Goal: Task Accomplishment & Management: Manage account settings

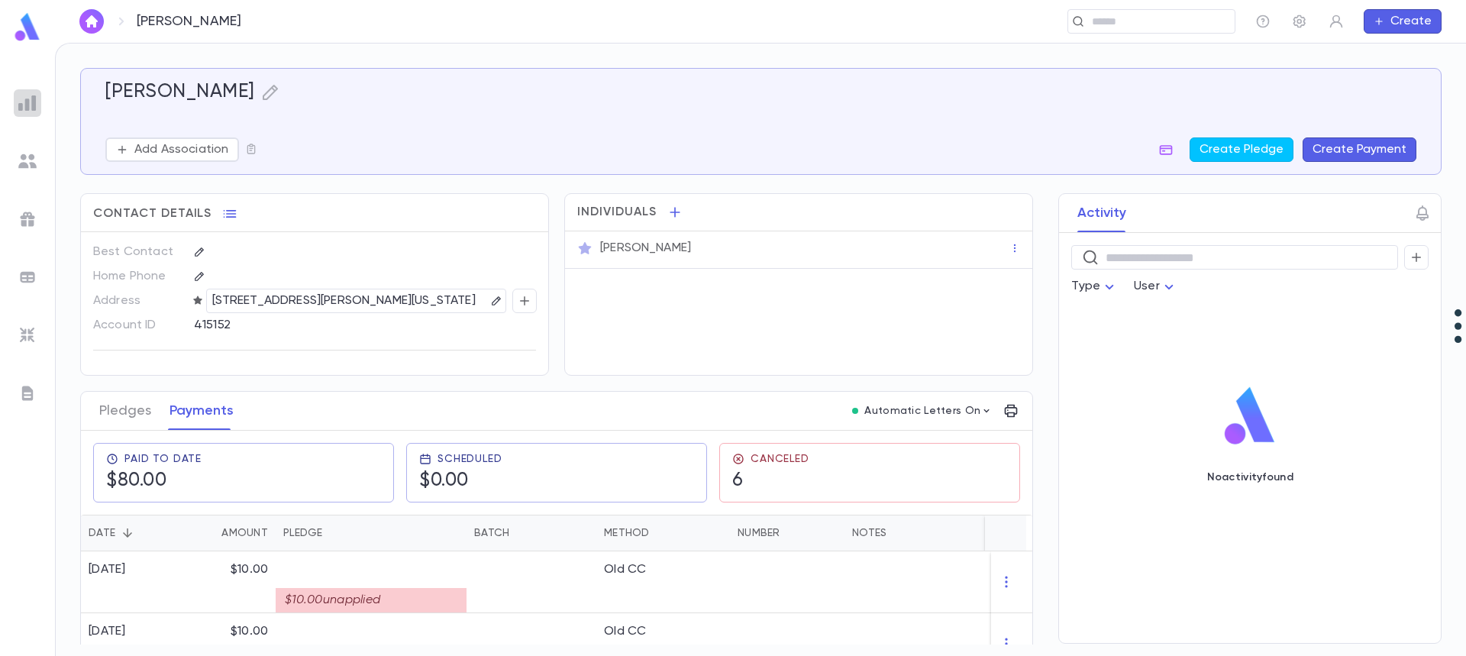
click at [31, 94] on img at bounding box center [27, 103] width 18 height 18
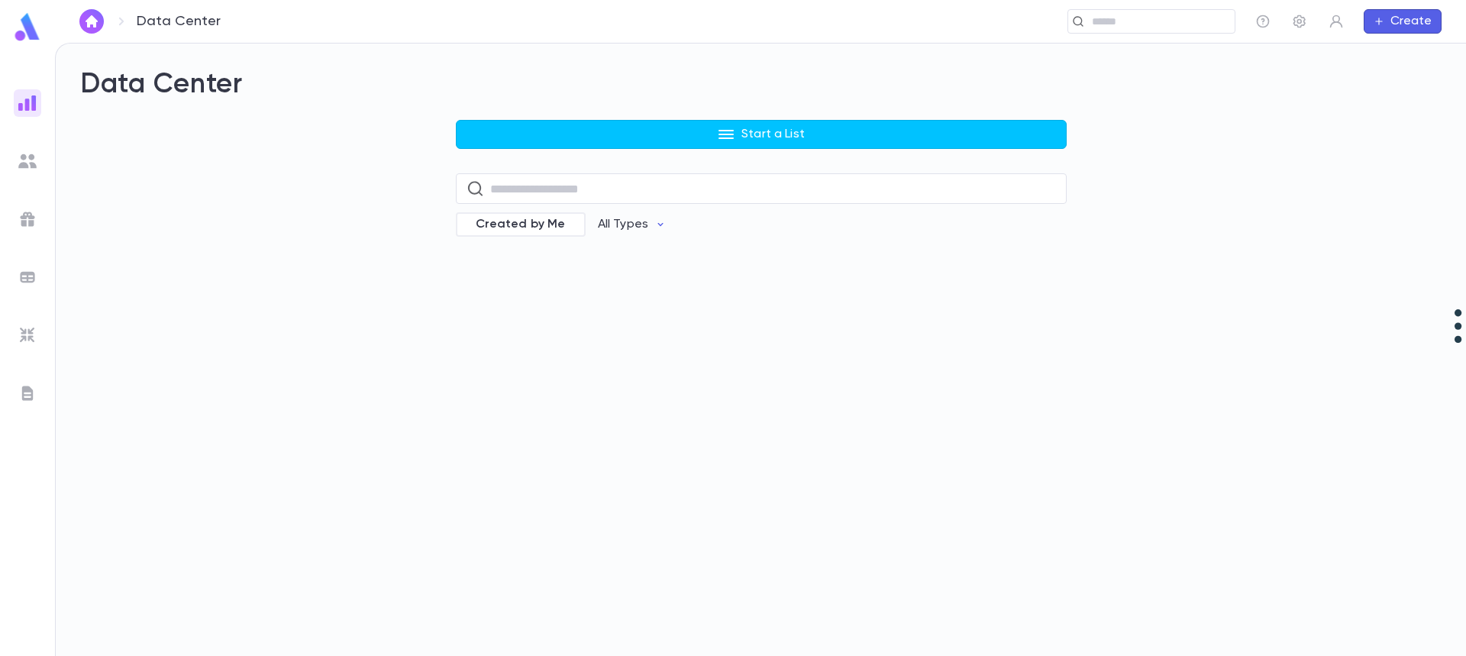
click at [638, 130] on button "Start a List" at bounding box center [761, 134] width 611 height 29
click at [617, 131] on div at bounding box center [733, 328] width 1466 height 656
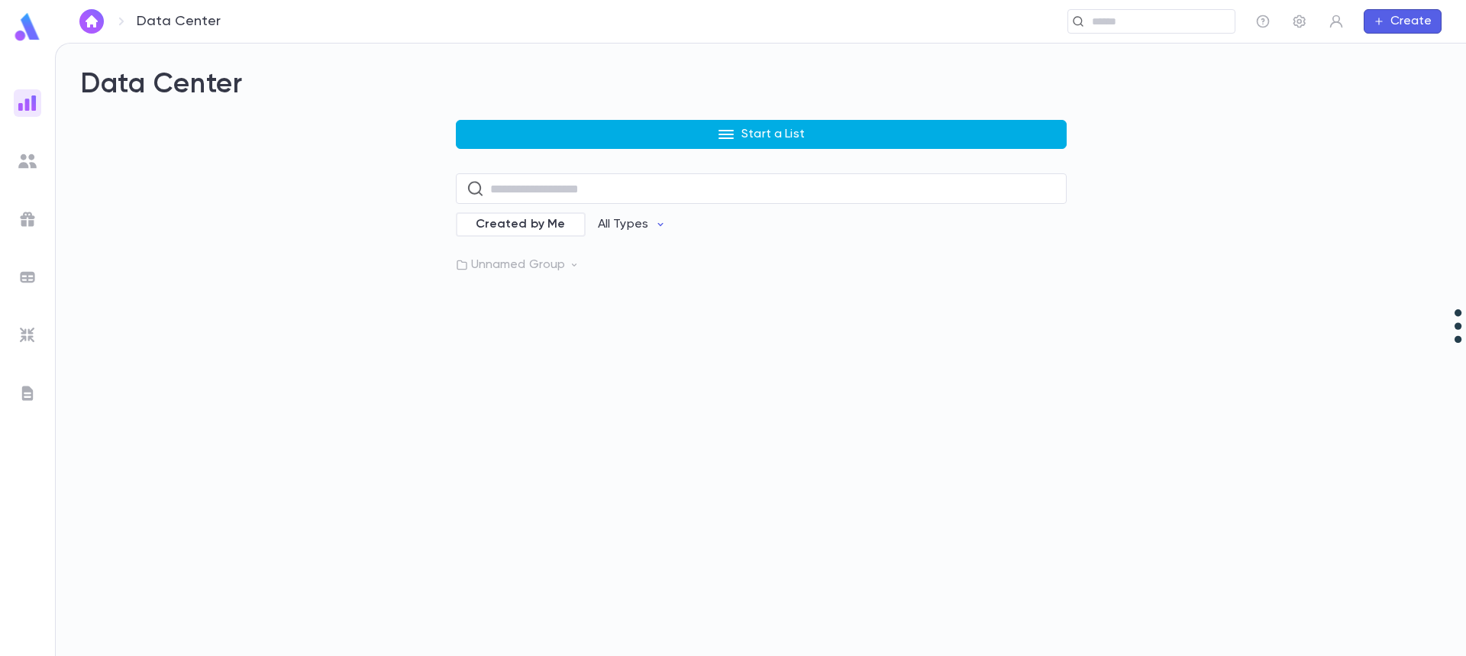
click at [611, 128] on button "Start a List" at bounding box center [761, 134] width 611 height 29
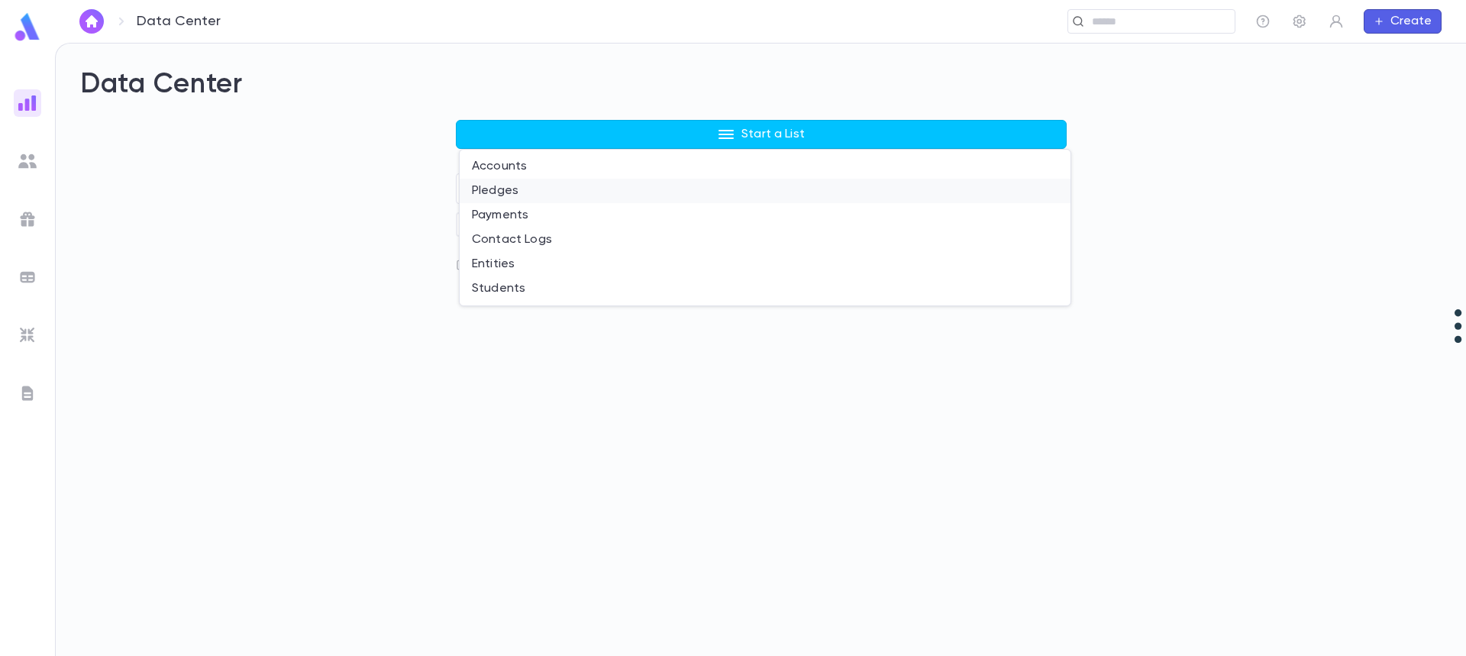
click at [581, 192] on li "Pledges" at bounding box center [765, 191] width 611 height 24
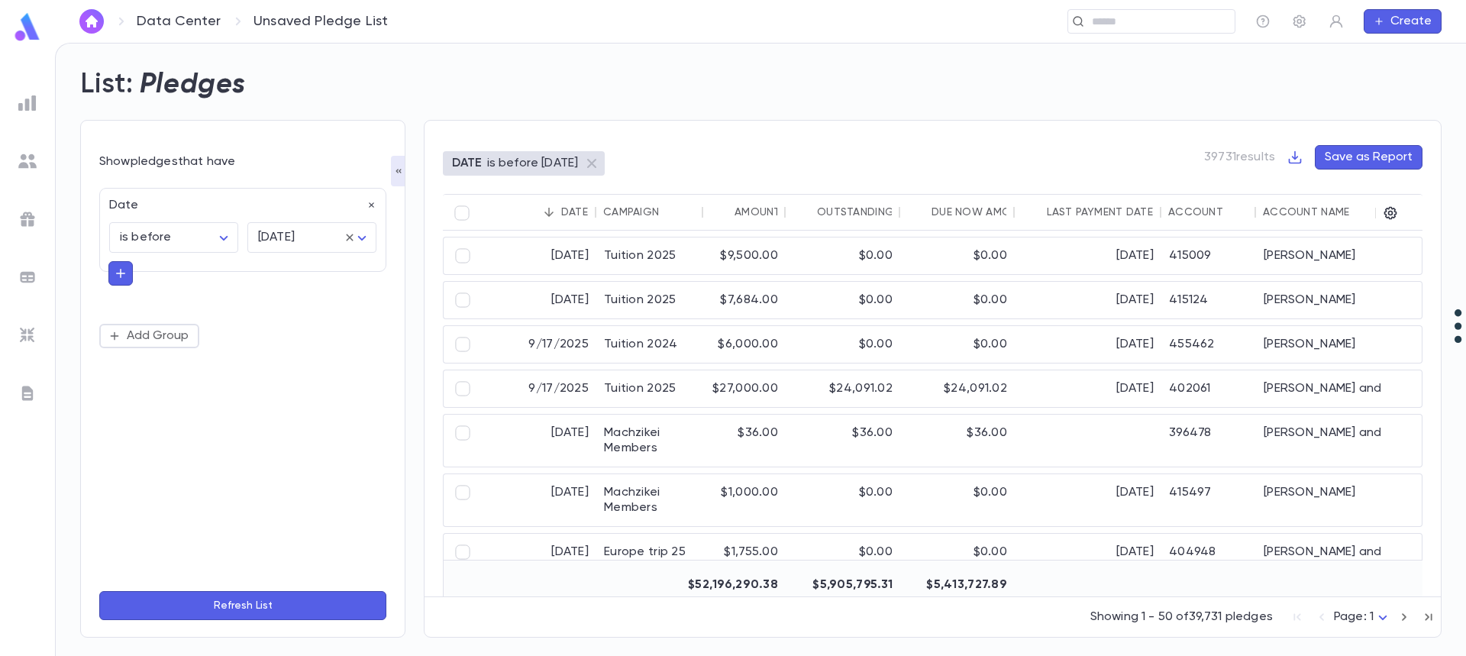
click at [269, 203] on div "Date" at bounding box center [238, 201] width 276 height 24
click at [374, 202] on icon "button" at bounding box center [371, 205] width 11 height 11
click at [153, 215] on button "Add Condition" at bounding box center [158, 209] width 118 height 24
click at [198, 211] on input "text" at bounding box center [236, 209] width 240 height 21
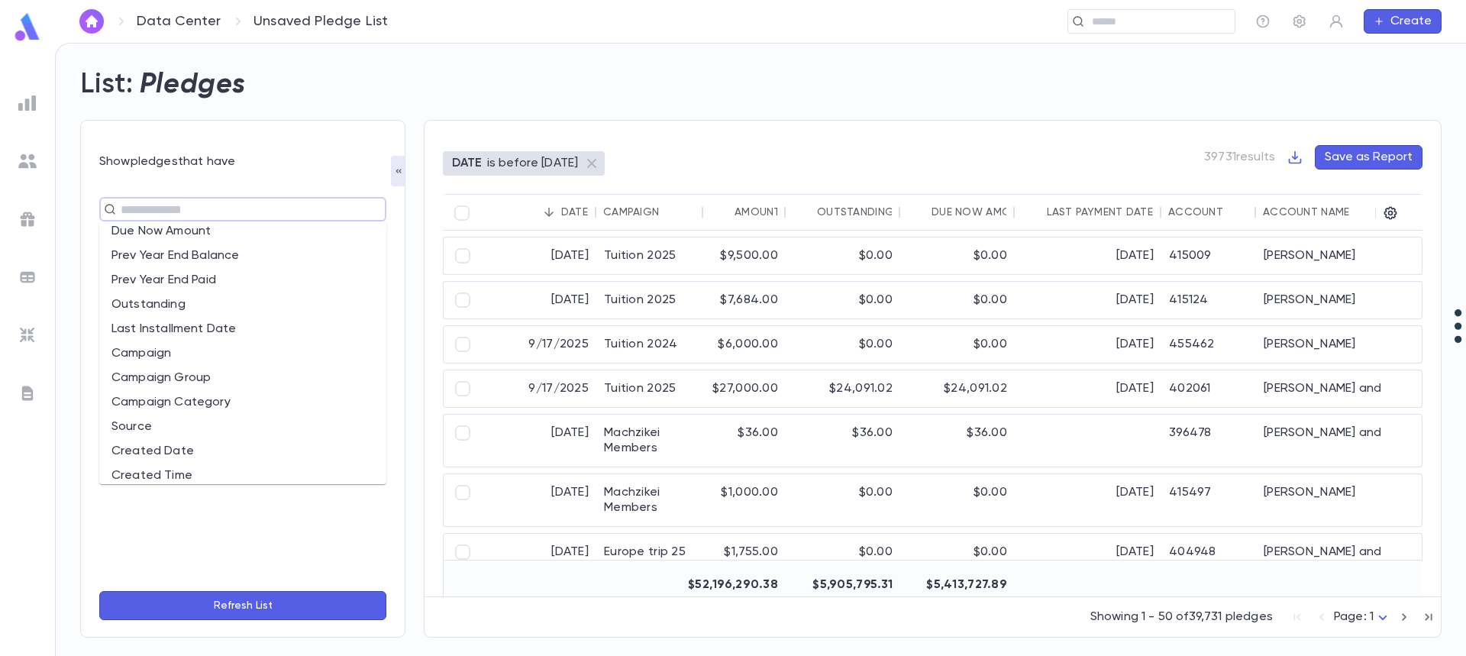
scroll to position [305, 0]
click at [245, 253] on li "Campaign" at bounding box center [242, 252] width 287 height 24
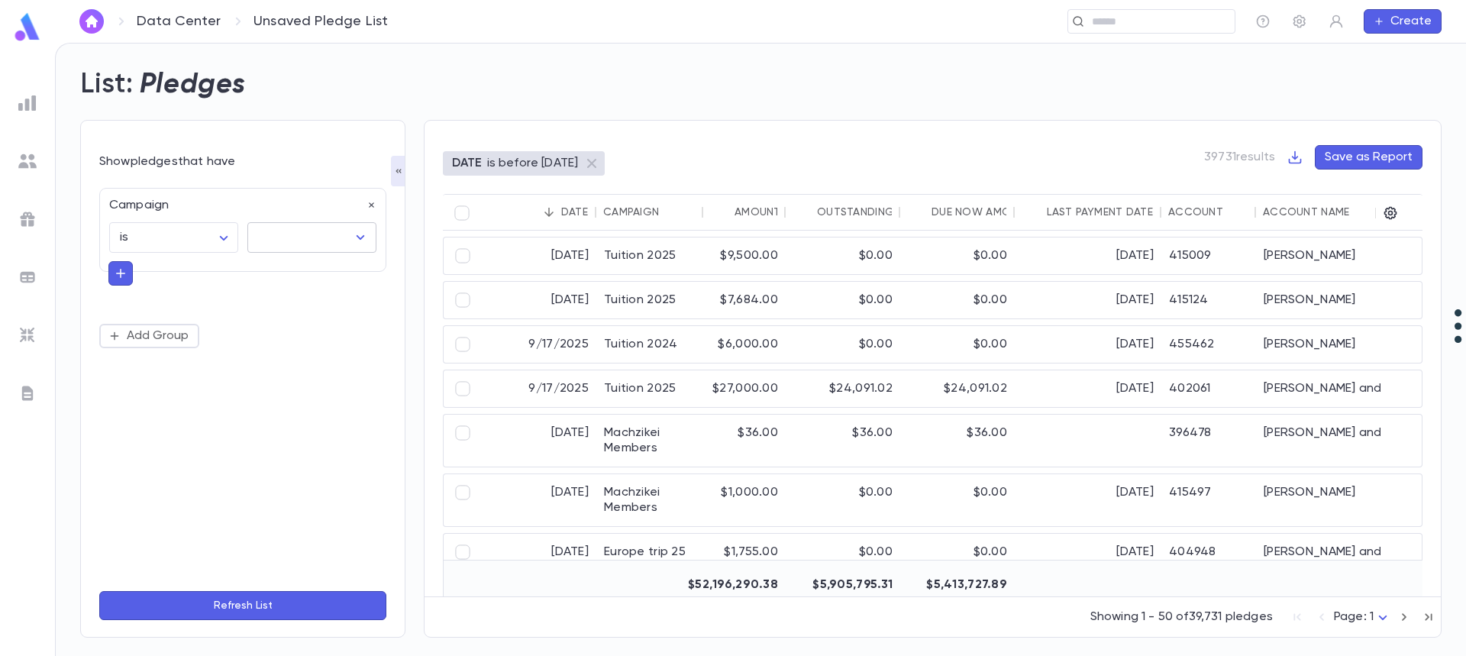
click at [295, 245] on input "text" at bounding box center [300, 237] width 92 height 29
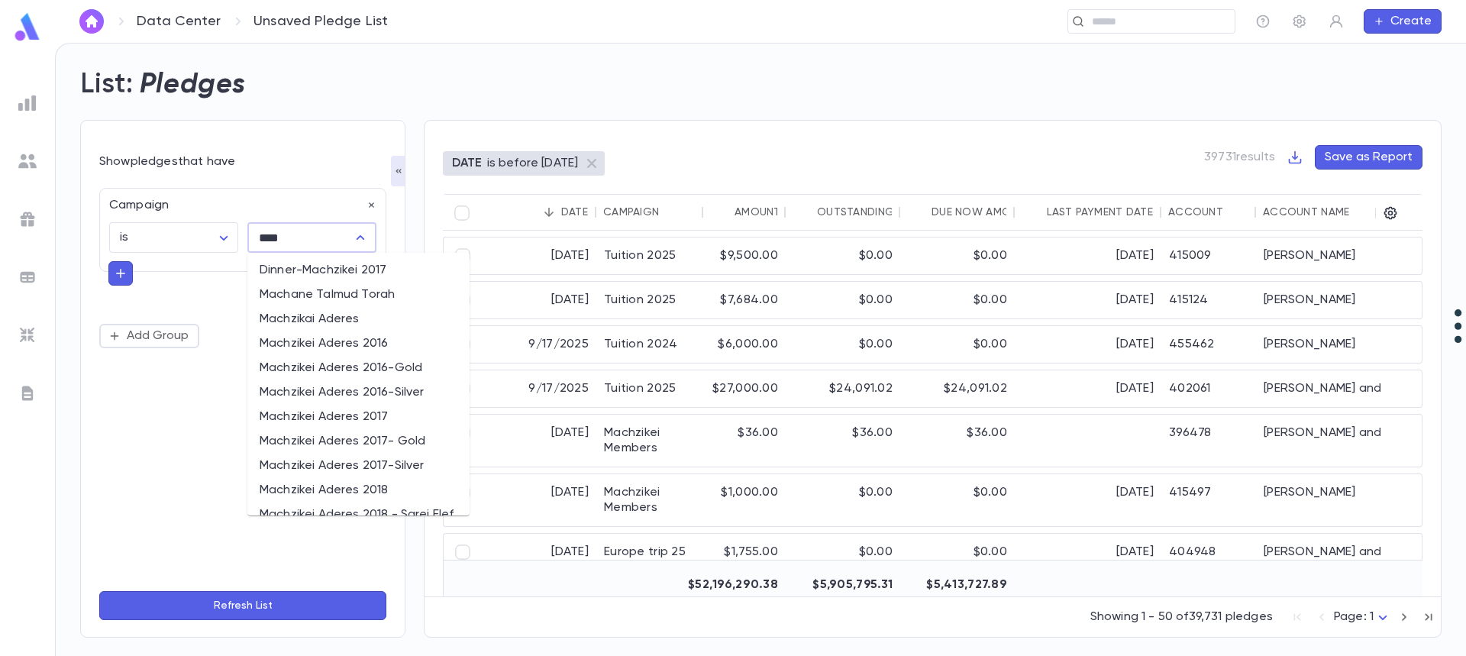
scroll to position [0, 0]
click at [321, 322] on li "Machzikai Aderes" at bounding box center [358, 320] width 222 height 24
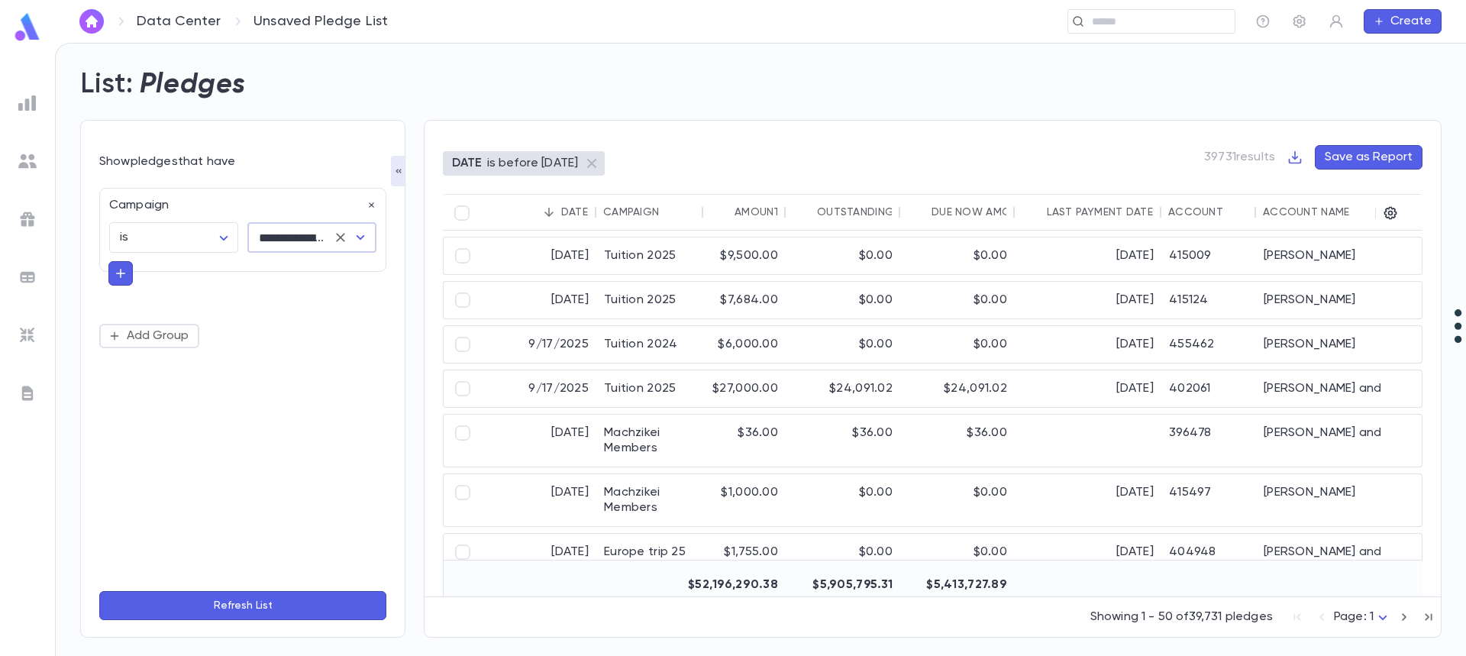
type input "**********"
click at [274, 599] on button "Refresh List" at bounding box center [242, 605] width 287 height 29
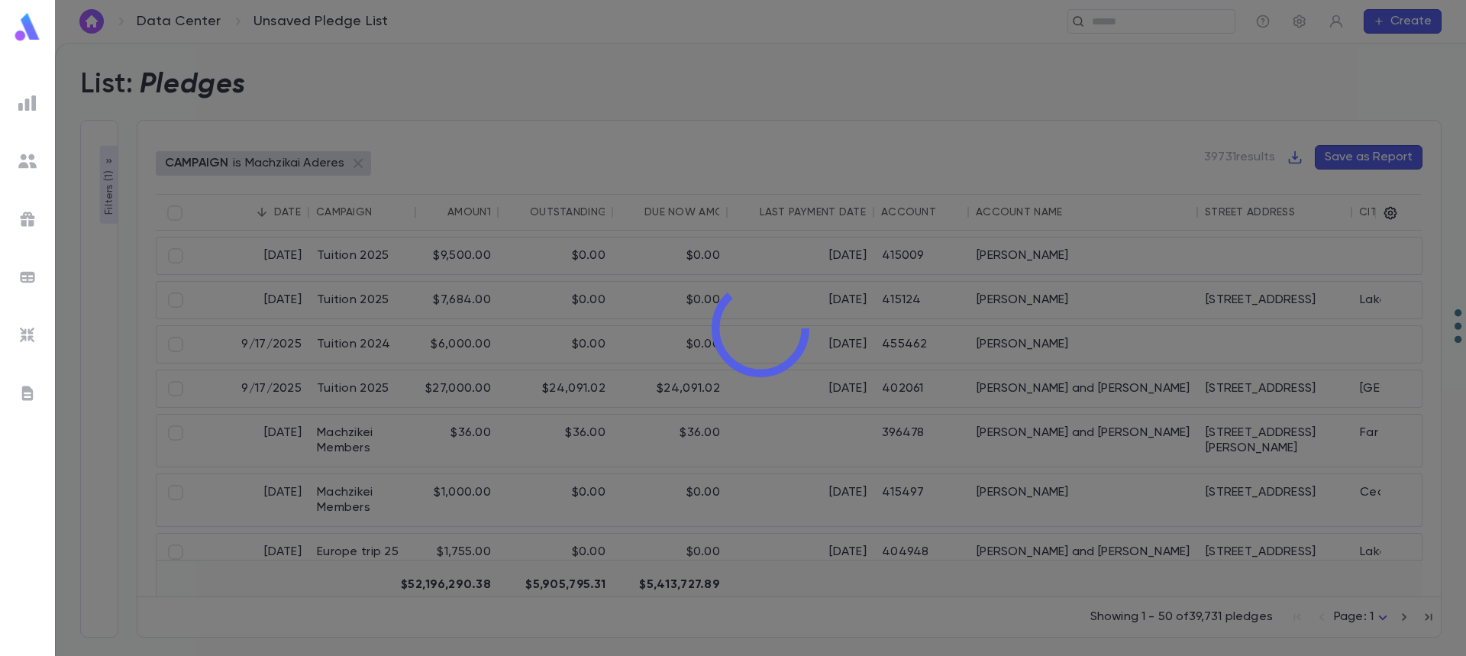
type input "**********"
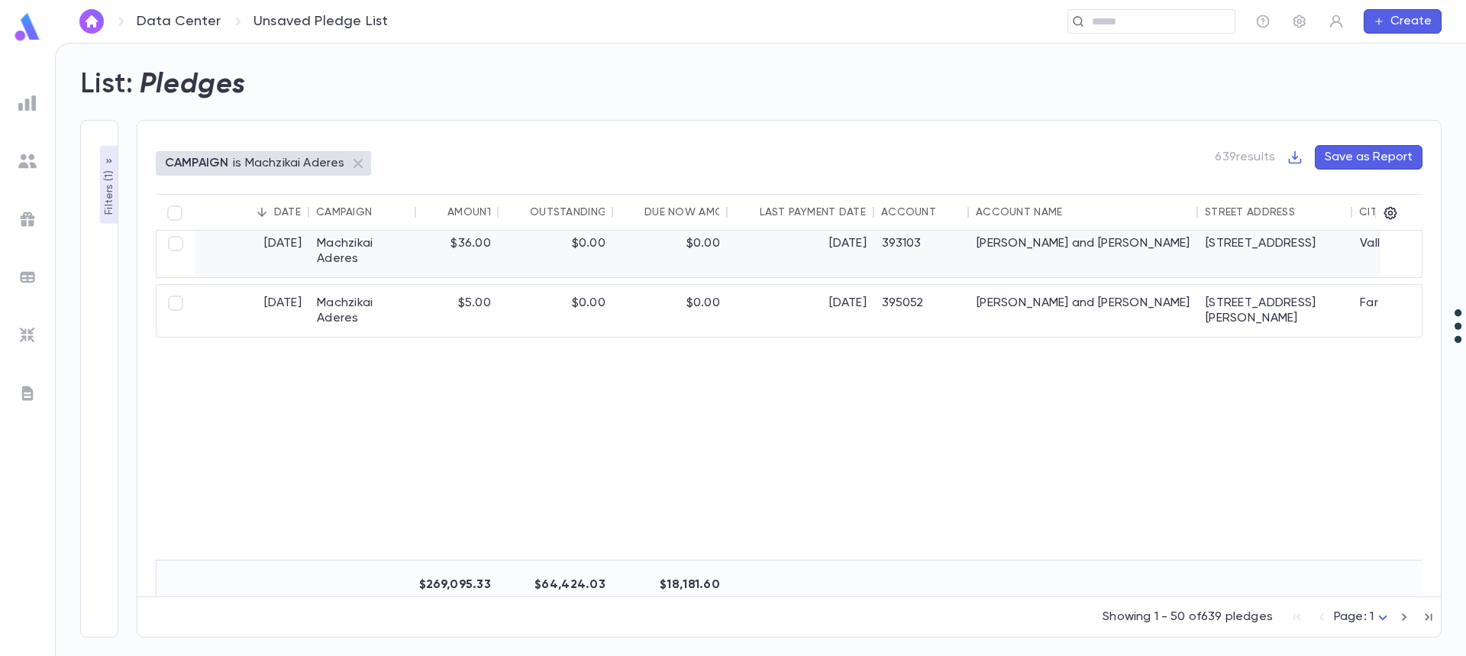
scroll to position [1145, 0]
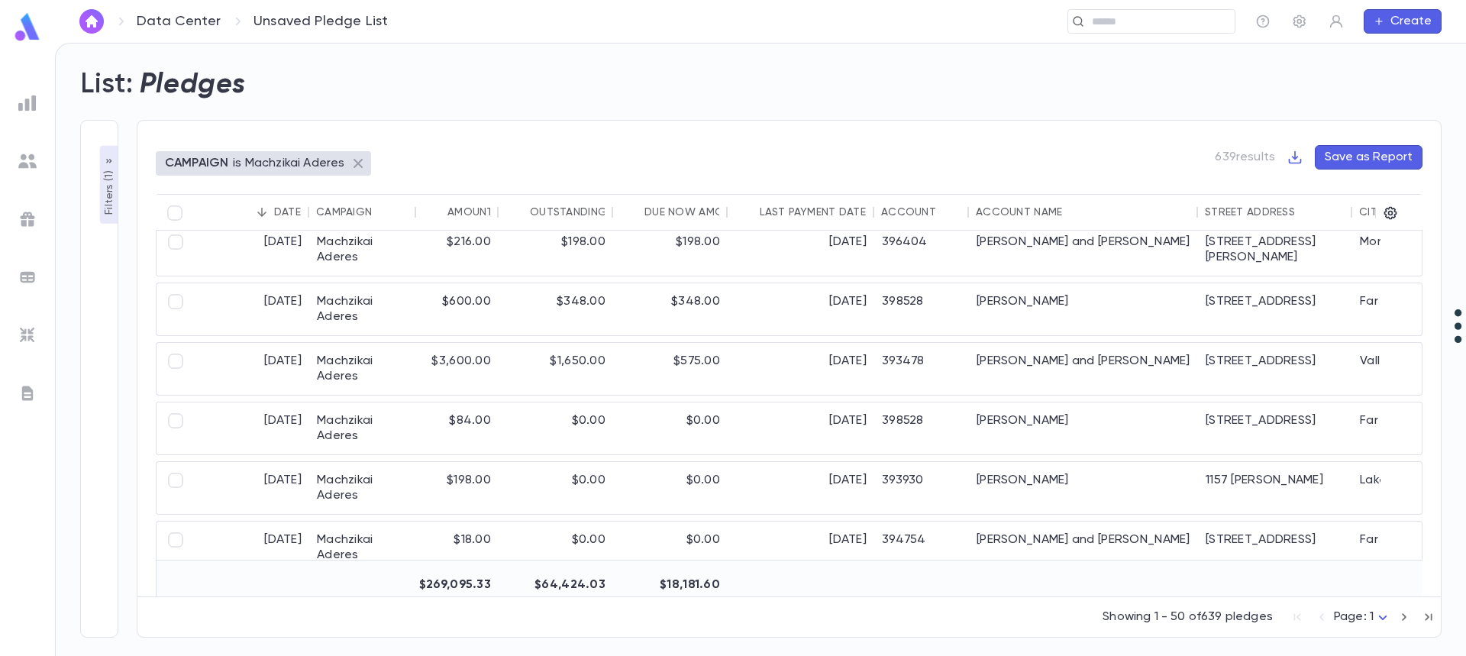
click at [360, 159] on icon at bounding box center [358, 163] width 18 height 18
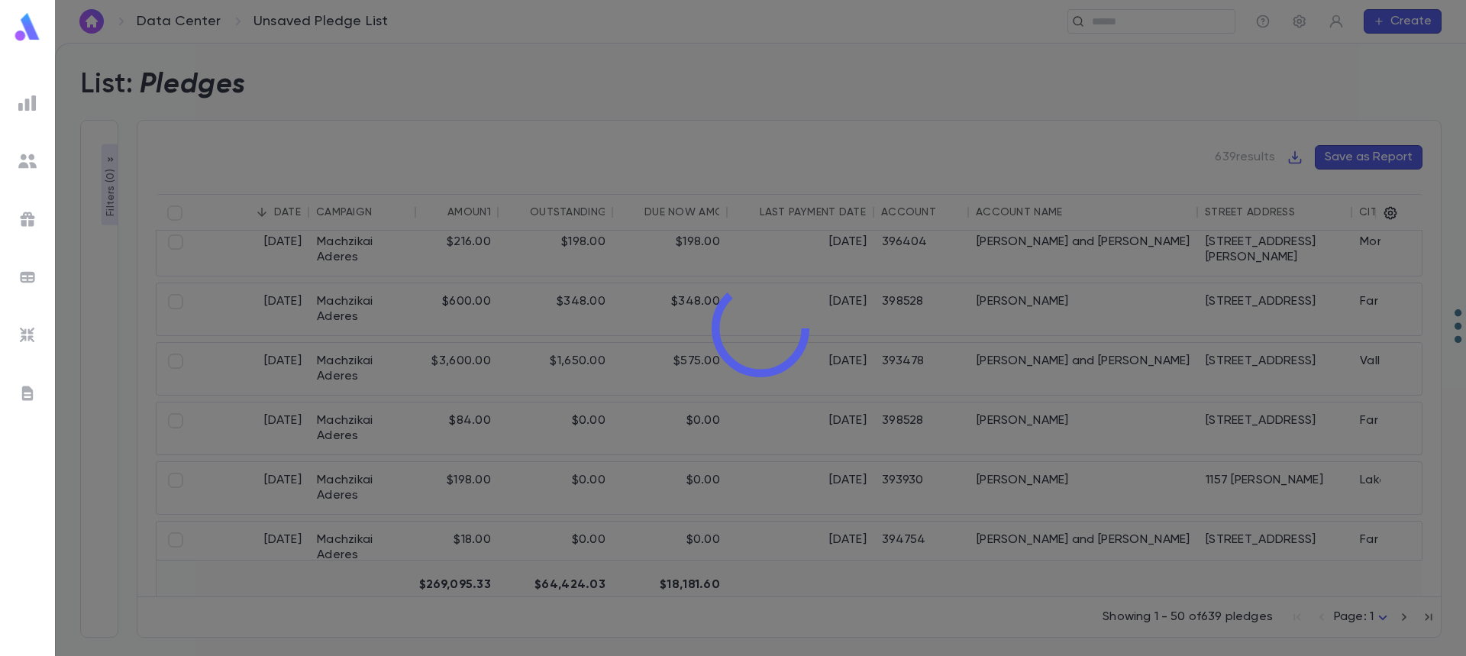
click at [111, 195] on div at bounding box center [760, 328] width 1411 height 656
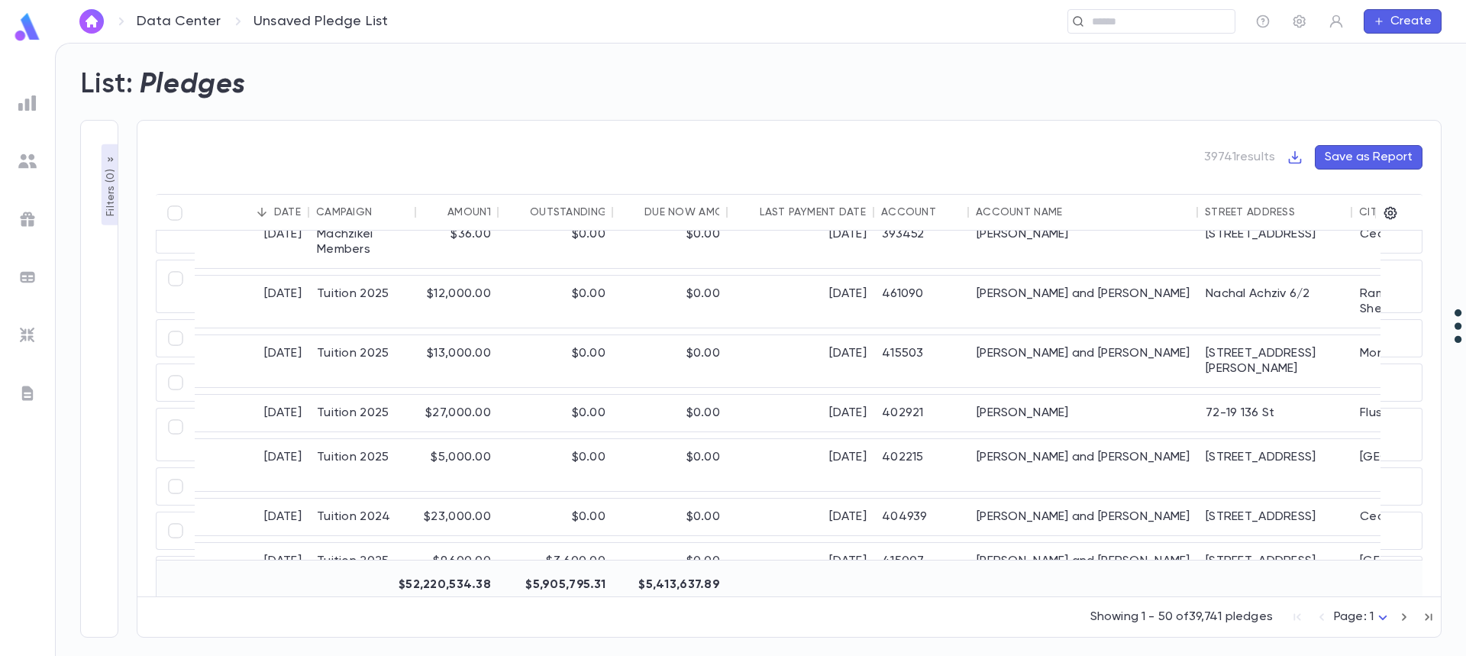
click at [111, 194] on p "Filters ( 0 )" at bounding box center [110, 191] width 15 height 50
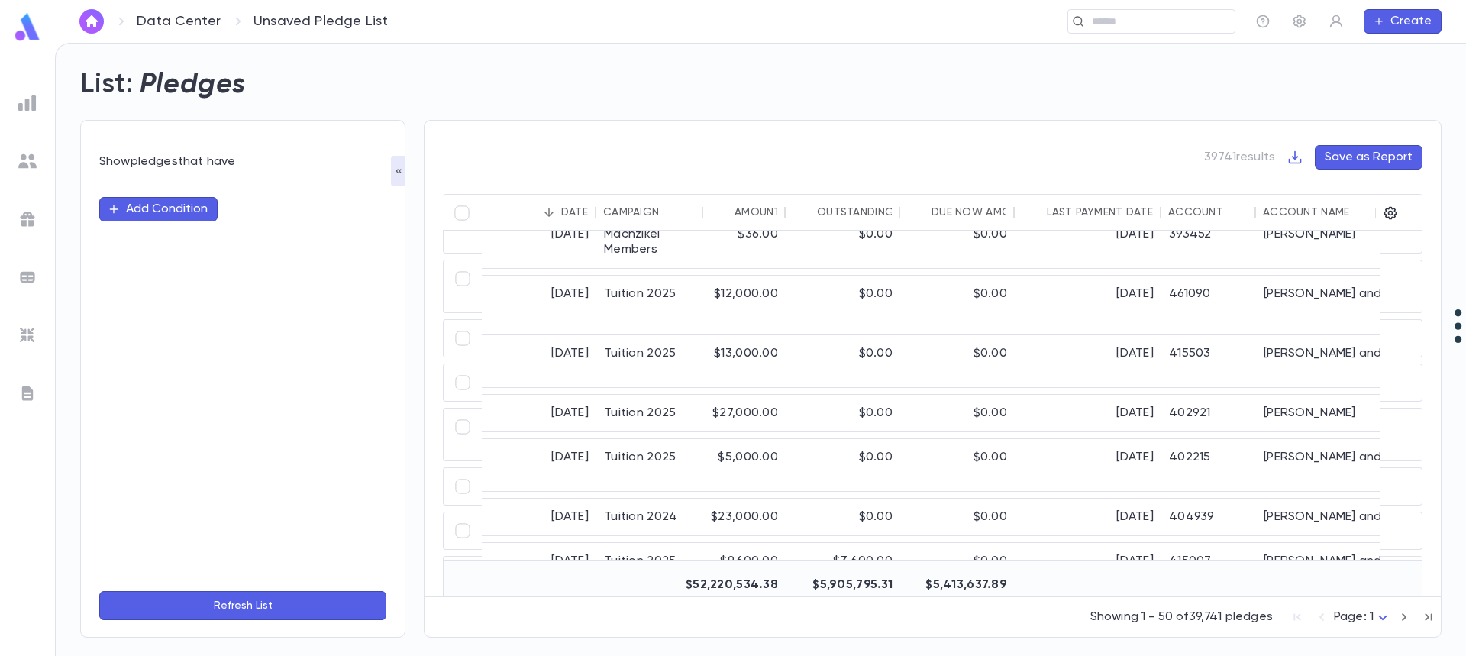
click at [134, 202] on button "Add Condition" at bounding box center [158, 209] width 118 height 24
click at [166, 207] on input "text" at bounding box center [236, 209] width 240 height 21
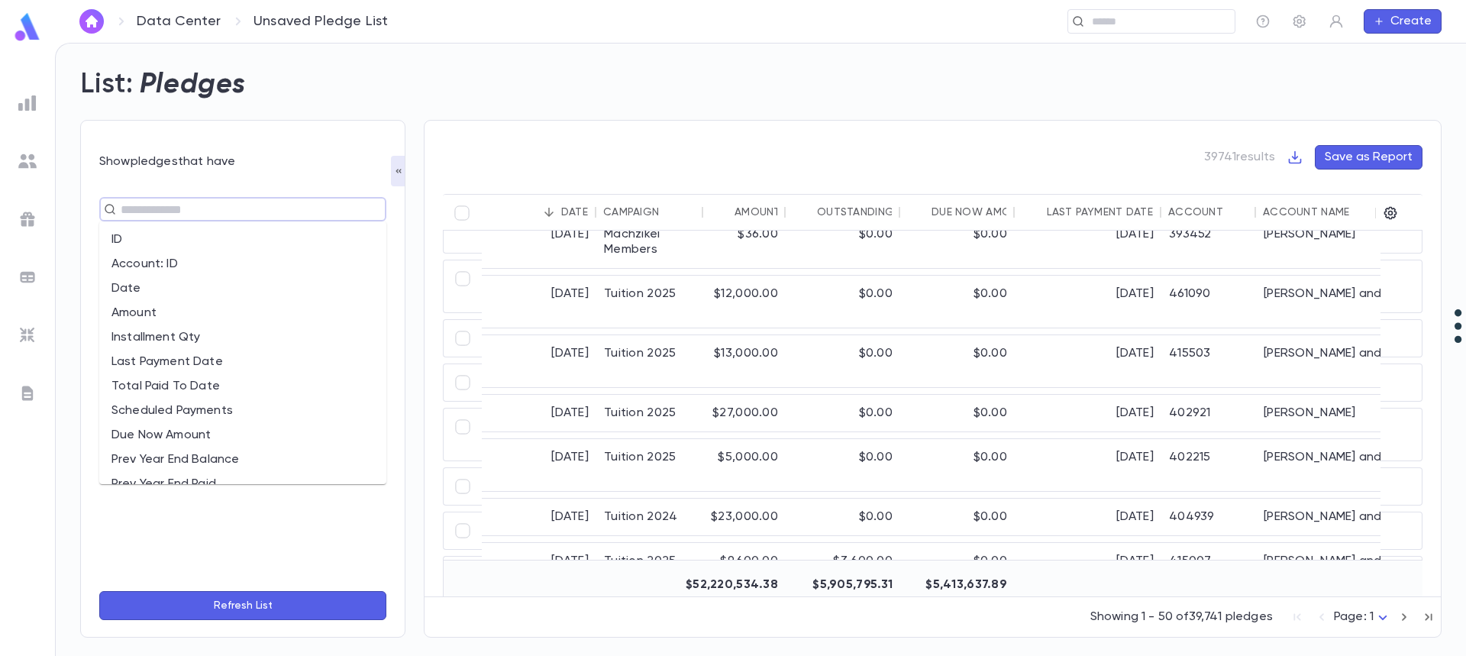
scroll to position [305, 0]
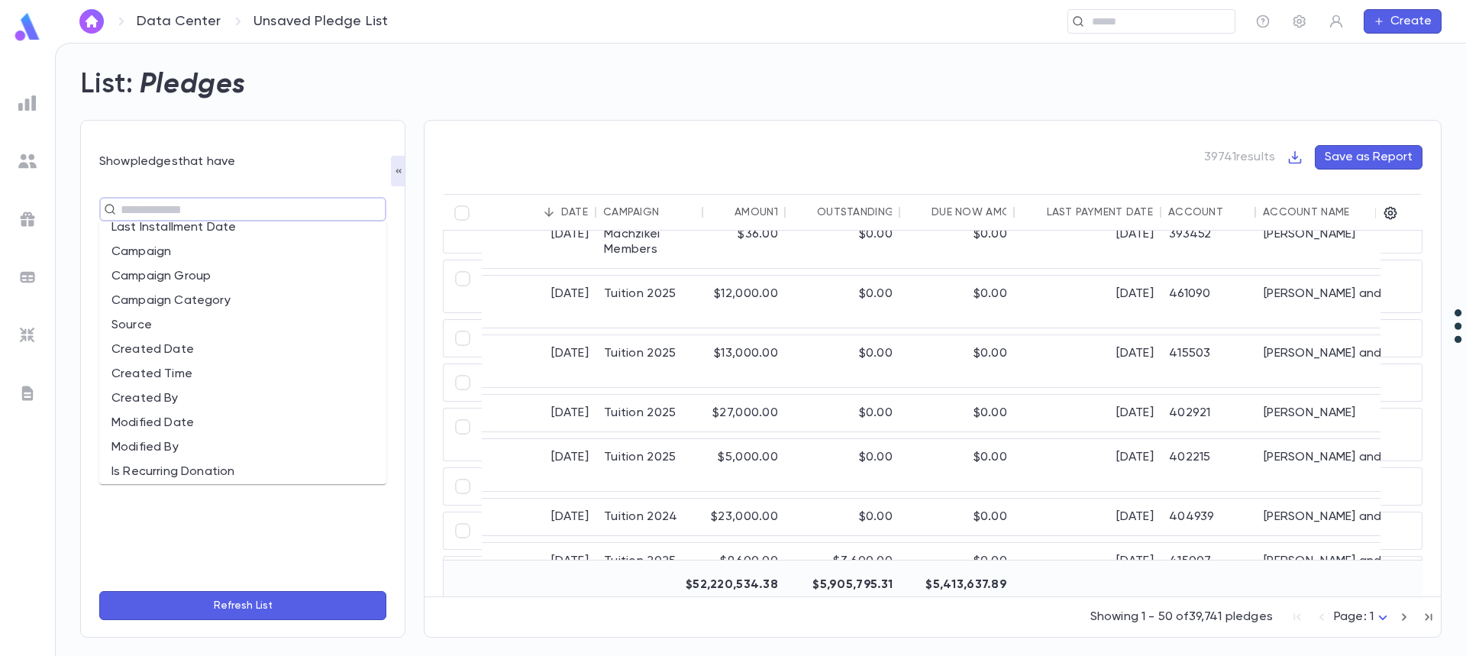
click at [281, 253] on li "Campaign" at bounding box center [242, 252] width 287 height 24
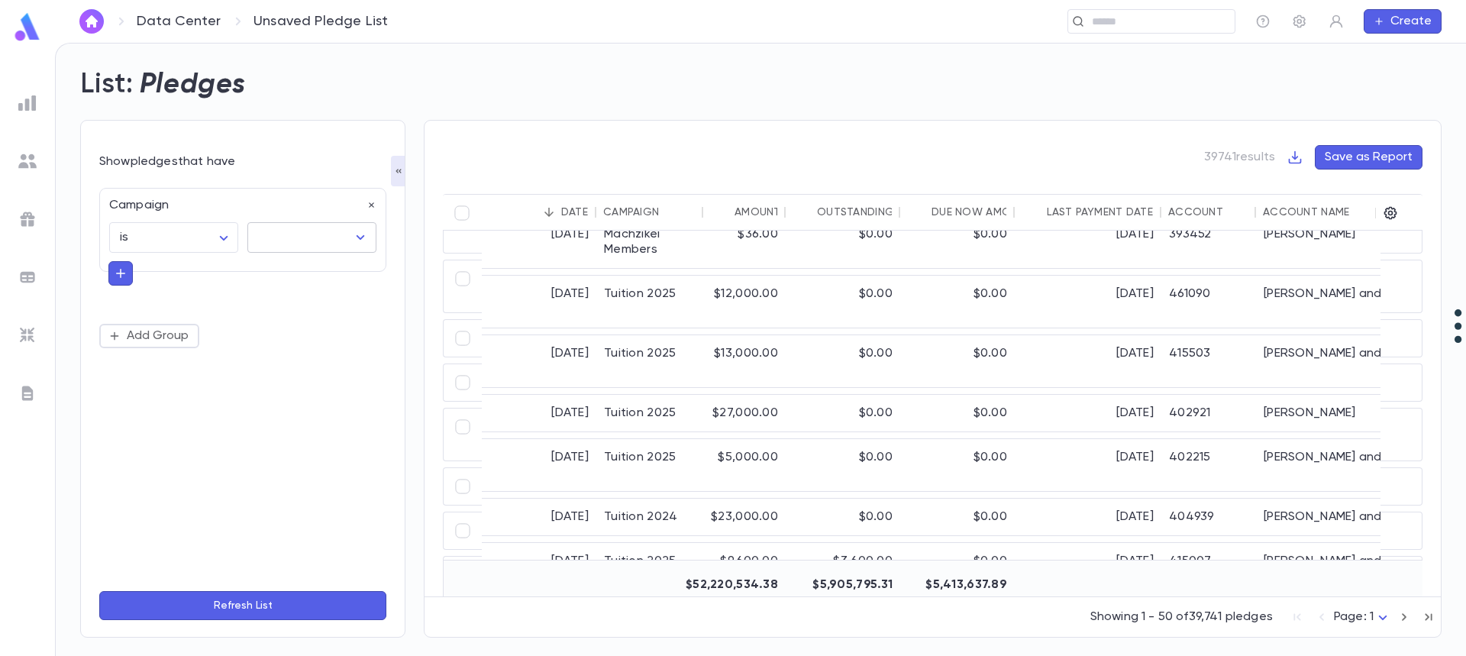
click at [341, 231] on input "text" at bounding box center [300, 237] width 92 height 29
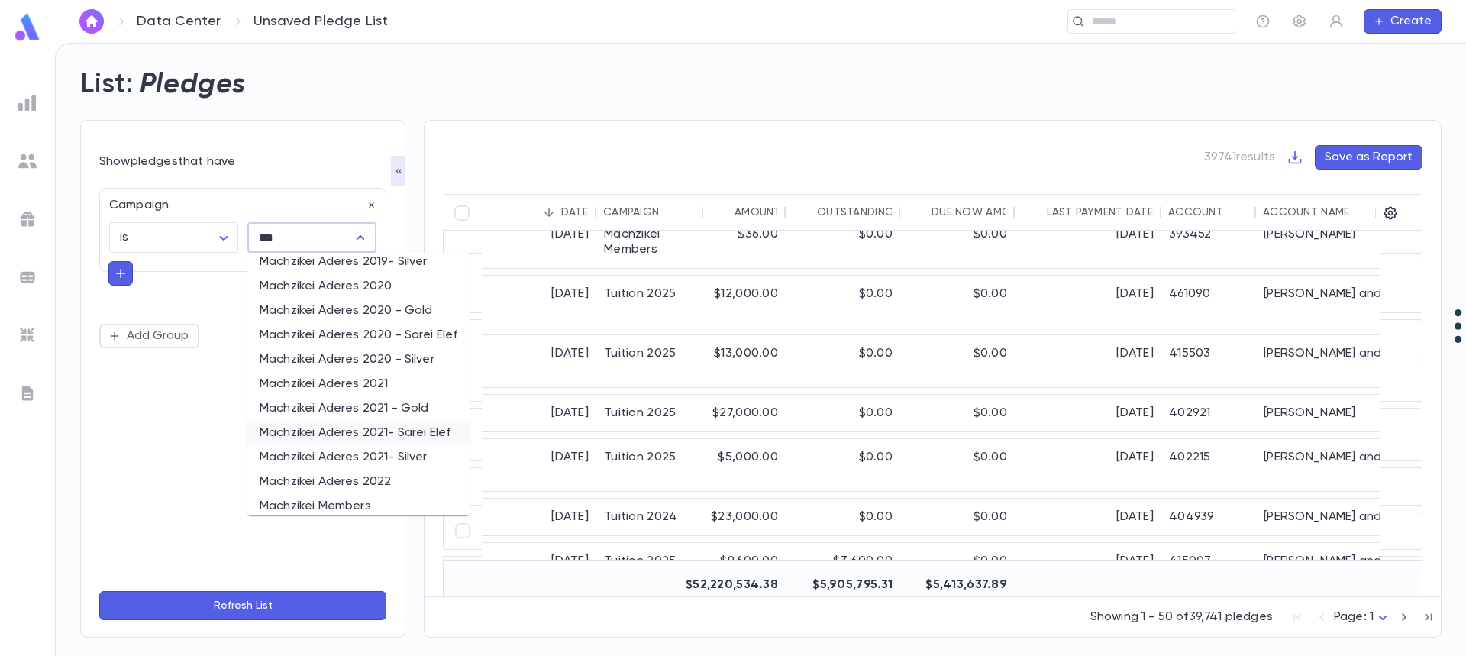
scroll to position [409, 0]
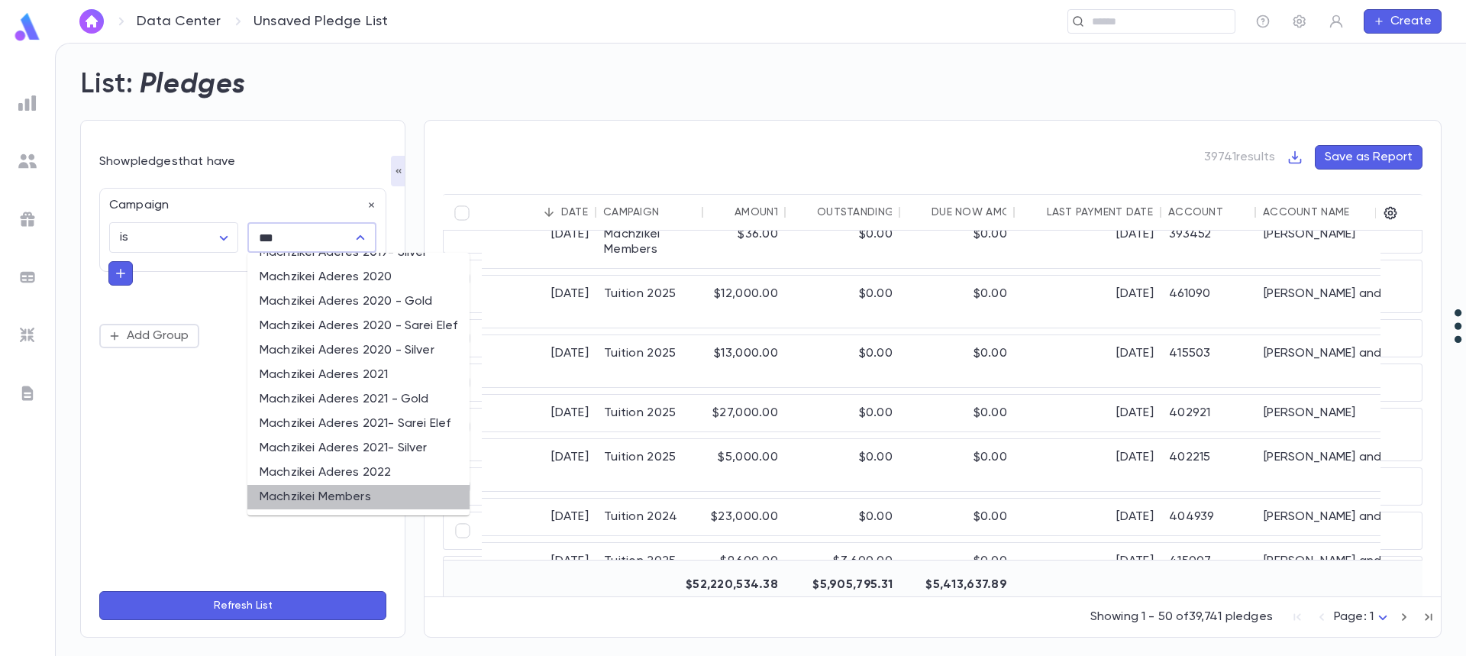
click at [386, 492] on li "Machzikei Members" at bounding box center [358, 497] width 222 height 24
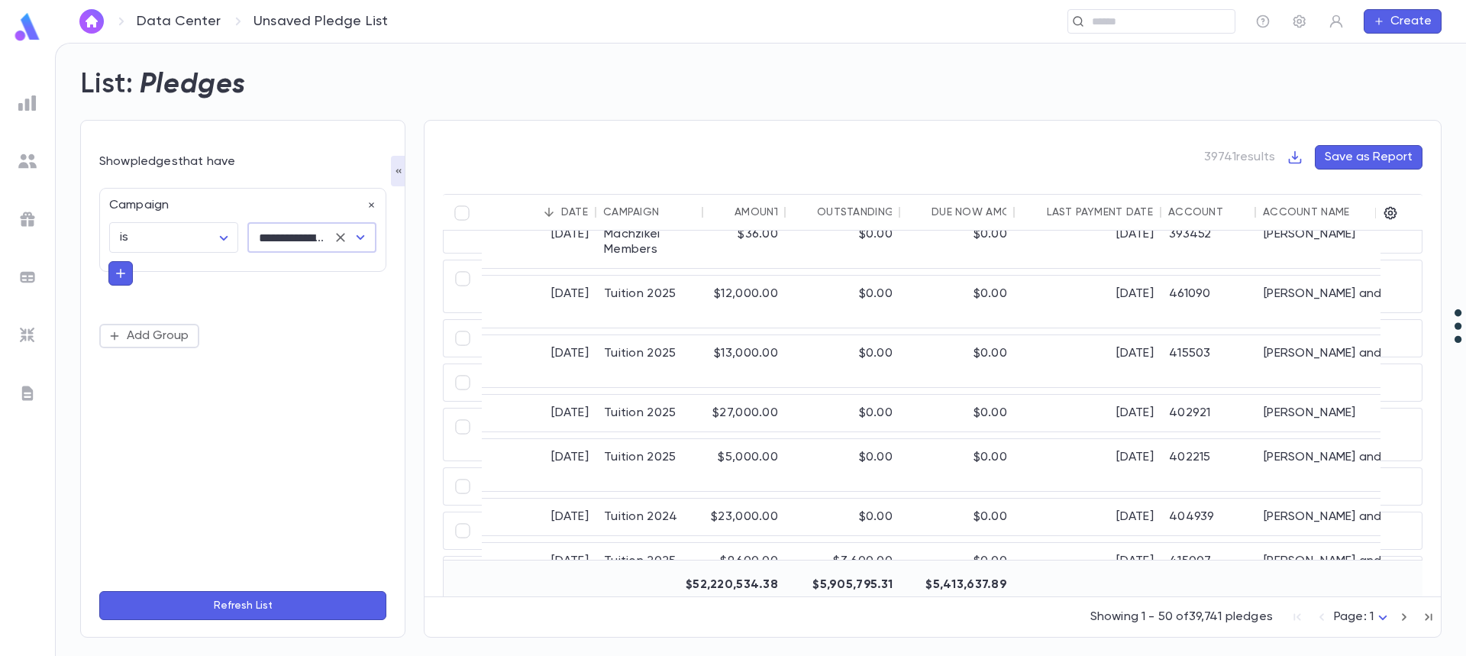
type input "**********"
click at [305, 601] on button "Refresh List" at bounding box center [242, 605] width 287 height 29
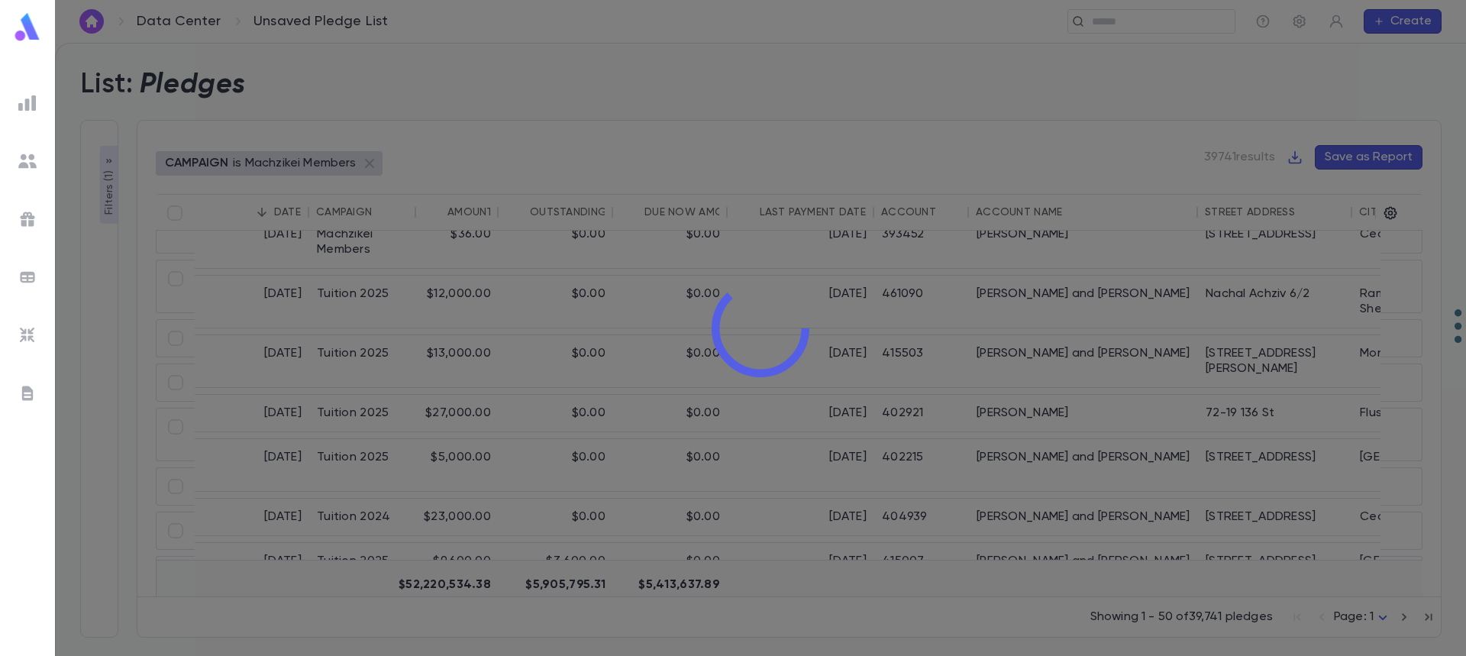
type input "**********"
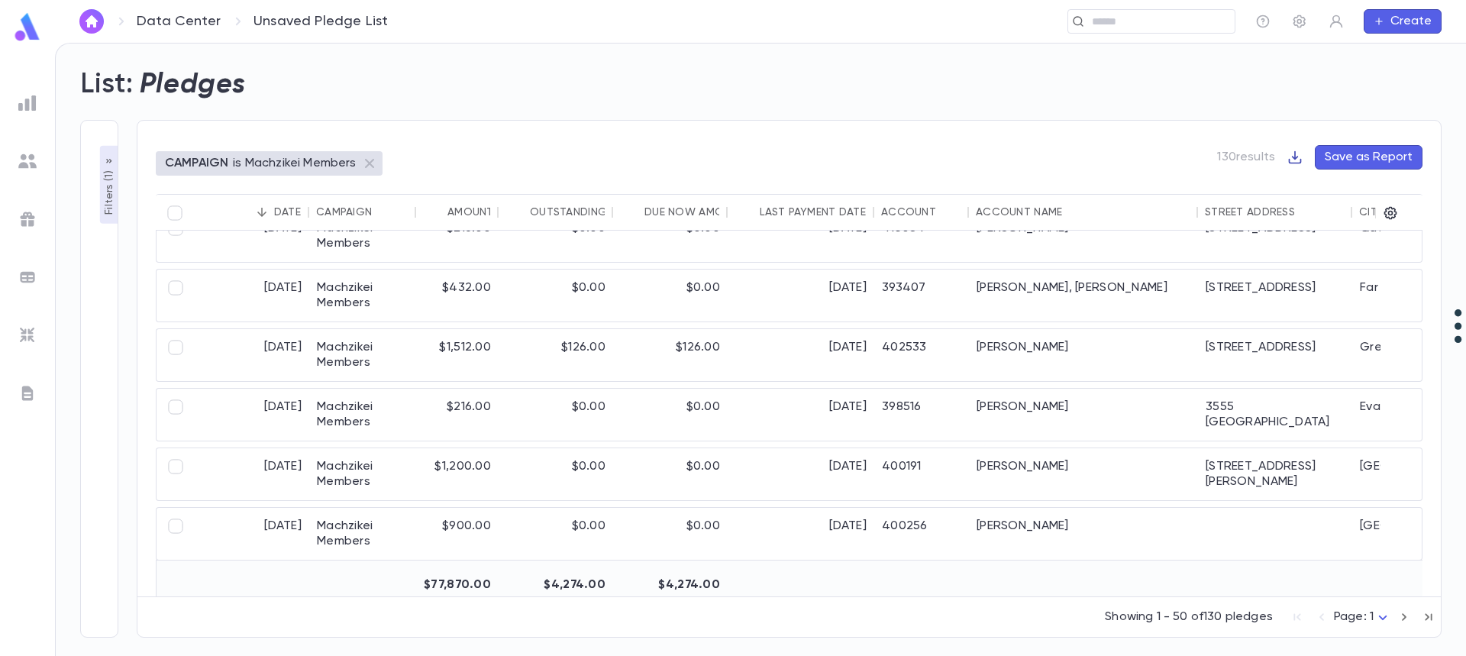
click at [1300, 157] on icon "button" at bounding box center [1294, 157] width 15 height 15
click at [1333, 184] on li "Download CSV" at bounding box center [1348, 187] width 110 height 24
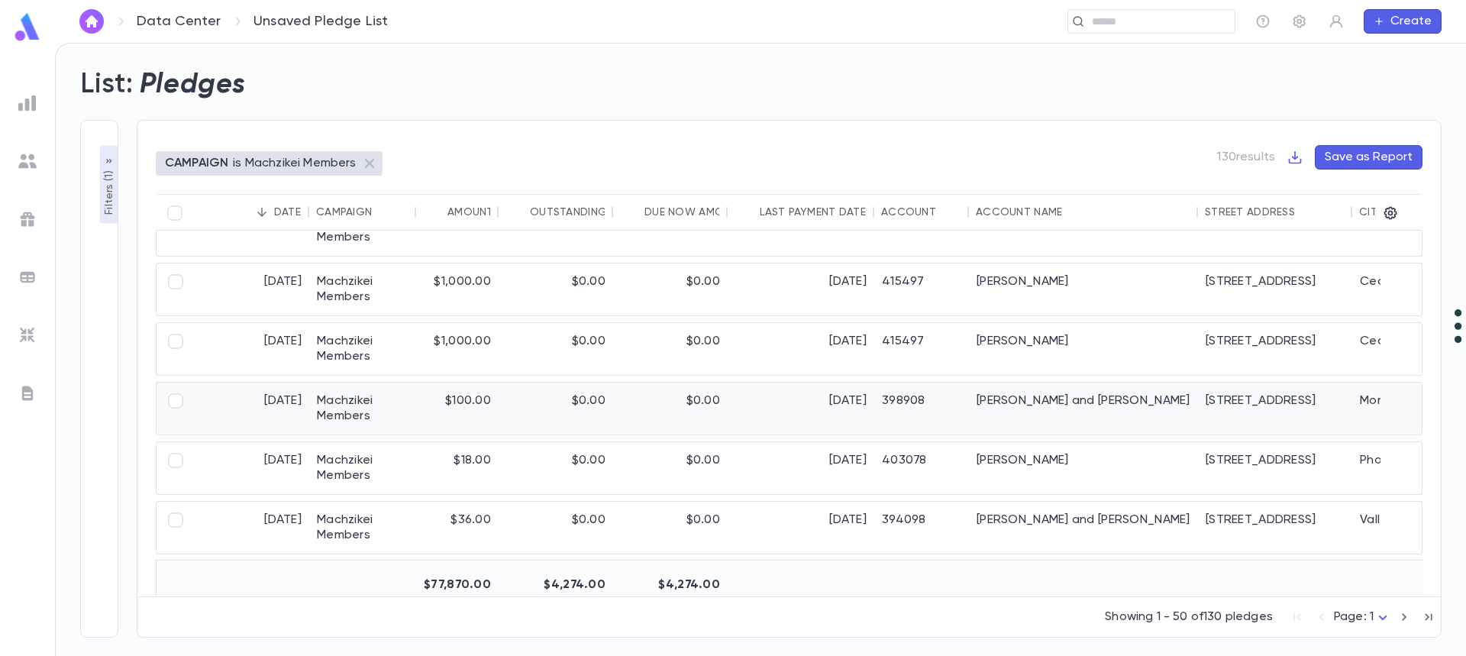
scroll to position [0, 0]
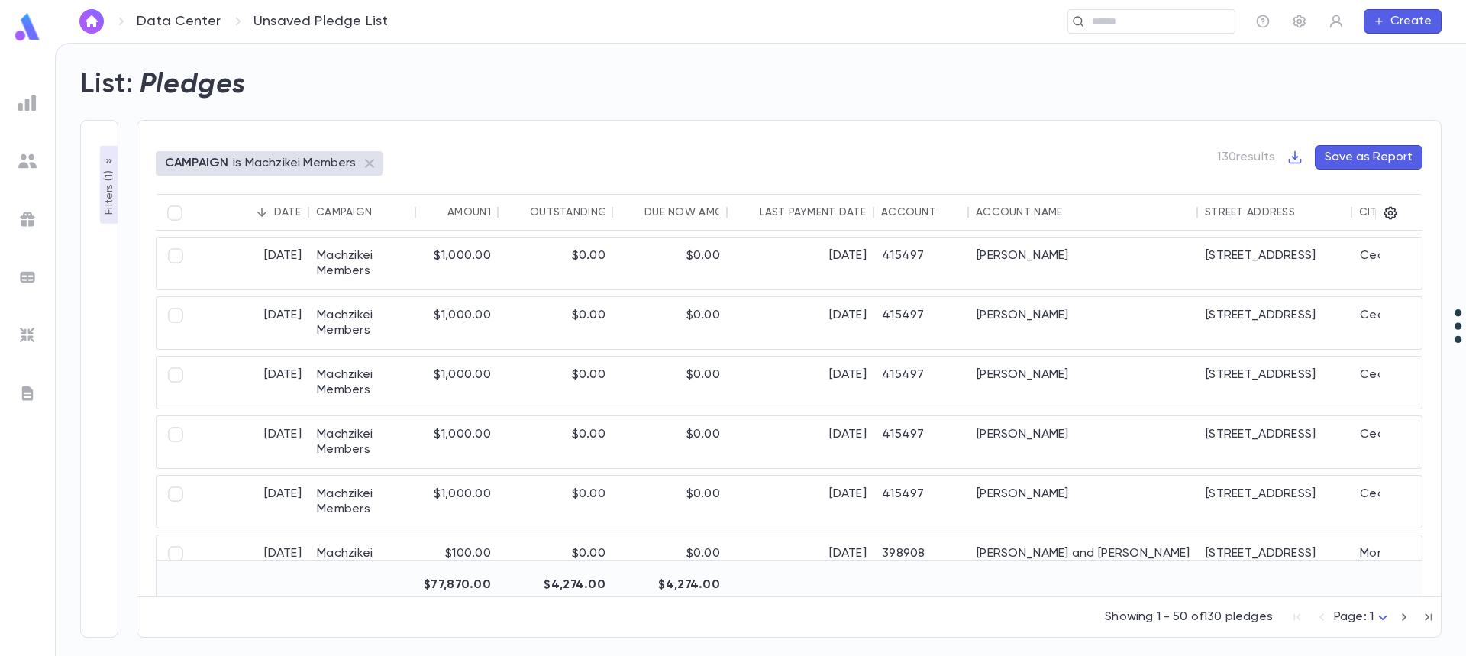
click at [1364, 157] on button "Save as Report" at bounding box center [1369, 157] width 108 height 24
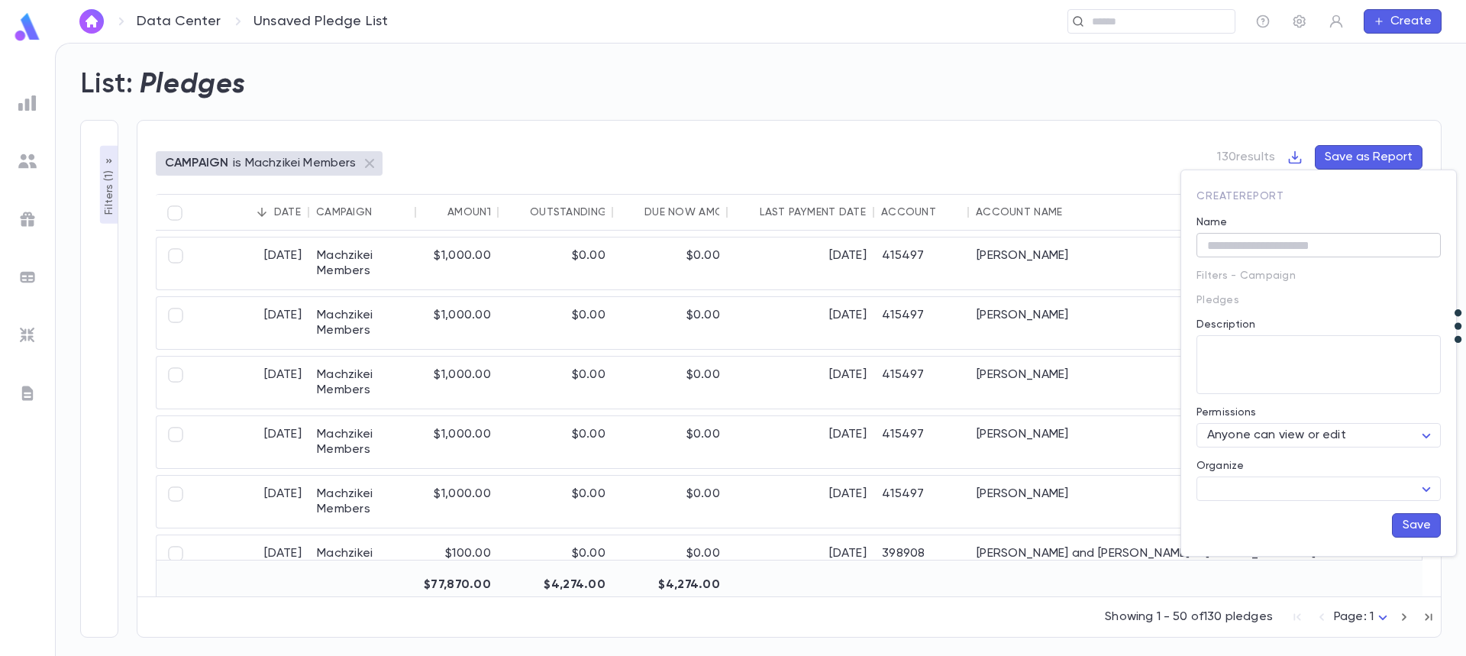
click at [1309, 246] on input "Name" at bounding box center [1318, 246] width 244 height 24
type input "**********"
click at [1344, 494] on body "**********" at bounding box center [733, 349] width 1466 height 613
click at [1310, 247] on div at bounding box center [733, 328] width 1466 height 656
click at [1407, 528] on button "Save" at bounding box center [1416, 525] width 49 height 24
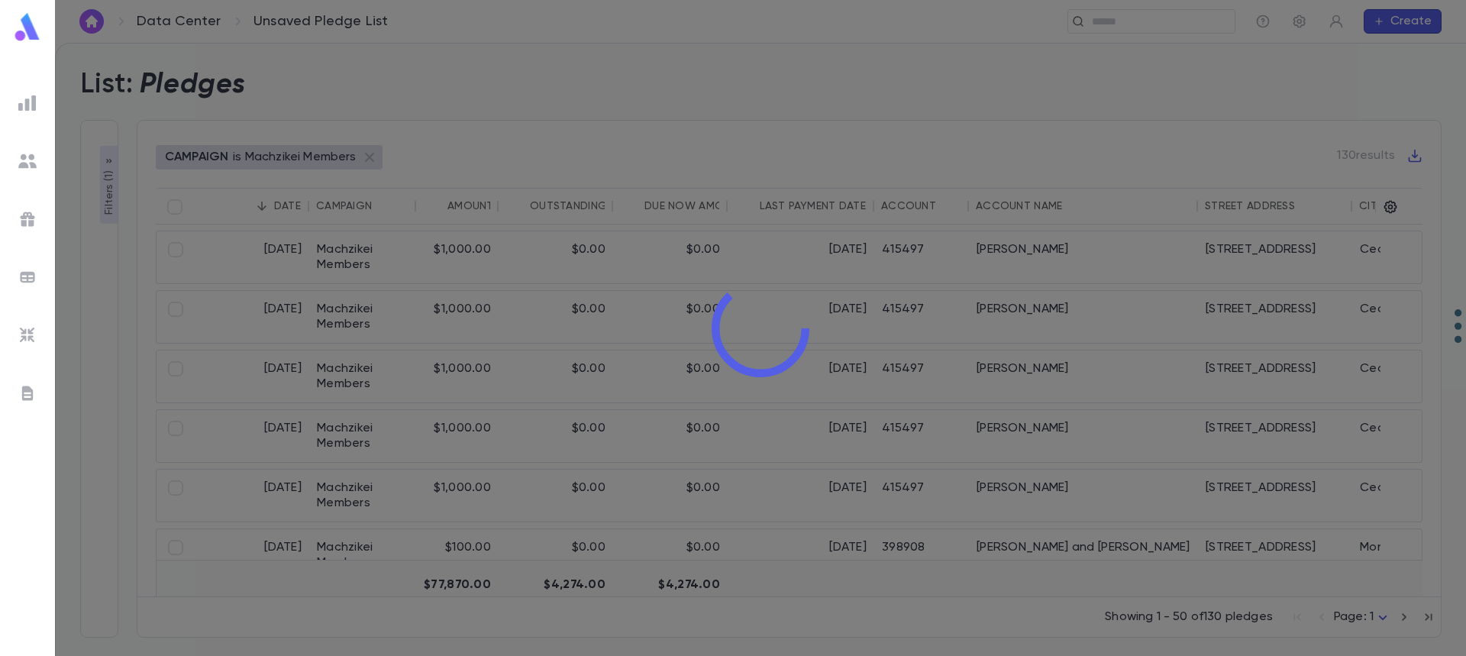
type input "**********"
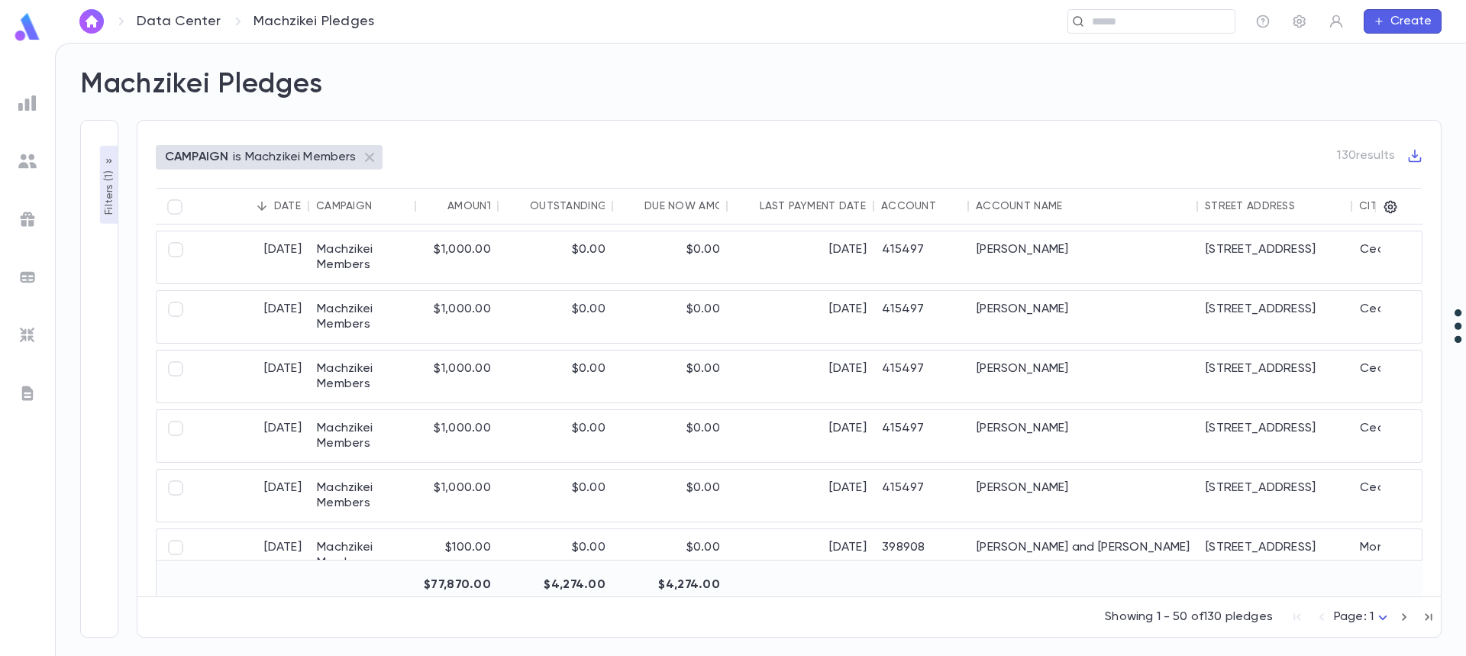
click at [1073, 215] on button "Sort" at bounding box center [1074, 206] width 24 height 24
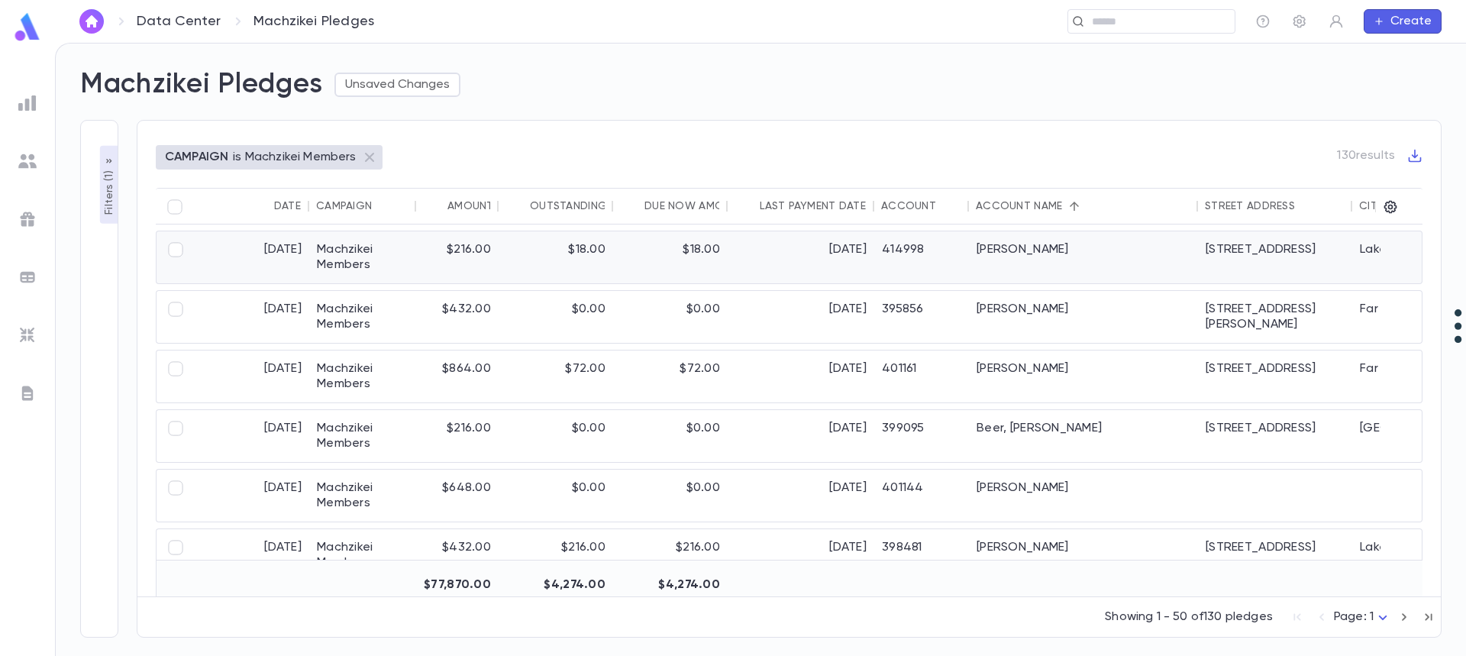
click at [834, 260] on div "1/1/2026" at bounding box center [801, 257] width 147 height 52
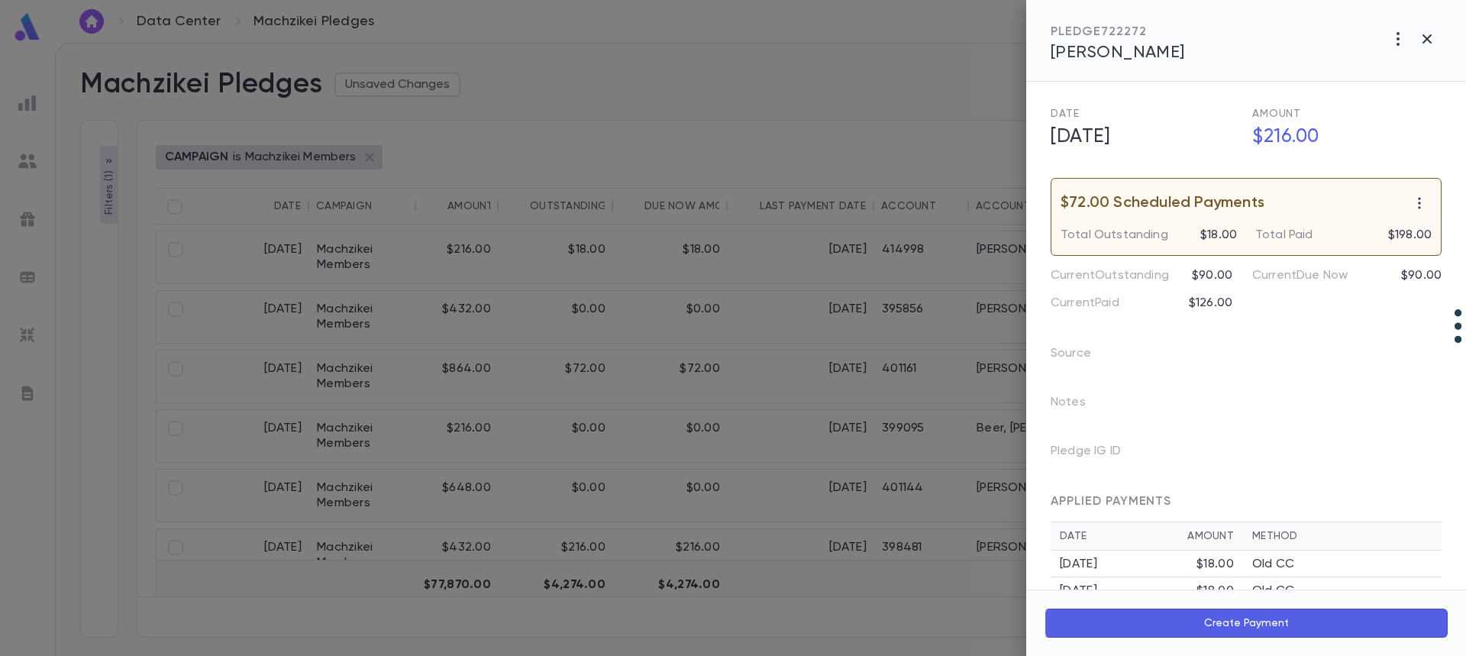
scroll to position [76, 0]
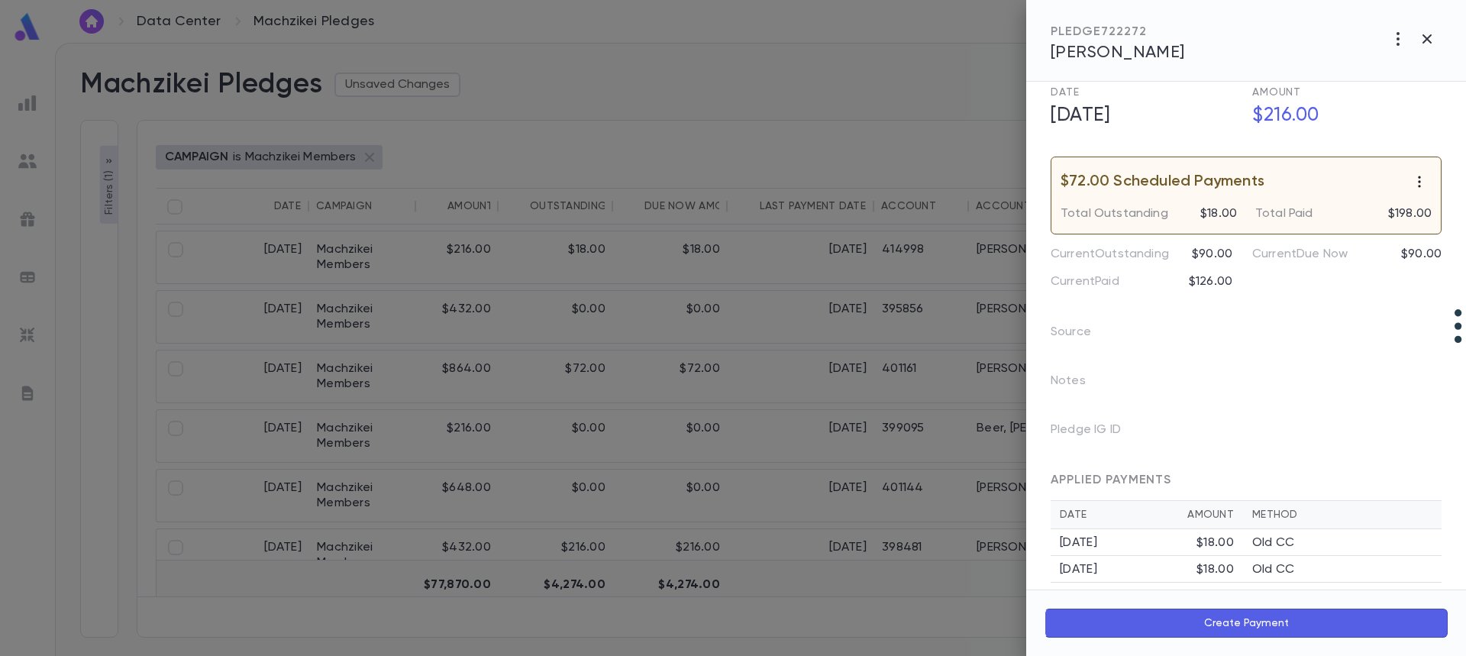
click at [1418, 182] on icon "button" at bounding box center [1419, 181] width 2 height 11
click at [1193, 186] on div at bounding box center [733, 328] width 1466 height 656
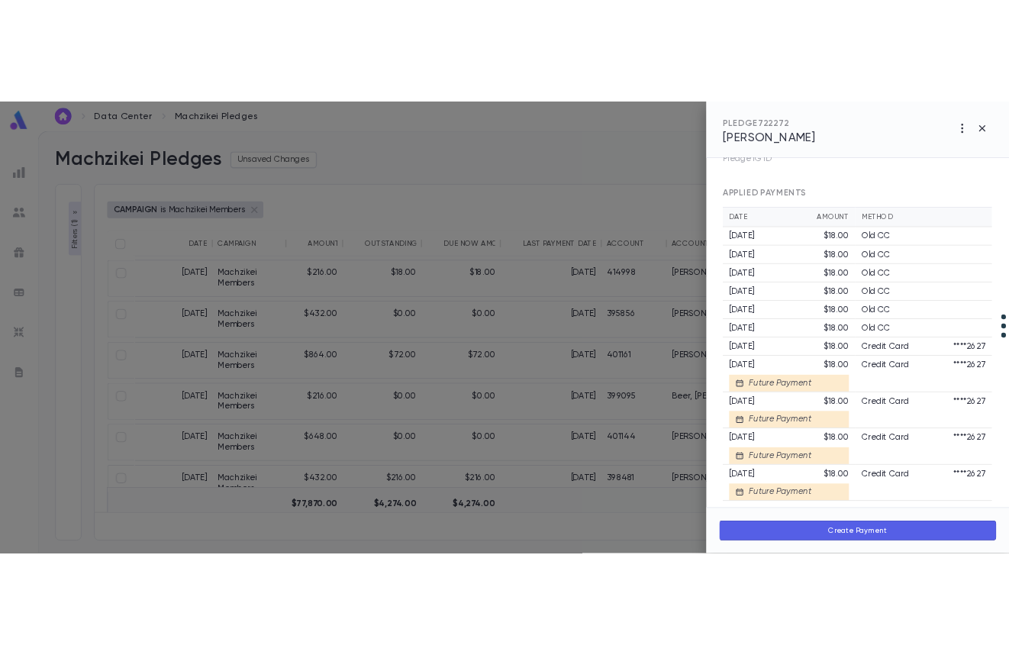
scroll to position [439, 0]
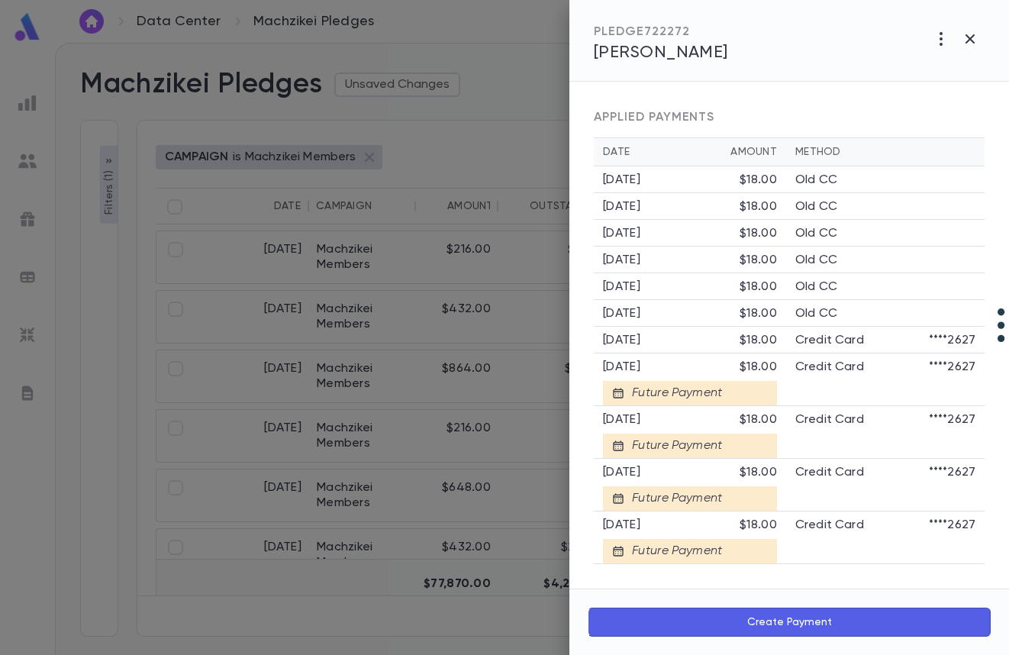
click at [533, 141] on div at bounding box center [504, 327] width 1009 height 655
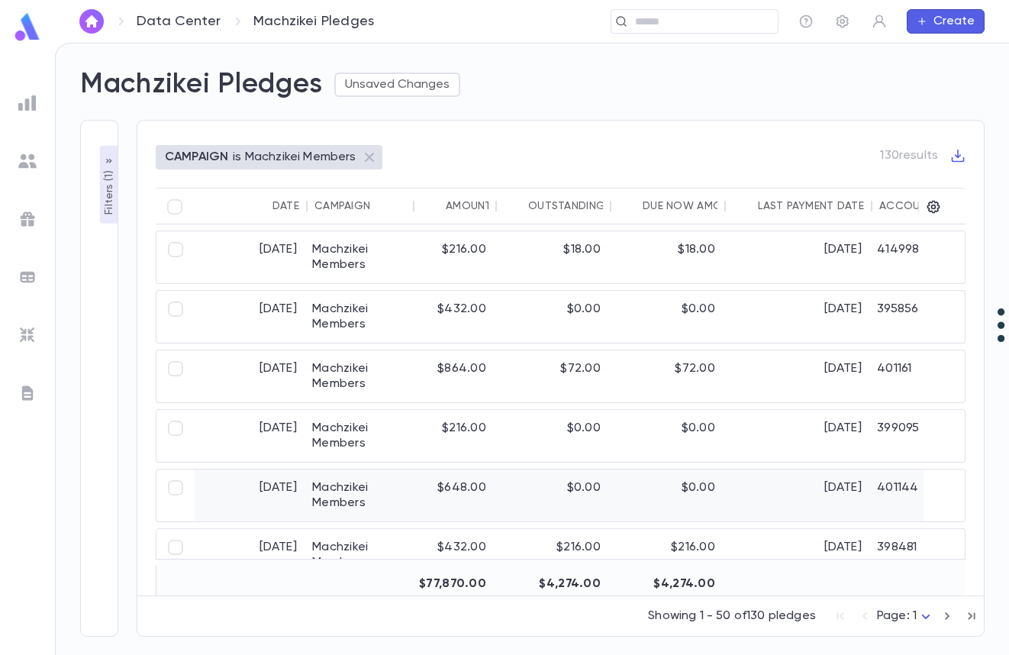
scroll to position [0, 2]
click at [461, 207] on div "Amount" at bounding box center [469, 206] width 47 height 12
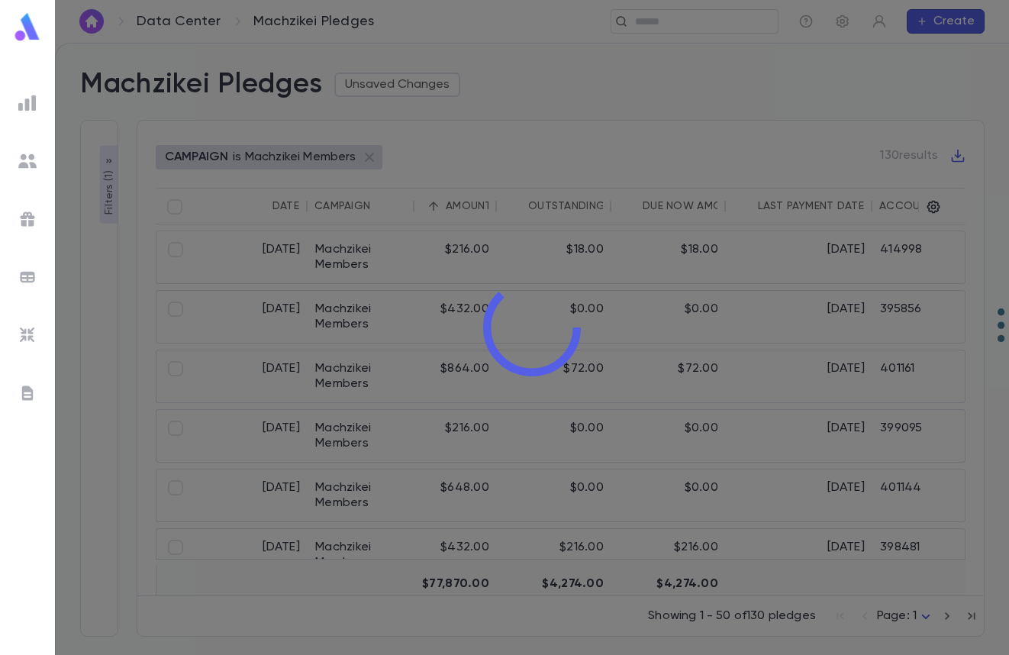
click at [478, 205] on div at bounding box center [532, 327] width 954 height 655
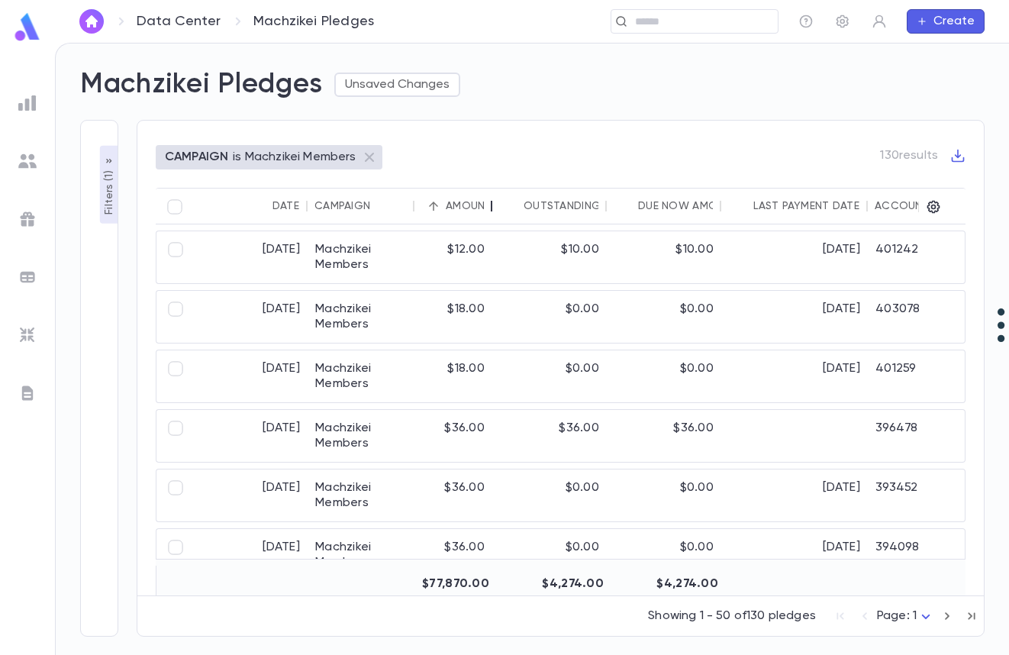
drag, startPoint x: 495, startPoint y: 208, endPoint x: 479, endPoint y: 205, distance: 16.2
click at [494, 212] on div at bounding box center [492, 206] width 18 height 37
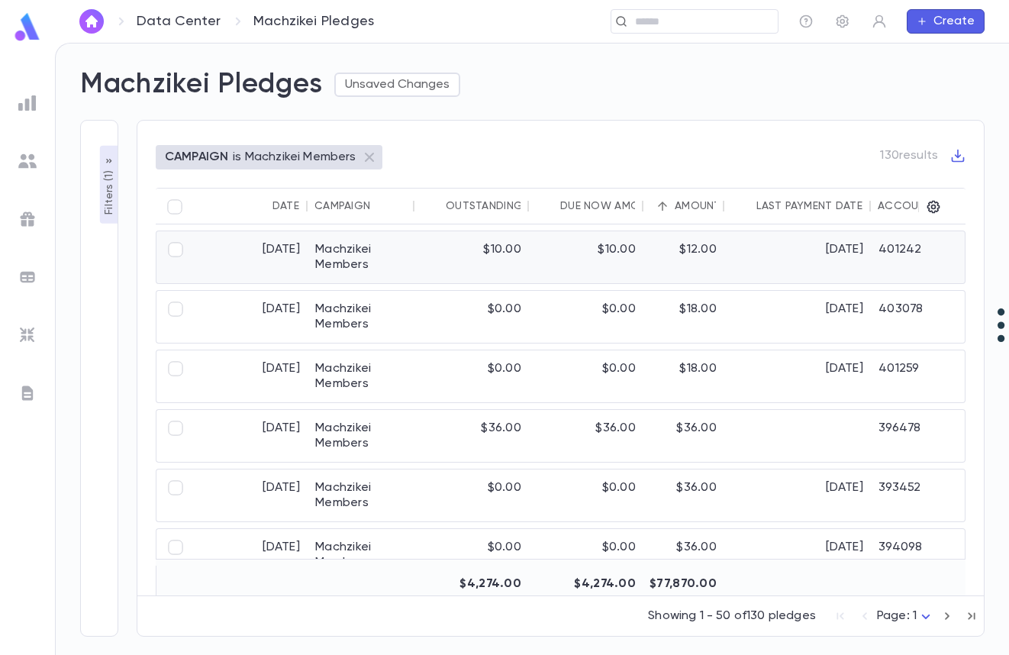
click at [570, 258] on div "$10.00" at bounding box center [586, 257] width 115 height 52
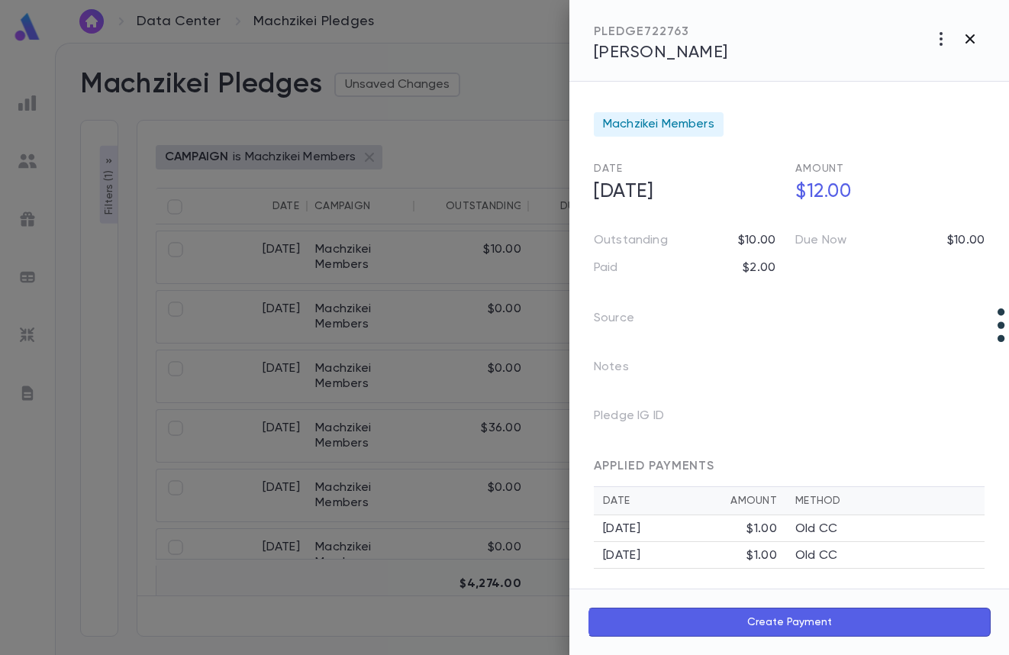
click at [969, 39] on icon "button" at bounding box center [970, 39] width 18 height 18
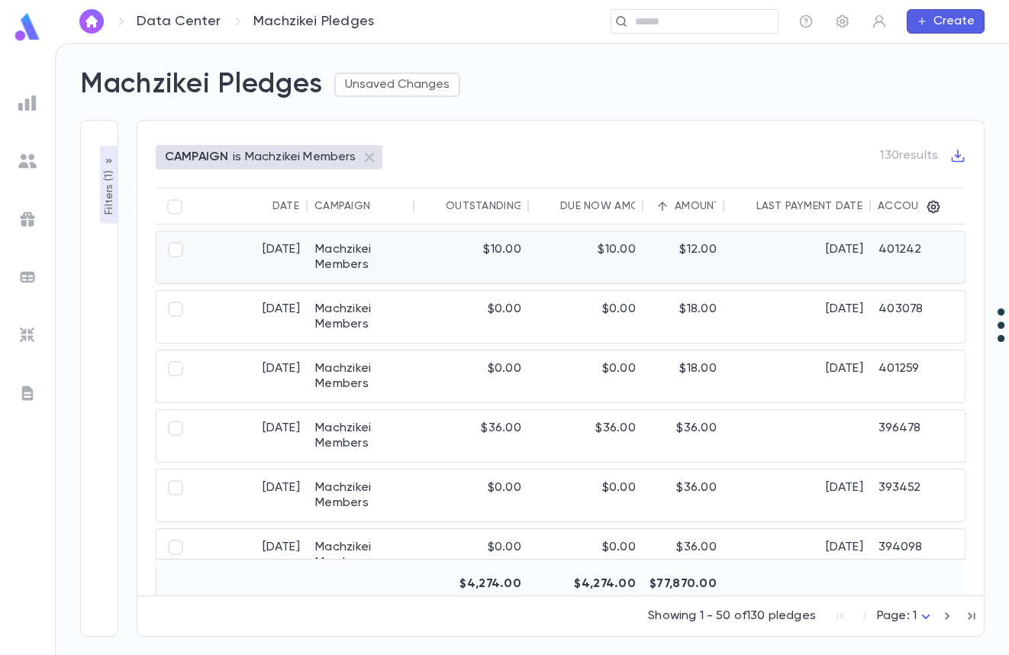
click at [334, 245] on div "Machzikei Members" at bounding box center [361, 257] width 107 height 52
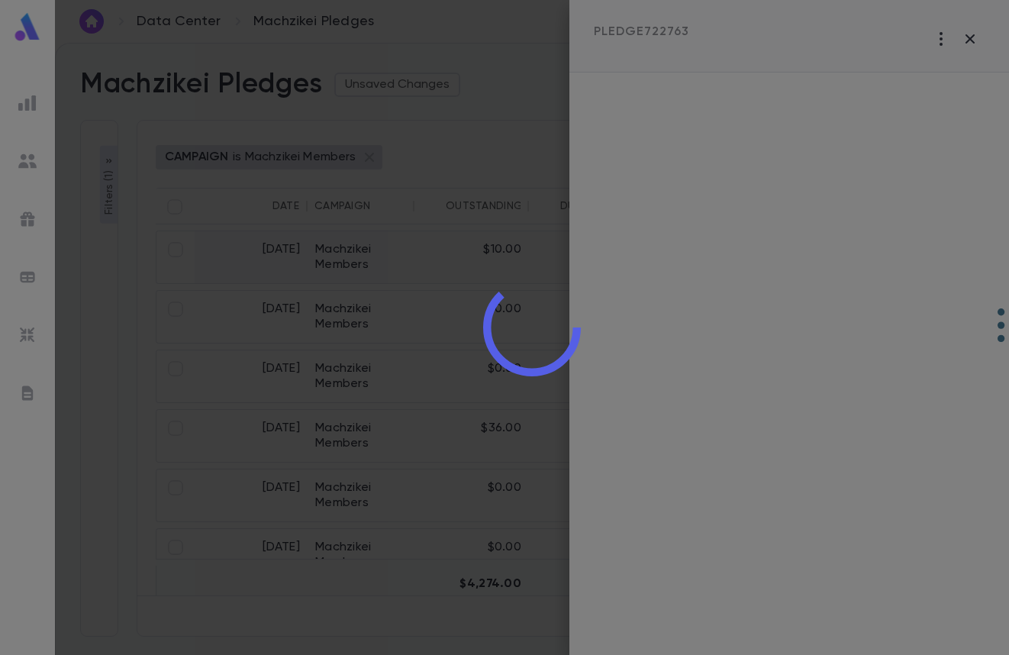
click at [405, 311] on div at bounding box center [532, 327] width 954 height 655
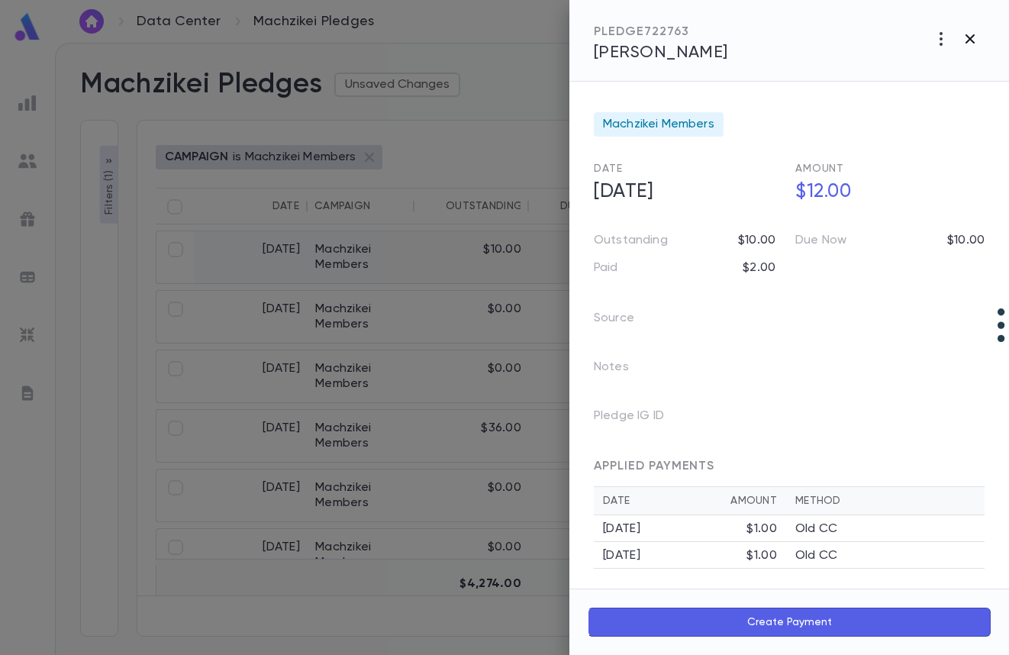
click at [972, 41] on icon "button" at bounding box center [970, 38] width 9 height 9
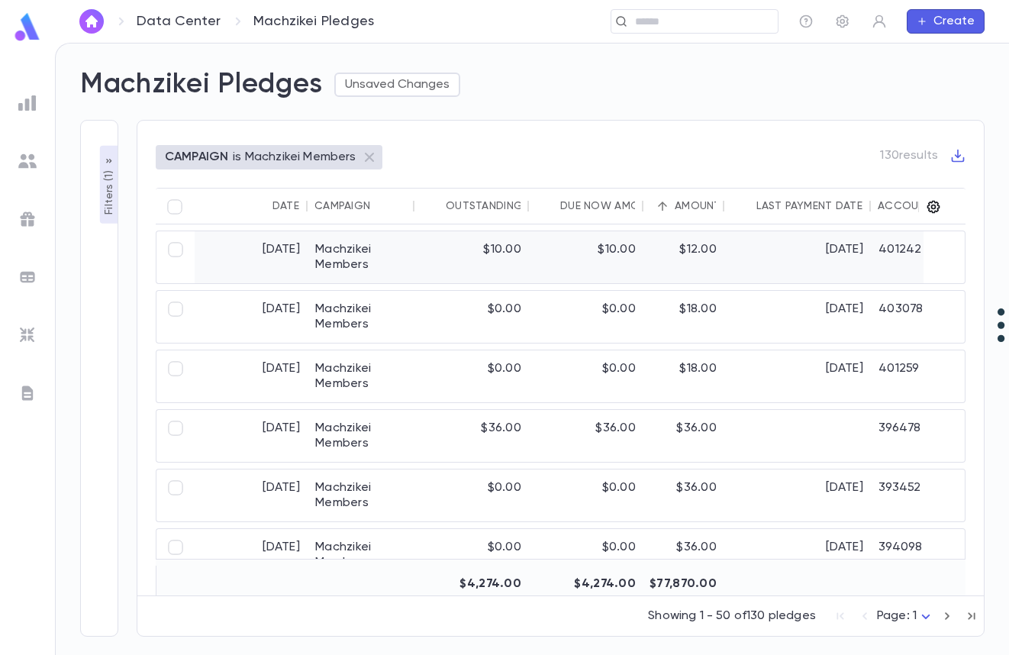
click at [931, 211] on icon "button" at bounding box center [934, 207] width 13 height 13
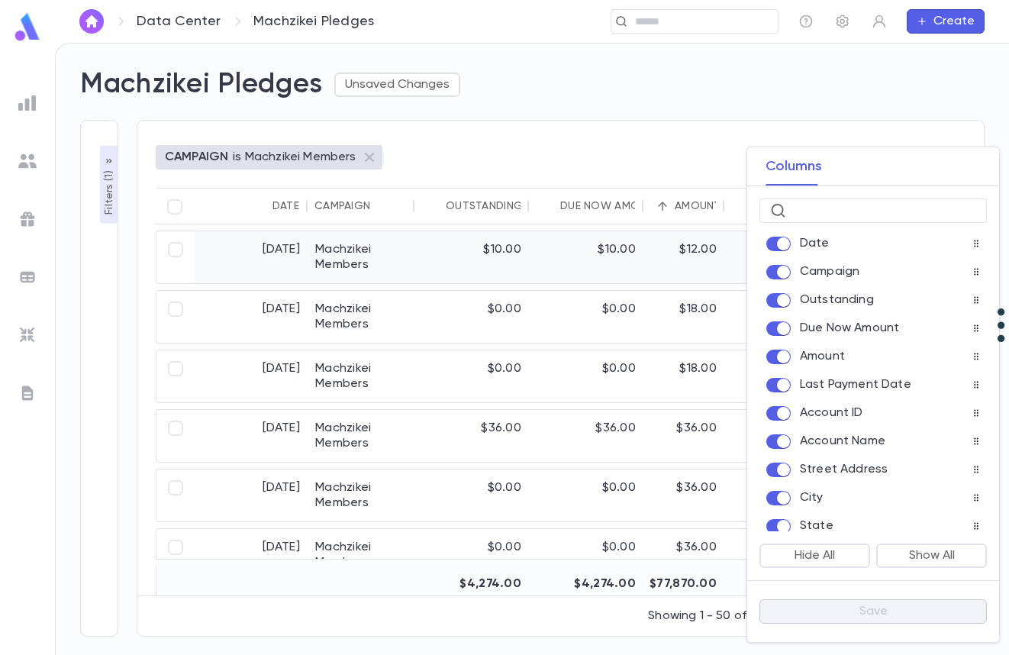
click at [796, 242] on label at bounding box center [784, 244] width 34 height 15
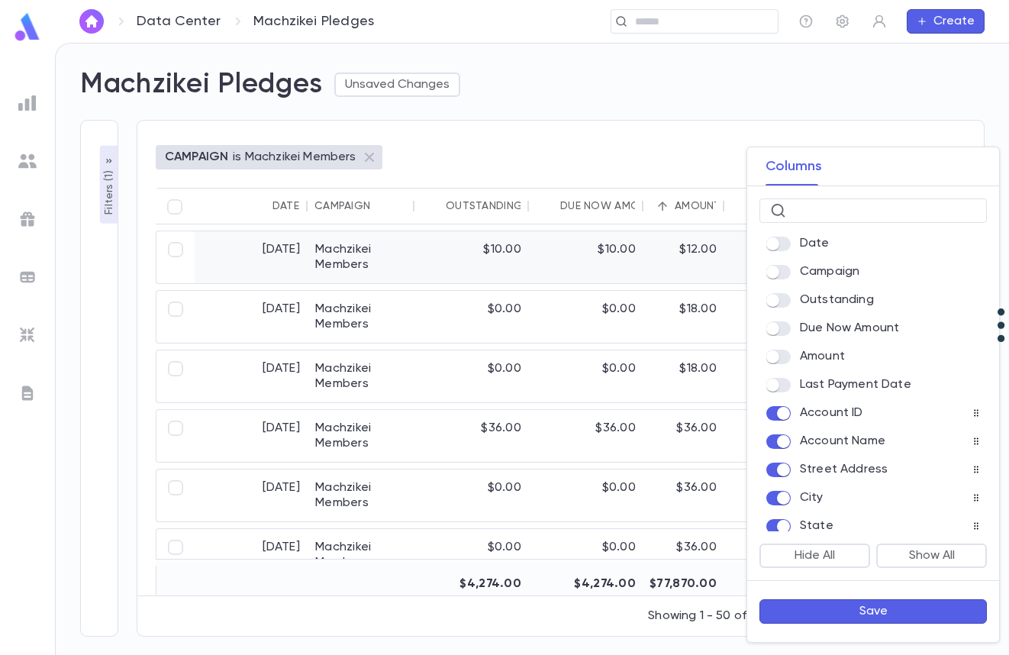
click at [783, 421] on span at bounding box center [779, 413] width 24 height 15
click at [900, 605] on button "Save" at bounding box center [874, 611] width 228 height 24
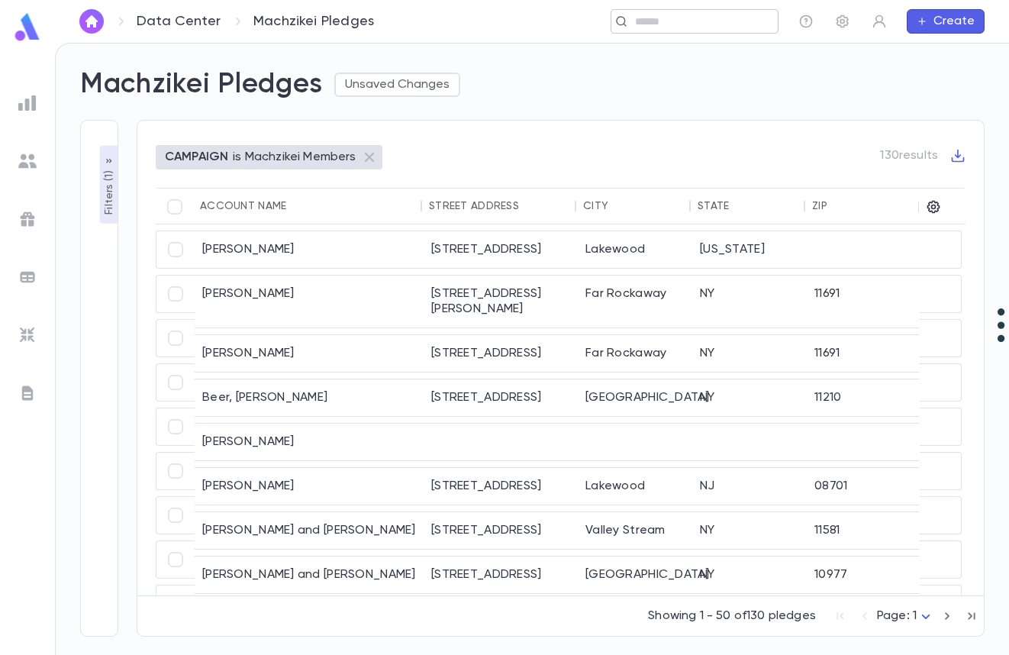
click at [670, 21] on input "text" at bounding box center [701, 22] width 141 height 15
click at [253, 339] on div "[PERSON_NAME]" at bounding box center [309, 353] width 229 height 37
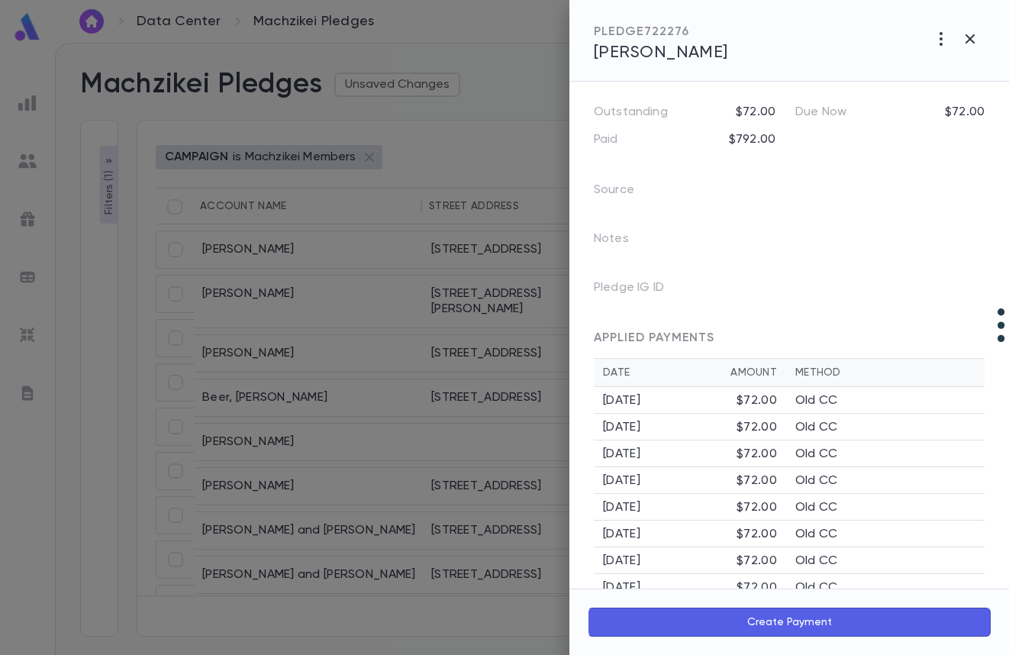
scroll to position [246, 0]
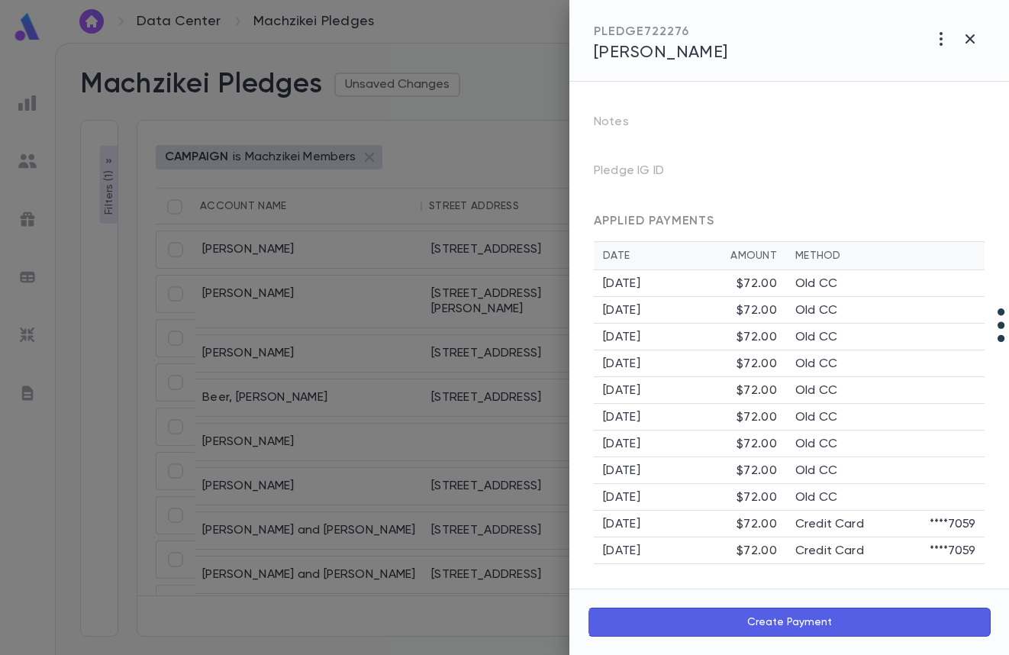
click at [664, 56] on span "[PERSON_NAME]" at bounding box center [661, 52] width 134 height 17
click at [339, 314] on div at bounding box center [504, 327] width 1009 height 655
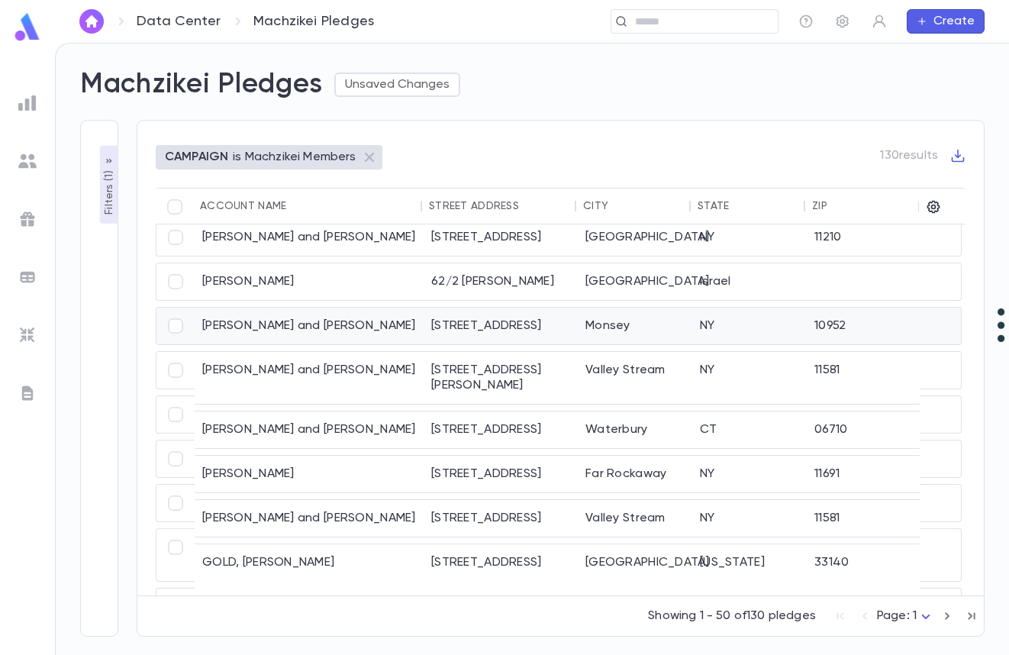
scroll to position [763, 2]
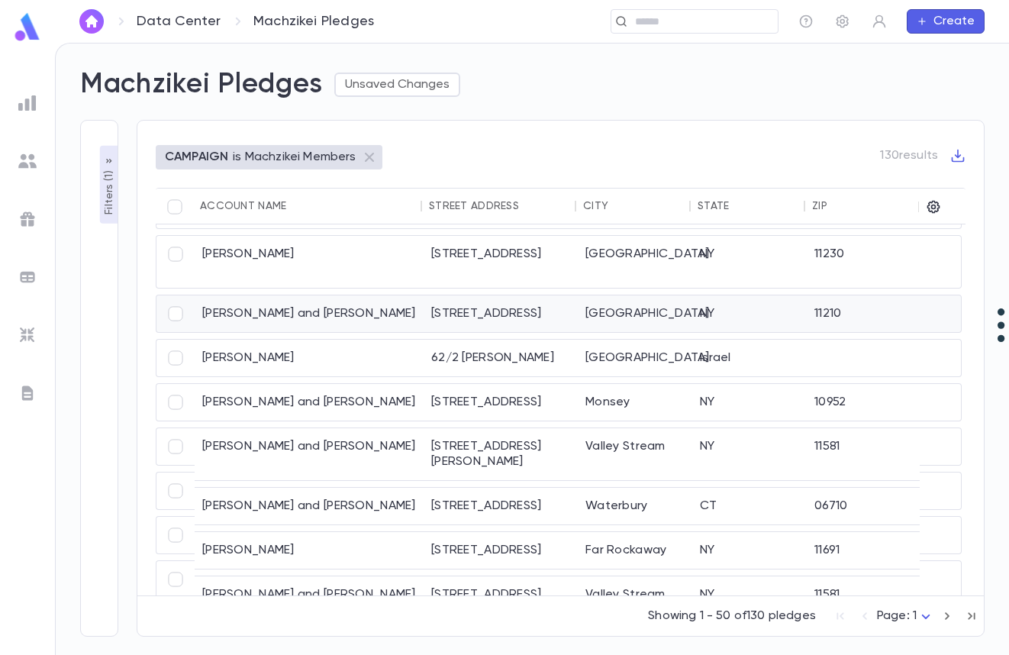
click at [302, 316] on div "[PERSON_NAME] and [PERSON_NAME]" at bounding box center [309, 313] width 229 height 37
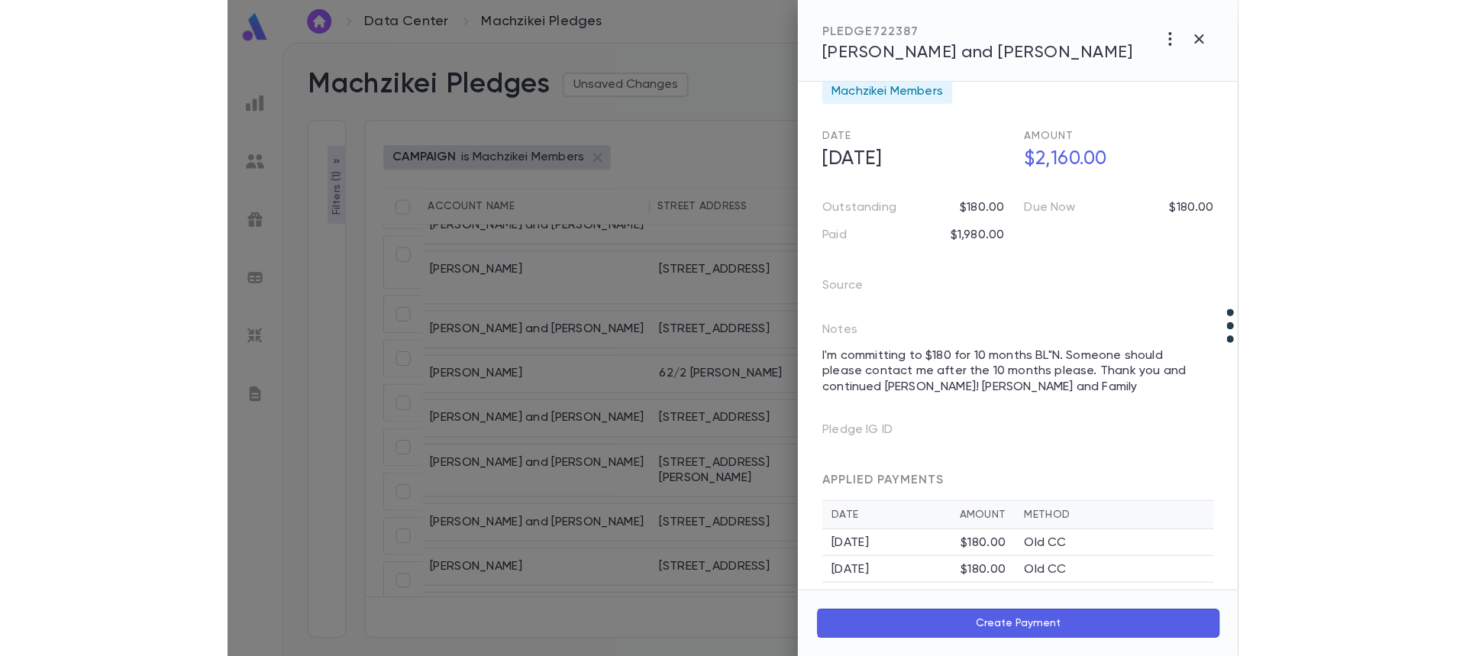
scroll to position [0, 0]
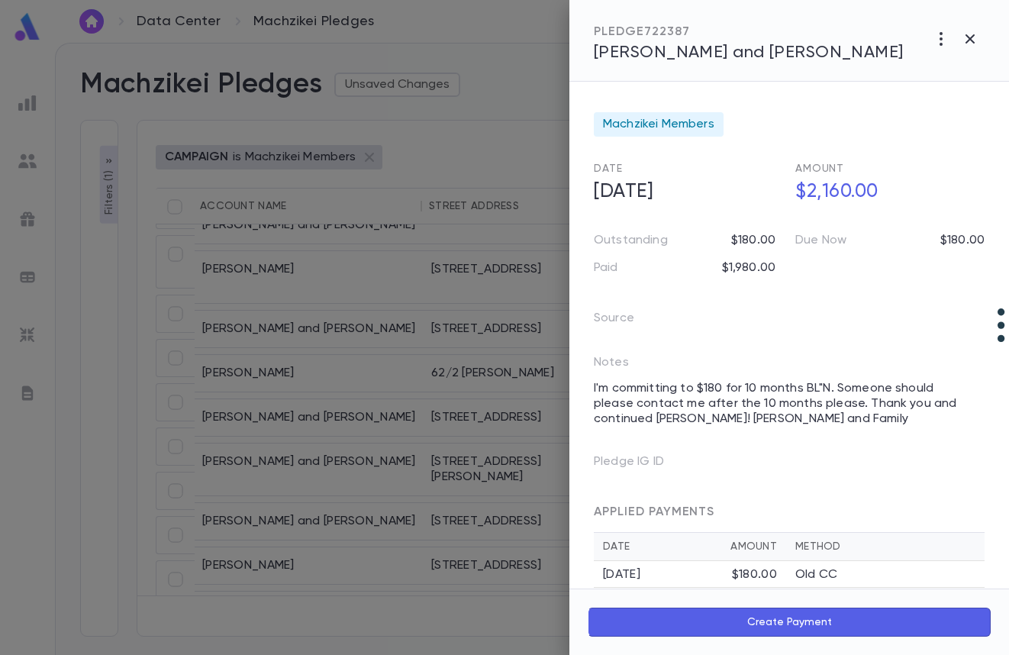
click at [683, 57] on span "[PERSON_NAME] and [PERSON_NAME]" at bounding box center [749, 52] width 310 height 17
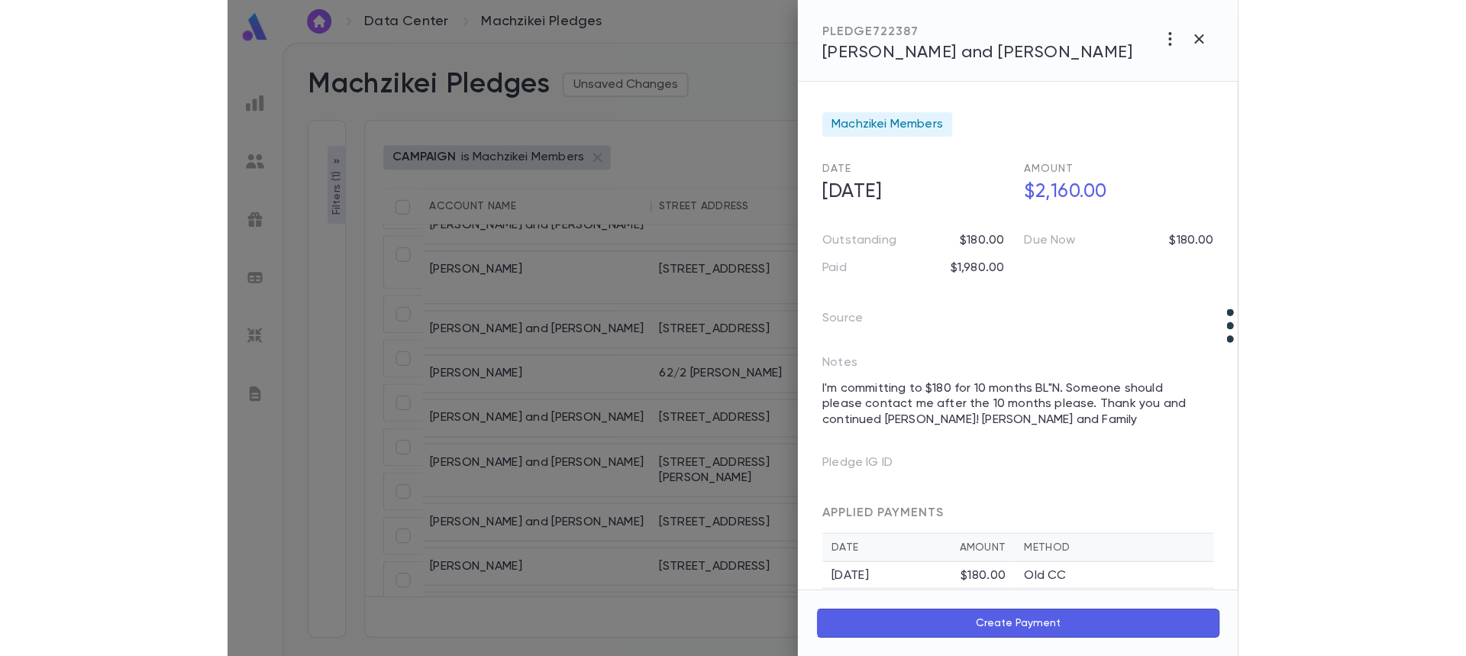
scroll to position [763, 0]
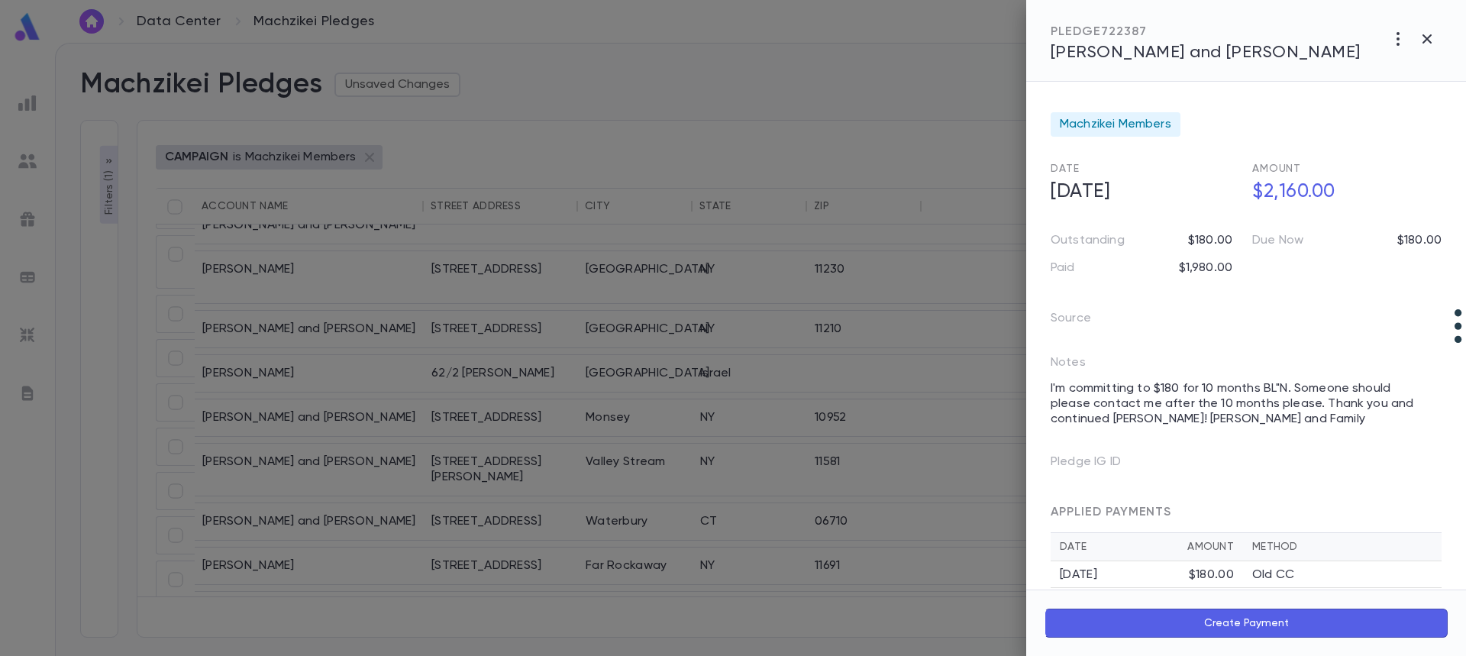
click at [749, 460] on div at bounding box center [733, 328] width 1466 height 656
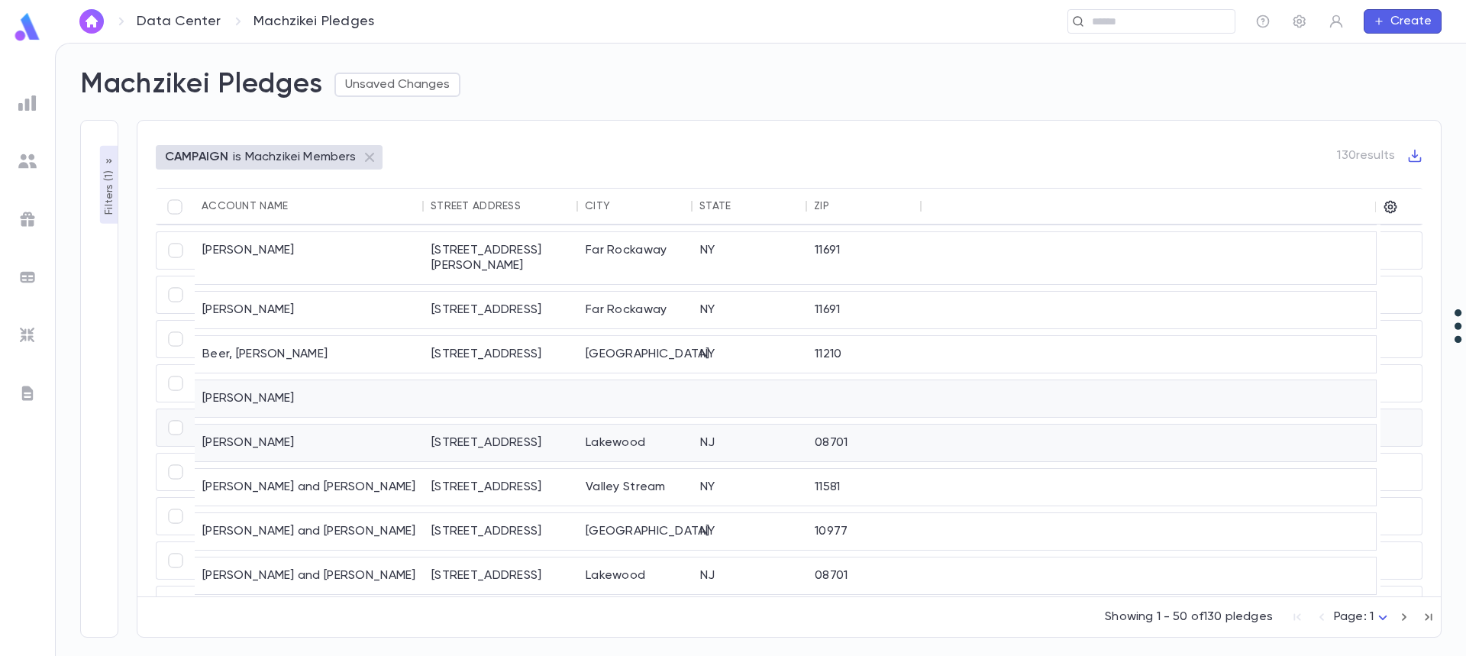
scroll to position [0, 0]
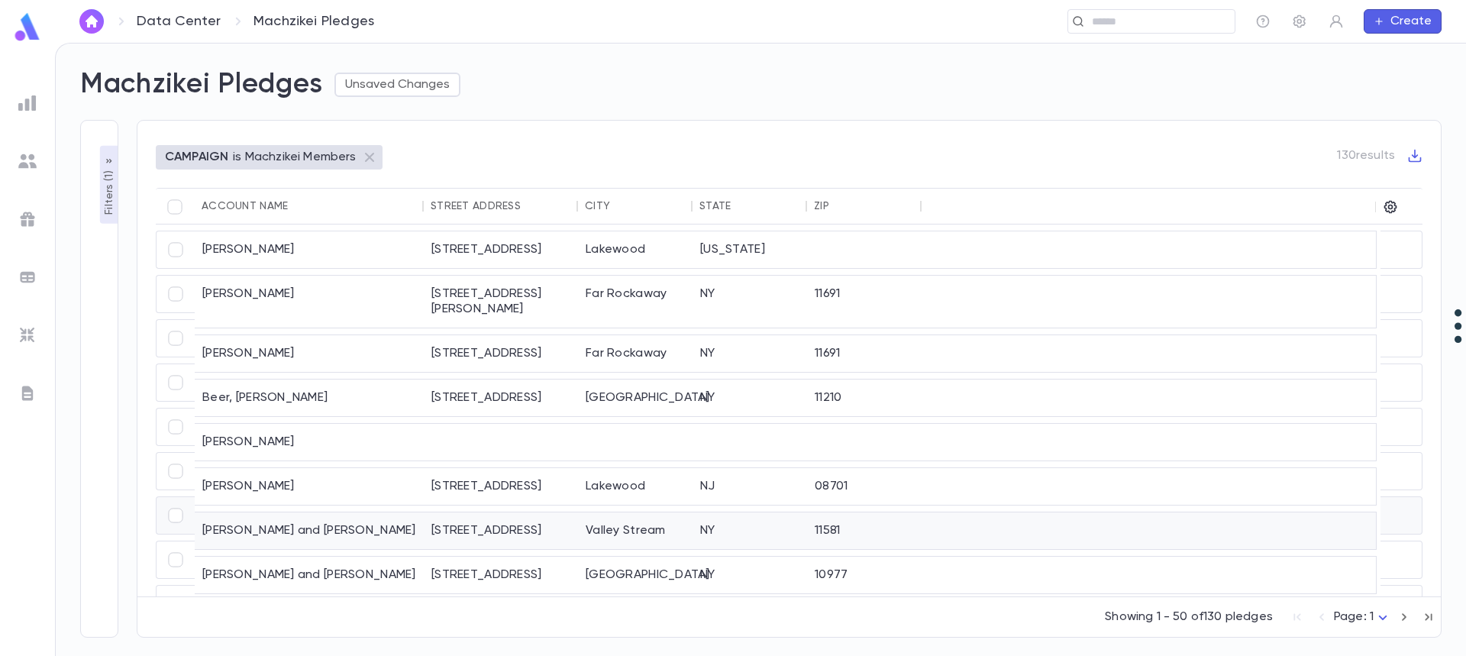
click at [765, 519] on div "NY" at bounding box center [749, 530] width 115 height 37
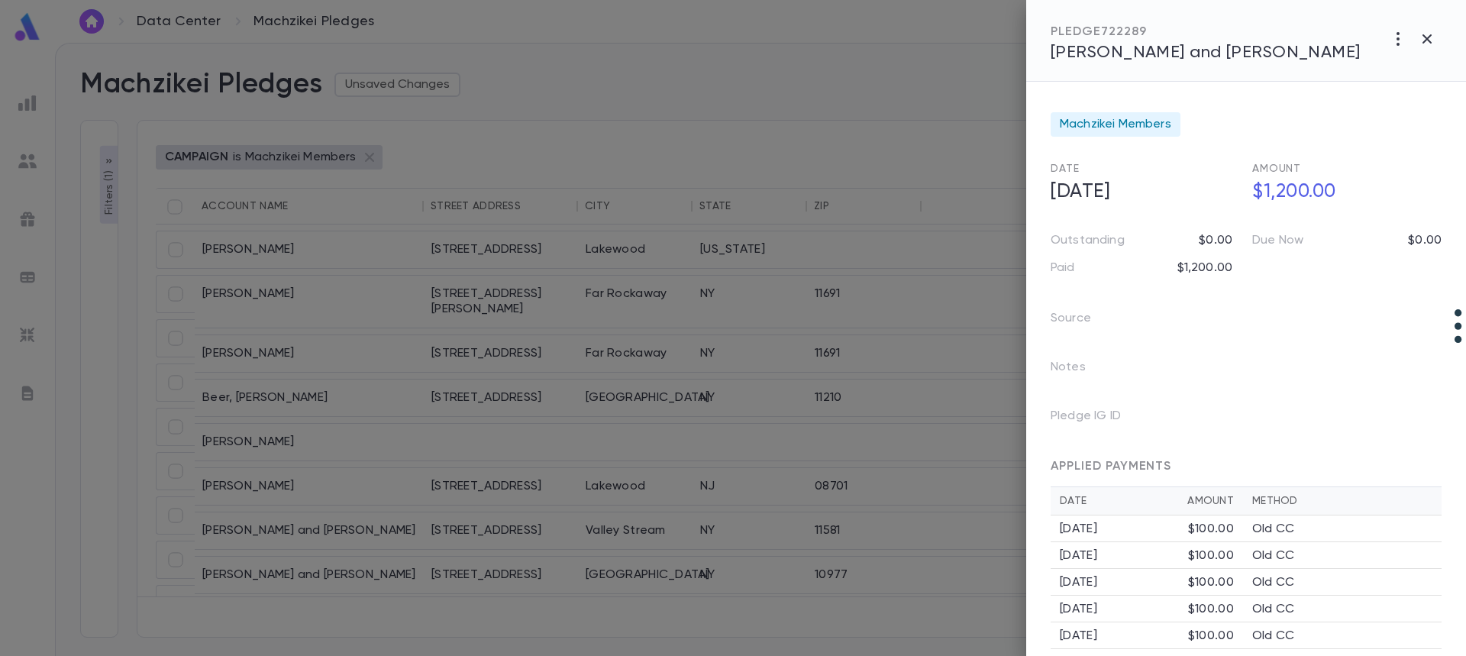
click at [1196, 50] on span "Berman, Yackov and Rochel" at bounding box center [1206, 52] width 310 height 17
click at [579, 415] on div at bounding box center [733, 328] width 1466 height 656
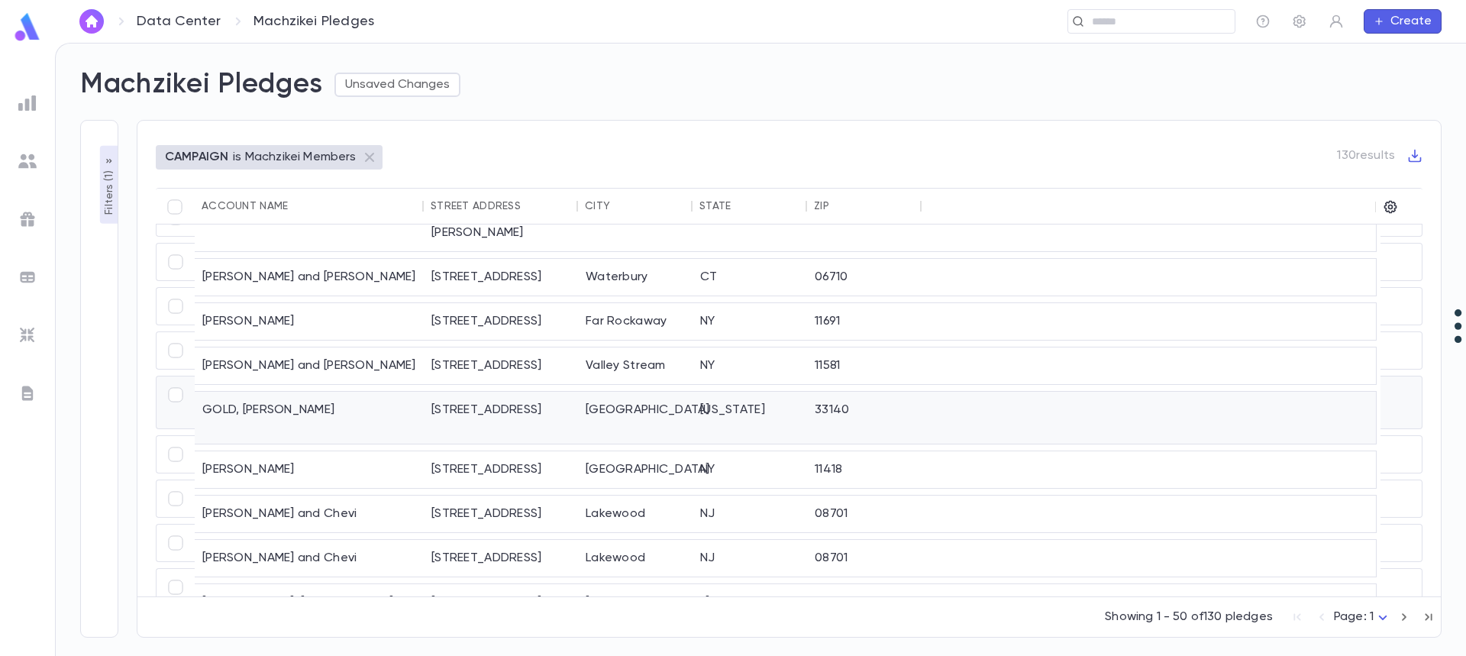
scroll to position [840, 0]
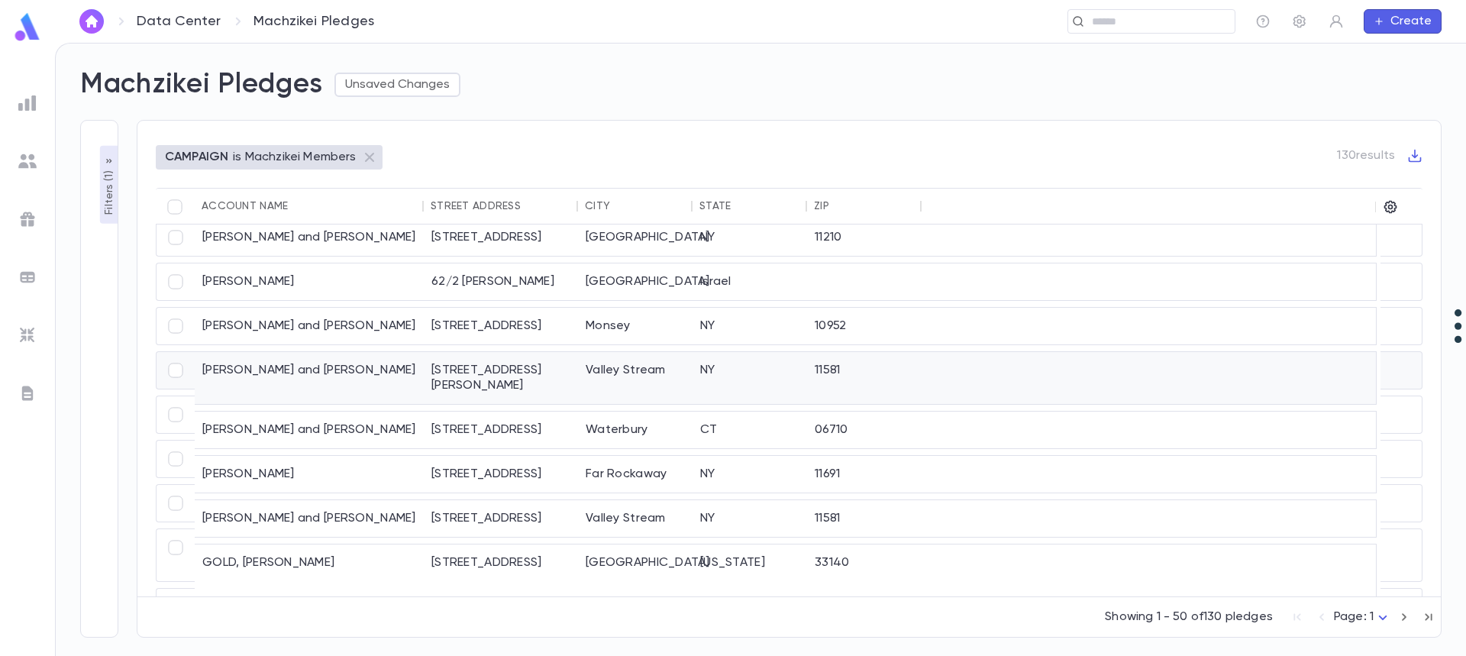
click at [565, 376] on div "815 Oliver Avenue" at bounding box center [501, 378] width 154 height 52
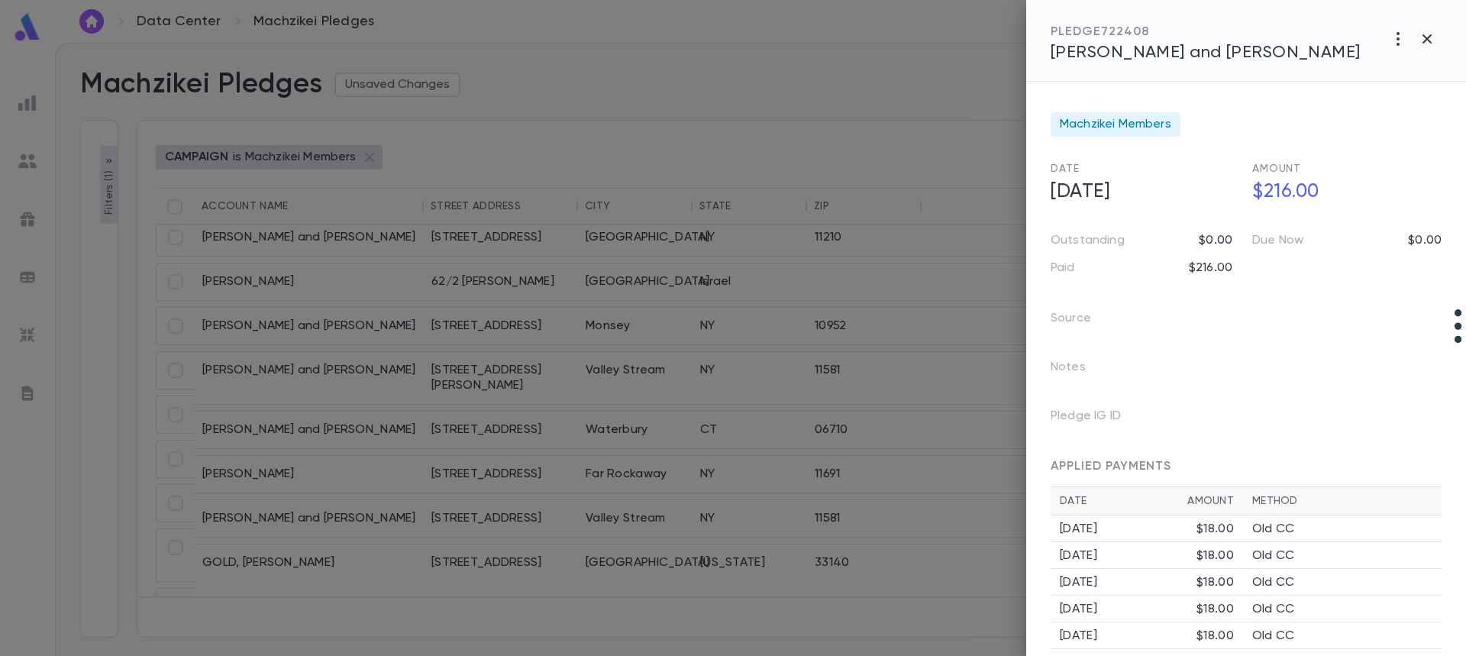
click at [1195, 50] on span "Friedman, Pinchas and Dina" at bounding box center [1206, 52] width 310 height 17
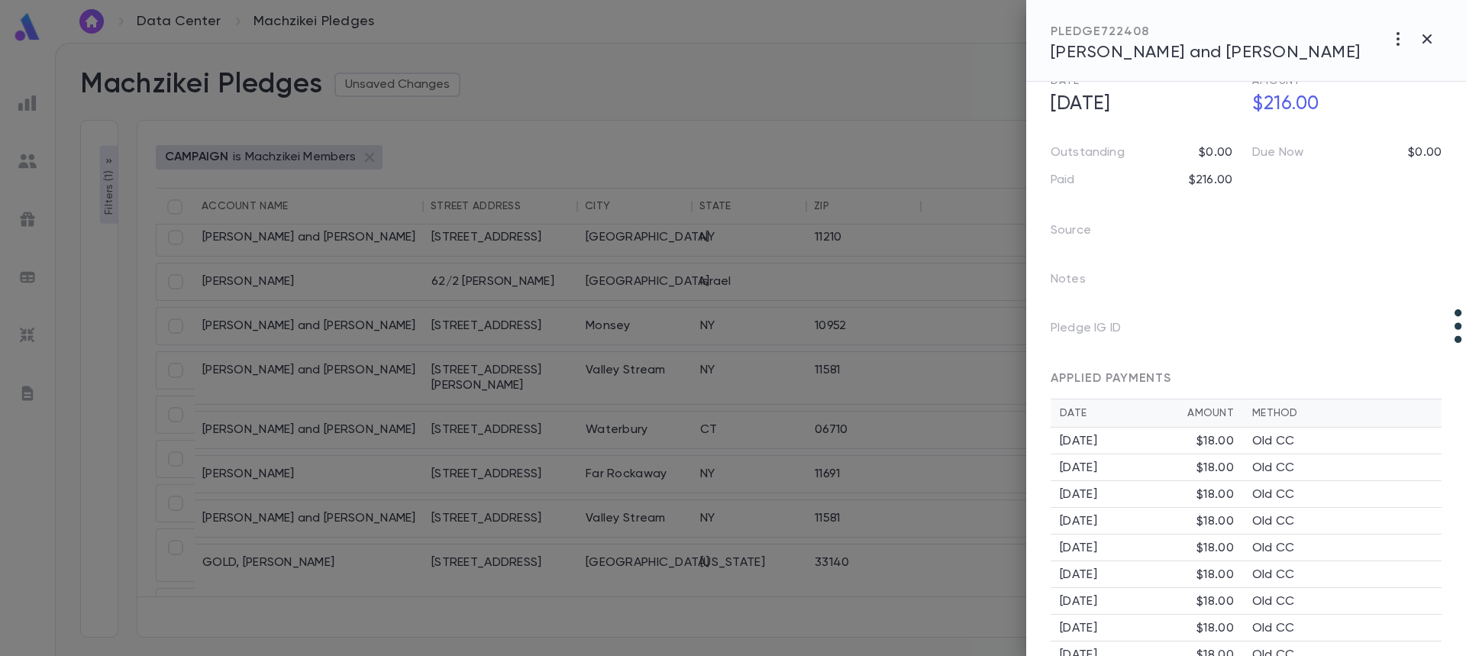
scroll to position [177, 0]
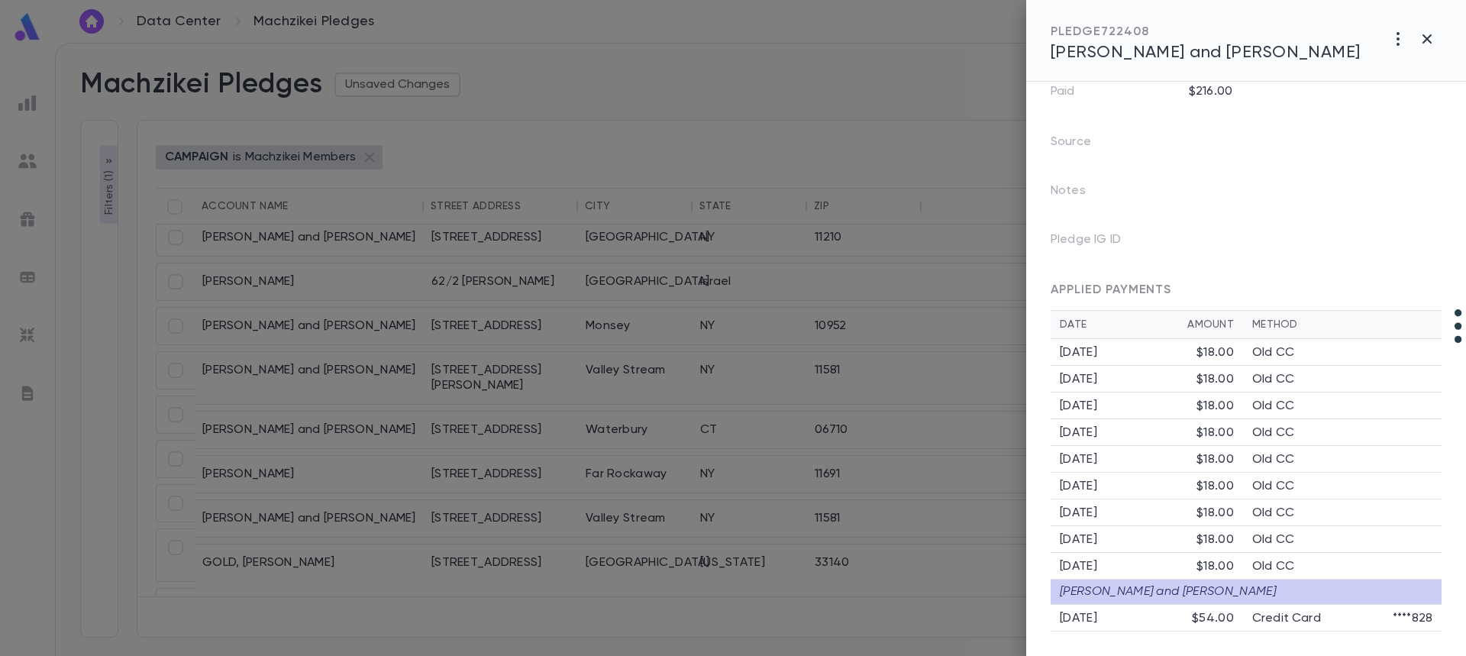
click at [1183, 592] on div "Friedman, Meir and Chevie" at bounding box center [1246, 591] width 391 height 24
click at [1137, 49] on span "Friedman, Pinchas and Dina" at bounding box center [1206, 52] width 310 height 17
click at [1421, 43] on icon "button" at bounding box center [1427, 39] width 18 height 18
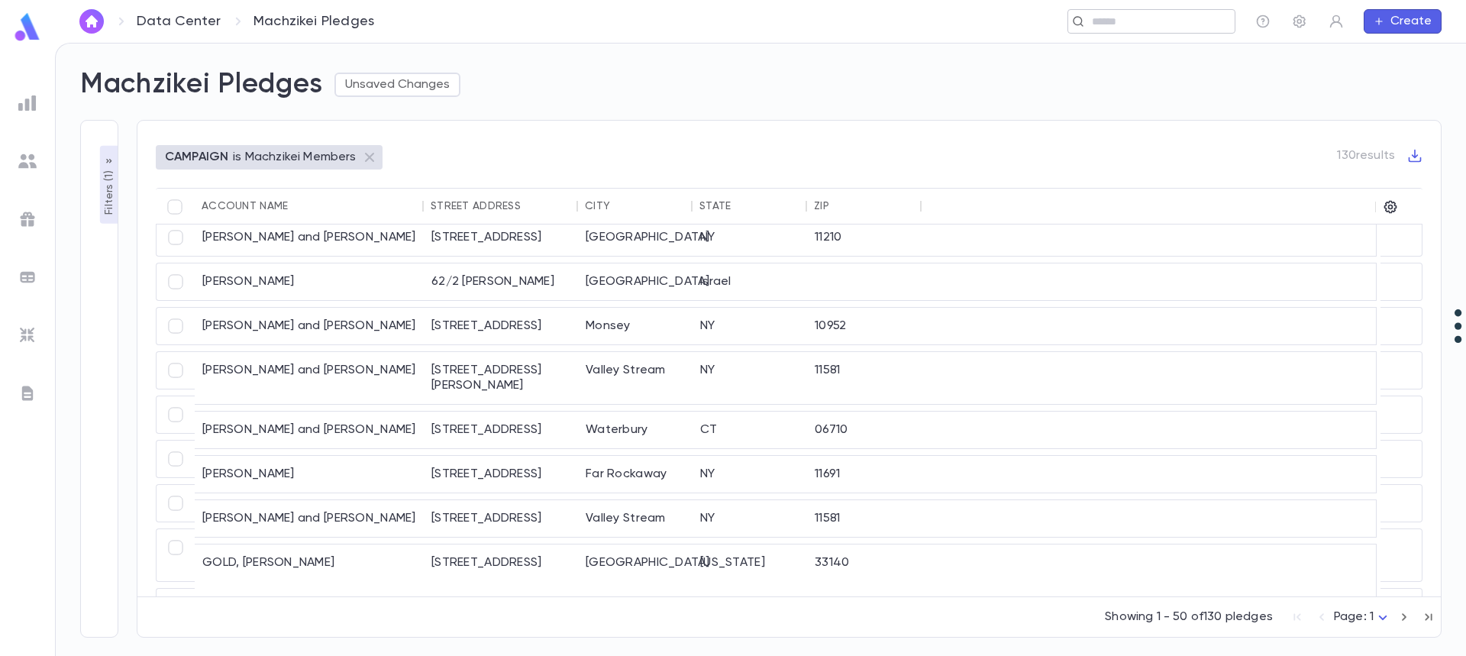
click at [1137, 24] on input "text" at bounding box center [1157, 22] width 141 height 15
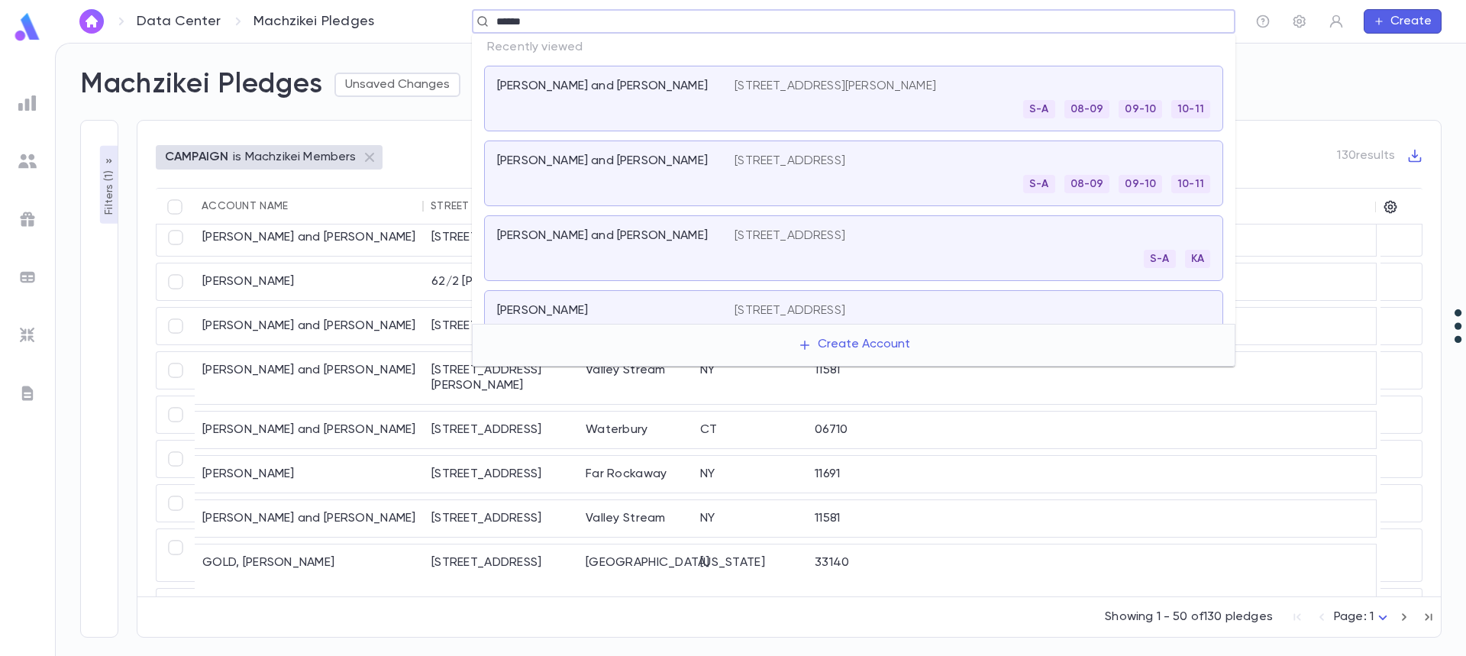
type input "*******"
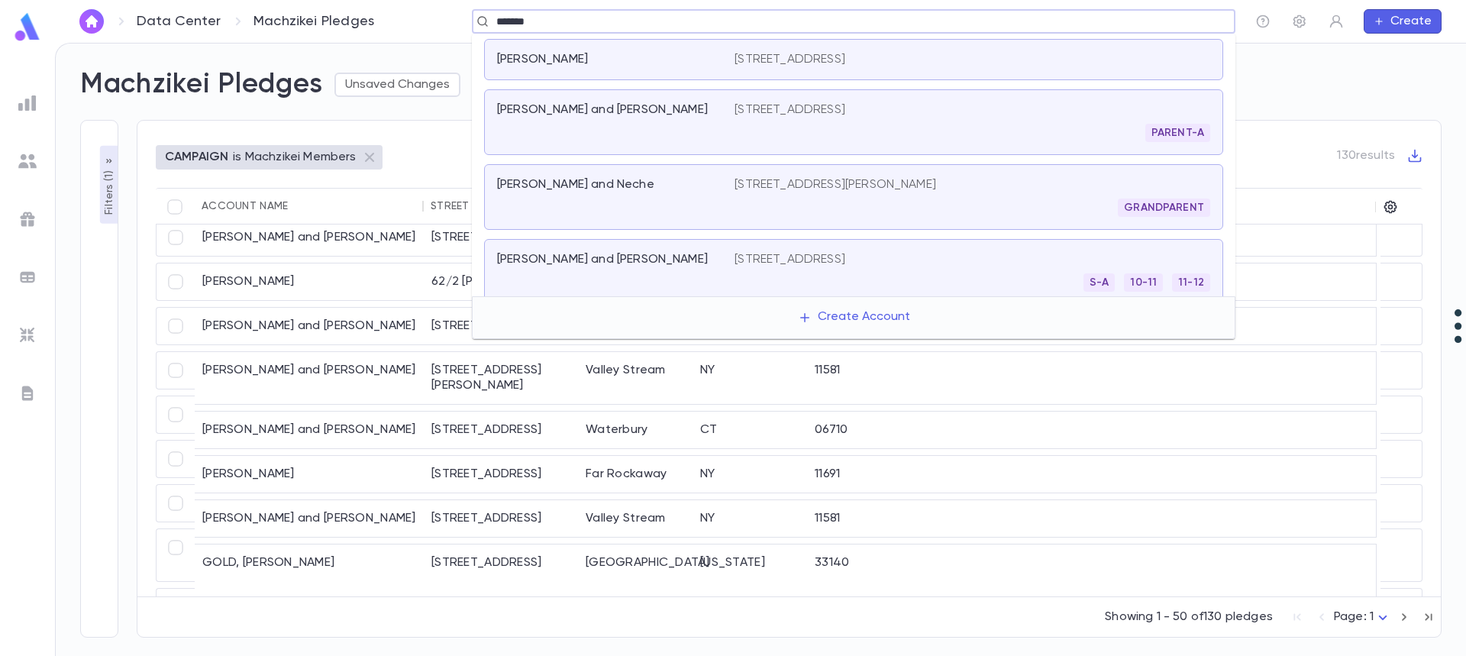
scroll to position [113, 0]
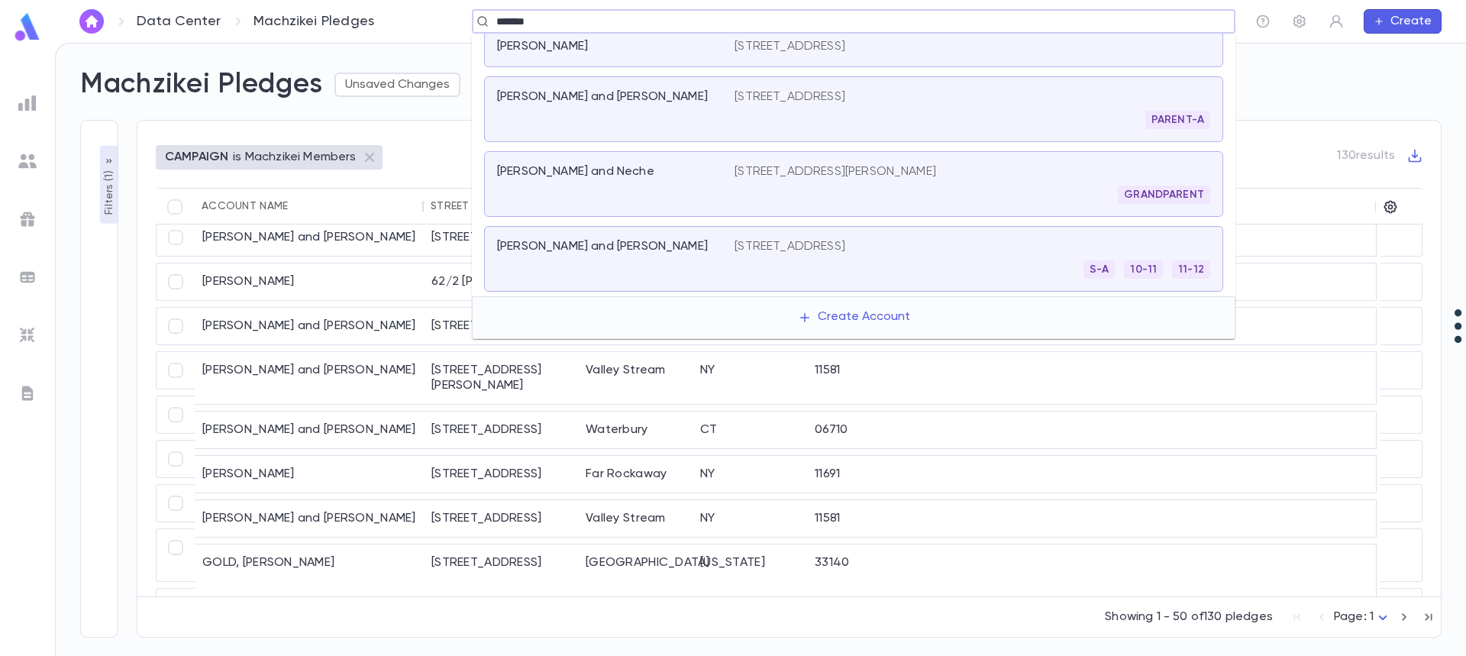
click at [657, 252] on div "Moerman, Ari and Chavi" at bounding box center [606, 246] width 219 height 15
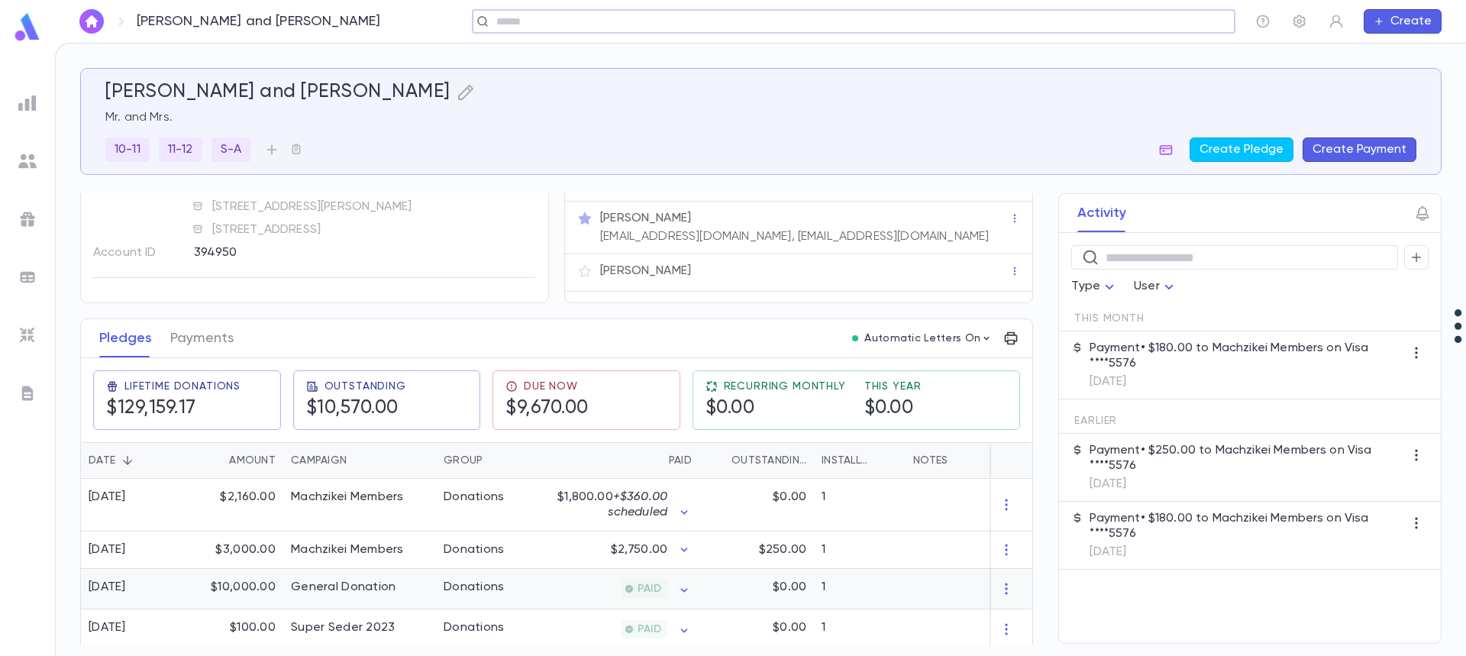
scroll to position [76, 0]
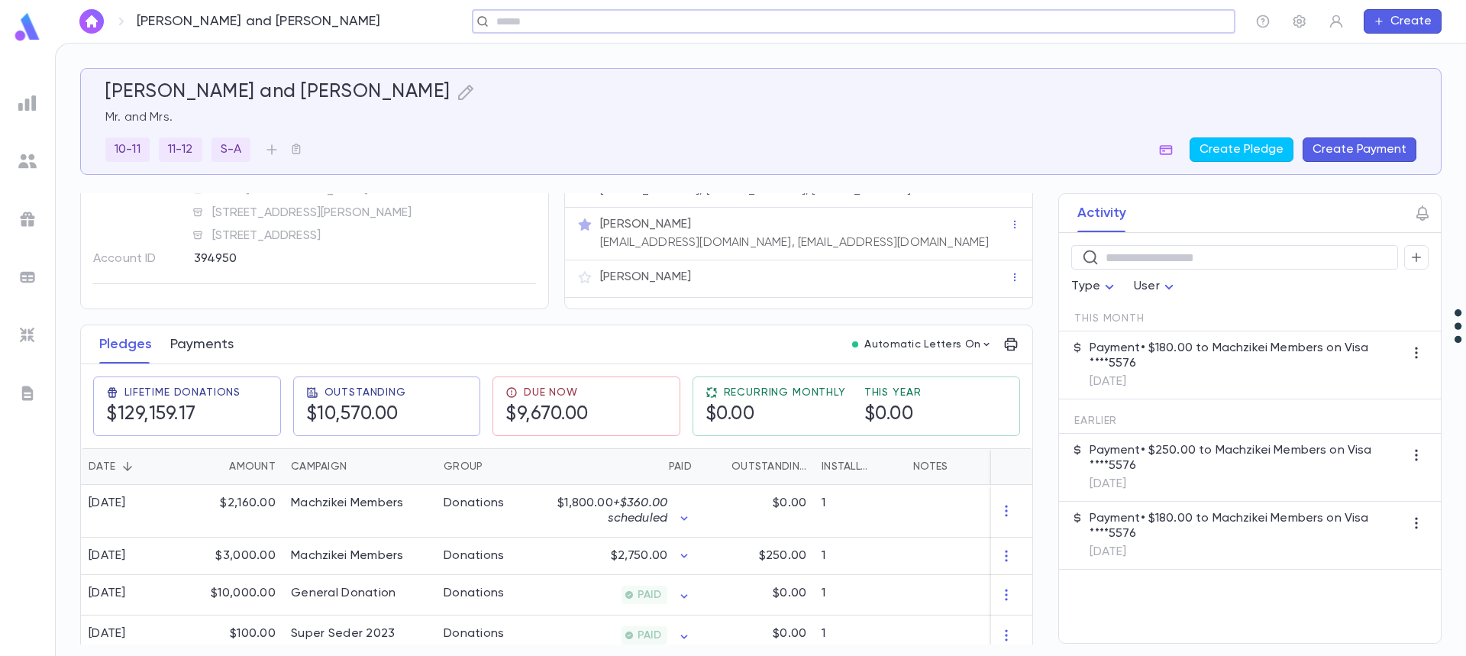
click at [207, 341] on button "Payments" at bounding box center [201, 344] width 63 height 38
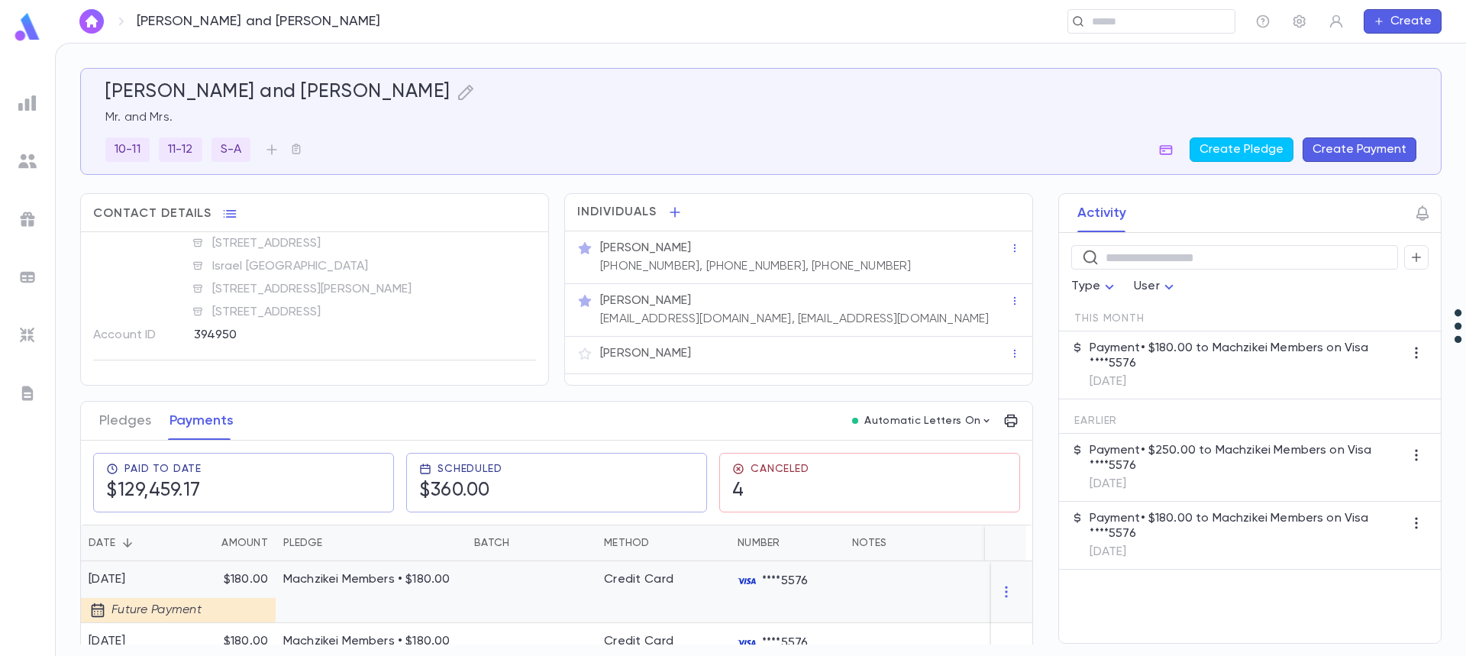
scroll to position [305, 0]
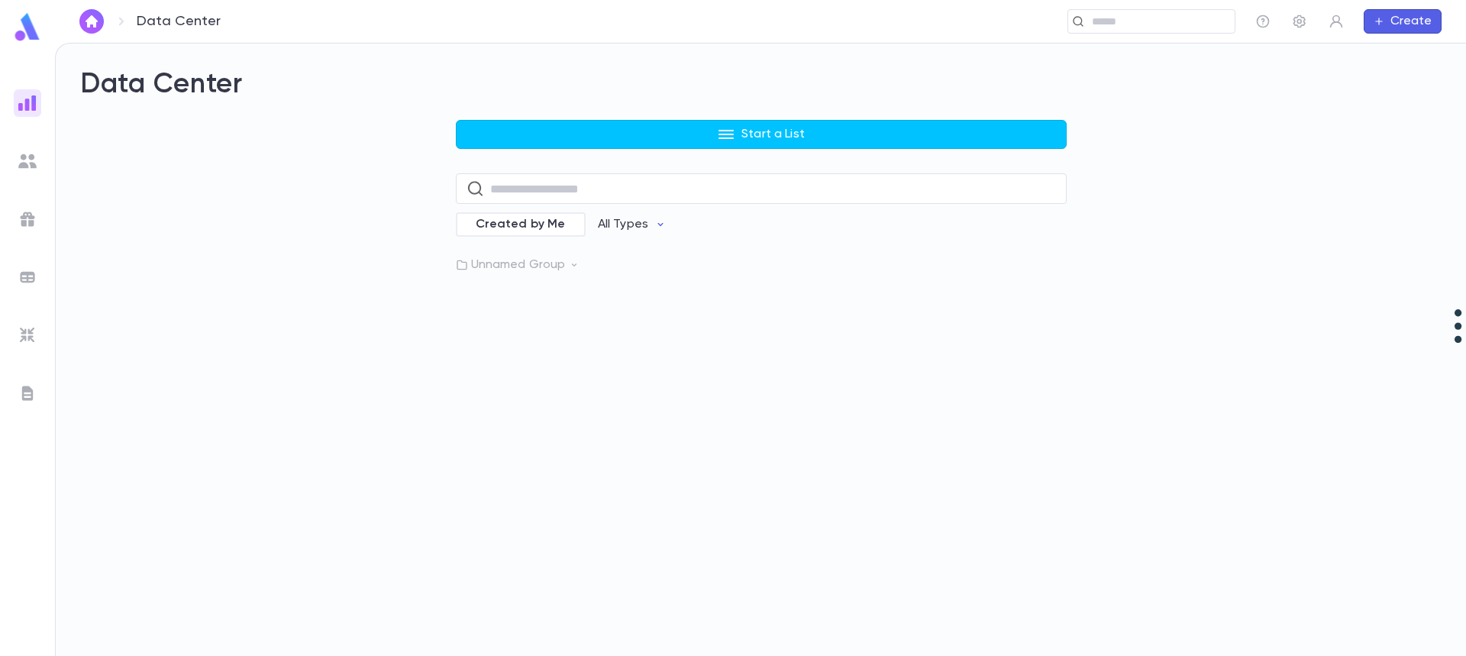
click at [576, 263] on icon at bounding box center [574, 265] width 11 height 11
click at [560, 301] on p "Machzikei Pledges" at bounding box center [544, 296] width 105 height 15
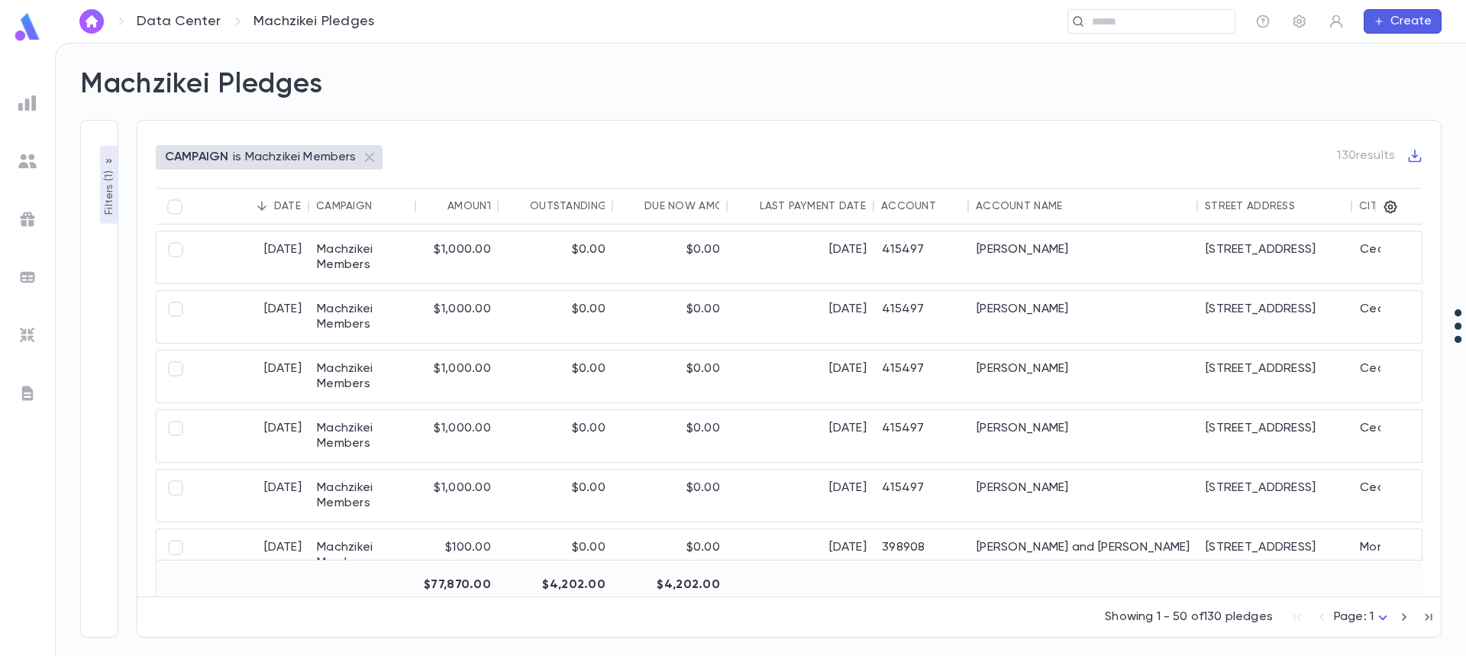
click at [1012, 199] on div "Account Name" at bounding box center [1083, 206] width 214 height 37
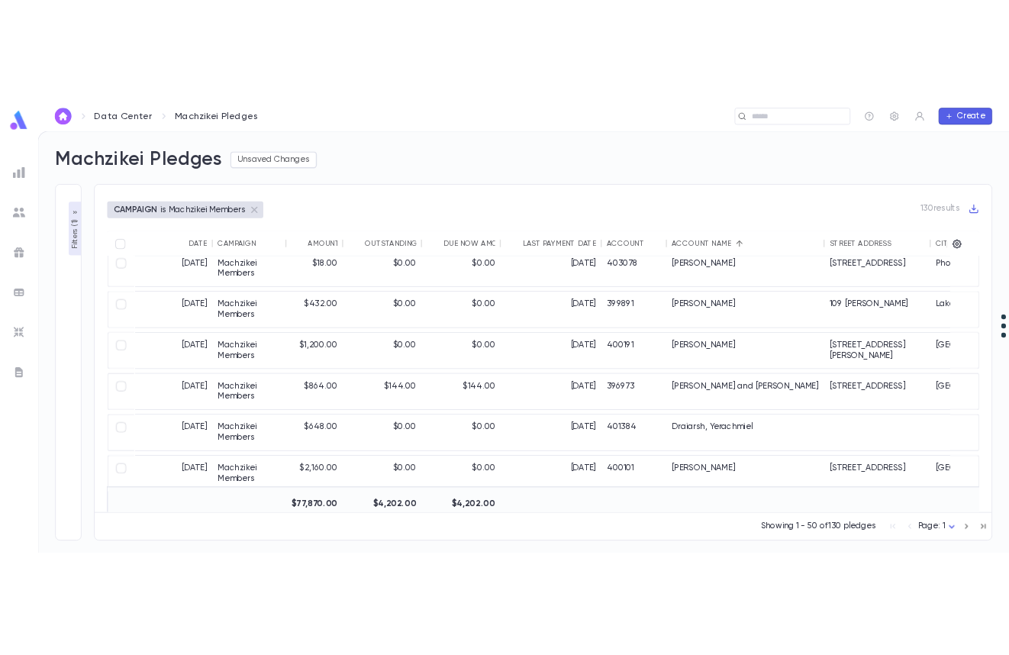
scroll to position [1069, 0]
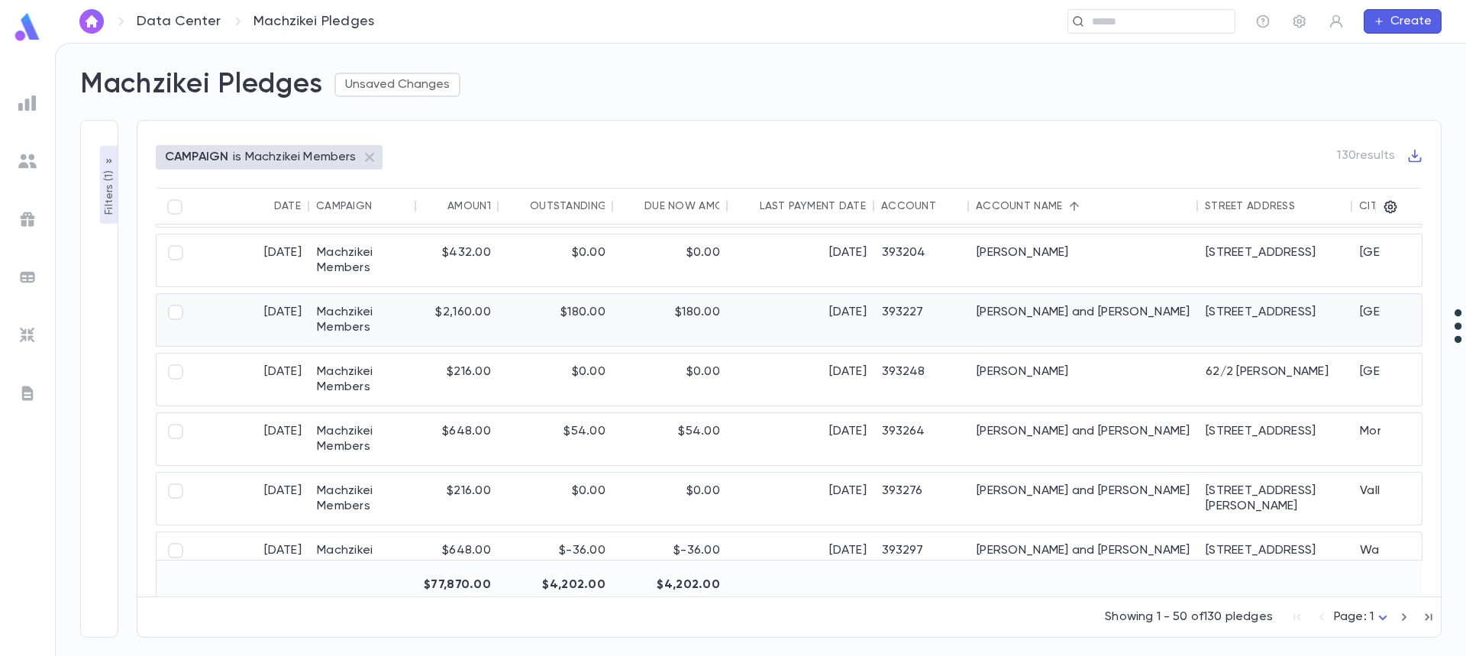
click at [1019, 311] on div "[PERSON_NAME] and [PERSON_NAME]" at bounding box center [1083, 320] width 229 height 52
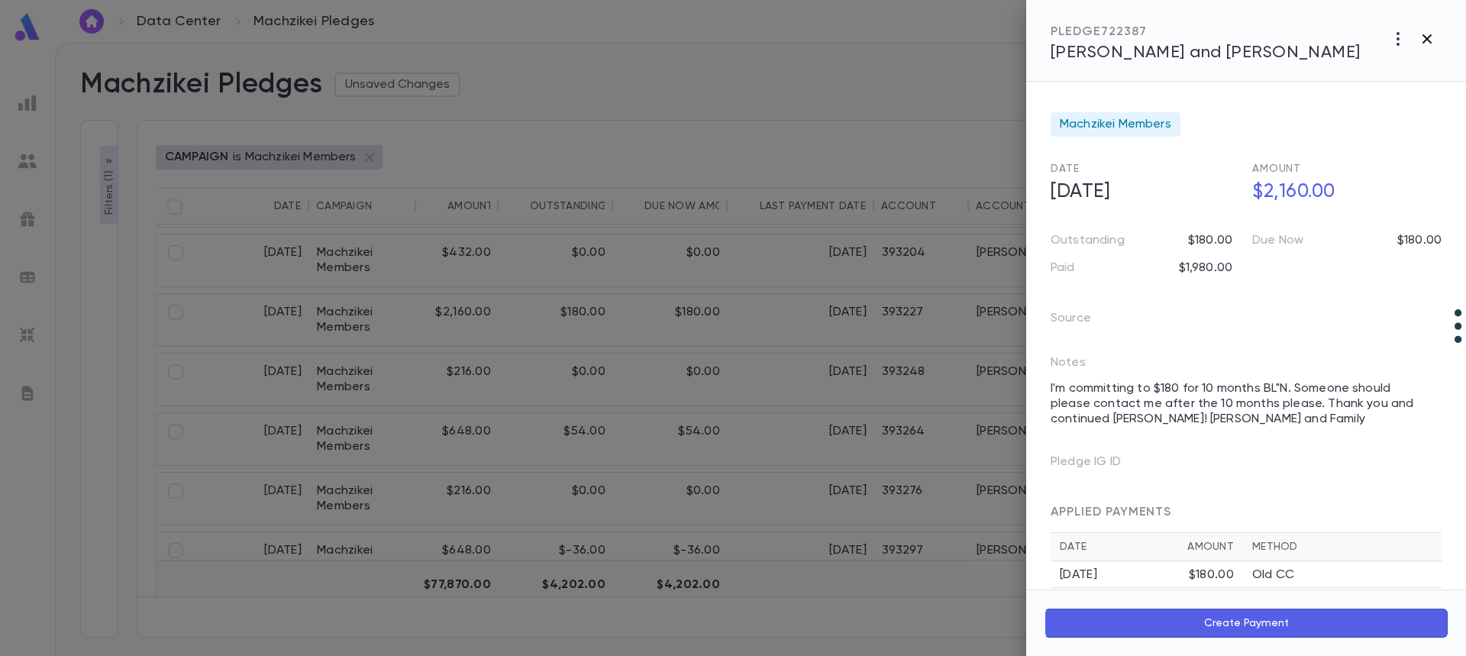
click at [1429, 38] on icon "button" at bounding box center [1427, 39] width 18 height 18
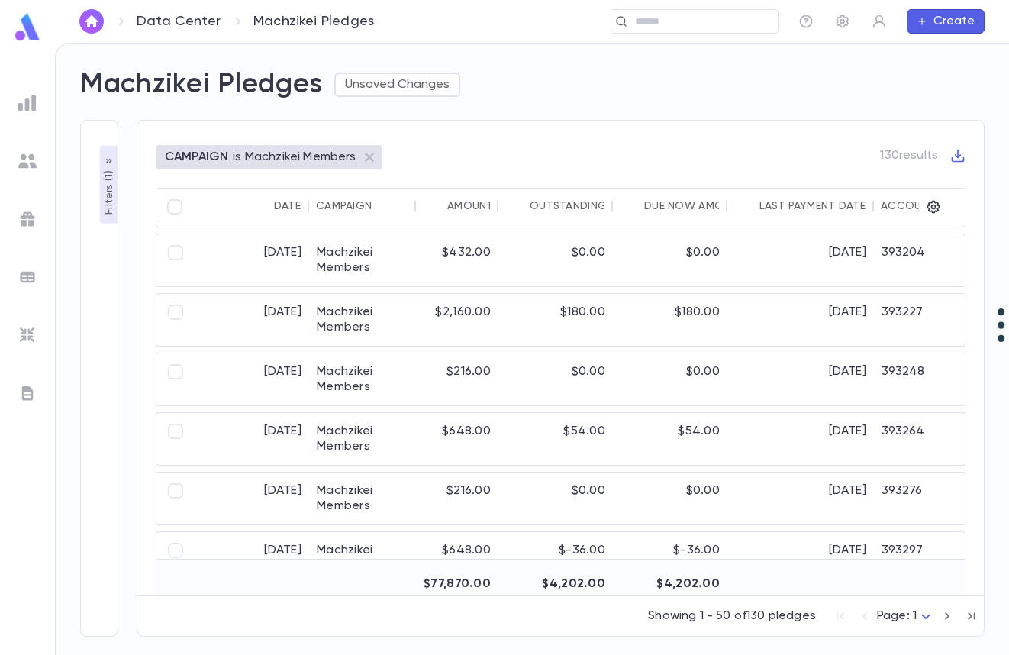
click at [615, 98] on div "Machzikei Pledges Unsaved Changes" at bounding box center [523, 76] width 923 height 52
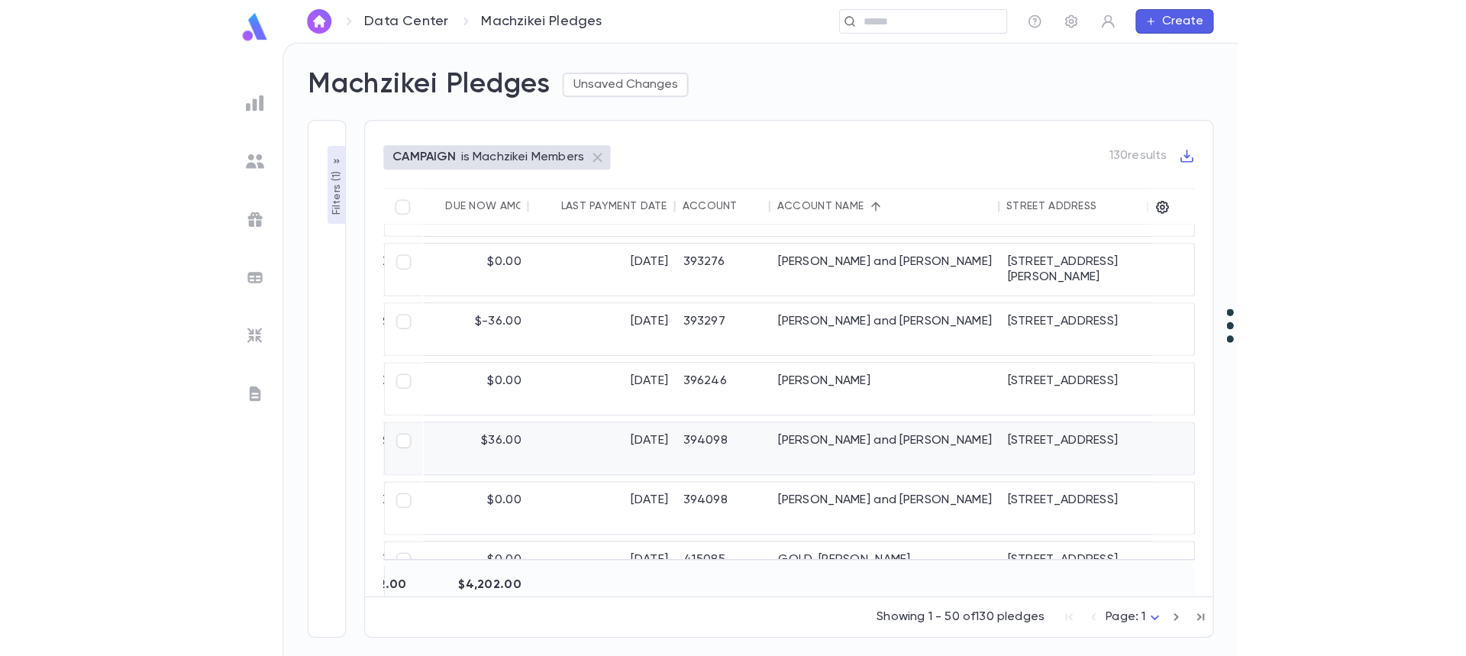
scroll to position [1222, 427]
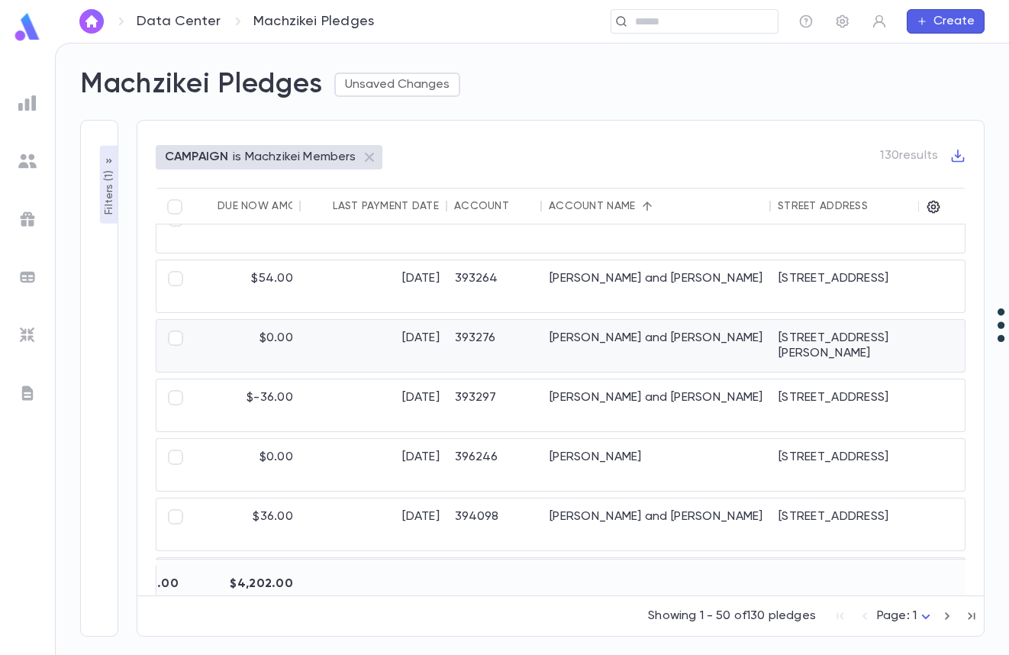
click at [617, 337] on div "Friedman, Pinchas and Dina" at bounding box center [656, 346] width 229 height 52
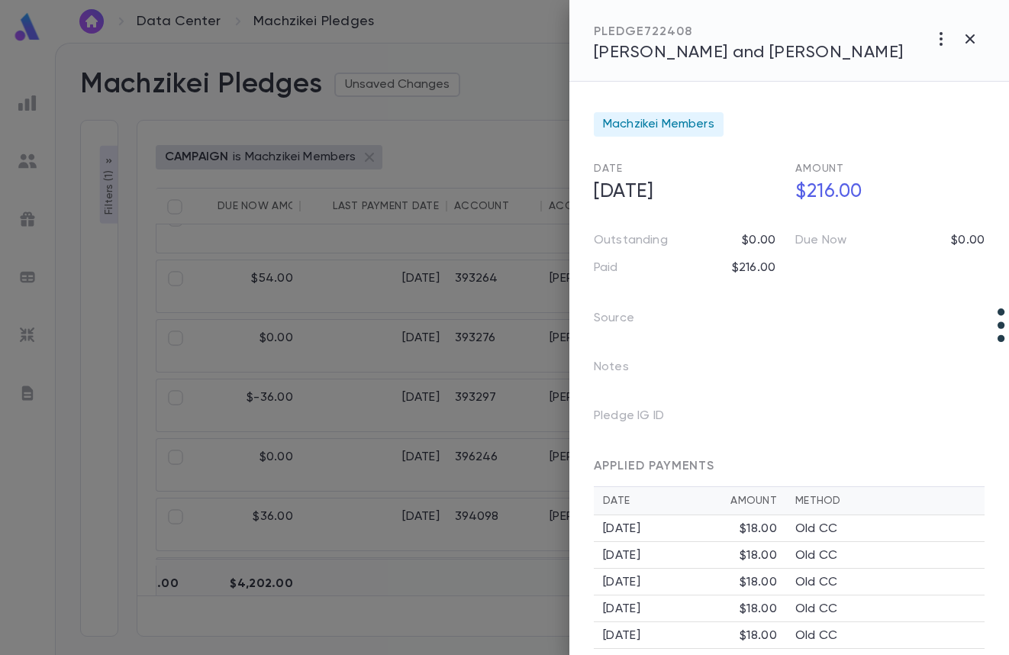
click at [686, 60] on span "Friedman, Pinchas and Dina" at bounding box center [749, 52] width 310 height 17
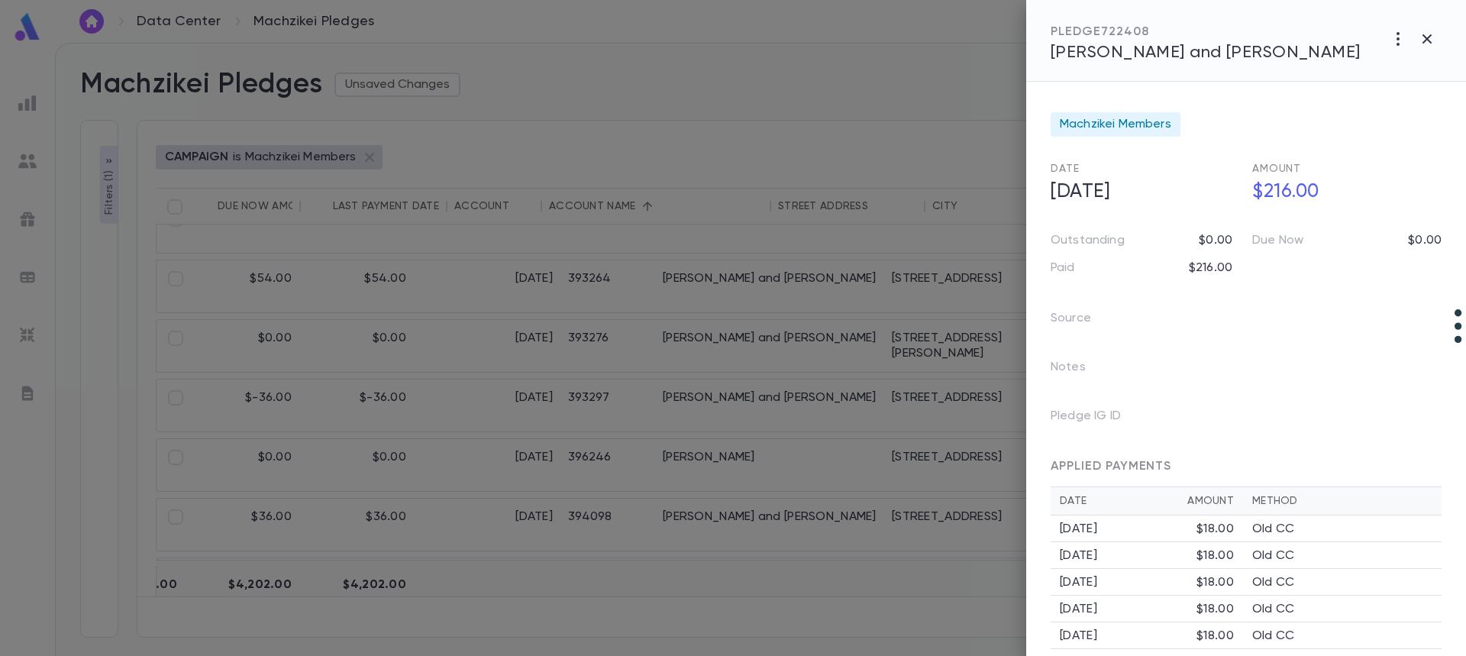
scroll to position [1222, 320]
click at [506, 272] on div at bounding box center [733, 328] width 1466 height 656
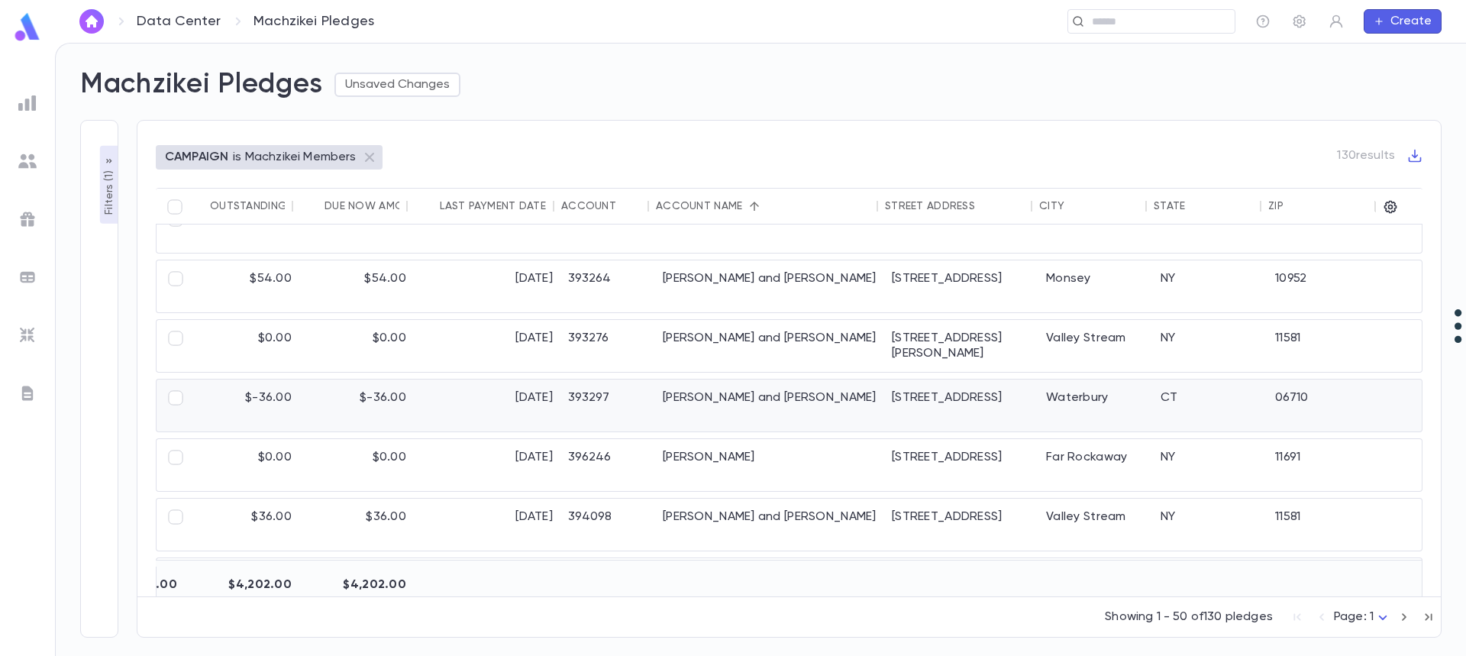
click at [786, 395] on div "Gershonowitz, Moshe and Shaindy" at bounding box center [769, 405] width 229 height 52
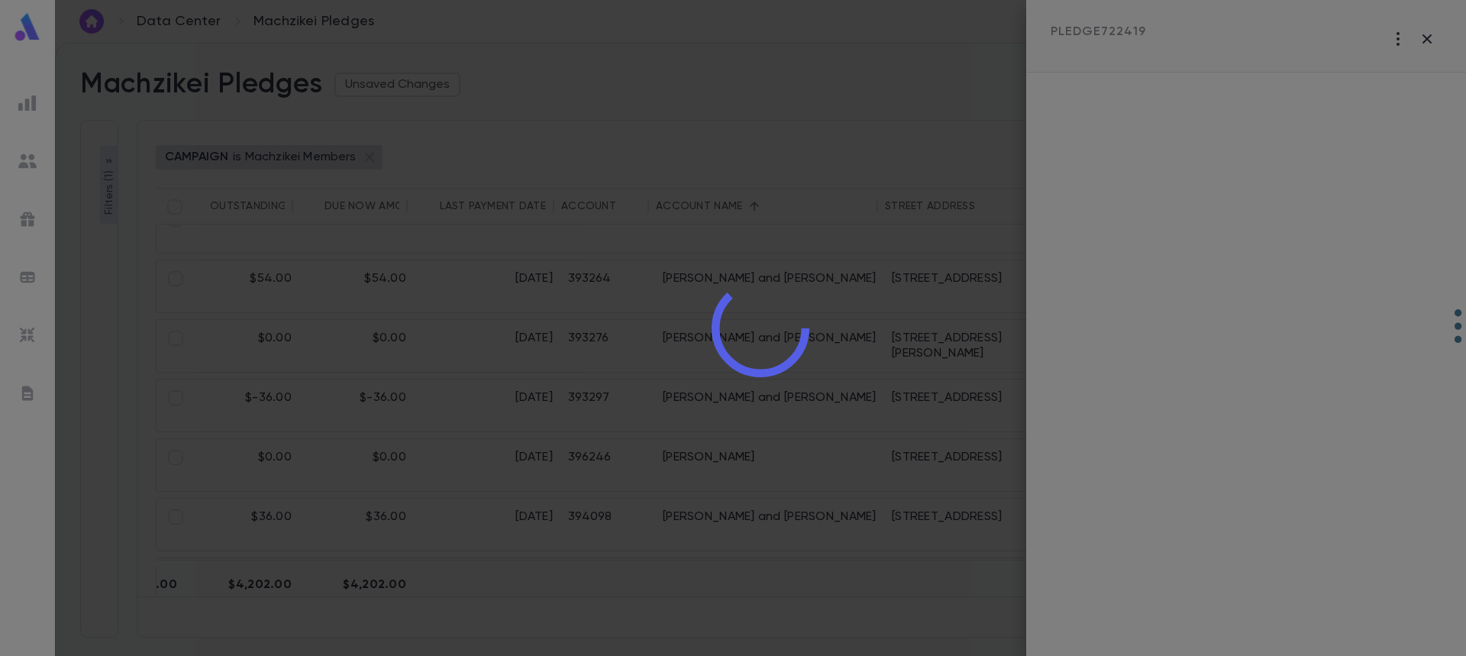
click at [1428, 33] on div at bounding box center [760, 328] width 1411 height 656
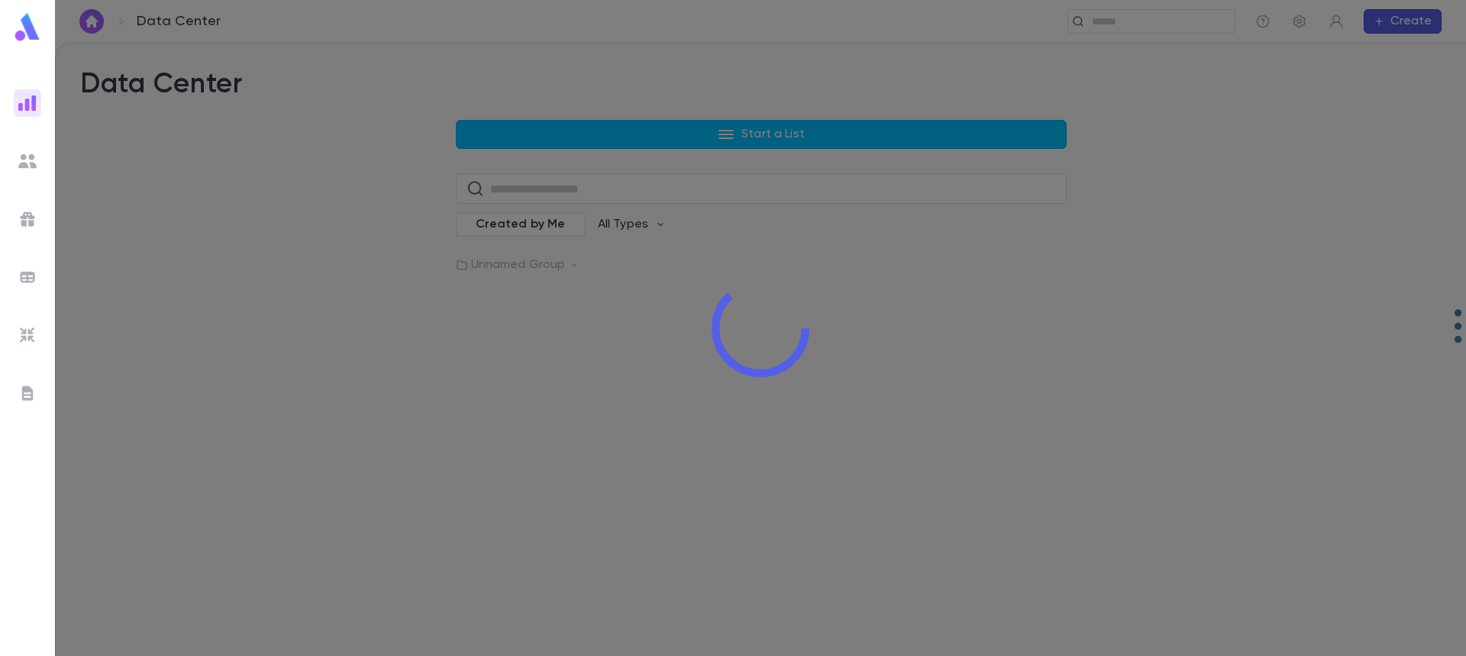
click at [769, 382] on div at bounding box center [760, 328] width 1411 height 656
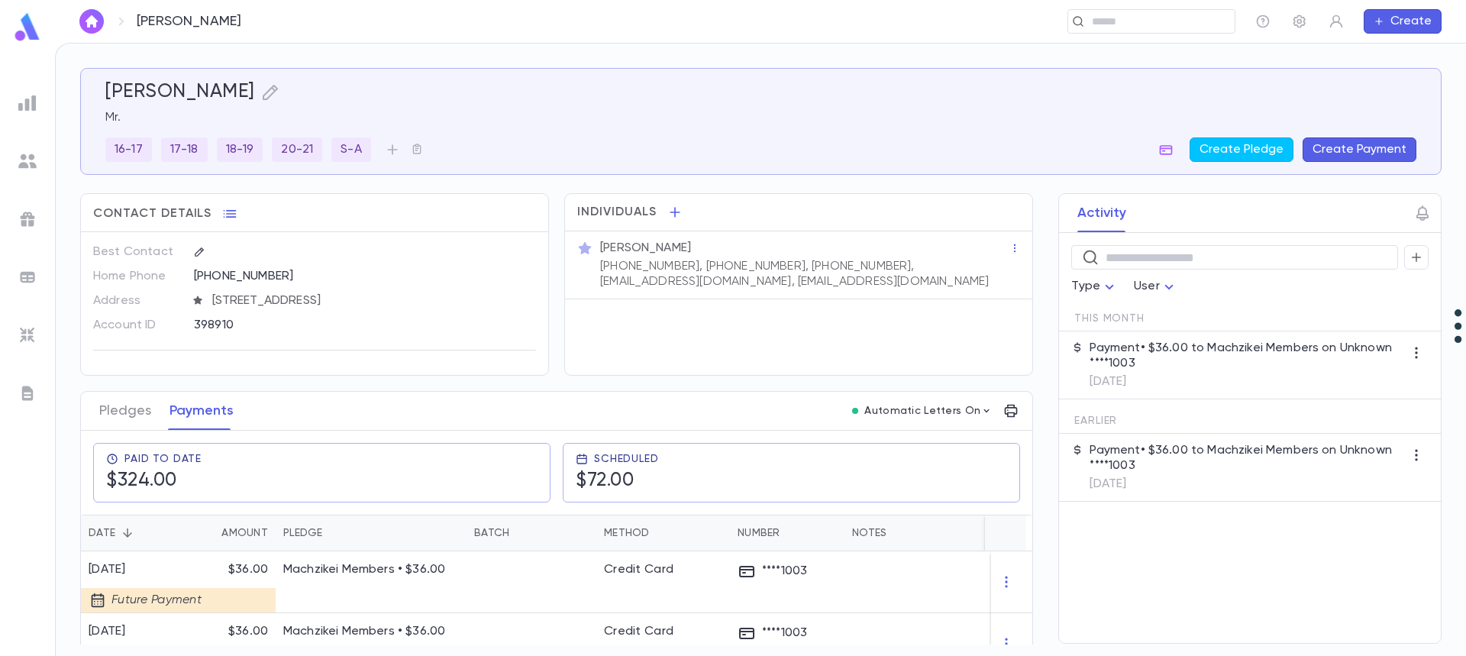
scroll to position [305, 0]
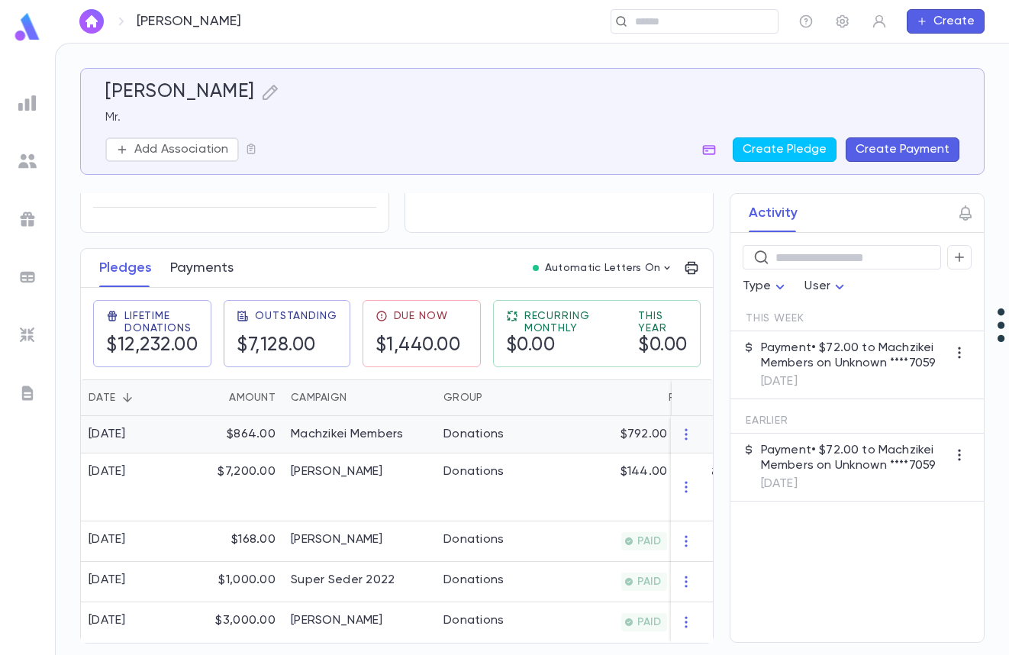
scroll to position [159, 0]
click at [198, 257] on button "Payments" at bounding box center [201, 268] width 63 height 38
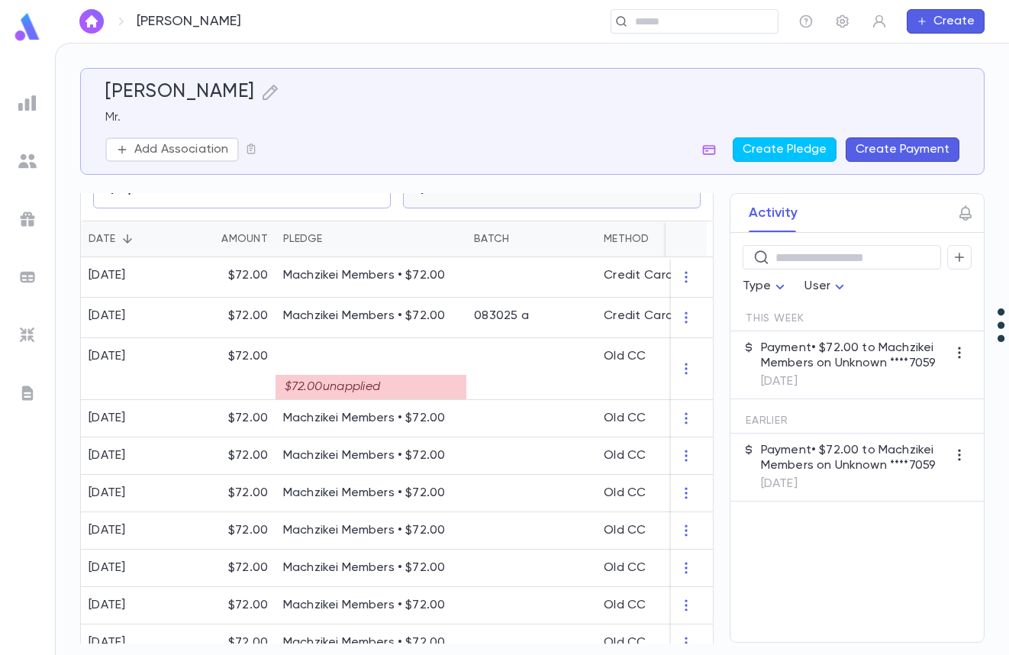
scroll to position [305, 0]
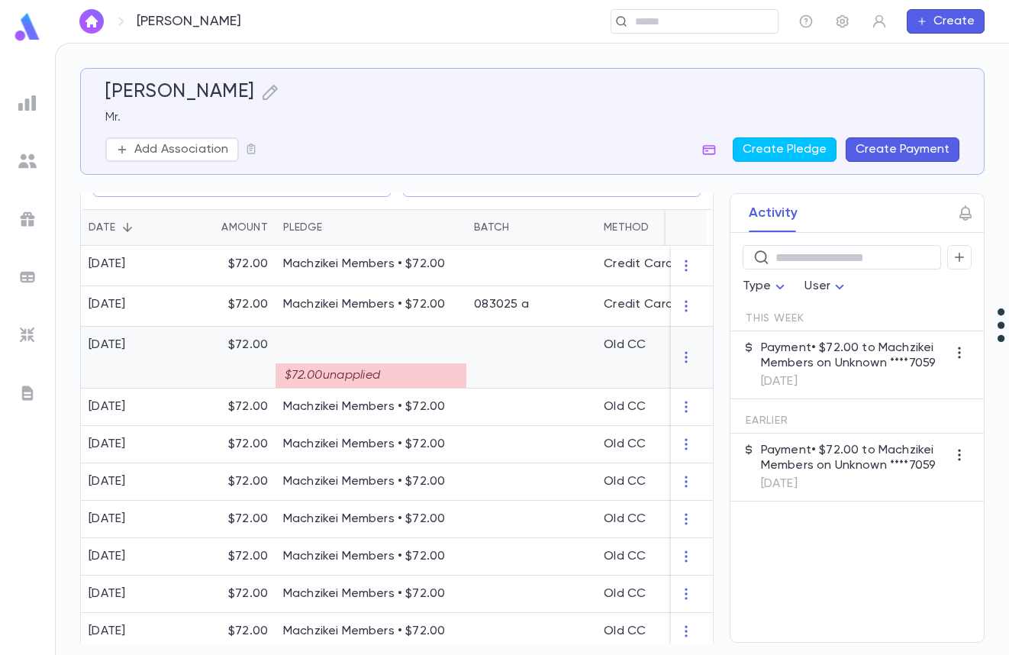
click at [405, 386] on div "$72.00 unapplied" at bounding box center [371, 375] width 191 height 24
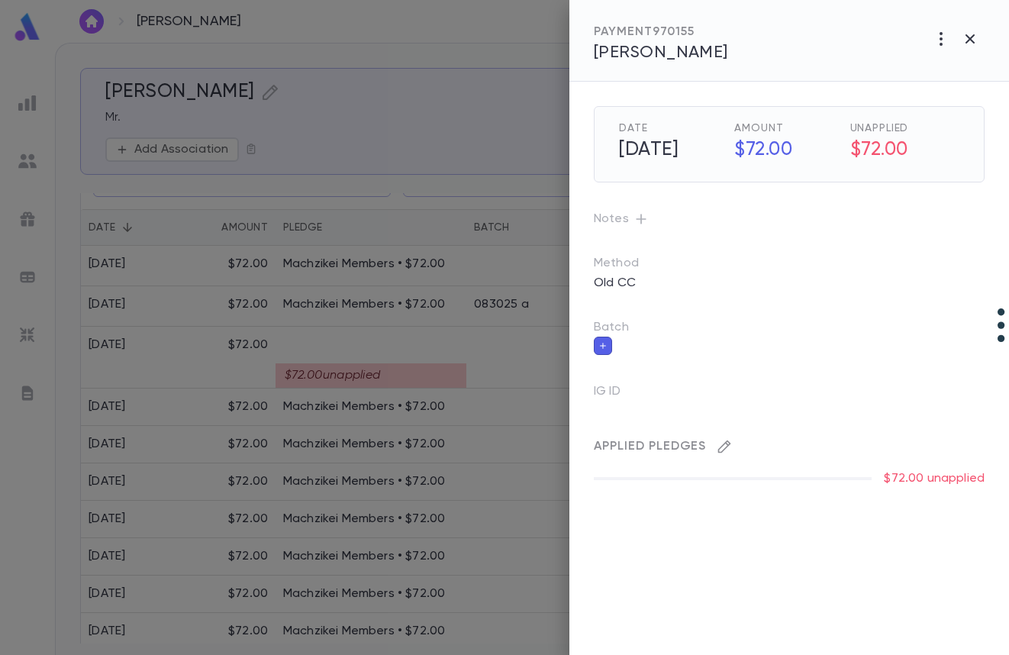
click at [725, 444] on icon "button" at bounding box center [724, 447] width 13 height 13
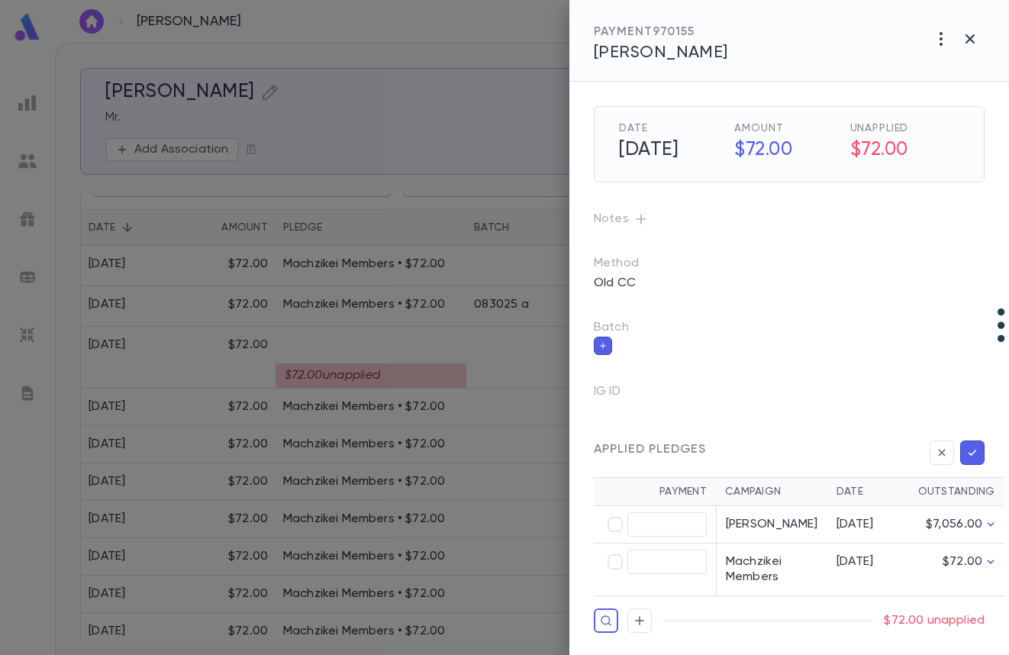
scroll to position [18, 0]
type input "*****"
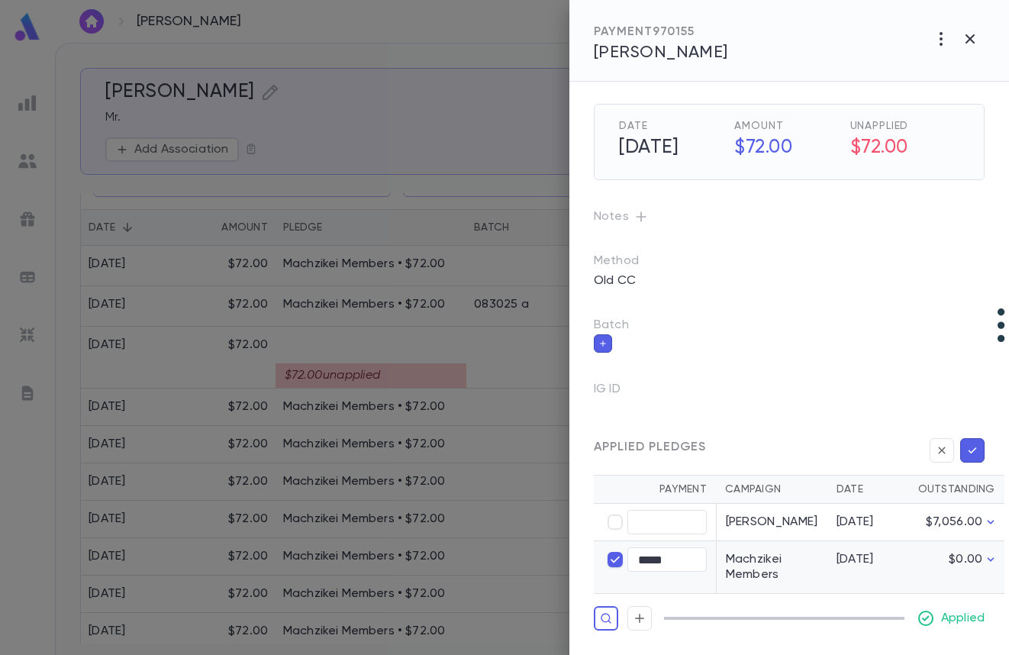
click at [966, 443] on icon "button" at bounding box center [973, 450] width 14 height 15
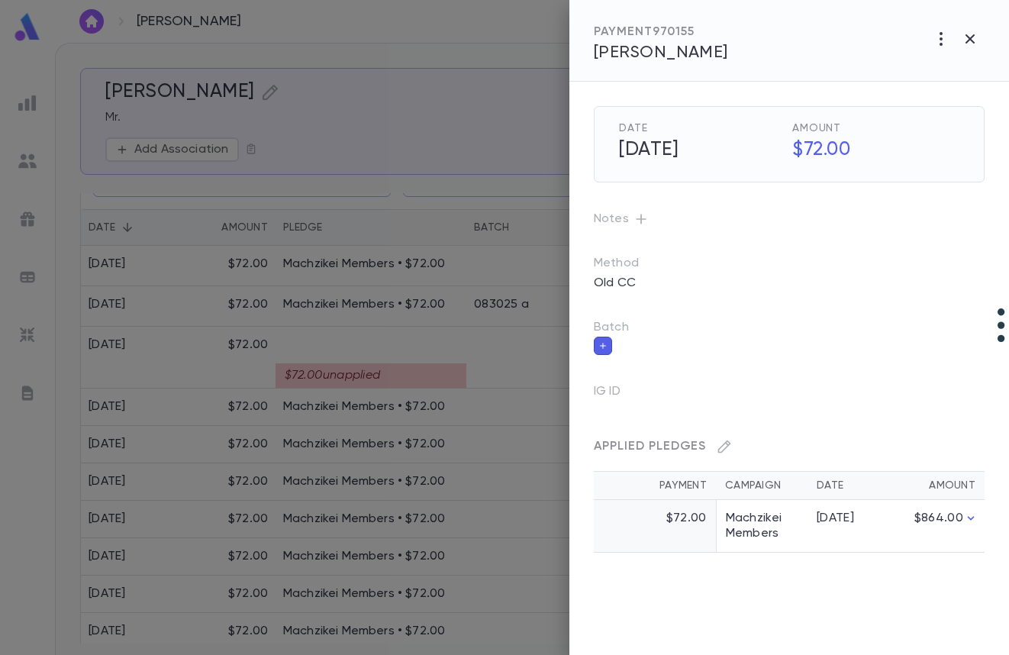
scroll to position [0, 0]
click at [362, 273] on div at bounding box center [504, 327] width 1009 height 655
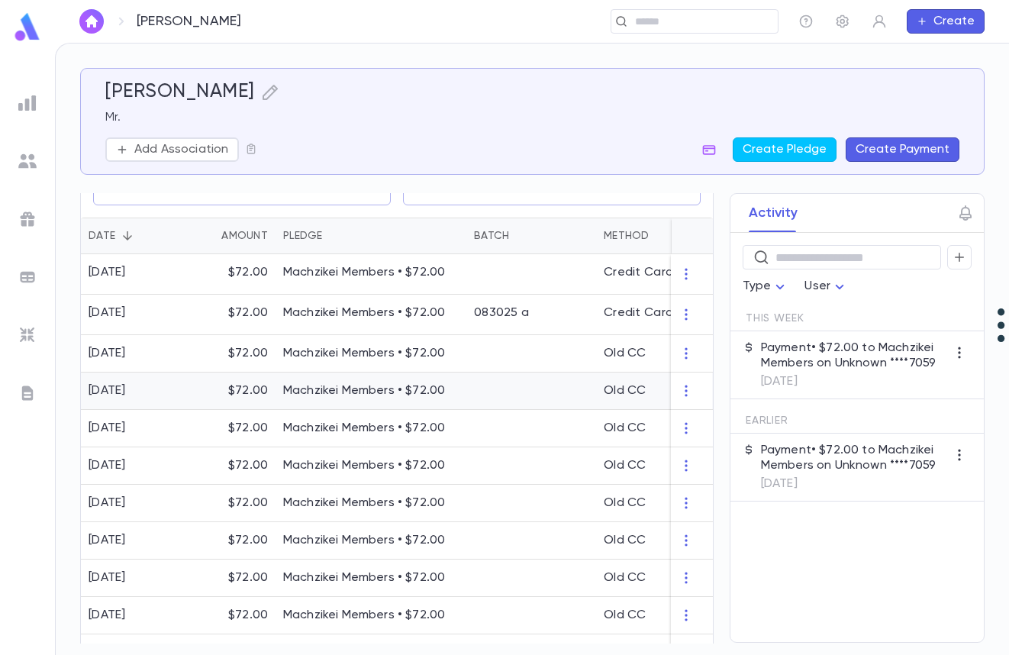
scroll to position [305, 0]
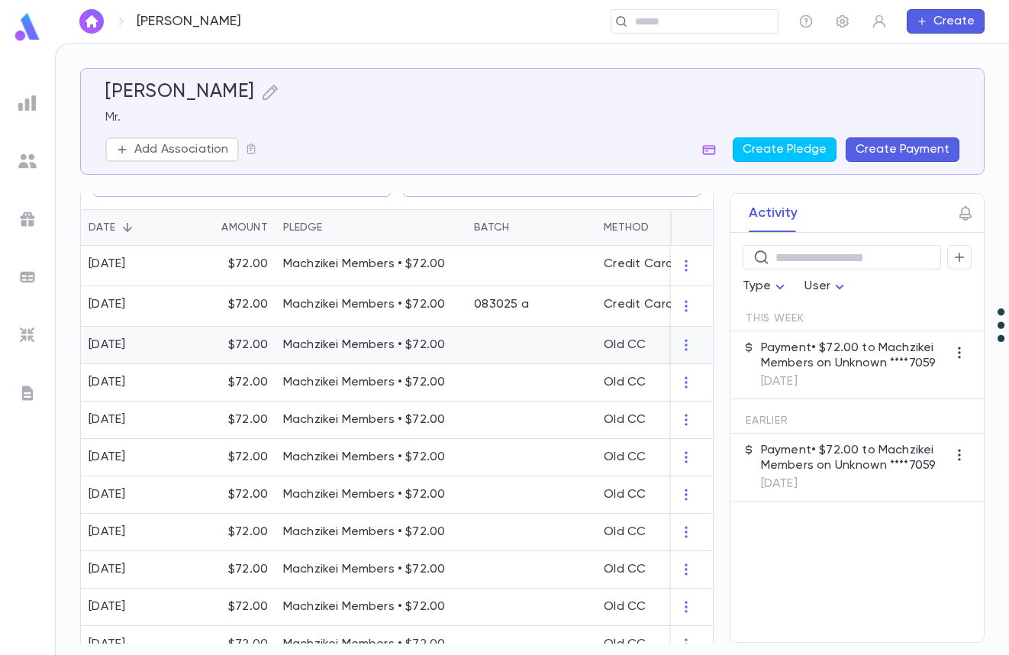
click at [567, 363] on div at bounding box center [531, 345] width 130 height 37
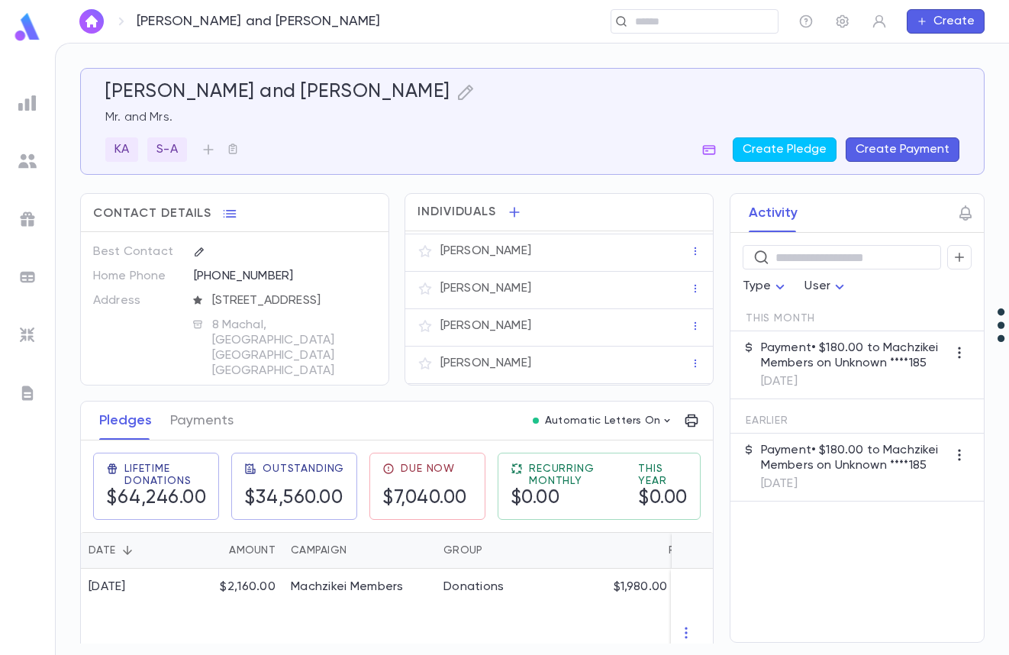
scroll to position [140, 0]
click at [207, 424] on button "Payments" at bounding box center [201, 421] width 63 height 38
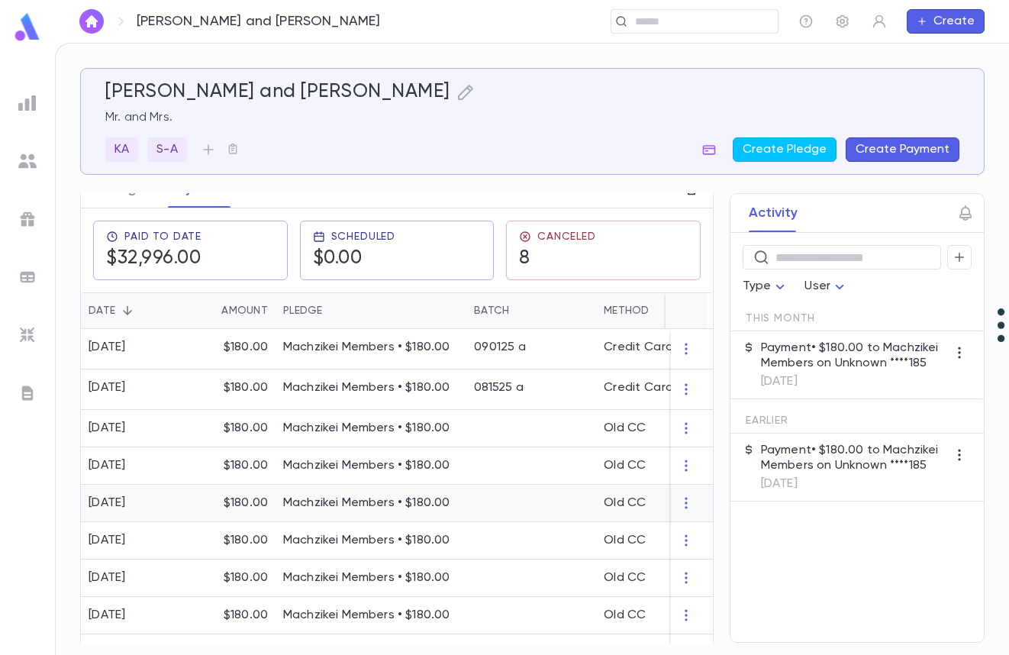
scroll to position [229, 0]
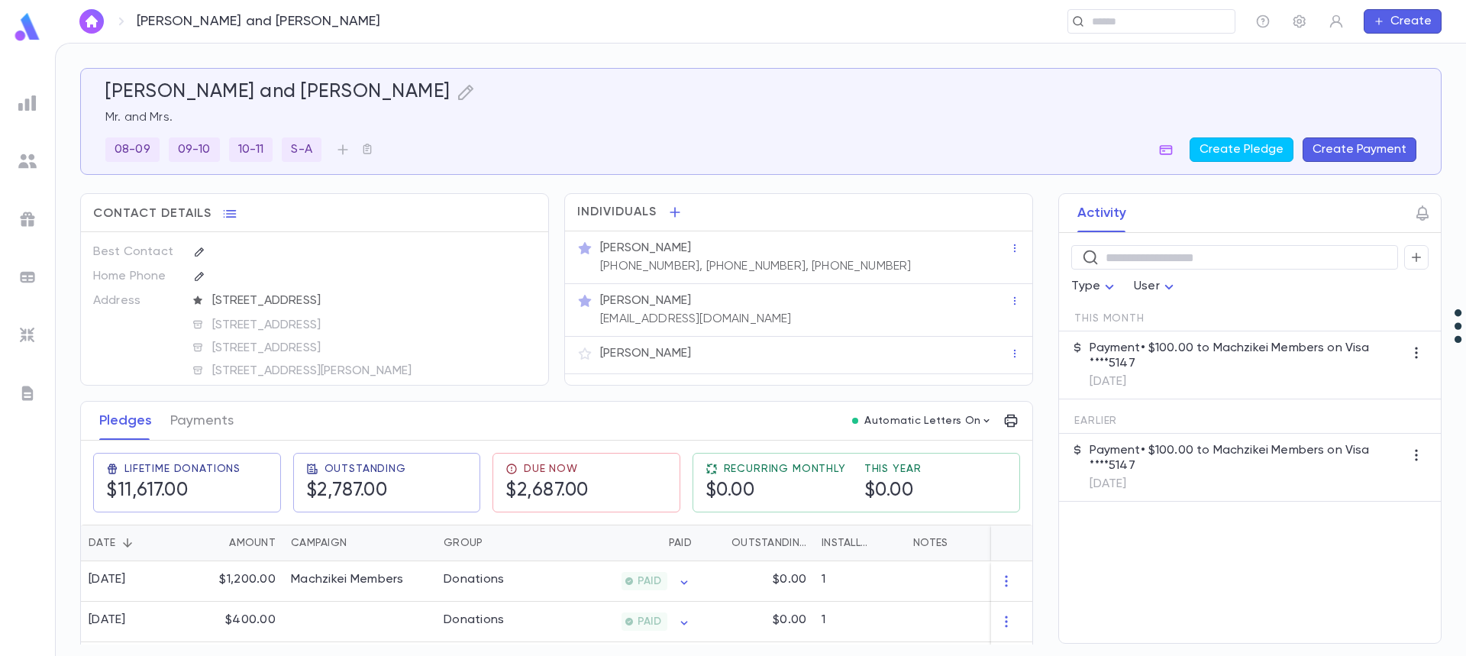
scroll to position [76, 0]
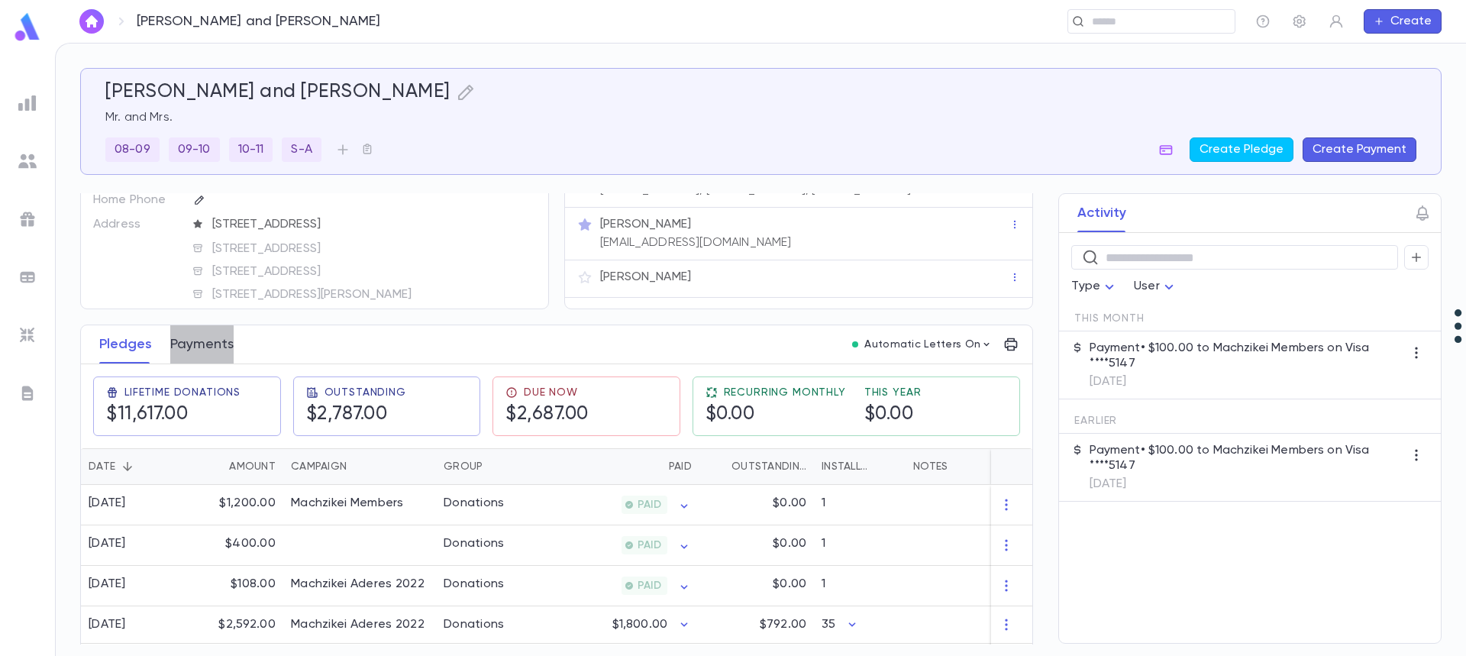
click at [199, 344] on button "Payments" at bounding box center [201, 344] width 63 height 38
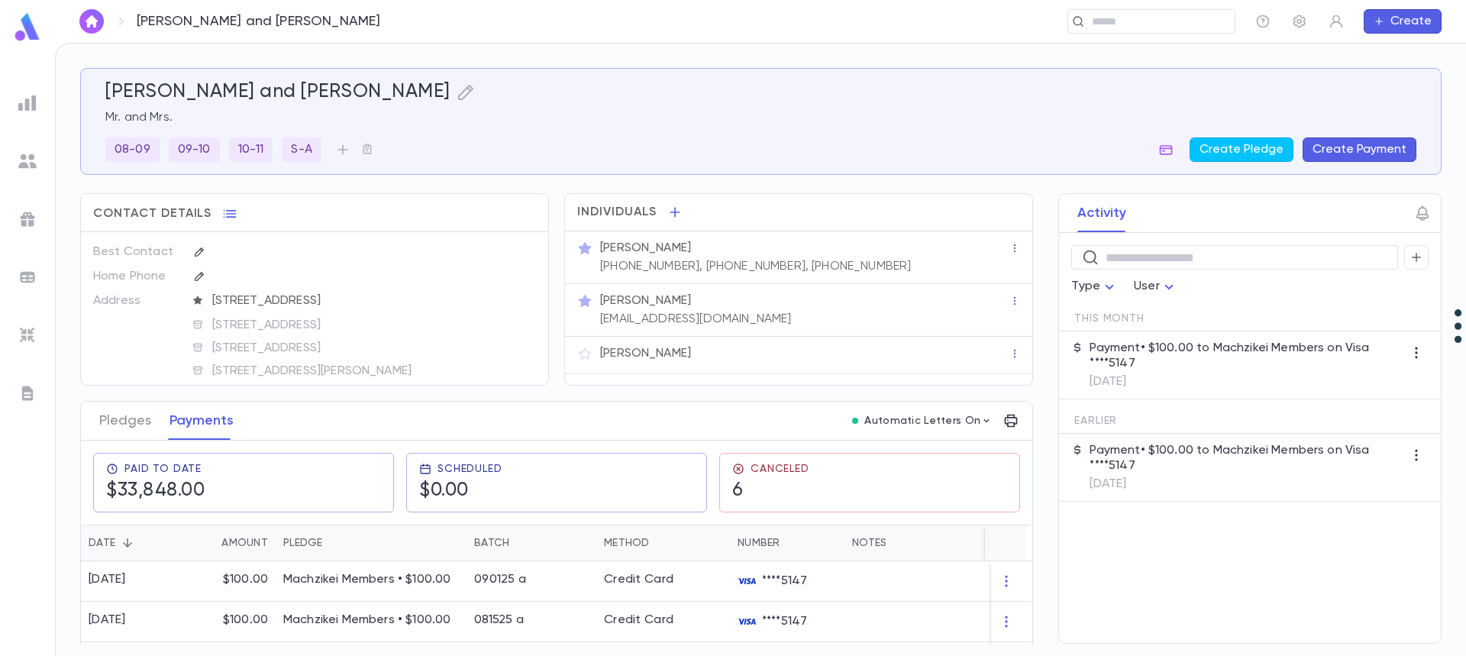
click at [1117, 588] on div "​ Type User This Month Payment • $100.00 to Machzikei Members on Visa ****5147 …" at bounding box center [1250, 438] width 382 height 410
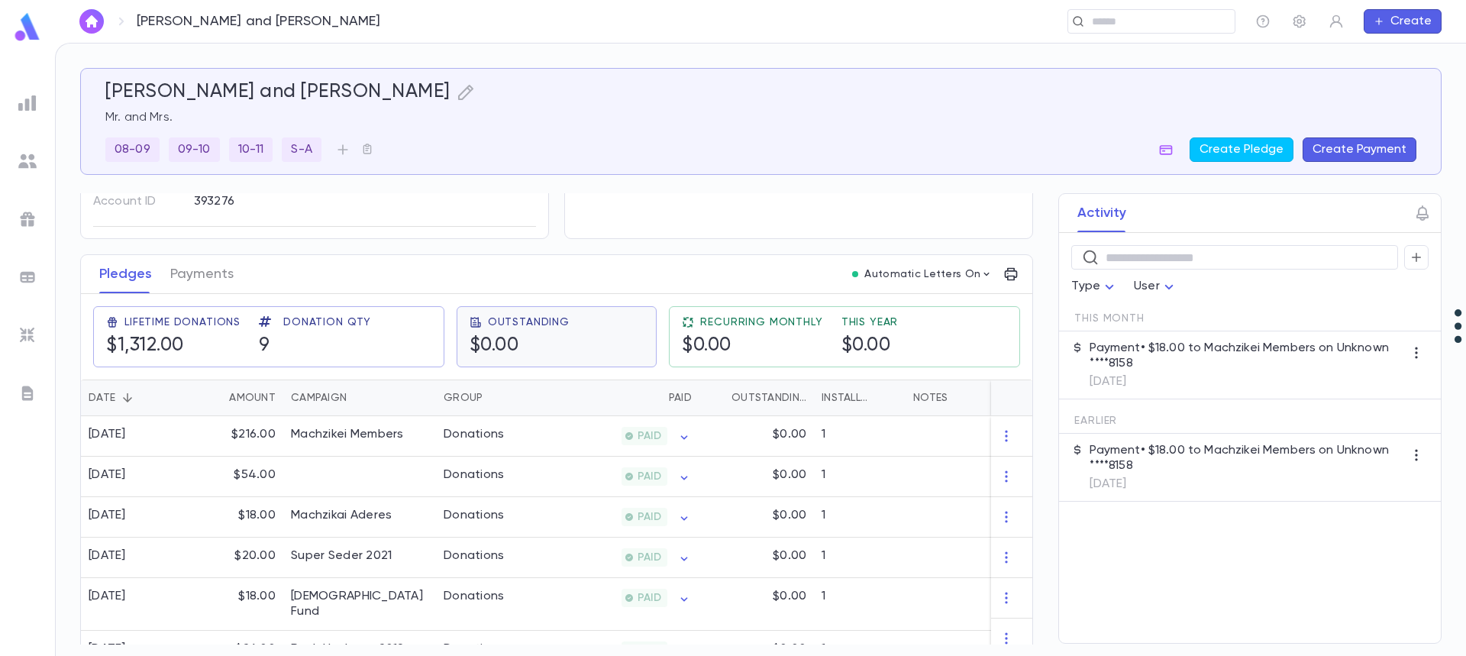
scroll to position [153, 0]
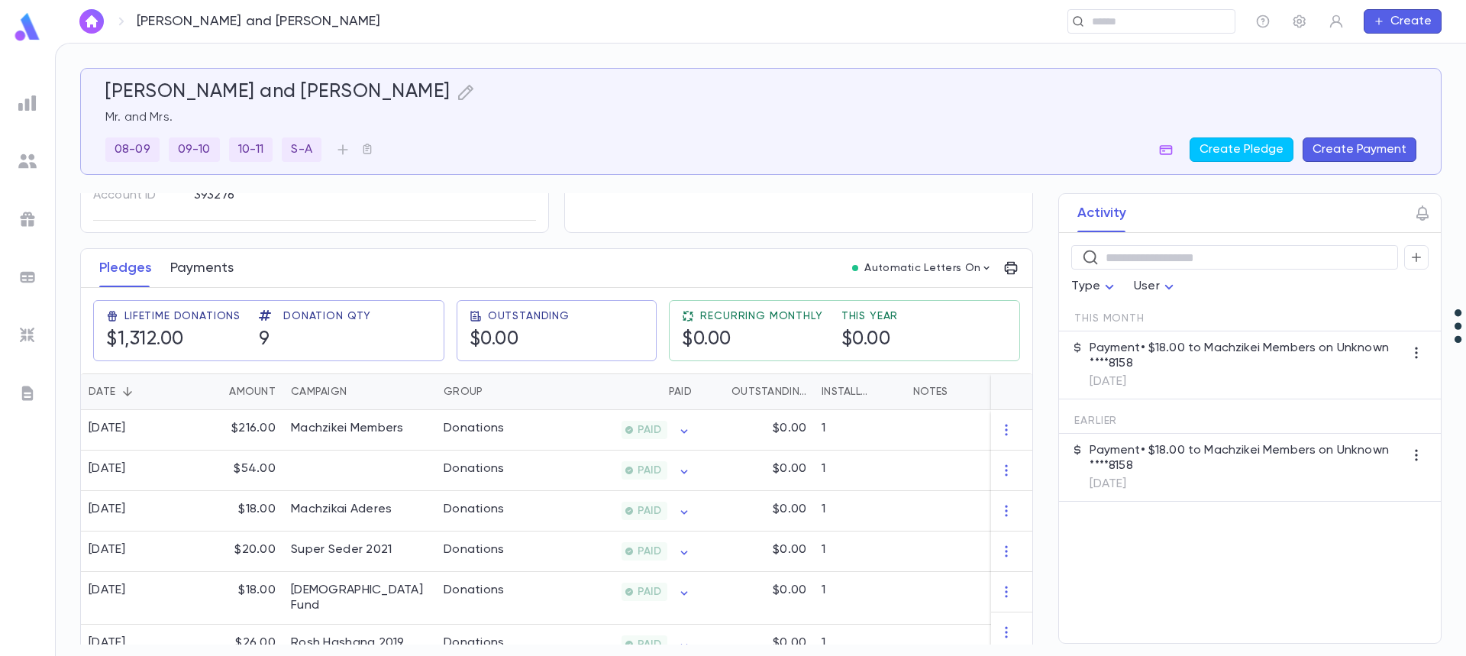
click at [208, 264] on button "Payments" at bounding box center [201, 268] width 63 height 38
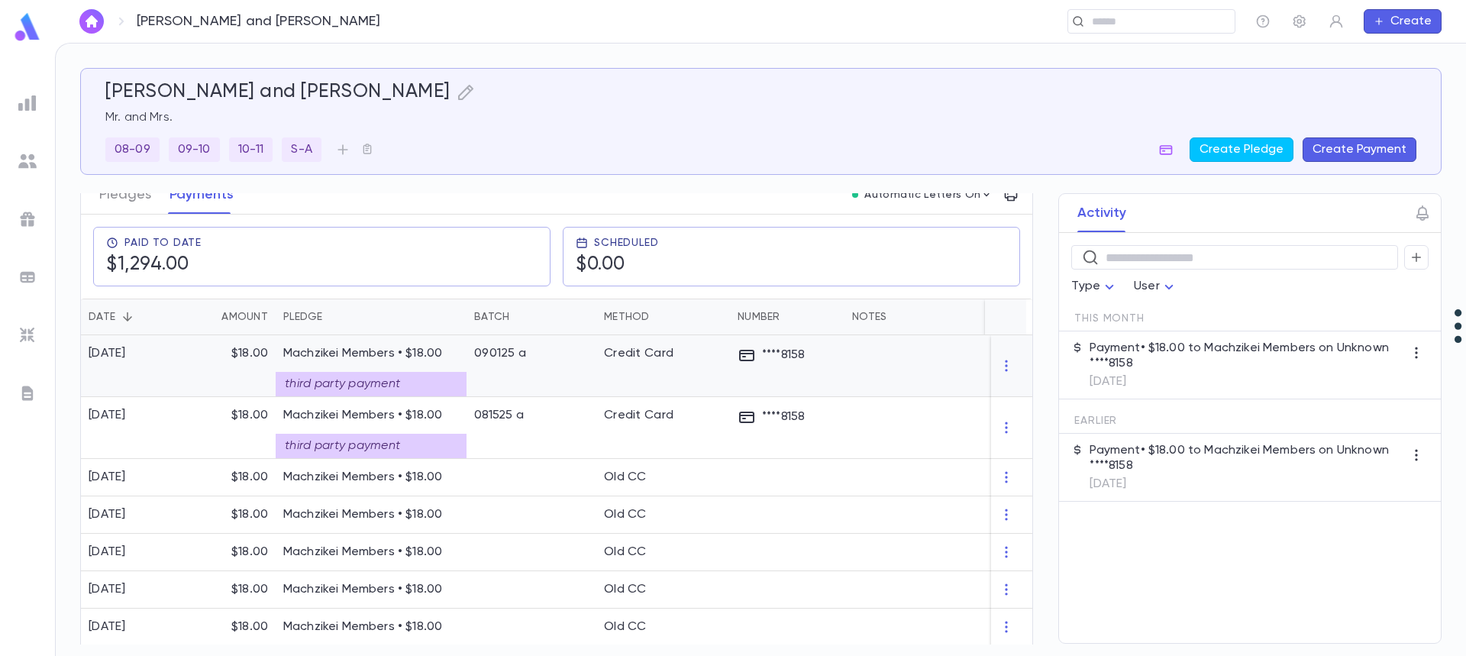
scroll to position [229, 0]
click at [399, 380] on div "third party payment" at bounding box center [371, 381] width 191 height 24
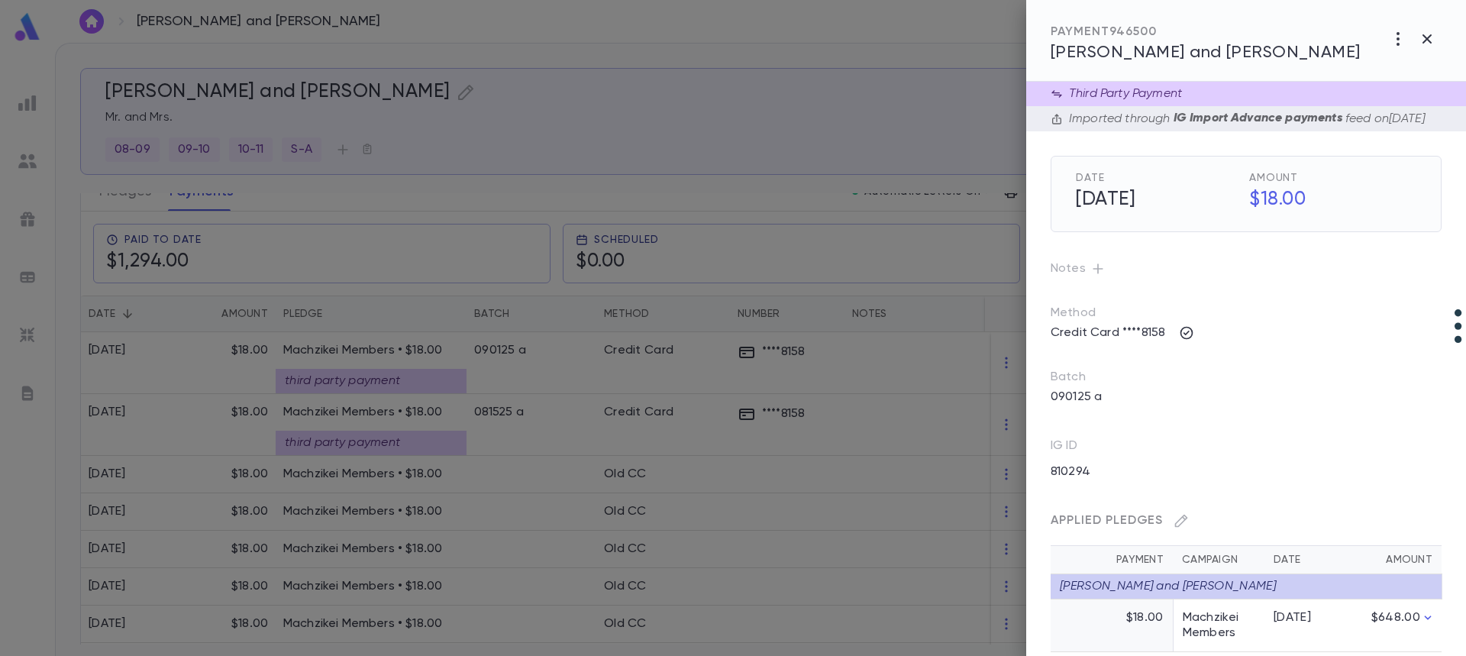
scroll to position [42, 0]
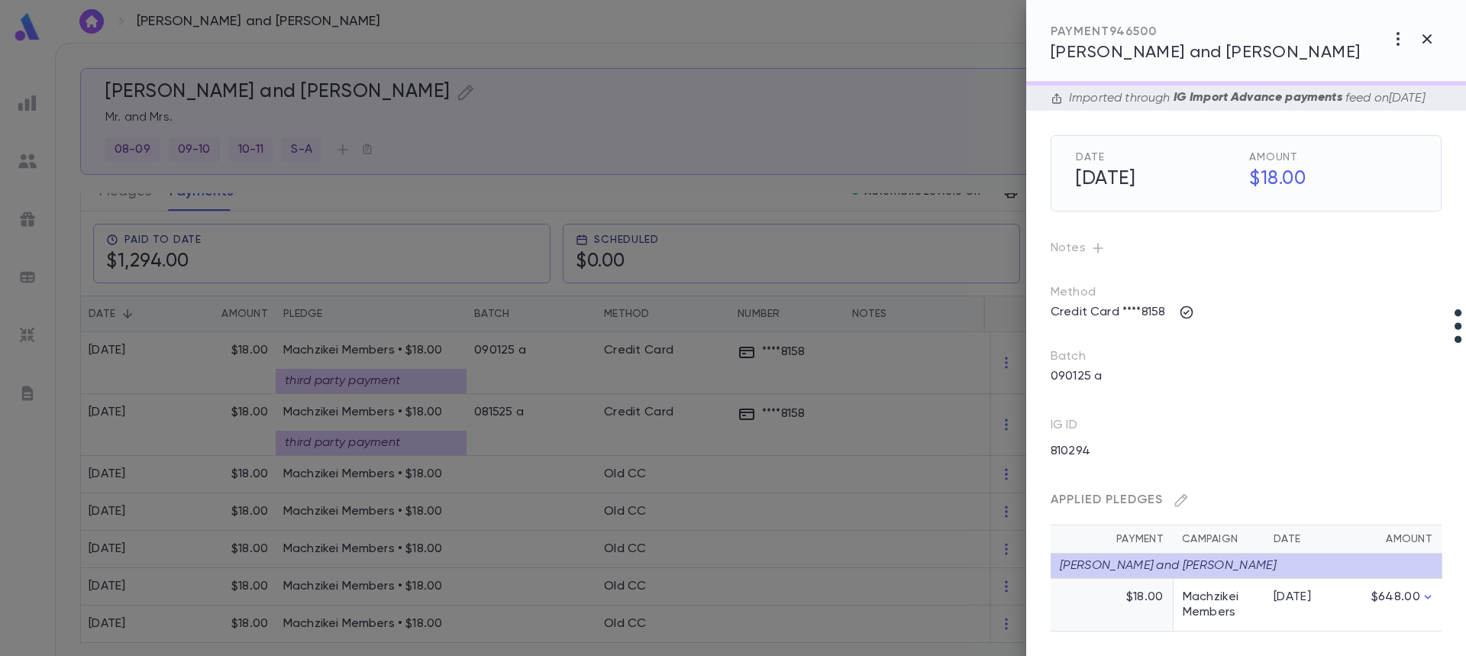
click at [166, 430] on div at bounding box center [733, 328] width 1466 height 656
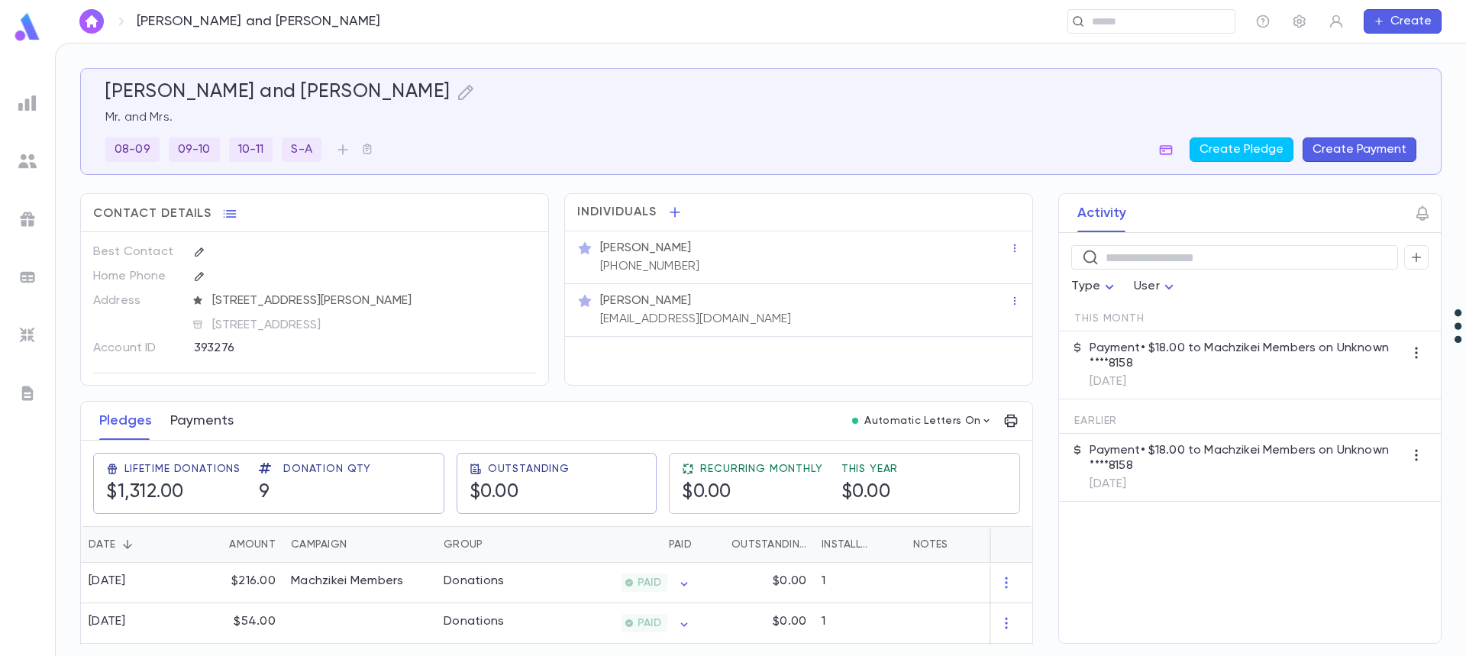
click at [197, 418] on button "Payments" at bounding box center [201, 421] width 63 height 38
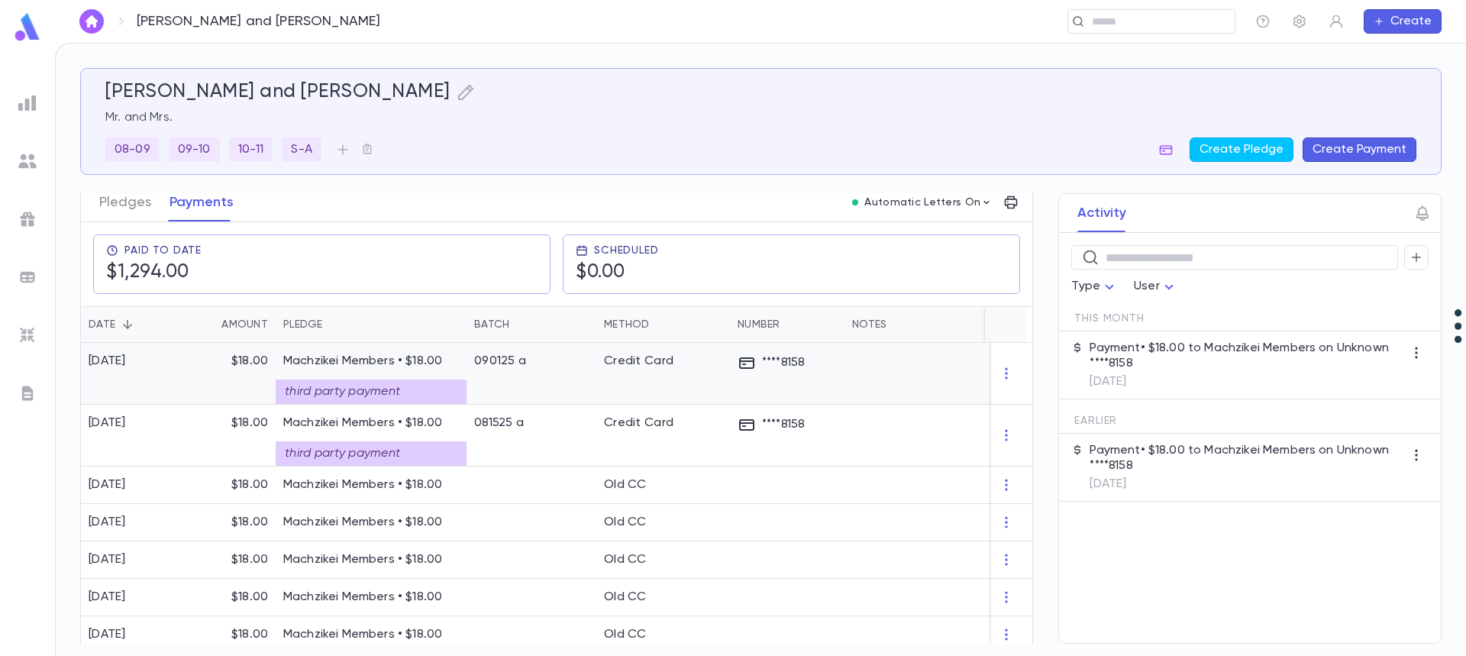
scroll to position [229, 0]
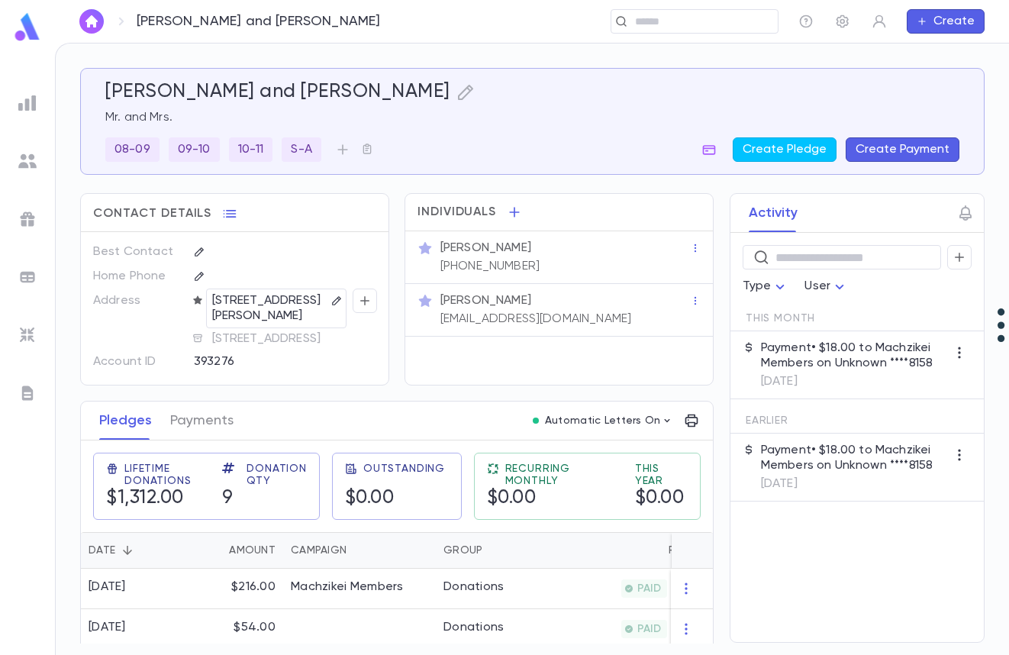
click at [427, 424] on div "Pledges Payments Automatic Letters On" at bounding box center [397, 421] width 632 height 39
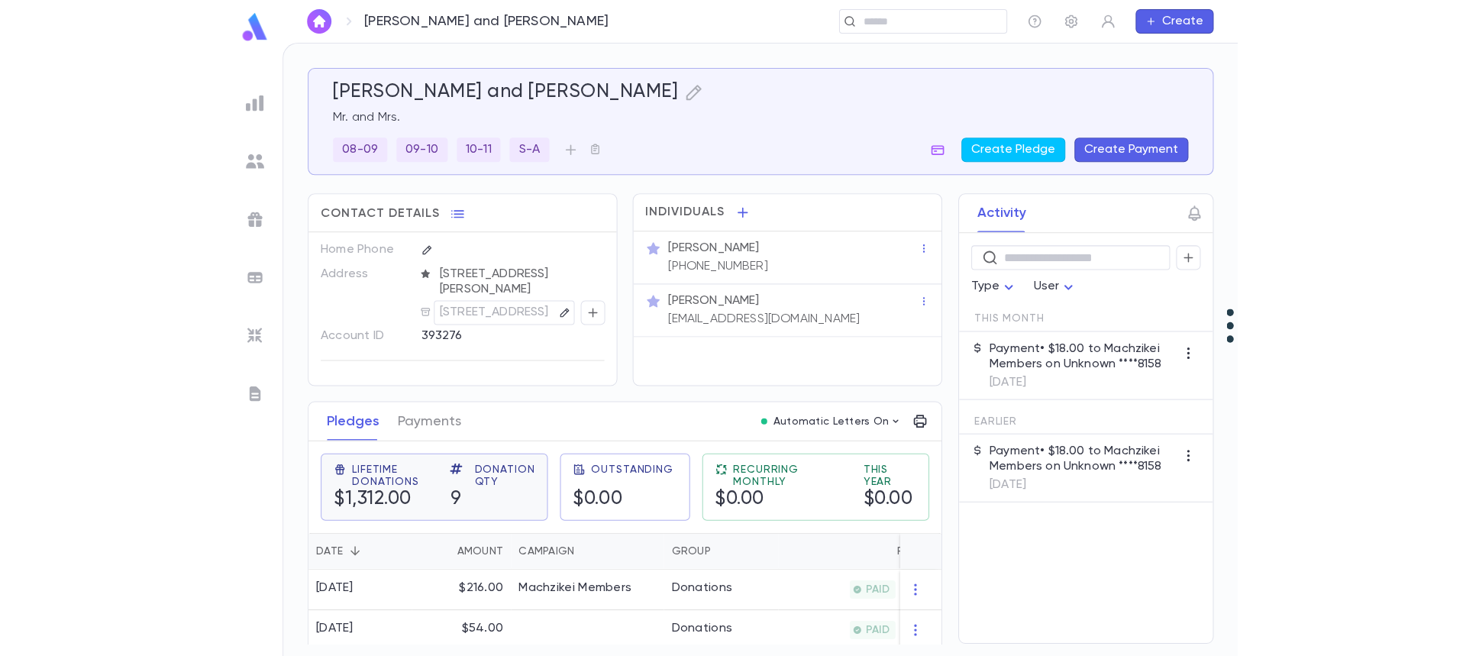
scroll to position [13, 0]
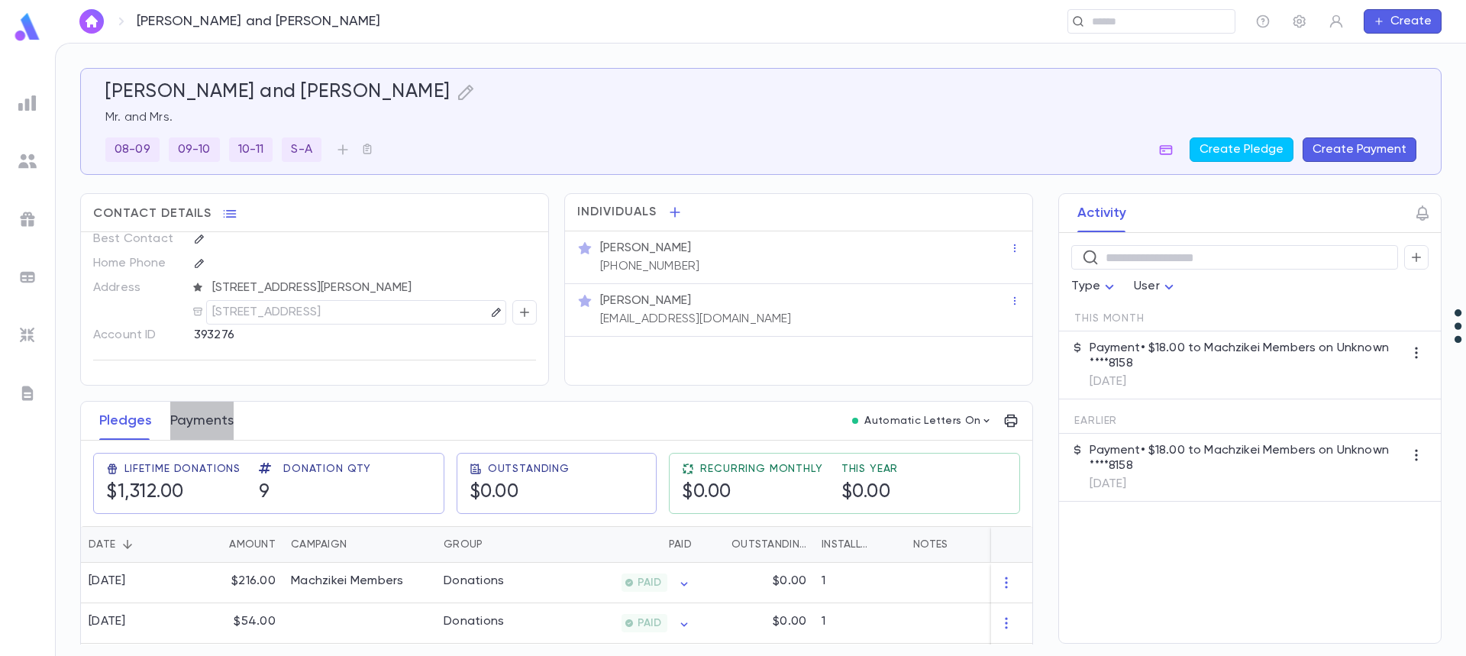
click at [201, 429] on button "Payments" at bounding box center [201, 421] width 63 height 38
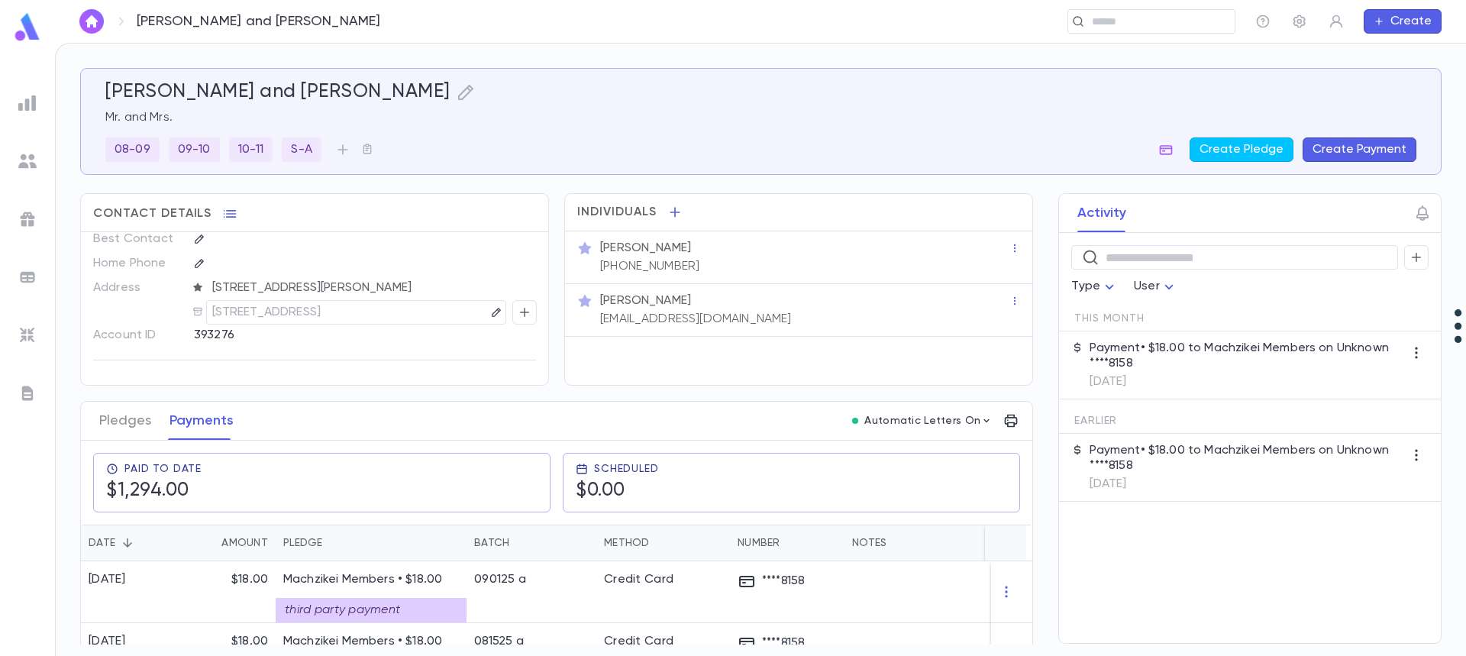
scroll to position [382, 0]
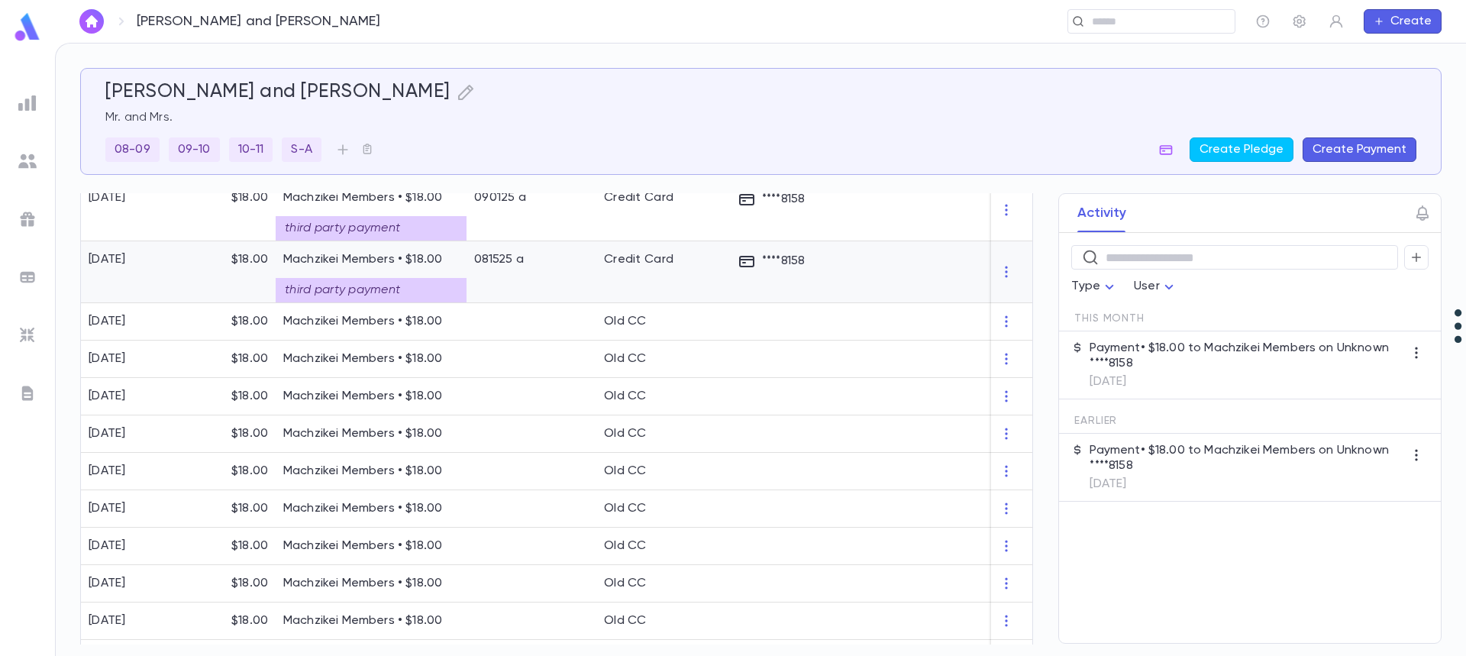
click at [384, 289] on div "third party payment" at bounding box center [371, 290] width 191 height 24
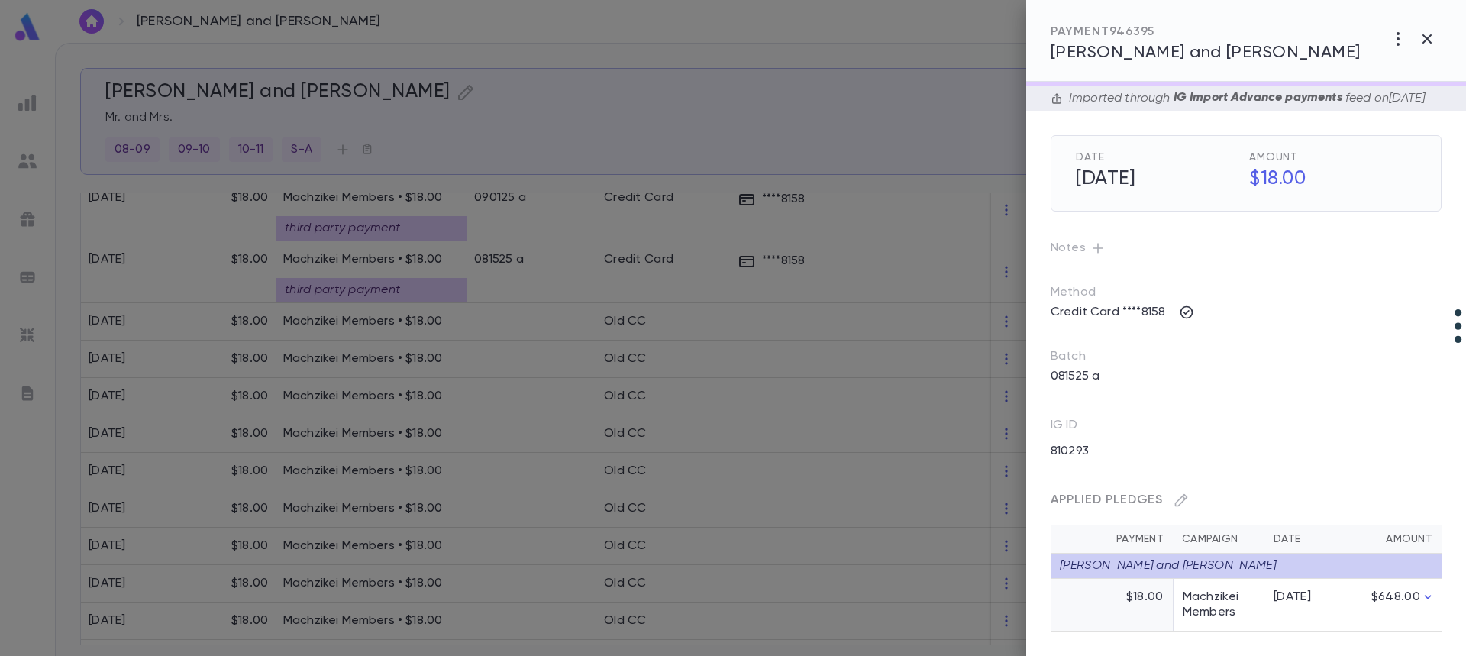
scroll to position [42, 0]
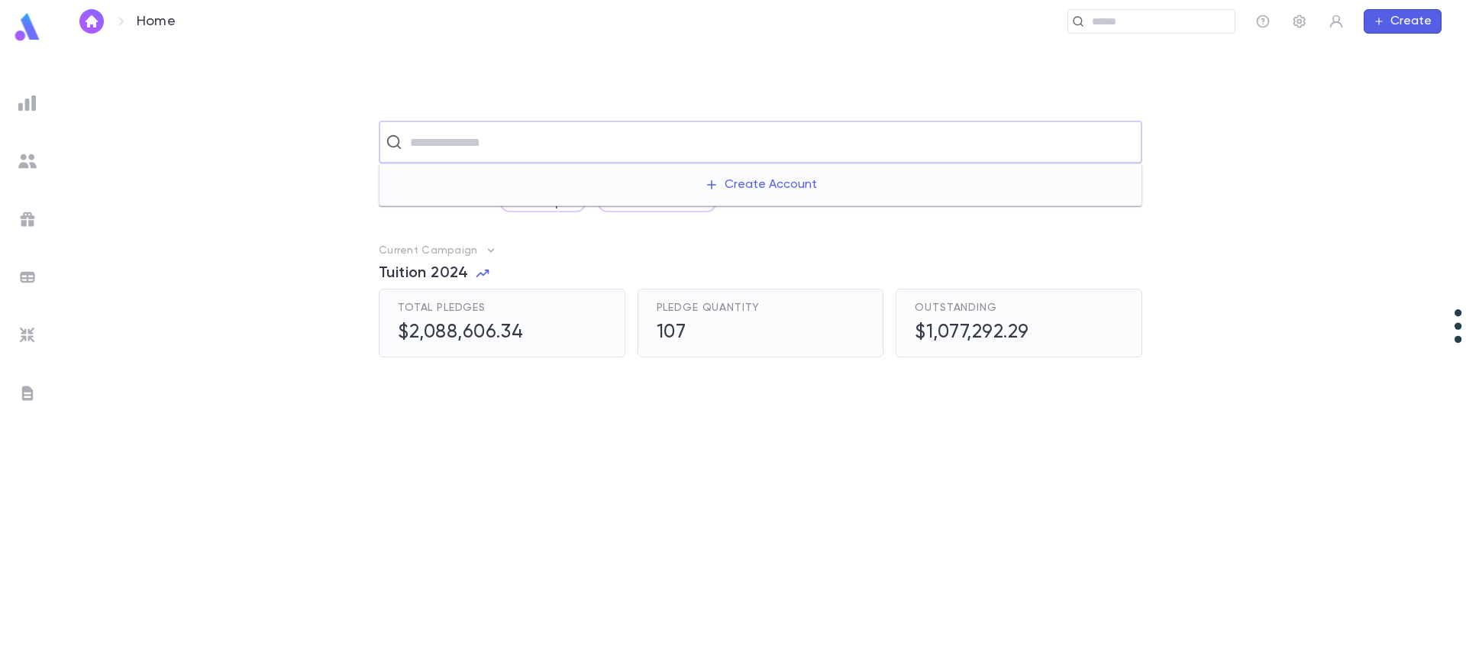
click at [541, 144] on input "text" at bounding box center [770, 142] width 730 height 29
drag, startPoint x: 211, startPoint y: 236, endPoint x: 232, endPoint y: 238, distance: 21.5
click at [211, 235] on div "​ Recent Scratch Lists CCsToImport All Scratch Lists Current Campaign Tuition 2…" at bounding box center [760, 388] width 1362 height 534
click at [545, 146] on input "text" at bounding box center [770, 142] width 730 height 29
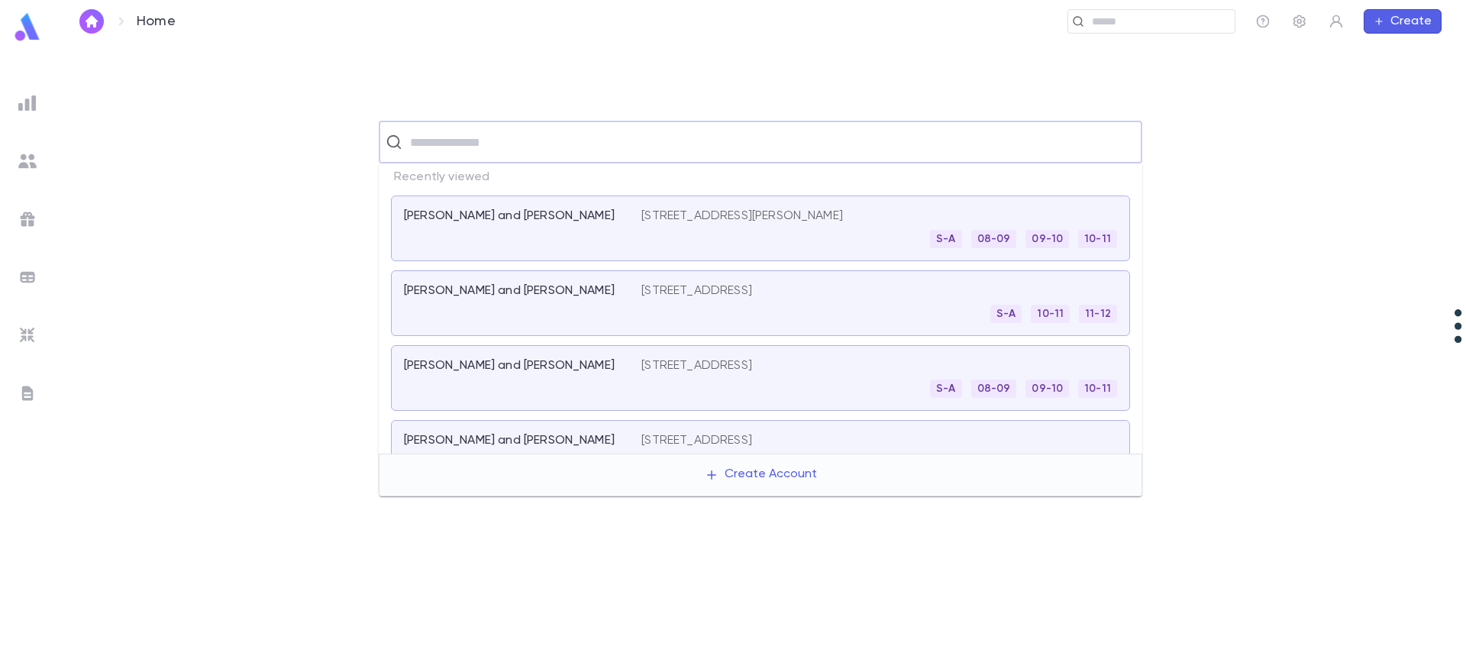
drag, startPoint x: 134, startPoint y: 209, endPoint x: 112, endPoint y: 193, distance: 26.7
click at [132, 209] on div "Recent Scratch Lists CCsToImport All Scratch Lists" at bounding box center [760, 203] width 1362 height 18
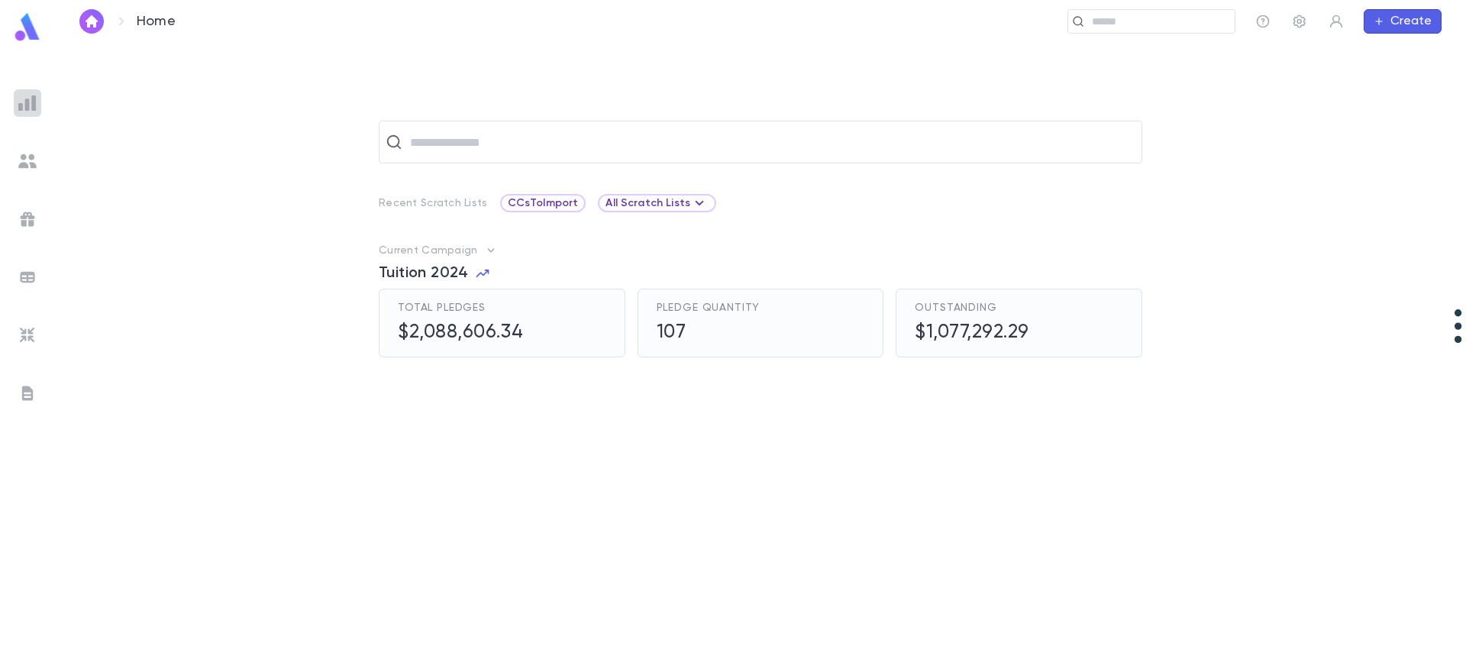
click at [31, 105] on img at bounding box center [27, 103] width 18 height 18
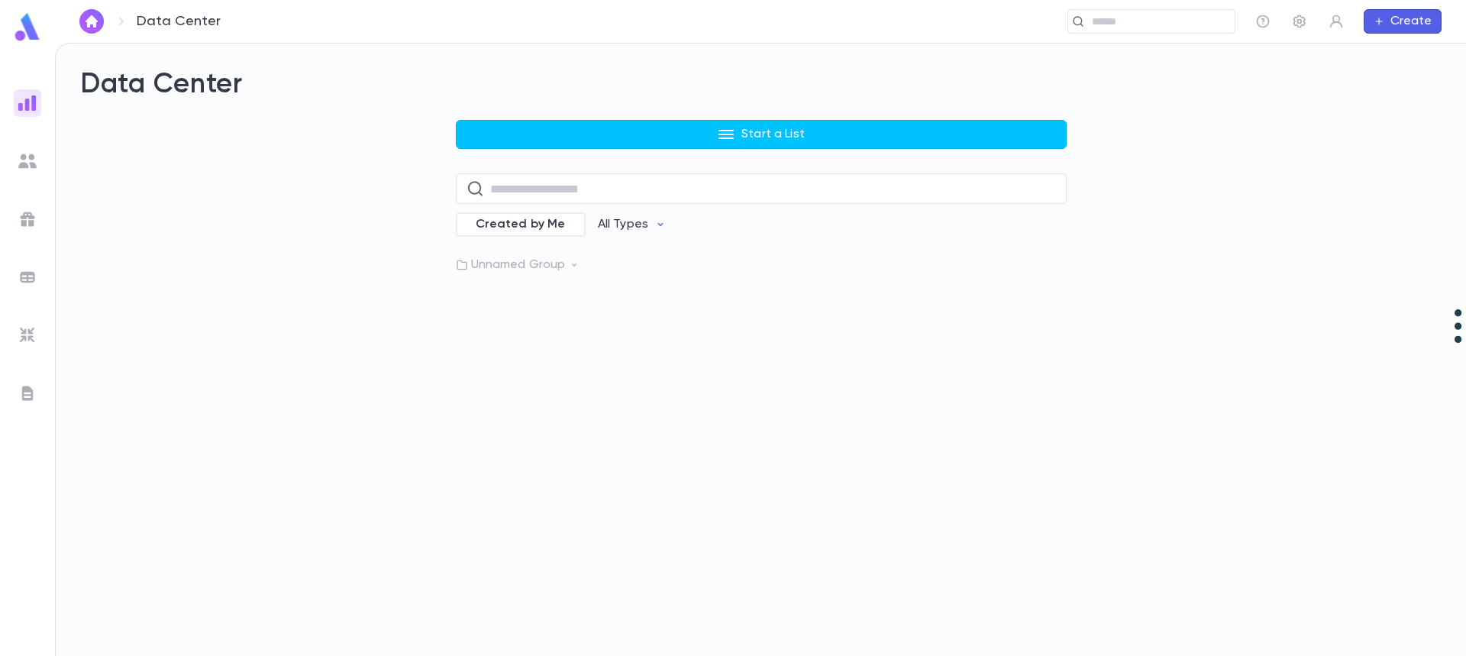
click at [575, 265] on icon at bounding box center [574, 264] width 5 height 3
click at [534, 299] on p "Machzikei Pledges" at bounding box center [544, 296] width 105 height 15
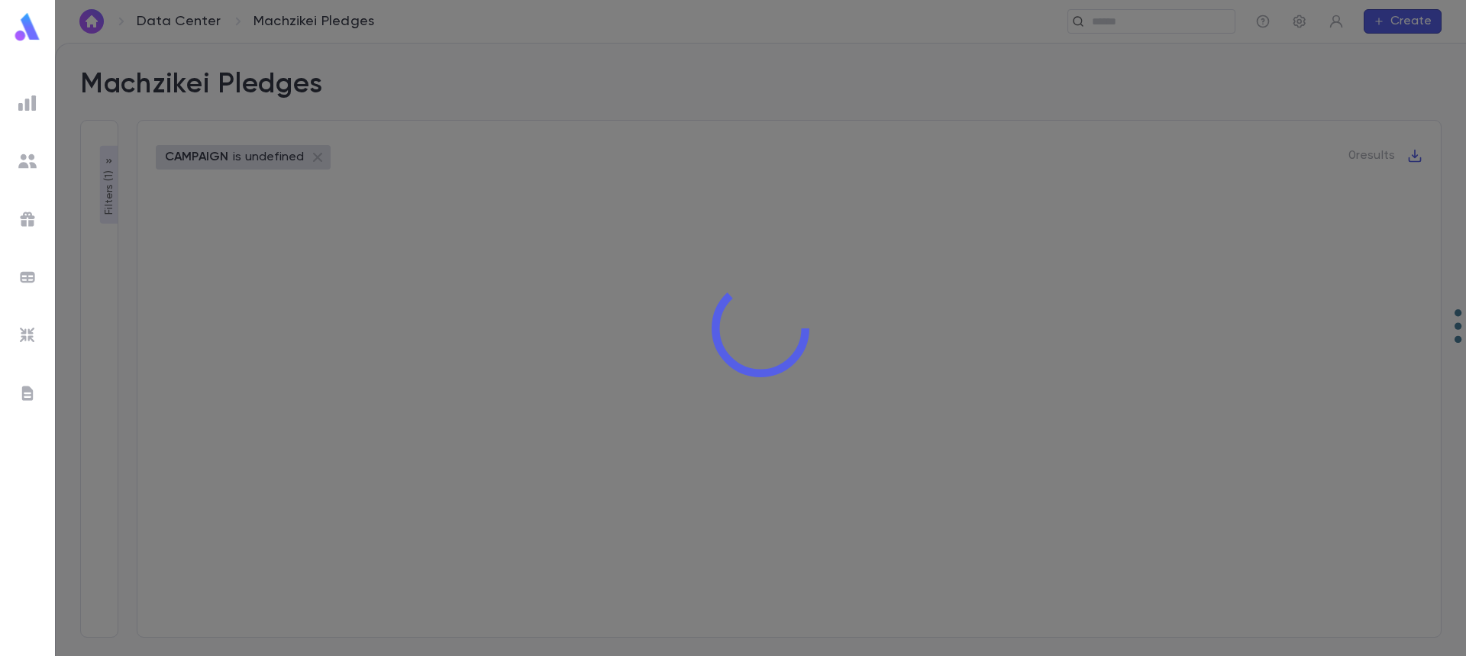
type input "**********"
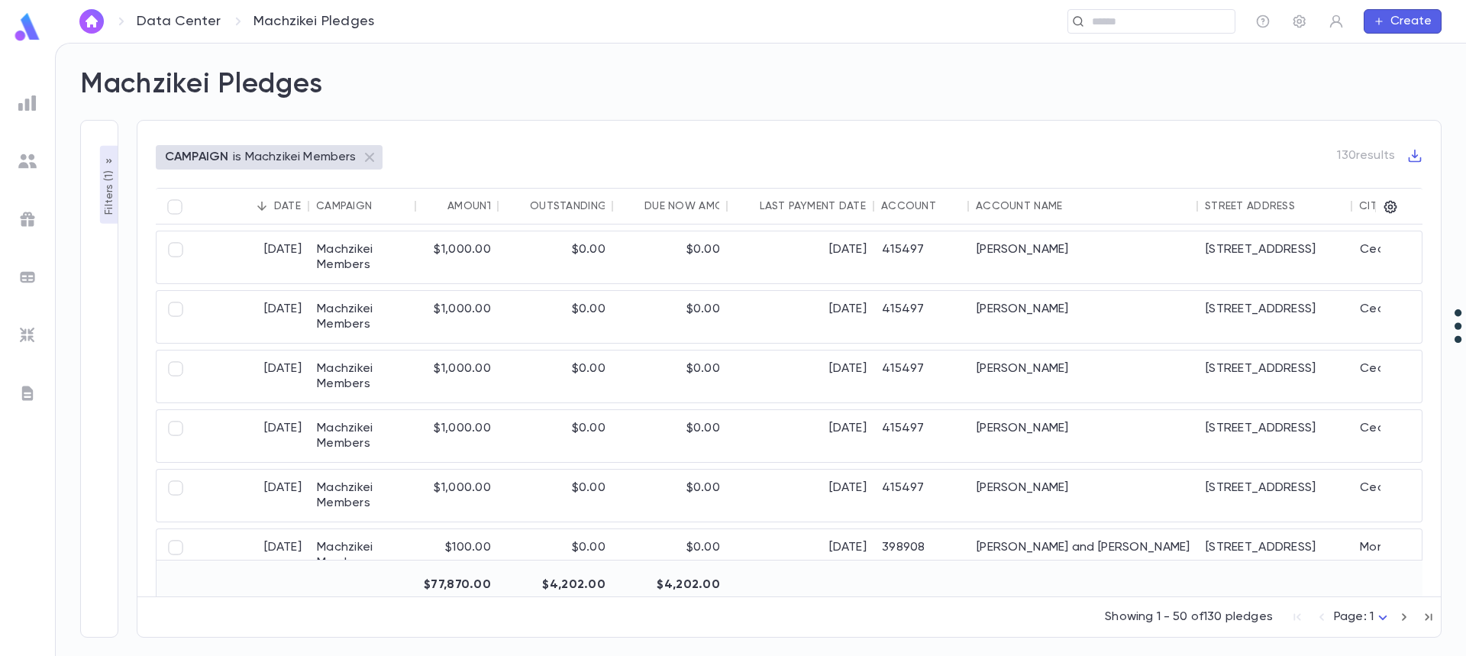
click at [995, 206] on div "Account Name" at bounding box center [1019, 206] width 86 height 12
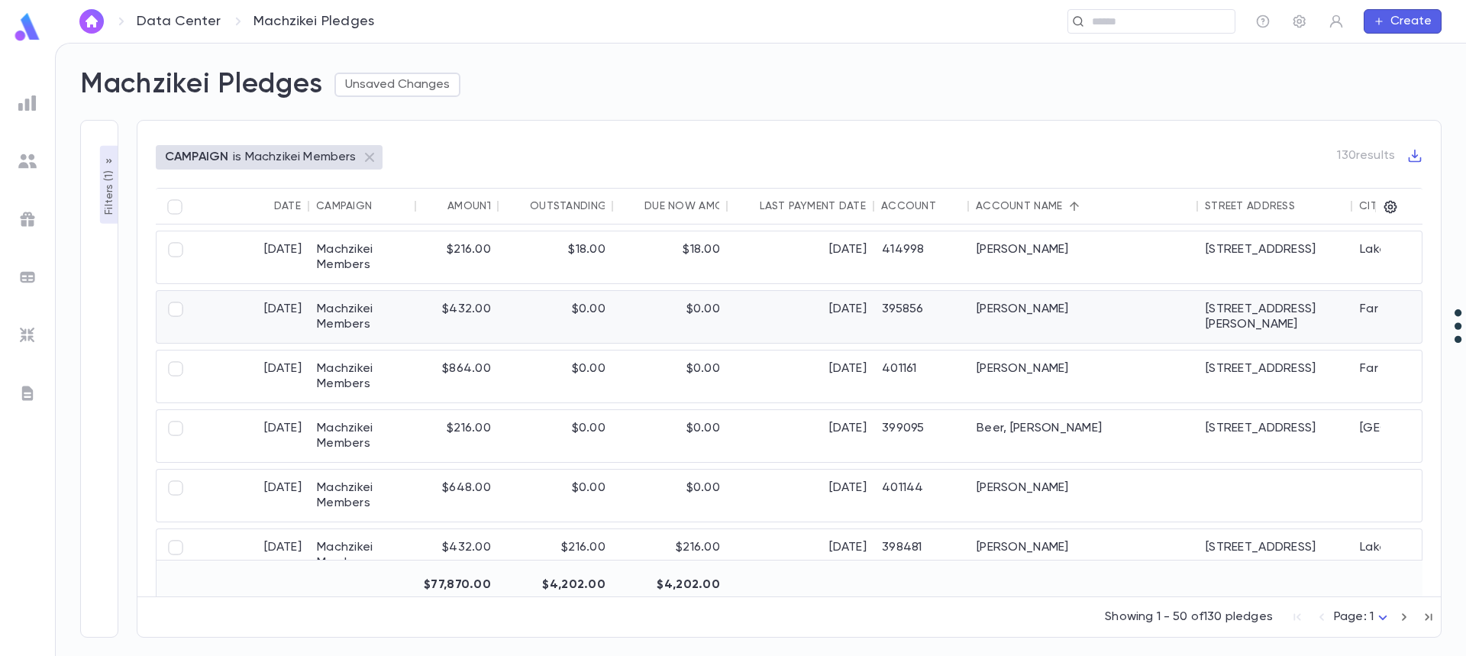
scroll to position [305, 0]
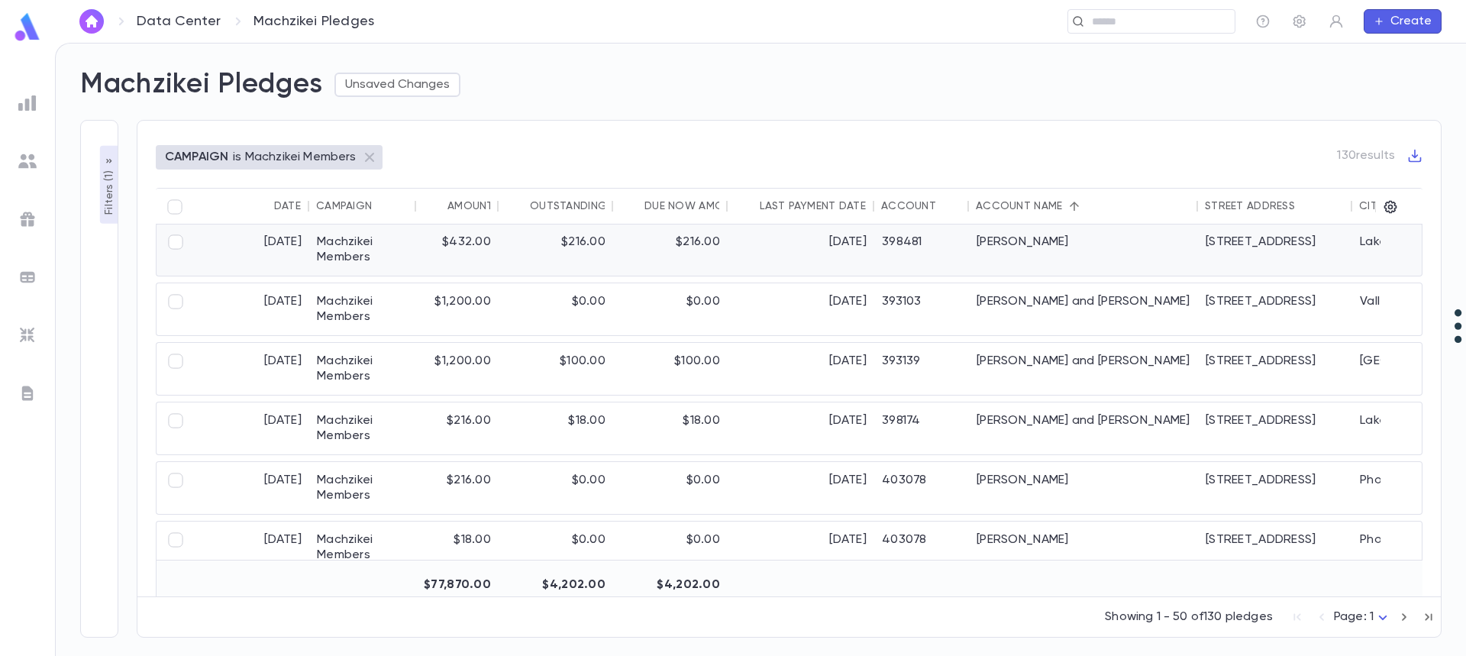
drag, startPoint x: 975, startPoint y: 228, endPoint x: 965, endPoint y: 209, distance: 21.5
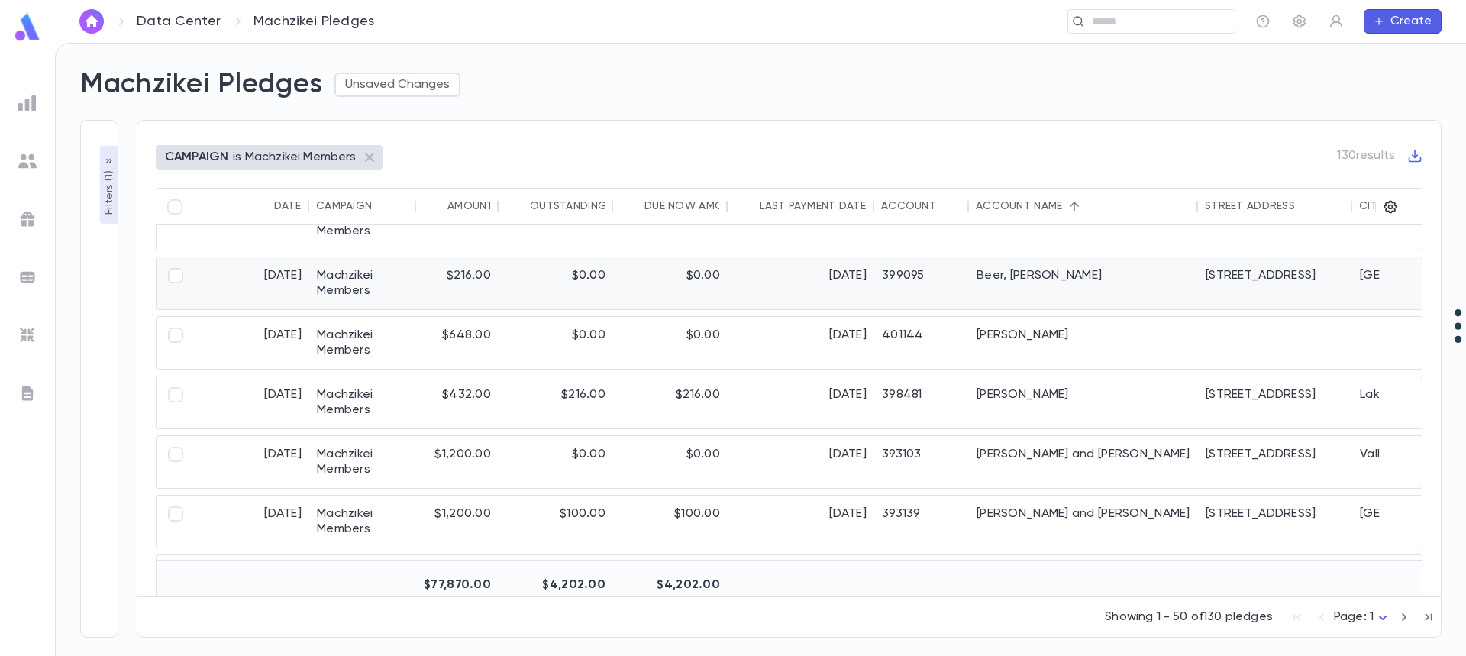
scroll to position [76, 0]
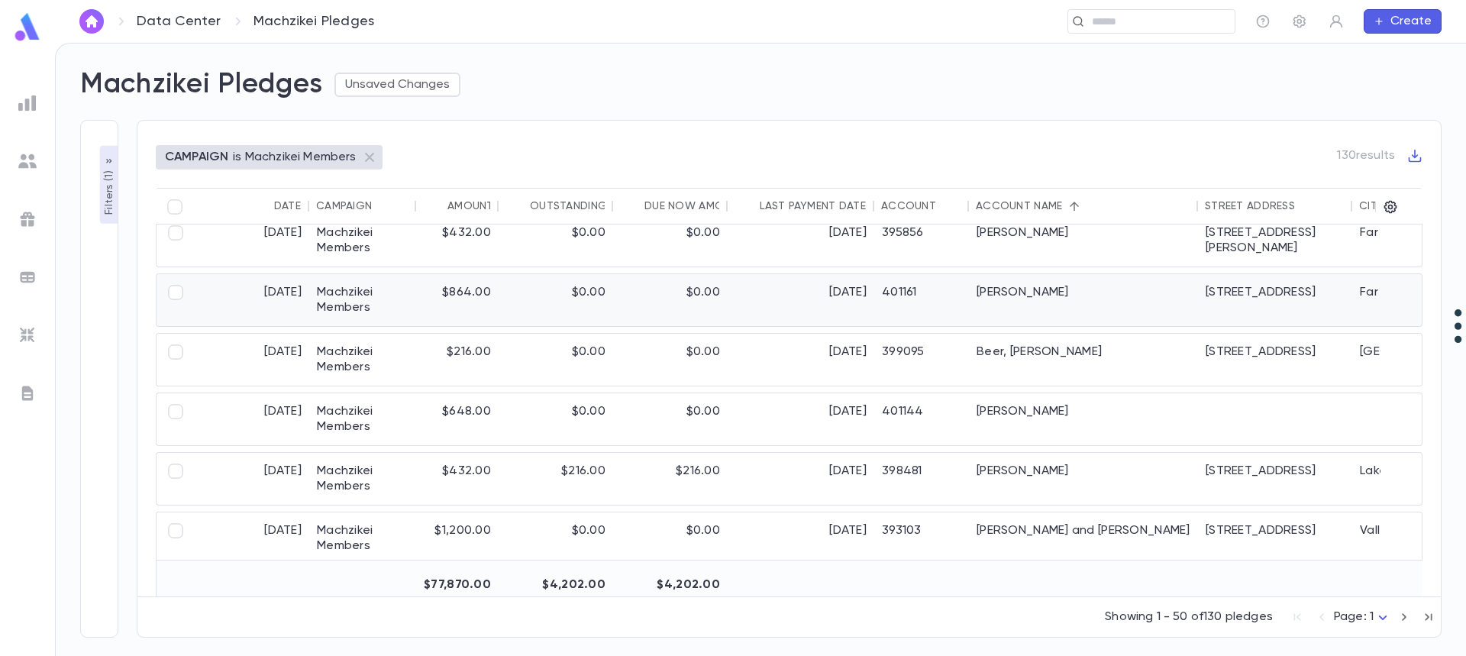
click at [947, 302] on div "401161" at bounding box center [921, 300] width 95 height 52
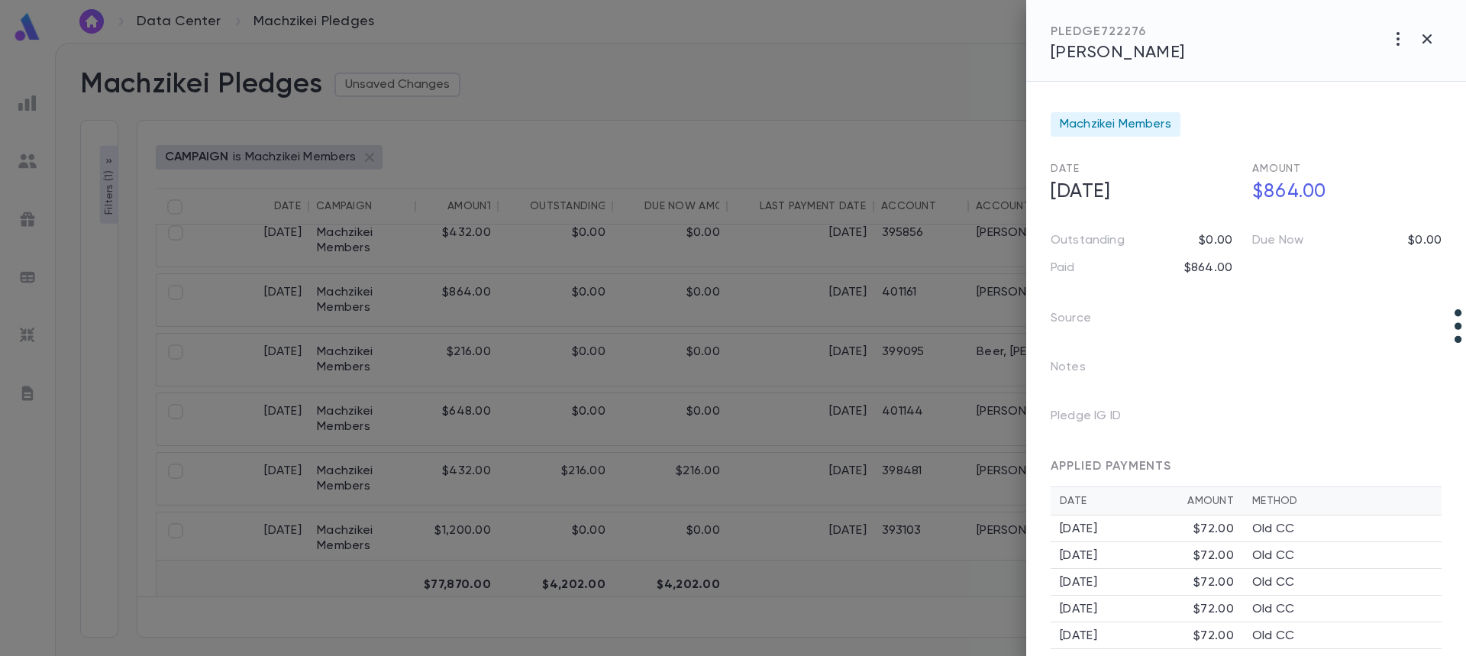
drag, startPoint x: 449, startPoint y: 270, endPoint x: 431, endPoint y: 281, distance: 21.6
click at [447, 273] on div at bounding box center [733, 328] width 1466 height 656
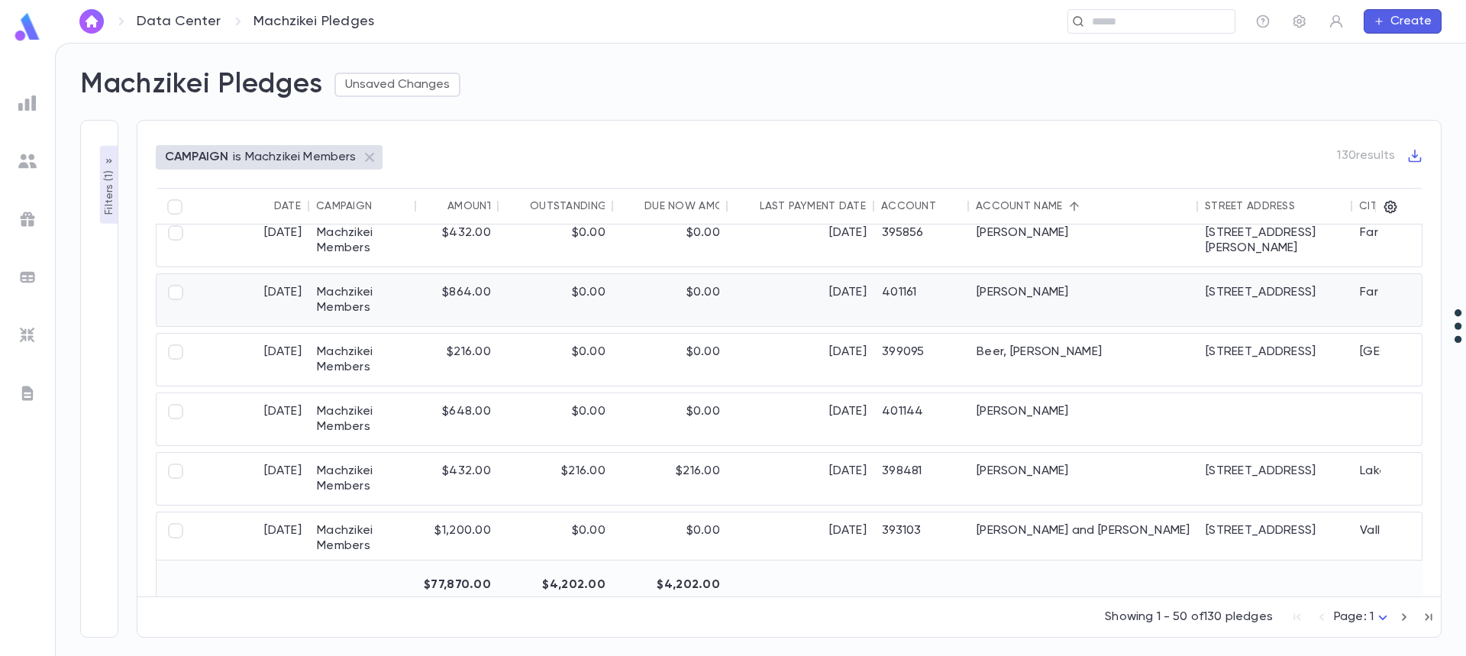
click at [905, 293] on div "401161" at bounding box center [921, 300] width 95 height 52
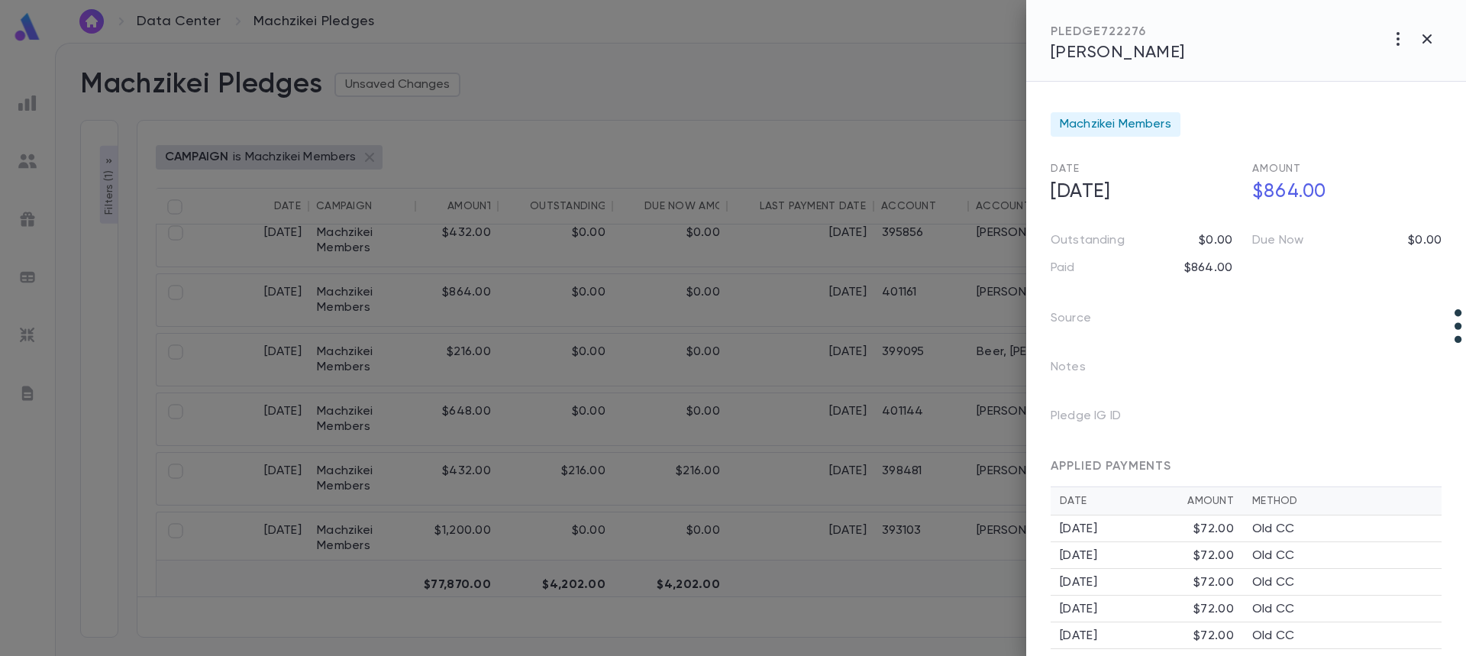
click at [1144, 53] on span "Bedrick, Aaron" at bounding box center [1118, 52] width 134 height 17
click at [1423, 47] on icon "button" at bounding box center [1427, 39] width 18 height 18
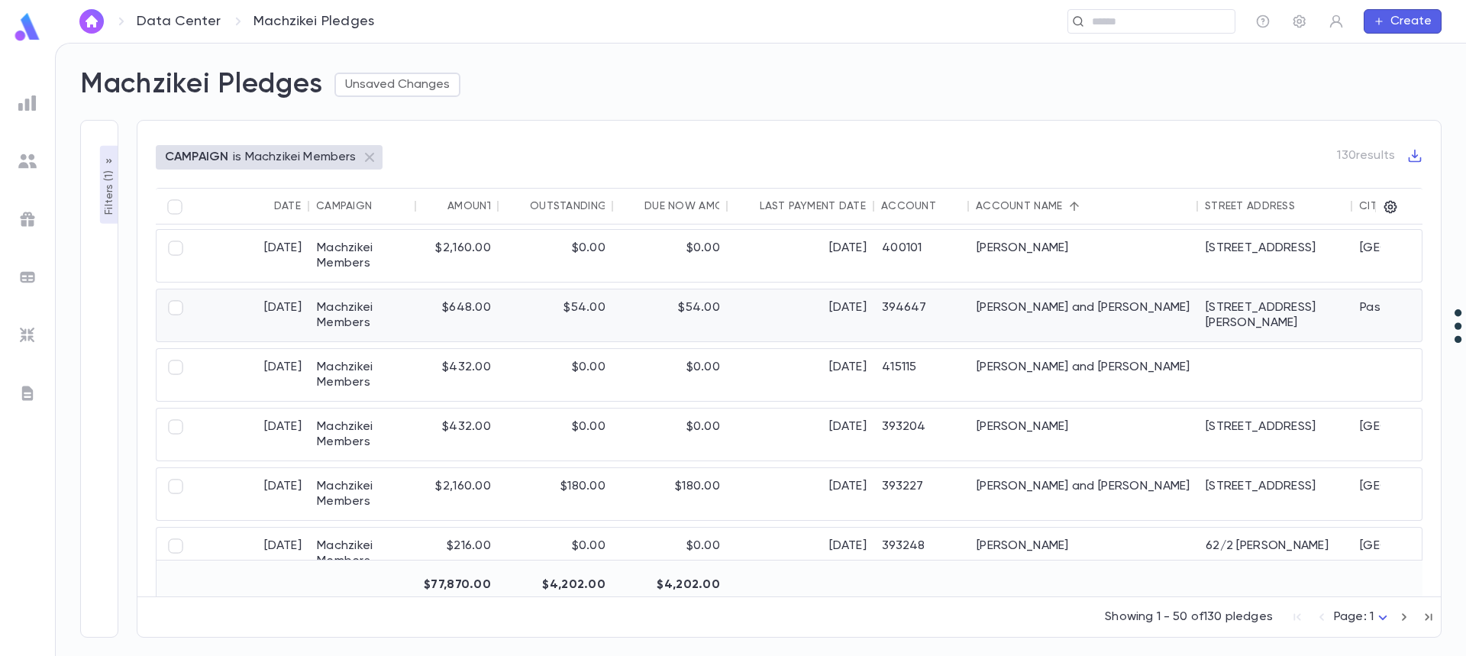
scroll to position [916, 0]
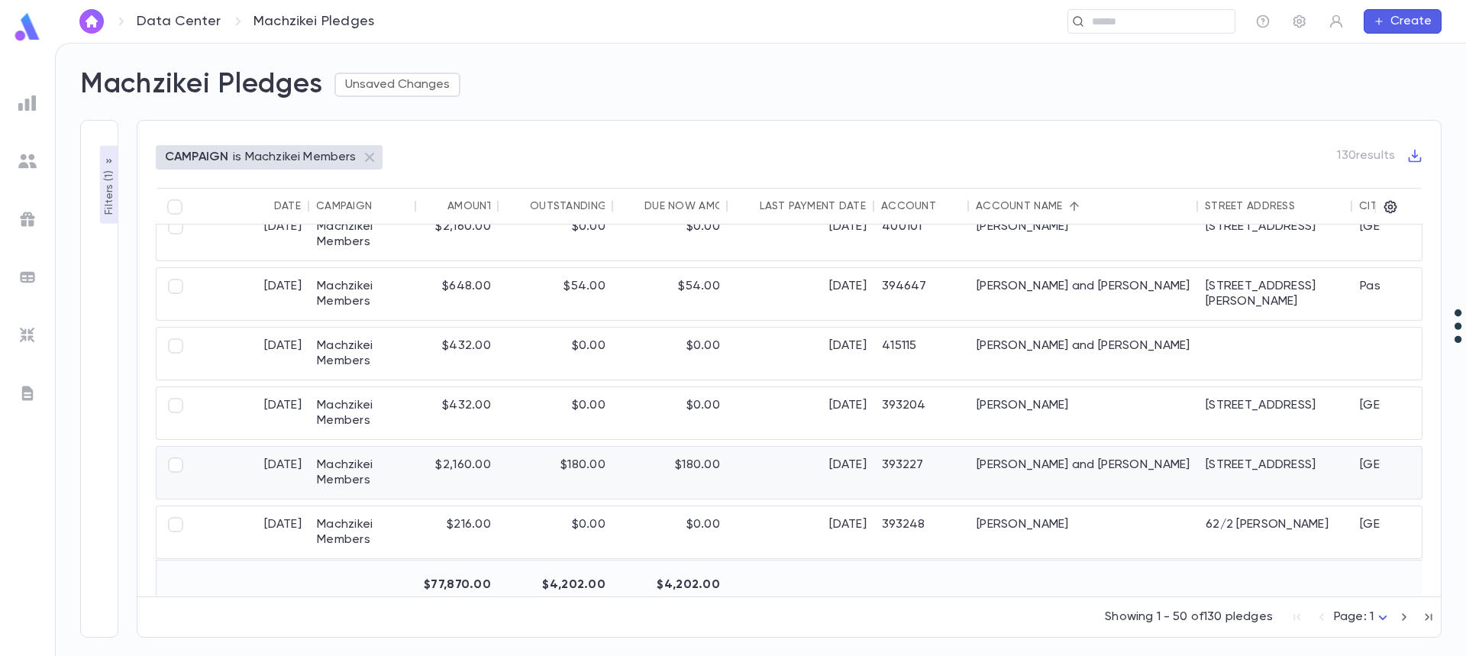
click at [1025, 468] on div "[PERSON_NAME] and [PERSON_NAME]" at bounding box center [1083, 473] width 229 height 52
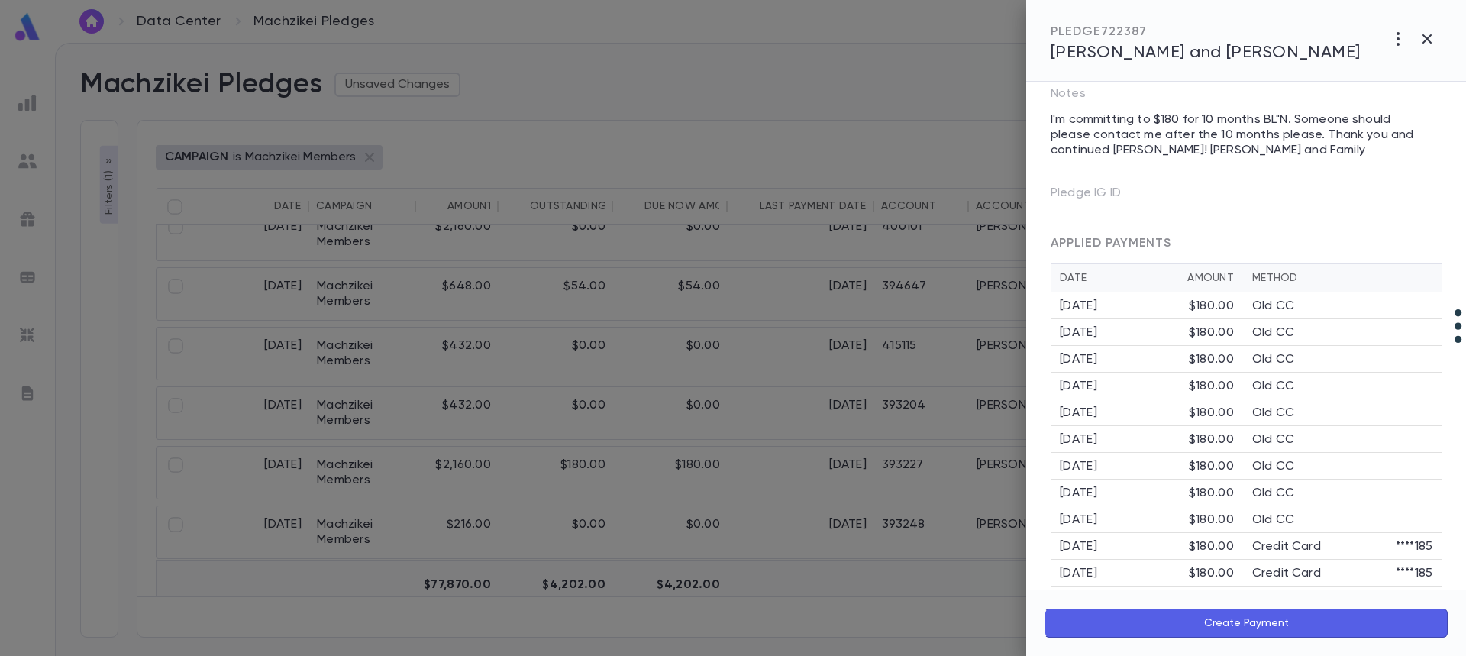
scroll to position [291, 0]
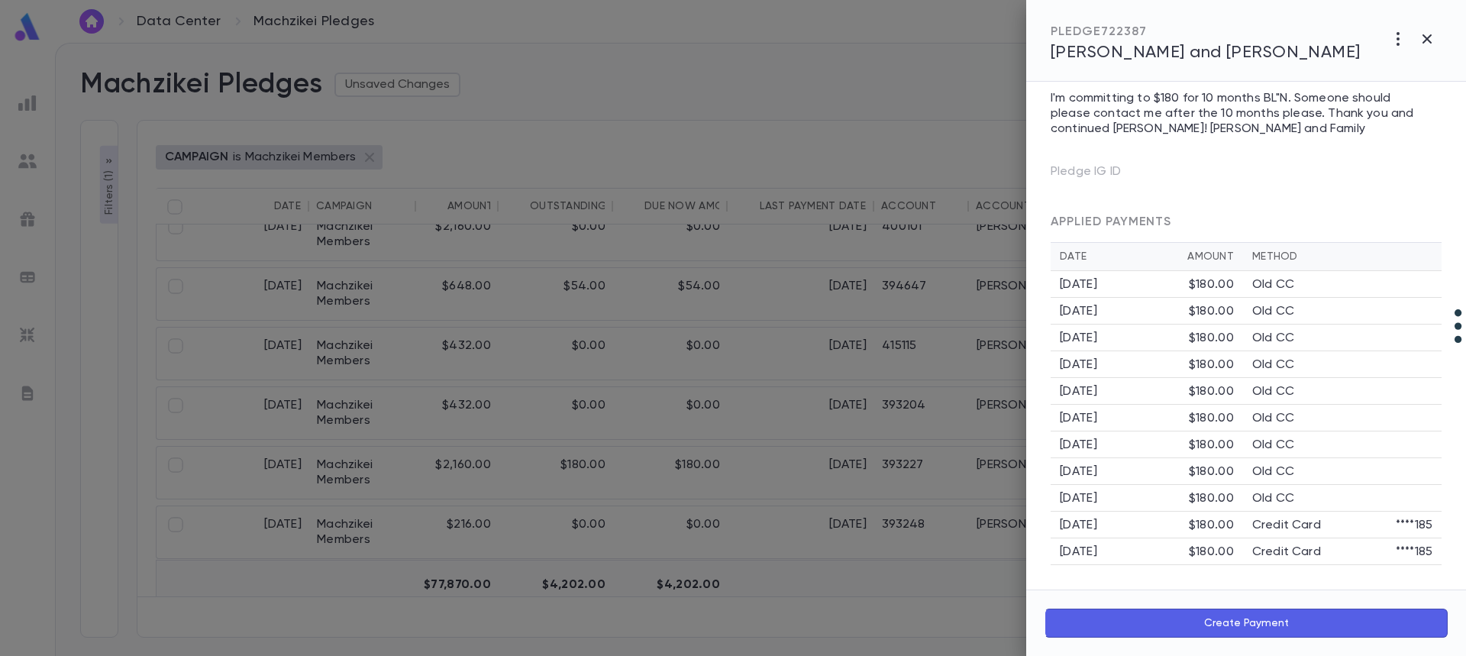
click at [1174, 66] on div "PLEDGE 722387 Fertig, Tzvi and Leilie" at bounding box center [1246, 41] width 440 height 82
click at [1173, 56] on span "[PERSON_NAME] and [PERSON_NAME]" at bounding box center [1206, 52] width 310 height 17
click at [718, 320] on div at bounding box center [733, 328] width 1466 height 656
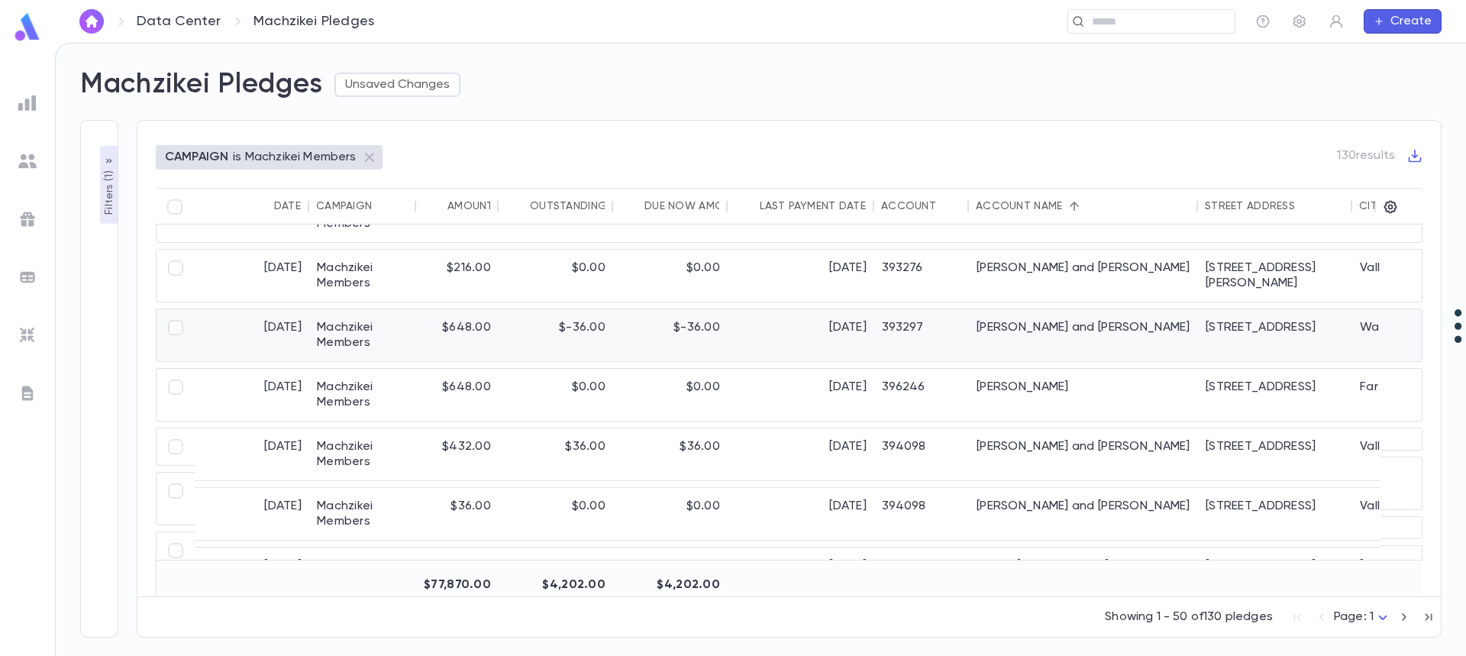
scroll to position [1298, 0]
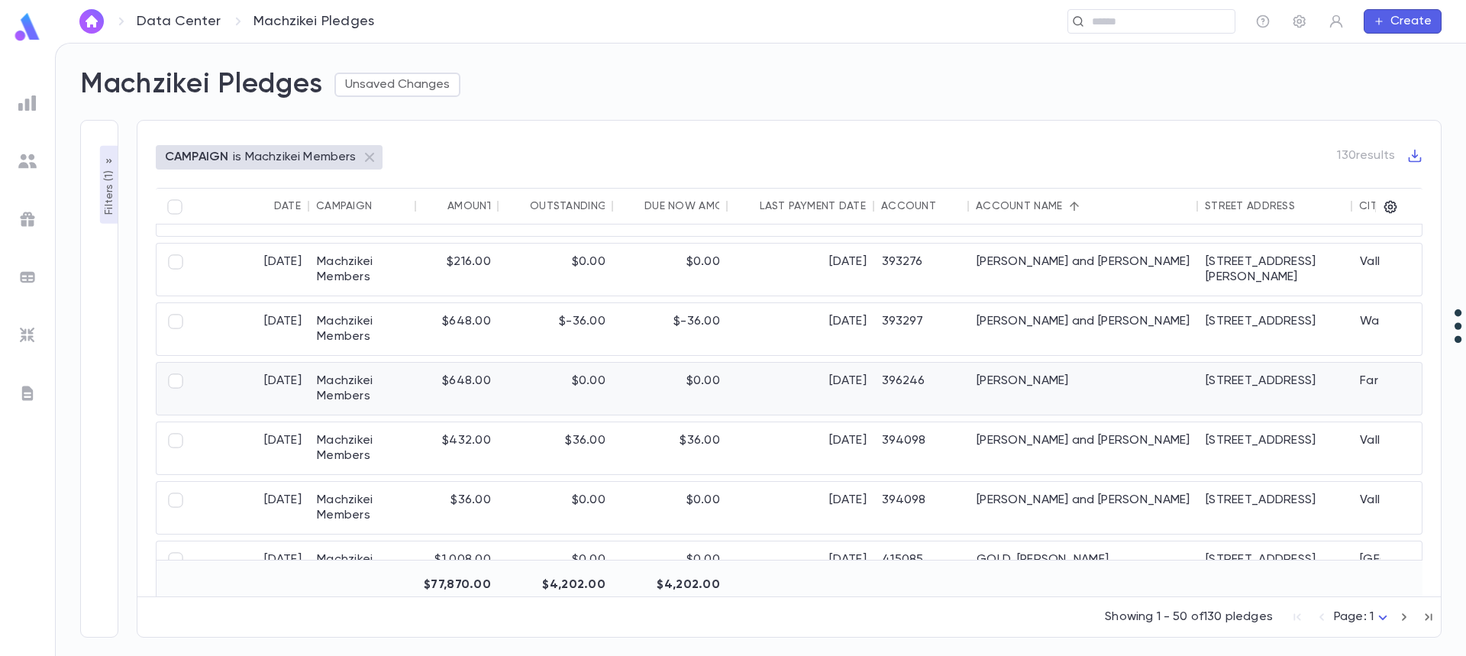
click at [763, 379] on div "9/9/2025" at bounding box center [801, 389] width 147 height 52
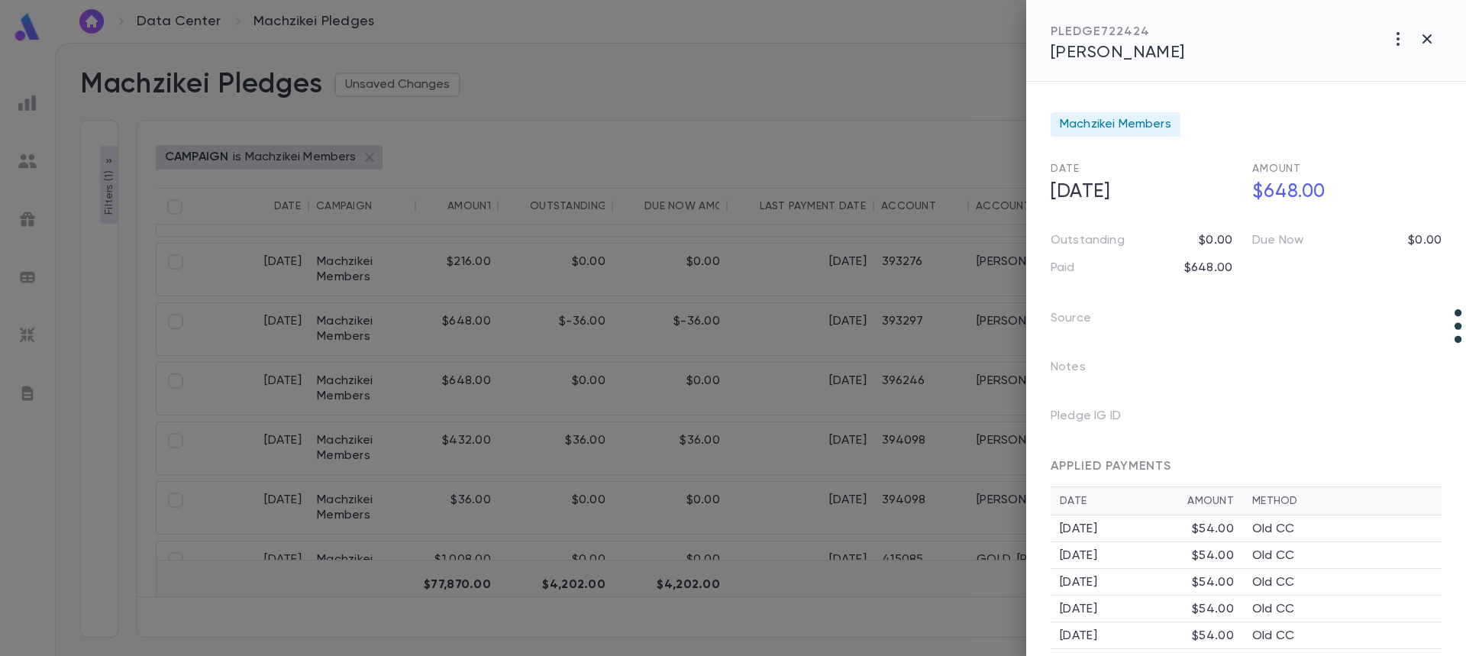
click at [1103, 48] on span "Glatzer, Yossi" at bounding box center [1118, 52] width 134 height 17
click at [1432, 36] on icon "button" at bounding box center [1427, 39] width 18 height 18
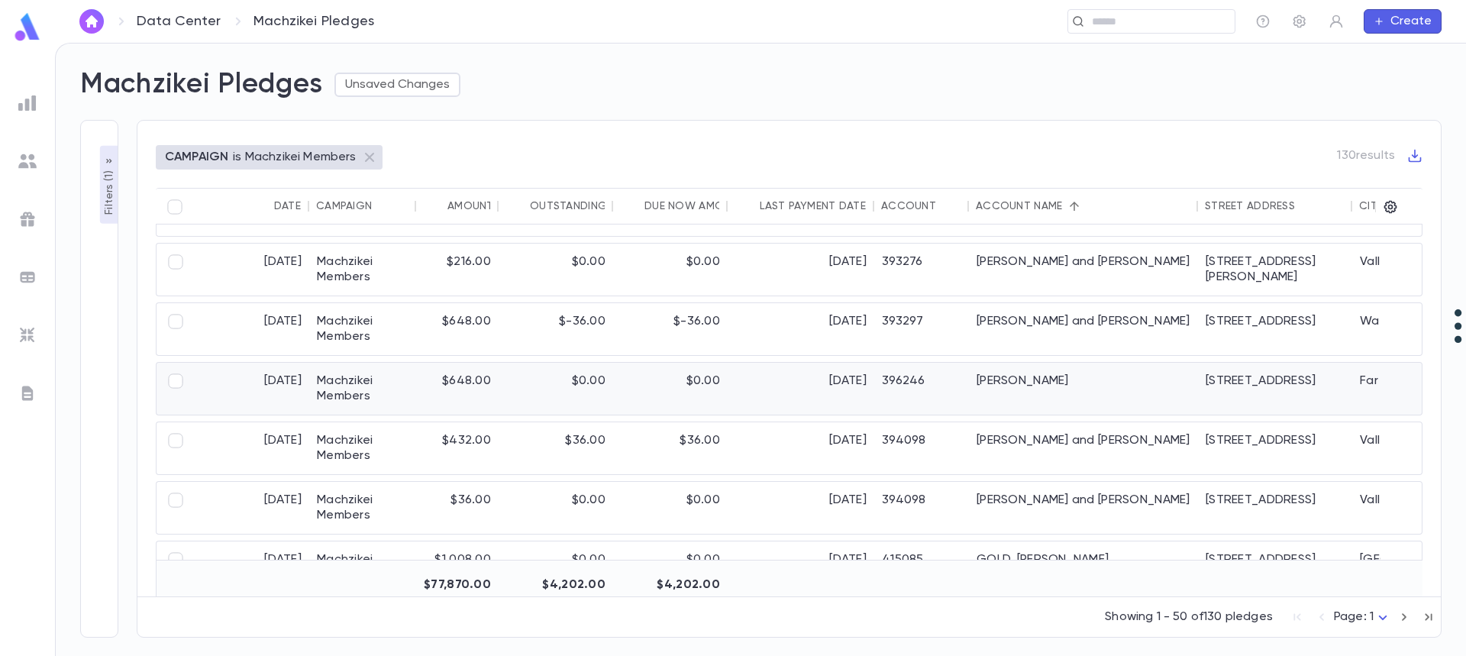
click at [1009, 383] on div "[PERSON_NAME]" at bounding box center [1083, 389] width 229 height 52
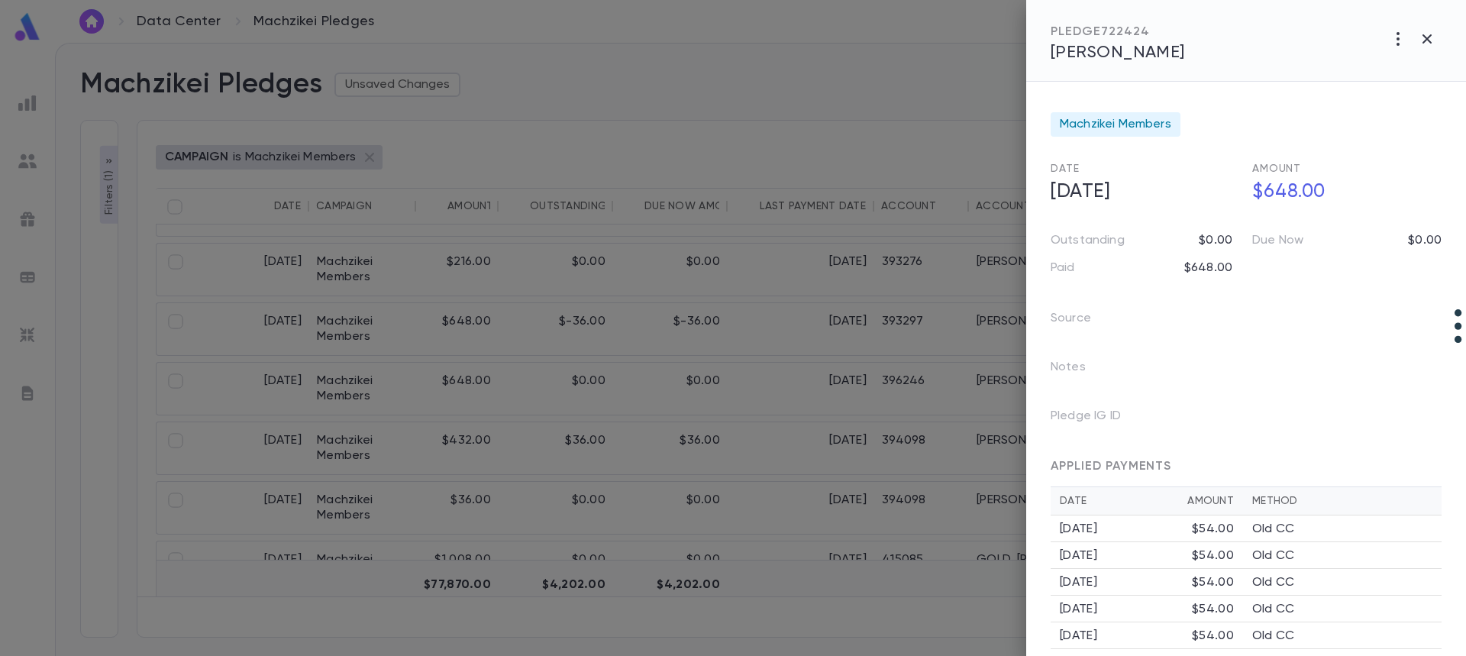
click at [959, 392] on div at bounding box center [733, 328] width 1466 height 656
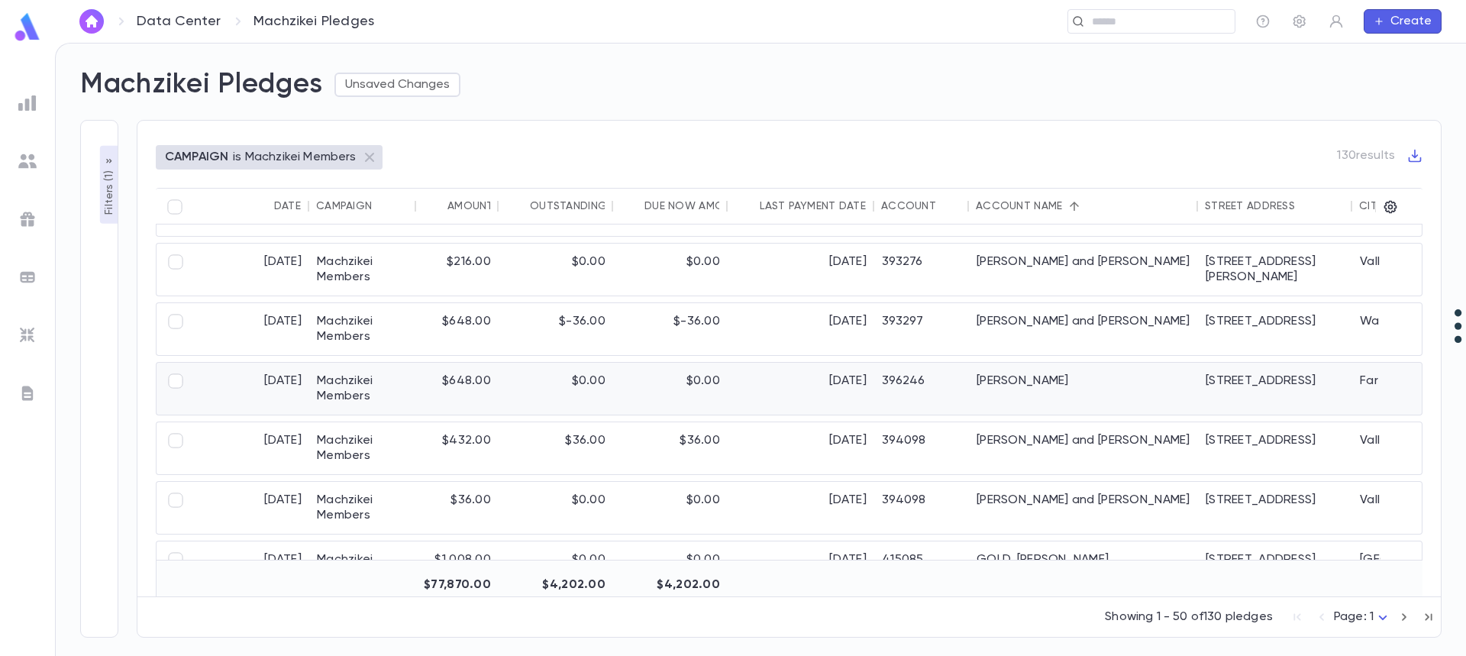
click at [1012, 381] on div "[PERSON_NAME]" at bounding box center [1083, 389] width 229 height 52
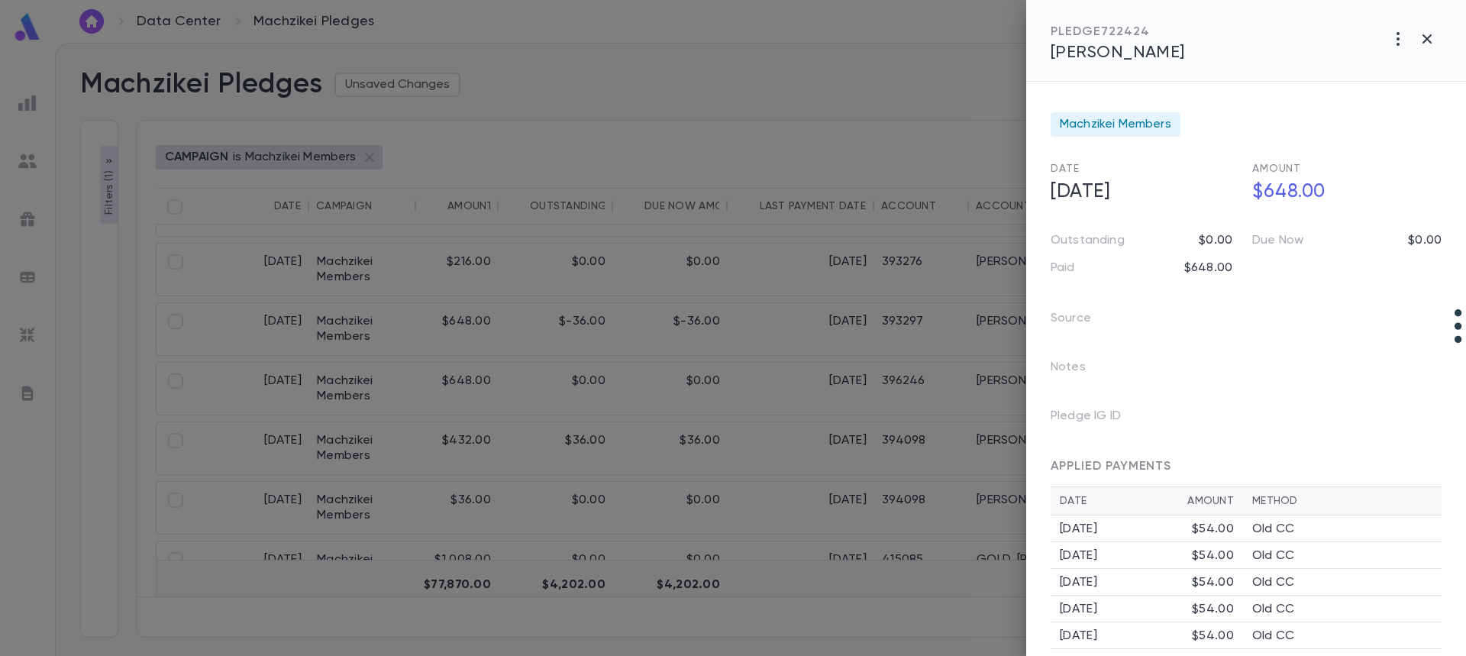
click at [1124, 67] on div "PLEDGE 722424 Glatzer, Yossi" at bounding box center [1246, 41] width 440 height 82
click at [1128, 53] on span "[PERSON_NAME]" at bounding box center [1118, 52] width 134 height 17
click at [1423, 44] on icon "button" at bounding box center [1426, 38] width 9 height 9
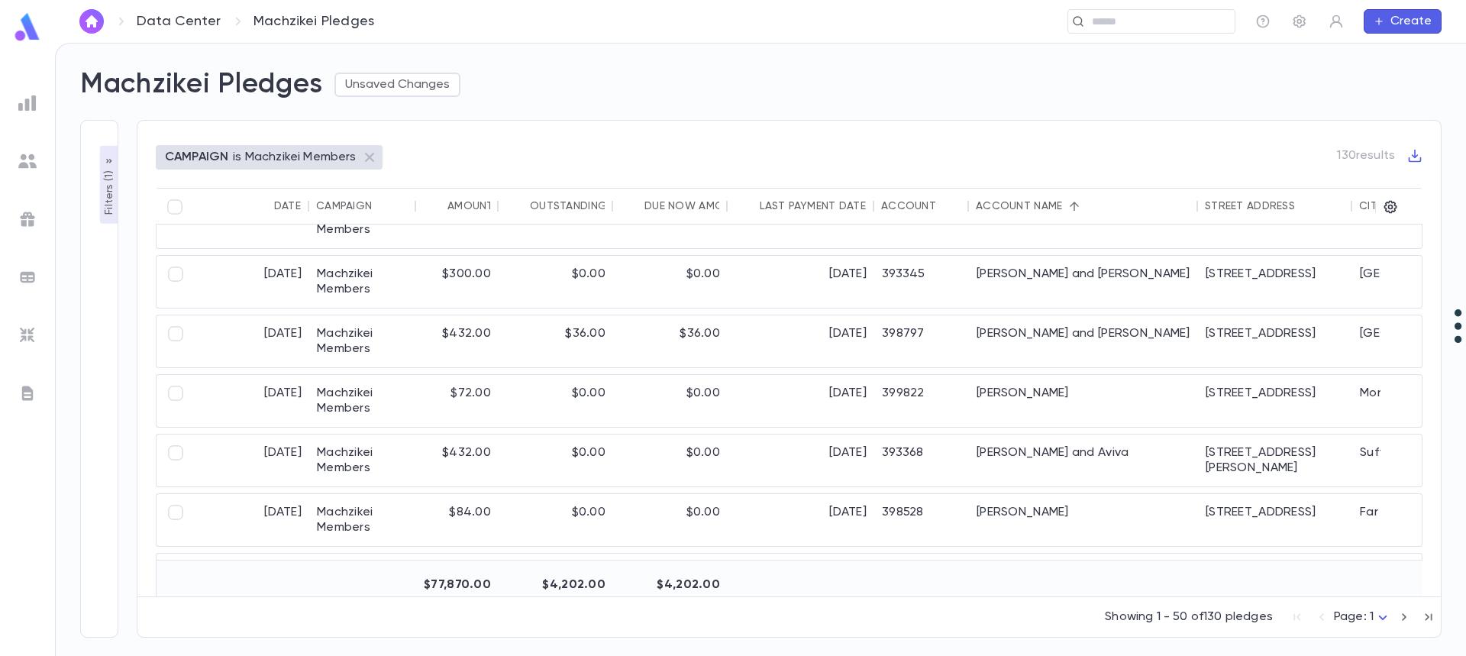
scroll to position [2061, 0]
click at [1042, 391] on div "G[PERSON_NAME]" at bounding box center [1083, 399] width 229 height 52
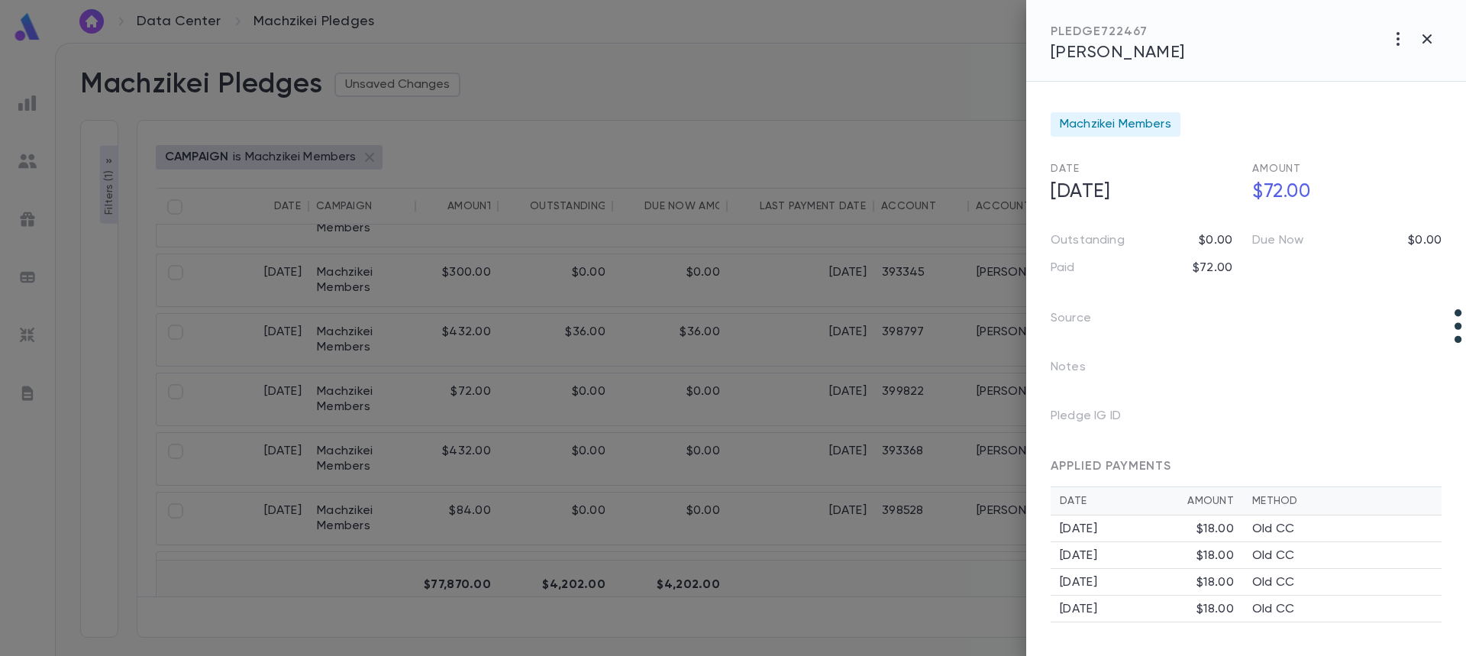
click at [1100, 51] on span "G[PERSON_NAME]" at bounding box center [1118, 52] width 134 height 17
click at [1428, 41] on icon "button" at bounding box center [1427, 39] width 18 height 18
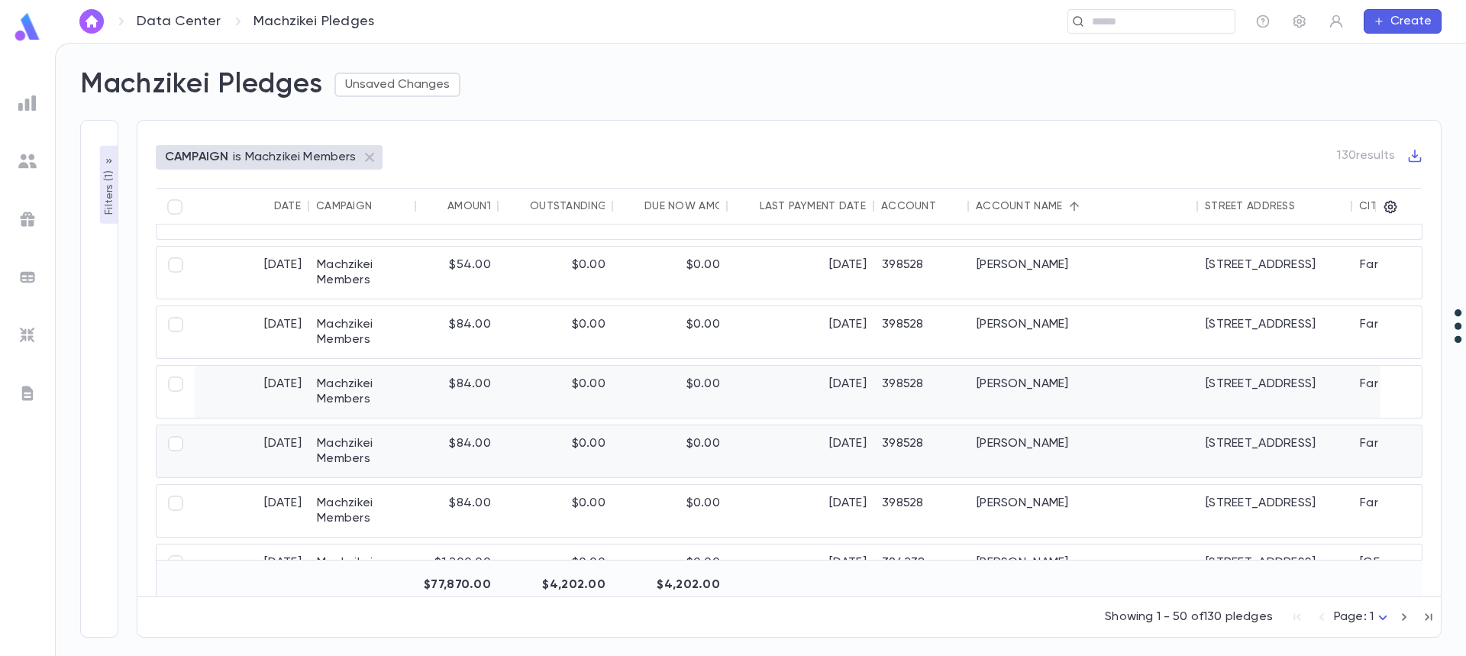
scroll to position [2655, 0]
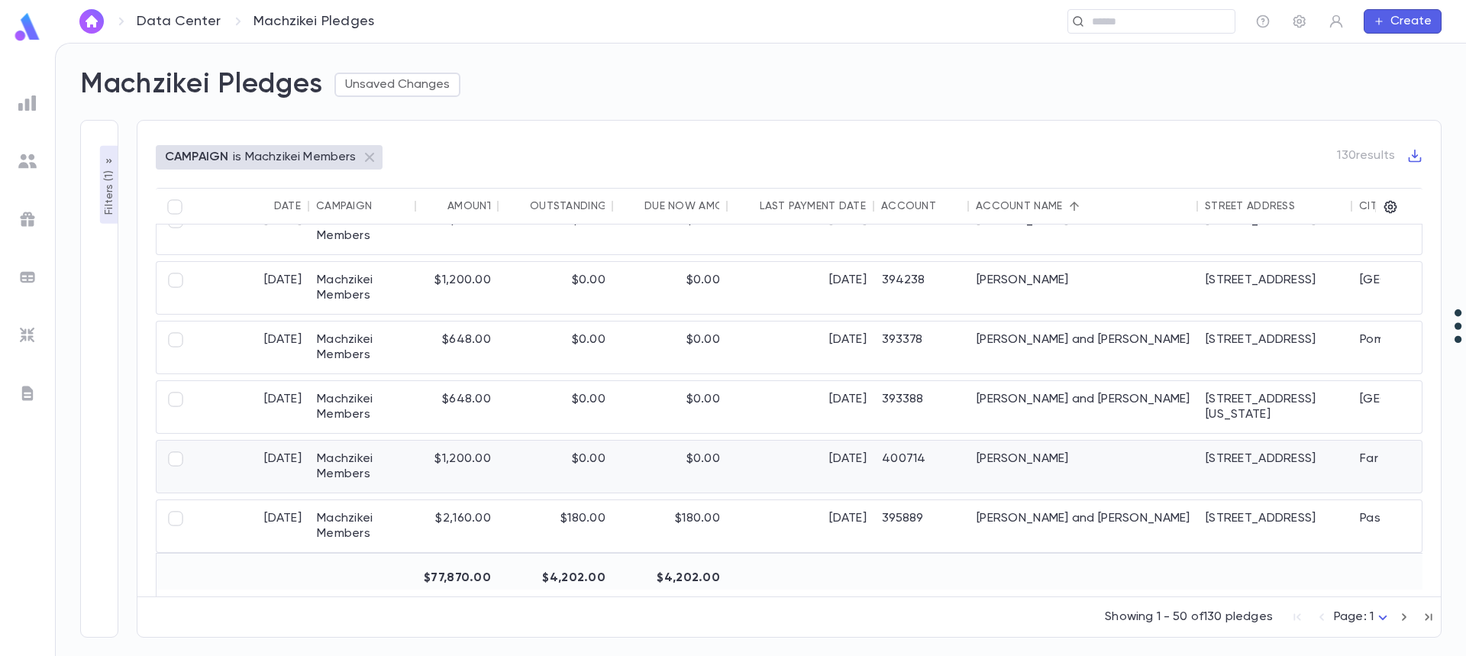
click at [1048, 460] on div "Jacobovits, Nechemia" at bounding box center [1083, 467] width 229 height 52
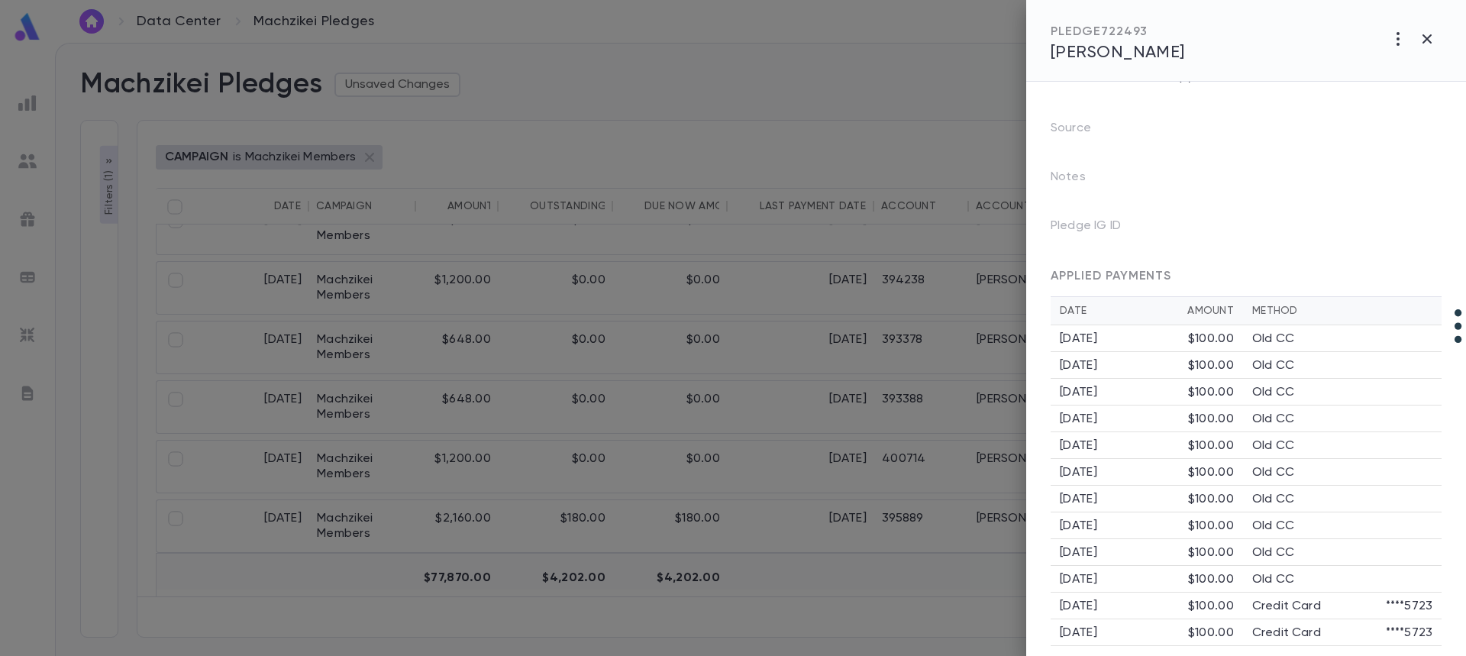
scroll to position [205, 0]
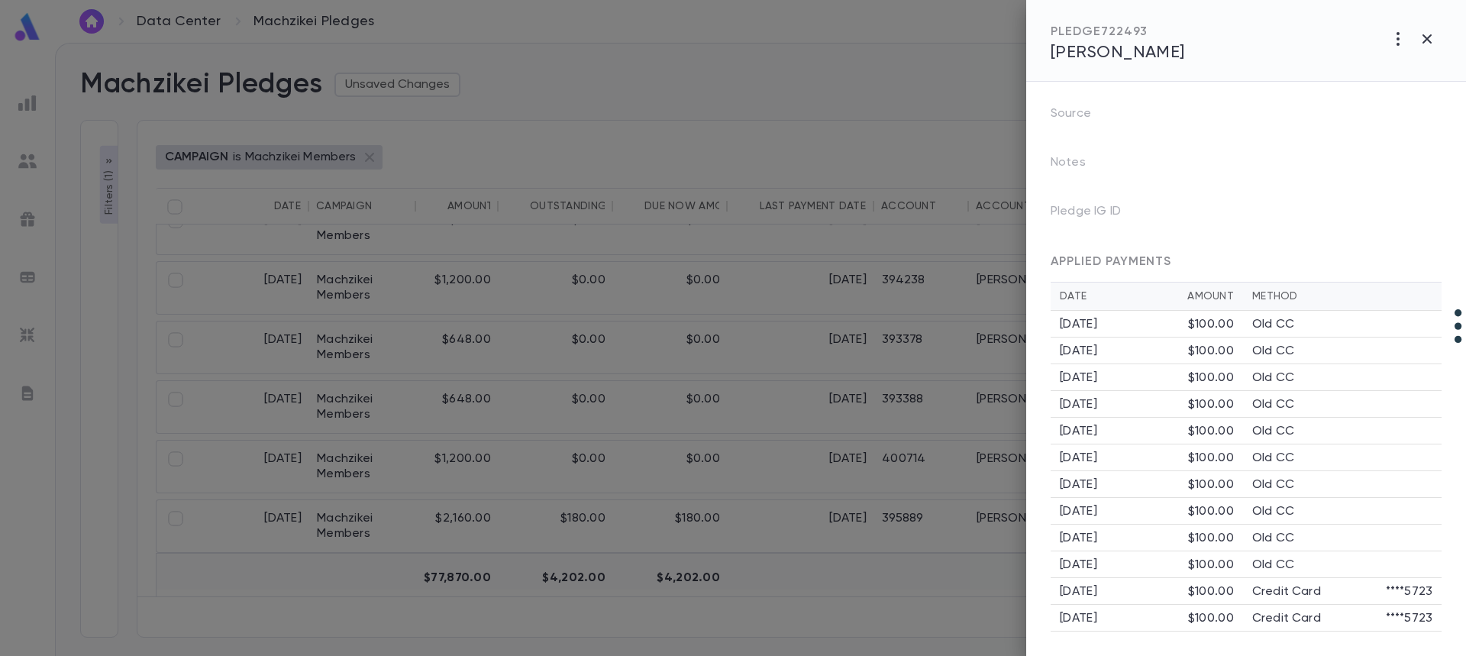
click at [1173, 65] on div "PLEDGE 722493 Jacobovits, Nechemia" at bounding box center [1246, 41] width 440 height 82
click at [1171, 58] on span "Jacobovits, Nechemia" at bounding box center [1118, 52] width 134 height 17
click at [1428, 40] on icon "button" at bounding box center [1426, 38] width 9 height 9
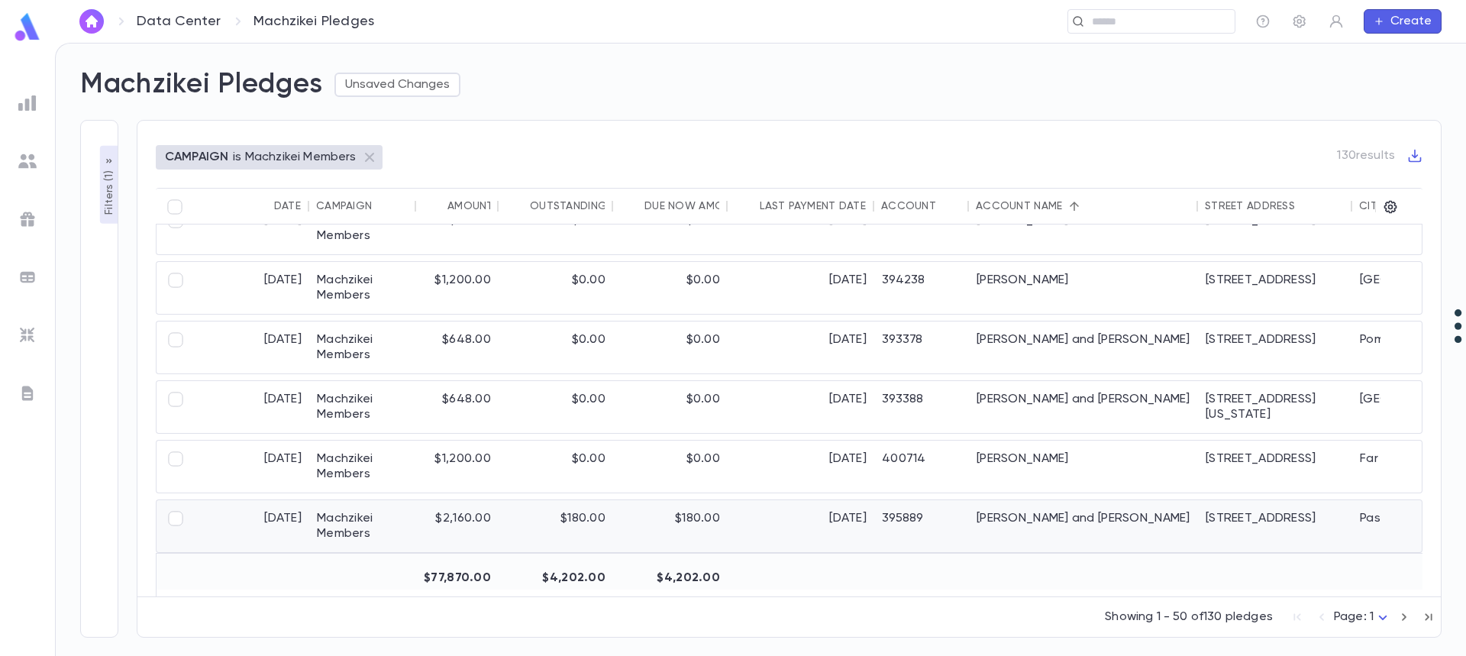
click at [1025, 517] on div "[PERSON_NAME] and [PERSON_NAME]" at bounding box center [1083, 526] width 229 height 52
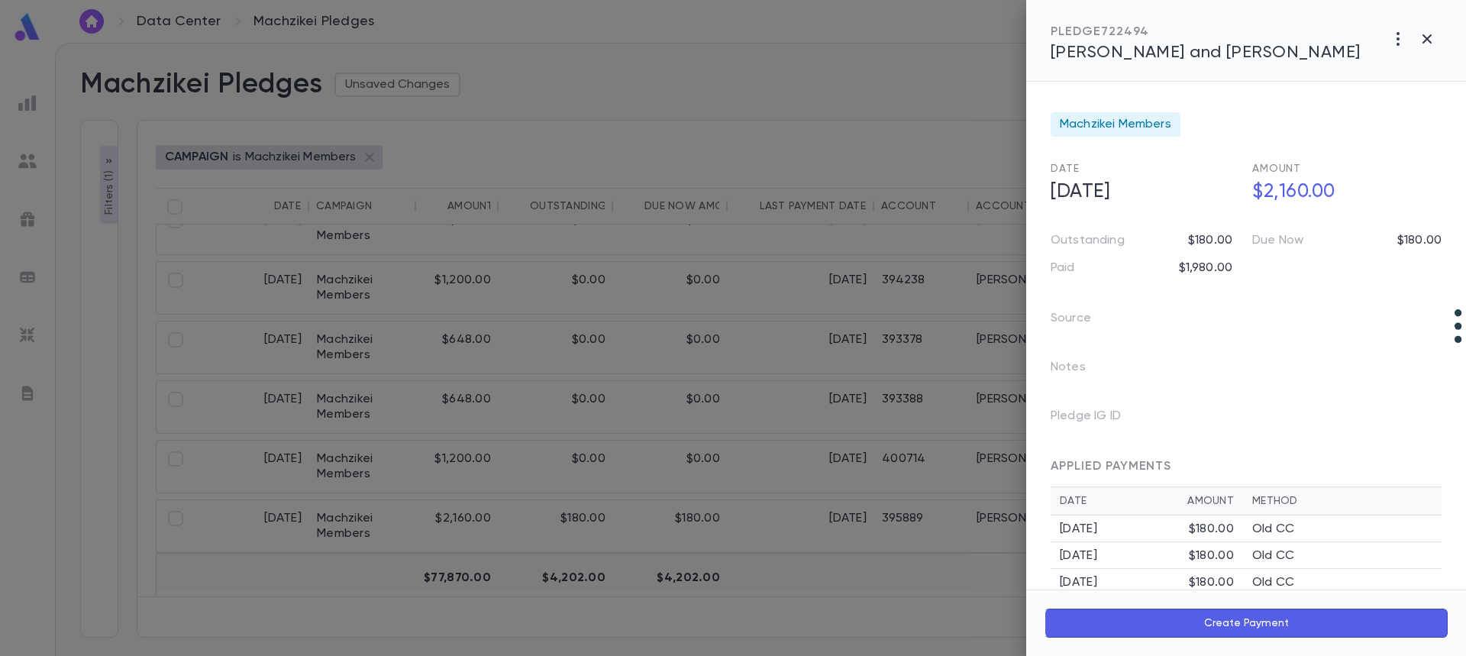
click at [1170, 47] on span "[PERSON_NAME] and [PERSON_NAME]" at bounding box center [1206, 52] width 310 height 17
click at [1428, 34] on icon "button" at bounding box center [1427, 39] width 18 height 18
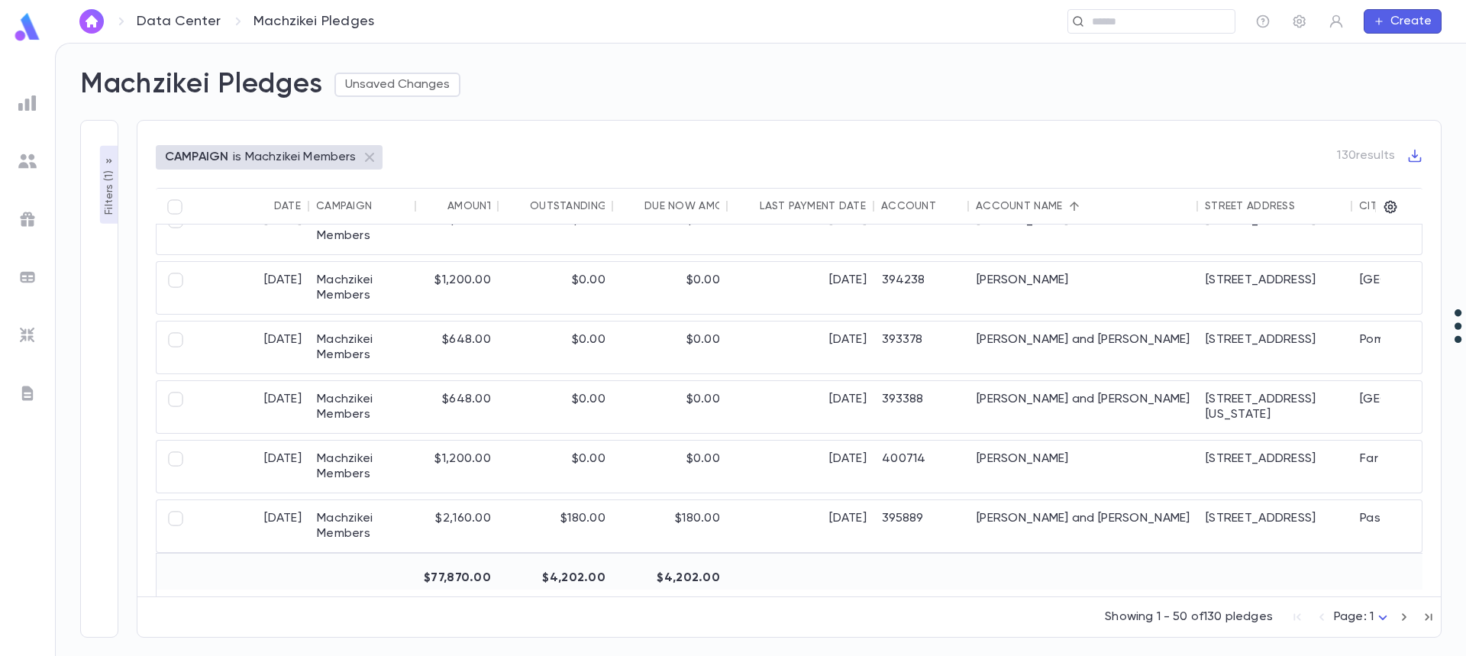
click at [1404, 619] on icon "button" at bounding box center [1404, 617] width 5 height 8
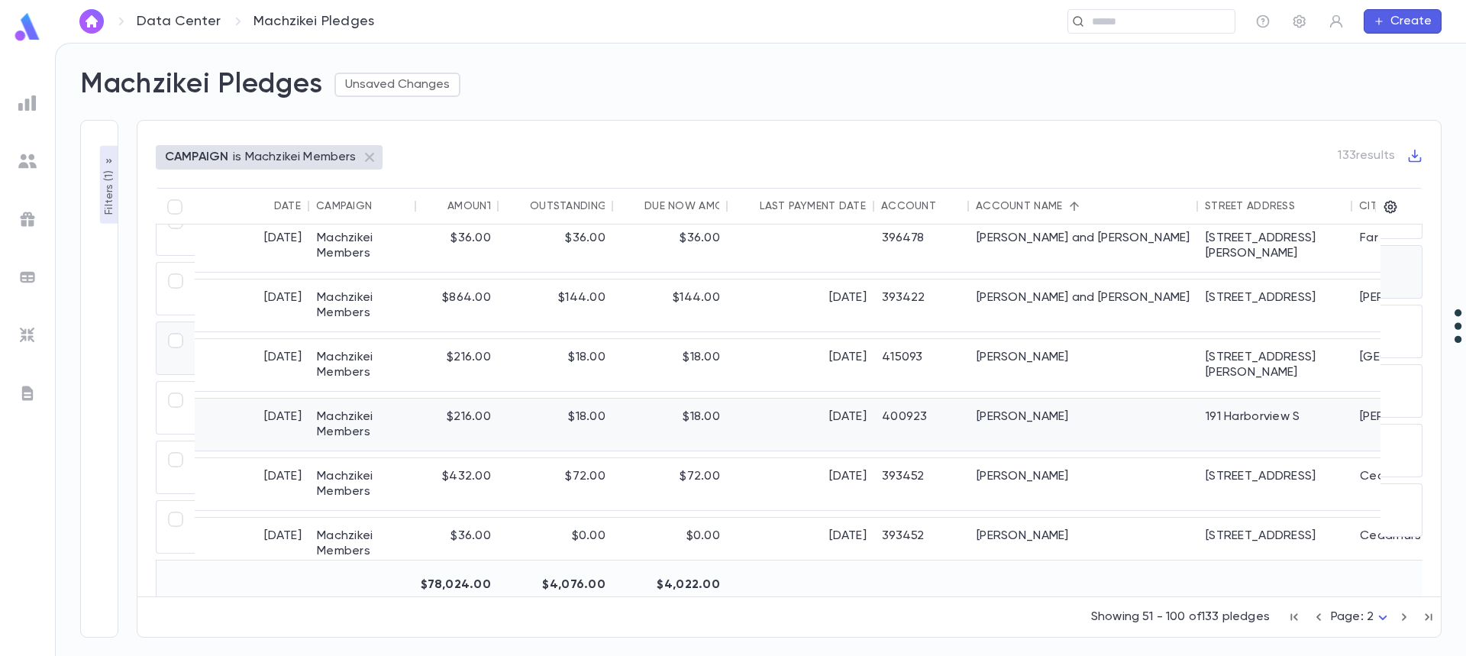
scroll to position [0, 0]
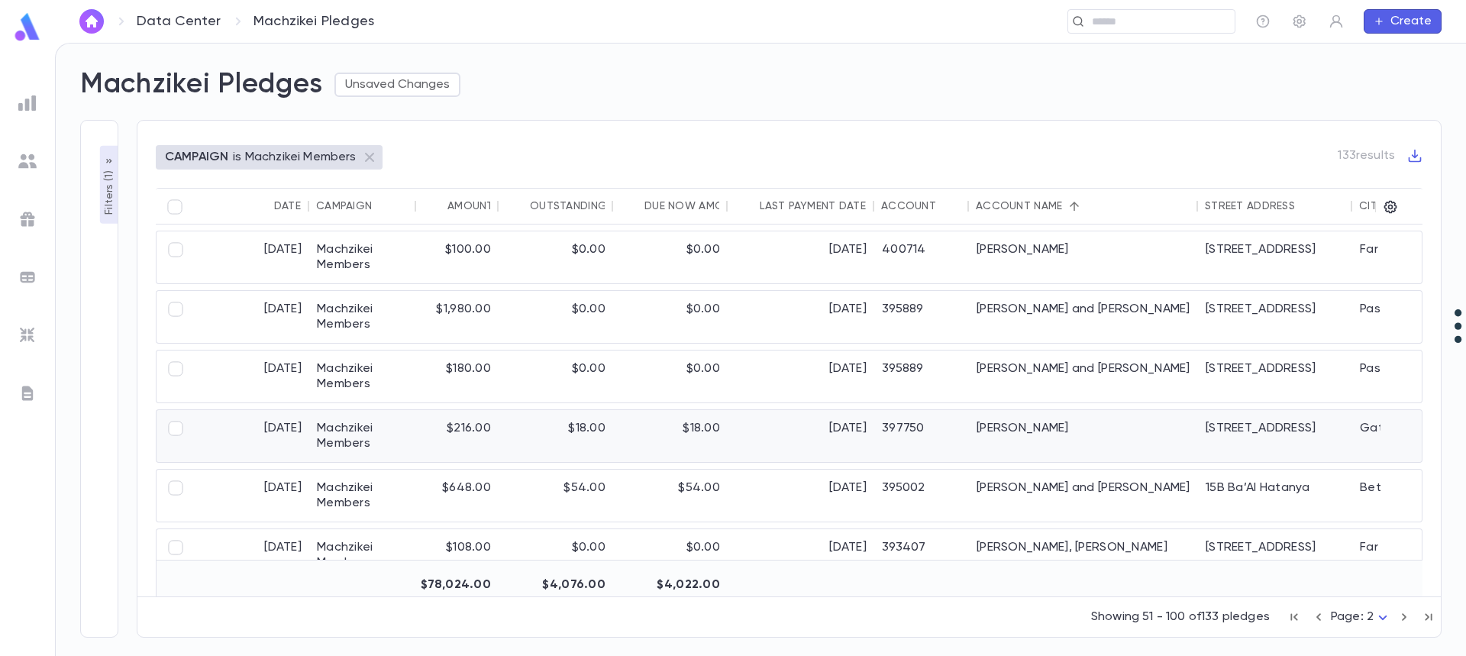
click at [1055, 425] on div "Jacobson, Yissochor" at bounding box center [1083, 436] width 229 height 52
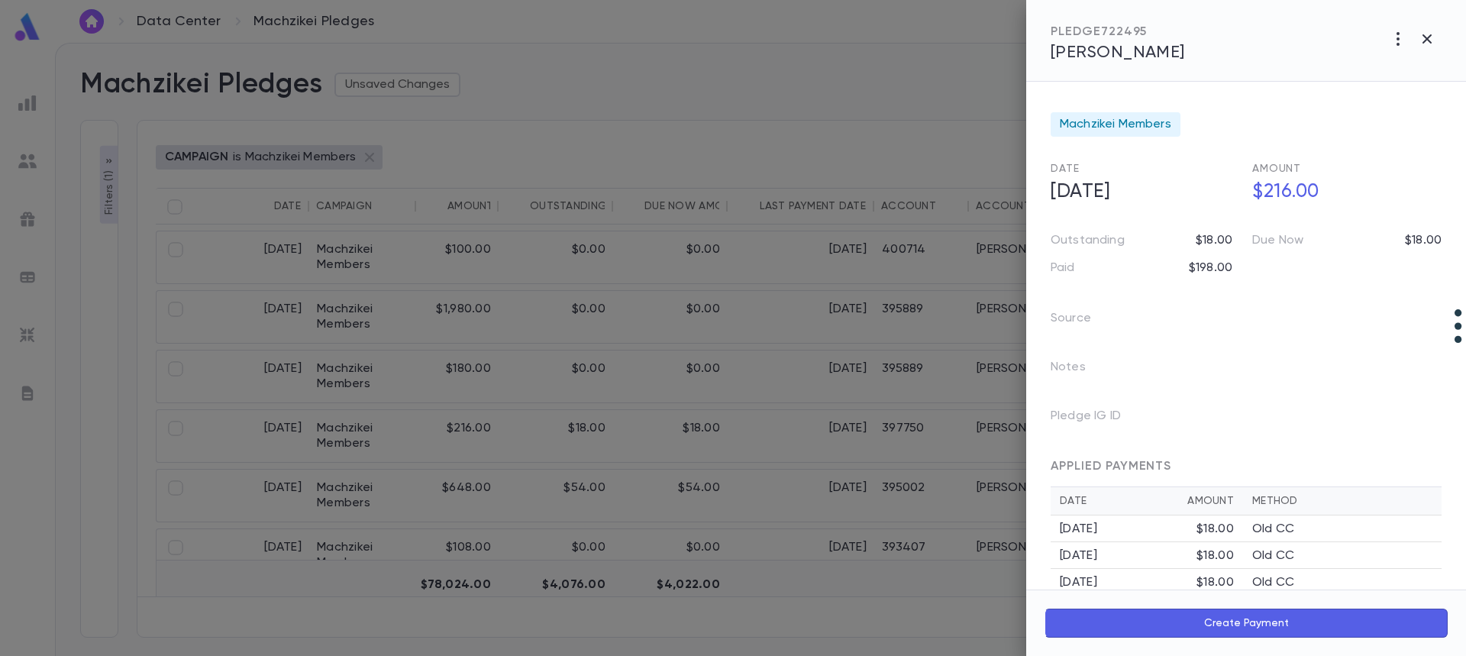
click at [1144, 51] on span "Jacobson, Yissochor" at bounding box center [1118, 52] width 134 height 17
click at [1428, 37] on icon "button" at bounding box center [1426, 38] width 9 height 9
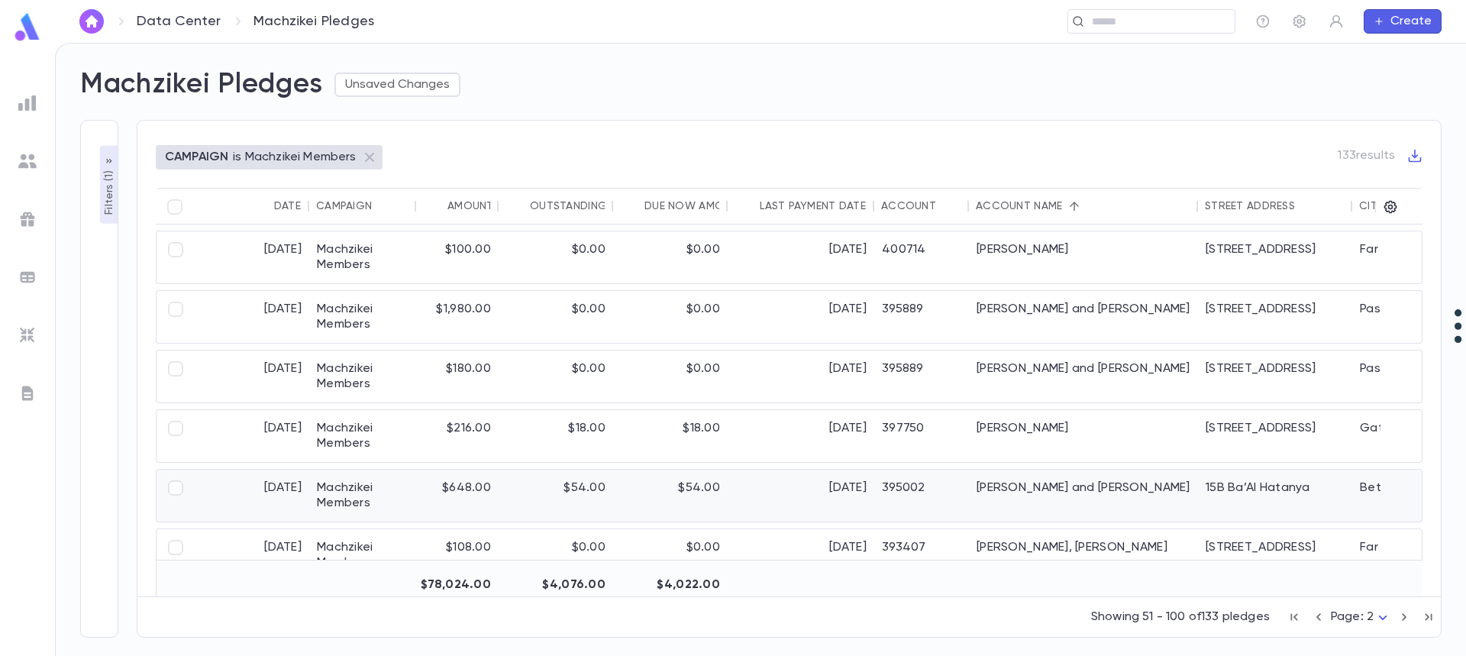
click at [984, 494] on div "Jakubovic, Eli and Rikki" at bounding box center [1083, 496] width 229 height 52
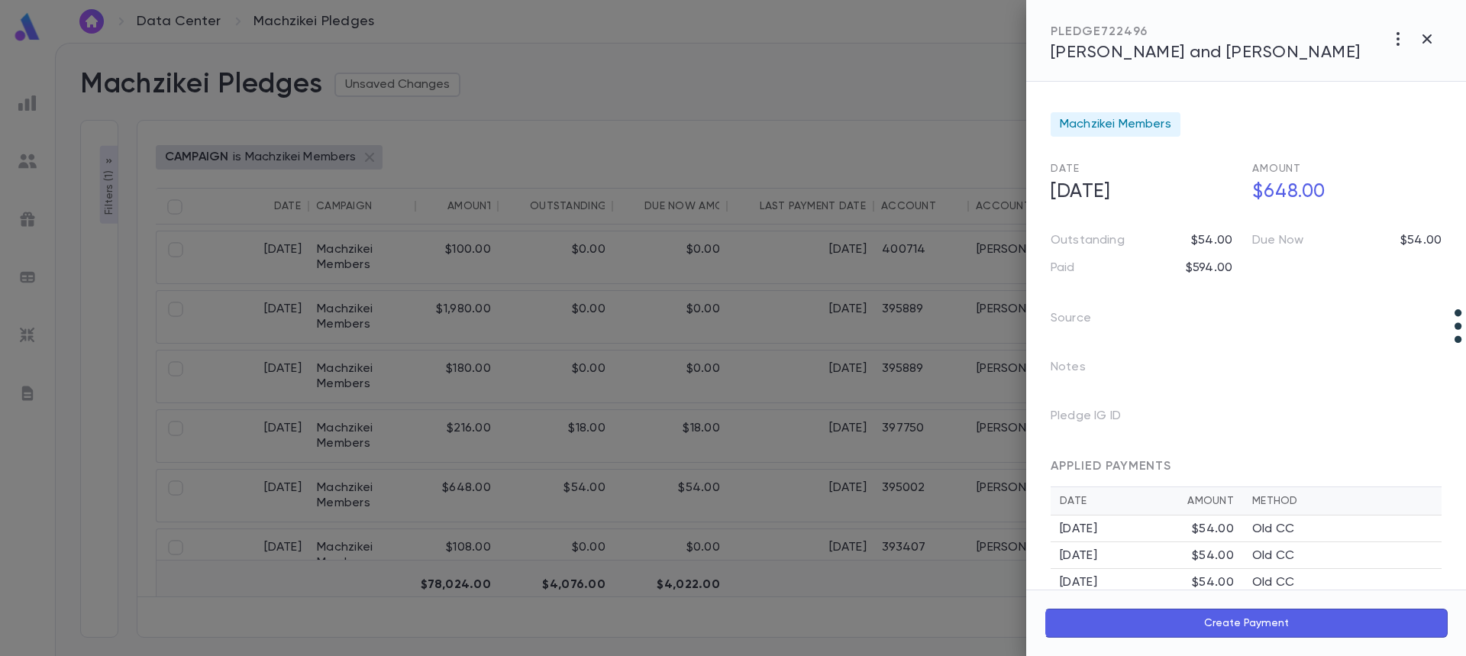
click at [1166, 53] on span "Jakubovic, Eli and Rikki" at bounding box center [1206, 52] width 310 height 17
click at [409, 268] on div at bounding box center [733, 328] width 1466 height 656
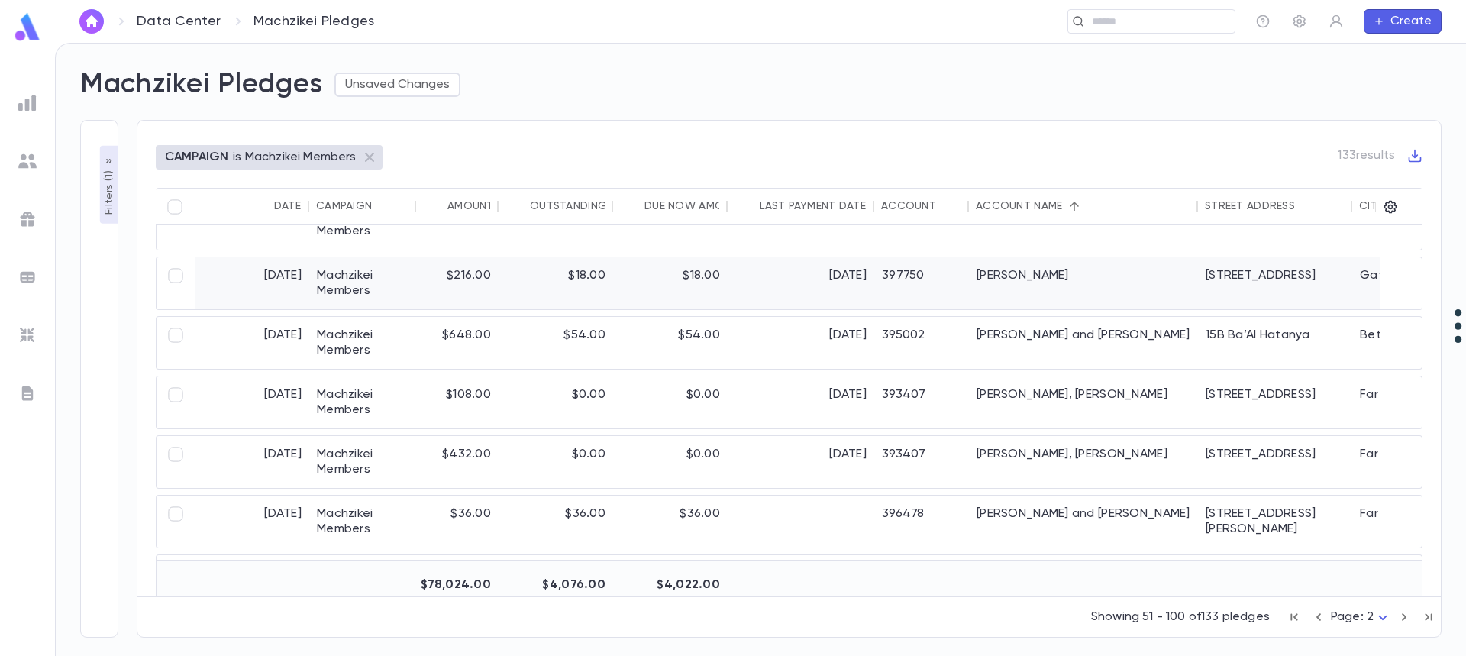
scroll to position [305, 0]
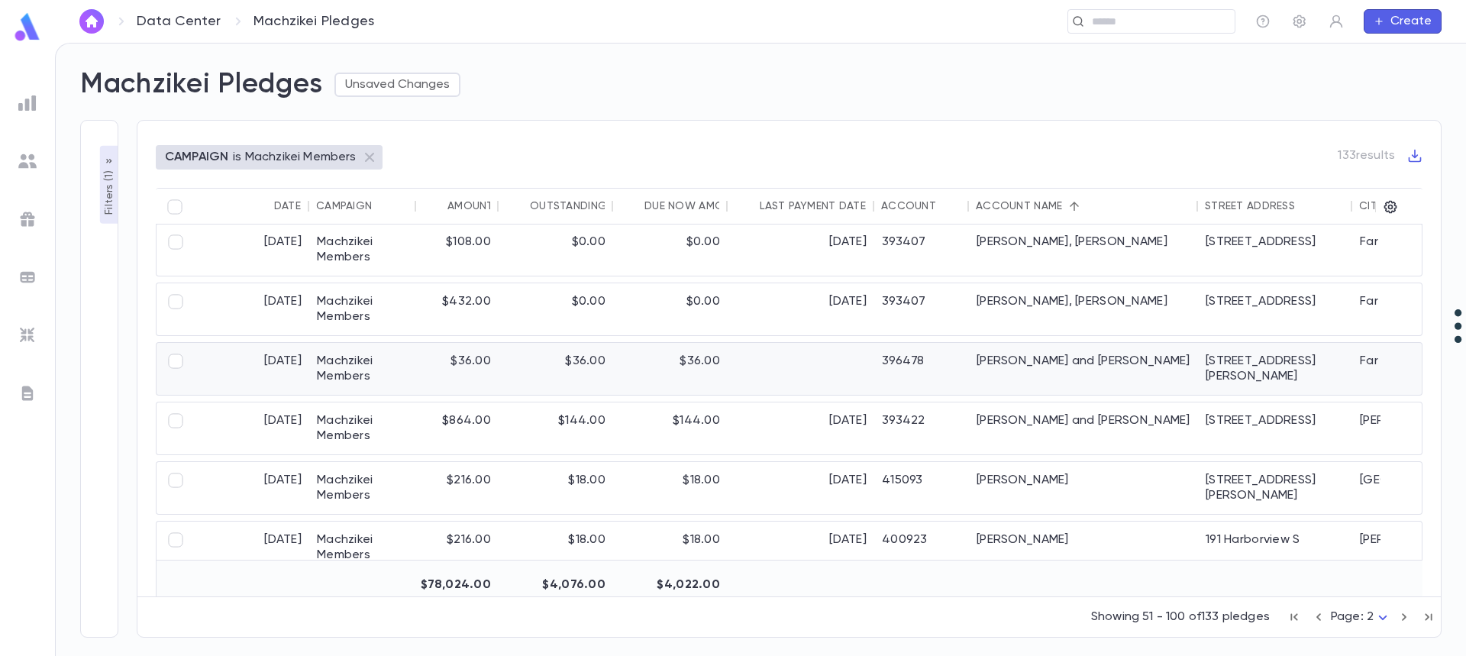
click at [1057, 362] on div "Kasper, Aaron and Chaya" at bounding box center [1083, 369] width 229 height 52
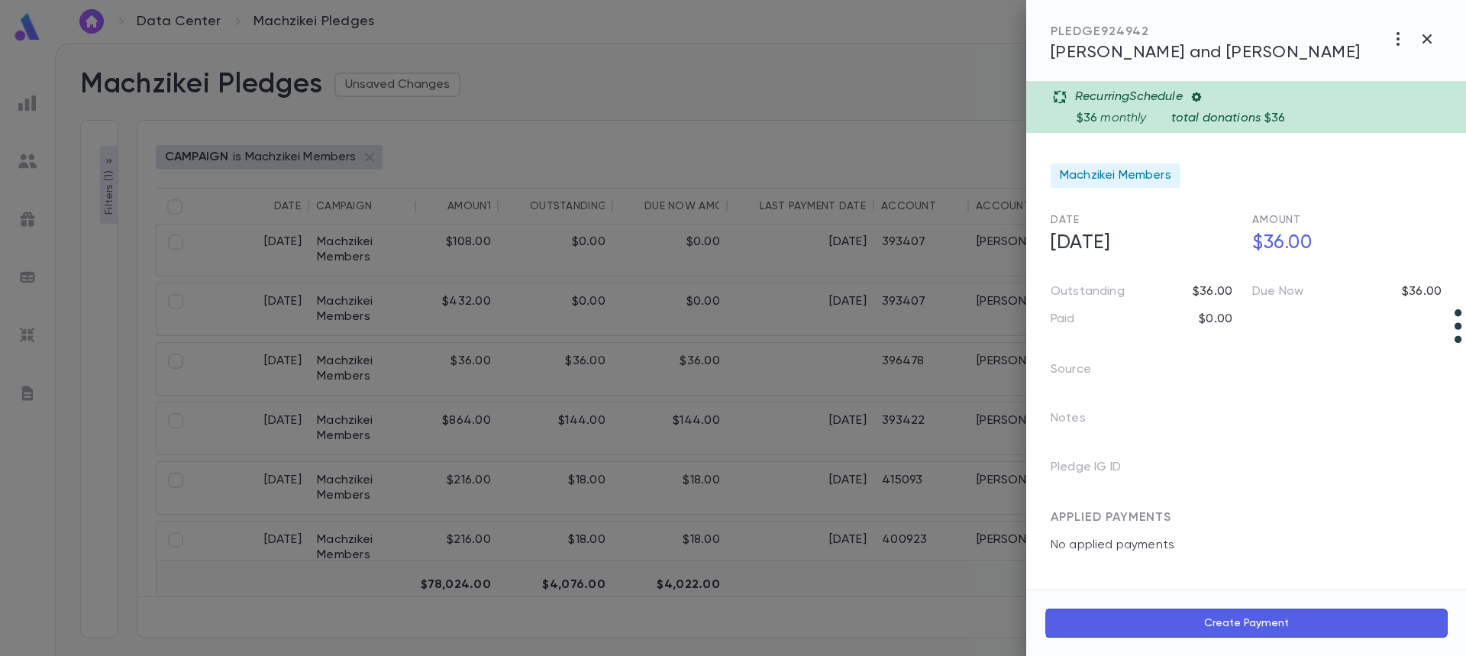
click at [427, 348] on div at bounding box center [733, 328] width 1466 height 656
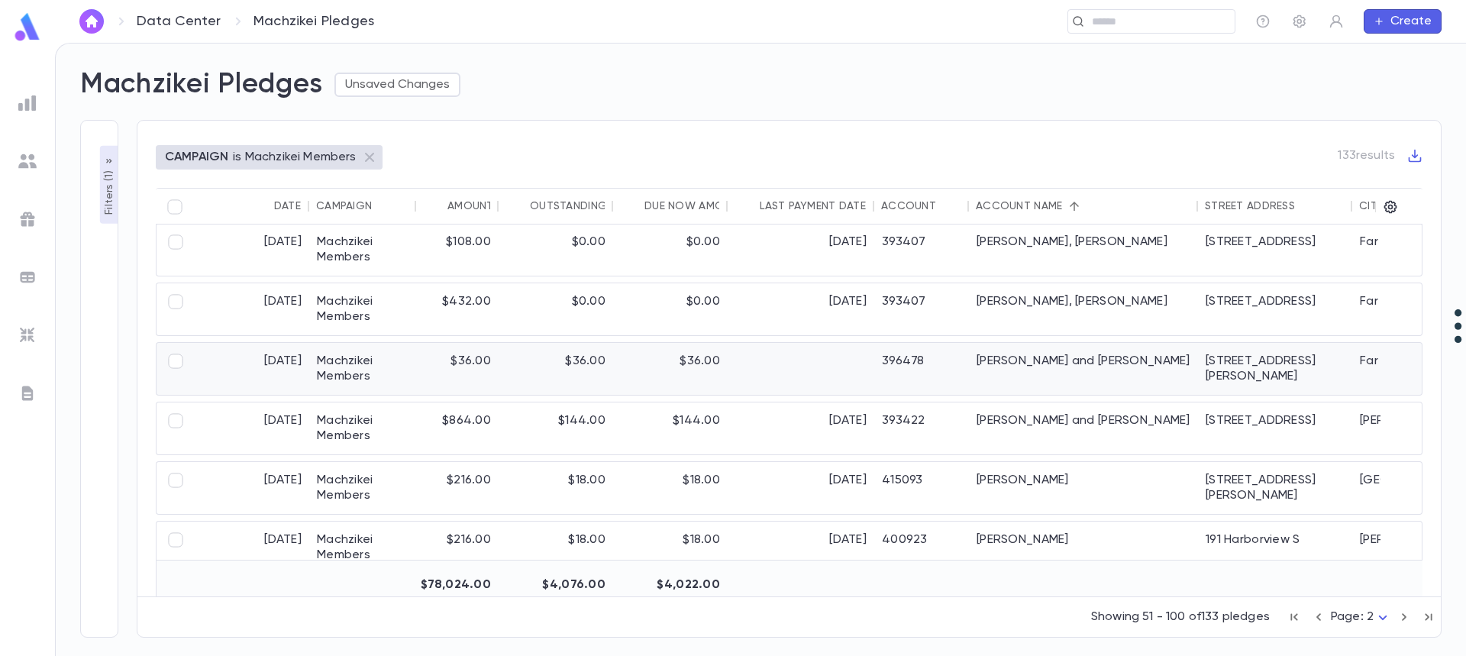
click at [1038, 370] on div "Kasper, Aaron and Chaya" at bounding box center [1083, 369] width 229 height 52
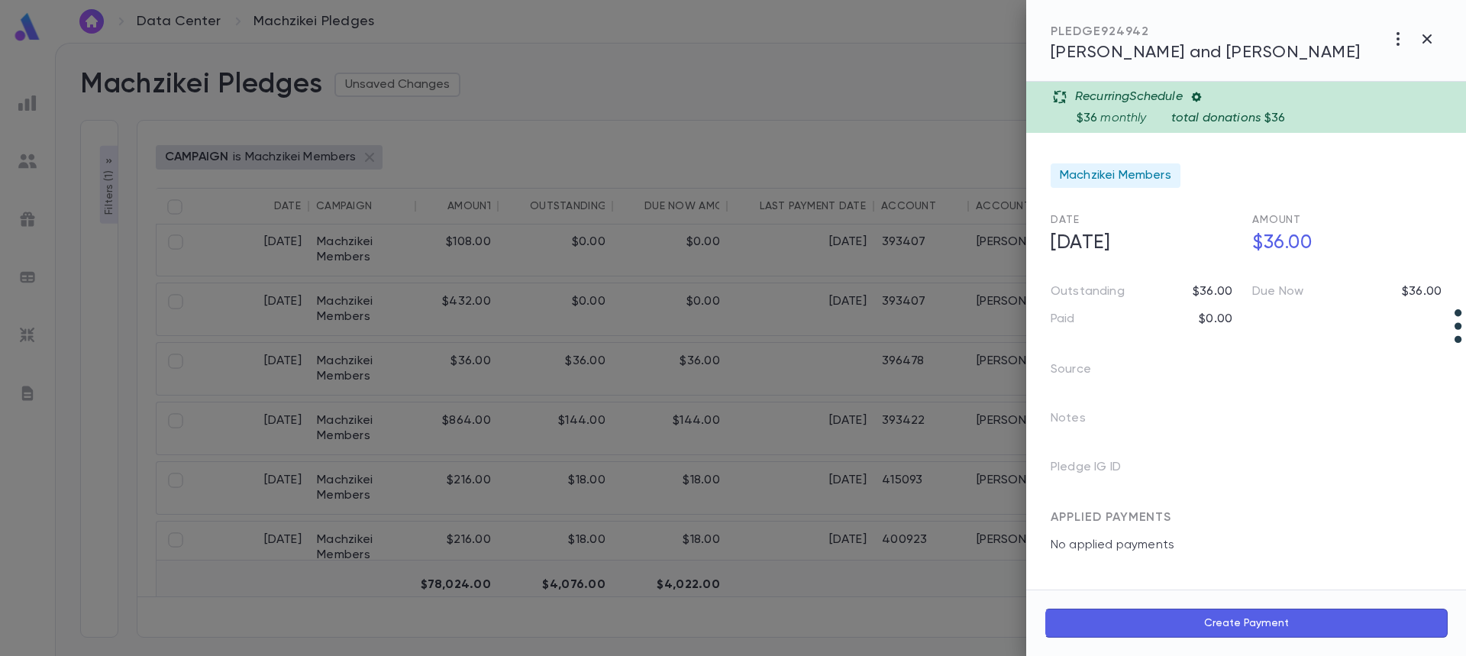
click at [1225, 60] on span "Kasper, Aaron and Chaya" at bounding box center [1206, 52] width 310 height 17
click at [1428, 43] on icon "button" at bounding box center [1427, 39] width 18 height 18
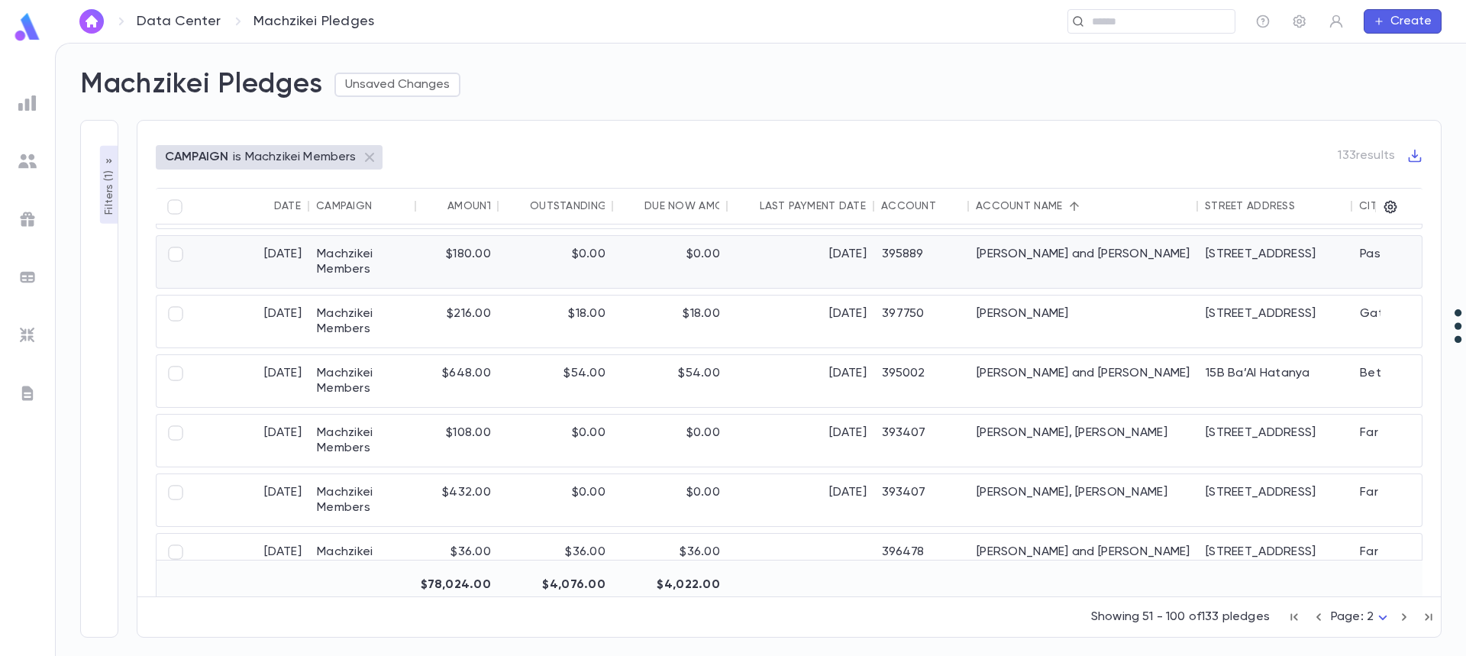
scroll to position [0, 0]
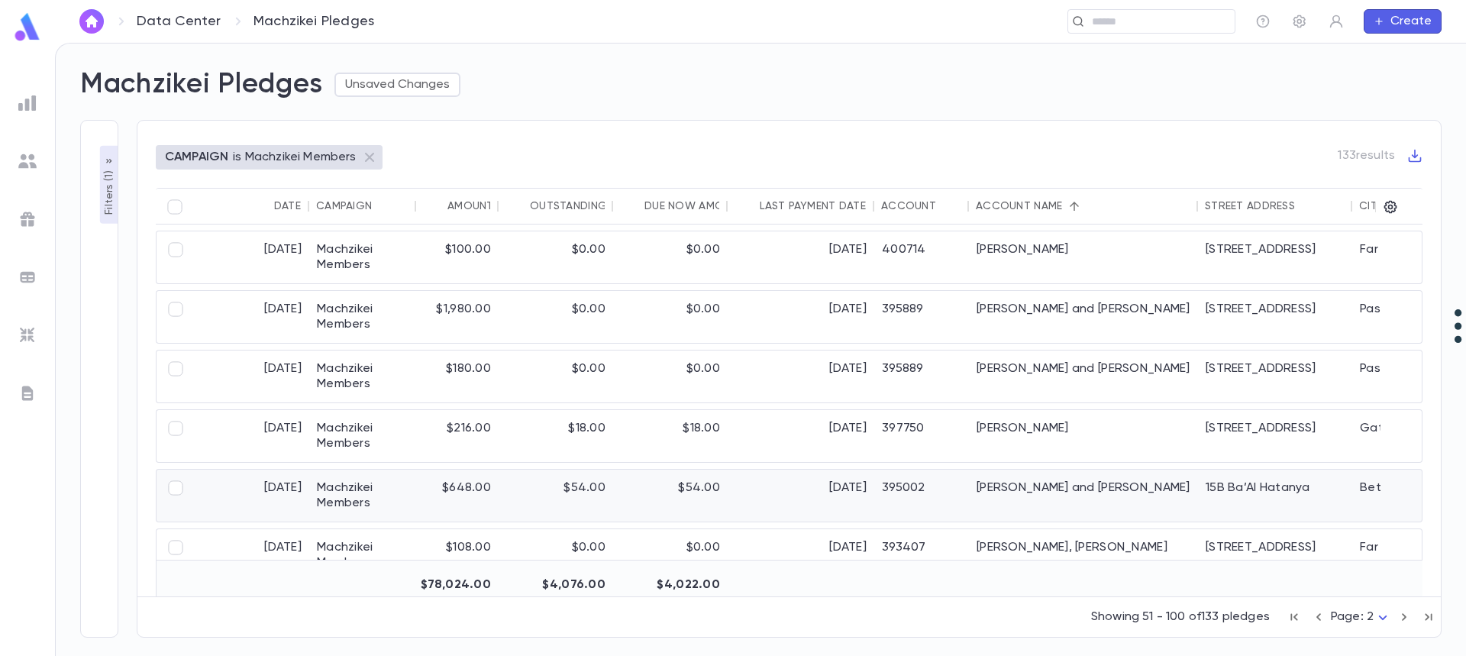
click at [990, 485] on div "Jakubovic, Eli and Rikki" at bounding box center [1083, 496] width 229 height 52
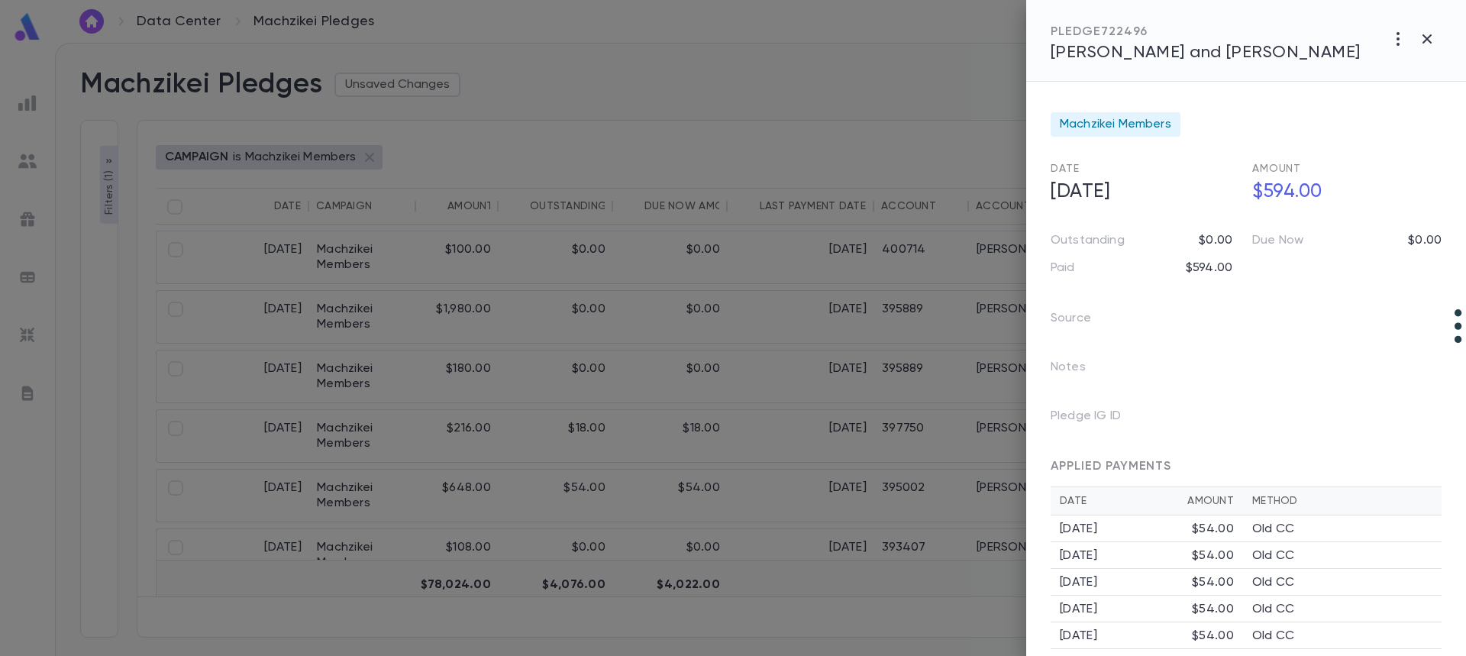
click at [1069, 47] on span "Jakubovic, Eli and Rikki" at bounding box center [1206, 52] width 310 height 17
click at [872, 440] on div at bounding box center [733, 328] width 1466 height 656
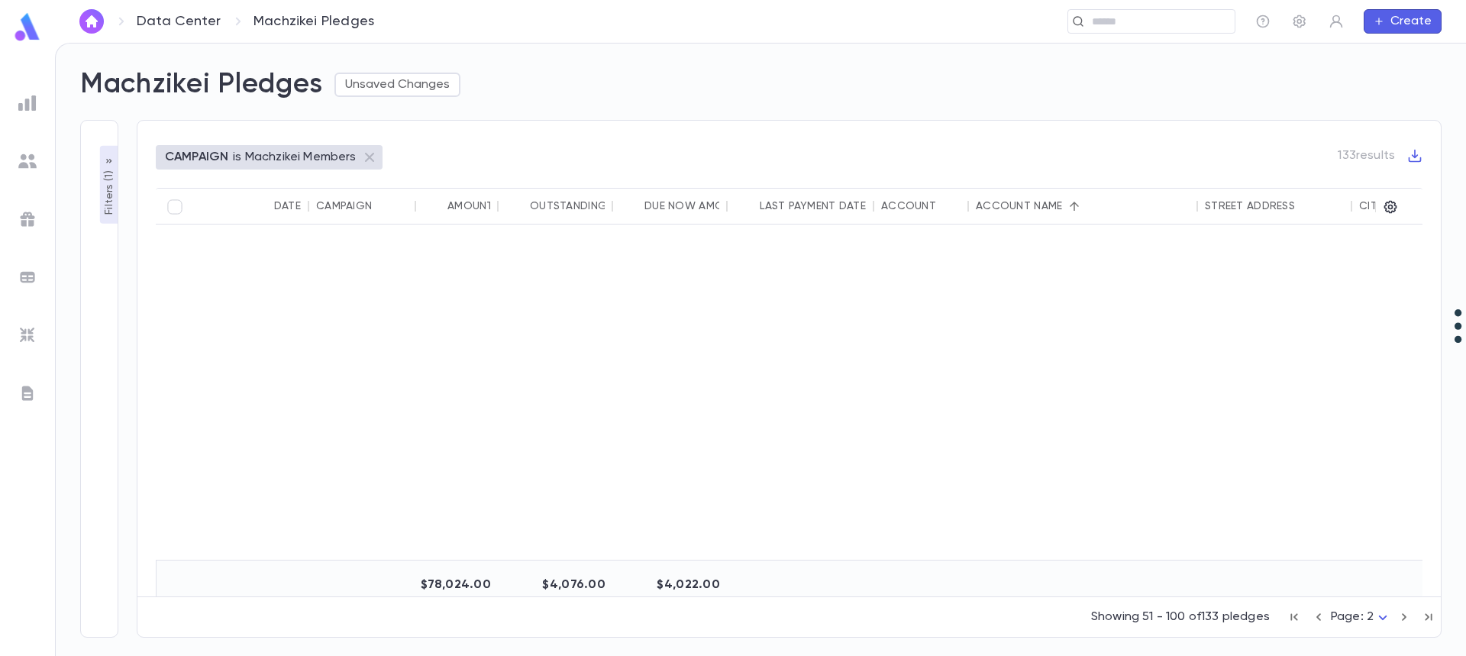
scroll to position [305, 0]
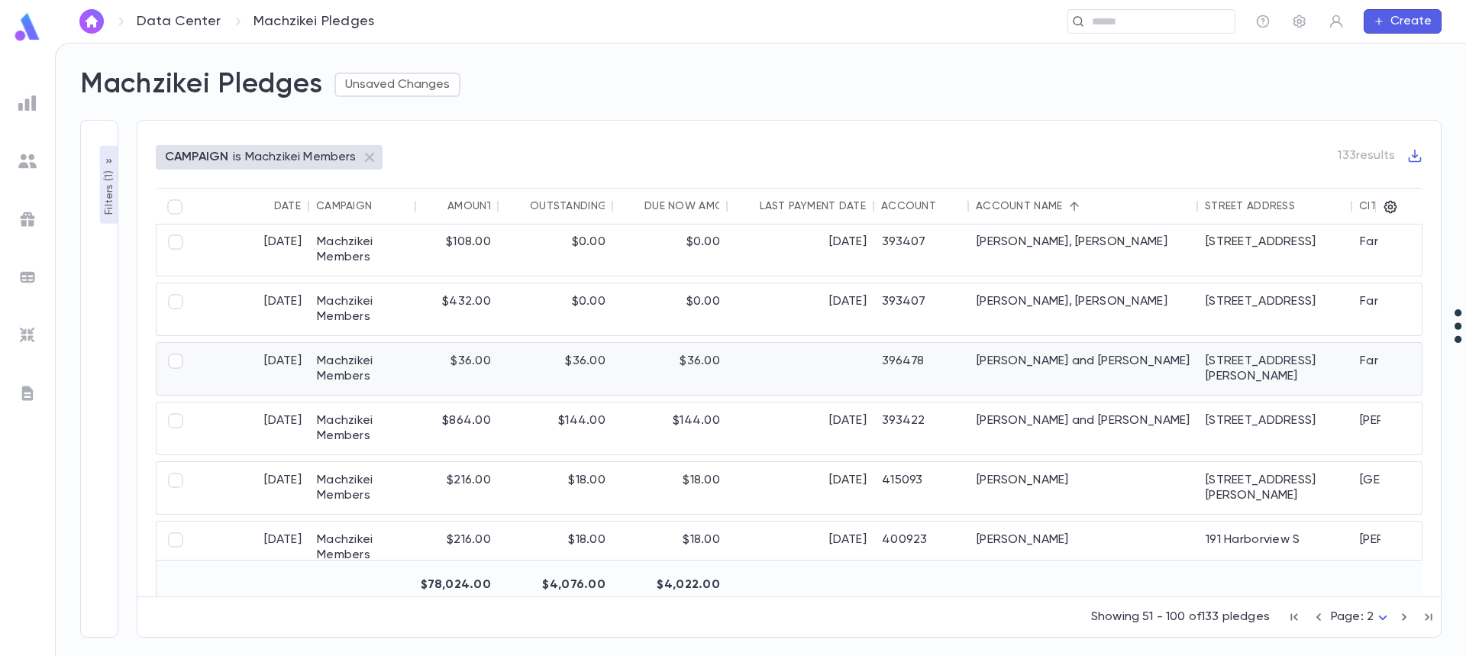
click at [1000, 366] on div "Kasper, Aaron and Chaya" at bounding box center [1083, 369] width 229 height 52
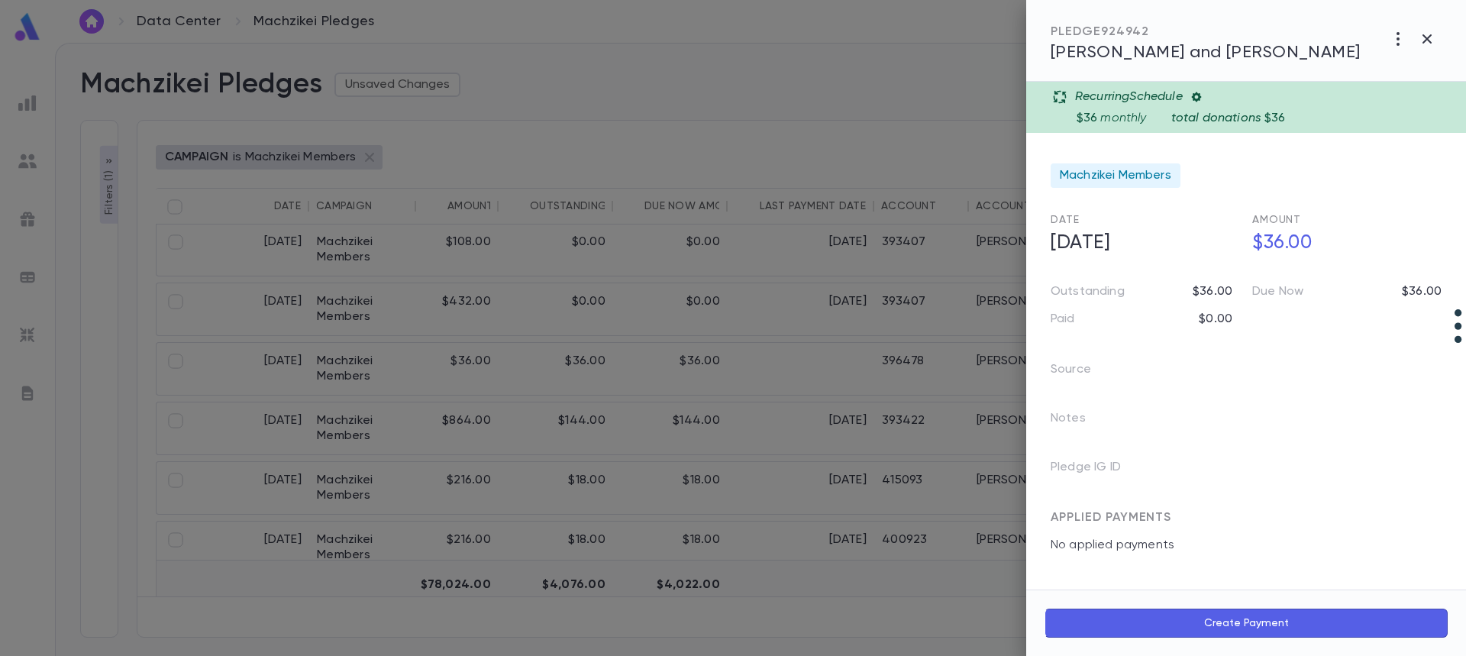
click at [1116, 54] on span "Kasper, Aaron and Chaya" at bounding box center [1206, 52] width 310 height 17
click at [1197, 46] on span "Kasper, Aaron and Chaya" at bounding box center [1206, 52] width 310 height 17
click at [1424, 39] on icon "button" at bounding box center [1427, 39] width 18 height 18
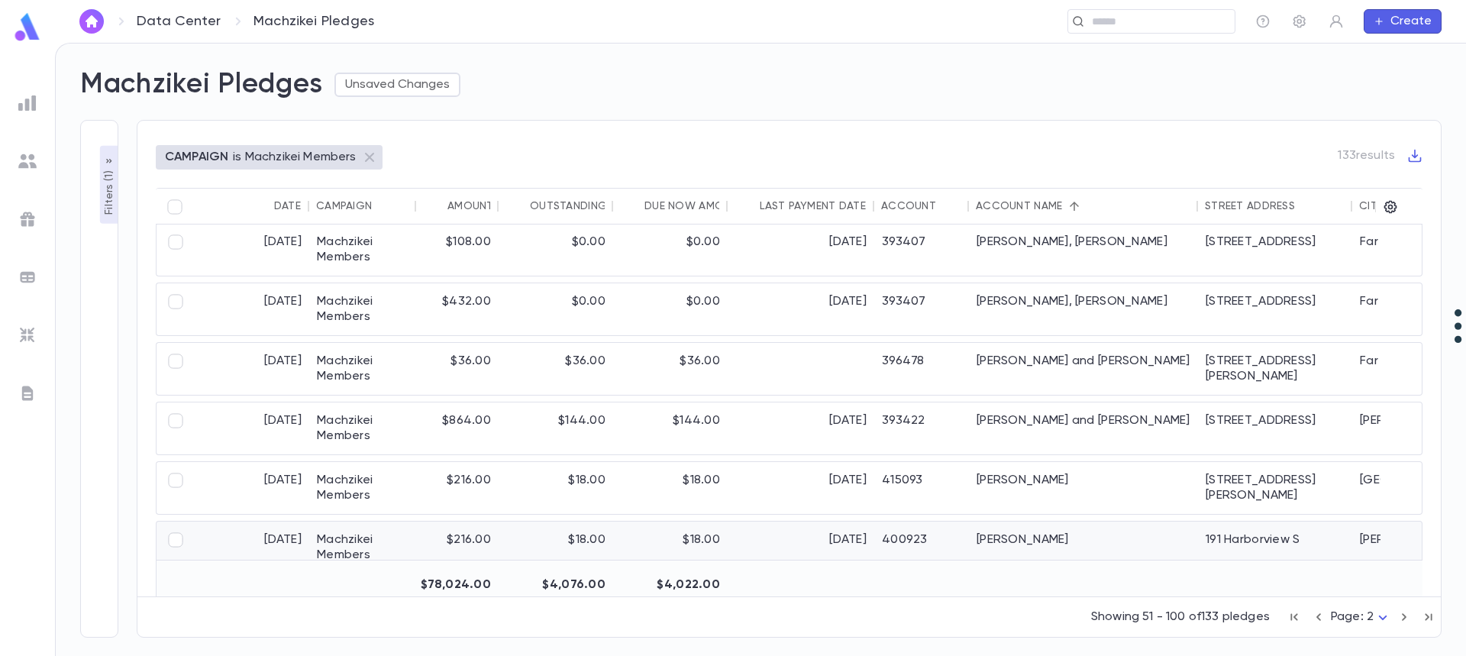
click at [1029, 536] on div "Kaufman, Yosef" at bounding box center [1083, 547] width 229 height 52
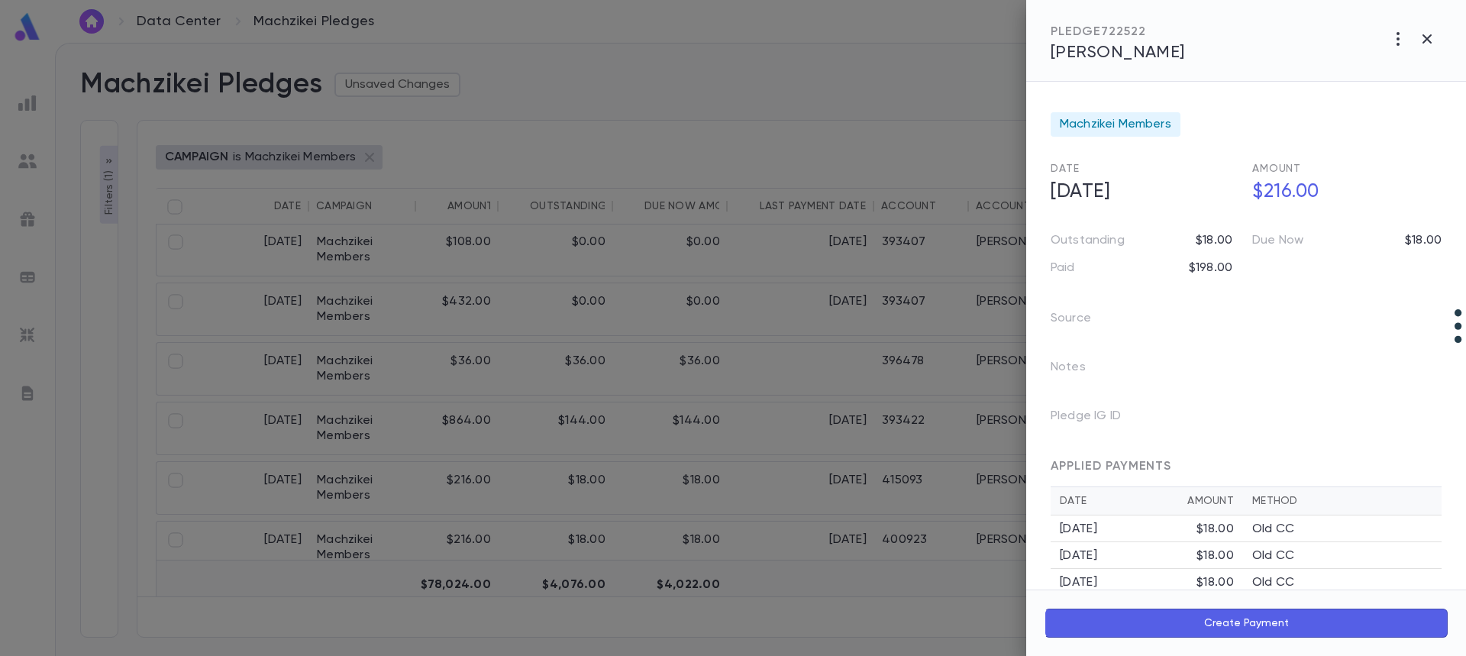
click at [1125, 61] on span "Kaufman, Yosef" at bounding box center [1118, 52] width 134 height 17
click at [886, 424] on div at bounding box center [733, 328] width 1466 height 656
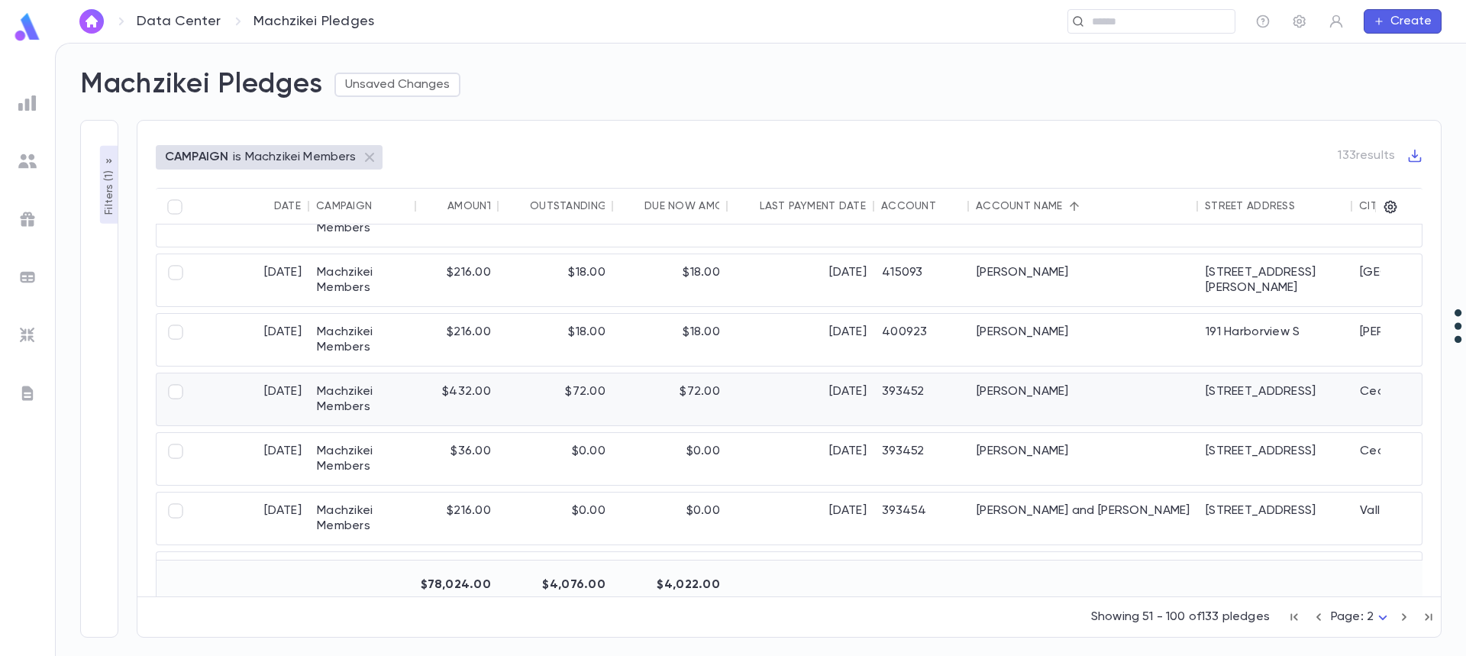
scroll to position [534, 0]
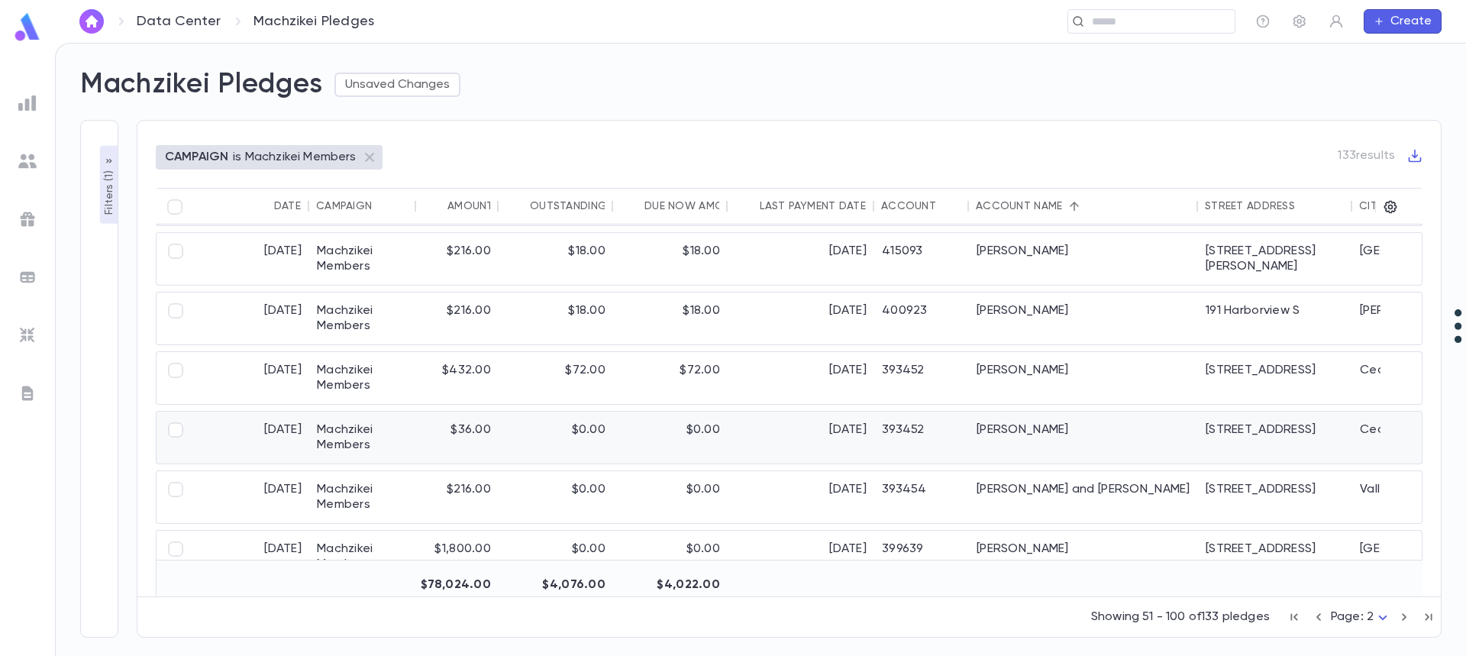
click at [454, 429] on div "$36.00" at bounding box center [457, 438] width 82 height 52
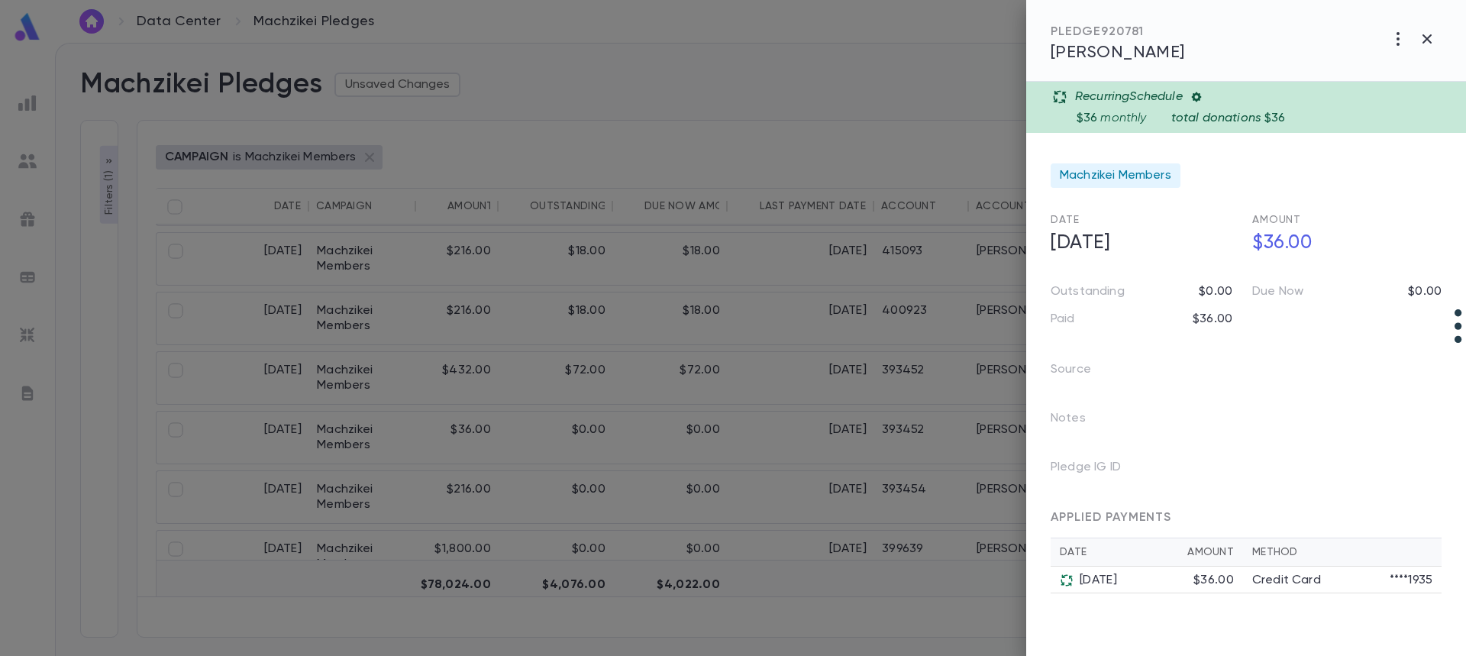
click at [1083, 67] on div "PLEDGE 920781 Koegel, Aryeh" at bounding box center [1246, 41] width 440 height 82
click at [1086, 60] on span "Koegel, Aryeh" at bounding box center [1118, 52] width 134 height 17
click at [718, 333] on div at bounding box center [733, 328] width 1466 height 656
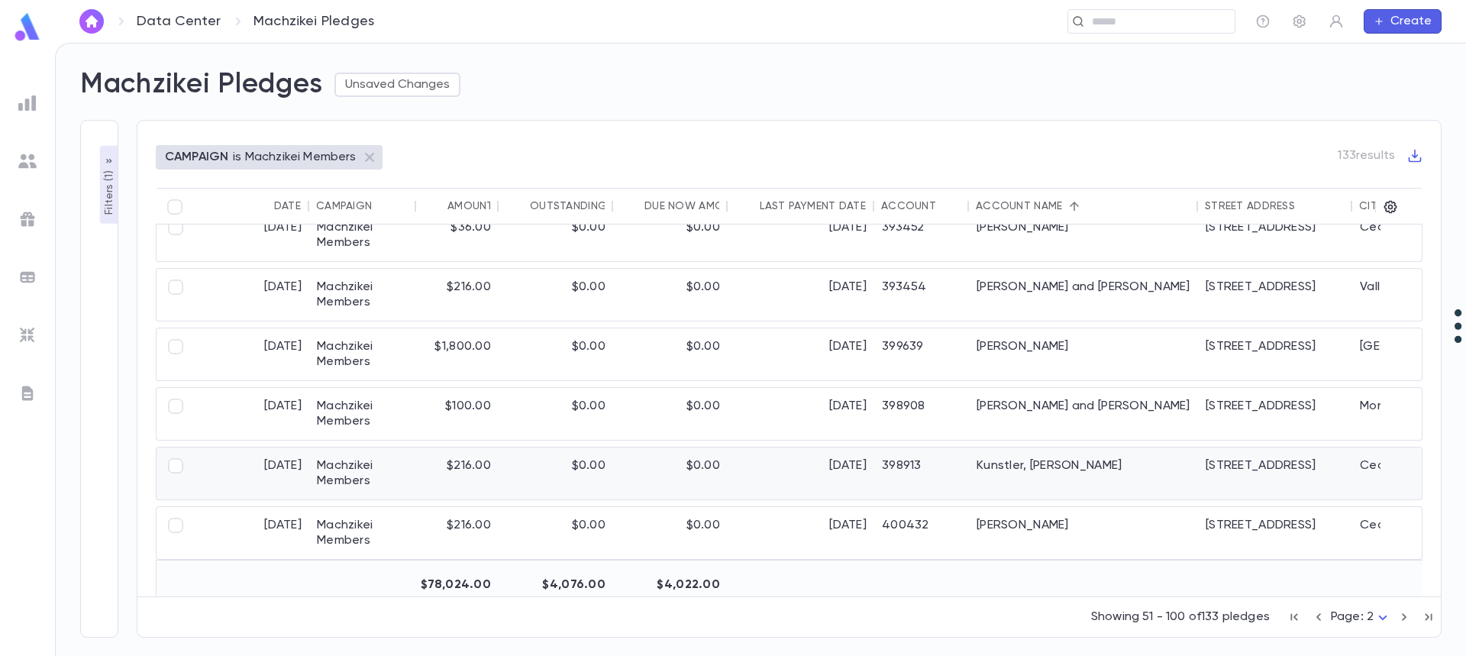
scroll to position [916, 0]
click at [824, 407] on div "4/14/2025" at bounding box center [801, 413] width 147 height 52
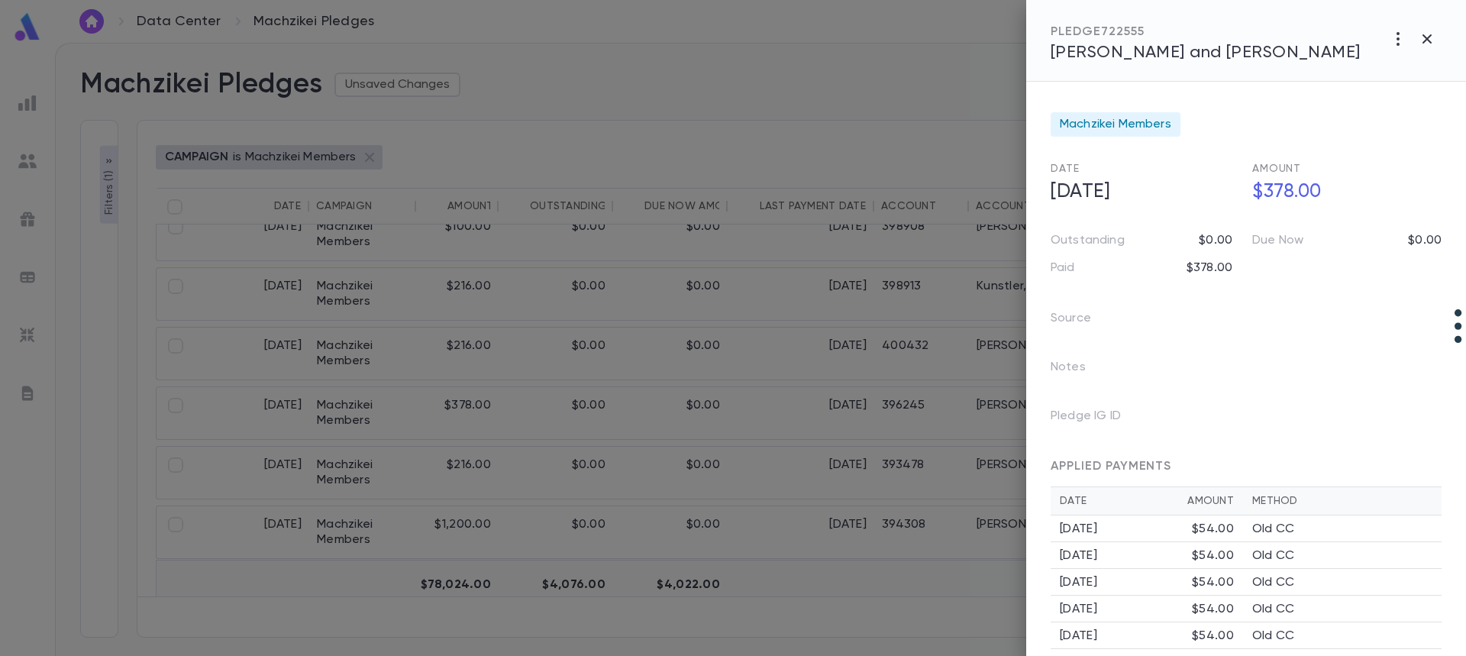
click at [1106, 50] on span "Landau, Yisroel and Aviva" at bounding box center [1206, 52] width 310 height 17
click at [835, 427] on div at bounding box center [733, 328] width 1466 height 656
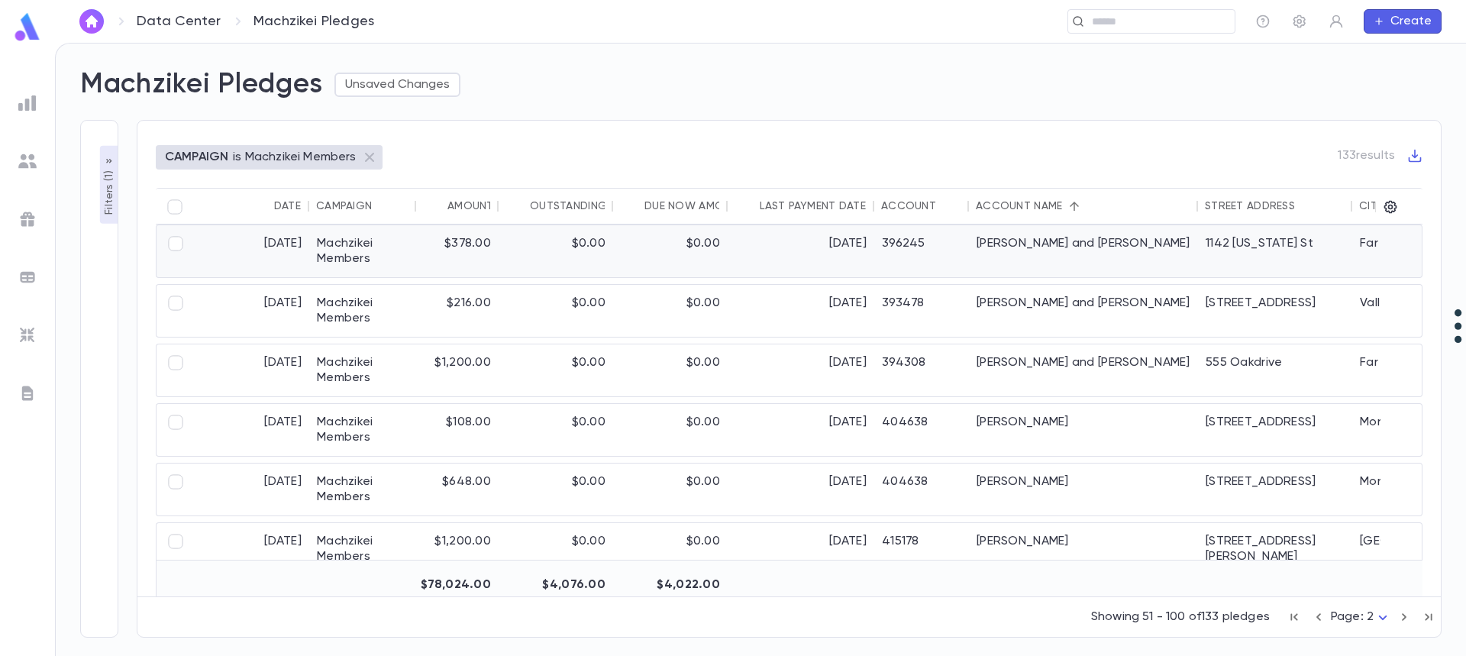
scroll to position [1298, 0]
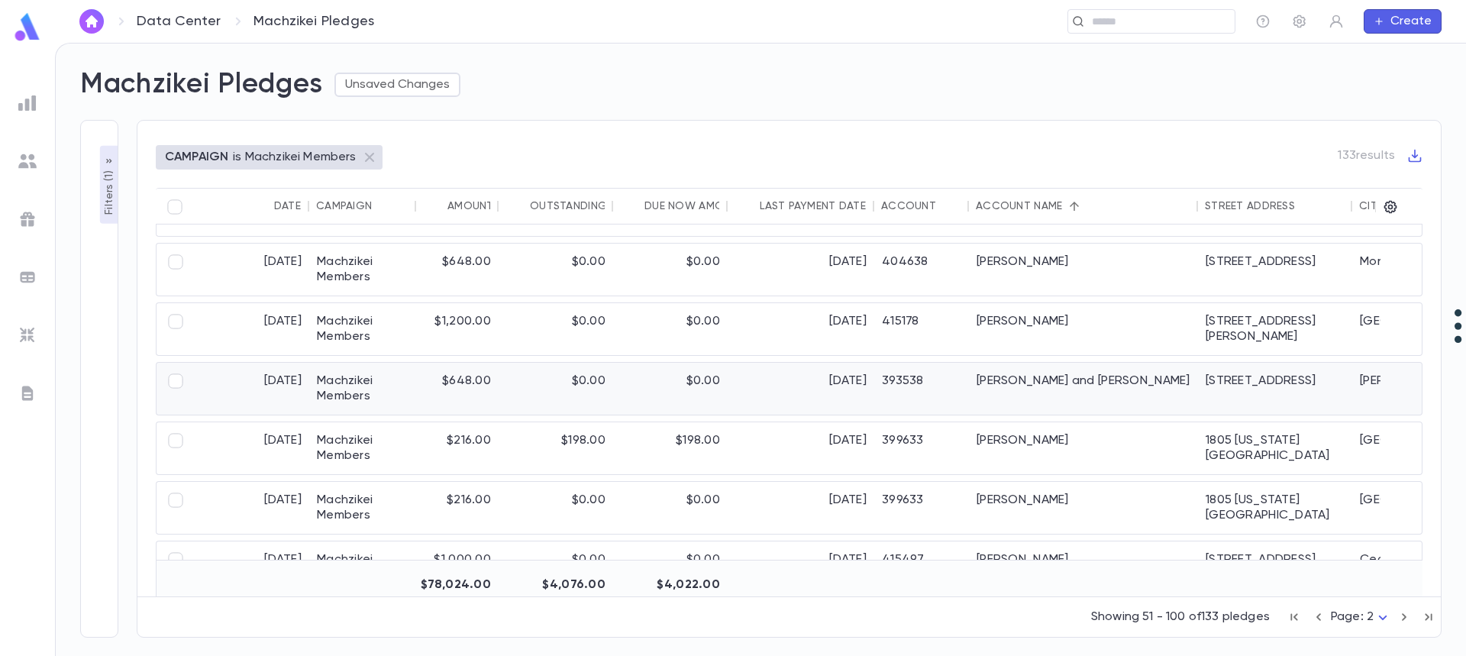
click at [868, 390] on div "9/10/2025" at bounding box center [801, 389] width 147 height 52
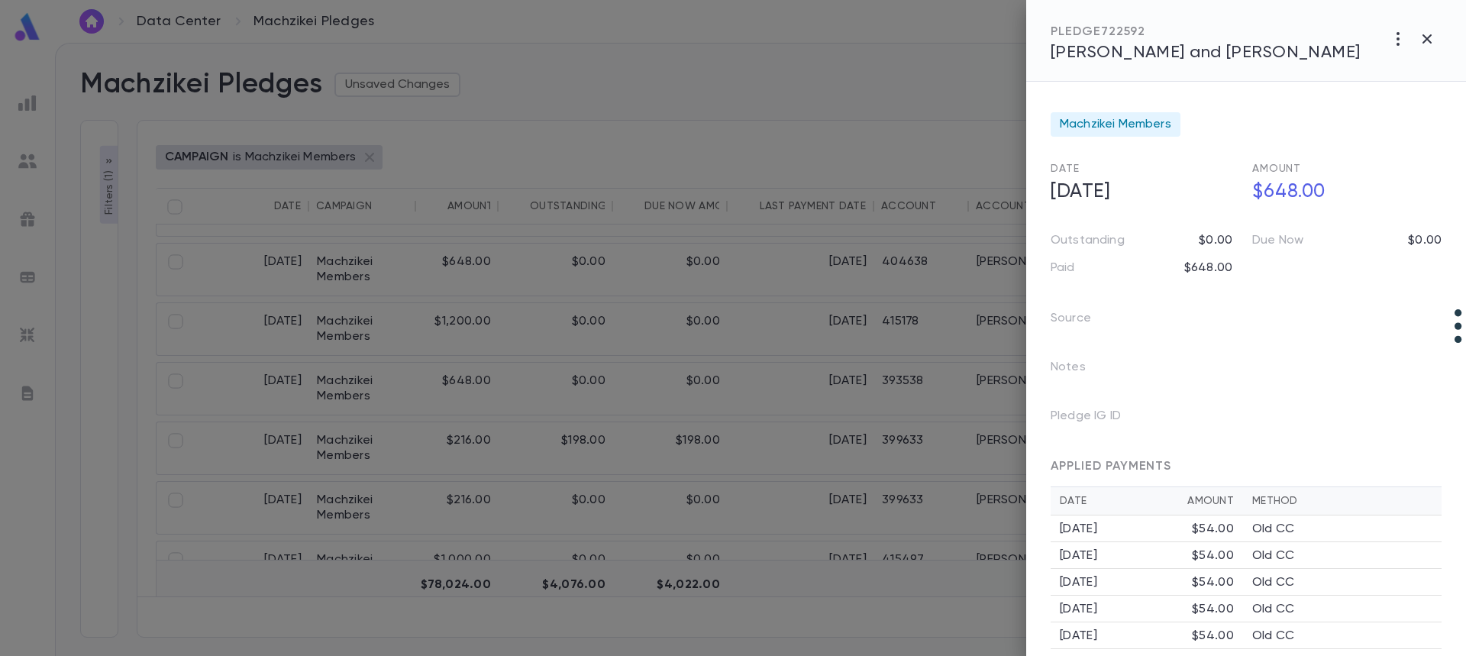
click at [1106, 53] on span "Medetsky, Tzvi and Faigy" at bounding box center [1206, 52] width 310 height 17
click at [1432, 37] on icon "button" at bounding box center [1427, 39] width 18 height 18
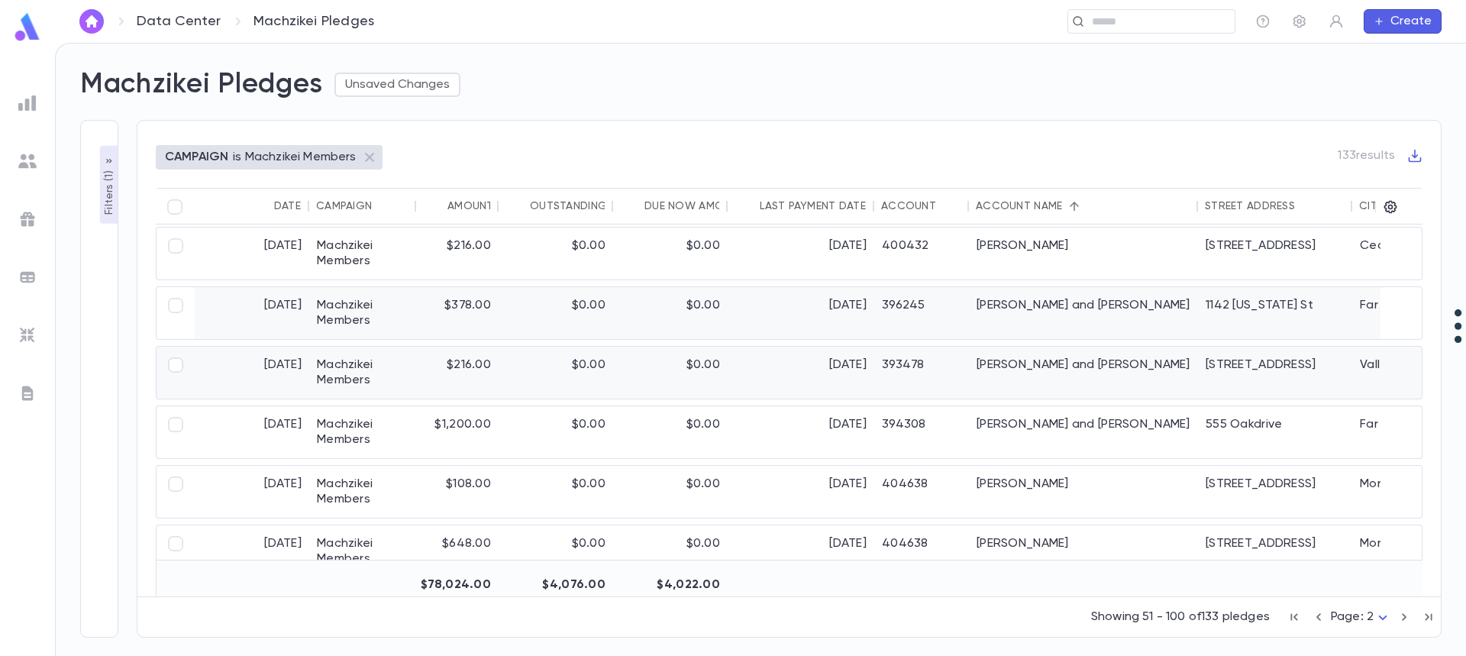
scroll to position [993, 0]
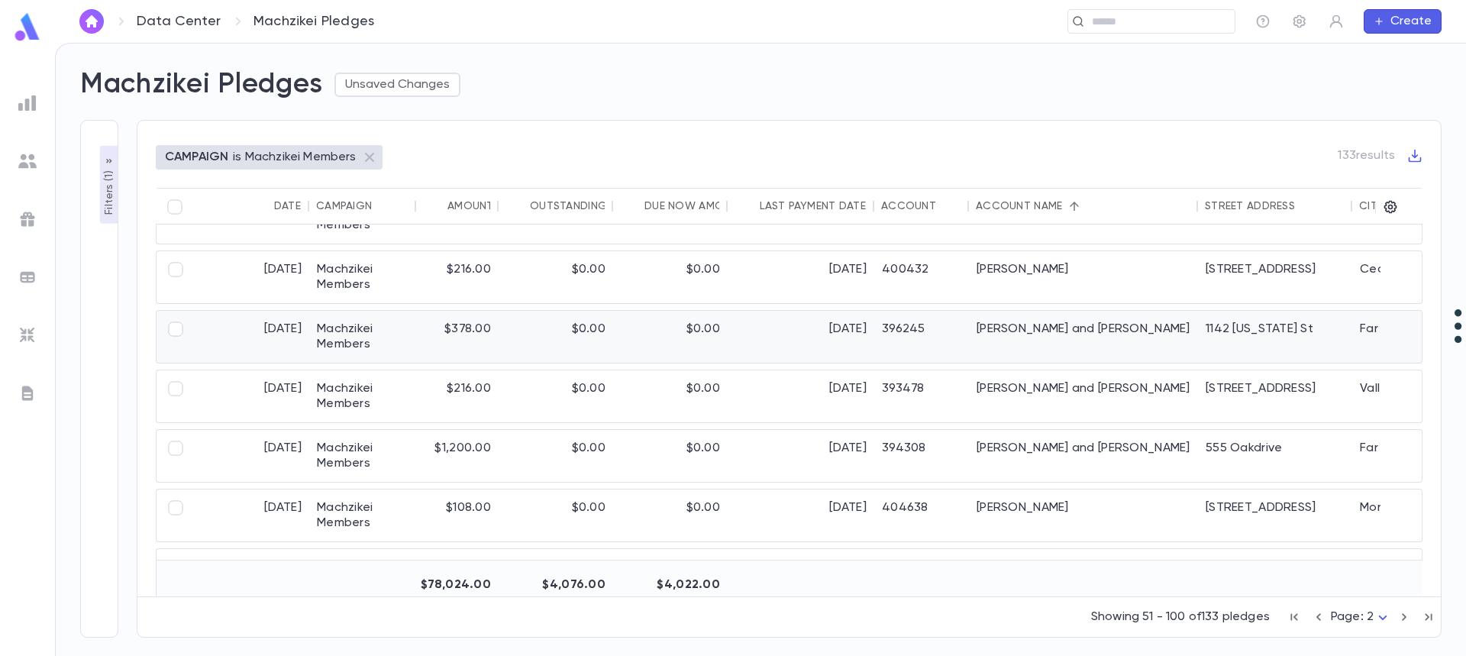
click at [1064, 329] on div "Landau, Yisroel and Aviva" at bounding box center [1083, 337] width 229 height 52
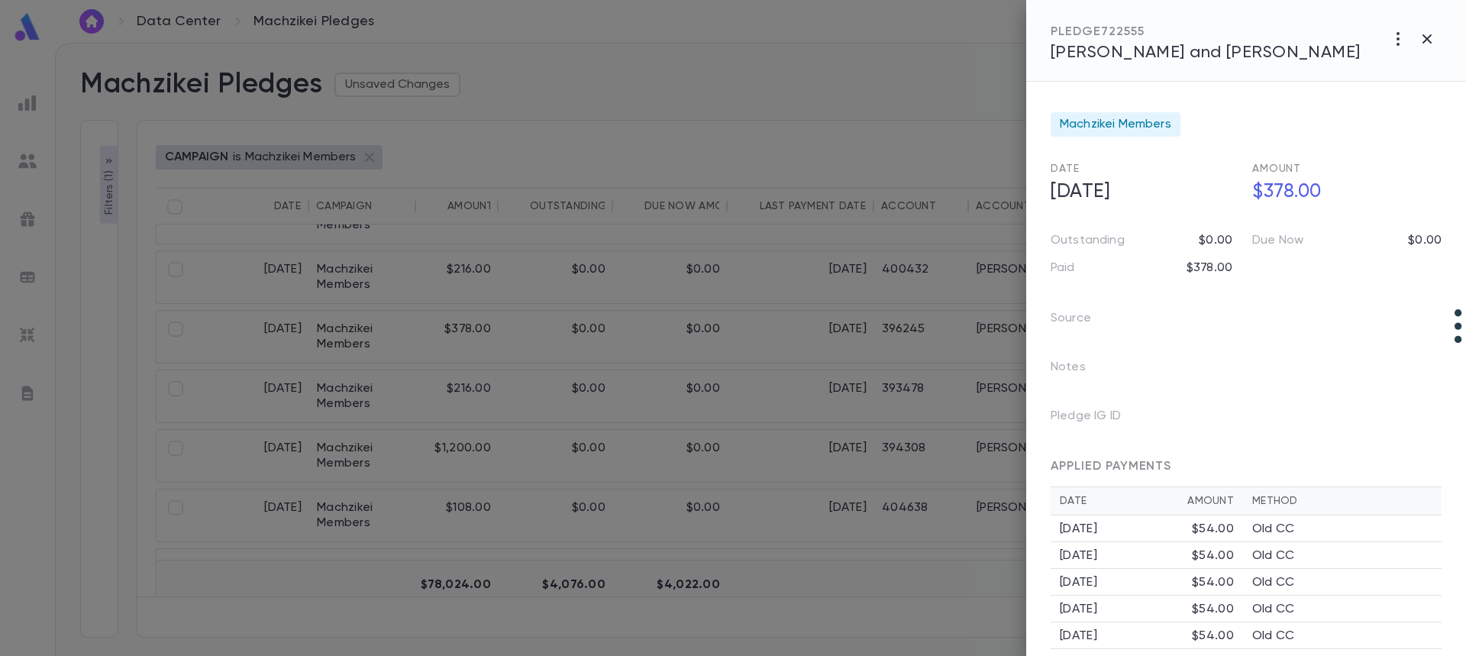
click at [301, 305] on div at bounding box center [733, 328] width 1466 height 656
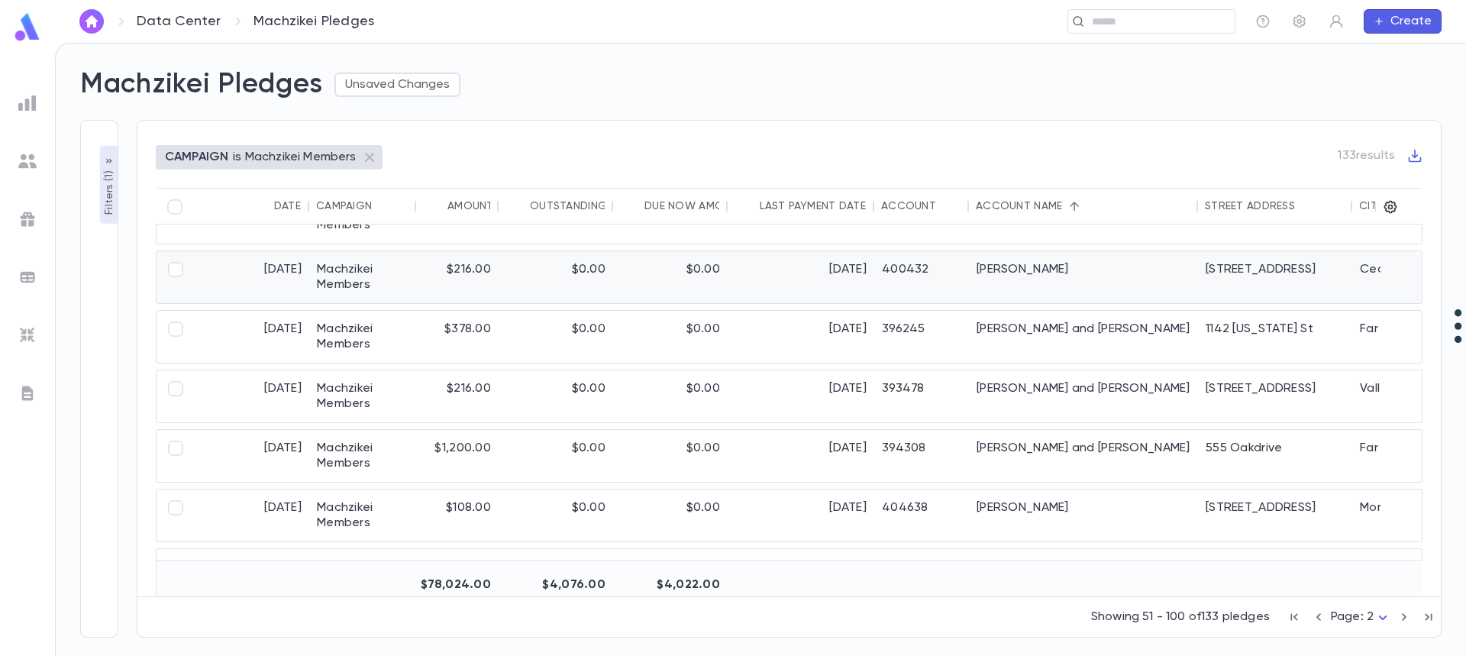
click at [255, 276] on div "2/15/2025" at bounding box center [252, 277] width 115 height 52
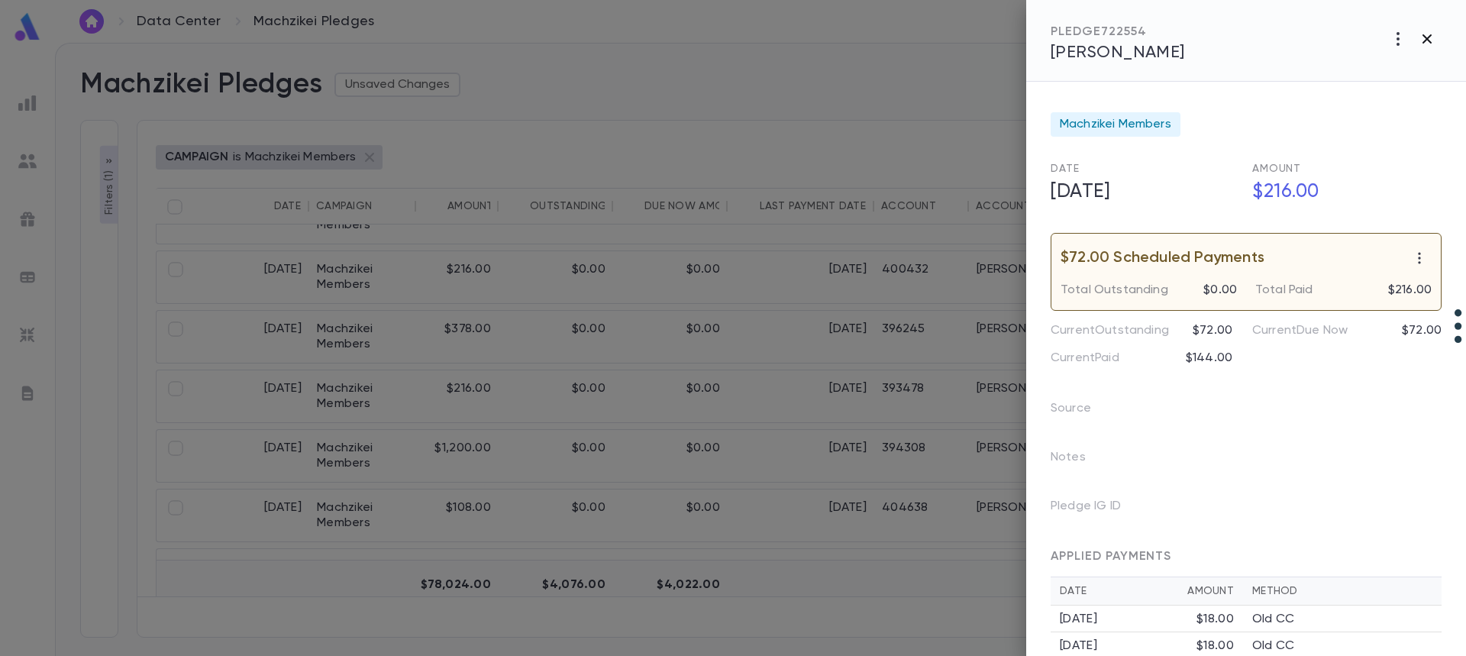
click at [1427, 42] on icon "button" at bounding box center [1427, 39] width 18 height 18
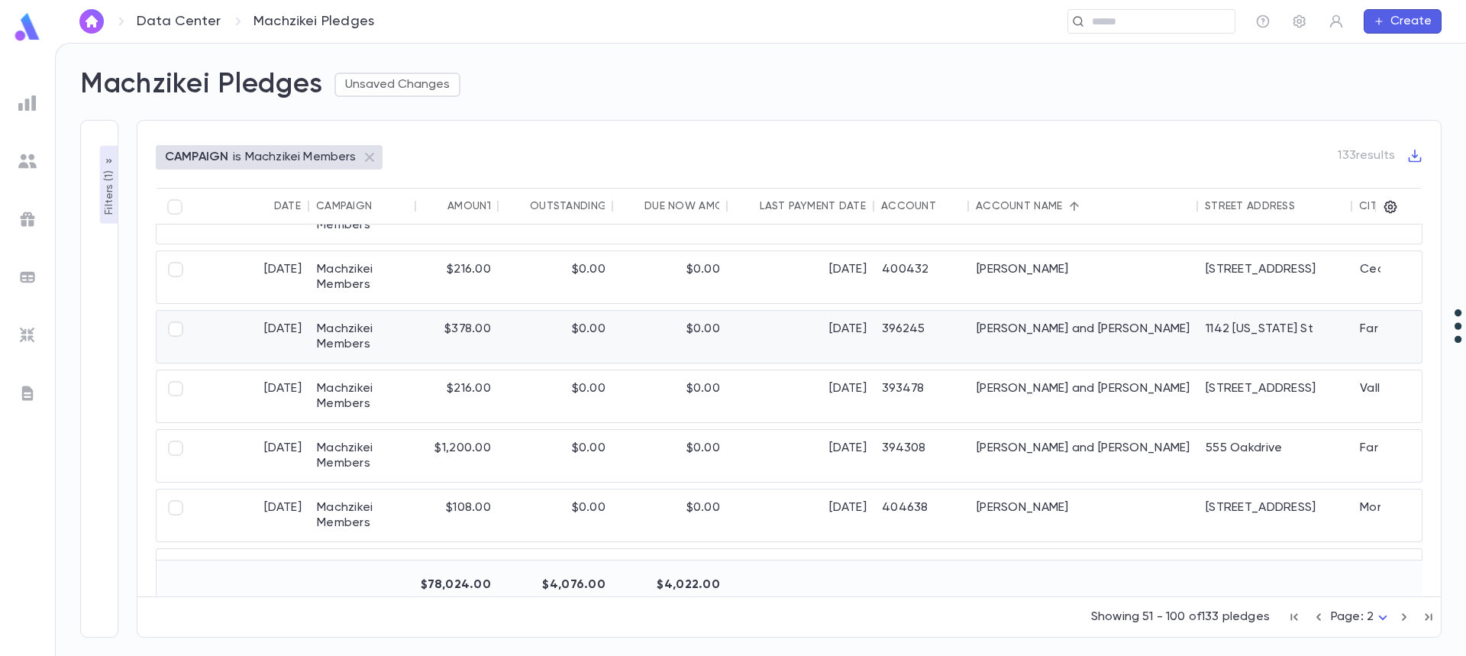
click at [734, 339] on div "4/14/2025" at bounding box center [801, 337] width 147 height 52
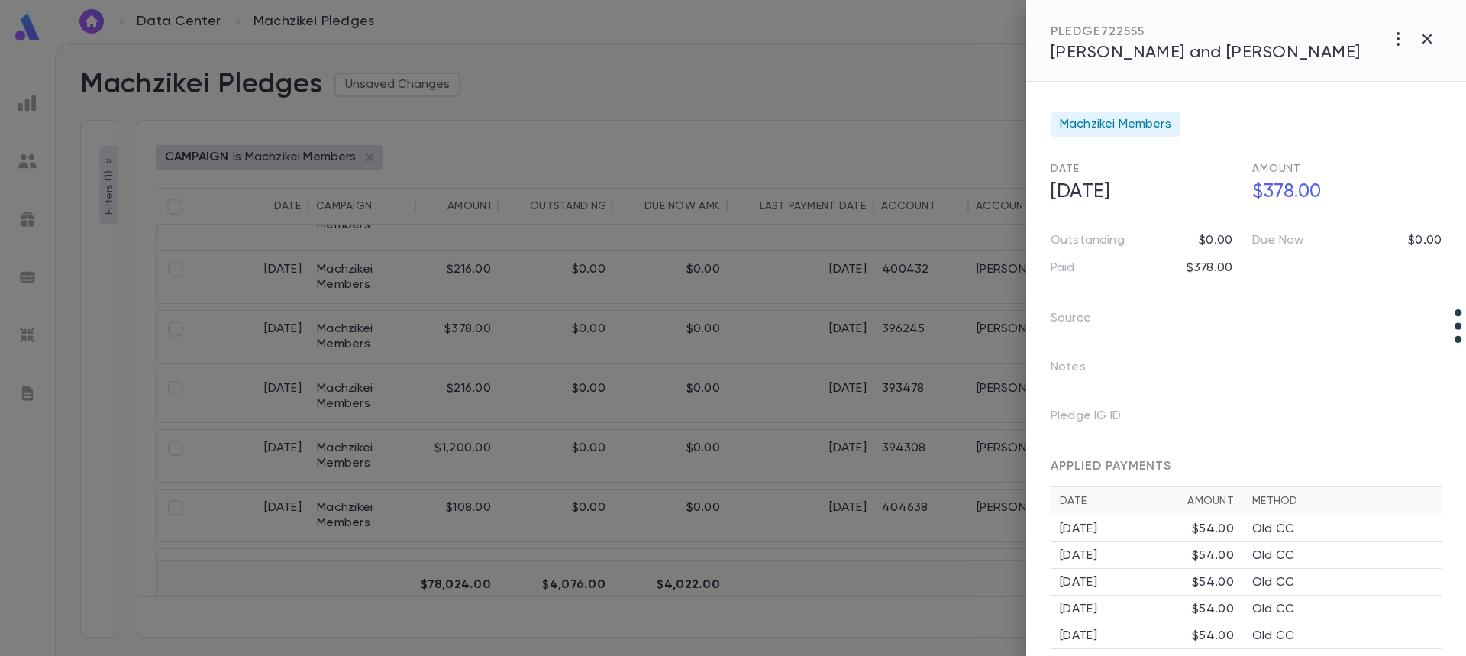
click at [1101, 54] on span "Landau, Yisroel and Aviva" at bounding box center [1206, 52] width 310 height 17
click at [1432, 40] on icon "button" at bounding box center [1427, 39] width 18 height 18
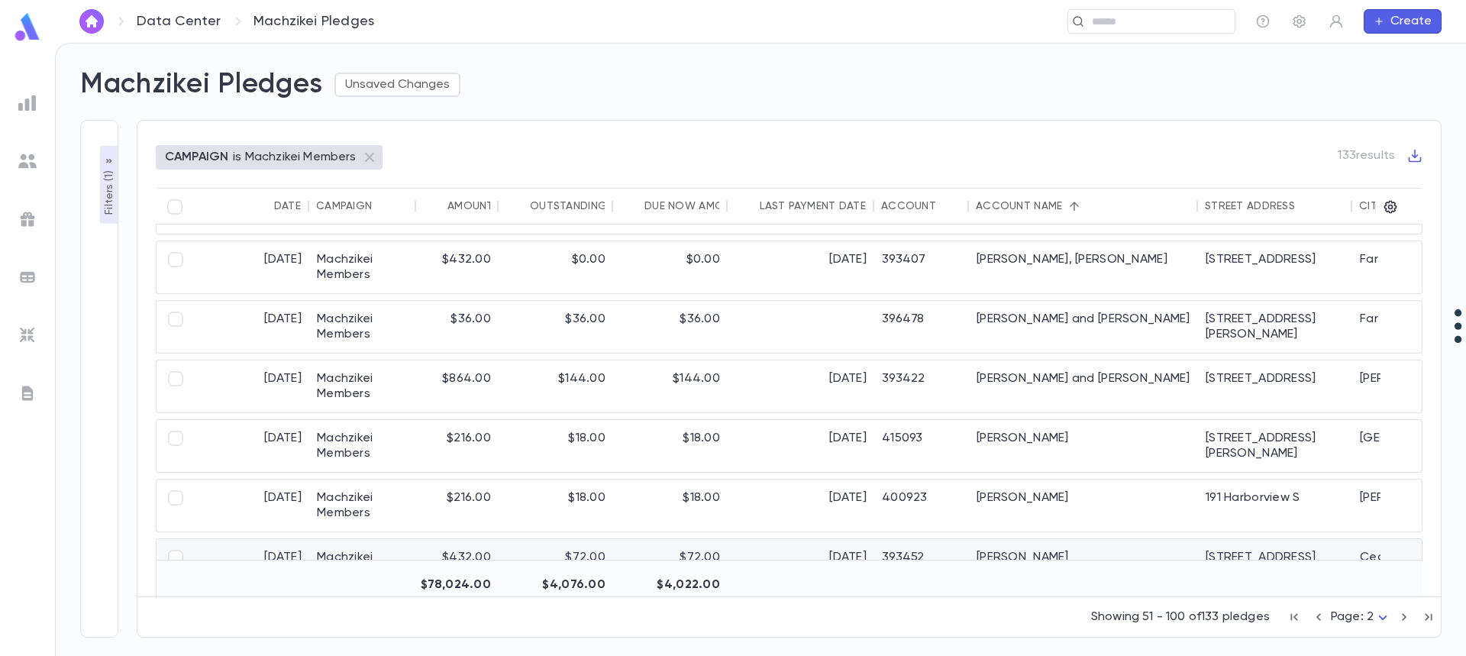
scroll to position [305, 0]
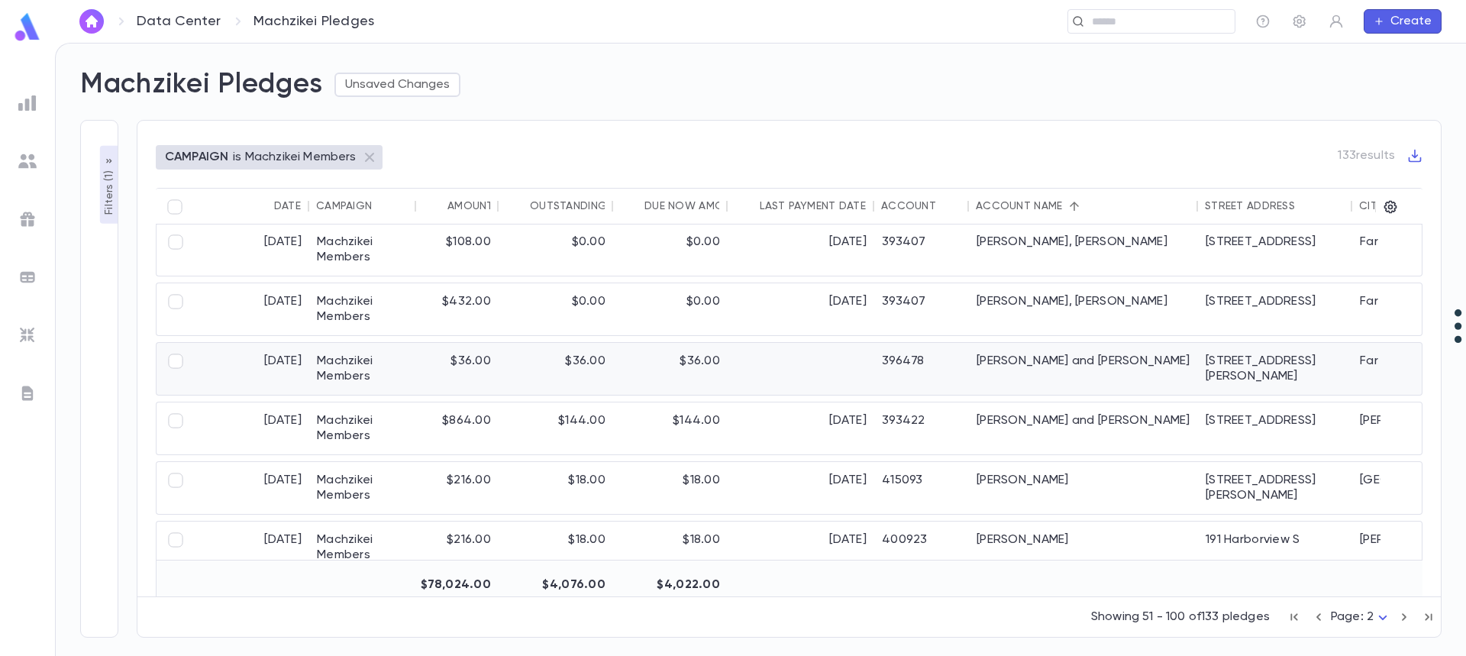
click at [1022, 362] on div "Kasper, Aaron and Chaya" at bounding box center [1083, 369] width 229 height 52
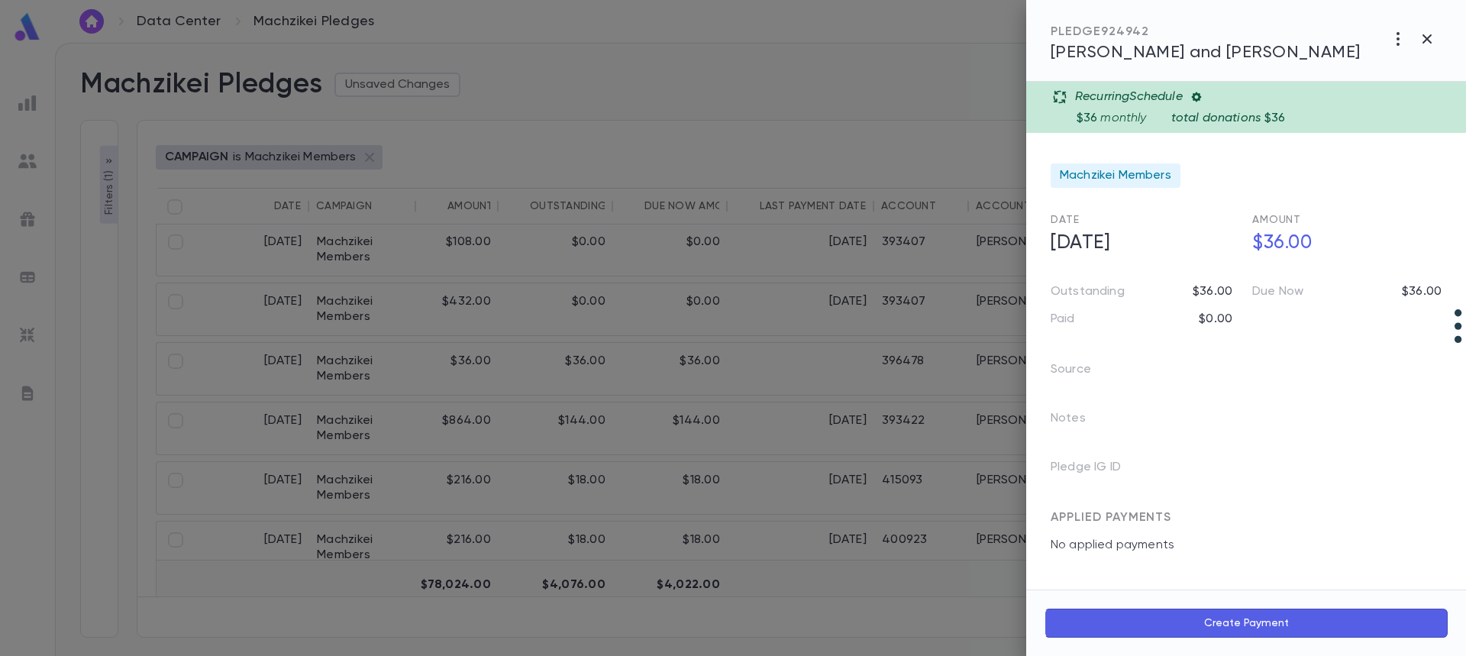
click at [388, 259] on div at bounding box center [733, 328] width 1466 height 656
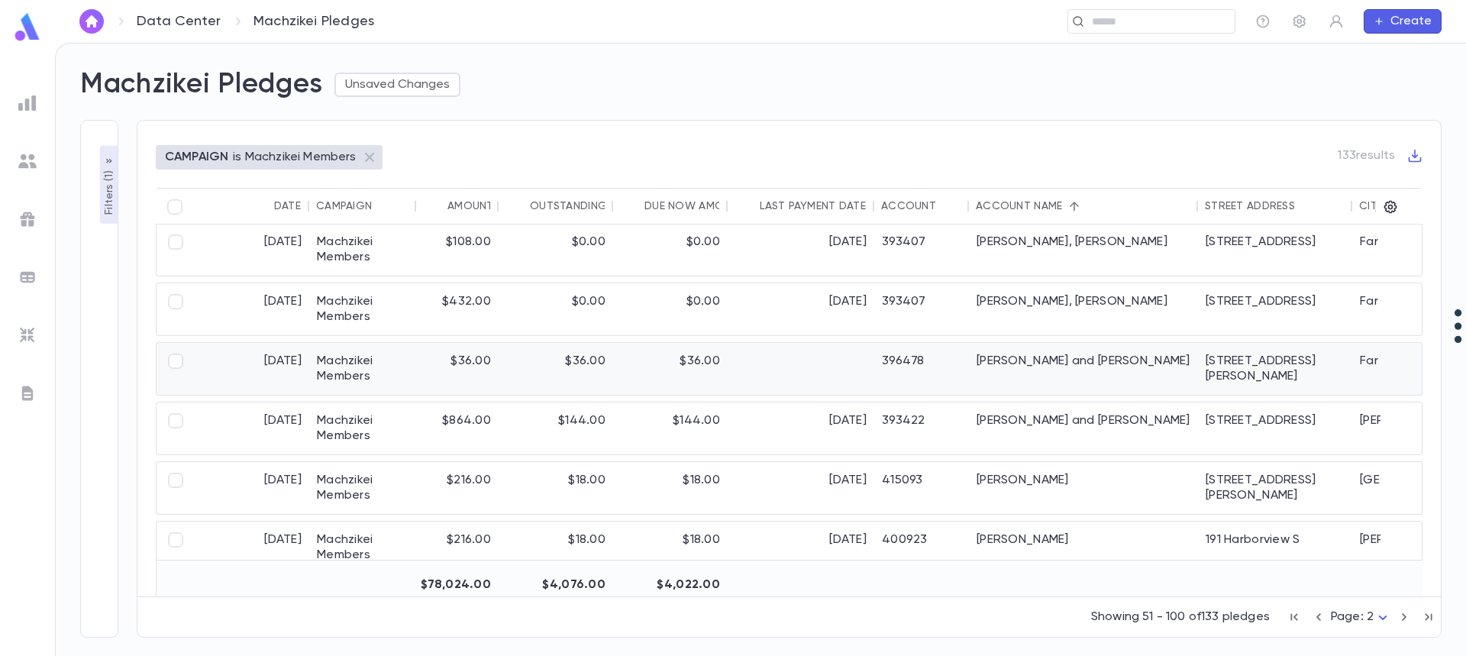
click at [647, 370] on div "$36.00" at bounding box center [670, 369] width 115 height 52
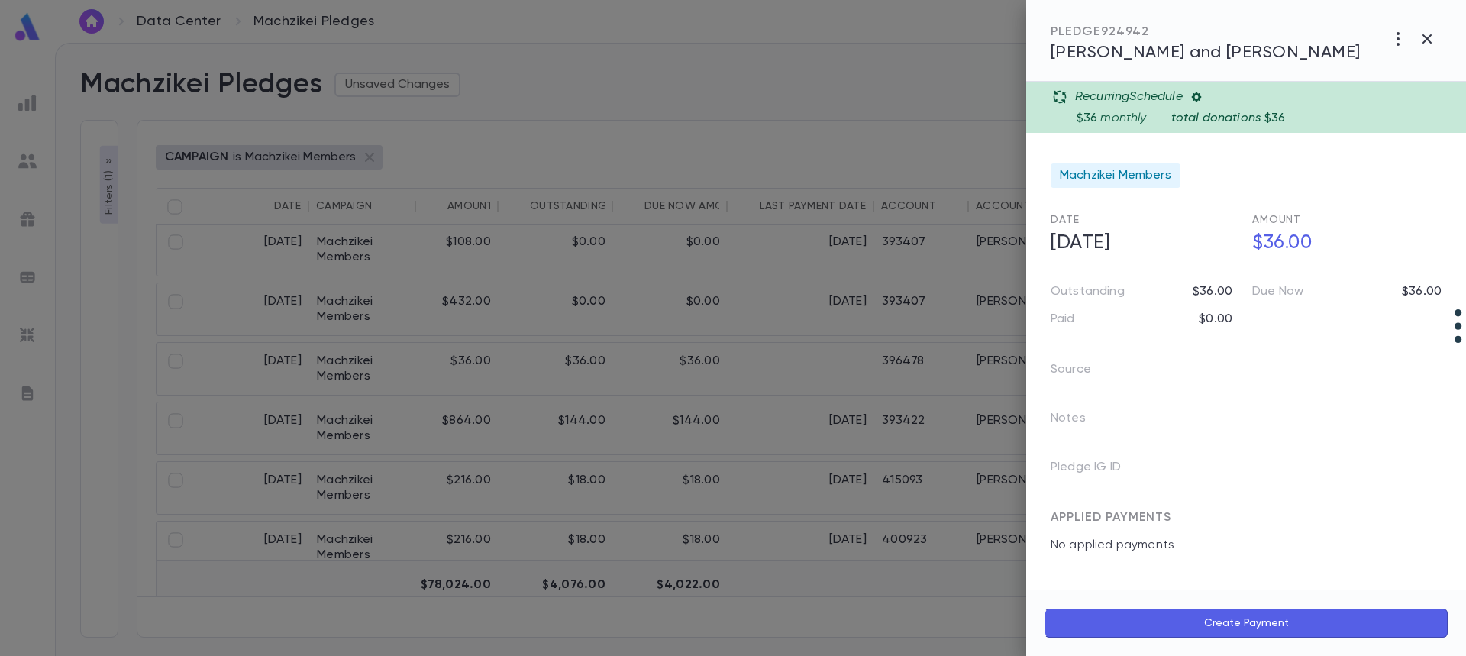
click at [1202, 49] on span "Kasper, Aaron and Chaya" at bounding box center [1206, 52] width 310 height 17
click at [1427, 39] on icon "button" at bounding box center [1426, 38] width 9 height 9
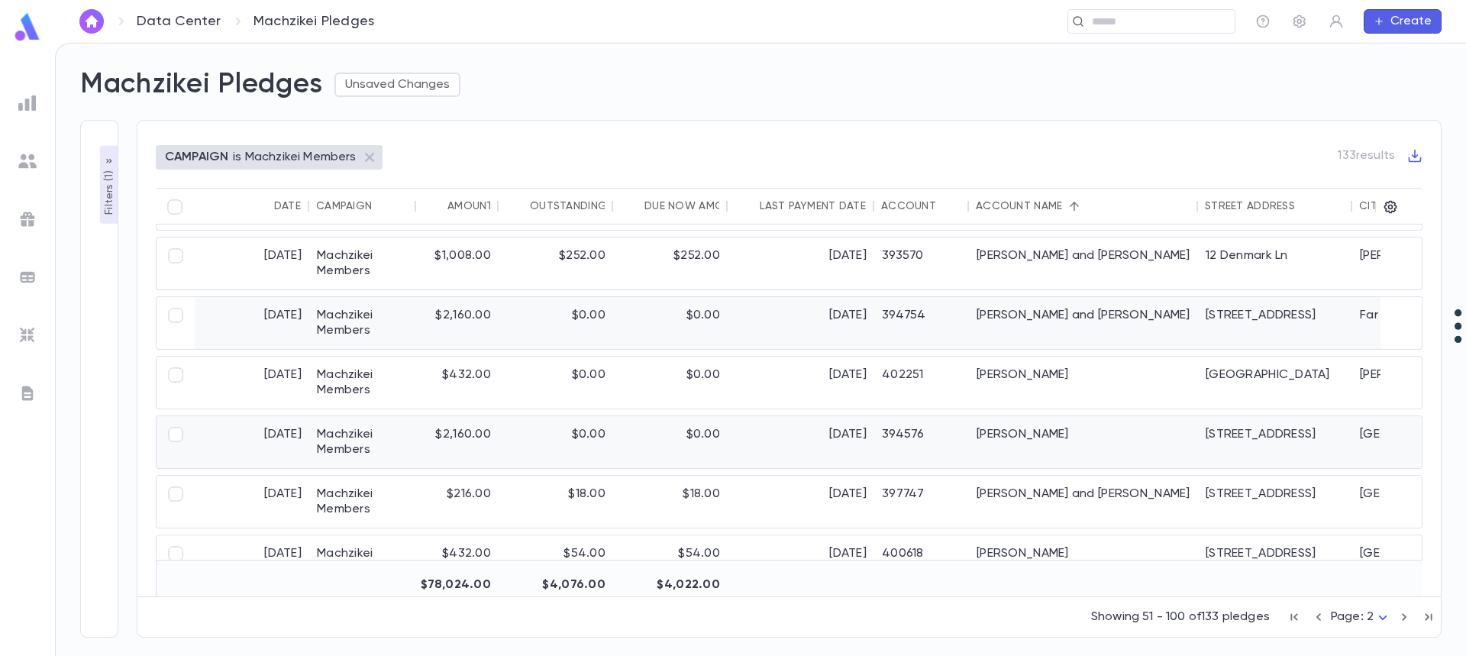
scroll to position [2214, 0]
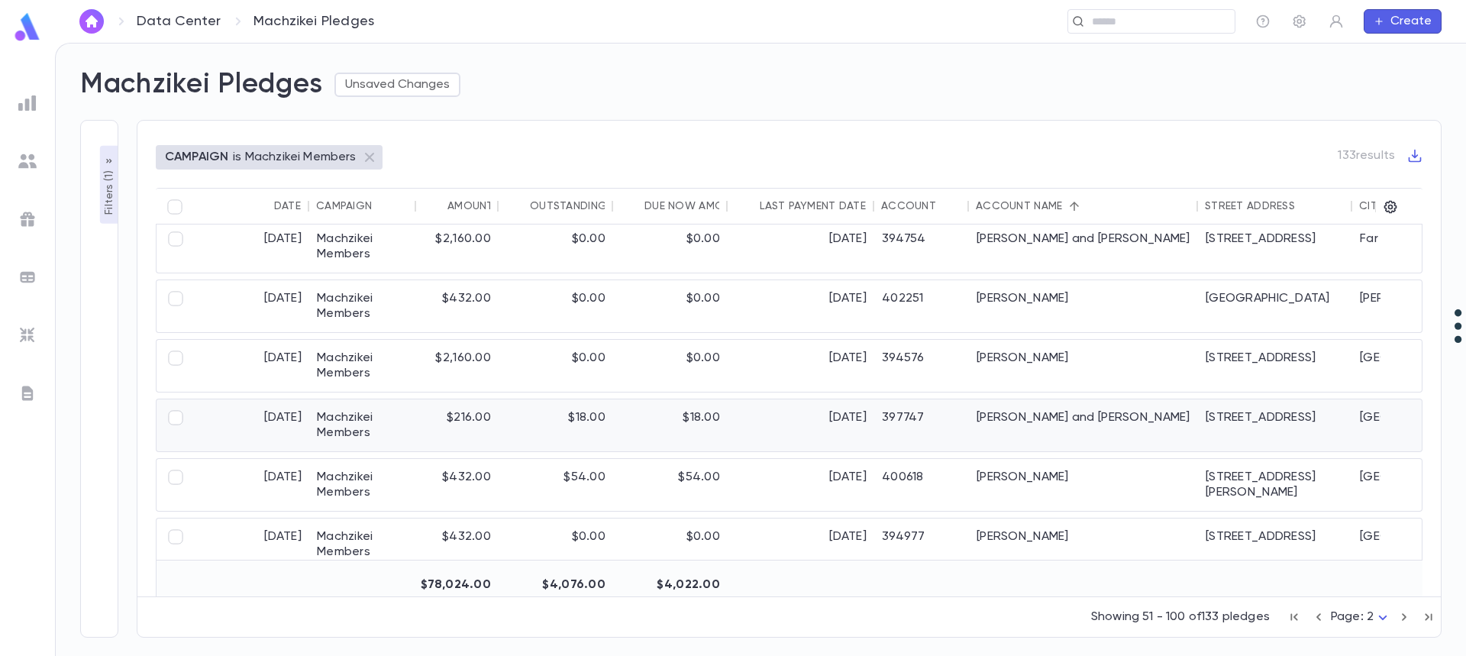
click at [1003, 425] on div "Nierenberg, Nachum and Adina" at bounding box center [1083, 425] width 229 height 52
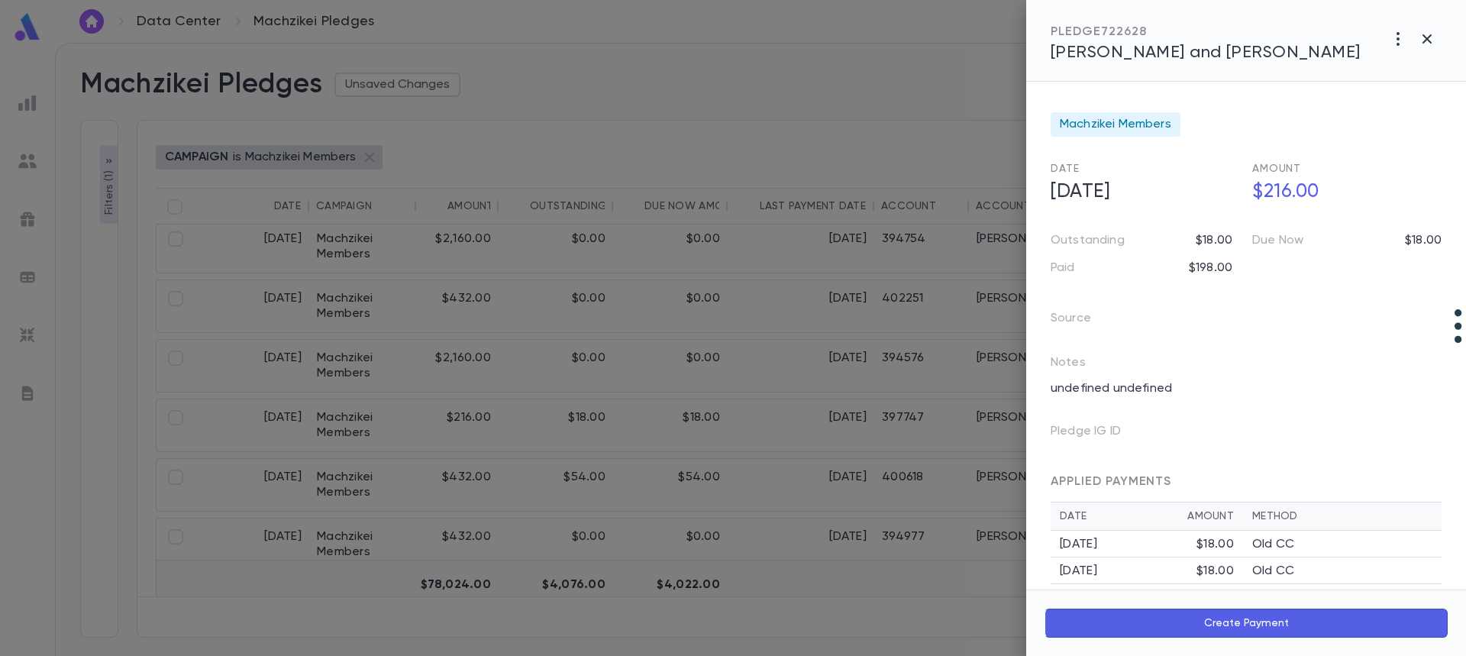
click at [807, 622] on div at bounding box center [733, 328] width 1466 height 656
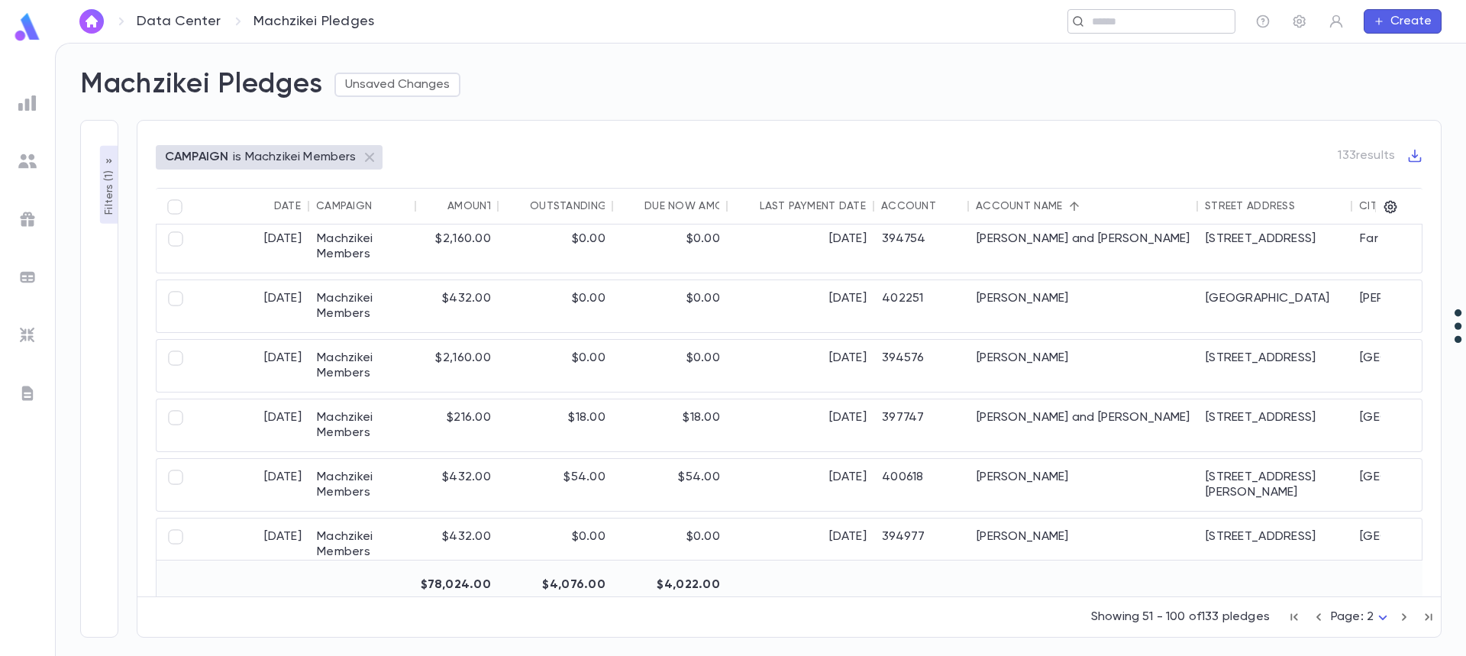
click at [1098, 28] on input "text" at bounding box center [1157, 22] width 141 height 15
drag, startPoint x: 1098, startPoint y: 28, endPoint x: 1465, endPoint y: 21, distance: 367.3
click at [1465, 21] on div "Data Center Machzikei Pledges ​ Create" at bounding box center [760, 21] width 1411 height 43
drag, startPoint x: 1465, startPoint y: 21, endPoint x: 450, endPoint y: 607, distance: 1171.9
click at [450, 607] on div "Showing 51 - 100 of 133 pledges Page: 2 *" at bounding box center [788, 614] width 1303 height 34
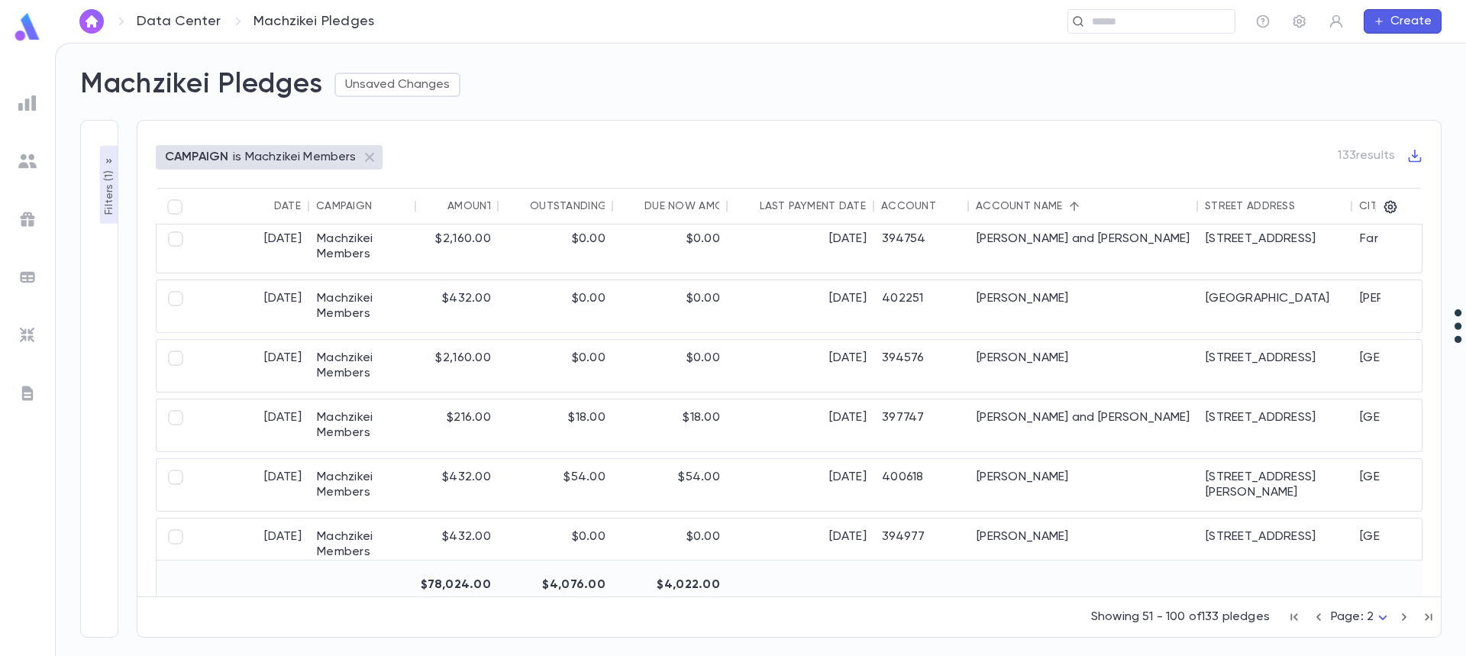
click at [605, 619] on div "Showing 51 - 100 of 133 pledges Page: 2 *" at bounding box center [788, 614] width 1303 height 34
click at [991, 412] on div "Nierenberg, Nachum and Adina" at bounding box center [1083, 425] width 229 height 52
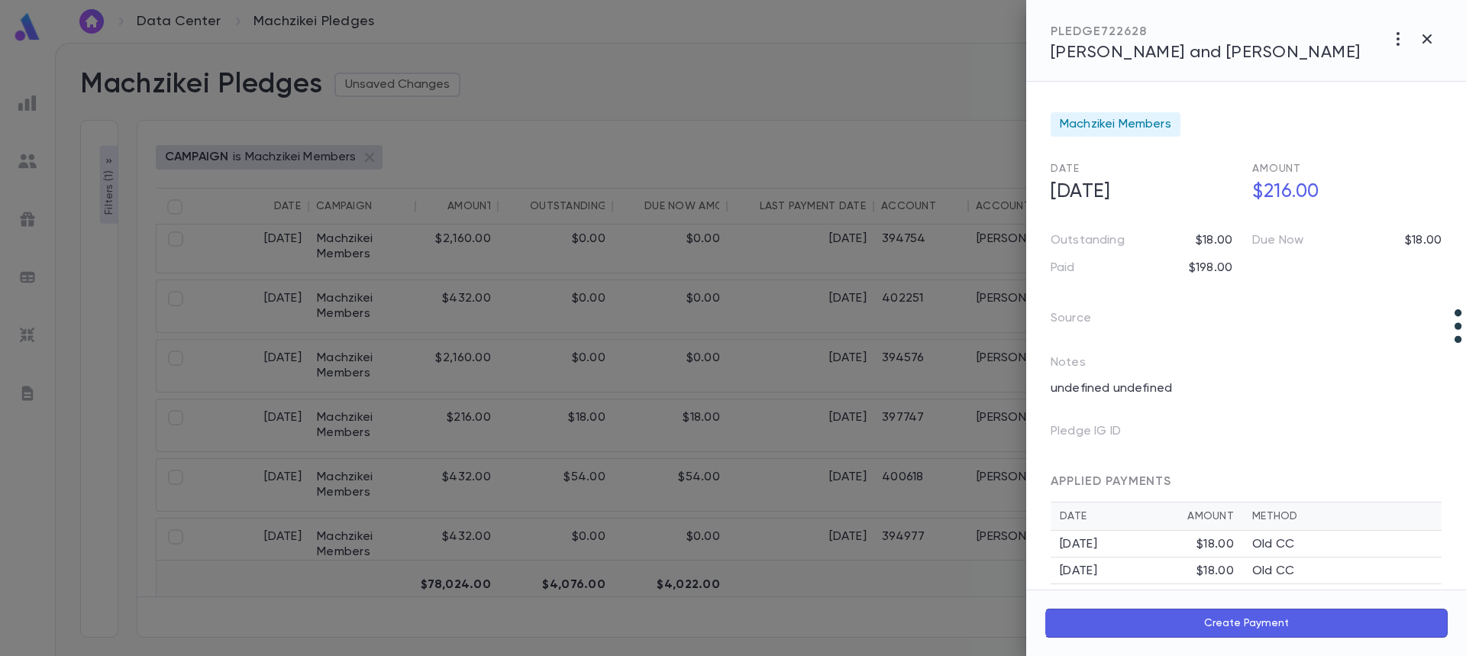
click at [1153, 45] on span "Nierenberg, Nachum and Adina" at bounding box center [1206, 52] width 310 height 17
click at [1180, 56] on span "Nierenberg, Nachum and Adina" at bounding box center [1206, 52] width 310 height 17
click at [713, 436] on div at bounding box center [733, 328] width 1466 height 656
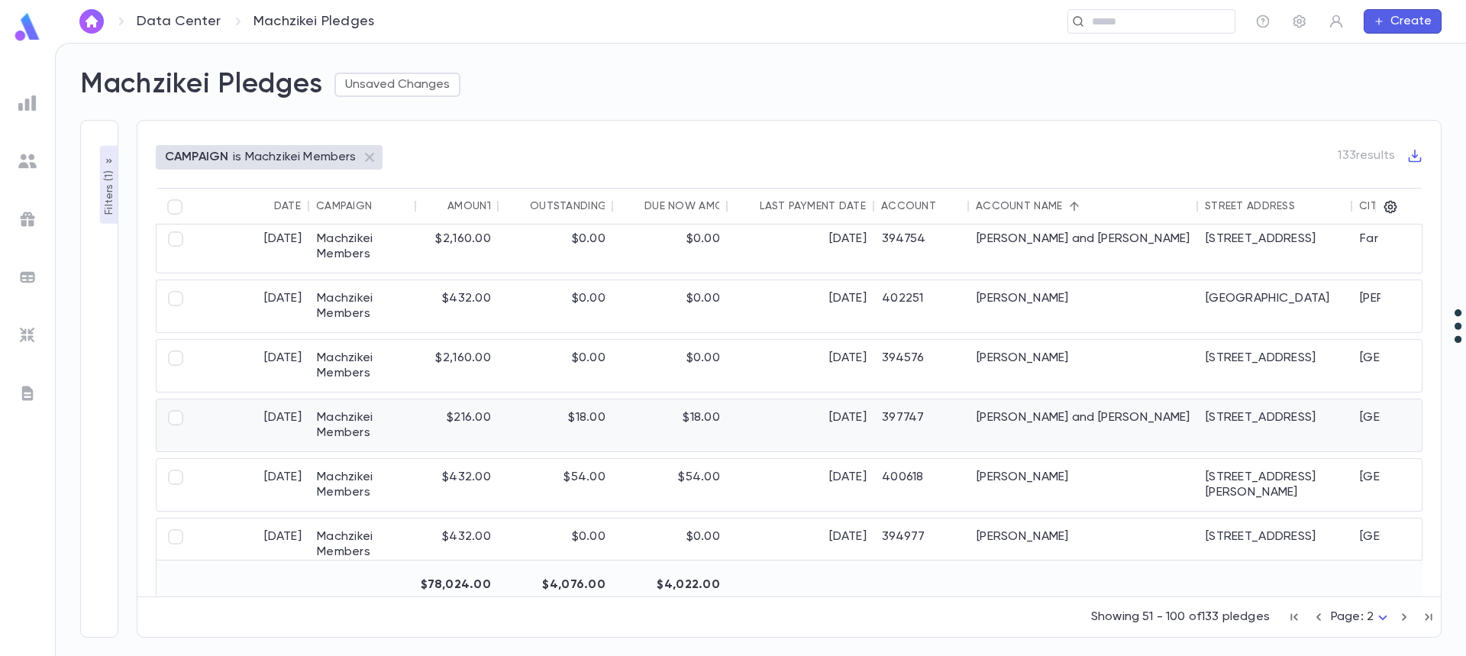
click at [1034, 425] on div "Nierenberg, Nachum and Adina" at bounding box center [1083, 425] width 229 height 52
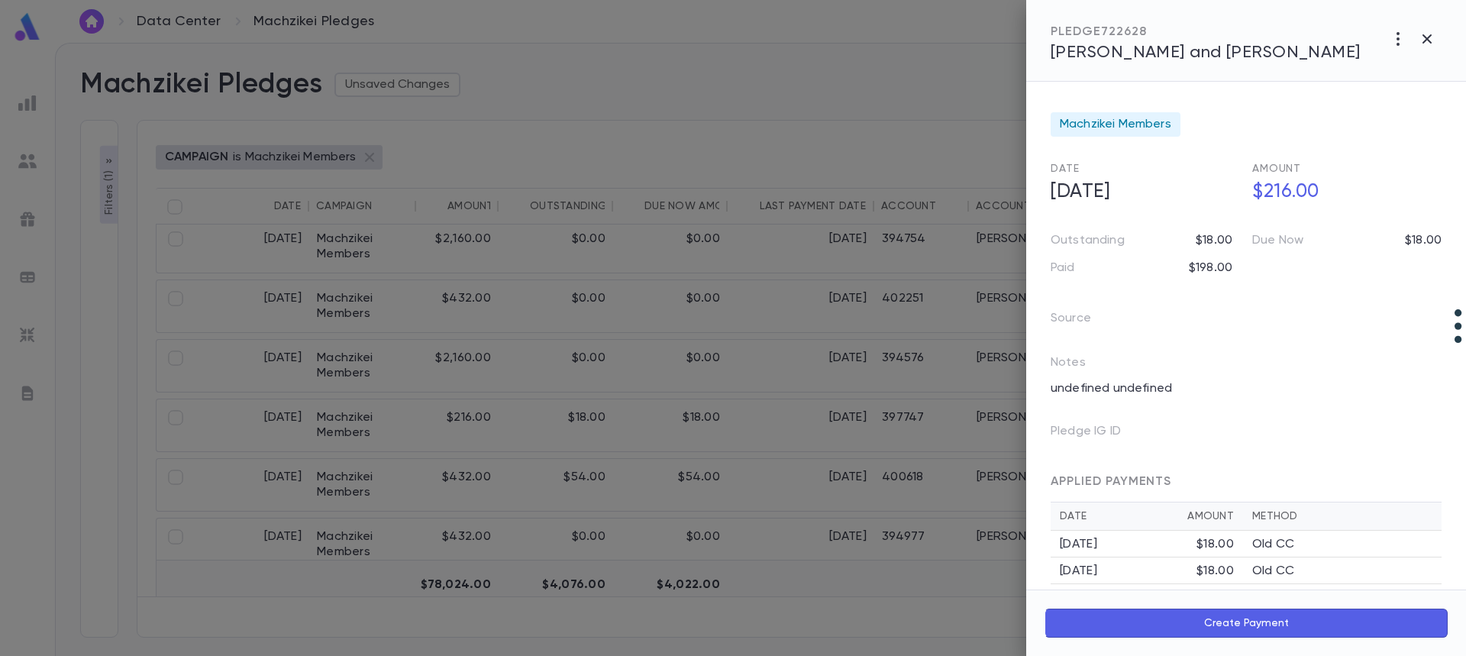
click at [1083, 79] on div "PLEDGE 722628 Nierenberg, Nachum and Adina" at bounding box center [1246, 41] width 440 height 82
click at [1078, 58] on span "Nierenberg, Nachum and Adina" at bounding box center [1206, 52] width 310 height 17
click at [1419, 42] on icon "button" at bounding box center [1427, 39] width 18 height 18
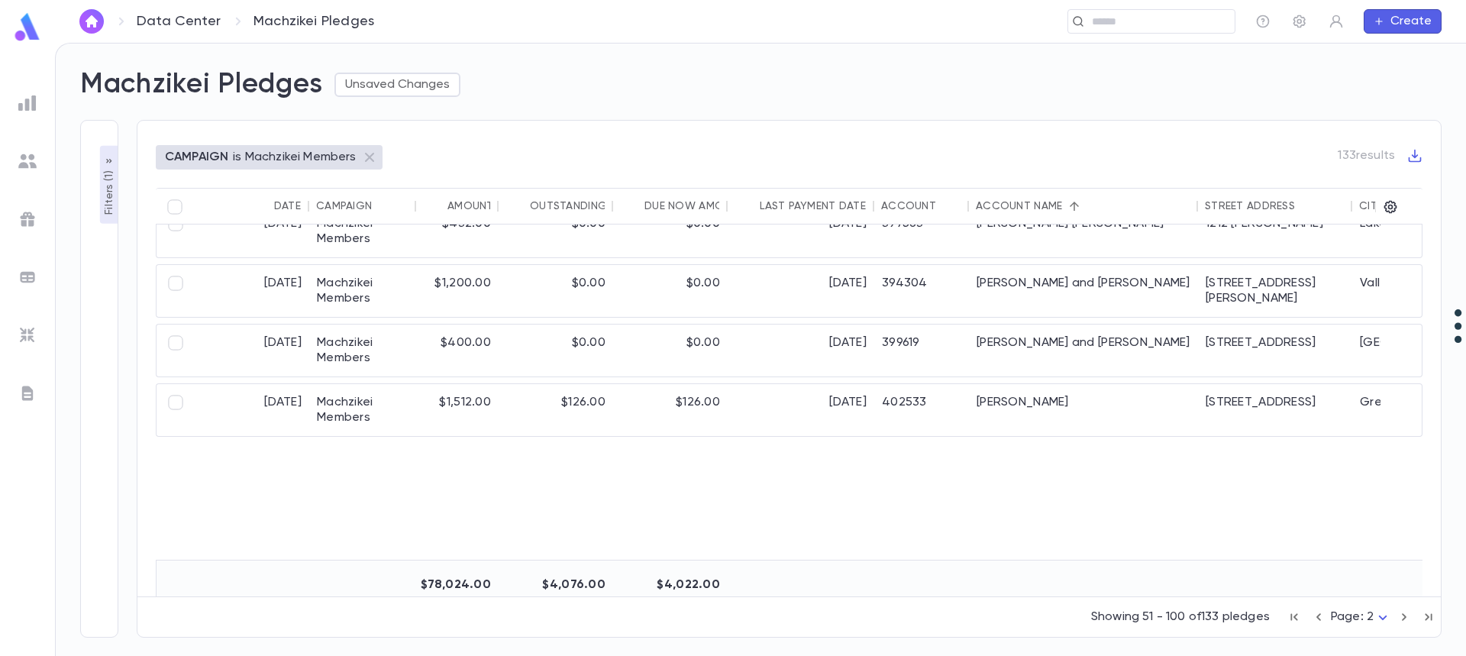
scroll to position [2596, 0]
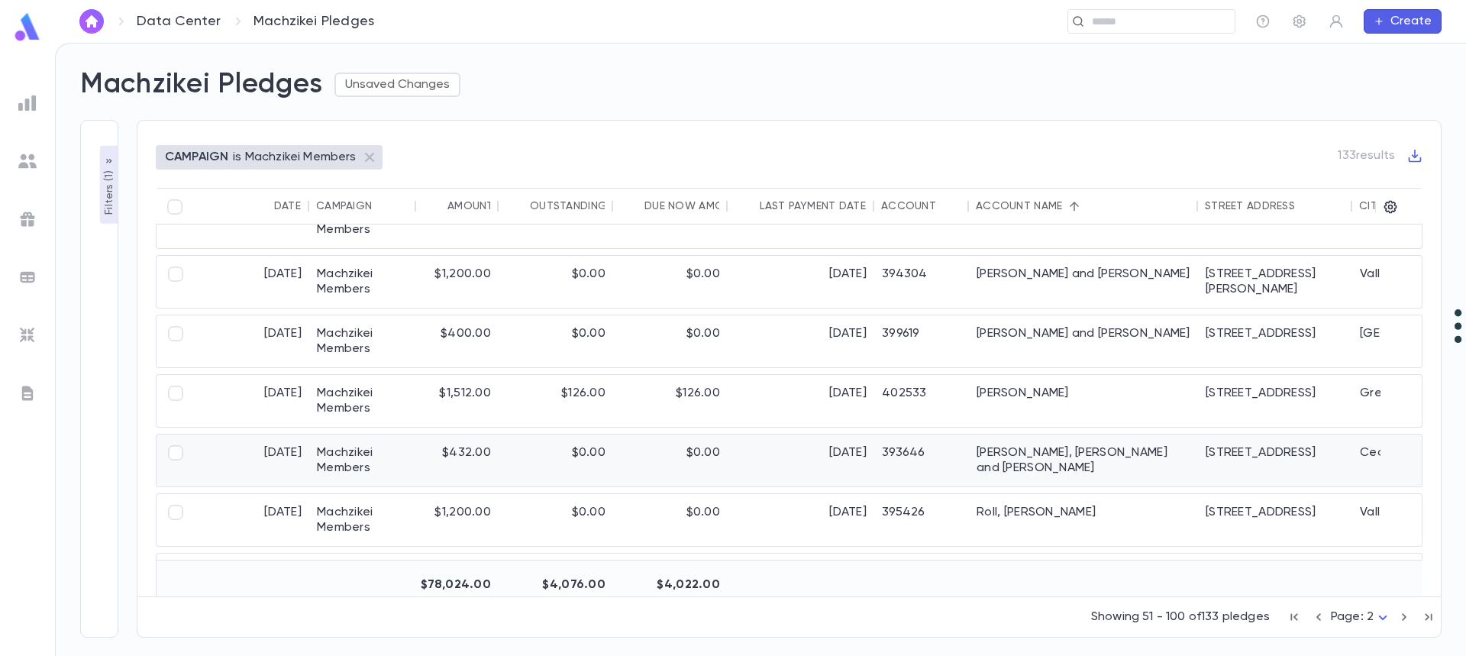
click at [1061, 466] on div "Roberg, Kuti and Miri" at bounding box center [1083, 460] width 229 height 52
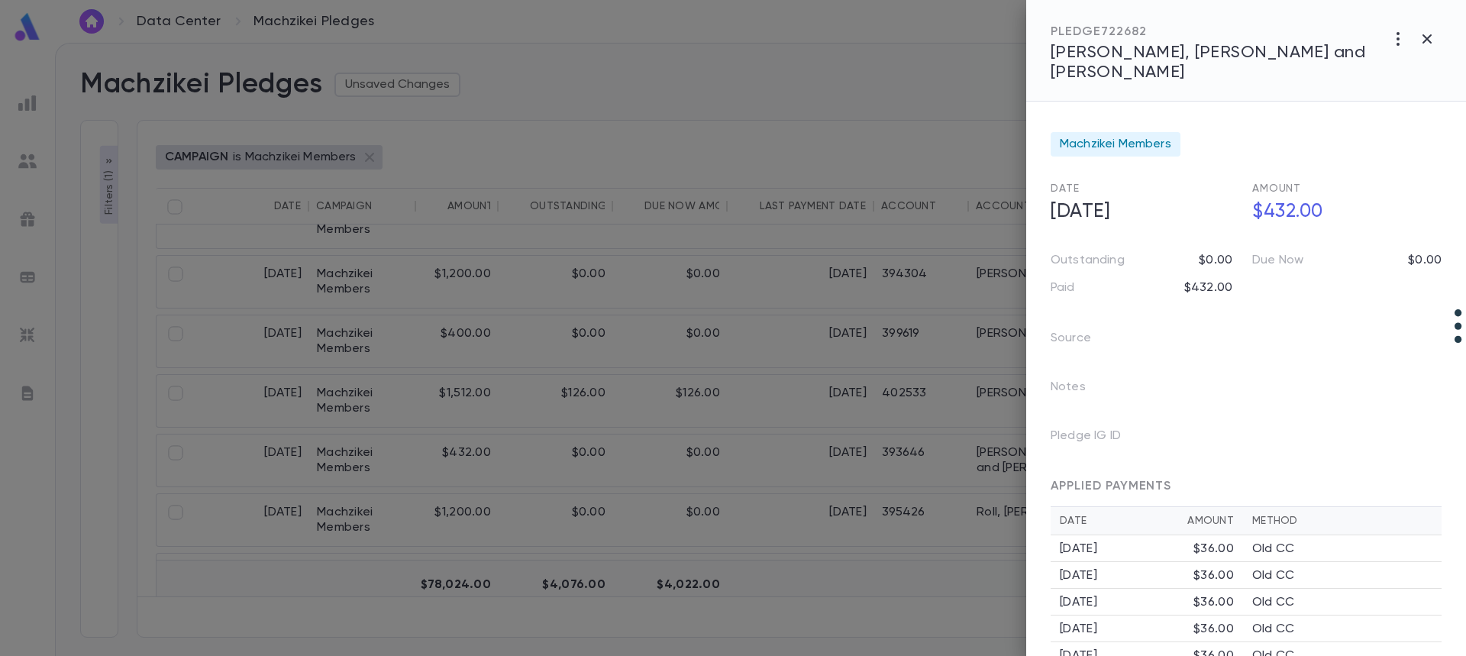
click at [1102, 59] on span "Roberg, Kuti and Miri" at bounding box center [1208, 62] width 315 height 37
click at [1426, 44] on icon "button" at bounding box center [1427, 39] width 18 height 18
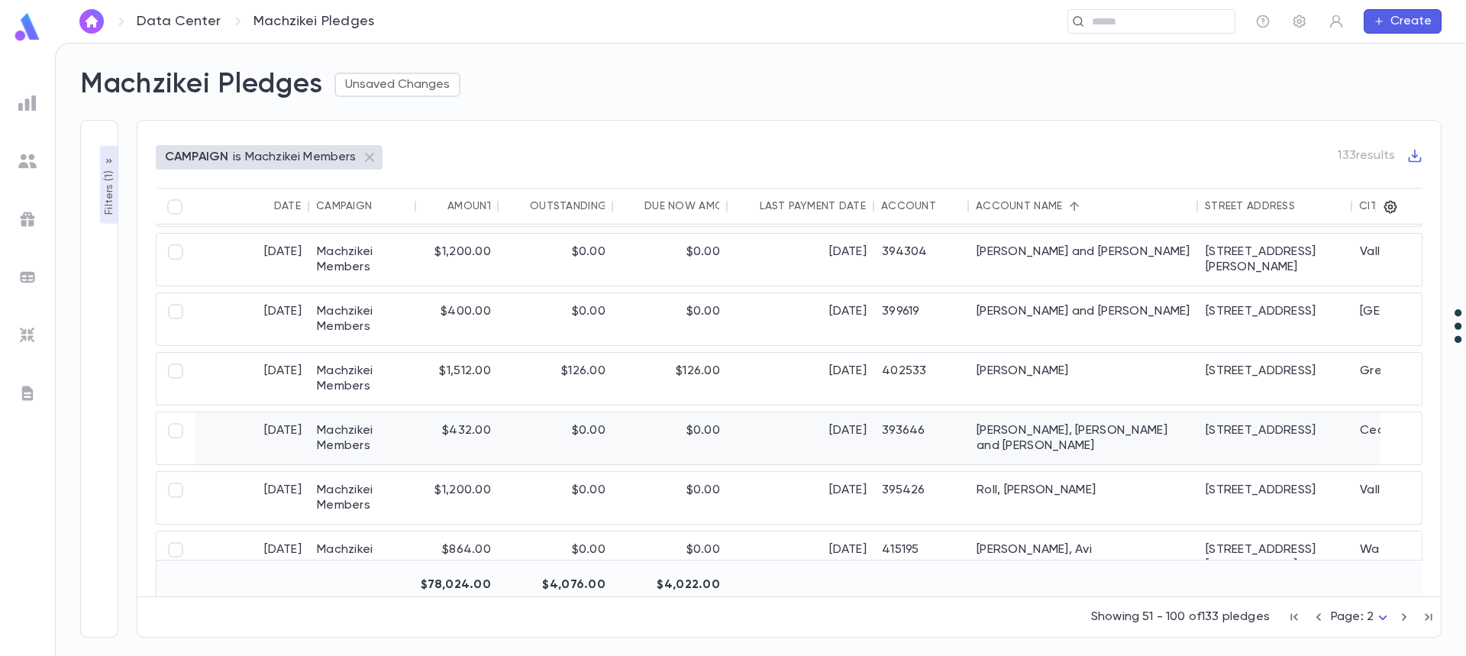
scroll to position [2655, 0]
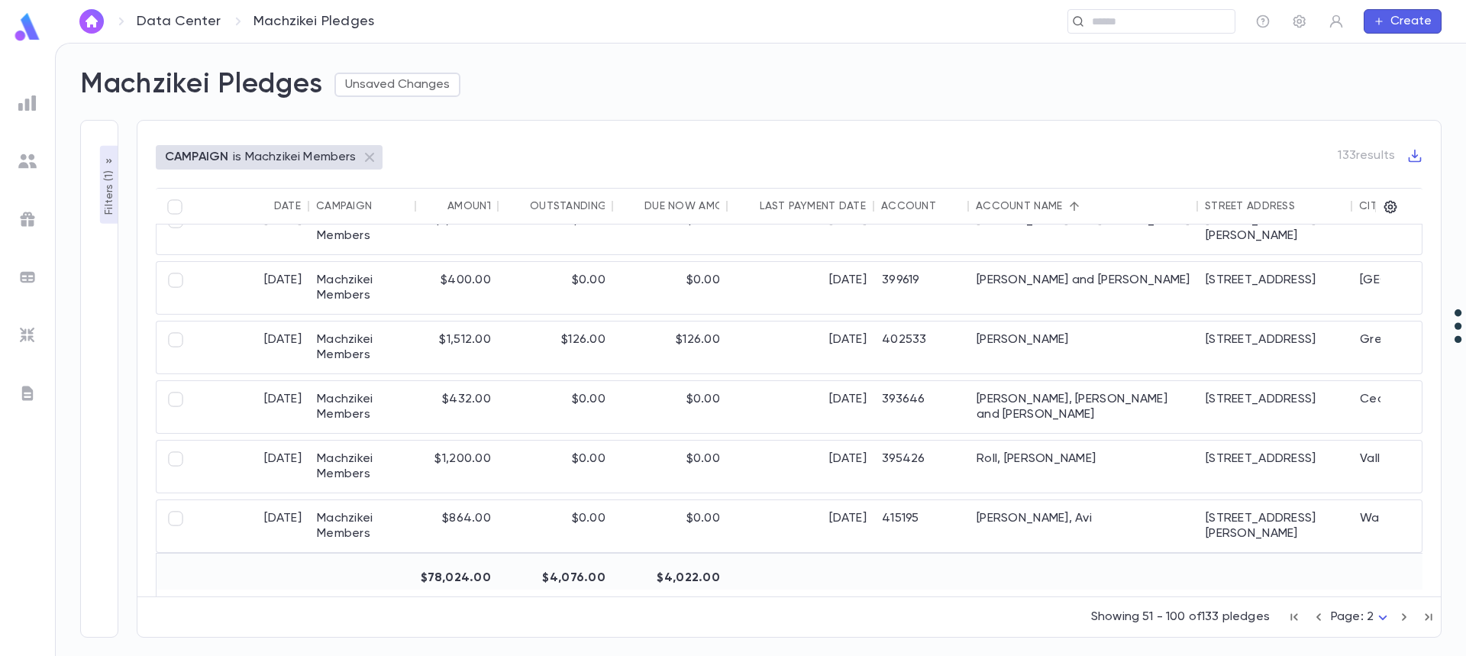
click at [1402, 615] on icon "button" at bounding box center [1404, 617] width 17 height 18
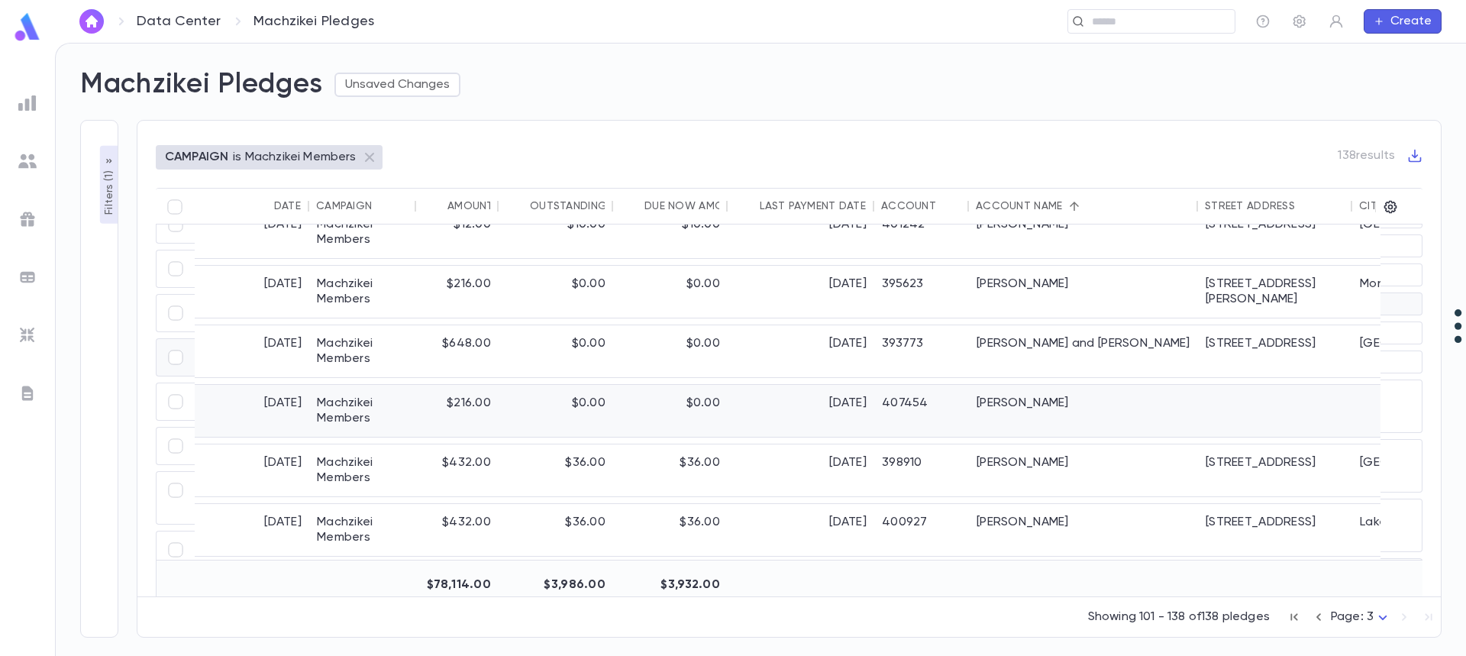
scroll to position [519, 0]
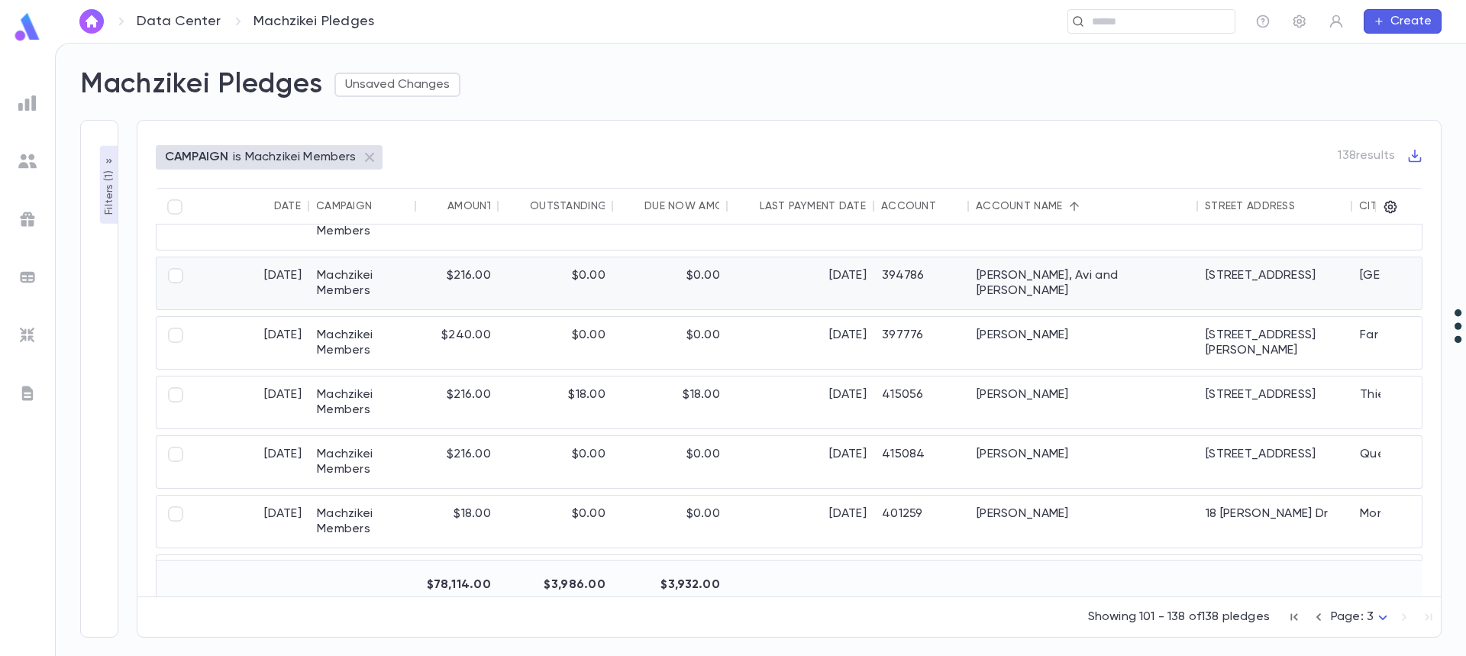
click at [910, 279] on div "394786" at bounding box center [921, 283] width 95 height 52
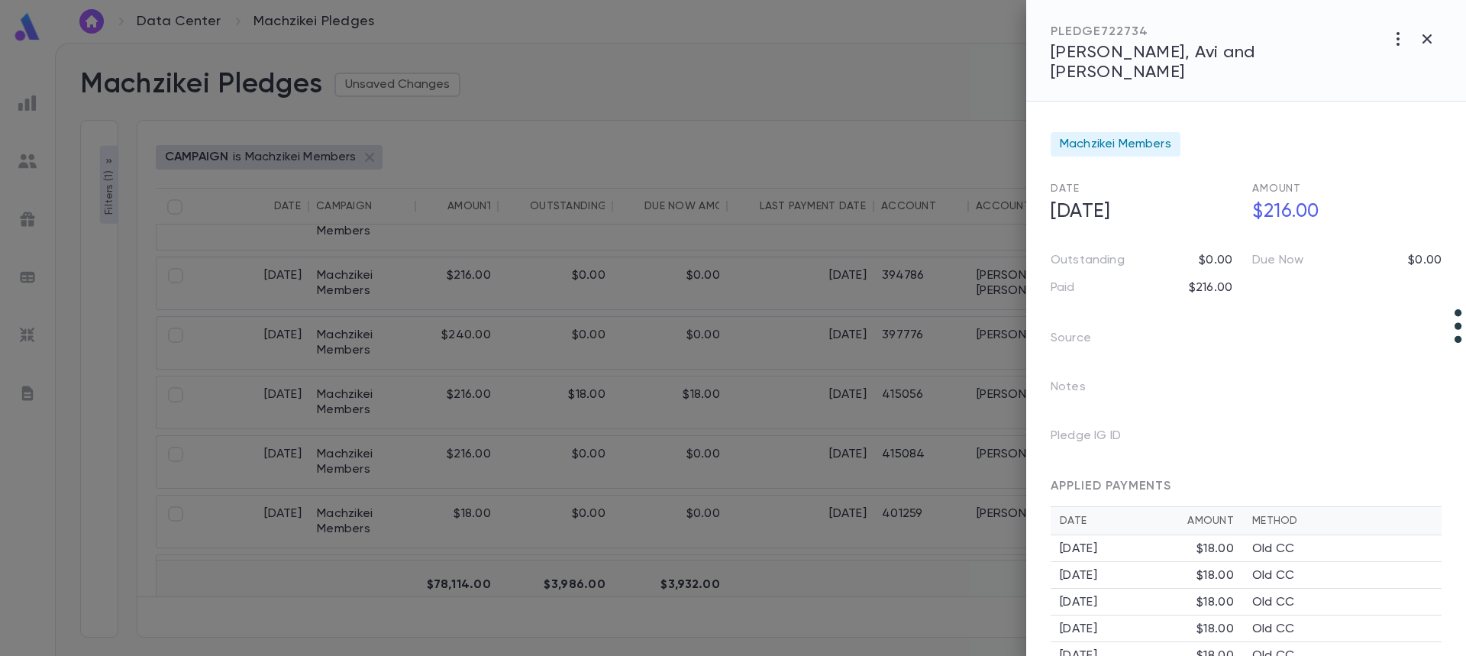
click at [1128, 48] on span "Schuster, Avi and Adina" at bounding box center [1153, 62] width 205 height 37
click at [1021, 433] on div at bounding box center [733, 328] width 1466 height 656
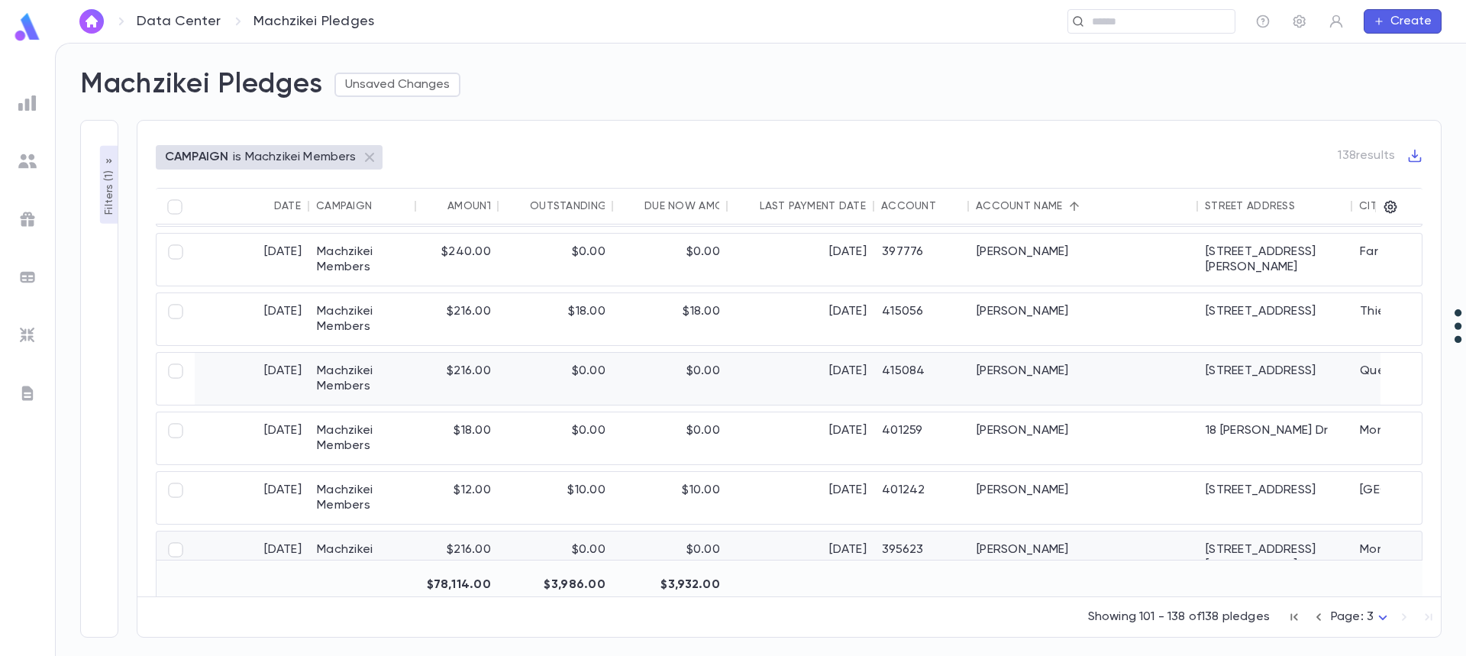
scroll to position [825, 0]
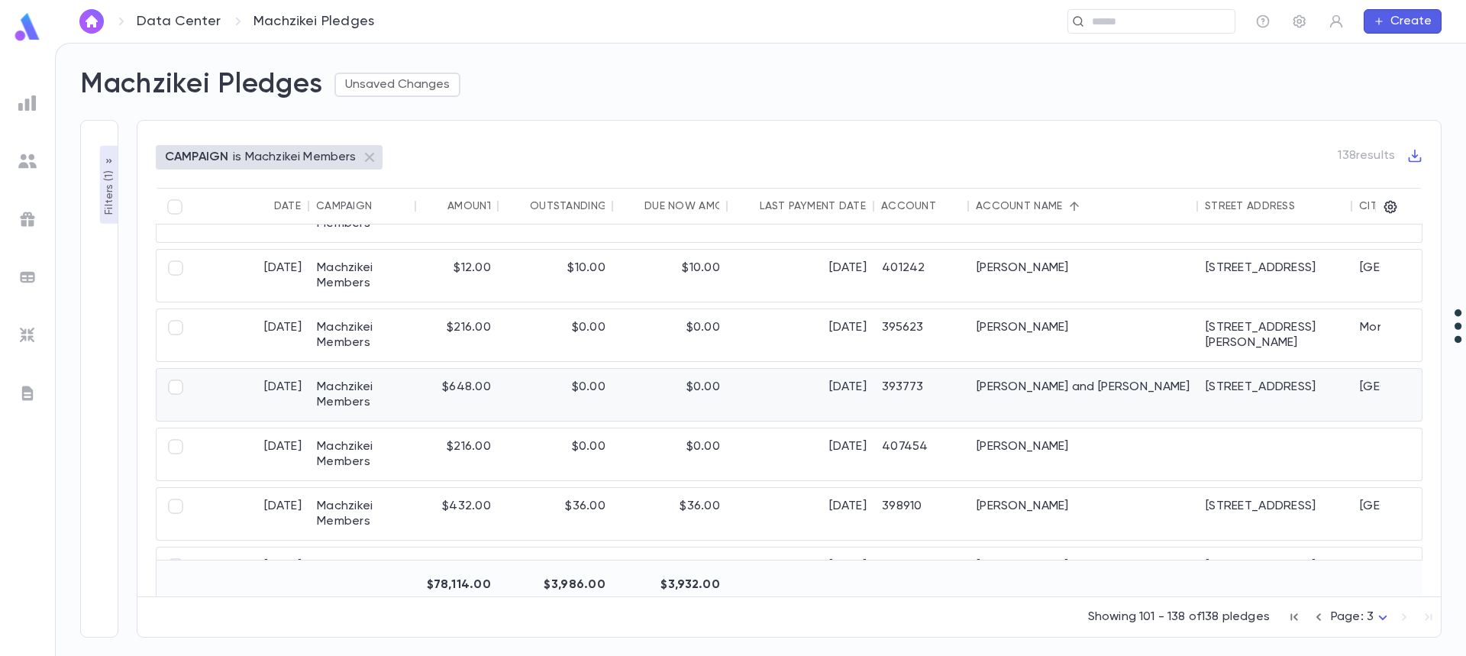
click at [1034, 390] on div "Stamler, Eli and Rivky" at bounding box center [1083, 395] width 229 height 52
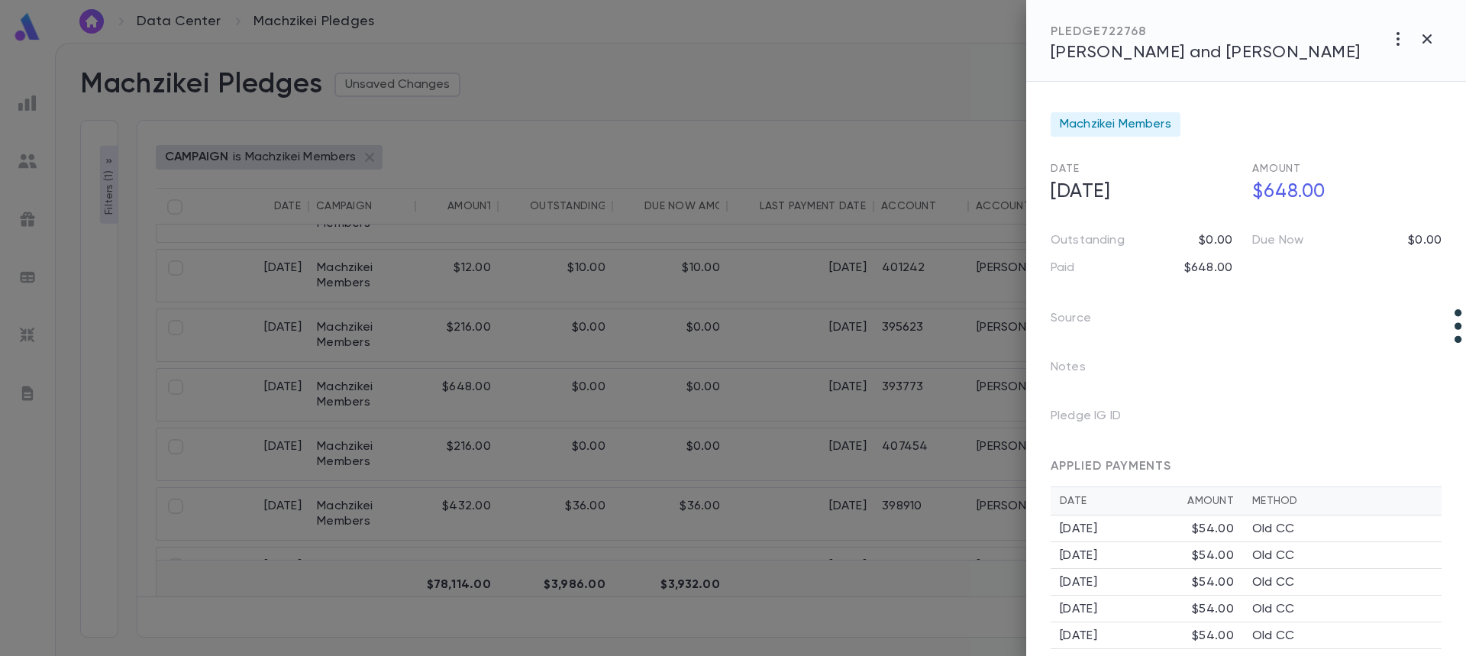
click at [1201, 52] on span "Stamler, Eli and Rivky" at bounding box center [1206, 52] width 310 height 17
click at [1141, 57] on span "Stamler, Eli and Rivky" at bounding box center [1206, 52] width 310 height 17
click at [240, 331] on div at bounding box center [733, 328] width 1466 height 656
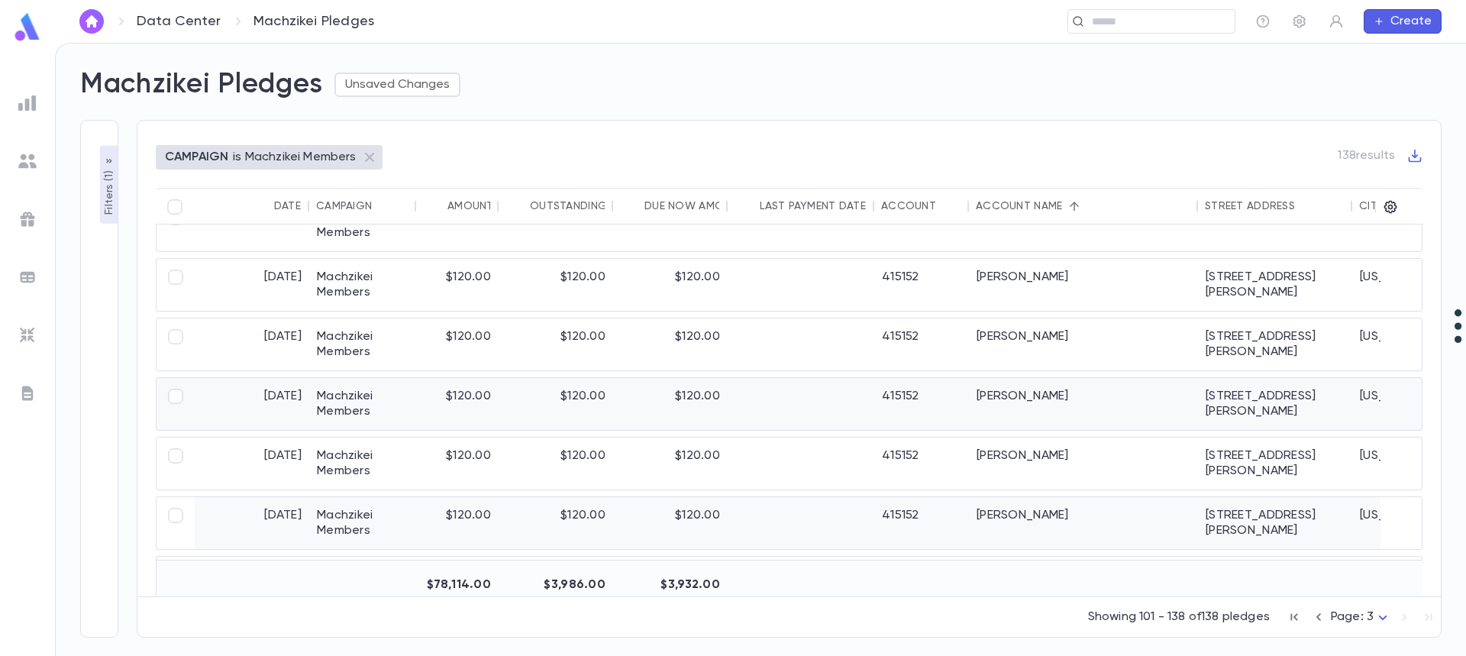
scroll to position [1130, 0]
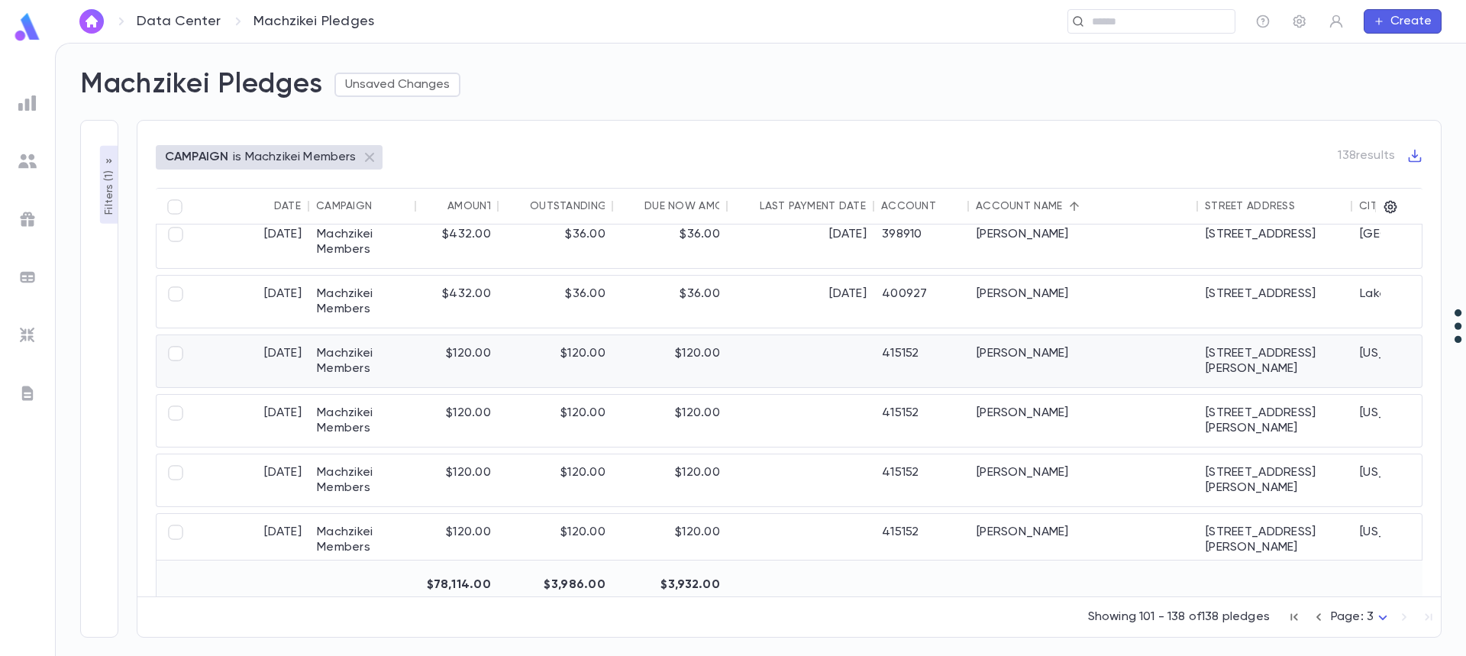
click at [931, 366] on div "415152" at bounding box center [921, 361] width 95 height 52
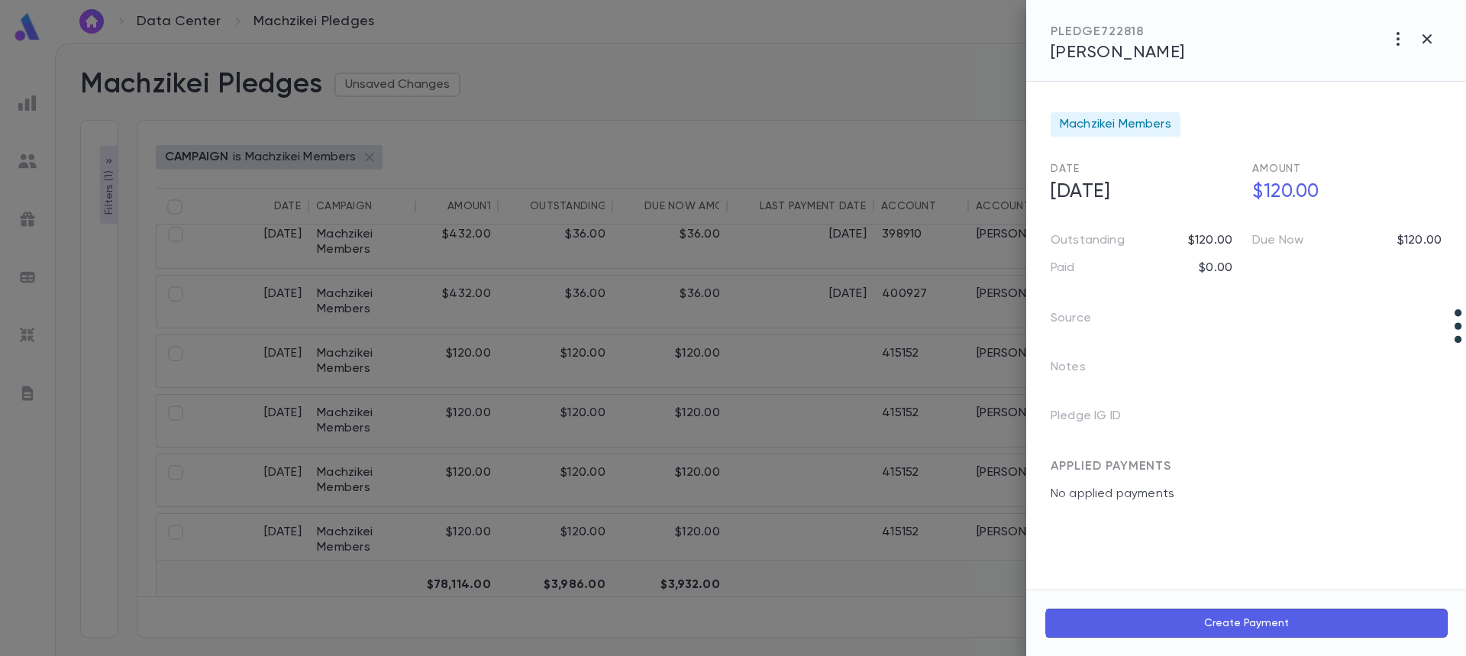
click at [1109, 56] on span "Urie, James" at bounding box center [1118, 52] width 134 height 17
click at [1433, 37] on icon "button" at bounding box center [1427, 39] width 18 height 18
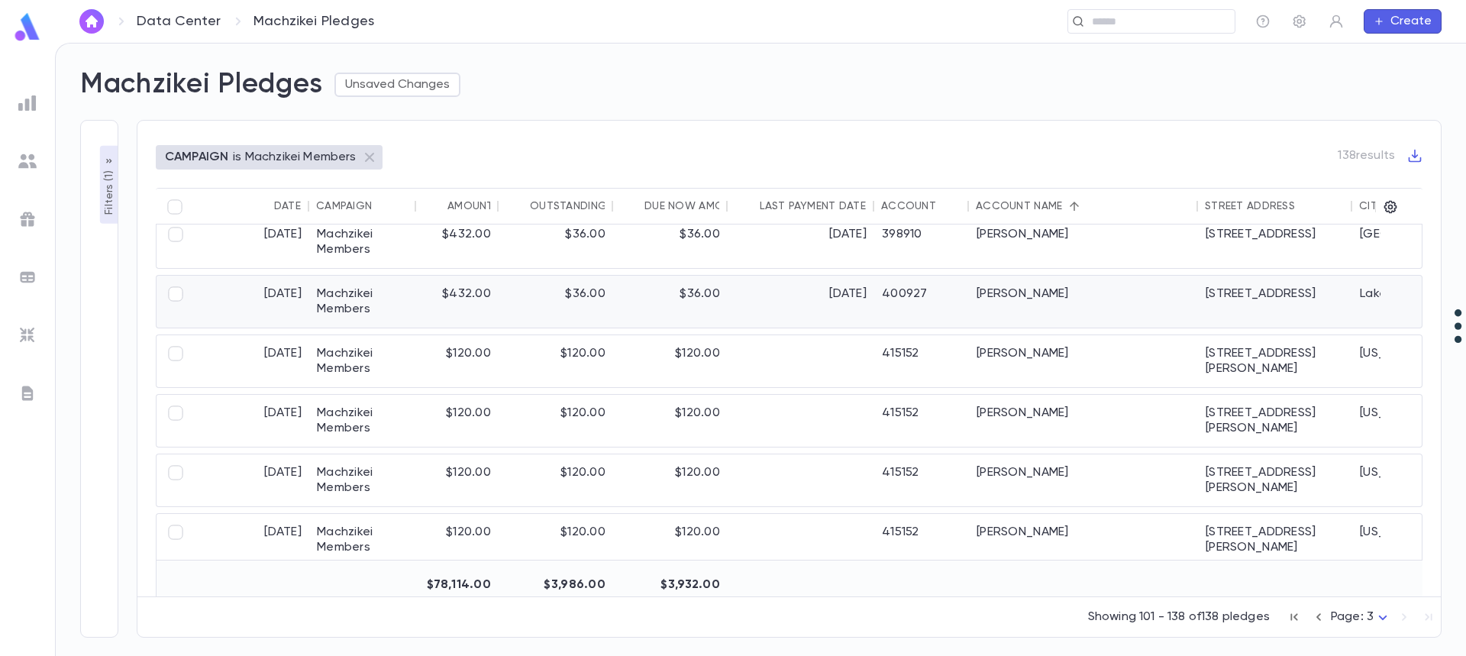
click at [1051, 300] on div "Tischler, Dovi" at bounding box center [1083, 302] width 229 height 52
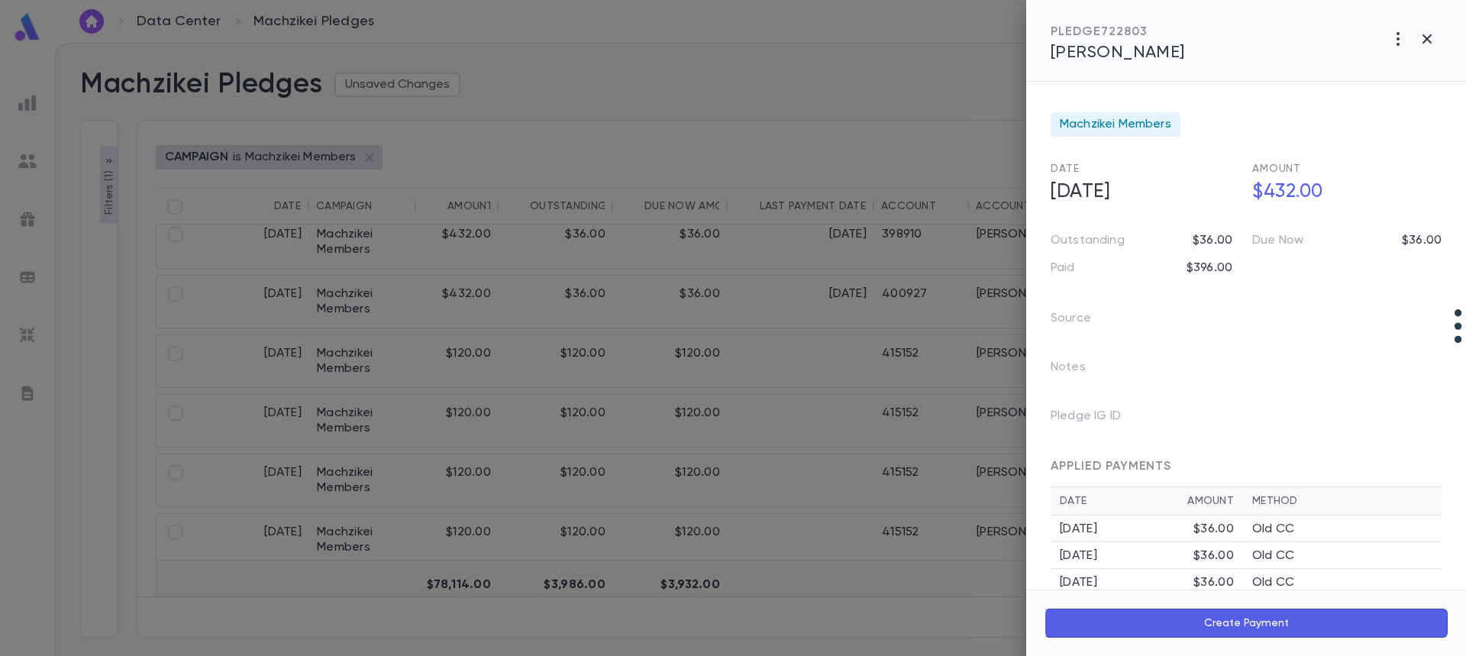
click at [984, 302] on div at bounding box center [733, 328] width 1466 height 656
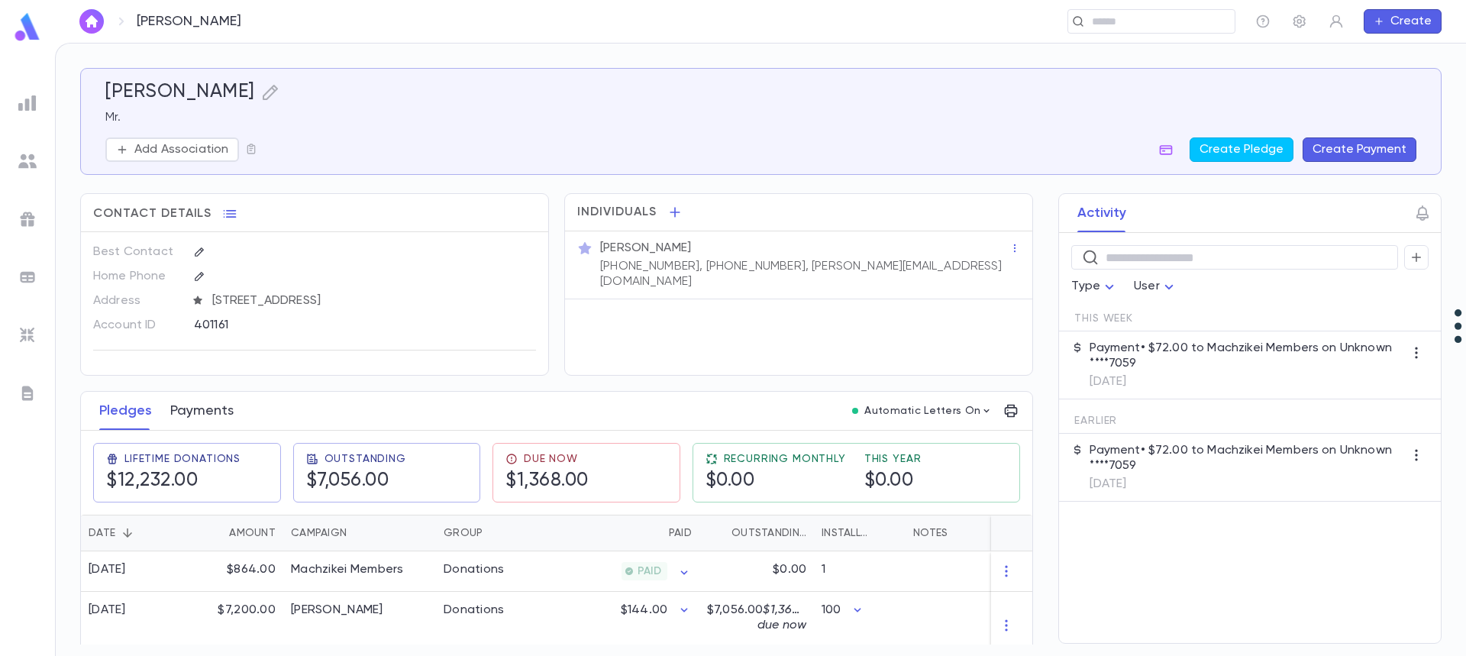
click at [201, 410] on button "Payments" at bounding box center [201, 411] width 63 height 38
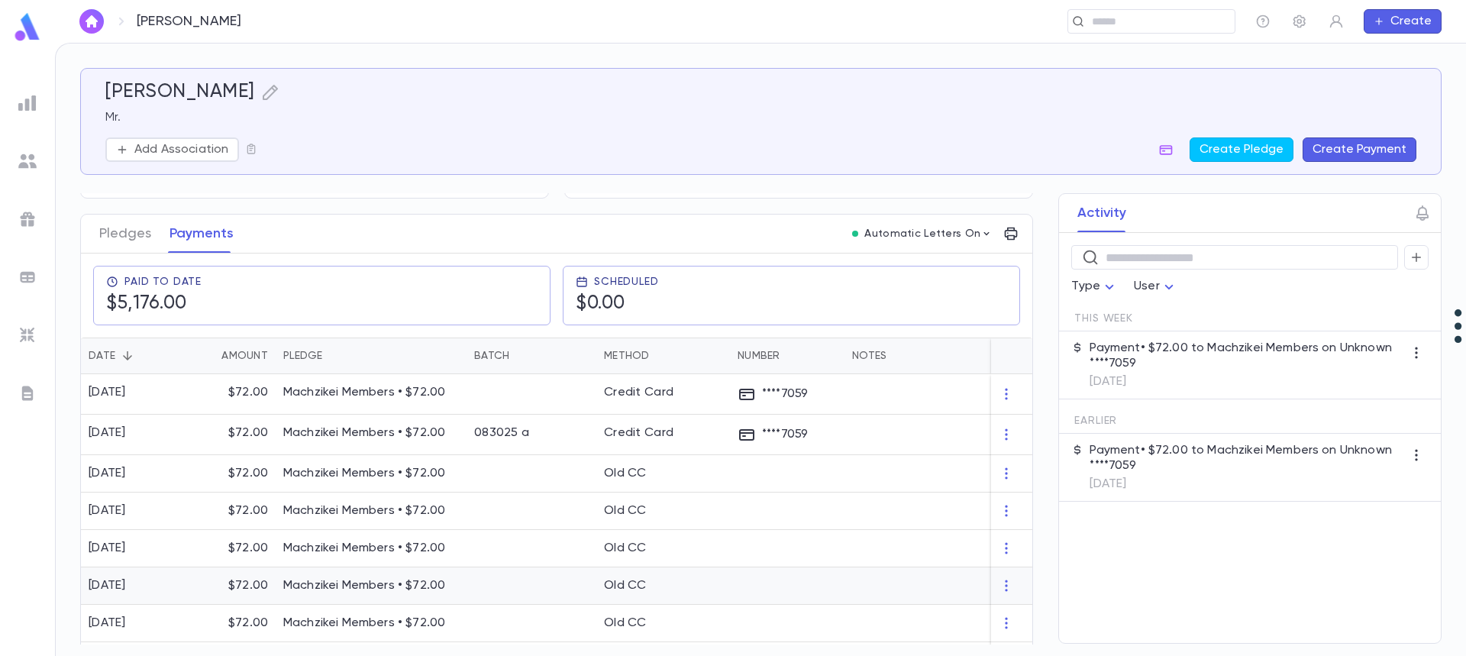
scroll to position [153, 0]
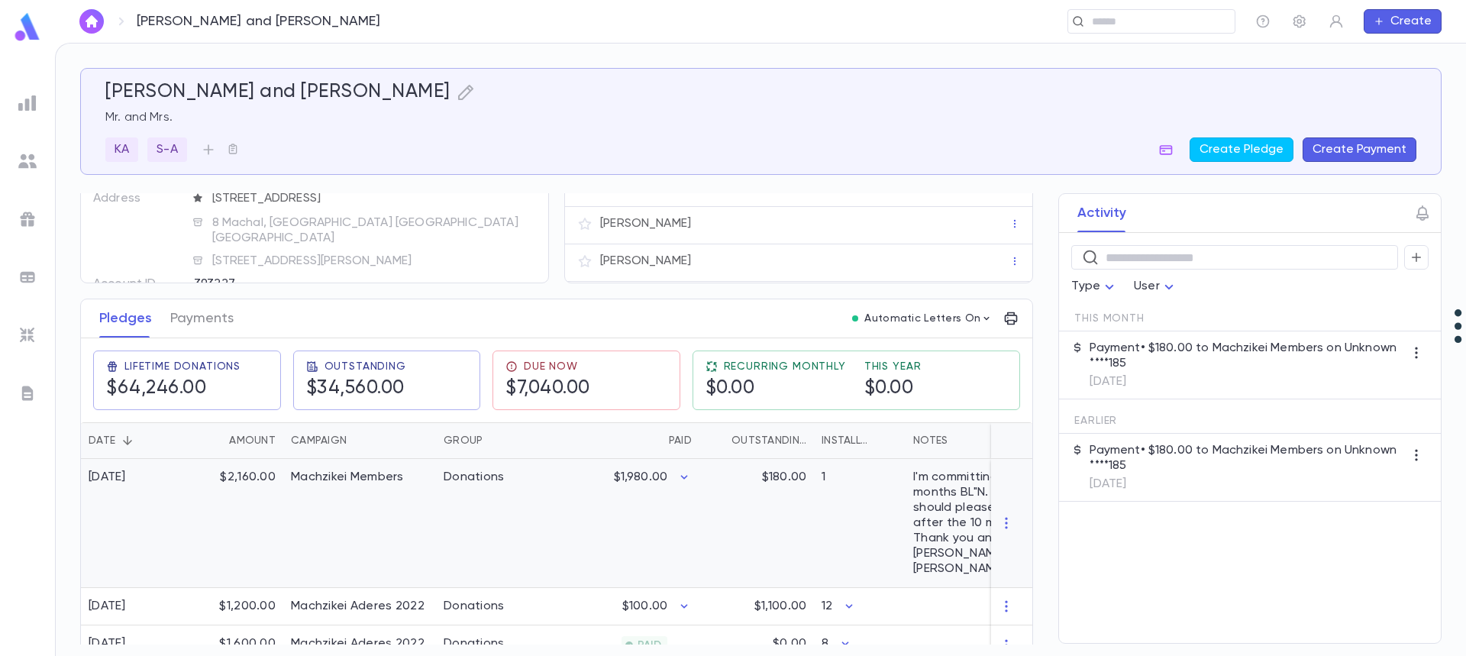
scroll to position [153, 0]
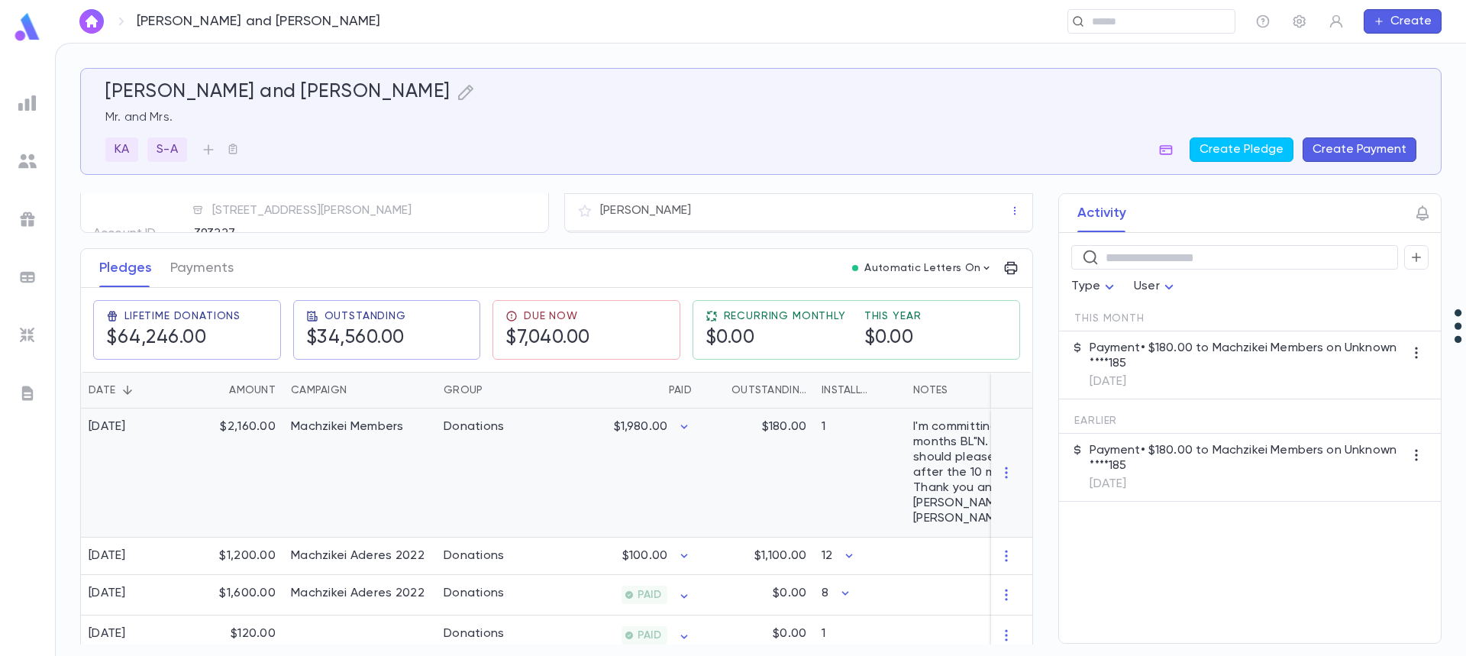
click at [946, 467] on div "I'm committing to $180 for 10 months BL"N. Someone should please contact me aft…" at bounding box center [1001, 472] width 176 height 107
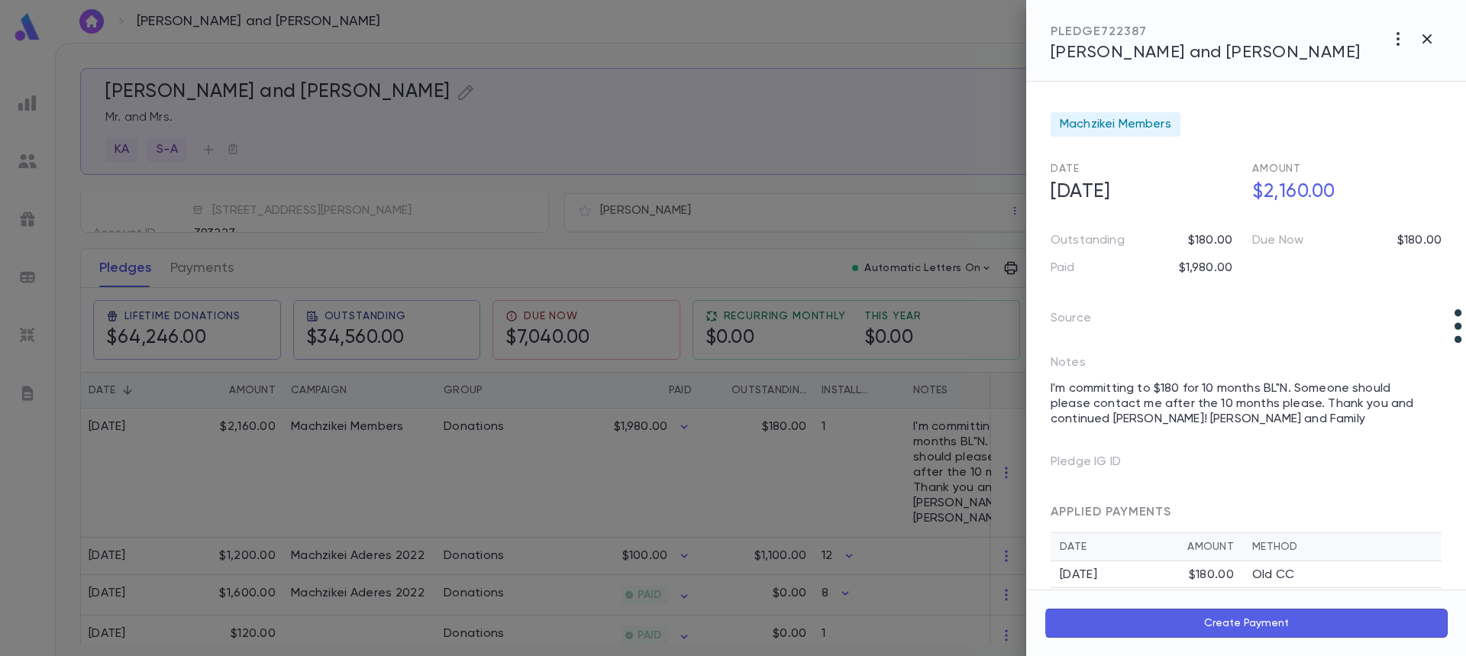
click at [423, 476] on div at bounding box center [733, 328] width 1466 height 656
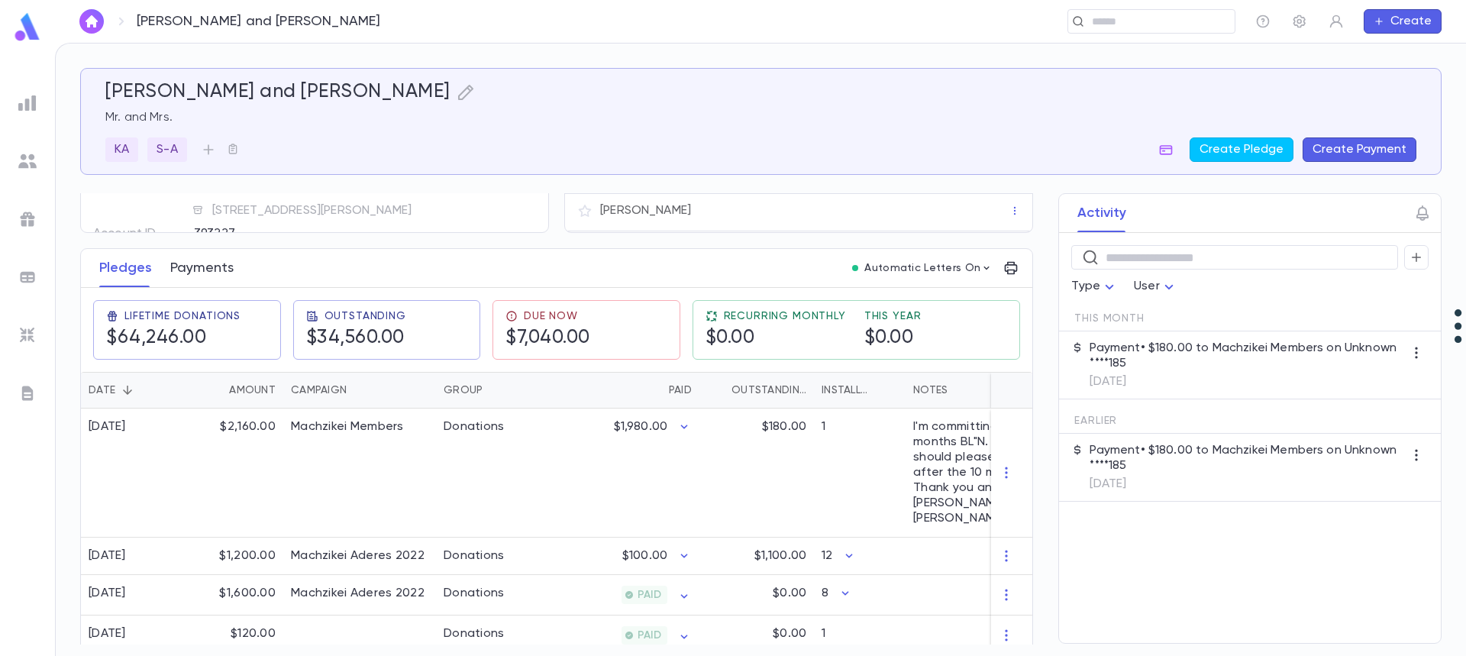
click at [227, 271] on button "Payments" at bounding box center [201, 268] width 63 height 38
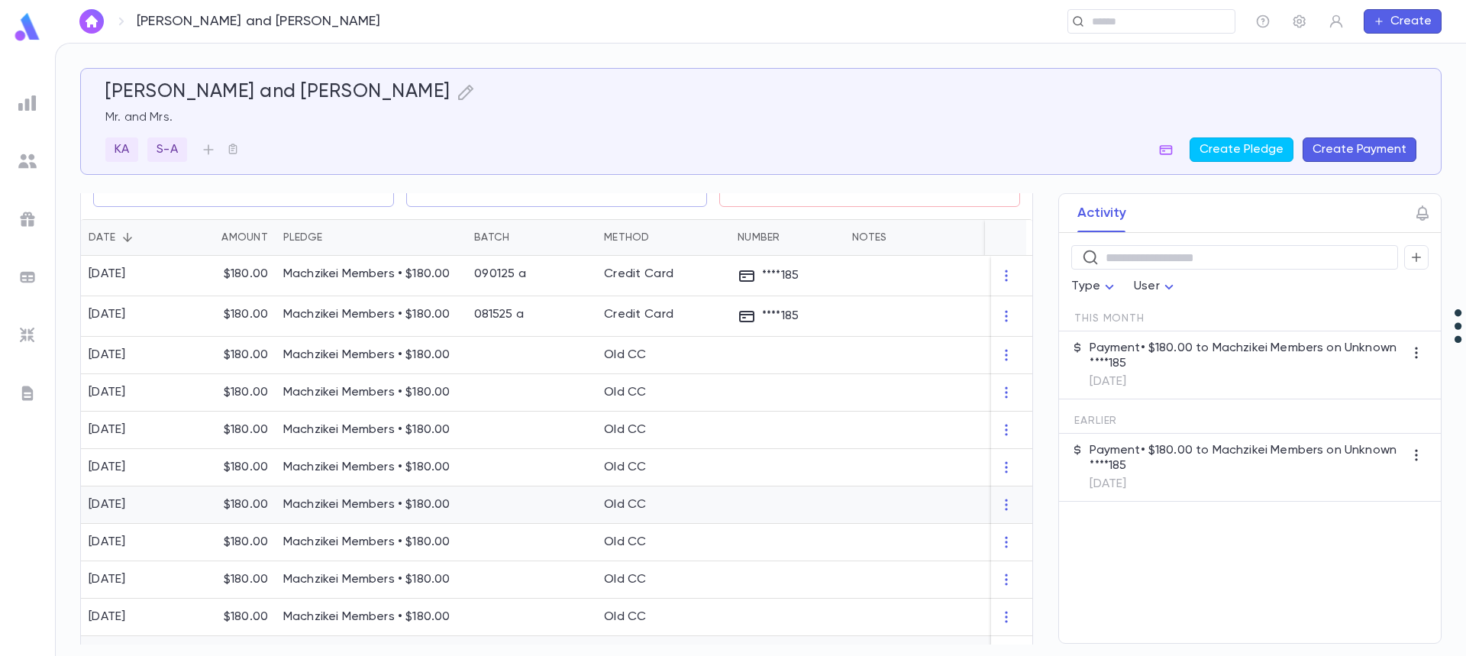
scroll to position [458, 0]
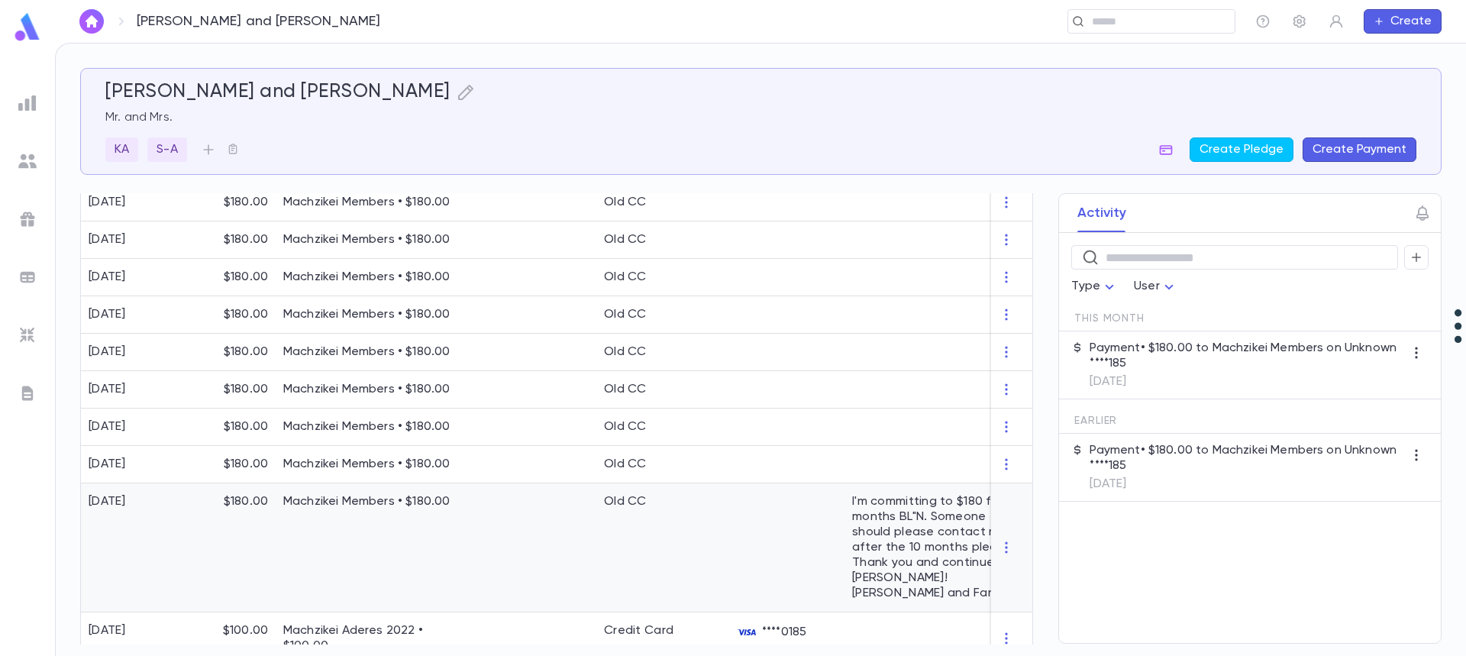
click at [875, 528] on div "I'm committing to $180 for 10 months BL"N. Someone should please contact me aft…" at bounding box center [940, 547] width 176 height 107
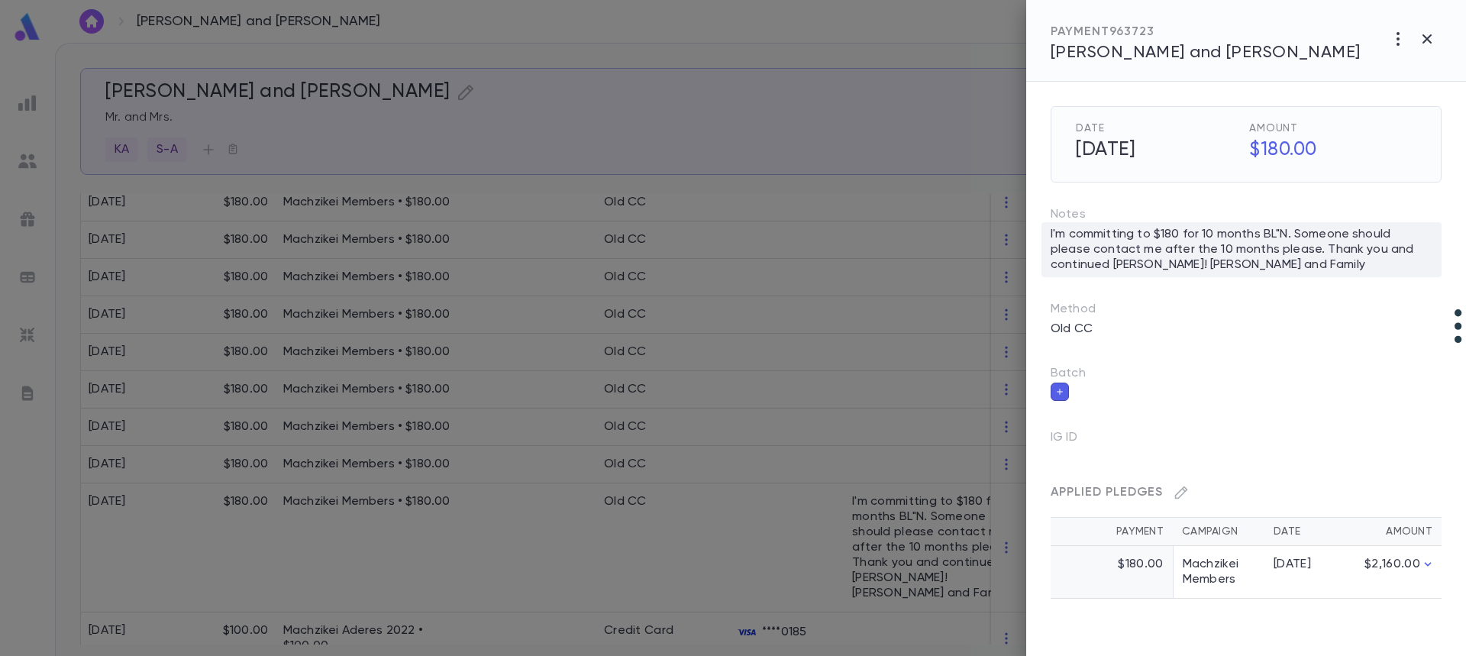
click at [1222, 239] on div "I'm committing to $180 for 10 months BL"N. Someone should please contact me aft…" at bounding box center [1241, 249] width 400 height 55
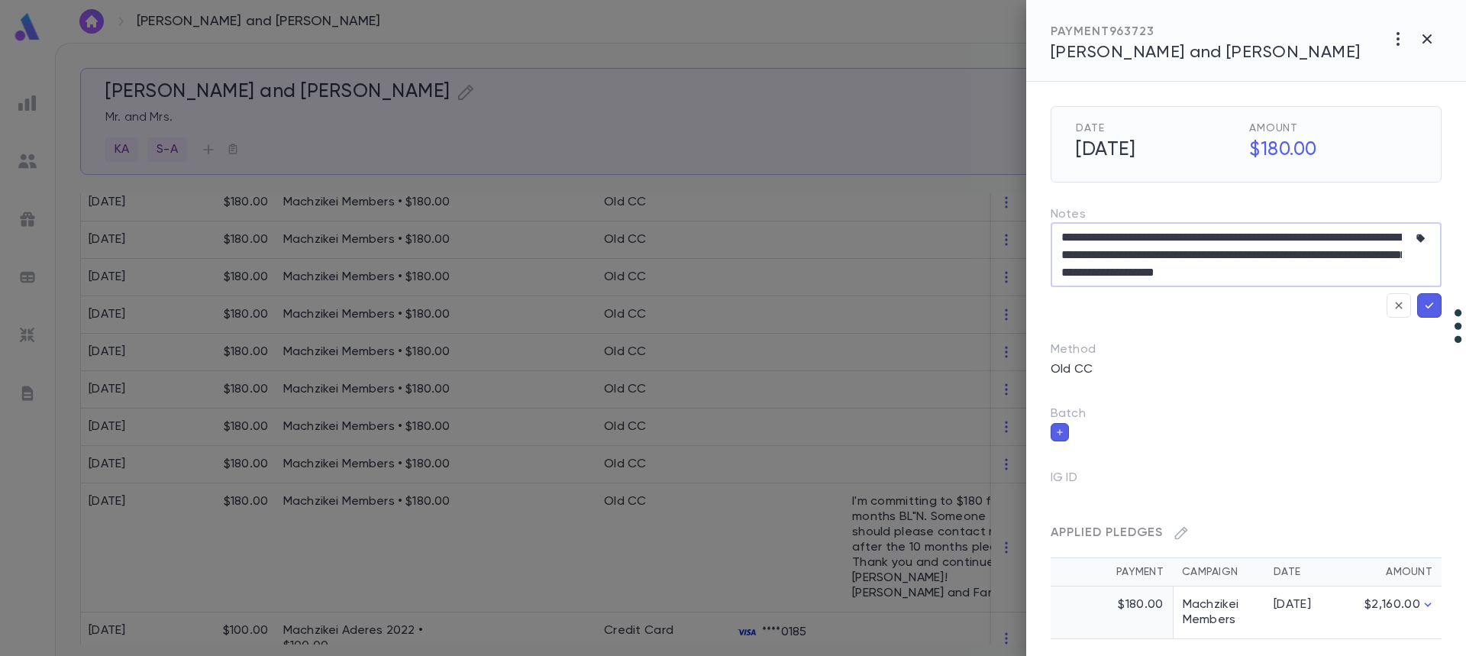
drag, startPoint x: 1390, startPoint y: 277, endPoint x: 1038, endPoint y: 216, distance: 357.2
click at [1038, 216] on div "**********" at bounding box center [1233, 249] width 415 height 135
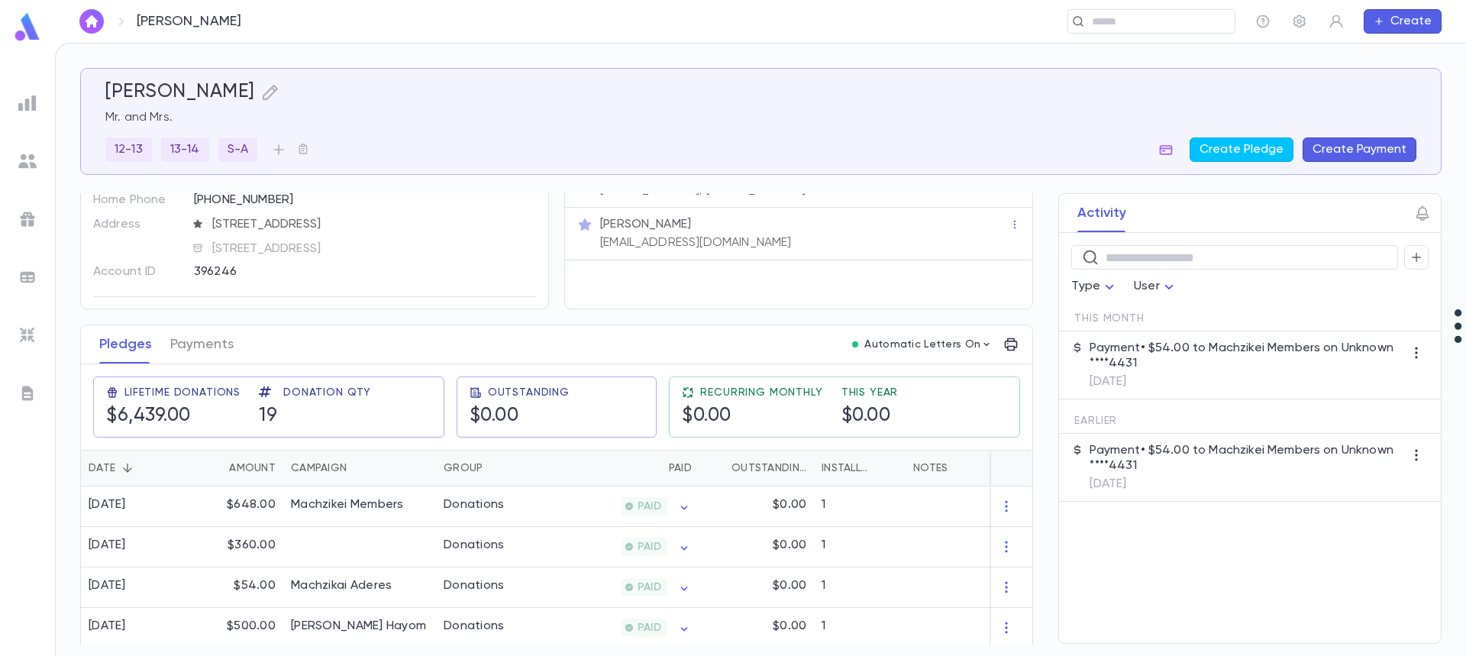
scroll to position [153, 0]
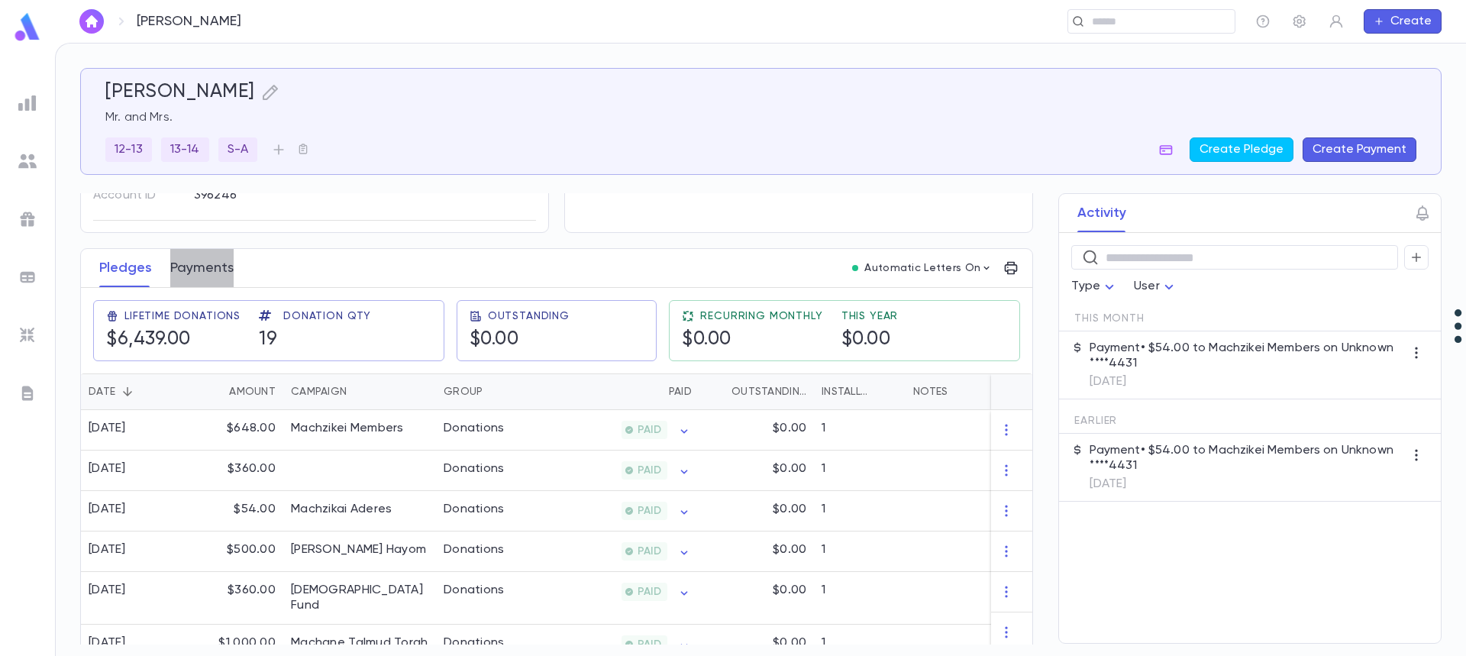
click at [202, 264] on button "Payments" at bounding box center [201, 268] width 63 height 38
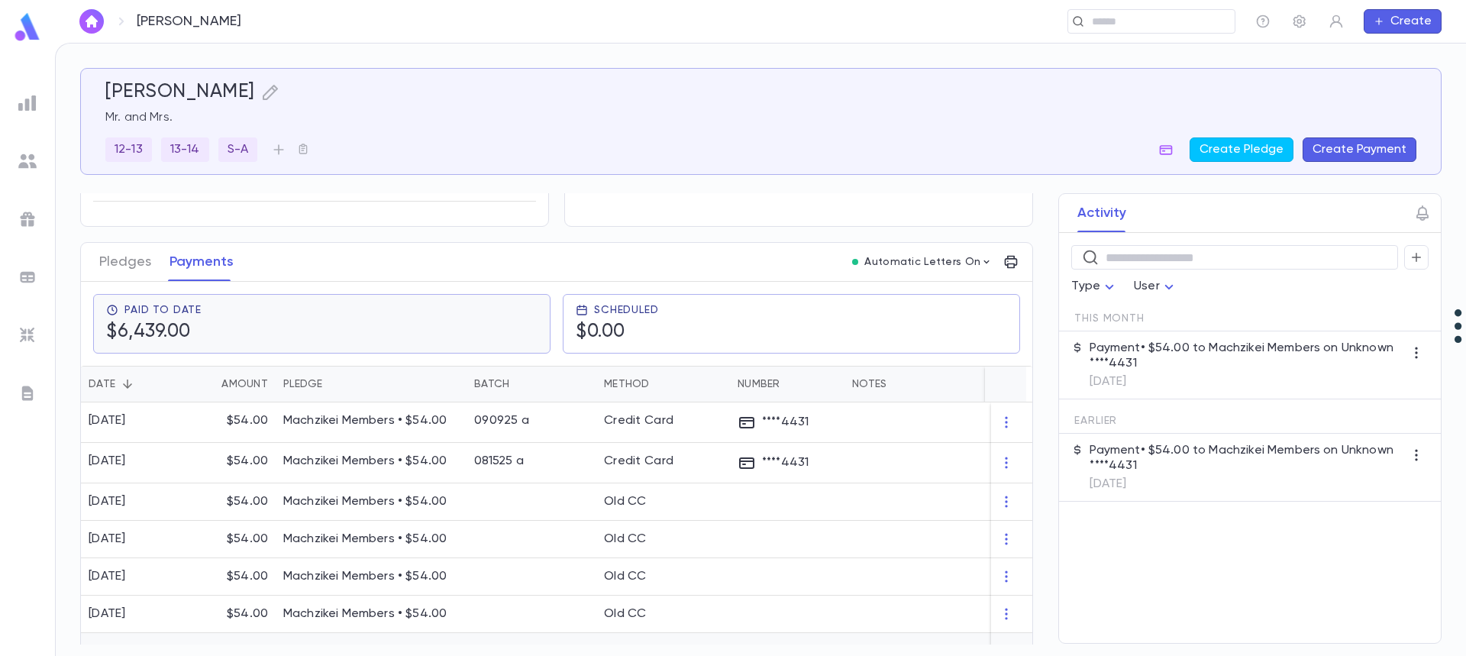
scroll to position [153, 0]
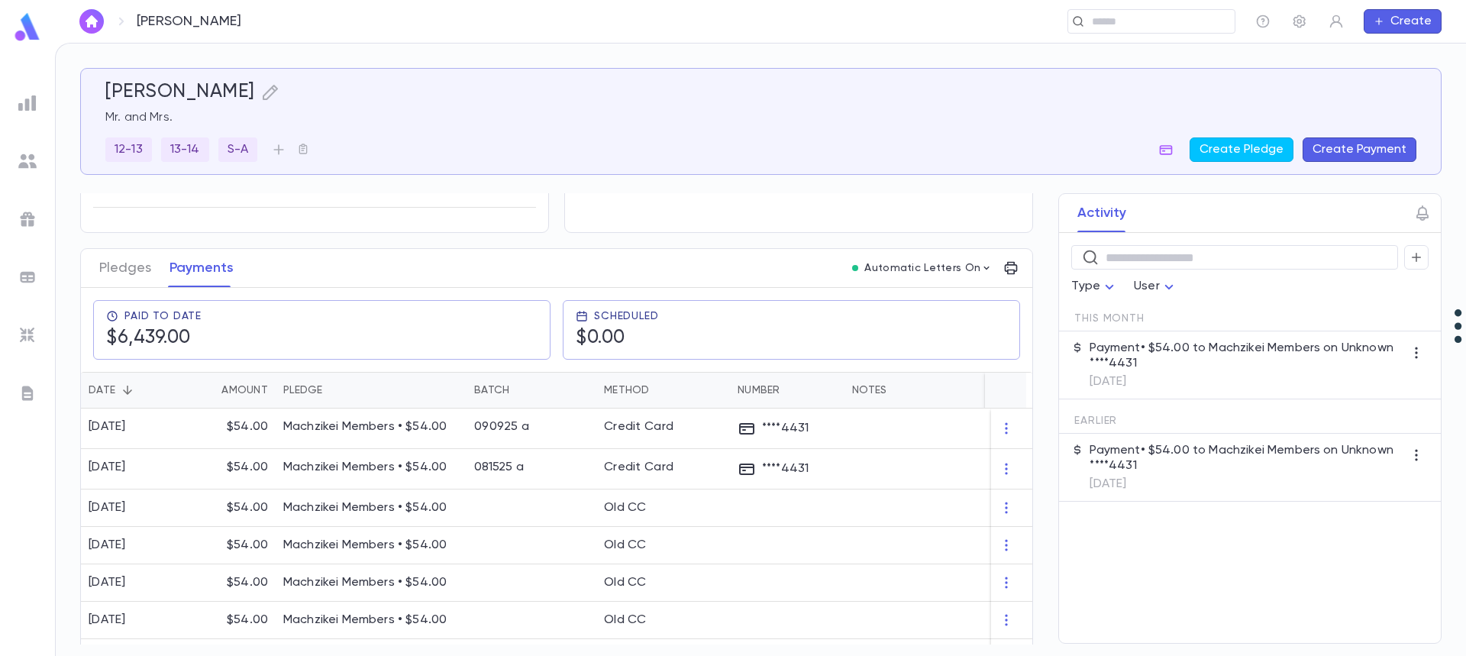
click at [1364, 146] on button "Create Payment" at bounding box center [1359, 149] width 114 height 24
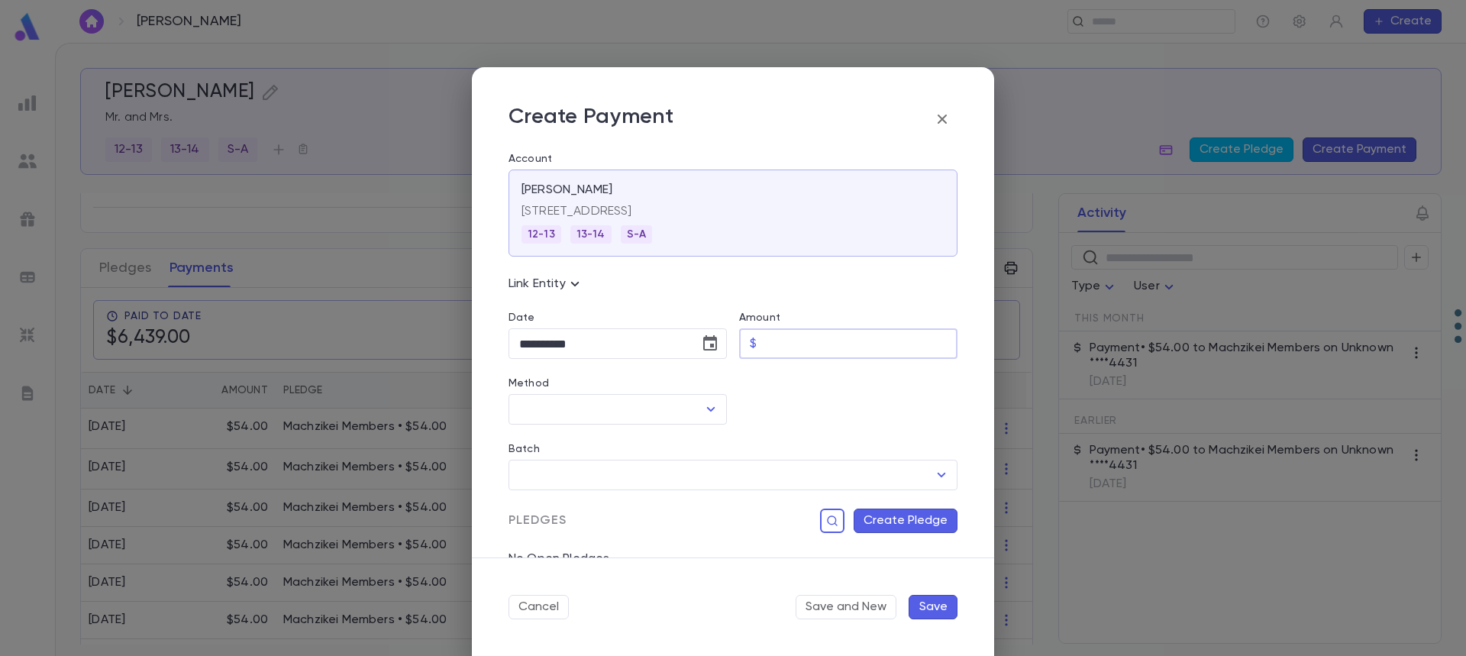
click at [828, 338] on input "Amount" at bounding box center [860, 344] width 195 height 30
type input "*****"
click at [586, 418] on input "Method" at bounding box center [606, 409] width 182 height 29
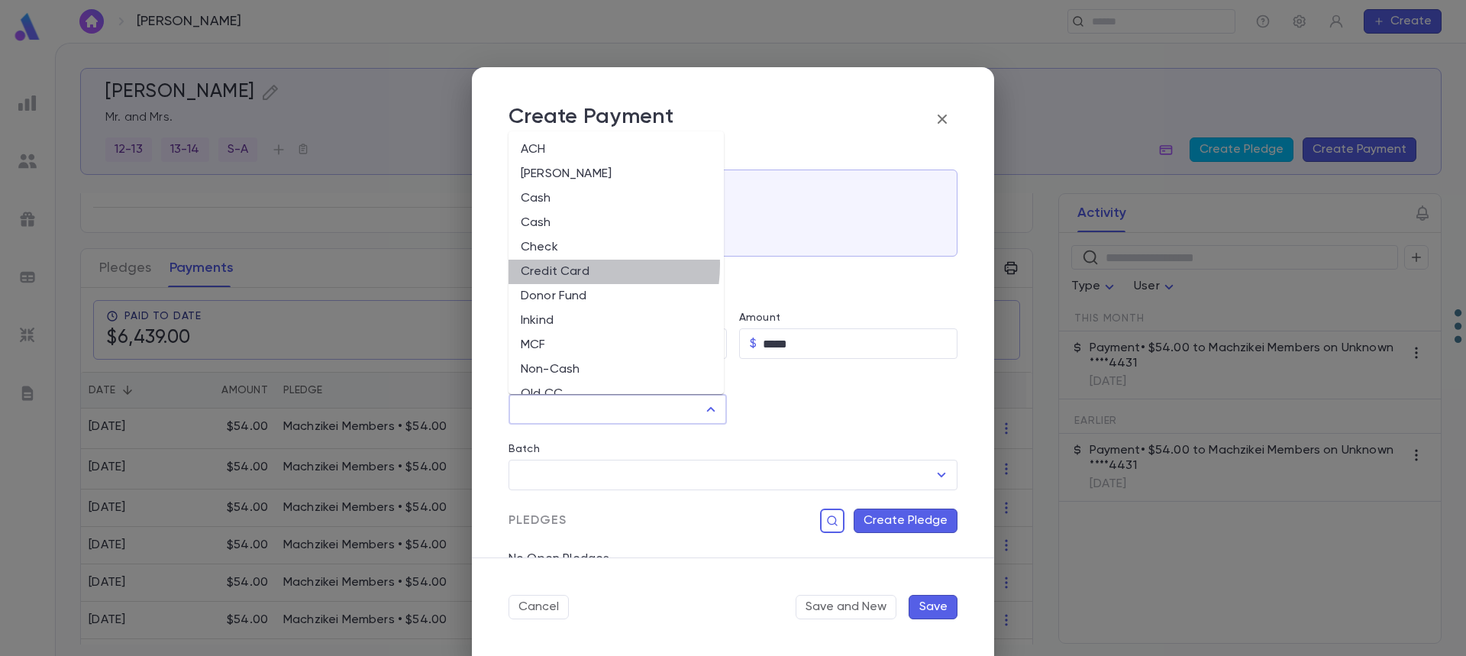
click at [560, 264] on li "Credit Card" at bounding box center [615, 272] width 215 height 24
type input "**********"
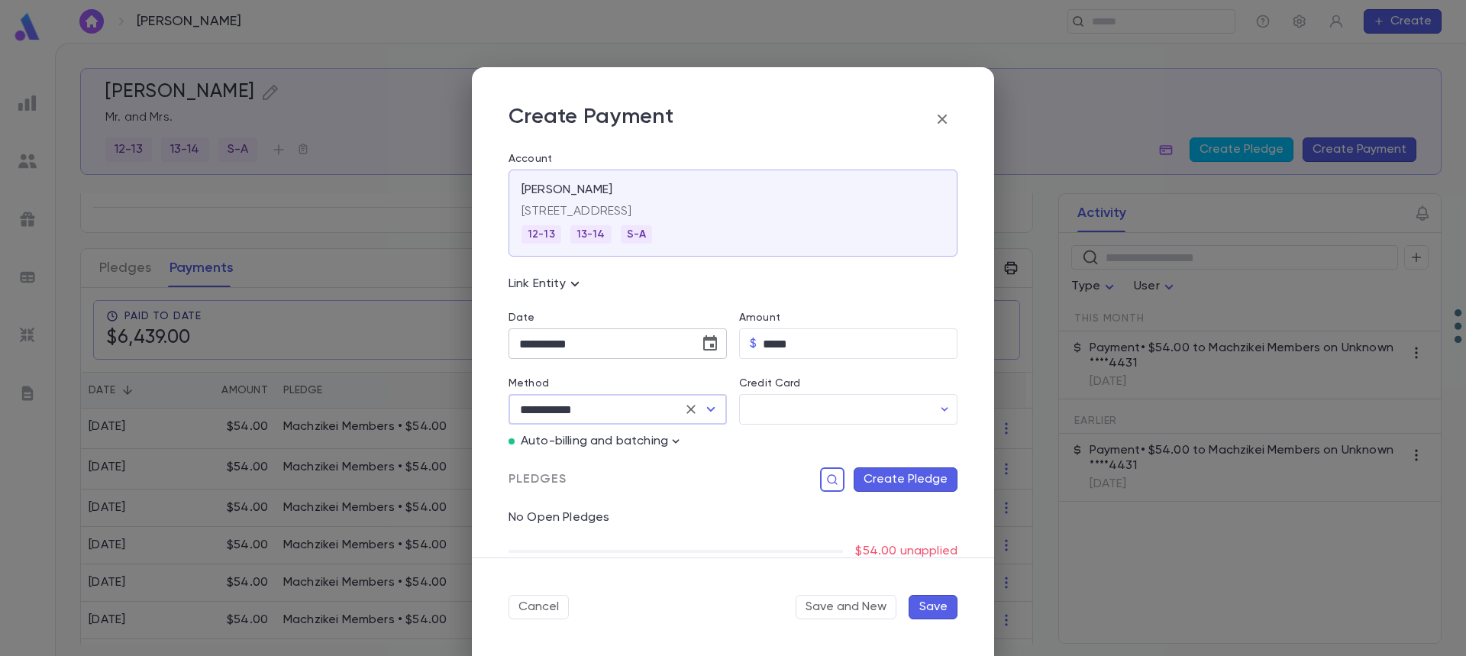
click at [710, 343] on icon "Choose date, selected date is Sep 30, 2025" at bounding box center [710, 343] width 18 height 18
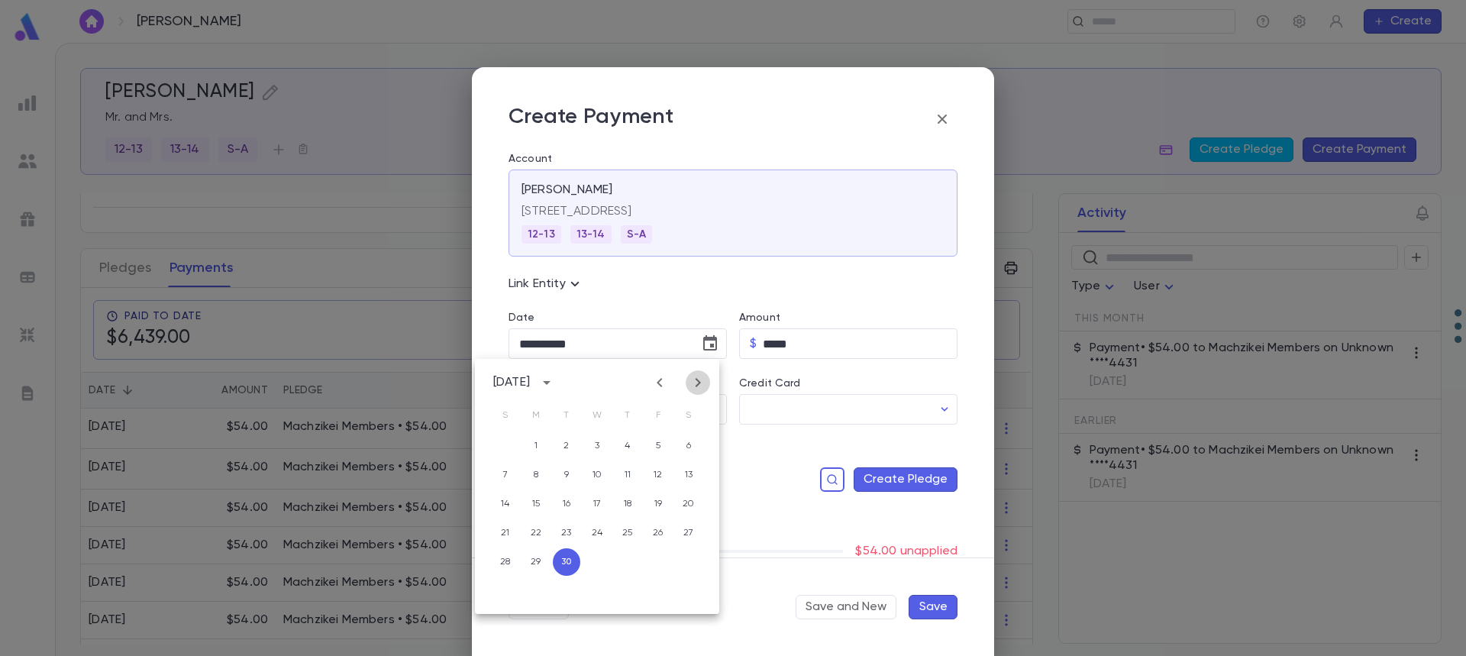
click at [699, 386] on icon "Next month" at bounding box center [698, 382] width 18 height 18
click at [625, 470] on button "9" at bounding box center [627, 474] width 27 height 27
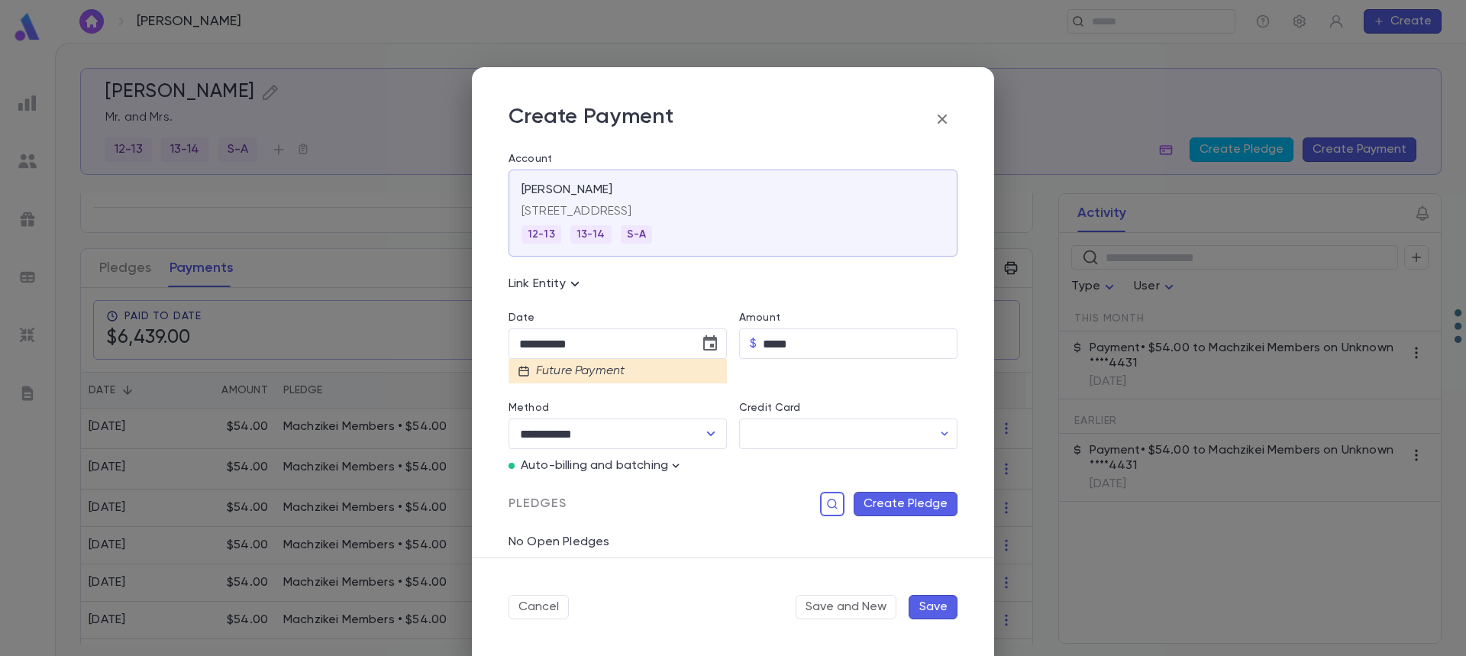
type input "**********"
click at [770, 432] on input "Credit Card" at bounding box center [835, 434] width 193 height 30
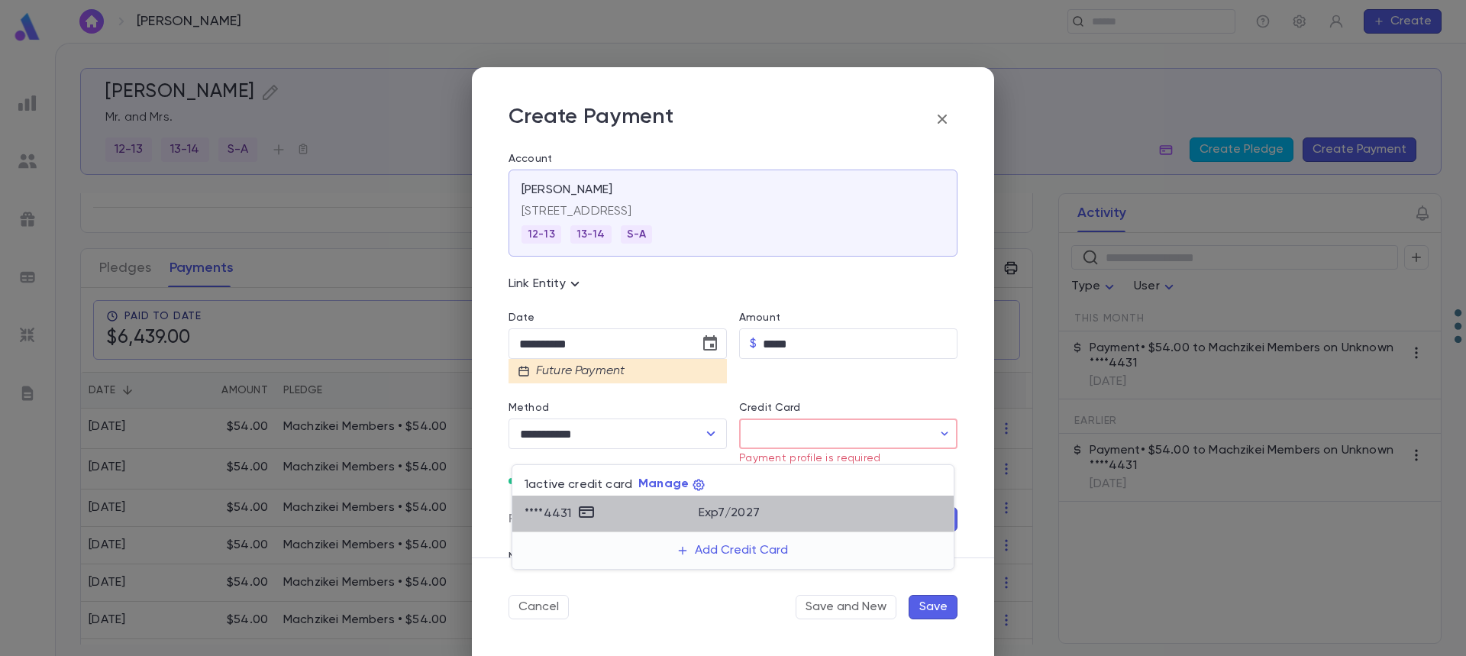
click at [648, 512] on div "**** 4431" at bounding box center [612, 513] width 174 height 23
type input "********"
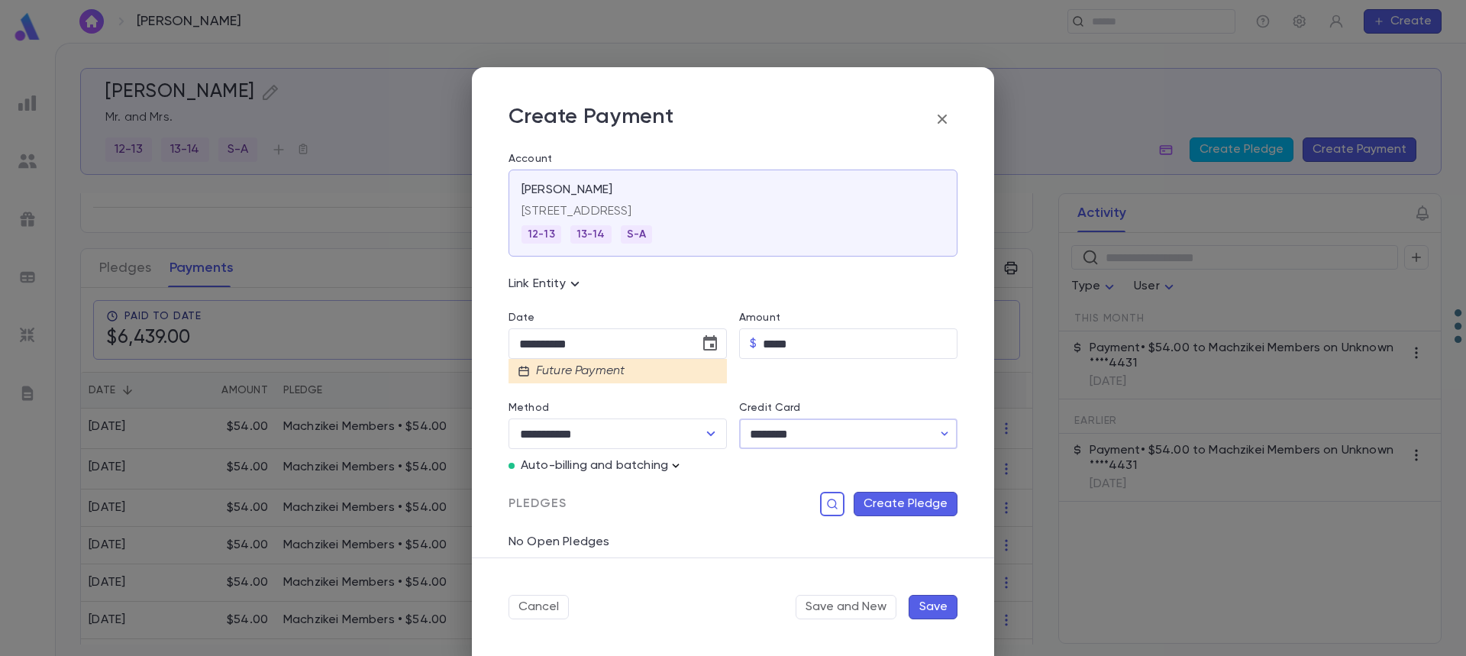
click at [676, 465] on icon "button" at bounding box center [675, 465] width 15 height 15
click at [624, 341] on div at bounding box center [733, 328] width 1466 height 656
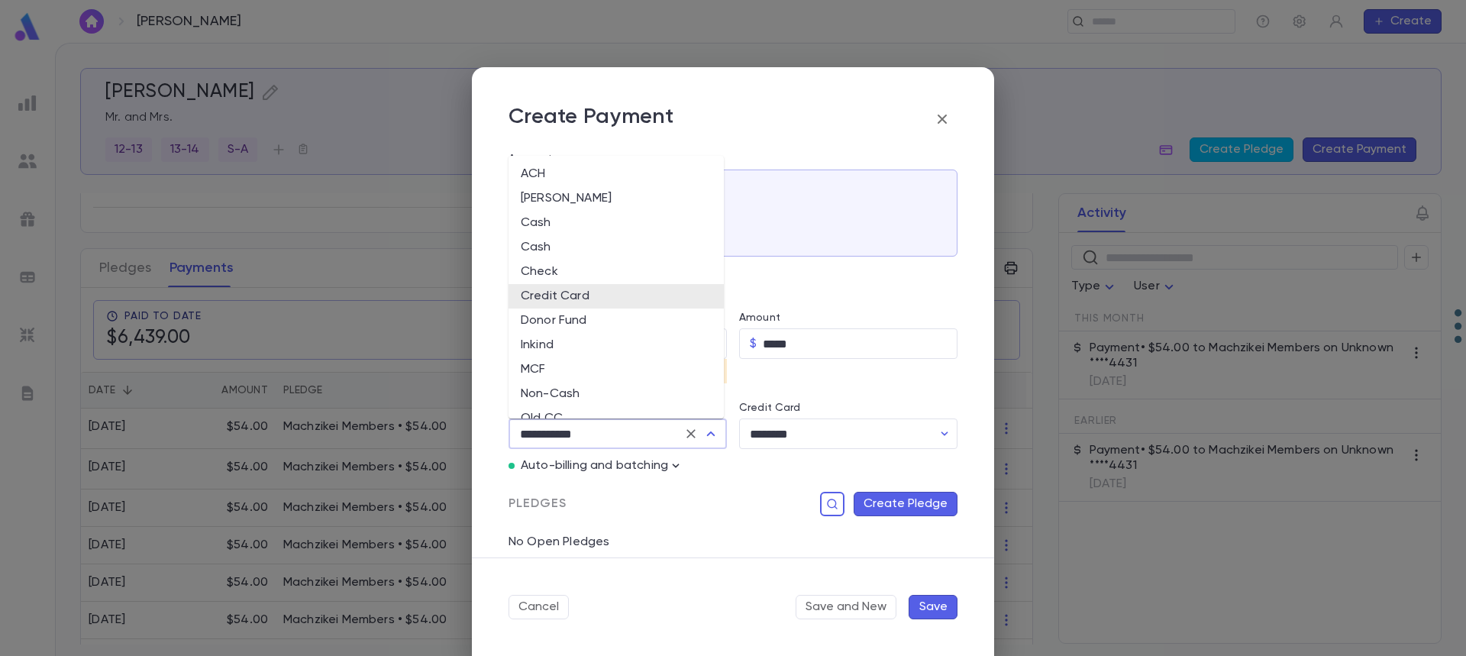
click at [644, 439] on input "**********" at bounding box center [596, 433] width 162 height 29
drag, startPoint x: 678, startPoint y: 472, endPoint x: 668, endPoint y: 473, distance: 10.0
click at [676, 473] on div "**********" at bounding box center [726, 441] width 461 height 615
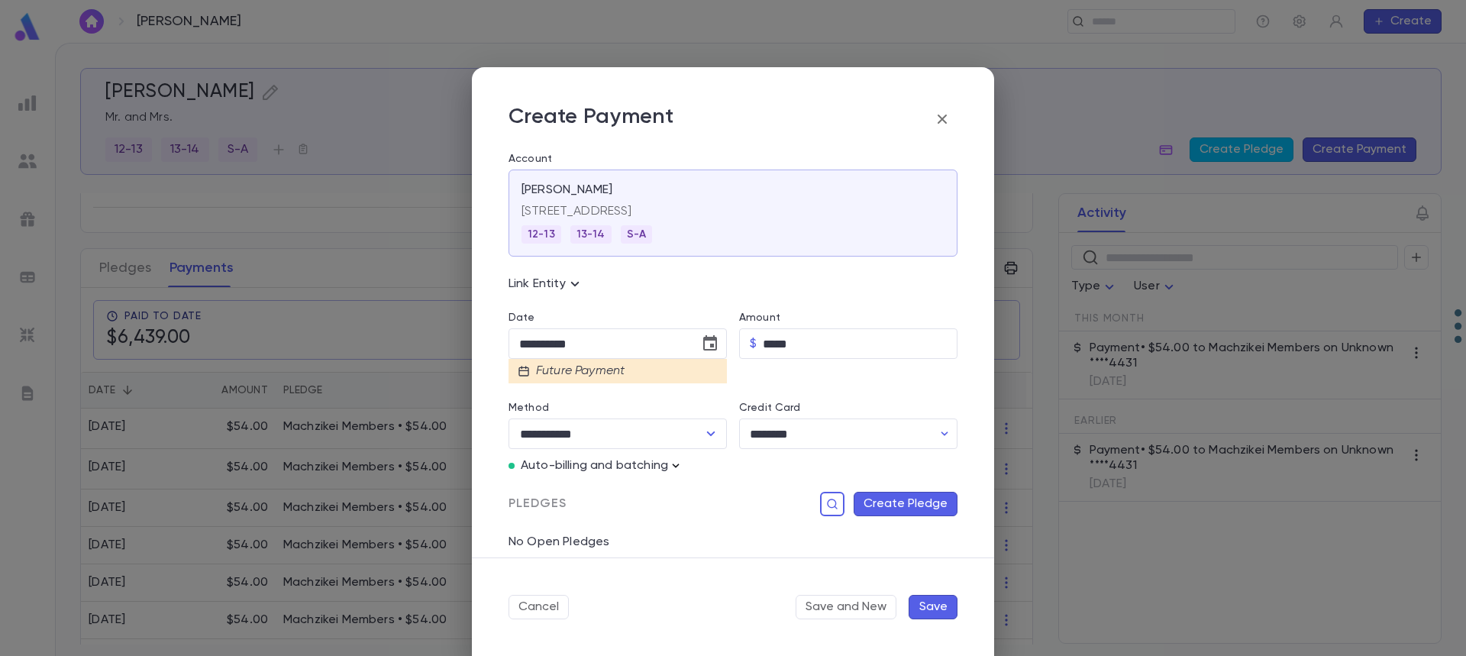
click at [672, 466] on icon "button" at bounding box center [675, 465] width 15 height 15
click at [647, 480] on div at bounding box center [733, 328] width 1466 height 656
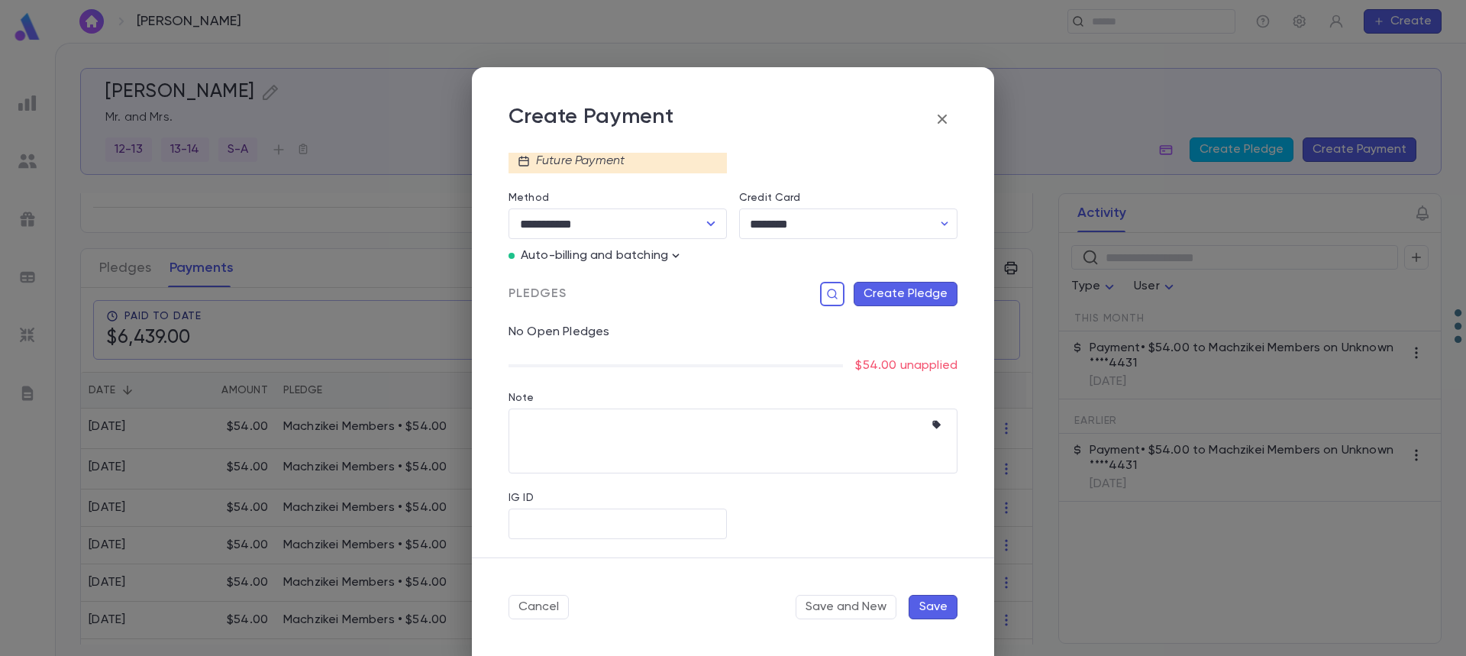
scroll to position [134, 0]
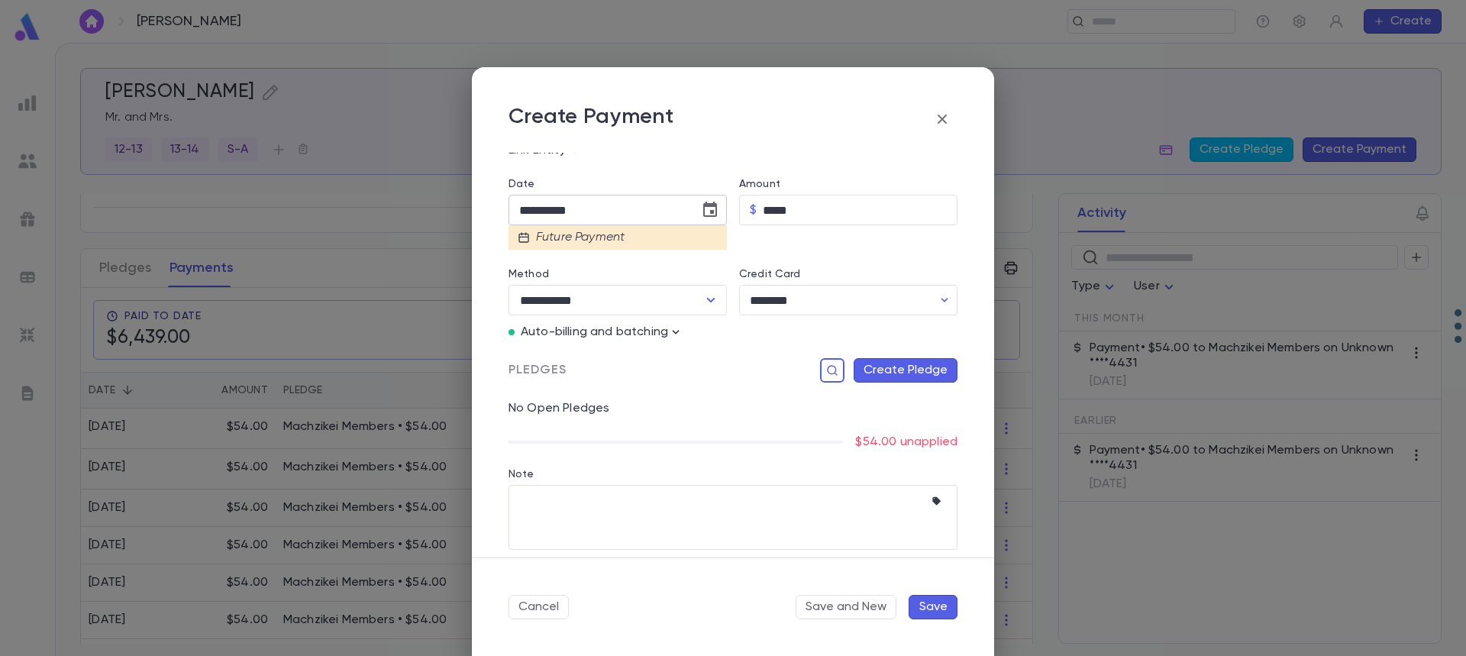
click at [706, 213] on icon "Choose date, selected date is Oct 9, 2025" at bounding box center [710, 210] width 18 height 18
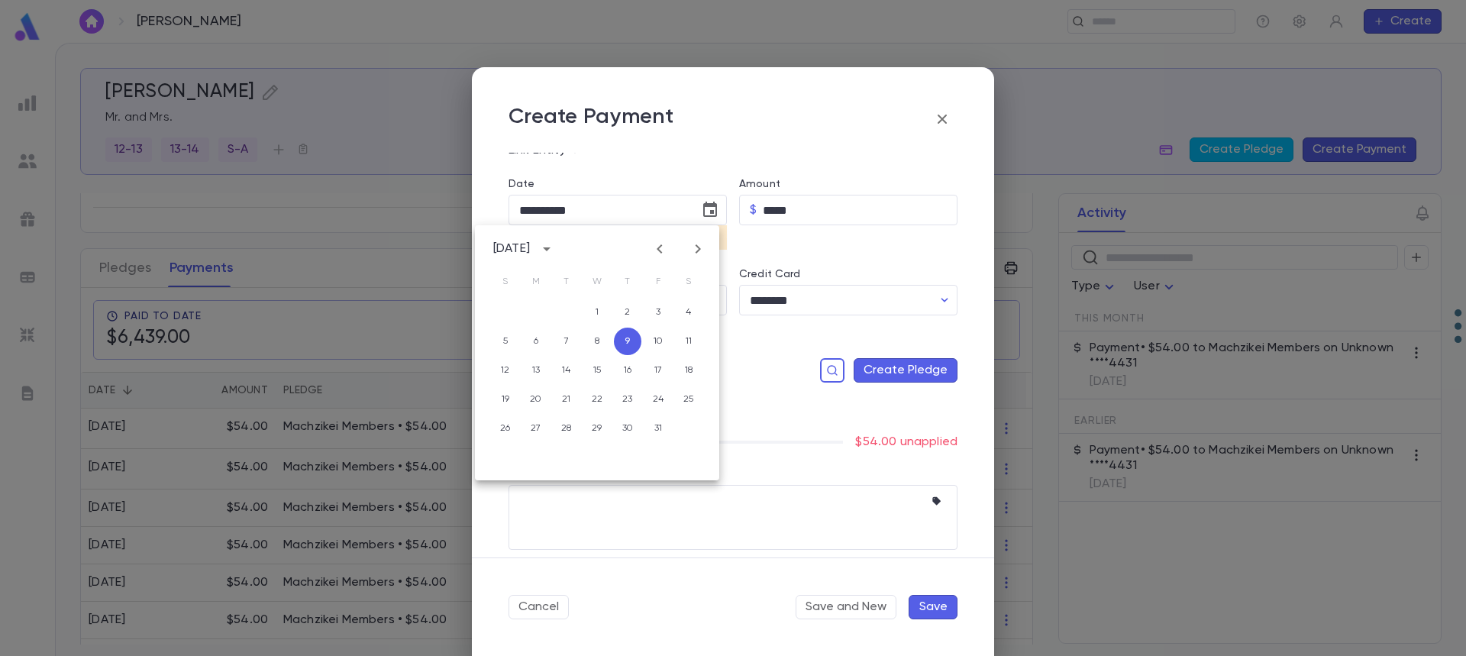
click at [659, 250] on icon "Previous month" at bounding box center [659, 248] width 5 height 9
click at [571, 424] on button "30" at bounding box center [566, 428] width 27 height 27
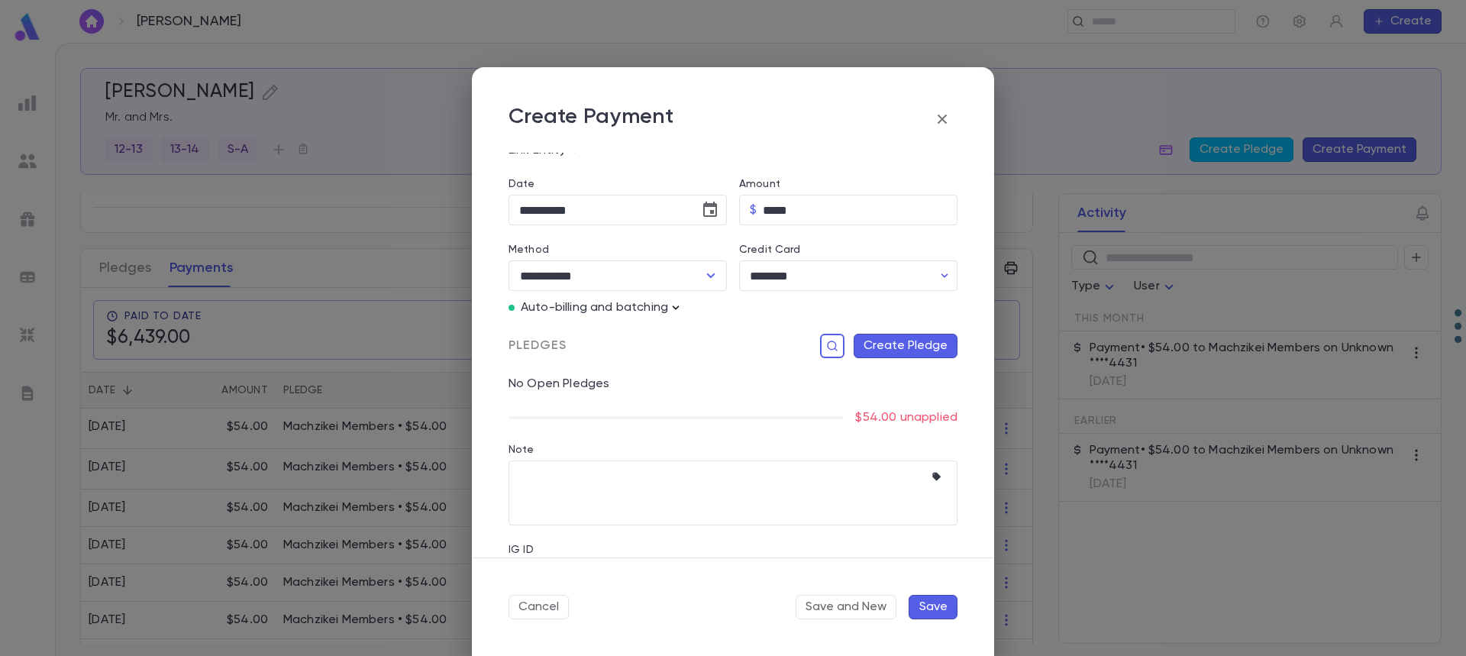
click at [676, 306] on icon "button" at bounding box center [675, 307] width 15 height 15
click at [705, 209] on div at bounding box center [733, 328] width 1466 height 656
click at [705, 209] on icon "Choose date, selected date is Sep 30, 2025" at bounding box center [710, 210] width 18 height 18
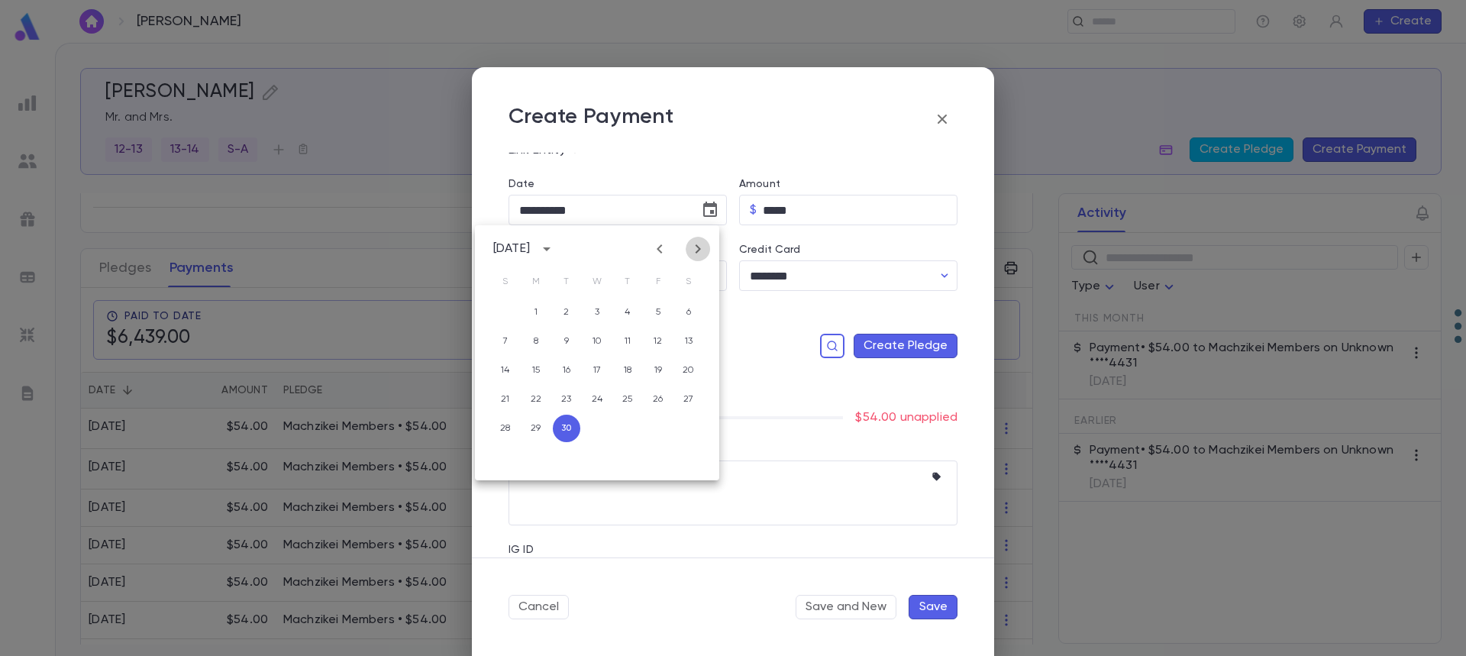
click at [699, 247] on icon "Next month" at bounding box center [698, 248] width 5 height 9
click at [628, 337] on button "9" at bounding box center [627, 341] width 27 height 27
type input "**********"
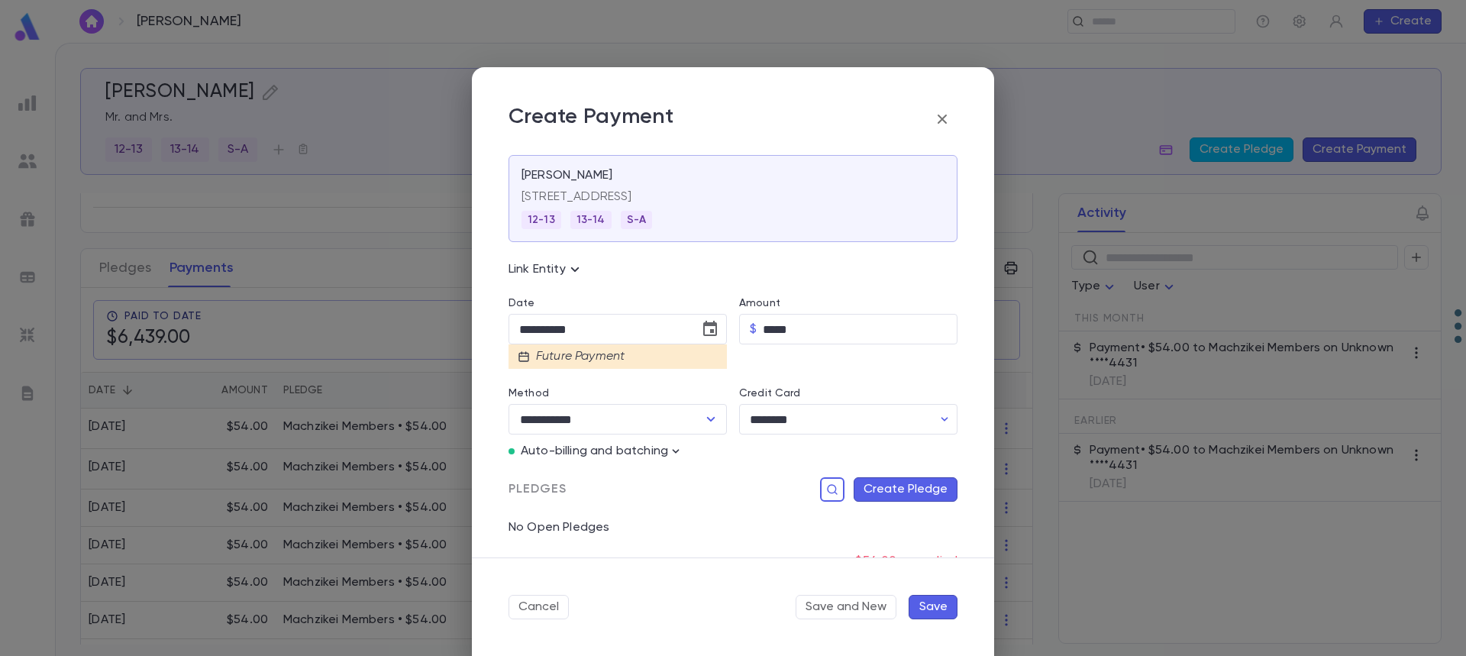
scroll to position [0, 0]
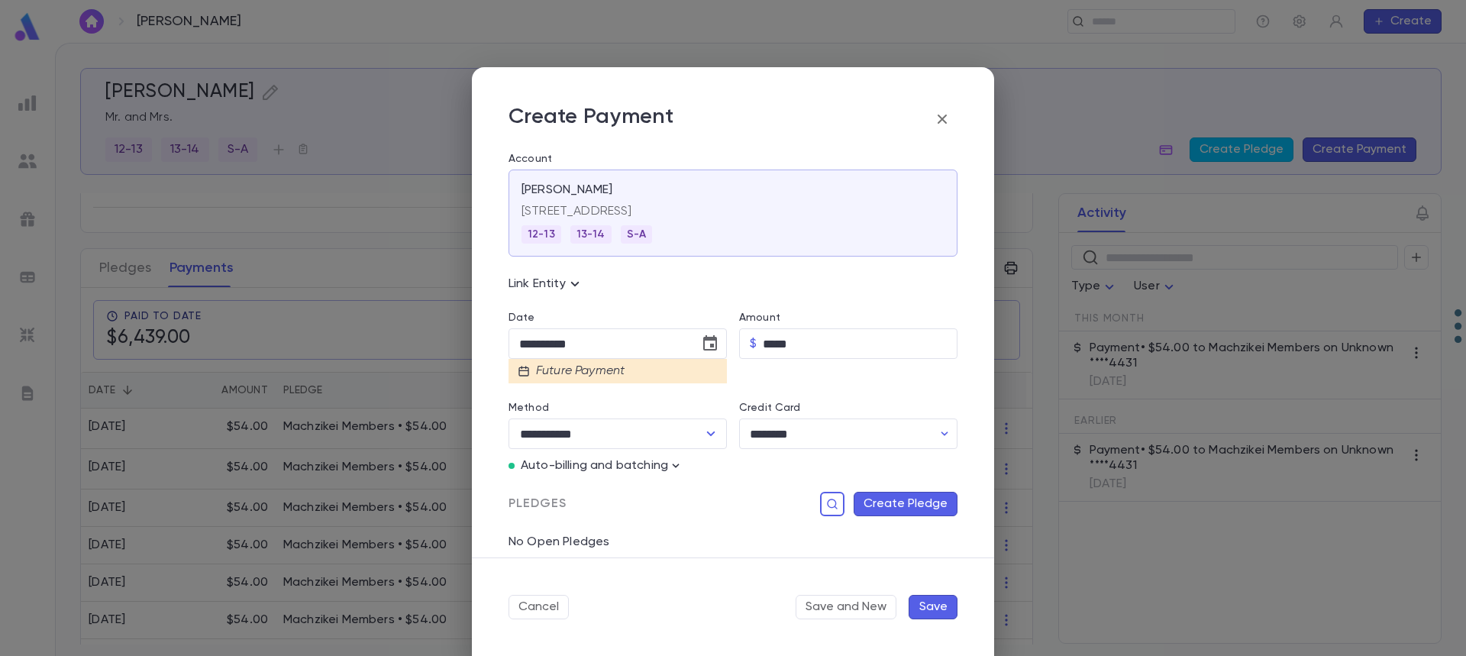
click at [907, 500] on button "Create Pledge" at bounding box center [906, 504] width 104 height 24
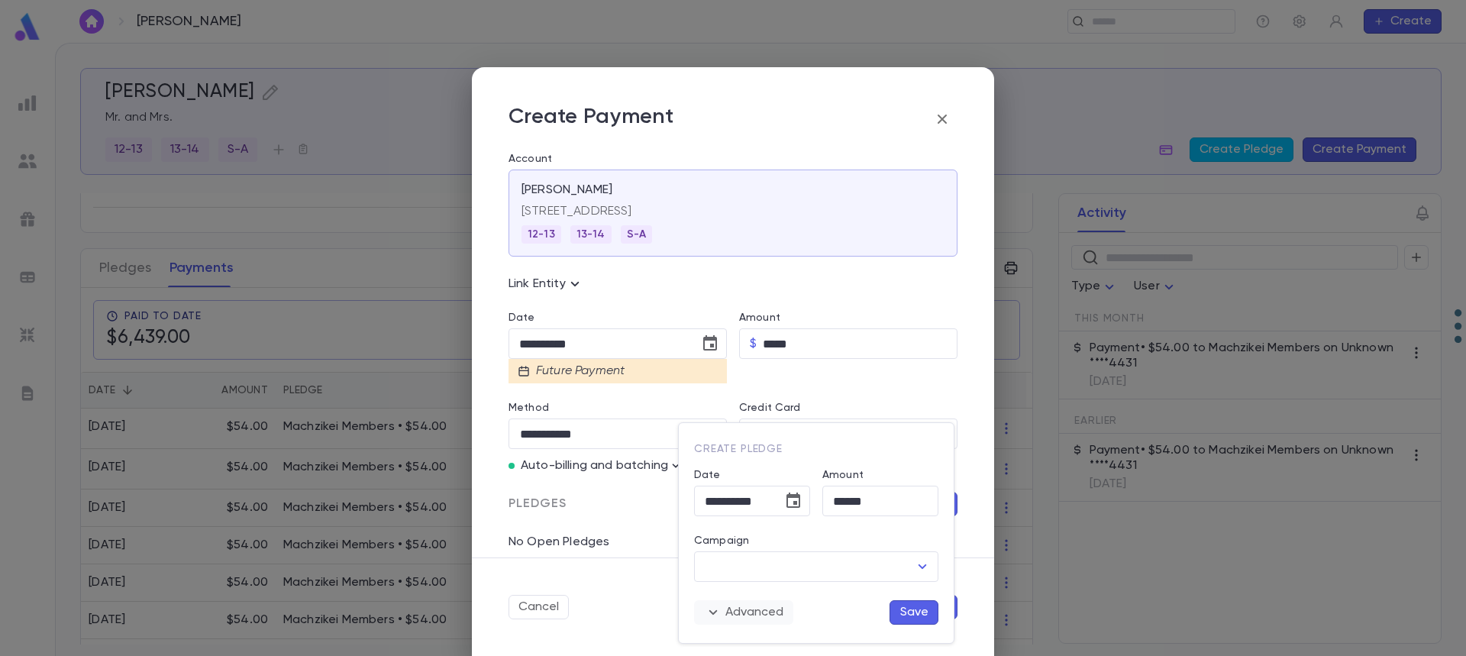
click at [715, 612] on icon "button" at bounding box center [713, 612] width 8 height 5
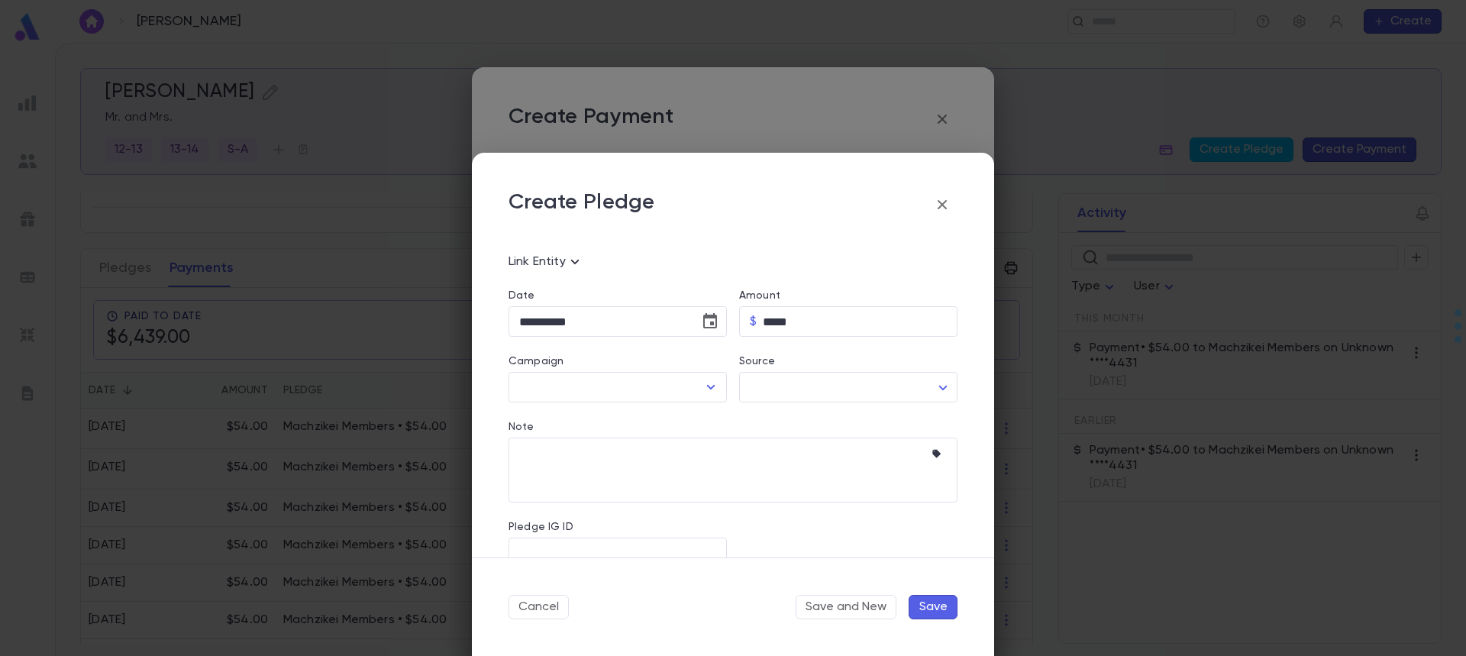
scroll to position [137, 0]
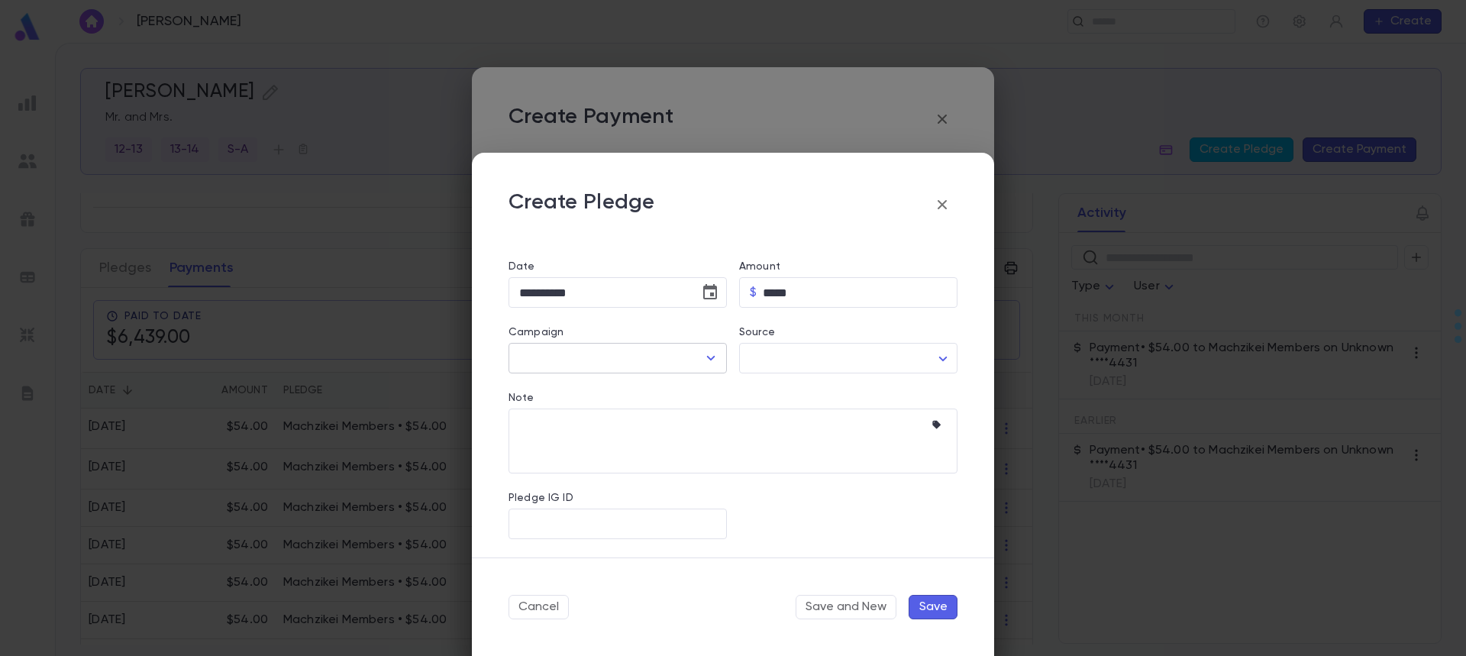
click at [707, 357] on icon "Open" at bounding box center [711, 358] width 18 height 18
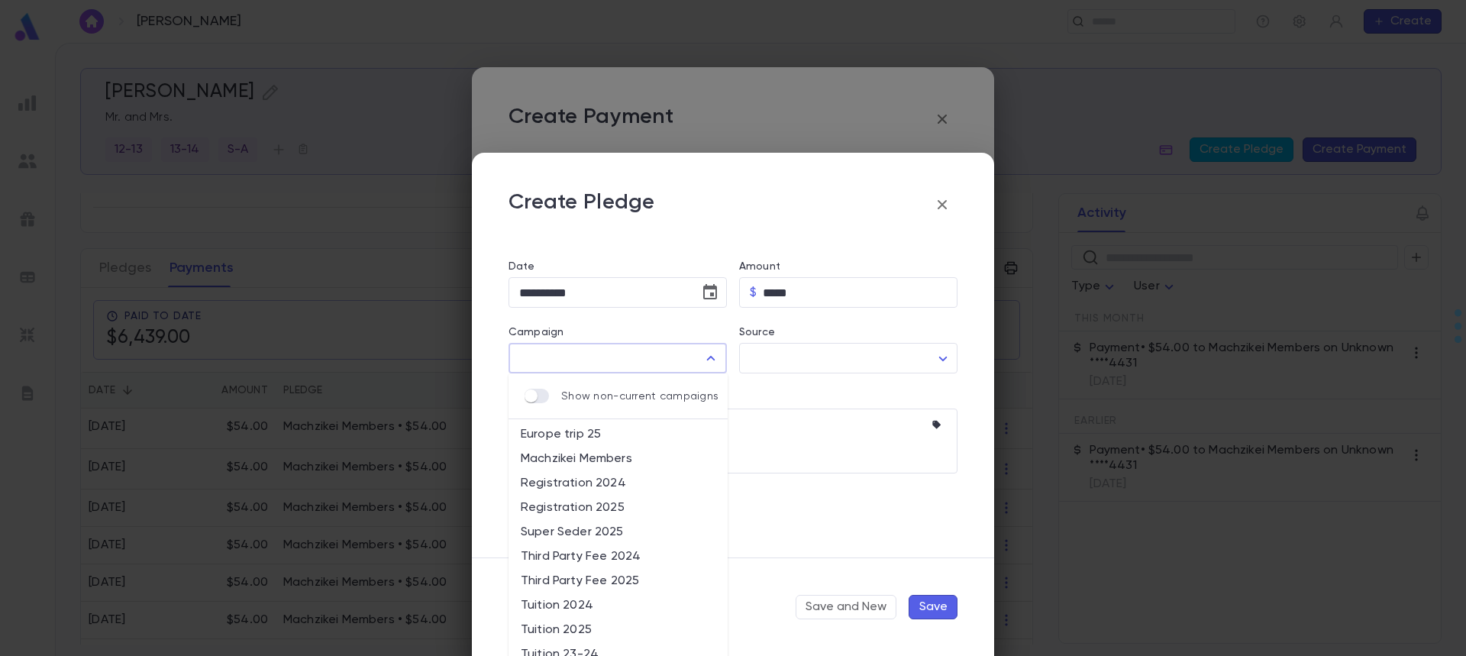
scroll to position [31, 0]
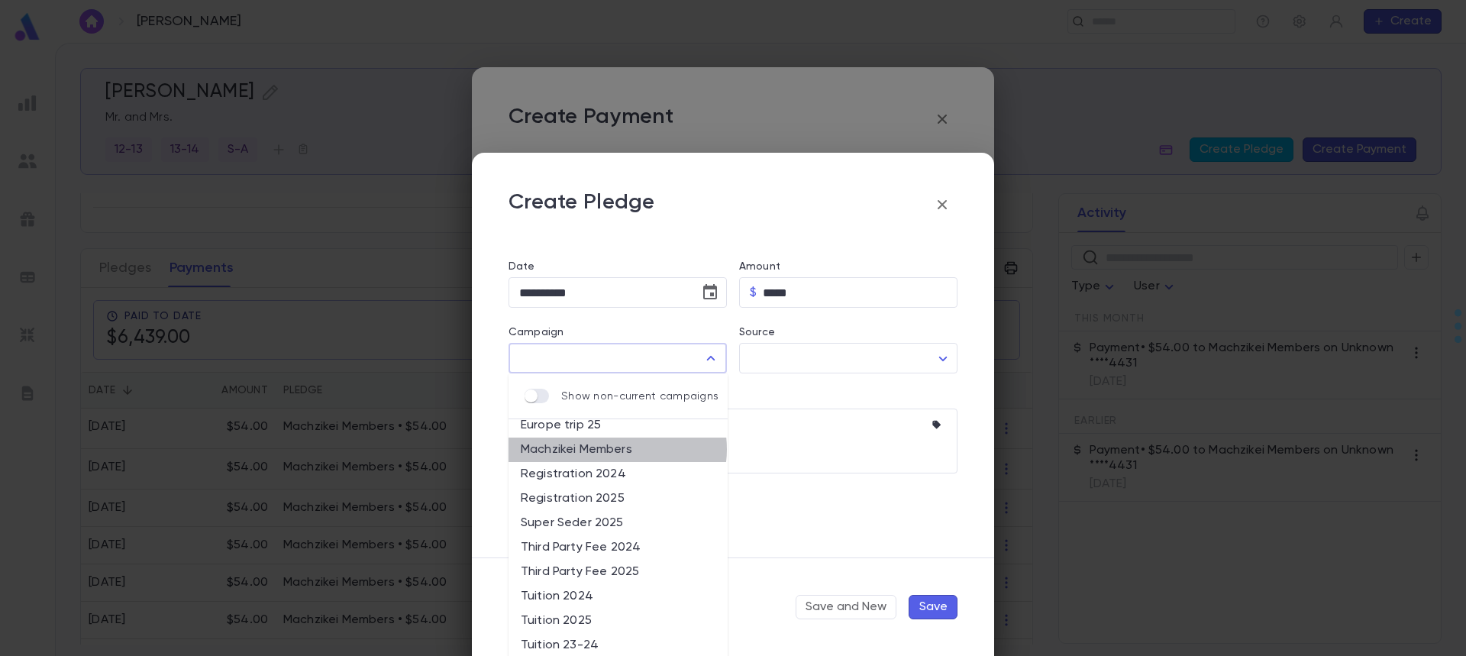
click at [617, 449] on li "Machzikei Members" at bounding box center [617, 449] width 219 height 24
type input "**********"
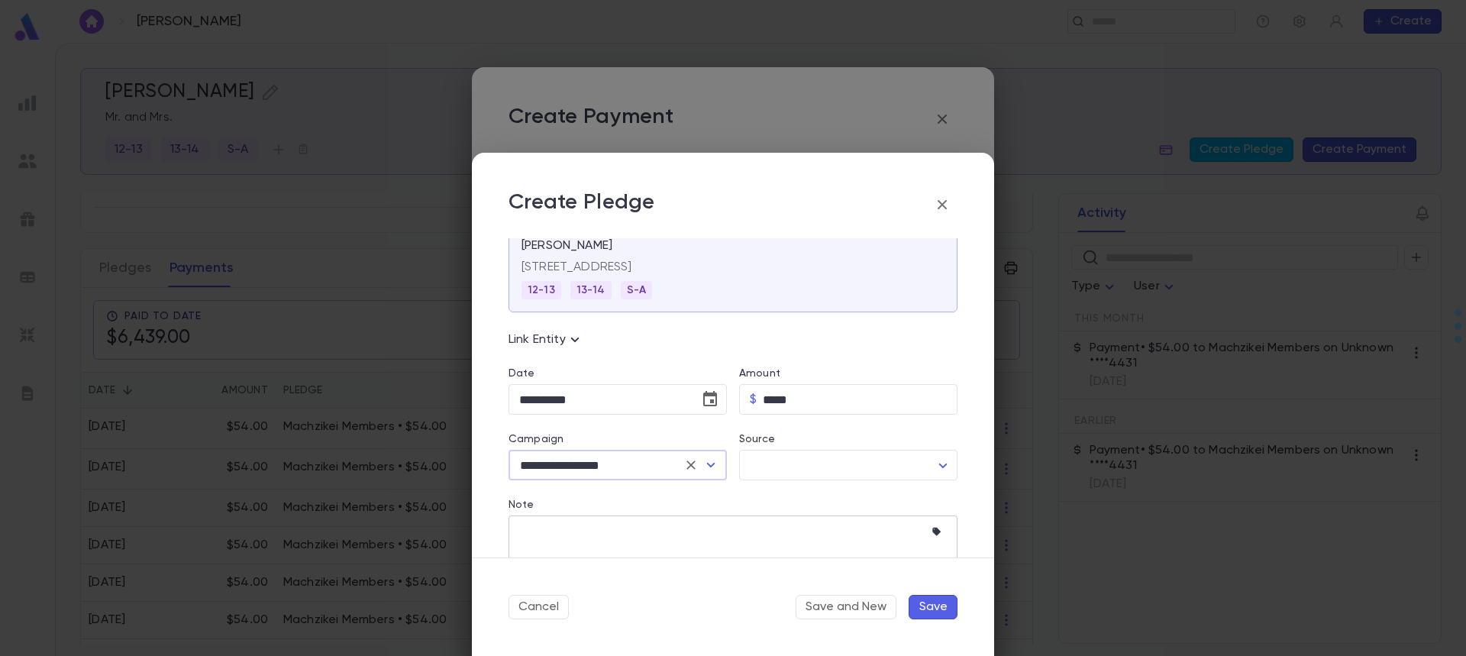
scroll to position [0, 0]
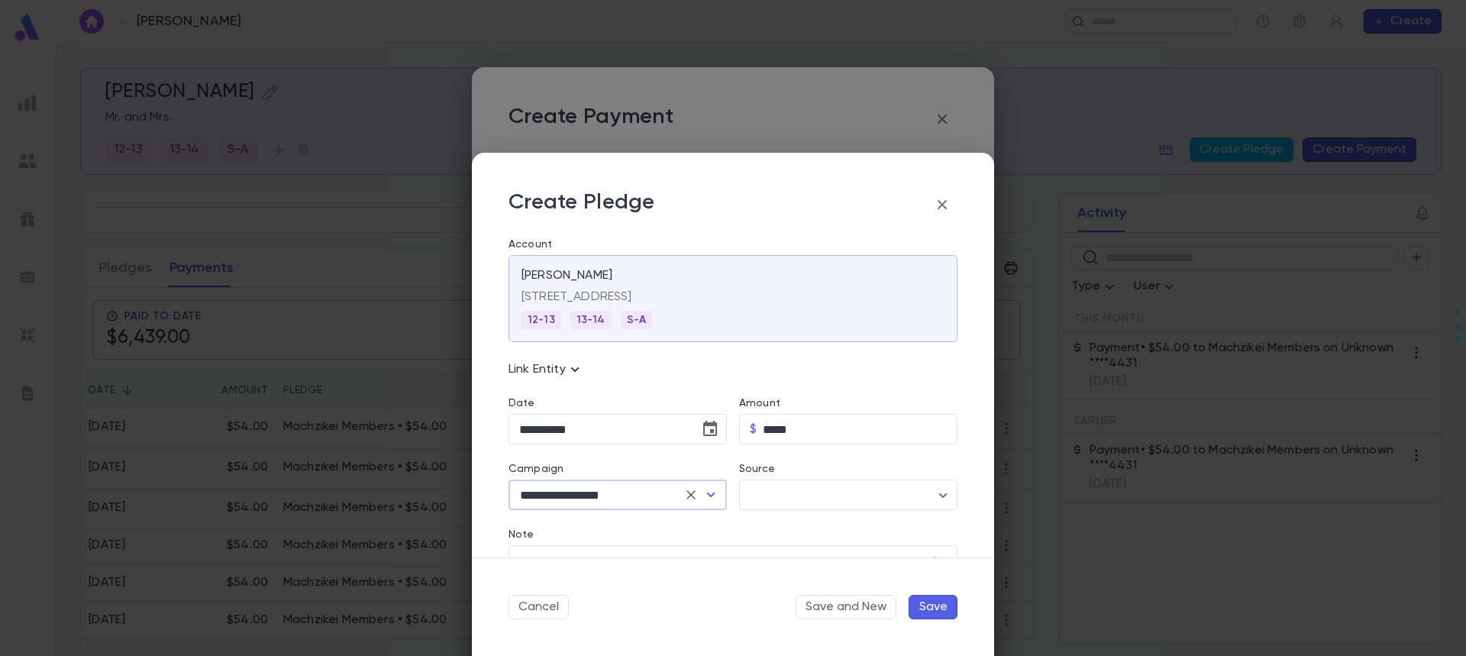
click at [946, 206] on icon "button" at bounding box center [942, 204] width 18 height 18
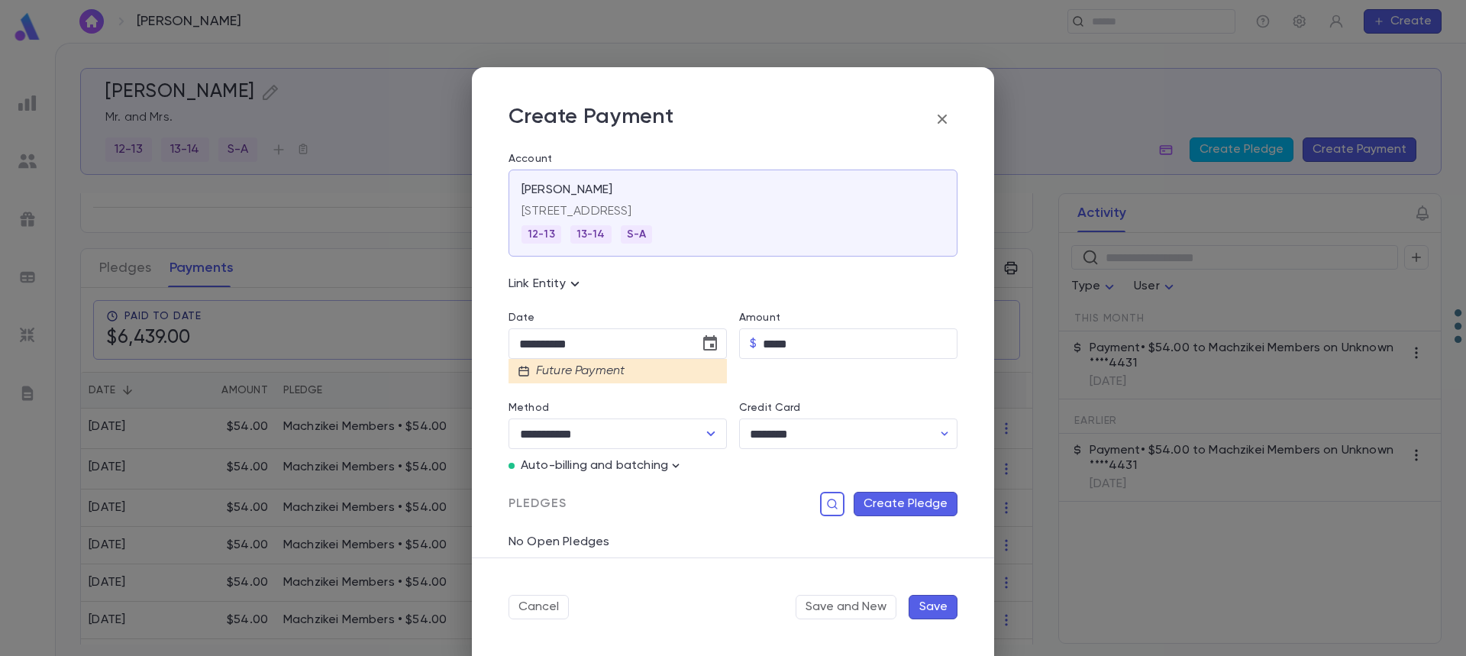
click at [627, 365] on div "Future Payment" at bounding box center [617, 371] width 218 height 24
click at [576, 286] on icon at bounding box center [575, 284] width 8 height 5
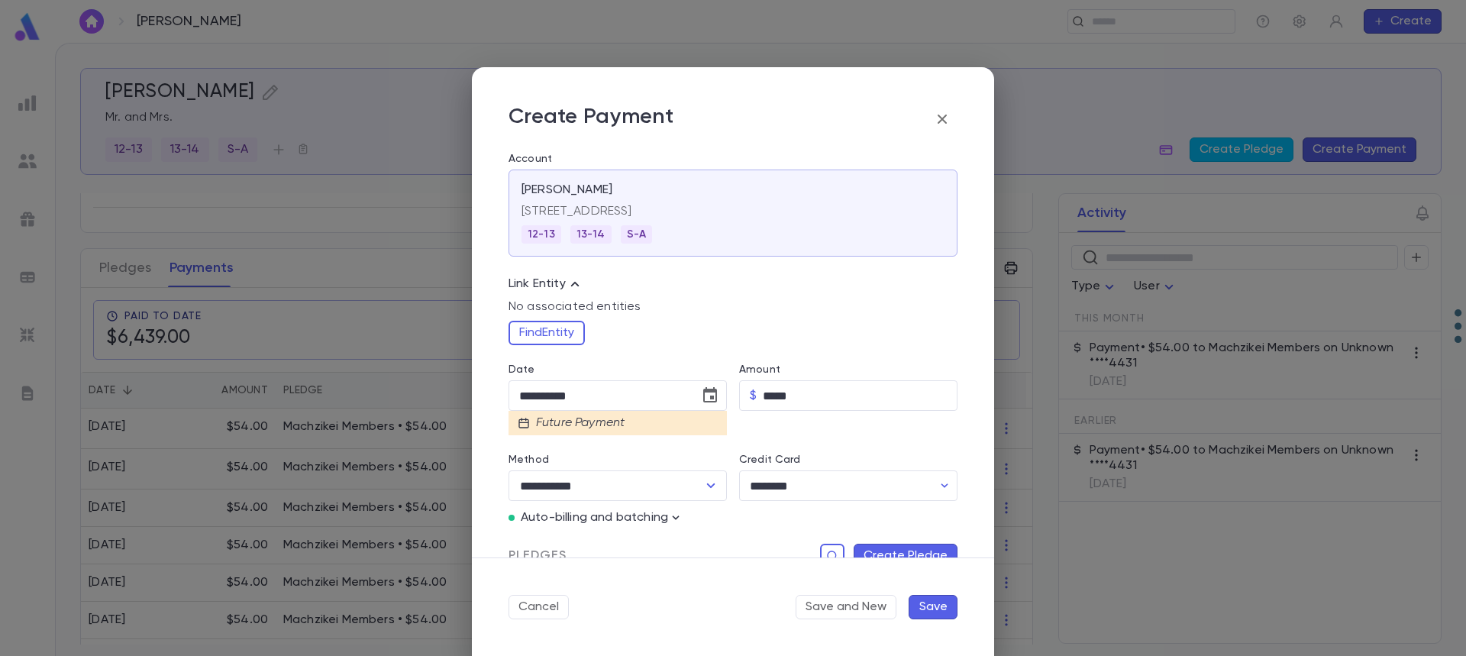
click at [574, 285] on icon at bounding box center [575, 284] width 18 height 18
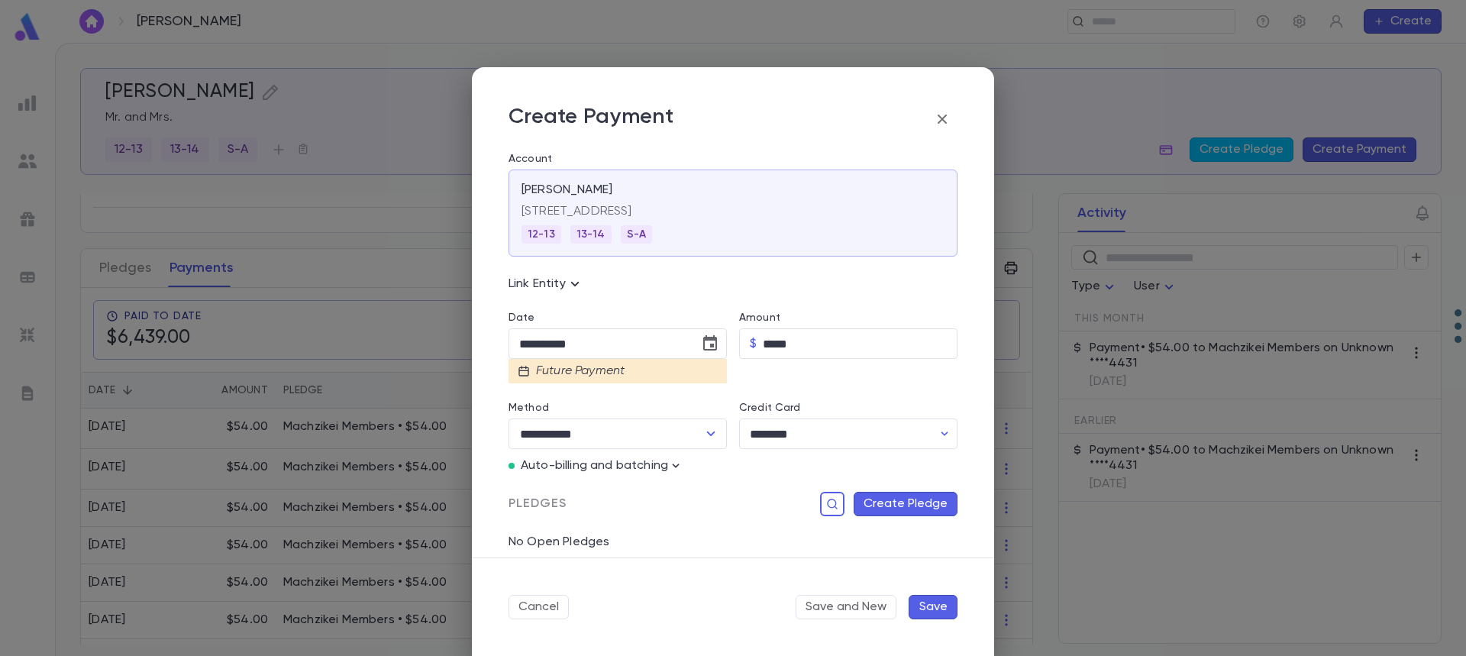
click at [941, 125] on icon "button" at bounding box center [942, 119] width 18 height 18
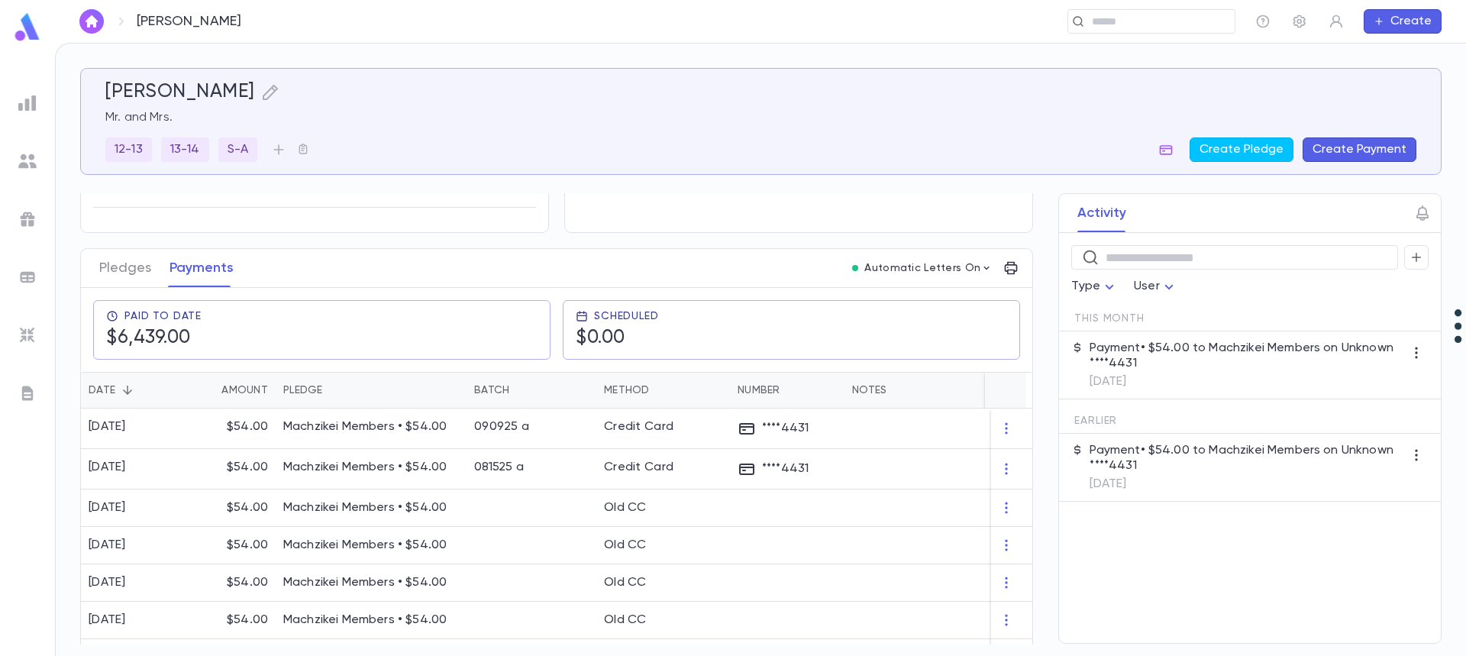
click at [1330, 154] on button "Create Payment" at bounding box center [1359, 149] width 114 height 24
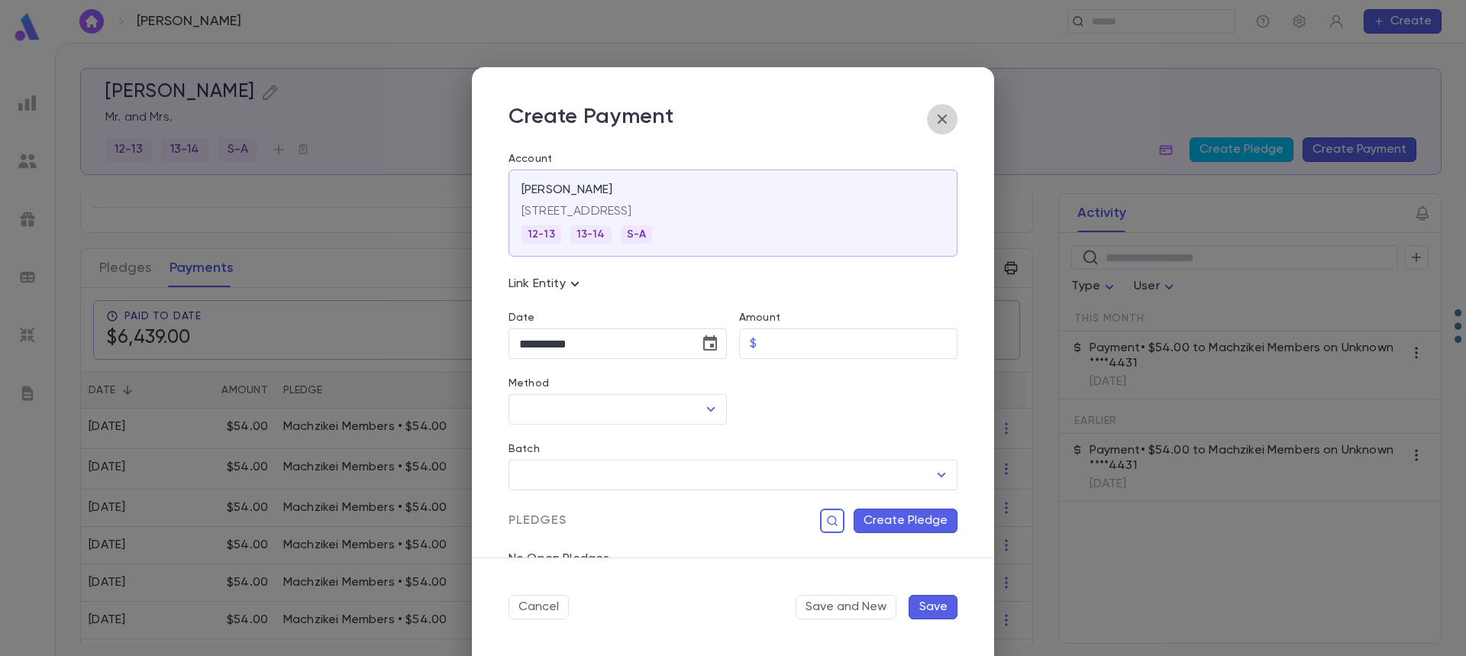
click at [944, 119] on icon "button" at bounding box center [942, 119] width 18 height 18
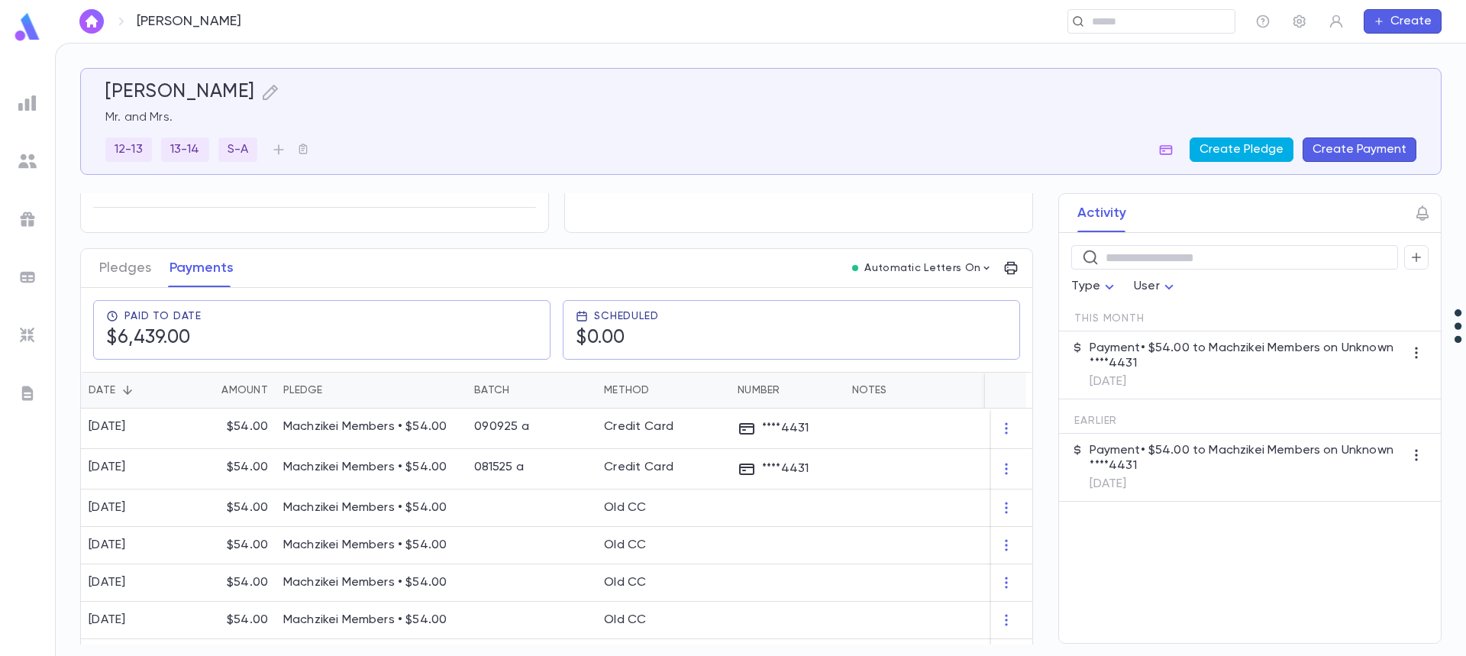
click at [1234, 141] on button "Create Pledge" at bounding box center [1241, 149] width 104 height 24
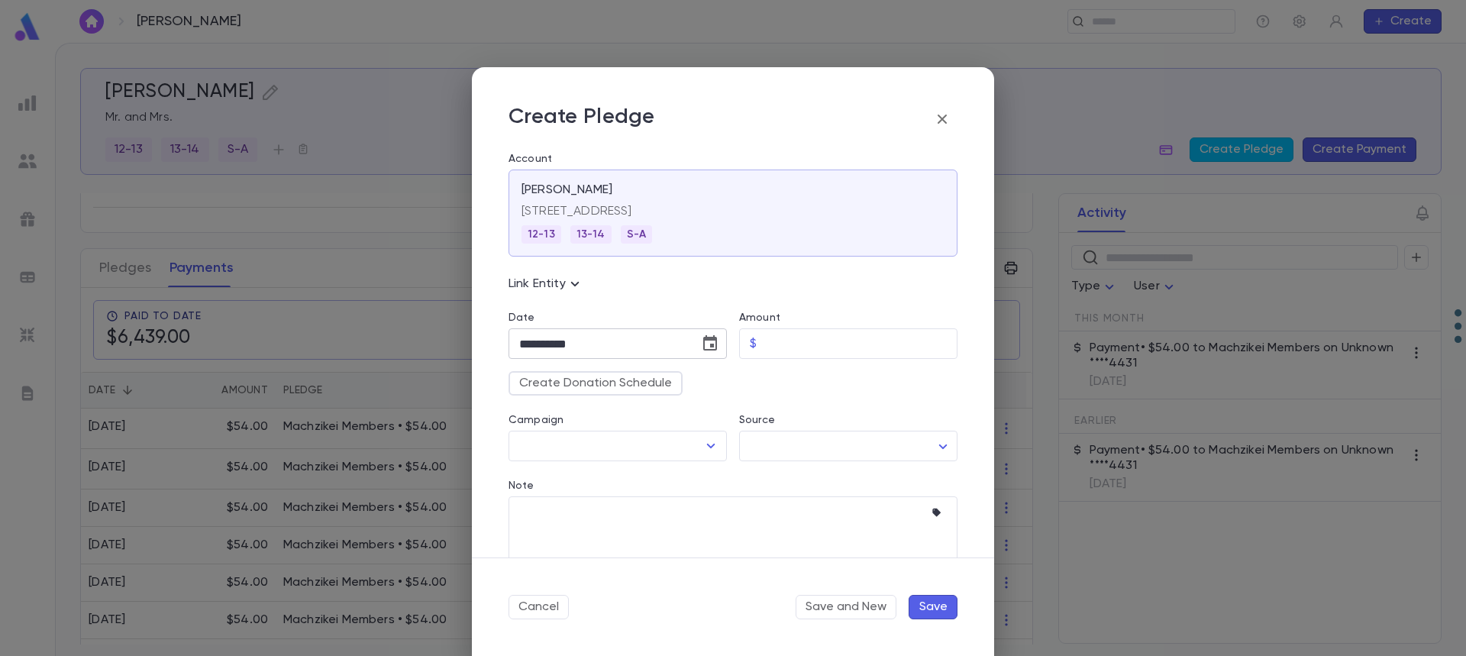
click at [707, 341] on icon "Choose date, selected date is Sep 30, 2025" at bounding box center [710, 342] width 14 height 15
click at [697, 380] on icon "Next month" at bounding box center [698, 382] width 5 height 9
click at [628, 473] on button "9" at bounding box center [627, 474] width 27 height 27
type input "**********"
click at [802, 341] on input "Amount" at bounding box center [860, 344] width 195 height 30
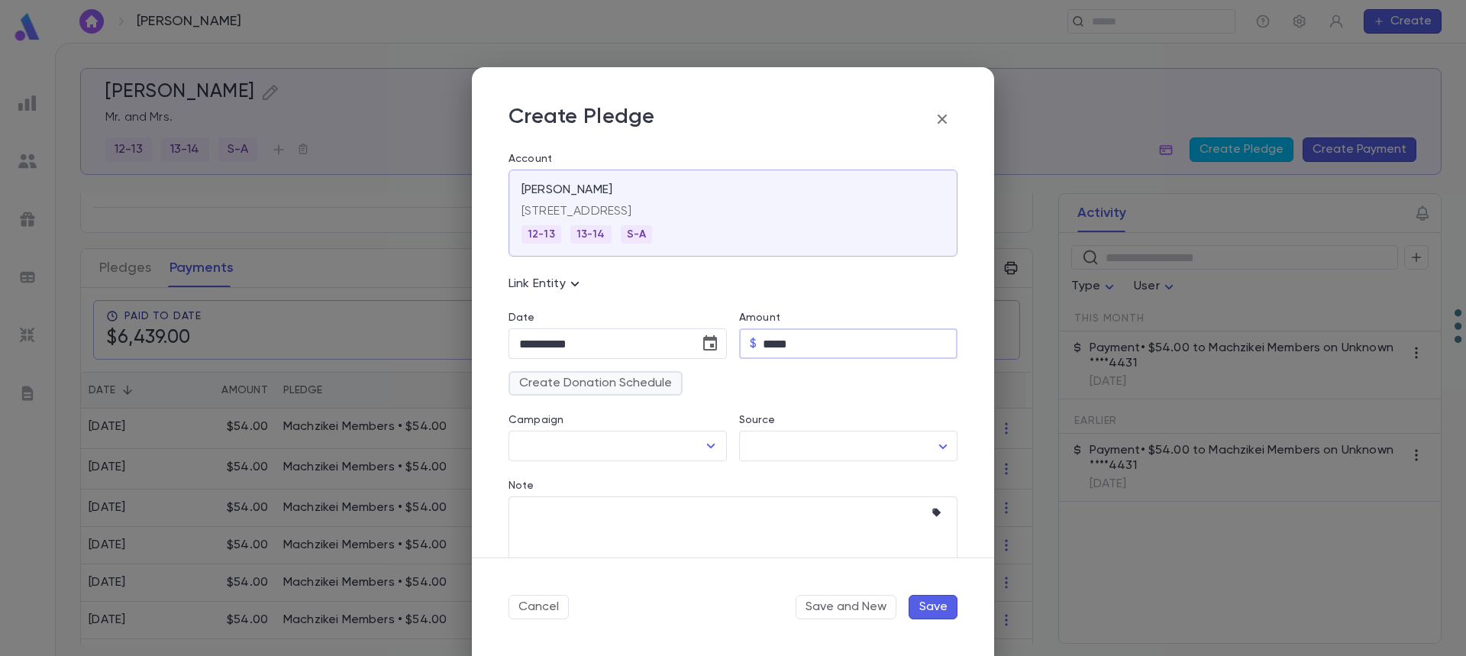
type input "*****"
click at [551, 383] on button "Create Donation Schedule" at bounding box center [595, 383] width 174 height 24
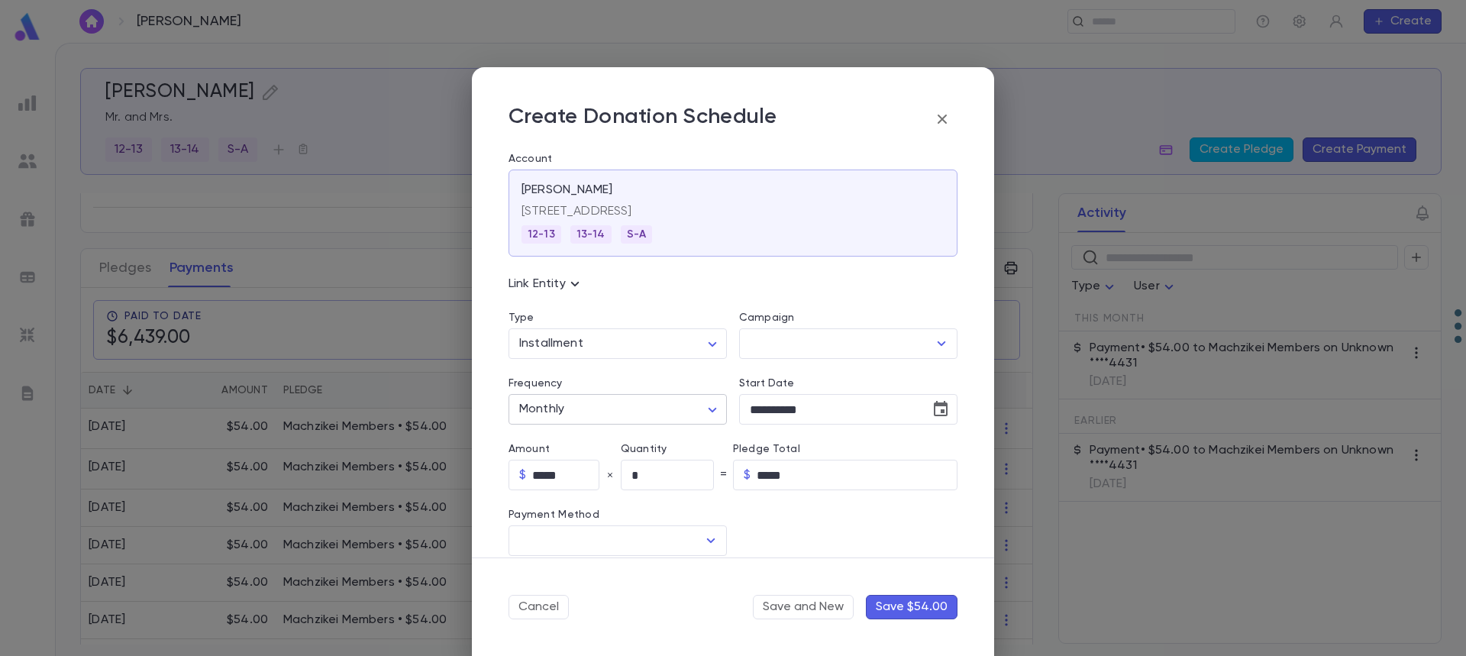
click at [620, 412] on body "Glatzer, Yossi ​ Create Glatzer, Yossi Mr. and Mrs. 12-13 13-14 S-A Create Pled…" at bounding box center [733, 349] width 1466 height 613
click at [672, 351] on div at bounding box center [733, 328] width 1466 height 656
click at [715, 346] on body "Glatzer, Yossi ​ Create Glatzer, Yossi Mr. and Mrs. 12-13 13-14 S-A Create Pled…" at bounding box center [733, 349] width 1466 height 613
click at [672, 397] on span "Recurring" at bounding box center [619, 400] width 189 height 15
type input "*********"
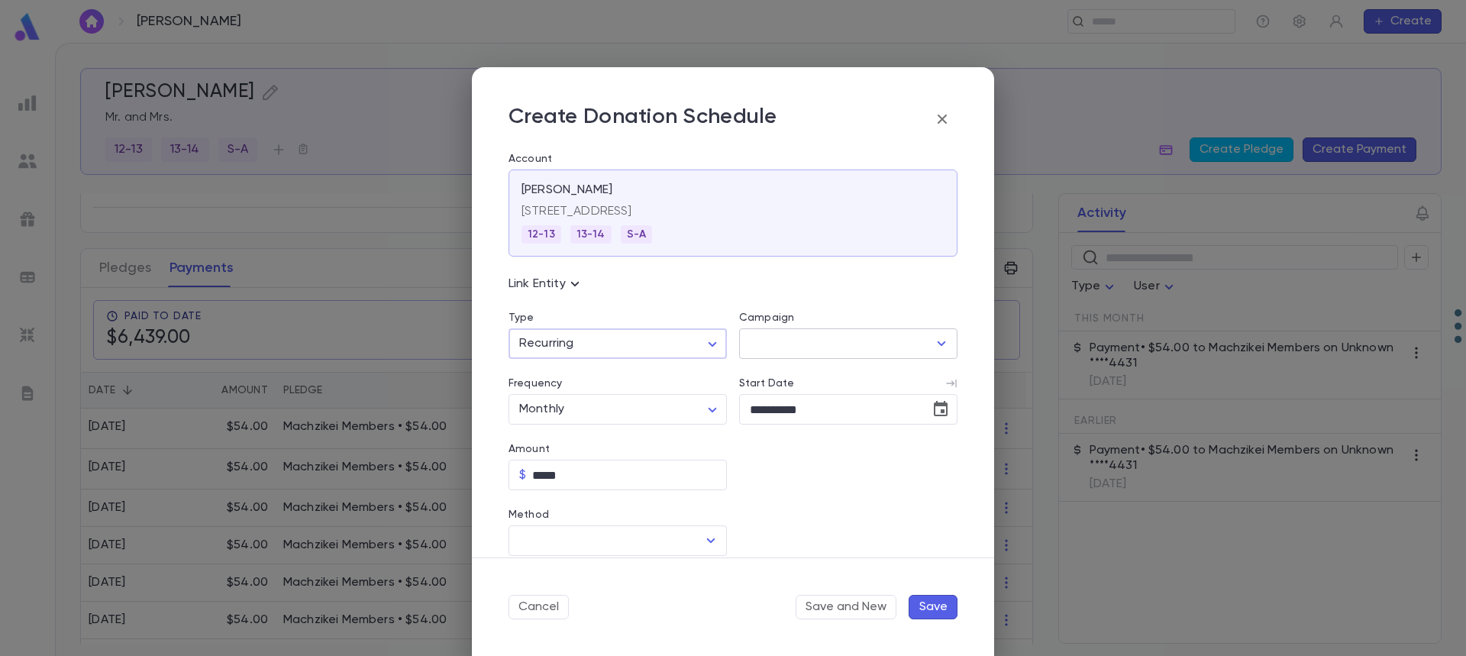
click at [765, 354] on input "Campaign" at bounding box center [837, 343] width 182 height 29
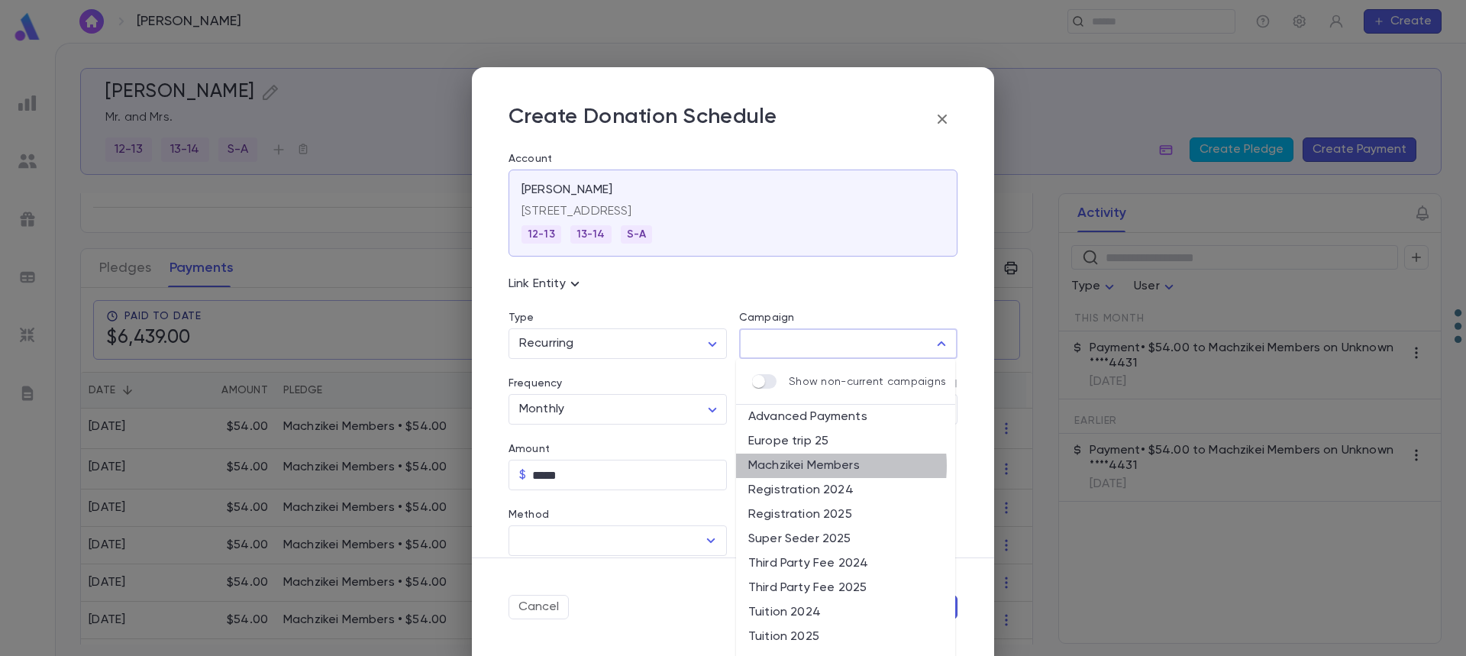
click at [806, 466] on li "Machzikei Members" at bounding box center [845, 466] width 219 height 24
type input "**********"
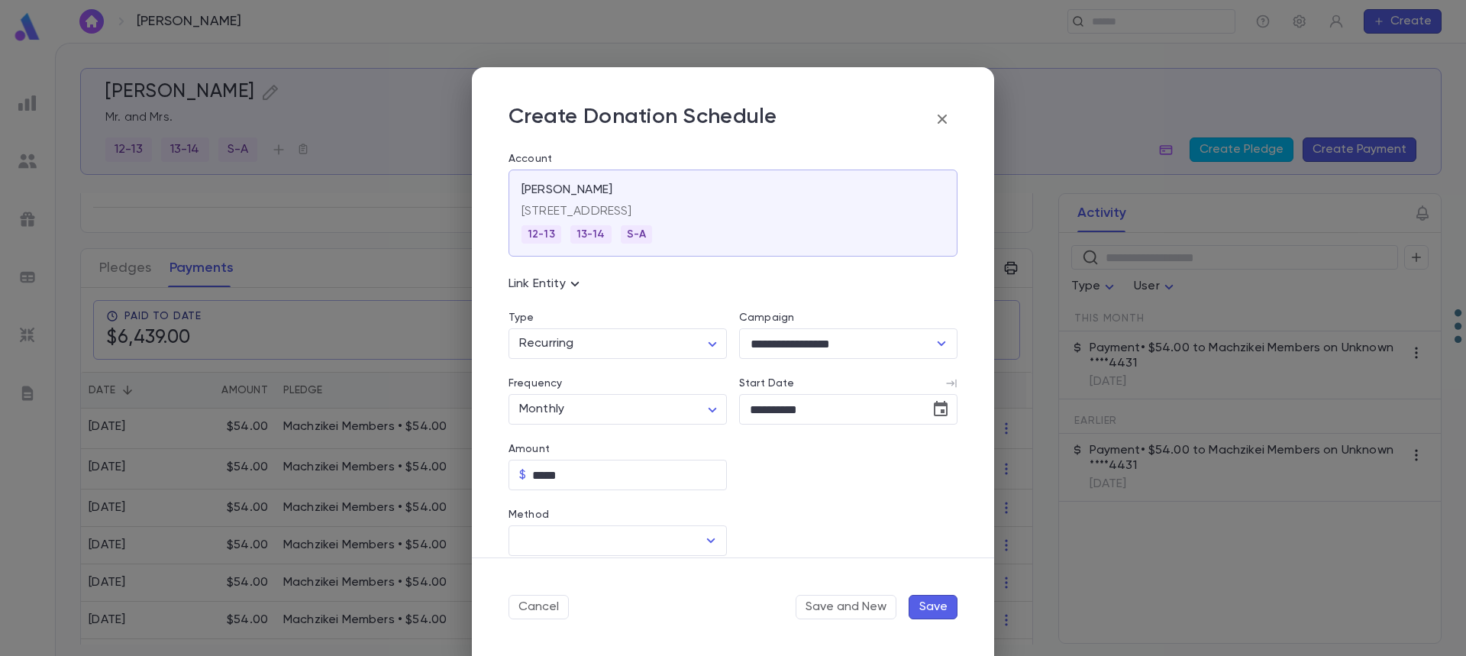
click at [931, 609] on button "Save" at bounding box center [933, 607] width 49 height 24
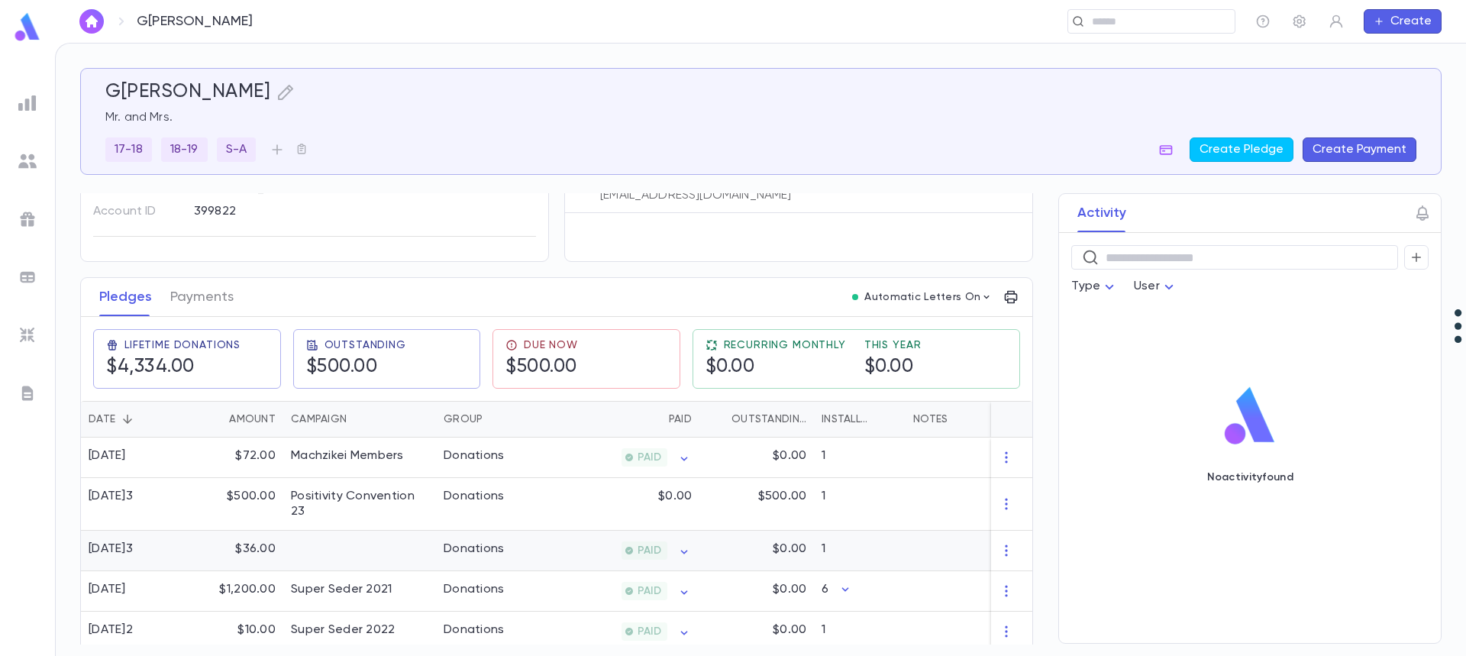
scroll to position [153, 0]
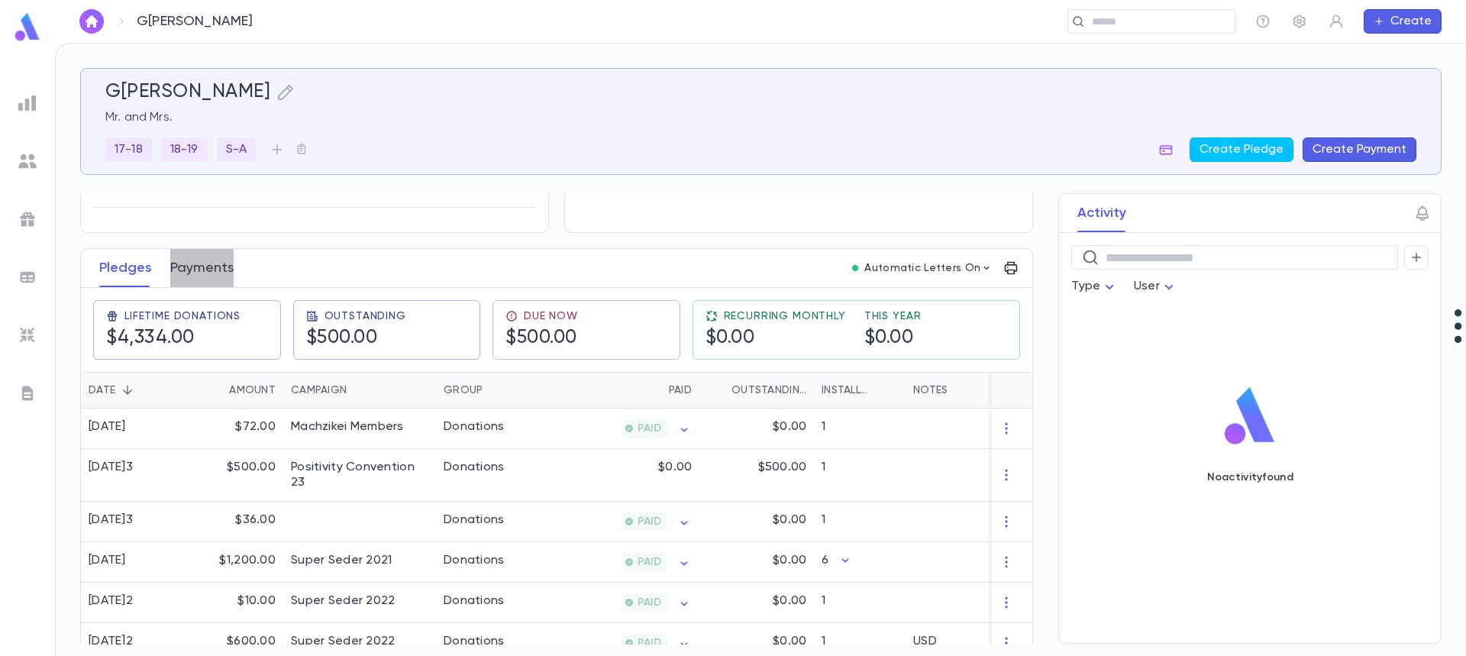
click at [208, 267] on button "Payments" at bounding box center [201, 268] width 63 height 38
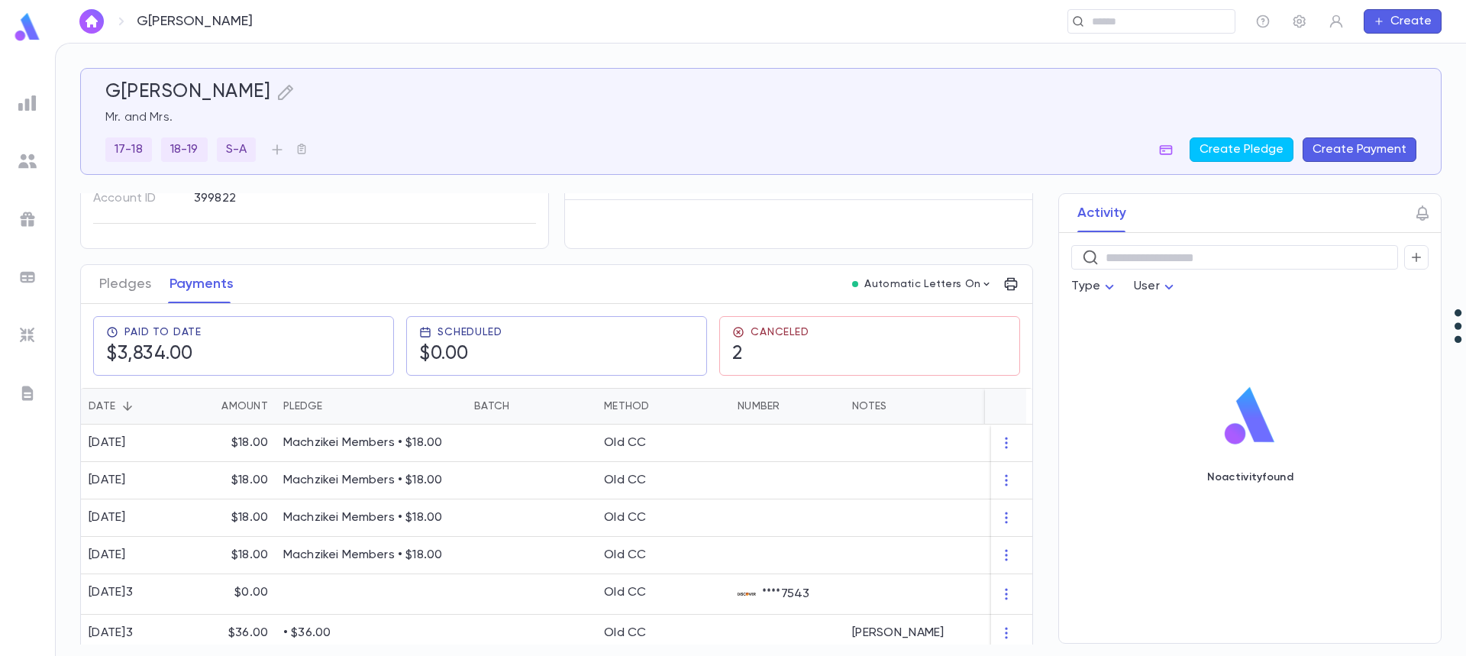
scroll to position [153, 0]
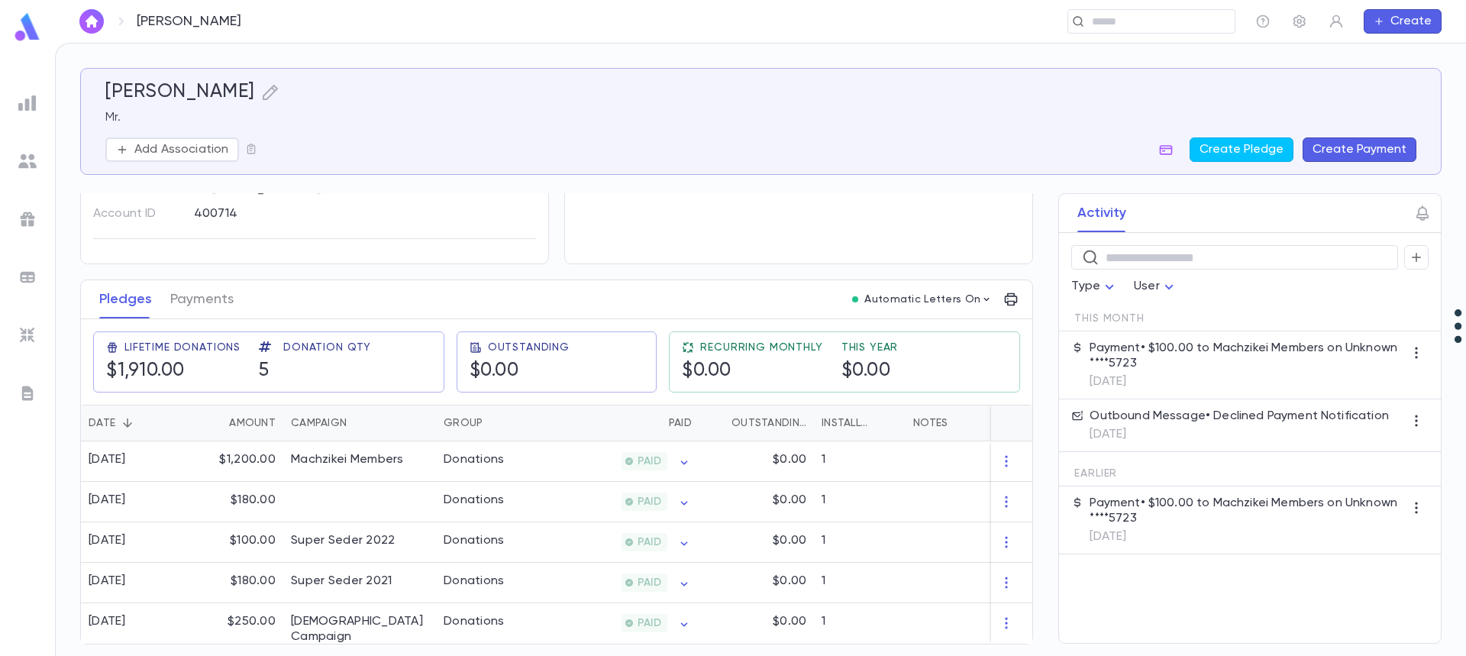
scroll to position [118, 0]
click at [197, 293] on button "Payments" at bounding box center [201, 299] width 63 height 38
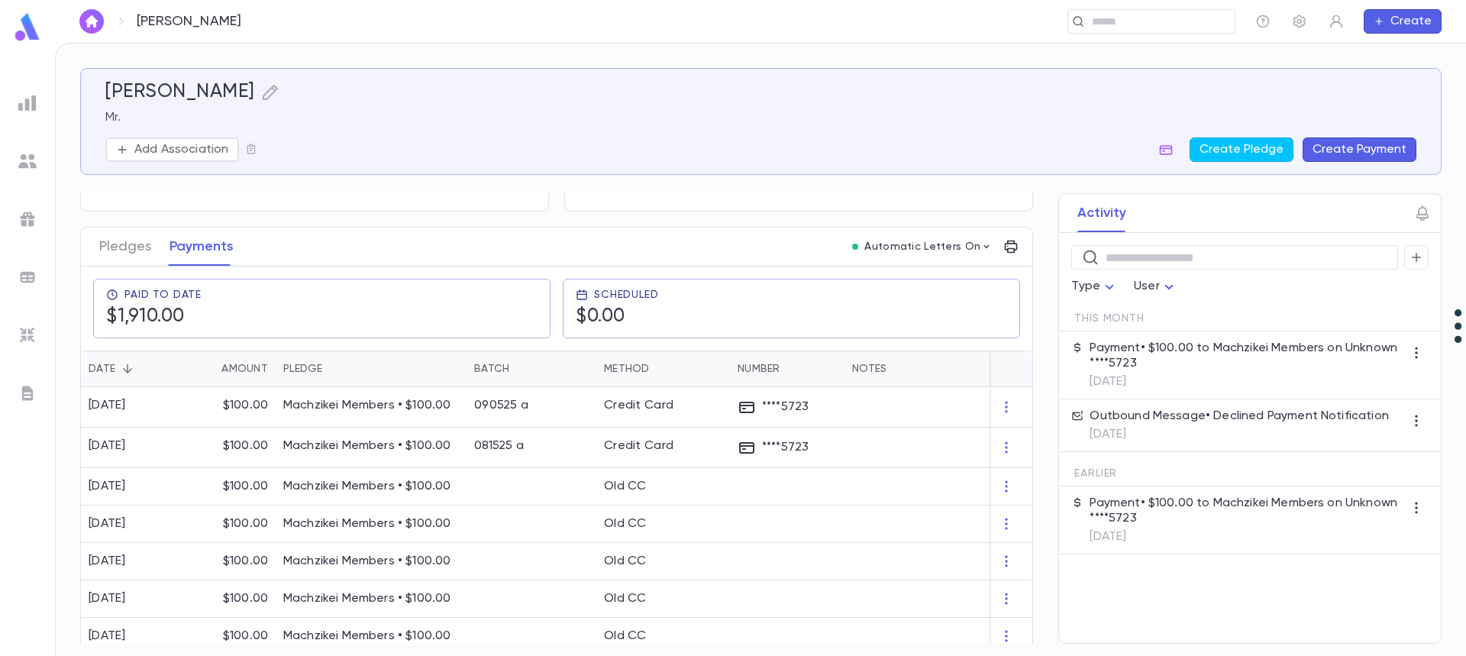
scroll to position [152, 0]
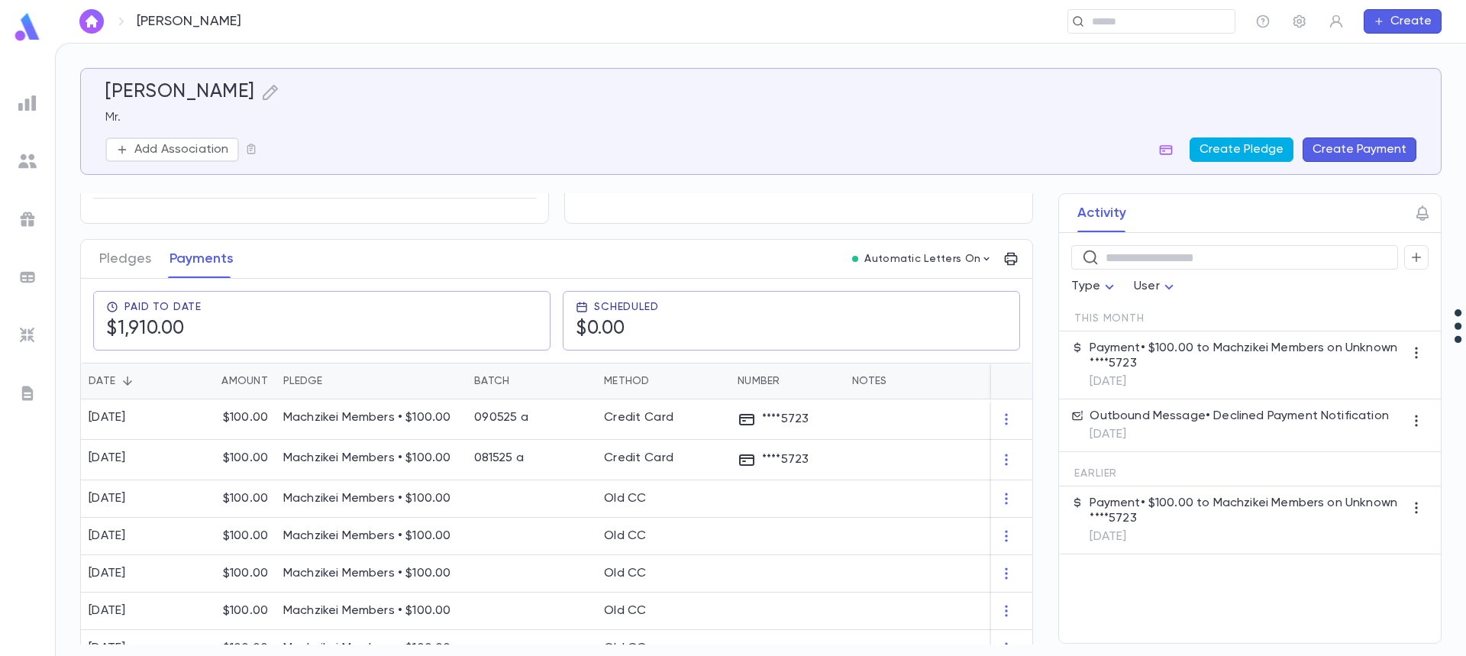
click at [1253, 147] on button "Create Pledge" at bounding box center [1241, 149] width 104 height 24
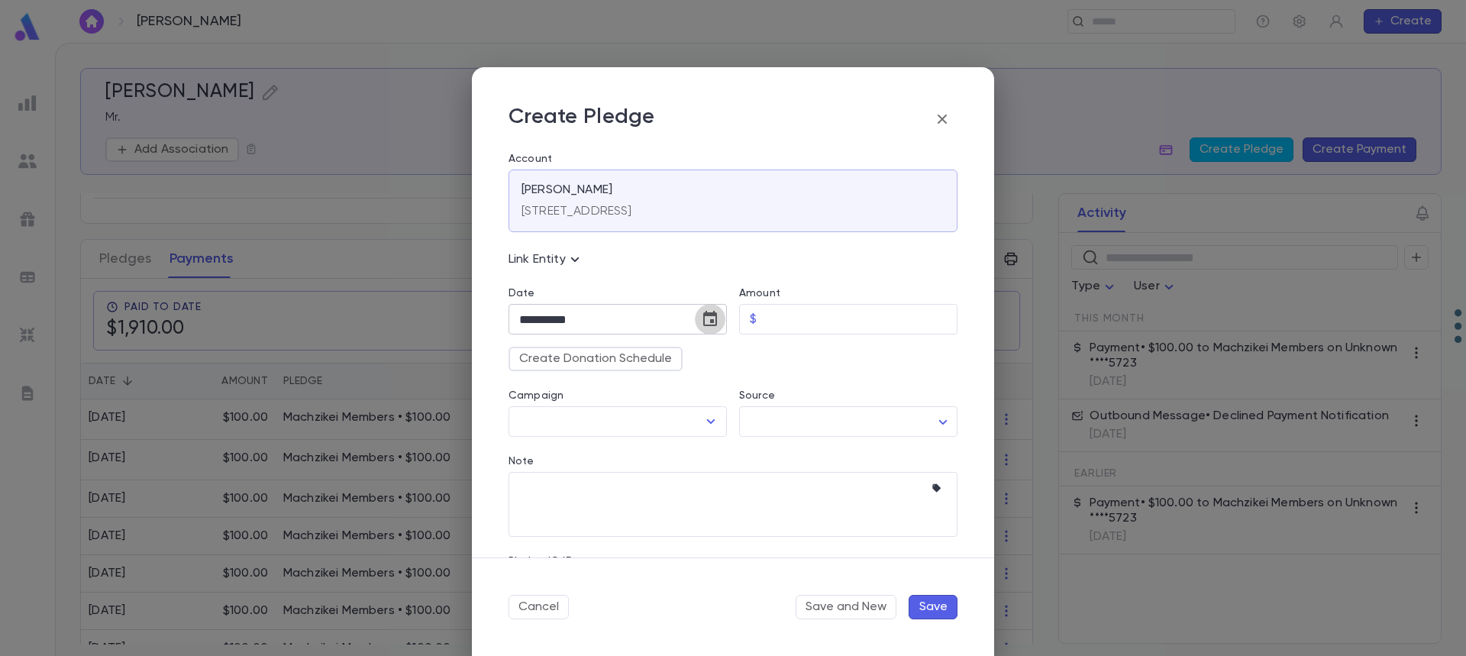
click at [707, 320] on icon "Choose date, selected date is Sep 30, 2025" at bounding box center [710, 318] width 14 height 15
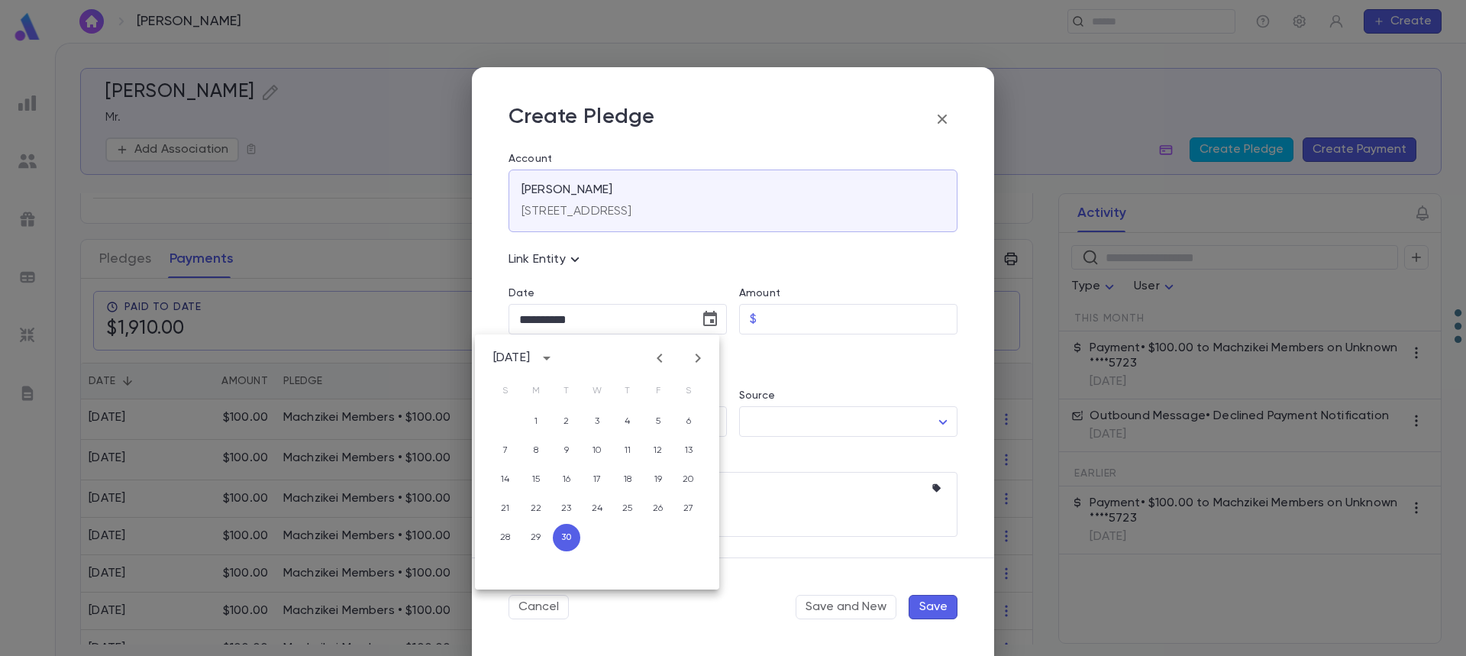
click at [799, 350] on div "Create Donation Schedule" at bounding box center [726, 352] width 461 height 37
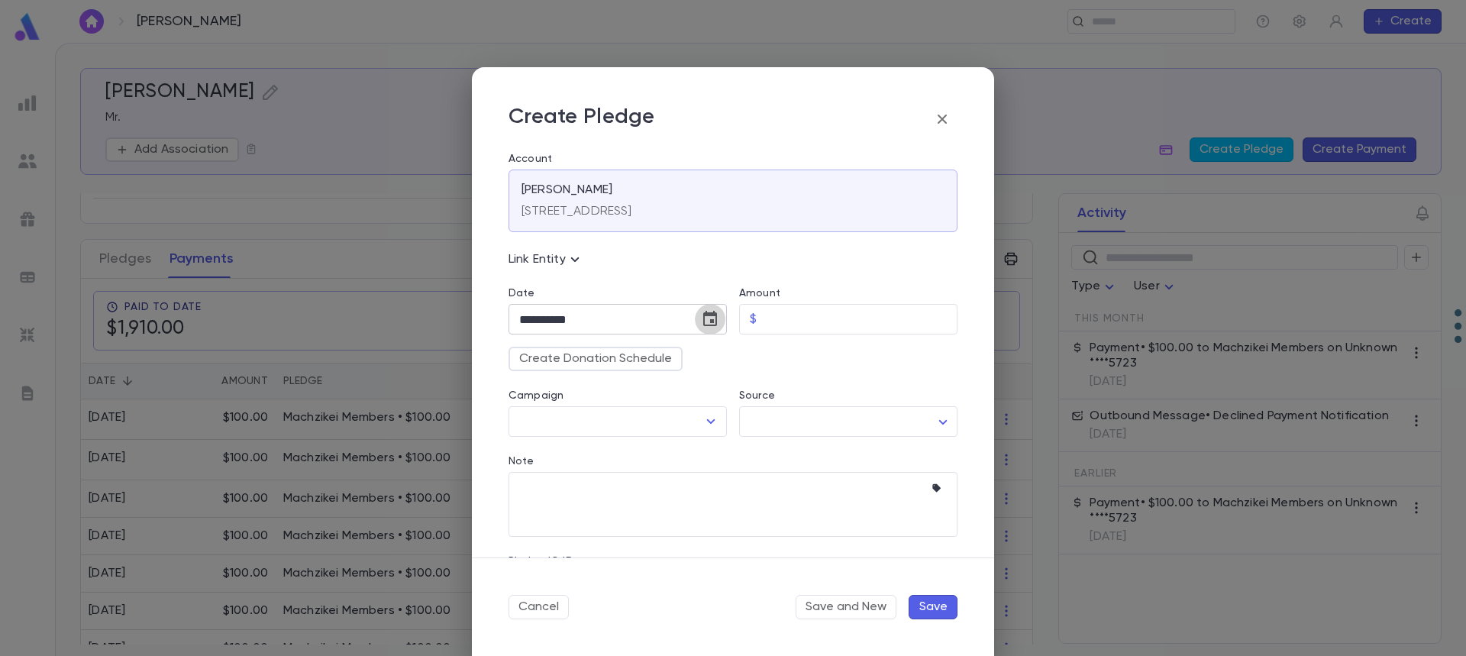
click at [703, 321] on icon "Choose date, selected date is Sep 30, 2025" at bounding box center [710, 319] width 18 height 18
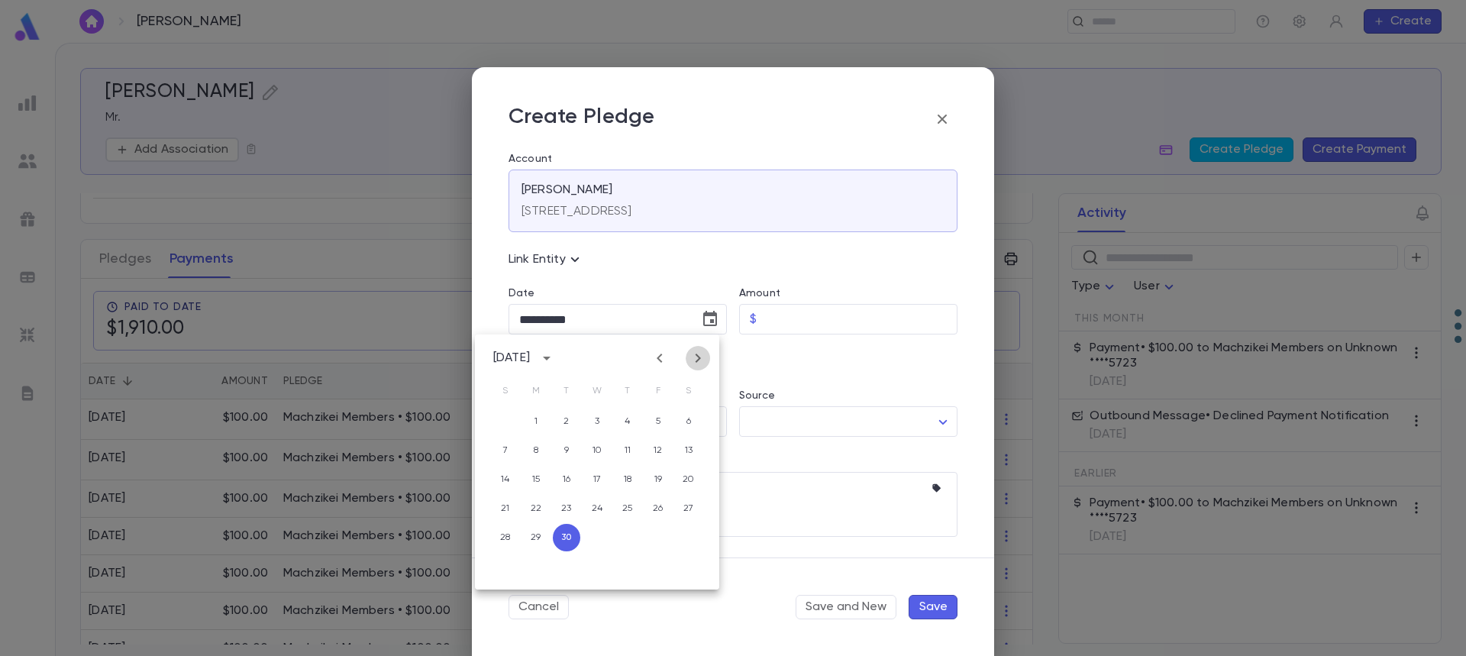
click at [696, 356] on icon "Next month" at bounding box center [698, 358] width 18 height 18
click at [628, 417] on button "2" at bounding box center [627, 421] width 27 height 27
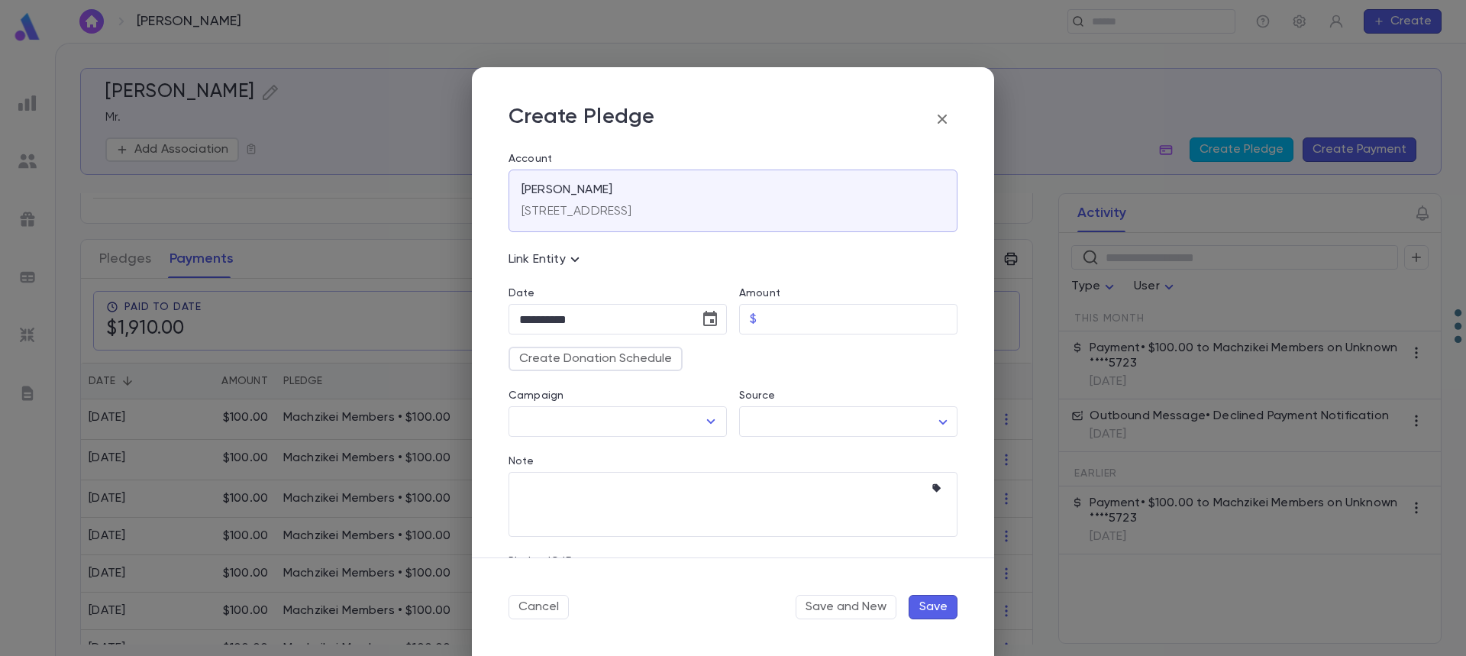
type input "**********"
click at [806, 328] on input "Amount" at bounding box center [860, 320] width 195 height 30
type input "******"
click at [587, 359] on button "Create Donation Schedule" at bounding box center [595, 359] width 174 height 24
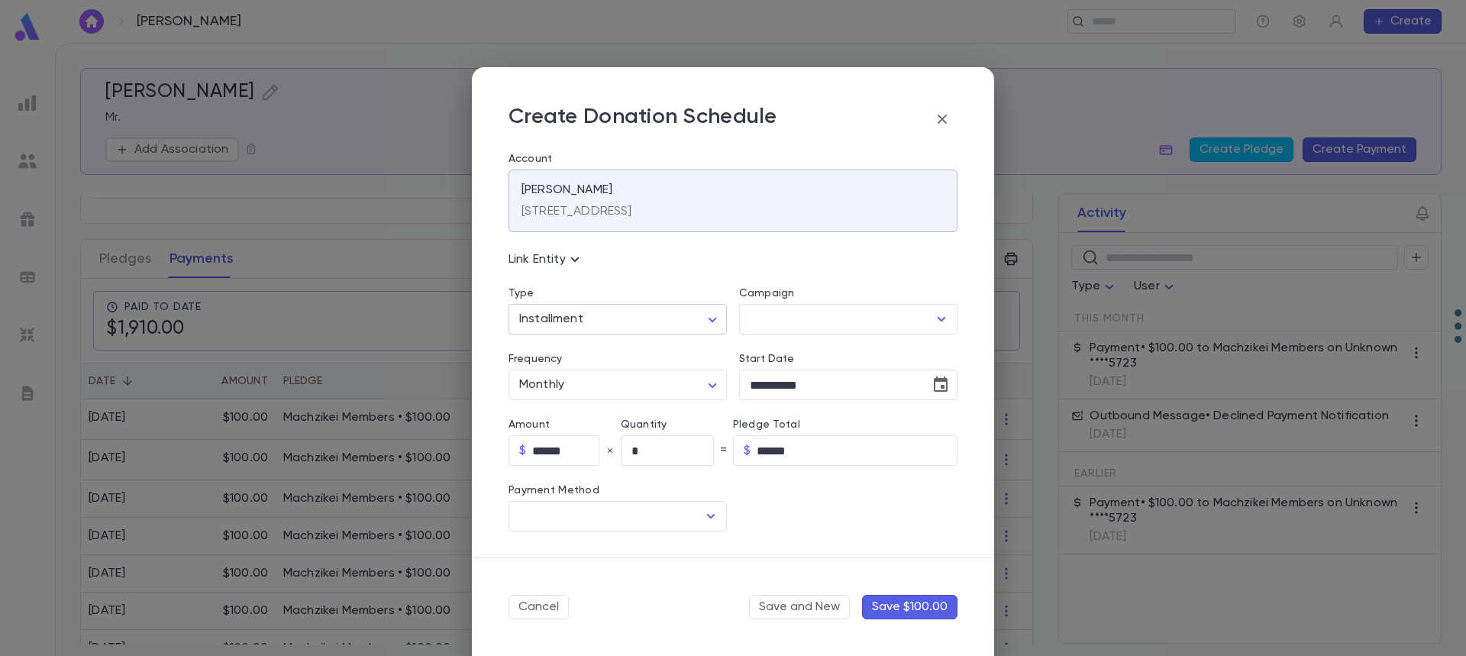
click at [605, 321] on body "Jacobovits, Nechemia ​ Create Jacobovits, Nechemia Mr. Add Association Create P…" at bounding box center [733, 349] width 1466 height 613
click at [567, 376] on span "Recurring" at bounding box center [619, 376] width 189 height 15
type input "*********"
click at [757, 321] on input "Campaign" at bounding box center [837, 319] width 182 height 29
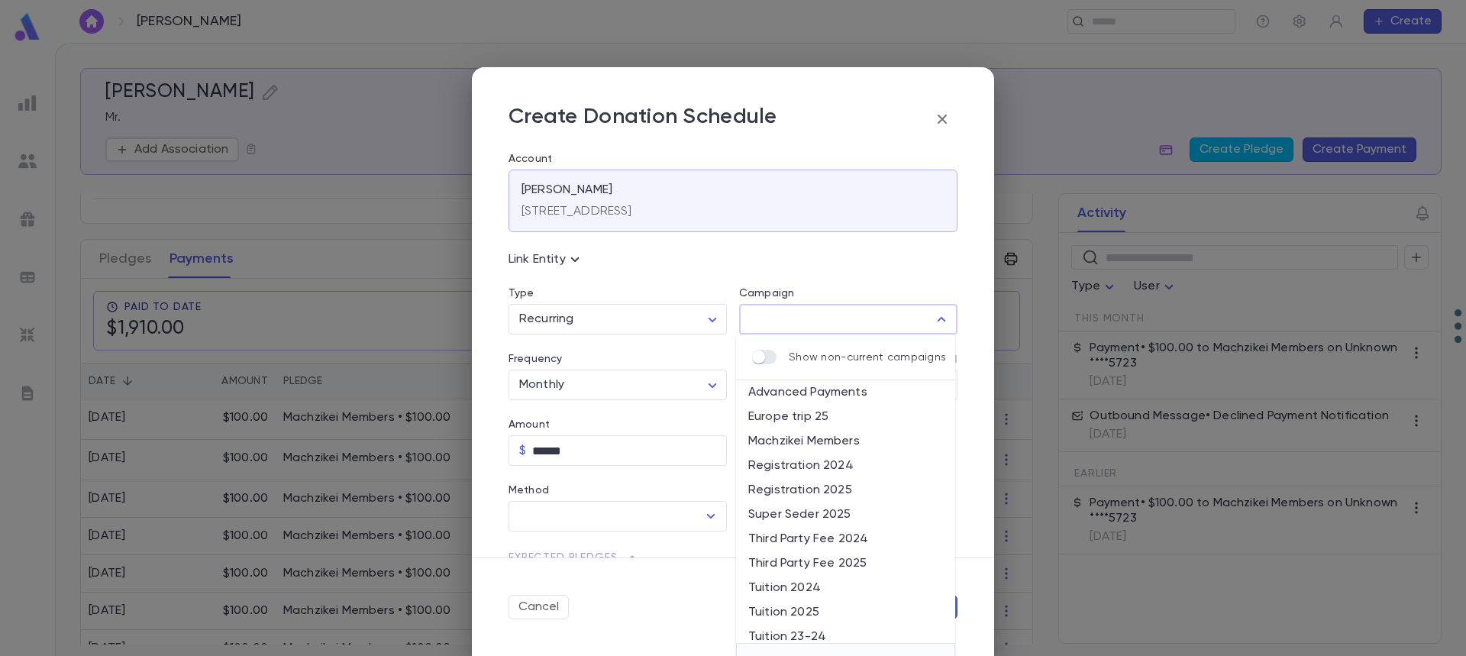
click at [798, 438] on li "Machzikei Members" at bounding box center [845, 441] width 219 height 24
type input "**********"
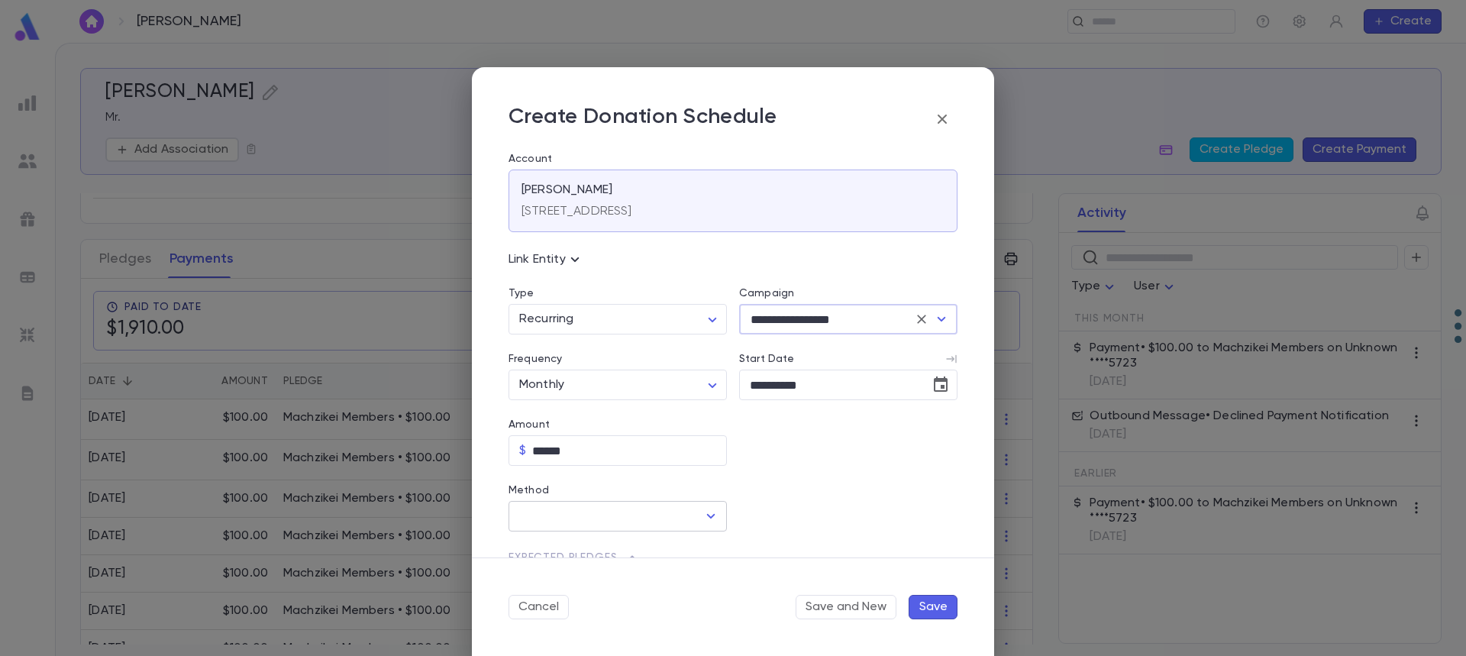
click at [578, 514] on input "Method" at bounding box center [606, 516] width 182 height 29
click at [555, 573] on li "Credit Card" at bounding box center [615, 574] width 215 height 24
type input "**********"
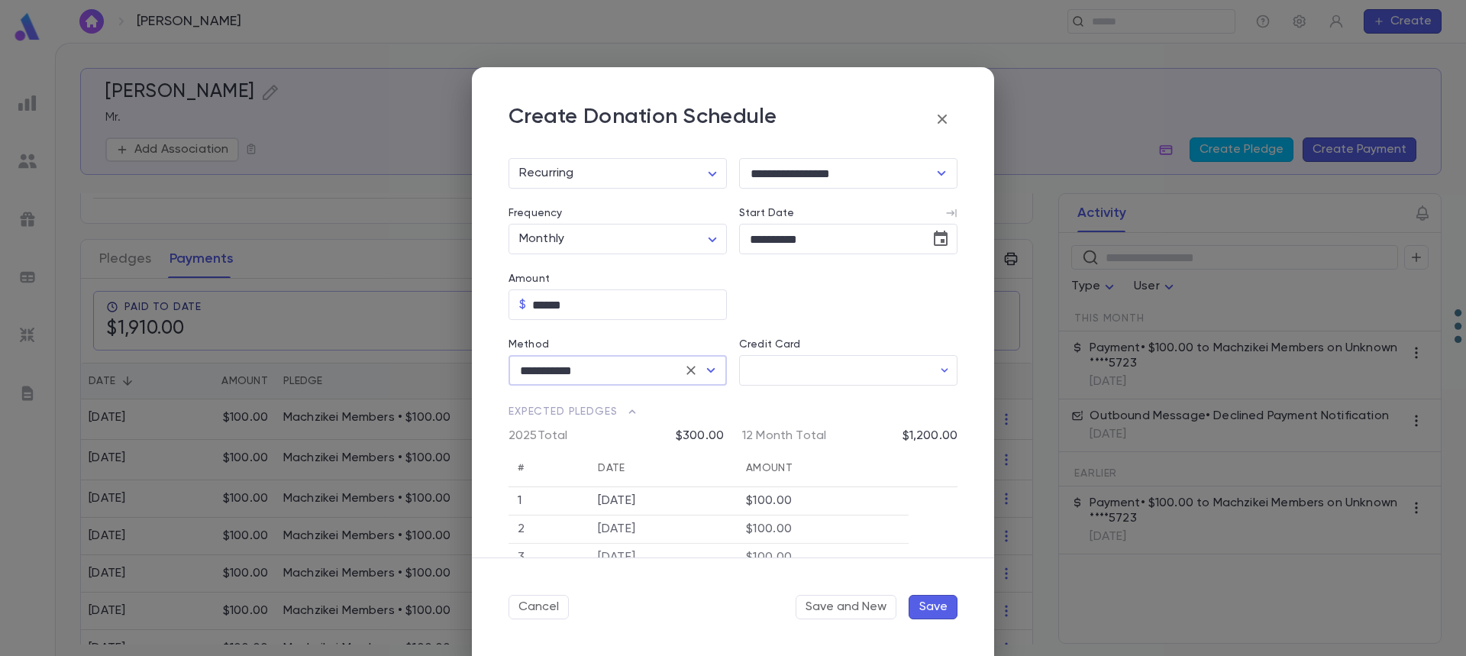
scroll to position [153, 0]
click at [798, 371] on input "Credit Card" at bounding box center [835, 364] width 193 height 30
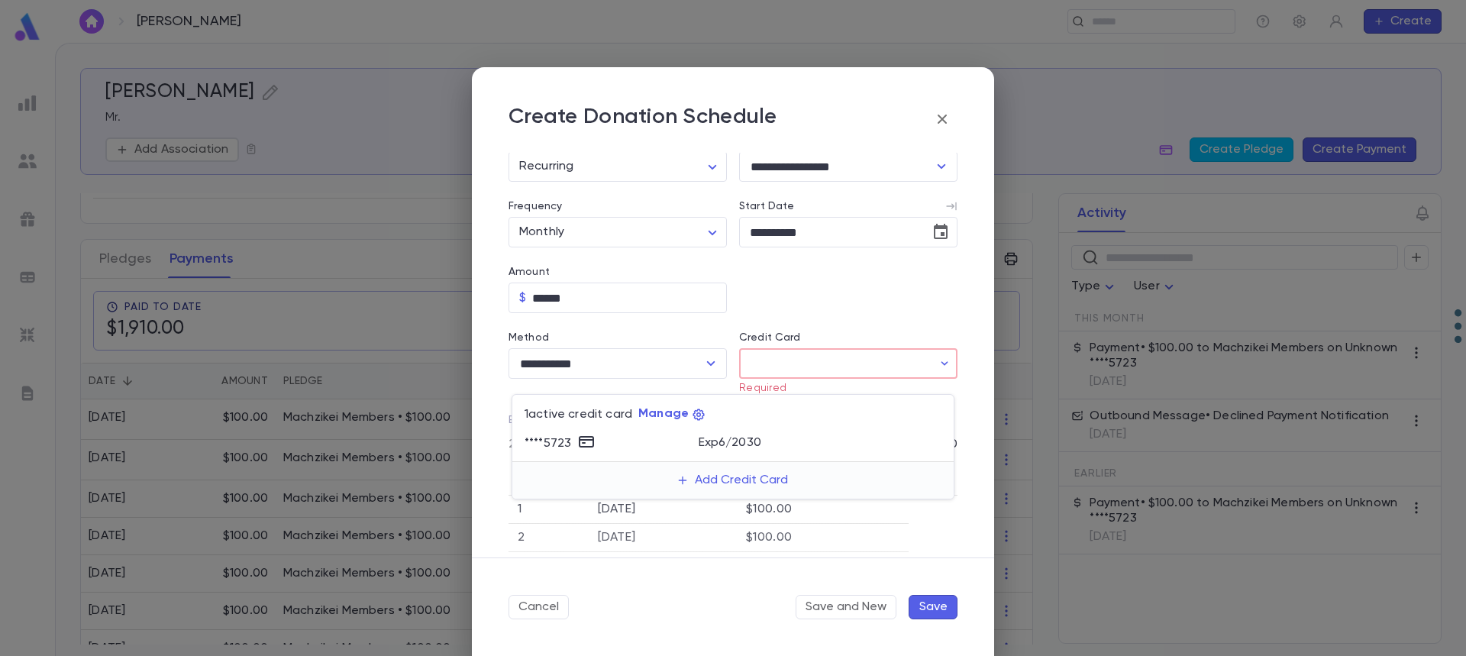
click at [728, 444] on p "Exp 6 / 2030" at bounding box center [730, 442] width 63 height 15
type input "********"
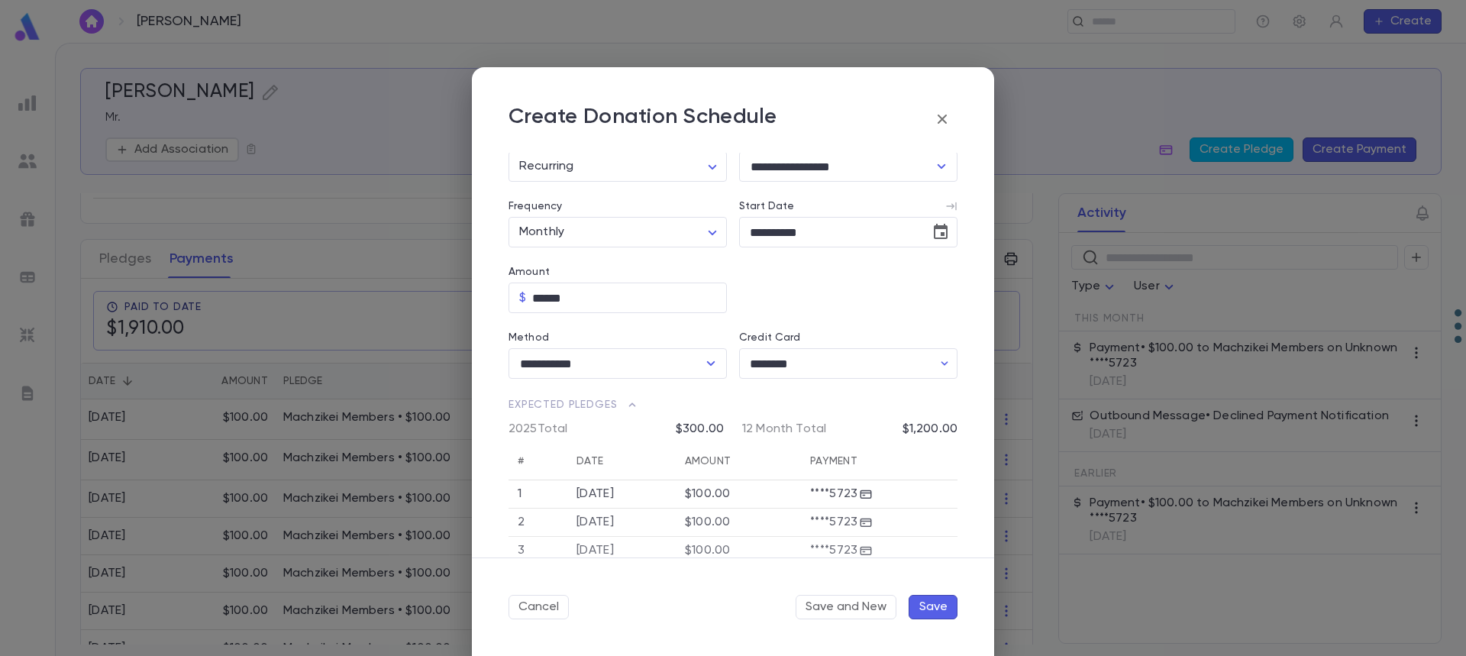
click at [940, 608] on button "Save" at bounding box center [933, 607] width 49 height 24
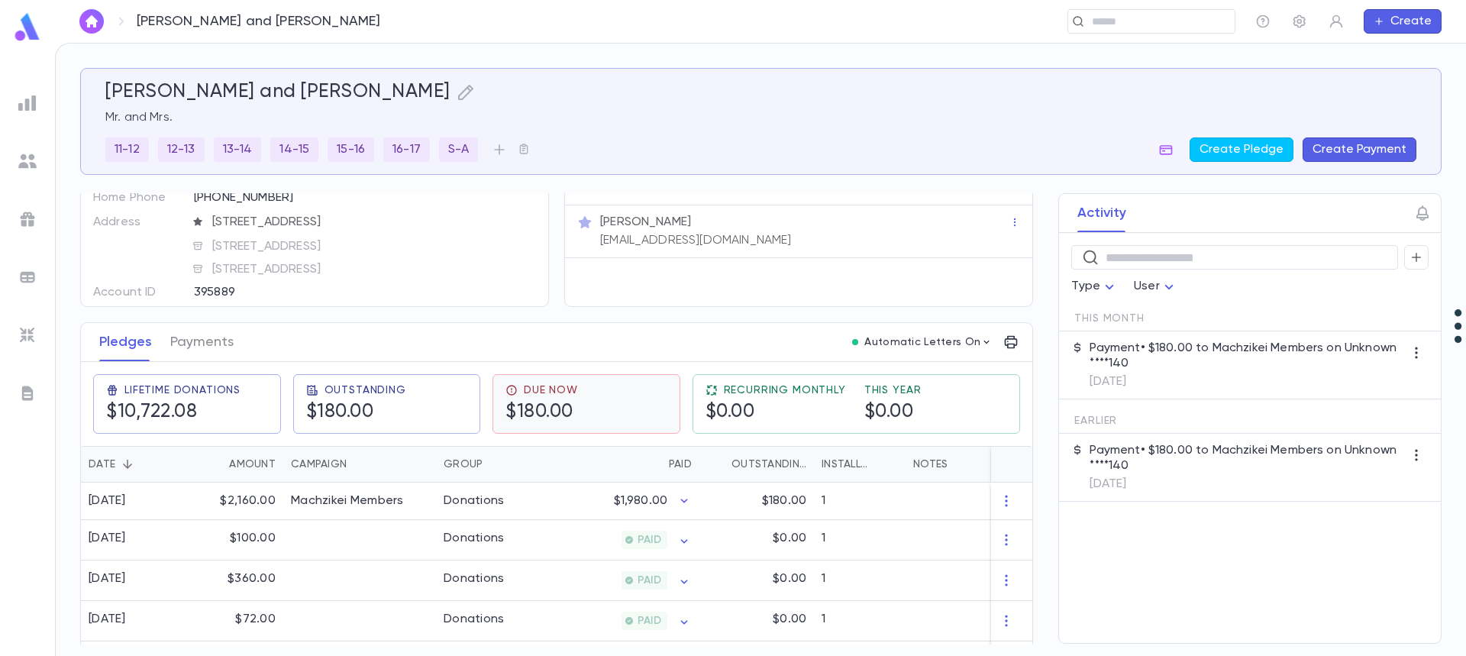
scroll to position [153, 0]
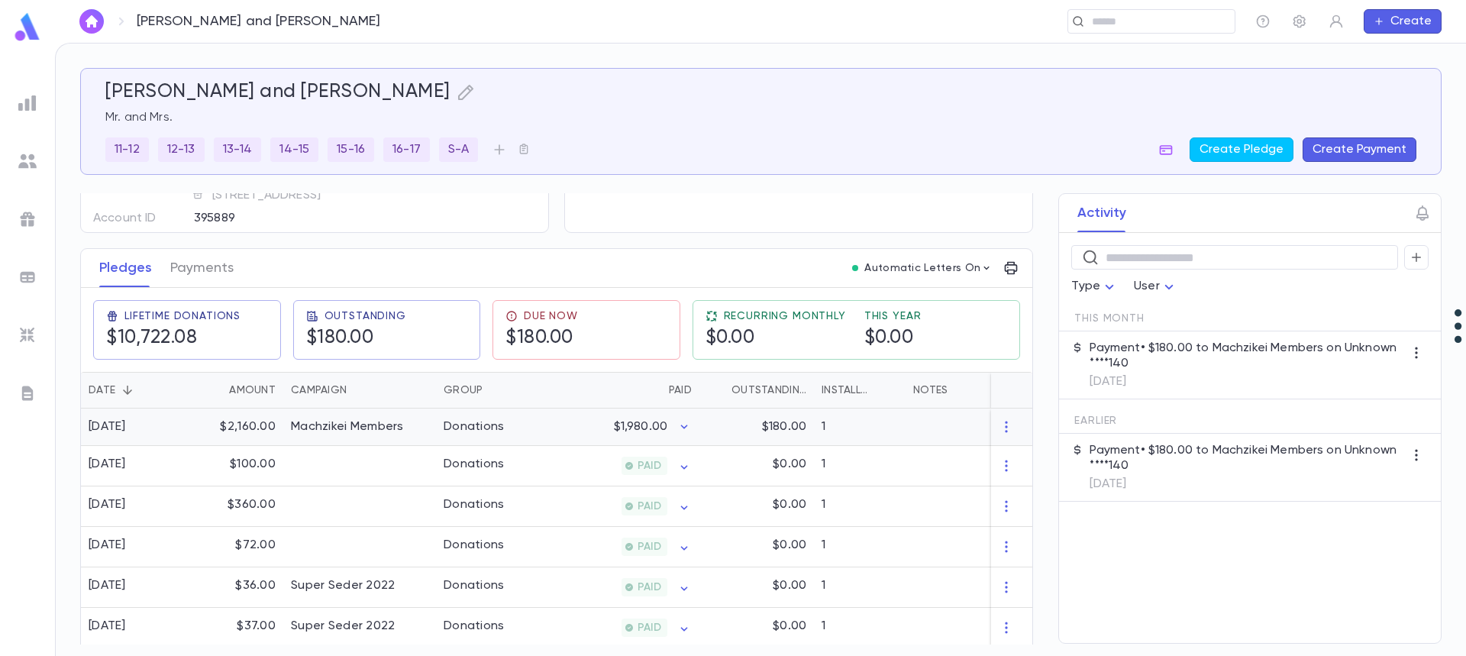
click at [371, 426] on div "Machzikei Members" at bounding box center [347, 426] width 113 height 15
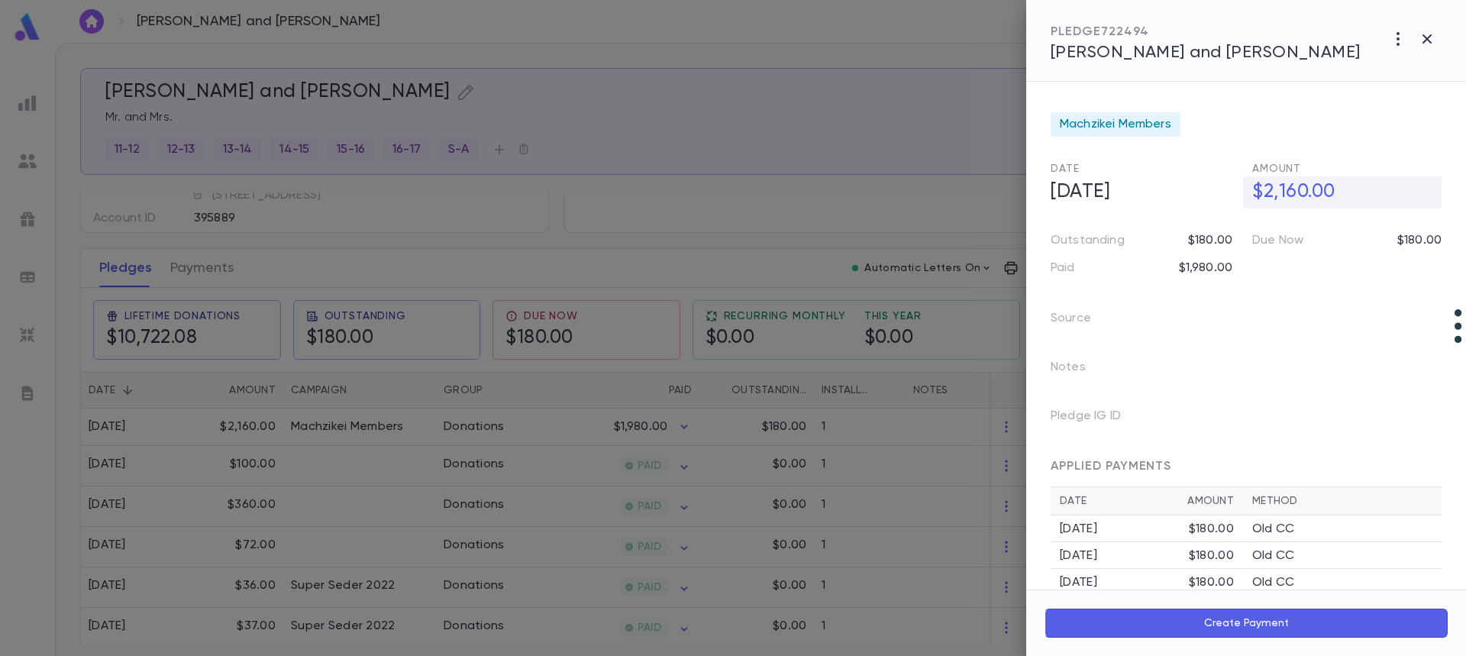
click at [1287, 191] on h5 "$2,160.00" at bounding box center [1342, 192] width 199 height 32
click at [1286, 193] on input "**********" at bounding box center [1346, 192] width 189 height 30
type input "**********"
click at [1427, 228] on icon "button" at bounding box center [1429, 225] width 14 height 15
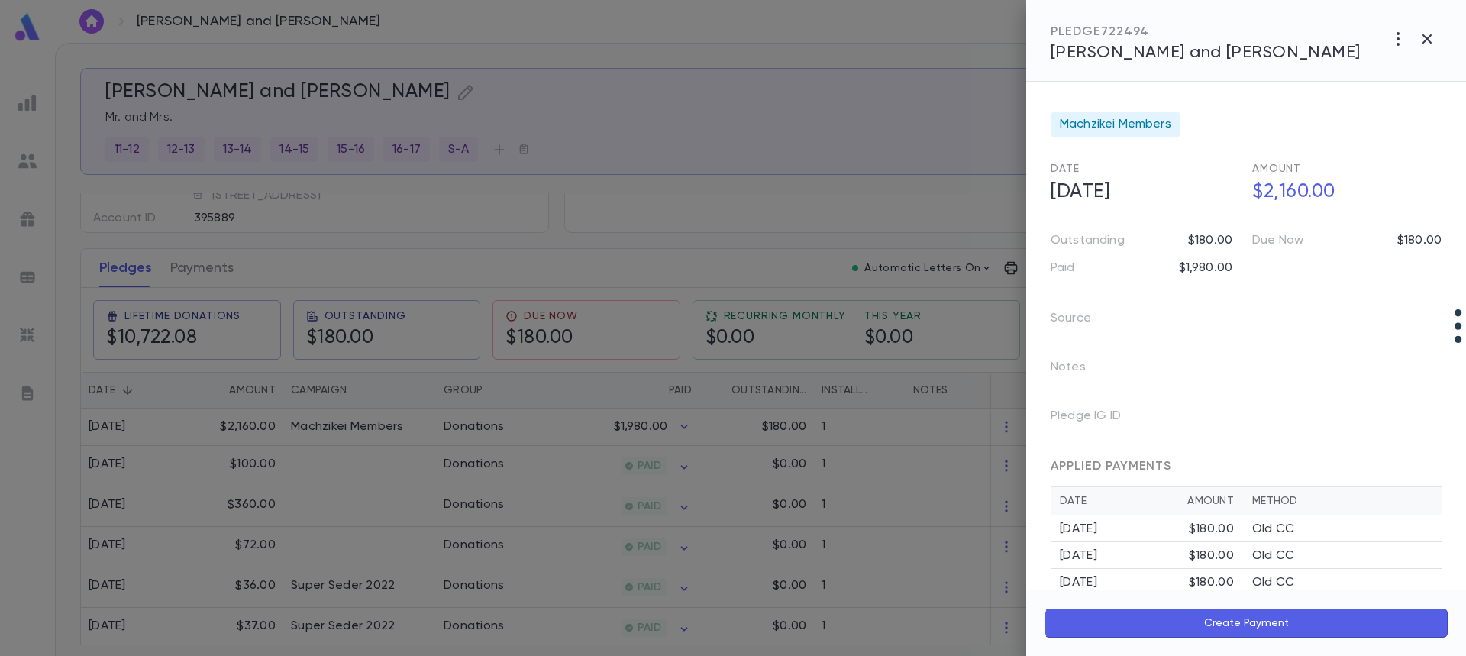
click at [205, 272] on div at bounding box center [733, 328] width 1466 height 656
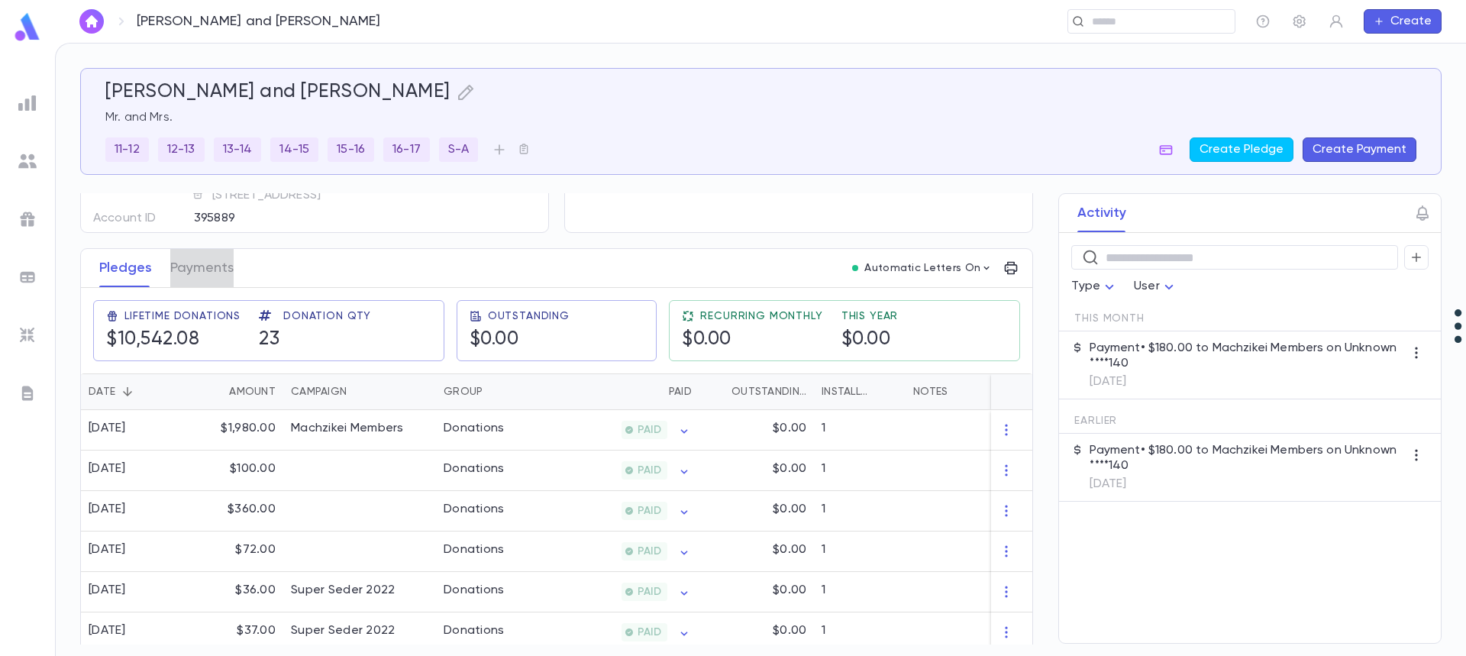
click at [205, 272] on button "Payments" at bounding box center [201, 268] width 63 height 38
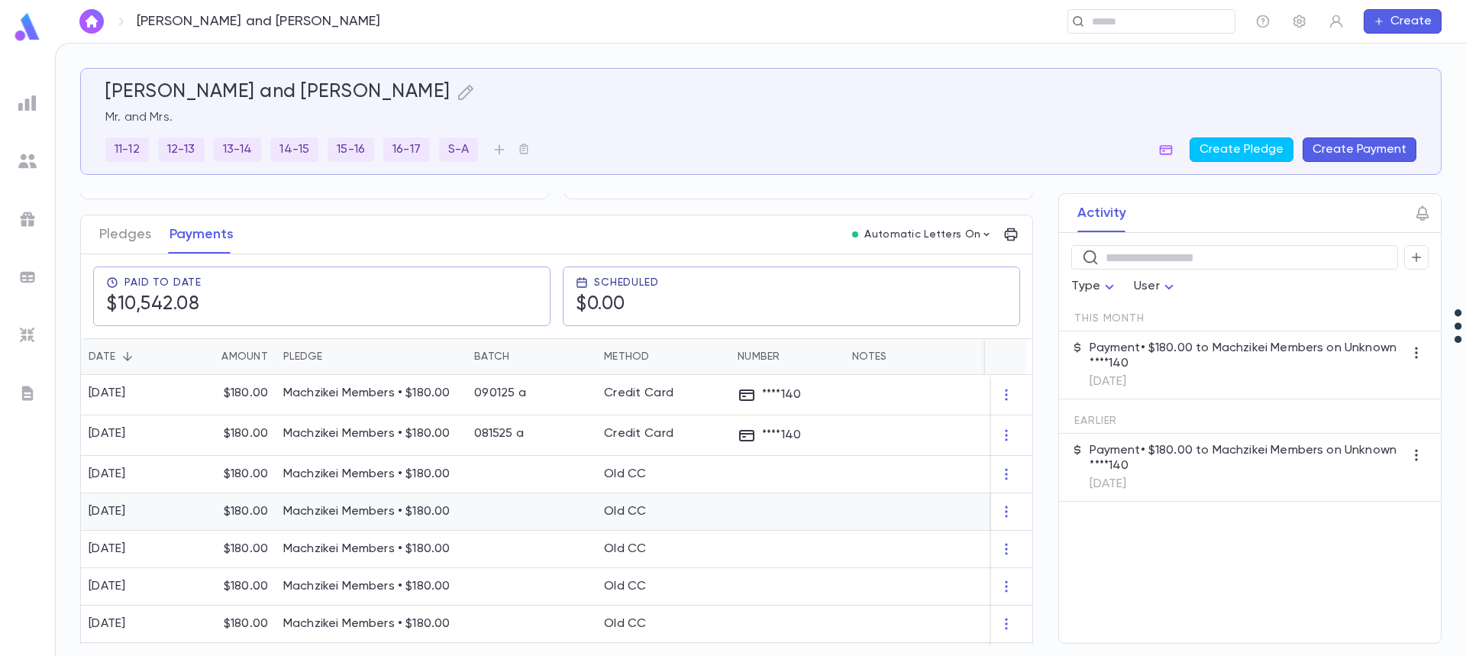
scroll to position [153, 0]
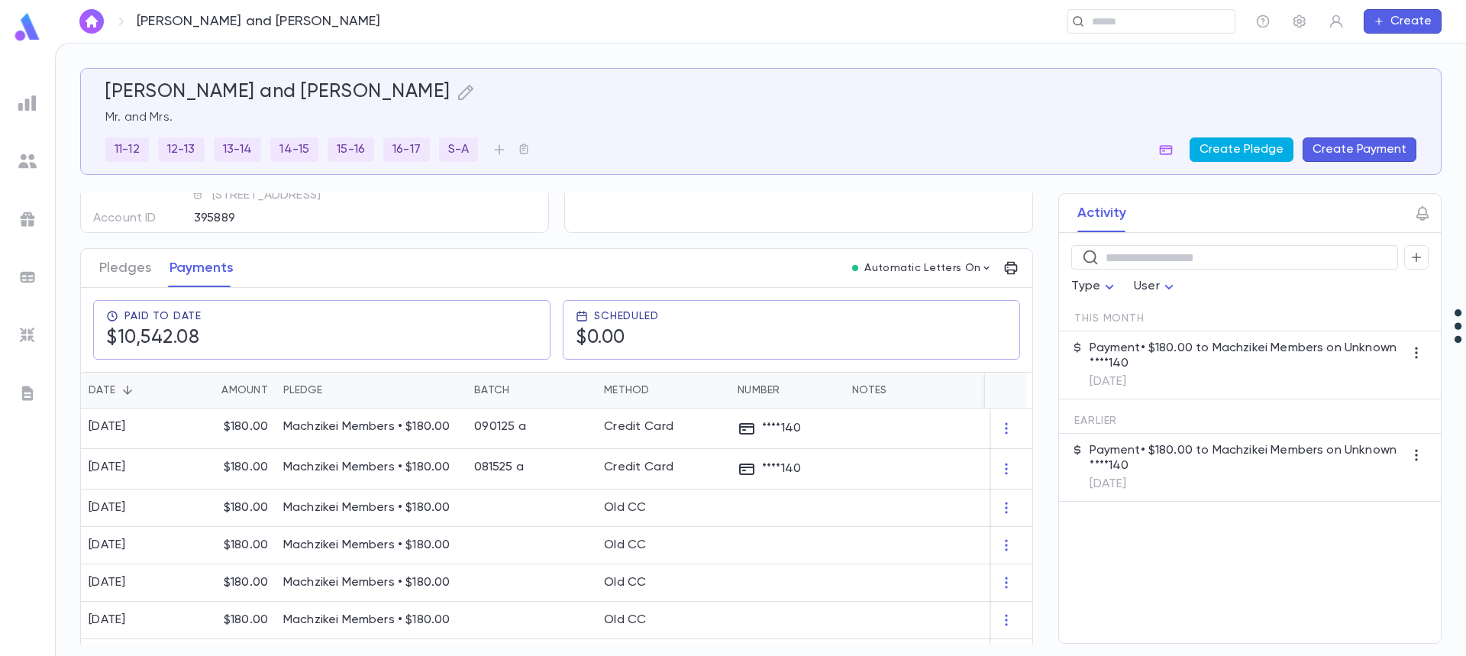
click at [1240, 145] on button "Create Pledge" at bounding box center [1241, 149] width 104 height 24
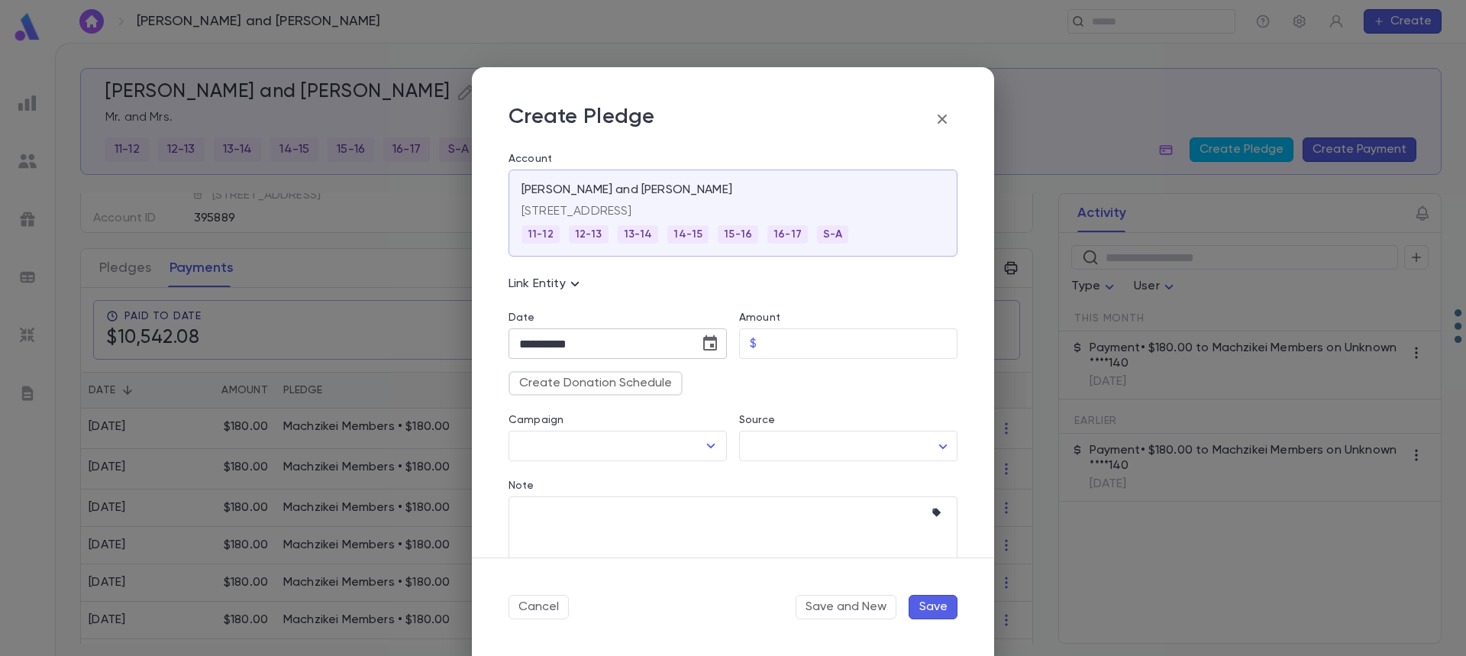
click at [707, 347] on icon "Choose date, selected date is Sep 30, 2025" at bounding box center [710, 342] width 14 height 15
click at [699, 383] on icon "Next month" at bounding box center [698, 382] width 5 height 9
click at [598, 453] on button "1" at bounding box center [596, 445] width 27 height 27
type input "**********"
drag, startPoint x: 789, startPoint y: 352, endPoint x: 792, endPoint y: 344, distance: 8.9
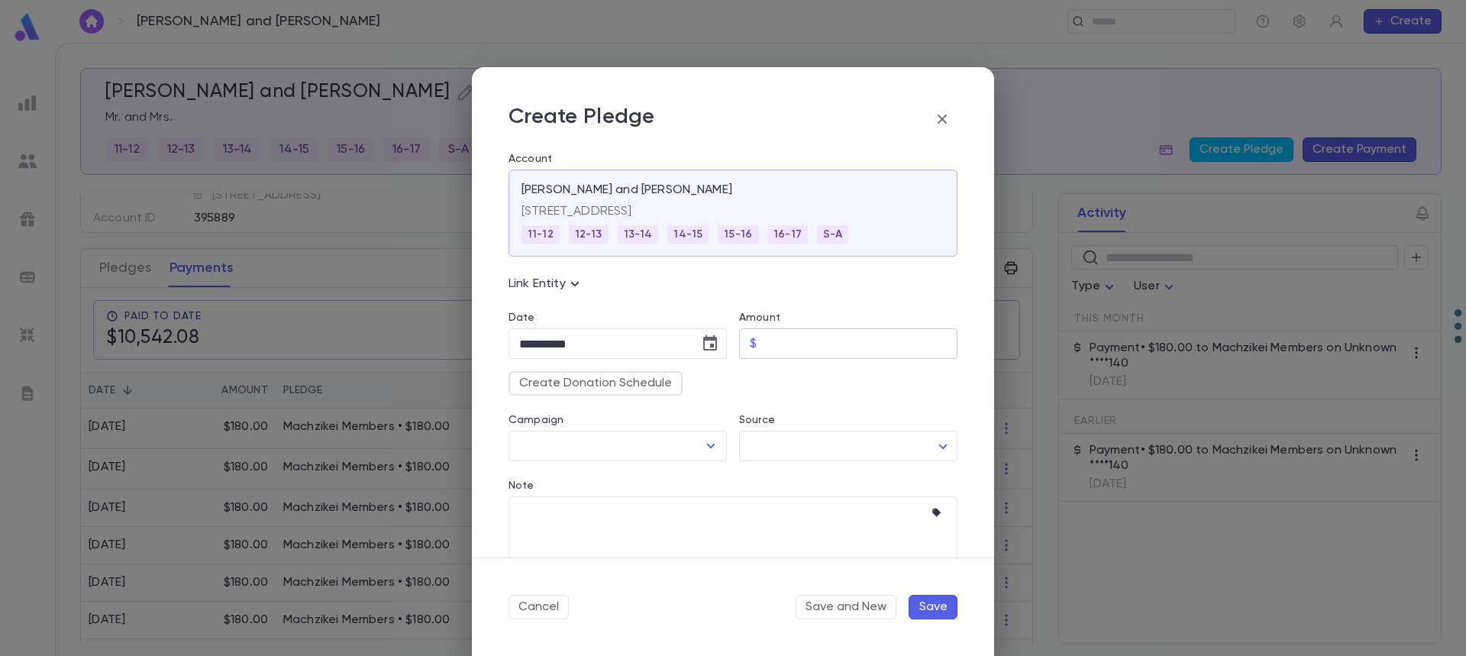
click at [789, 352] on input "Amount" at bounding box center [860, 344] width 195 height 30
type input "******"
click at [623, 395] on div "Campaign ​" at bounding box center [611, 428] width 231 height 66
click at [622, 389] on button "Create Donation Schedule" at bounding box center [595, 383] width 174 height 24
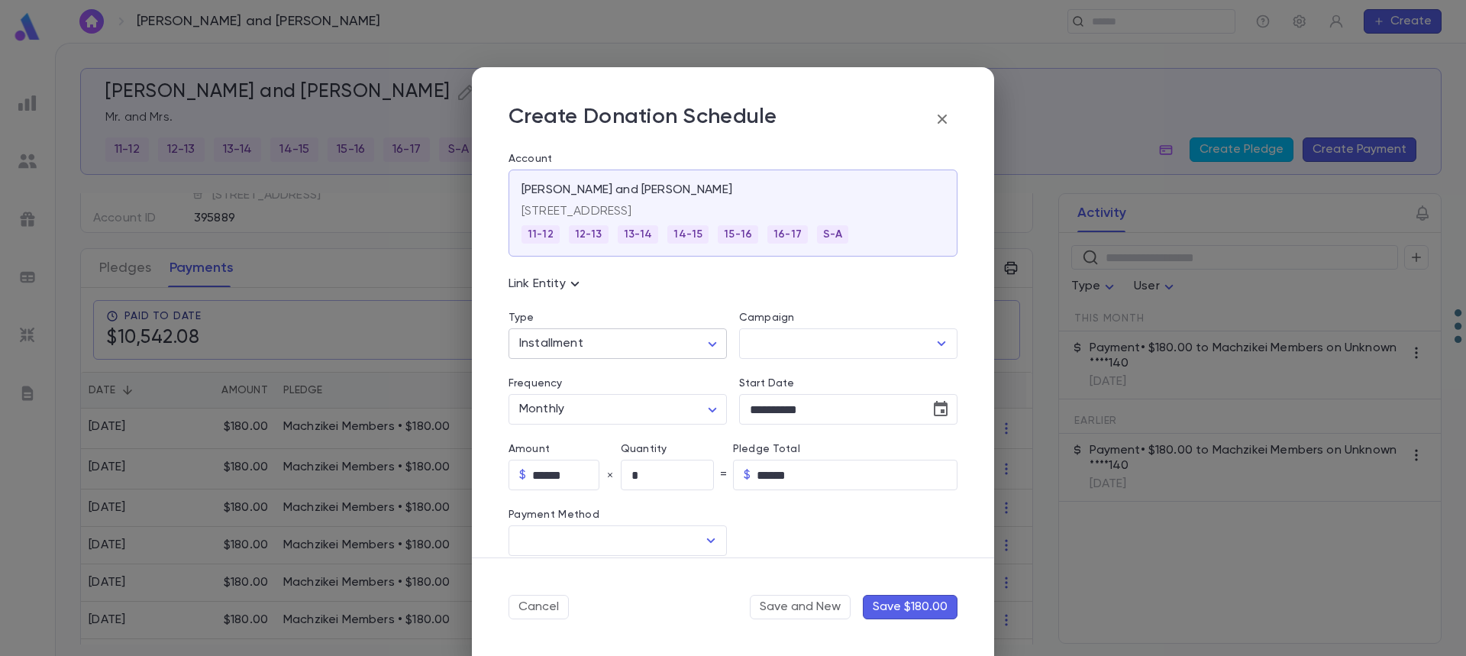
click at [628, 346] on body "[PERSON_NAME] and [PERSON_NAME] ​ Create [PERSON_NAME] and [PERSON_NAME] Mr. an…" at bounding box center [733, 349] width 1466 height 613
click at [592, 406] on span "Recurring" at bounding box center [619, 400] width 189 height 15
type input "*********"
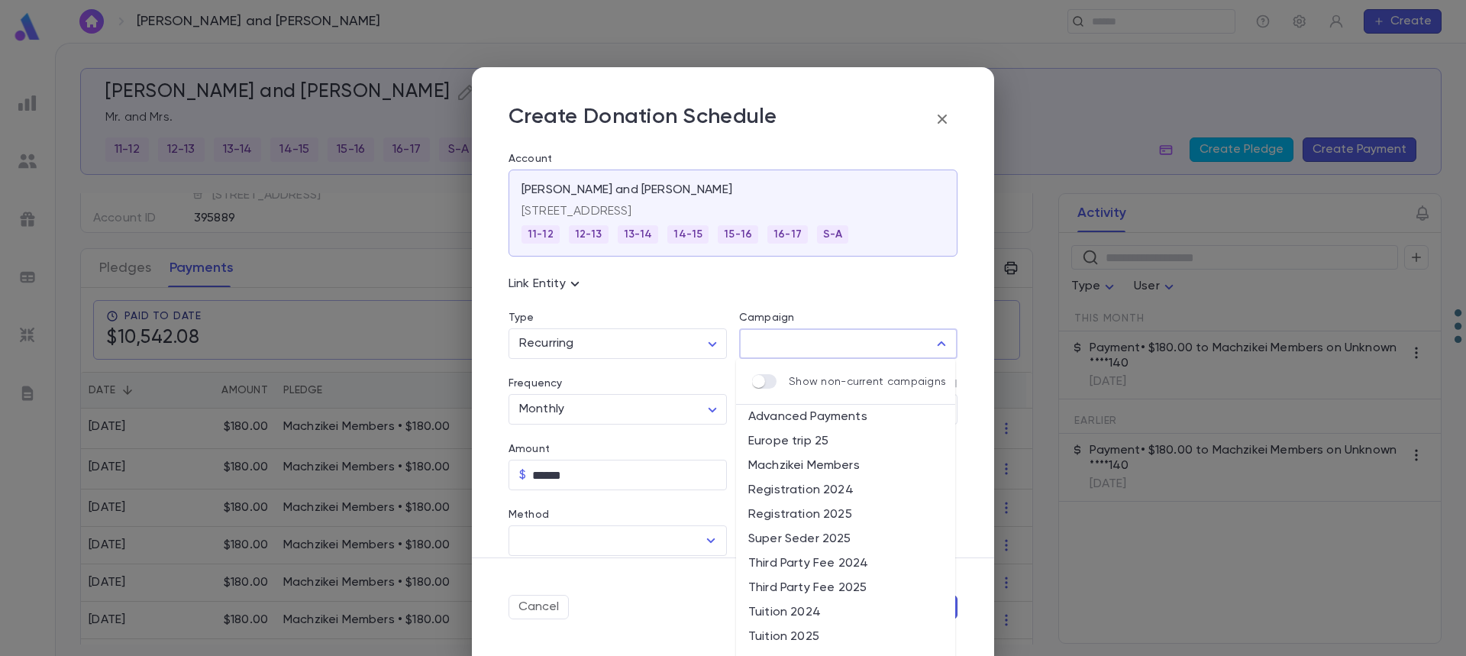
click at [788, 347] on input "Campaign" at bounding box center [837, 343] width 182 height 29
click at [820, 465] on li "Machzikei Members" at bounding box center [845, 466] width 219 height 24
type input "**********"
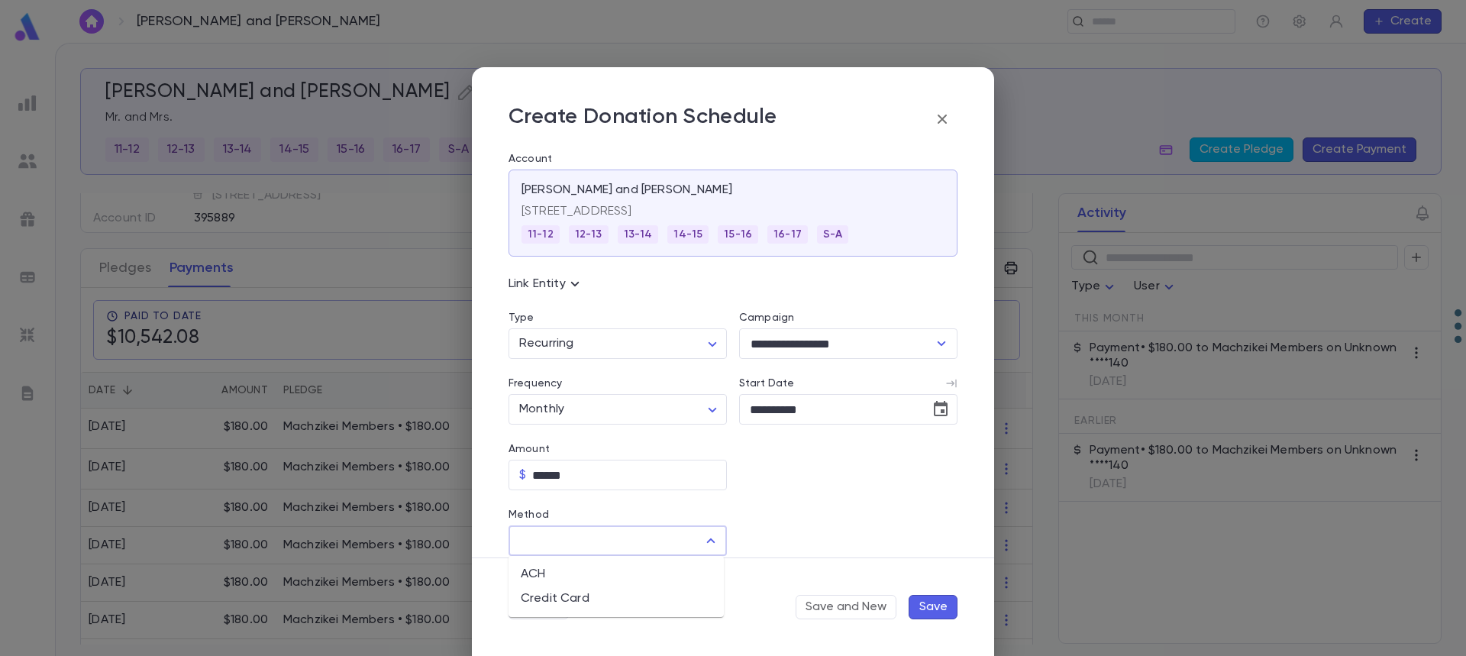
click at [586, 552] on input "Method" at bounding box center [606, 540] width 182 height 29
click at [573, 592] on li "Credit Card" at bounding box center [615, 598] width 215 height 24
type input "**********"
click at [805, 534] on input "Credit Card" at bounding box center [835, 541] width 193 height 30
click at [825, 544] on input "Credit Card" at bounding box center [835, 541] width 193 height 30
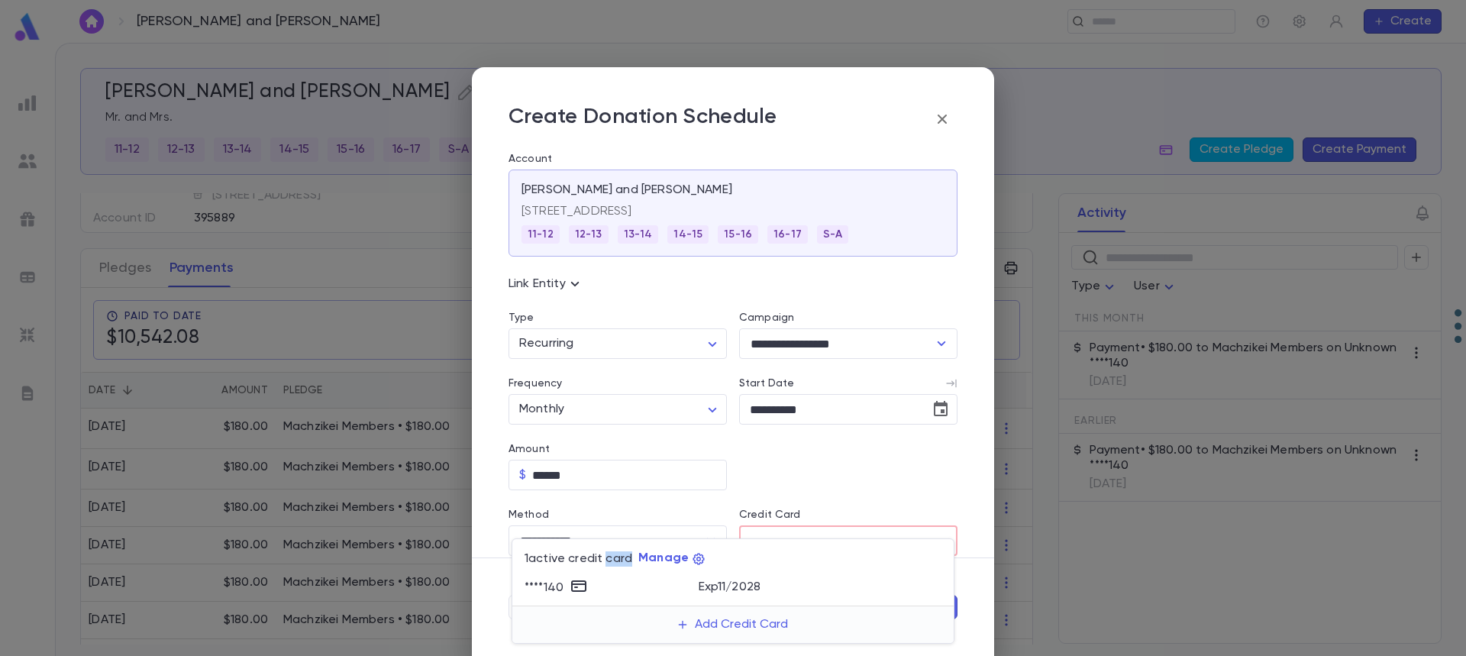
click at [825, 543] on div "1 active credit card Manage" at bounding box center [732, 554] width 441 height 31
click at [752, 584] on p "Exp 11 / 2028" at bounding box center [730, 586] width 63 height 15
type input "*******"
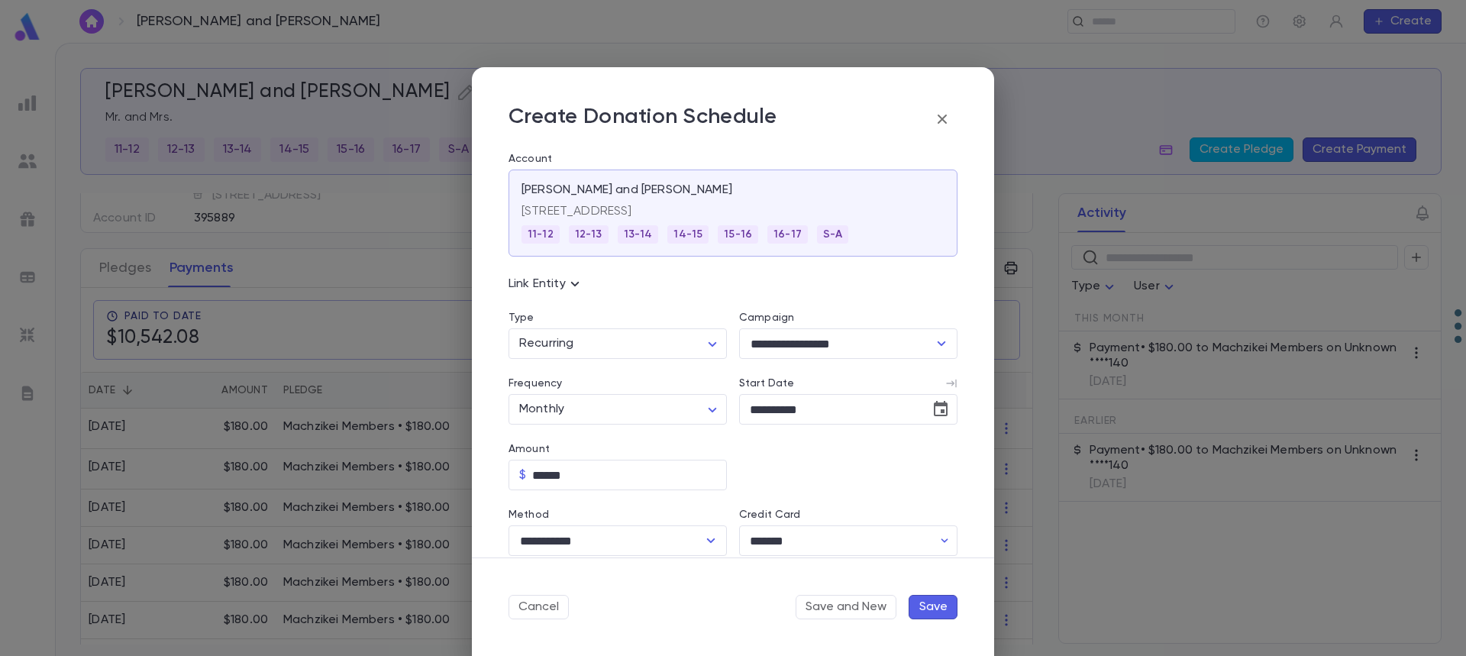
click at [928, 610] on button "Save" at bounding box center [933, 607] width 49 height 24
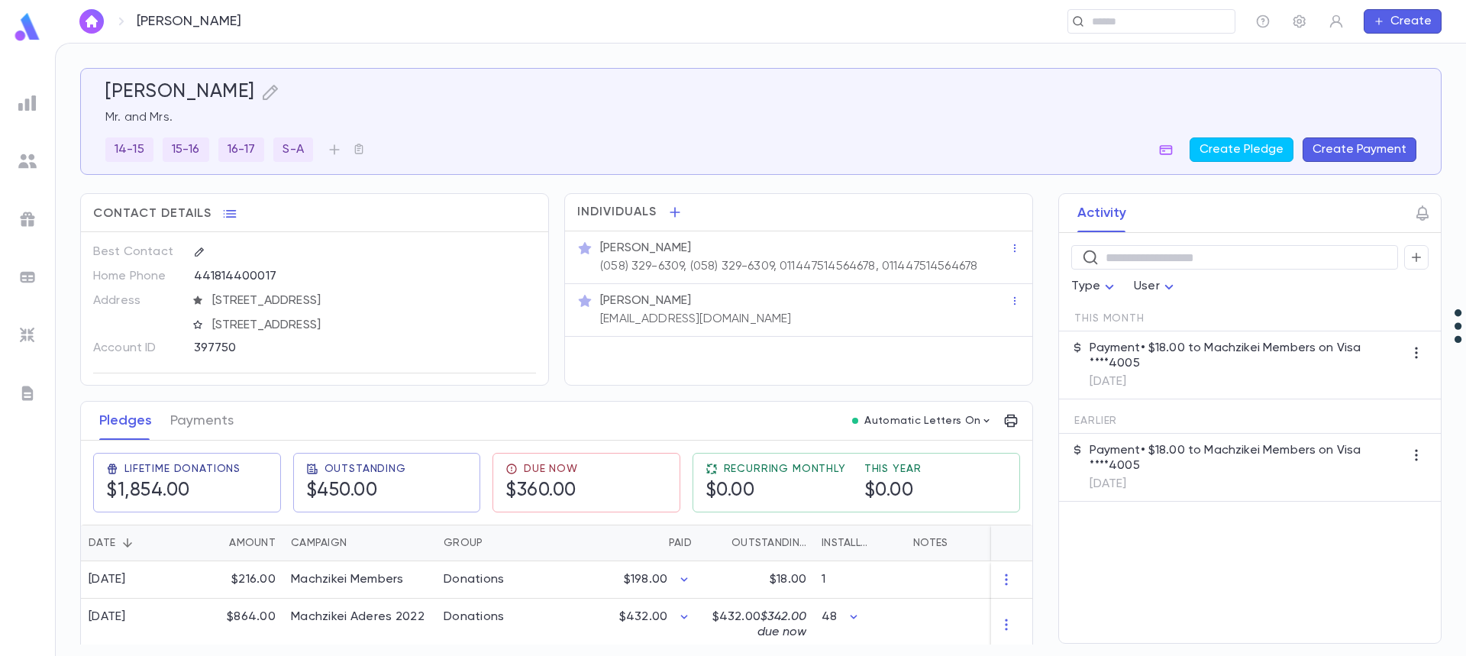
scroll to position [76, 0]
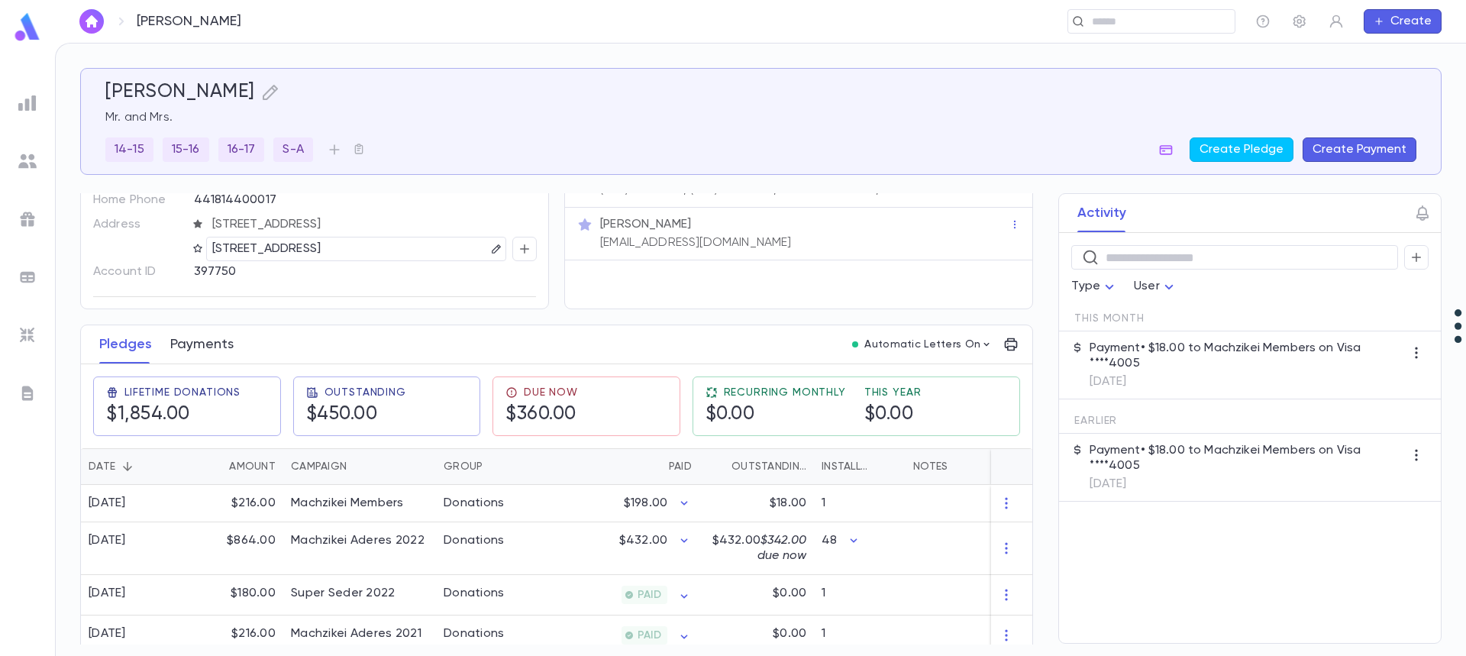
click at [206, 344] on button "Payments" at bounding box center [201, 344] width 63 height 38
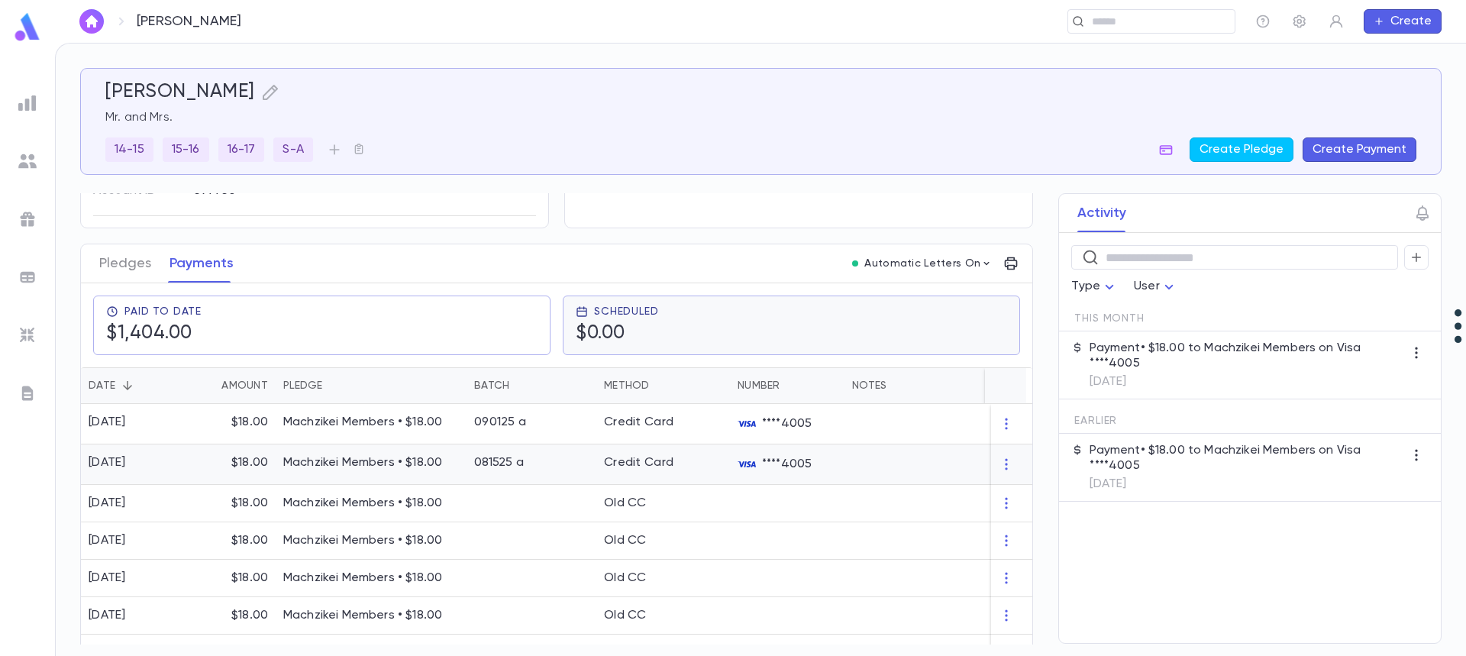
scroll to position [153, 0]
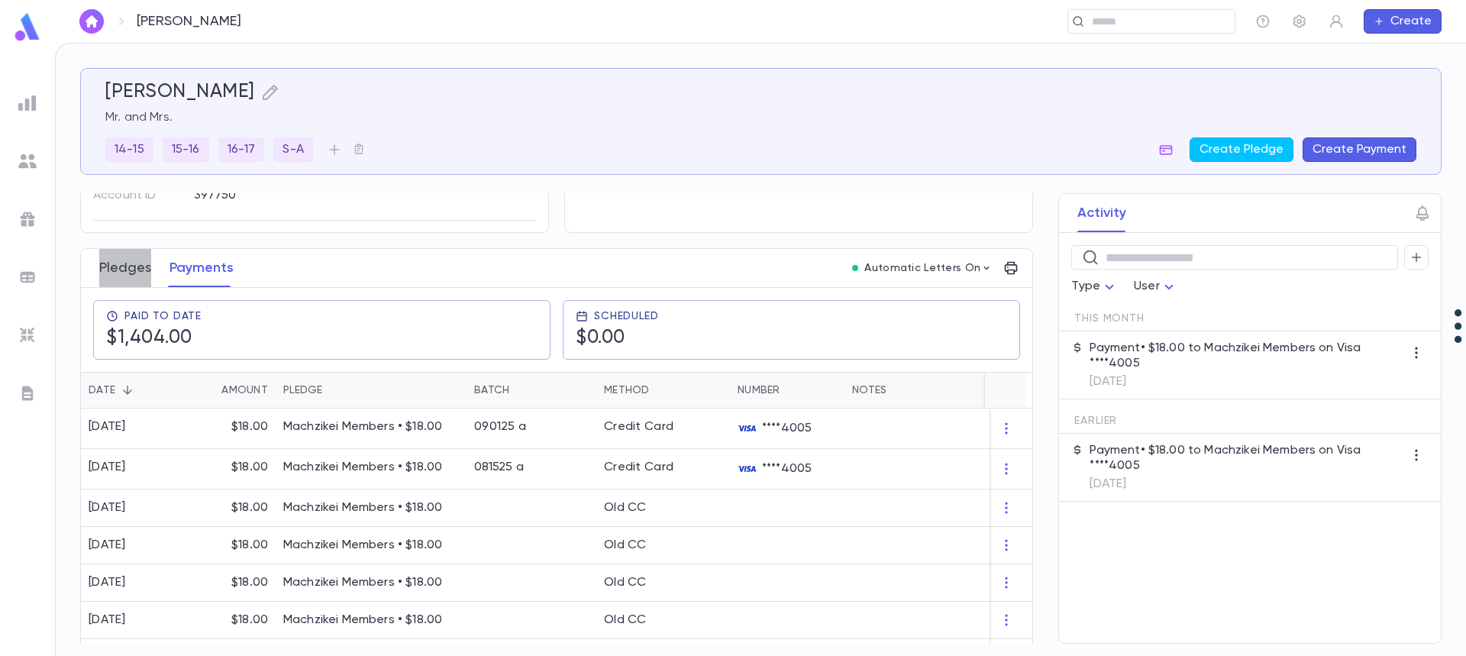
click at [129, 271] on button "Pledges" at bounding box center [125, 268] width 52 height 38
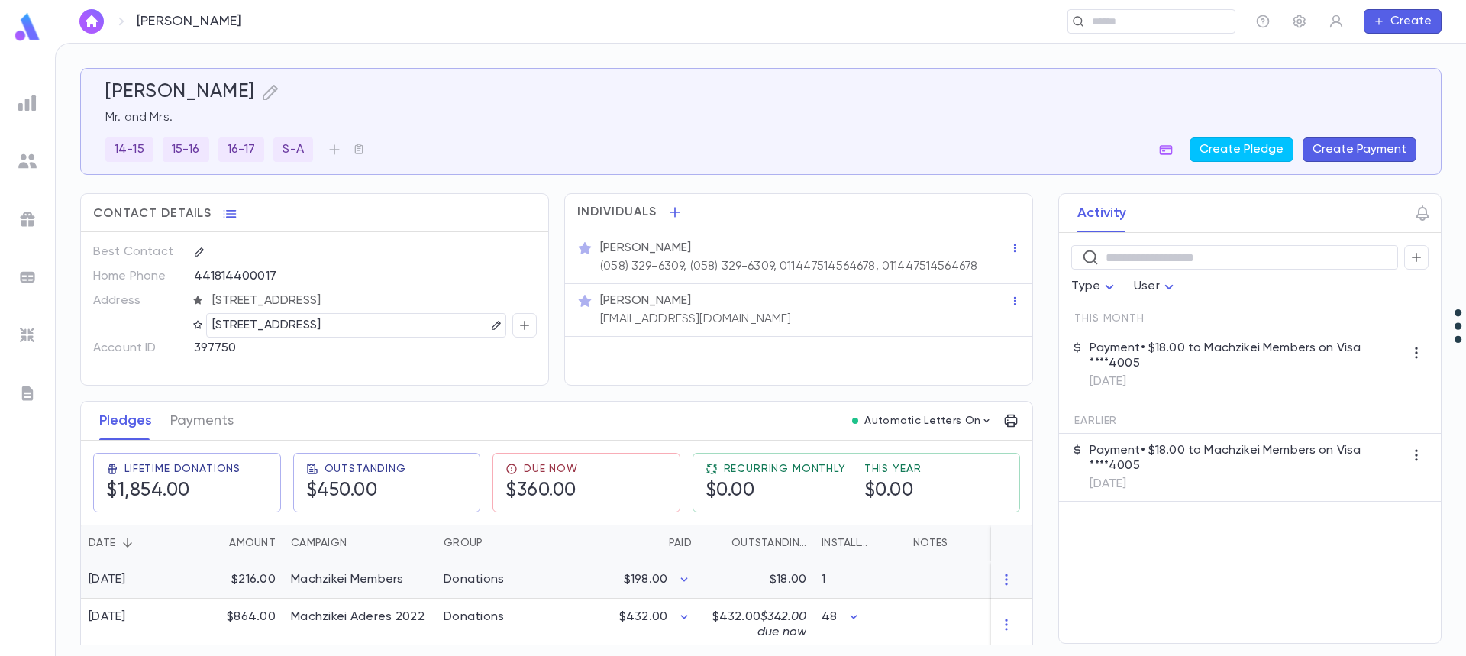
click at [386, 579] on div "Machzikei Members" at bounding box center [347, 579] width 113 height 15
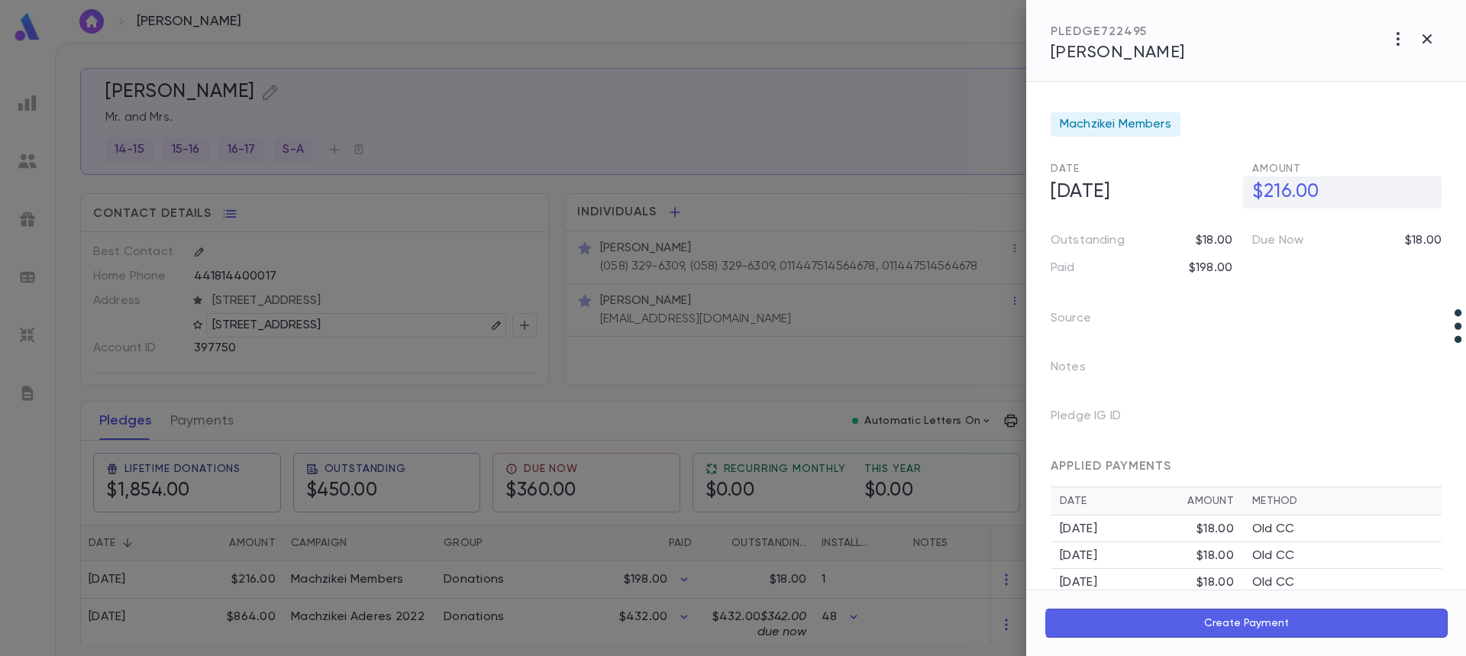
click at [1281, 199] on h5 "$216.00" at bounding box center [1342, 192] width 199 height 32
click at [1278, 199] on input "********" at bounding box center [1346, 192] width 189 height 30
type input "********"
click at [1425, 227] on icon "button" at bounding box center [1429, 225] width 14 height 15
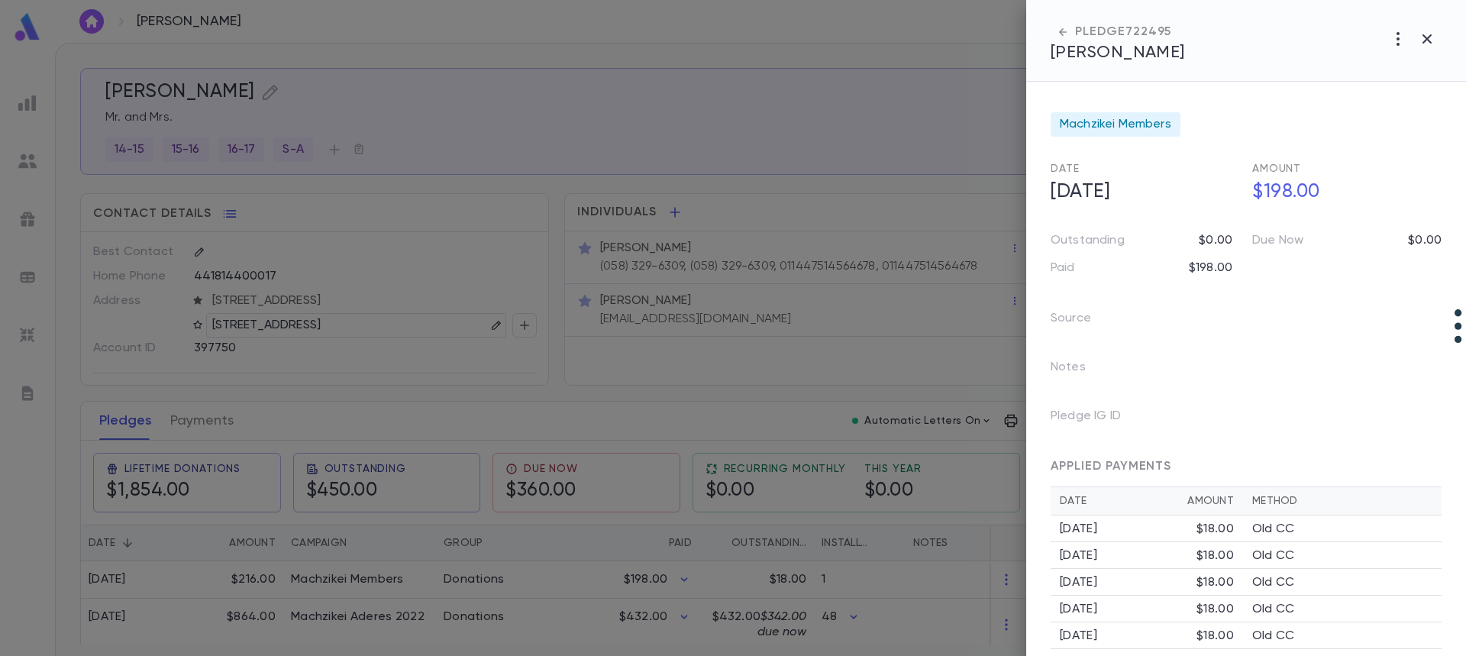
click at [192, 429] on div at bounding box center [733, 328] width 1466 height 656
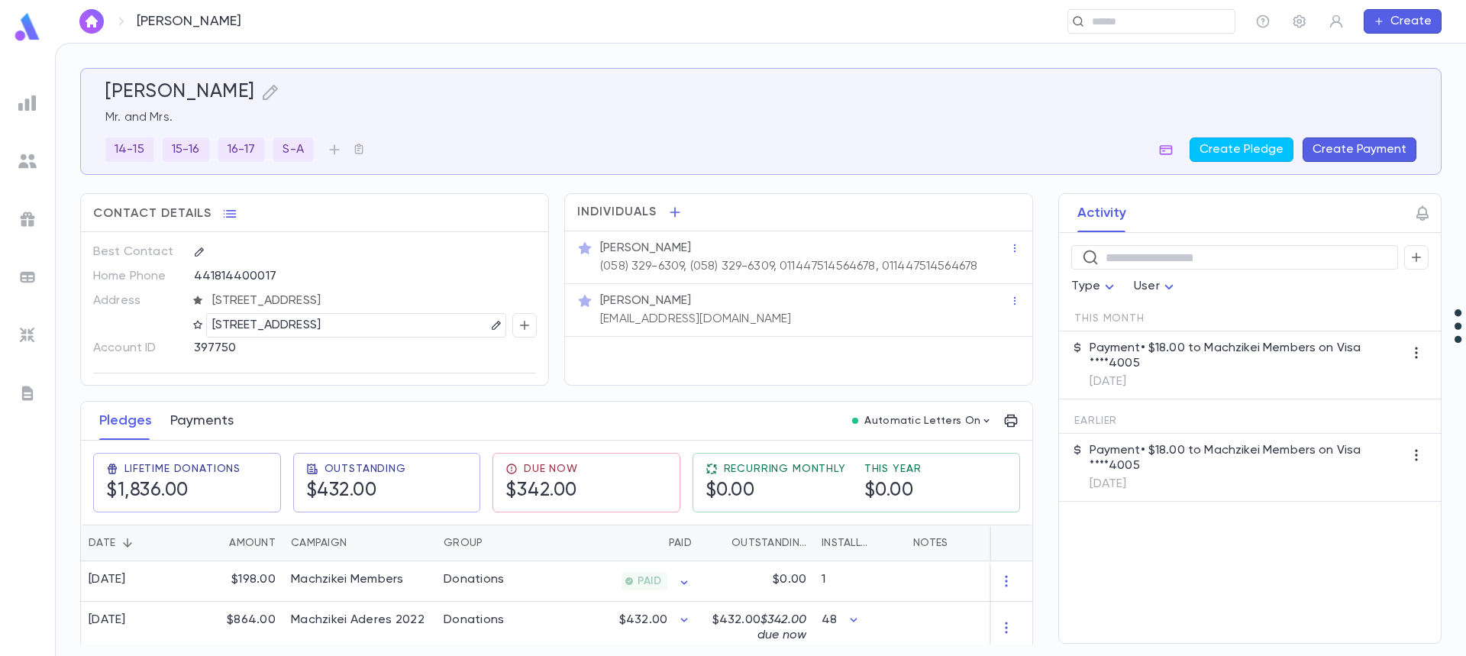
click at [215, 423] on button "Payments" at bounding box center [201, 421] width 63 height 38
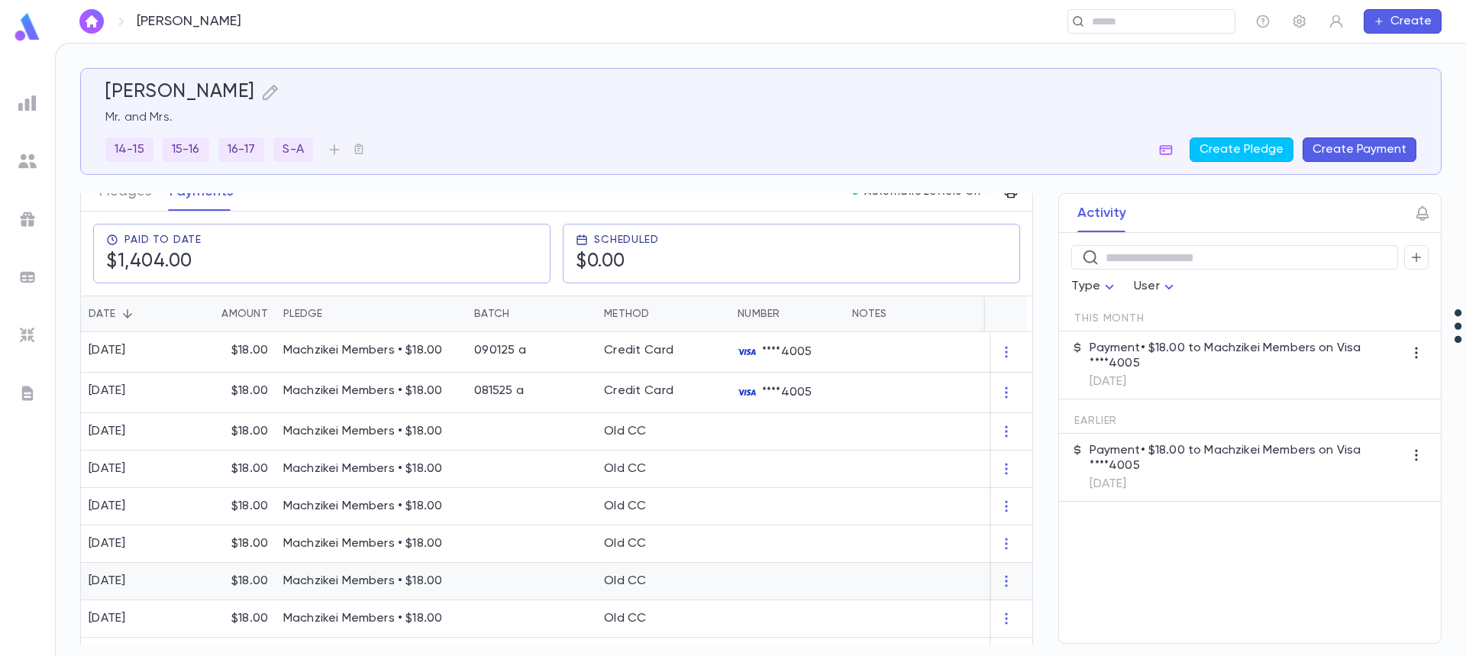
scroll to position [153, 0]
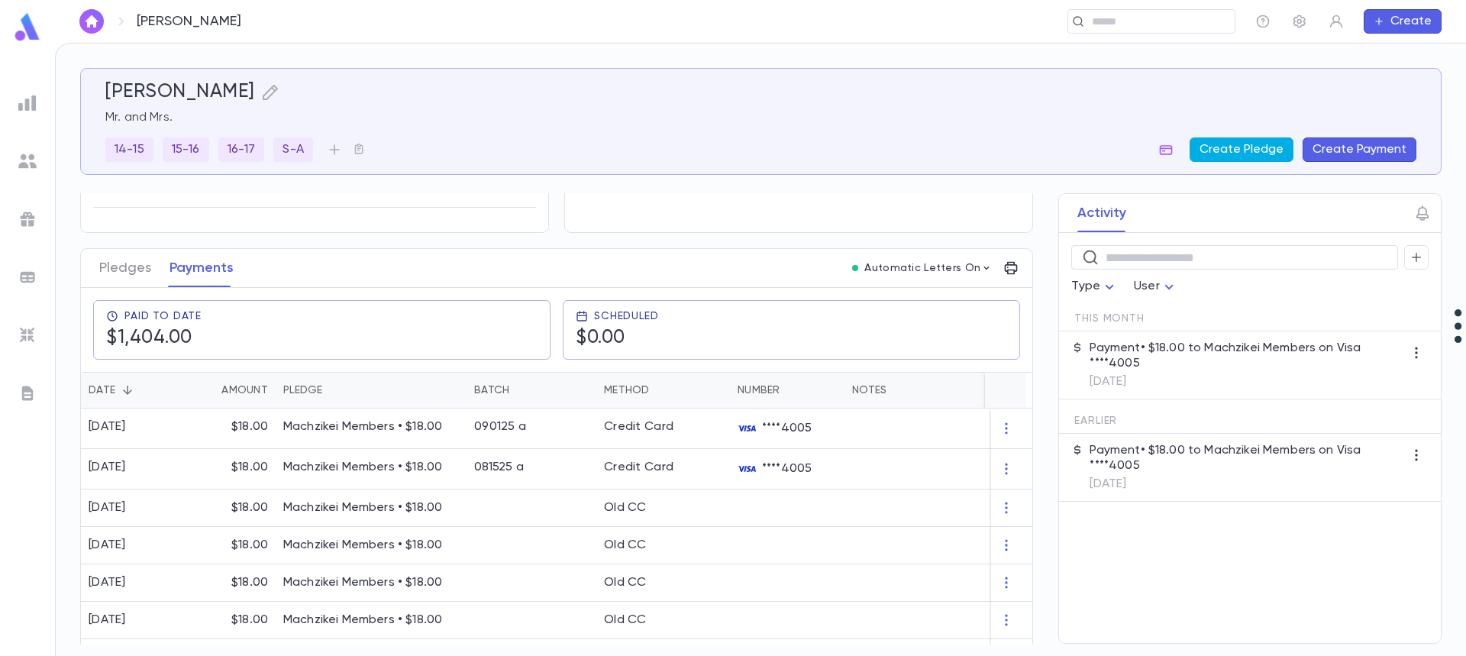
click at [1261, 145] on button "Create Pledge" at bounding box center [1241, 149] width 104 height 24
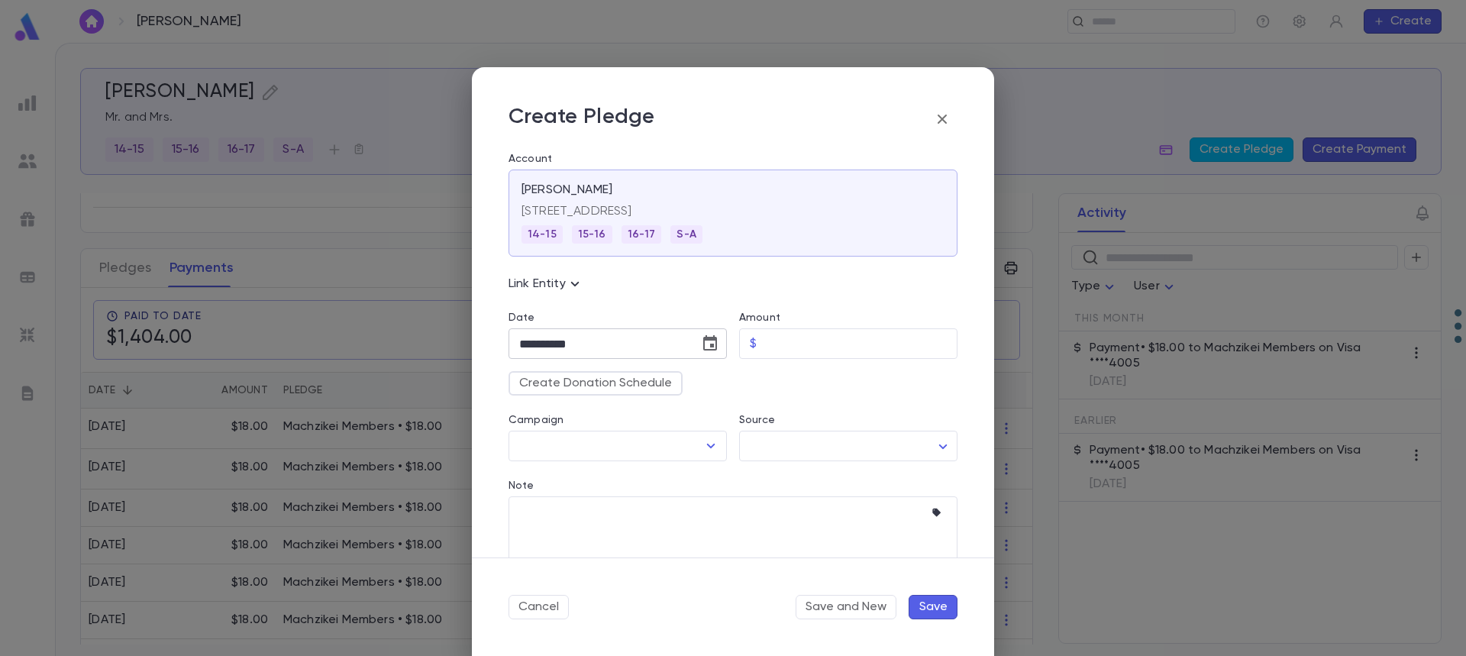
click at [706, 337] on icon "Choose date, selected date is Sep 30, 2025" at bounding box center [710, 342] width 14 height 15
click at [696, 384] on icon "Next month" at bounding box center [698, 382] width 18 height 18
click at [599, 445] on button "1" at bounding box center [596, 445] width 27 height 27
type input "**********"
click at [804, 344] on input "Amount" at bounding box center [860, 344] width 195 height 30
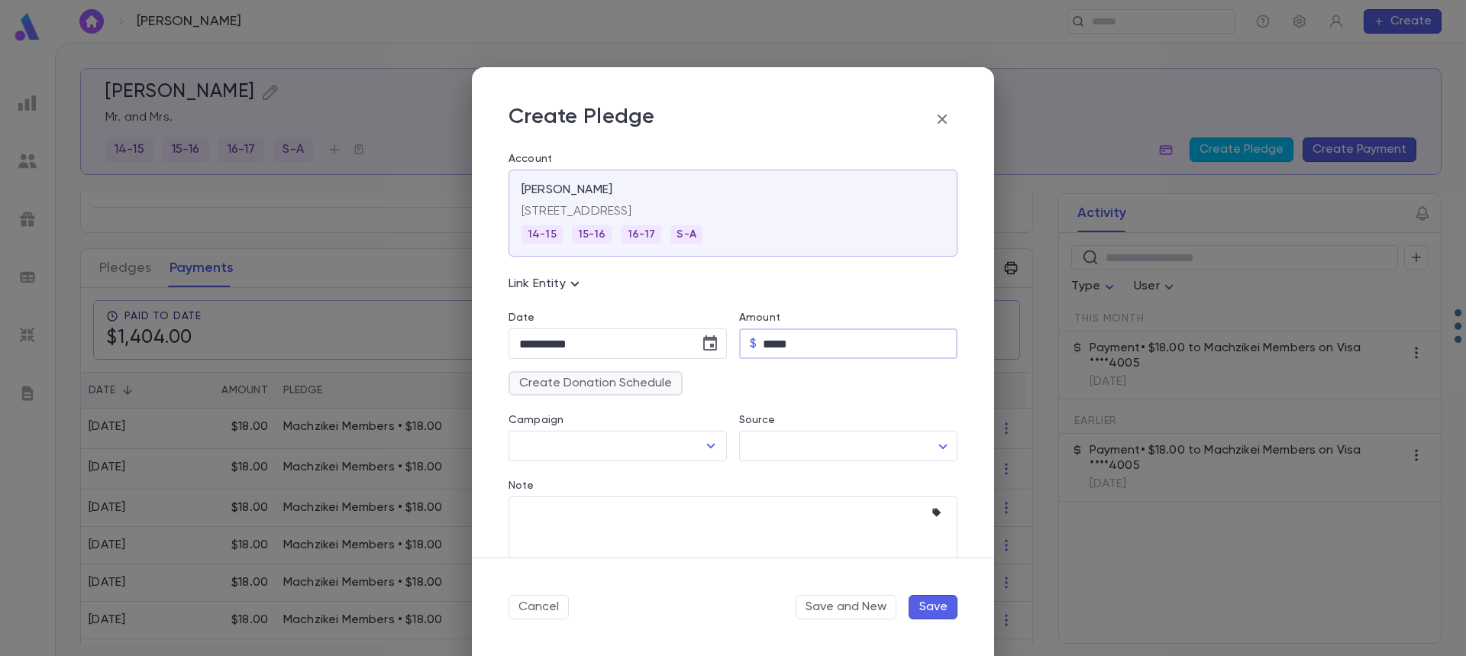
type input "*****"
click at [595, 383] on button "Create Donation Schedule" at bounding box center [595, 383] width 174 height 24
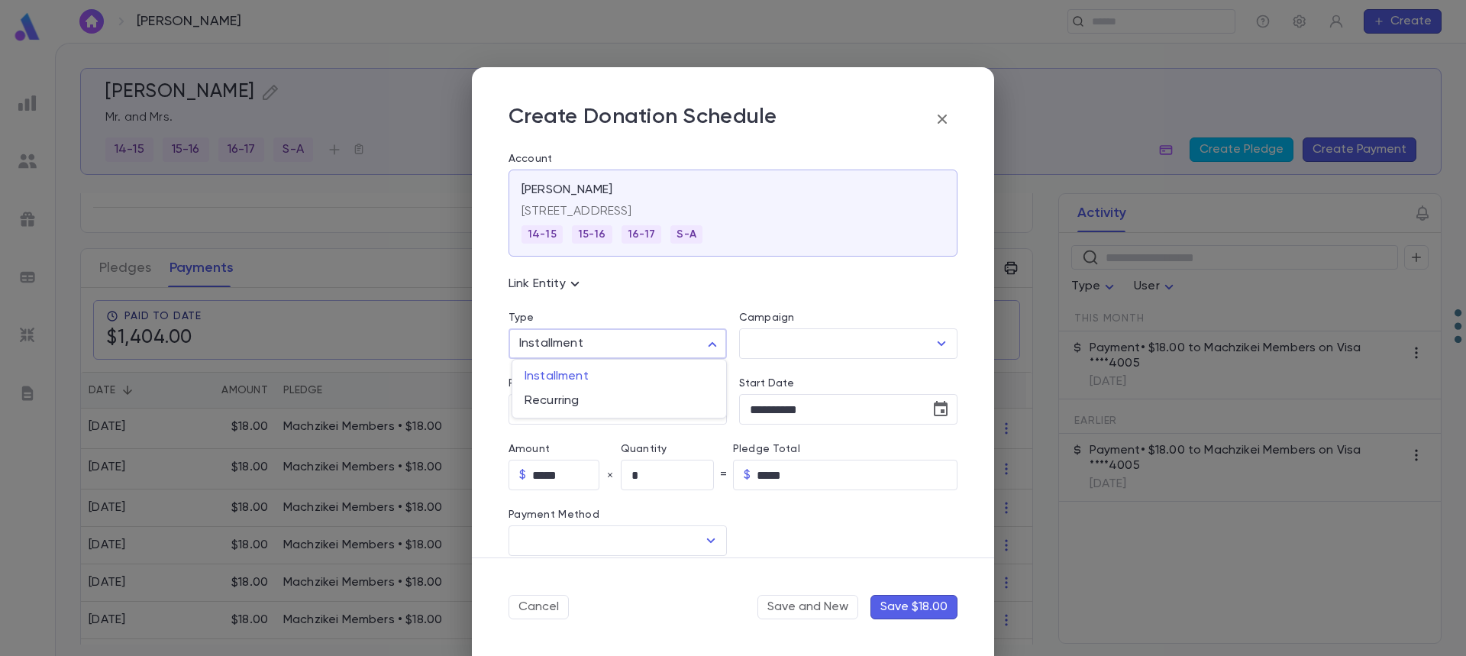
click at [608, 347] on body "Jacobson, Yissochor ​ Create Jacobson, Yissochor Mr. and Mrs. 14-15 15-16 16-17…" at bounding box center [733, 349] width 1466 height 613
click at [547, 405] on span "Recurring" at bounding box center [619, 400] width 189 height 15
type input "*********"
click at [773, 345] on input "Campaign" at bounding box center [837, 343] width 182 height 29
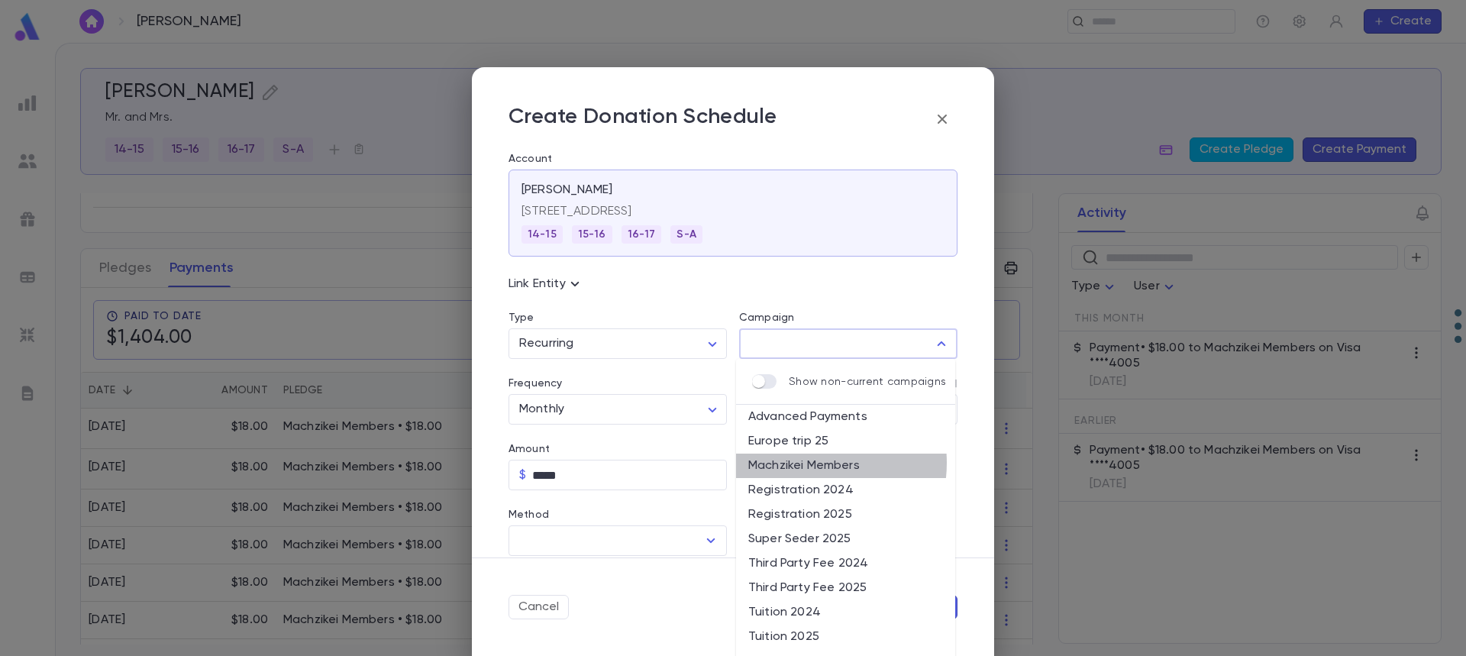
click at [801, 463] on li "Machzikei Members" at bounding box center [845, 466] width 219 height 24
type input "**********"
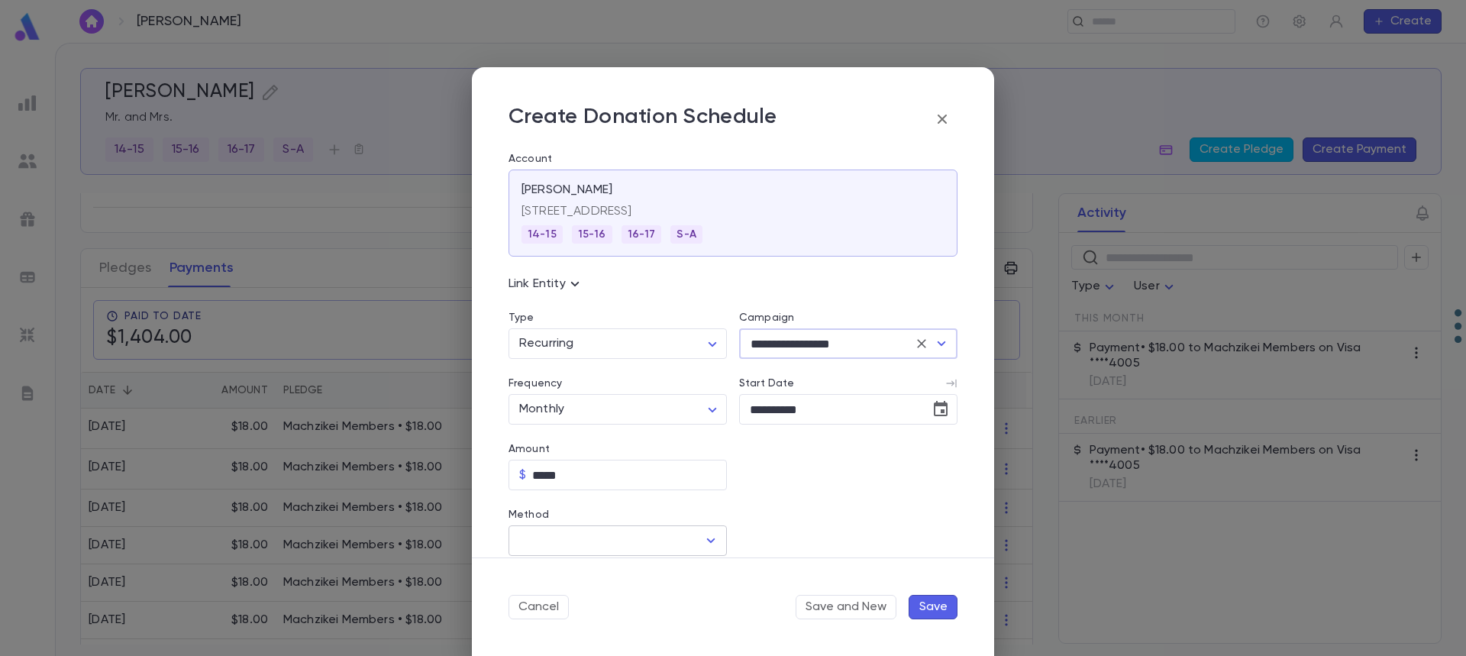
click at [657, 542] on input "Method" at bounding box center [606, 540] width 182 height 29
click at [615, 593] on li "Credit Card" at bounding box center [615, 598] width 215 height 24
type input "**********"
click at [784, 534] on input "Credit Card" at bounding box center [835, 541] width 193 height 30
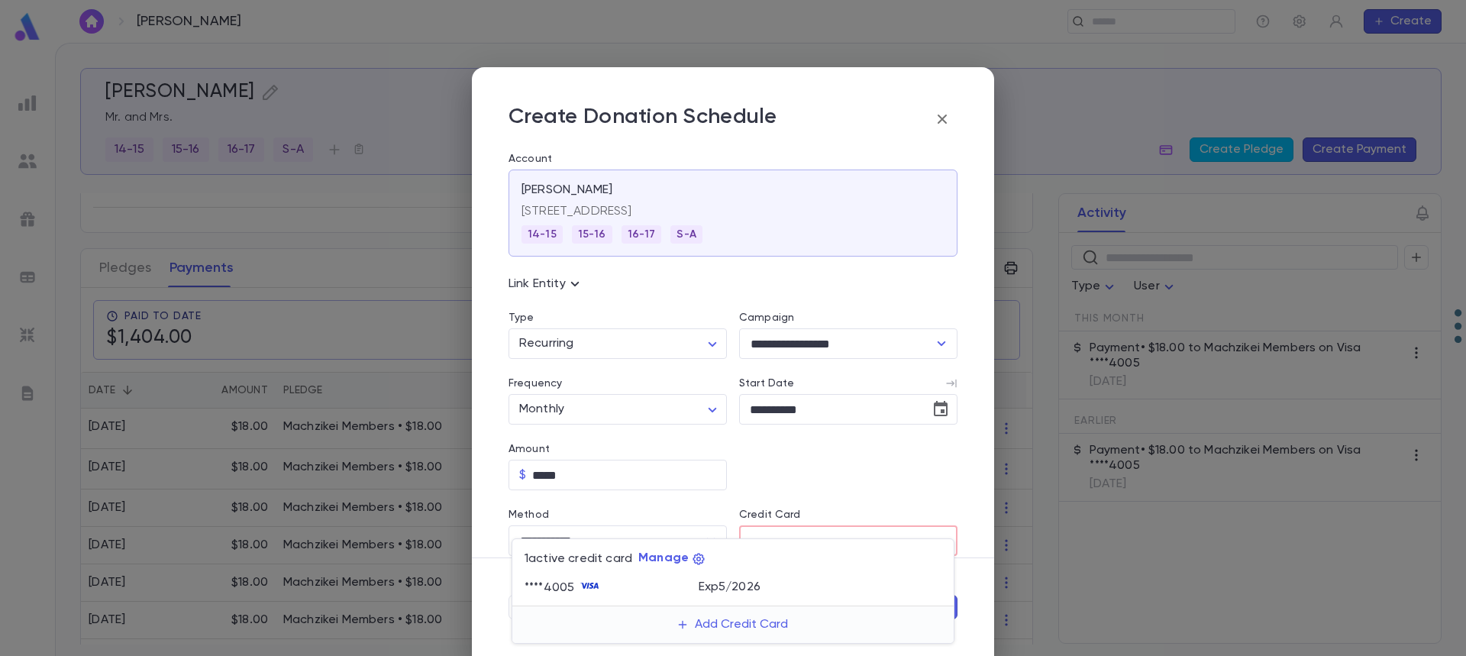
click at [662, 578] on div "**** 4005" at bounding box center [612, 587] width 174 height 23
type input "********"
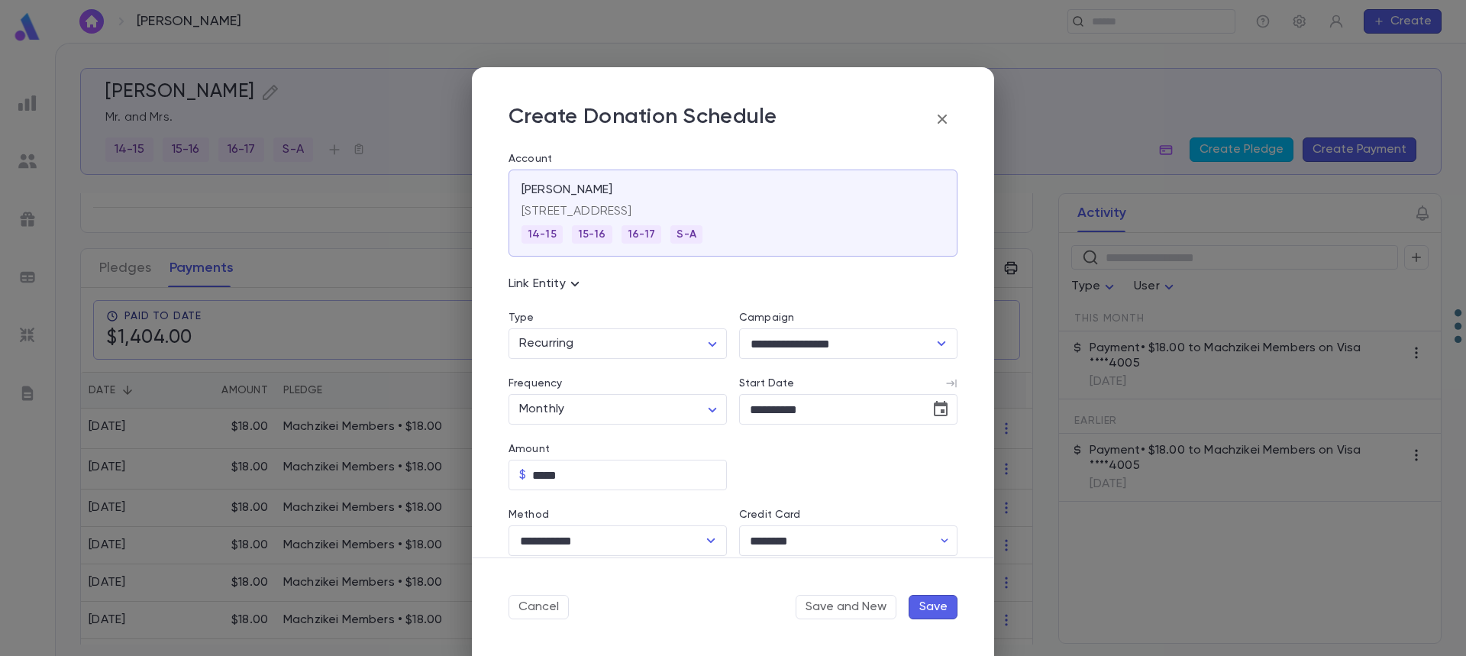
click at [925, 608] on button "Save" at bounding box center [933, 607] width 49 height 24
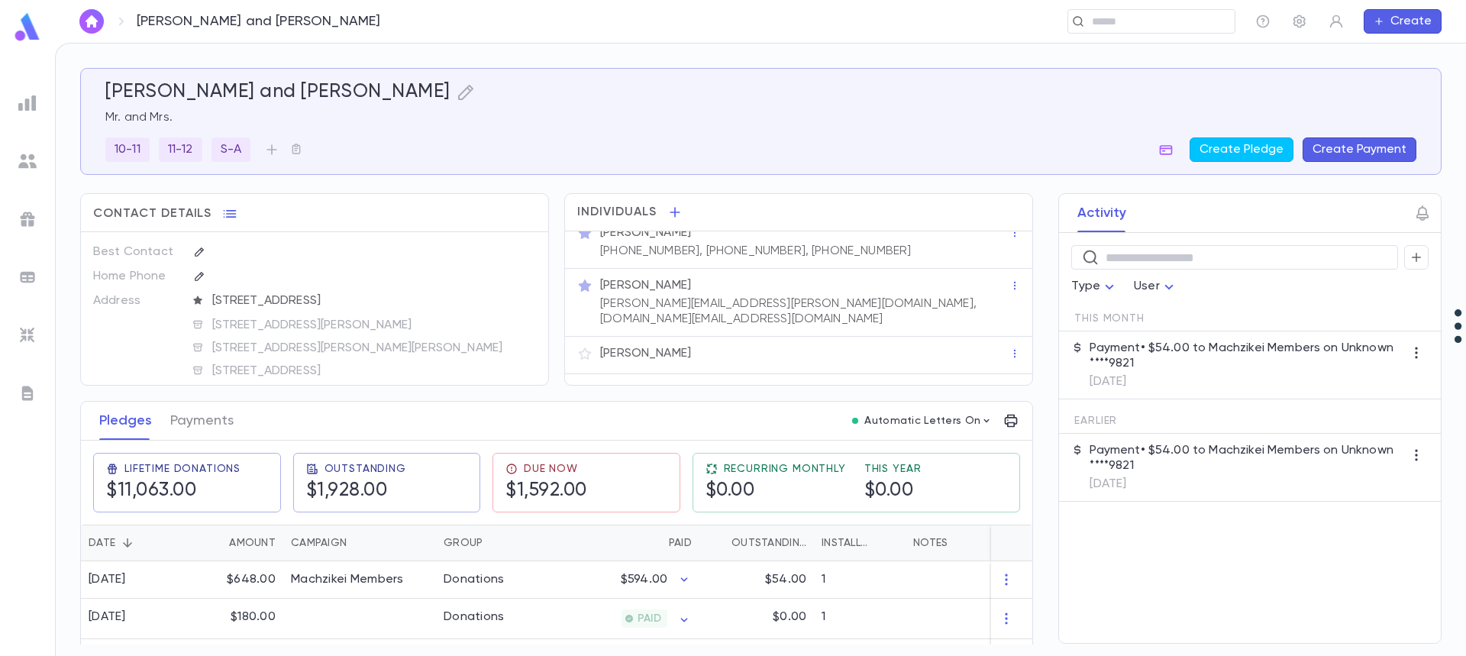
scroll to position [27, 0]
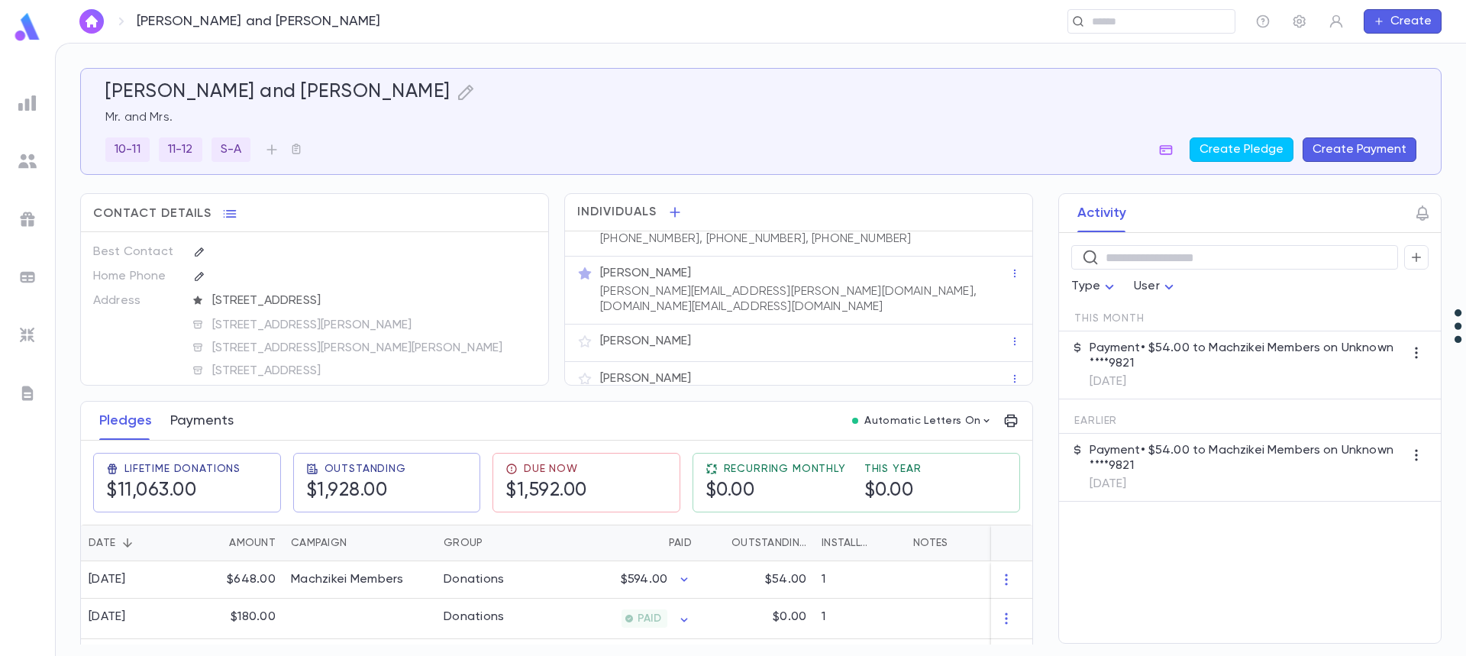
click at [201, 423] on button "Payments" at bounding box center [201, 421] width 63 height 38
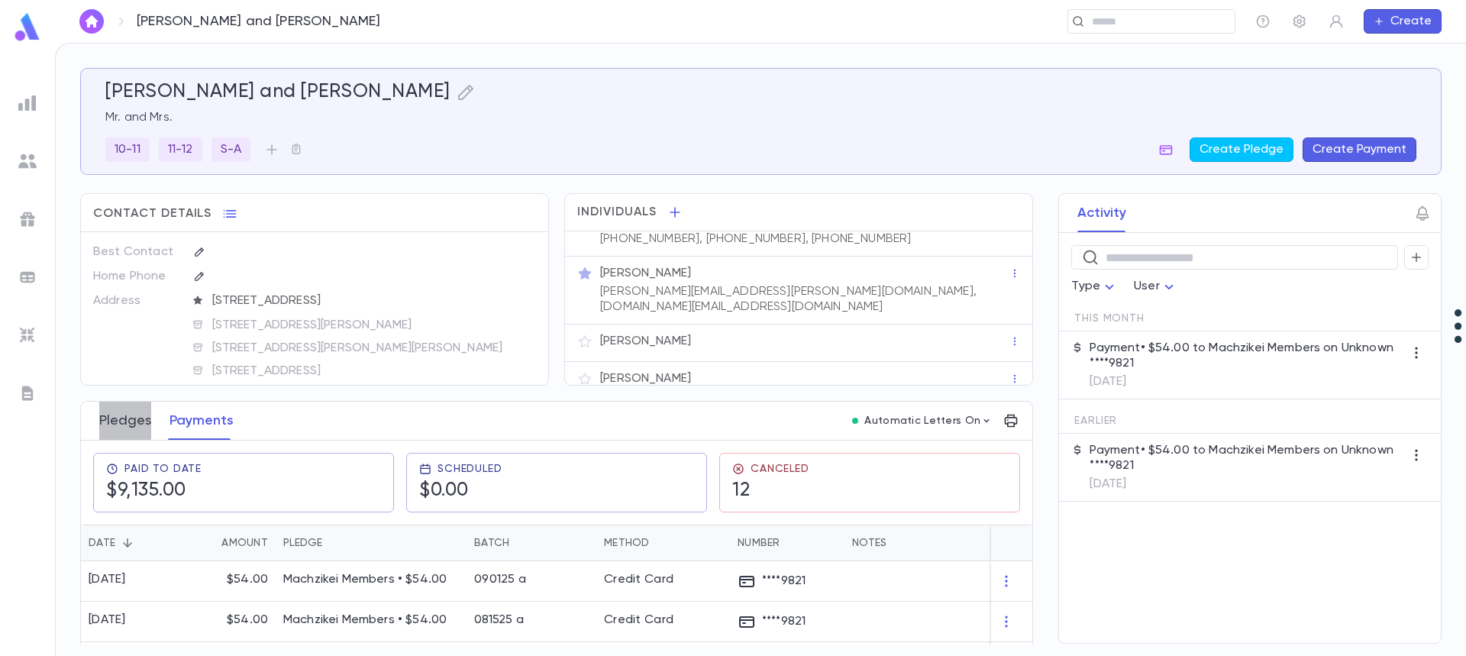
click at [119, 420] on button "Pledges" at bounding box center [125, 421] width 52 height 38
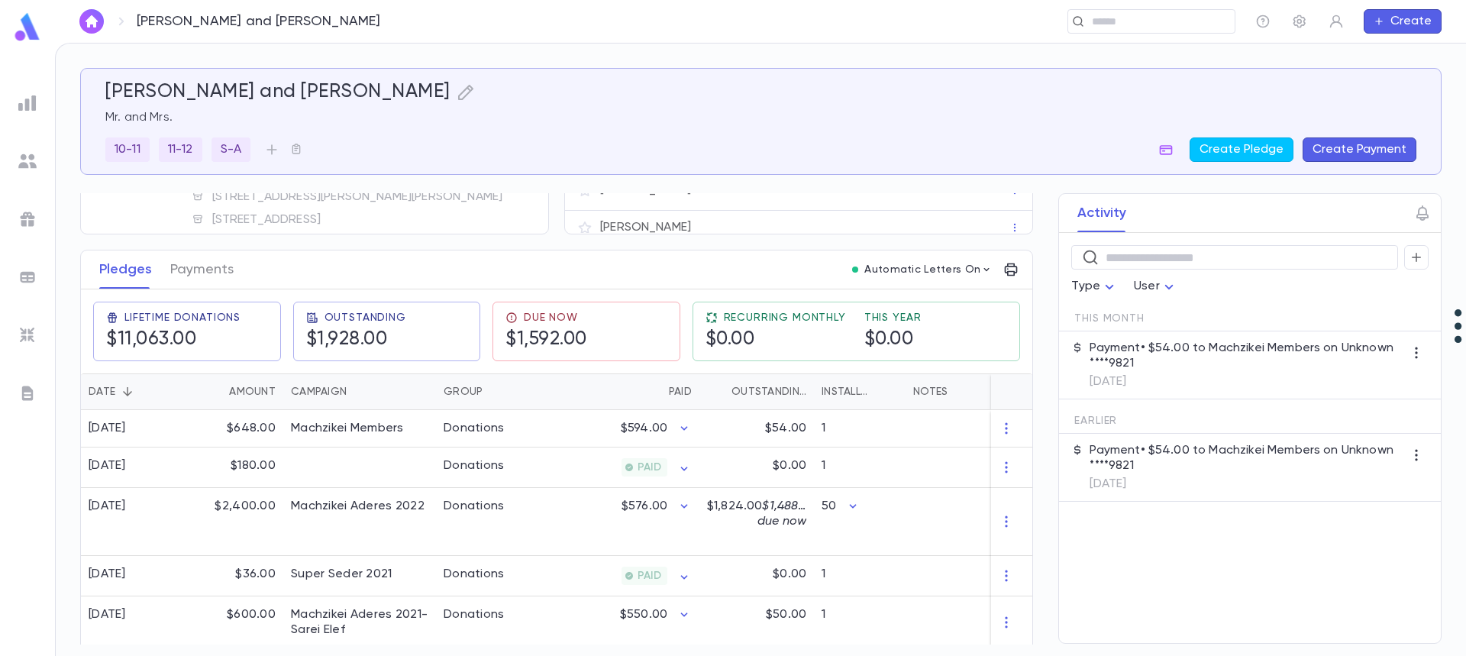
scroll to position [153, 0]
click at [225, 428] on div "$648.00" at bounding box center [233, 426] width 99 height 37
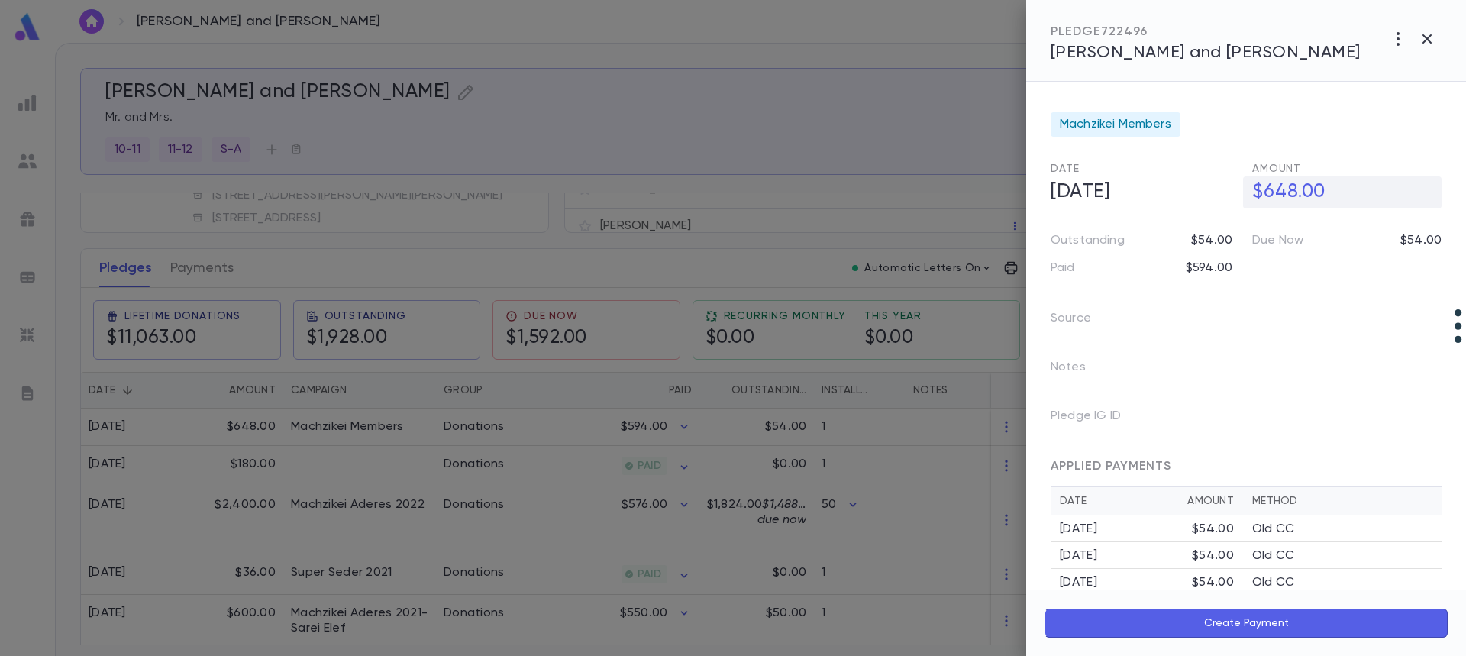
click at [1277, 196] on h5 "$648.00" at bounding box center [1342, 192] width 199 height 32
click at [1277, 197] on input "********" at bounding box center [1346, 192] width 189 height 30
type input "********"
click at [299, 415] on div at bounding box center [733, 328] width 1466 height 656
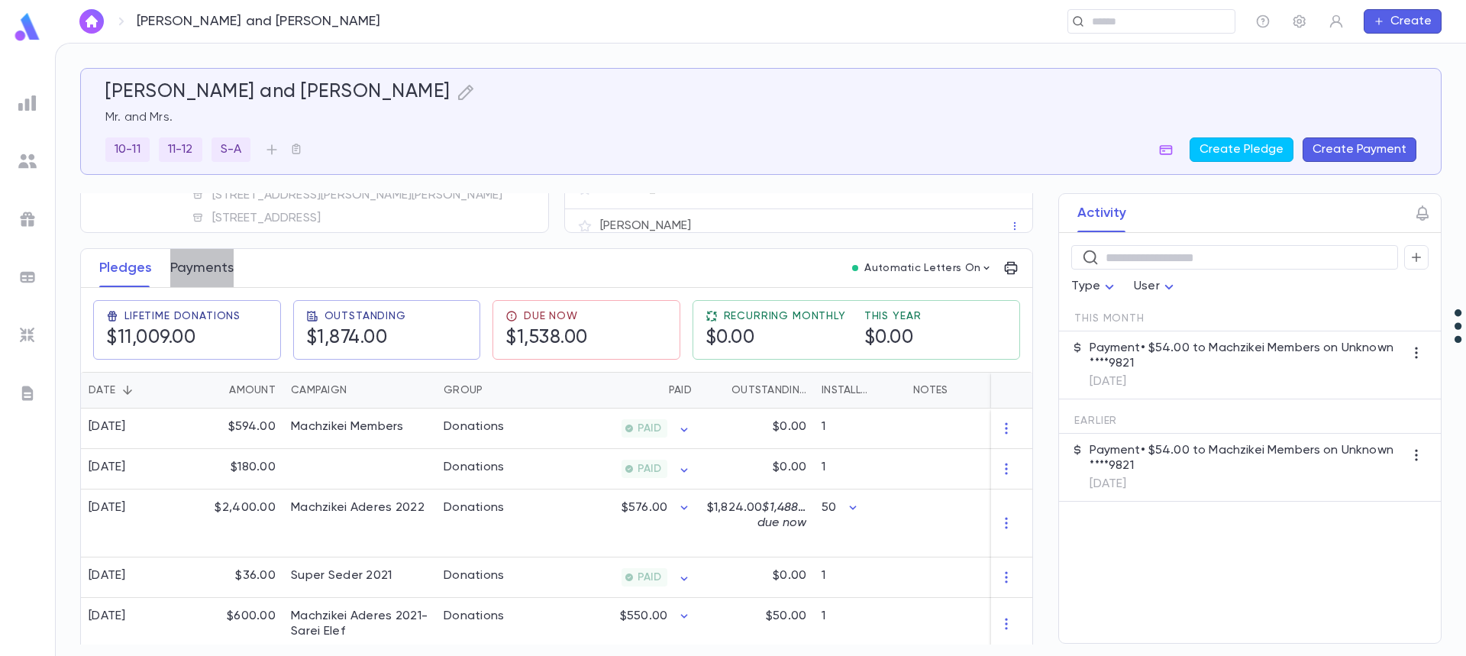
click at [204, 268] on button "Payments" at bounding box center [201, 268] width 63 height 38
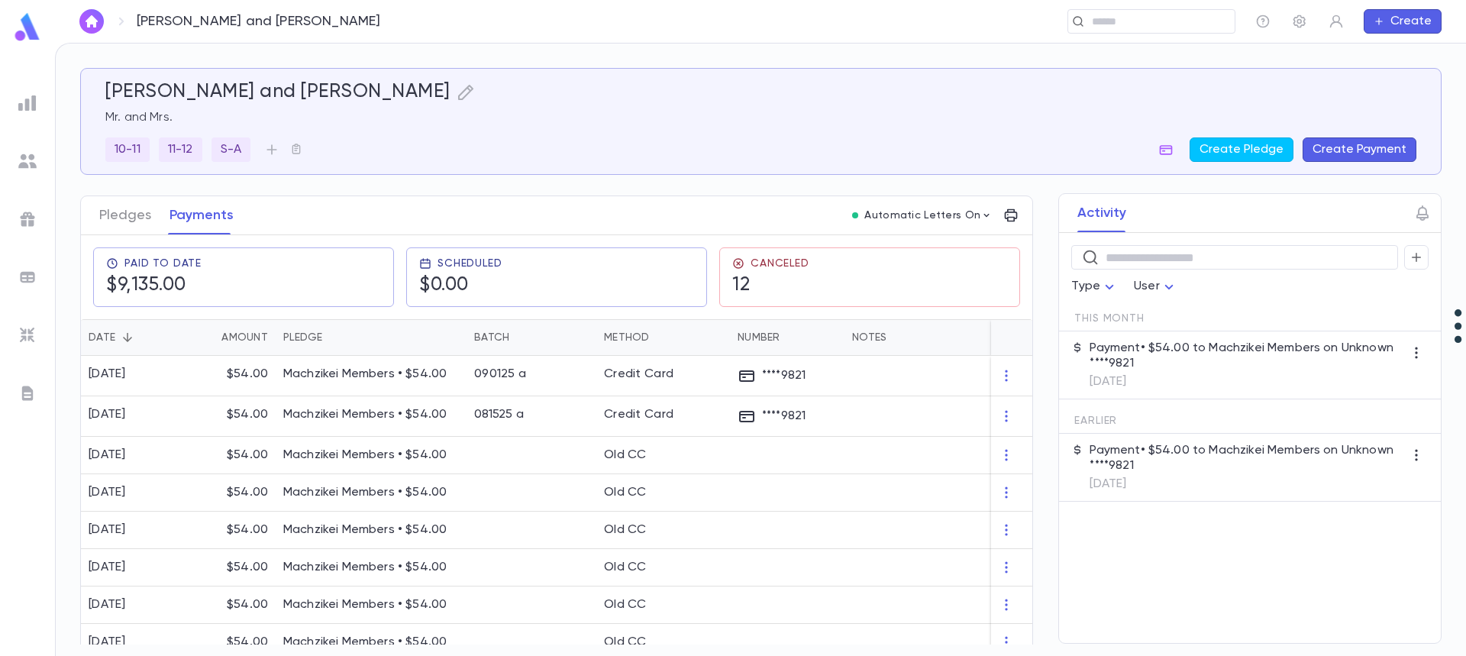
scroll to position [229, 0]
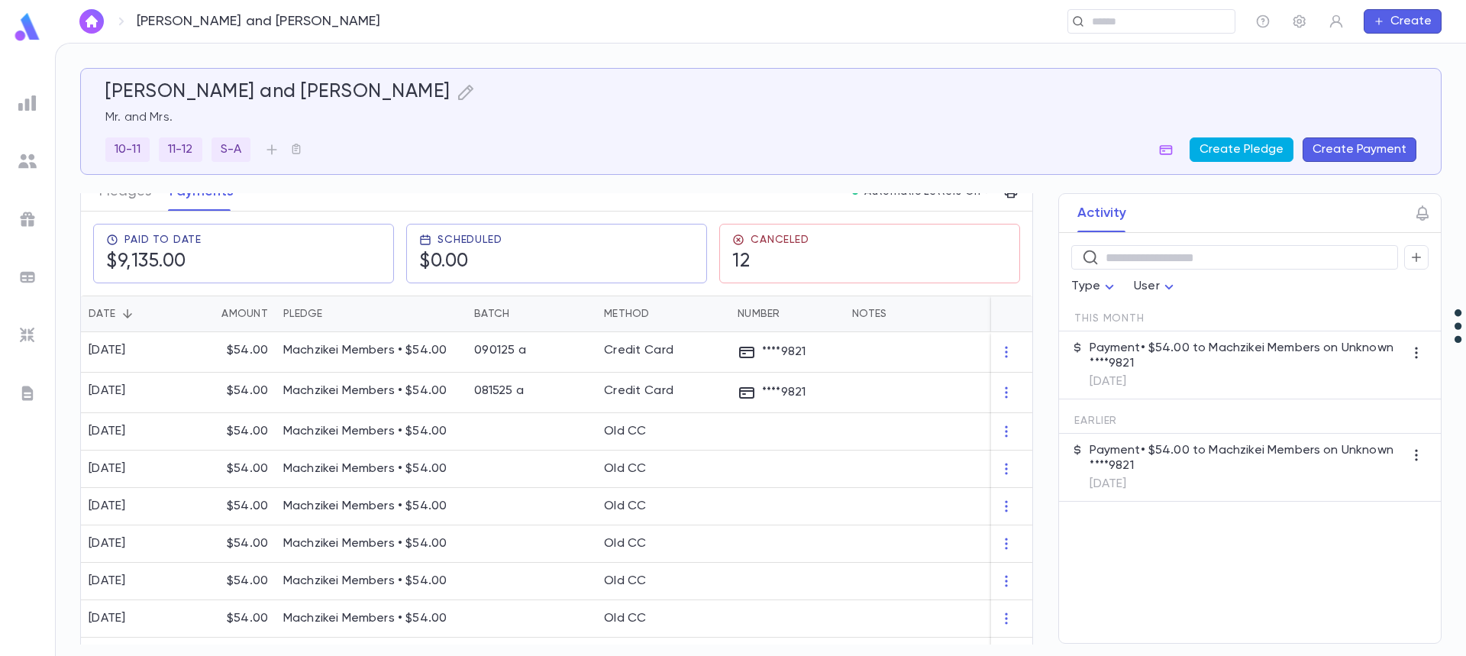
click at [1251, 151] on button "Create Pledge" at bounding box center [1241, 149] width 104 height 24
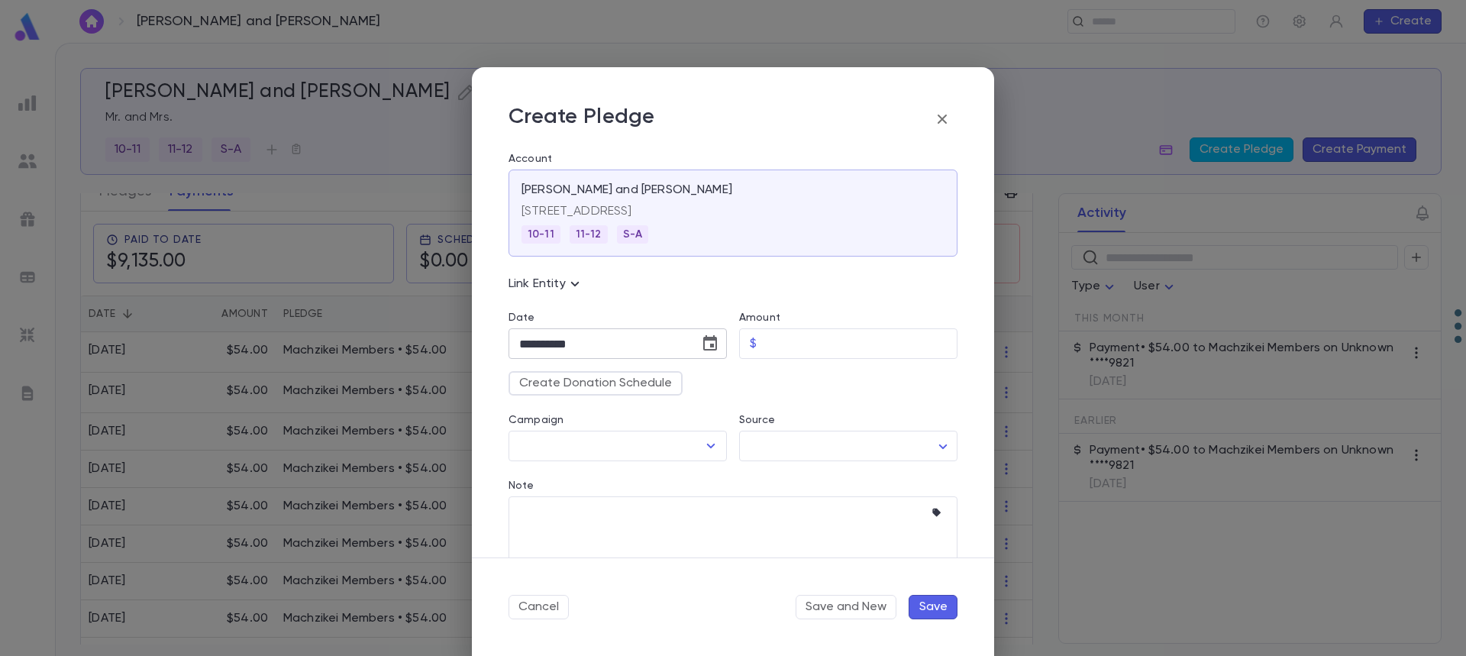
click at [705, 348] on icon "Choose date, selected date is Sep 30, 2025" at bounding box center [710, 343] width 18 height 18
click at [694, 386] on icon "Next month" at bounding box center [698, 382] width 18 height 18
click at [596, 440] on button "1" at bounding box center [596, 445] width 27 height 27
type input "**********"
click at [796, 338] on input "Amount" at bounding box center [860, 344] width 195 height 30
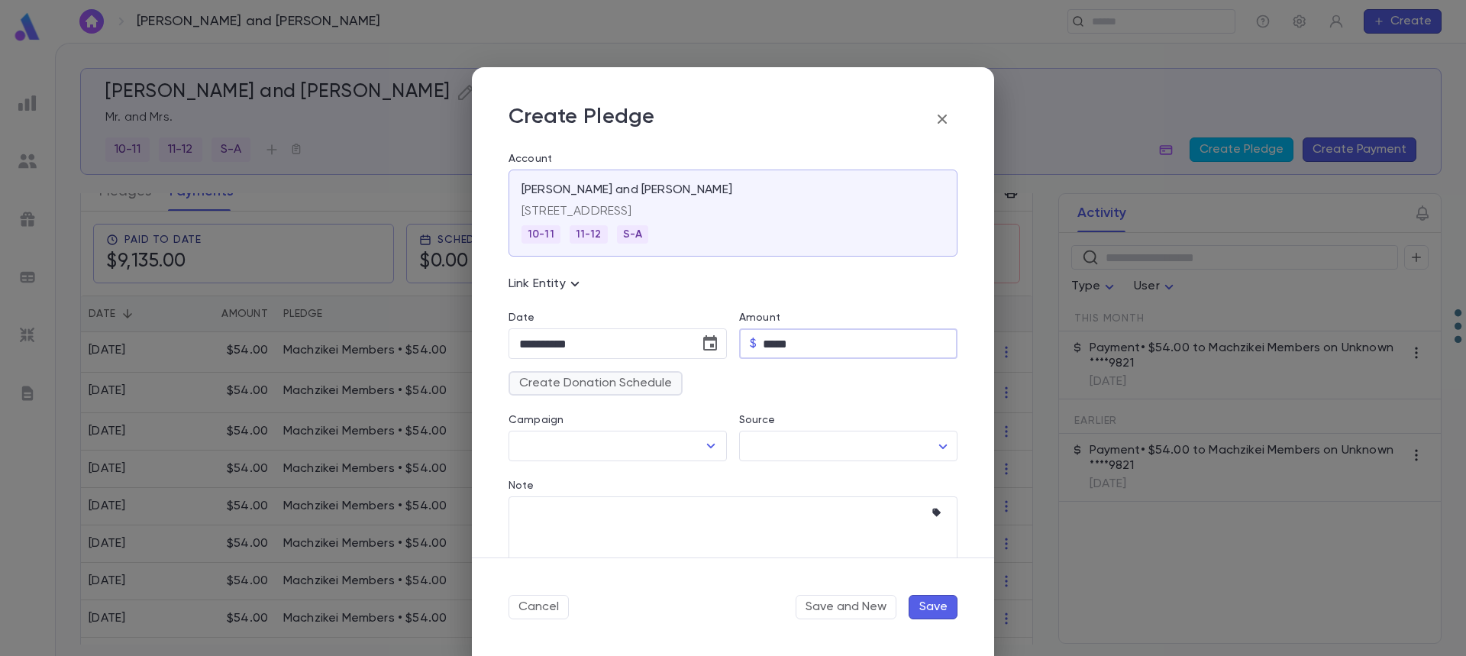
type input "*****"
click at [612, 383] on button "Create Donation Schedule" at bounding box center [595, 383] width 174 height 24
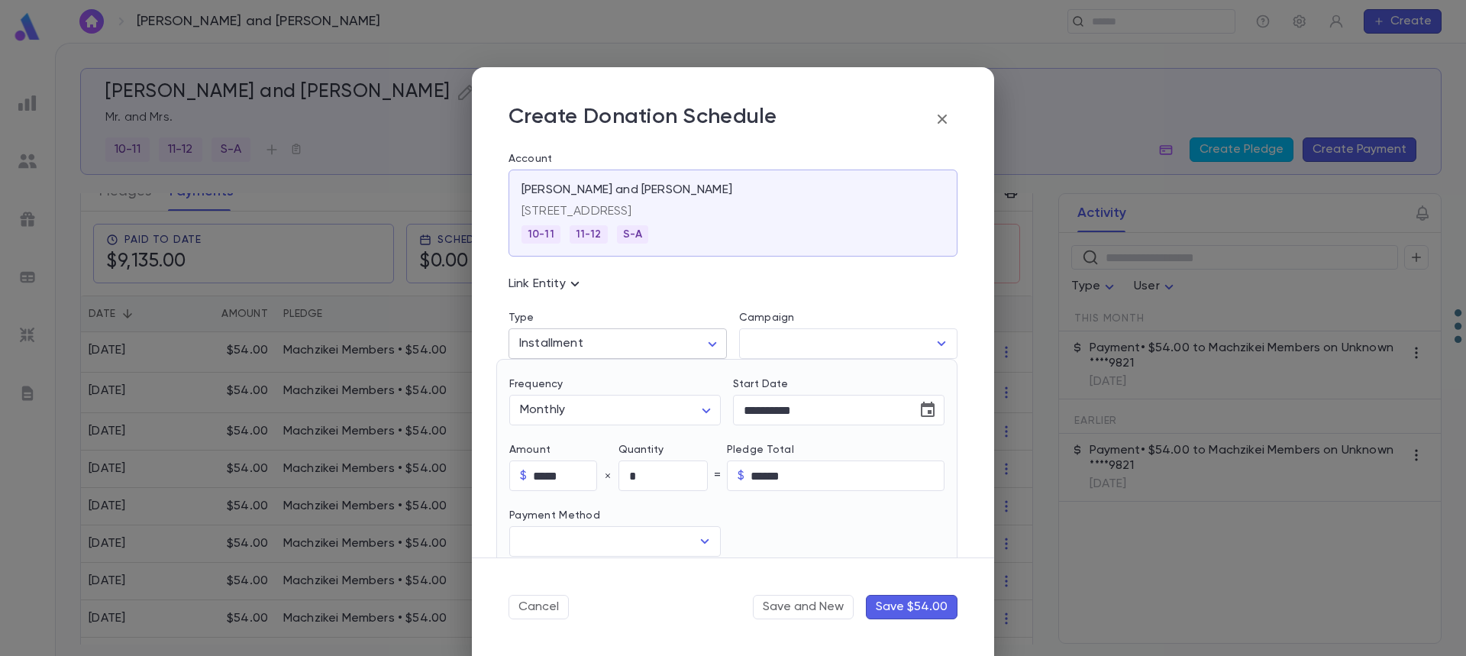
click at [601, 344] on body "Jakubovic, Eli and Rikki ​ Create Jakubovic, Eli and Rikki Mr. and Mrs. 10-11 1…" at bounding box center [733, 349] width 1466 height 613
click at [578, 397] on span "Recurring" at bounding box center [619, 400] width 189 height 15
type input "*********"
click at [797, 344] on input "Campaign" at bounding box center [837, 343] width 182 height 29
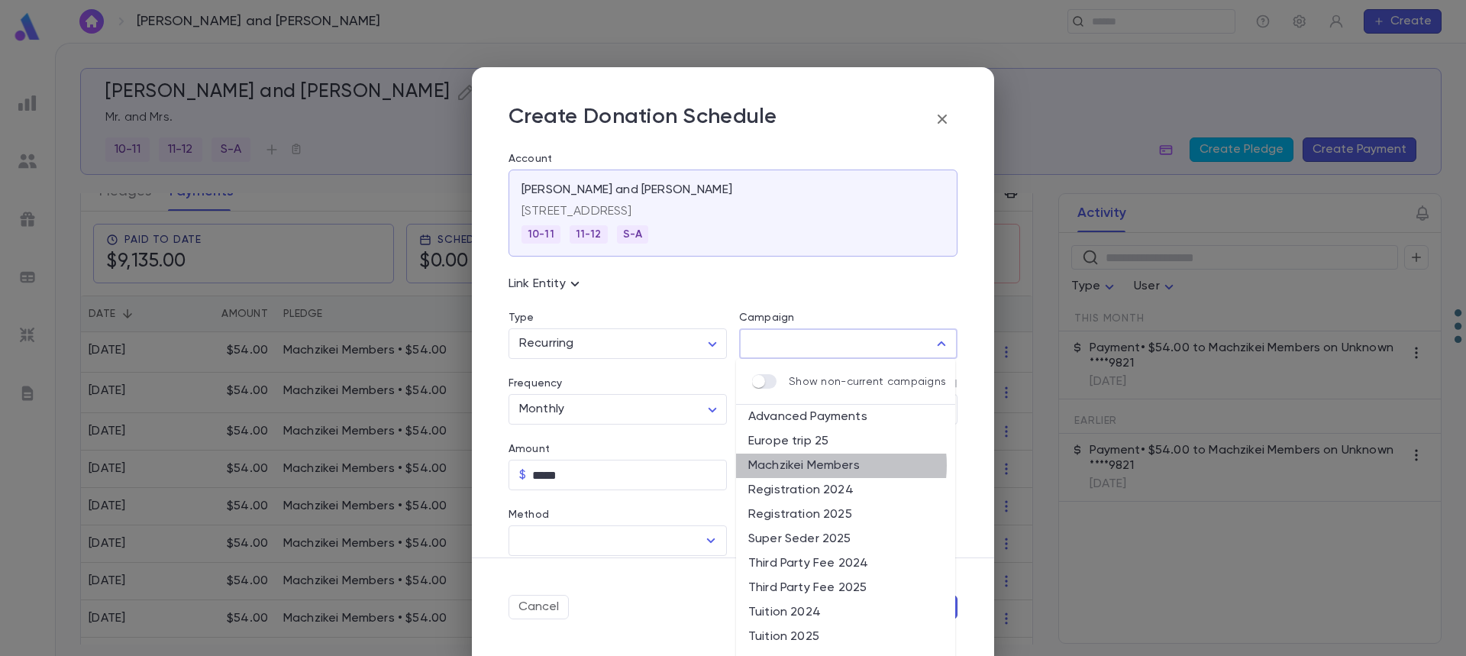
click at [818, 465] on li "Machzikei Members" at bounding box center [845, 466] width 219 height 24
type input "**********"
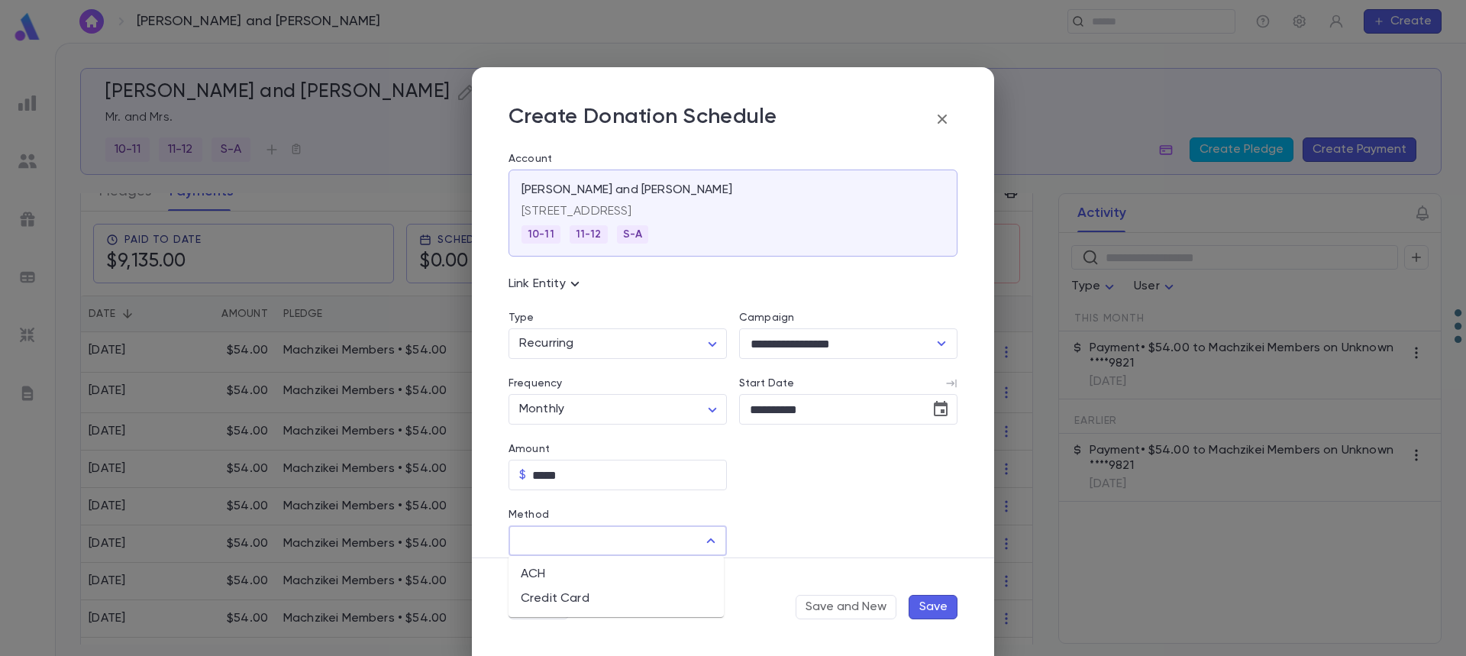
click at [644, 541] on input "Method" at bounding box center [606, 540] width 182 height 29
click at [573, 599] on li "Credit Card" at bounding box center [615, 598] width 215 height 24
type input "**********"
click at [768, 540] on input "Credit Card" at bounding box center [835, 541] width 193 height 30
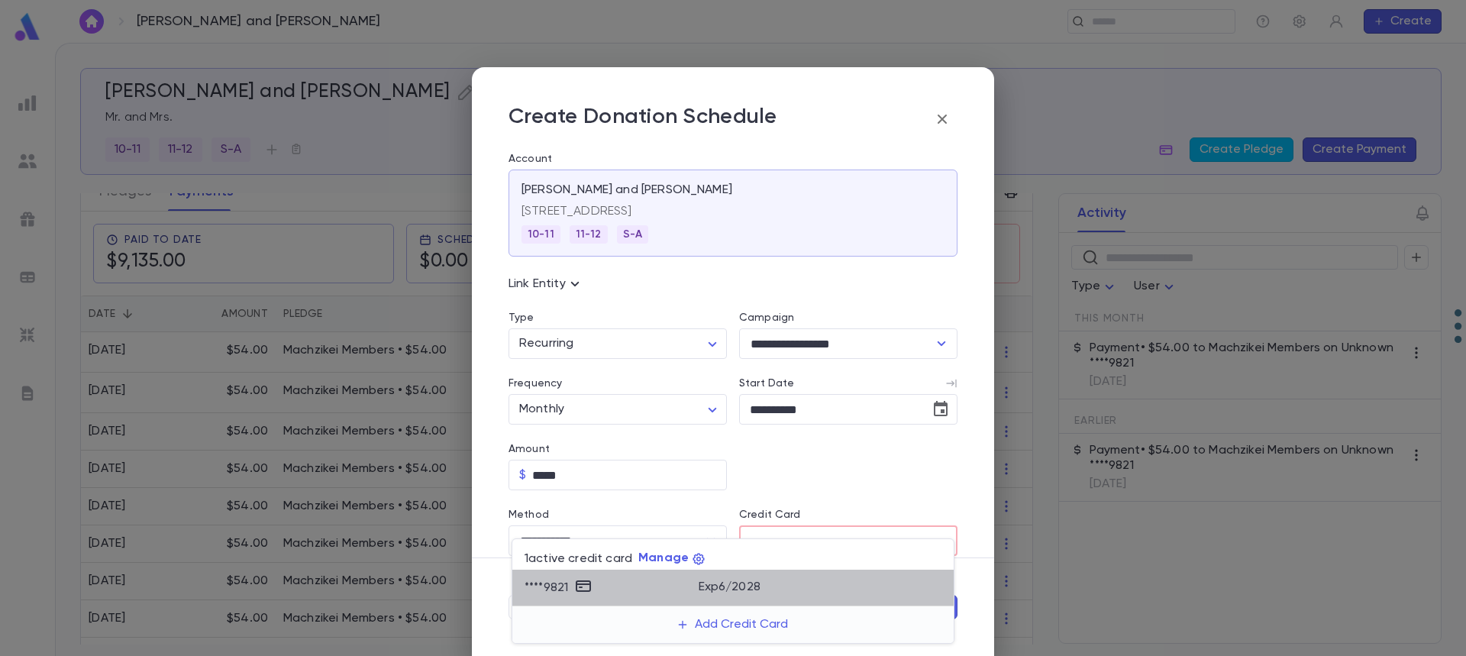
click at [656, 588] on div "**** 9821" at bounding box center [612, 587] width 174 height 23
type input "********"
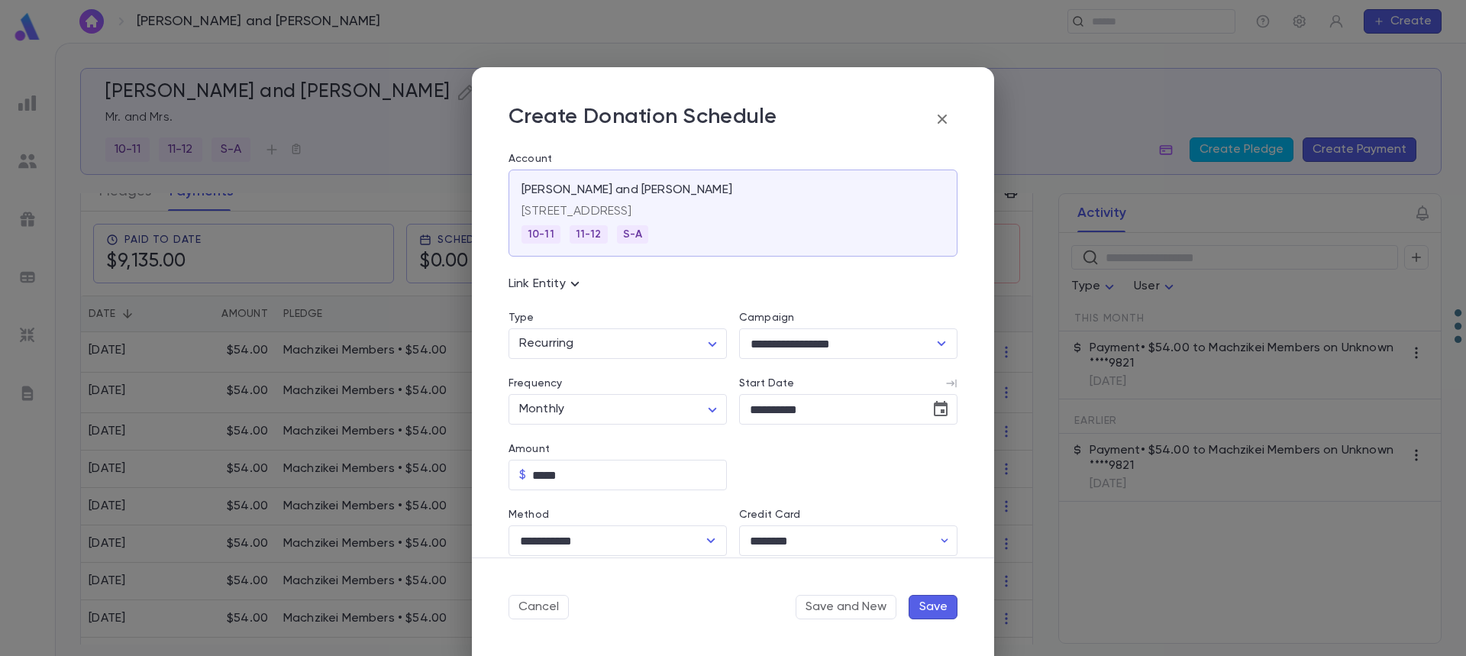
click at [931, 607] on button "Save" at bounding box center [933, 607] width 49 height 24
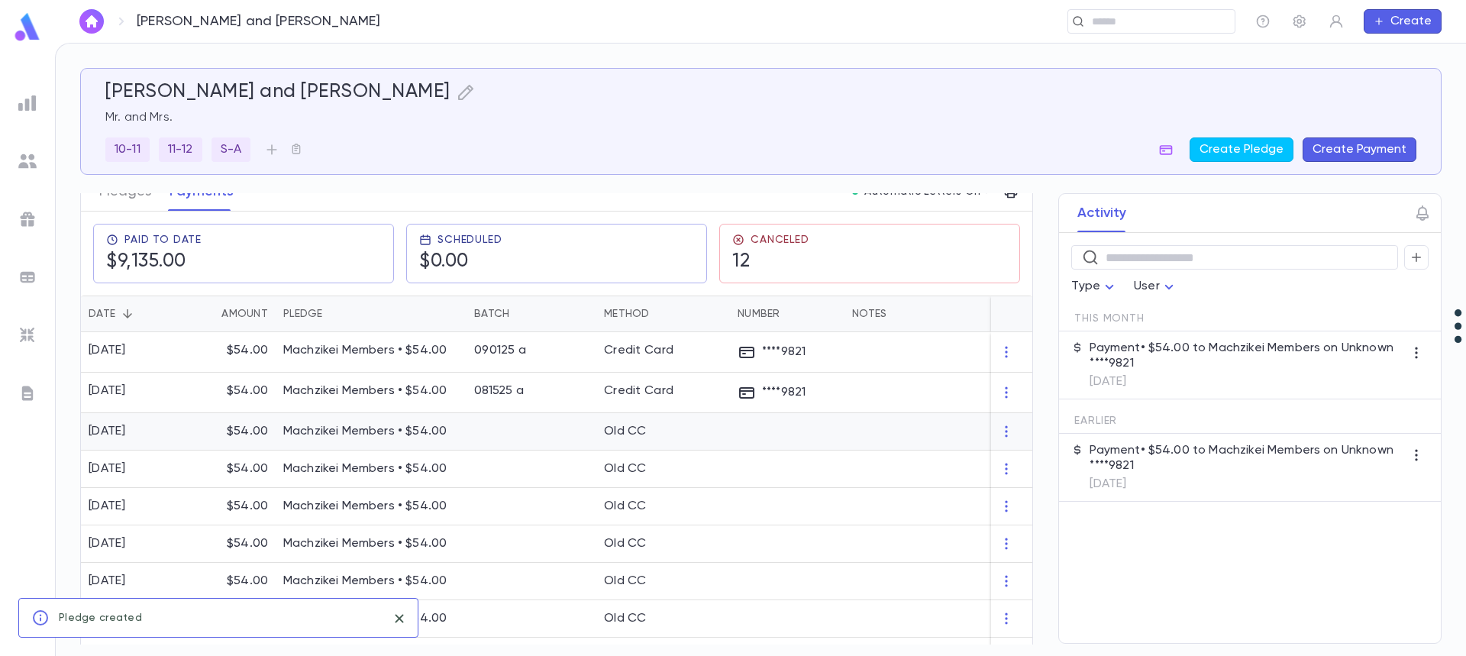
click at [519, 425] on div at bounding box center [531, 431] width 130 height 37
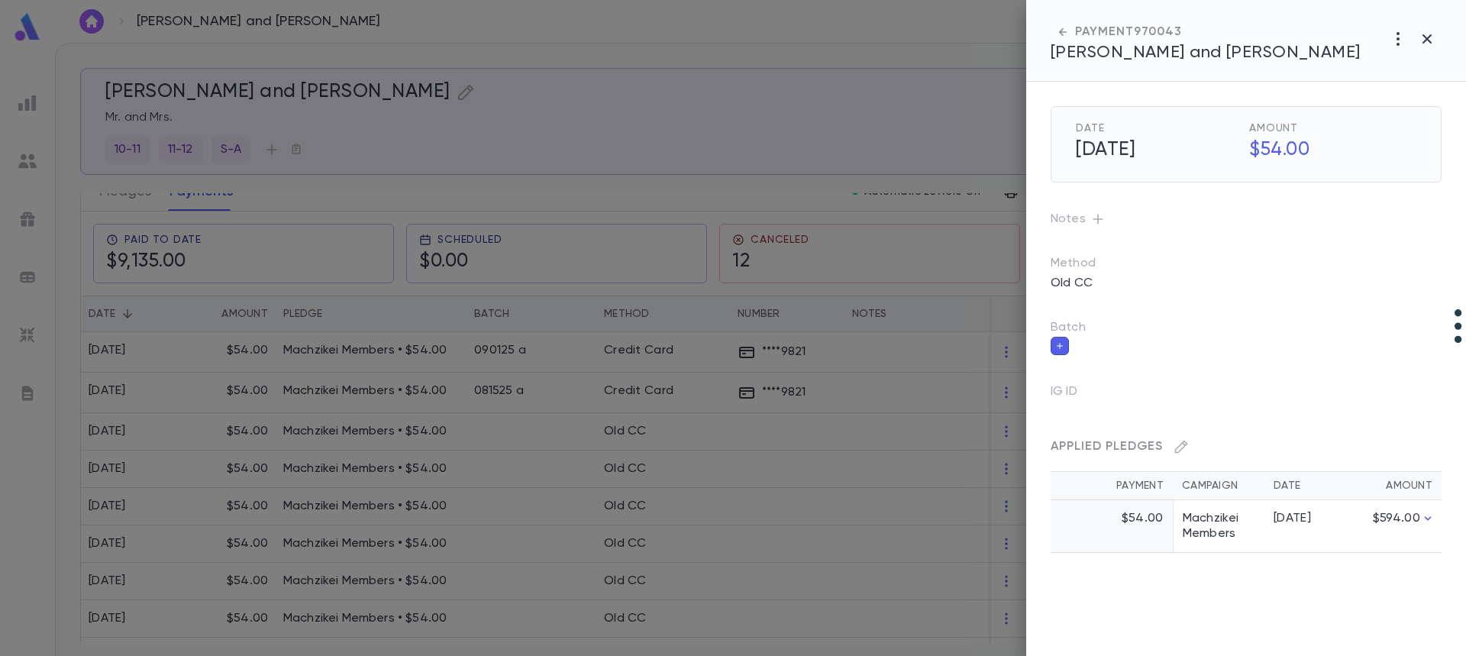
click at [198, 199] on div at bounding box center [733, 328] width 1466 height 656
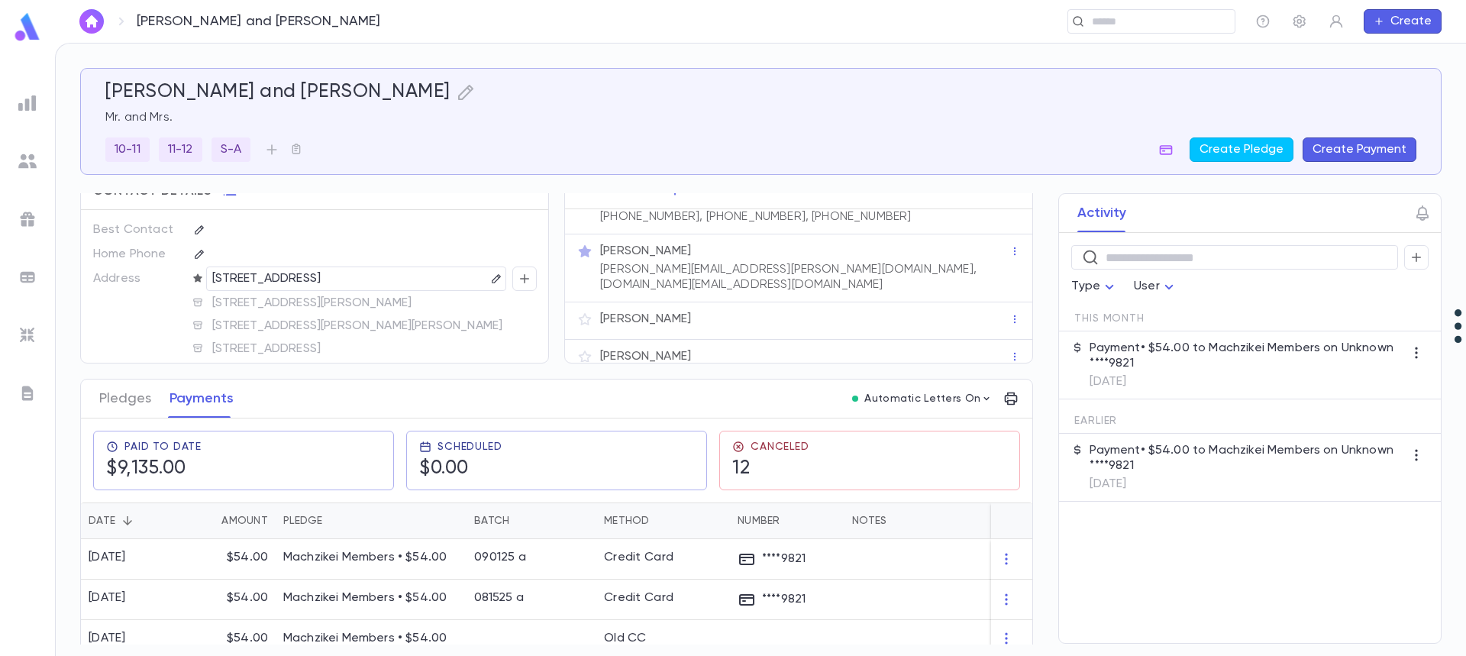
scroll to position [0, 0]
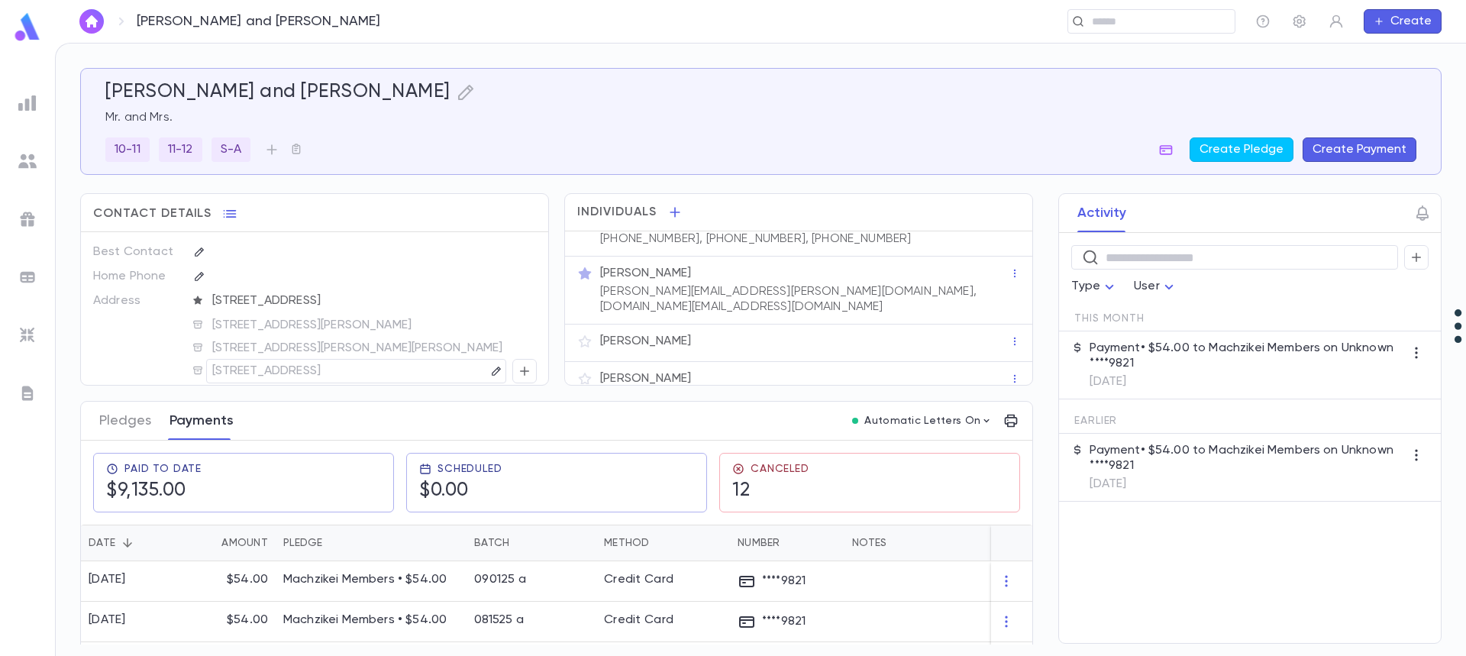
click at [211, 418] on button "Payments" at bounding box center [201, 421] width 64 height 38
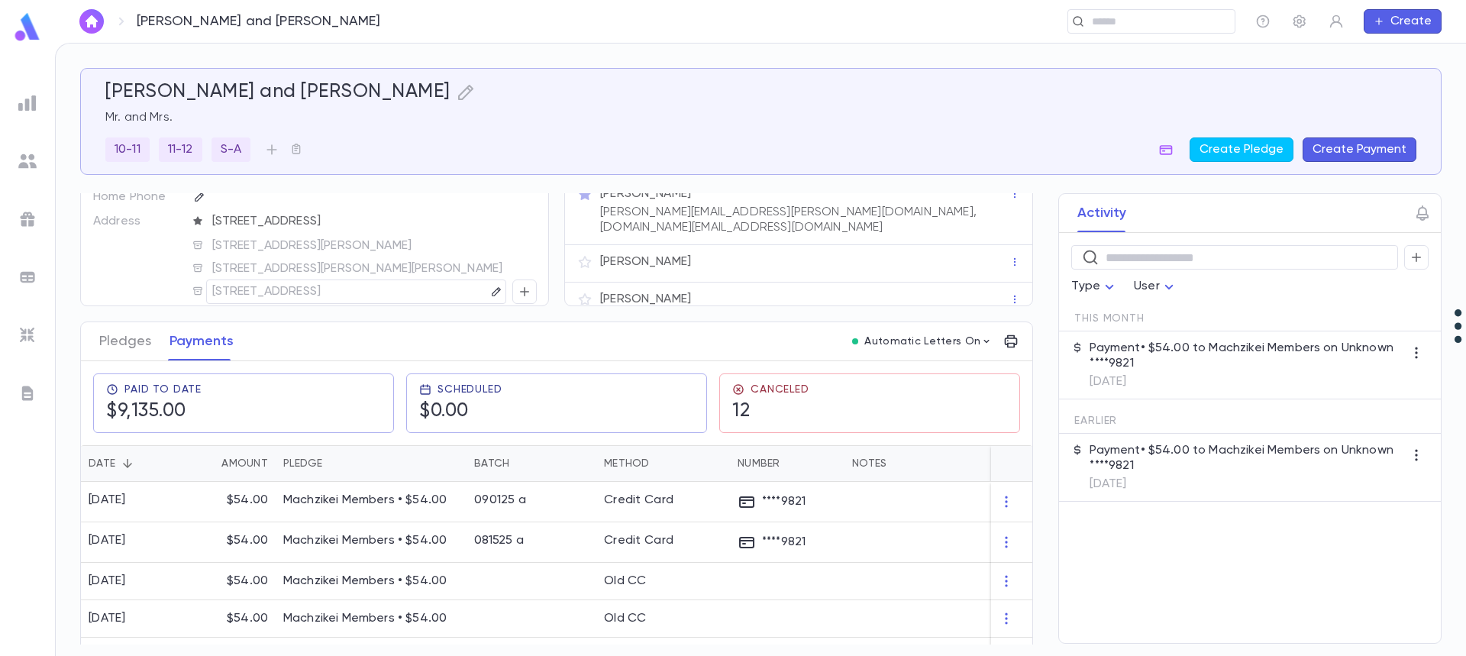
scroll to position [153, 0]
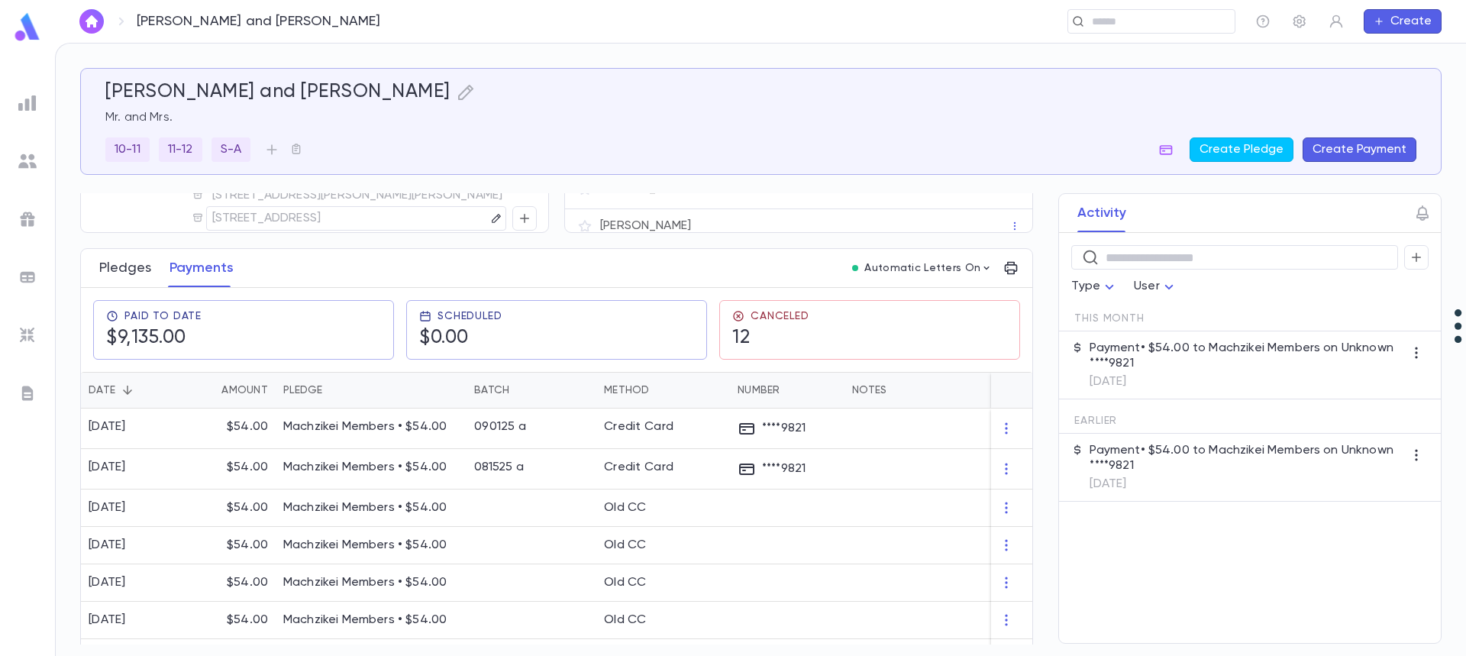
click at [131, 275] on button "Pledges" at bounding box center [125, 268] width 52 height 38
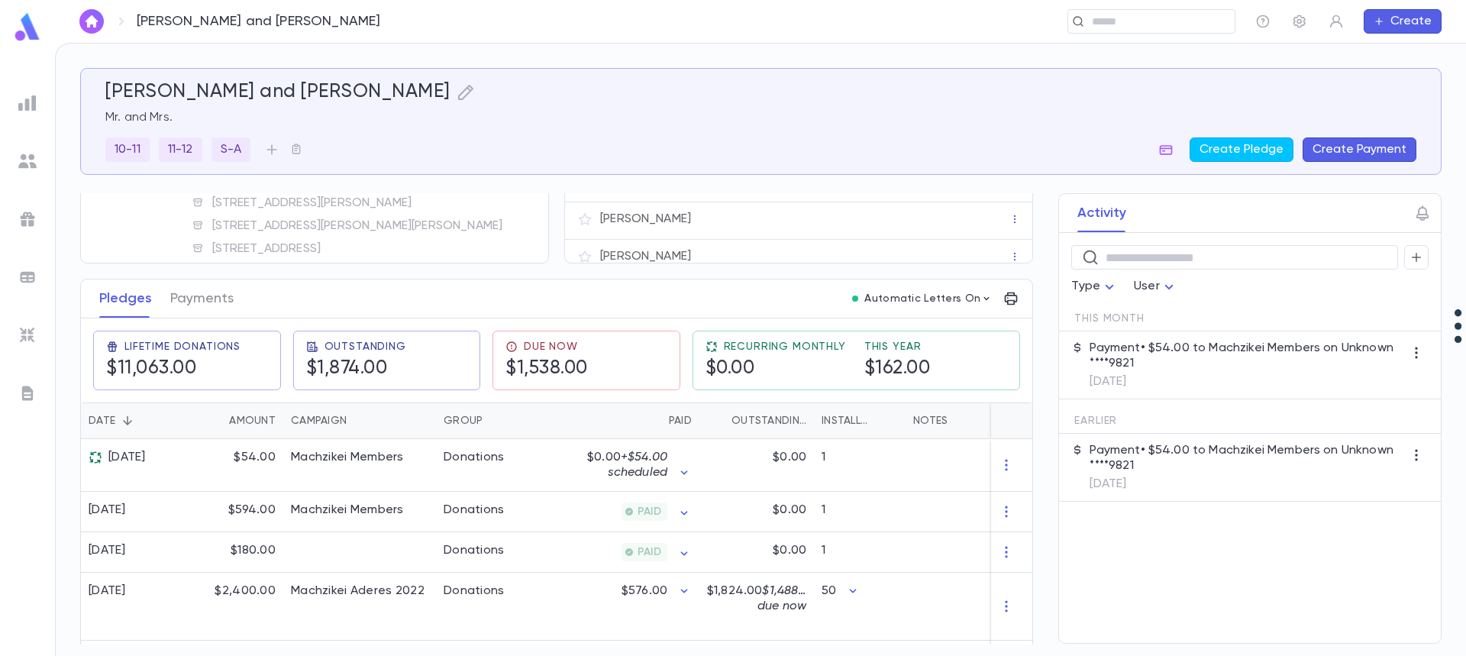
scroll to position [153, 0]
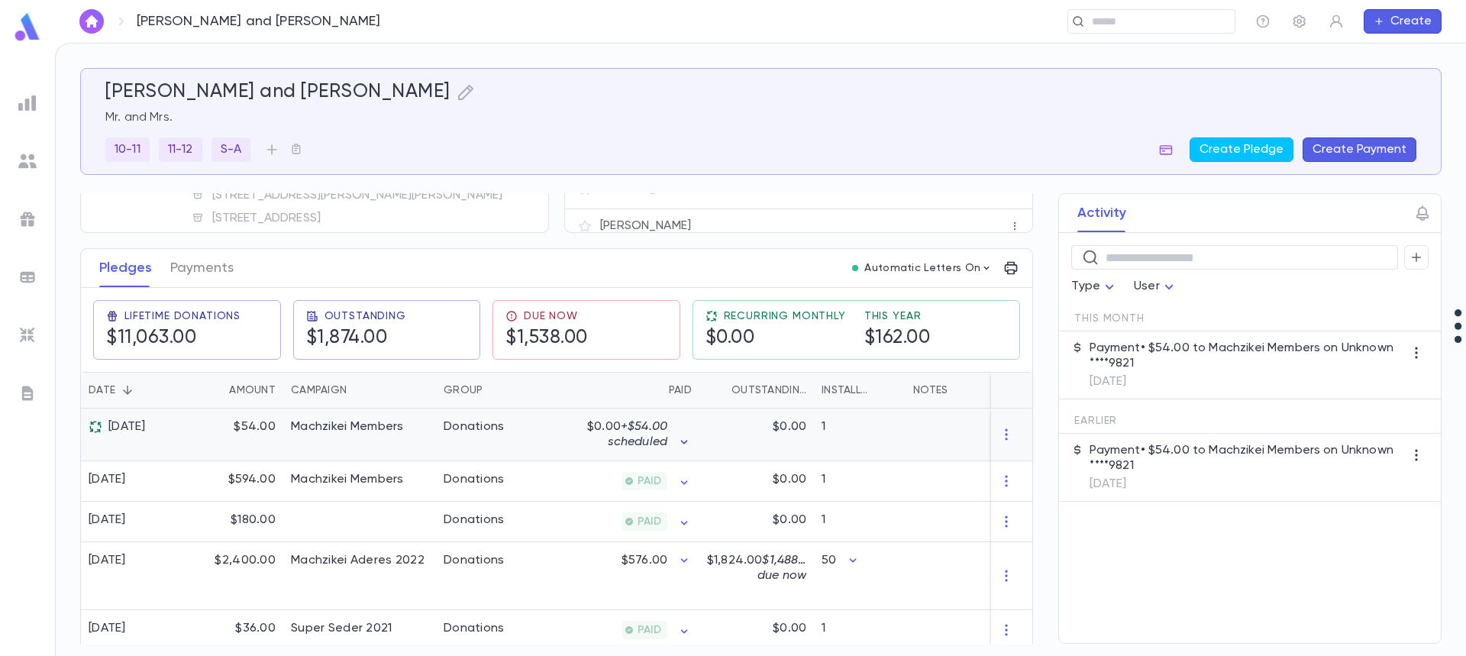
click at [683, 440] on icon "button" at bounding box center [683, 441] width 15 height 15
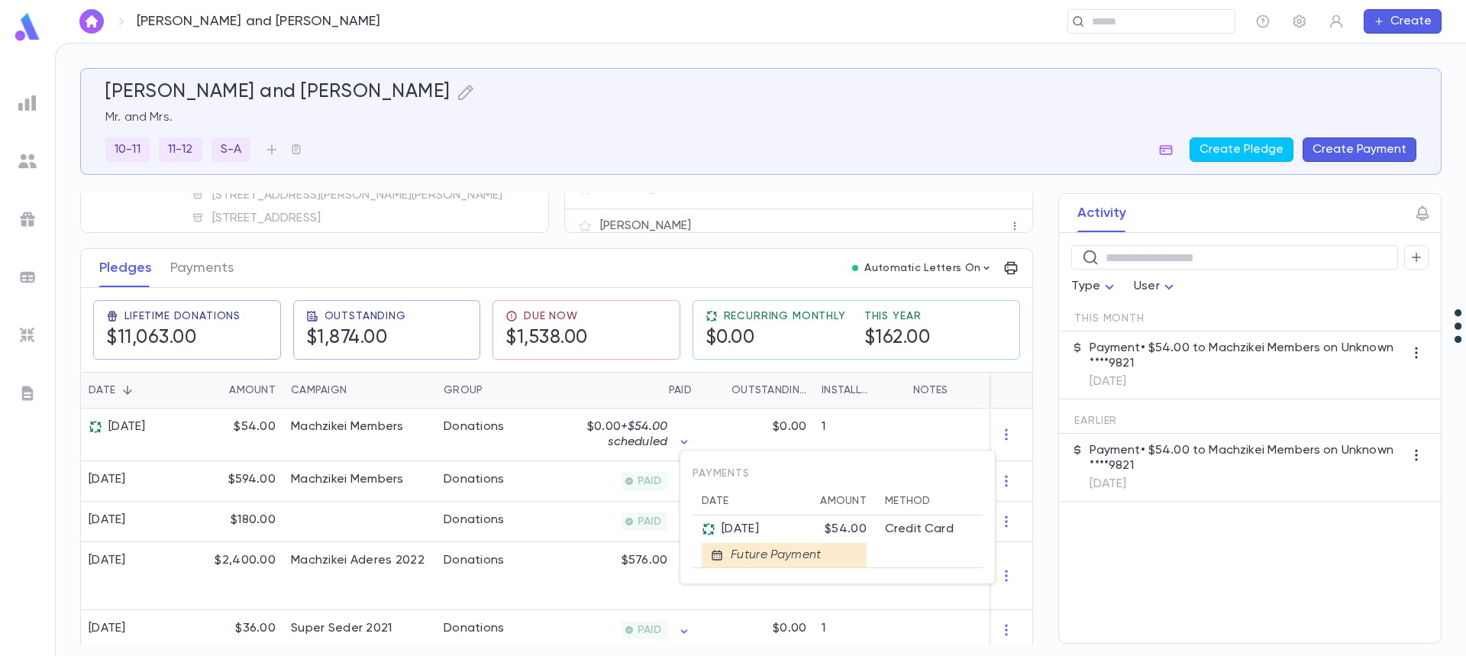
click at [176, 447] on div at bounding box center [733, 328] width 1466 height 656
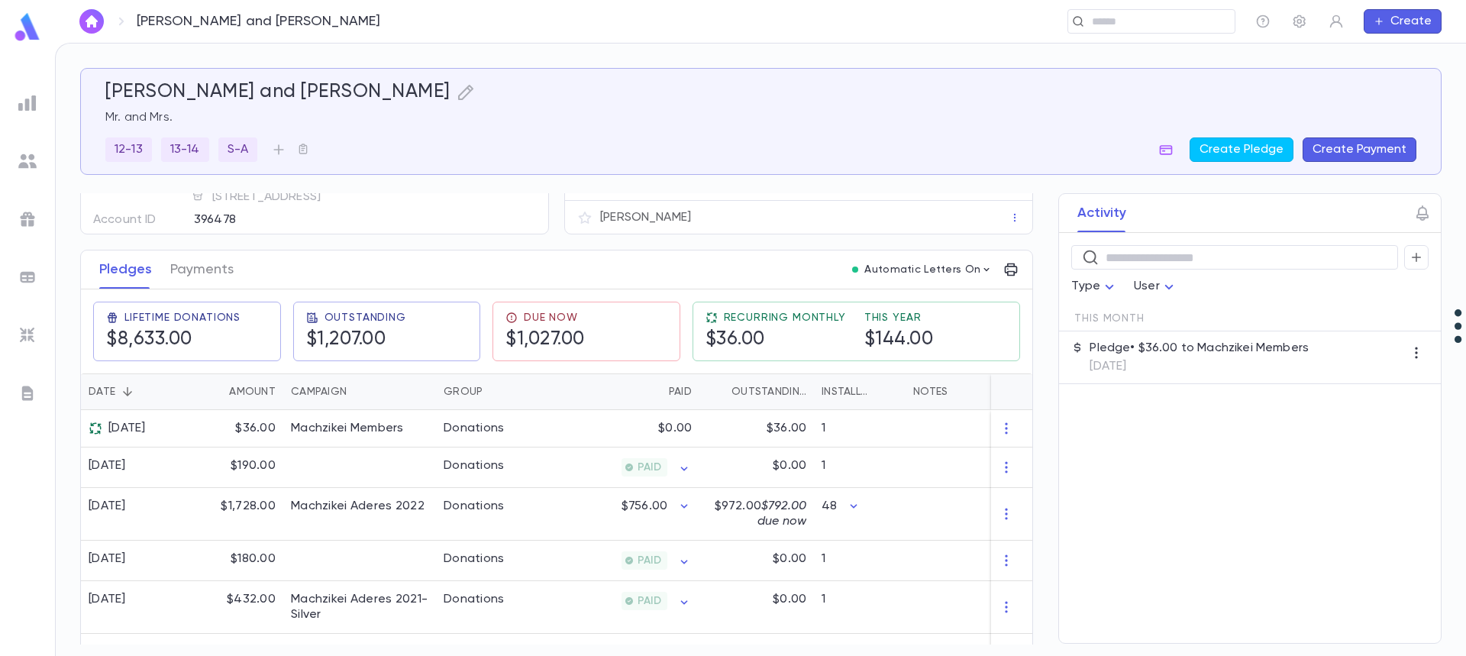
scroll to position [153, 0]
click at [796, 424] on p "$36.00" at bounding box center [787, 426] width 40 height 15
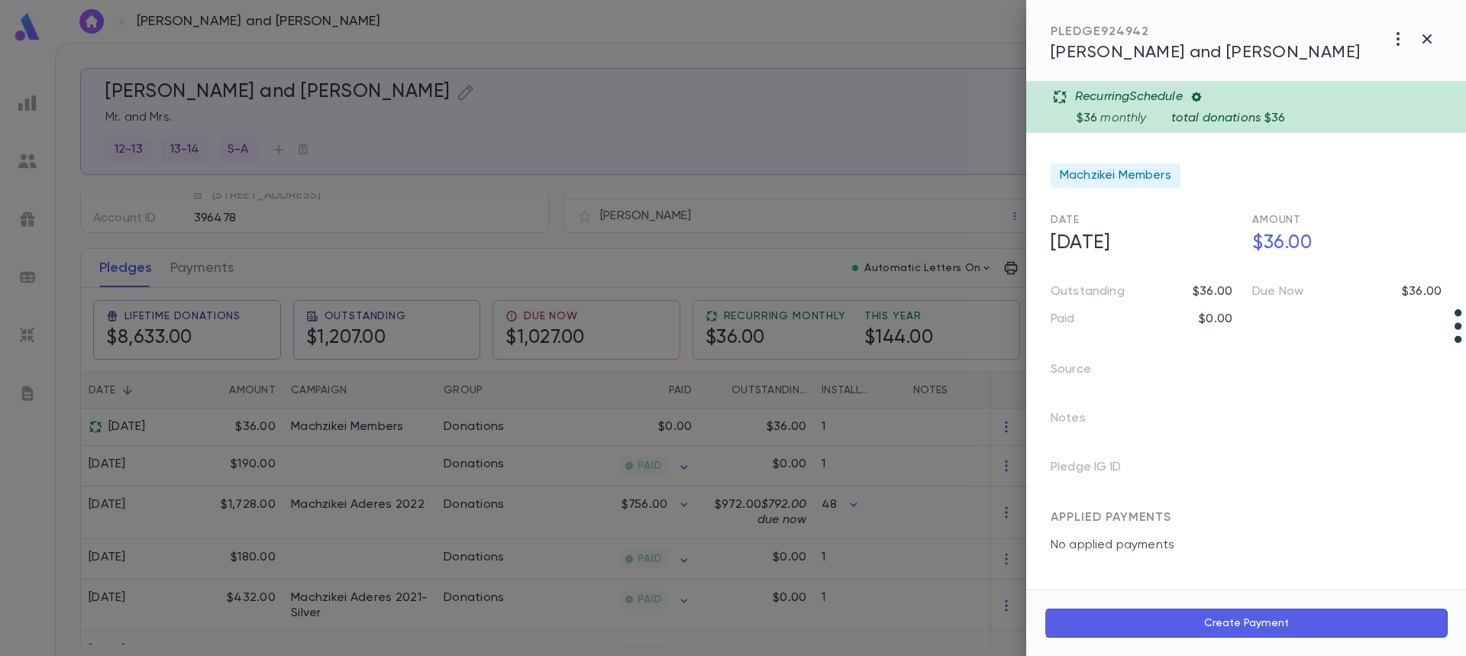
click at [218, 273] on div at bounding box center [733, 328] width 1466 height 656
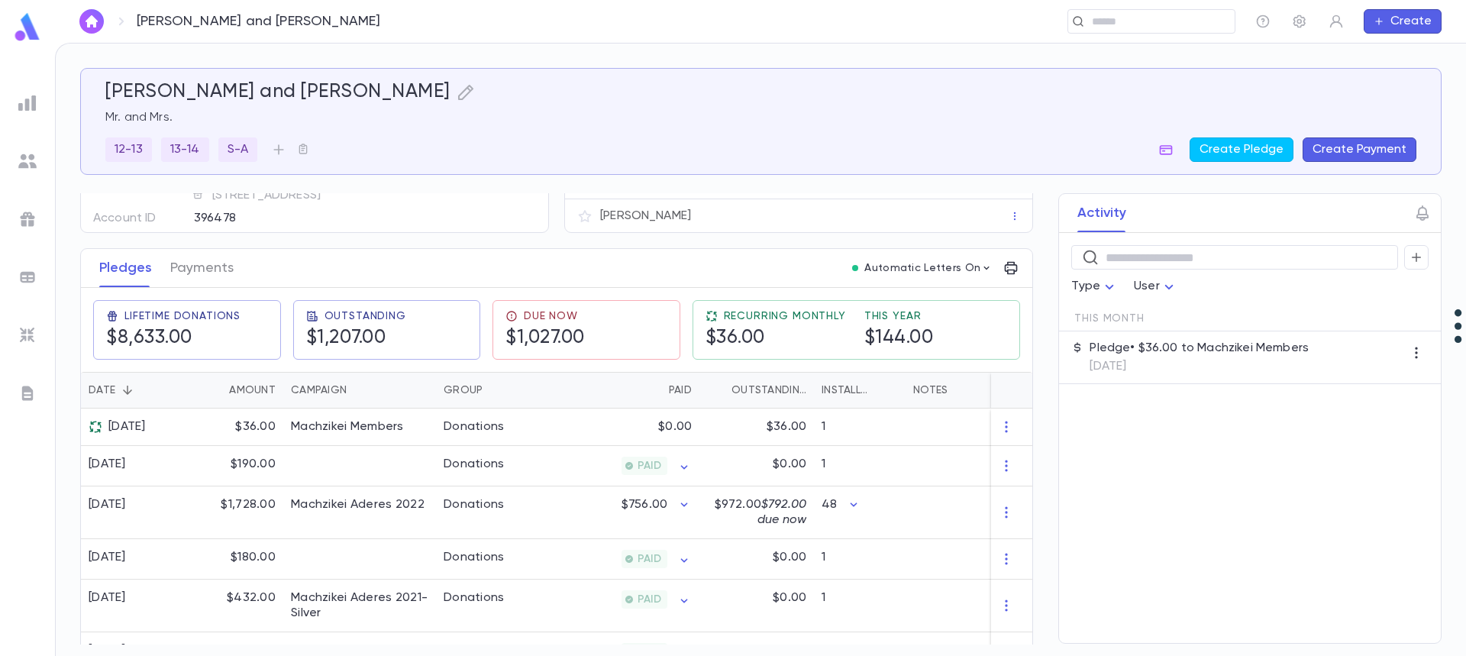
click at [218, 273] on button "Payments" at bounding box center [201, 268] width 63 height 38
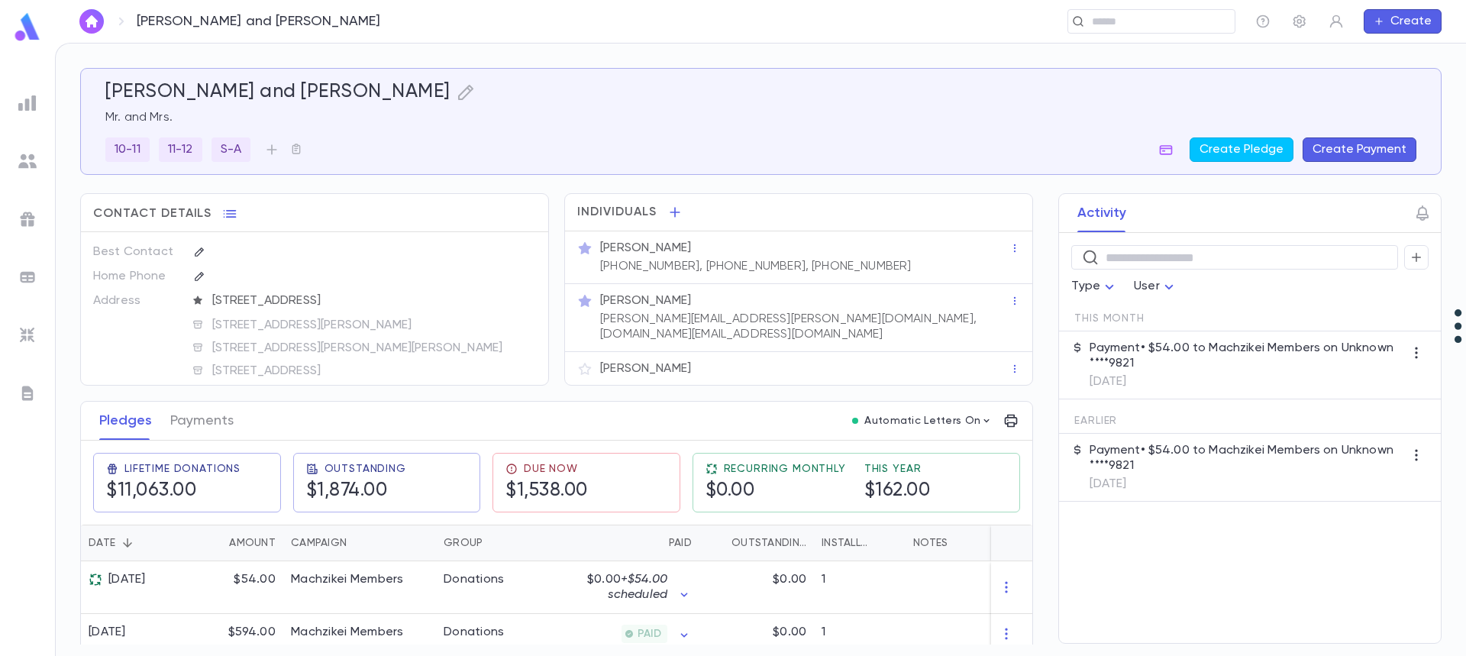
scroll to position [76, 0]
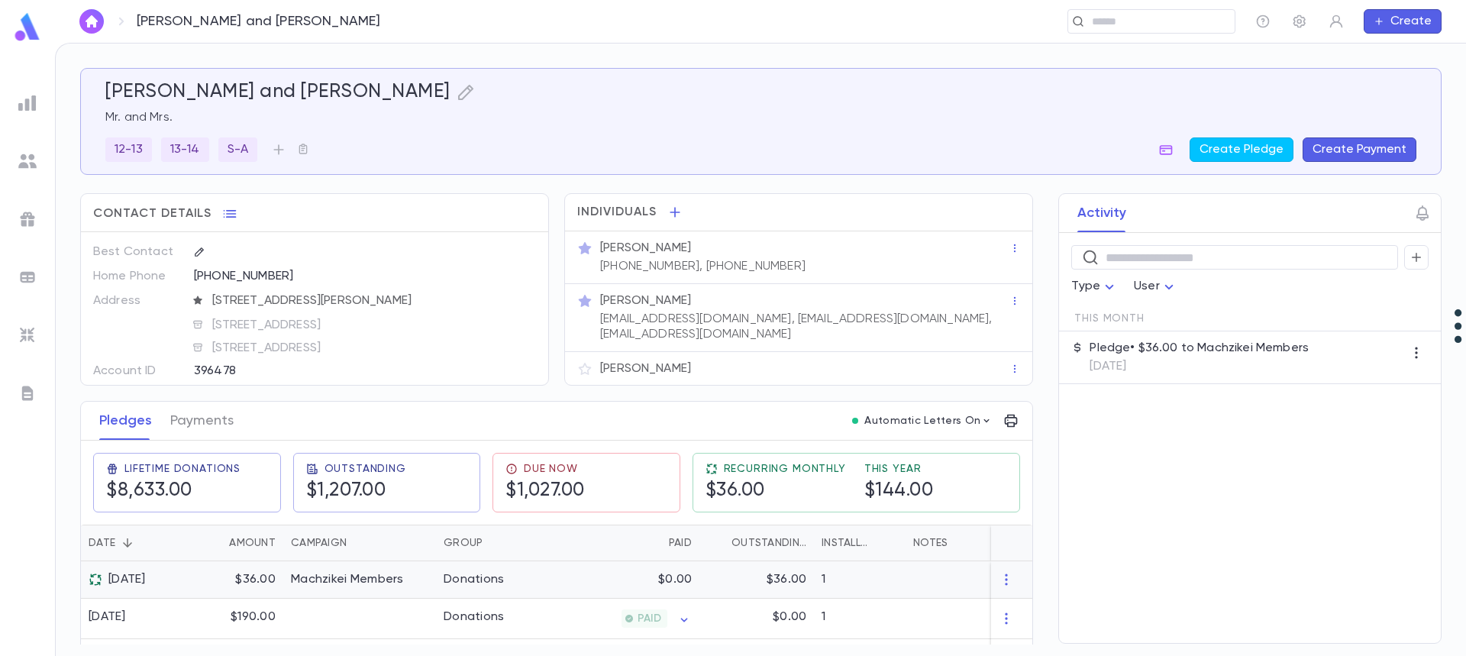
click at [409, 579] on div "Machzikei Members" at bounding box center [359, 579] width 153 height 37
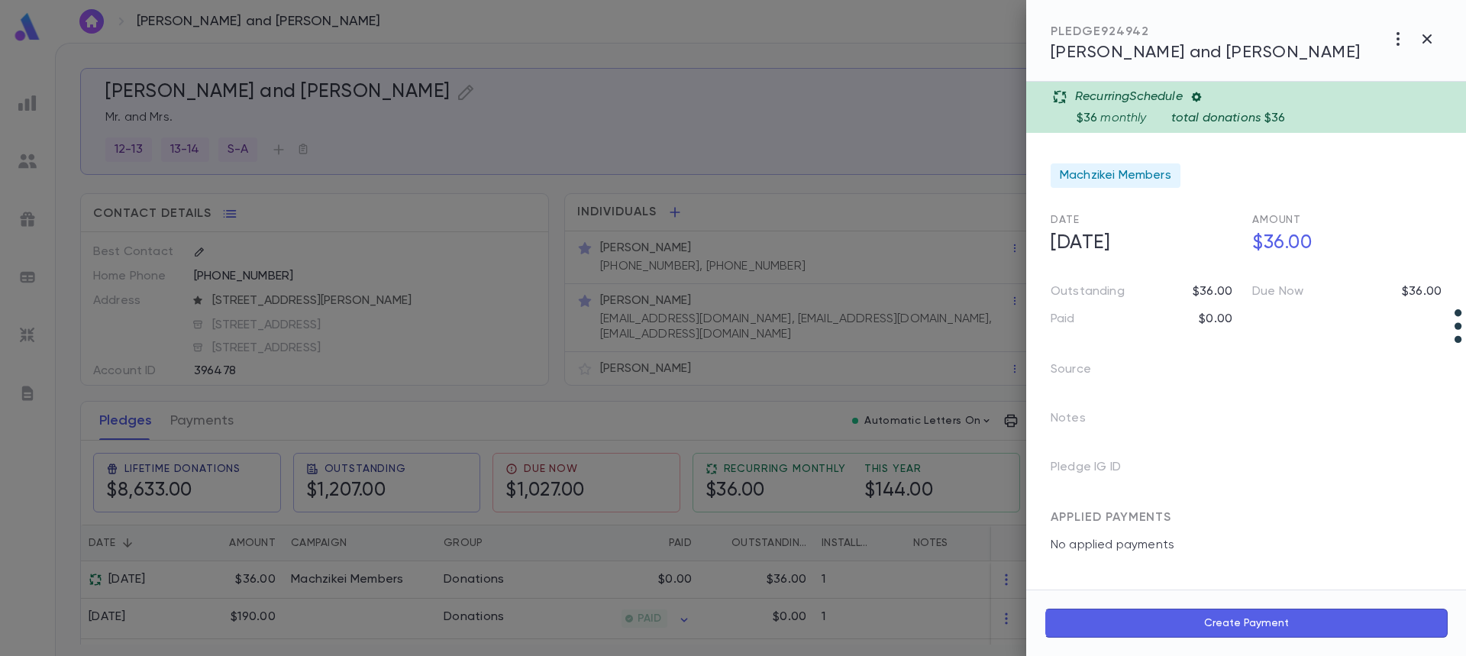
click at [1226, 115] on p "total donations" at bounding box center [1216, 118] width 90 height 15
click at [1400, 38] on icon "button" at bounding box center [1398, 39] width 18 height 18
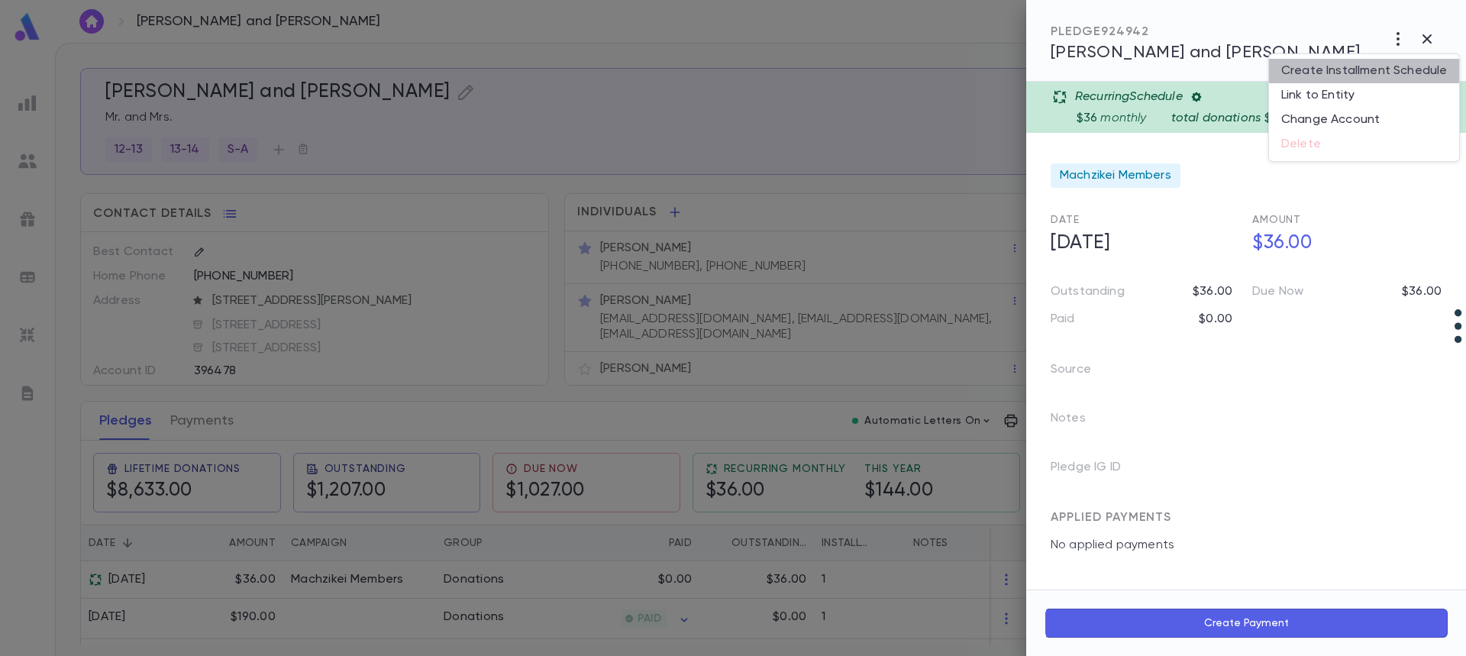
click at [1395, 67] on li "Create Installment Schedule" at bounding box center [1364, 71] width 190 height 24
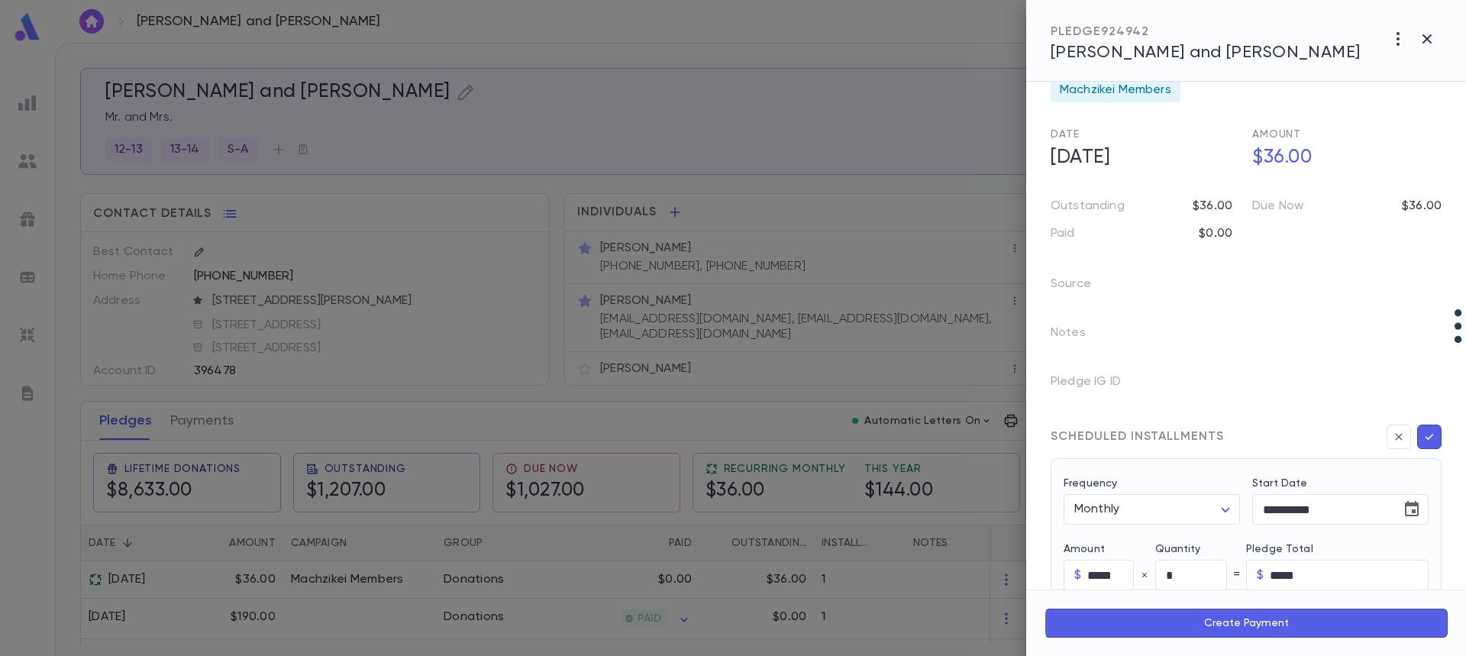
scroll to position [76, 0]
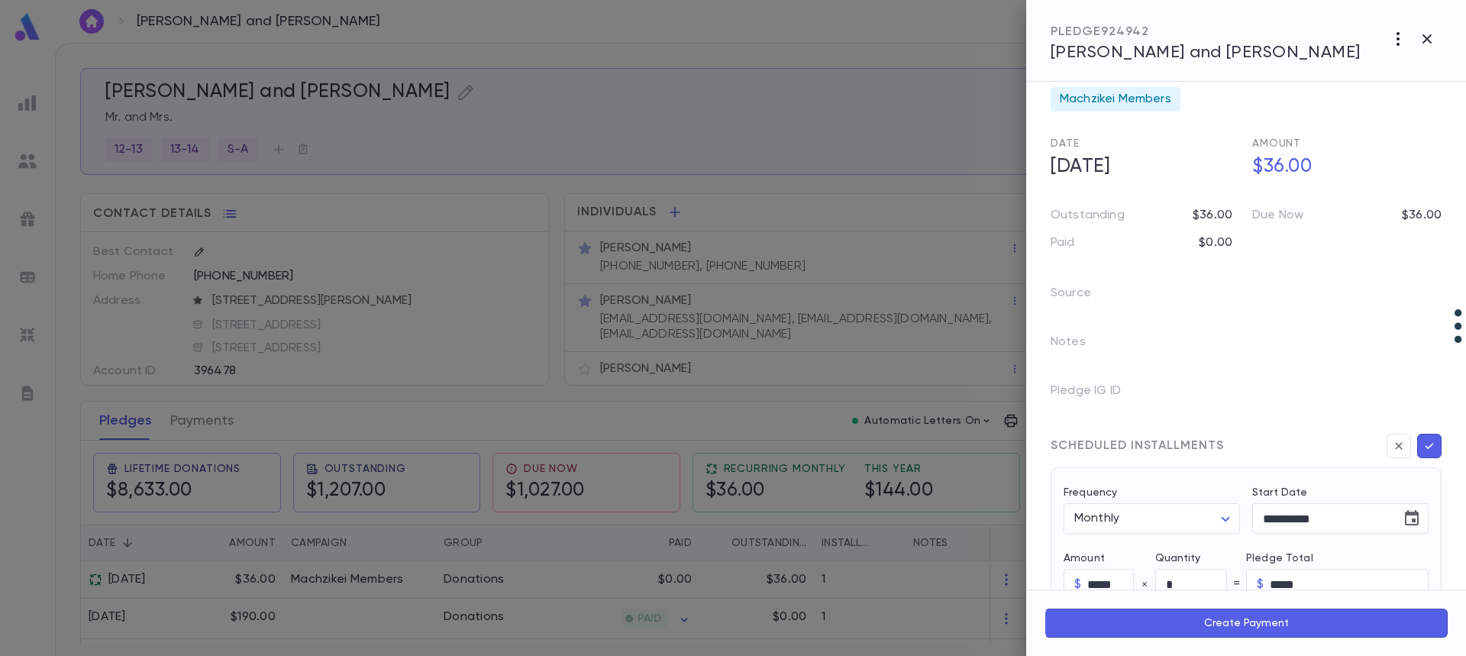
click at [1396, 37] on icon "button" at bounding box center [1398, 39] width 18 height 18
click at [1302, 144] on ul "Create Installment Schedule Link to Entity Change Account Delete" at bounding box center [1364, 107] width 190 height 107
click at [339, 580] on div at bounding box center [733, 328] width 1466 height 656
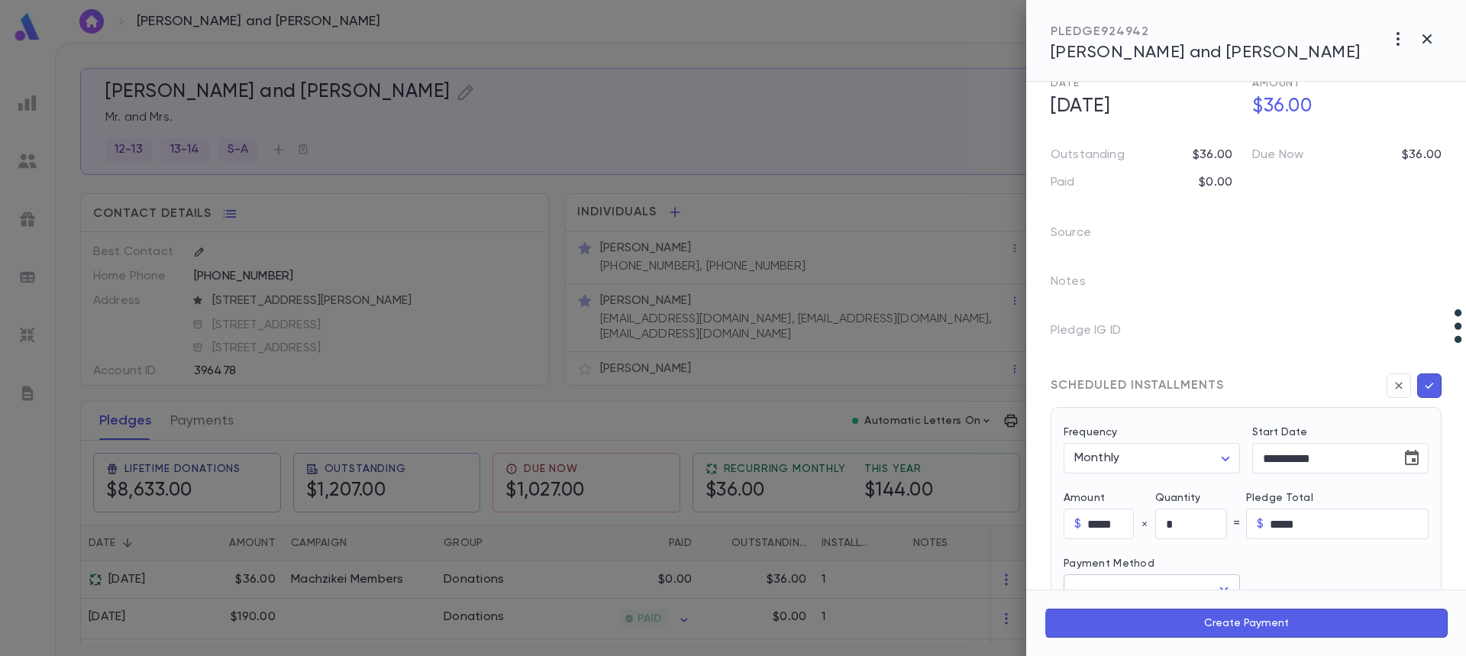
scroll to position [153, 0]
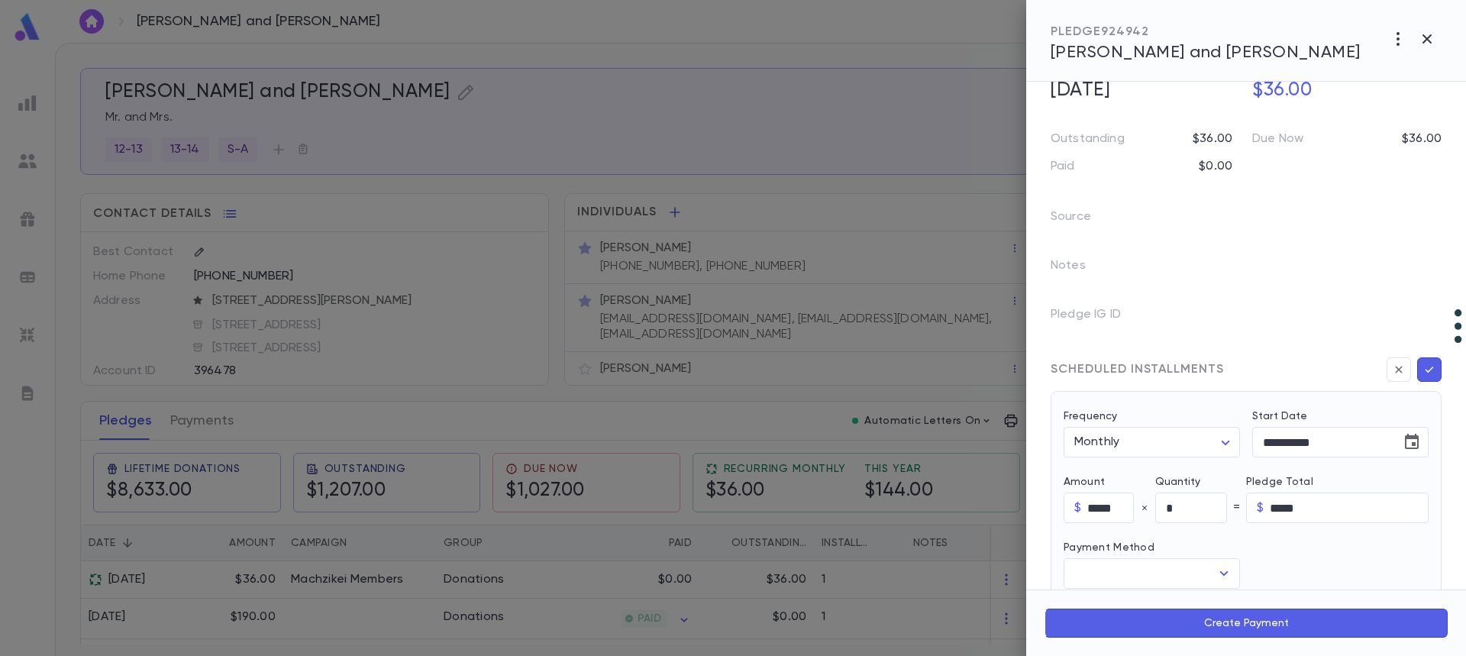
click at [200, 420] on div at bounding box center [733, 328] width 1466 height 656
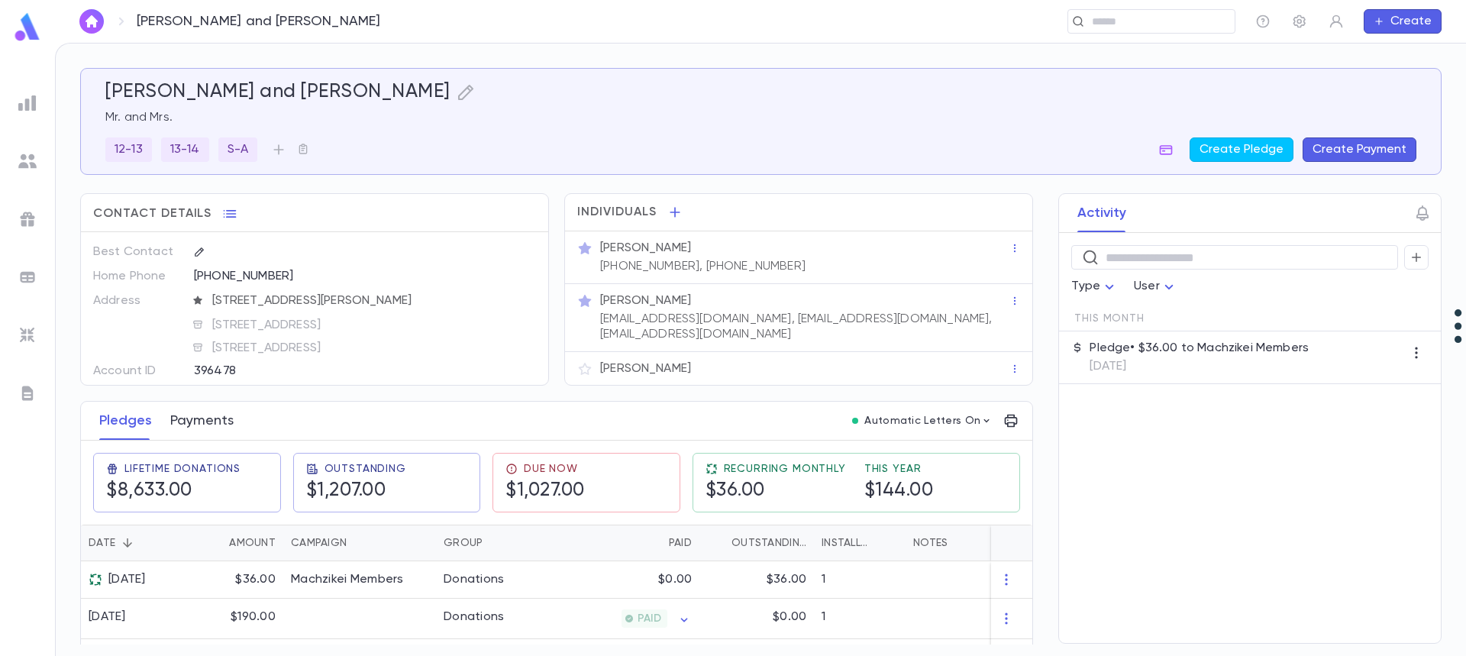
click at [193, 420] on button "Payments" at bounding box center [201, 421] width 63 height 38
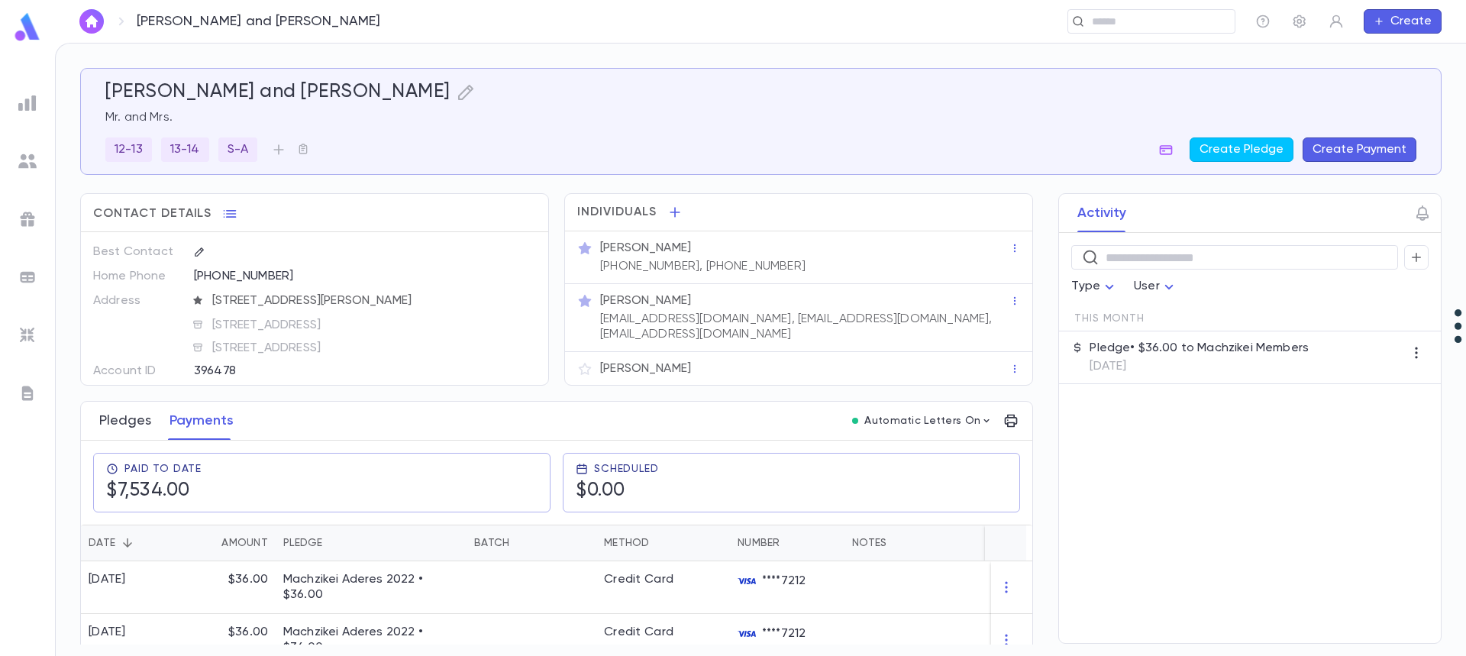
click at [125, 422] on button "Pledges" at bounding box center [125, 421] width 52 height 38
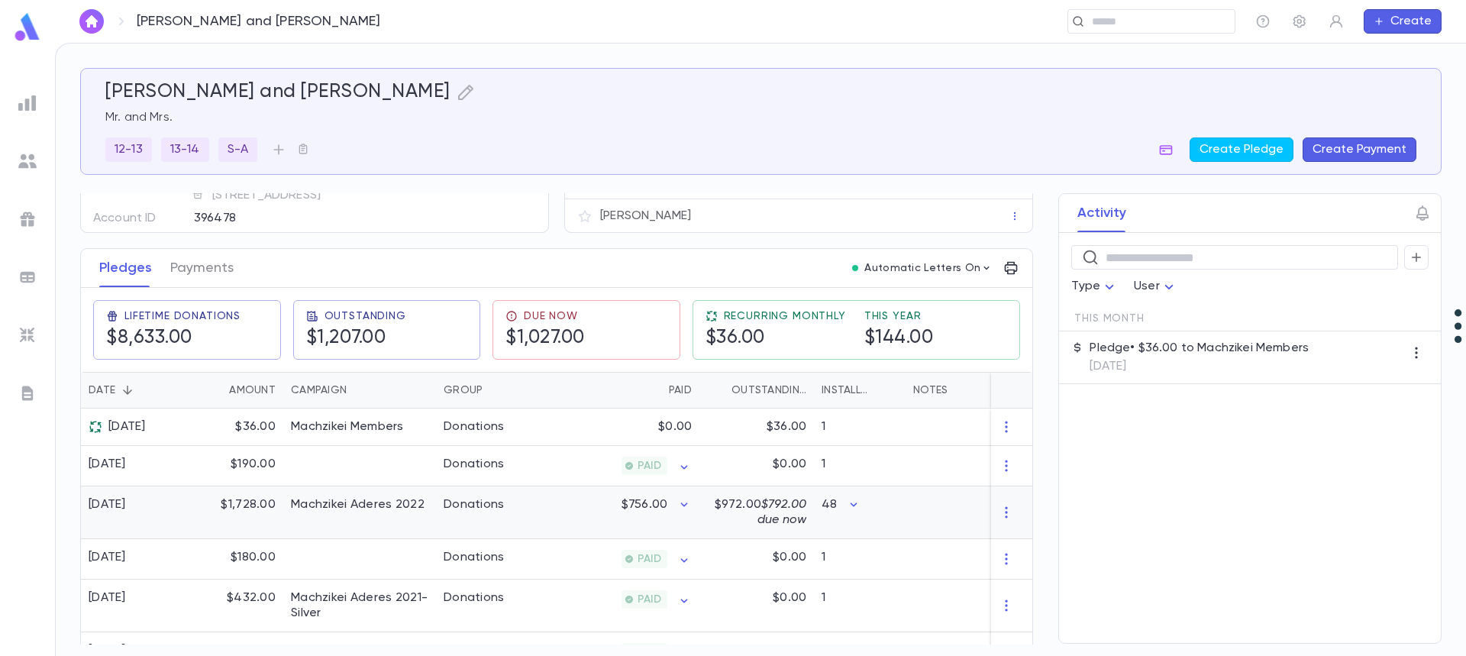
scroll to position [76, 0]
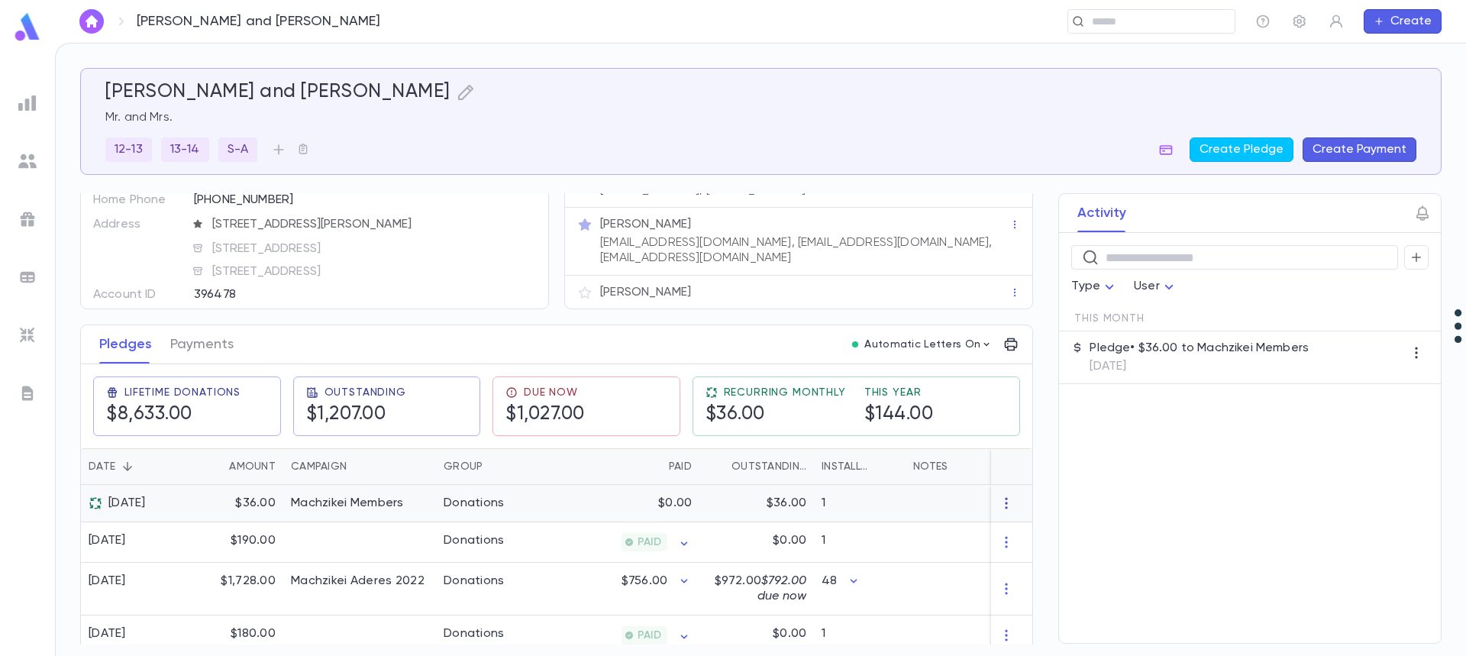
click at [999, 505] on icon "button" at bounding box center [1006, 502] width 15 height 15
click at [358, 501] on div at bounding box center [733, 328] width 1466 height 656
click at [214, 343] on button "Payments" at bounding box center [201, 344] width 63 height 38
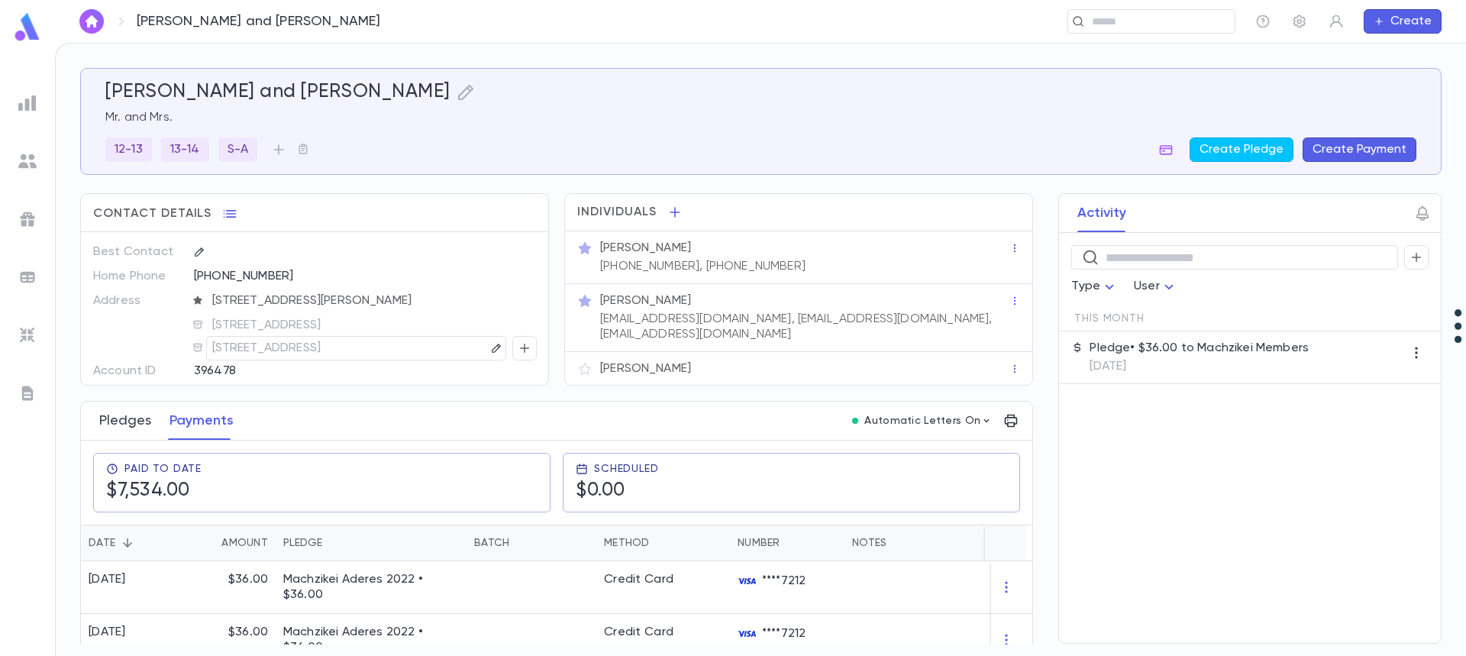
click at [123, 419] on button "Pledges" at bounding box center [125, 421] width 52 height 38
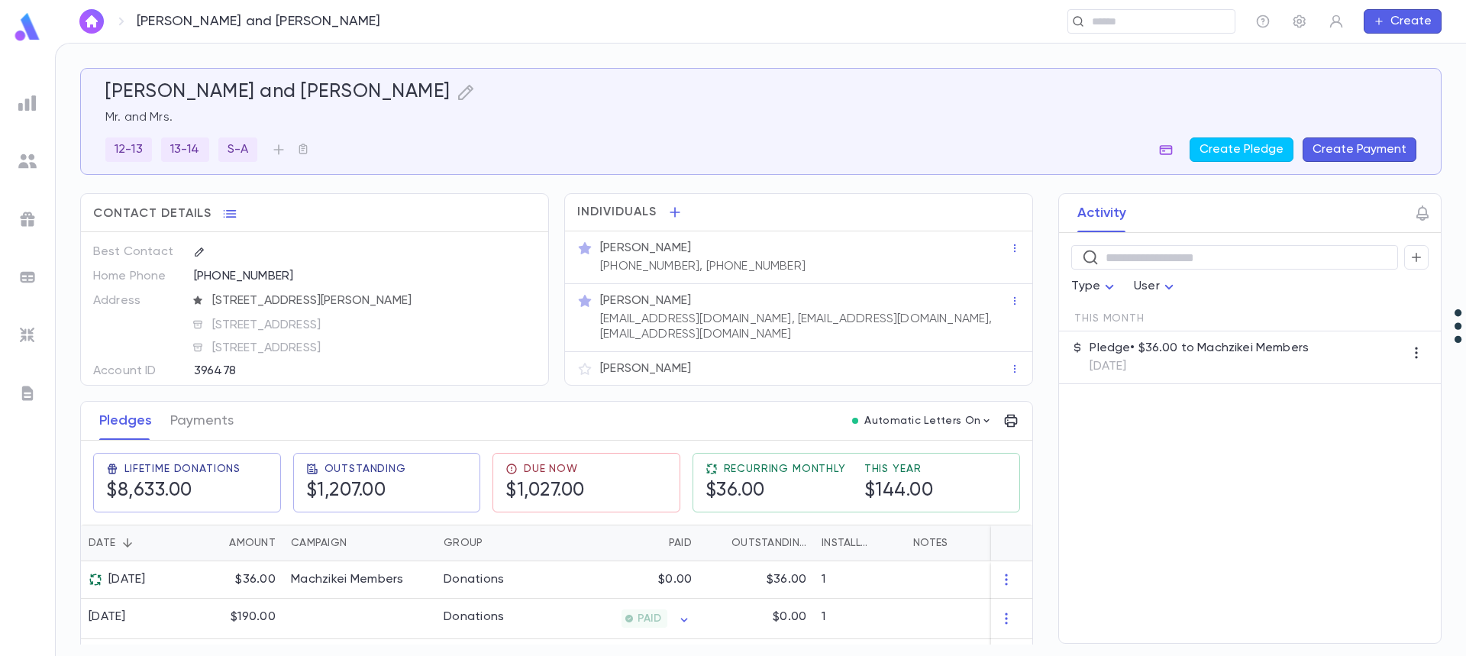
click at [1168, 151] on icon "button" at bounding box center [1166, 150] width 13 height 10
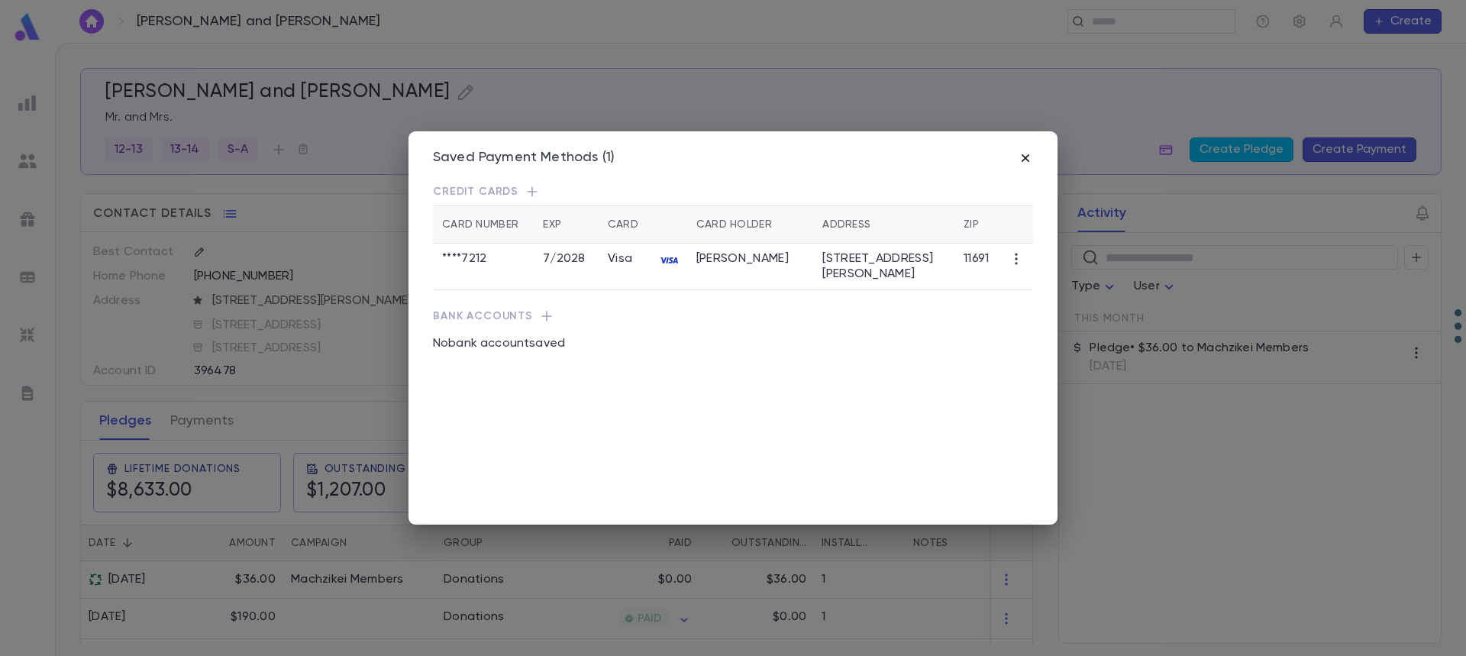
click at [1024, 158] on icon "button" at bounding box center [1025, 157] width 15 height 15
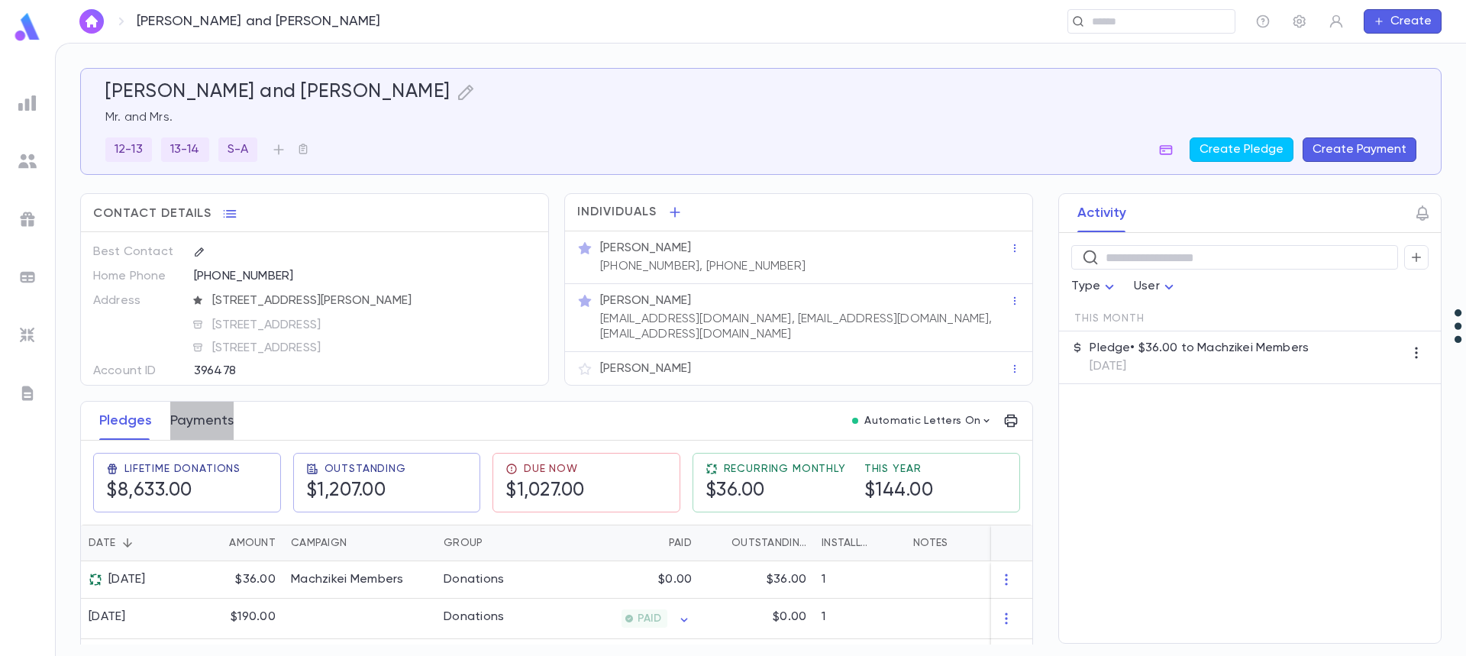
click at [208, 420] on button "Payments" at bounding box center [201, 421] width 63 height 38
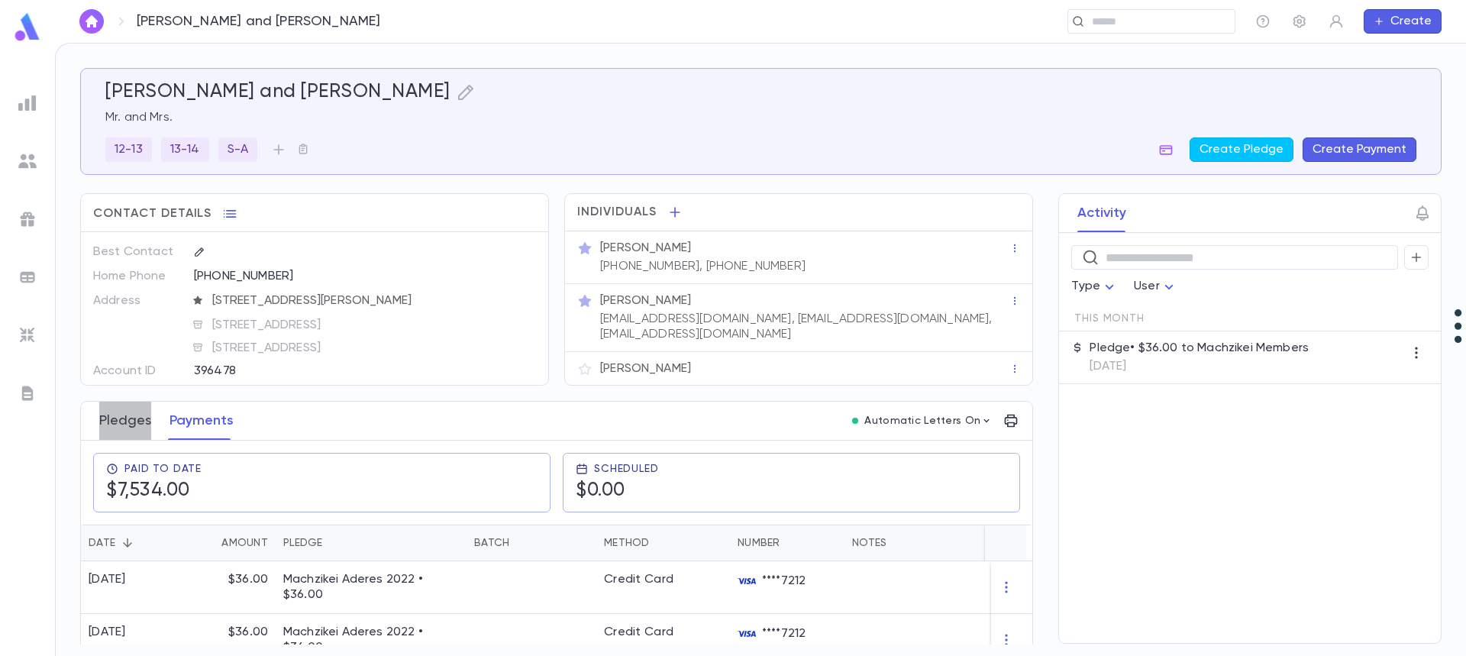
click at [130, 421] on button "Pledges" at bounding box center [125, 421] width 52 height 38
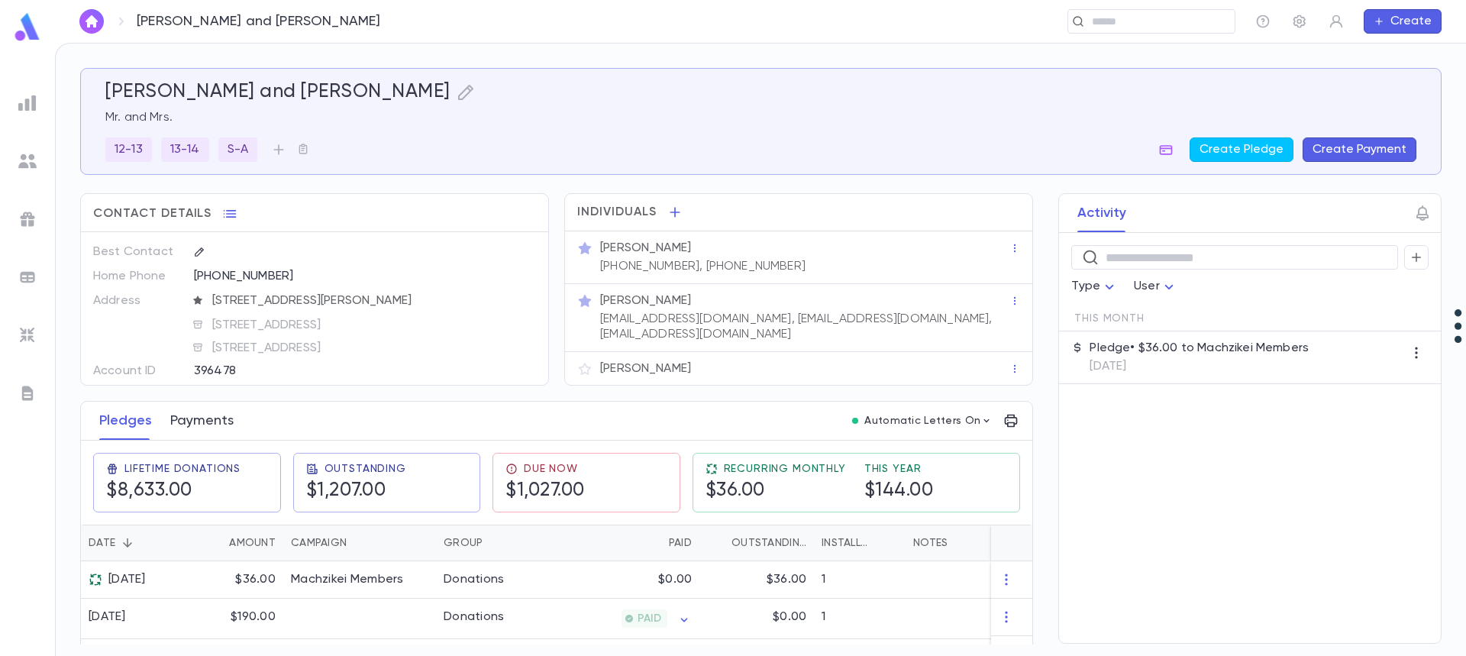
click at [188, 423] on button "Payments" at bounding box center [201, 421] width 63 height 38
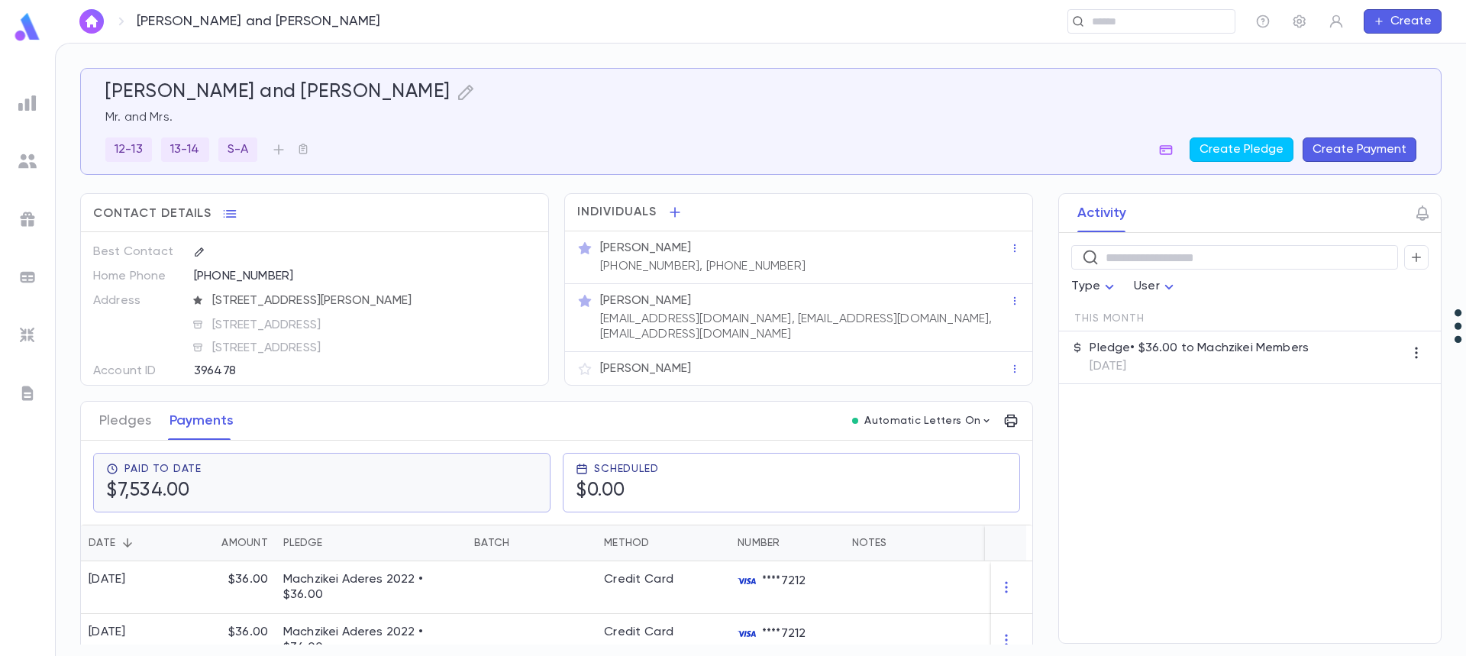
drag, startPoint x: 118, startPoint y: 426, endPoint x: 270, endPoint y: 505, distance: 171.1
click at [120, 426] on button "Pledges" at bounding box center [125, 421] width 52 height 38
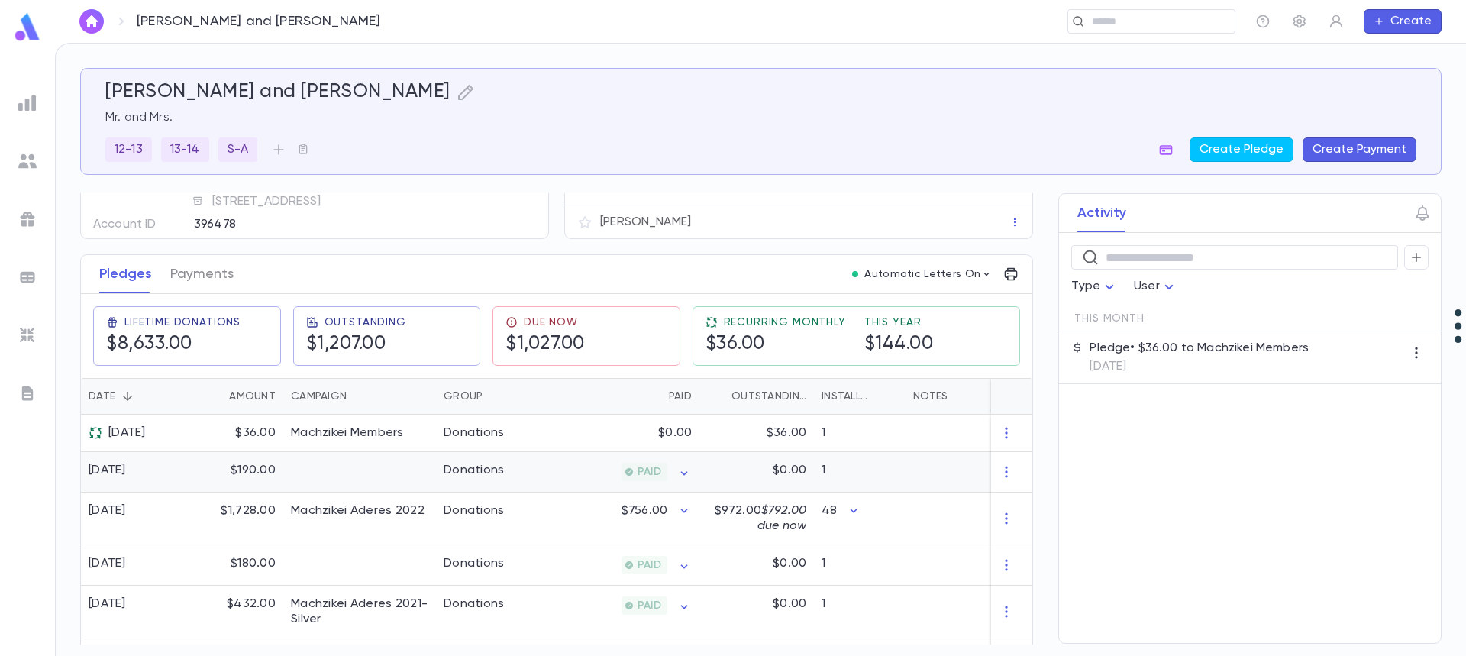
scroll to position [153, 0]
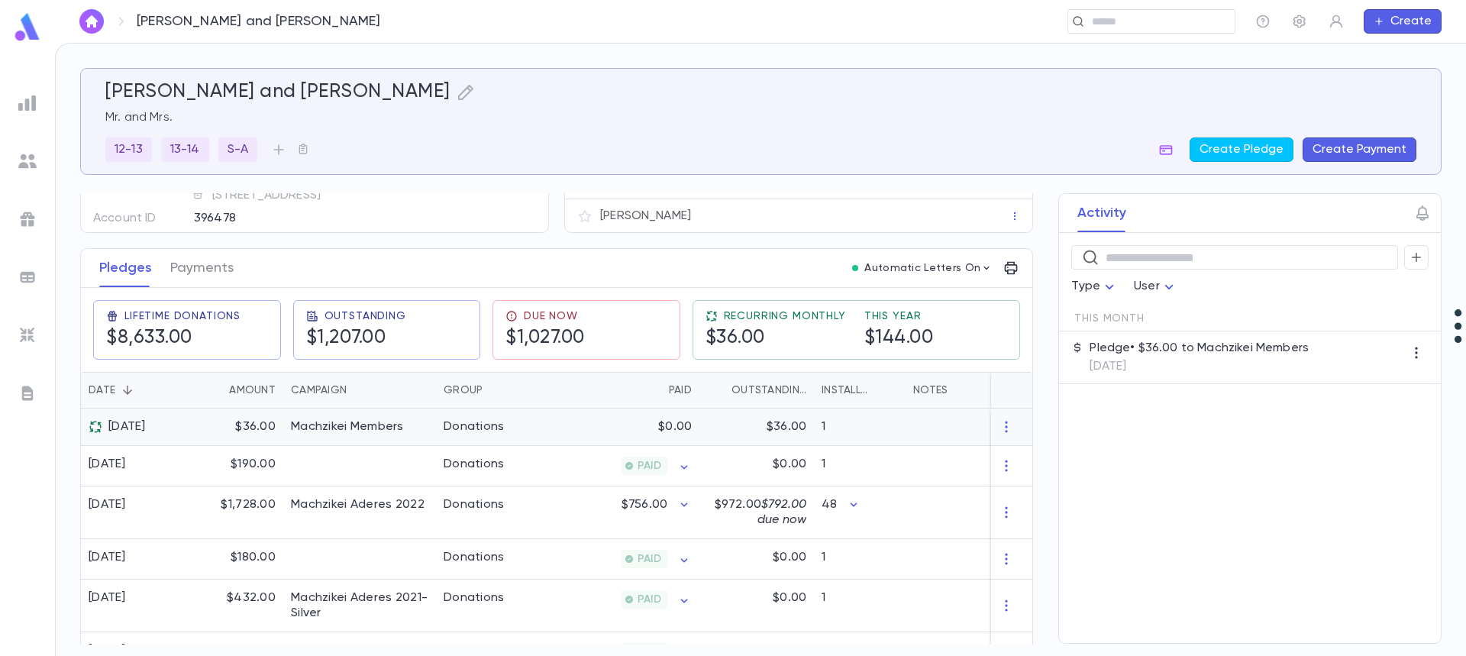
click at [593, 426] on div "$0.00" at bounding box center [624, 426] width 149 height 37
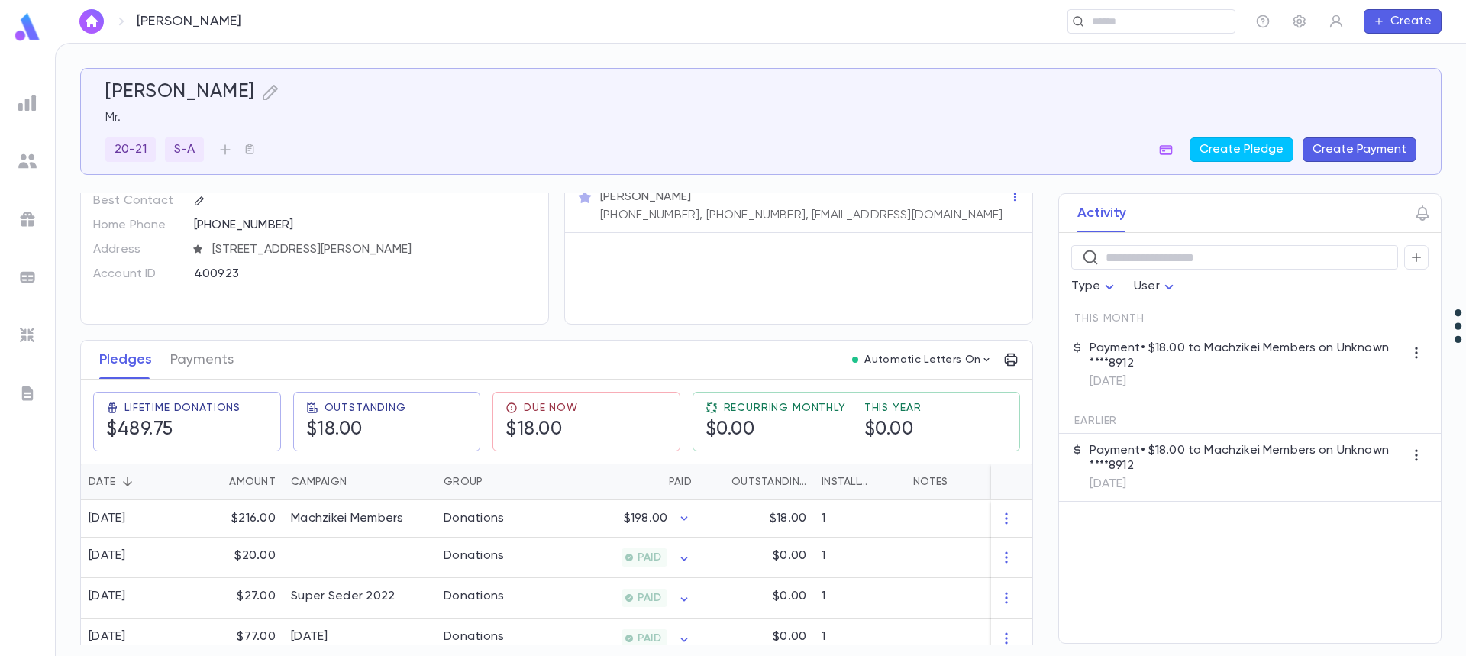
scroll to position [76, 0]
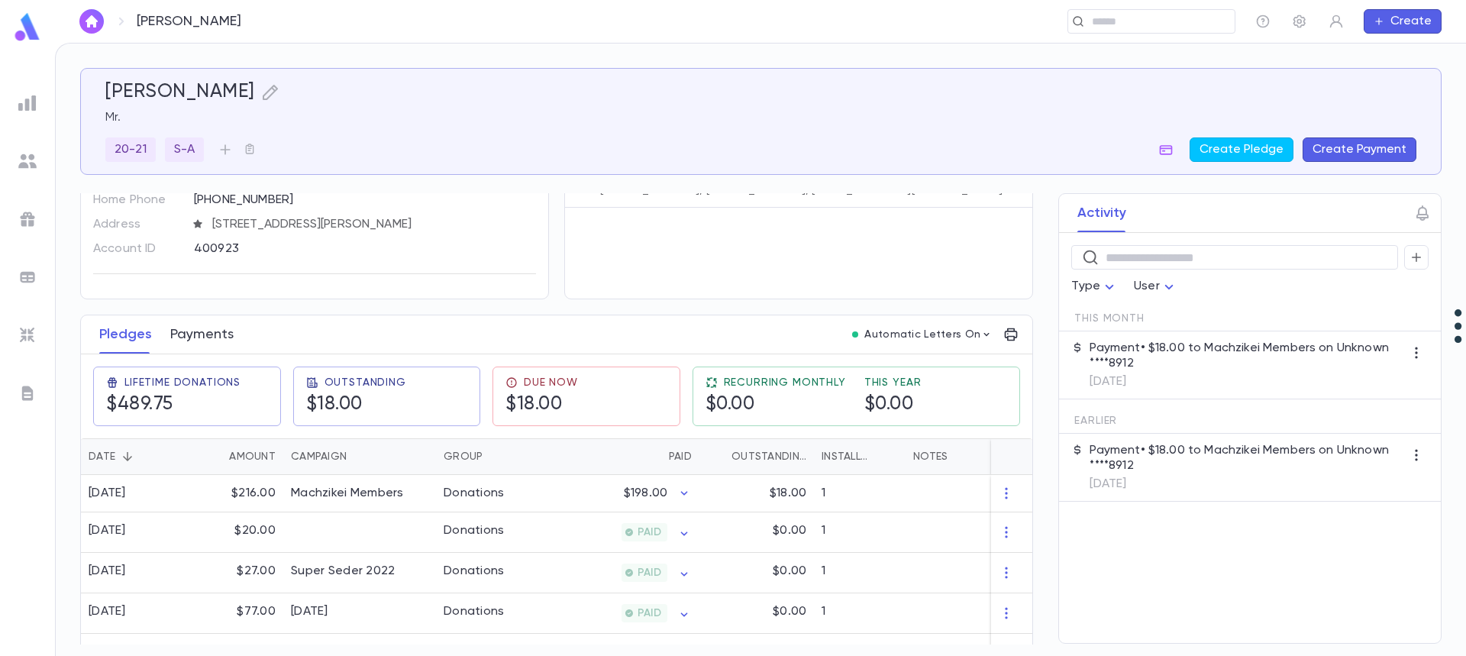
click at [197, 336] on button "Payments" at bounding box center [201, 334] width 63 height 38
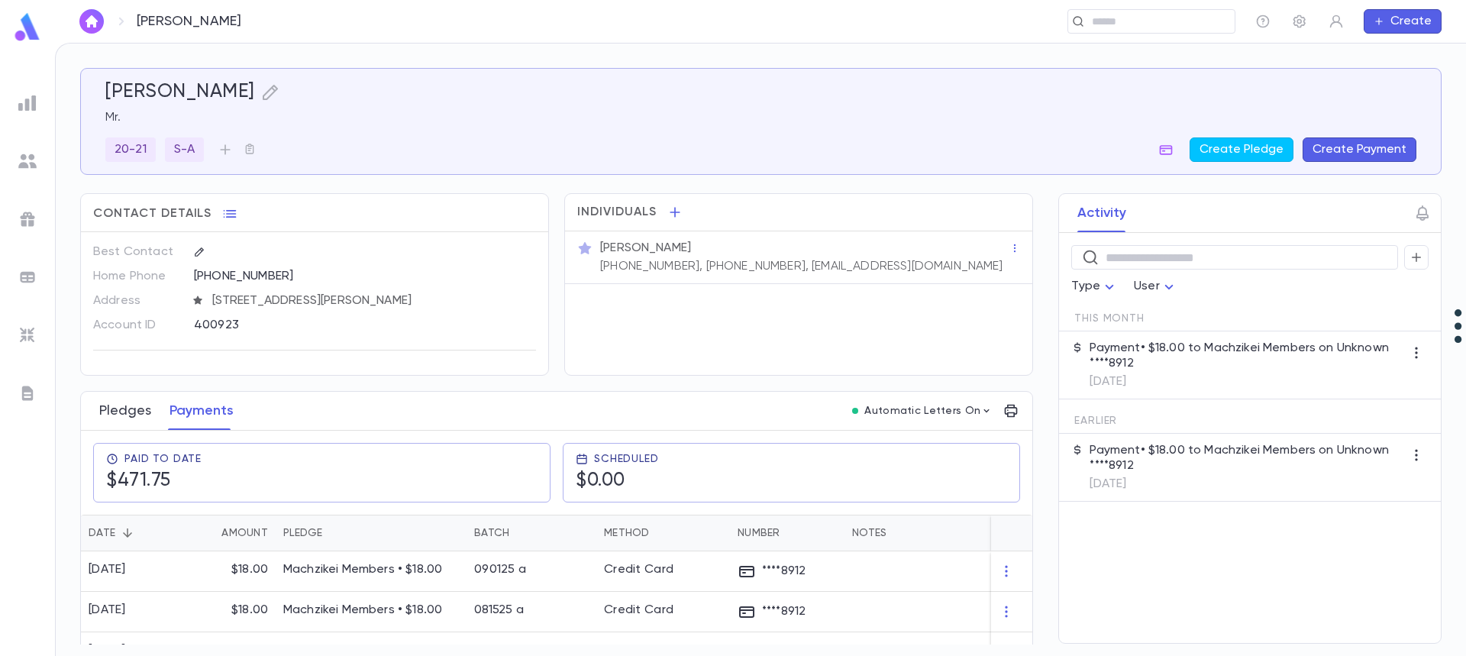
click at [124, 417] on button "Pledges" at bounding box center [125, 411] width 52 height 38
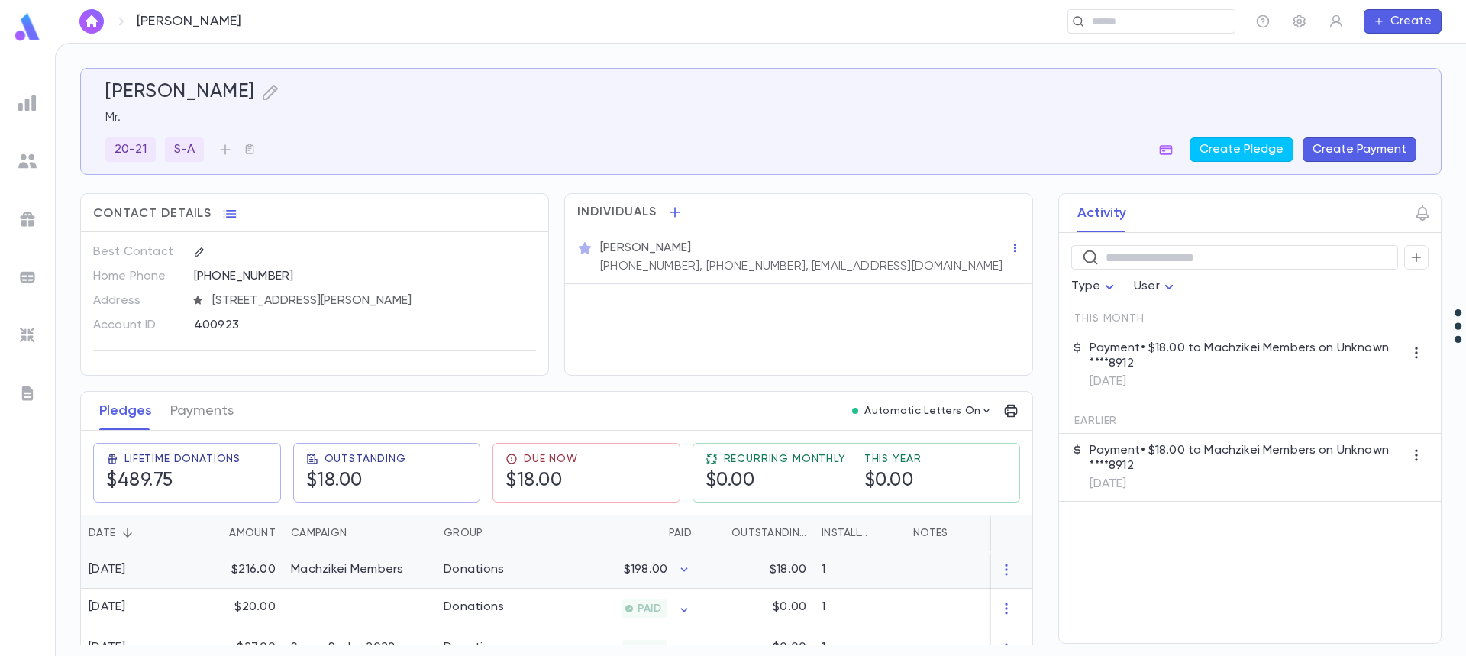
click at [252, 566] on div "$216.00" at bounding box center [233, 569] width 99 height 37
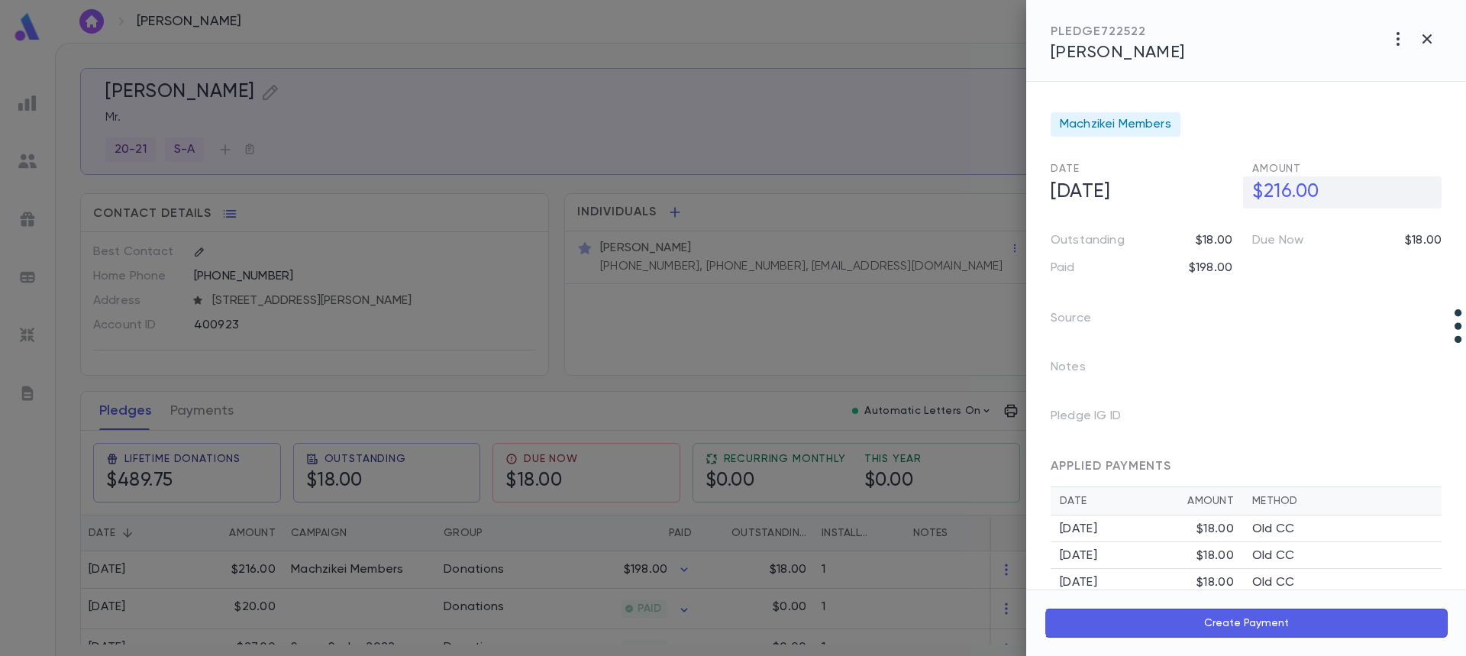
click at [1284, 187] on h5 "$216.00" at bounding box center [1342, 192] width 199 height 32
click at [1297, 196] on input "********" at bounding box center [1346, 192] width 189 height 30
click at [1297, 195] on input "********" at bounding box center [1346, 192] width 189 height 30
click at [1296, 193] on input "********" at bounding box center [1346, 192] width 189 height 30
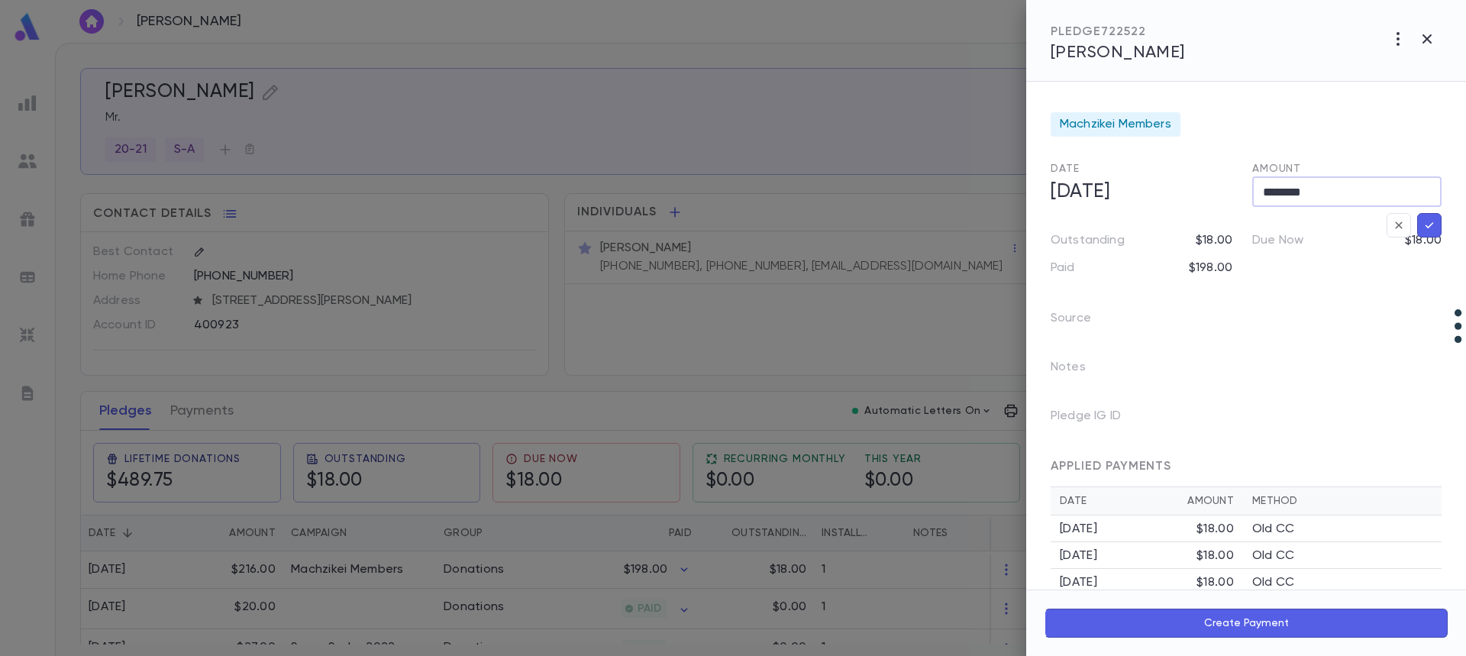
type input "********"
click at [1425, 223] on icon "button" at bounding box center [1429, 225] width 14 height 15
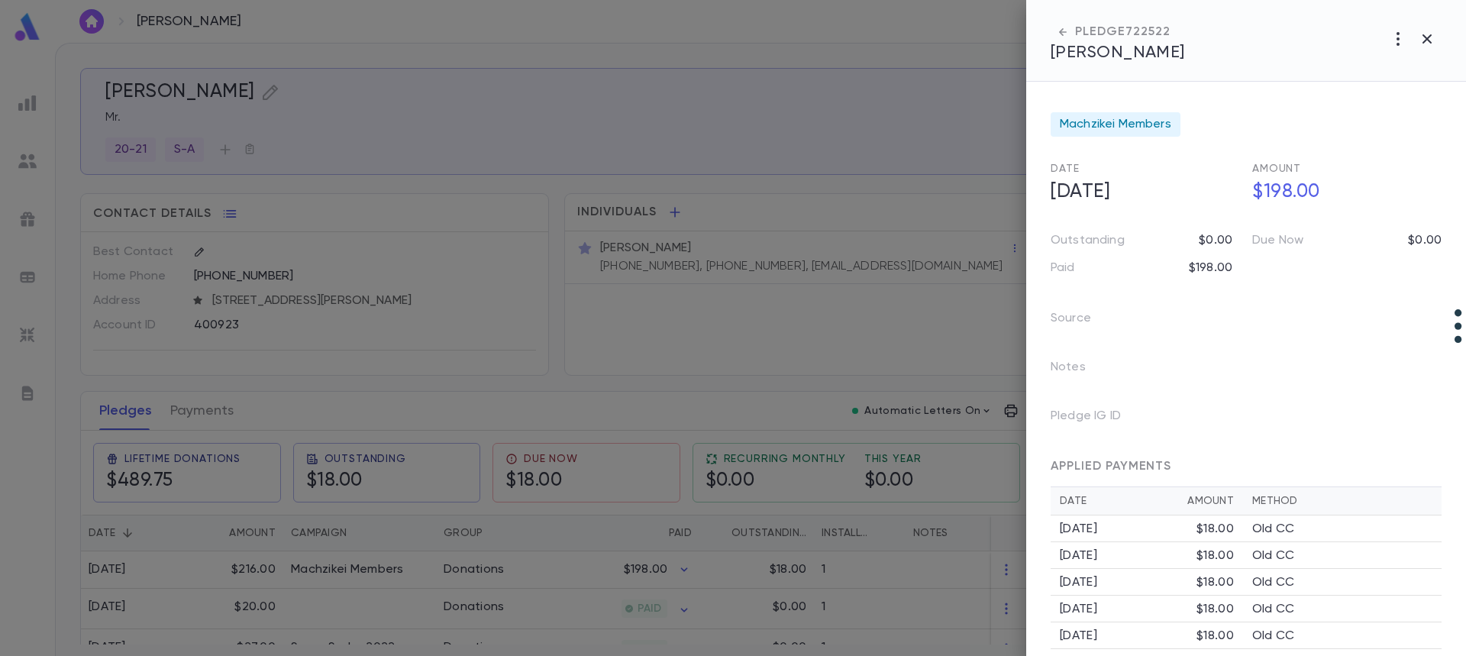
click at [203, 417] on div at bounding box center [733, 328] width 1466 height 656
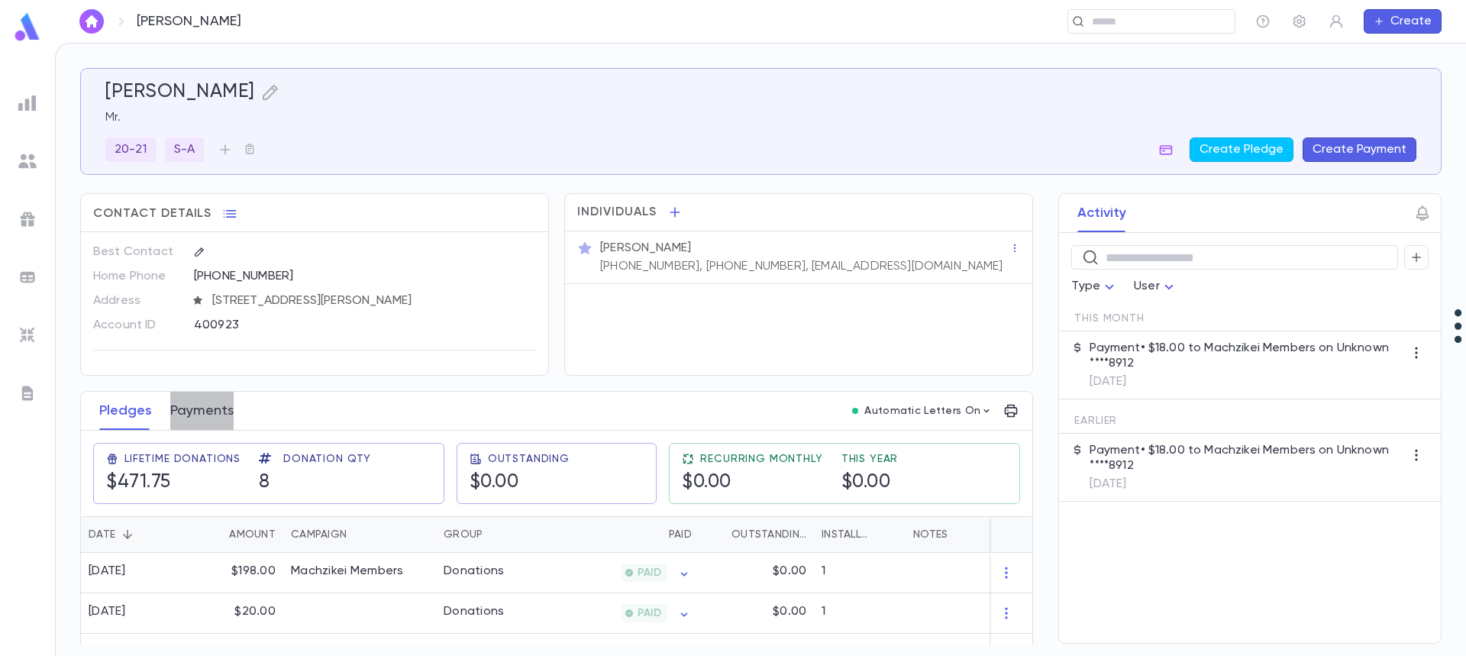
click at [208, 412] on button "Payments" at bounding box center [201, 411] width 63 height 38
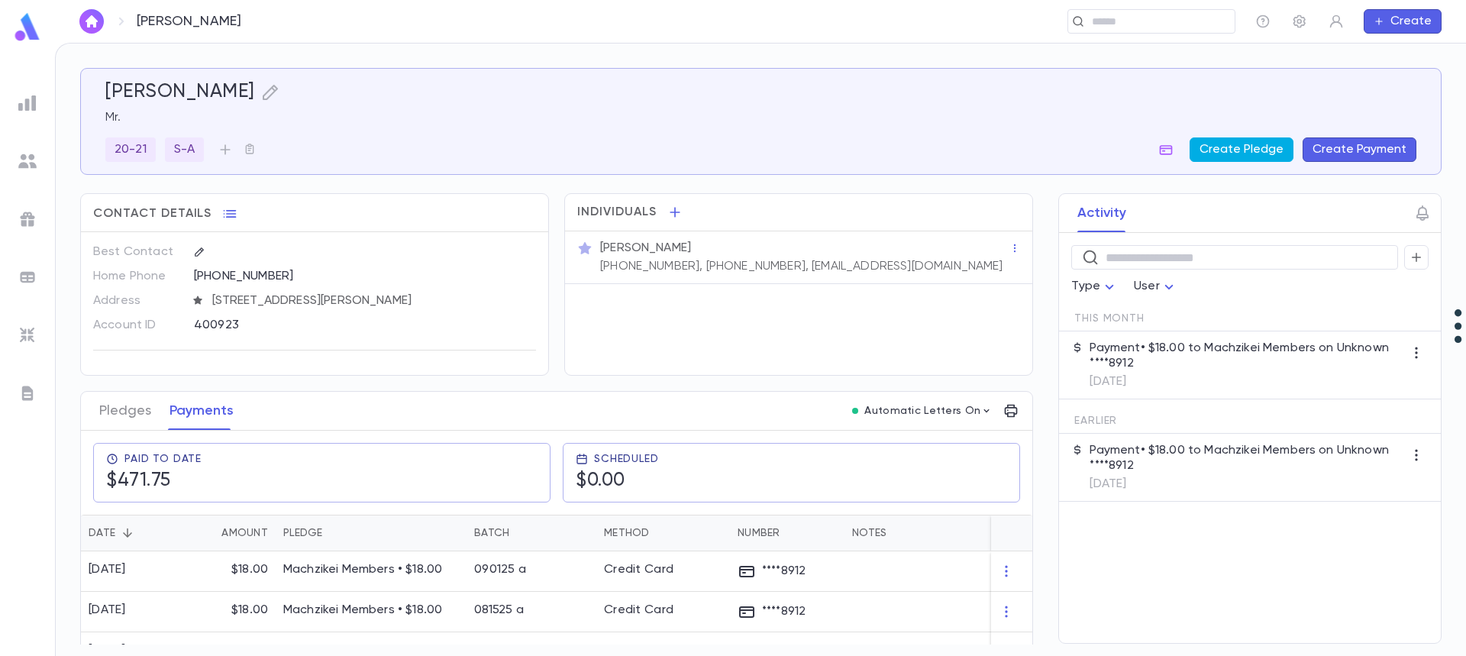
click at [1240, 153] on button "Create Pledge" at bounding box center [1241, 149] width 104 height 24
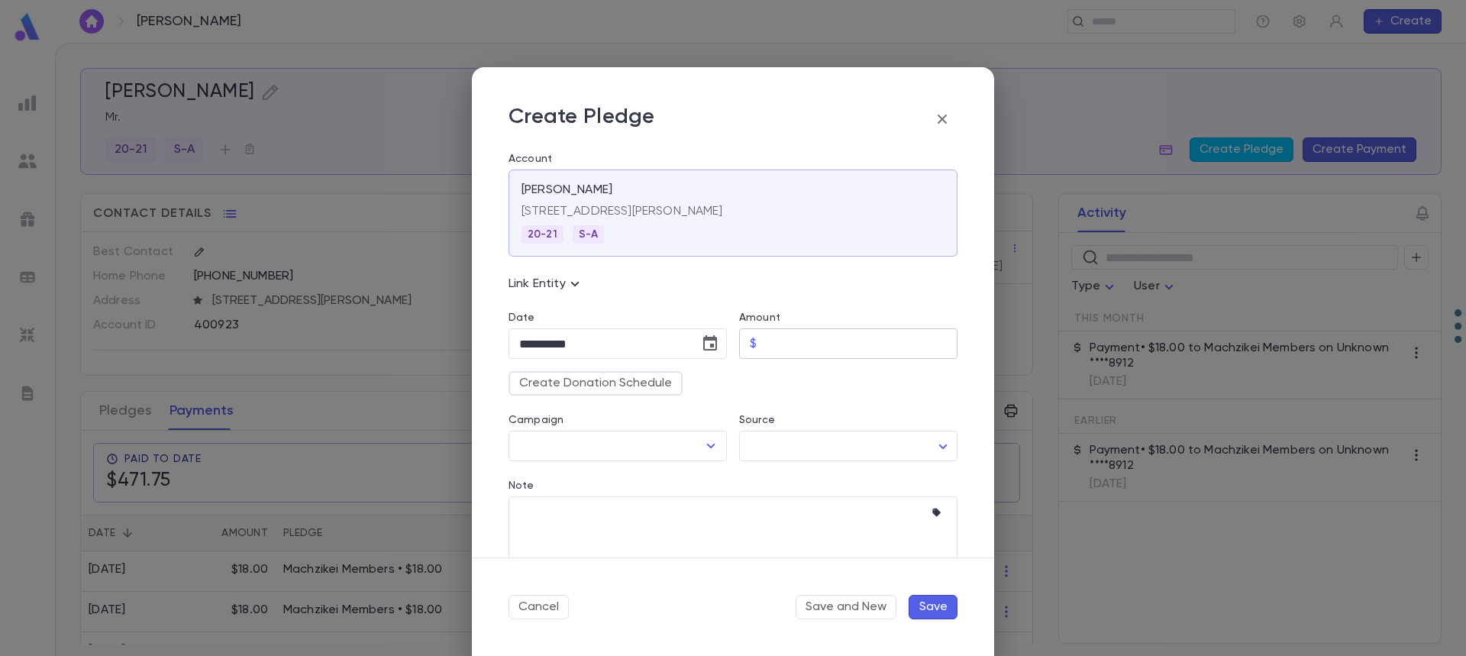
click at [862, 345] on input "Amount" at bounding box center [860, 344] width 195 height 30
type input "*****"
click at [708, 347] on icon "Choose date, selected date is Sep 30, 2025" at bounding box center [710, 342] width 14 height 15
click at [692, 383] on icon "Next month" at bounding box center [698, 382] width 18 height 18
click at [599, 443] on button "1" at bounding box center [596, 445] width 27 height 27
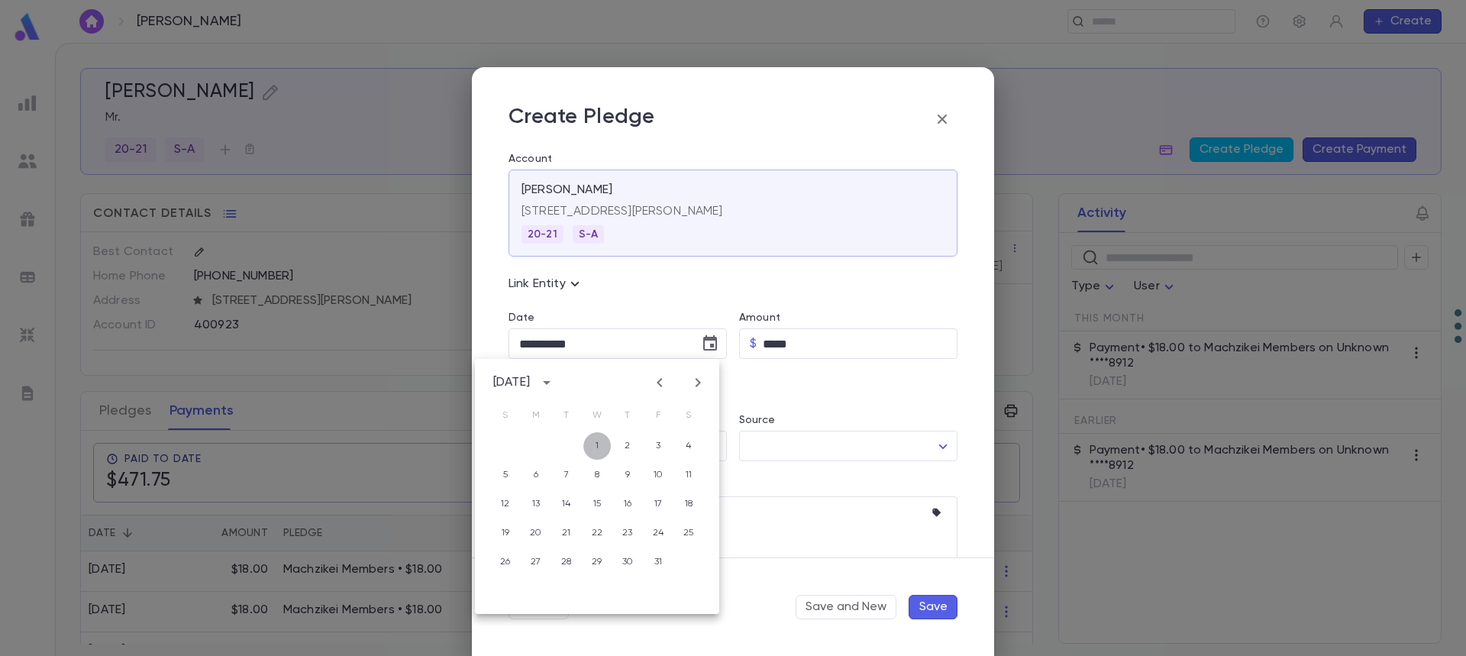
type input "**********"
click at [599, 443] on input "Campaign" at bounding box center [606, 445] width 182 height 29
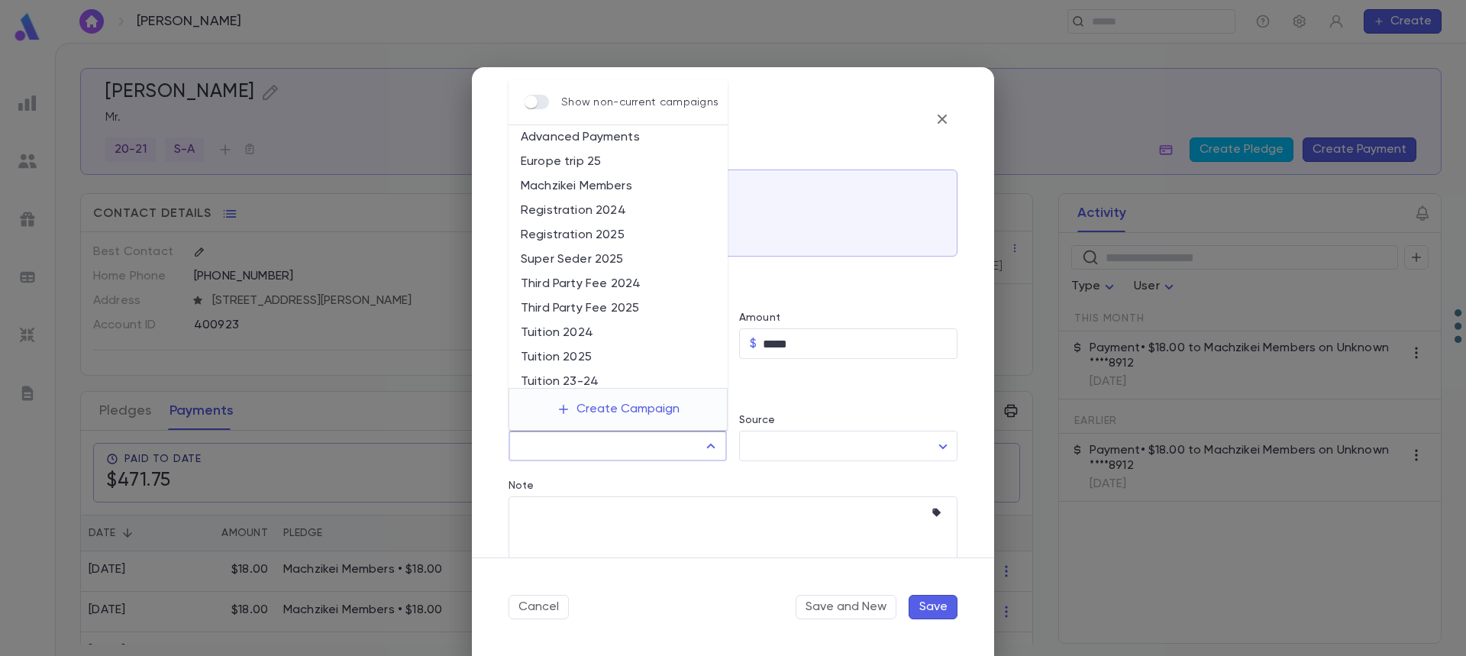
click at [628, 180] on li "Machzikei Members" at bounding box center [617, 186] width 219 height 24
type input "**********"
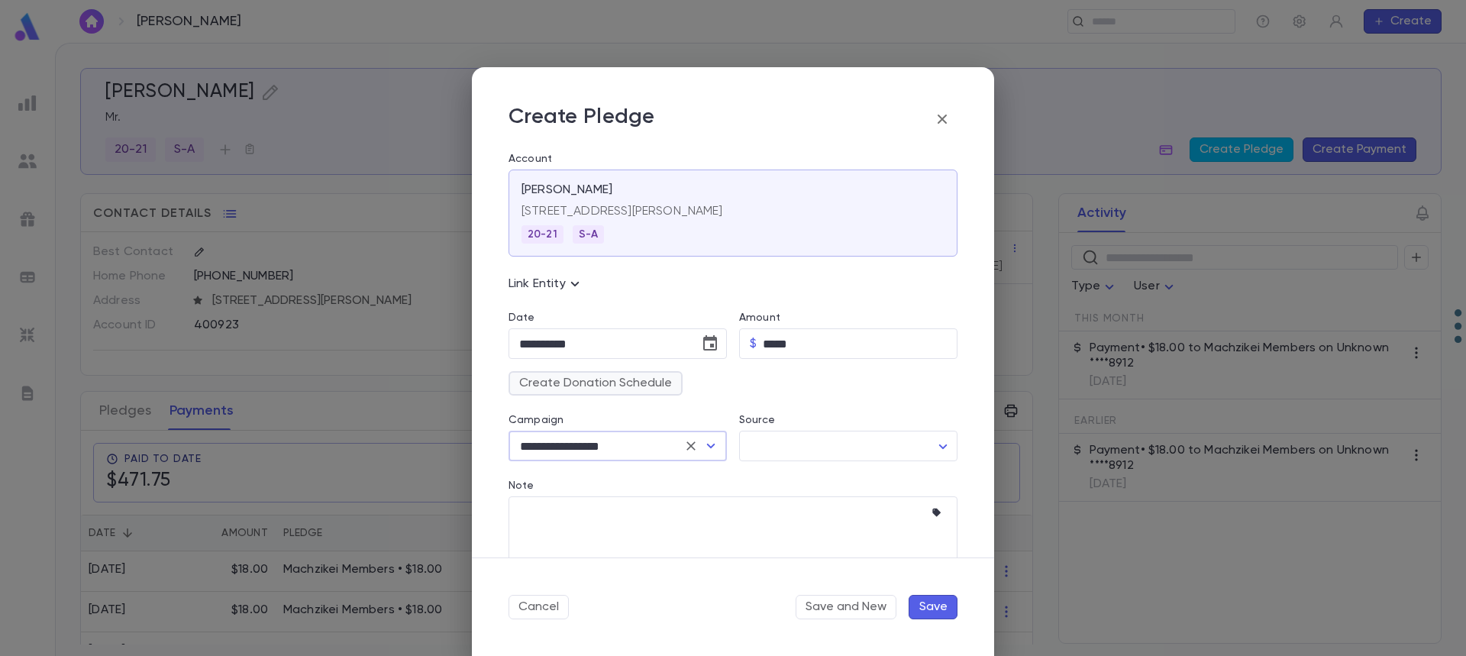
click at [640, 373] on button "Create Donation Schedule" at bounding box center [595, 383] width 174 height 24
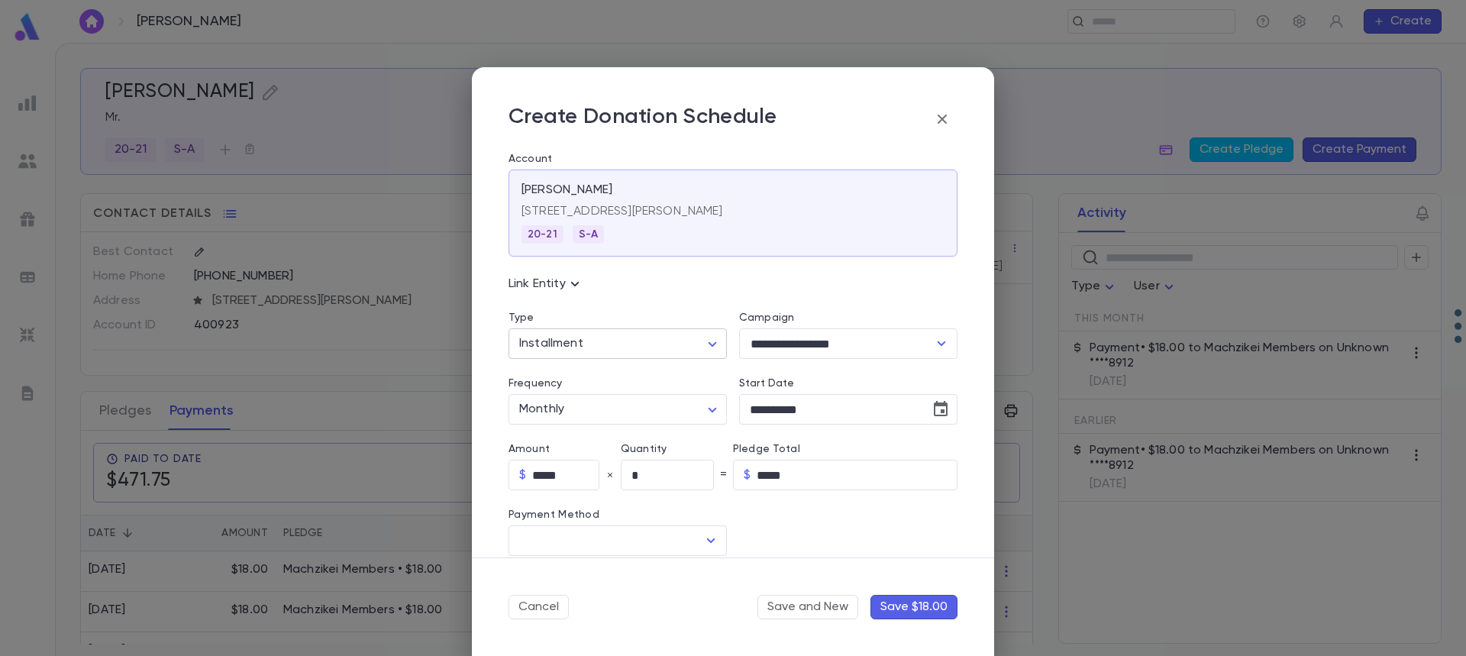
click at [638, 350] on body "Kaufman, Yosef ​ Create Kaufman, Yosef Mr. 20-21 S-A Create Pledge Create Payme…" at bounding box center [733, 349] width 1466 height 613
click at [616, 404] on span "Recurring" at bounding box center [619, 400] width 189 height 15
type input "*********"
click at [618, 552] on input "Method" at bounding box center [606, 540] width 182 height 29
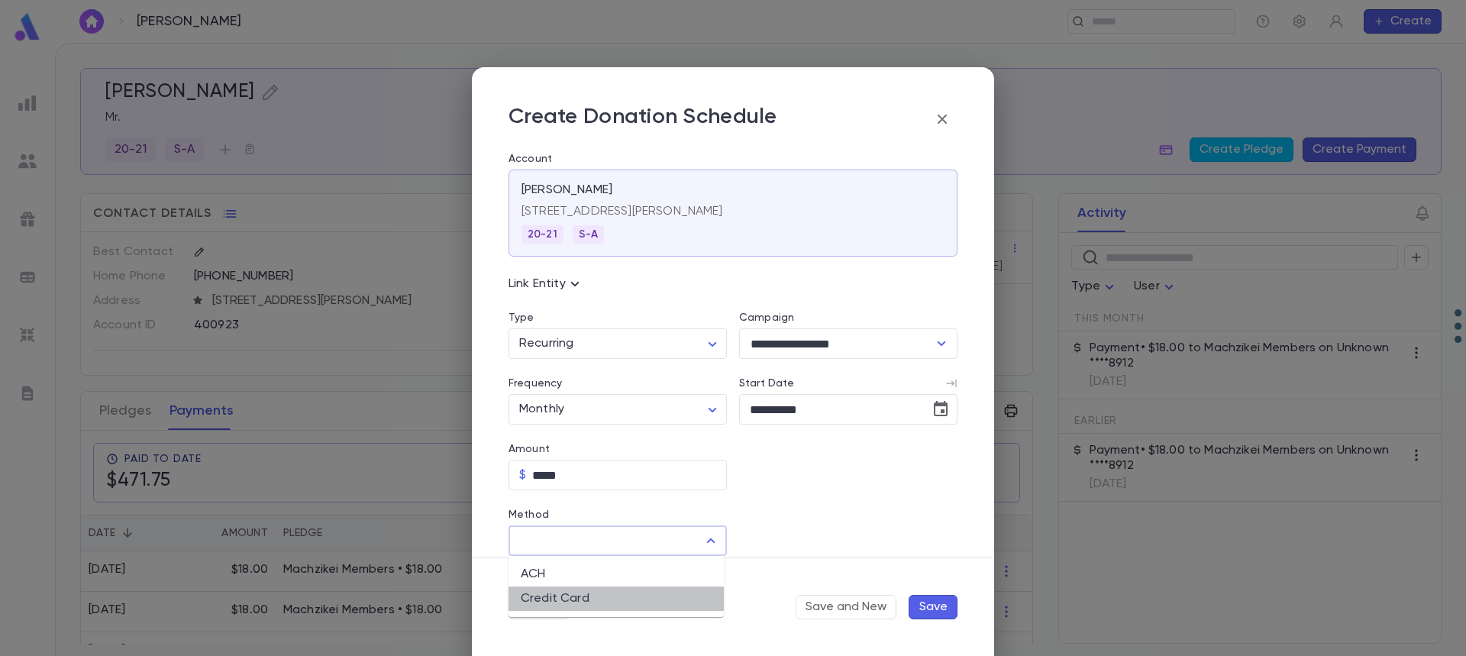
click at [603, 605] on li "Credit Card" at bounding box center [615, 598] width 215 height 24
type input "**********"
click at [857, 547] on input "Credit Card" at bounding box center [835, 541] width 193 height 30
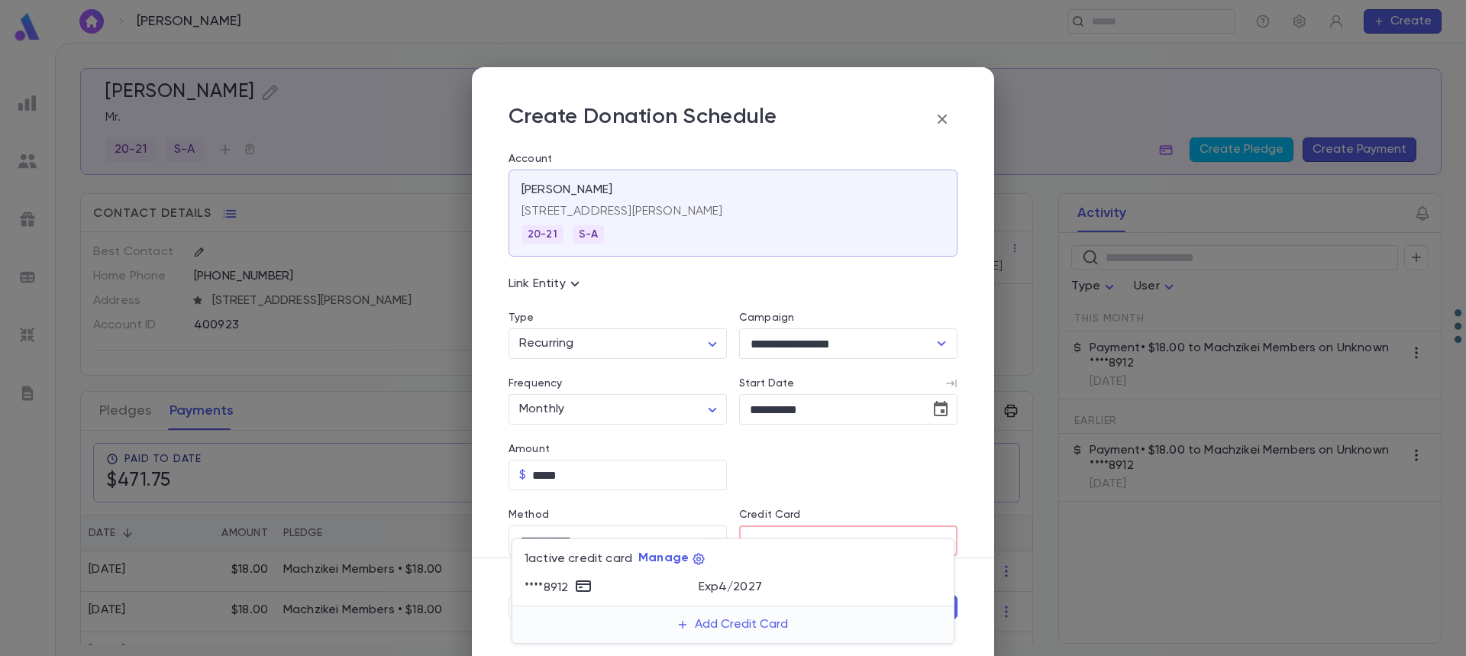
click at [718, 589] on p "Exp 4 / 2027" at bounding box center [730, 586] width 63 height 15
type input "********"
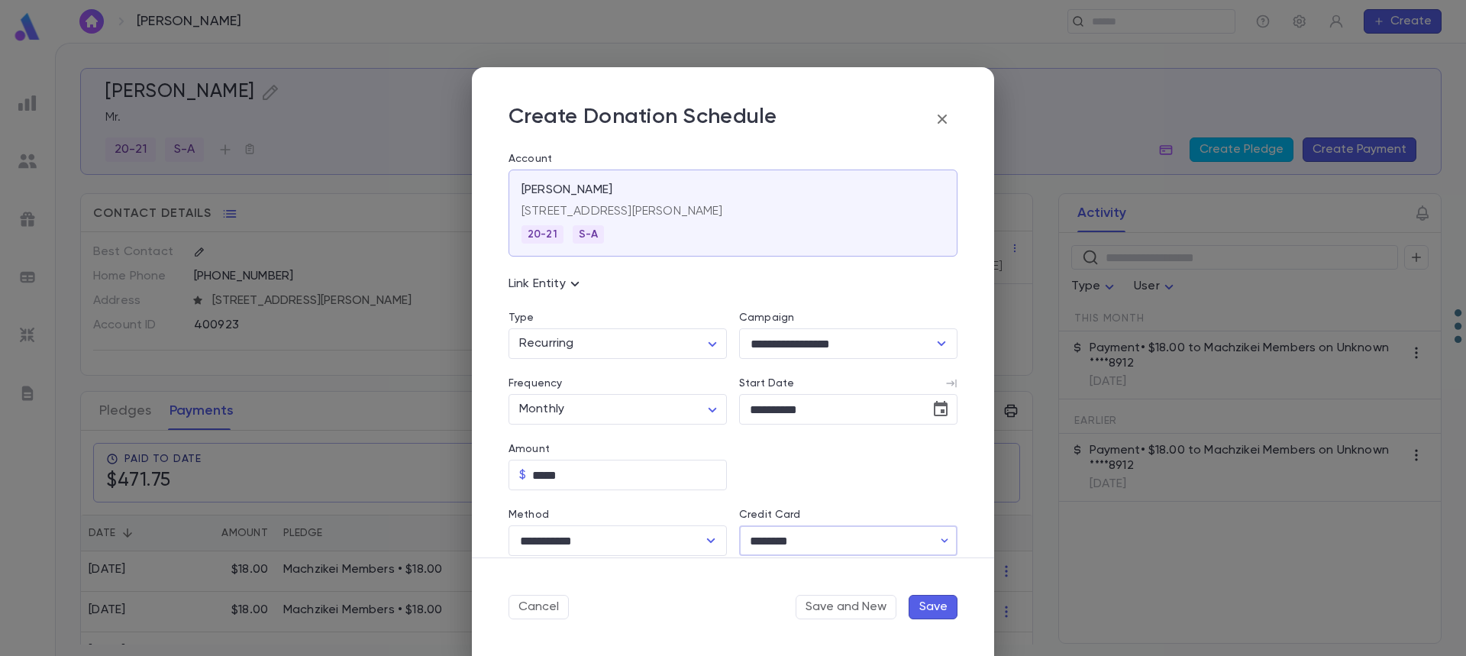
click at [934, 605] on button "Save" at bounding box center [933, 607] width 49 height 24
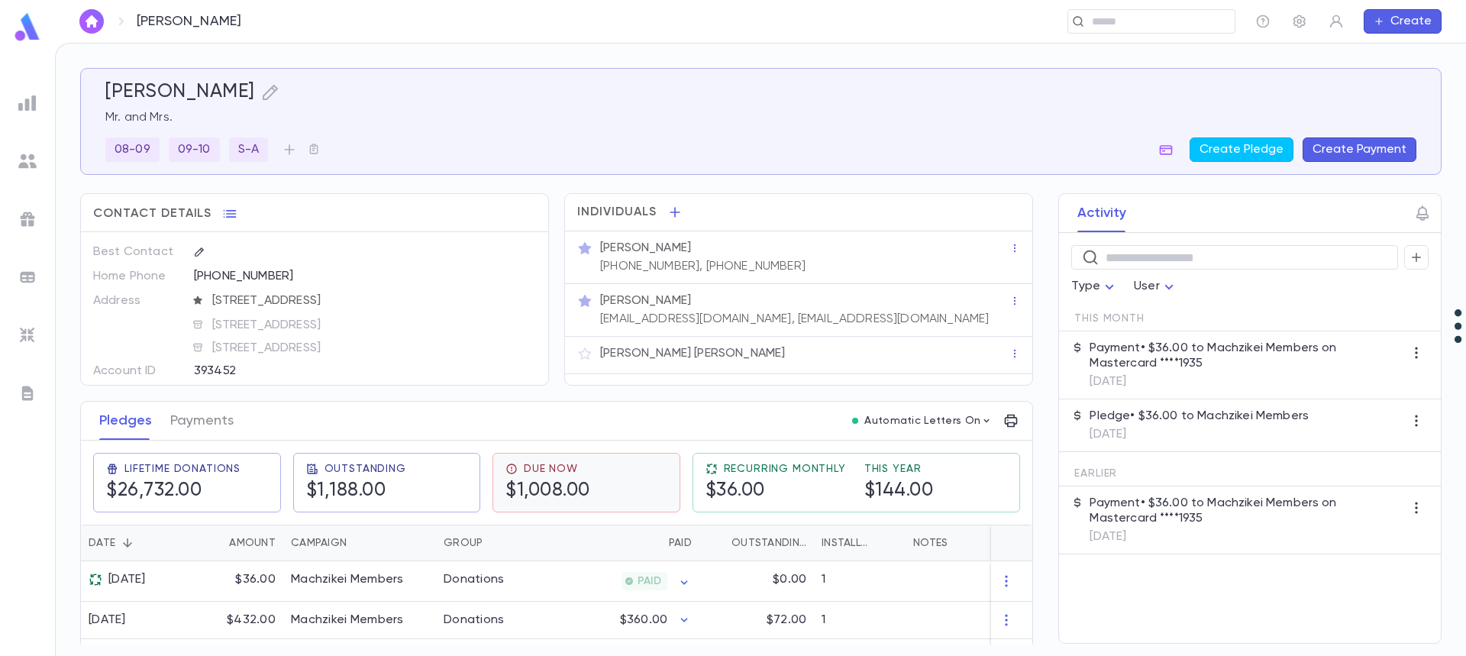
scroll to position [229, 0]
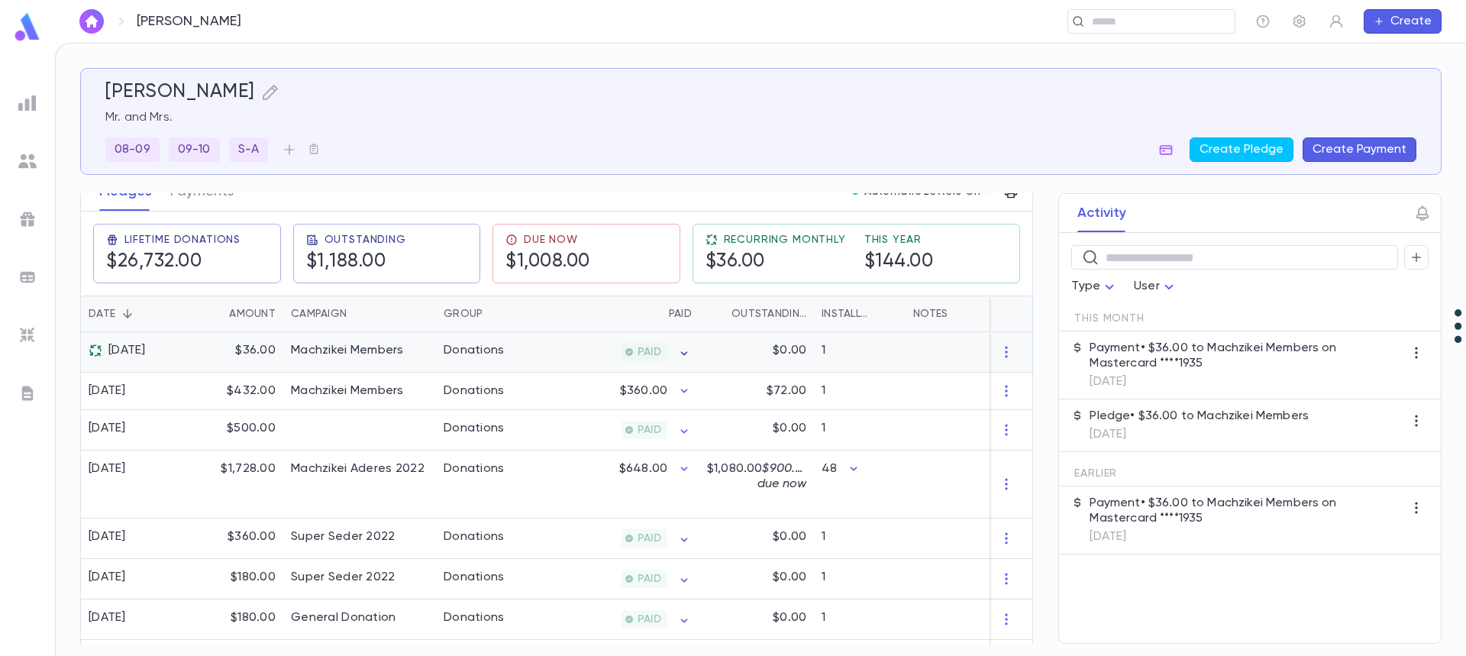
click at [685, 355] on icon "button" at bounding box center [683, 353] width 15 height 15
click at [259, 316] on div at bounding box center [733, 328] width 1466 height 656
click at [259, 316] on div "Amount" at bounding box center [252, 313] width 47 height 37
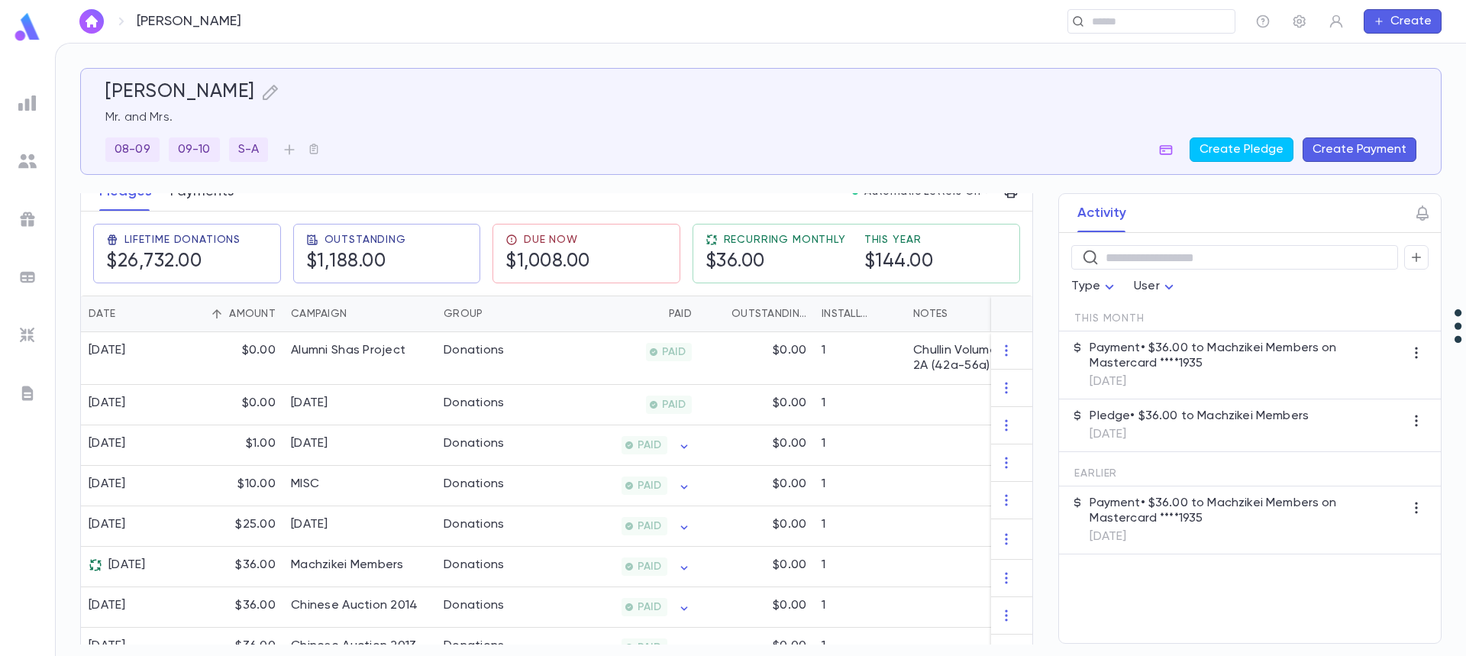
click at [211, 199] on button "Payments" at bounding box center [201, 192] width 63 height 38
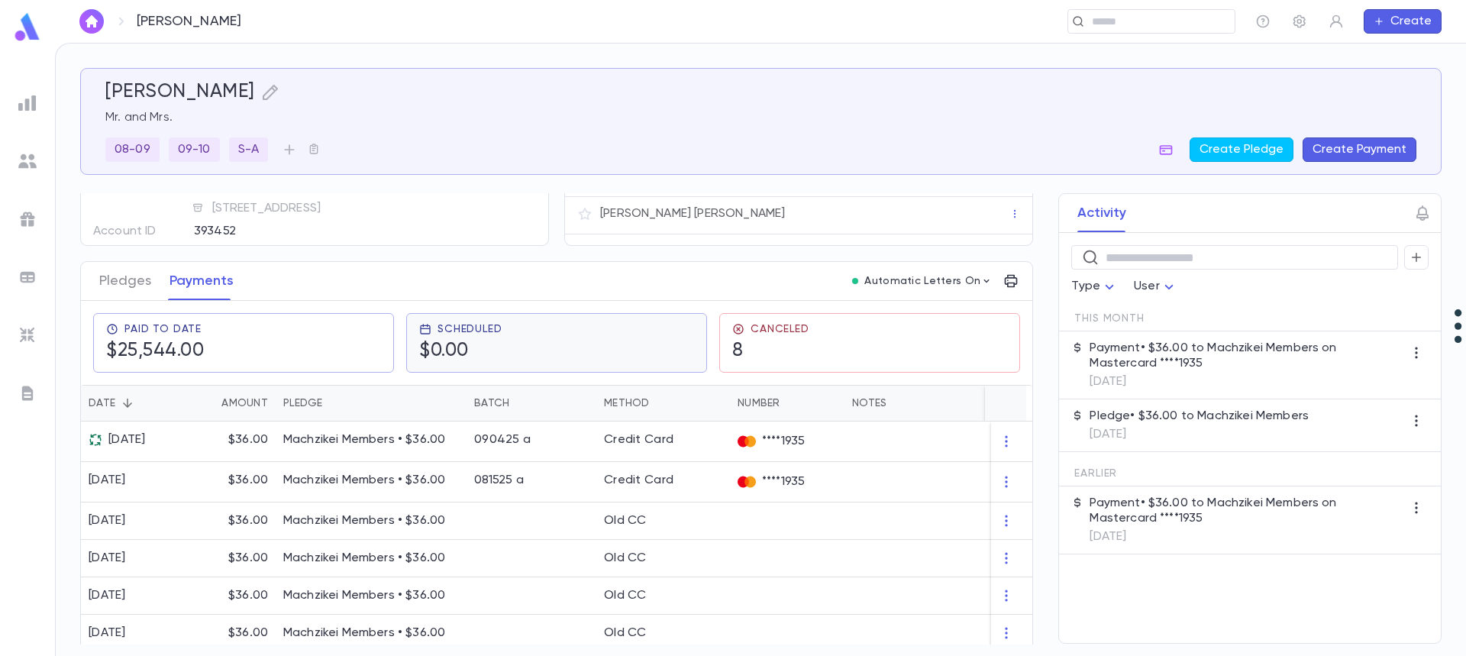
scroll to position [153, 0]
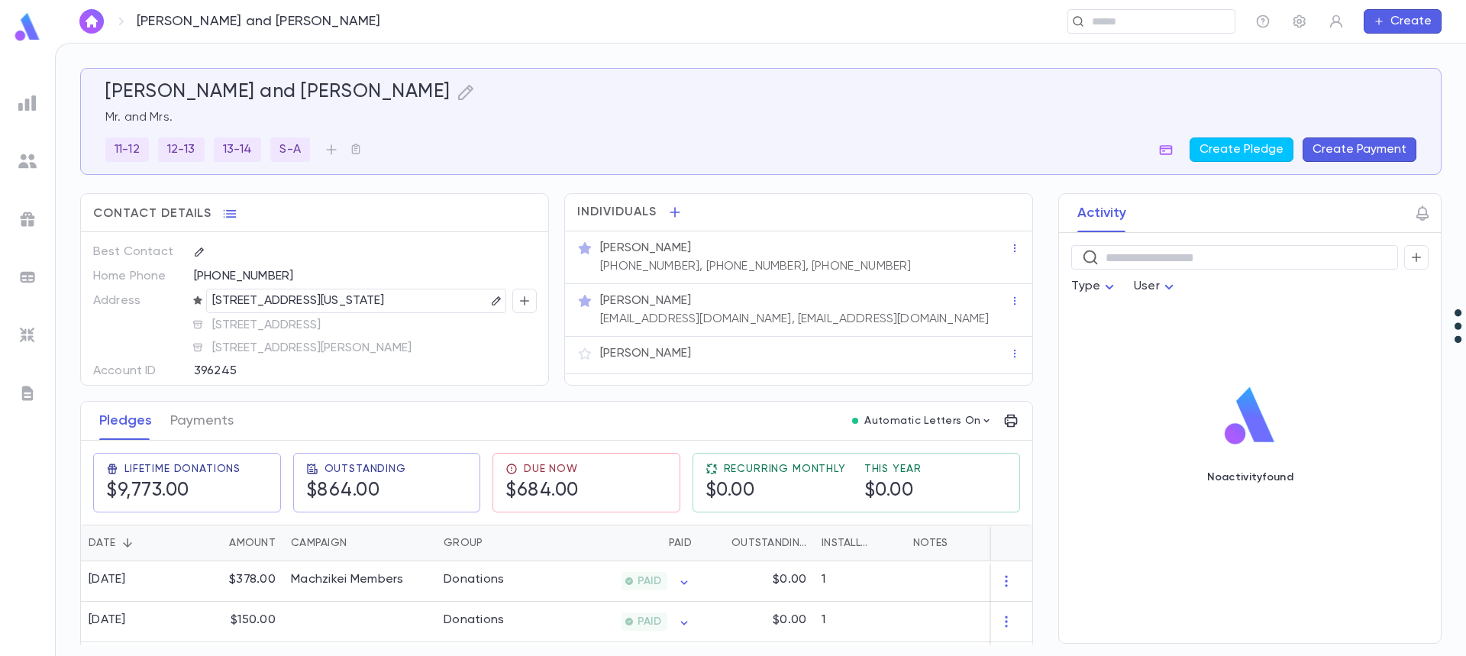
scroll to position [76, 0]
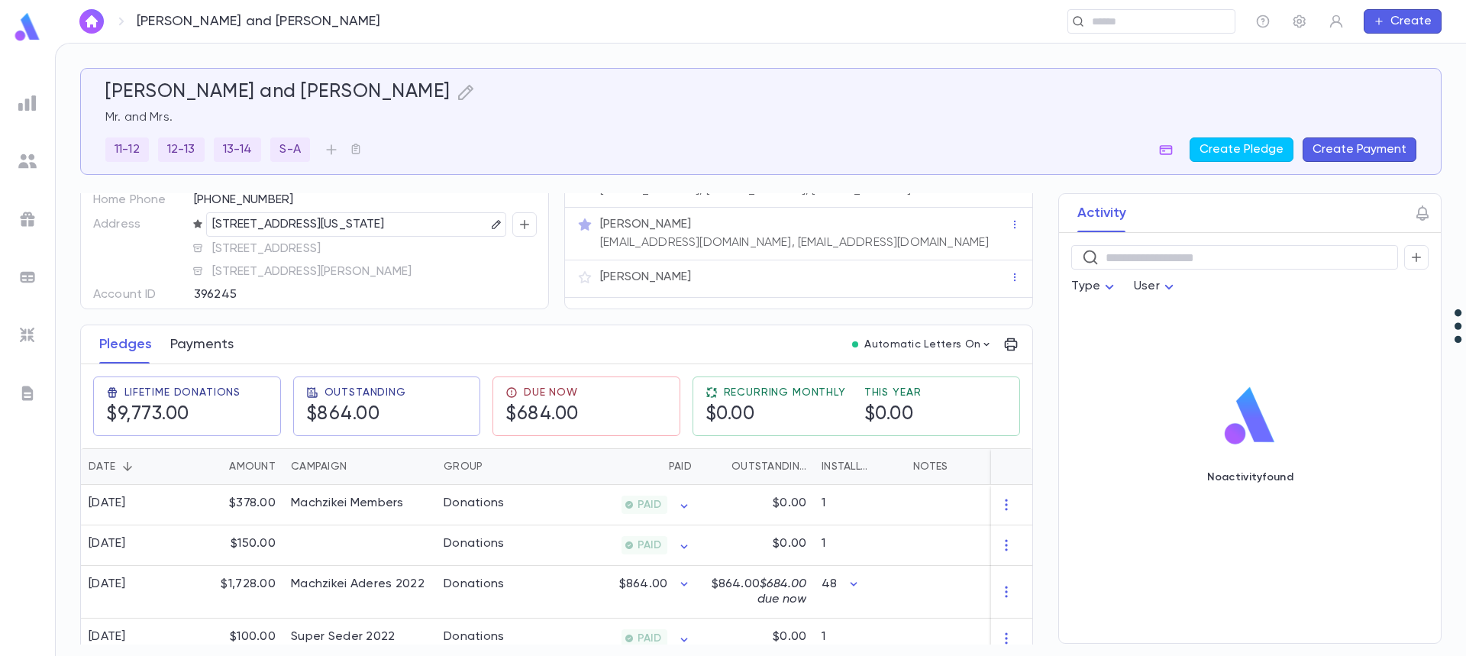
click at [184, 344] on button "Payments" at bounding box center [201, 344] width 63 height 38
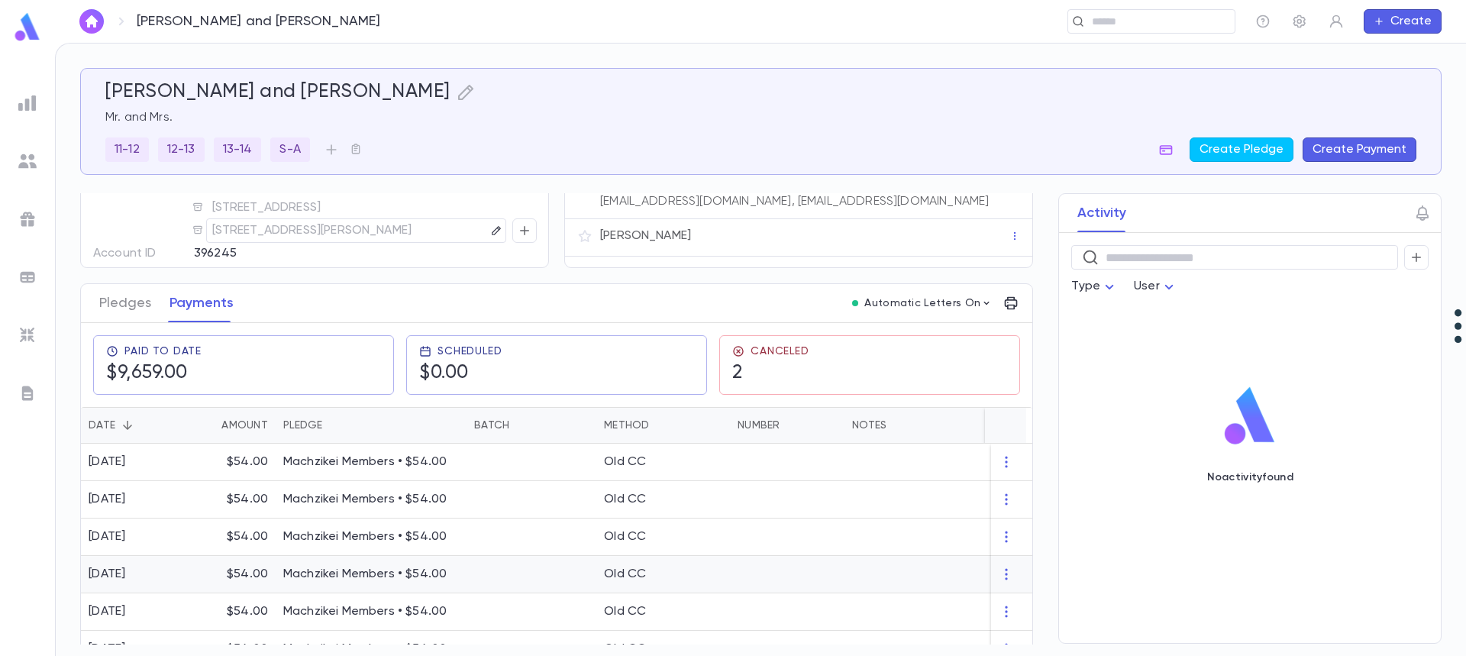
scroll to position [76, 0]
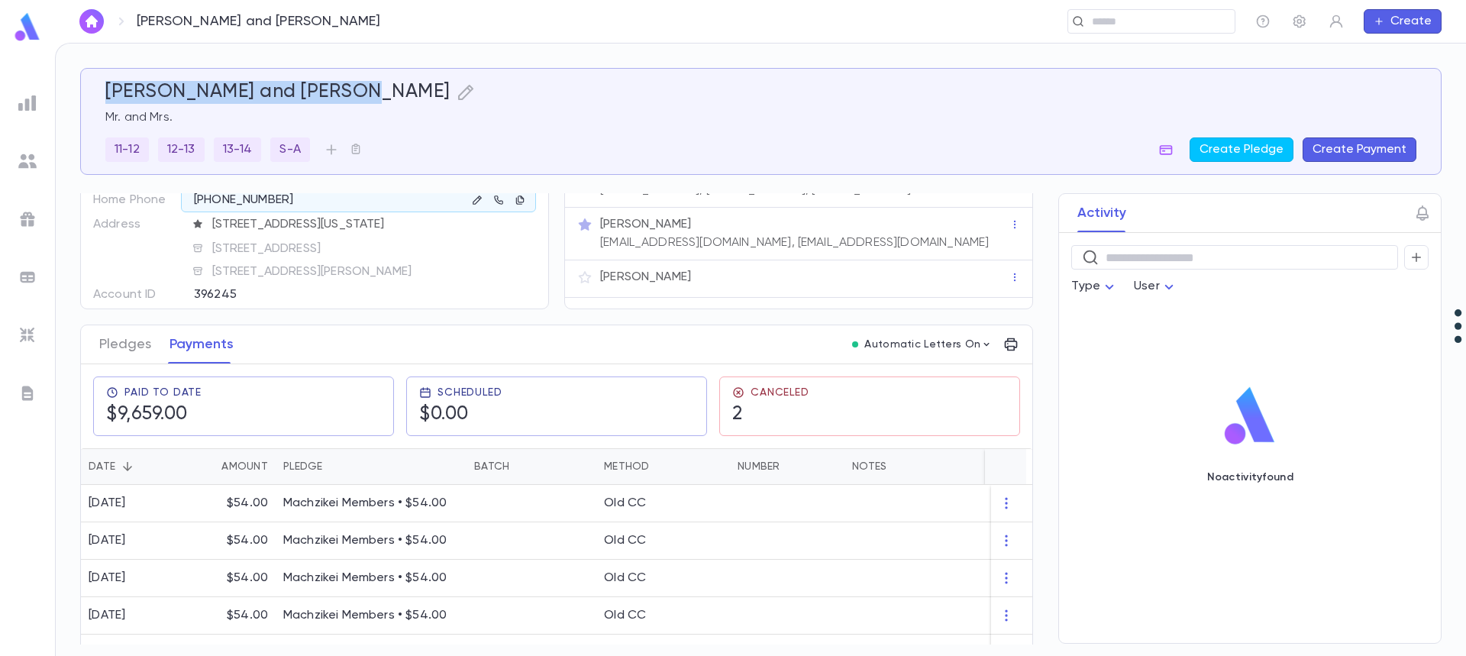
drag, startPoint x: 106, startPoint y: 89, endPoint x: 342, endPoint y: 99, distance: 236.1
click at [342, 99] on div "Landau, Yisroel and Aviva" at bounding box center [760, 92] width 1311 height 23
copy h5 "Landau, Yisroel and Aviva"
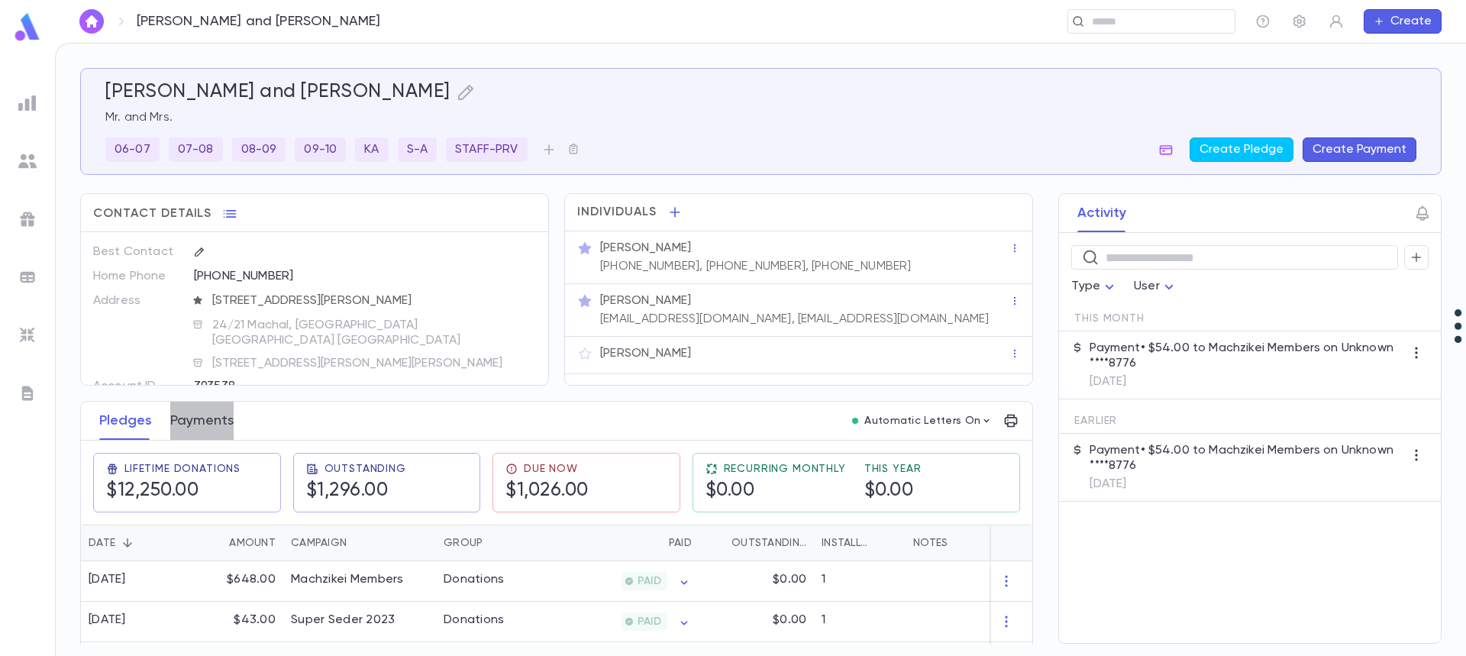
click at [196, 422] on button "Payments" at bounding box center [201, 421] width 63 height 38
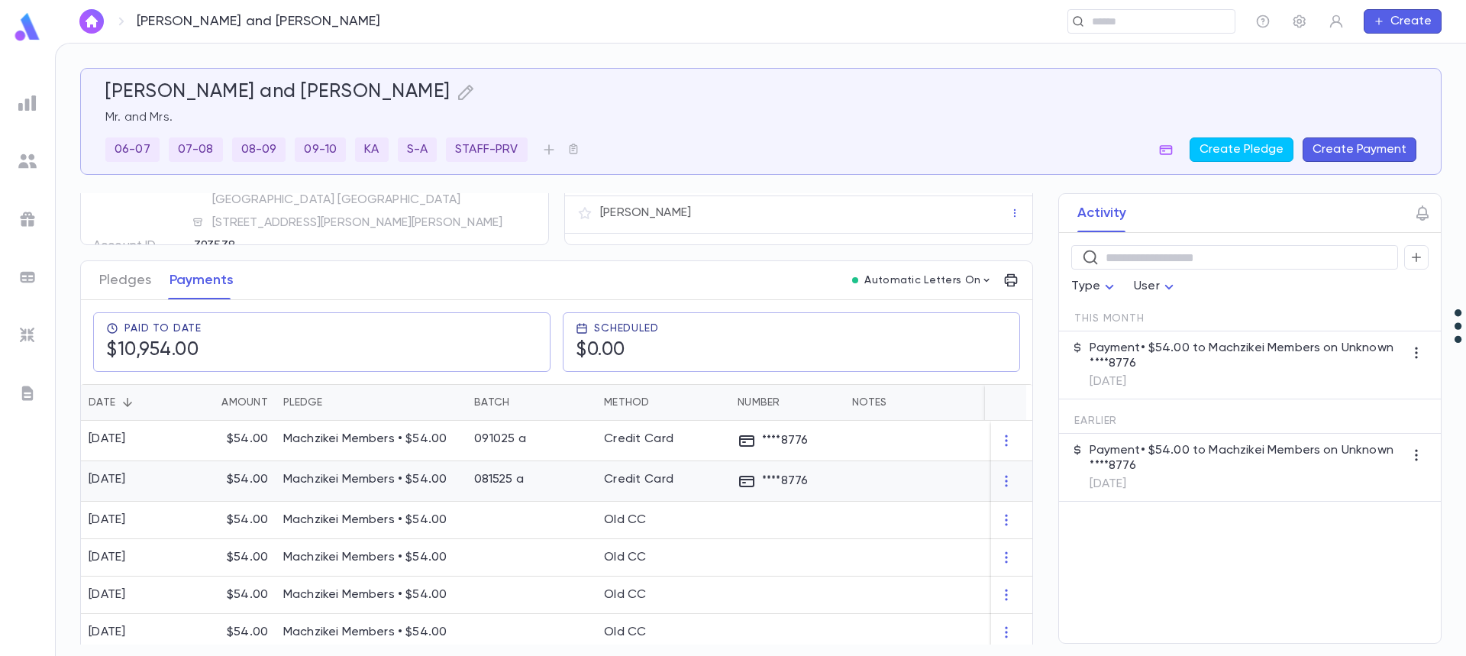
scroll to position [76, 0]
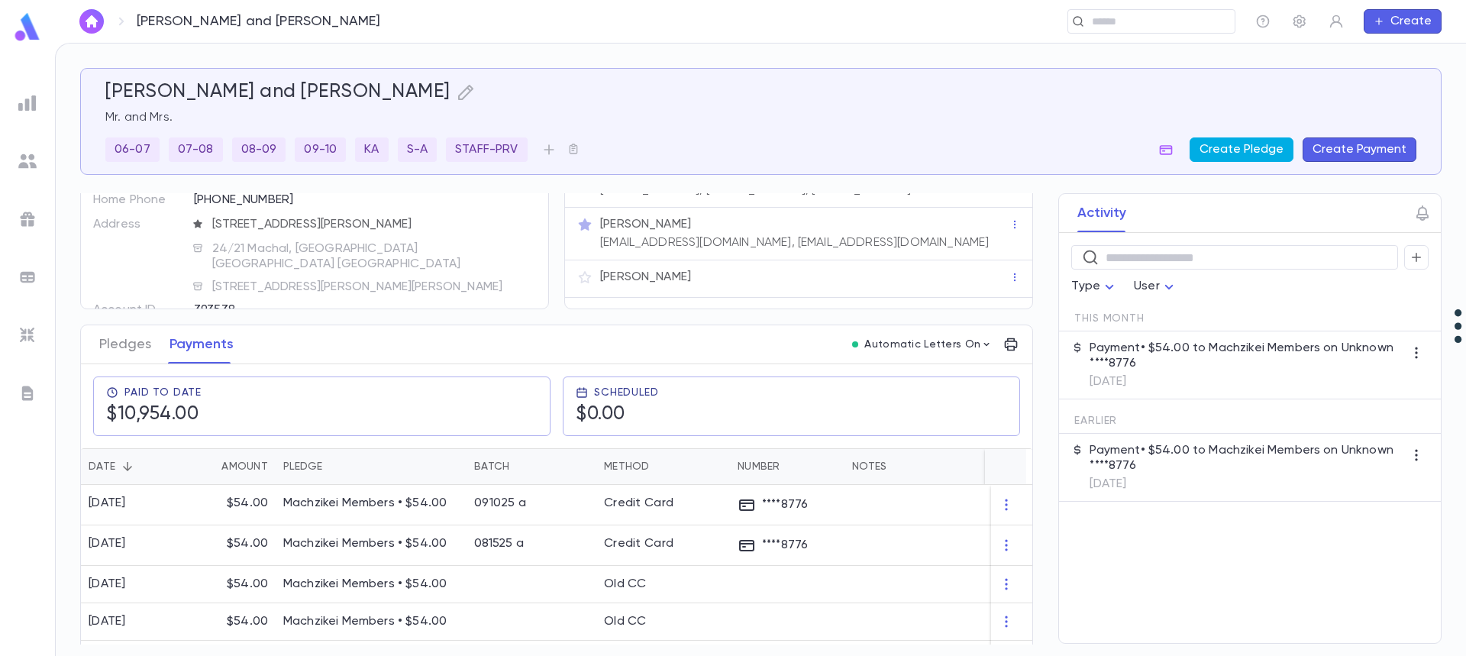
click at [1222, 150] on button "Create Pledge" at bounding box center [1241, 149] width 104 height 24
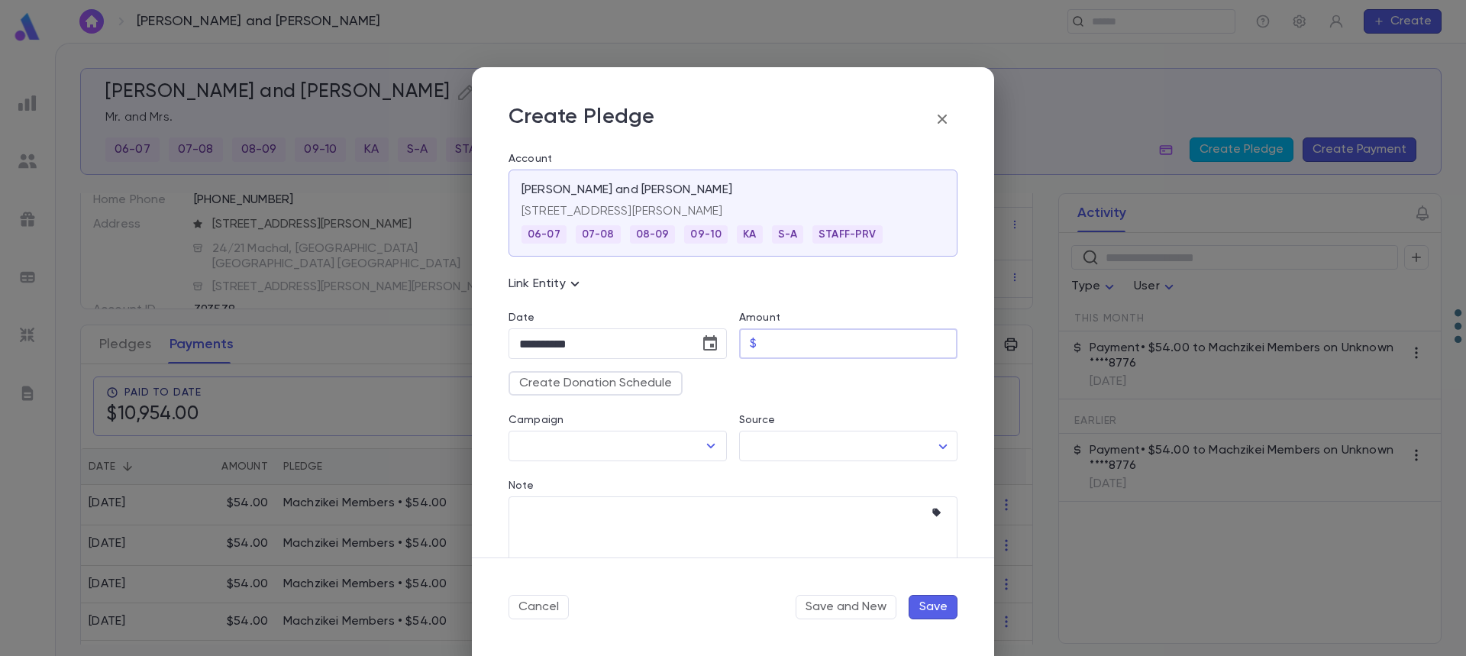
click at [793, 356] on input "Amount" at bounding box center [860, 344] width 195 height 30
type input "*****"
click at [705, 349] on icon "Choose date, selected date is Sep 30, 2025" at bounding box center [710, 342] width 14 height 15
click at [692, 380] on icon "Next month" at bounding box center [698, 382] width 18 height 18
click at [659, 476] on button "10" at bounding box center [657, 474] width 27 height 27
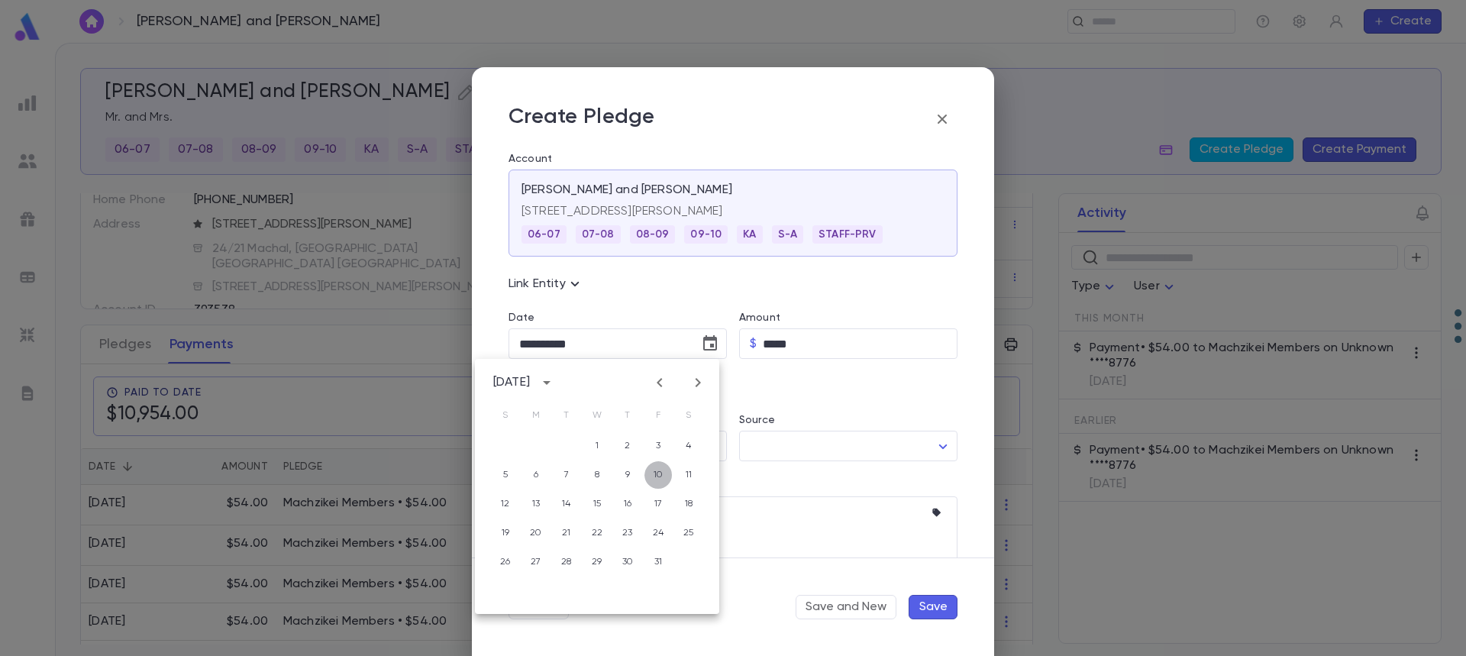
type input "**********"
click at [609, 381] on button "Create Donation Schedule" at bounding box center [595, 383] width 174 height 24
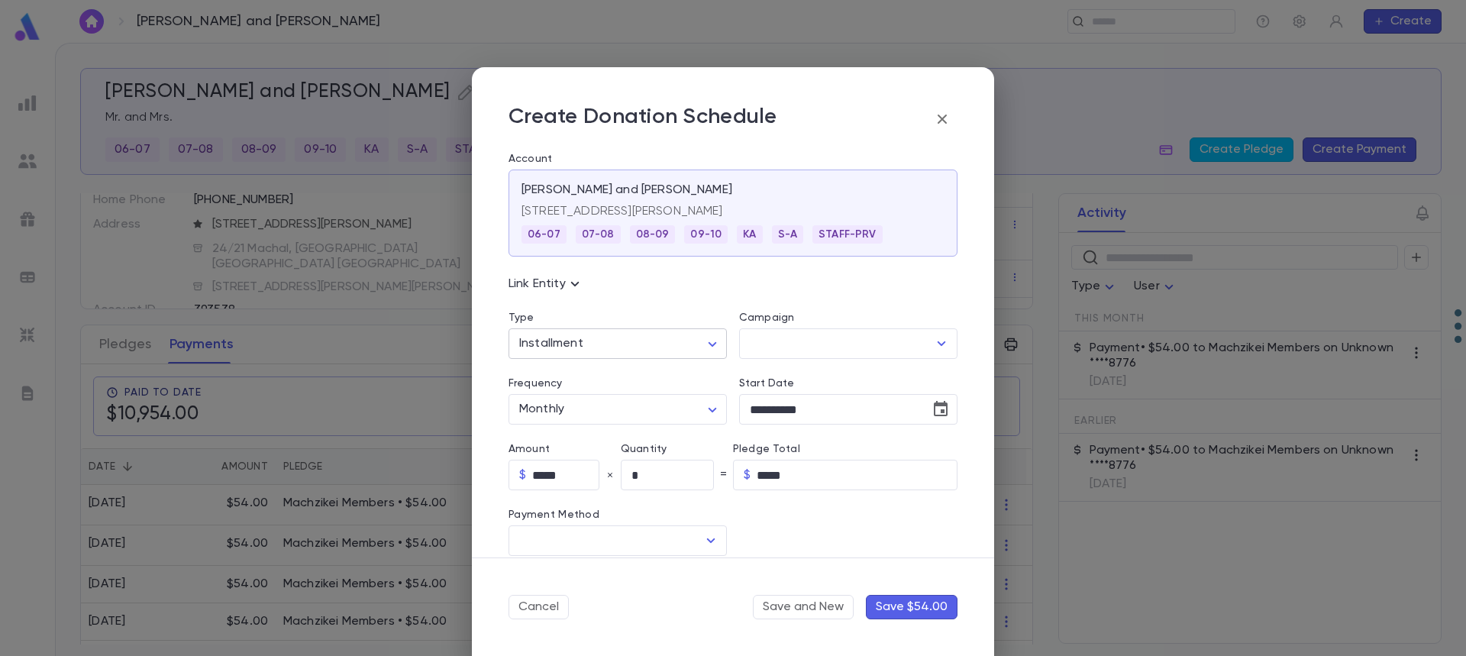
click at [612, 344] on body "Medetsky, Tzvi and Faigy ​ Create Medetsky, Tzvi and Faigy Mr. and Mrs. 06-07 0…" at bounding box center [733, 349] width 1466 height 613
click at [607, 404] on span "Recurring" at bounding box center [619, 400] width 189 height 15
type input "*********"
click at [787, 341] on input "Campaign" at bounding box center [837, 343] width 182 height 29
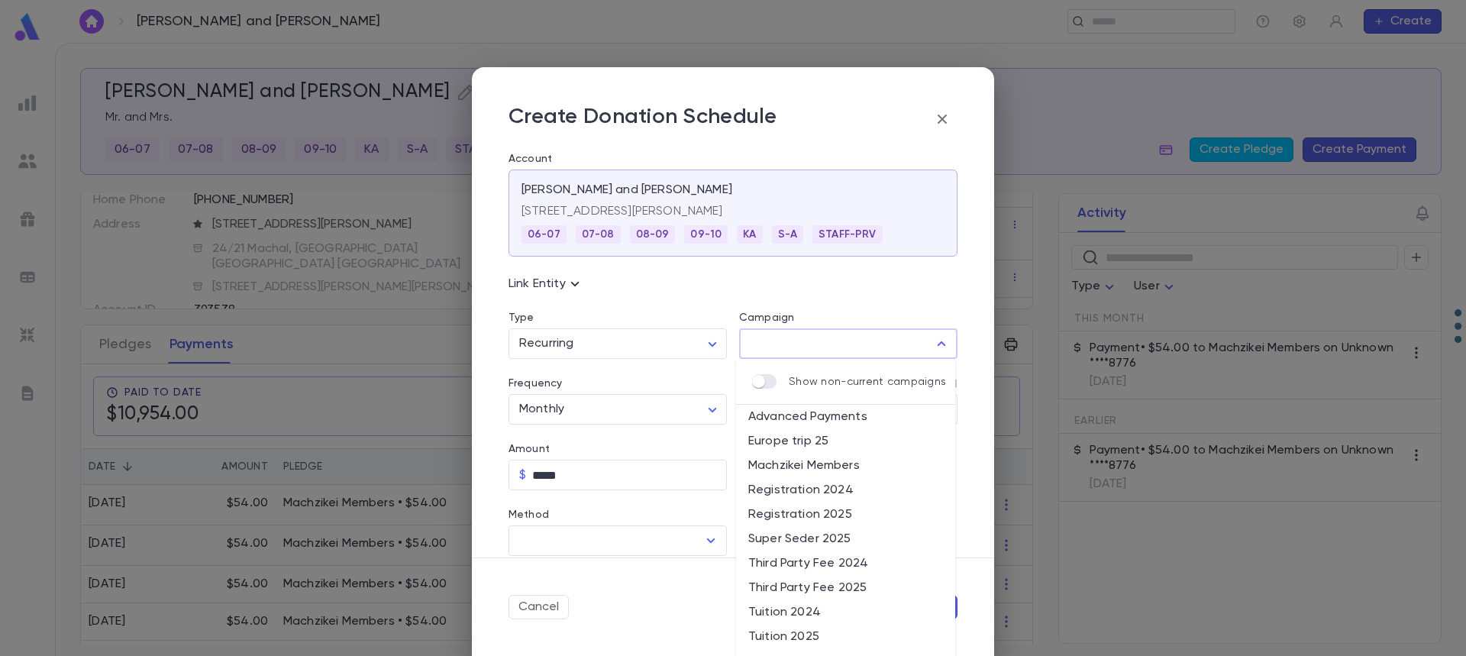
click at [807, 463] on li "Machzikei Members" at bounding box center [845, 466] width 219 height 24
type input "**********"
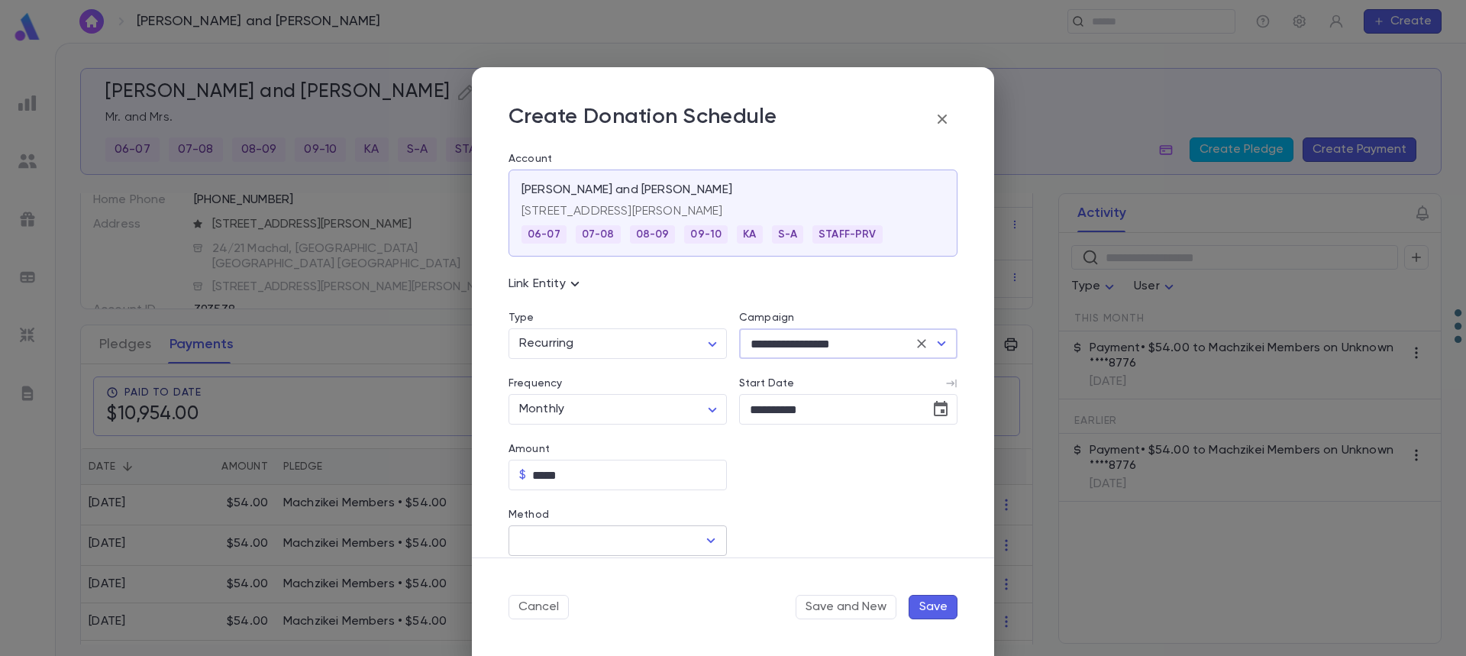
click at [606, 534] on input "Method" at bounding box center [606, 540] width 182 height 29
click at [572, 602] on li "Credit Card" at bounding box center [615, 598] width 215 height 24
type input "**********"
click at [791, 541] on input "Credit Card" at bounding box center [835, 541] width 193 height 30
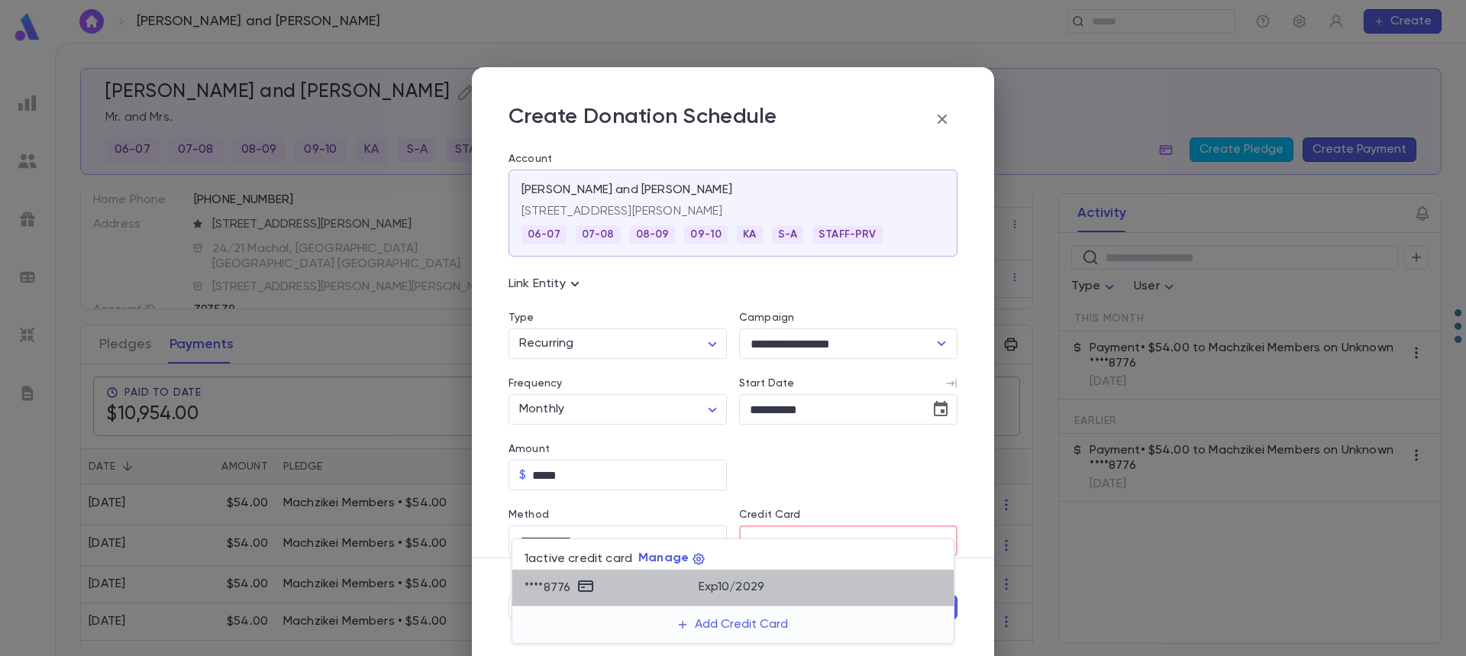
click at [673, 579] on div "**** 8776" at bounding box center [612, 587] width 174 height 23
type input "********"
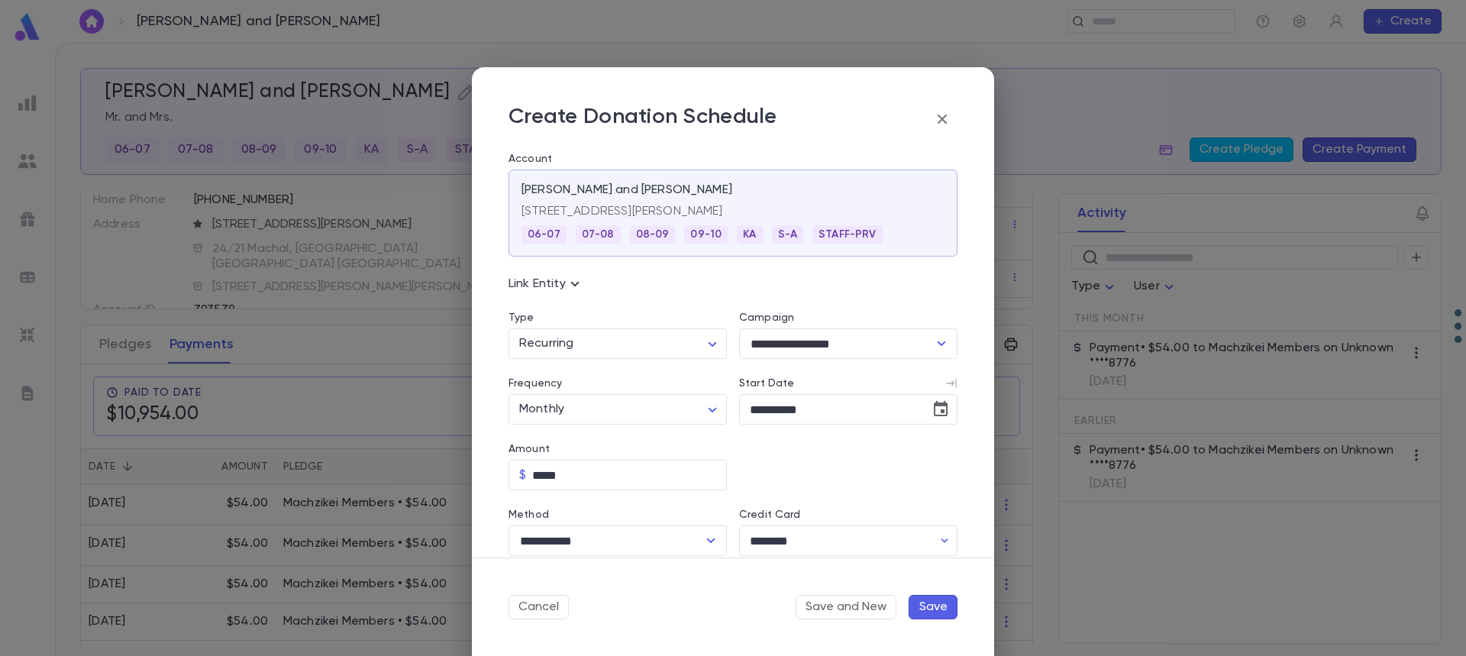
click at [939, 612] on button "Save" at bounding box center [933, 607] width 49 height 24
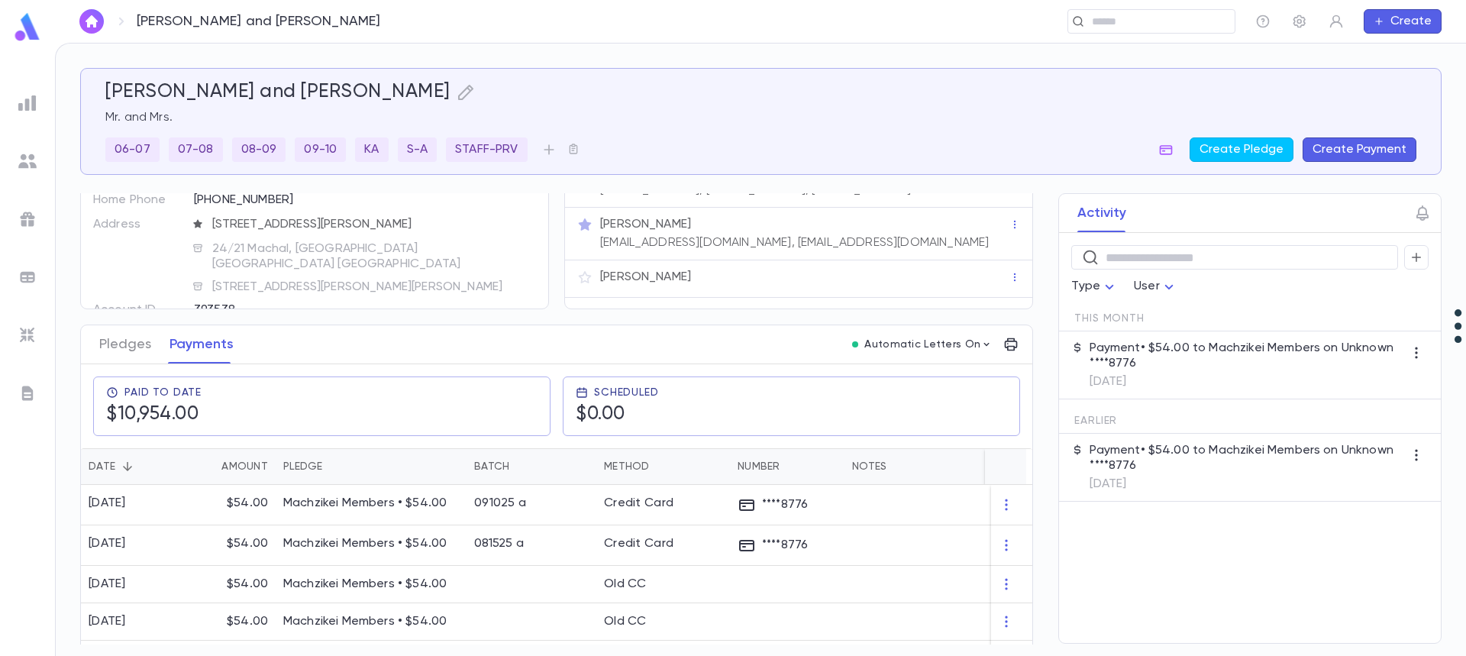
click at [108, 341] on button "Pledges" at bounding box center [125, 344] width 52 height 38
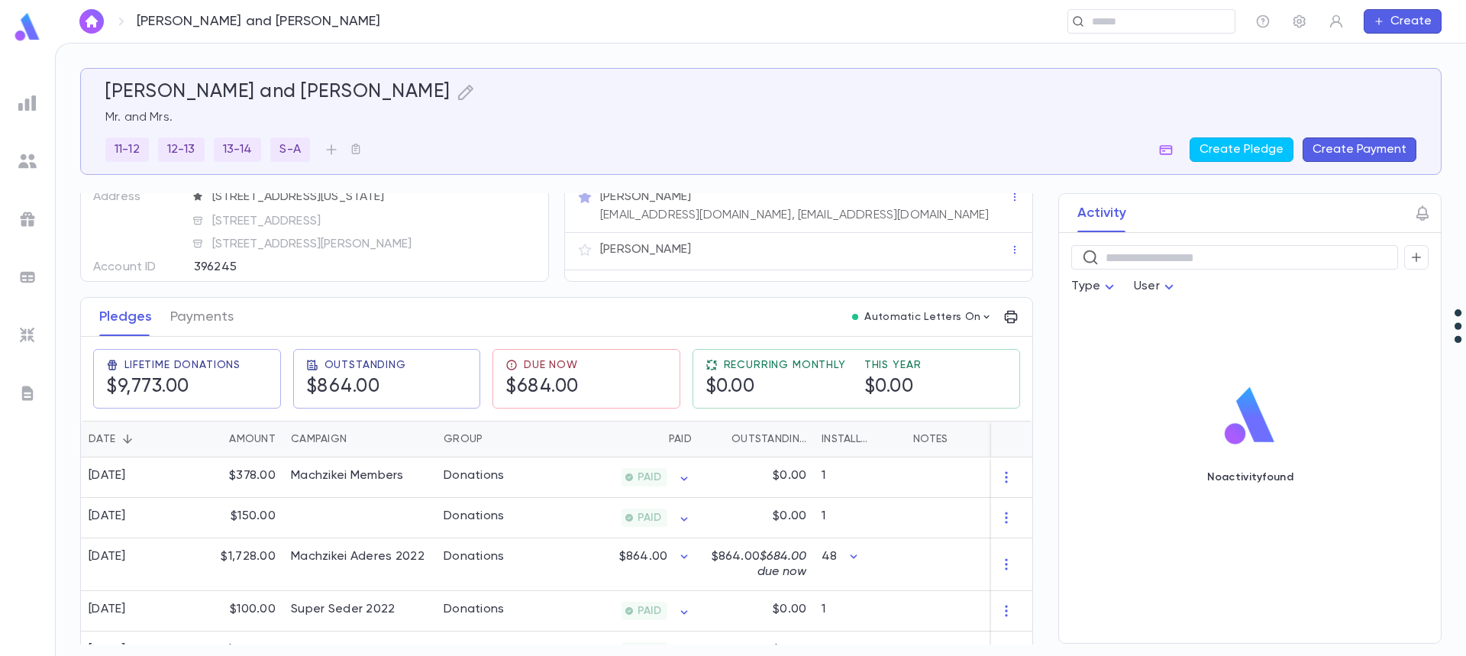
scroll to position [153, 0]
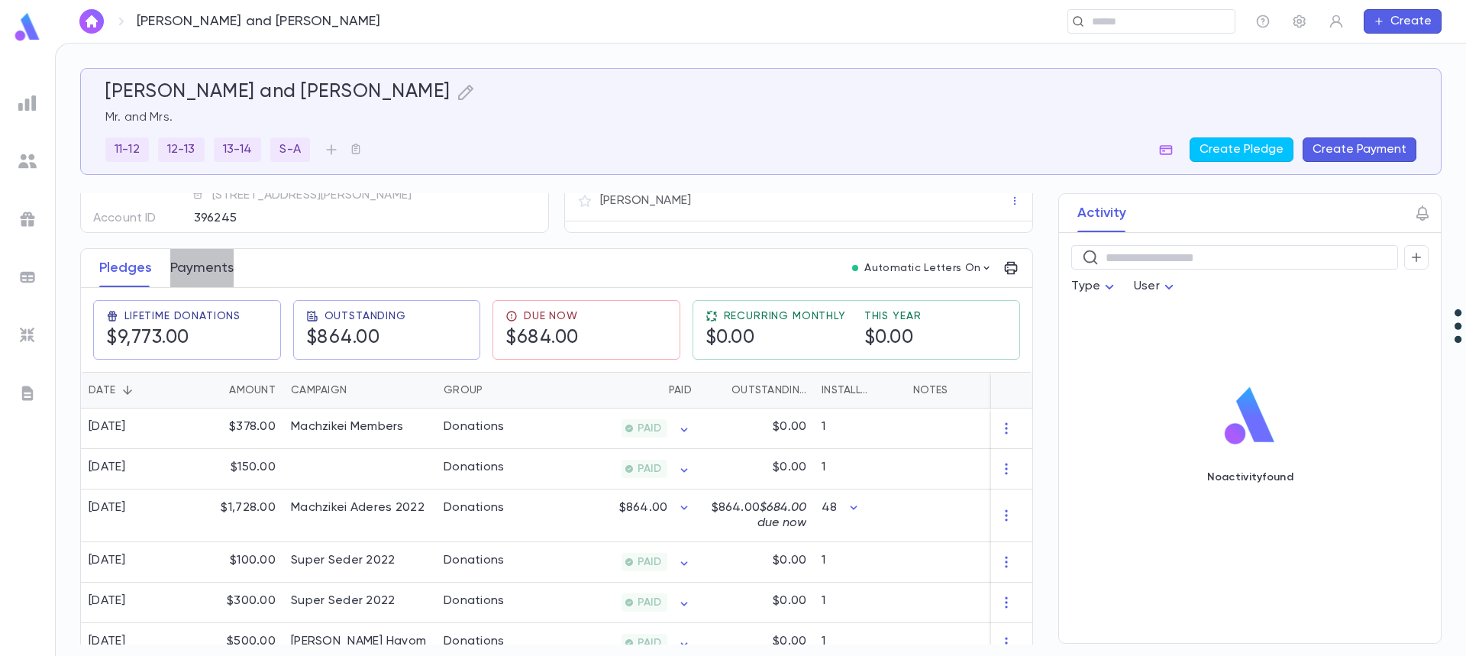
click at [201, 269] on button "Payments" at bounding box center [201, 268] width 63 height 38
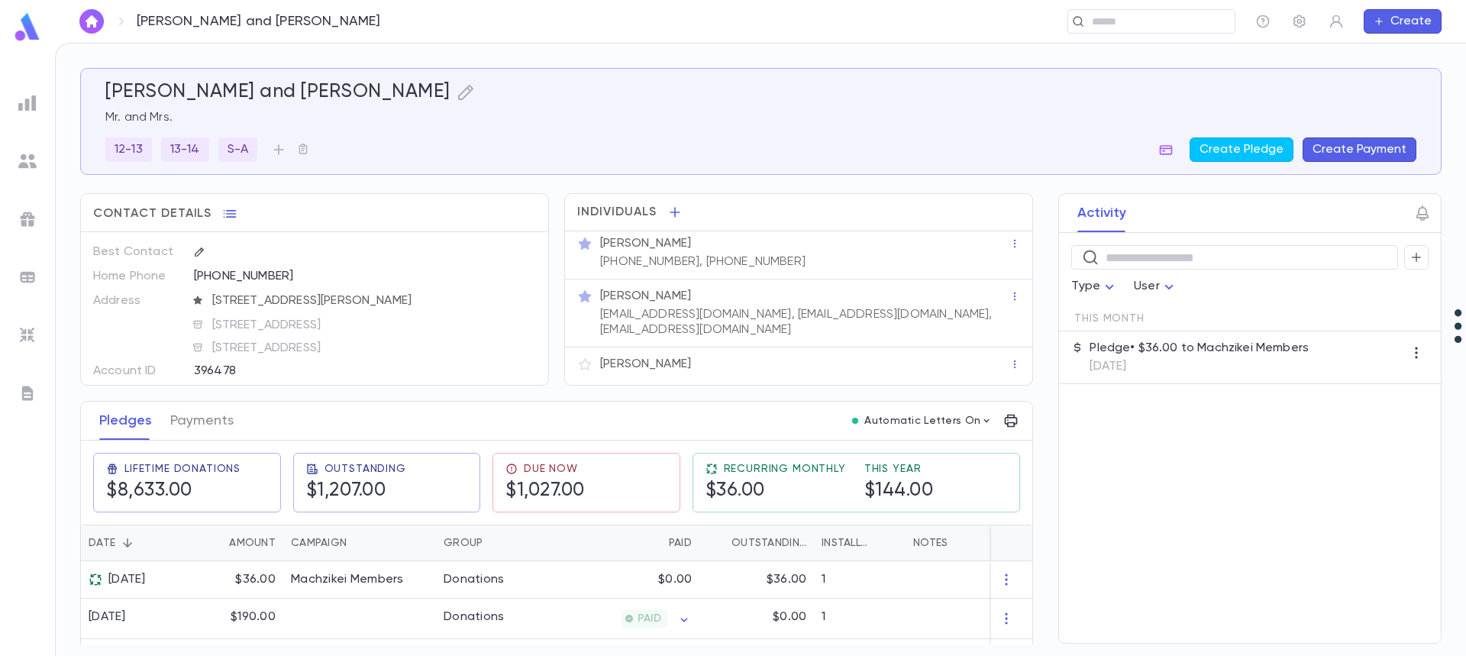
scroll to position [5, 0]
click at [326, 576] on div "Machzikei Members" at bounding box center [347, 579] width 113 height 15
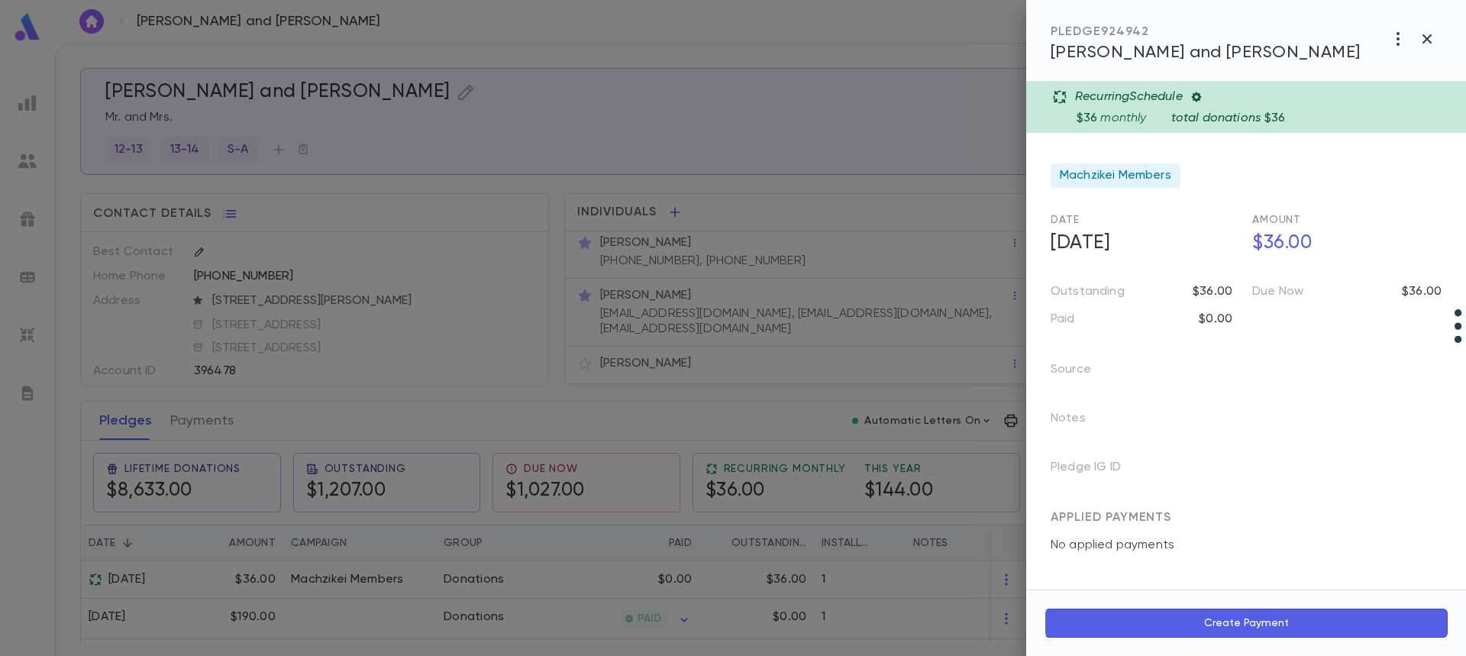
click at [204, 426] on div at bounding box center [733, 328] width 1466 height 656
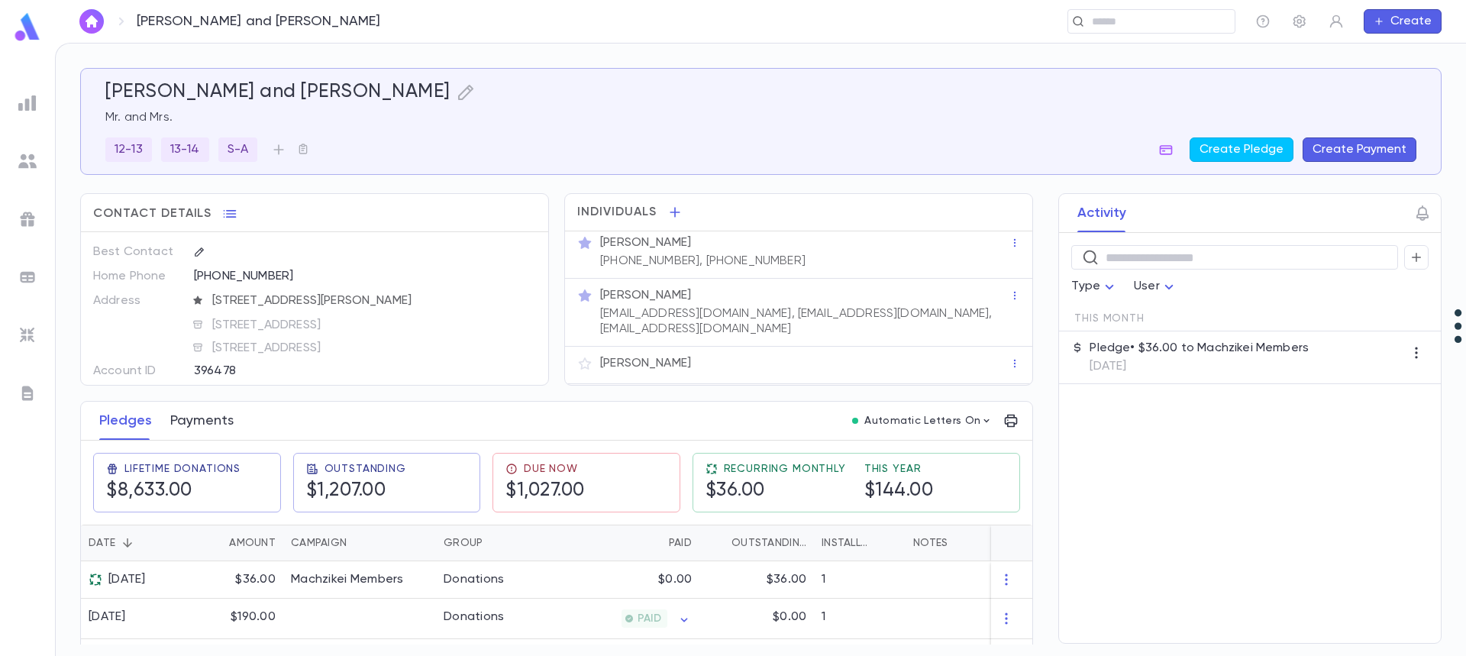
click at [204, 418] on button "Payments" at bounding box center [201, 421] width 63 height 38
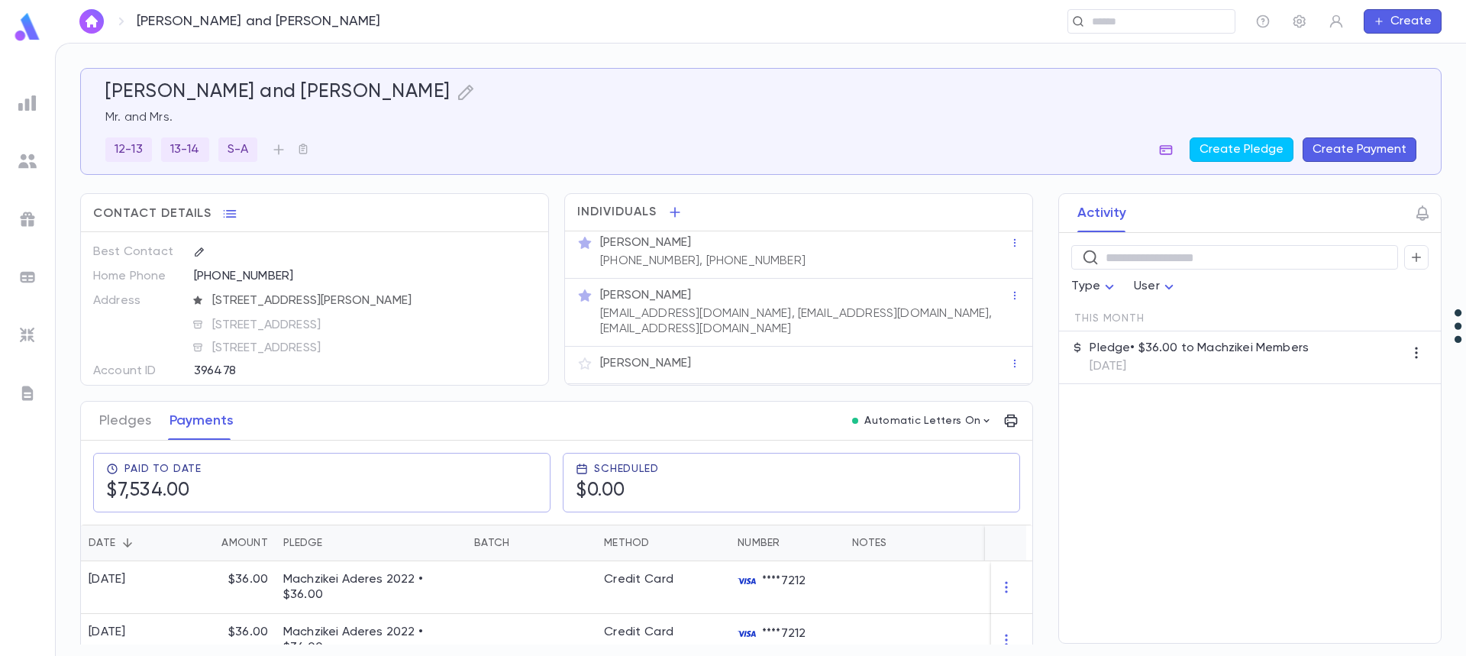
click at [1173, 149] on icon "button" at bounding box center [1165, 149] width 15 height 15
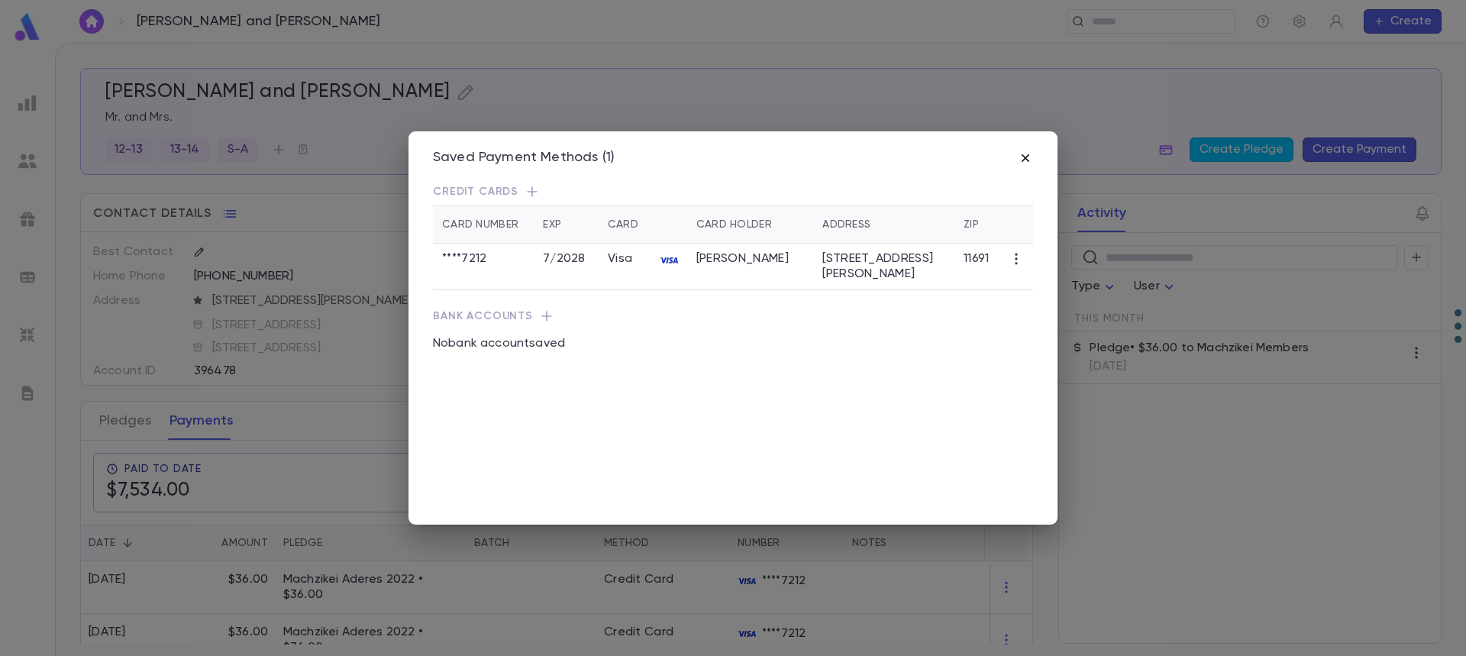
click at [1026, 156] on icon "button" at bounding box center [1025, 157] width 15 height 15
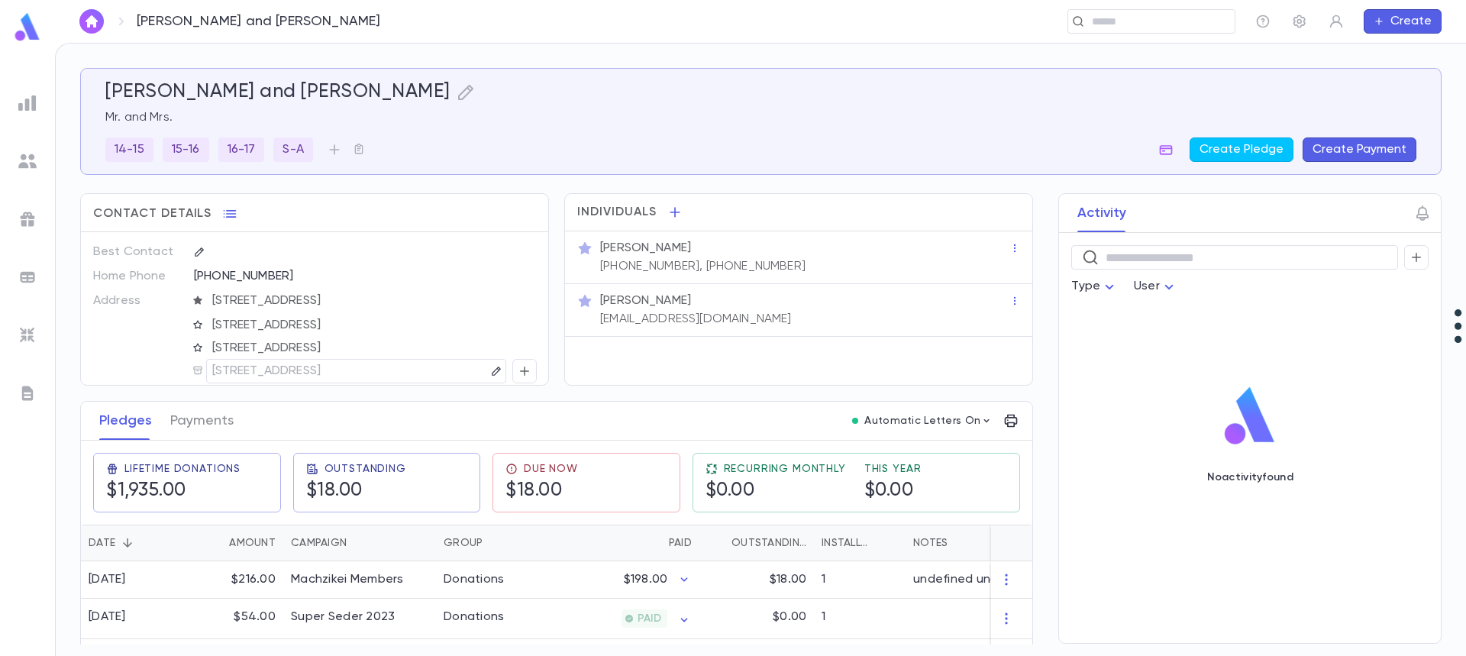
drag, startPoint x: 1033, startPoint y: 407, endPoint x: 1036, endPoint y: 434, distance: 26.9
click at [1036, 434] on div "Activity ​ Type User No activity found" at bounding box center [1236, 418] width 411 height 450
click at [816, 582] on div "1" at bounding box center [860, 579] width 92 height 37
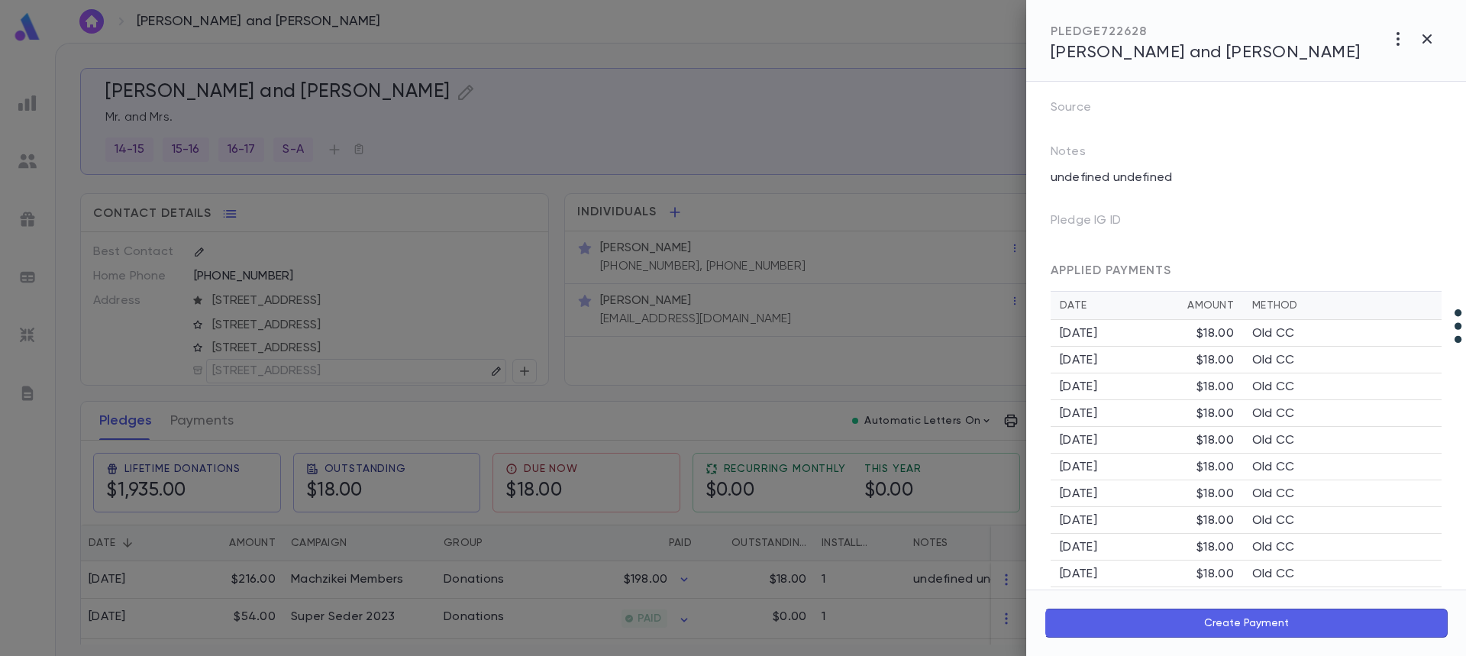
scroll to position [184, 0]
click at [341, 582] on div at bounding box center [733, 328] width 1466 height 656
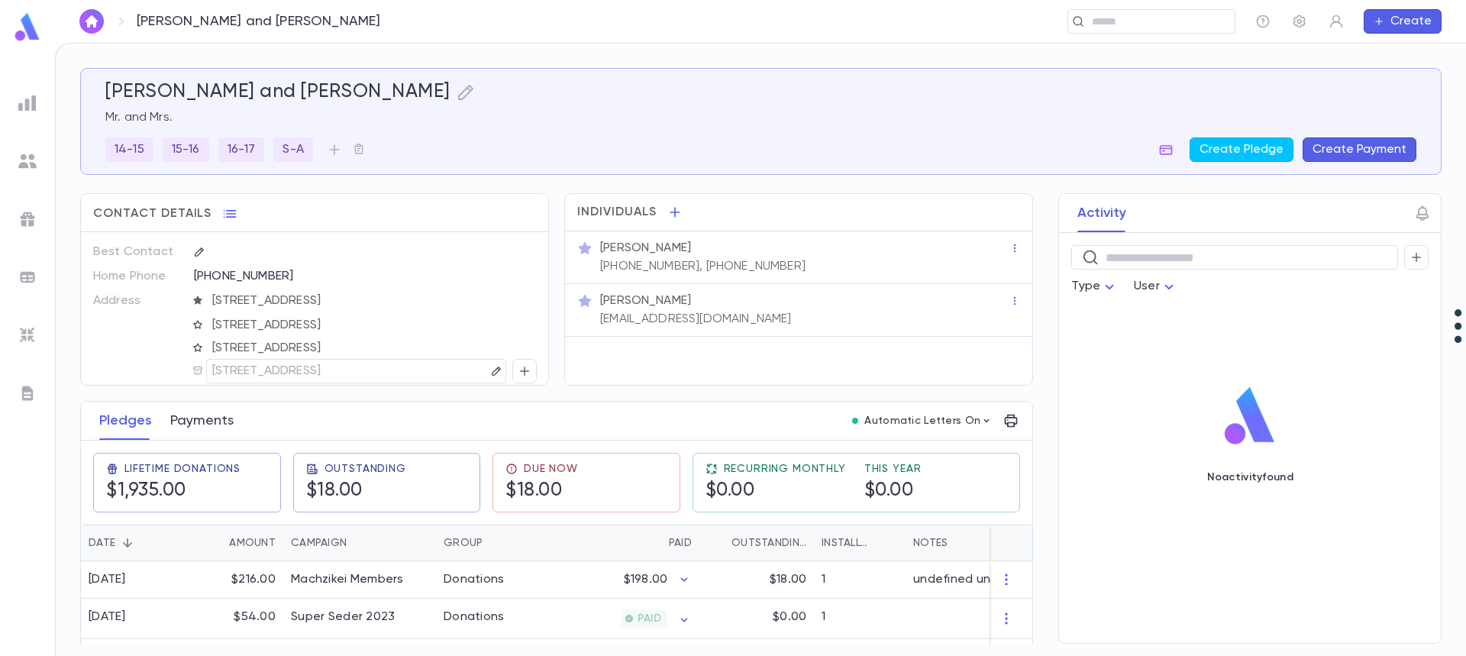
click at [207, 419] on button "Payments" at bounding box center [201, 421] width 63 height 38
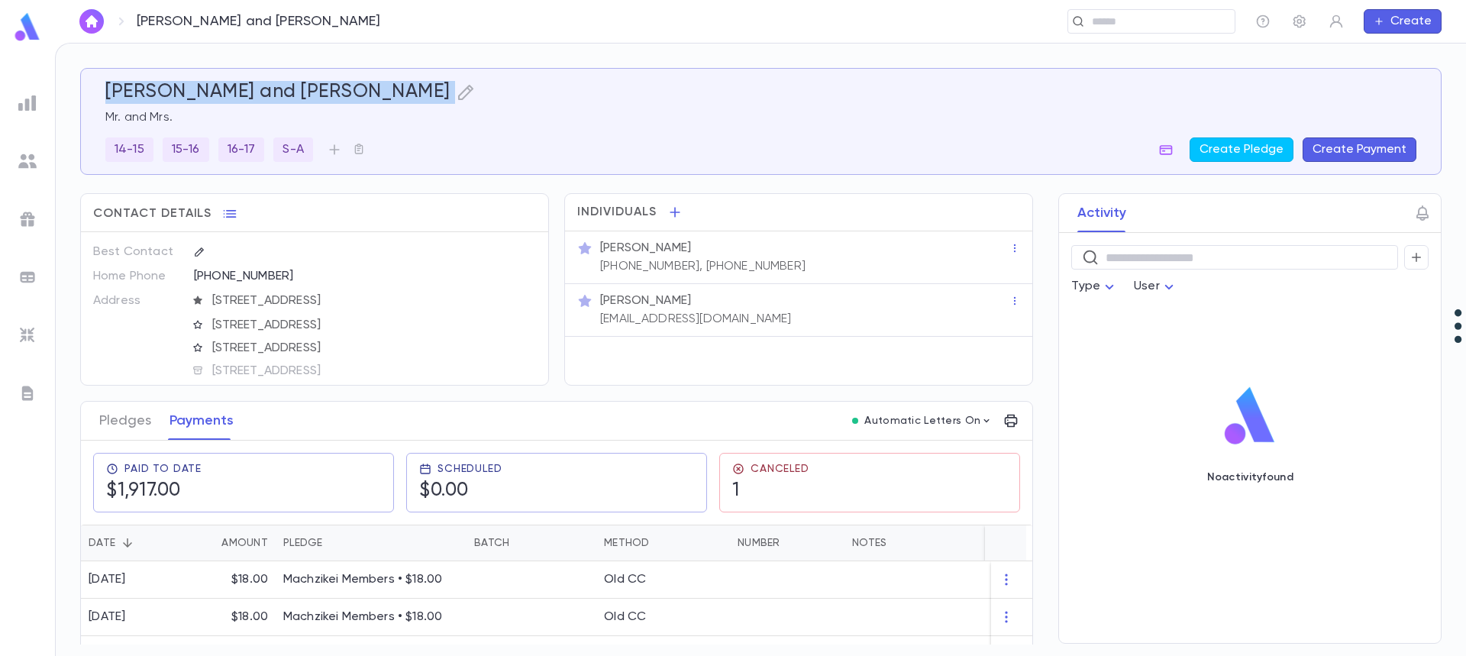
drag, startPoint x: 106, startPoint y: 91, endPoint x: 405, endPoint y: 73, distance: 299.8
click at [405, 73] on div "Nierenberg, Nachum and Adina Mr. and Mrs. 14-15 15-16 16-17 S-A Create Pledge C…" at bounding box center [754, 112] width 1323 height 99
copy div "Nierenberg, Nachum and Adina"
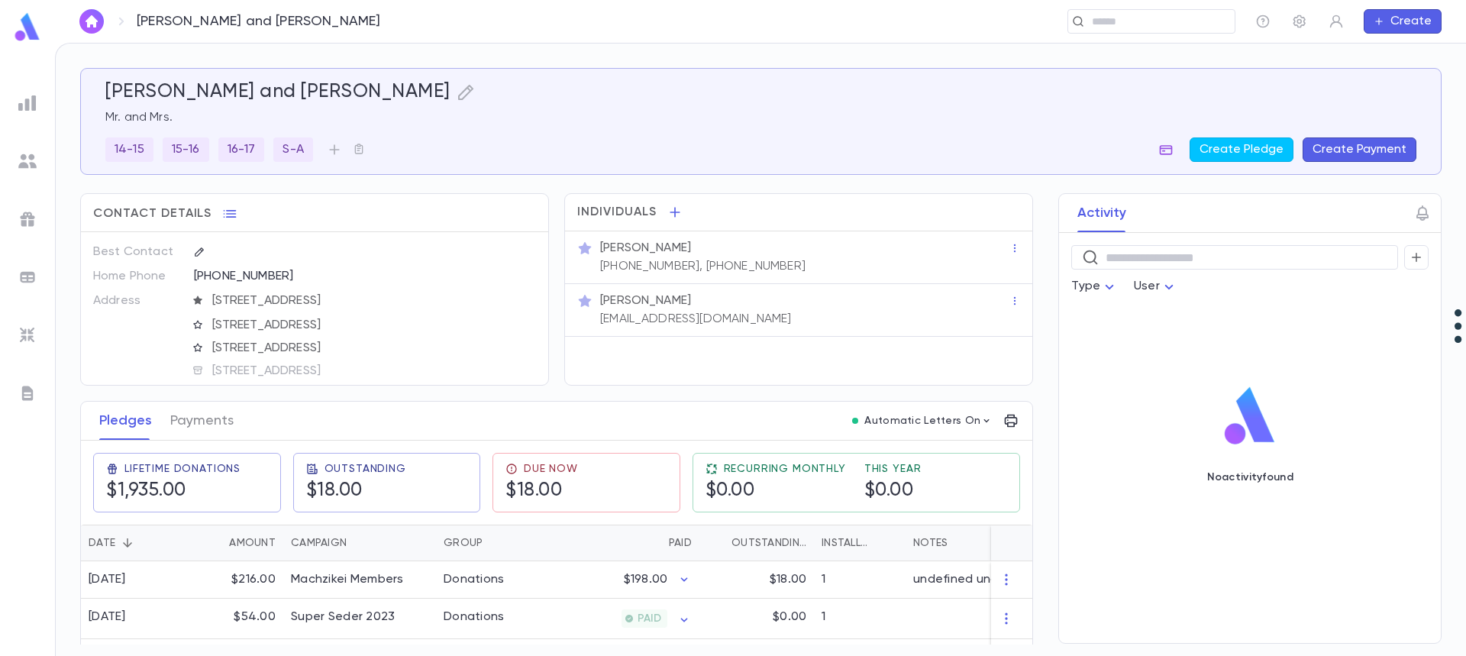
click at [1165, 150] on icon "button" at bounding box center [1166, 150] width 13 height 10
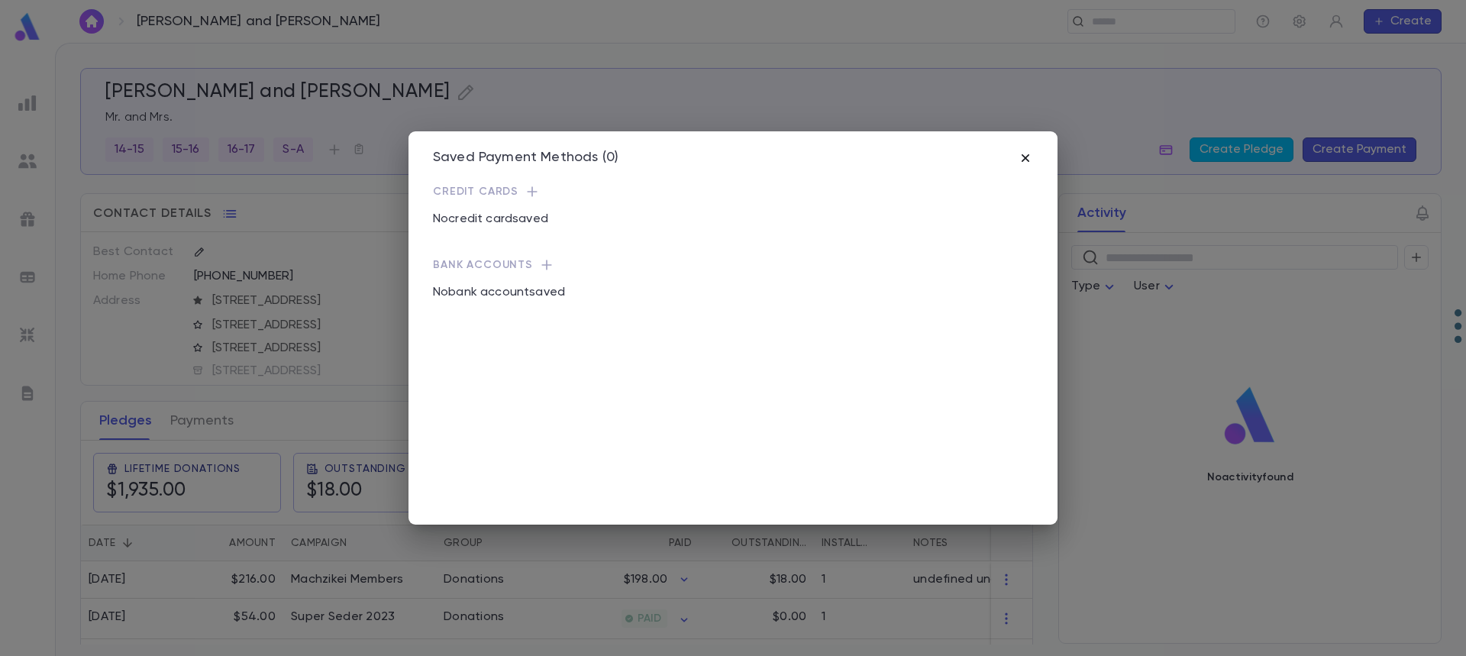
click at [1025, 158] on icon "button" at bounding box center [1026, 158] width 8 height 8
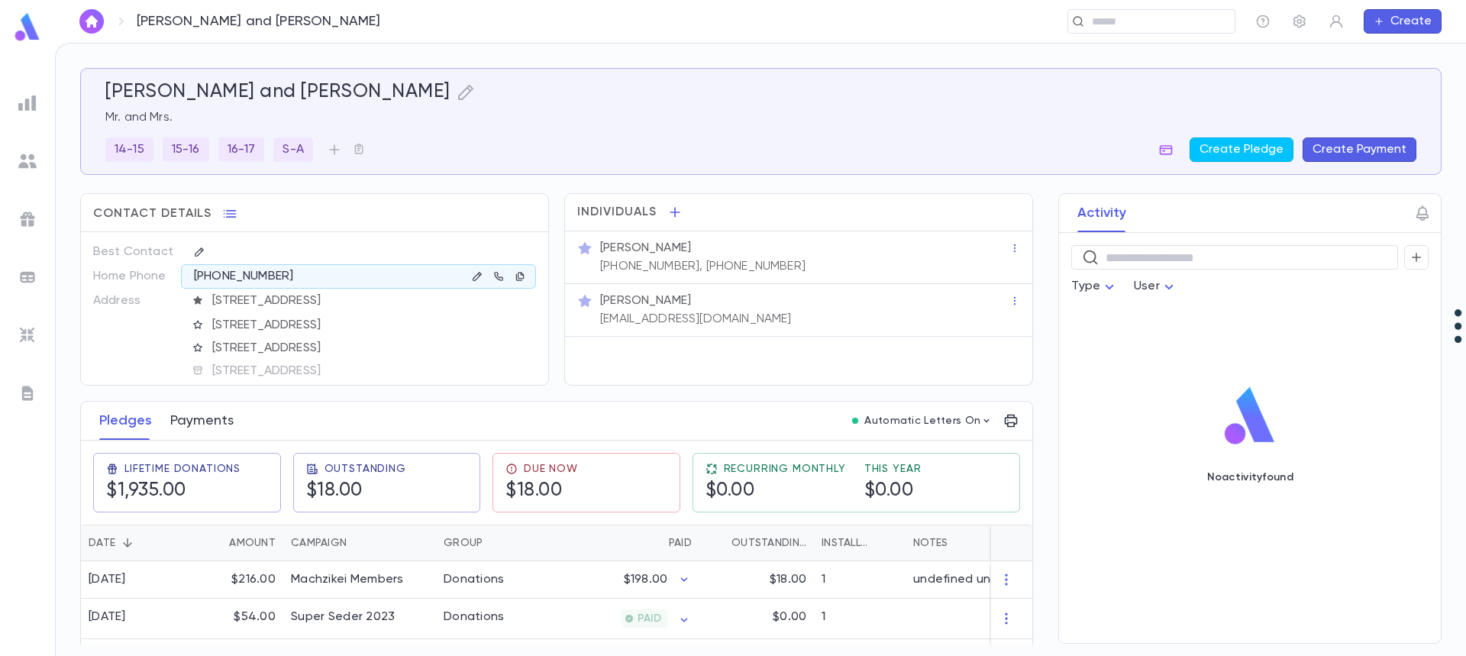
click at [202, 421] on button "Payments" at bounding box center [201, 421] width 63 height 38
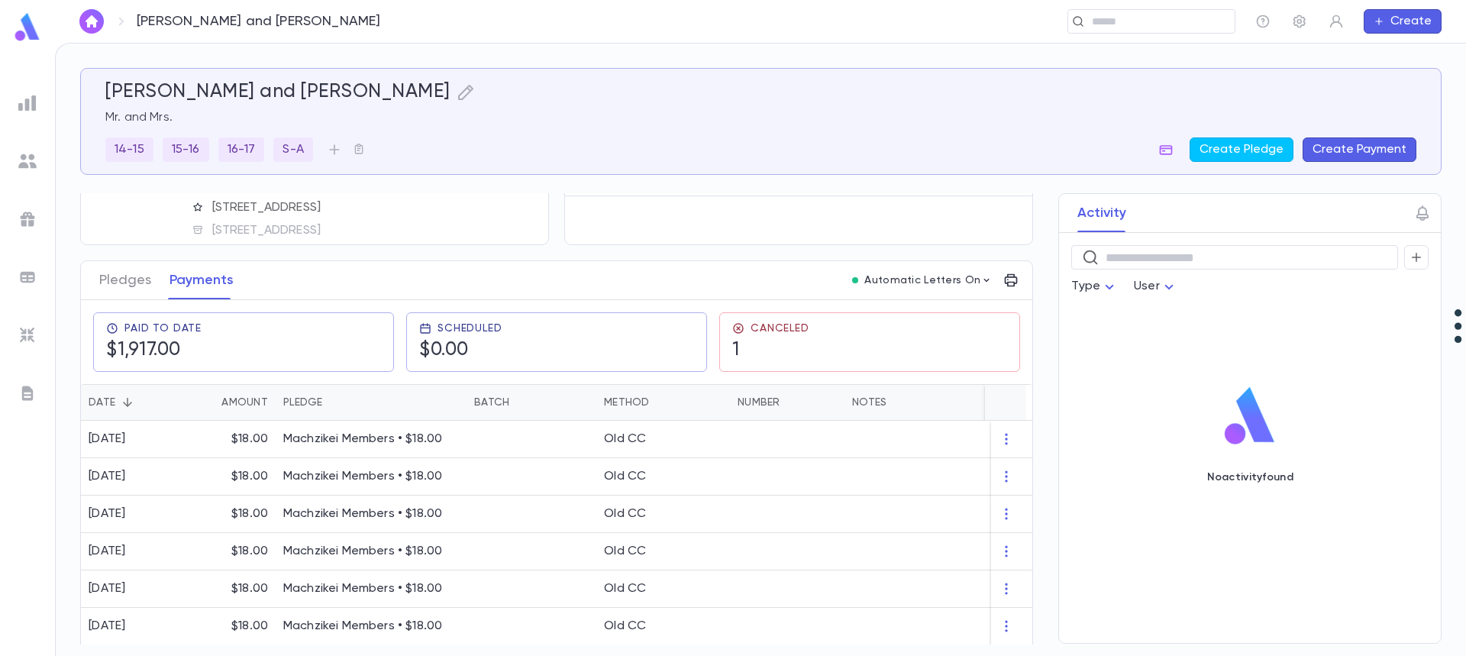
scroll to position [153, 0]
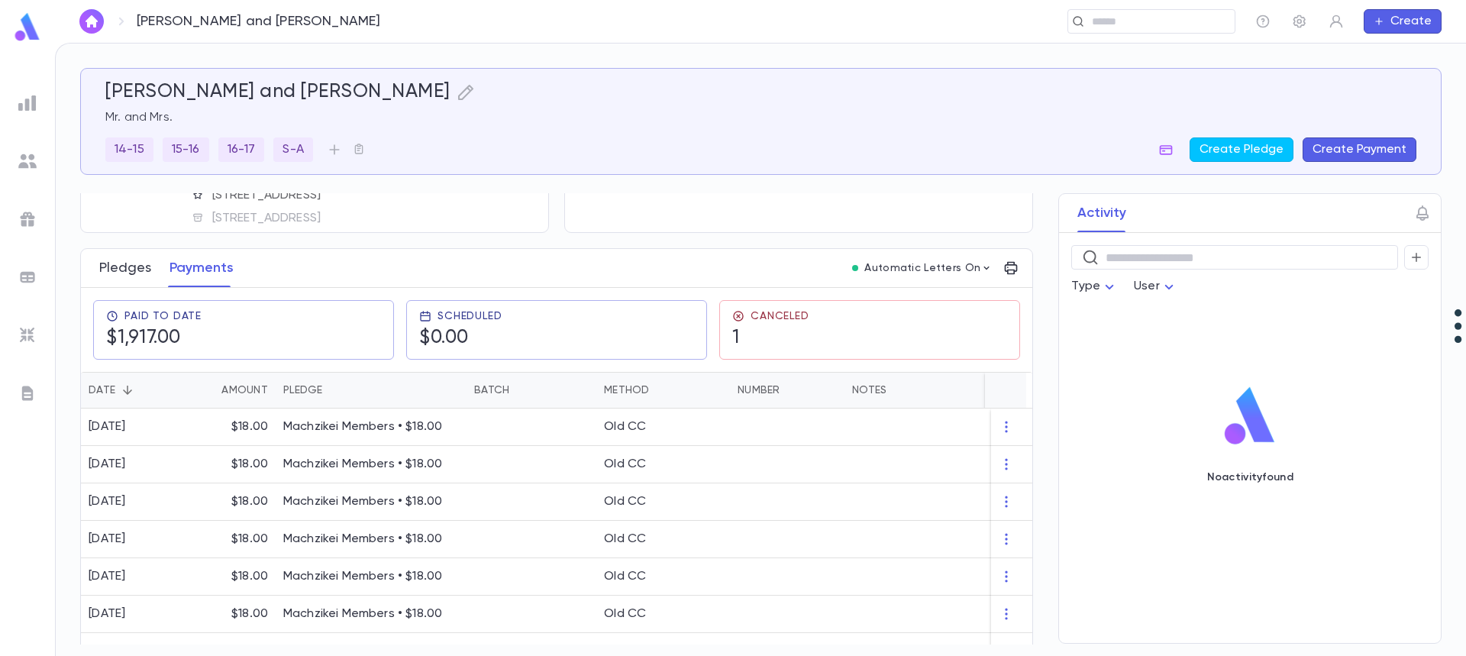
click at [117, 274] on button "Pledges" at bounding box center [125, 268] width 52 height 38
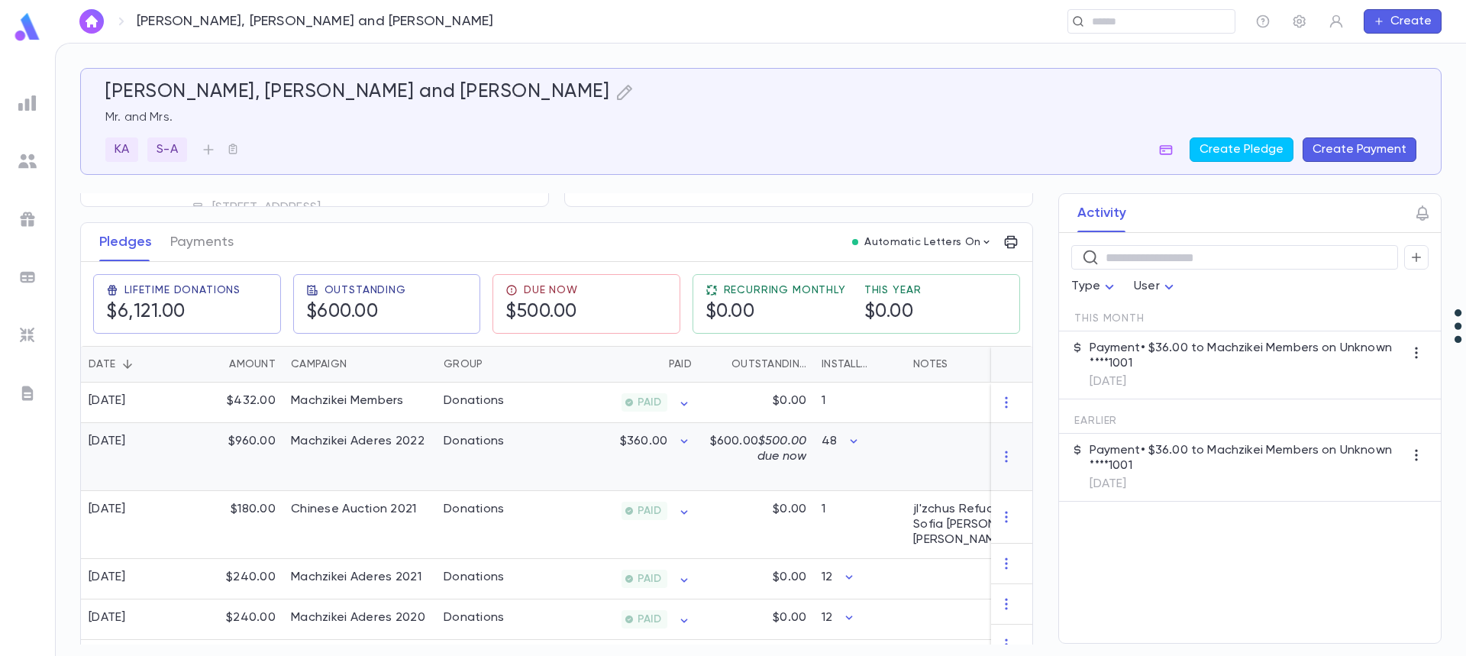
scroll to position [153, 0]
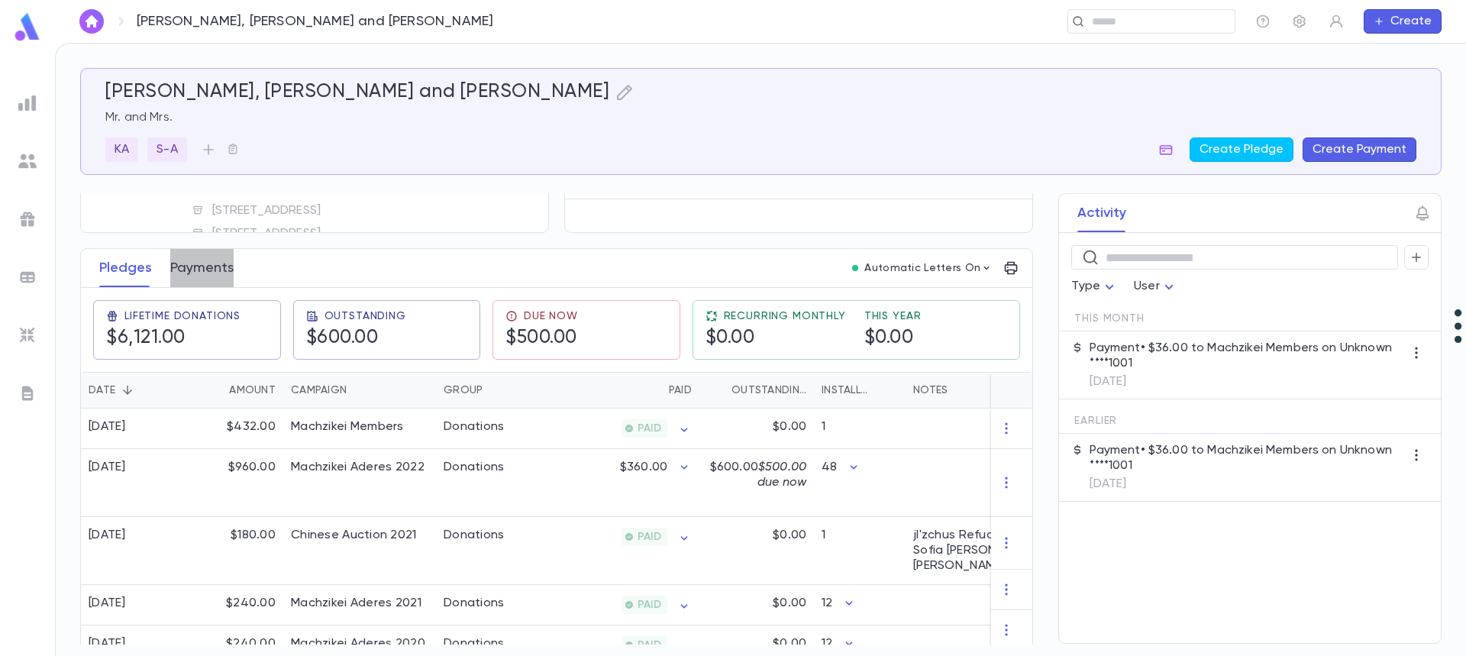
click at [199, 257] on button "Payments" at bounding box center [201, 268] width 63 height 38
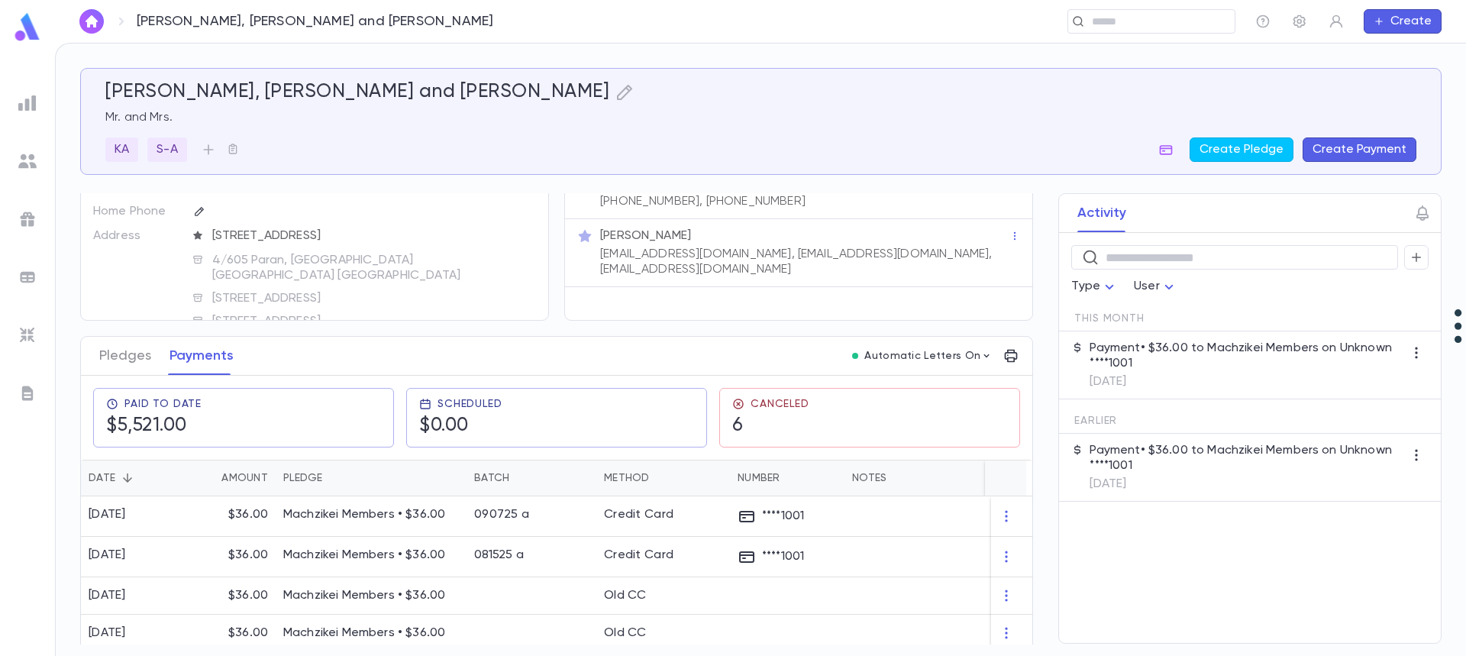
scroll to position [153, 0]
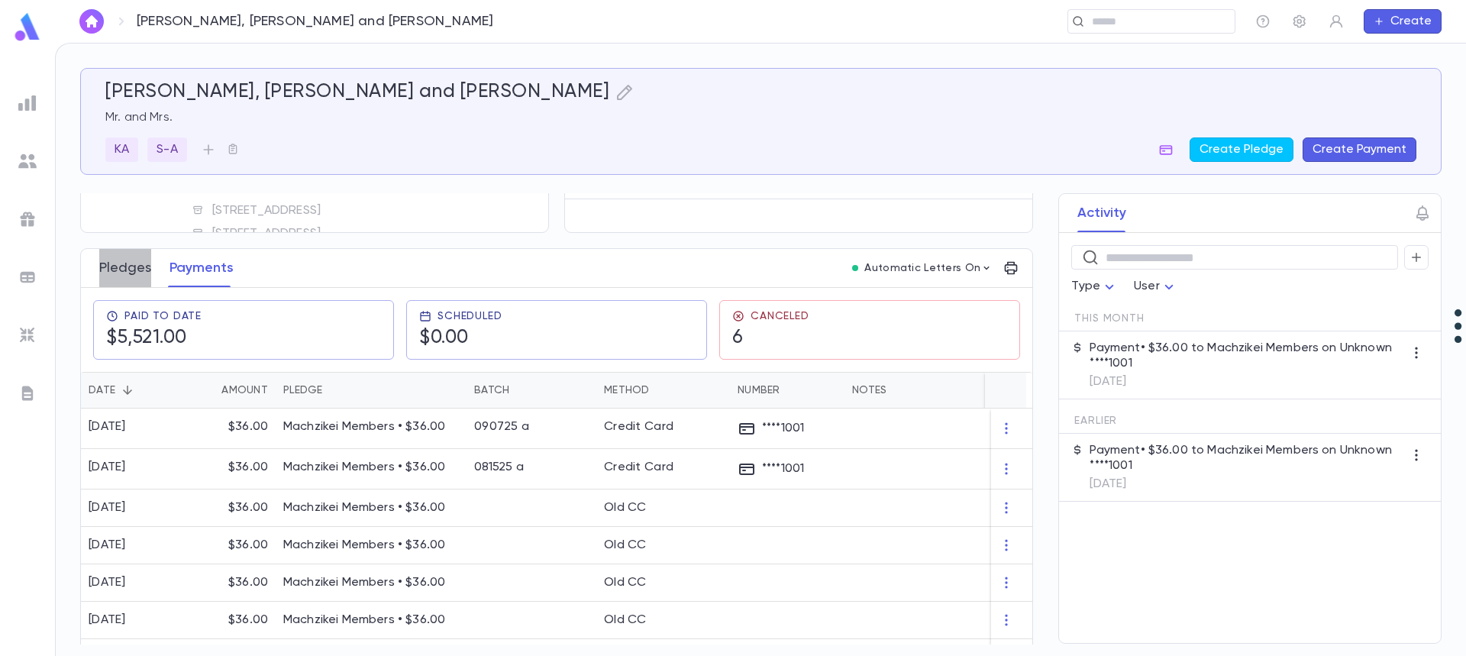
click at [126, 268] on button "Pledges" at bounding box center [125, 268] width 52 height 38
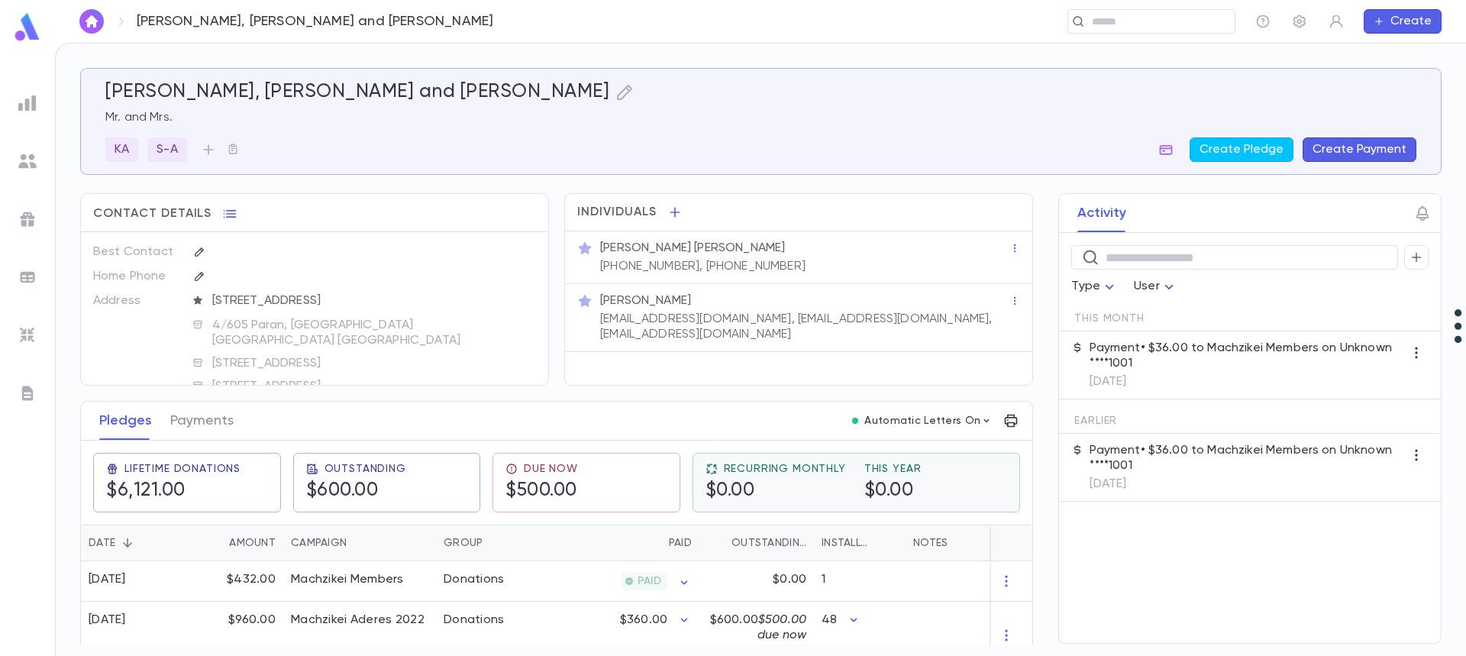
scroll to position [76, 0]
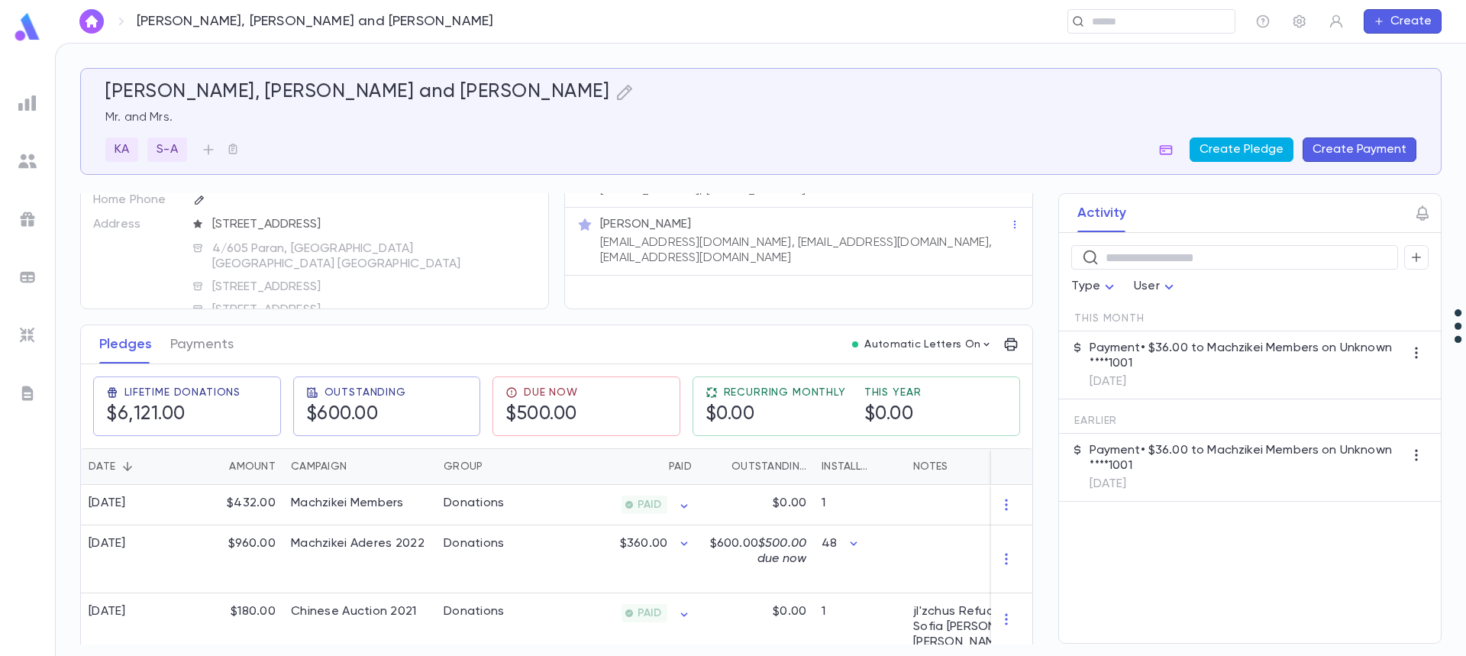
click at [1253, 148] on button "Create Pledge" at bounding box center [1241, 149] width 104 height 24
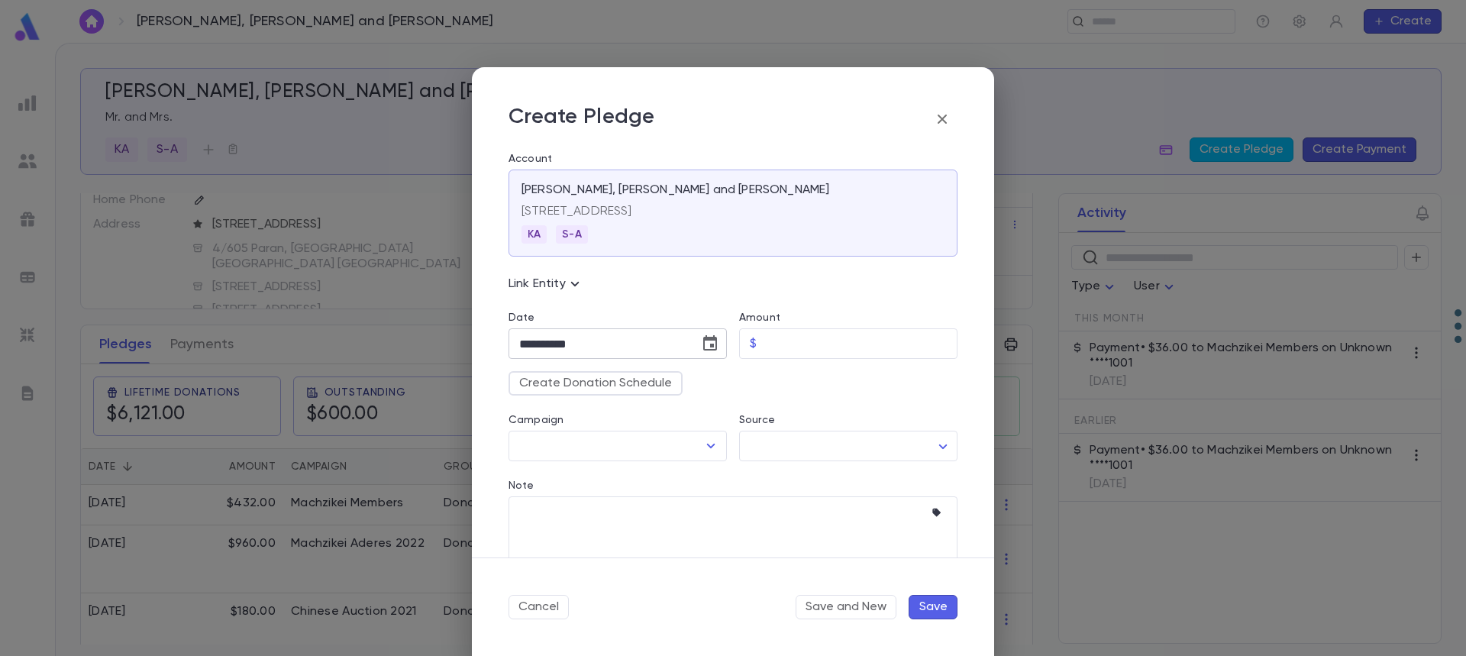
click at [710, 339] on icon "Choose date, selected date is Sep 30, 2025" at bounding box center [710, 342] width 14 height 15
click at [698, 383] on icon "Next month" at bounding box center [698, 382] width 18 height 18
click at [561, 477] on button "7" at bounding box center [566, 474] width 27 height 27
type input "**********"
click at [216, 342] on div "**********" at bounding box center [733, 328] width 1466 height 656
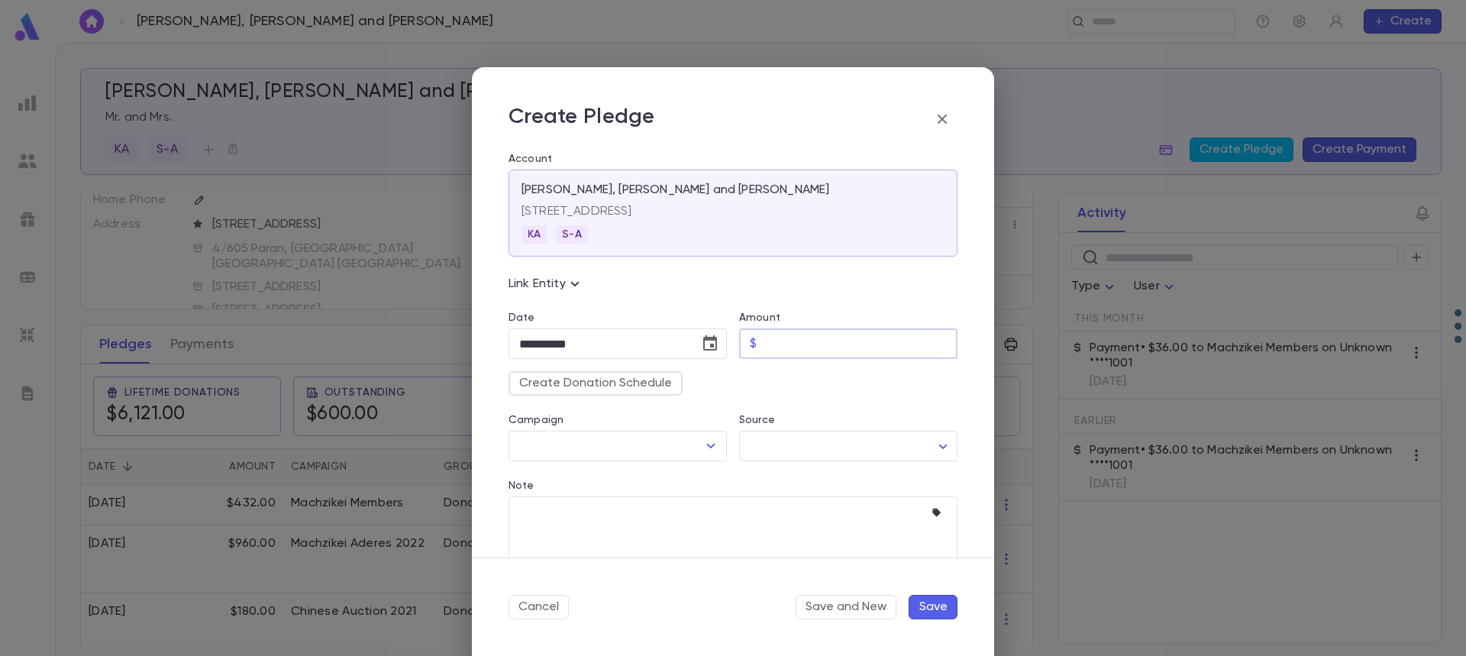
click at [790, 335] on input "Amount" at bounding box center [860, 344] width 195 height 30
type input "****"
click at [539, 607] on button "Cancel" at bounding box center [538, 607] width 60 height 24
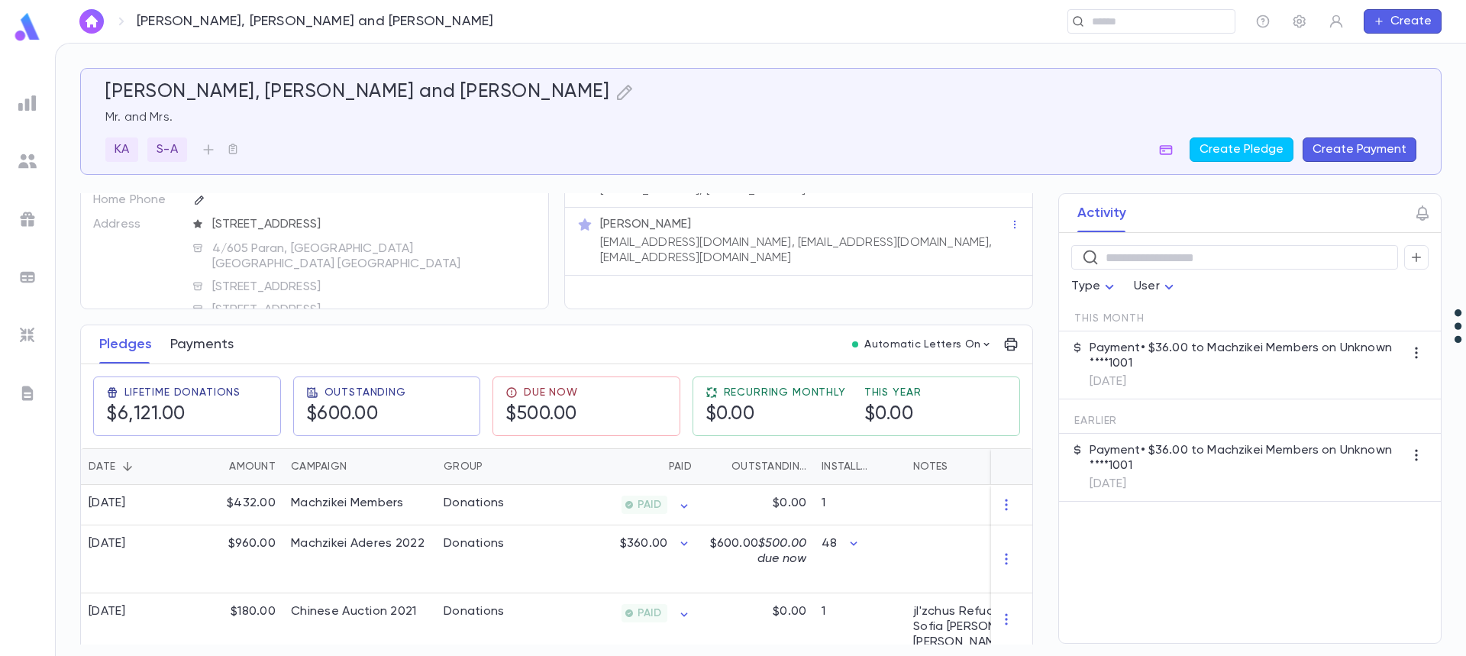
click at [206, 353] on button "Payments" at bounding box center [201, 344] width 63 height 38
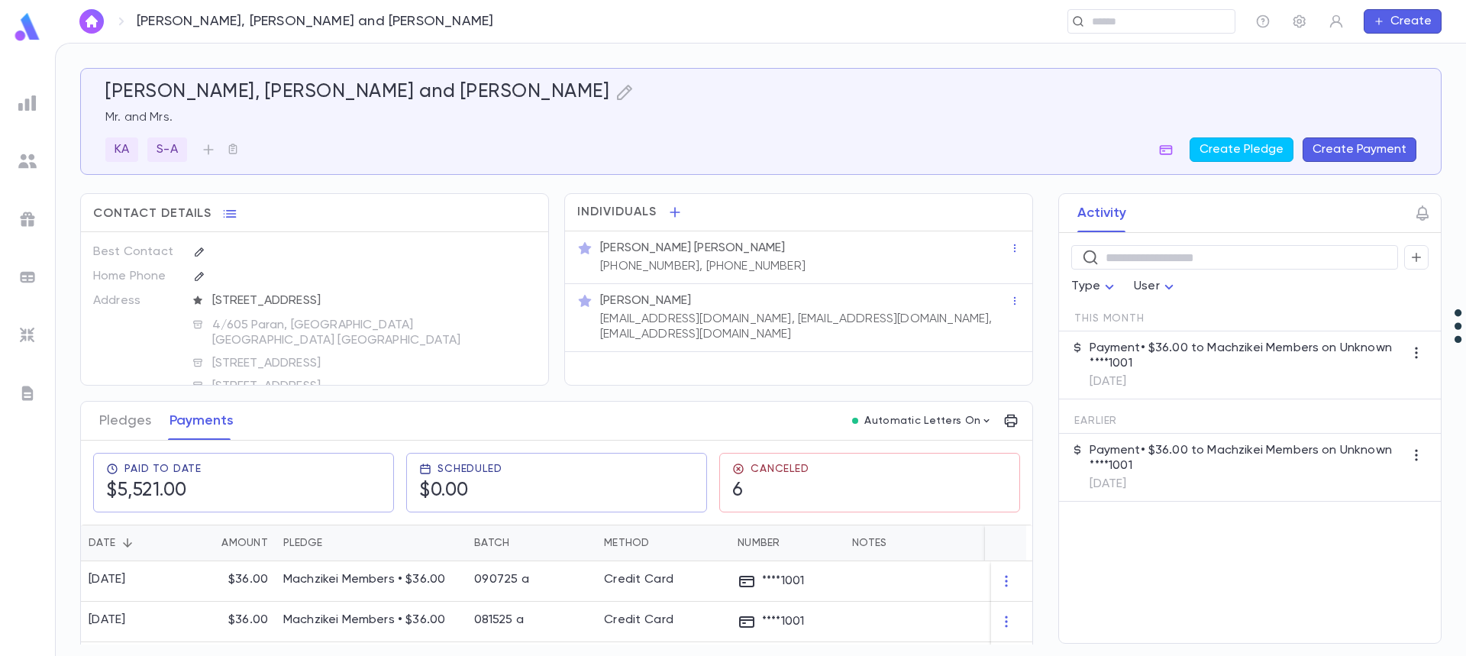
scroll to position [153, 0]
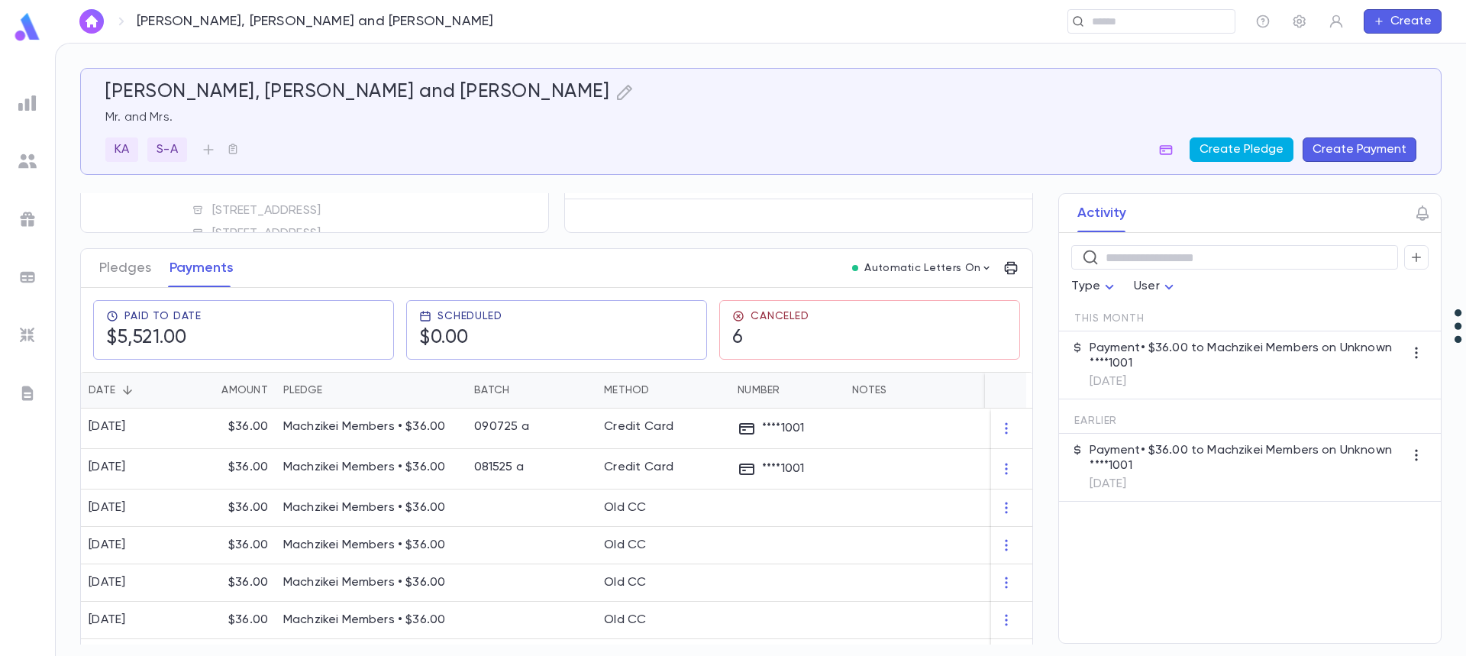
click at [1253, 149] on button "Create Pledge" at bounding box center [1241, 149] width 104 height 24
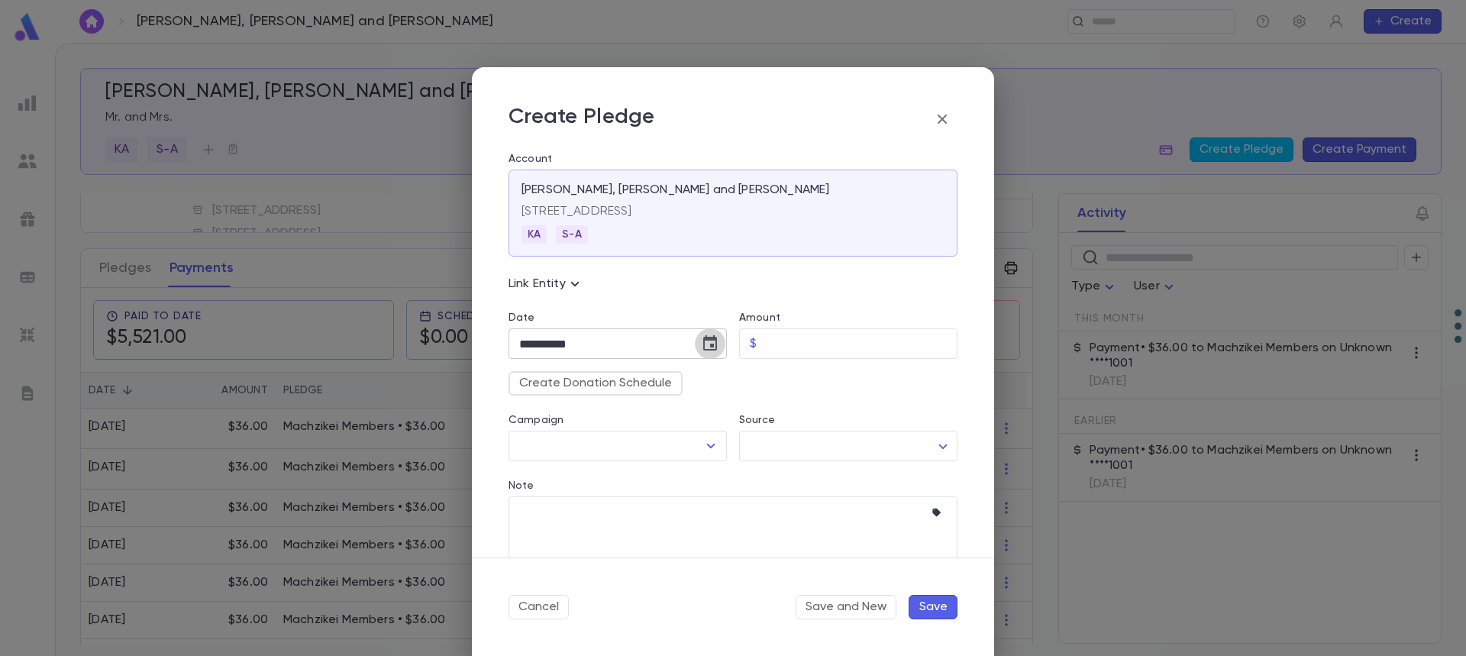
click at [709, 344] on icon "Choose date, selected date is Sep 30, 2025" at bounding box center [710, 342] width 14 height 15
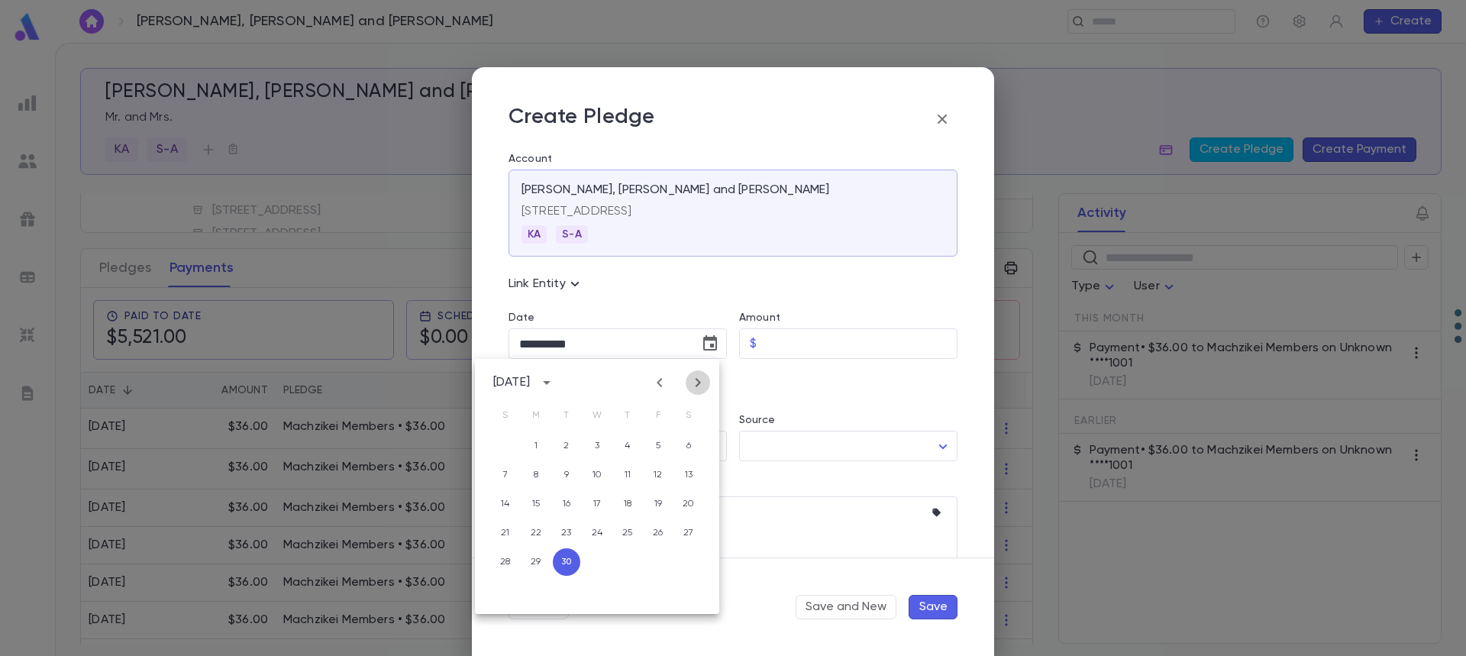
click at [698, 386] on icon "Next month" at bounding box center [698, 382] width 5 height 9
click at [573, 471] on button "7" at bounding box center [566, 474] width 27 height 27
type input "**********"
click at [809, 353] on input "Amount" at bounding box center [860, 344] width 195 height 30
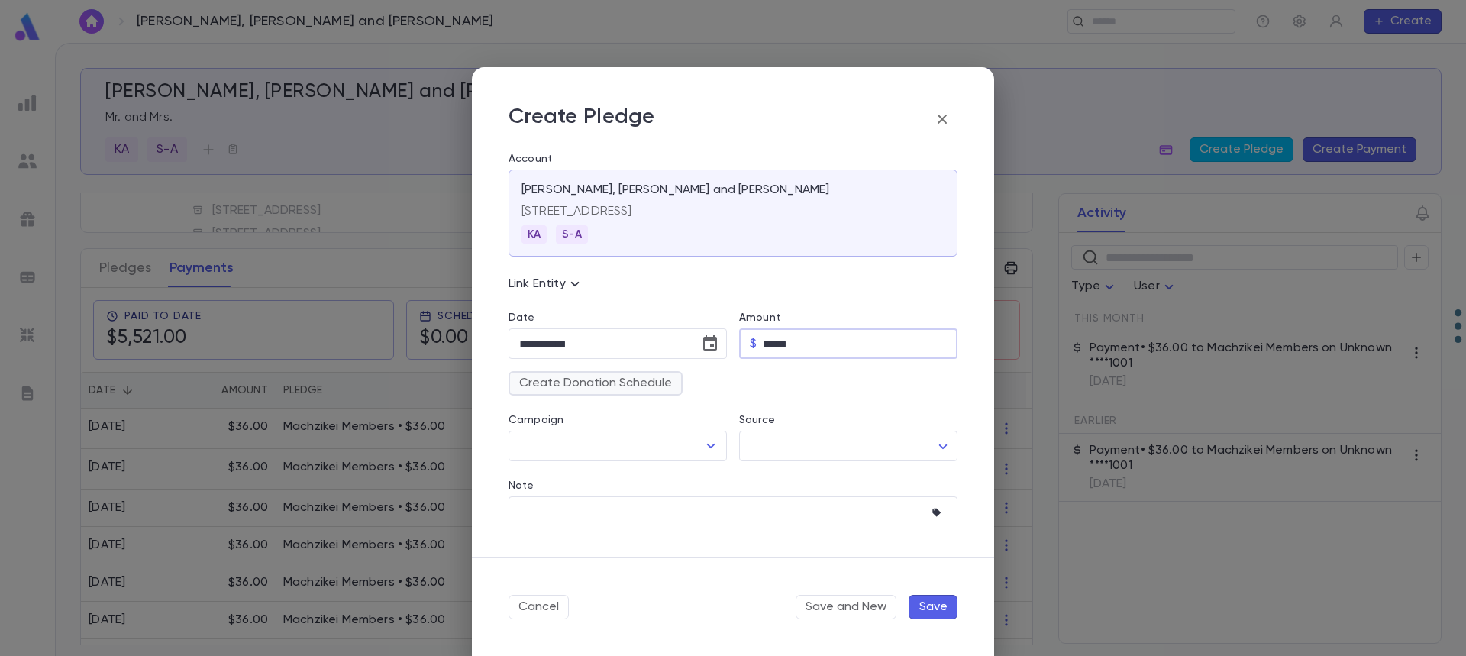
type input "*****"
click at [580, 392] on button "Create Donation Schedule" at bounding box center [595, 383] width 174 height 24
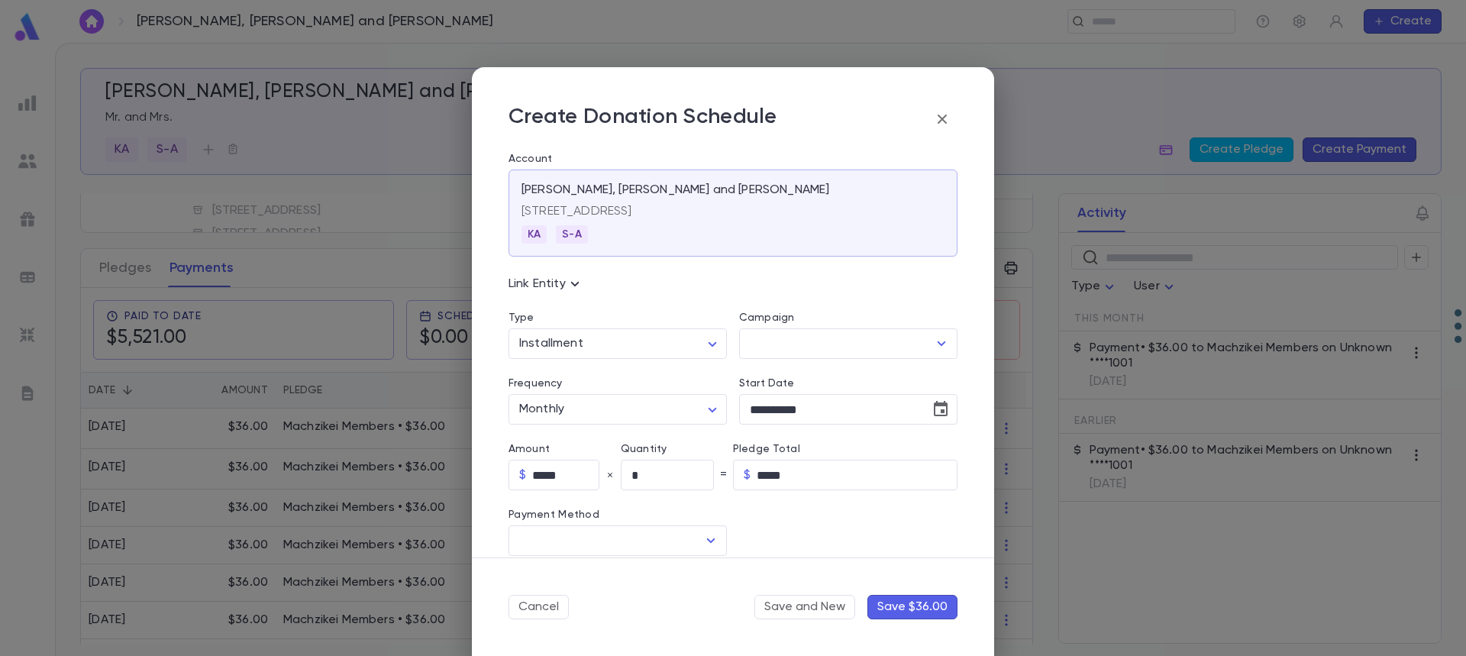
click at [600, 324] on div "Type" at bounding box center [617, 319] width 218 height 17
click at [601, 333] on body "Roberg, Kuti and Miri ​ Create Roberg, Kuti and Miri Mr. and Mrs. KA S-A Create…" at bounding box center [733, 349] width 1466 height 613
click at [576, 406] on span "Recurring" at bounding box center [619, 400] width 189 height 15
type input "*********"
click at [777, 350] on input "Campaign" at bounding box center [837, 343] width 182 height 29
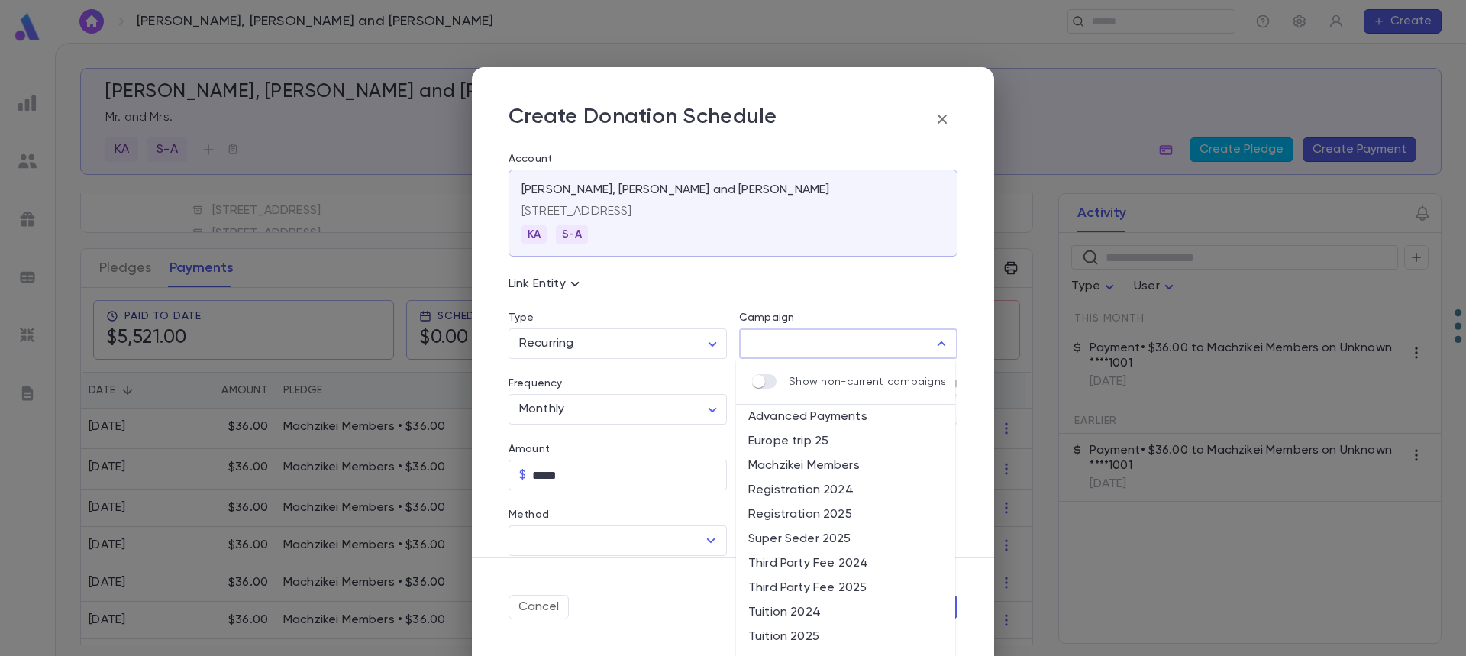
click at [869, 465] on li "Machzikei Members" at bounding box center [845, 466] width 219 height 24
type input "**********"
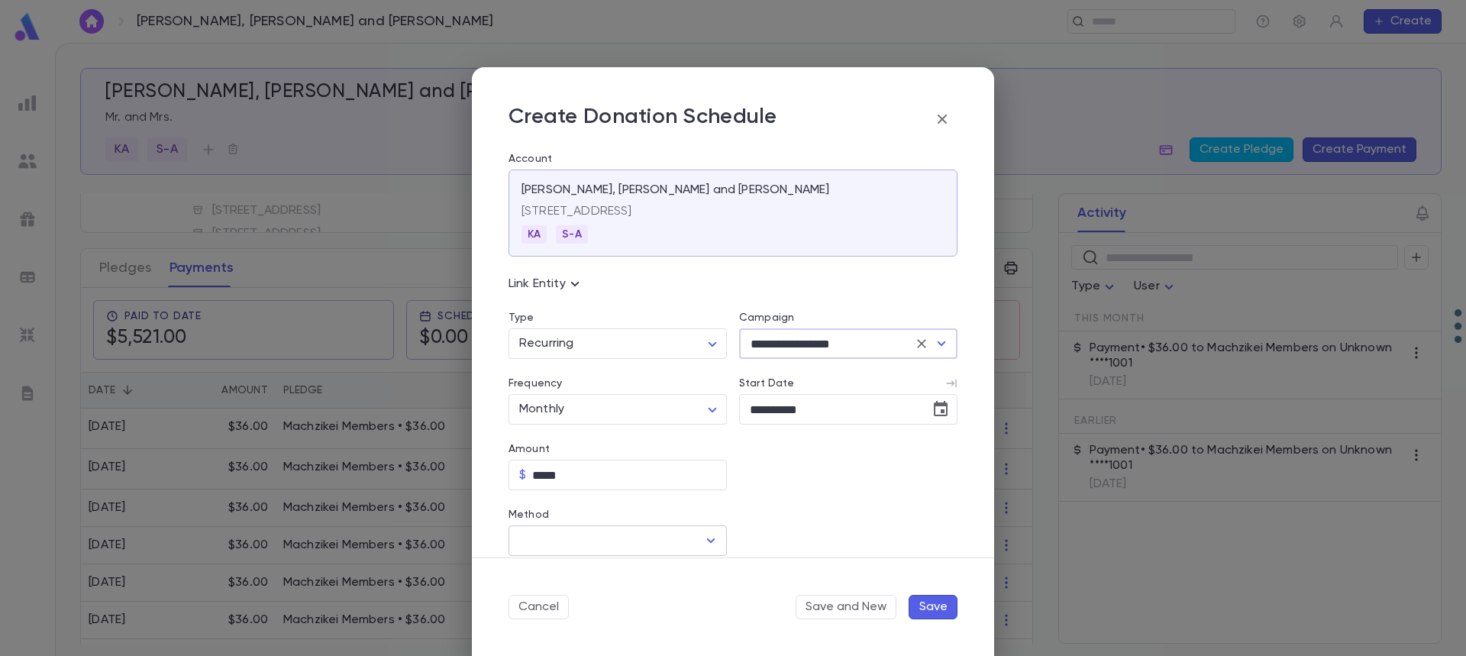
click at [621, 549] on input "Method" at bounding box center [606, 540] width 182 height 29
click at [622, 599] on li "Credit Card" at bounding box center [615, 598] width 215 height 24
type input "**********"
click at [777, 547] on input "Credit Card" at bounding box center [835, 541] width 193 height 30
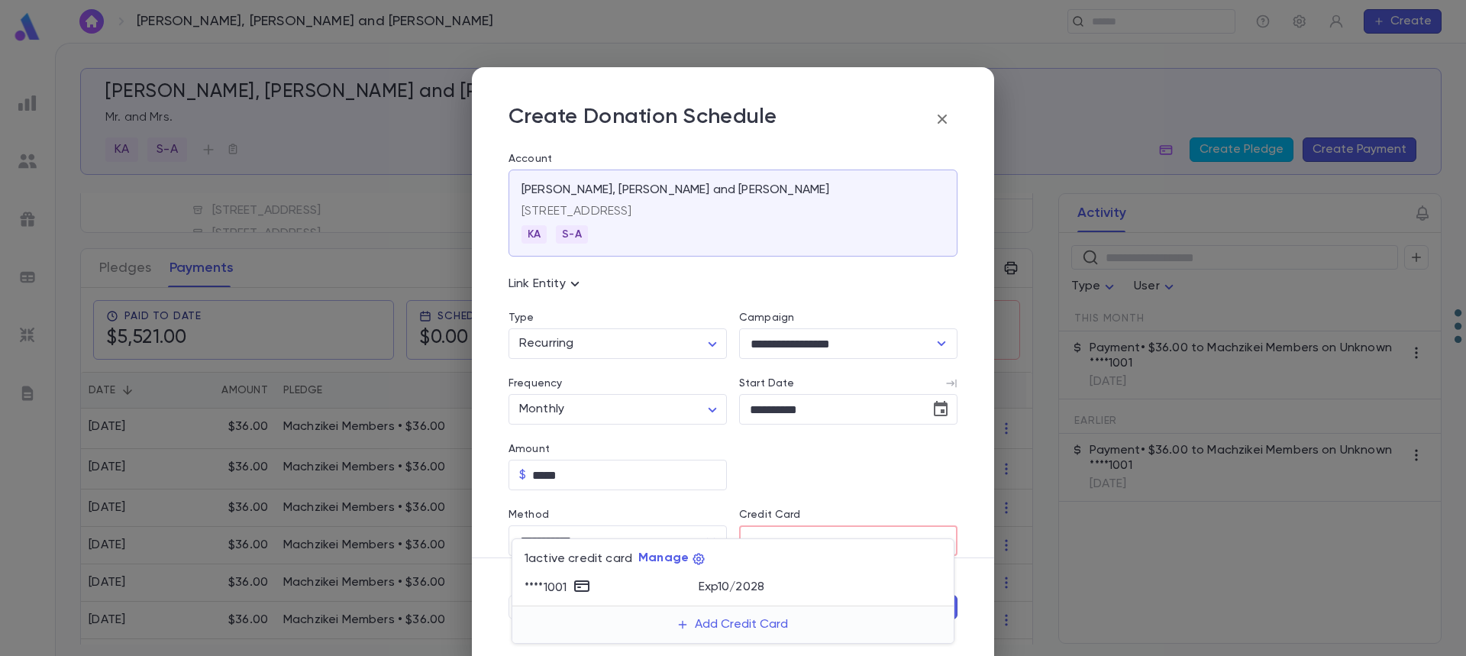
click at [657, 591] on div "**** 1001" at bounding box center [612, 587] width 174 height 23
type input "********"
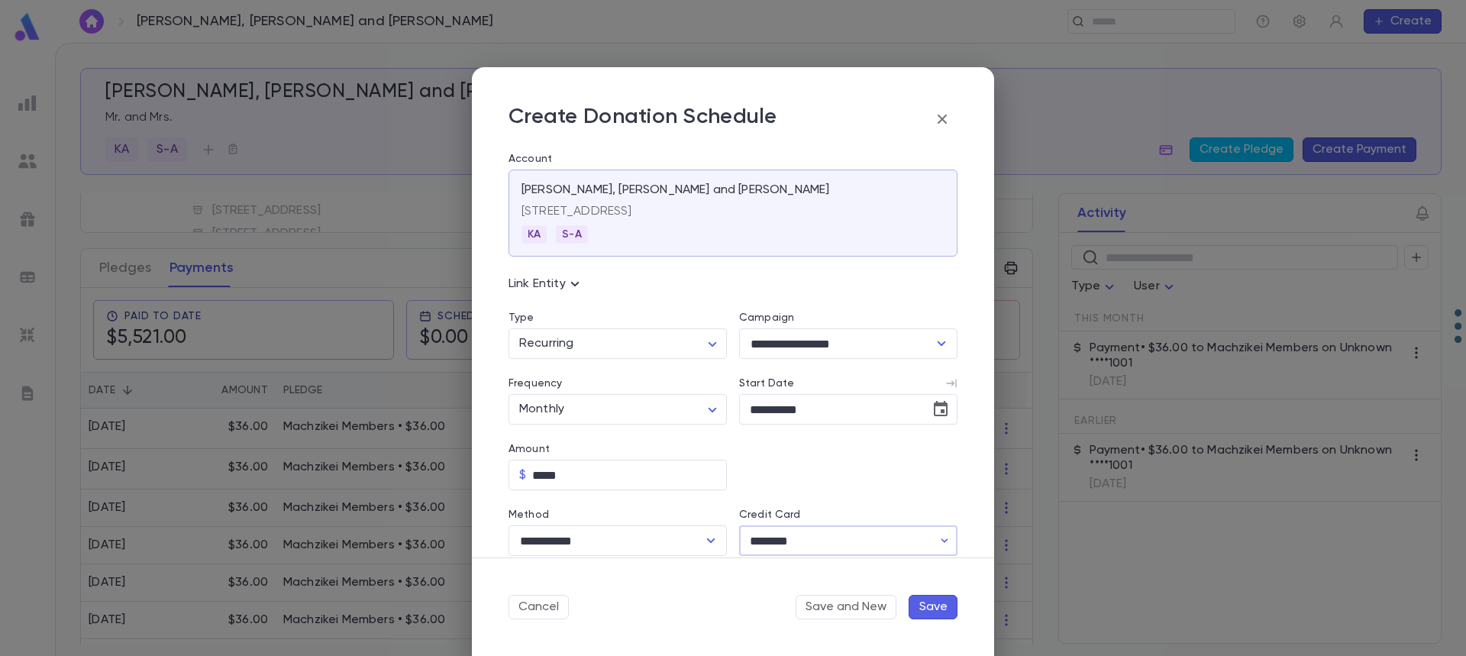
click at [925, 608] on button "Save" at bounding box center [933, 607] width 49 height 24
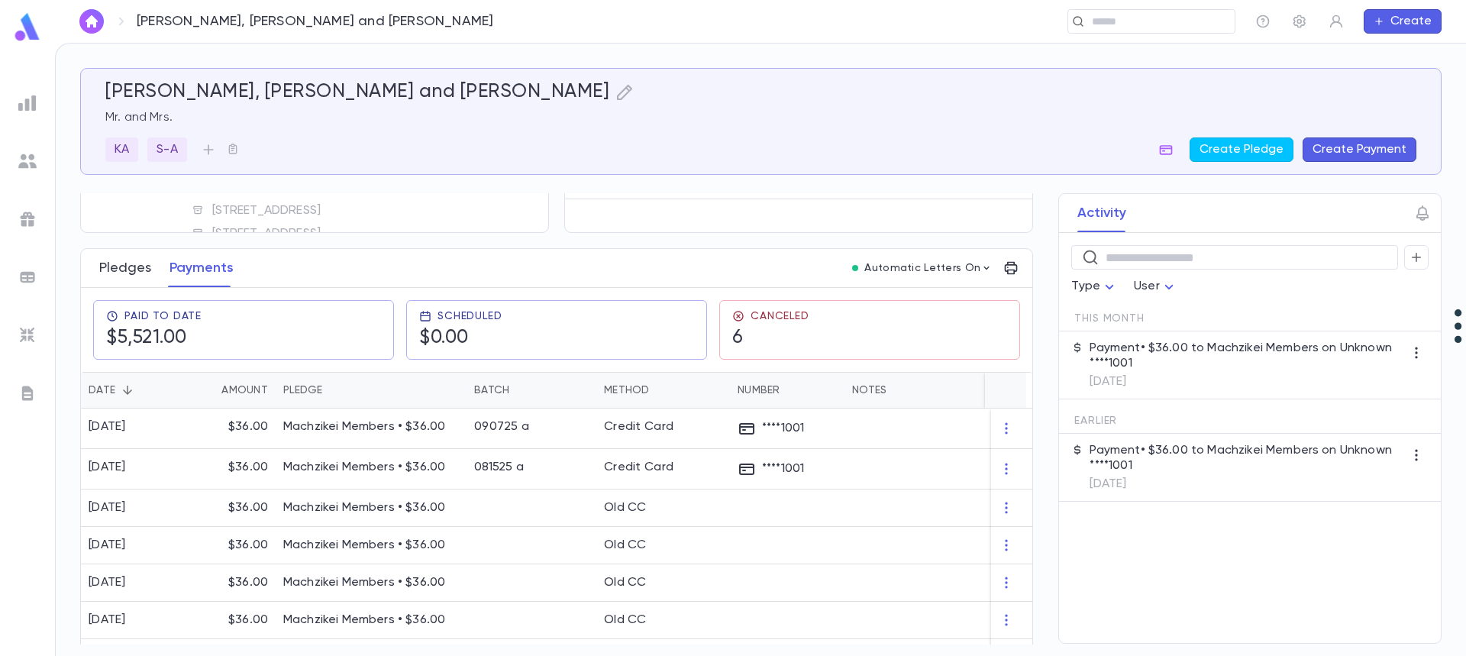
click at [118, 273] on button "Pledges" at bounding box center [125, 268] width 52 height 38
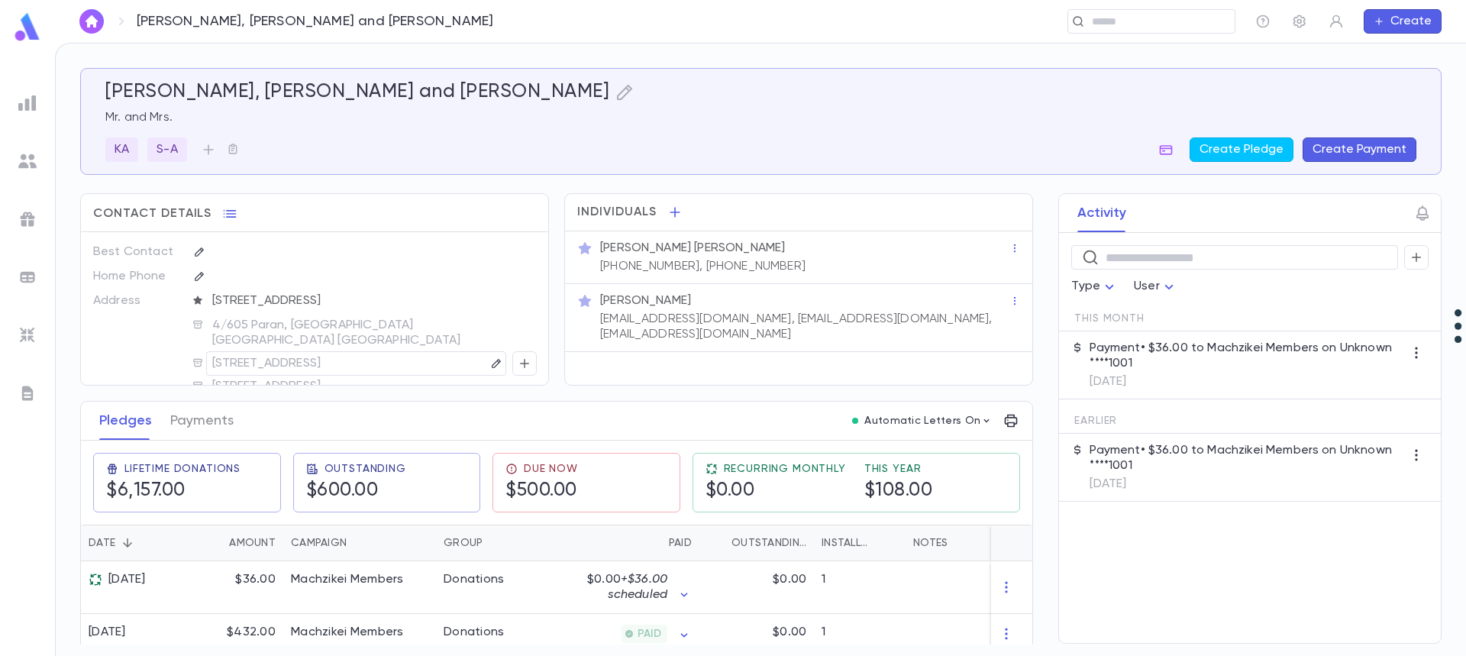
scroll to position [76, 0]
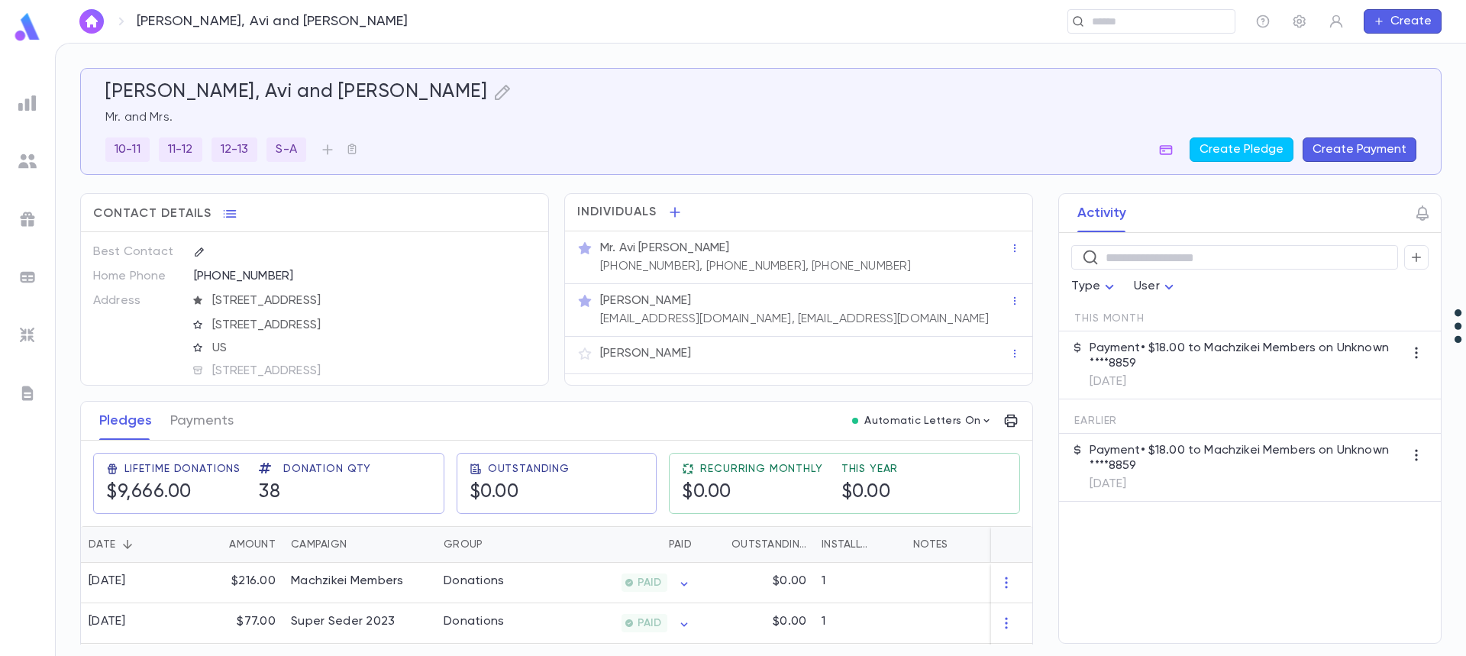
scroll to position [76, 0]
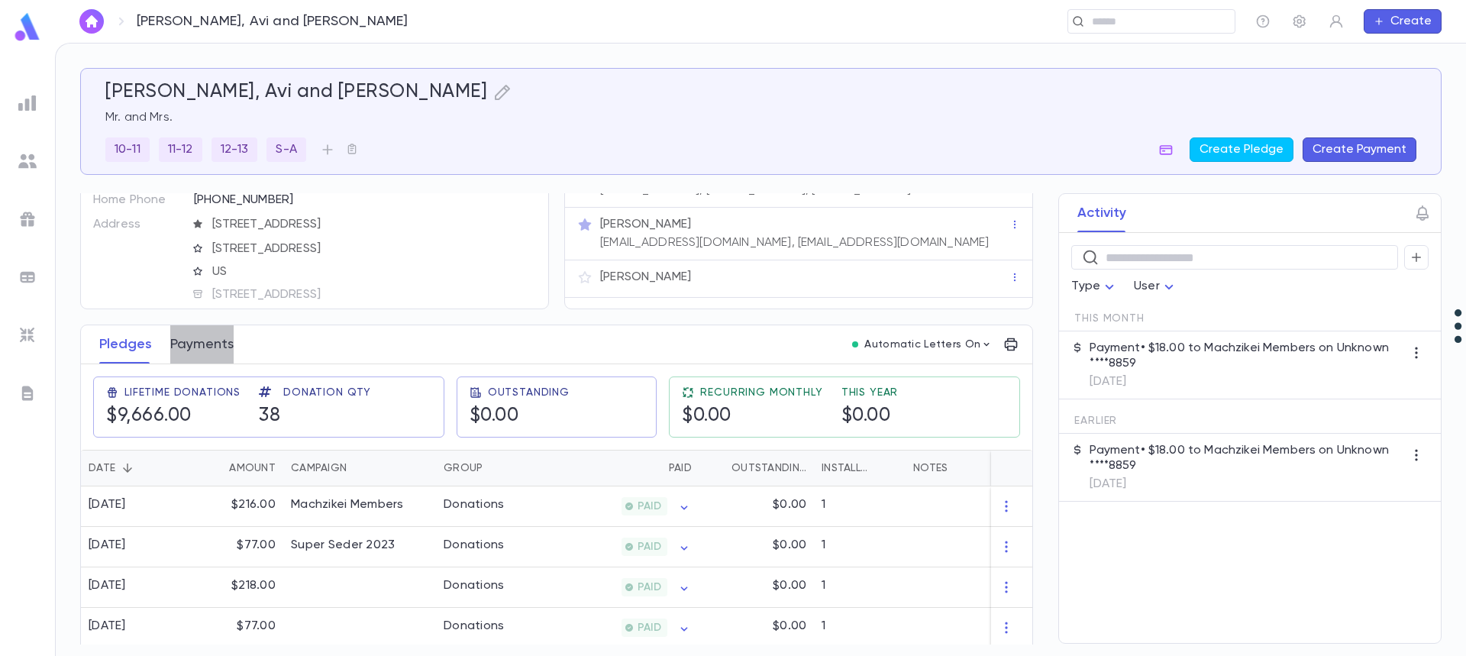
click at [210, 350] on button "Payments" at bounding box center [201, 344] width 63 height 38
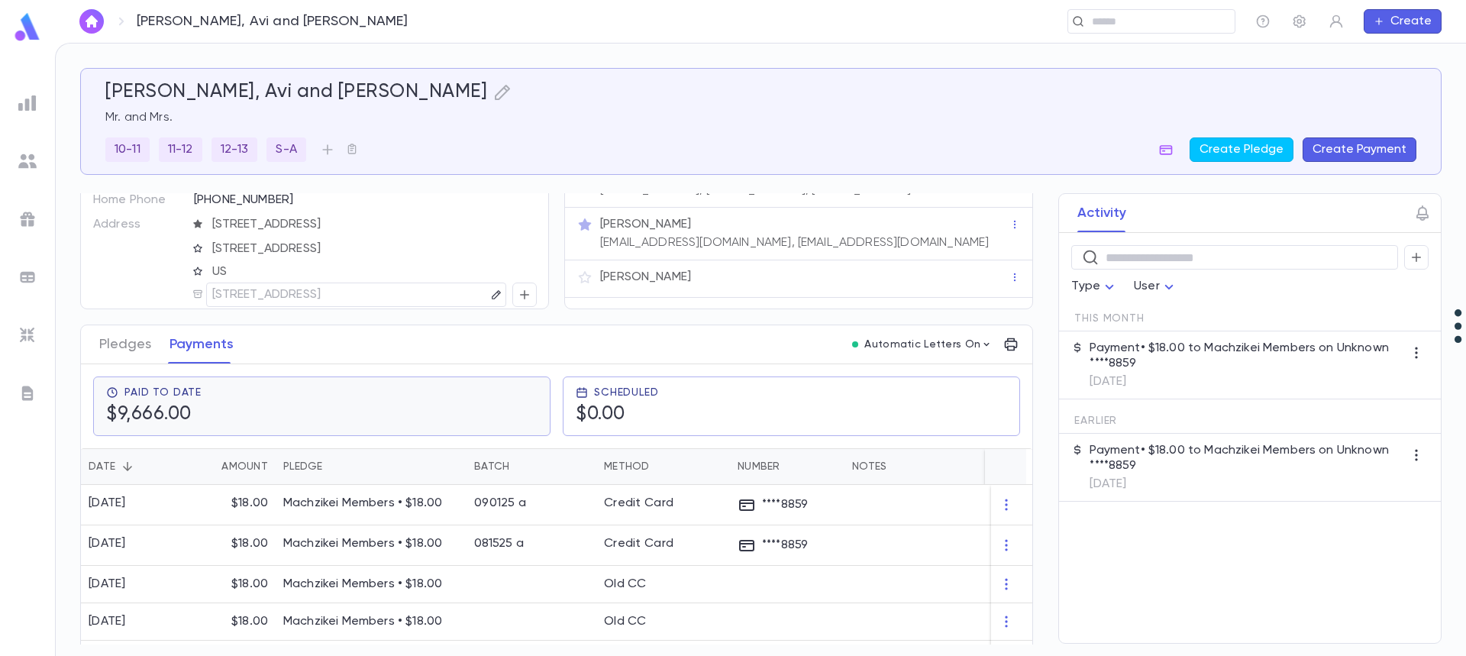
scroll to position [153, 0]
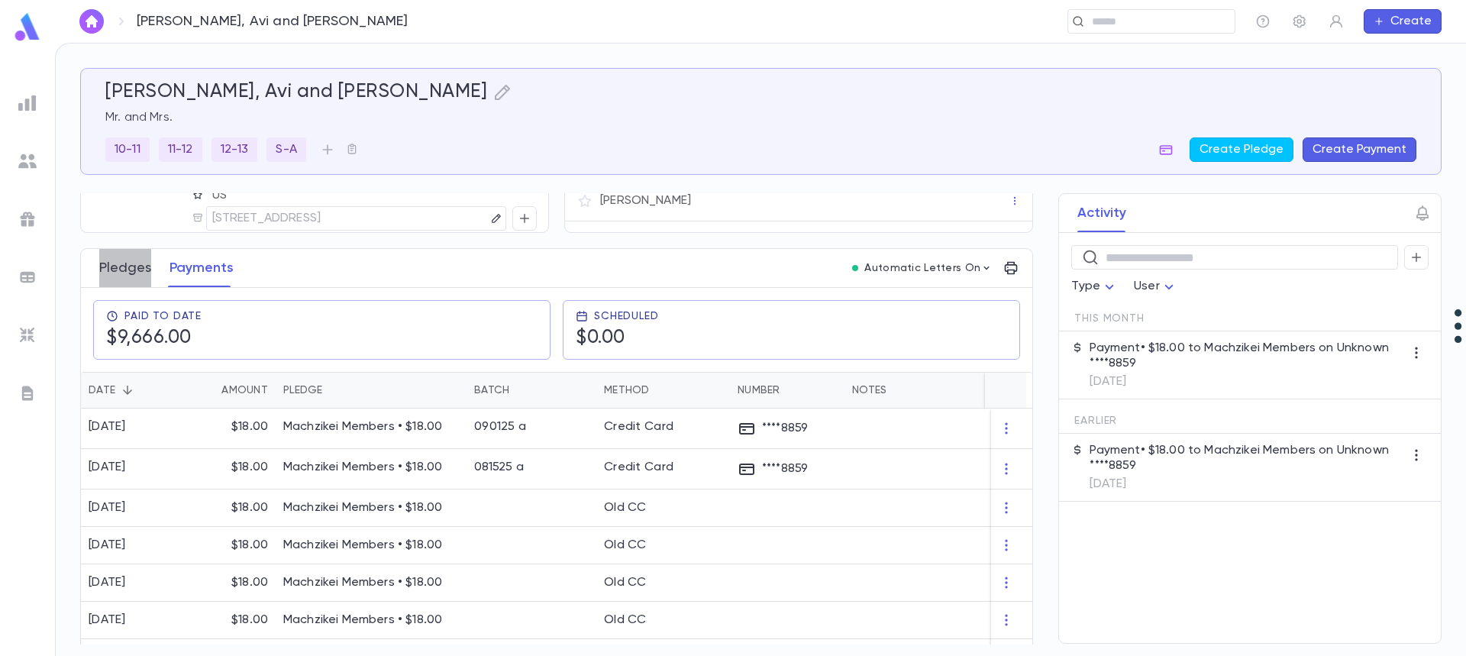
click at [111, 266] on button "Pledges" at bounding box center [125, 268] width 52 height 38
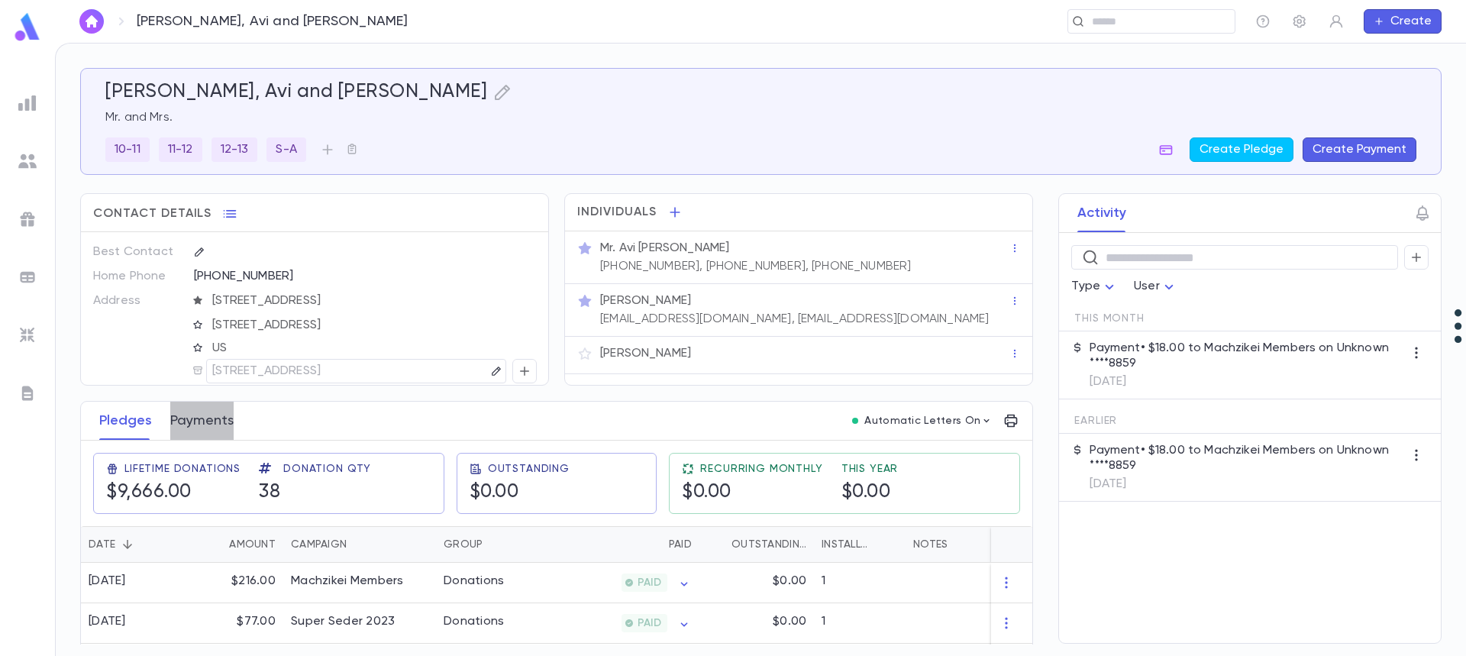
click at [208, 421] on button "Payments" at bounding box center [201, 421] width 63 height 38
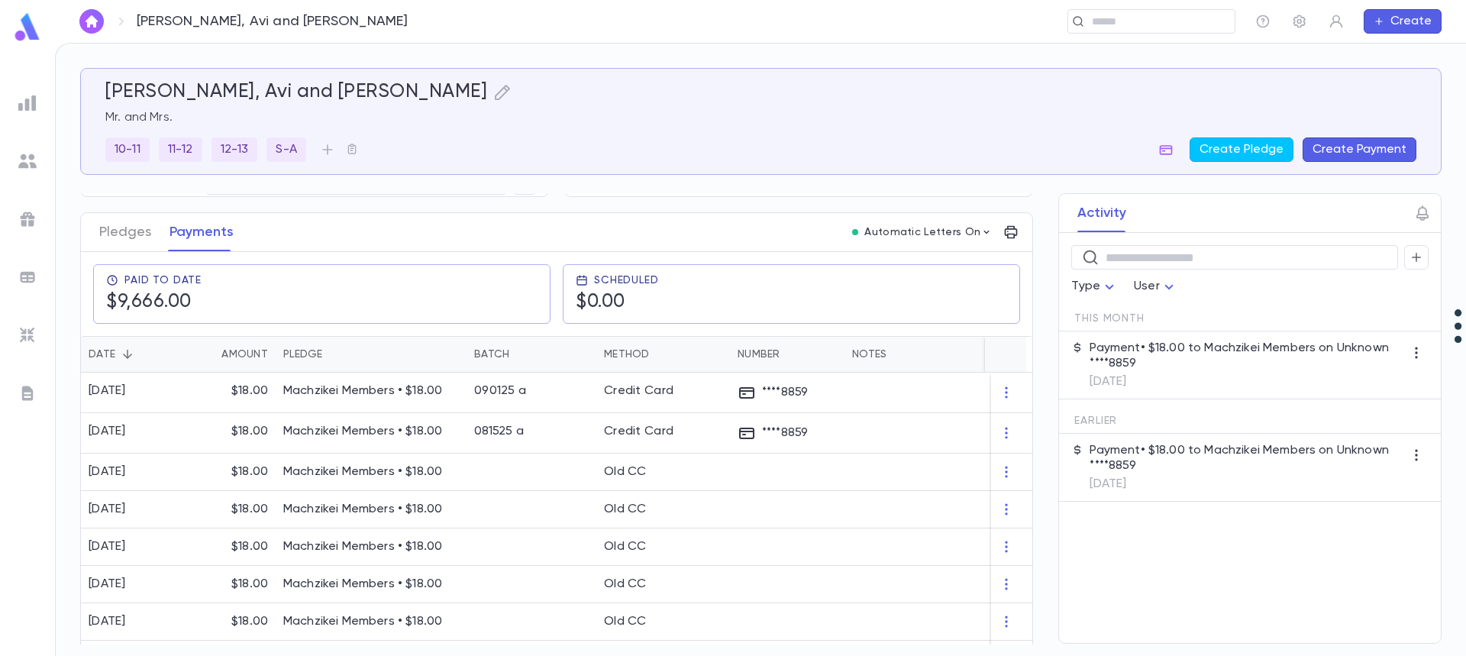
scroll to position [229, 0]
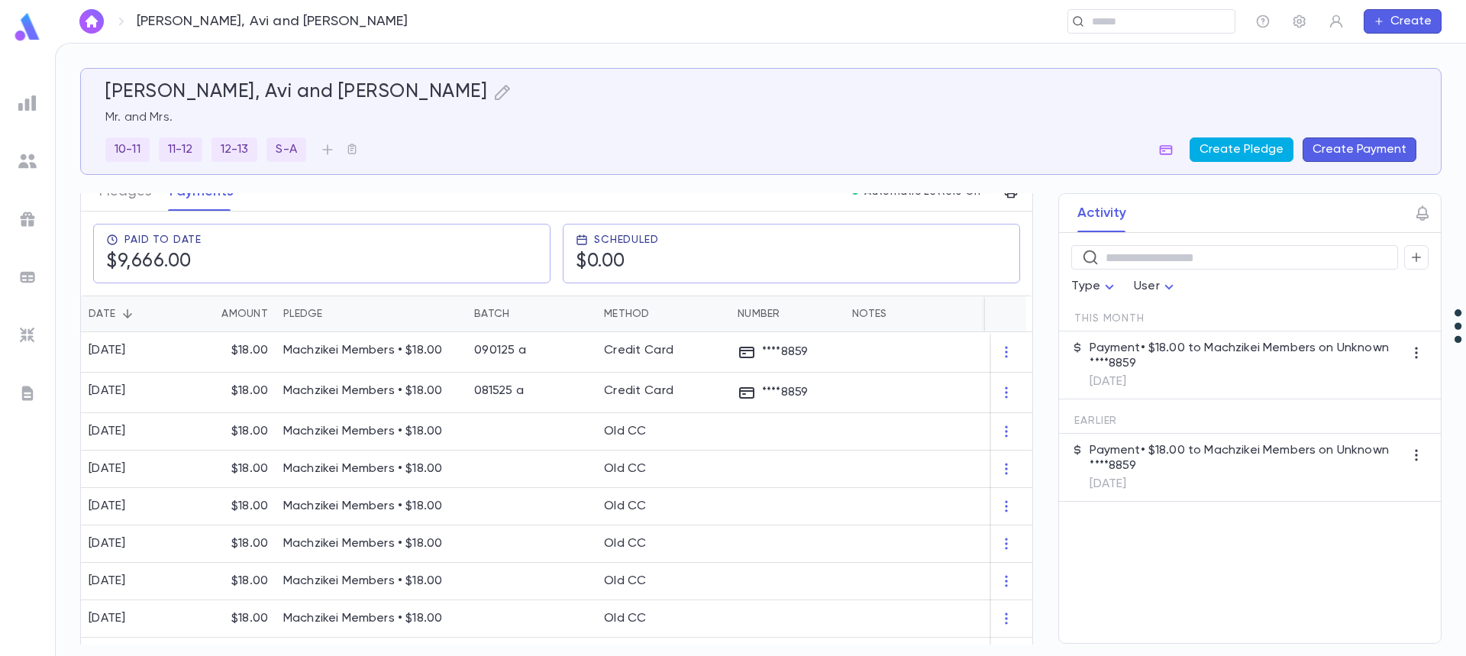
click at [1250, 151] on button "Create Pledge" at bounding box center [1241, 149] width 104 height 24
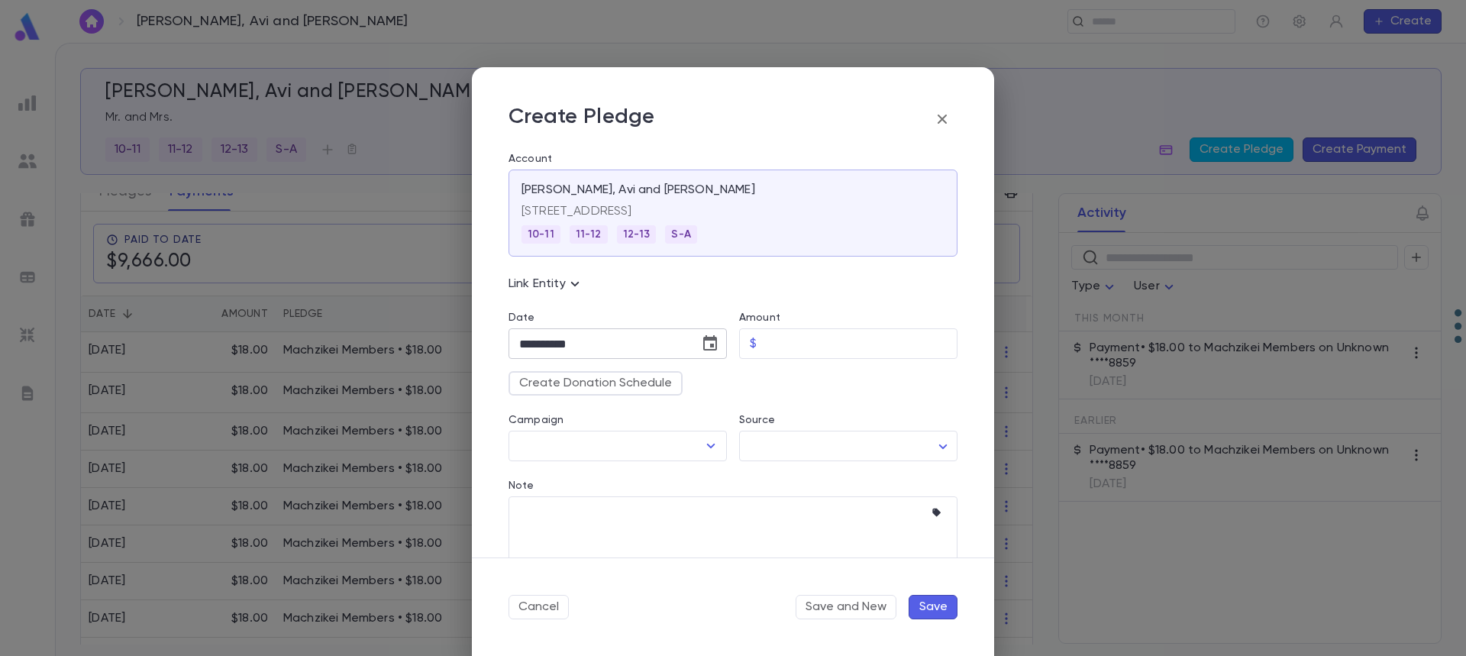
click at [712, 345] on icon "Choose date, selected date is Sep 30, 2025" at bounding box center [710, 343] width 18 height 18
click at [696, 388] on icon "Next month" at bounding box center [698, 382] width 18 height 18
click at [596, 445] on button "1" at bounding box center [596, 445] width 27 height 27
type input "**********"
click at [812, 333] on input "Amount" at bounding box center [860, 344] width 195 height 30
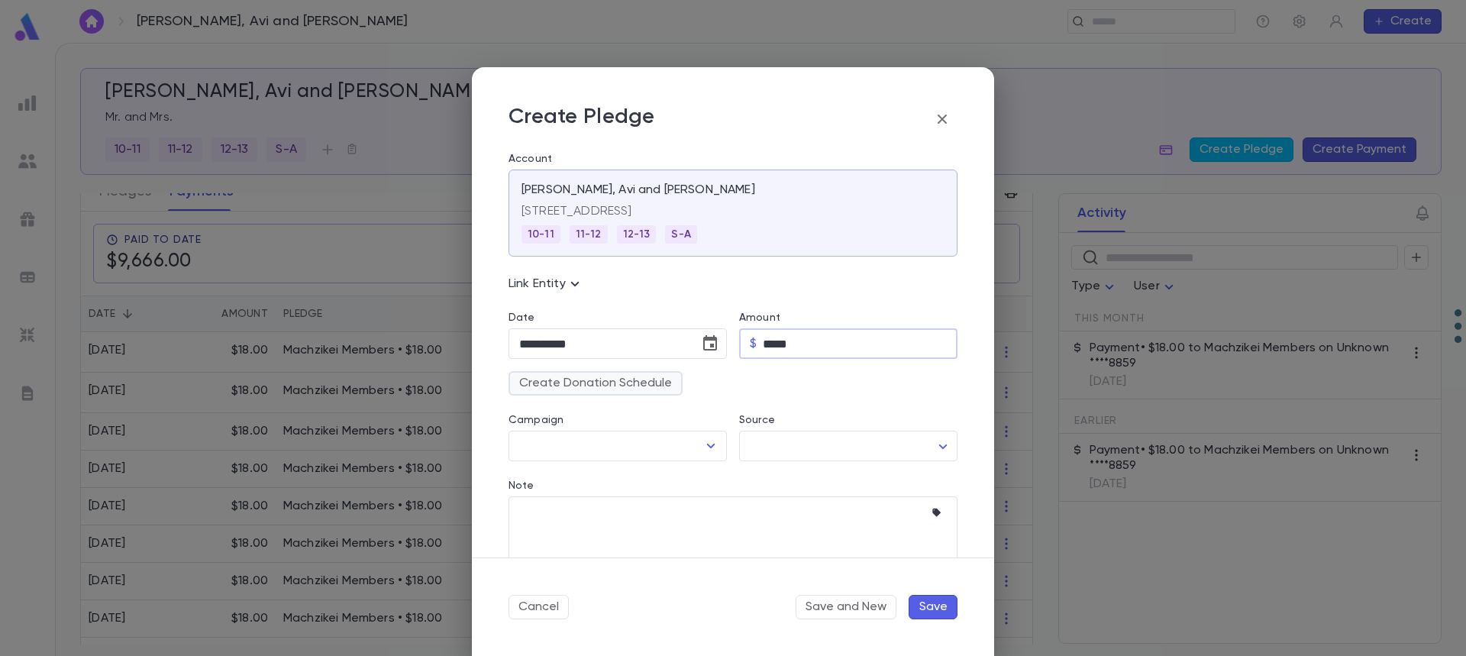
type input "*****"
click at [595, 386] on button "Create Donation Schedule" at bounding box center [595, 383] width 174 height 24
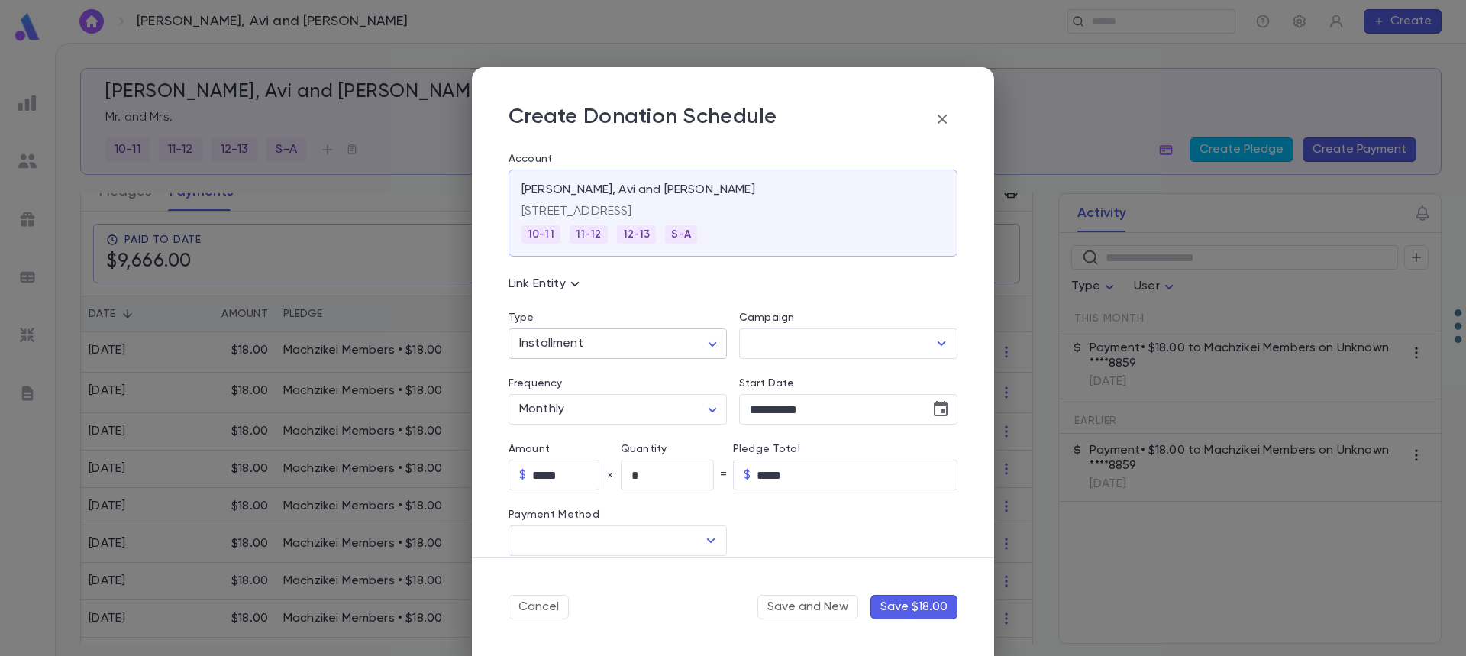
click at [588, 344] on body "Schuster, Avi and Adina ​ Create Schuster, Avi and Adina Mr. and Mrs. 10-11 11-…" at bounding box center [733, 349] width 1466 height 613
click at [579, 399] on span "Recurring" at bounding box center [619, 400] width 189 height 15
type input "*********"
click at [789, 339] on input "Campaign" at bounding box center [837, 343] width 182 height 29
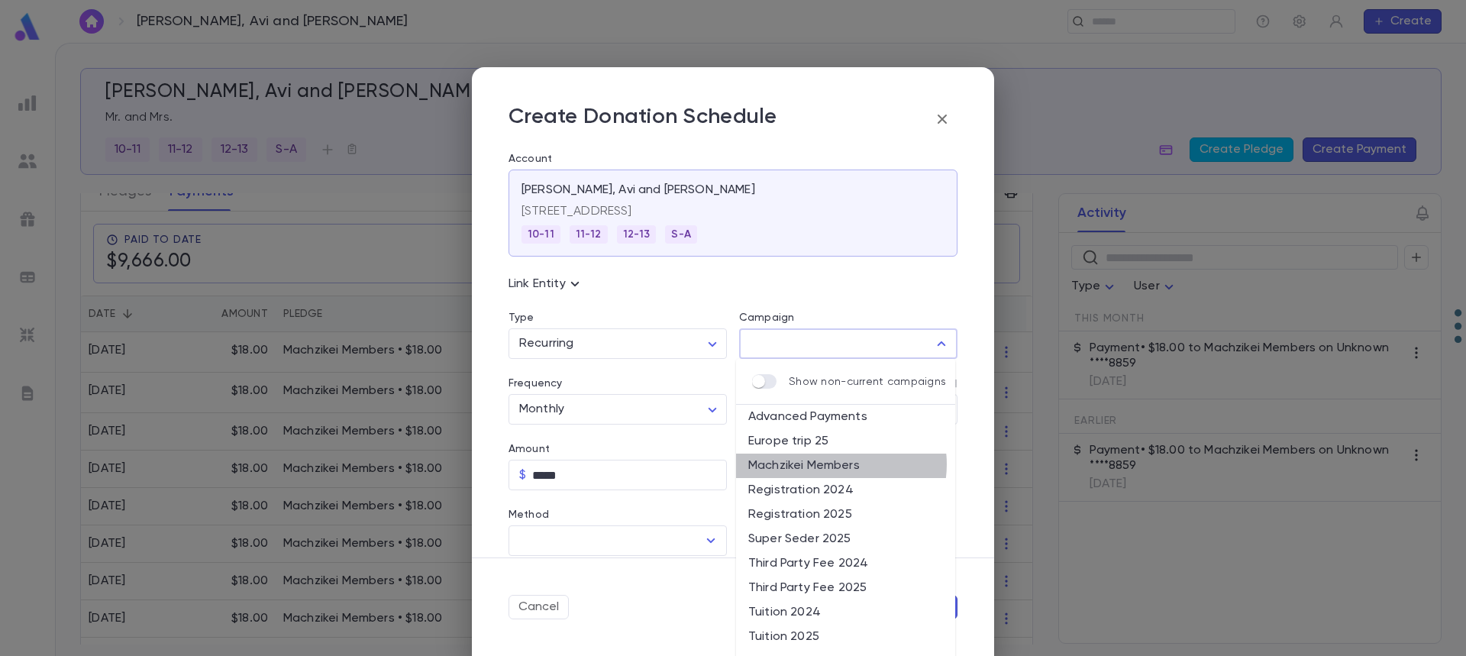
click at [837, 464] on li "Machzikei Members" at bounding box center [845, 466] width 219 height 24
type input "**********"
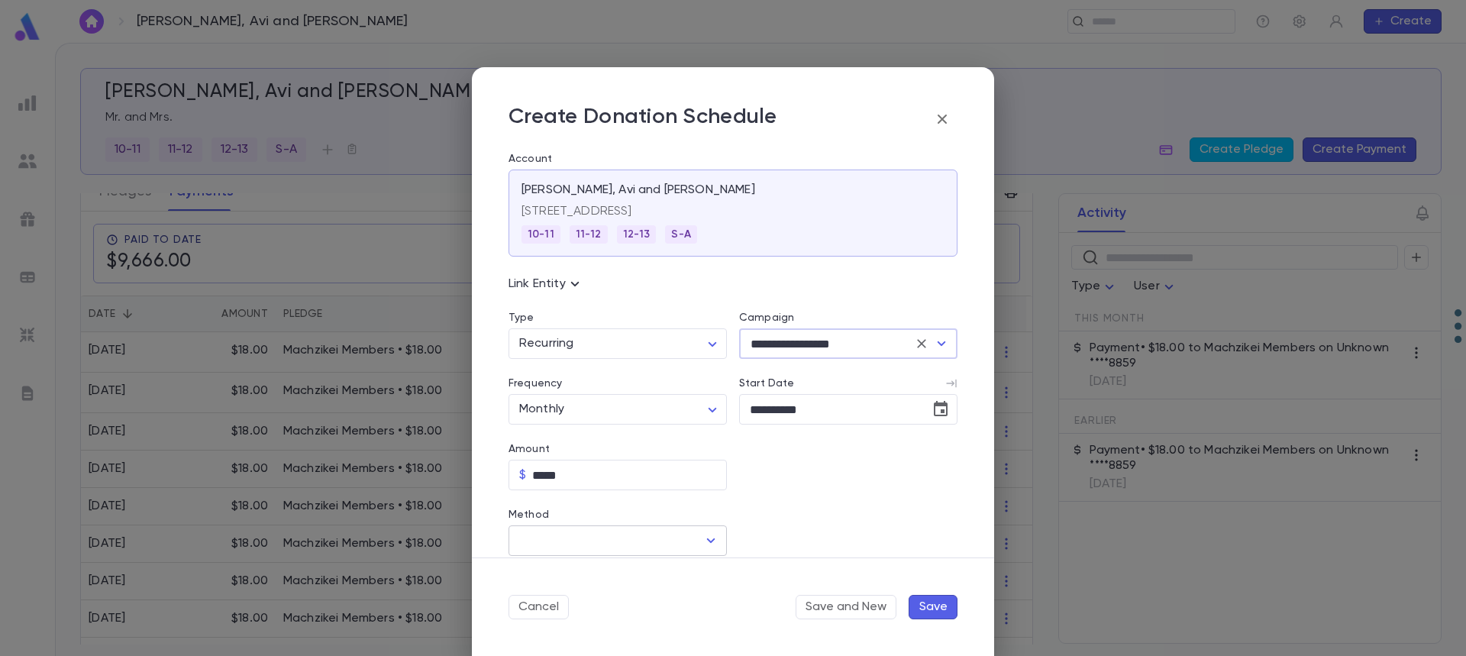
click at [577, 536] on input "Method" at bounding box center [606, 540] width 182 height 29
click at [571, 606] on li "Credit Card" at bounding box center [615, 598] width 215 height 24
type input "**********"
click at [836, 537] on input "Credit Card" at bounding box center [835, 541] width 193 height 30
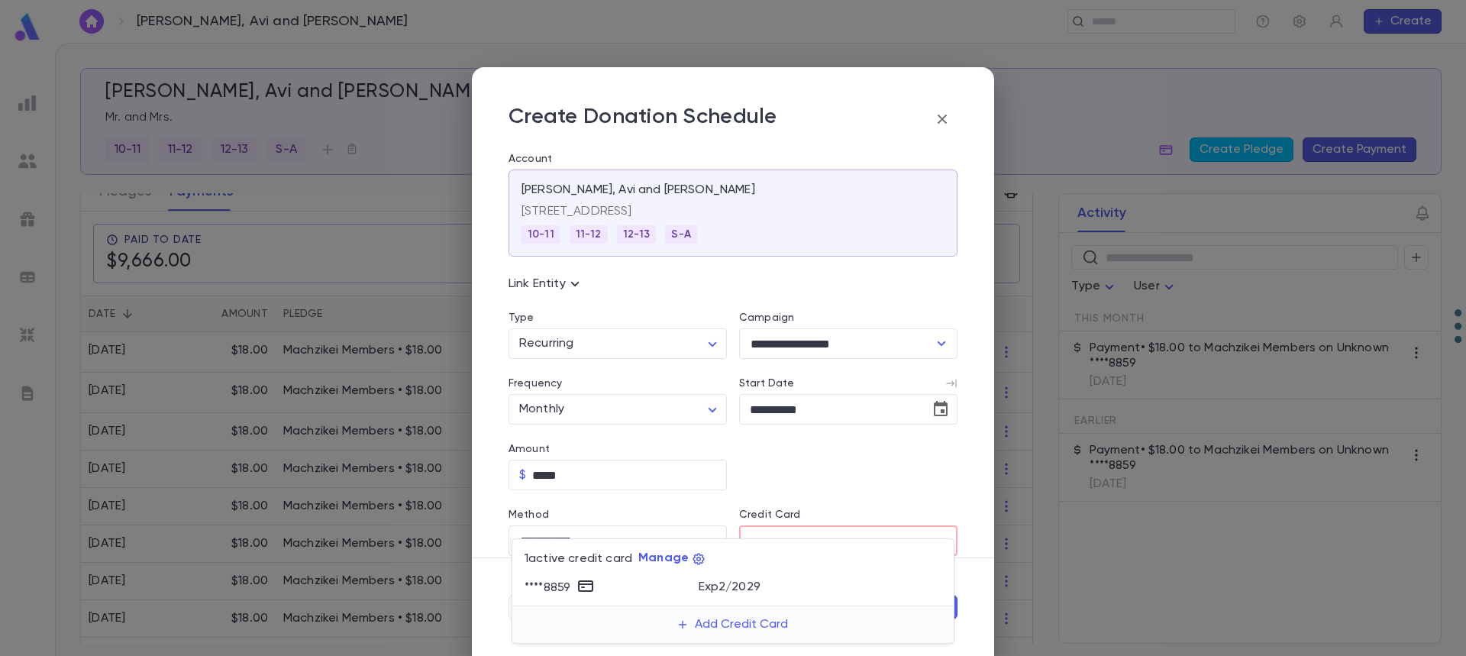
click at [802, 586] on div "Exp 2 / 2029" at bounding box center [821, 585] width 244 height 18
type input "********"
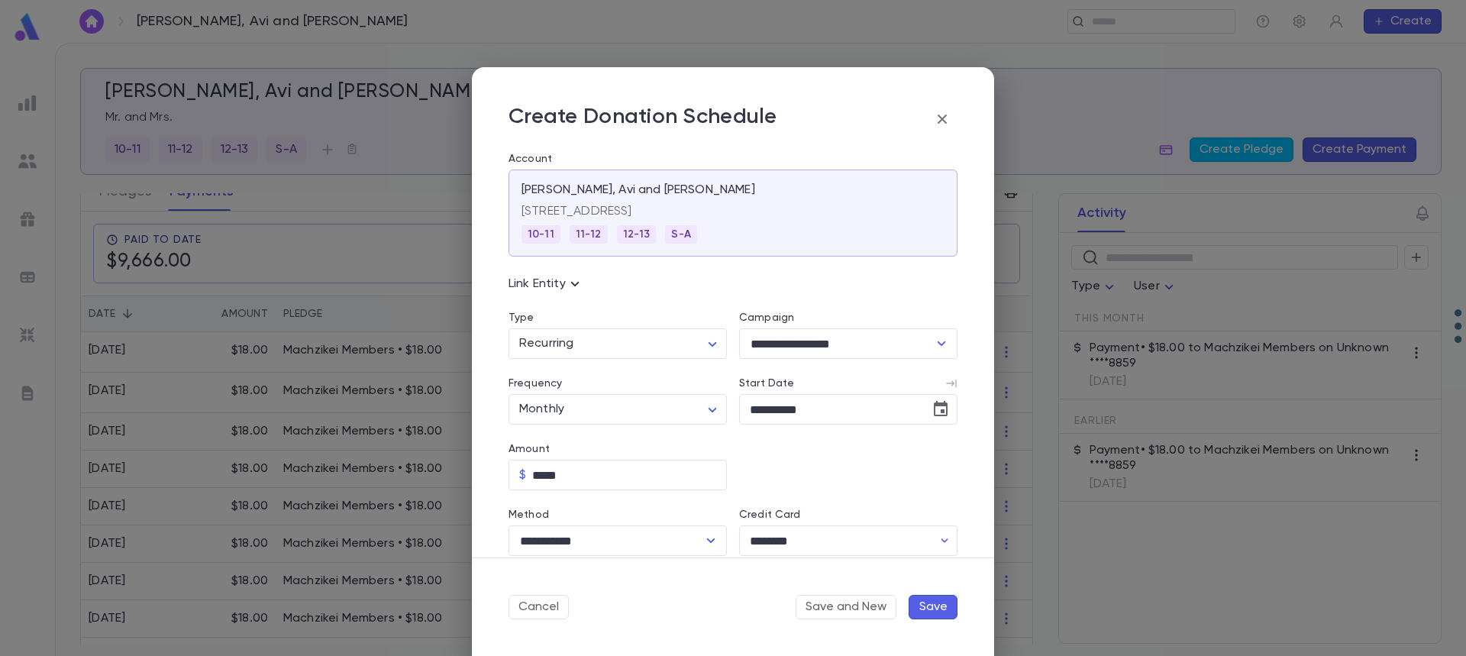
click at [934, 603] on button "Save" at bounding box center [933, 607] width 49 height 24
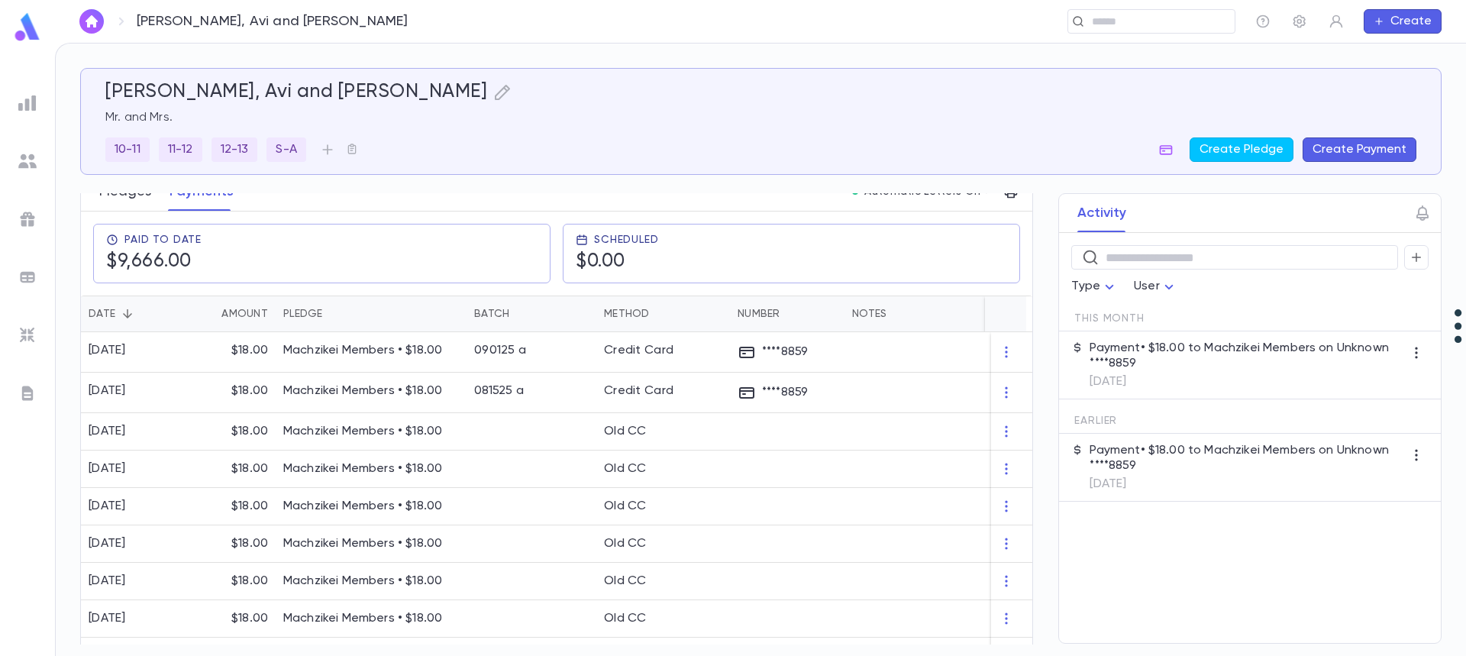
click at [130, 197] on button "Pledges" at bounding box center [125, 192] width 52 height 38
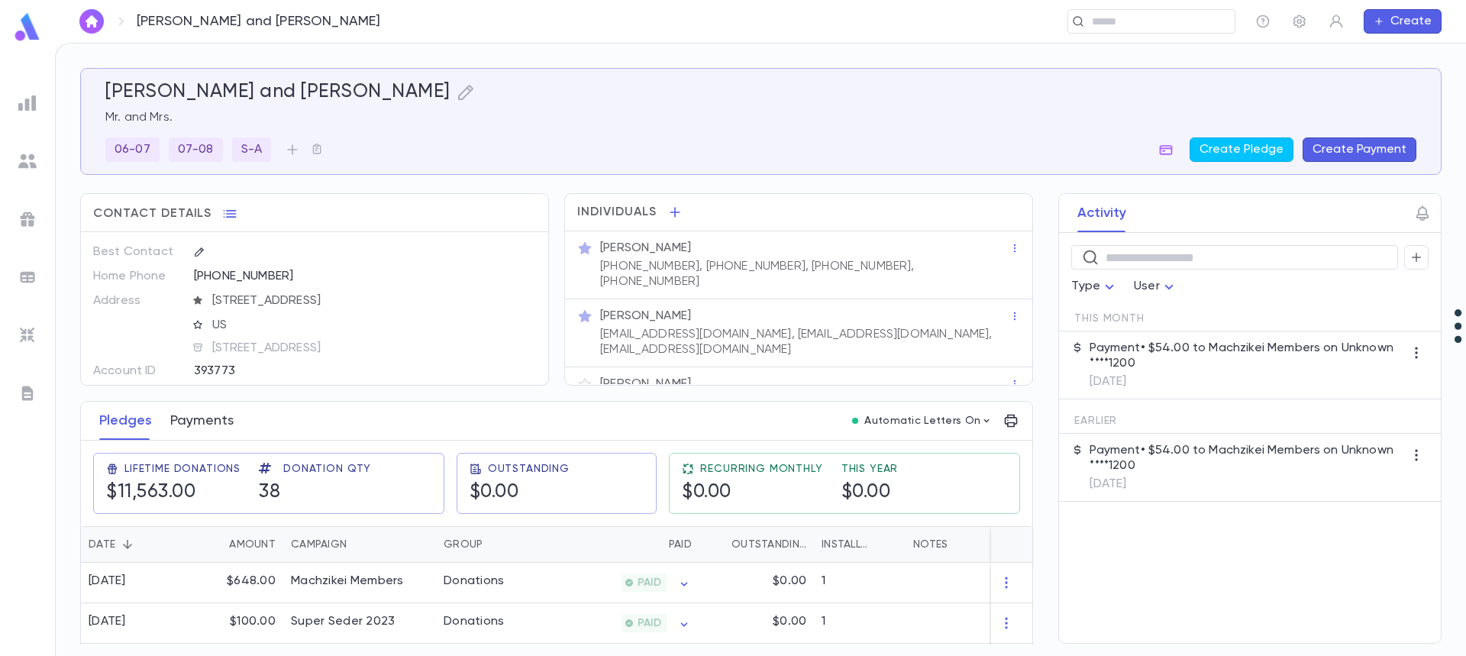
click at [192, 419] on button "Payments" at bounding box center [201, 421] width 63 height 38
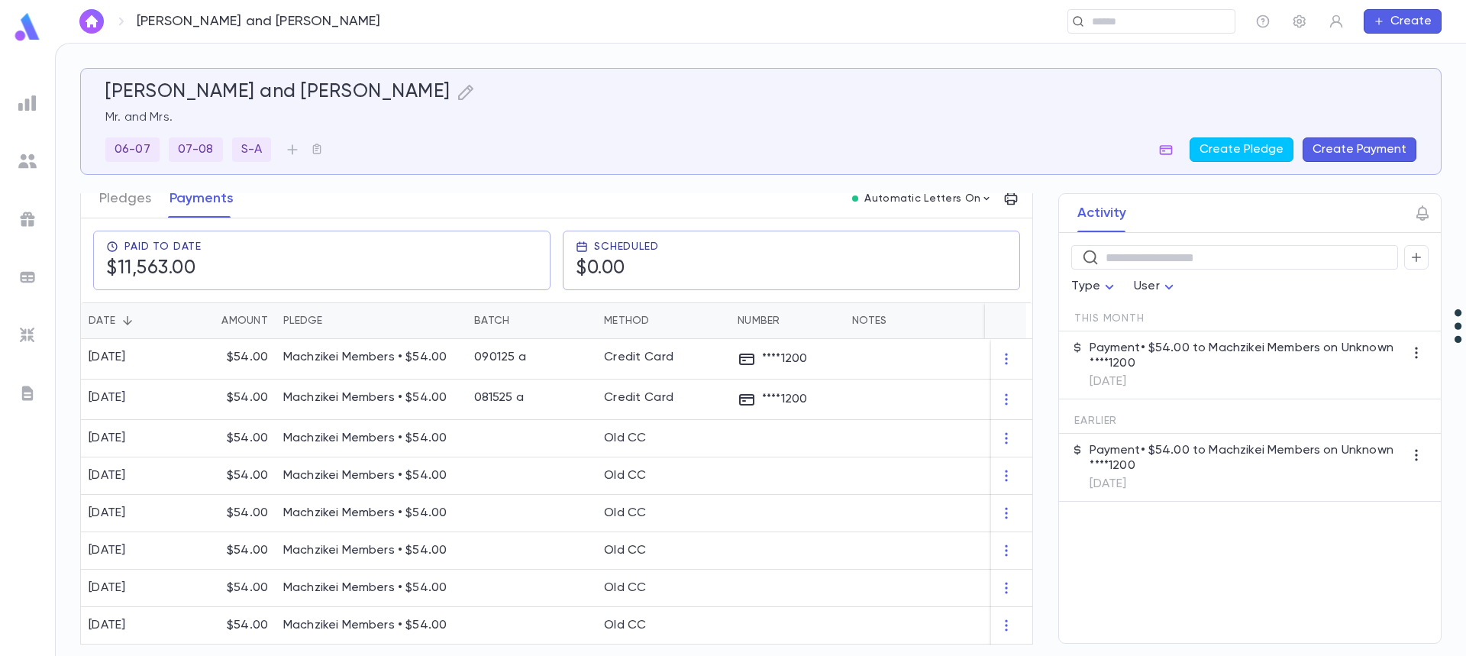
scroll to position [229, 0]
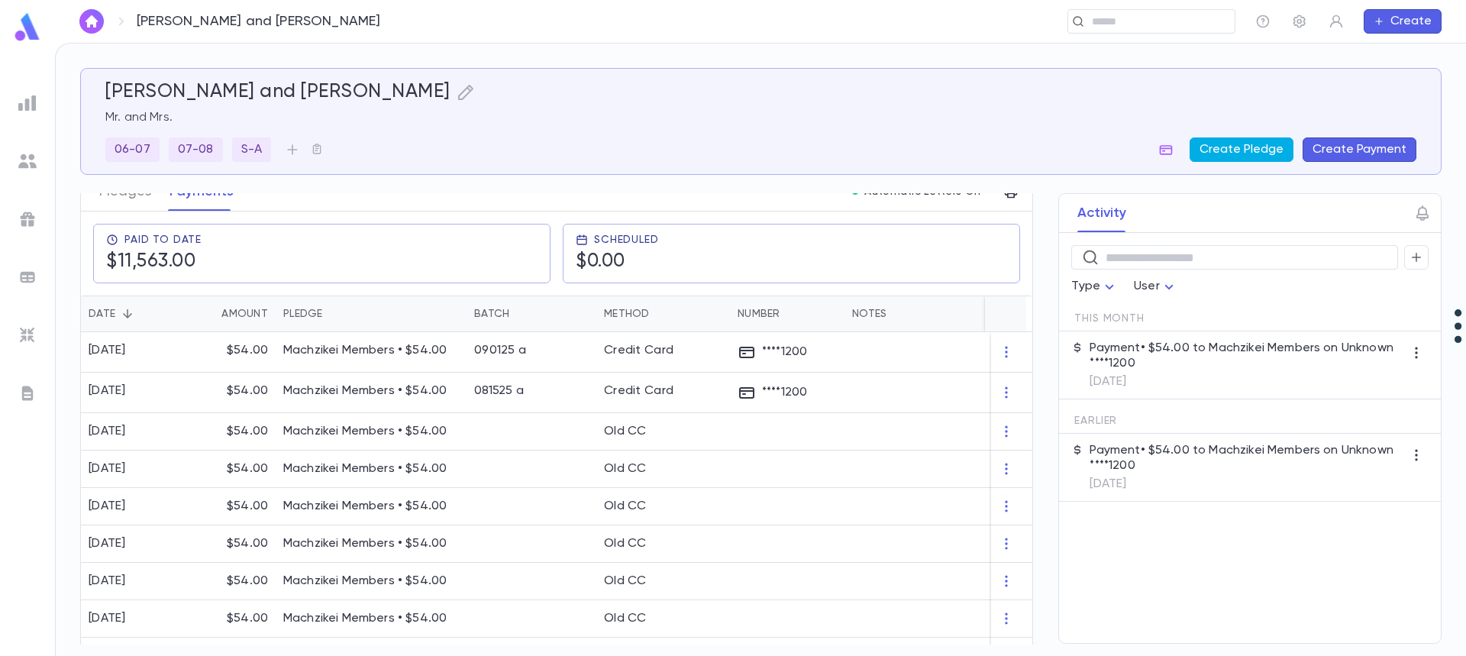
click at [1222, 150] on button "Create Pledge" at bounding box center [1241, 149] width 104 height 24
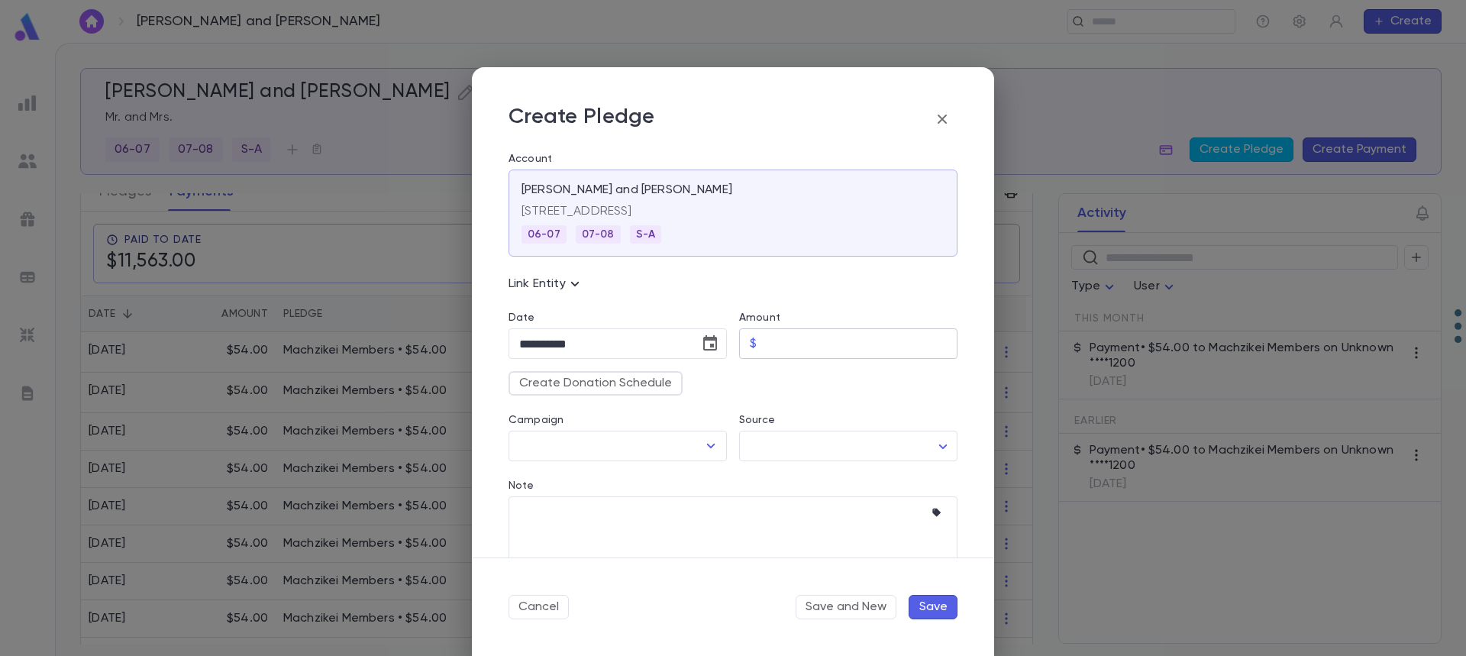
click at [775, 344] on input "Amount" at bounding box center [860, 344] width 195 height 30
type input "*****"
click at [706, 343] on icon "Choose date, selected date is Sep 30, 2025" at bounding box center [710, 343] width 18 height 18
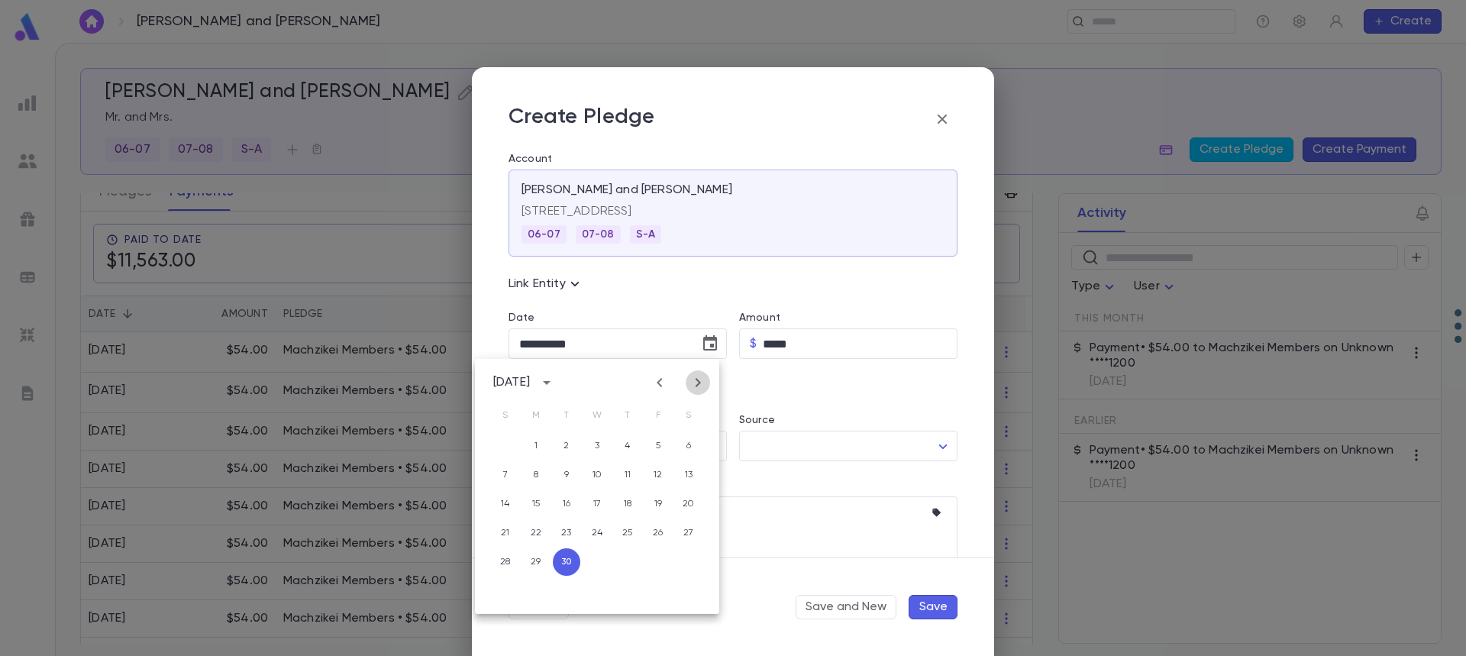
click at [698, 388] on icon "Next month" at bounding box center [698, 382] width 18 height 18
click at [598, 445] on button "1" at bounding box center [596, 445] width 27 height 27
type input "**********"
click at [605, 383] on button "Create Donation Schedule" at bounding box center [595, 383] width 174 height 24
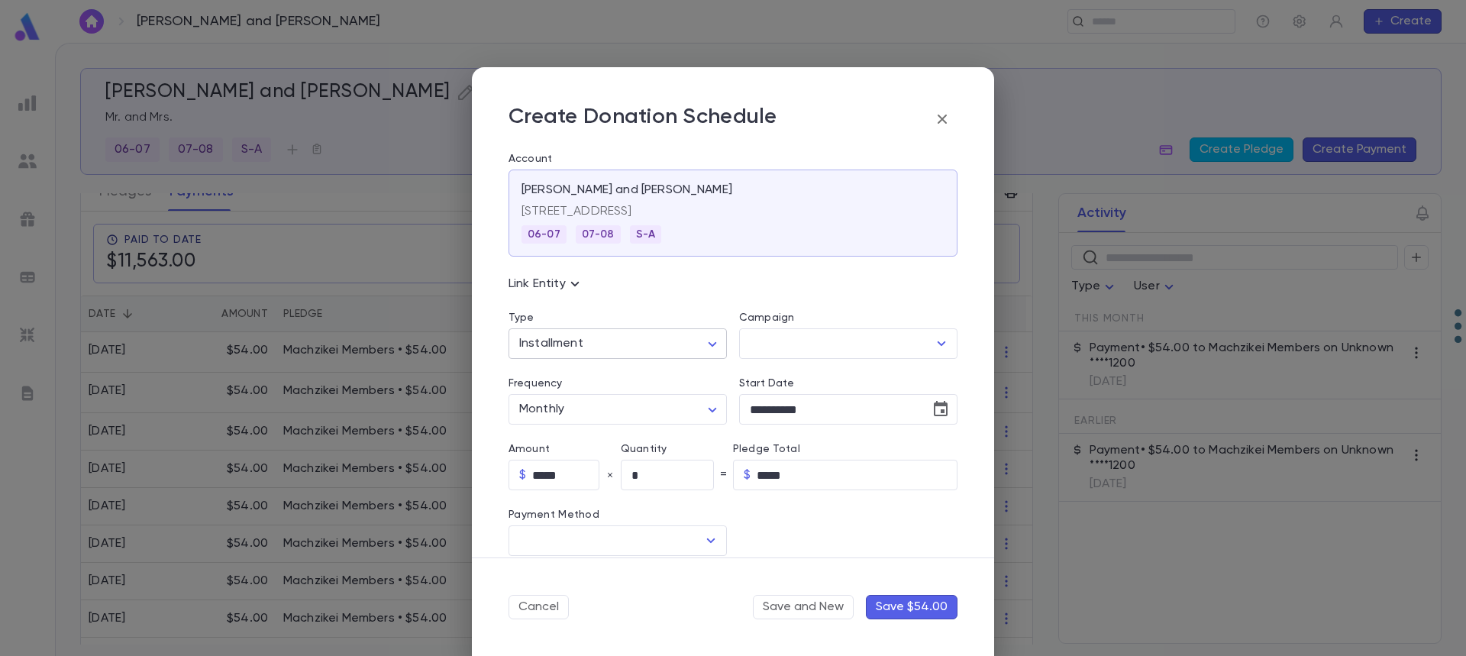
click at [617, 347] on body "Stamler, Eli and Rivky ​ Create Stamler, Eli and Rivky Mr. and Mrs. 06-07 07-08…" at bounding box center [733, 349] width 1466 height 613
click at [606, 402] on span "Recurring" at bounding box center [619, 400] width 189 height 15
type input "*********"
click at [591, 555] on div "​" at bounding box center [617, 540] width 218 height 31
click at [599, 542] on input "Method" at bounding box center [606, 540] width 182 height 29
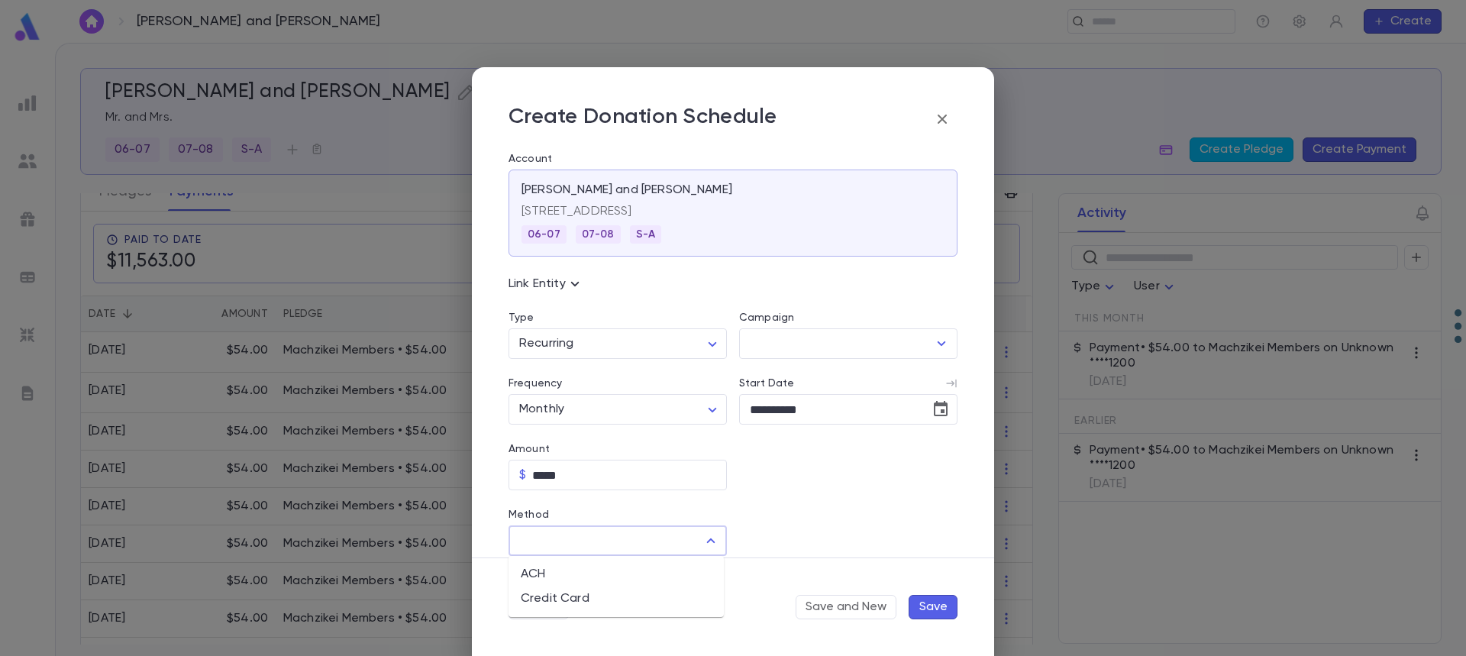
click at [582, 592] on li "Credit Card" at bounding box center [615, 598] width 215 height 24
type input "**********"
click at [845, 529] on input "Credit Card" at bounding box center [835, 541] width 193 height 30
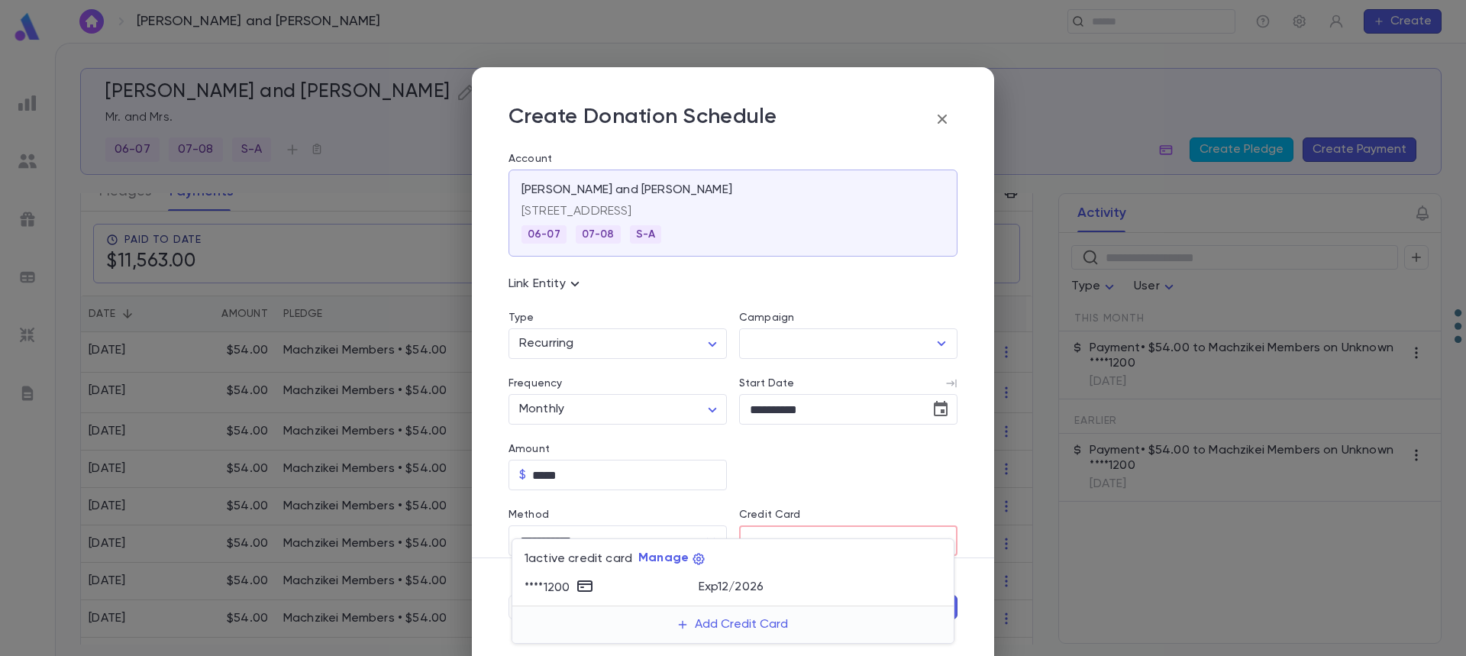
click at [670, 583] on div "**** 1200" at bounding box center [612, 587] width 174 height 23
type input "********"
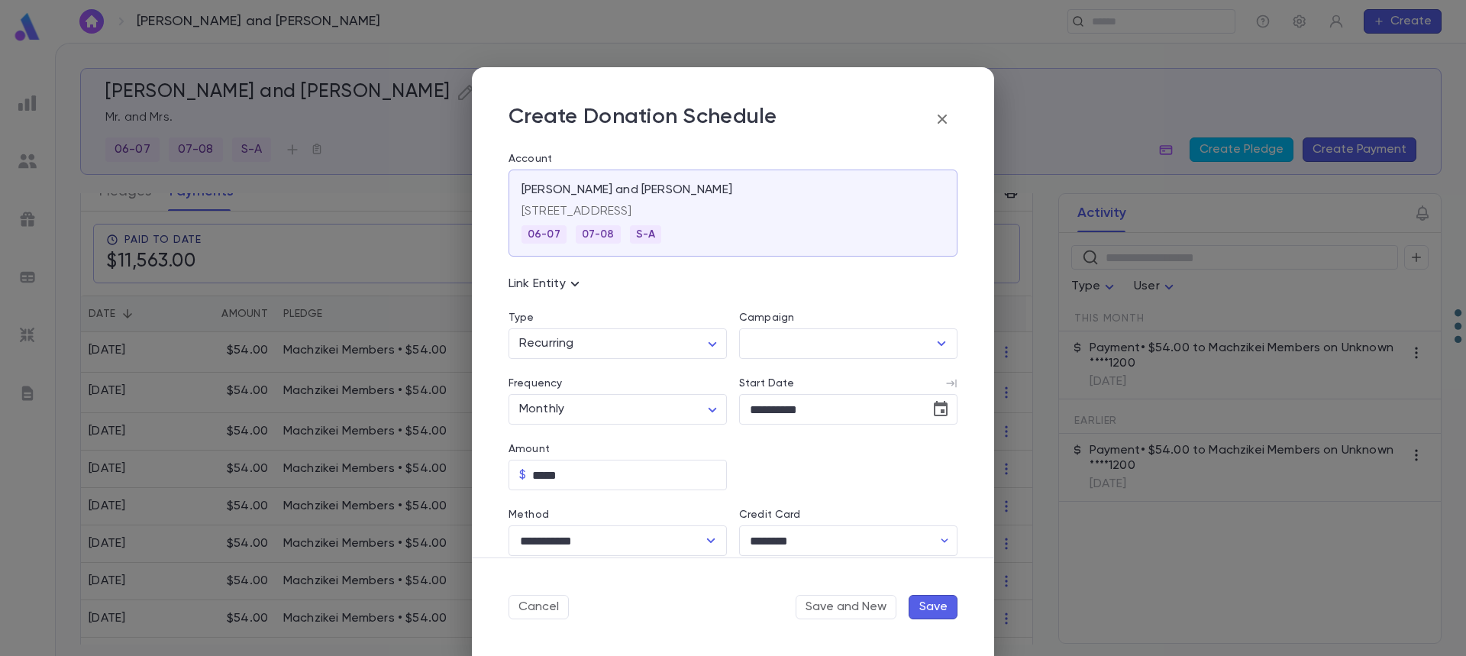
drag, startPoint x: 931, startPoint y: 604, endPoint x: 793, endPoint y: 292, distance: 340.8
click at [812, 239] on form "**********" at bounding box center [733, 361] width 522 height 589
click at [779, 337] on input "Campaign" at bounding box center [837, 343] width 182 height 29
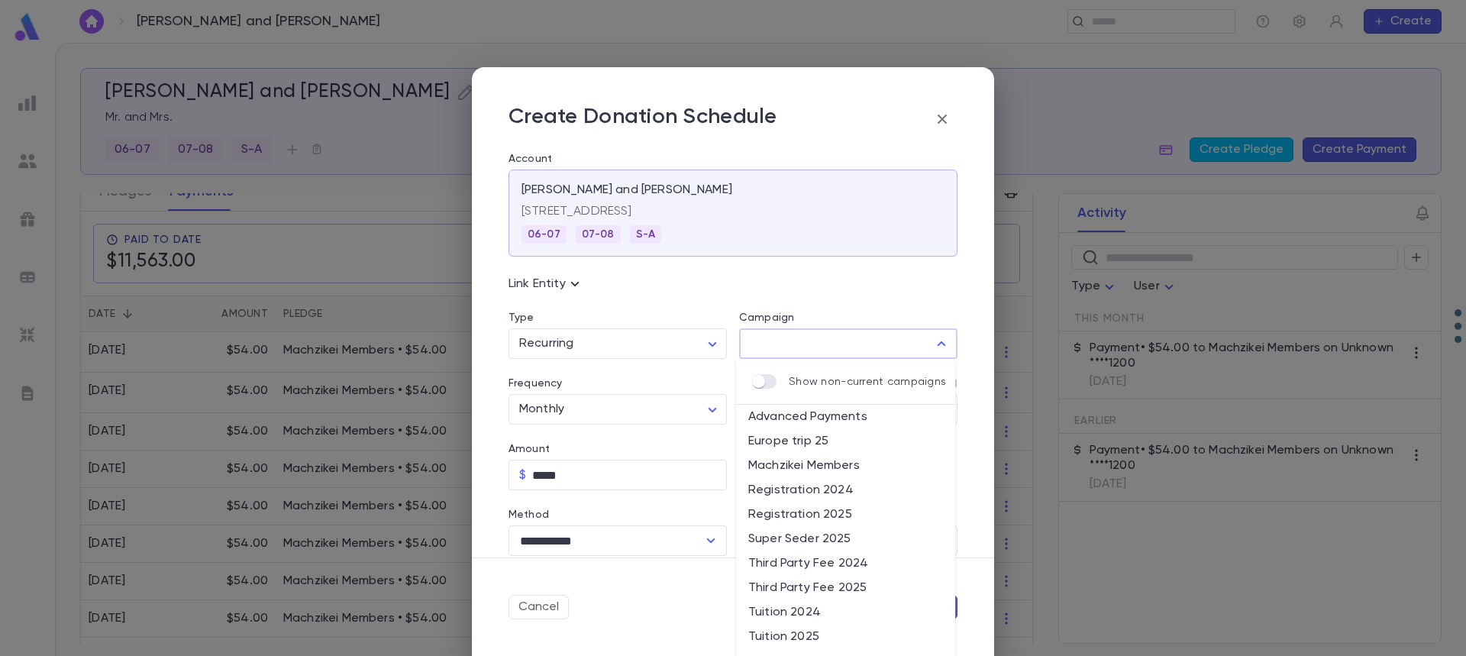
click at [829, 464] on li "Machzikei Members" at bounding box center [845, 466] width 219 height 24
type input "**********"
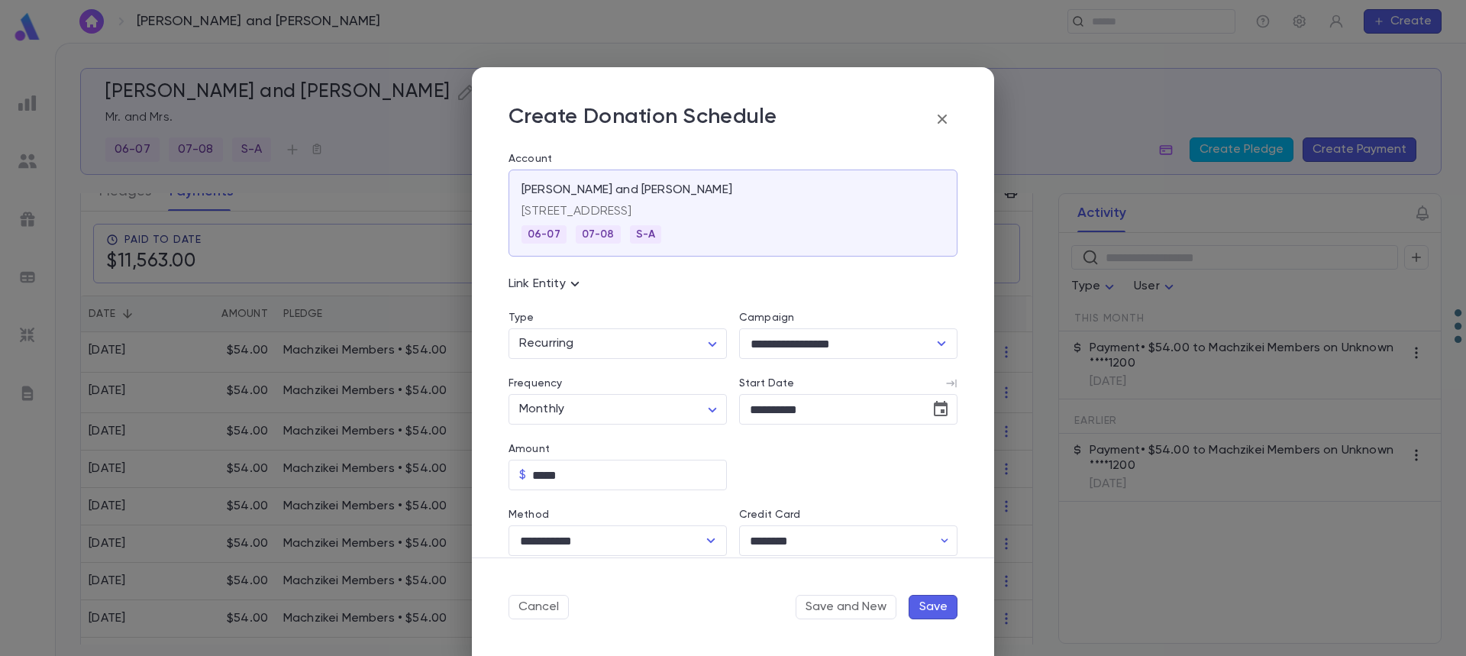
click at [929, 605] on button "Save" at bounding box center [933, 607] width 49 height 24
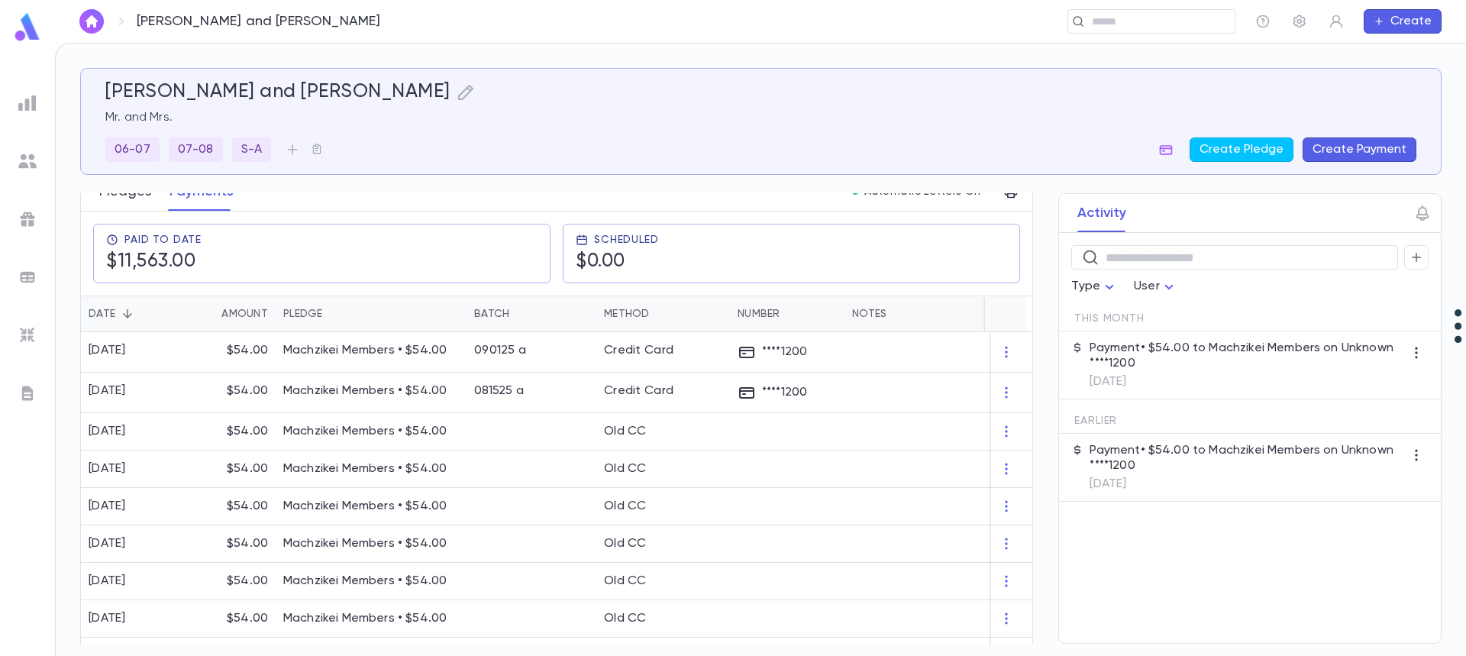
click at [129, 202] on button "Pledges" at bounding box center [125, 192] width 52 height 38
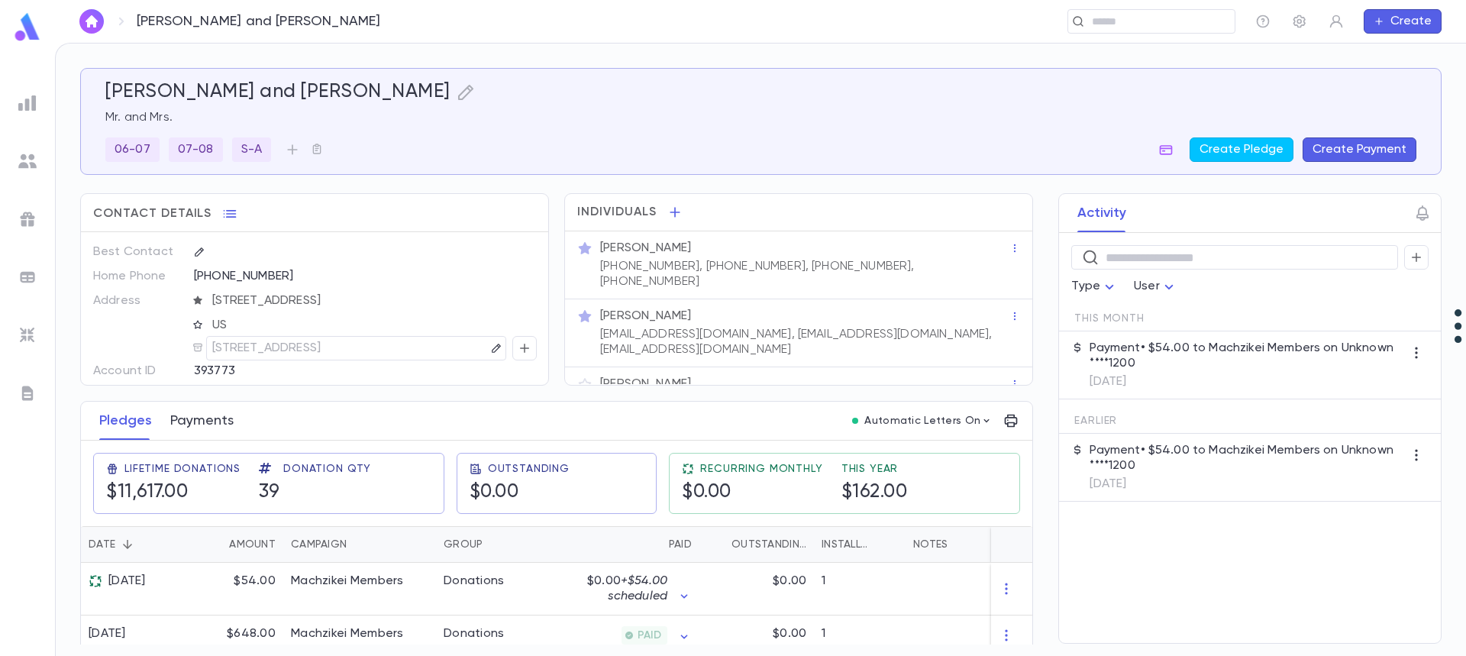
click at [205, 424] on button "Payments" at bounding box center [201, 421] width 63 height 38
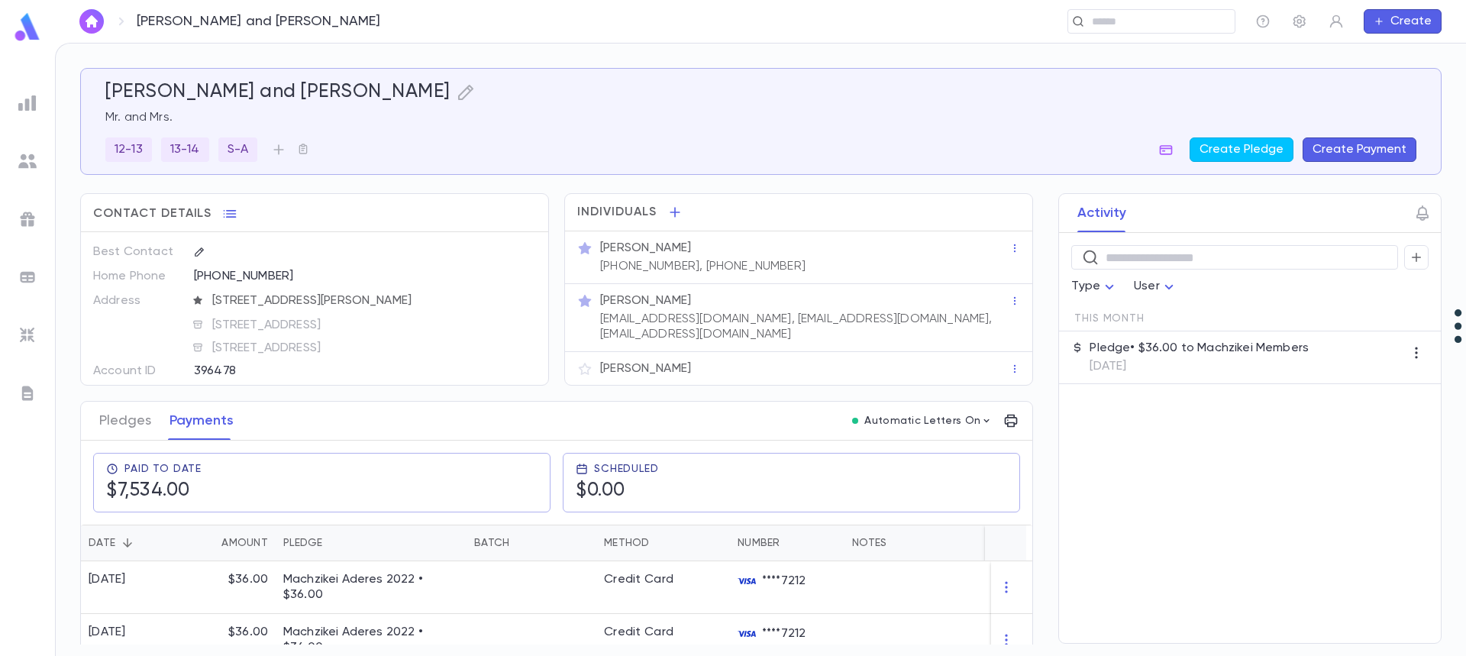
scroll to position [5, 0]
click at [122, 429] on button "Pledges" at bounding box center [125, 421] width 52 height 38
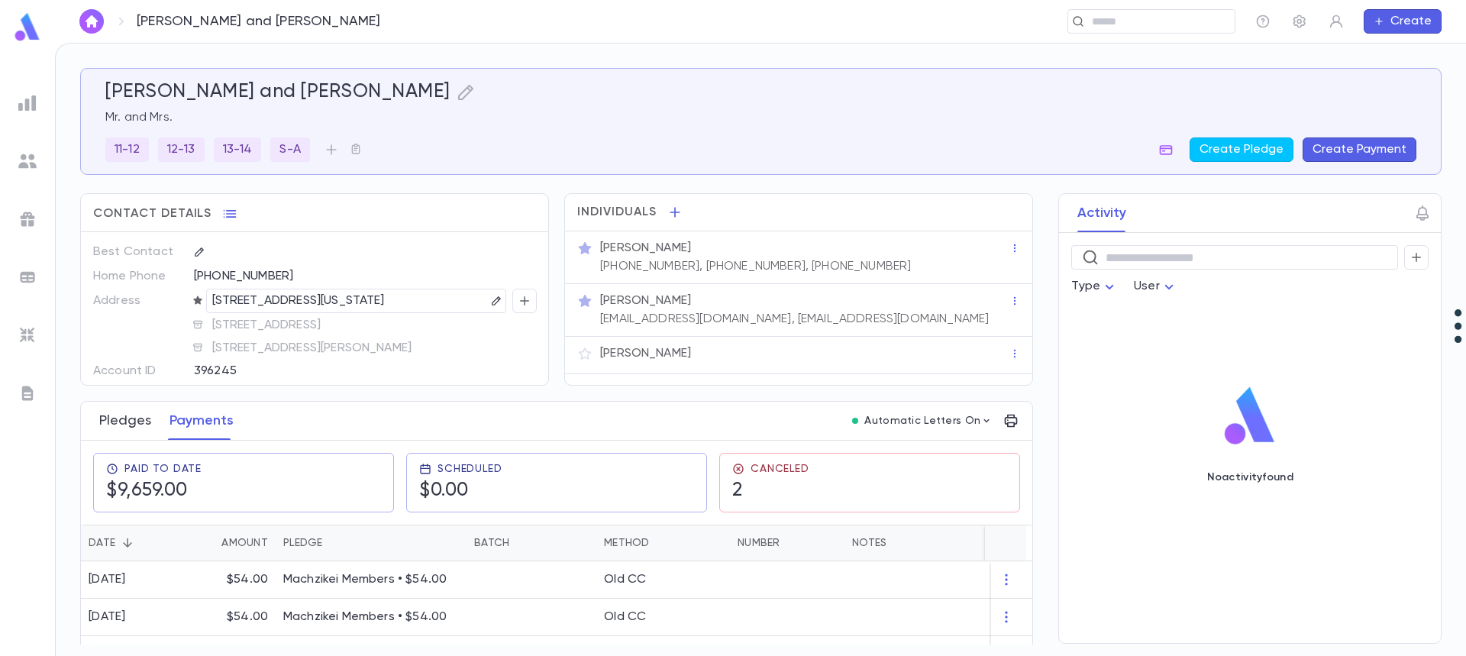
click at [123, 422] on button "Pledges" at bounding box center [125, 421] width 52 height 38
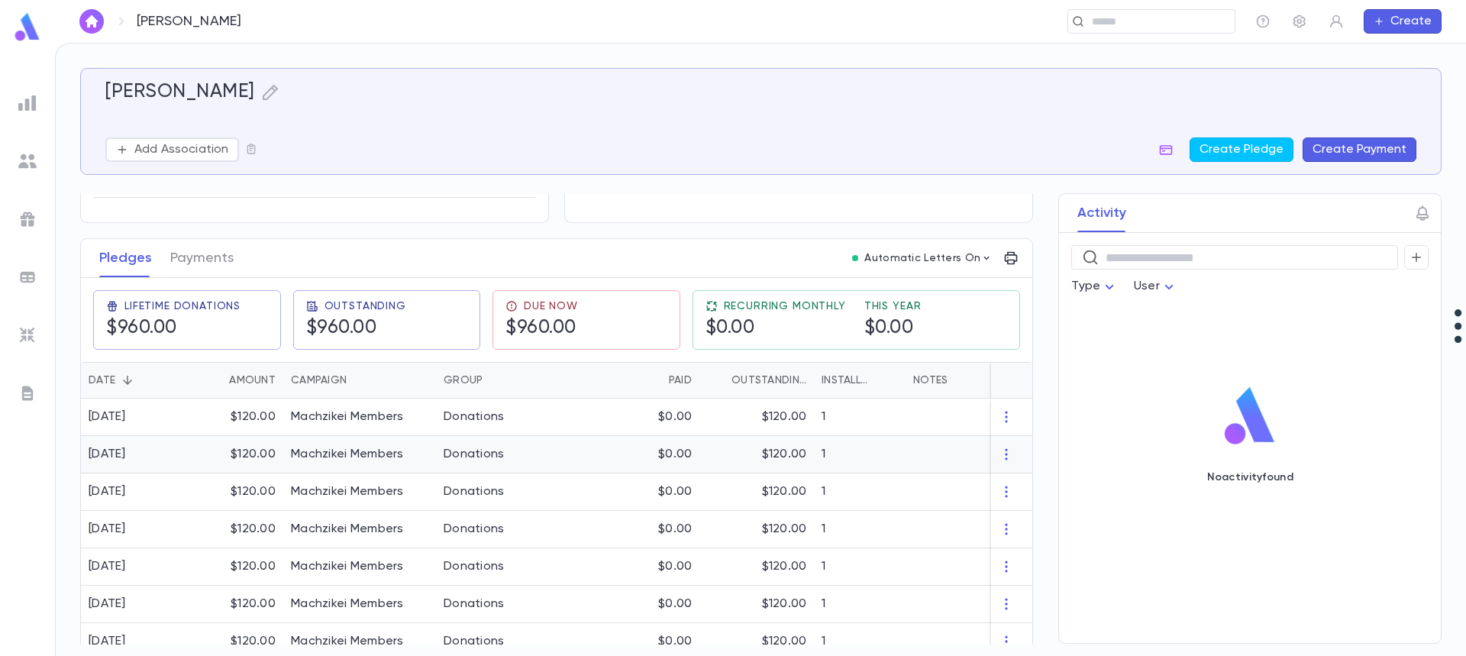
scroll to position [213, 0]
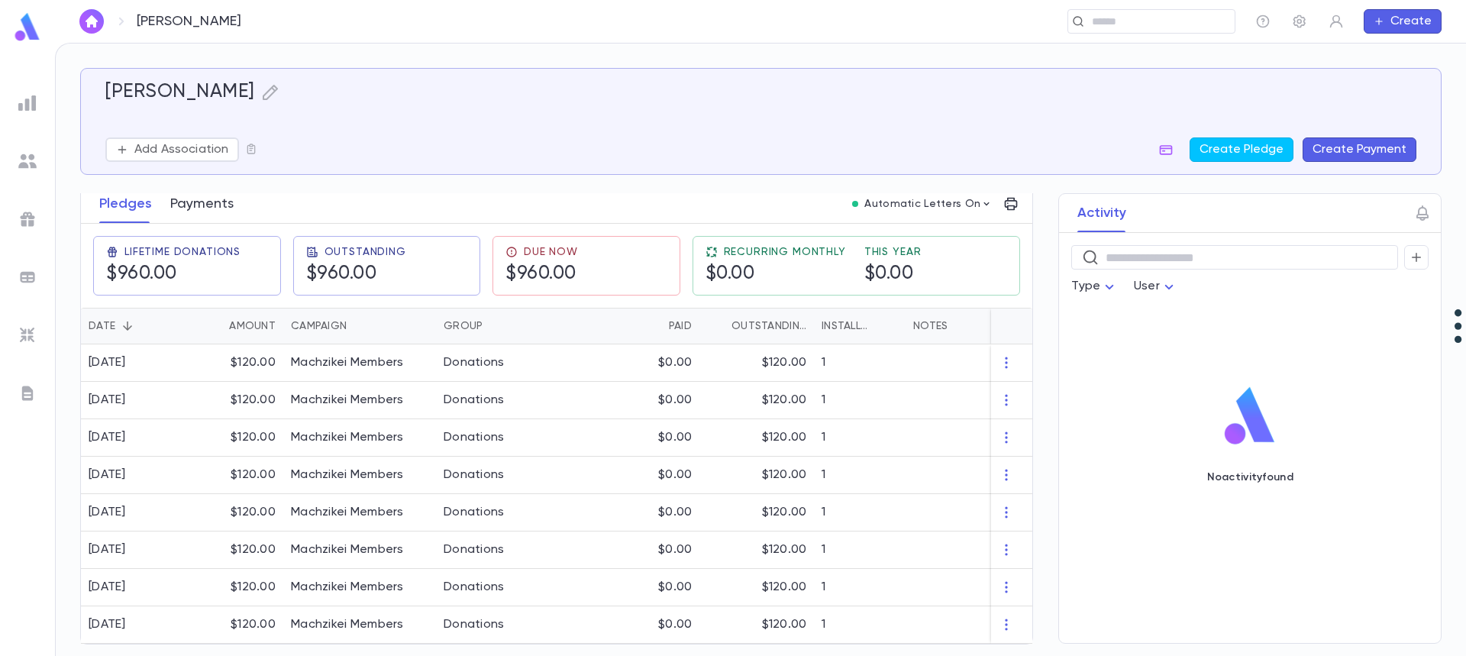
click at [220, 199] on button "Payments" at bounding box center [201, 204] width 63 height 38
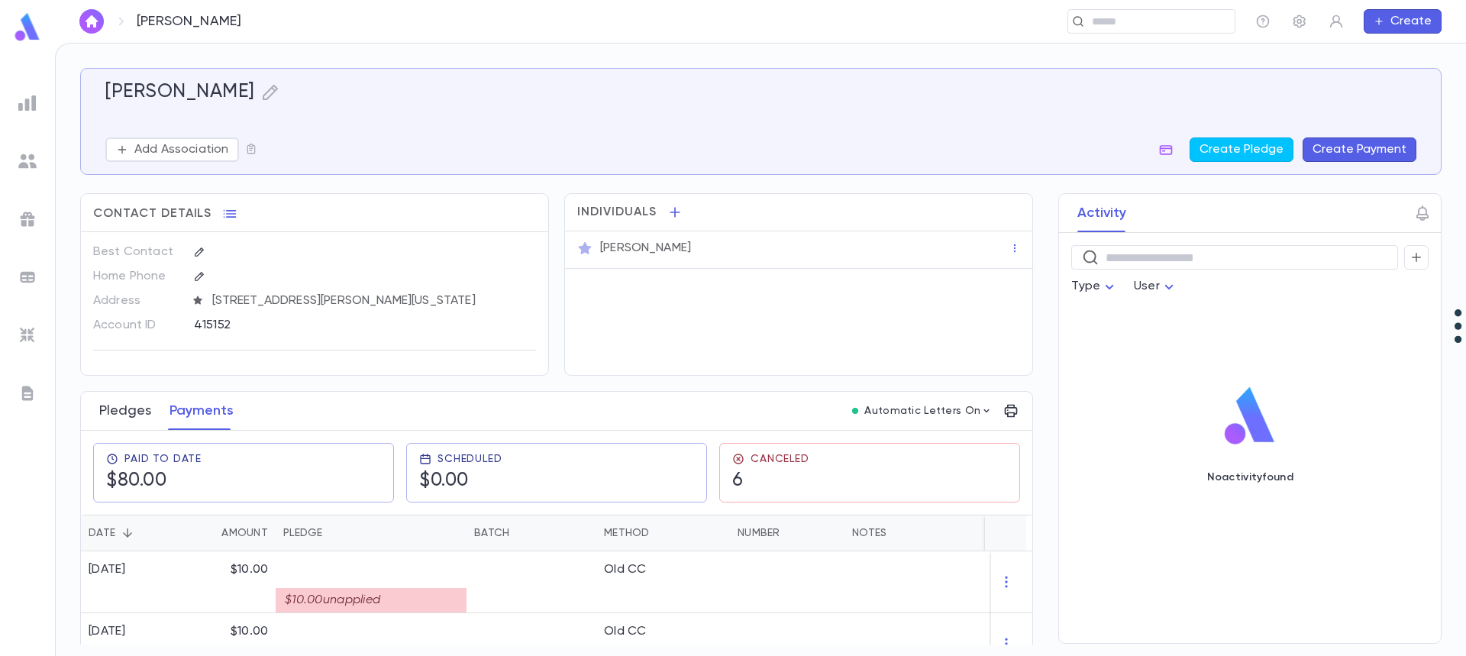
click at [121, 413] on button "Pledges" at bounding box center [125, 411] width 52 height 38
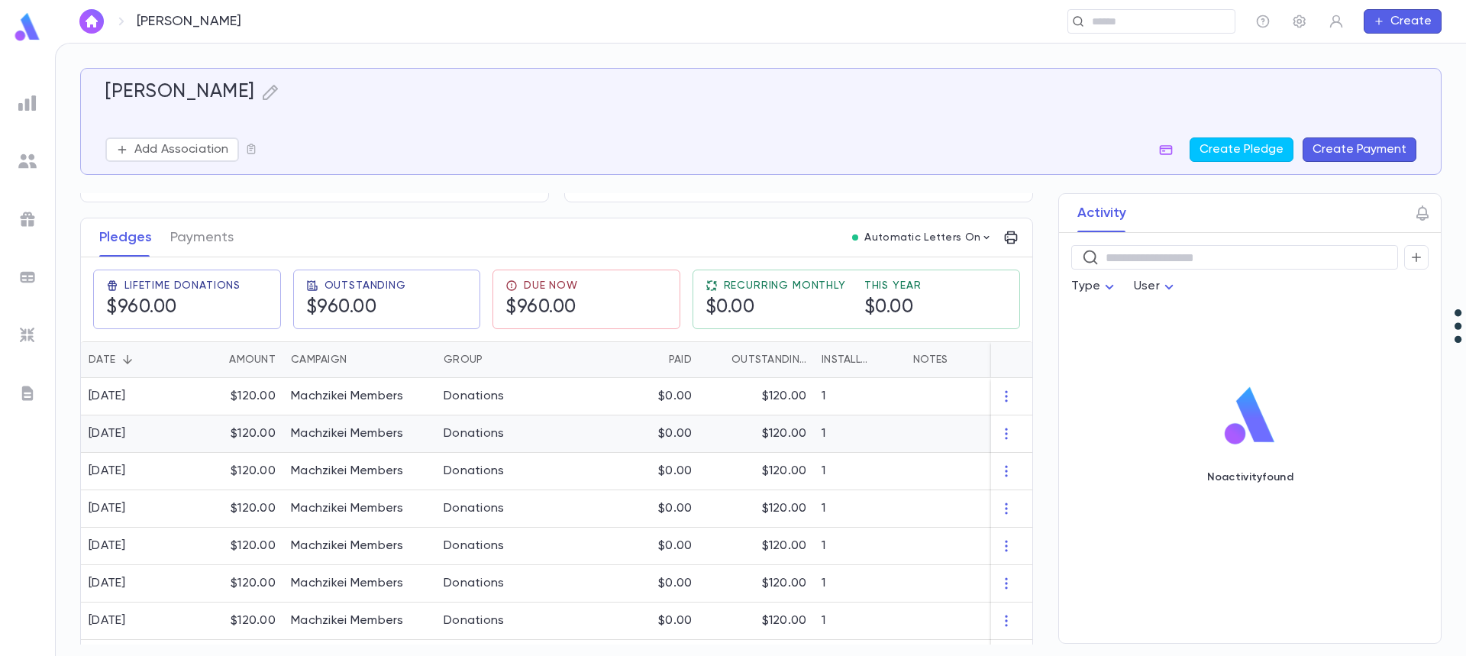
scroll to position [213, 0]
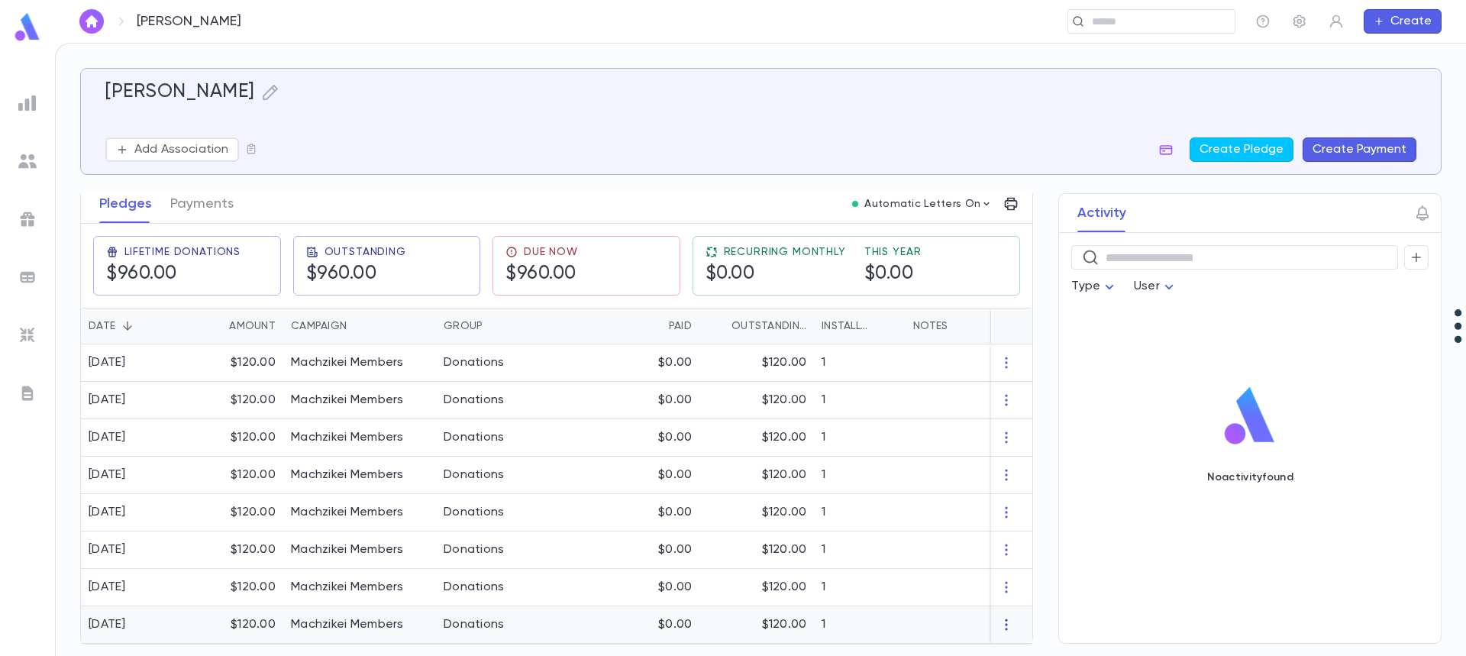
click at [1002, 617] on icon "button" at bounding box center [1006, 624] width 15 height 15
click at [1012, 627] on li "Delete" at bounding box center [1028, 626] width 64 height 24
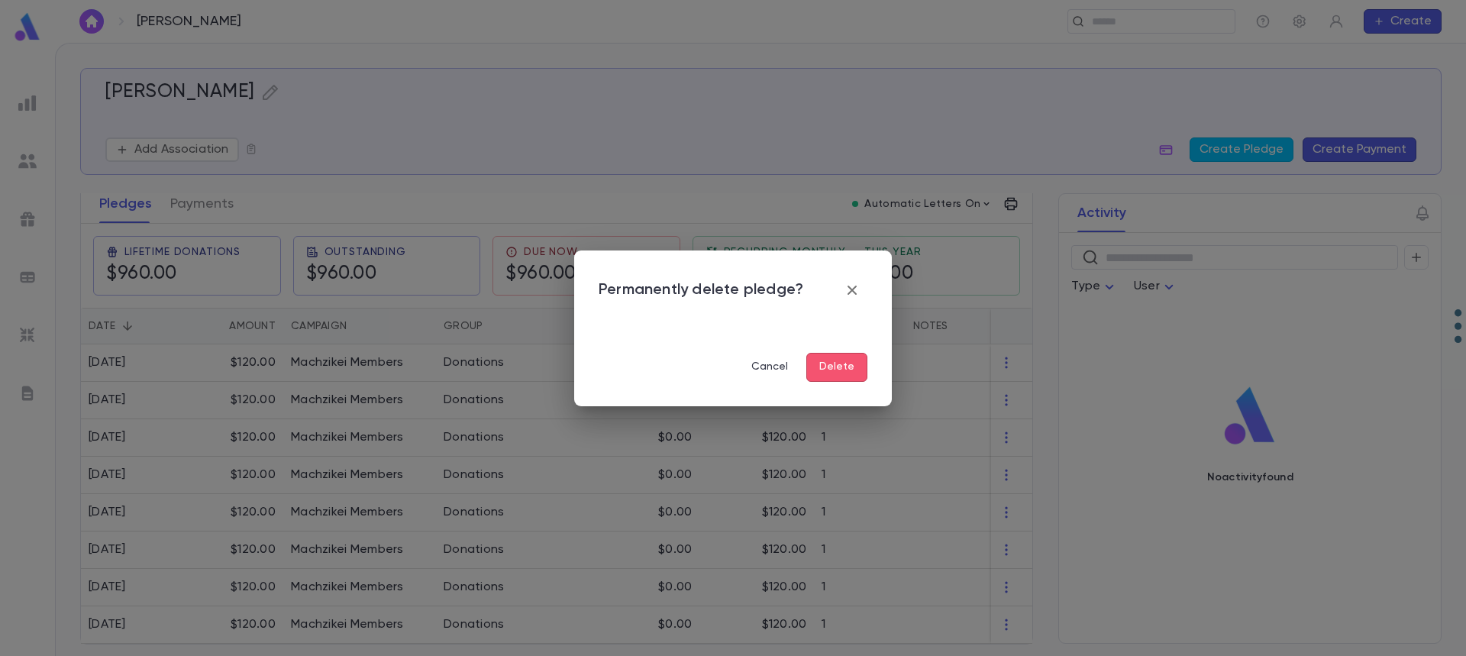
click at [828, 367] on button "Delete" at bounding box center [836, 367] width 61 height 29
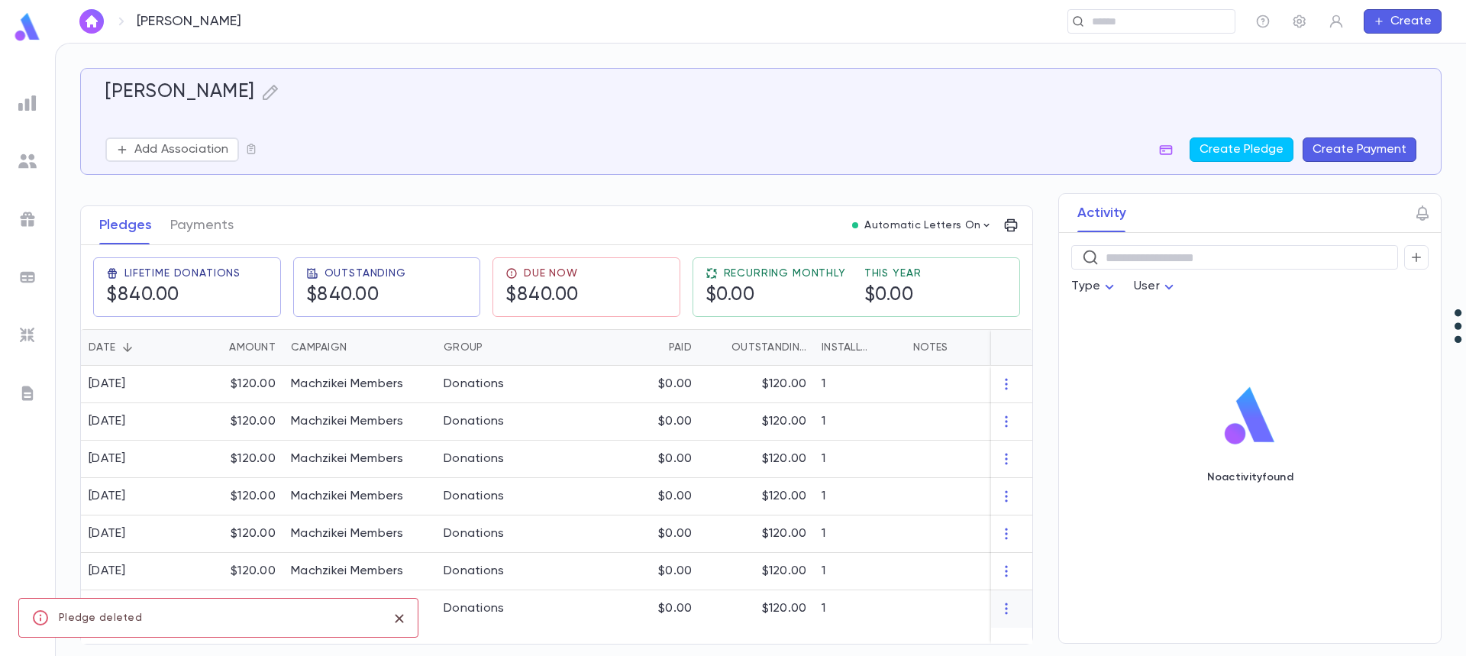
scroll to position [176, 0]
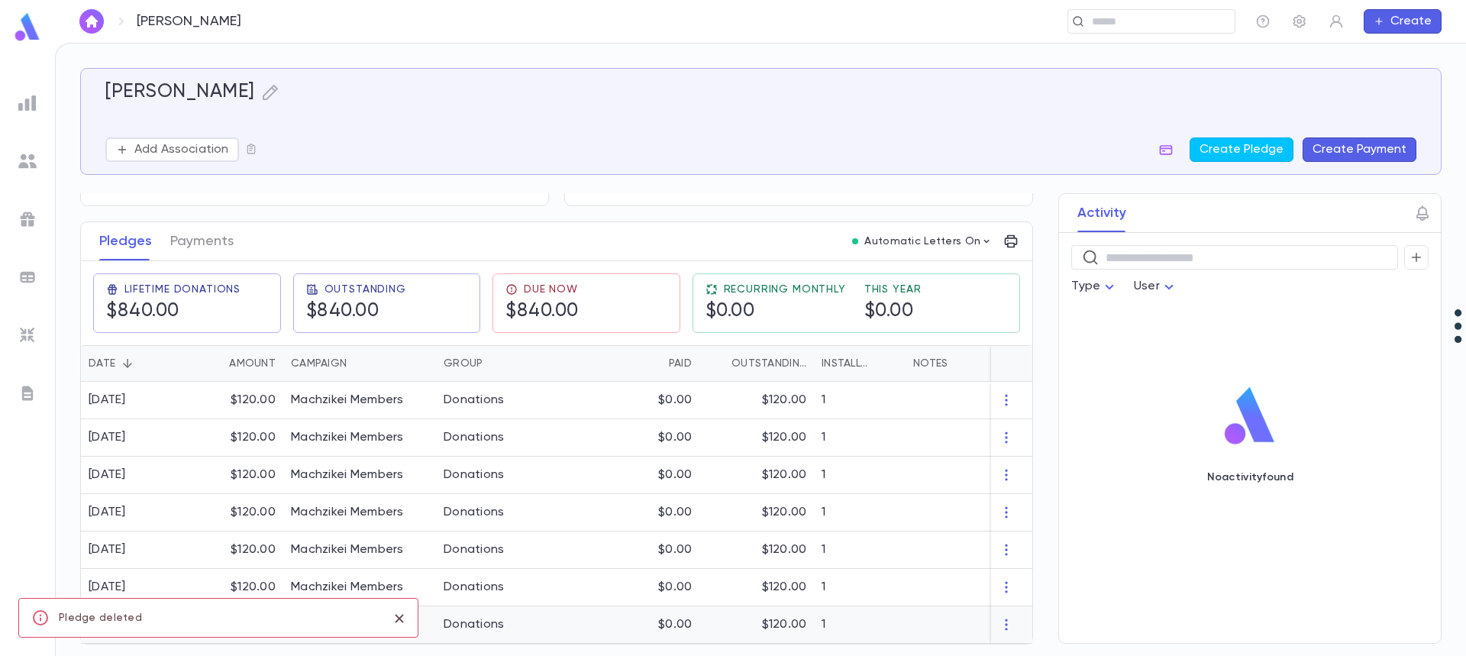
click at [999, 610] on div at bounding box center [1011, 624] width 41 height 37
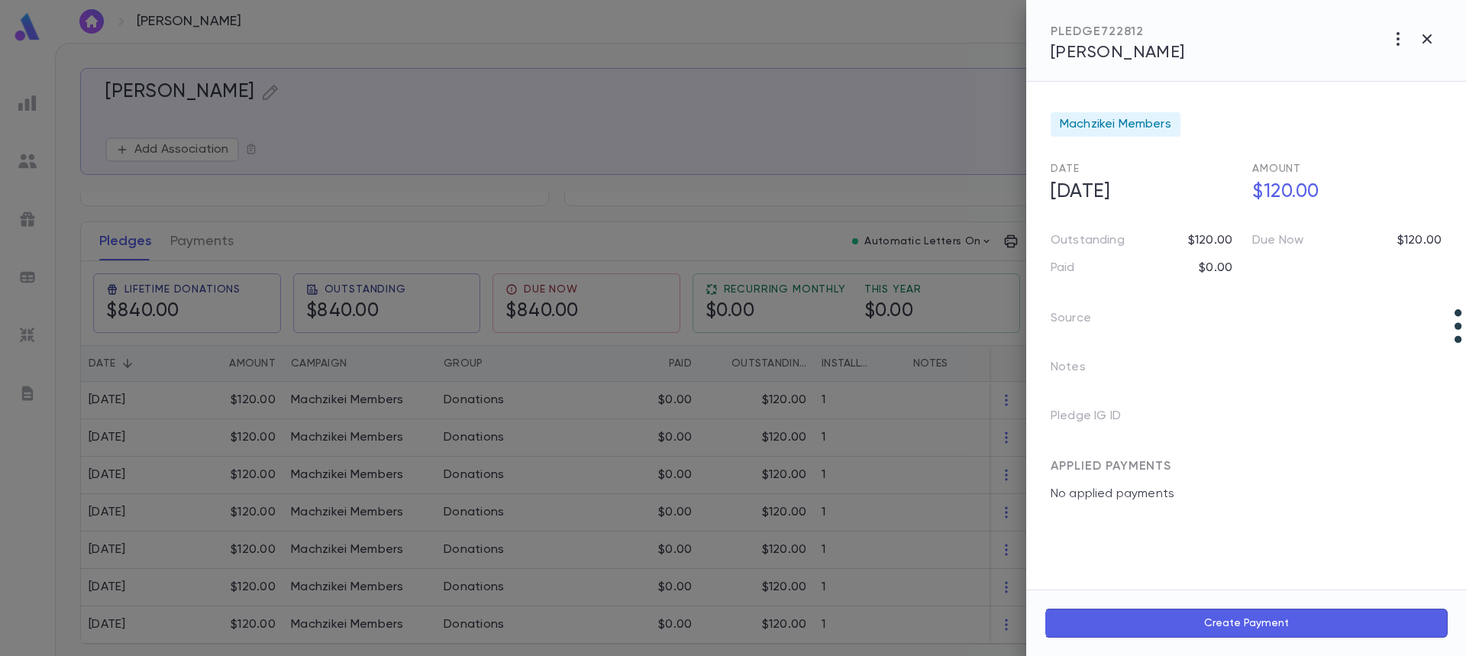
click at [996, 619] on div at bounding box center [733, 328] width 1466 height 656
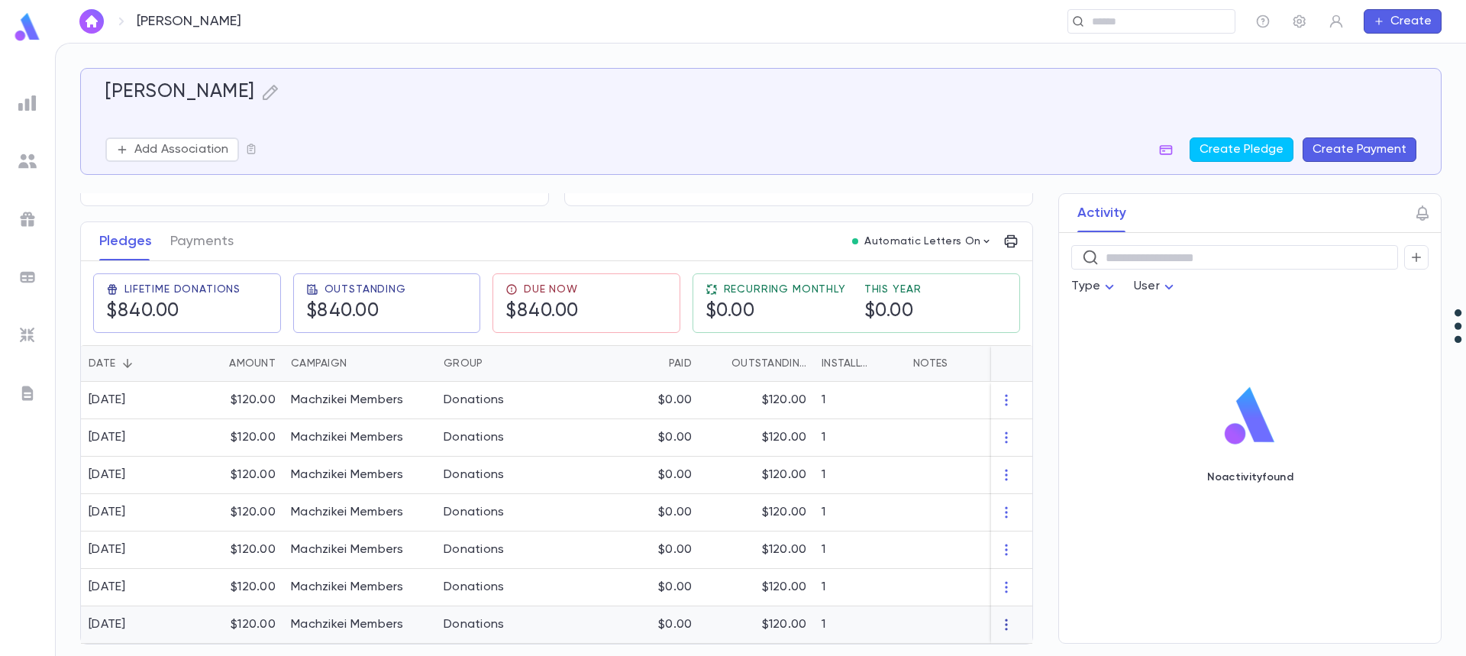
click at [1000, 618] on icon "button" at bounding box center [1006, 624] width 15 height 15
click at [1015, 629] on li "Delete" at bounding box center [1028, 626] width 64 height 24
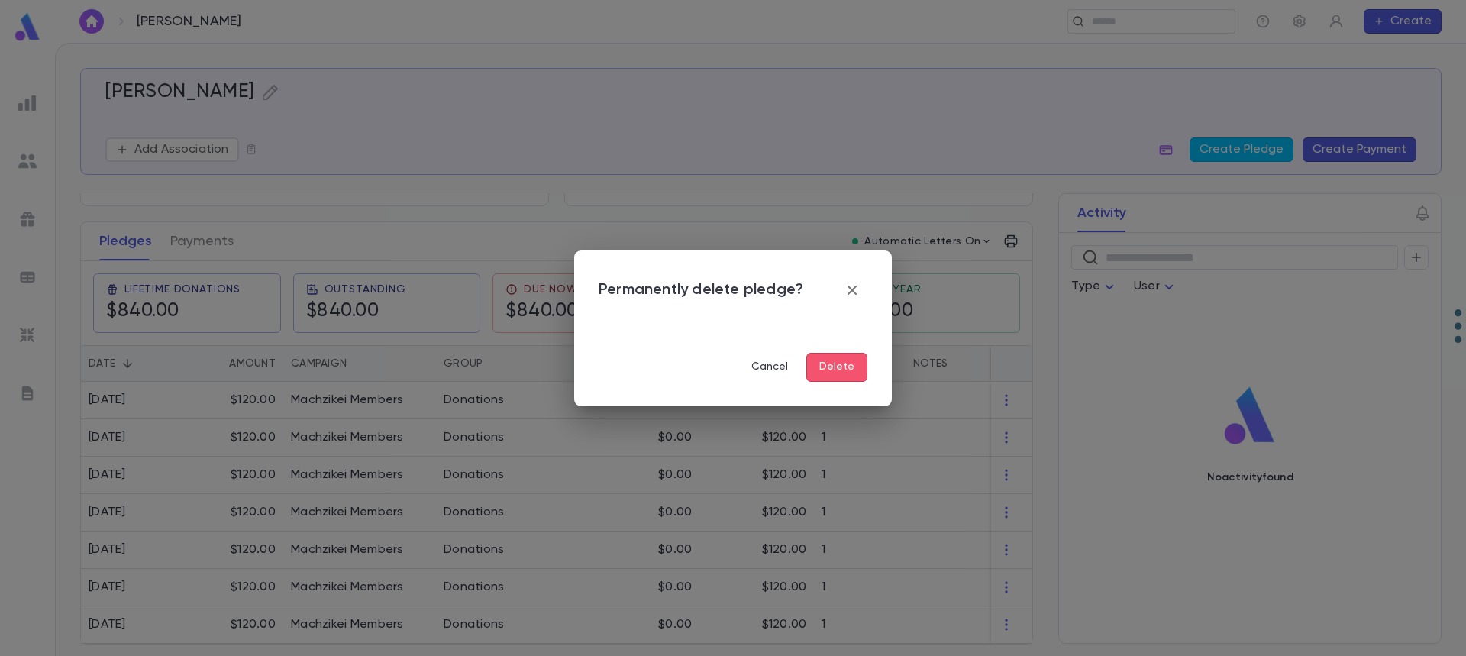
click at [844, 383] on div "Permanently delete pledge? Cancel Delete" at bounding box center [733, 328] width 318 height 156
click at [848, 369] on button "Delete" at bounding box center [836, 367] width 61 height 29
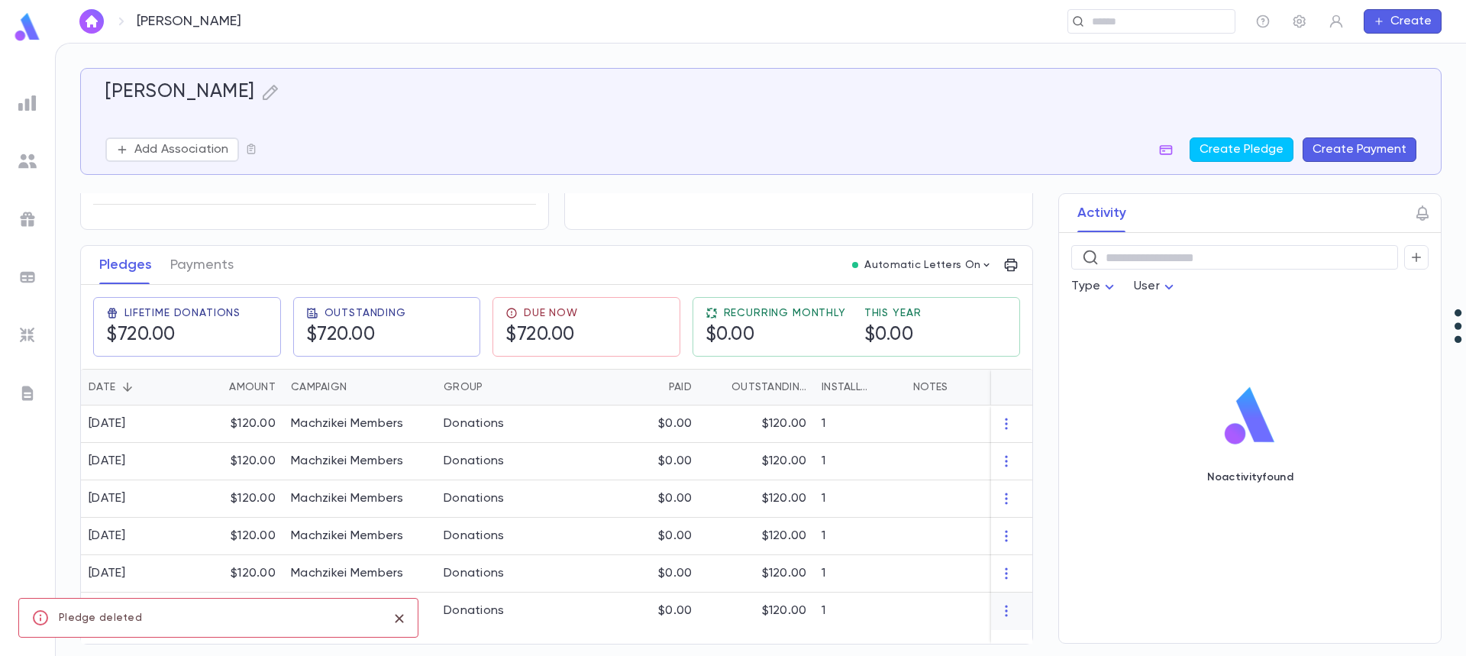
scroll to position [138, 0]
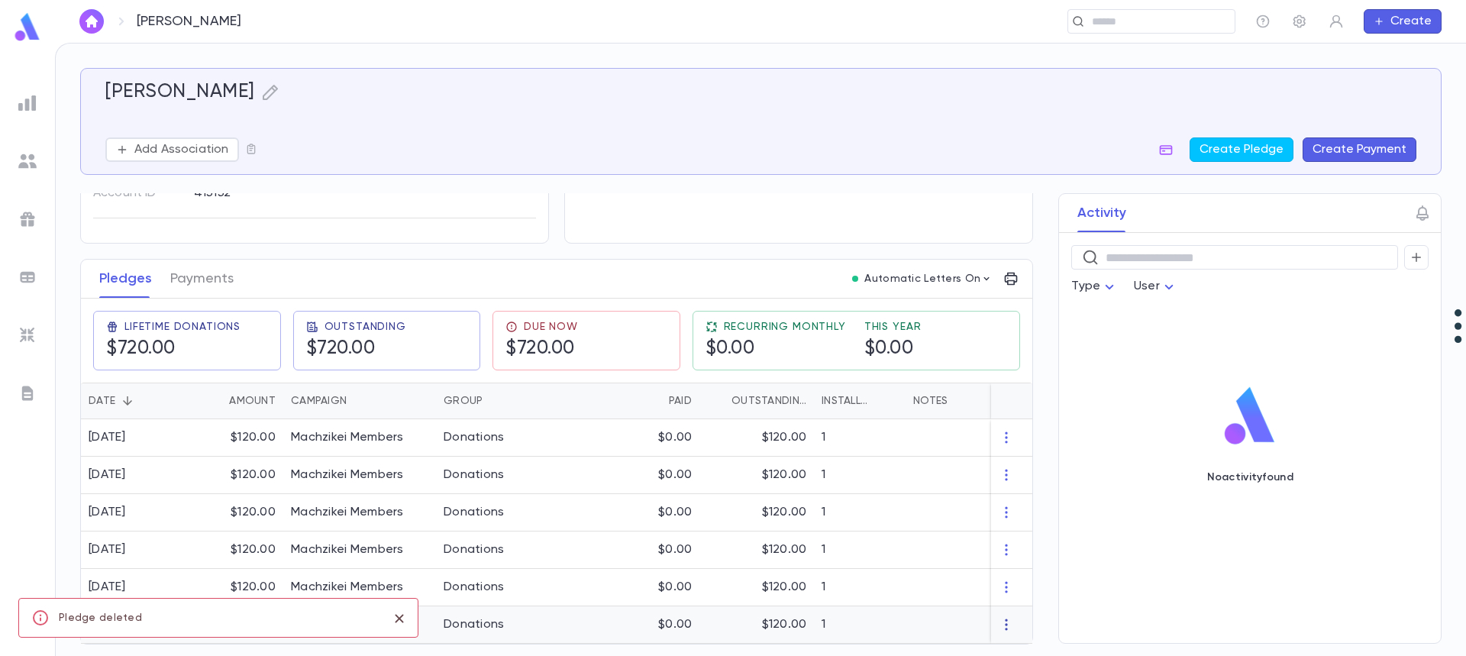
click at [1000, 617] on icon "button" at bounding box center [1006, 624] width 15 height 15
click at [1018, 629] on li "Delete" at bounding box center [1028, 626] width 64 height 24
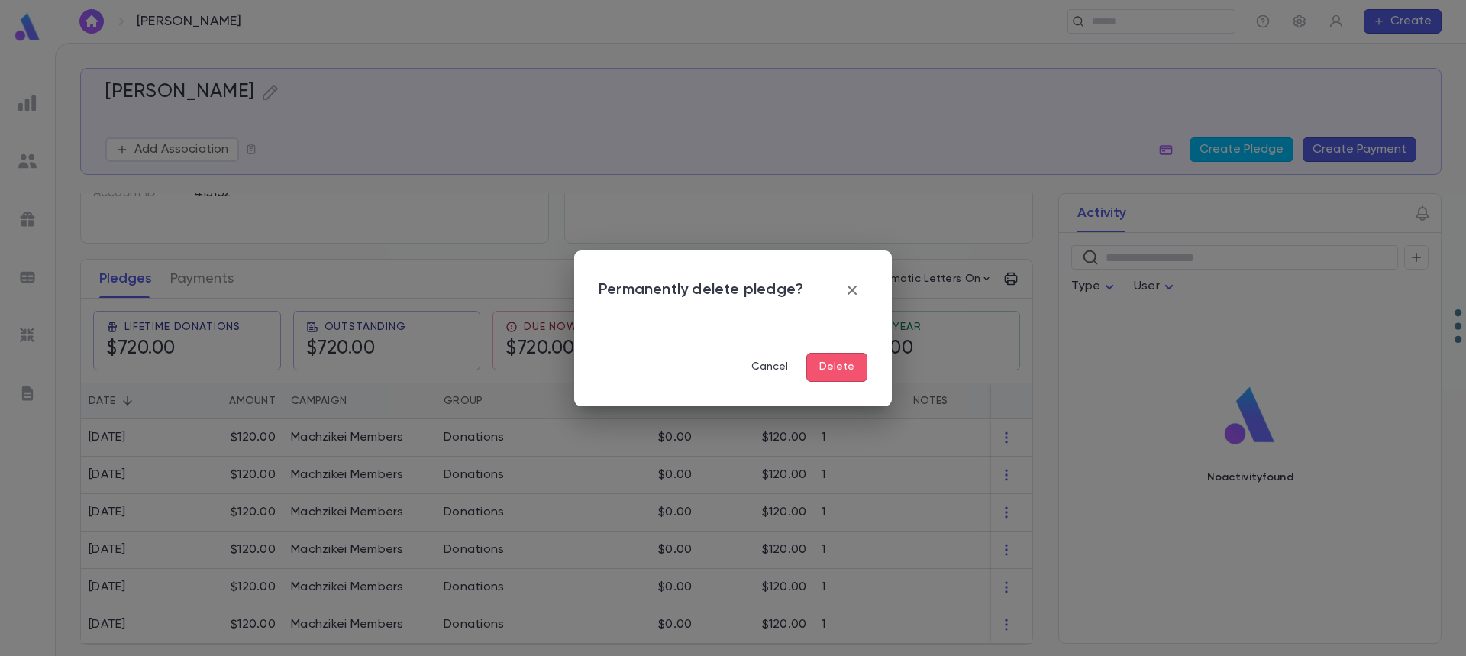
click at [845, 368] on button "Delete" at bounding box center [836, 367] width 61 height 29
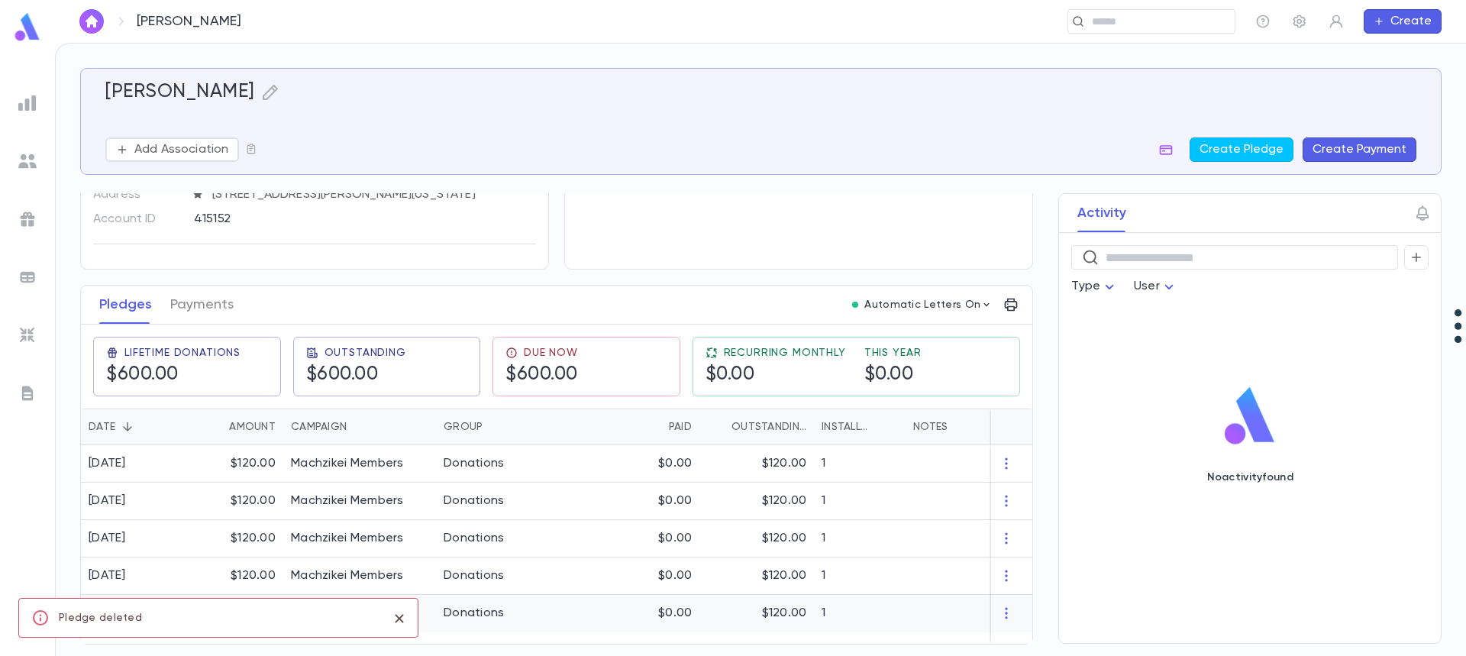
scroll to position [101, 0]
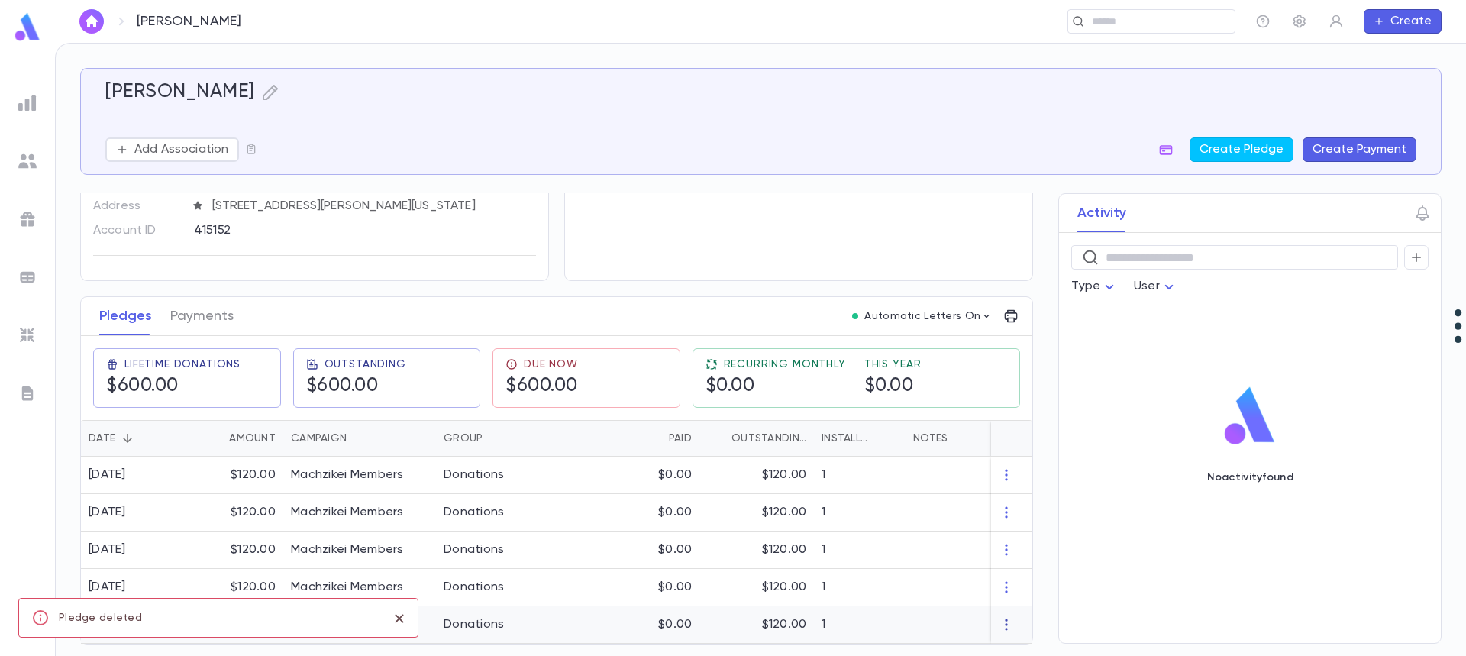
click at [999, 617] on icon "button" at bounding box center [1006, 624] width 15 height 15
click at [1021, 626] on li "Delete" at bounding box center [1028, 626] width 64 height 24
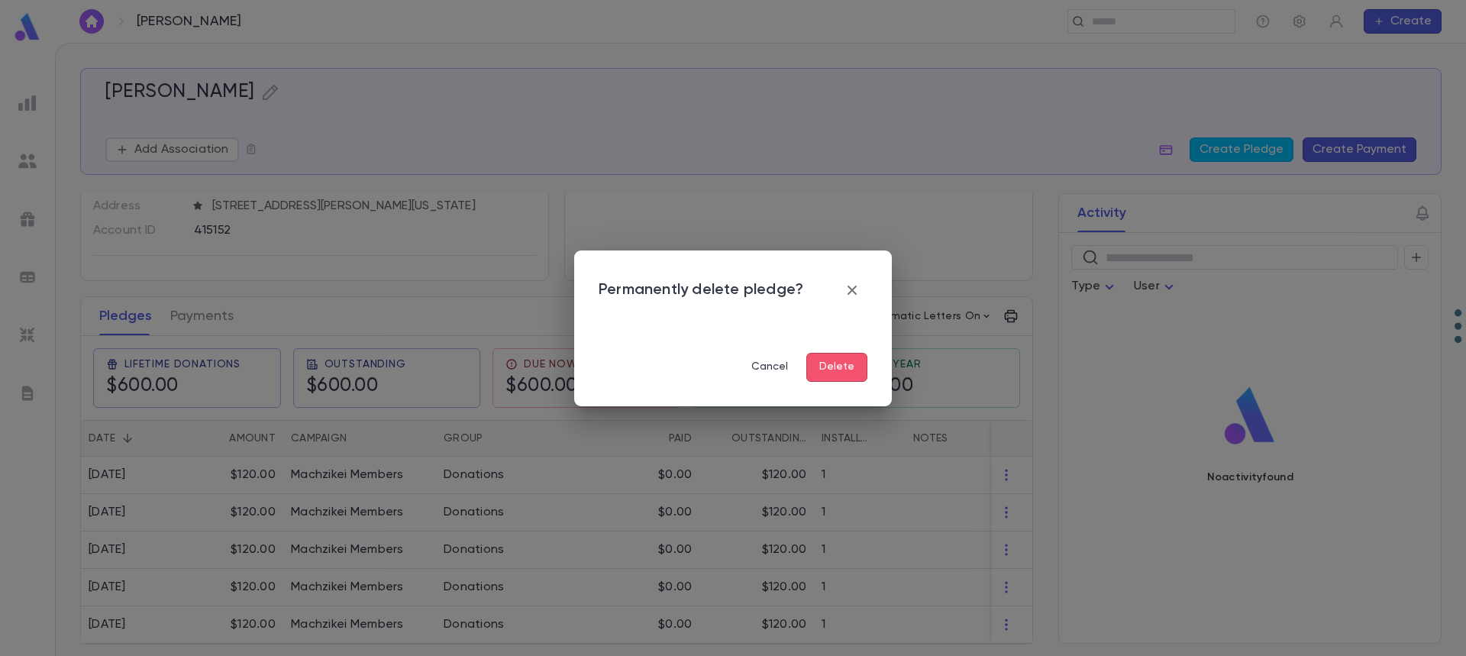
click at [811, 363] on button "Delete" at bounding box center [836, 367] width 61 height 29
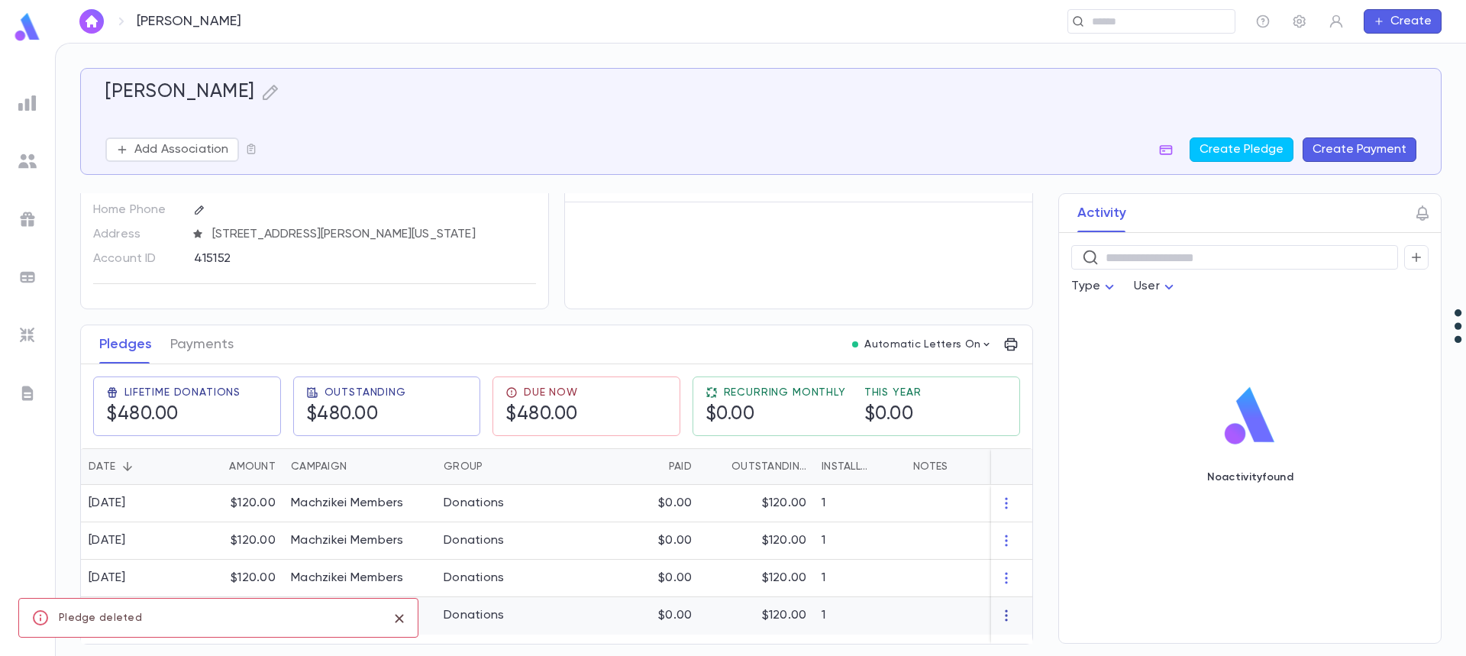
scroll to position [63, 0]
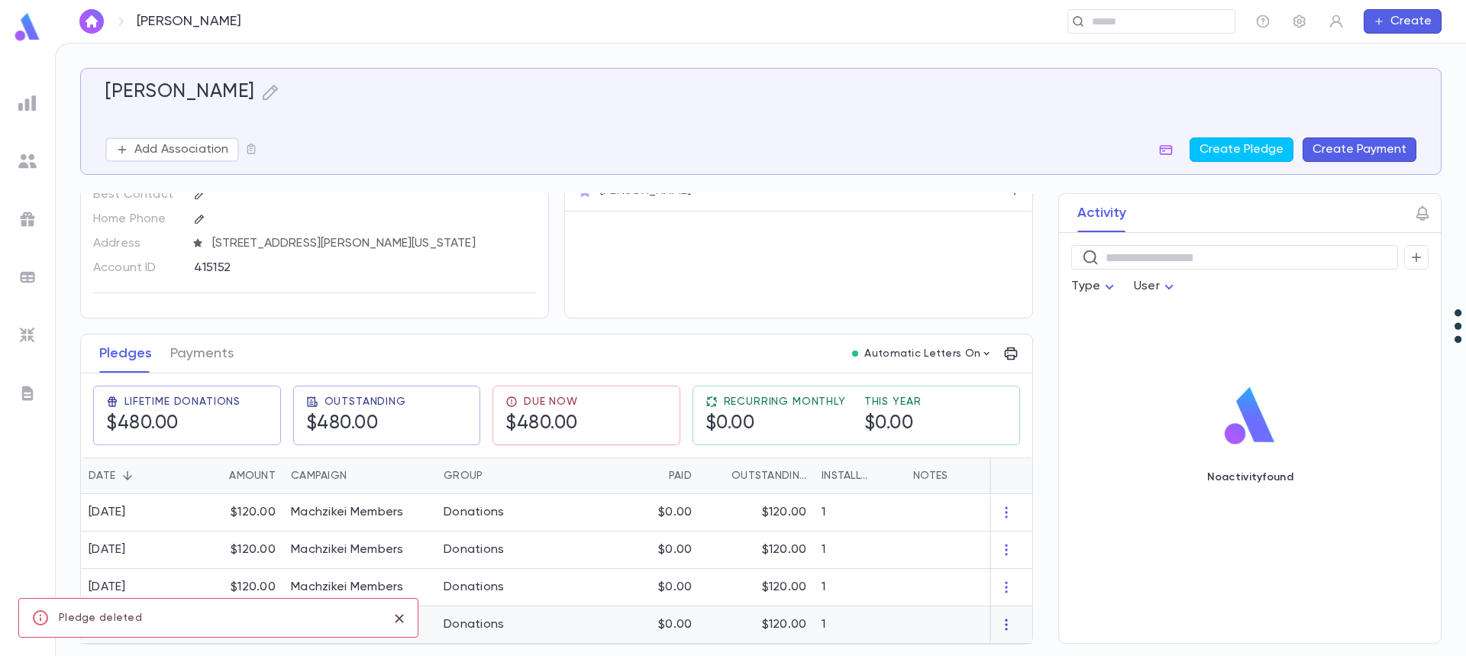
click at [1005, 619] on icon "button" at bounding box center [1006, 624] width 2 height 11
click at [1006, 622] on li "Delete" at bounding box center [1028, 626] width 64 height 24
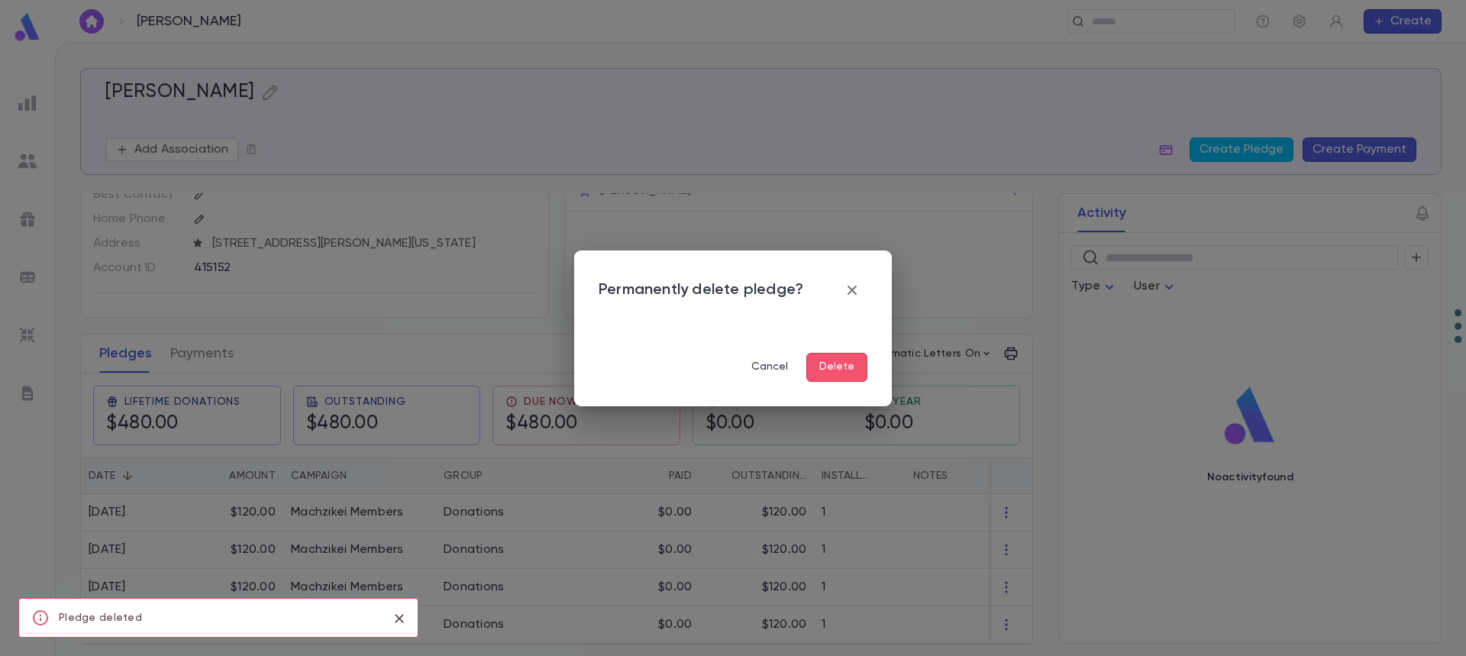
click at [828, 347] on div "Permanently delete pledge? Cancel Delete" at bounding box center [733, 328] width 269 height 107
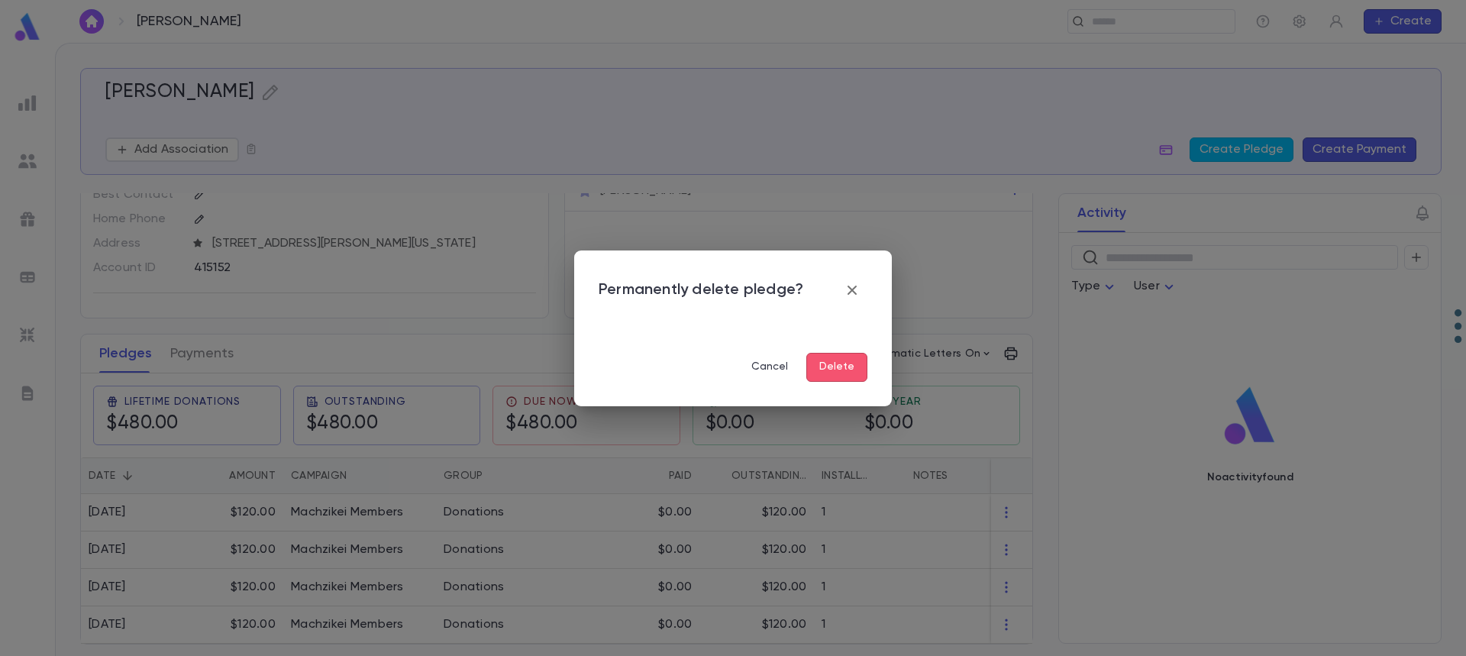
click at [828, 373] on button "Delete" at bounding box center [836, 367] width 61 height 29
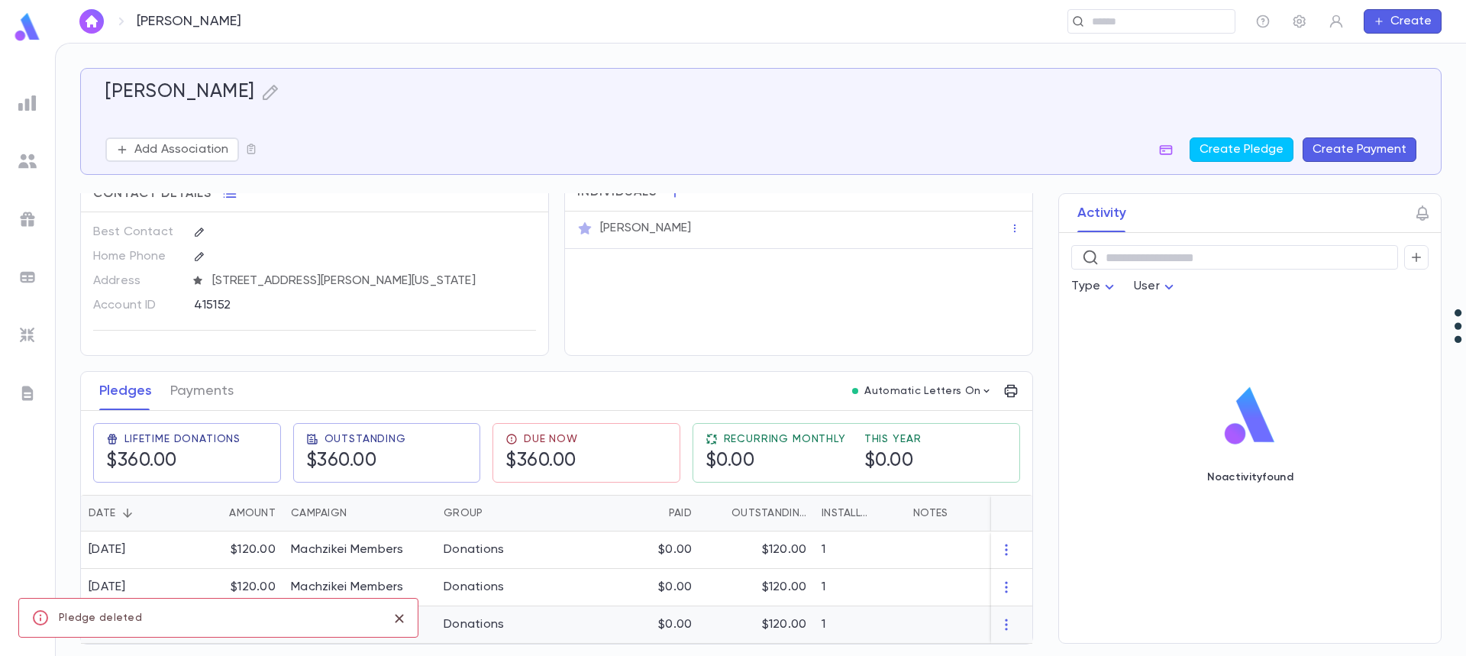
scroll to position [26, 0]
click at [999, 621] on icon "button" at bounding box center [1006, 624] width 15 height 15
click at [1018, 629] on li "Delete" at bounding box center [1028, 626] width 64 height 24
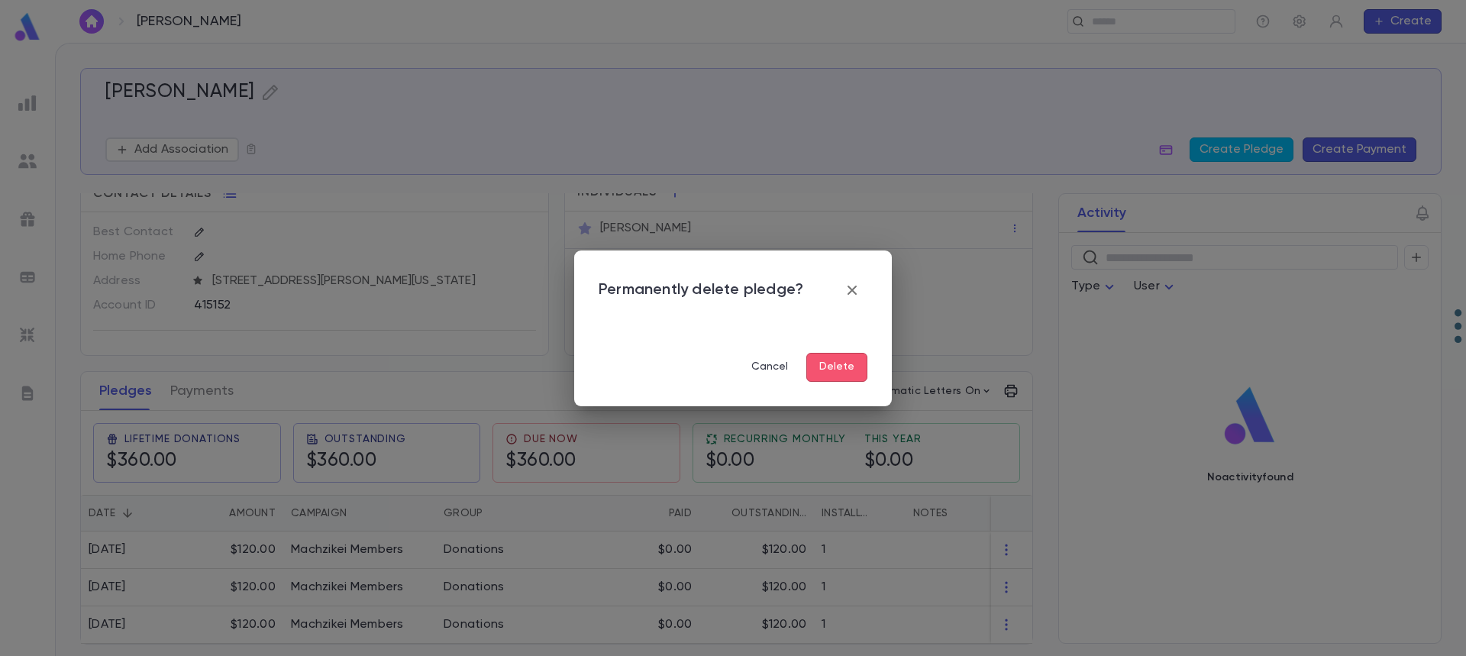
click at [834, 357] on button "Delete" at bounding box center [836, 367] width 61 height 29
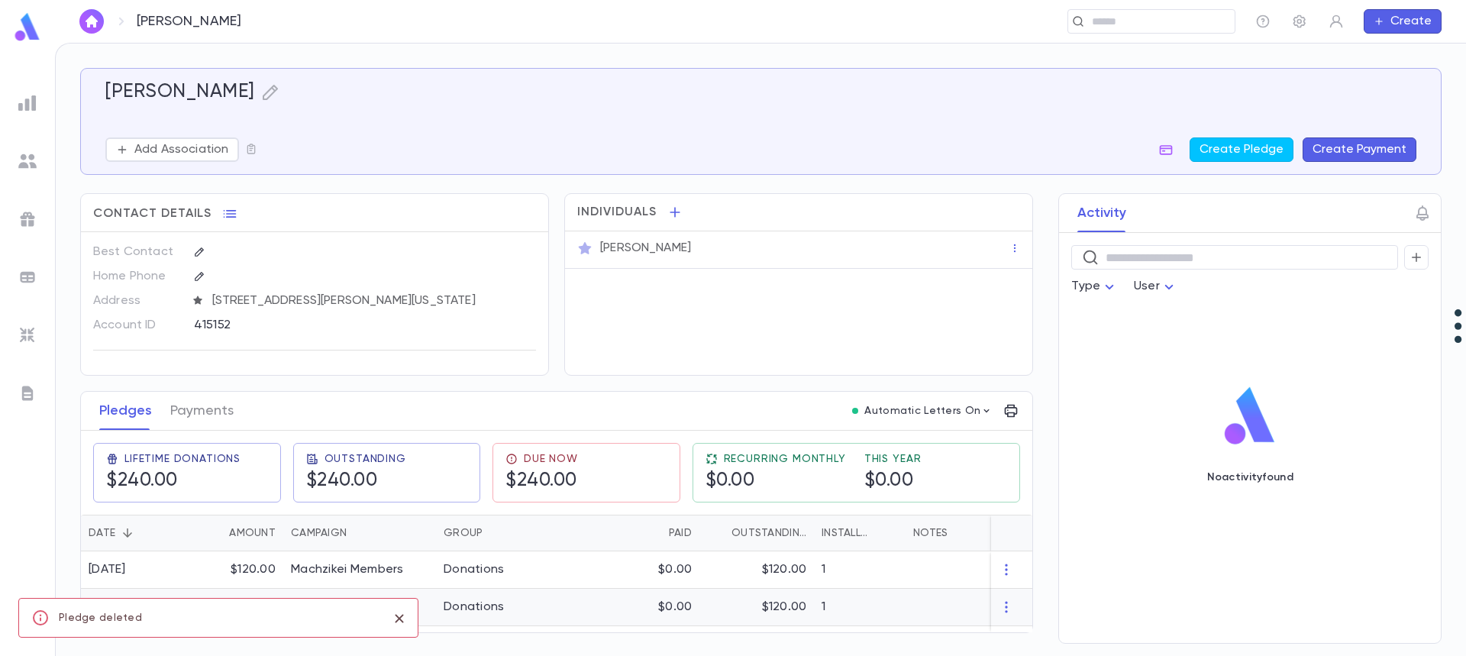
scroll to position [0, 0]
click at [1006, 608] on icon "button" at bounding box center [1006, 606] width 15 height 15
click at [1018, 631] on li "Delete" at bounding box center [1034, 626] width 64 height 24
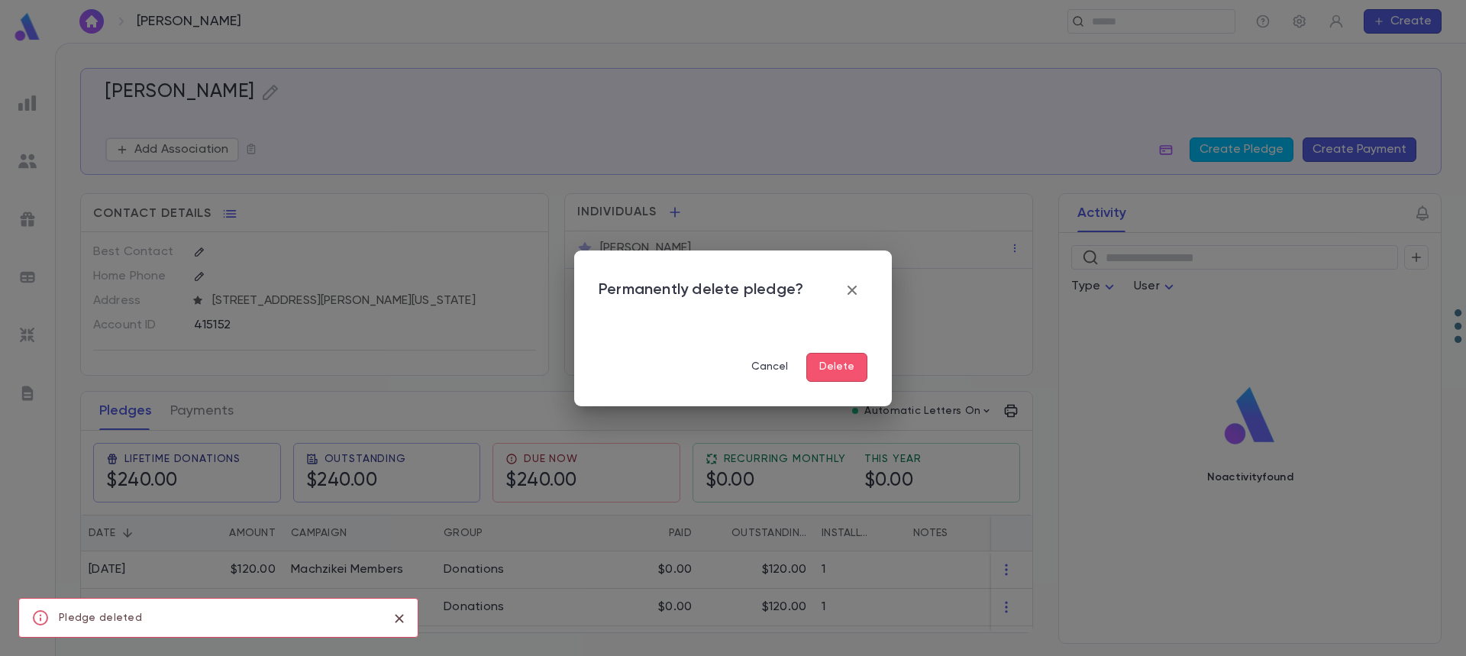
click at [819, 359] on button "Delete" at bounding box center [836, 367] width 61 height 29
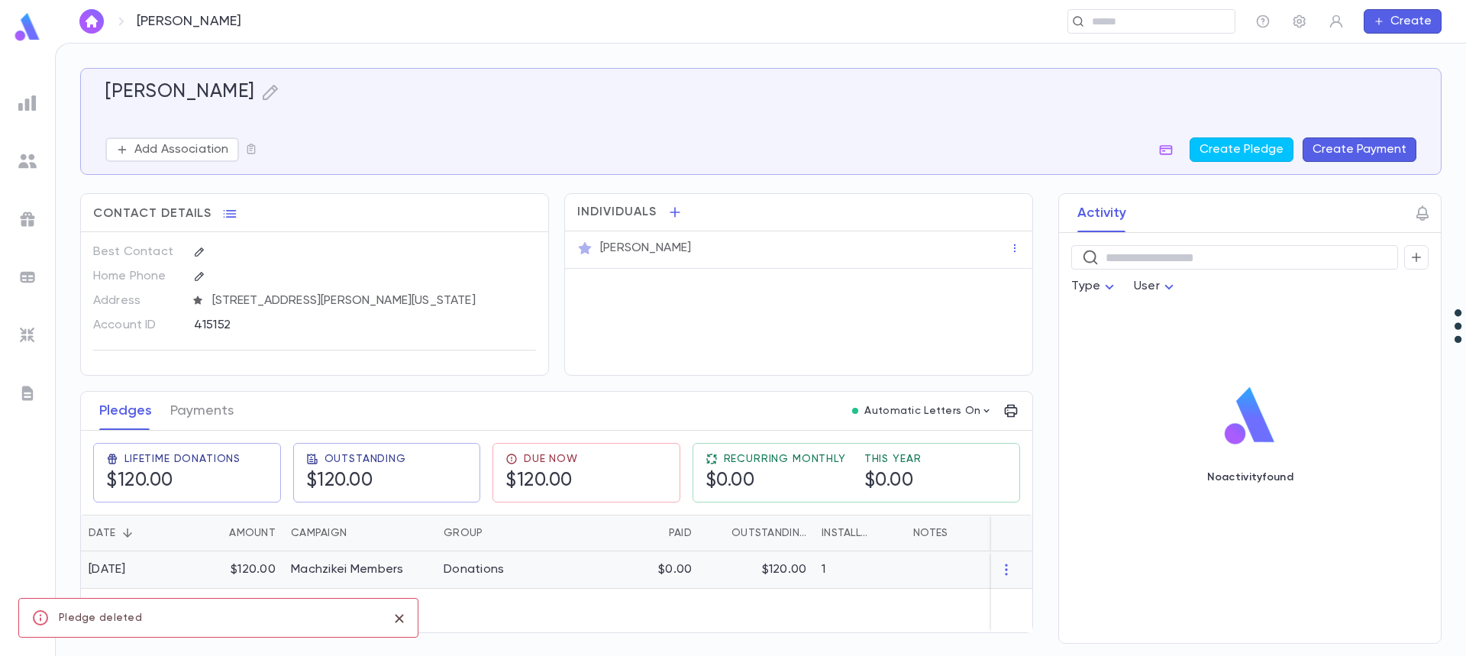
click at [1005, 570] on icon "button" at bounding box center [1006, 569] width 15 height 15
click at [1026, 592] on li "Delete" at bounding box center [1034, 595] width 64 height 24
click at [1007, 570] on icon "button" at bounding box center [1006, 569] width 2 height 11
click at [1027, 596] on li "Delete" at bounding box center [1034, 595] width 64 height 24
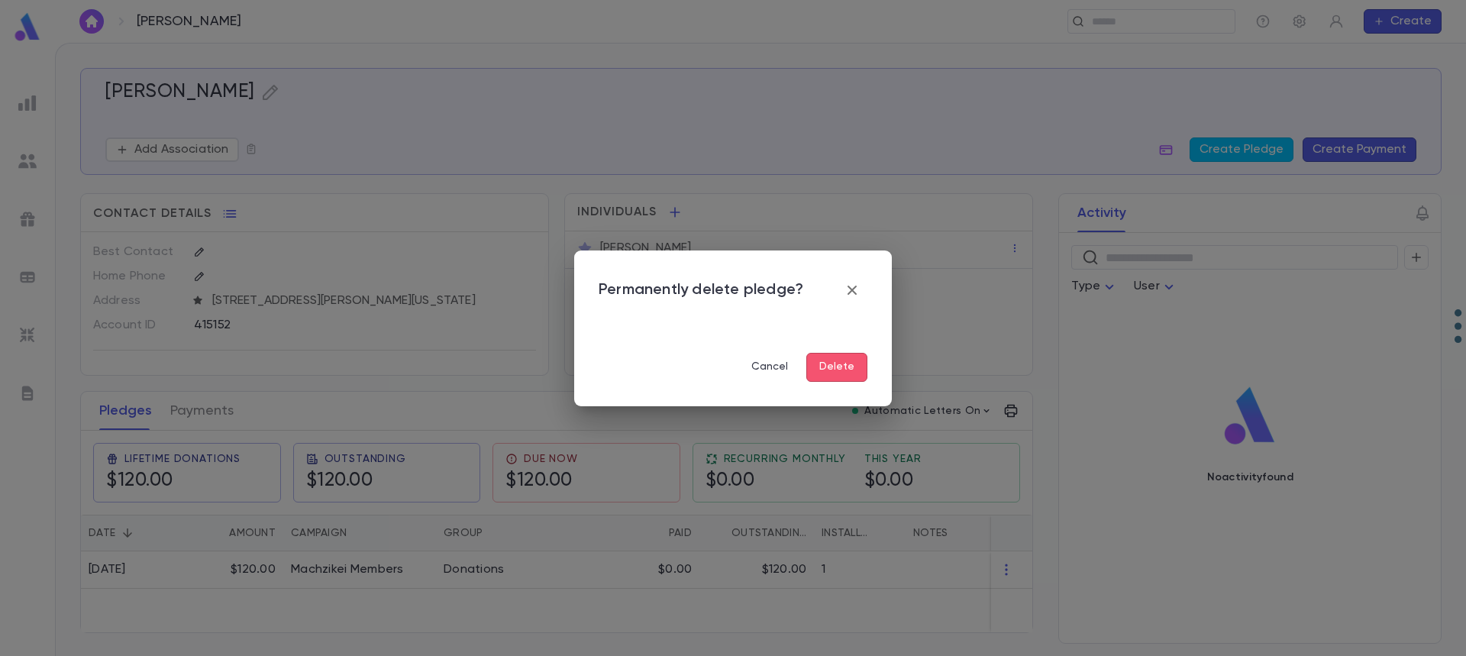
click at [843, 366] on button "Delete" at bounding box center [836, 367] width 61 height 29
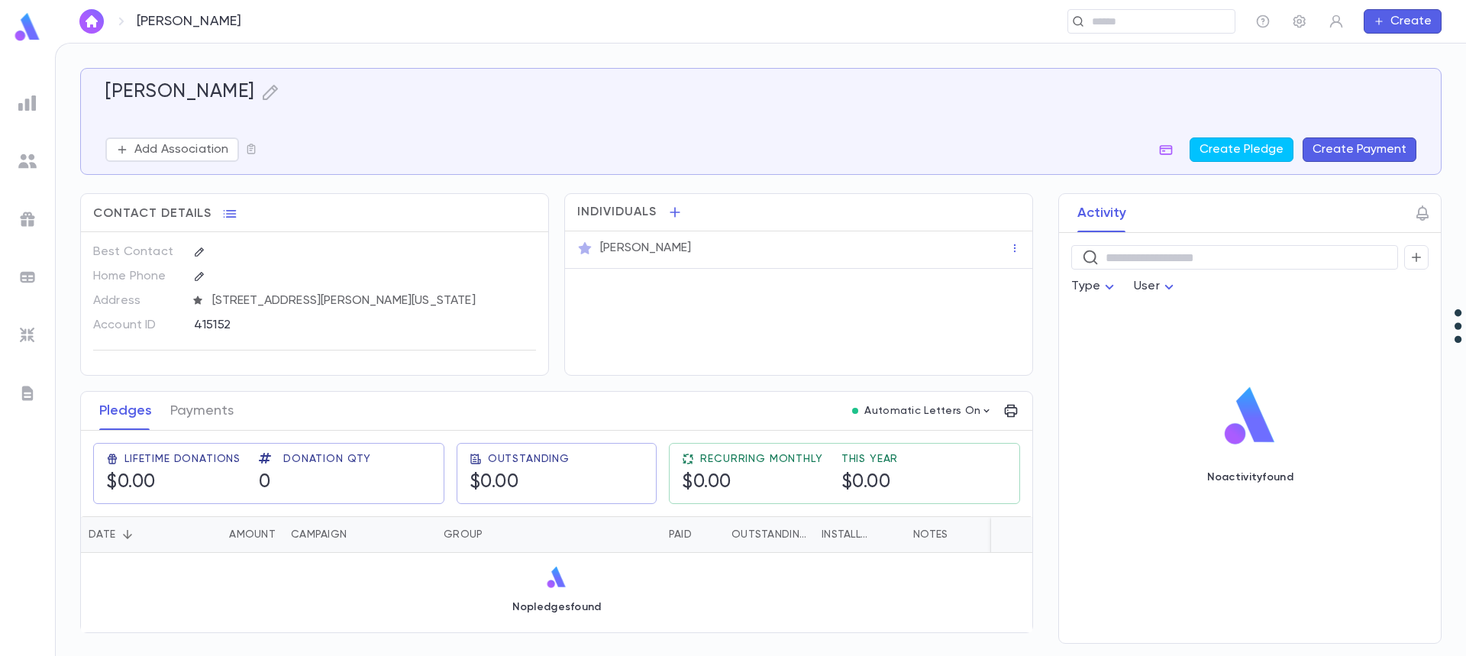
click at [403, 573] on div "No pledges found" at bounding box center [556, 589] width 951 height 73
click at [197, 412] on button "Payments" at bounding box center [201, 411] width 63 height 38
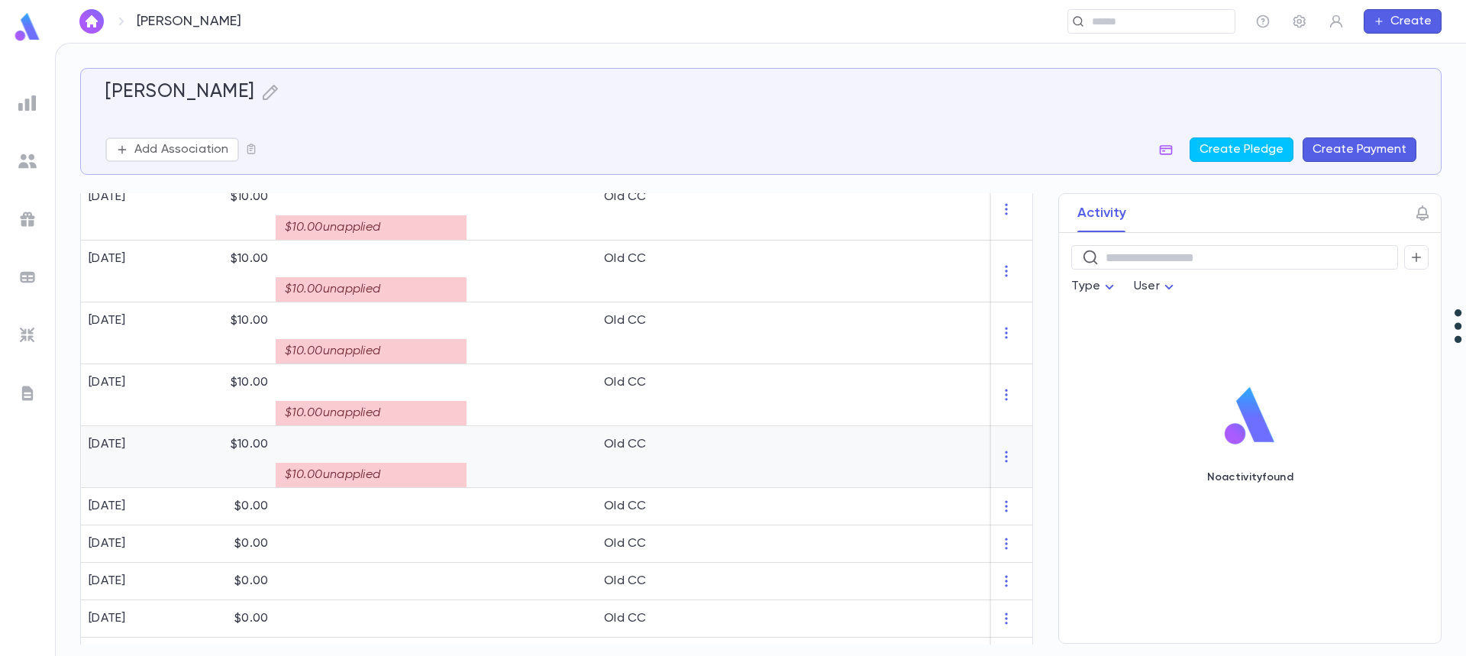
scroll to position [633, 0]
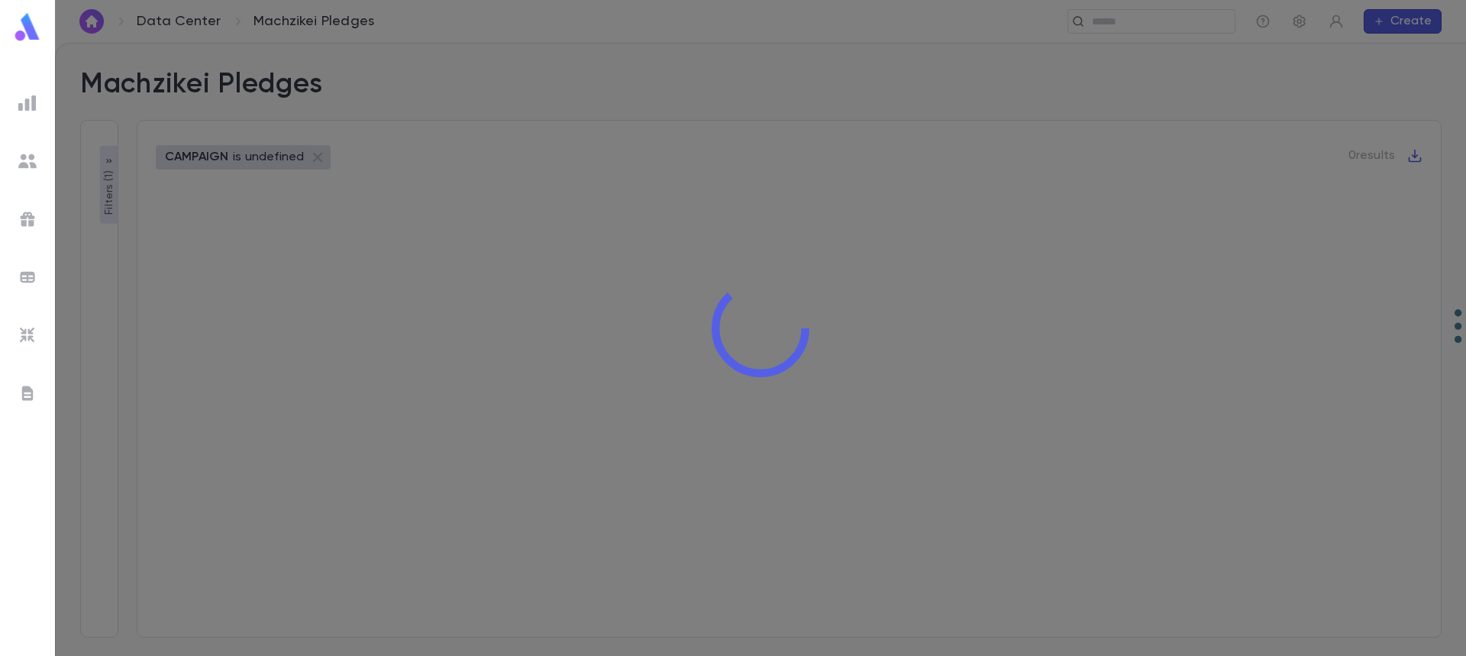
type input "**********"
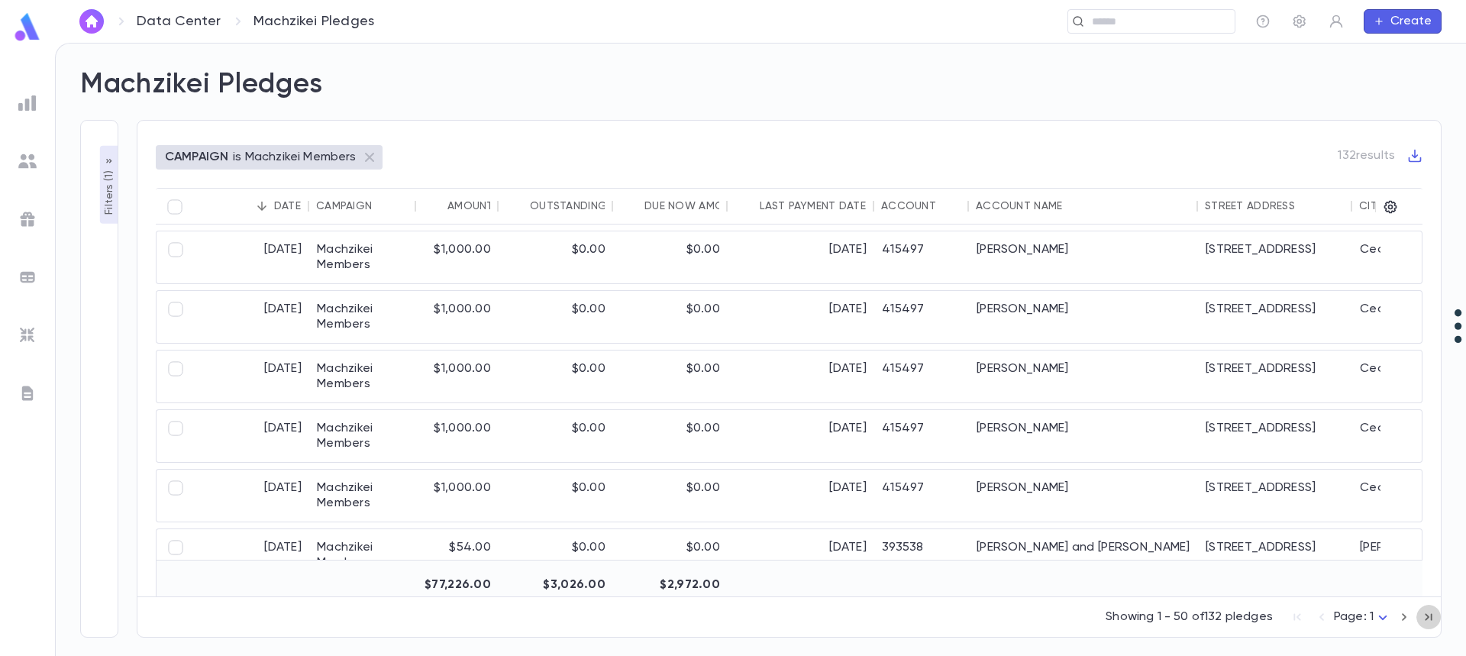
click at [1426, 617] on icon "button" at bounding box center [1428, 617] width 17 height 18
click at [1004, 210] on div "Account Name" at bounding box center [1019, 206] width 86 height 12
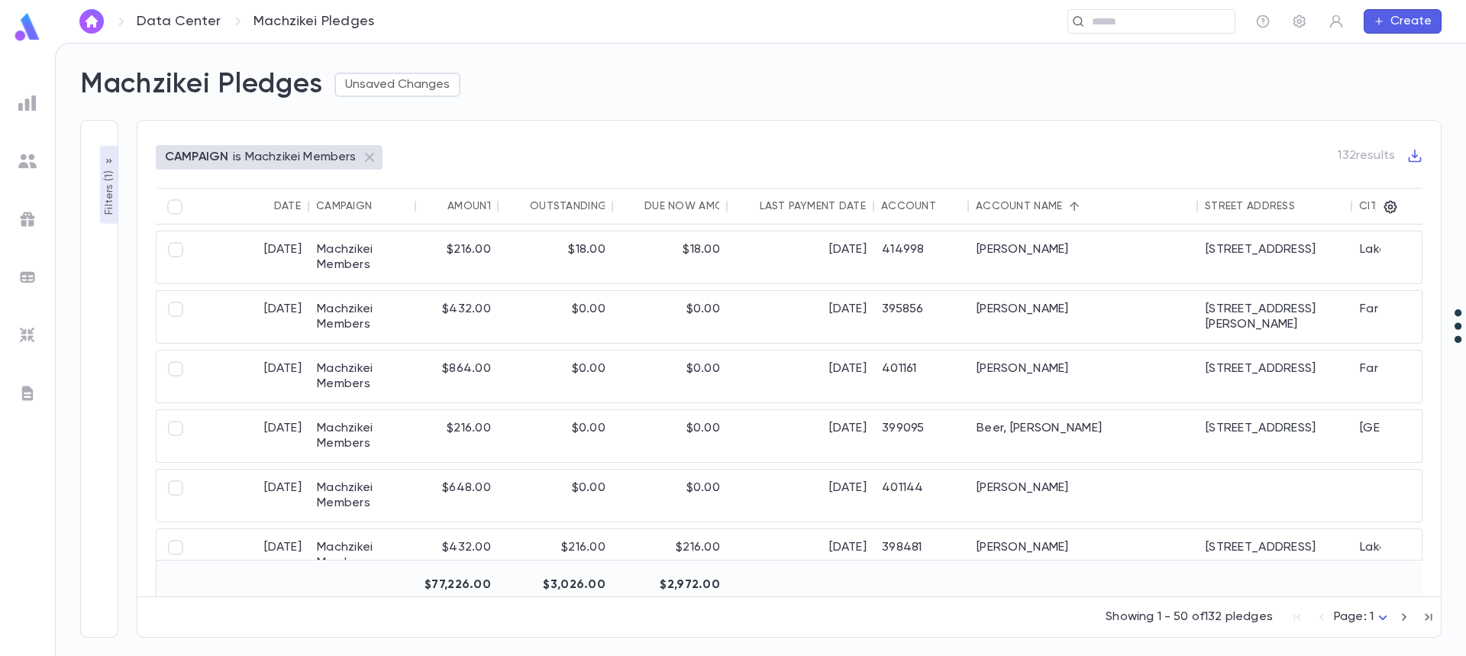
click at [1420, 619] on icon "button" at bounding box center [1428, 617] width 17 height 18
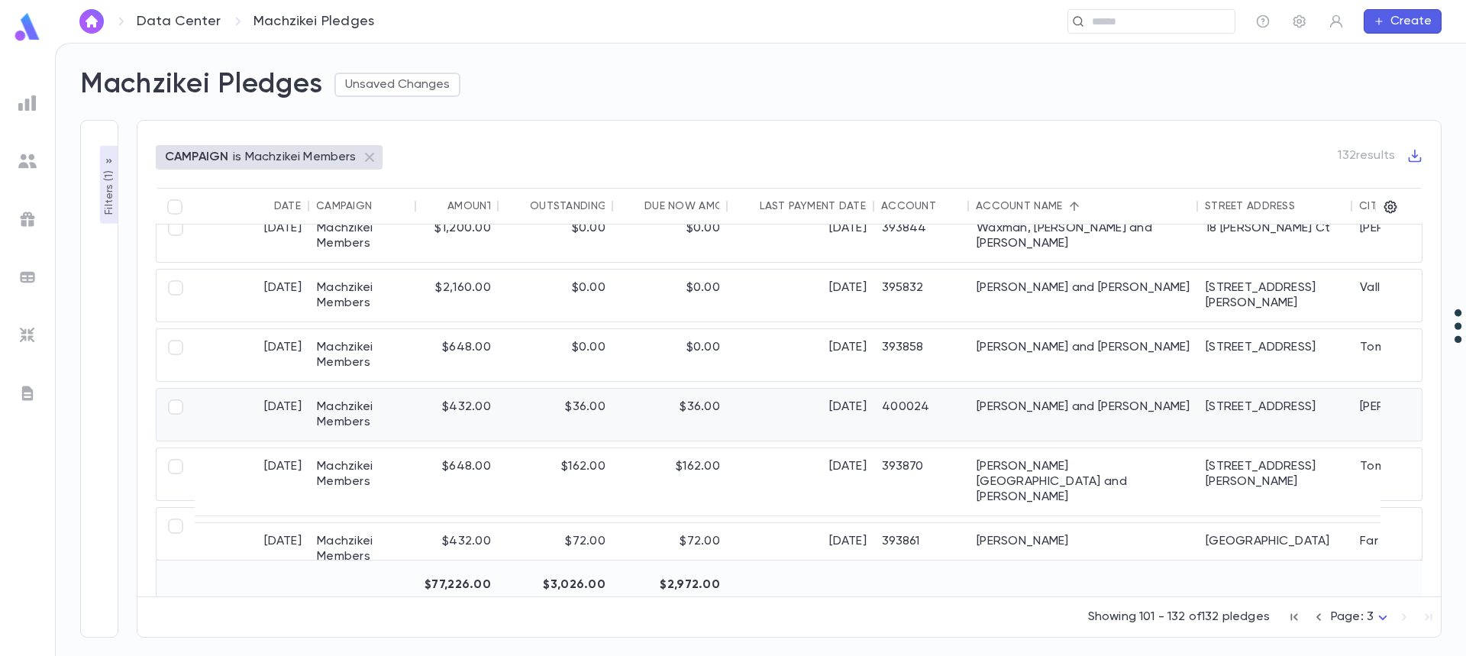
scroll to position [1527, 0]
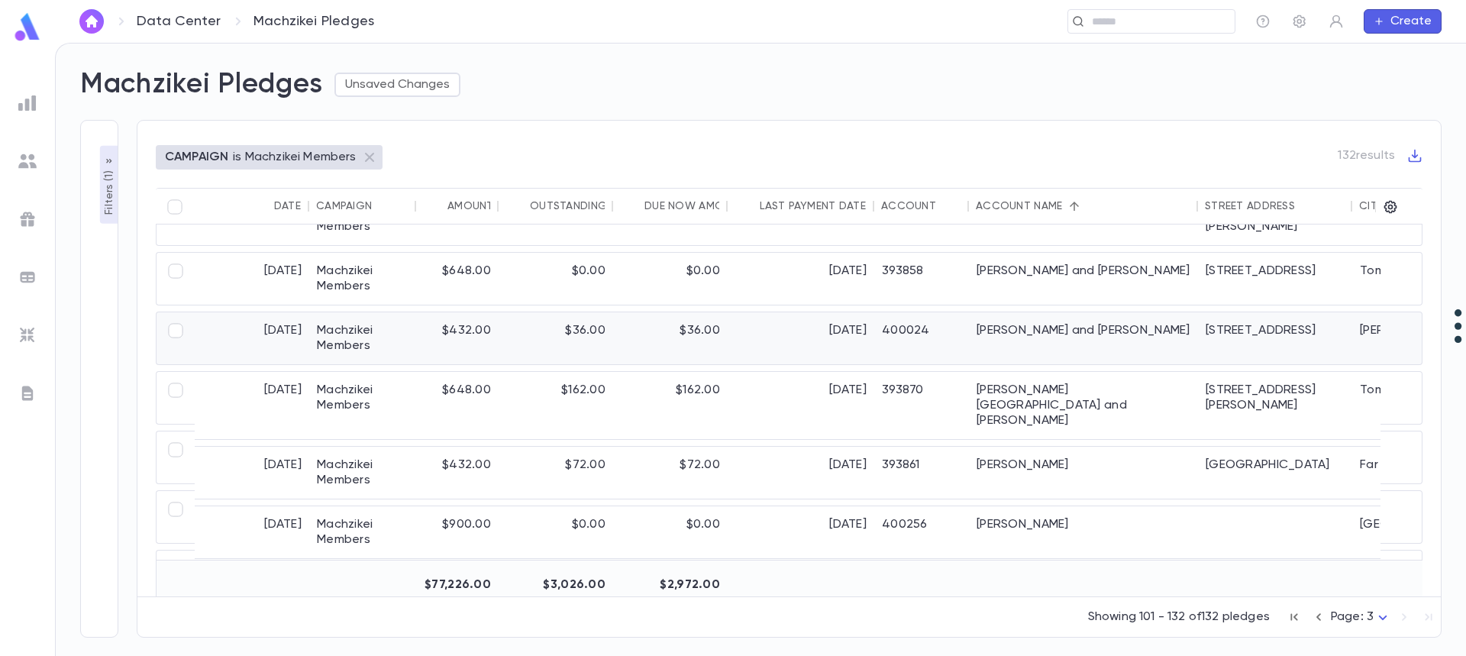
click at [609, 349] on div "$36.00" at bounding box center [556, 338] width 115 height 52
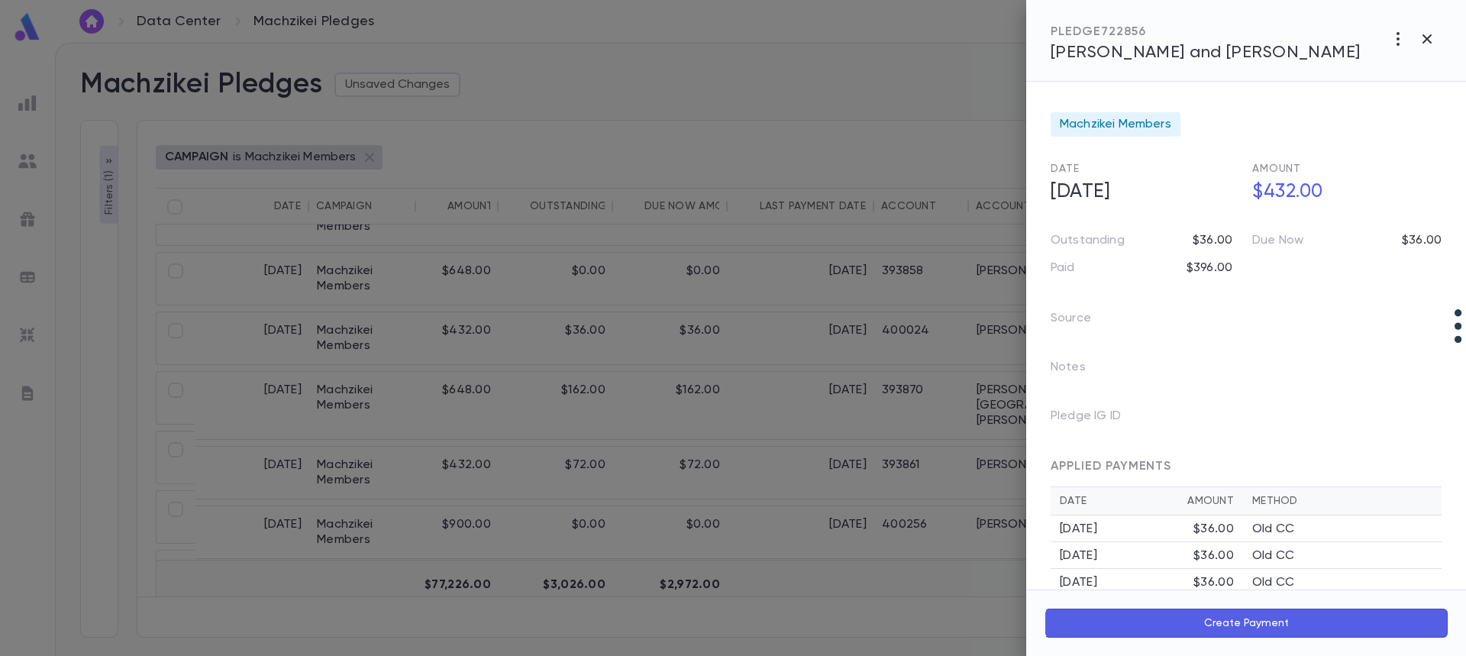
click at [1103, 52] on span "Weiss, Shlomo and Blimy" at bounding box center [1206, 52] width 310 height 17
click at [974, 348] on div at bounding box center [733, 328] width 1466 height 656
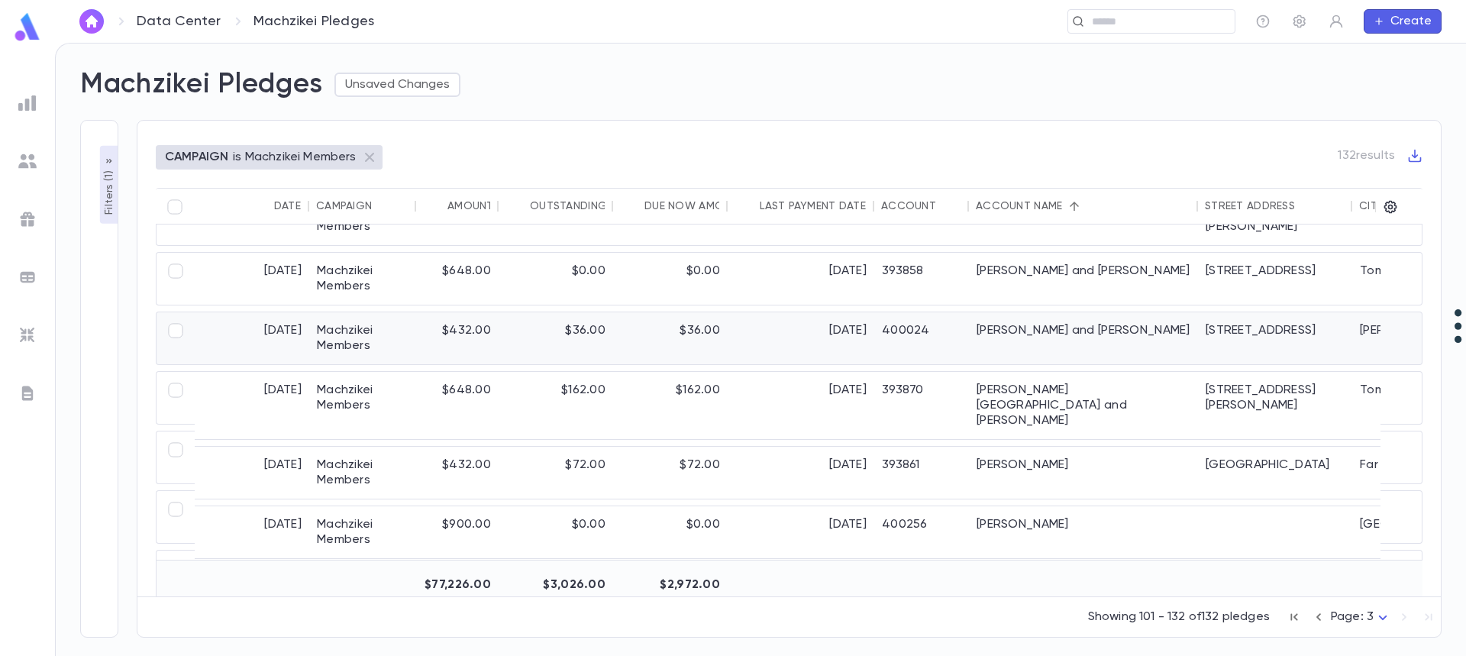
click at [1031, 337] on div "Weiss, Shlomo and Blimy" at bounding box center [1083, 338] width 229 height 52
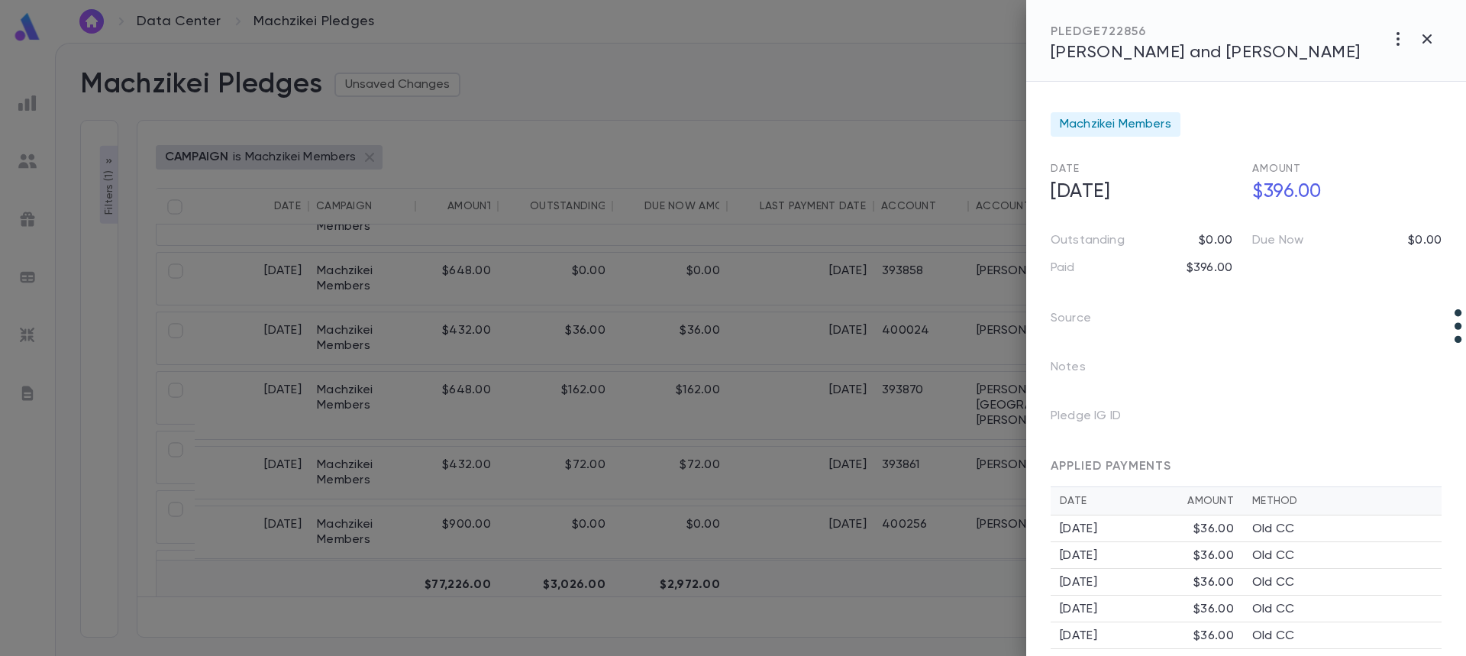
click at [1083, 67] on div "PLEDGE 722856 Weiss, Shlomo and Blimy" at bounding box center [1246, 41] width 440 height 82
click at [1085, 50] on span "Weiss, Shlomo and Blimy" at bounding box center [1206, 52] width 310 height 17
click at [1421, 42] on icon "button" at bounding box center [1427, 39] width 18 height 18
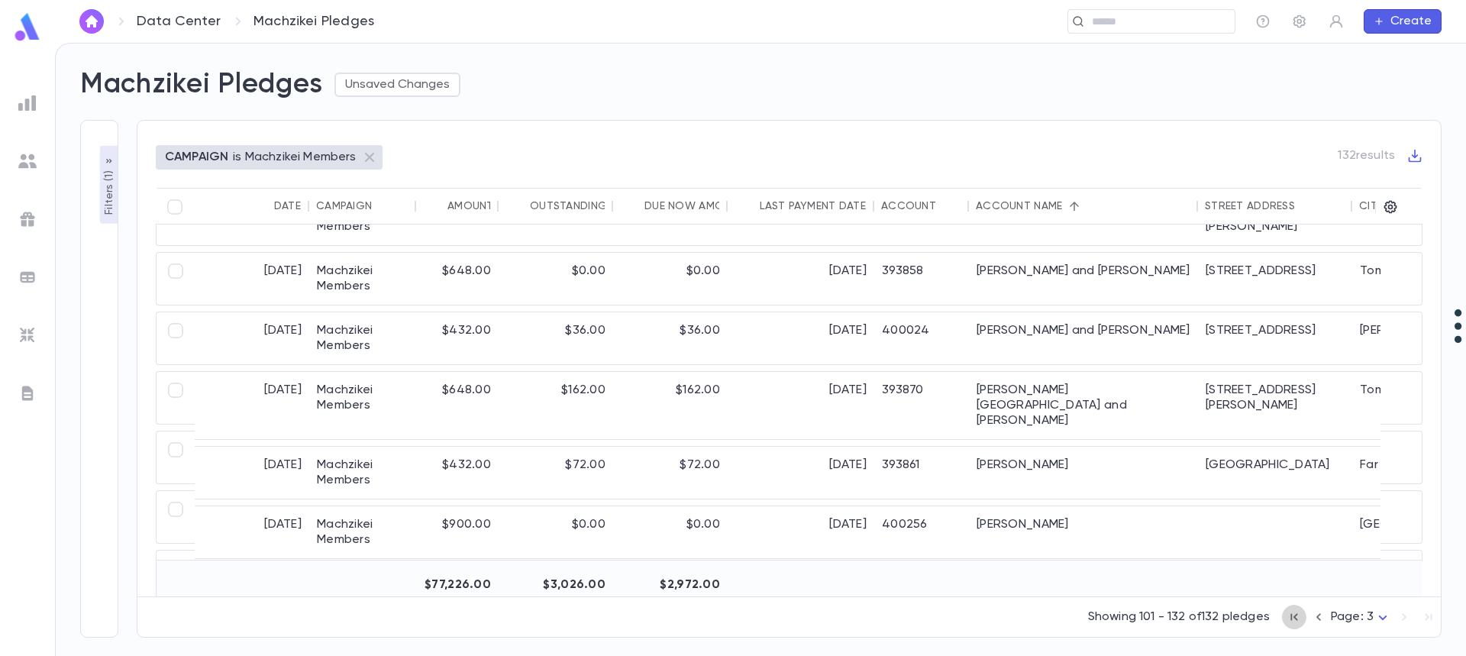
click at [1296, 618] on icon "button" at bounding box center [1293, 616] width 7 height 7
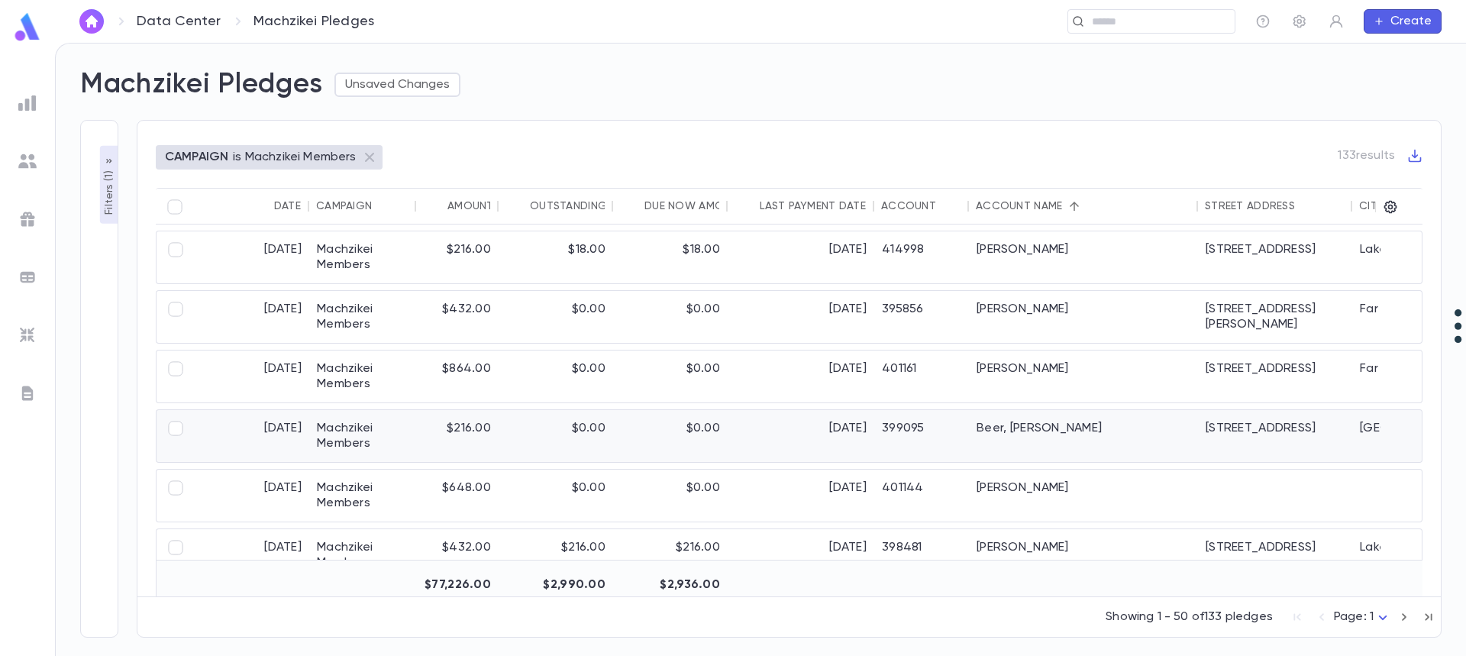
scroll to position [76, 0]
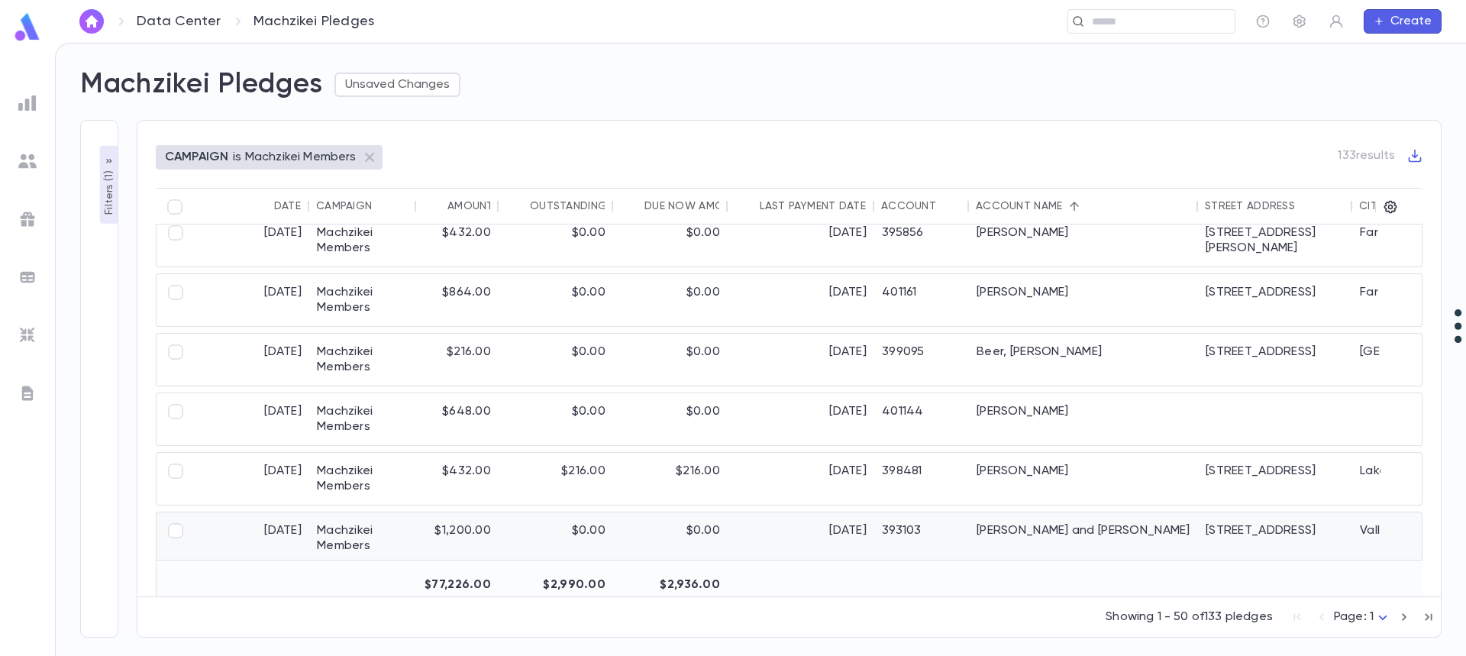
click at [1064, 527] on div "Berman, Yackov and Rochel" at bounding box center [1083, 538] width 229 height 52
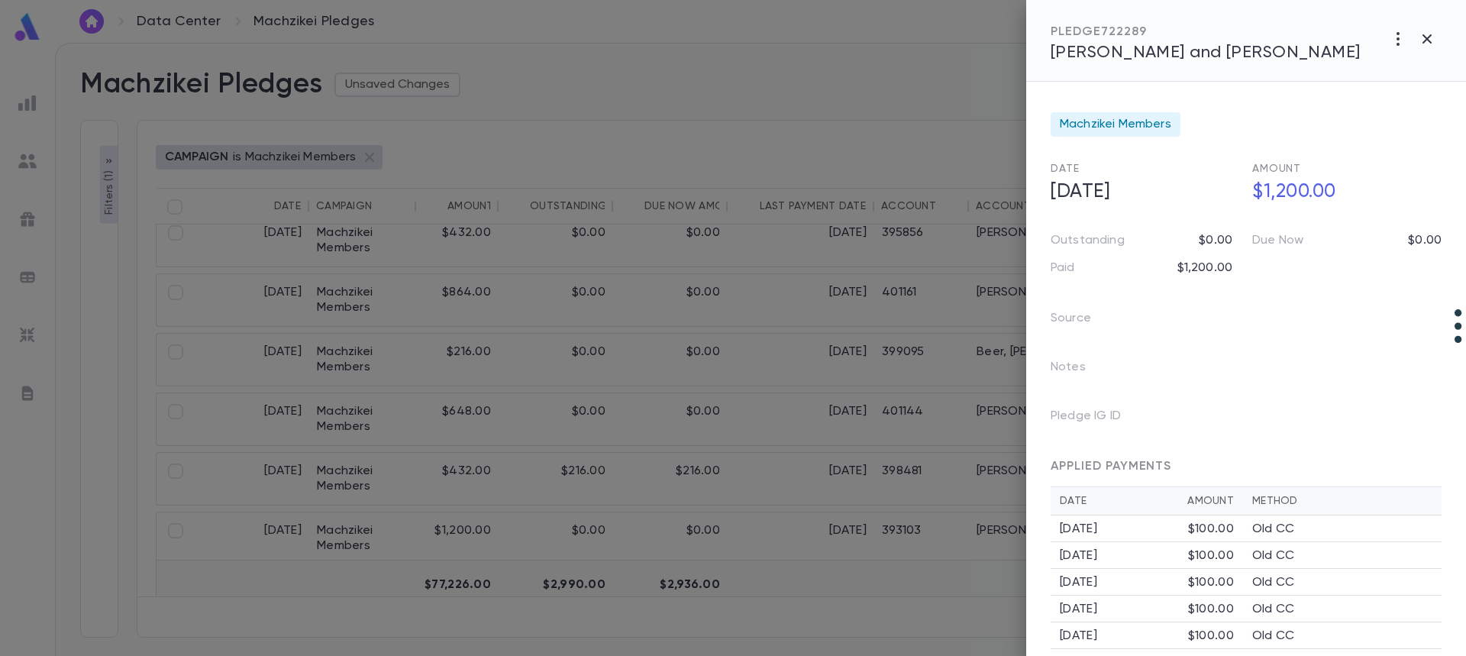
click at [1180, 42] on div "PLEDGE 722289 Berman, Yackov and Rochel" at bounding box center [1206, 43] width 310 height 38
click at [1179, 50] on span "Berman, Yackov and Rochel" at bounding box center [1206, 52] width 310 height 17
click at [1424, 38] on icon "button" at bounding box center [1427, 39] width 18 height 18
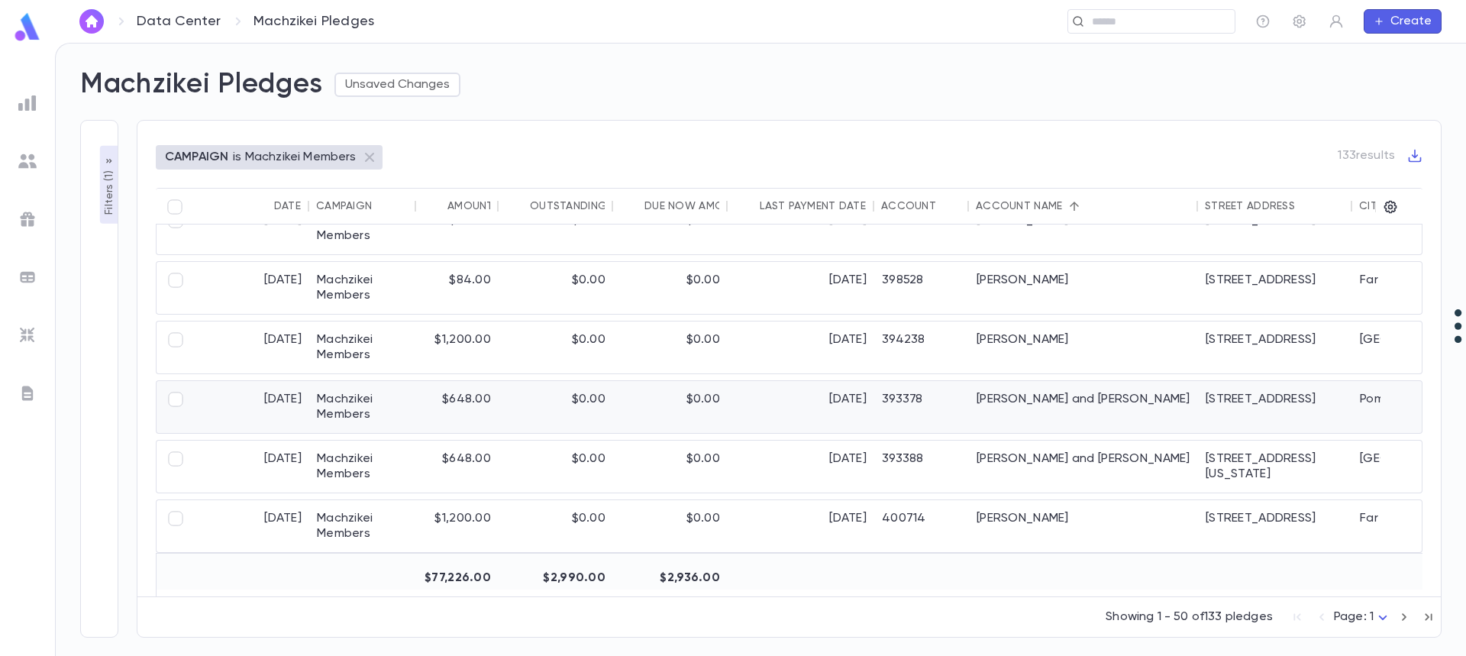
scroll to position [2655, 0]
click at [1404, 617] on icon "button" at bounding box center [1404, 617] width 17 height 18
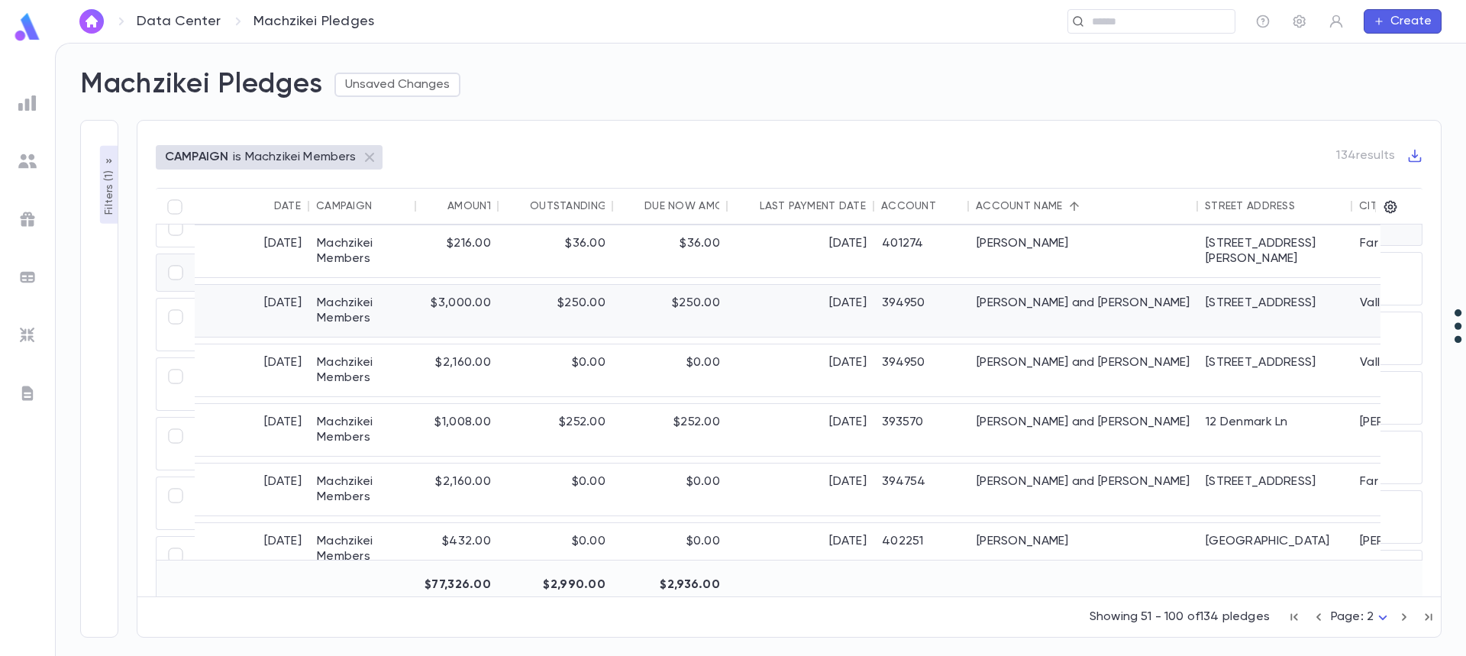
scroll to position [1761, 0]
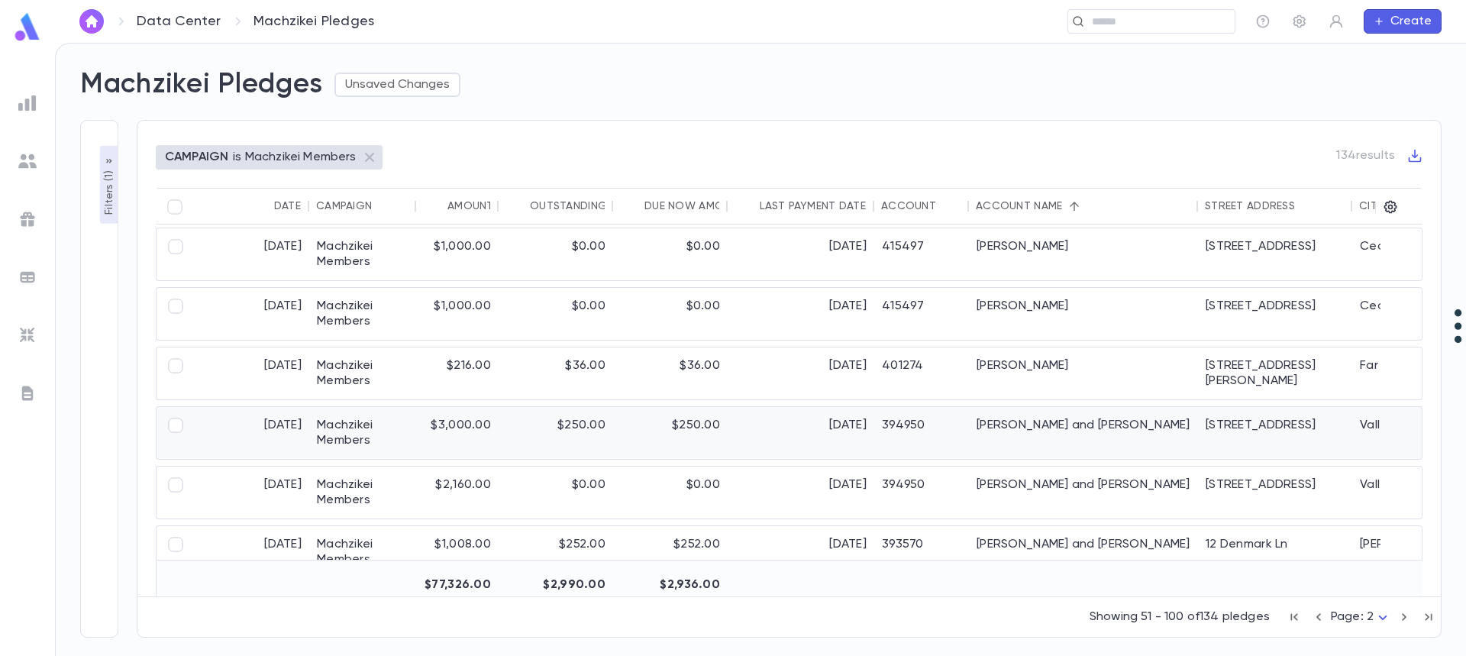
click at [1023, 431] on div "Moerman, Ari and Chavi" at bounding box center [1083, 433] width 229 height 52
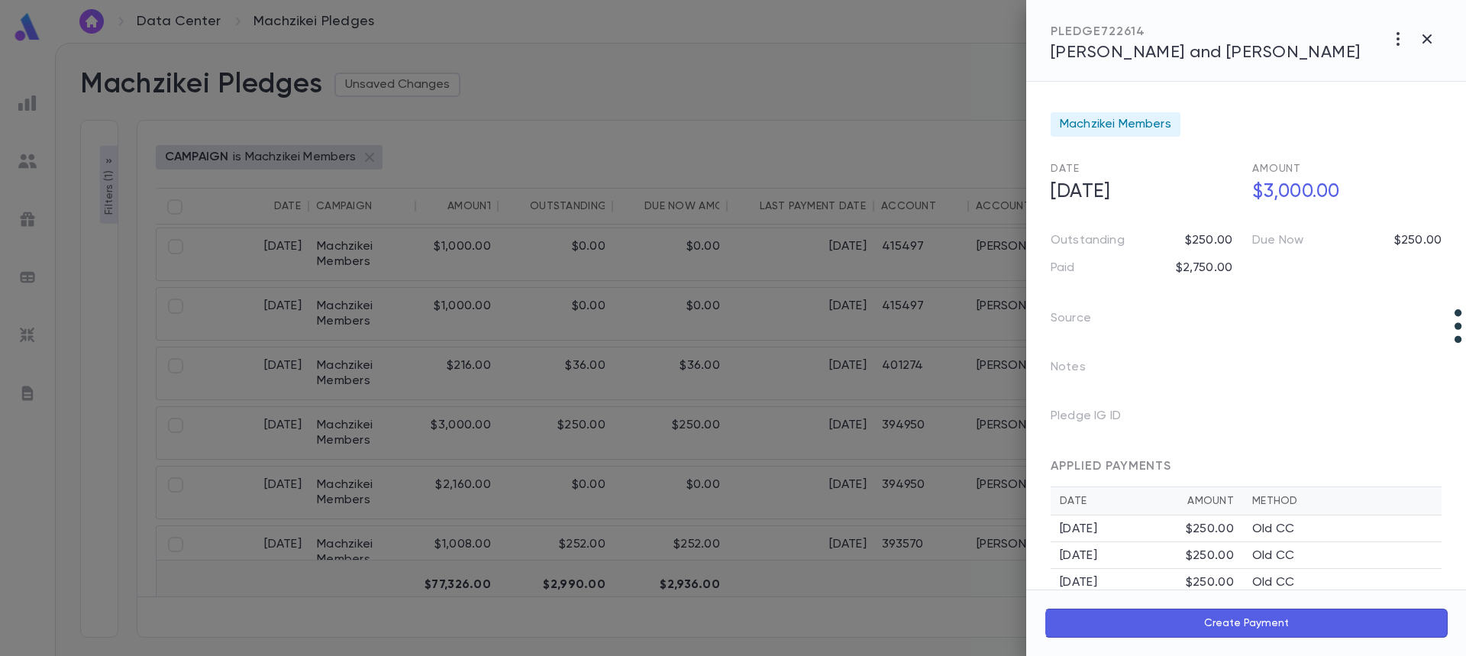
click at [1093, 53] on span "Moerman, Ari and Chavi" at bounding box center [1206, 52] width 310 height 17
click at [874, 361] on div at bounding box center [733, 328] width 1466 height 656
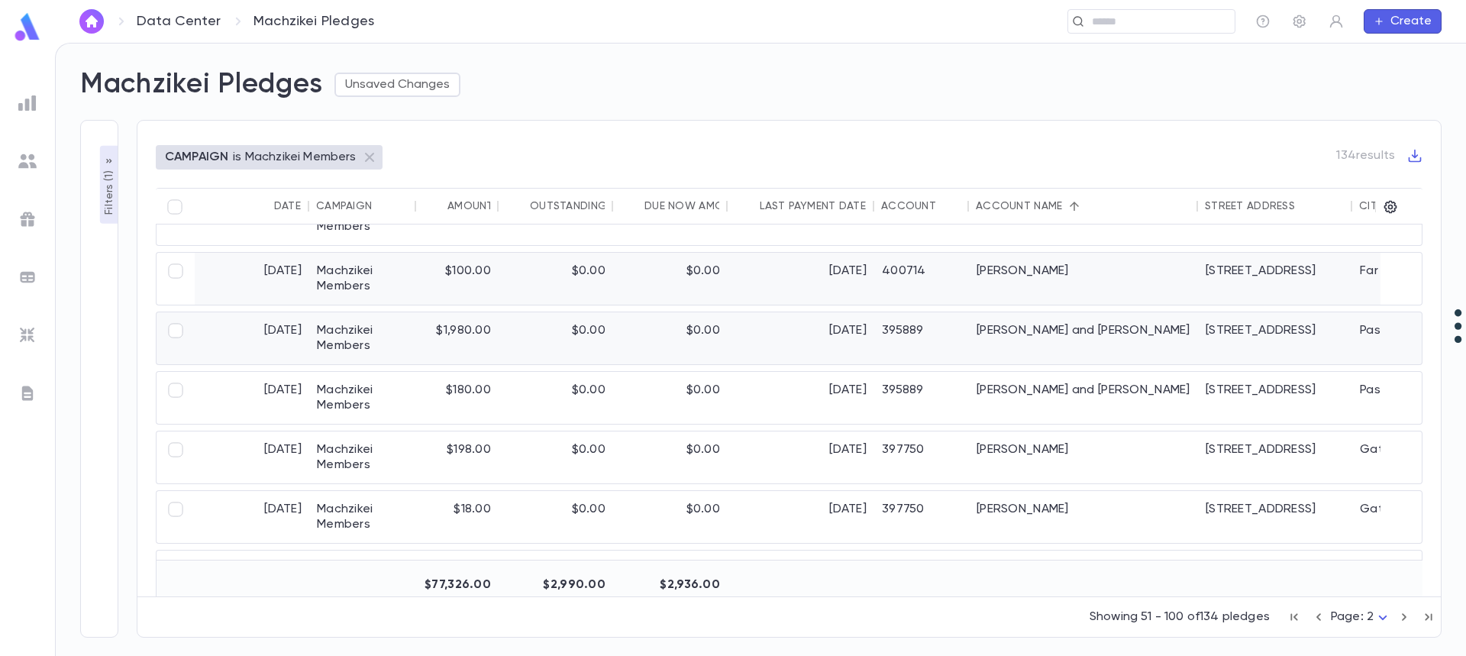
scroll to position [0, 0]
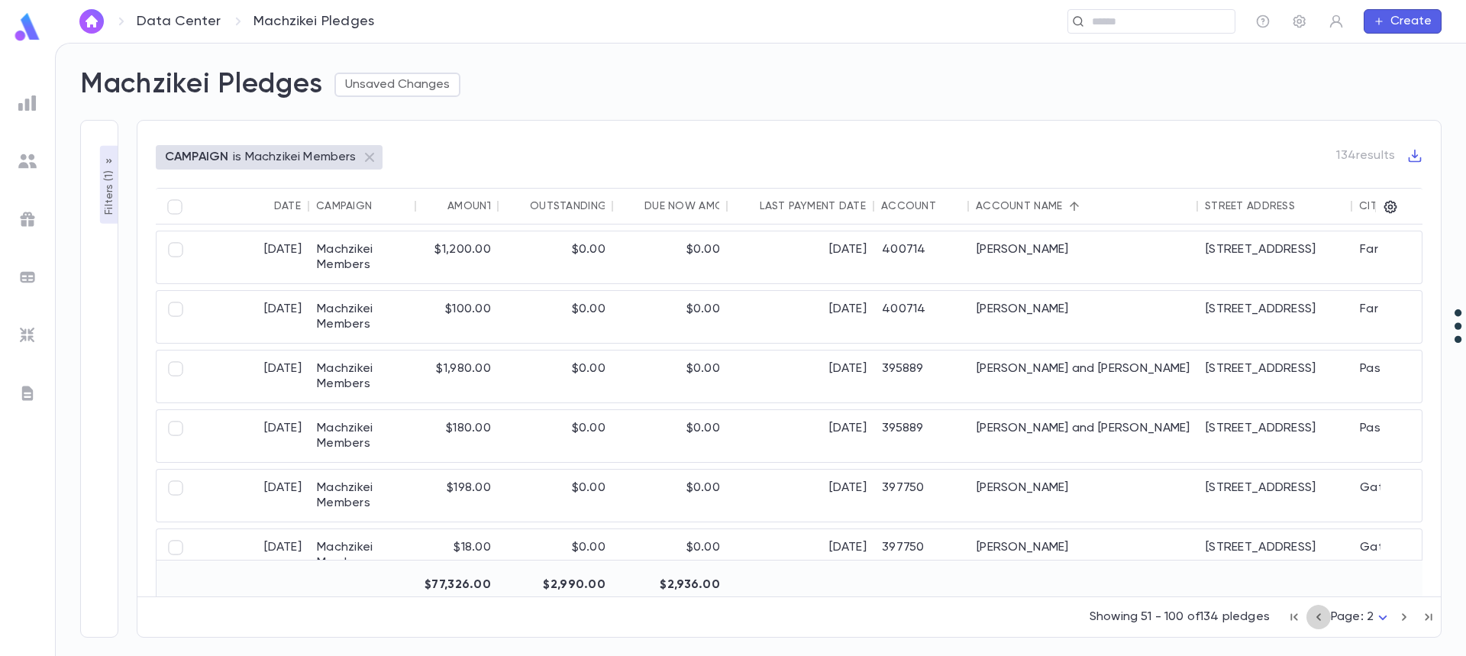
click at [1319, 615] on icon "button" at bounding box center [1318, 617] width 5 height 8
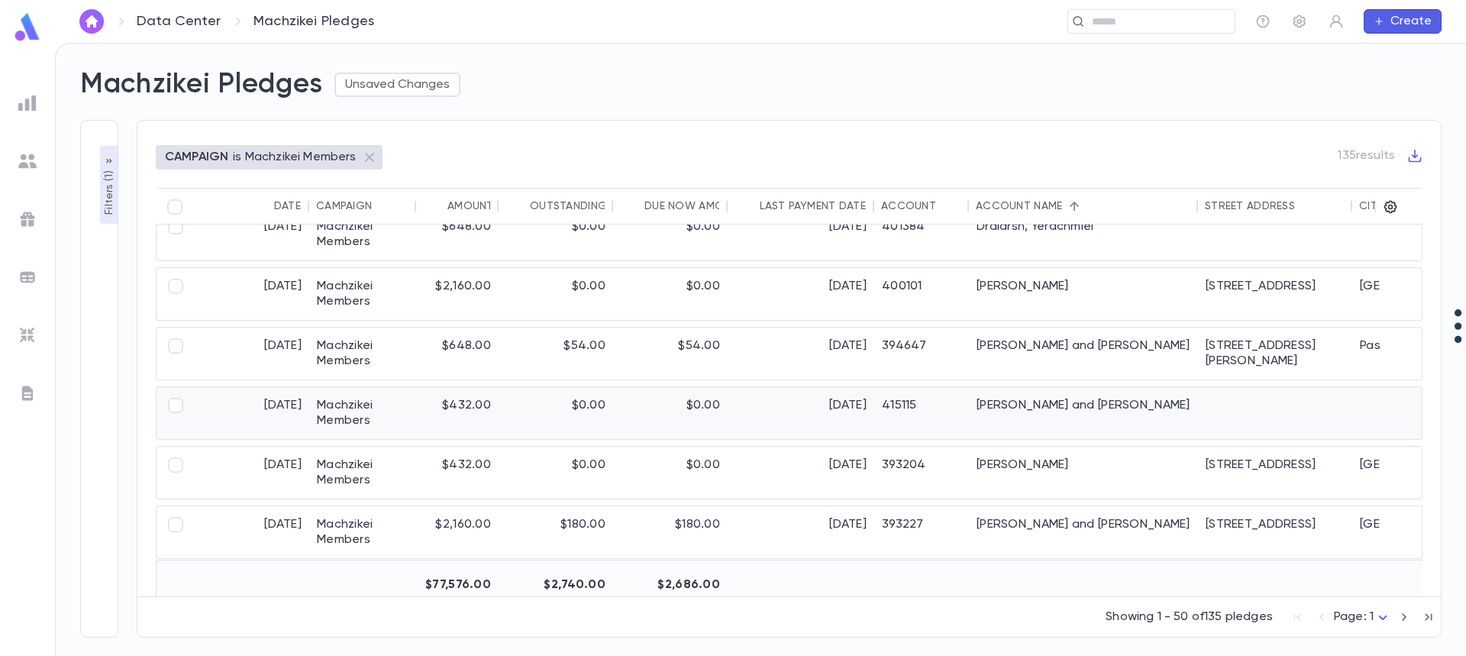
scroll to position [1298, 0]
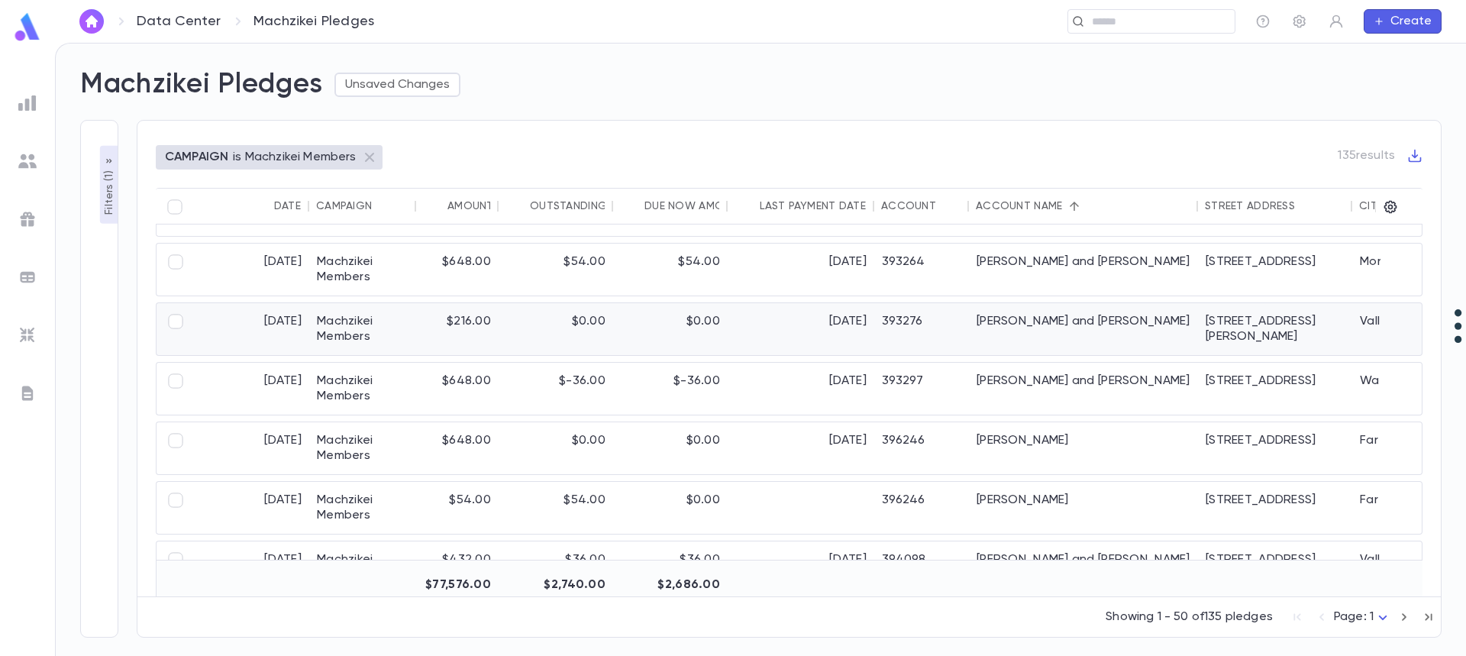
click at [1071, 321] on div "Friedman, Pinchas and Dina" at bounding box center [1083, 329] width 229 height 52
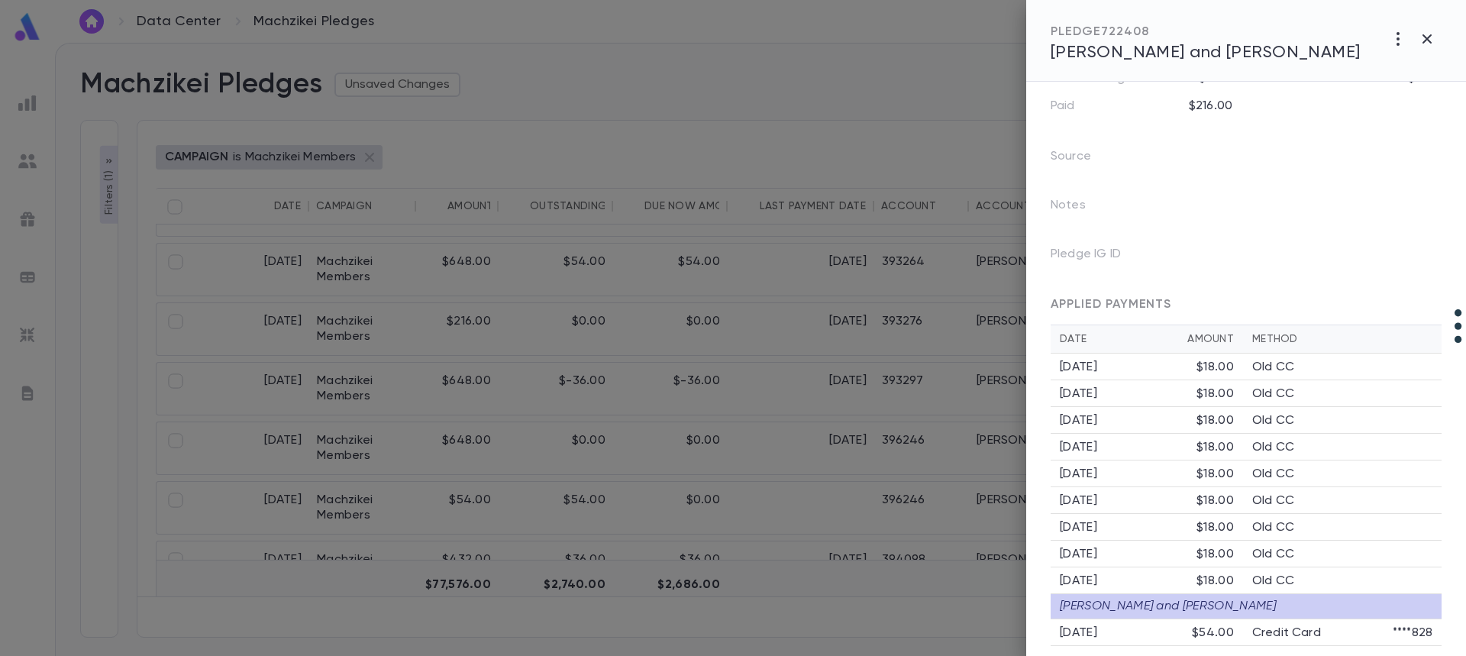
scroll to position [177, 0]
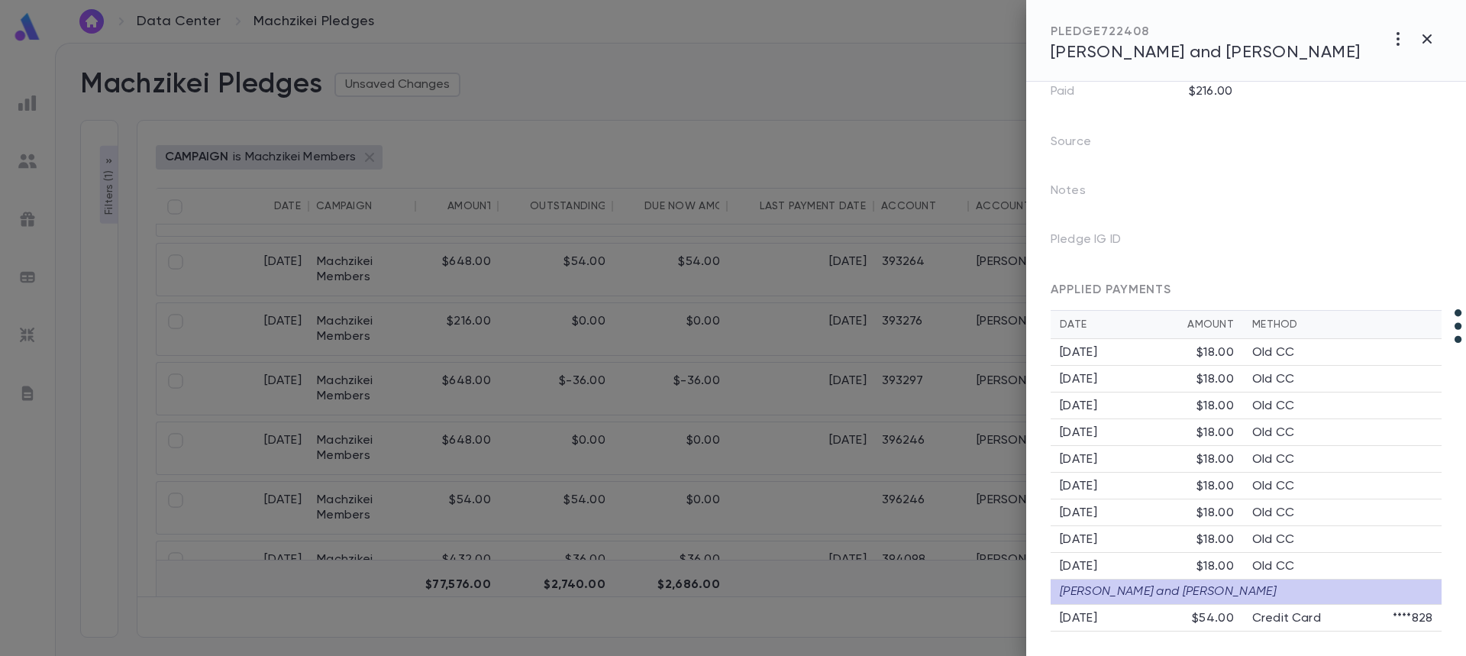
click at [1098, 618] on div "8/15/2025" at bounding box center [1126, 618] width 132 height 15
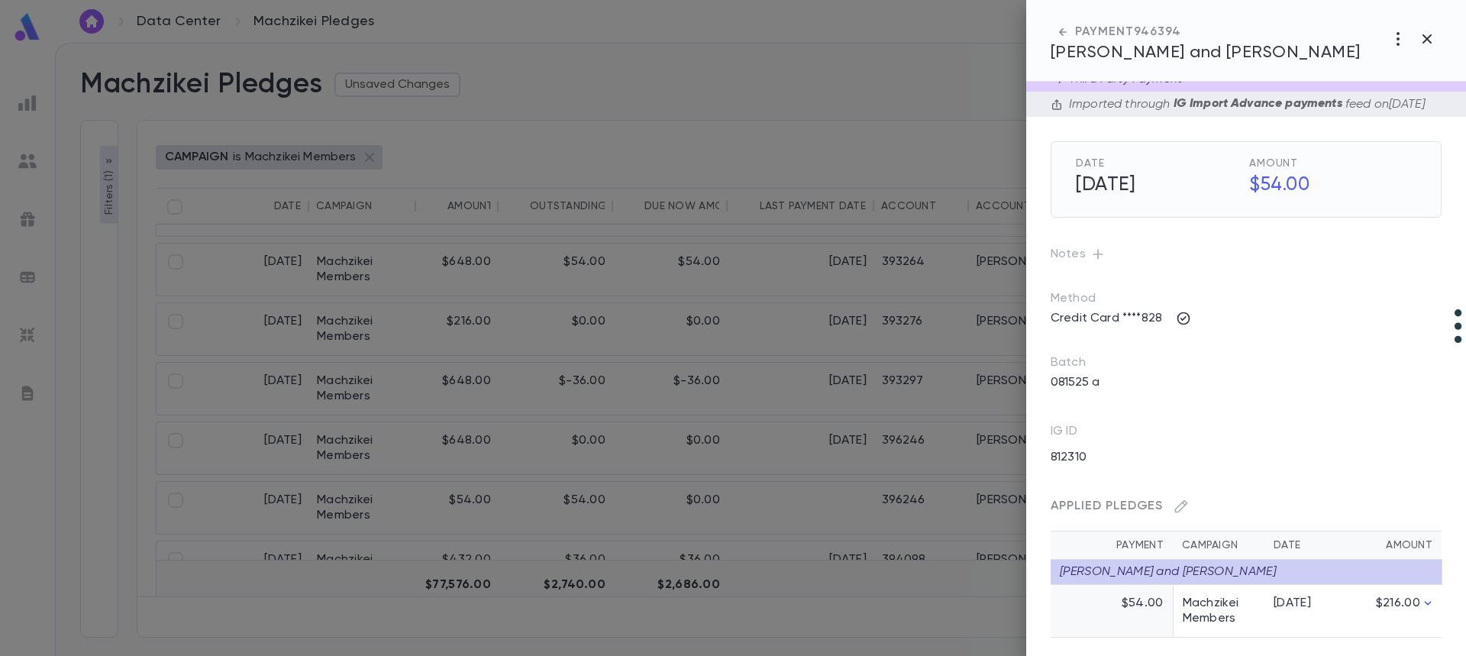
scroll to position [0, 0]
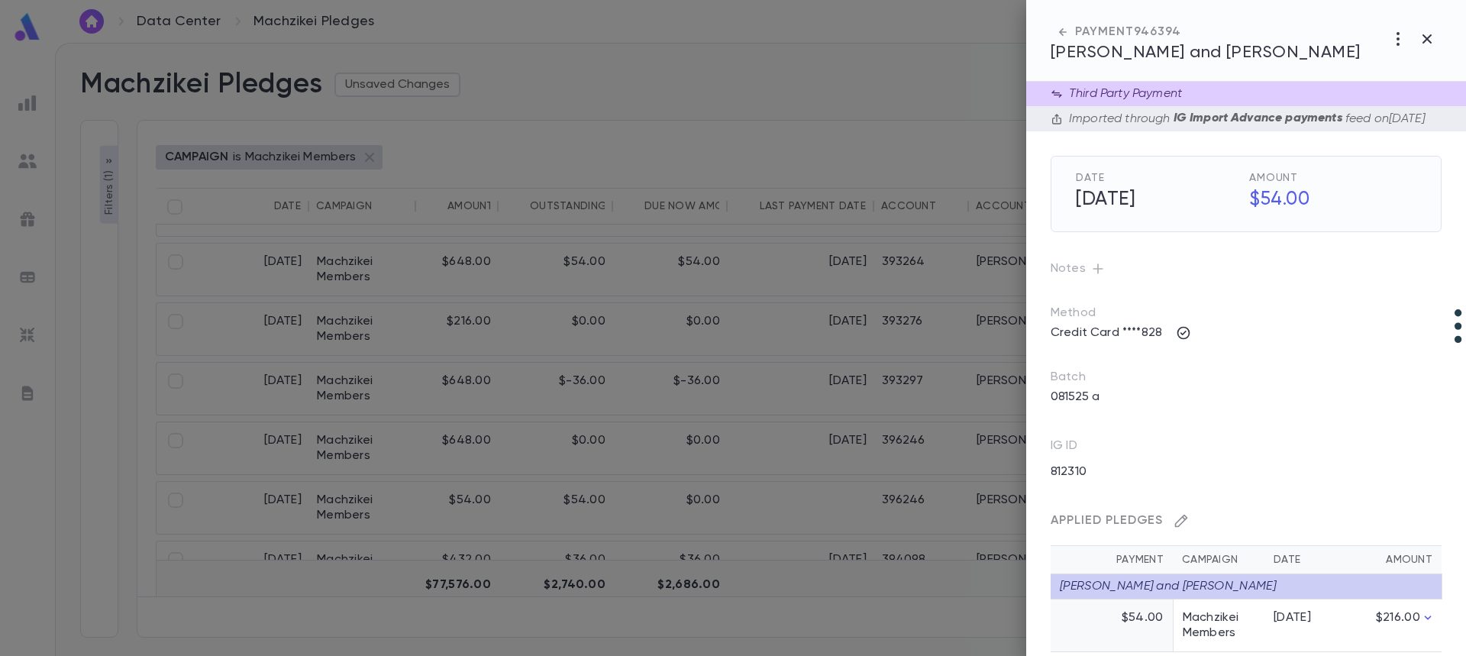
click at [1181, 528] on icon "button" at bounding box center [1180, 520] width 15 height 15
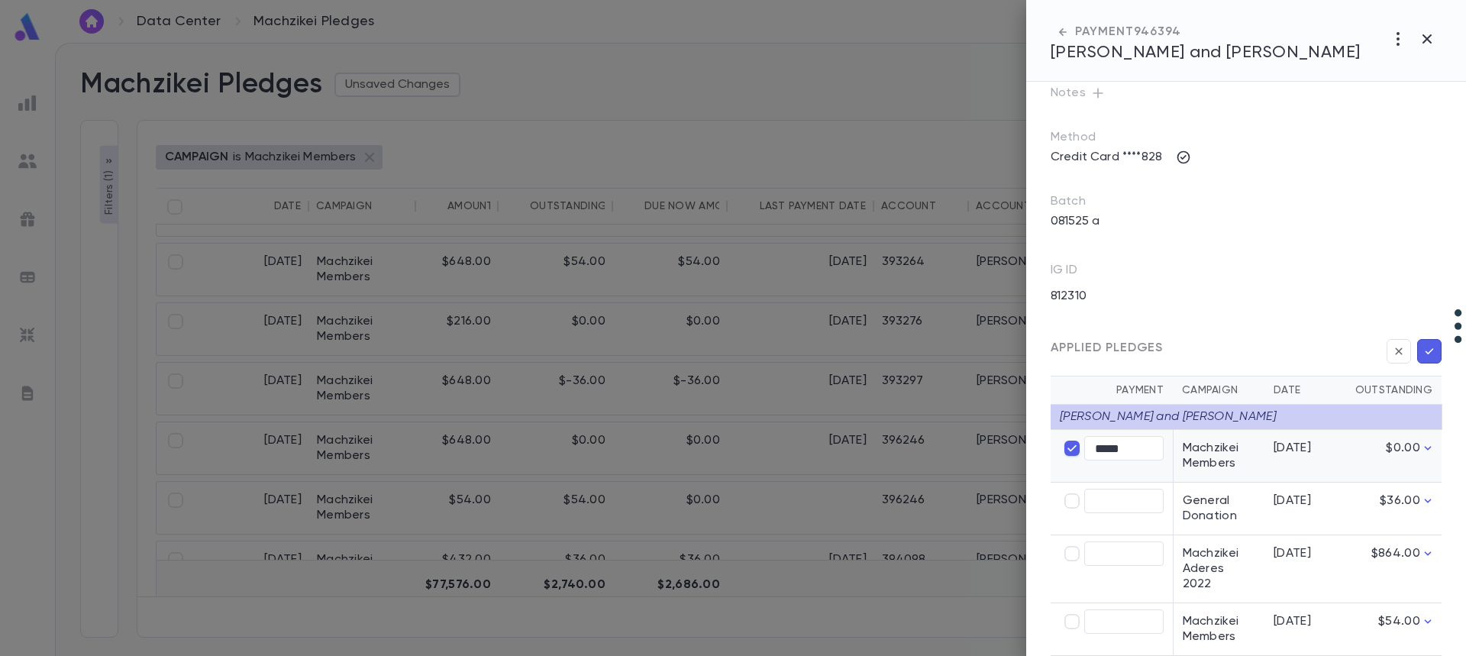
scroll to position [229, 0]
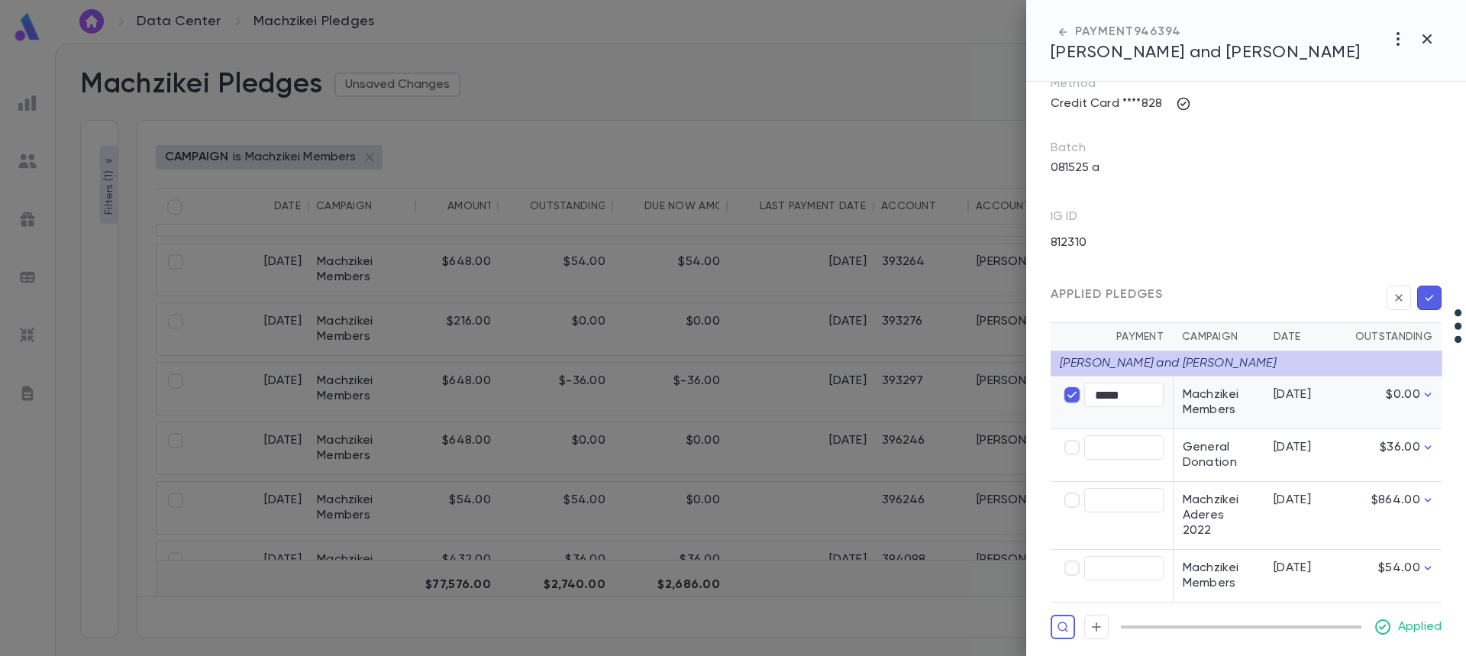
click at [1423, 305] on icon "button" at bounding box center [1429, 297] width 14 height 15
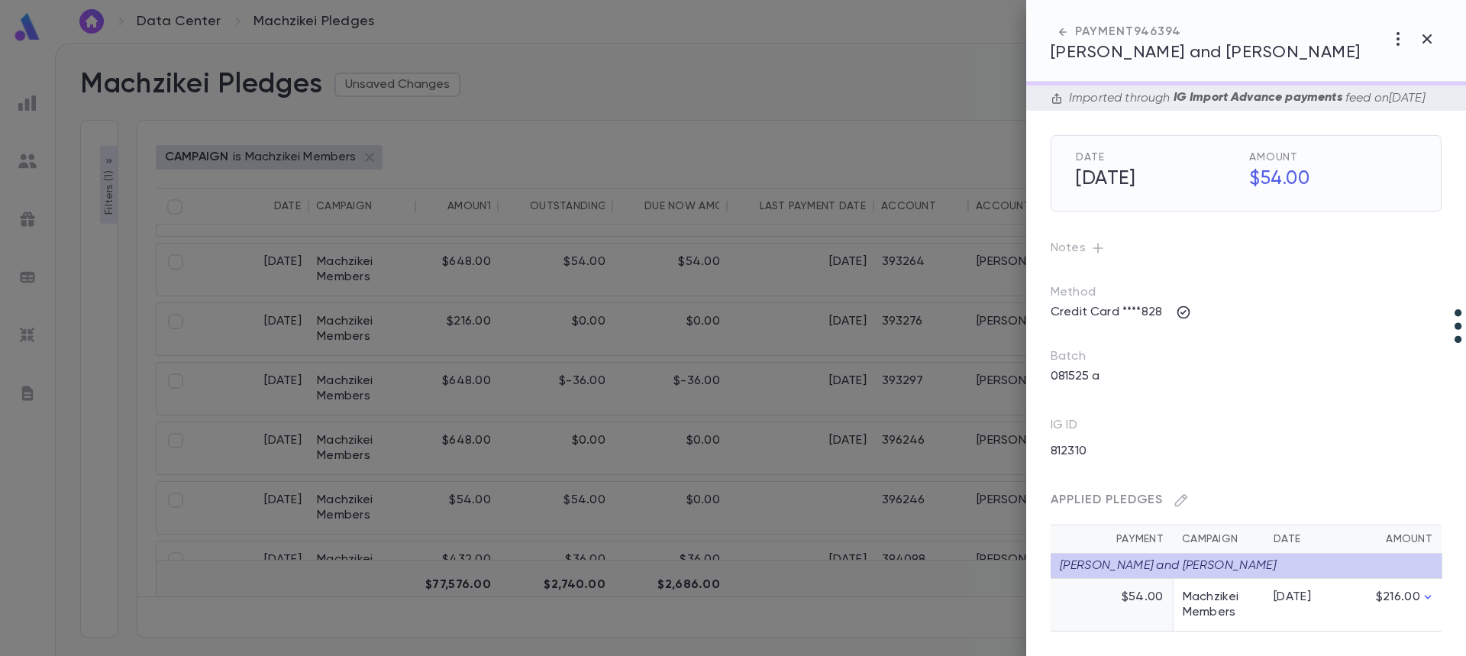
scroll to position [42, 0]
click at [1109, 56] on span "[PERSON_NAME] and [PERSON_NAME]" at bounding box center [1206, 52] width 310 height 17
click at [1425, 37] on icon "button" at bounding box center [1427, 39] width 18 height 18
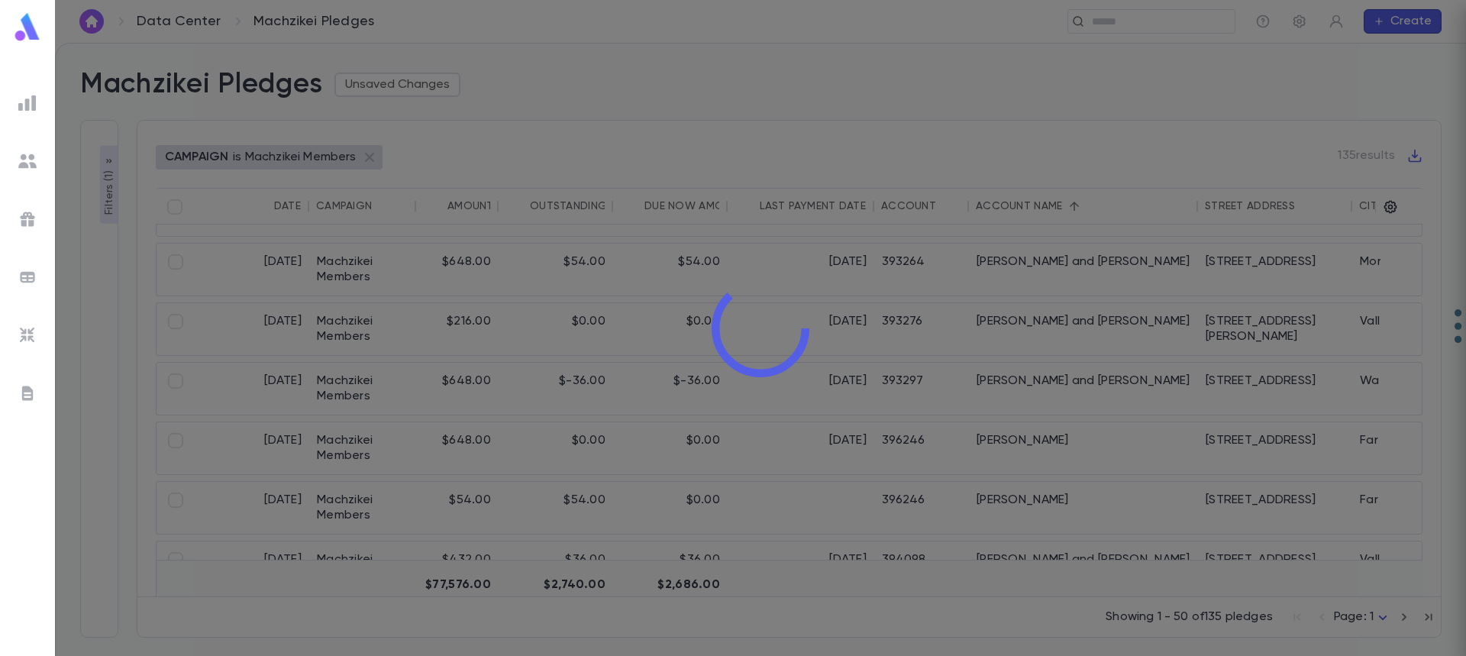
scroll to position [0, 0]
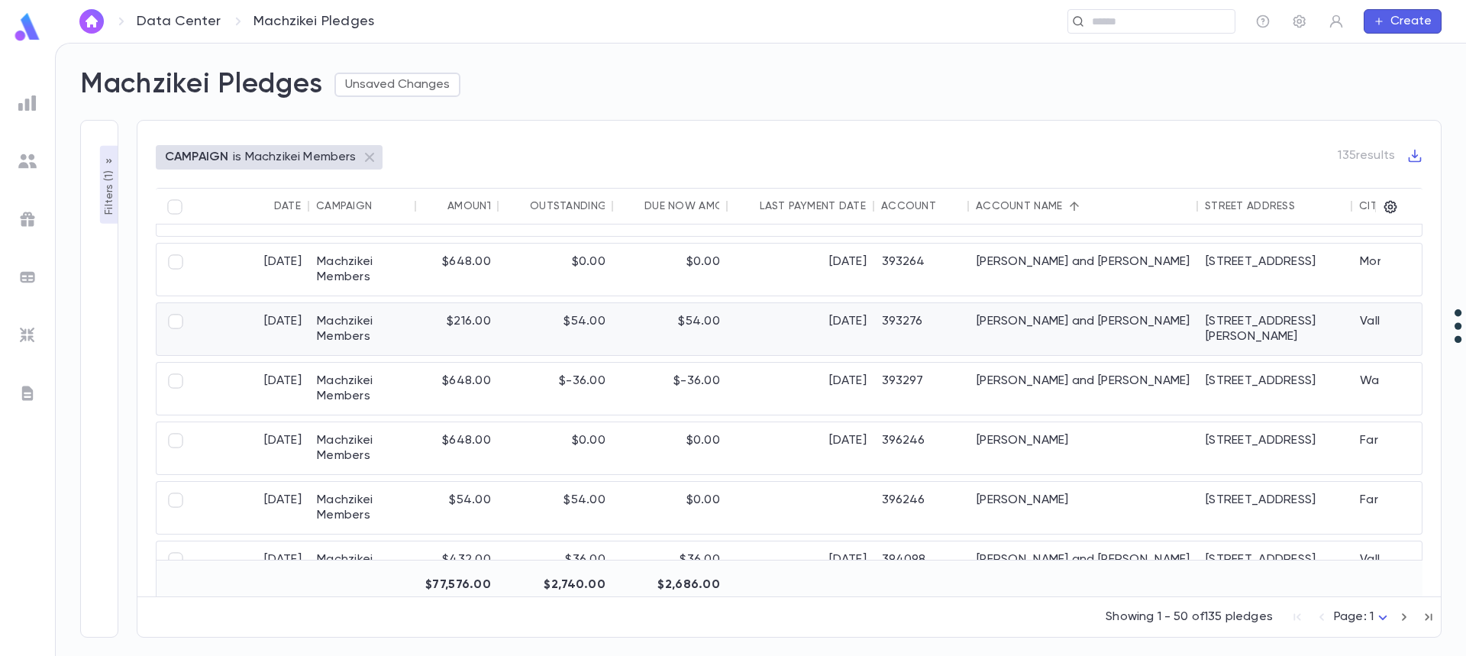
click at [1050, 328] on div "[PERSON_NAME] and [PERSON_NAME]" at bounding box center [1083, 329] width 229 height 52
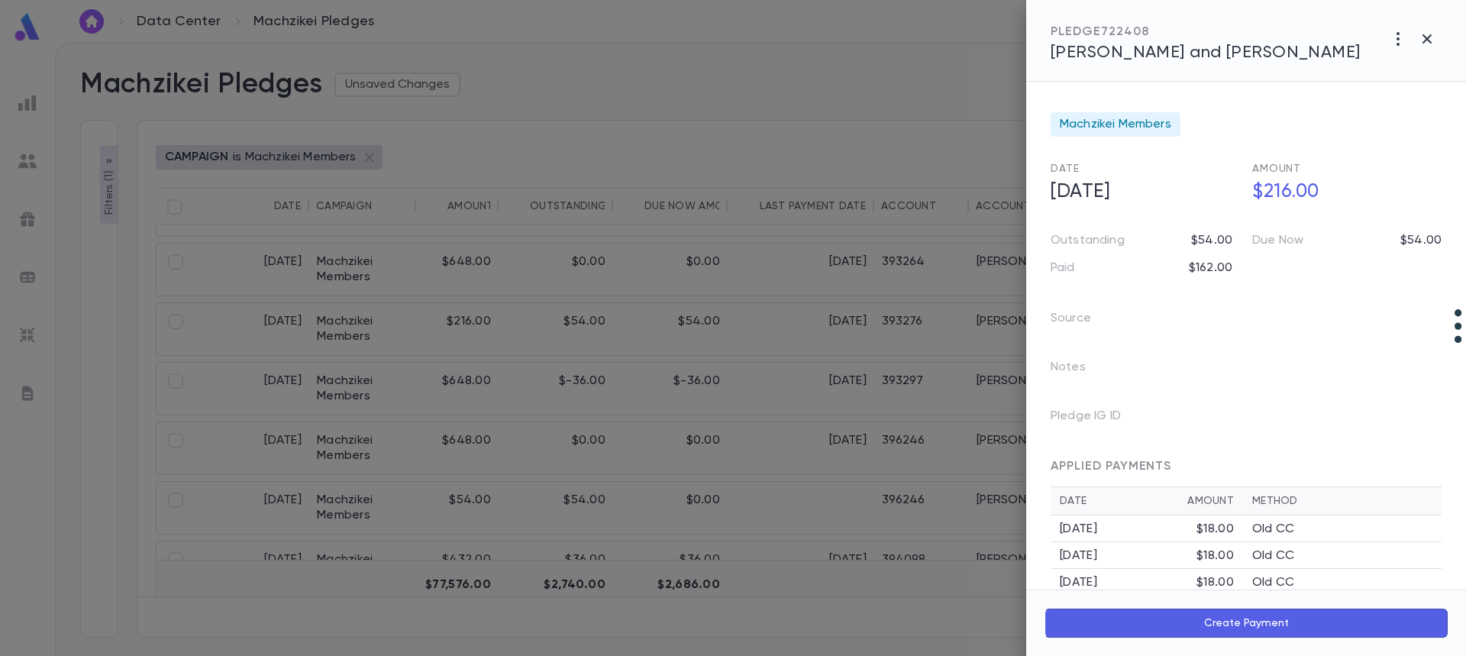
drag, startPoint x: 1425, startPoint y: 41, endPoint x: 1248, endPoint y: 66, distance: 178.8
click at [1246, 79] on div "PLEDGE 722408 Friedman, Pinchas and Dina" at bounding box center [1246, 41] width 440 height 82
click at [1249, 56] on span "[PERSON_NAME] and [PERSON_NAME]" at bounding box center [1206, 52] width 310 height 17
click at [1428, 38] on icon "button" at bounding box center [1426, 38] width 9 height 9
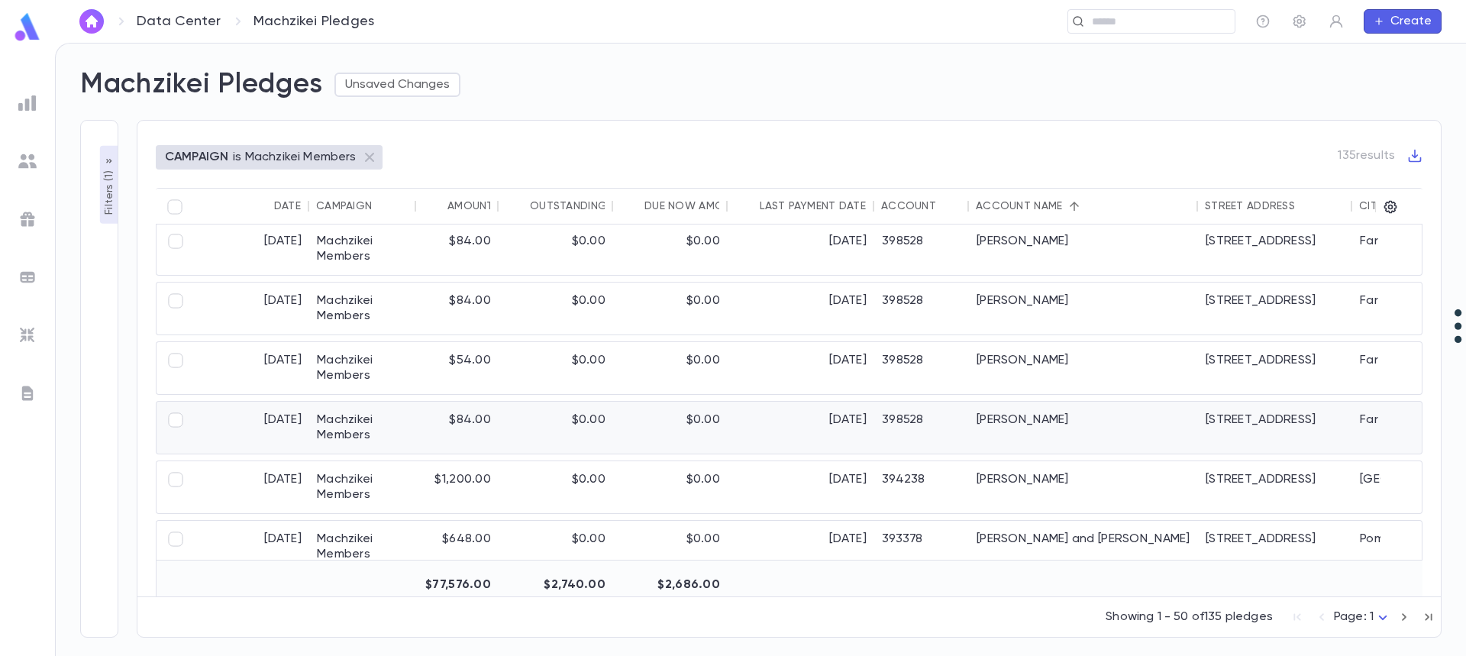
scroll to position [2655, 0]
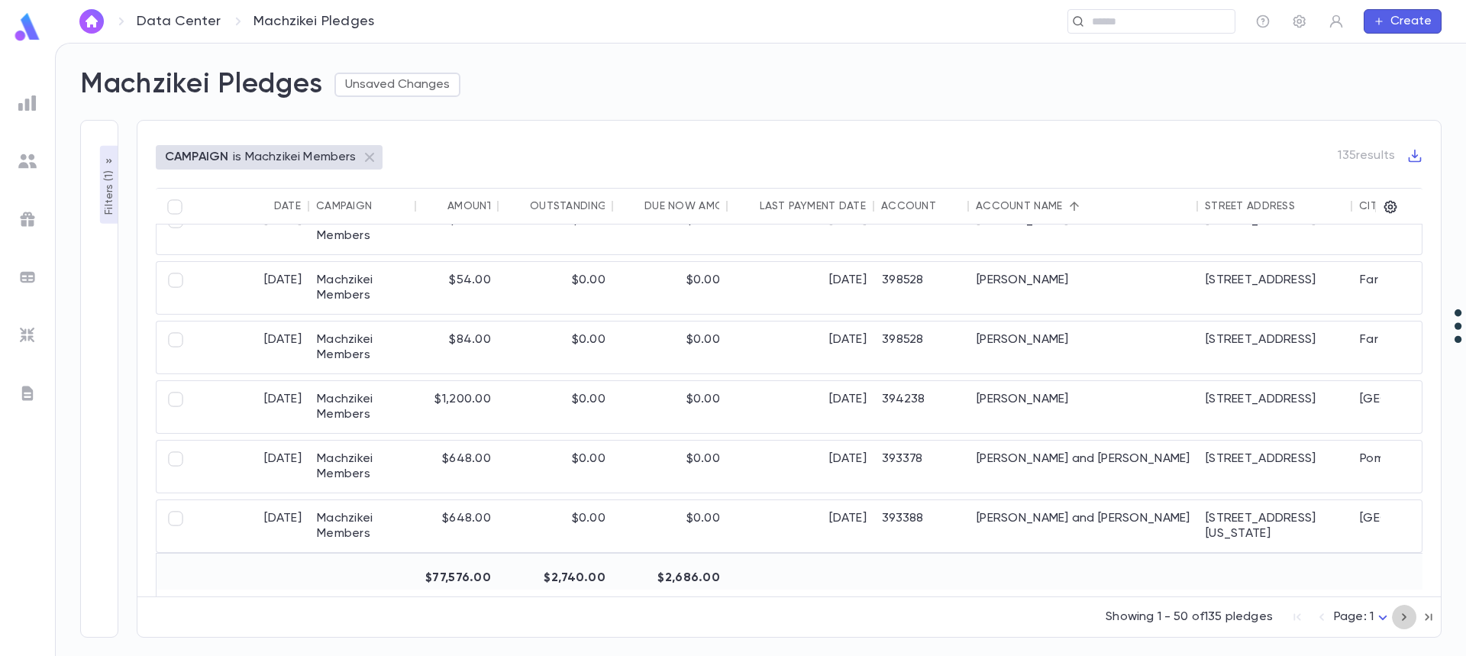
click at [1404, 619] on icon "button" at bounding box center [1404, 617] width 5 height 8
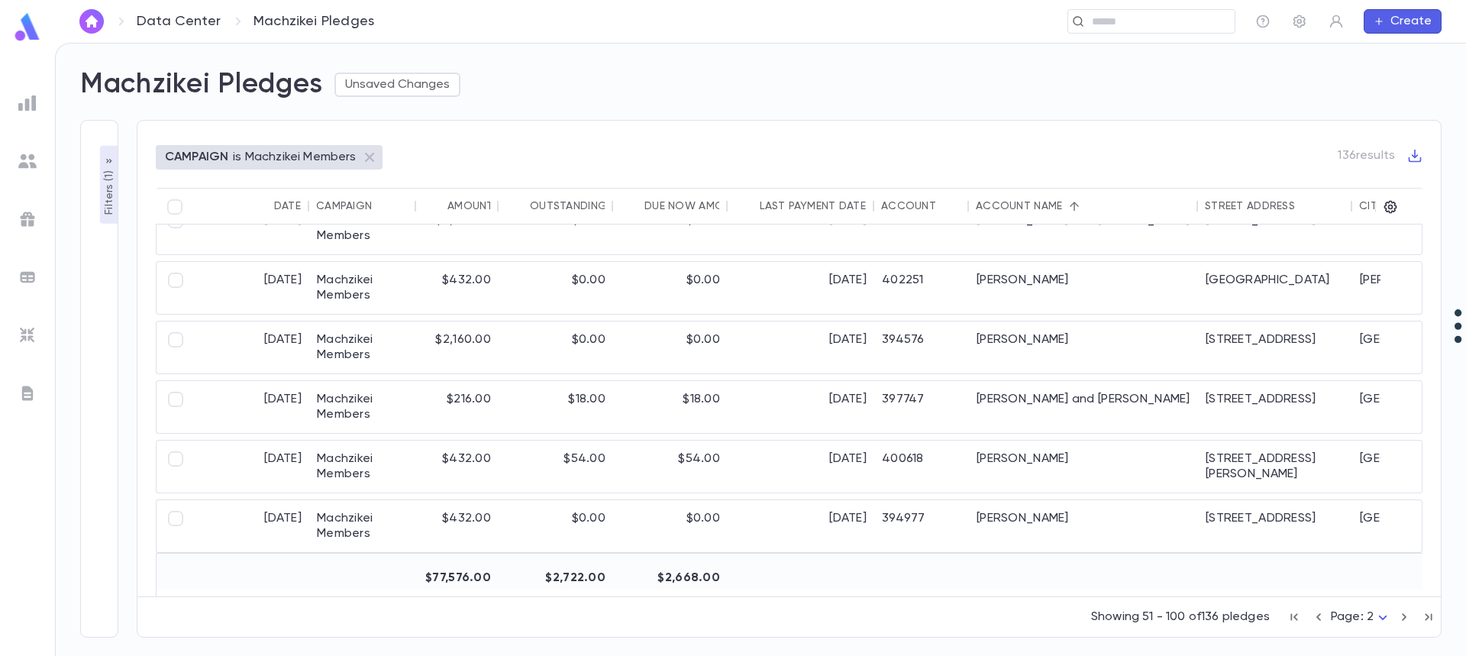
click at [1401, 616] on icon "button" at bounding box center [1404, 617] width 17 height 18
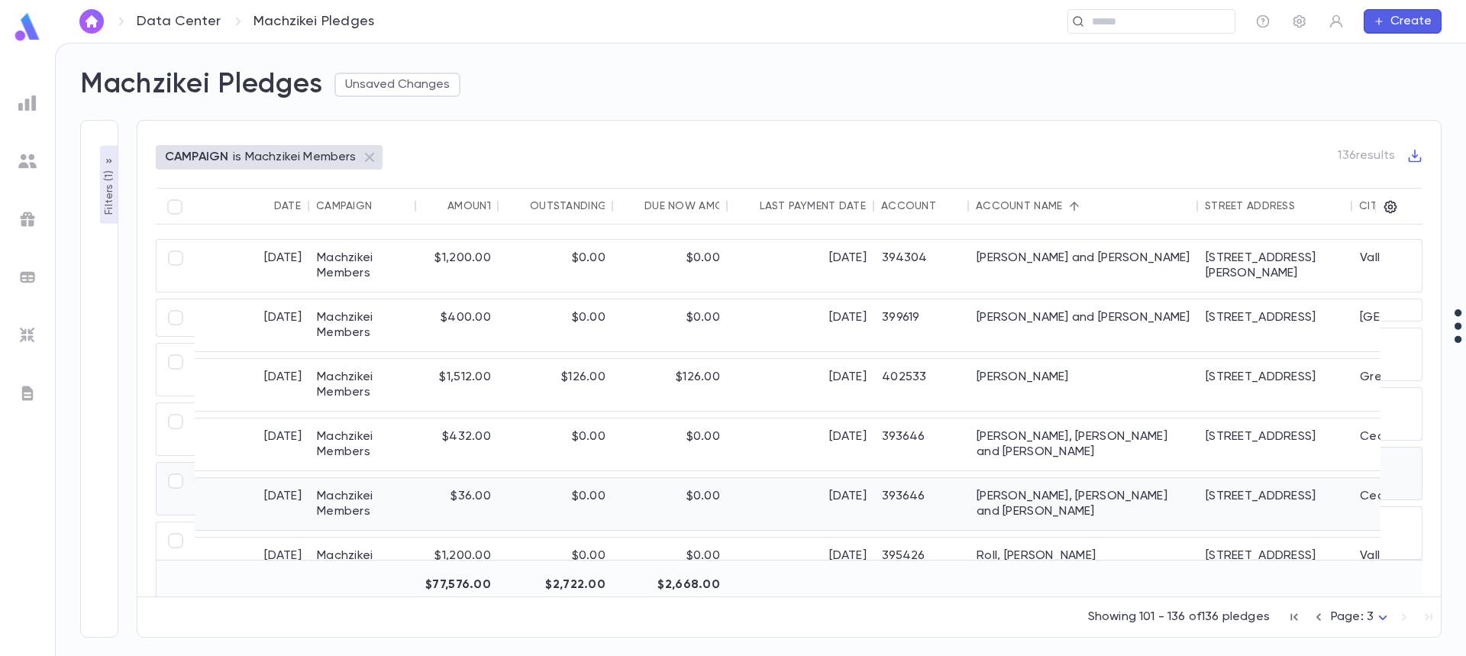
scroll to position [32, 0]
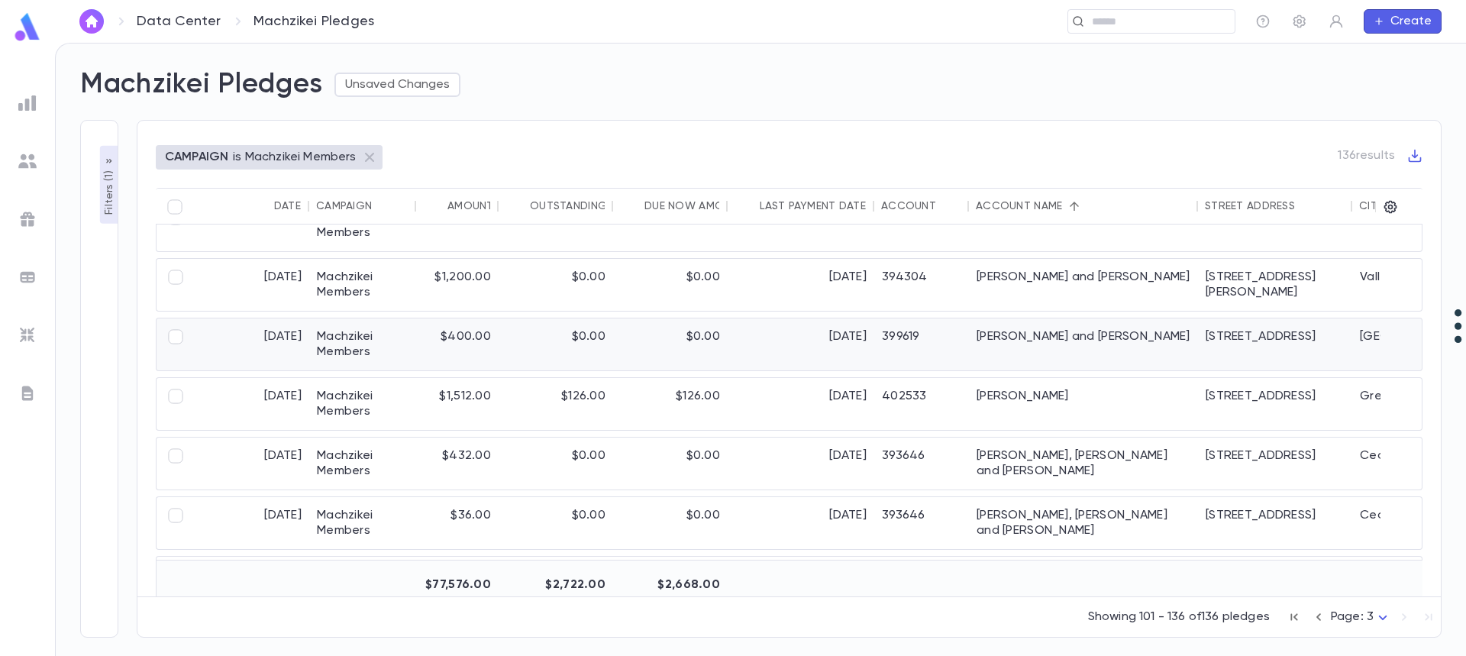
click at [1050, 354] on div "[PERSON_NAME] and [PERSON_NAME]" at bounding box center [1083, 344] width 229 height 52
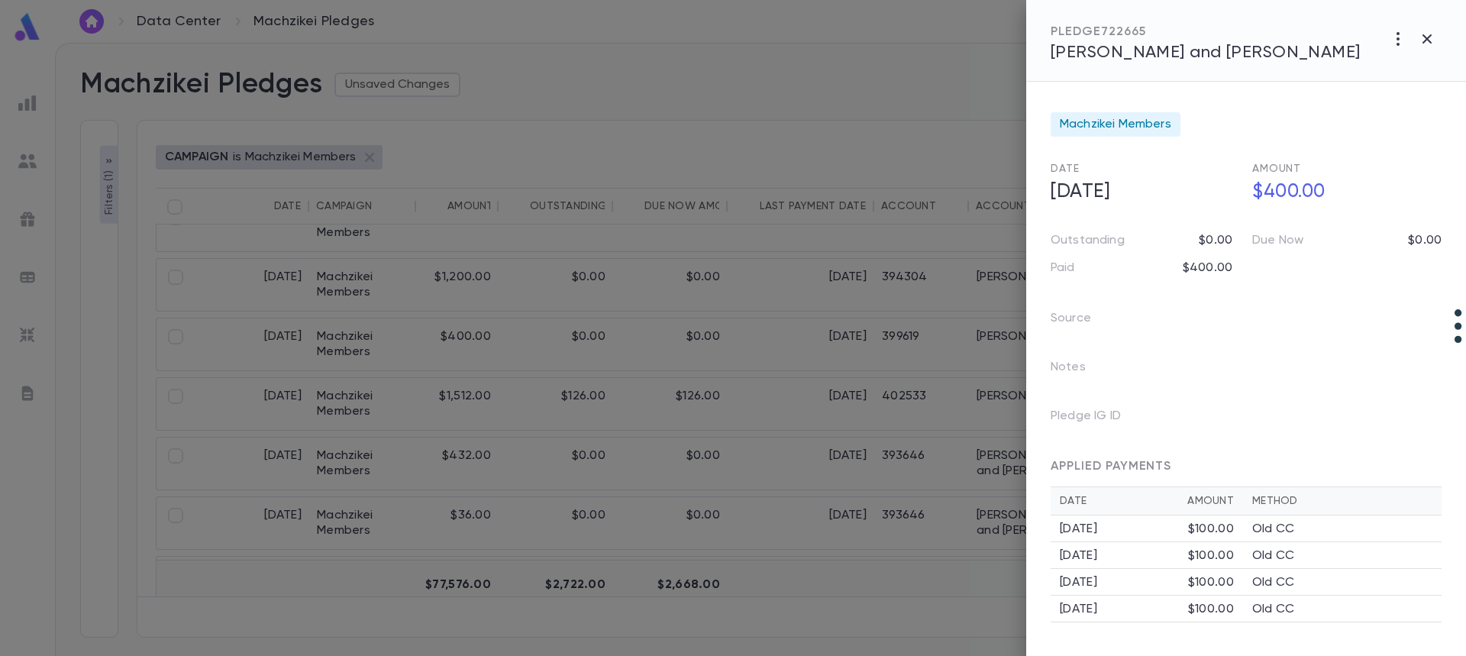
click at [1078, 53] on span "[PERSON_NAME] and [PERSON_NAME]" at bounding box center [1206, 52] width 310 height 17
click at [1435, 36] on icon "button" at bounding box center [1427, 39] width 18 height 18
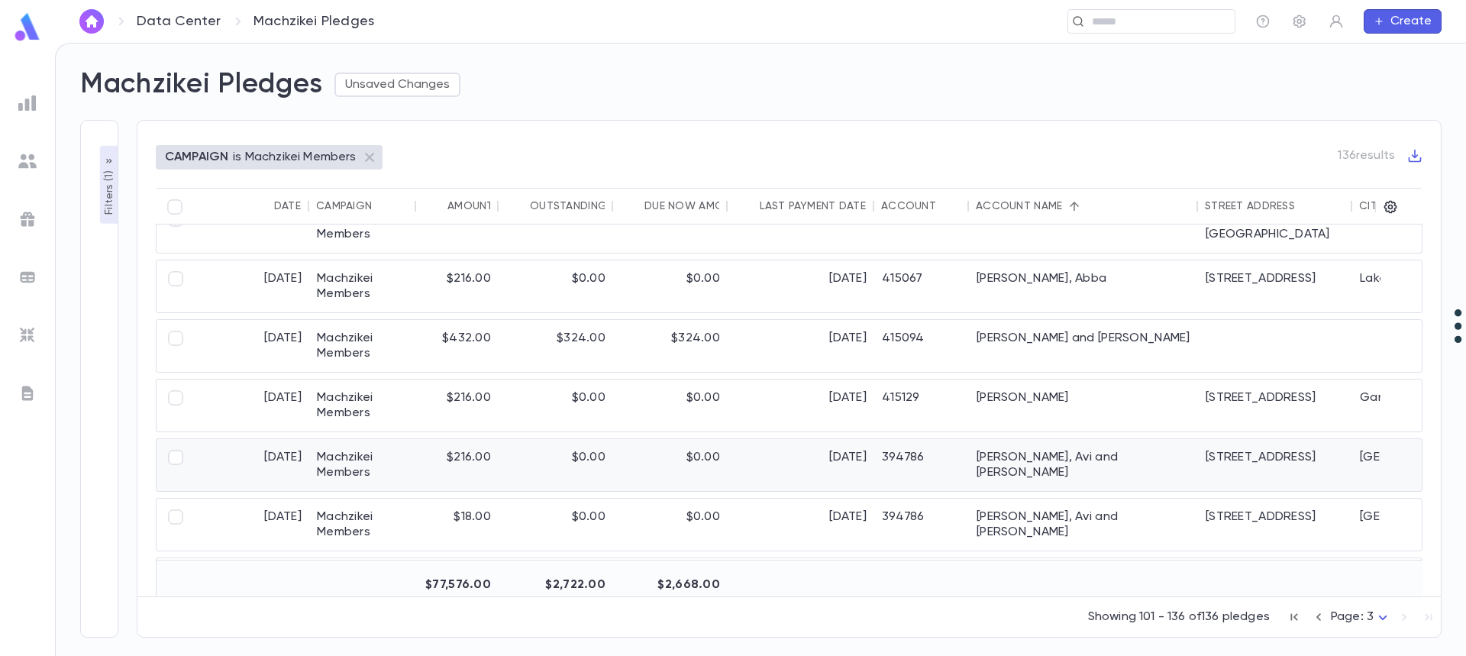
scroll to position [872, 0]
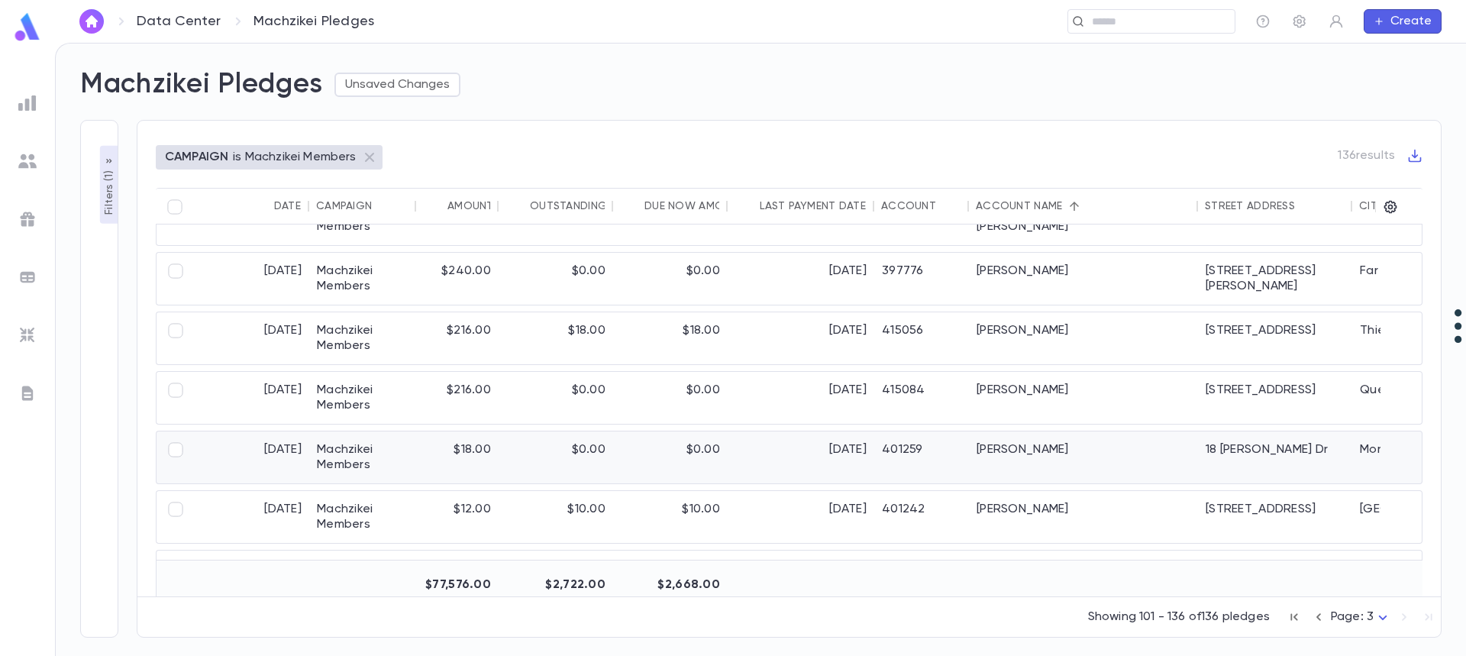
click at [1041, 452] on div "[PERSON_NAME]" at bounding box center [1083, 457] width 229 height 52
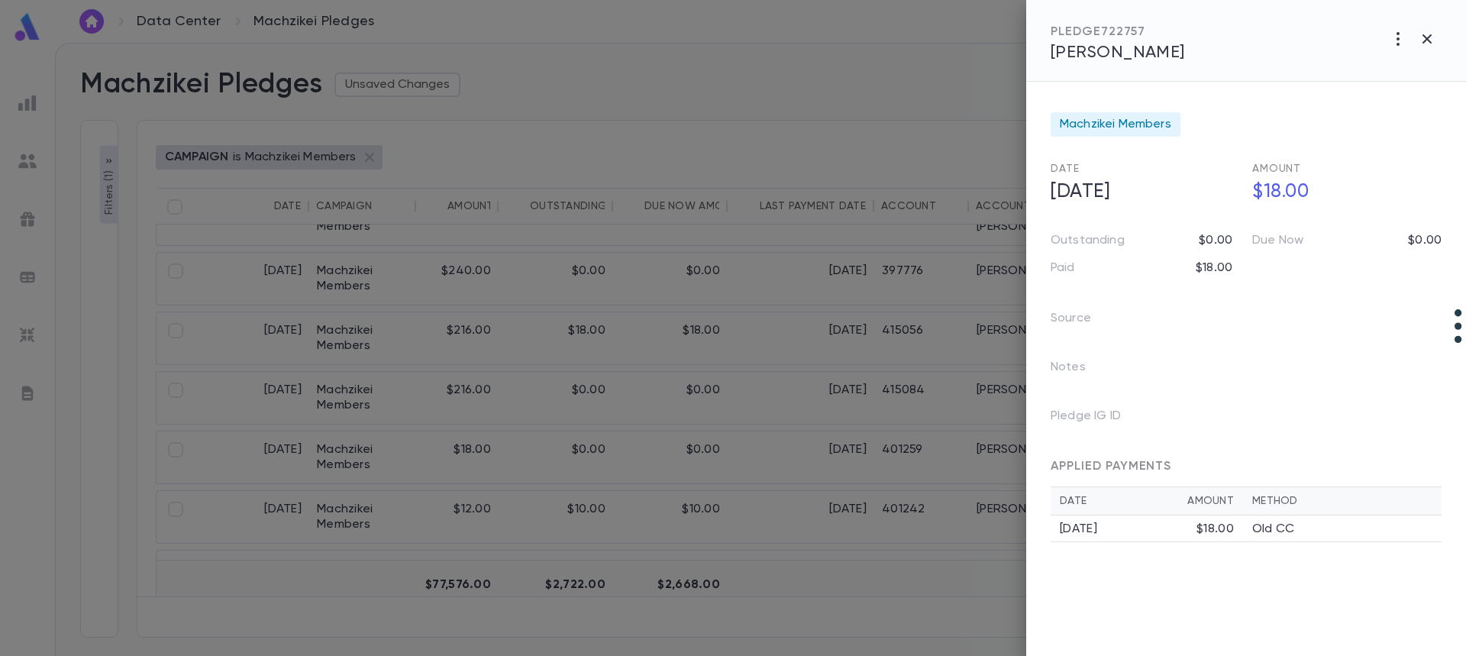
click at [566, 333] on div at bounding box center [733, 328] width 1466 height 656
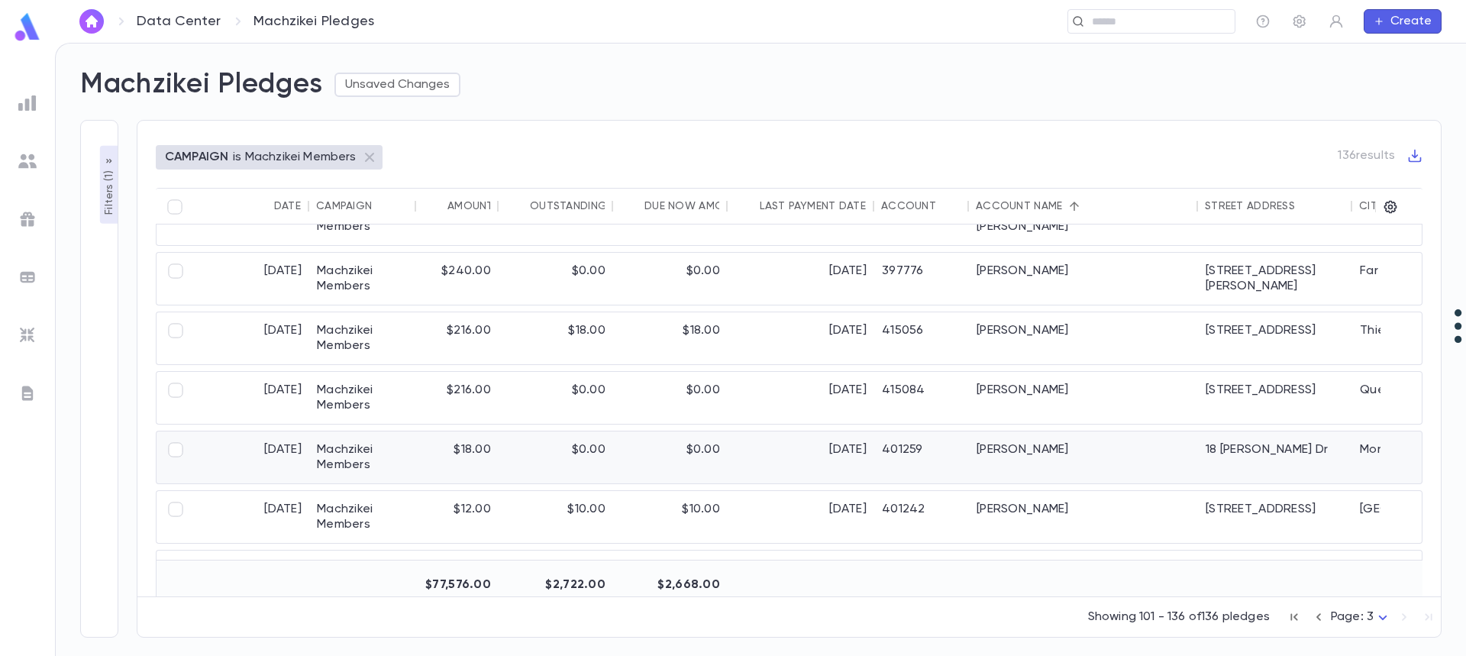
click at [1007, 469] on div "[PERSON_NAME]" at bounding box center [1083, 457] width 229 height 52
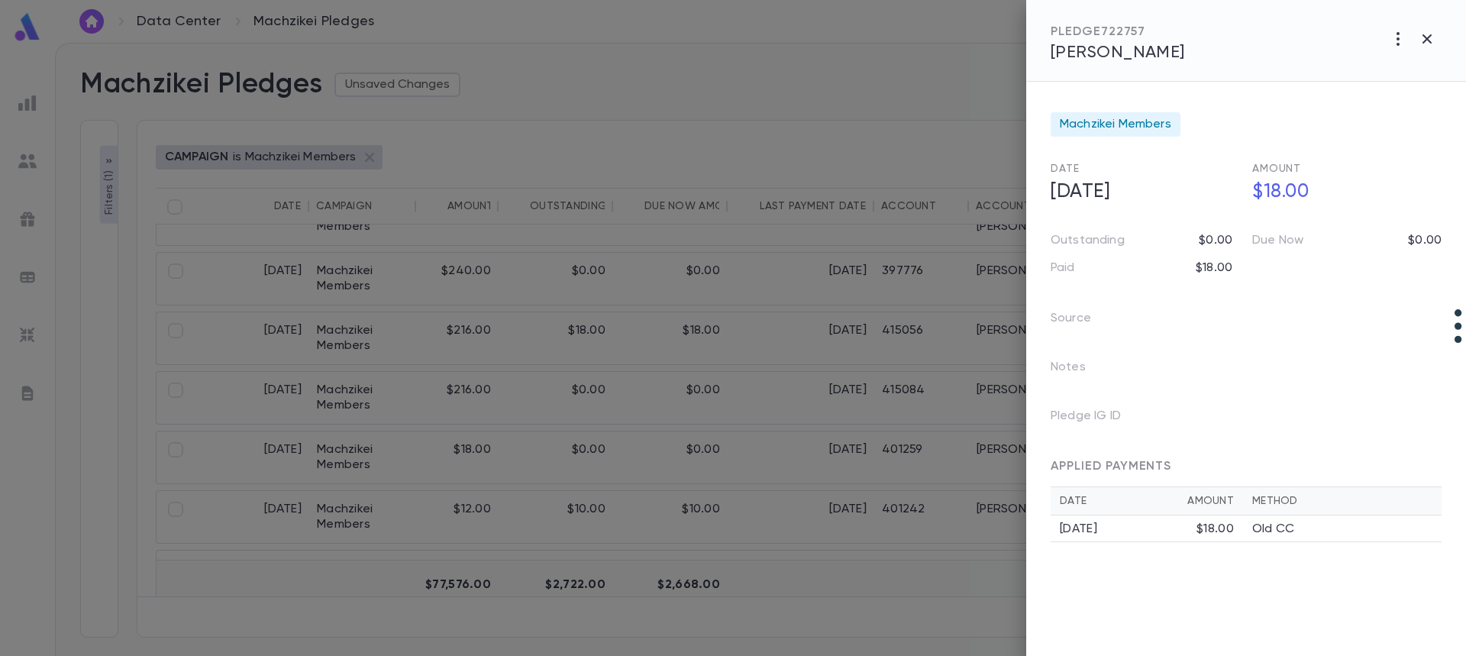
click at [1127, 47] on span "[PERSON_NAME]" at bounding box center [1118, 52] width 134 height 17
click at [691, 412] on div at bounding box center [733, 328] width 1466 height 656
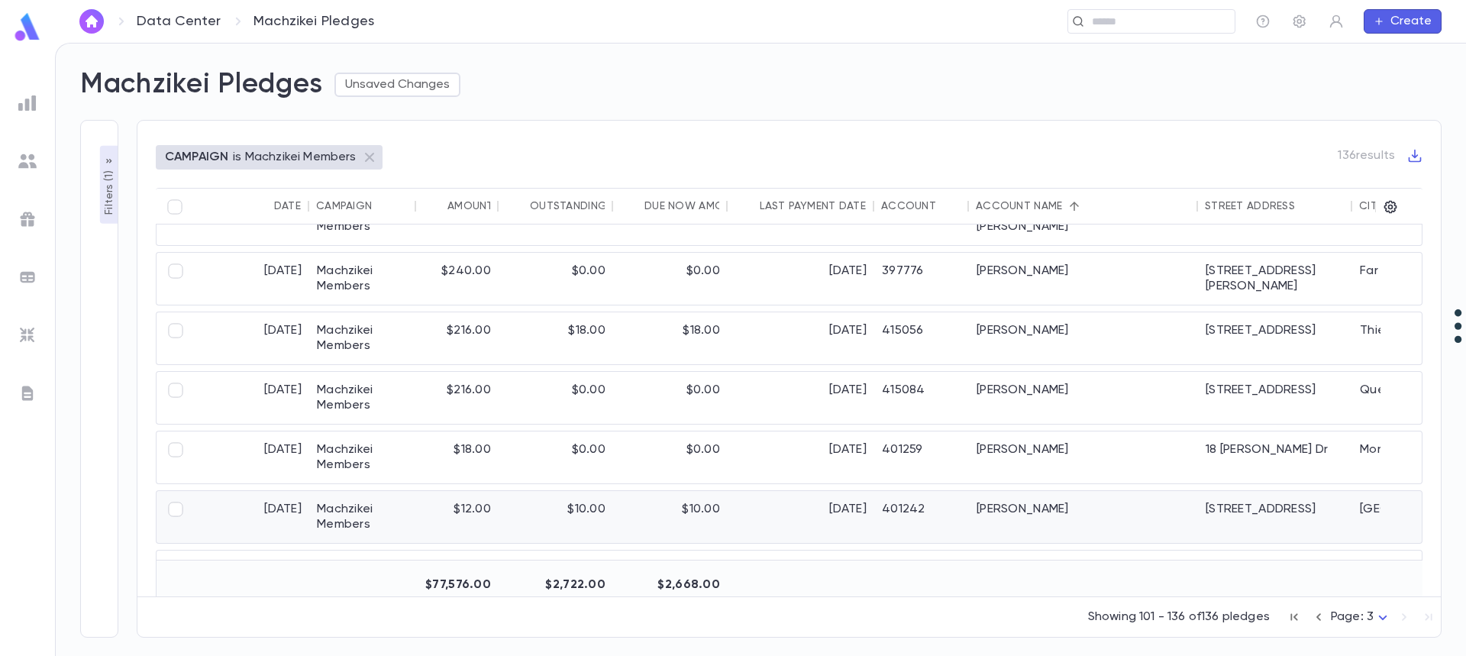
click at [717, 505] on div "$10.00" at bounding box center [670, 517] width 115 height 52
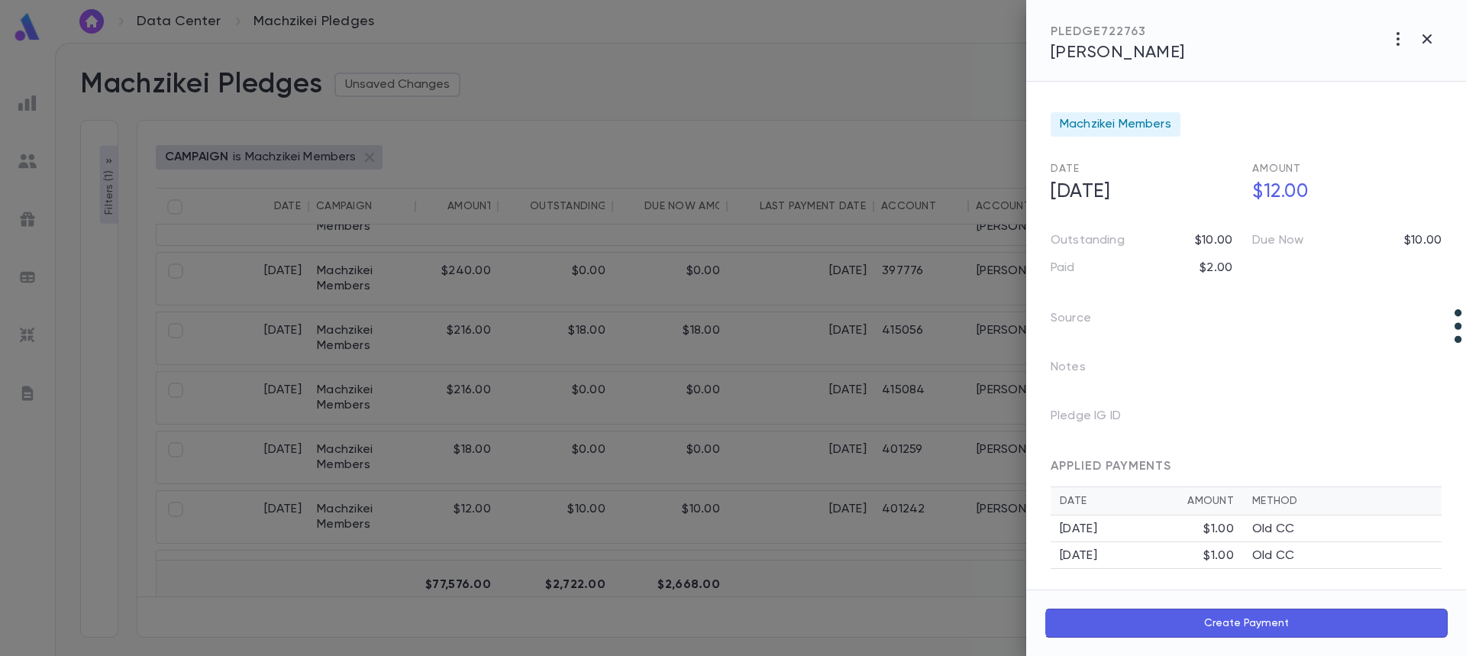
click at [1185, 56] on span "[PERSON_NAME]" at bounding box center [1118, 52] width 134 height 17
click at [728, 488] on div at bounding box center [733, 328] width 1466 height 656
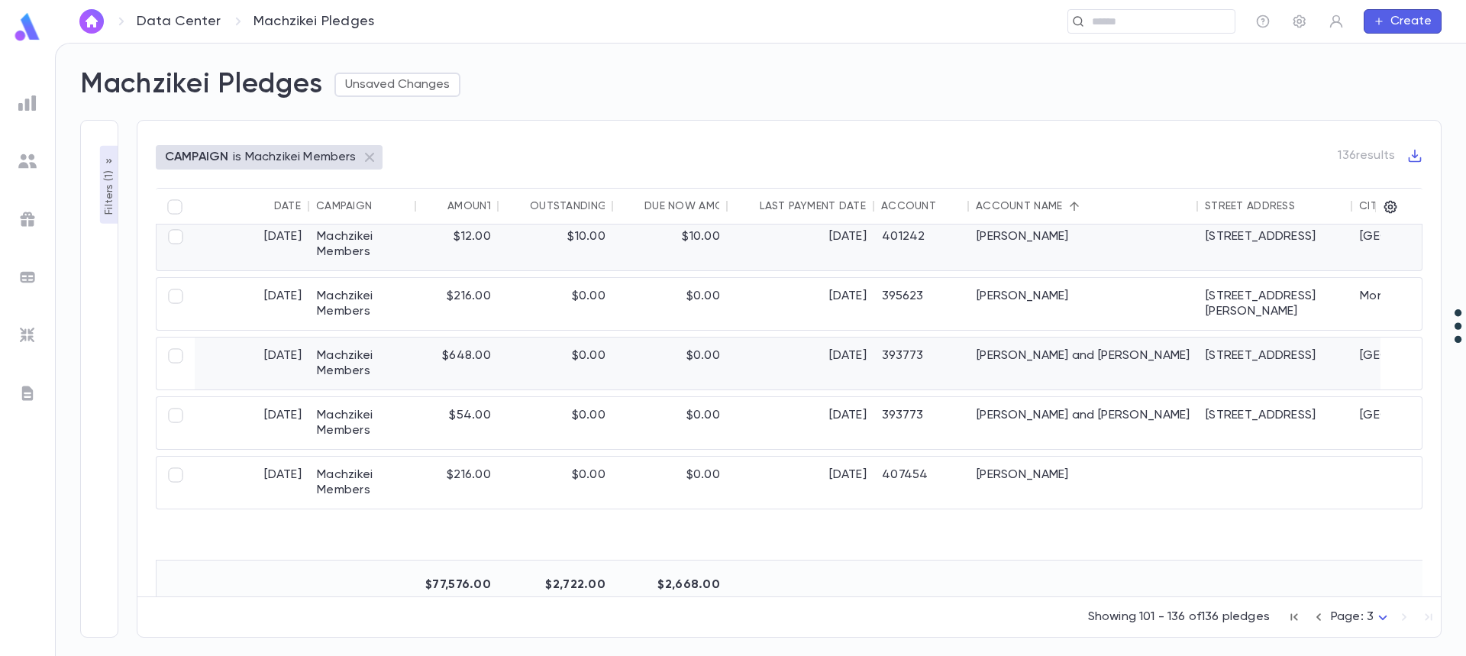
scroll to position [1330, 0]
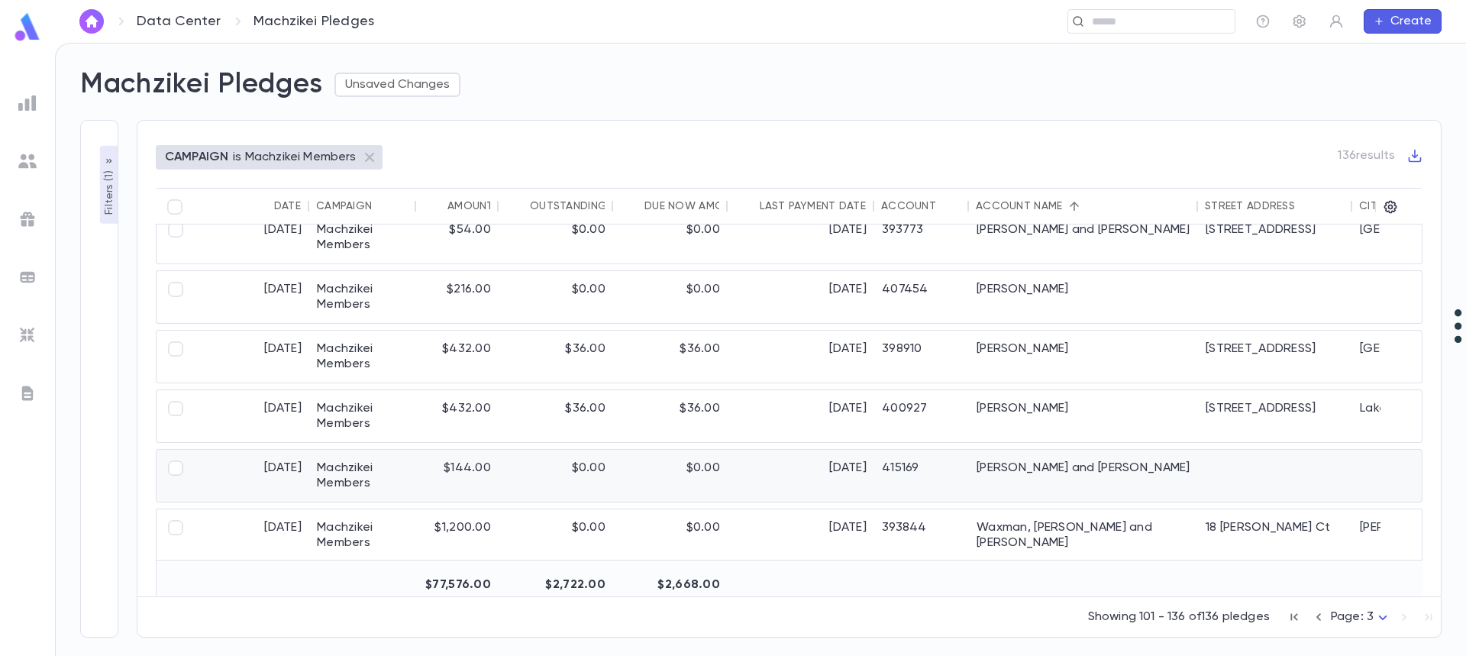
click at [736, 492] on div "4/29/2025" at bounding box center [801, 476] width 147 height 52
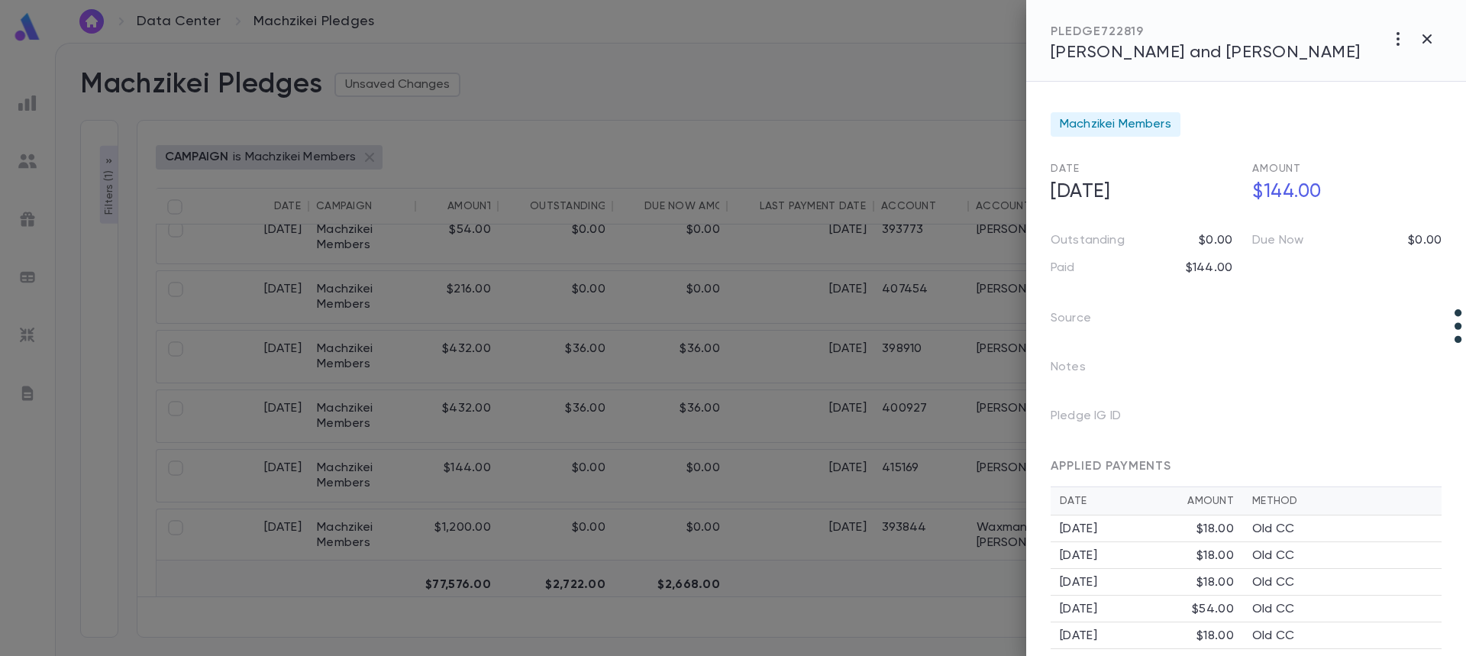
click at [1123, 34] on div "PLEDGE 722819" at bounding box center [1206, 31] width 310 height 15
click at [1130, 50] on span "[PERSON_NAME] and [PERSON_NAME]" at bounding box center [1206, 52] width 310 height 17
click at [886, 357] on div at bounding box center [733, 328] width 1466 height 656
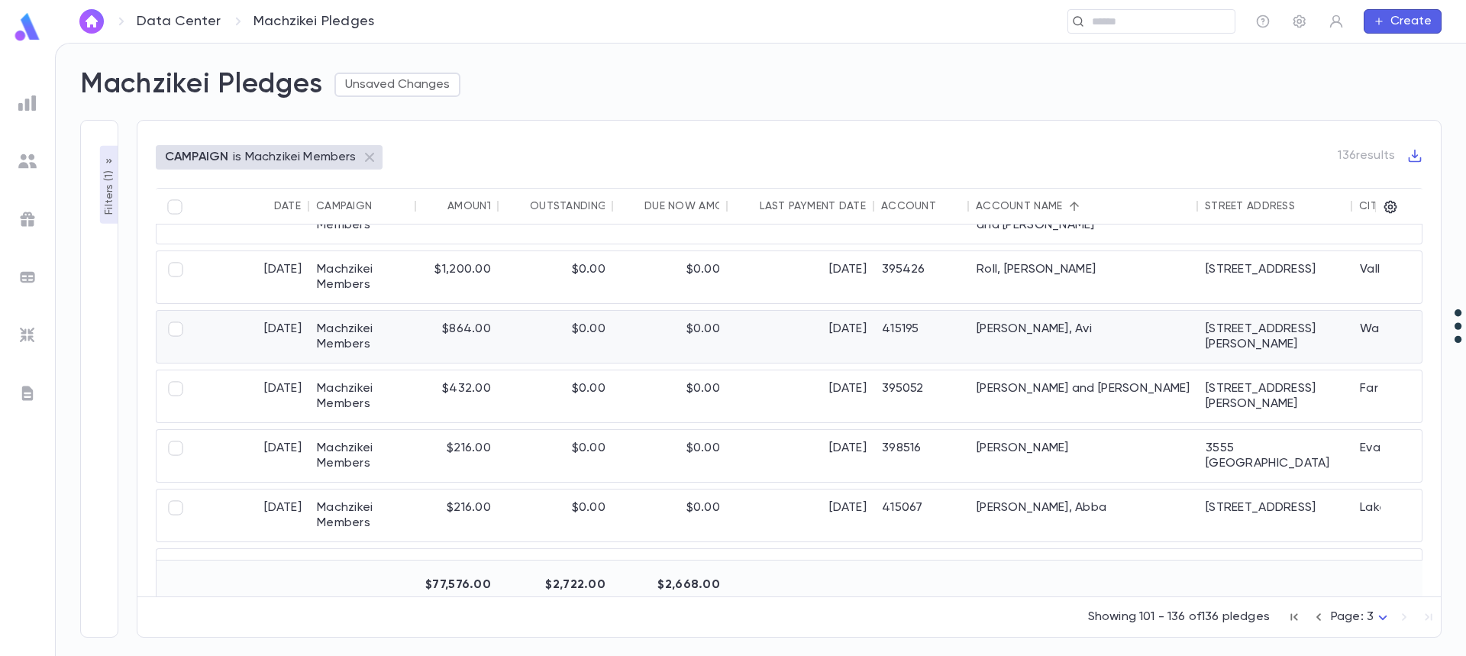
scroll to position [0, 0]
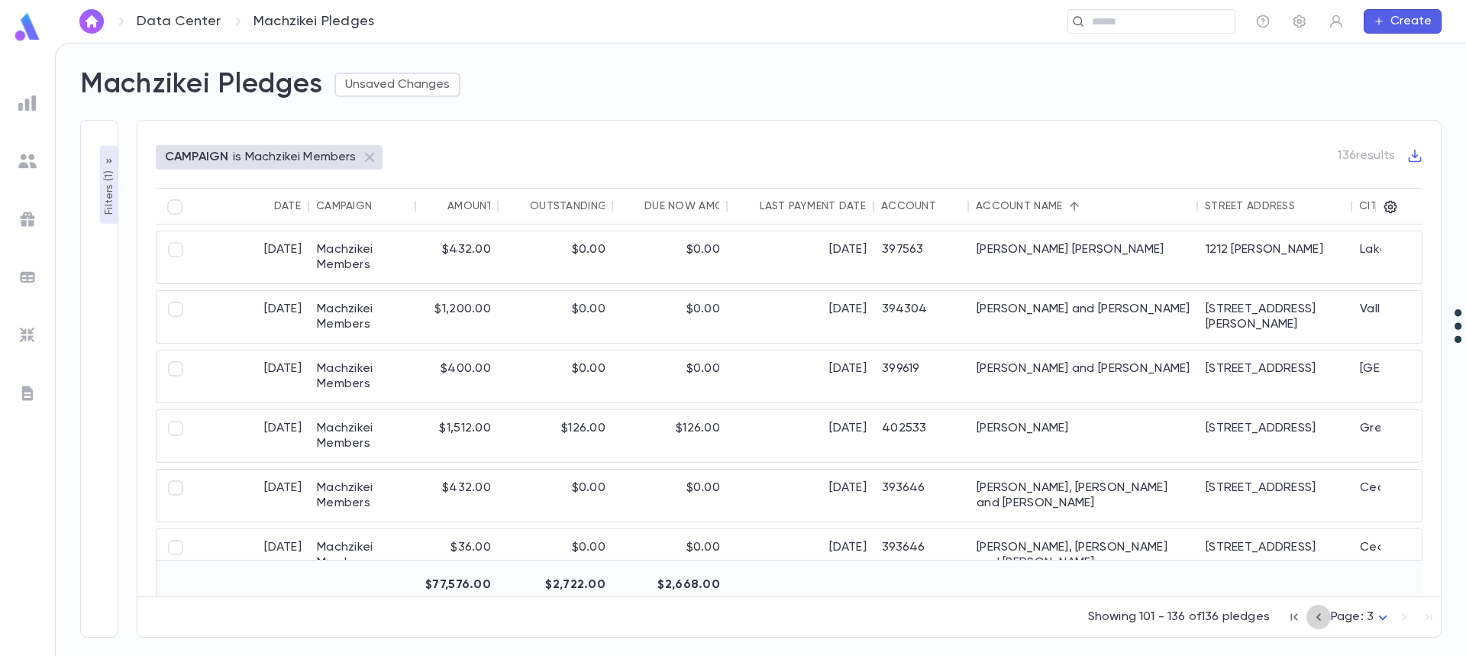
click at [1324, 614] on icon "button" at bounding box center [1318, 617] width 17 height 18
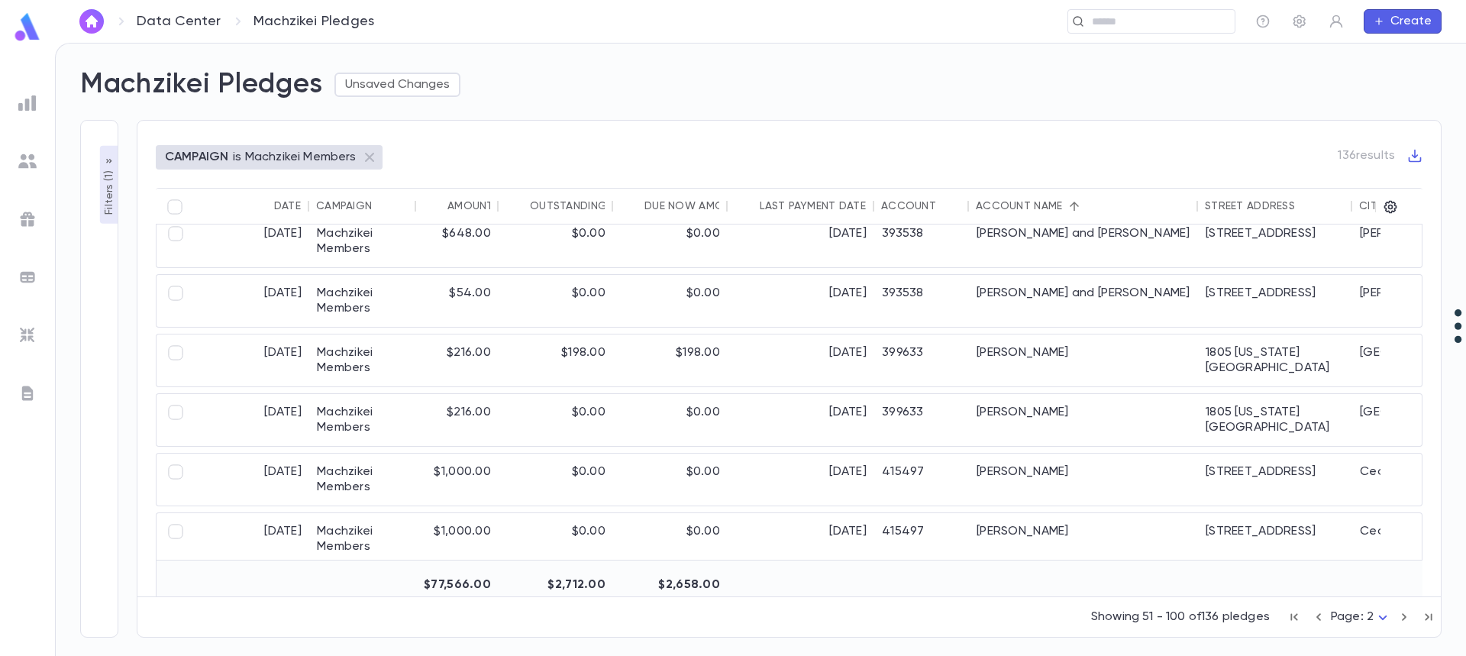
scroll to position [1832, 0]
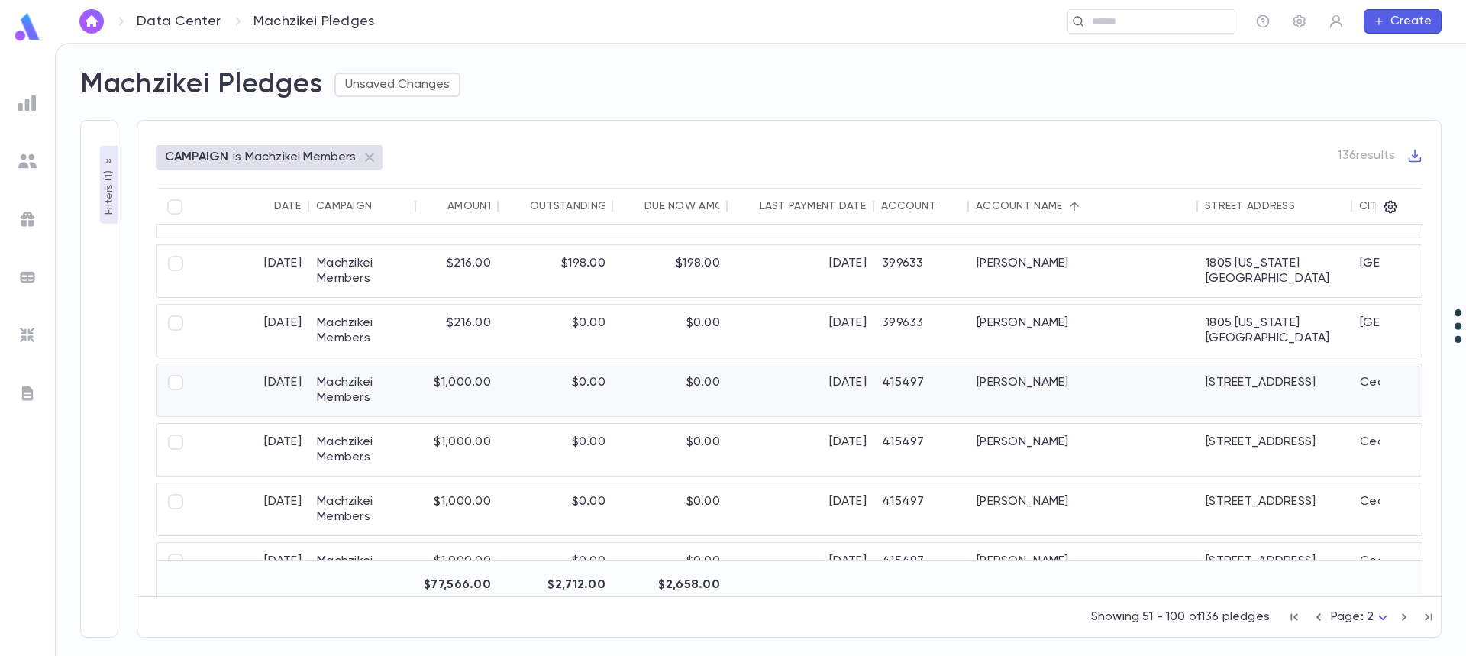
click at [1052, 392] on div "[PERSON_NAME]" at bounding box center [1083, 390] width 229 height 52
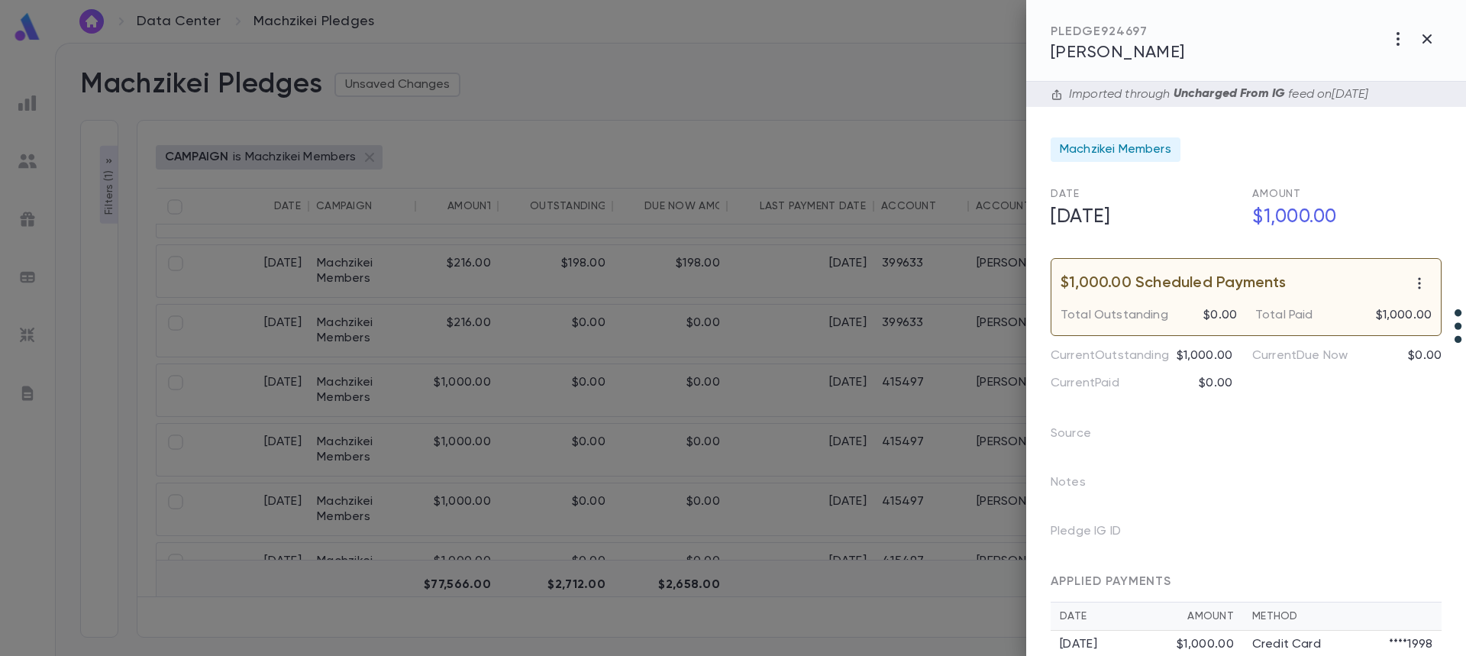
click at [1097, 49] on span "[PERSON_NAME]" at bounding box center [1118, 52] width 134 height 17
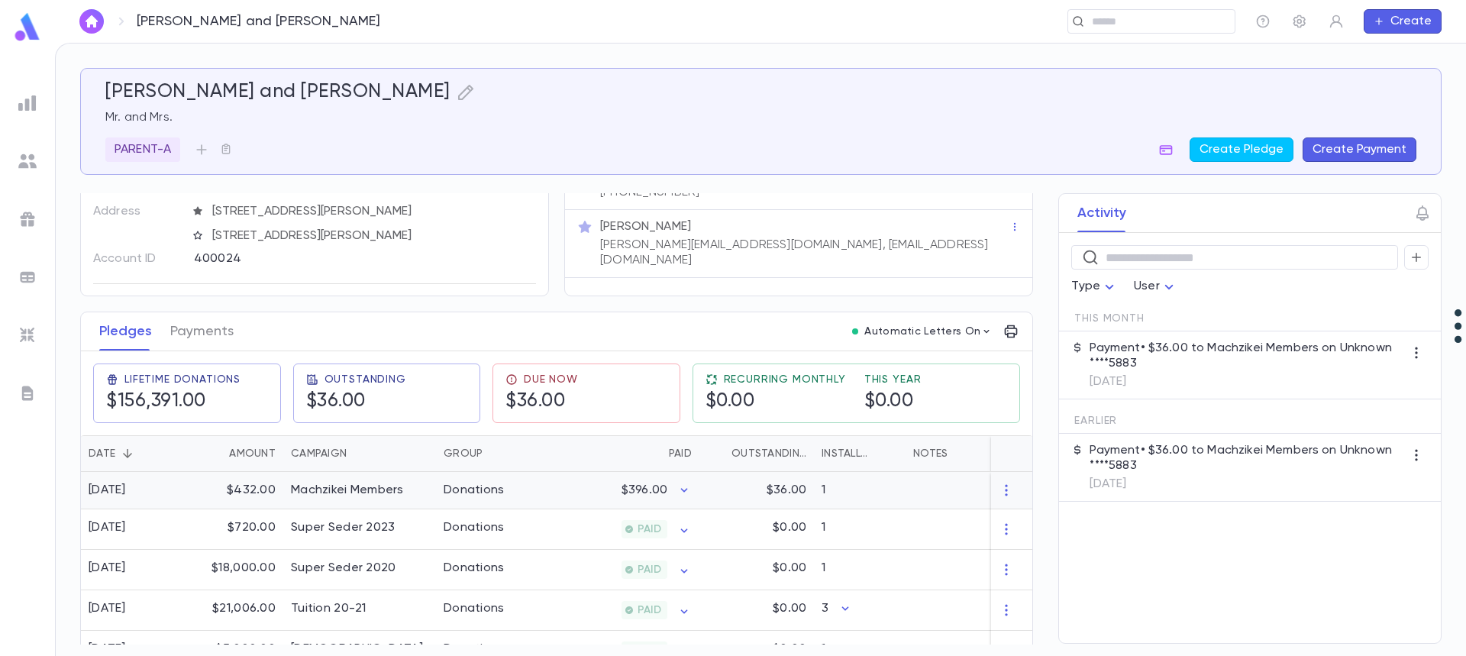
scroll to position [76, 0]
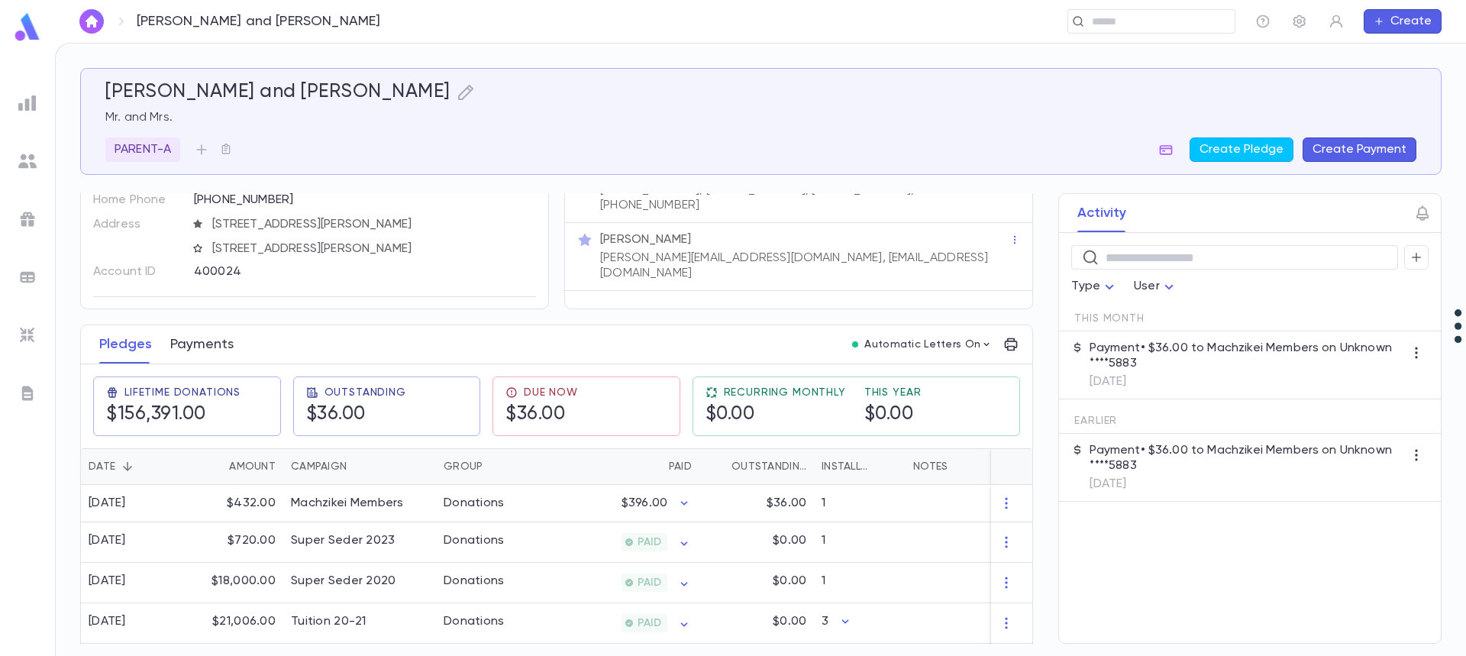
click at [205, 345] on button "Payments" at bounding box center [201, 344] width 63 height 38
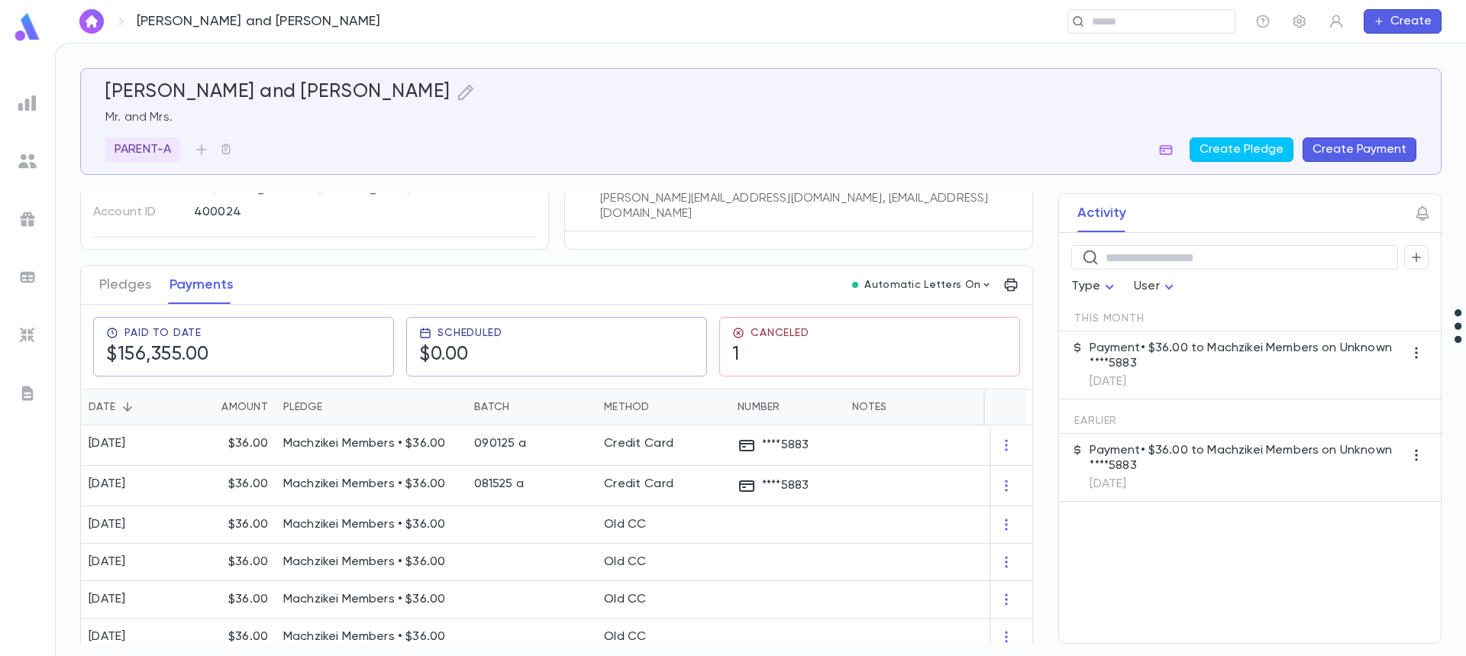
scroll to position [153, 0]
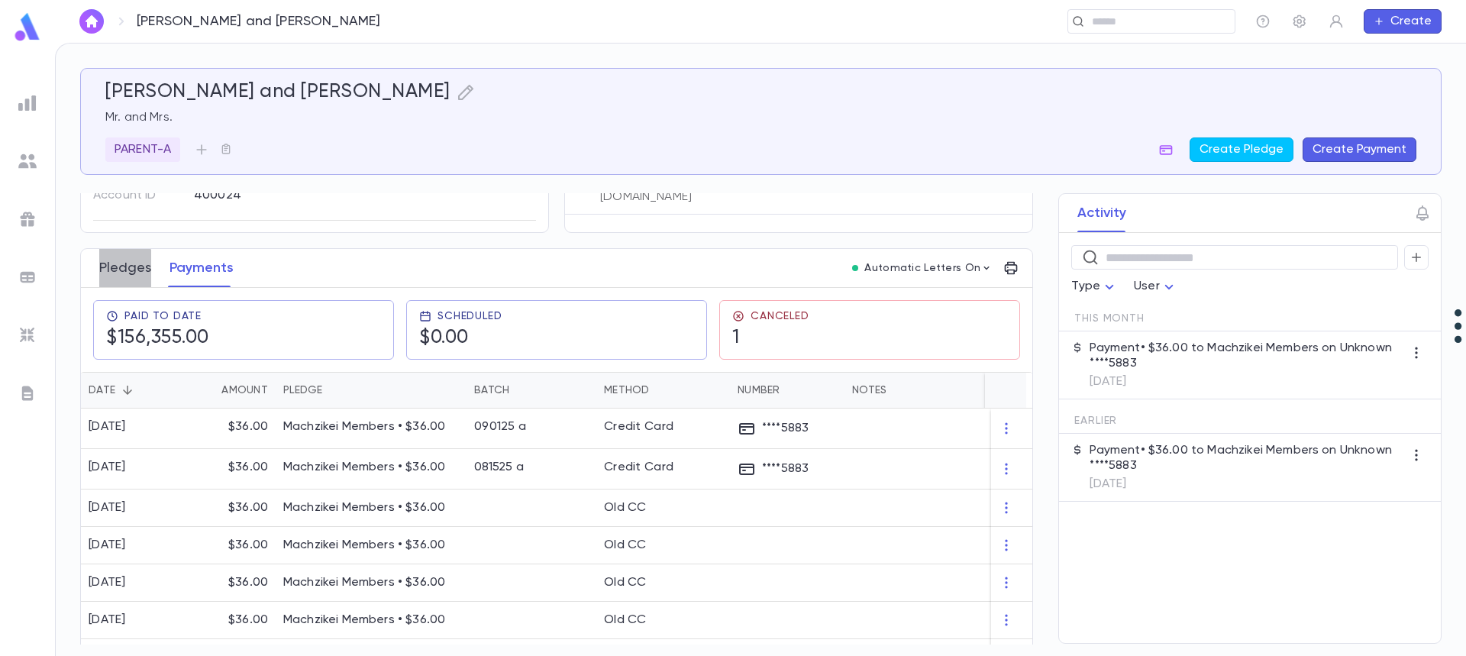
click at [121, 273] on button "Pledges" at bounding box center [125, 268] width 52 height 38
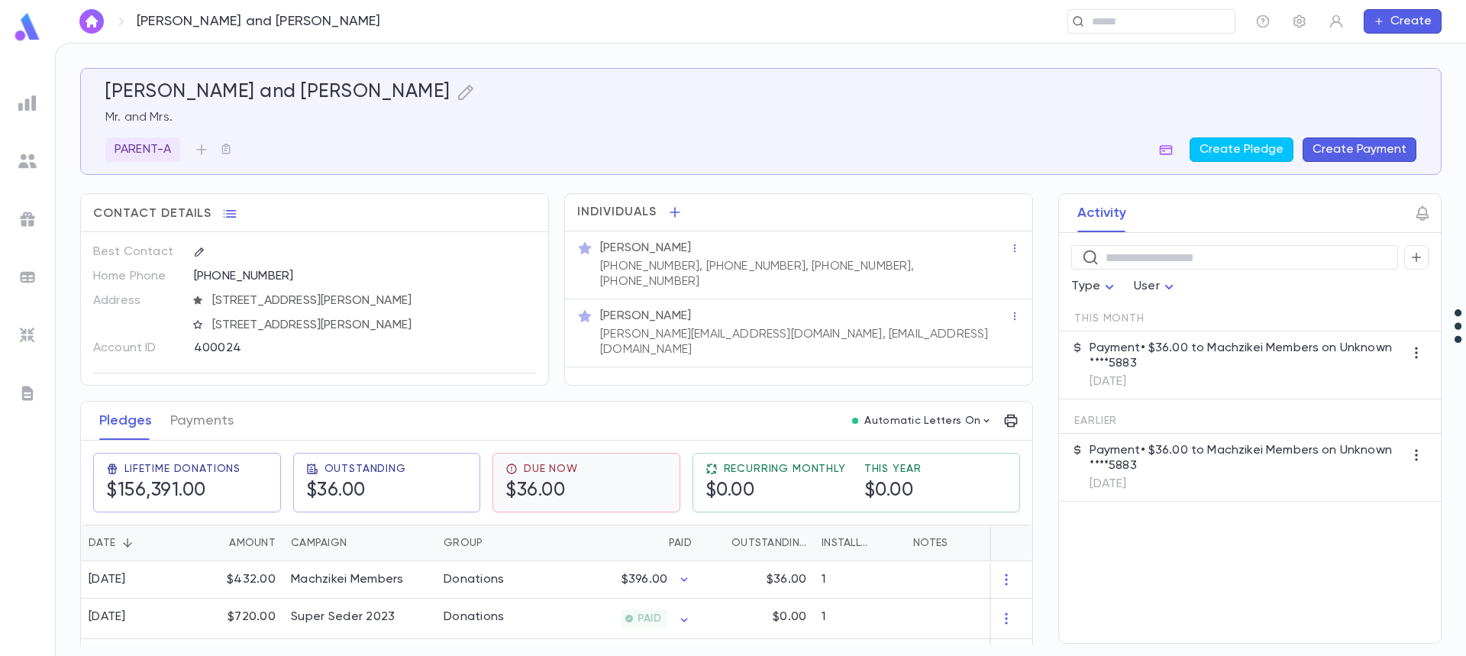
scroll to position [76, 0]
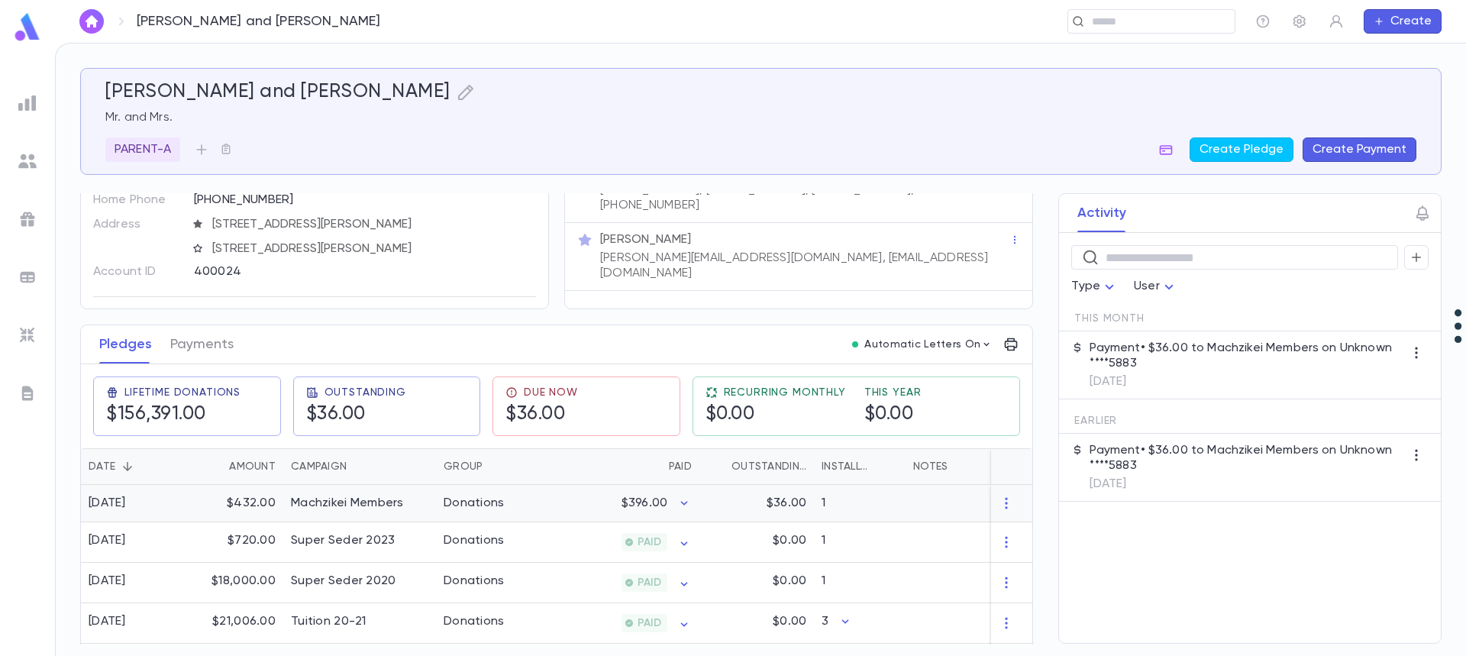
click at [585, 504] on div "$396.00" at bounding box center [624, 503] width 149 height 37
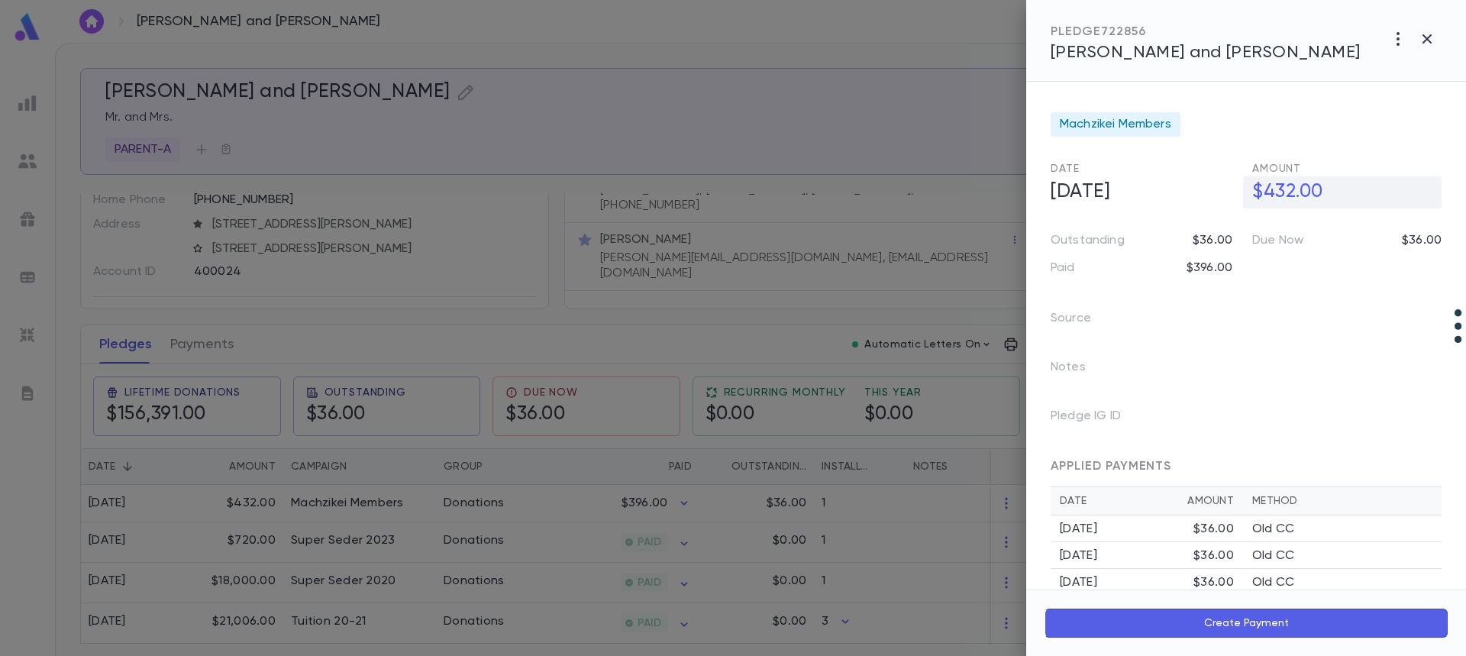
click at [1278, 192] on h5 "$432.00" at bounding box center [1342, 192] width 199 height 32
click at [1277, 192] on input "********" at bounding box center [1346, 192] width 189 height 30
click at [1277, 193] on input "********" at bounding box center [1346, 192] width 189 height 30
type input "********"
click at [605, 505] on div at bounding box center [733, 328] width 1466 height 656
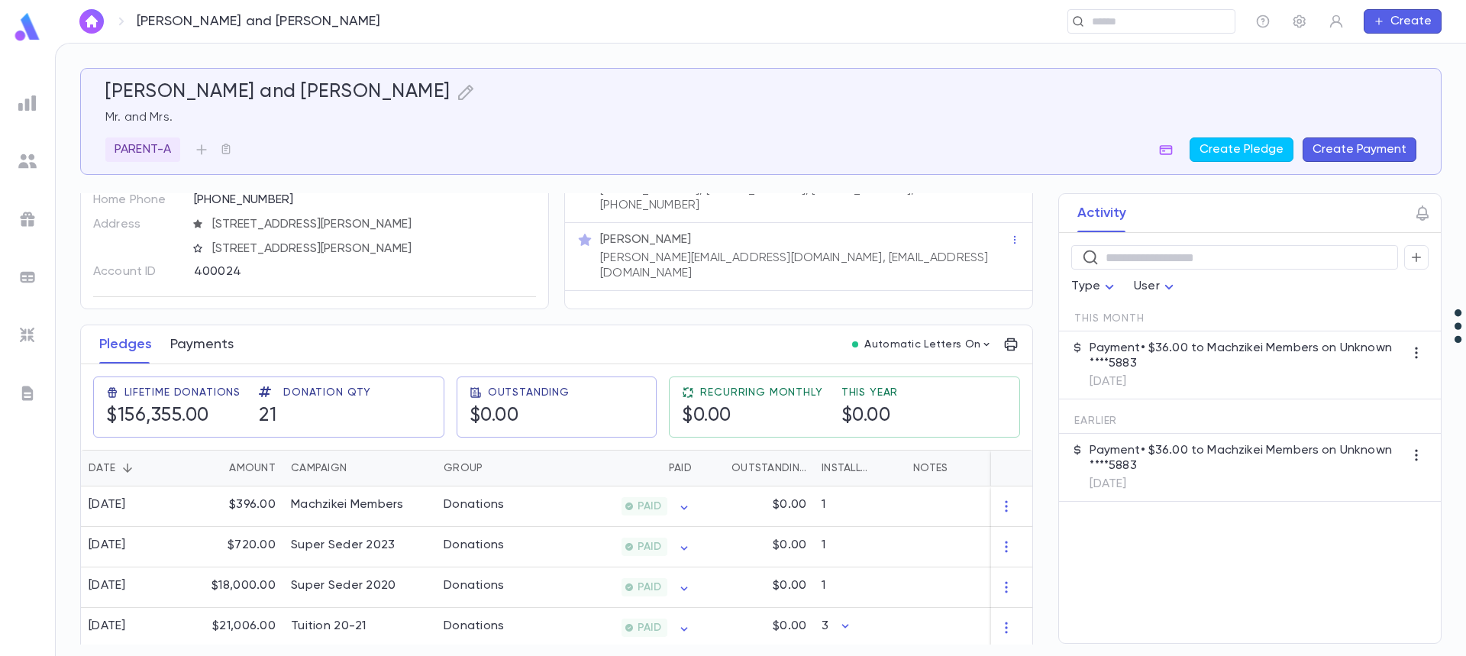
click at [203, 348] on button "Payments" at bounding box center [201, 344] width 63 height 38
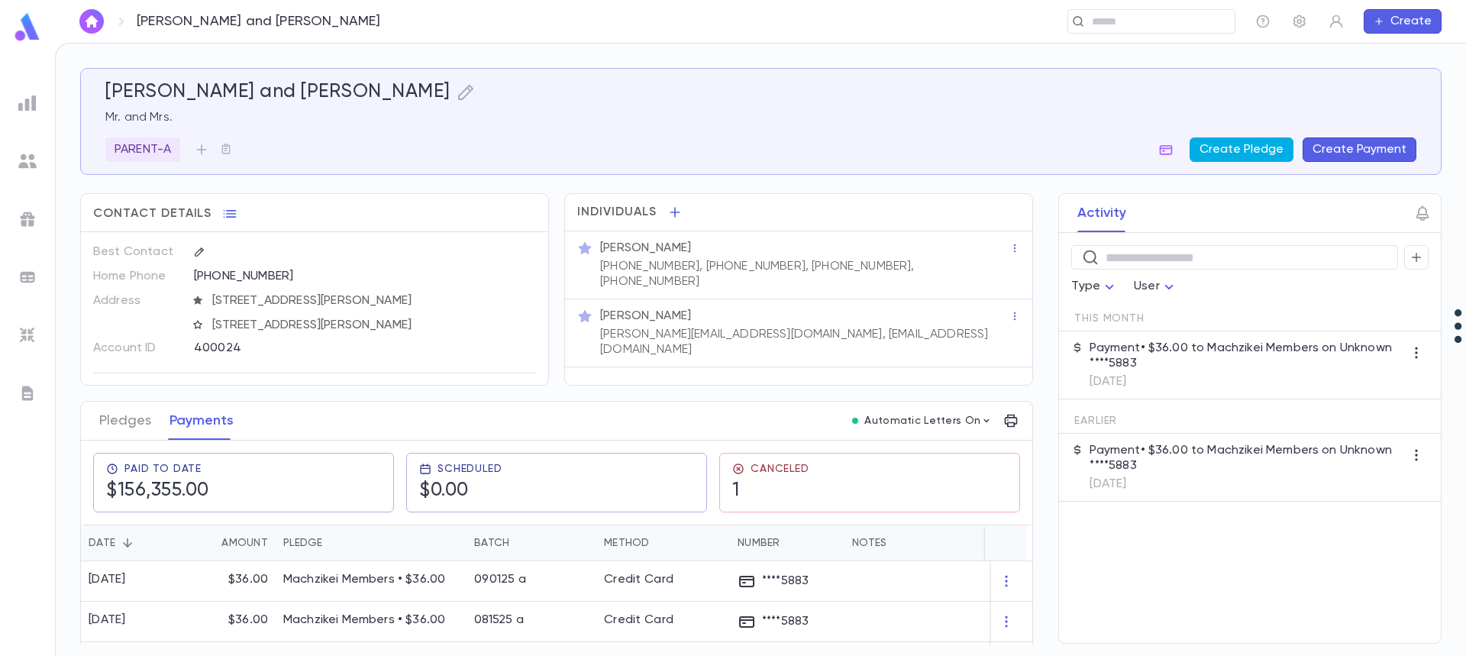
click at [1241, 150] on button "Create Pledge" at bounding box center [1241, 149] width 104 height 24
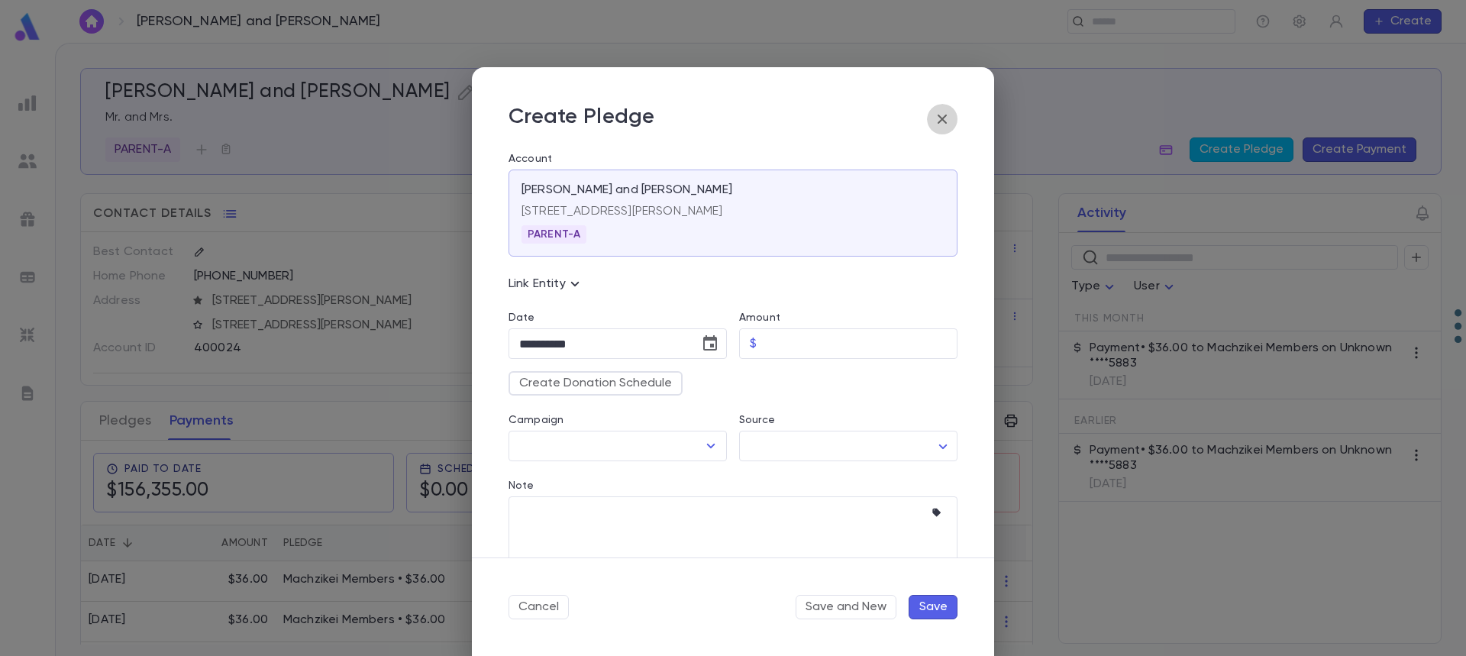
click at [938, 119] on icon "button" at bounding box center [942, 119] width 18 height 18
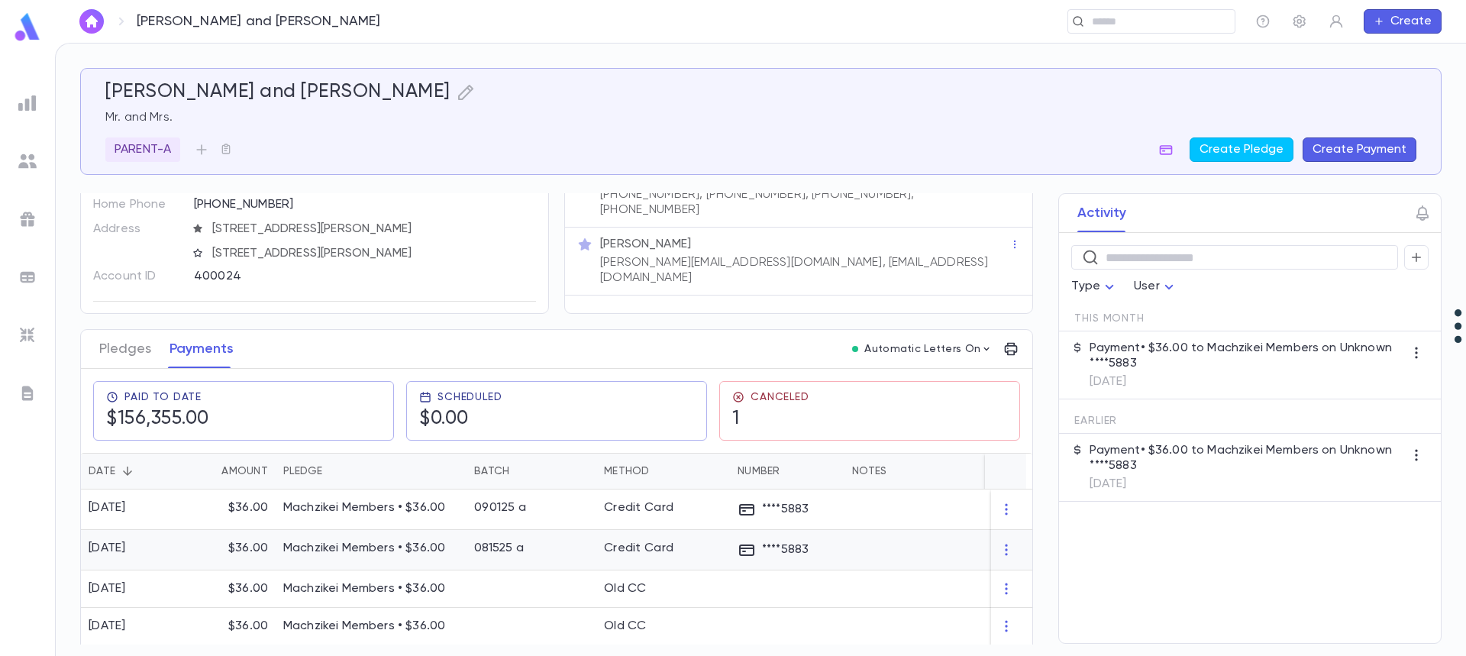
scroll to position [153, 0]
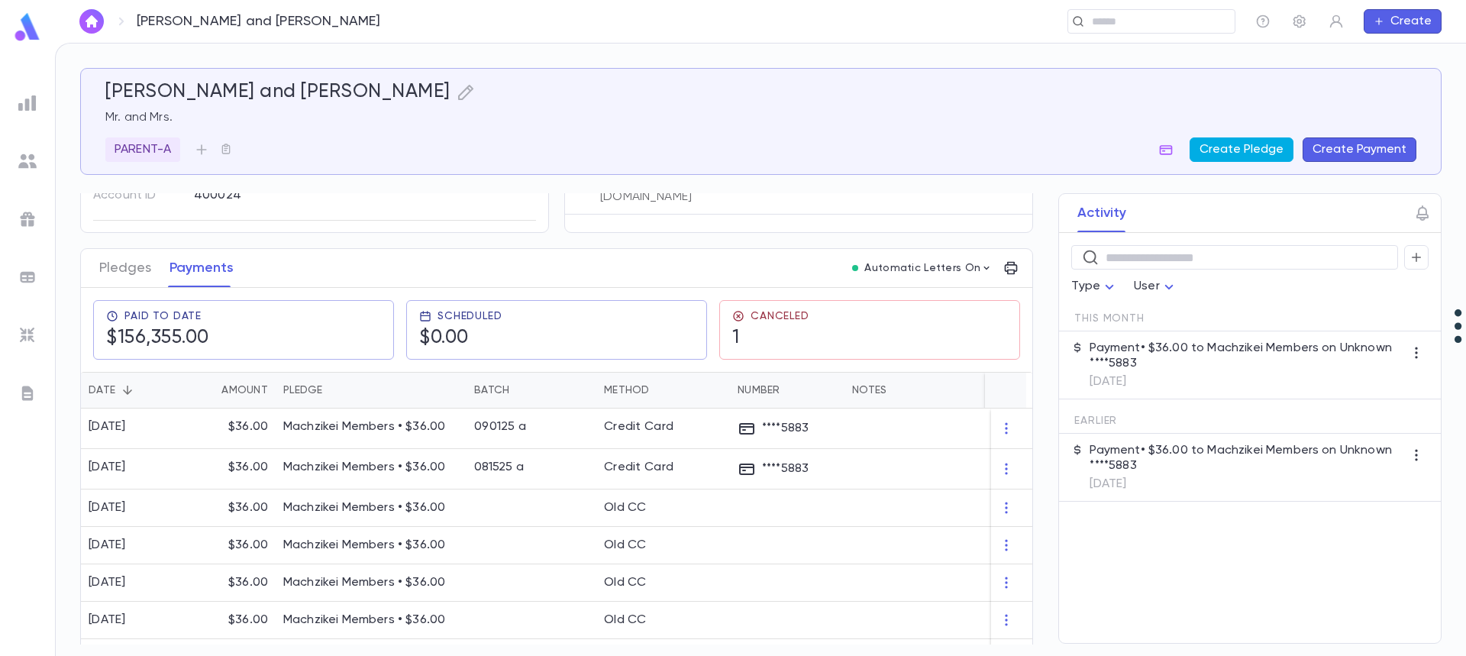
click at [1235, 149] on button "Create Pledge" at bounding box center [1241, 149] width 104 height 24
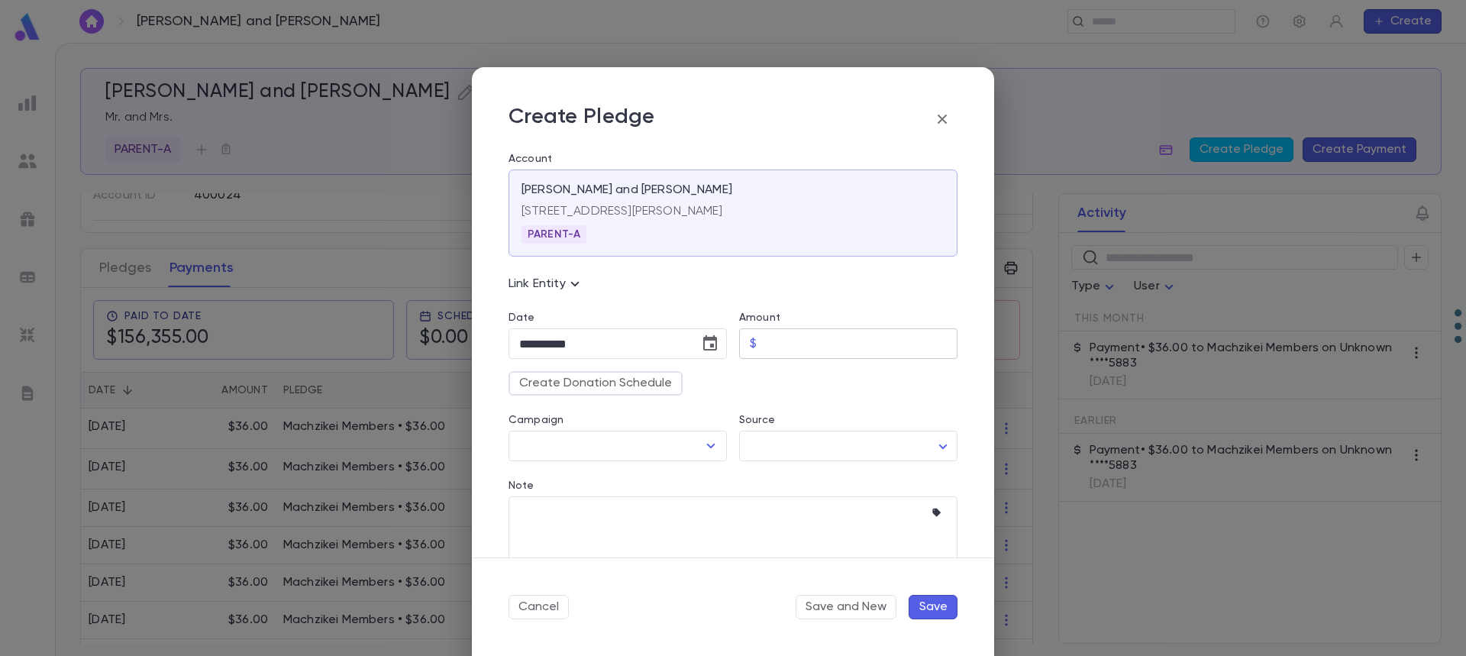
click at [784, 347] on input "Amount" at bounding box center [860, 344] width 195 height 30
type input "*****"
click at [705, 343] on icon "Choose date, selected date is Sep 30, 2025" at bounding box center [710, 343] width 18 height 18
click at [699, 383] on icon "Next month" at bounding box center [698, 382] width 5 height 9
click at [597, 444] on button "1" at bounding box center [596, 445] width 27 height 27
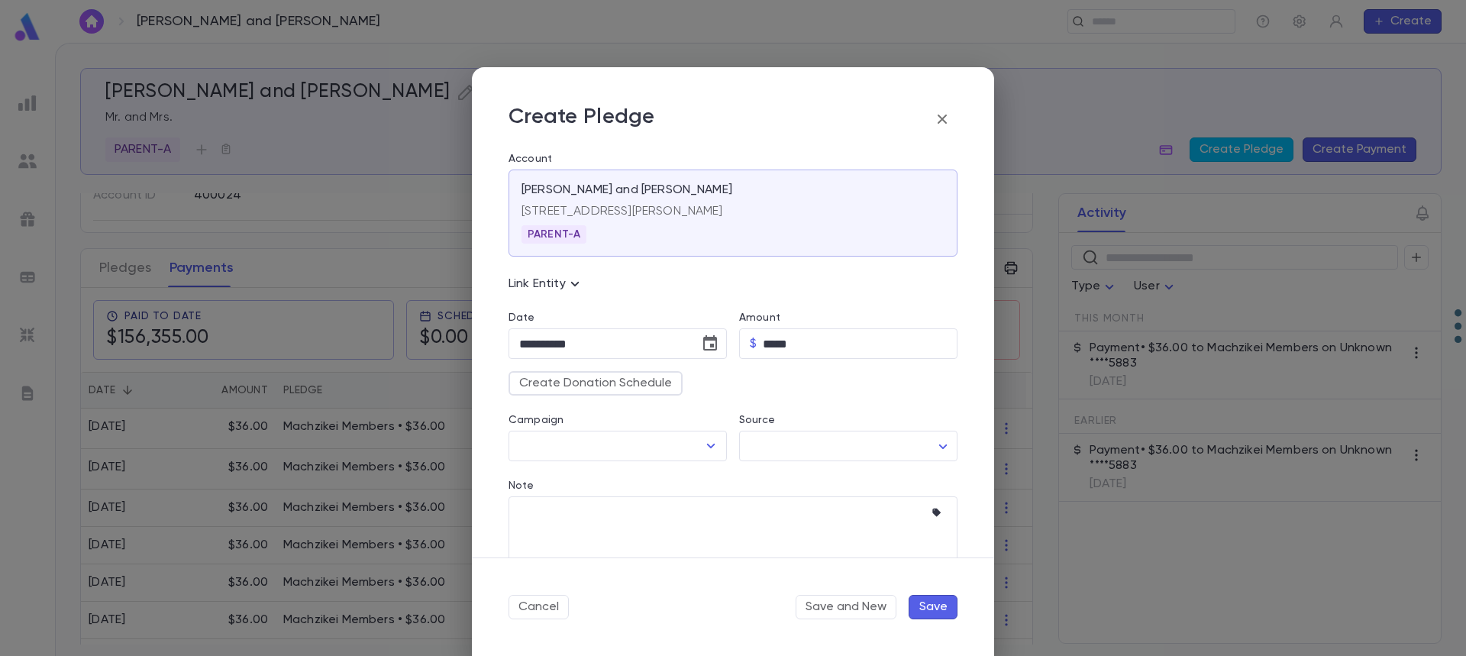
type input "**********"
click at [599, 450] on input "Campaign" at bounding box center [606, 445] width 182 height 29
click at [618, 386] on button "Create Donation Schedule" at bounding box center [595, 383] width 174 height 24
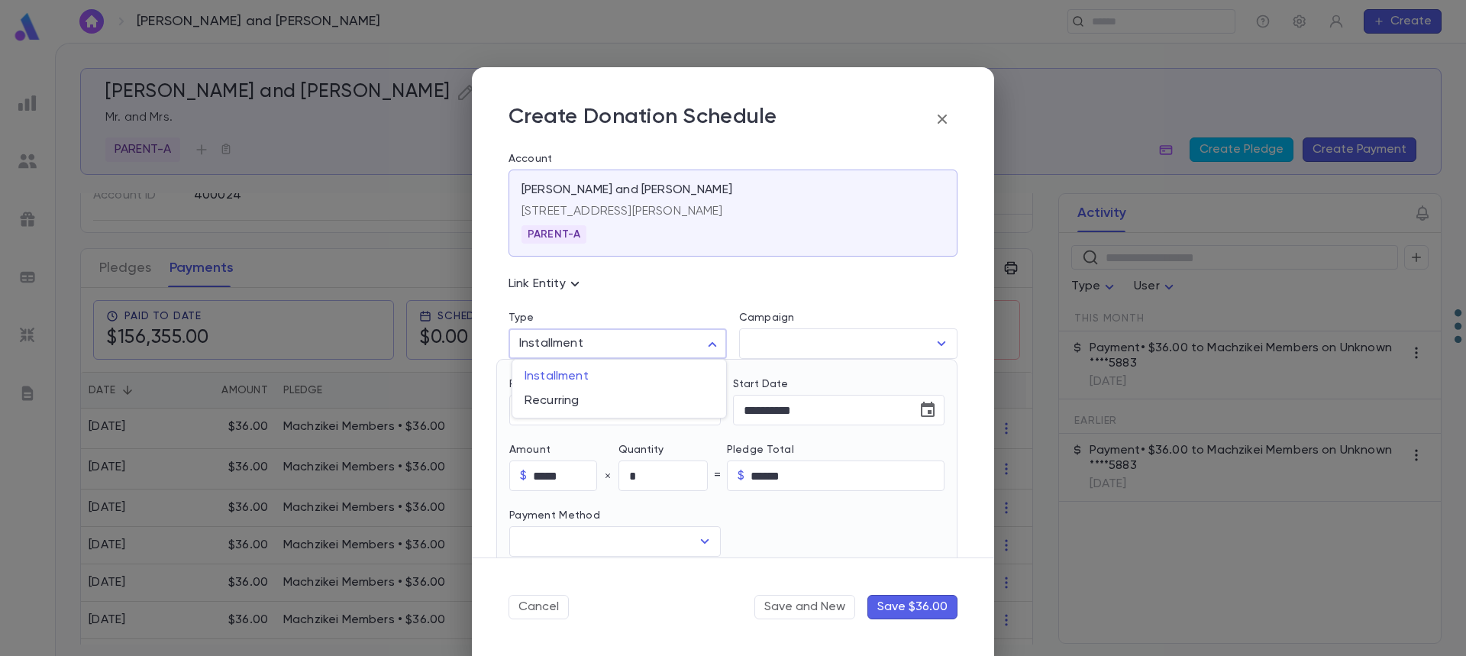
click at [629, 344] on body "Weiss, Shlomo and Blimy ​ Create Weiss, Shlomo and Blimy Mr. and Mrs. PARENT-A …" at bounding box center [733, 349] width 1466 height 613
click at [573, 399] on span "Recurring" at bounding box center [619, 400] width 189 height 15
type input "*********"
click at [776, 344] on input "Campaign" at bounding box center [837, 343] width 182 height 29
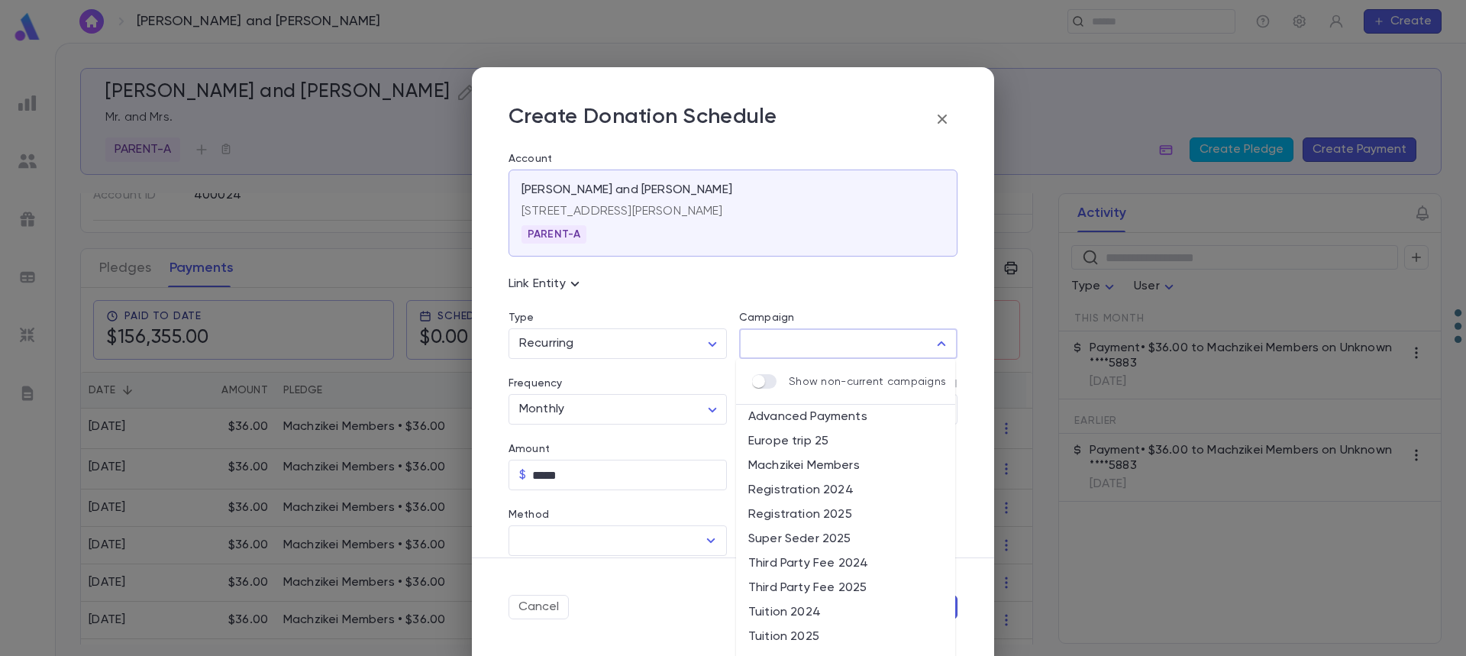
click at [820, 463] on li "Machzikei Members" at bounding box center [845, 466] width 219 height 24
type input "**********"
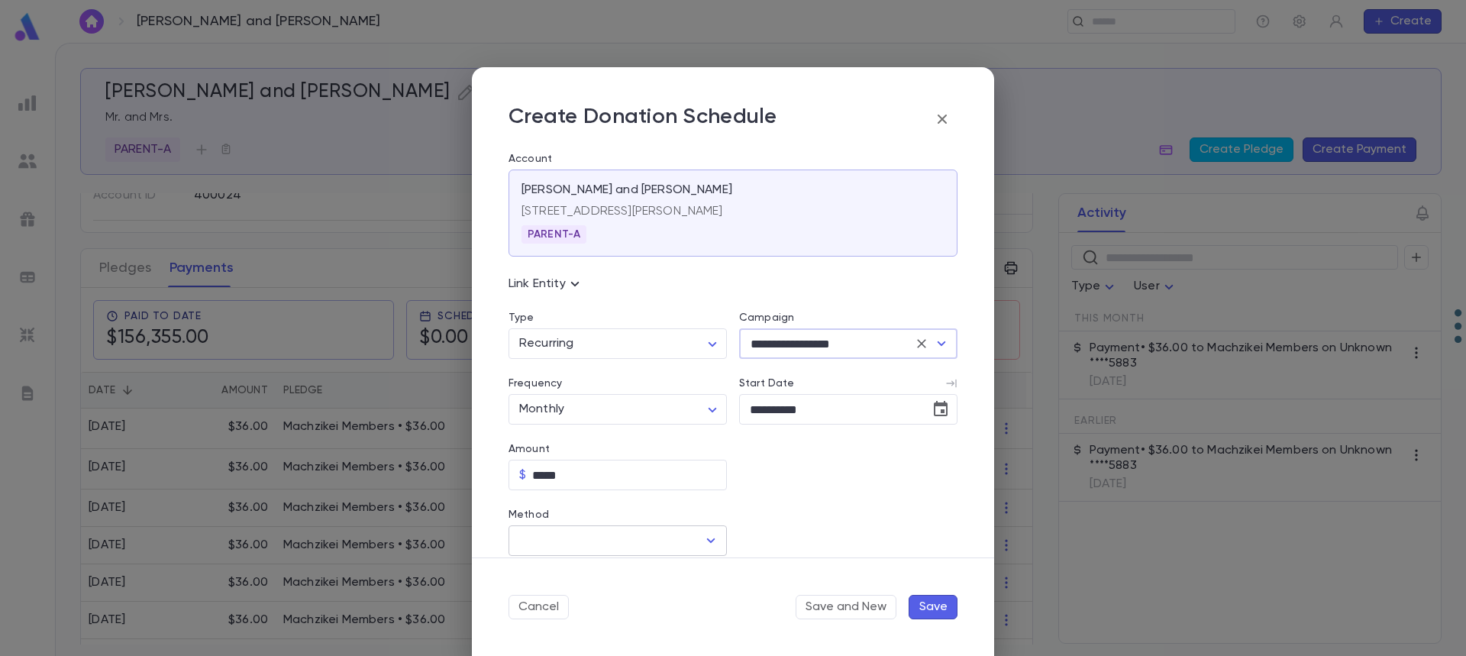
click at [656, 534] on input "Method" at bounding box center [606, 540] width 182 height 29
click at [605, 592] on li "Credit Card" at bounding box center [615, 598] width 215 height 24
type input "**********"
click at [776, 536] on input "Credit Card" at bounding box center [835, 541] width 193 height 30
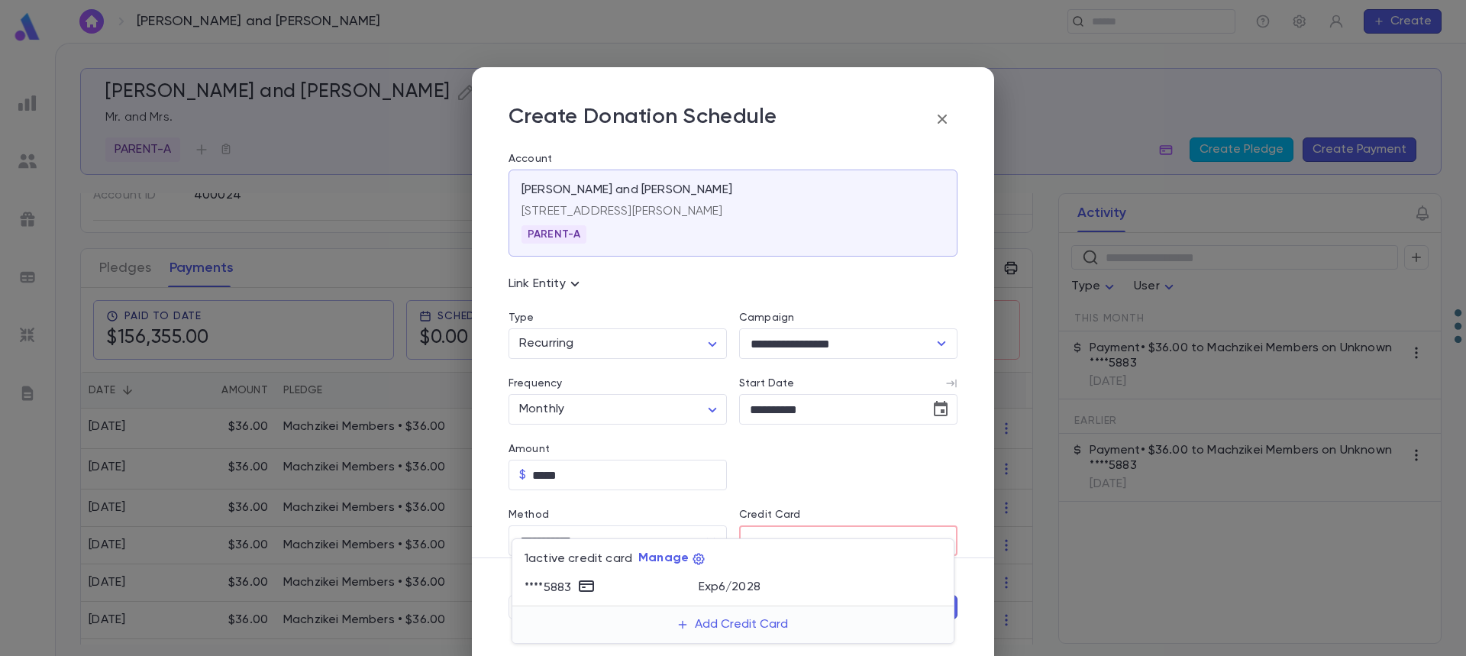
click at [721, 590] on p "Exp 6 / 2028" at bounding box center [730, 586] width 62 height 15
type input "********"
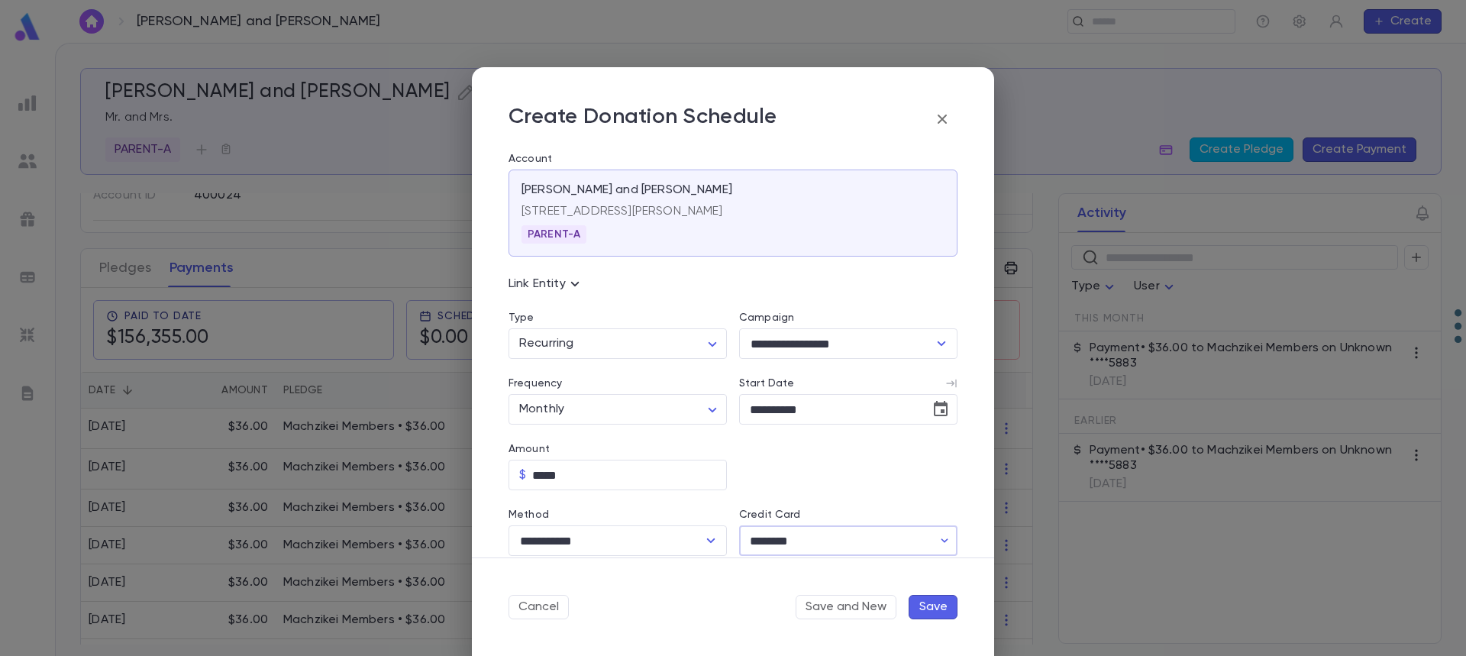
click at [924, 605] on button "Save" at bounding box center [933, 607] width 49 height 24
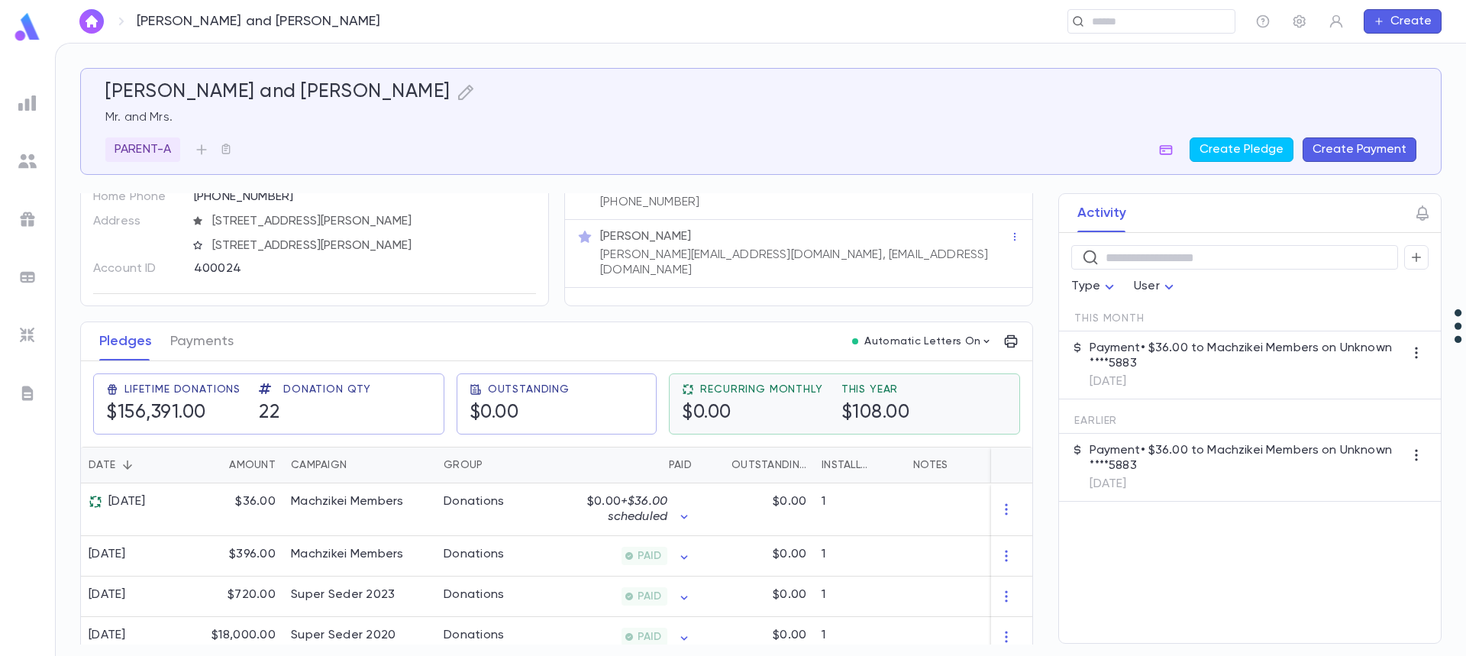
scroll to position [153, 0]
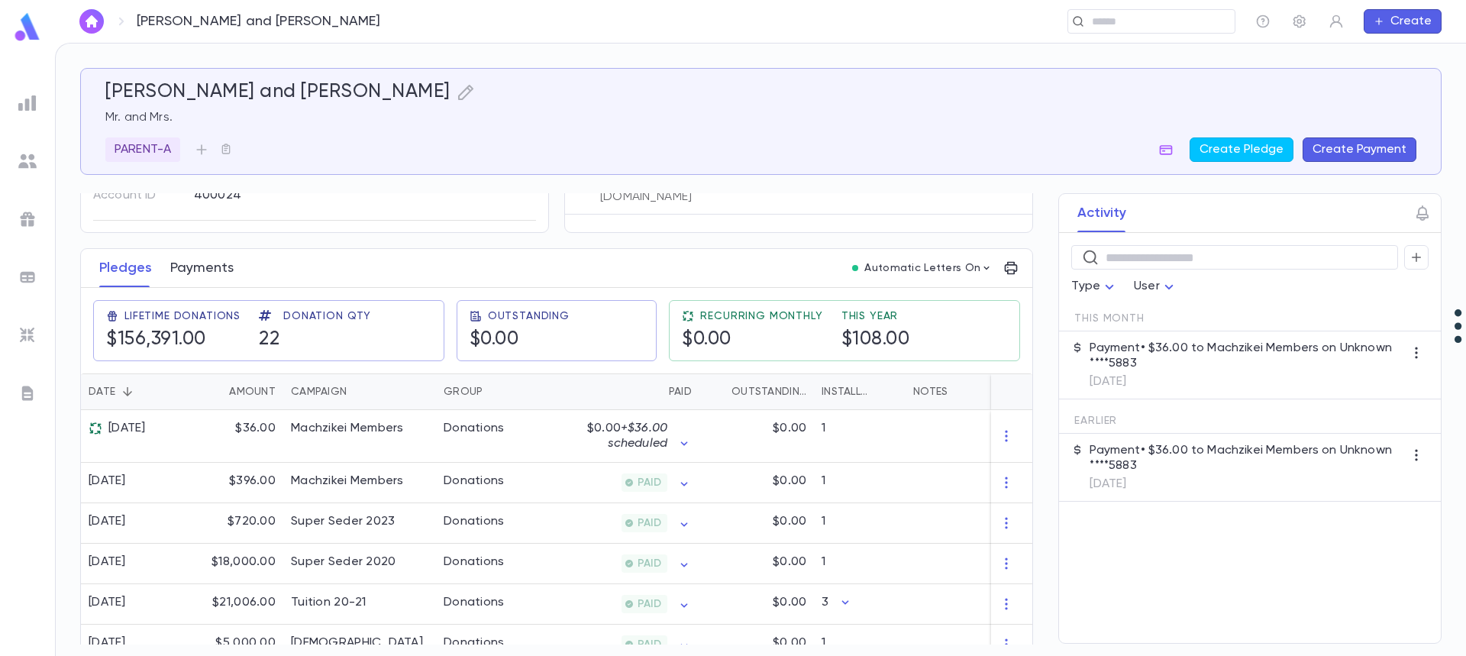
click at [205, 273] on button "Payments" at bounding box center [201, 268] width 63 height 38
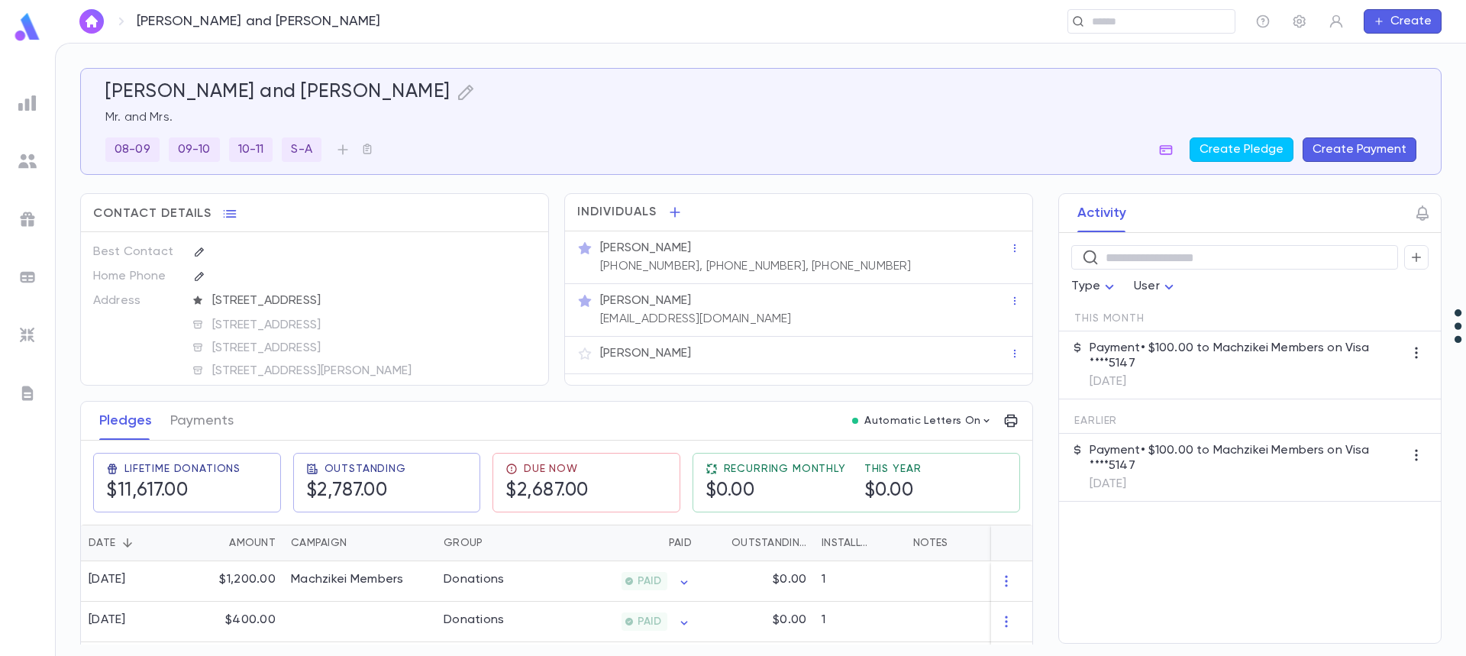
scroll to position [65, 0]
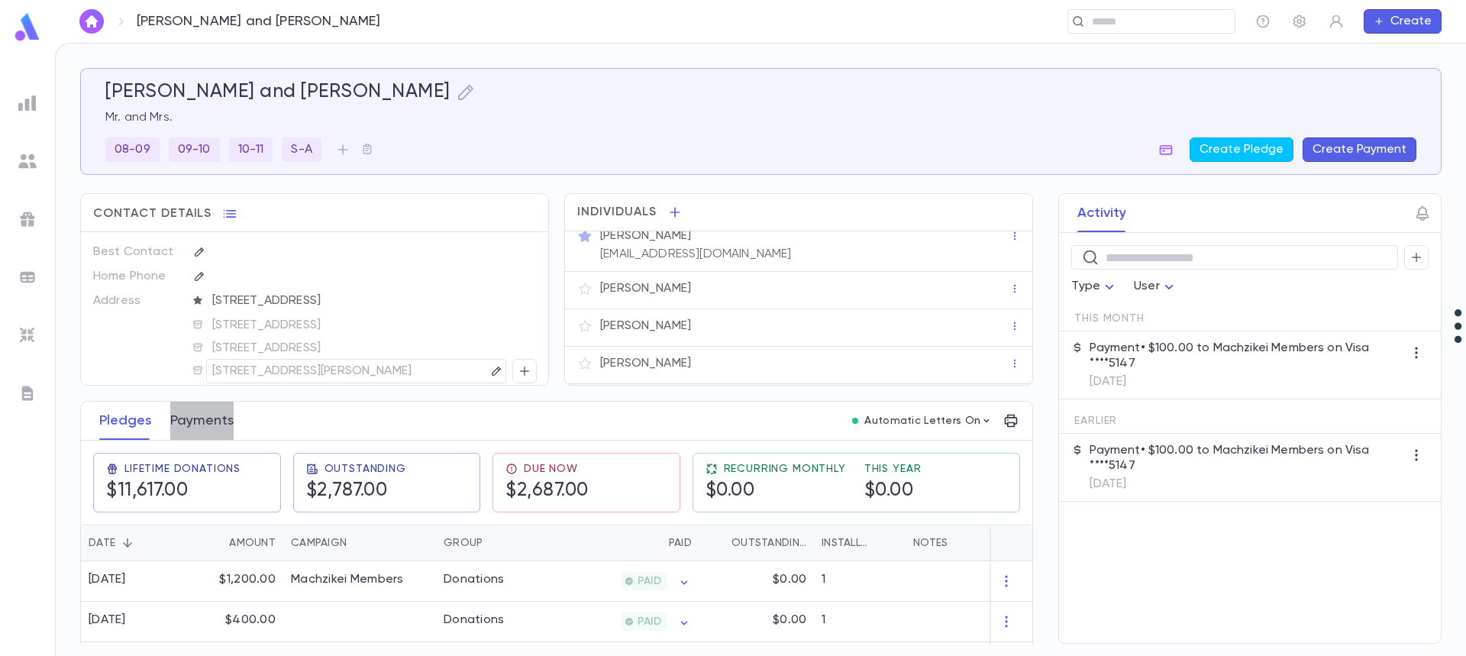
click at [189, 418] on button "Payments" at bounding box center [201, 421] width 63 height 38
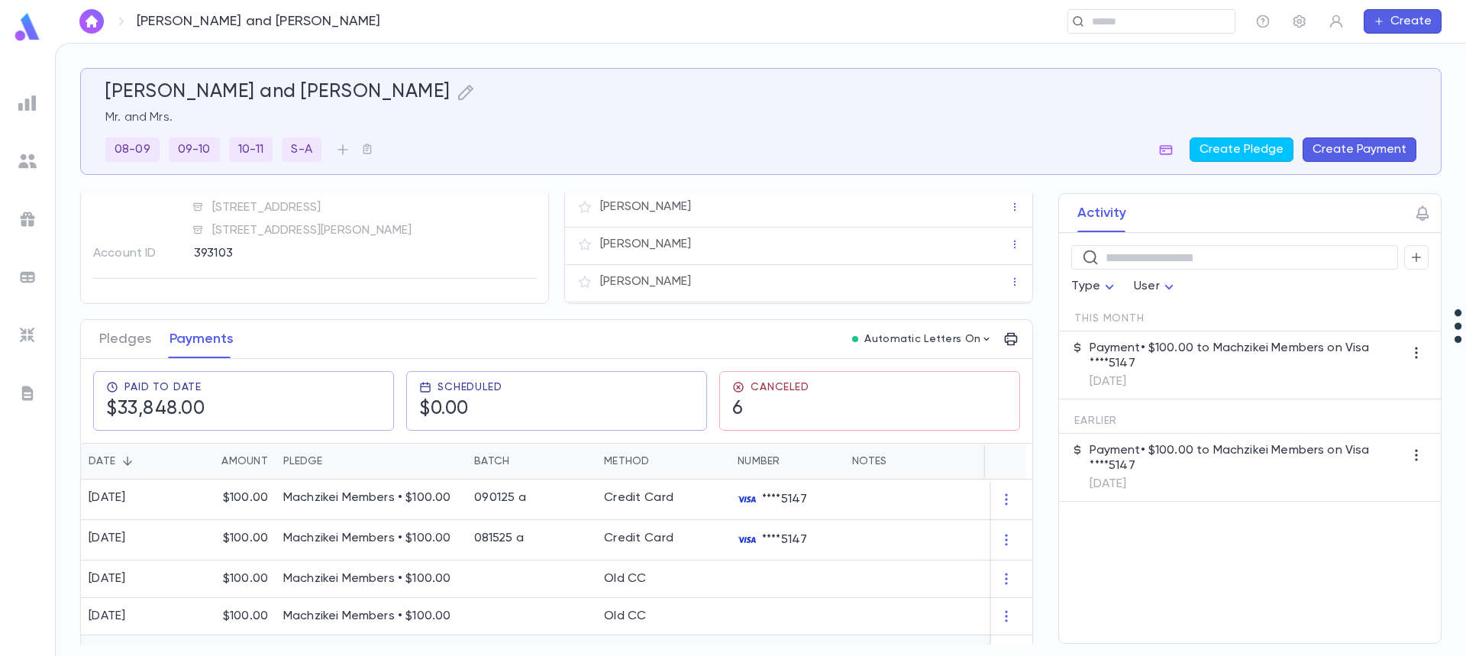
scroll to position [229, 0]
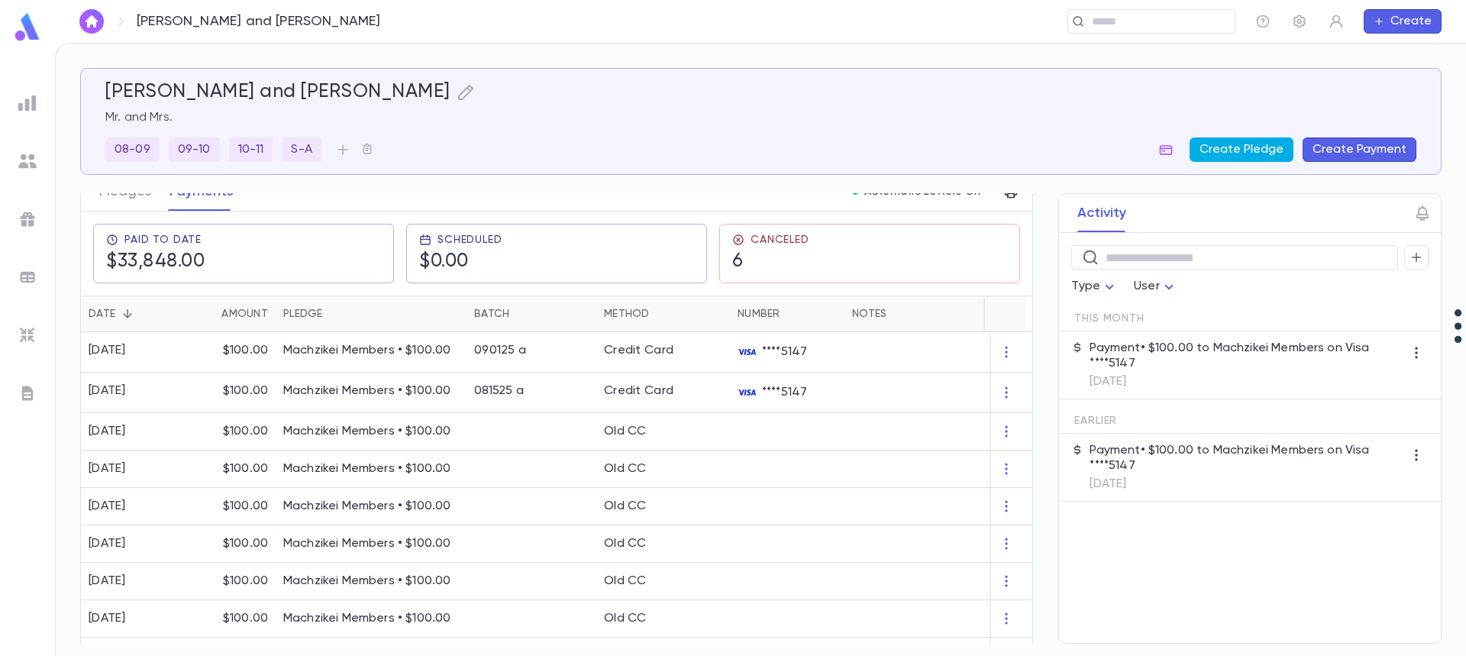
click at [1248, 155] on button "Create Pledge" at bounding box center [1241, 149] width 104 height 24
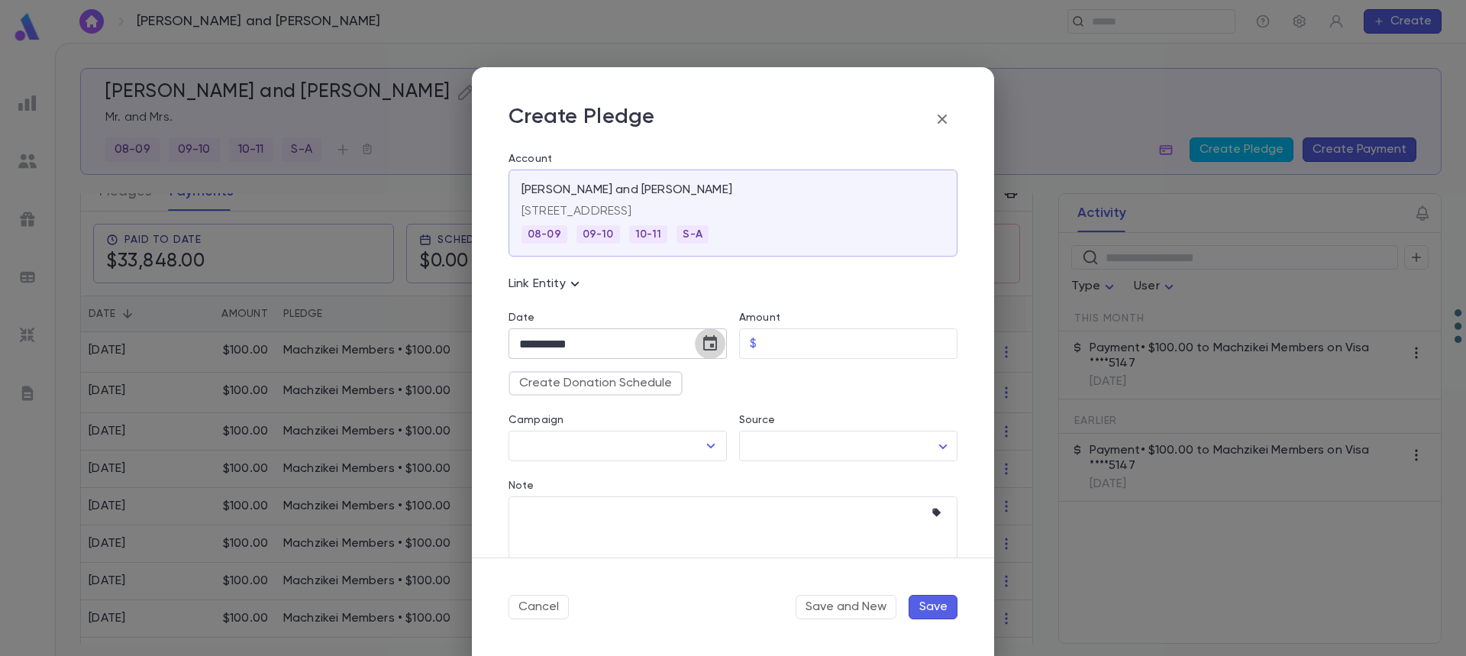
click at [713, 338] on icon "Choose date, selected date is Sep 30, 2025" at bounding box center [710, 342] width 14 height 15
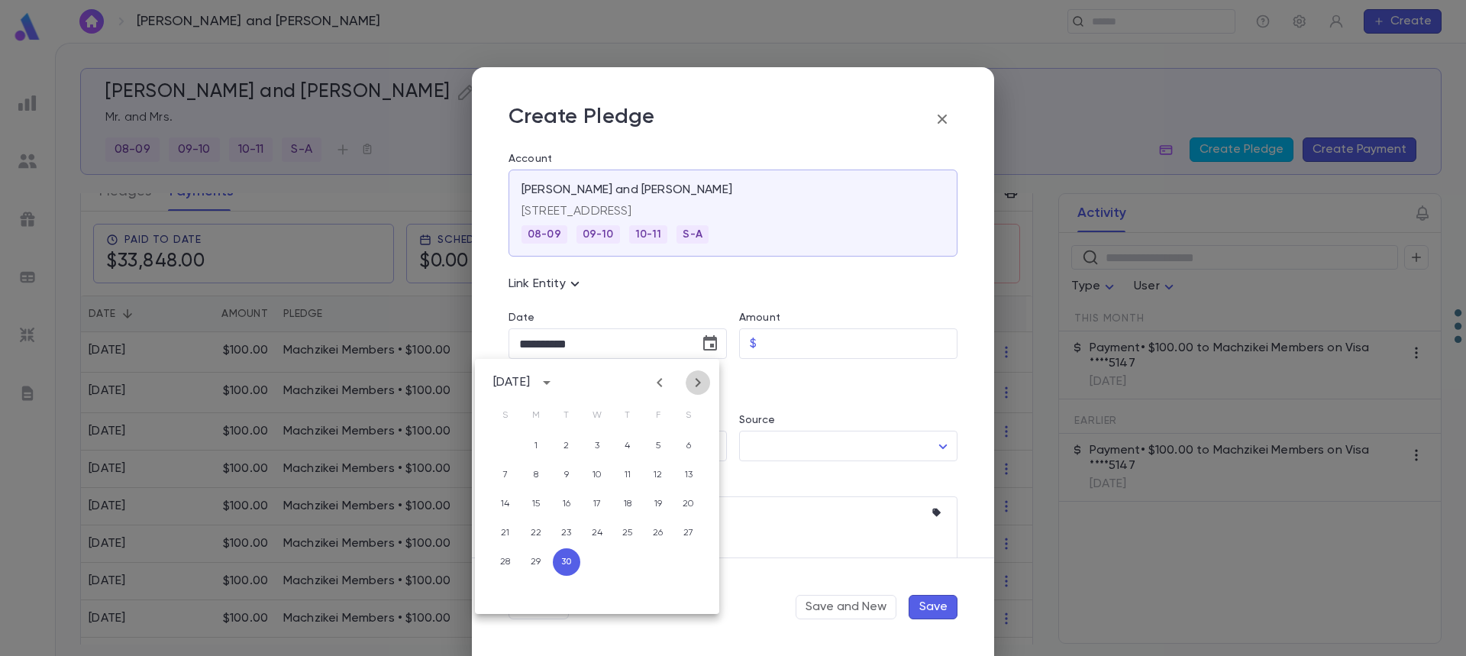
click at [696, 386] on icon "Next month" at bounding box center [698, 382] width 5 height 9
click at [592, 447] on button "1" at bounding box center [596, 445] width 27 height 27
type input "**********"
click at [812, 347] on input "Amount" at bounding box center [860, 344] width 195 height 30
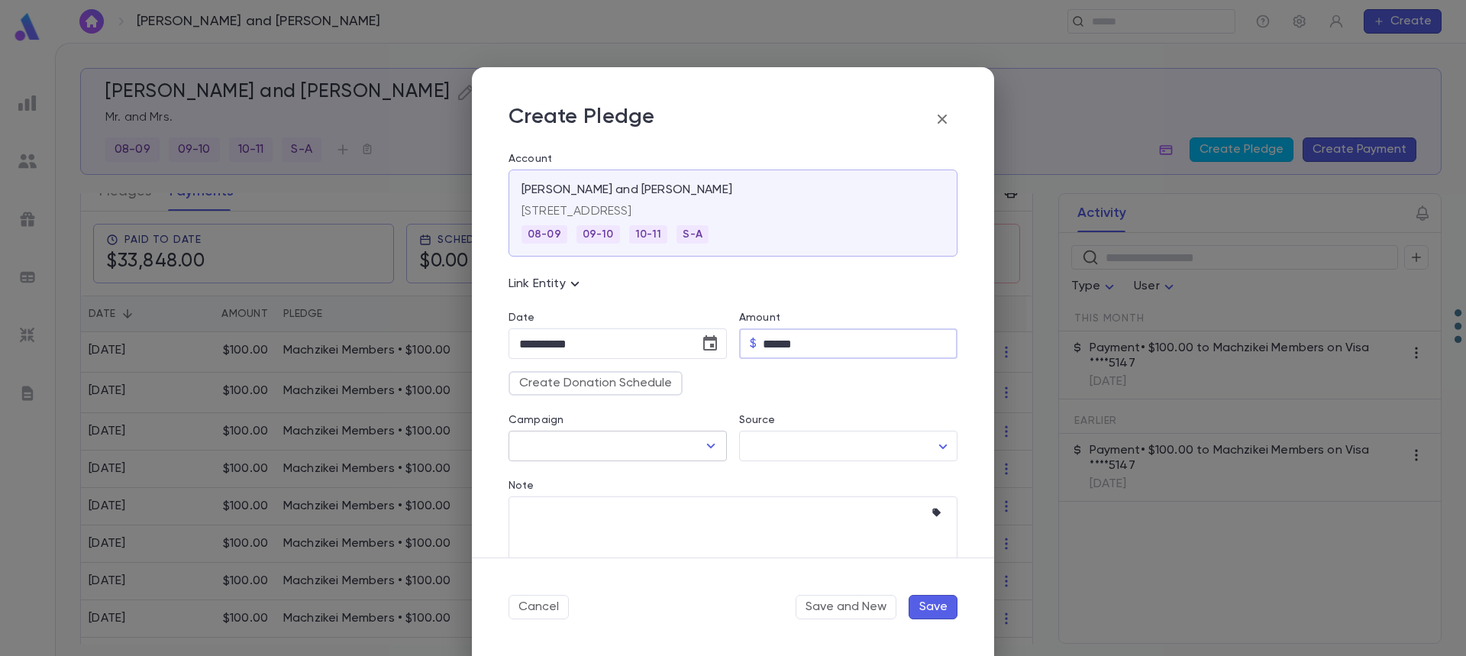
type input "******"
click at [615, 444] on input "Campaign" at bounding box center [606, 445] width 182 height 29
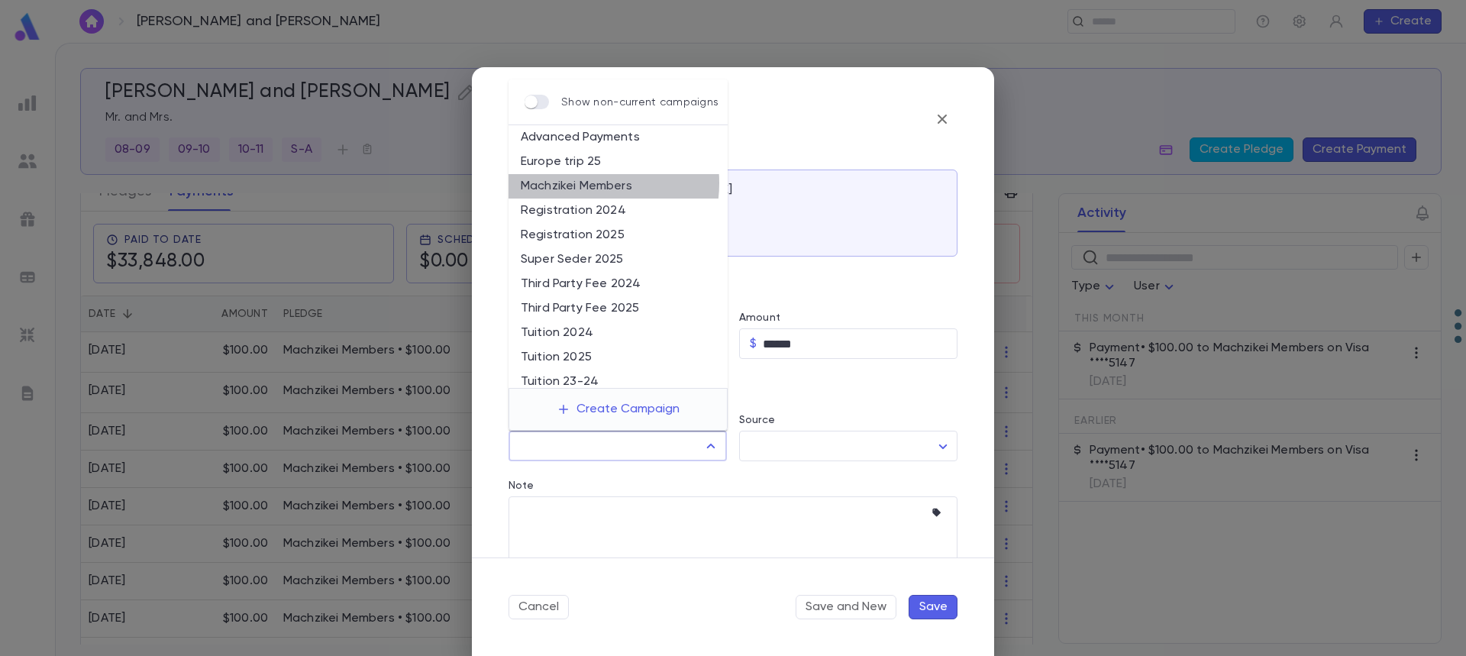
click at [581, 182] on li "Machzikei Members" at bounding box center [617, 186] width 219 height 24
type input "**********"
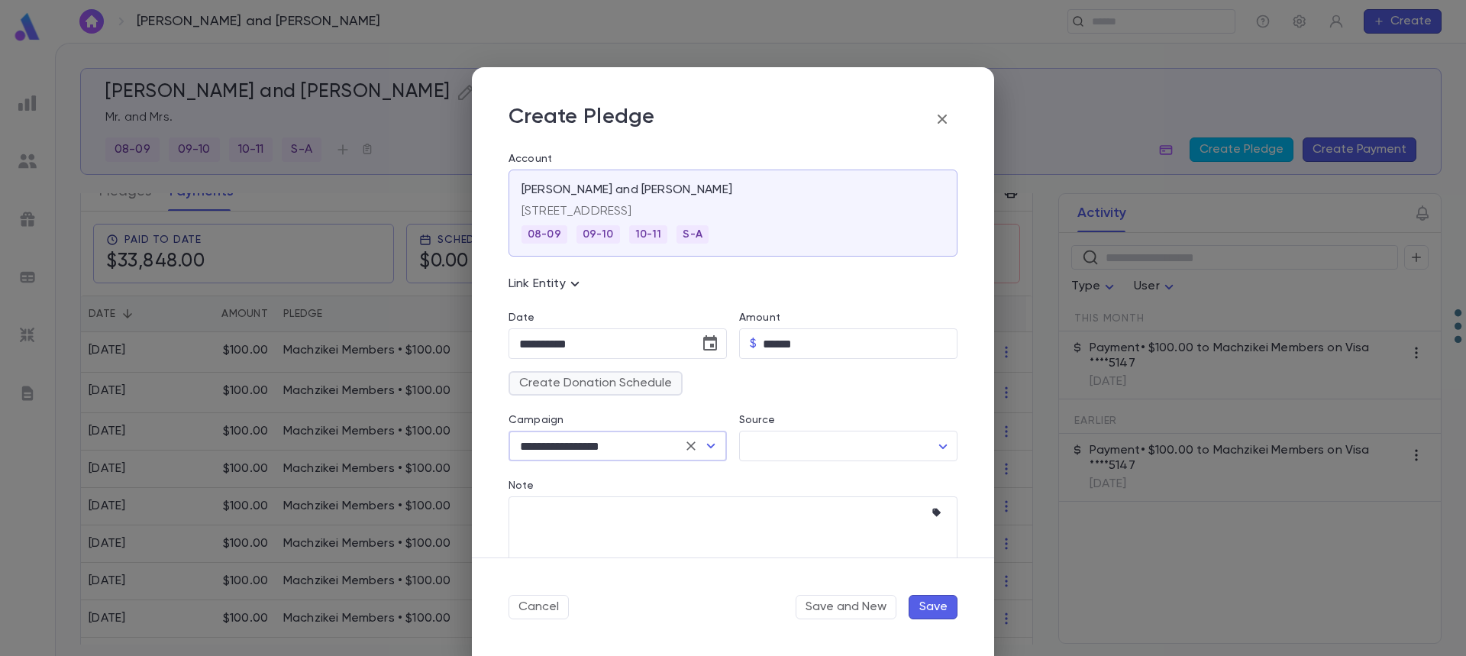
click at [614, 386] on button "Create Donation Schedule" at bounding box center [595, 383] width 174 height 24
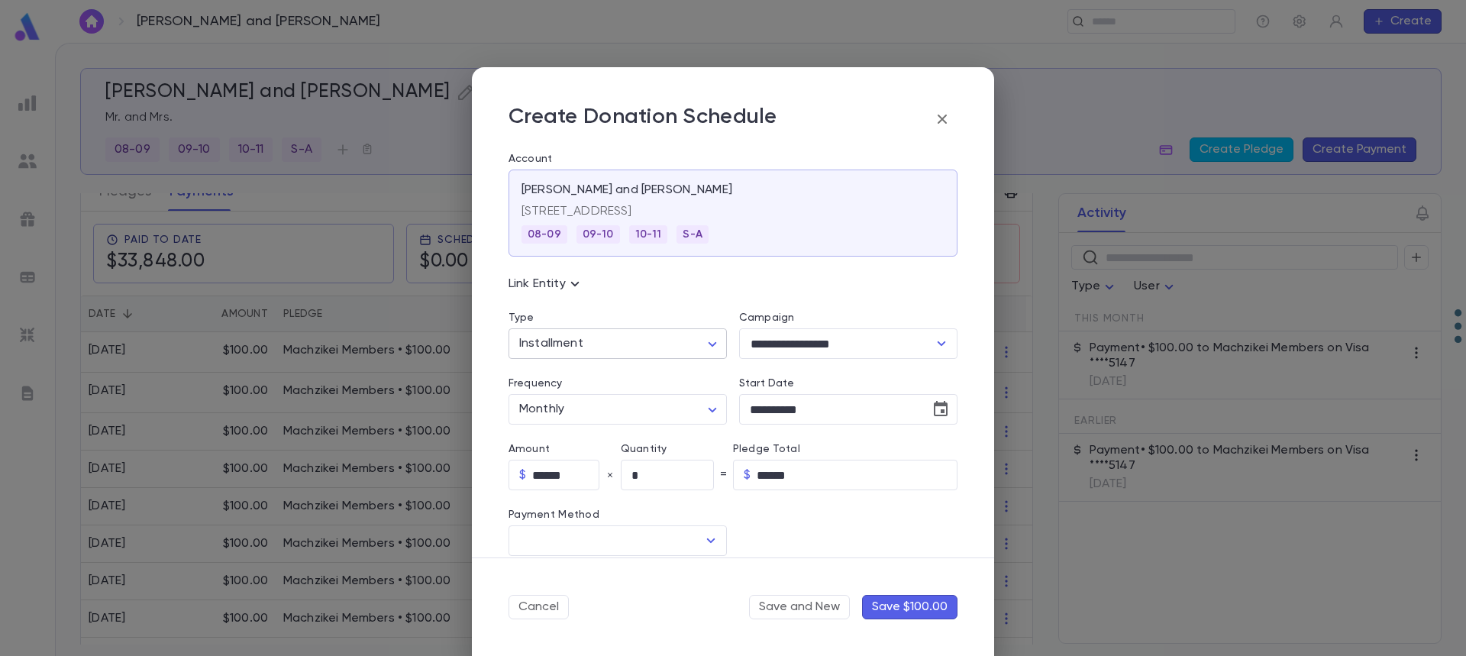
click at [647, 343] on body "[PERSON_NAME] and [PERSON_NAME] ​ Create [PERSON_NAME] and [PERSON_NAME] Mr. an…" at bounding box center [733, 349] width 1466 height 613
click at [641, 401] on span "Recurring" at bounding box center [619, 400] width 189 height 15
type input "*********"
click at [609, 550] on input "Method" at bounding box center [606, 540] width 182 height 29
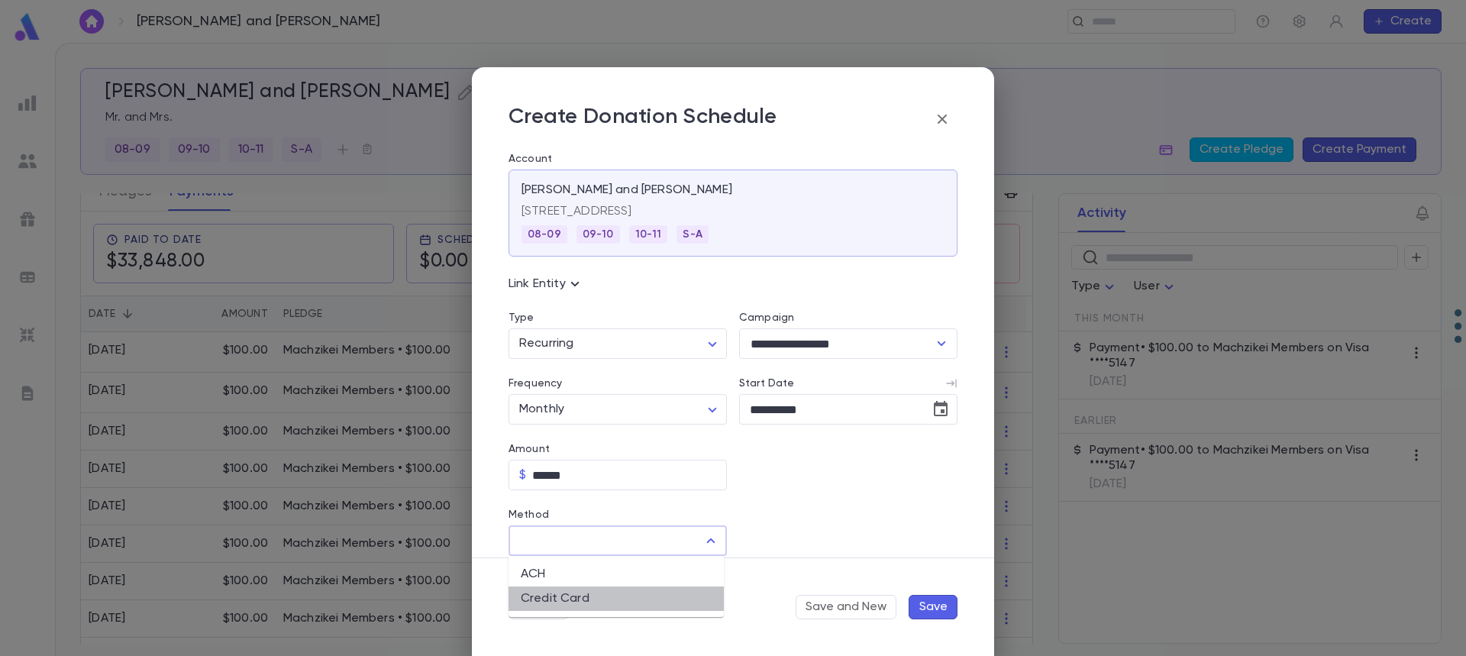
click at [613, 592] on li "Credit Card" at bounding box center [615, 598] width 215 height 24
type input "**********"
click at [771, 541] on input "Credit Card" at bounding box center [835, 541] width 193 height 30
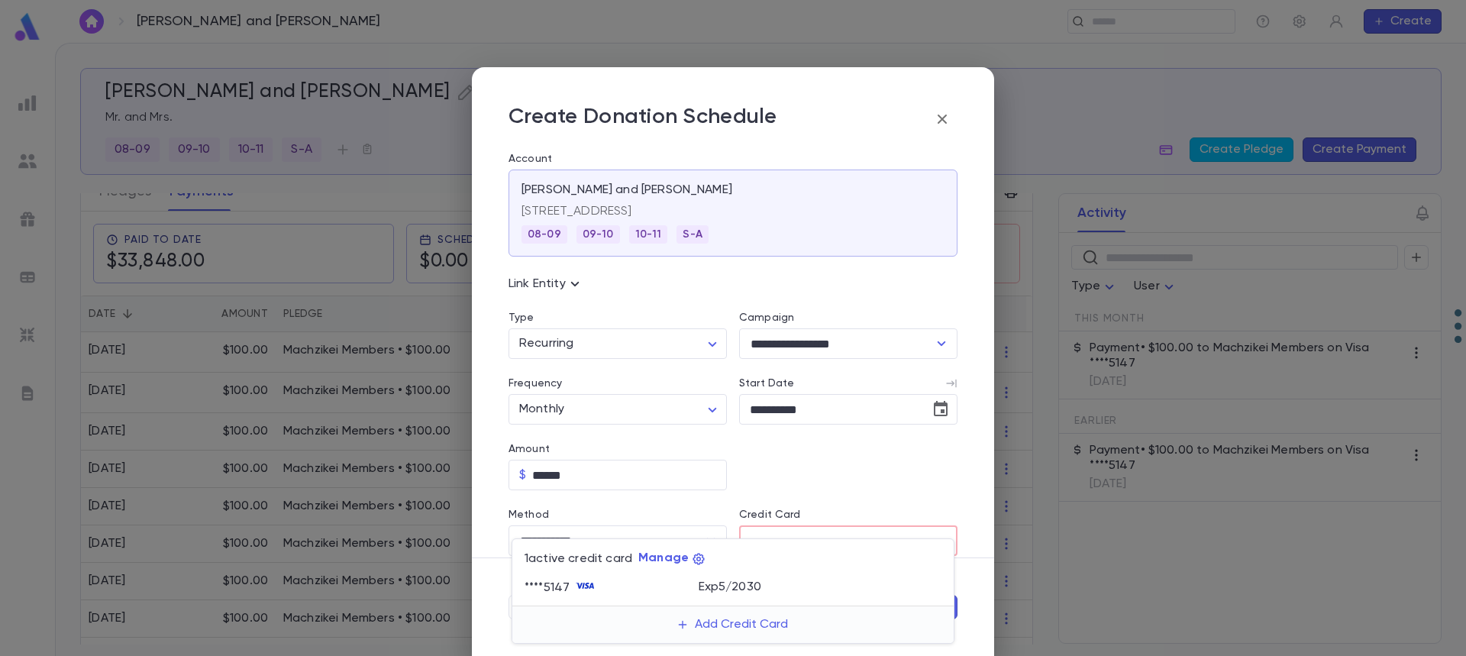
click at [757, 582] on p "Exp 5 / 2030" at bounding box center [730, 586] width 63 height 15
type input "********"
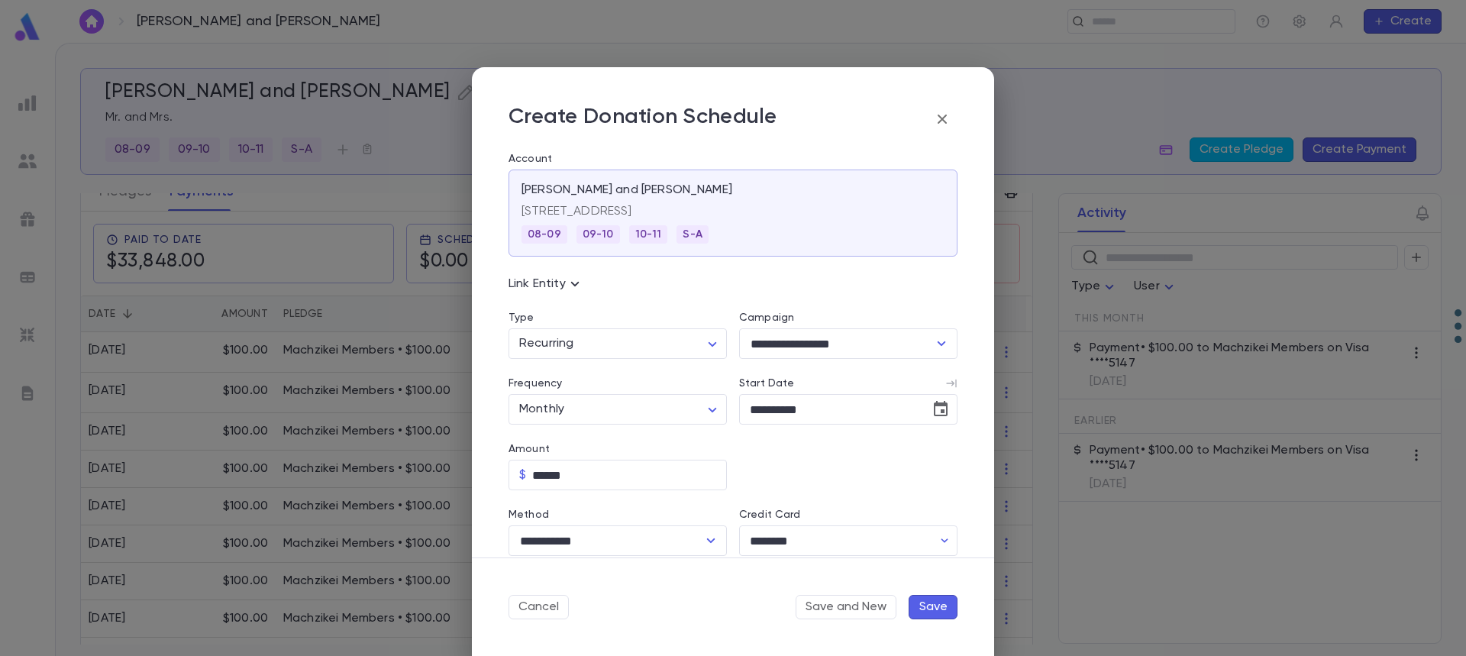
click at [934, 605] on button "Save" at bounding box center [933, 607] width 49 height 24
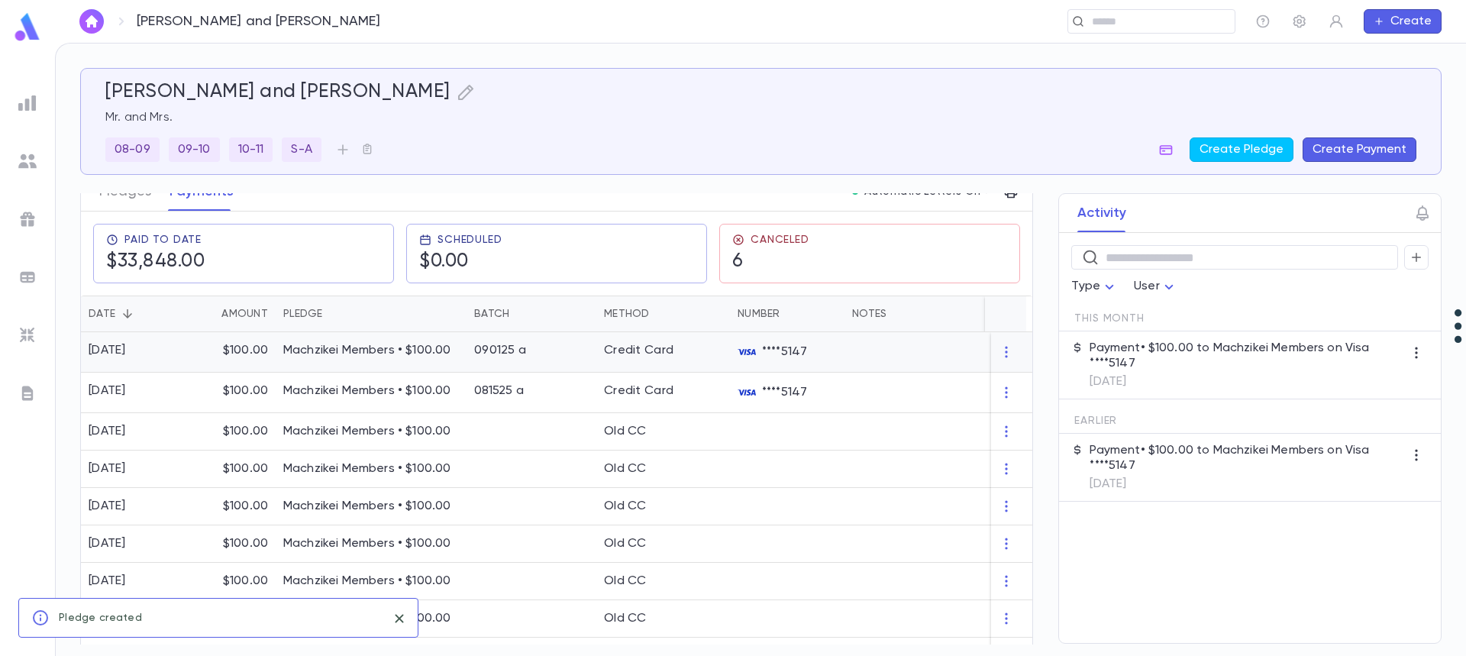
click at [346, 350] on p "Machzikei Members • $100.00" at bounding box center [371, 350] width 176 height 15
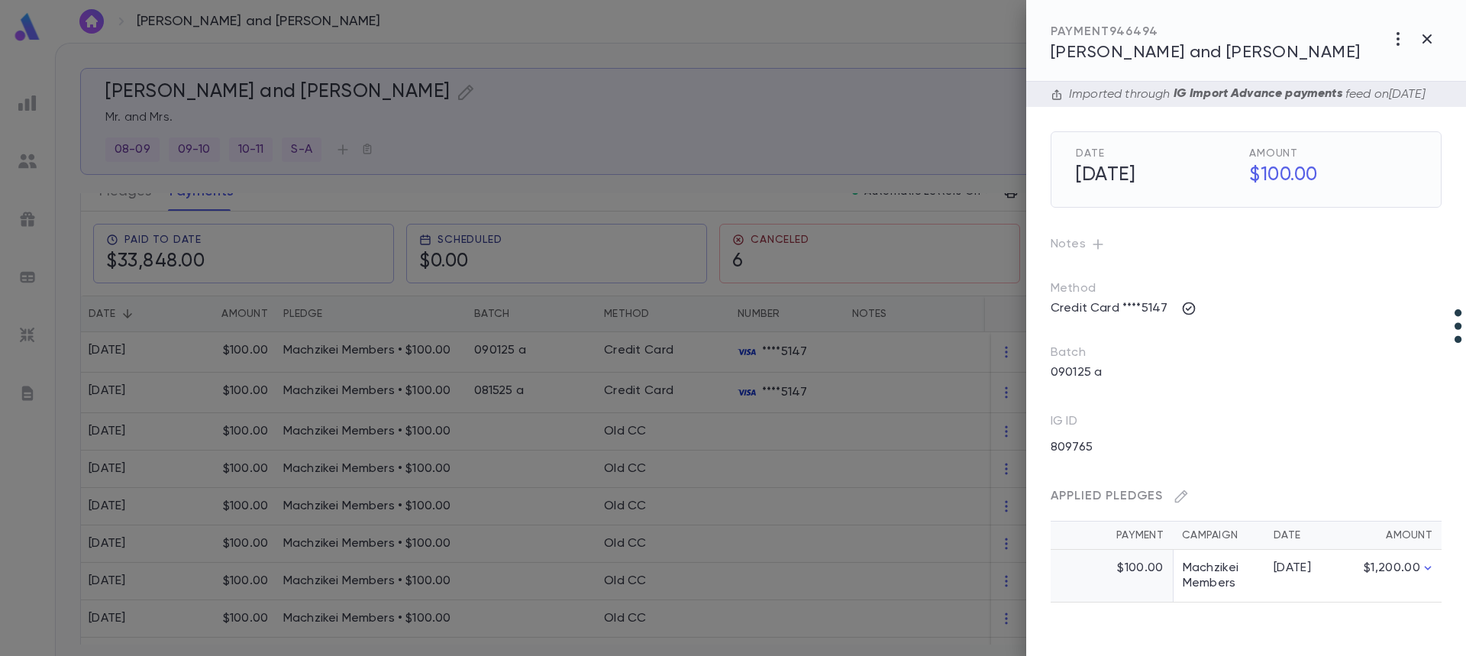
click at [274, 408] on div at bounding box center [733, 328] width 1466 height 656
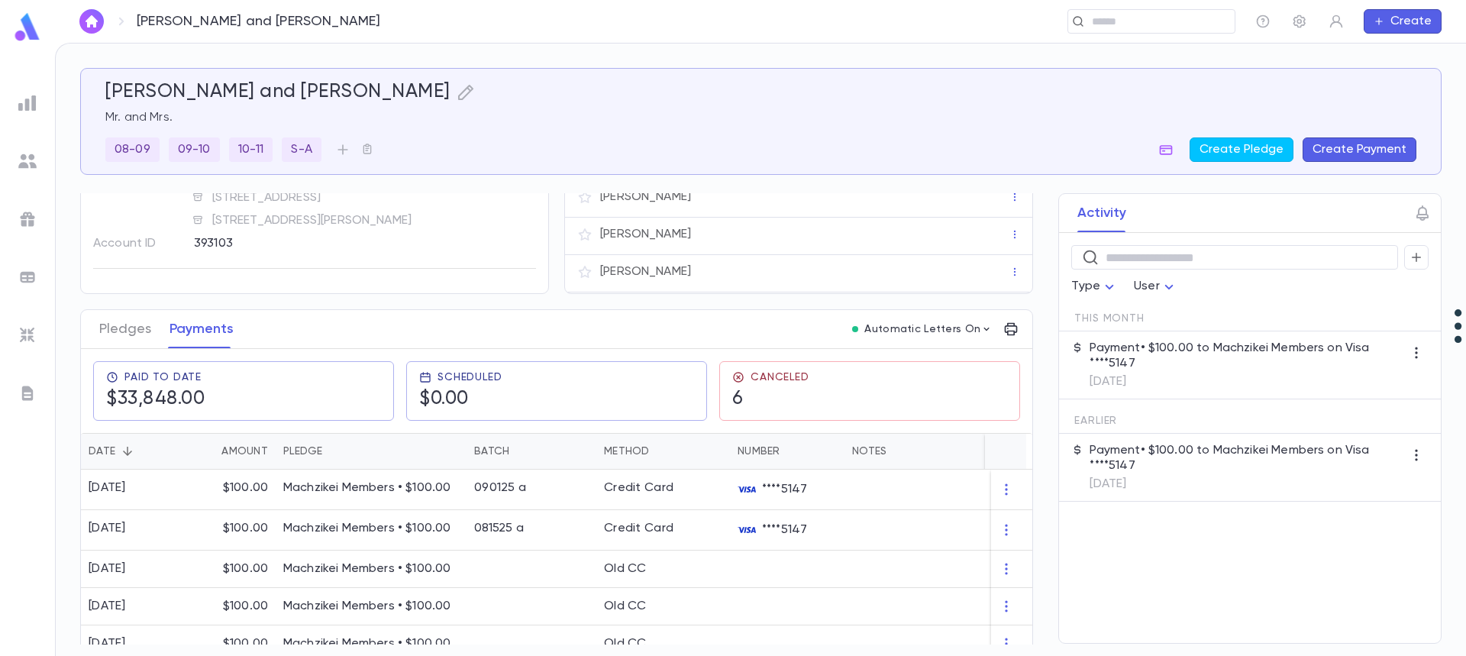
scroll to position [0, 0]
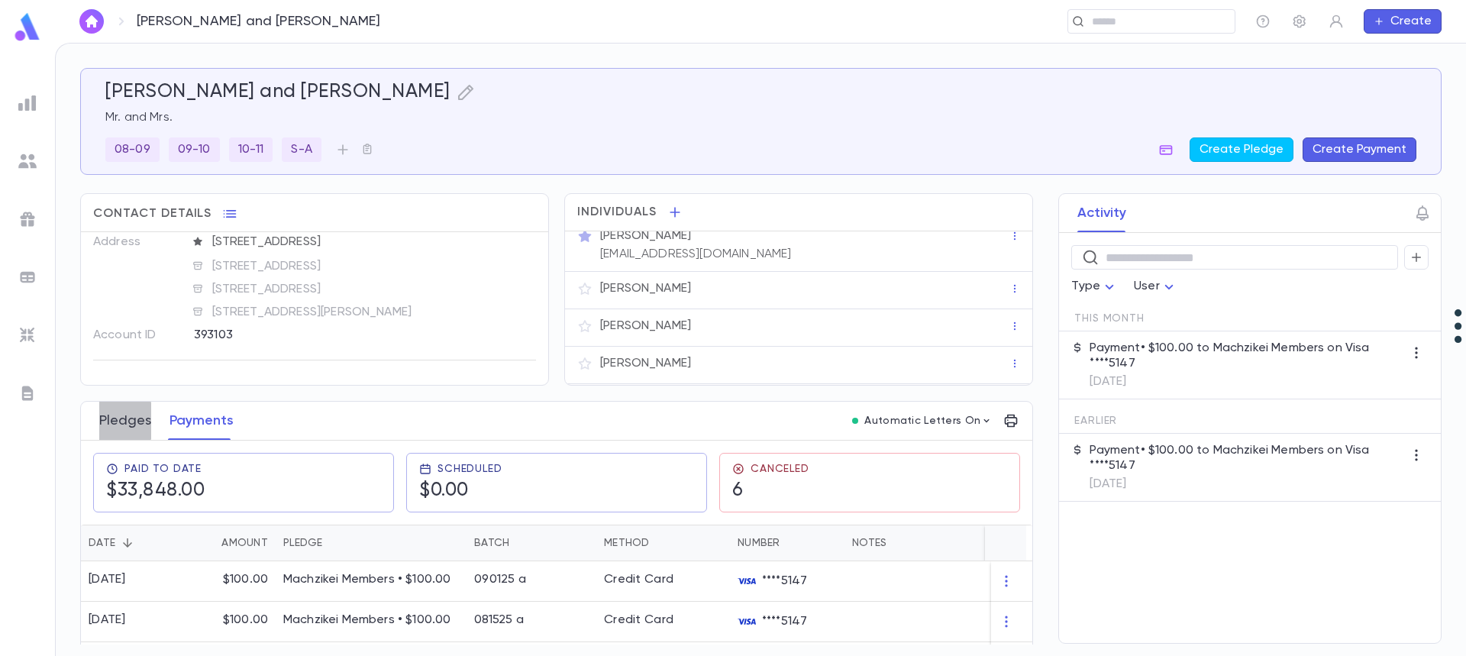
click at [122, 421] on button "Pledges" at bounding box center [125, 421] width 52 height 38
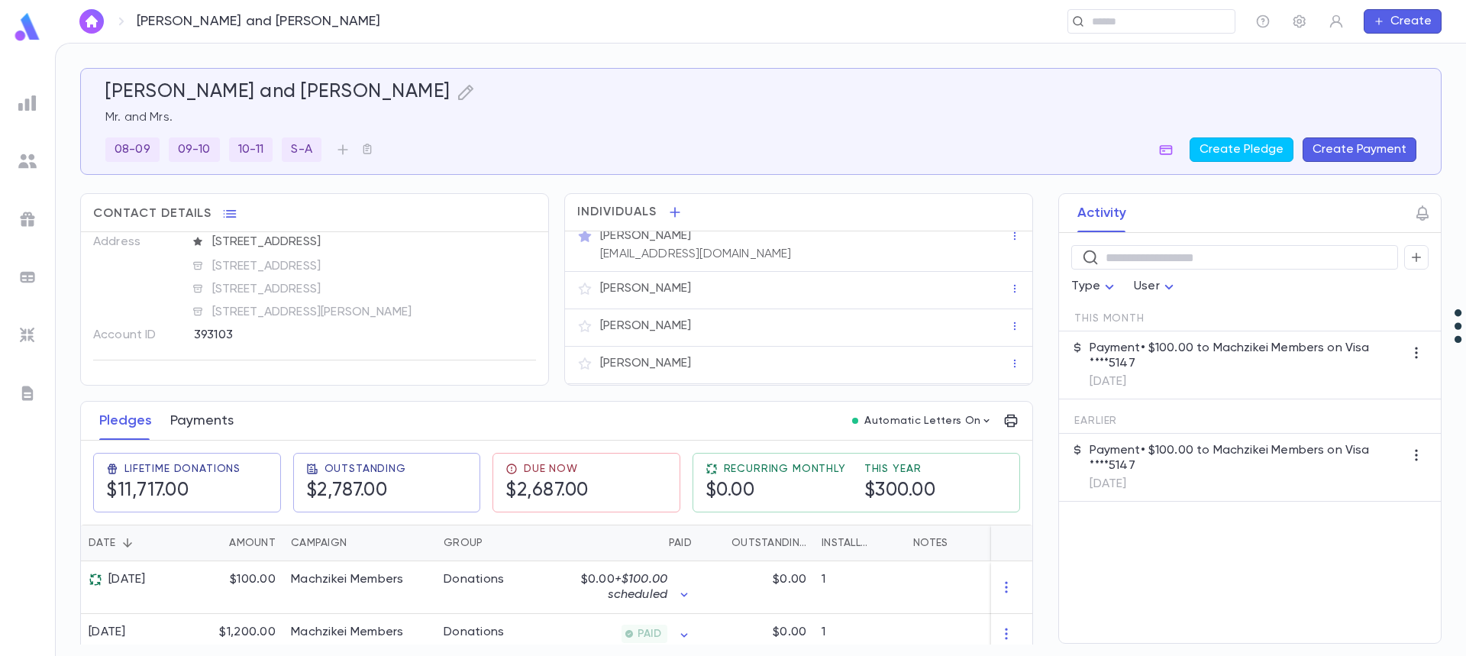
click at [192, 426] on button "Payments" at bounding box center [201, 421] width 63 height 38
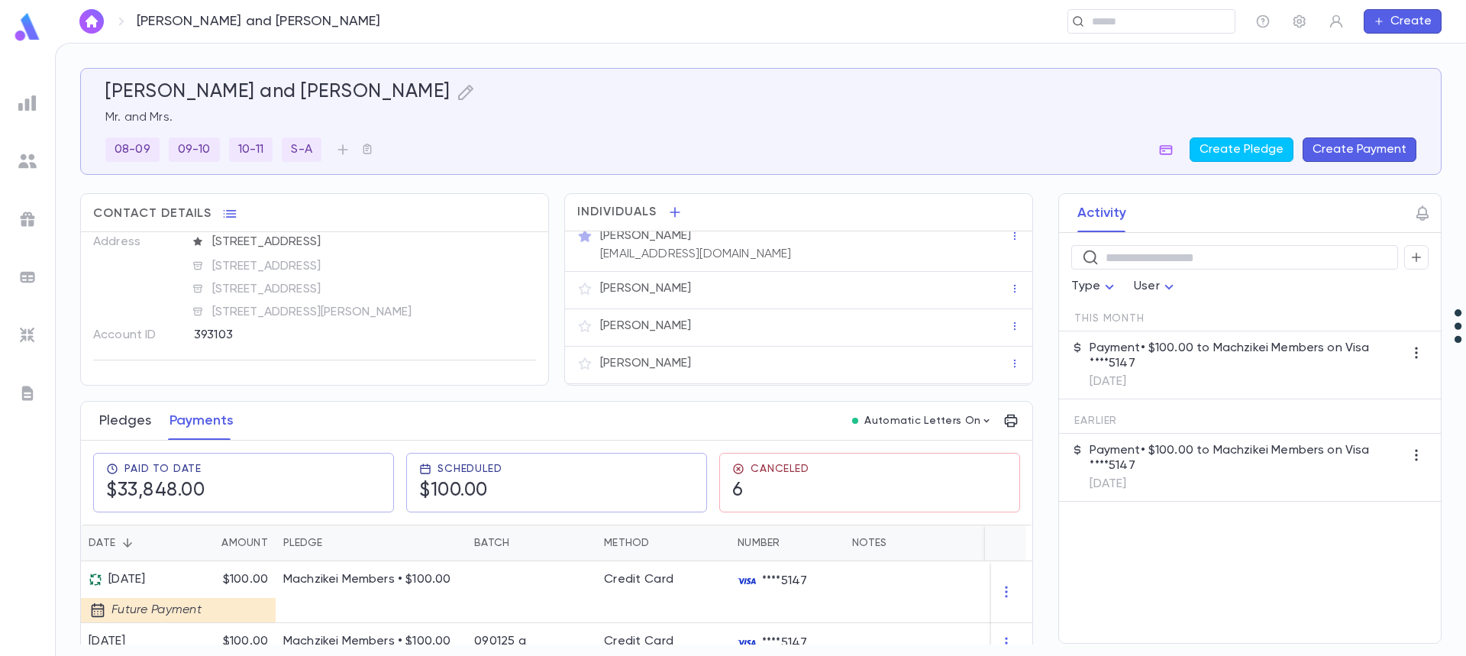
click at [135, 421] on button "Pledges" at bounding box center [125, 421] width 52 height 38
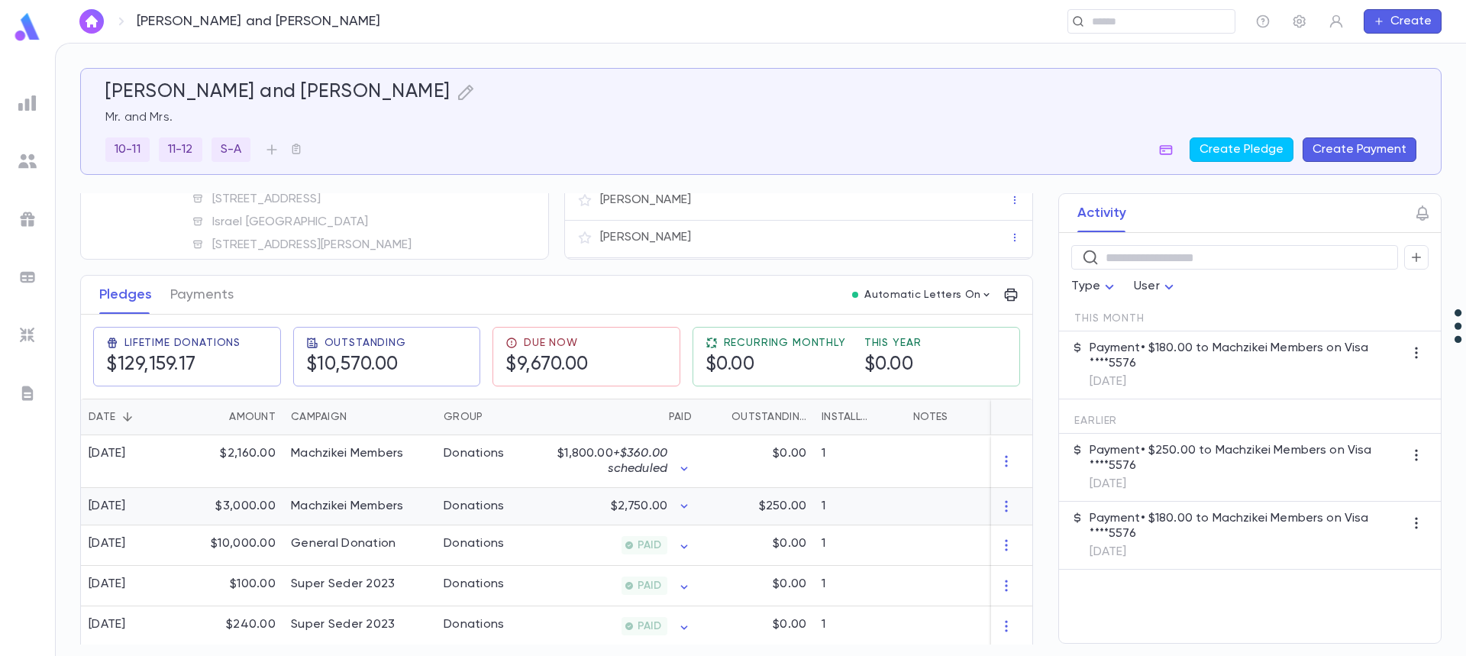
scroll to position [153, 0]
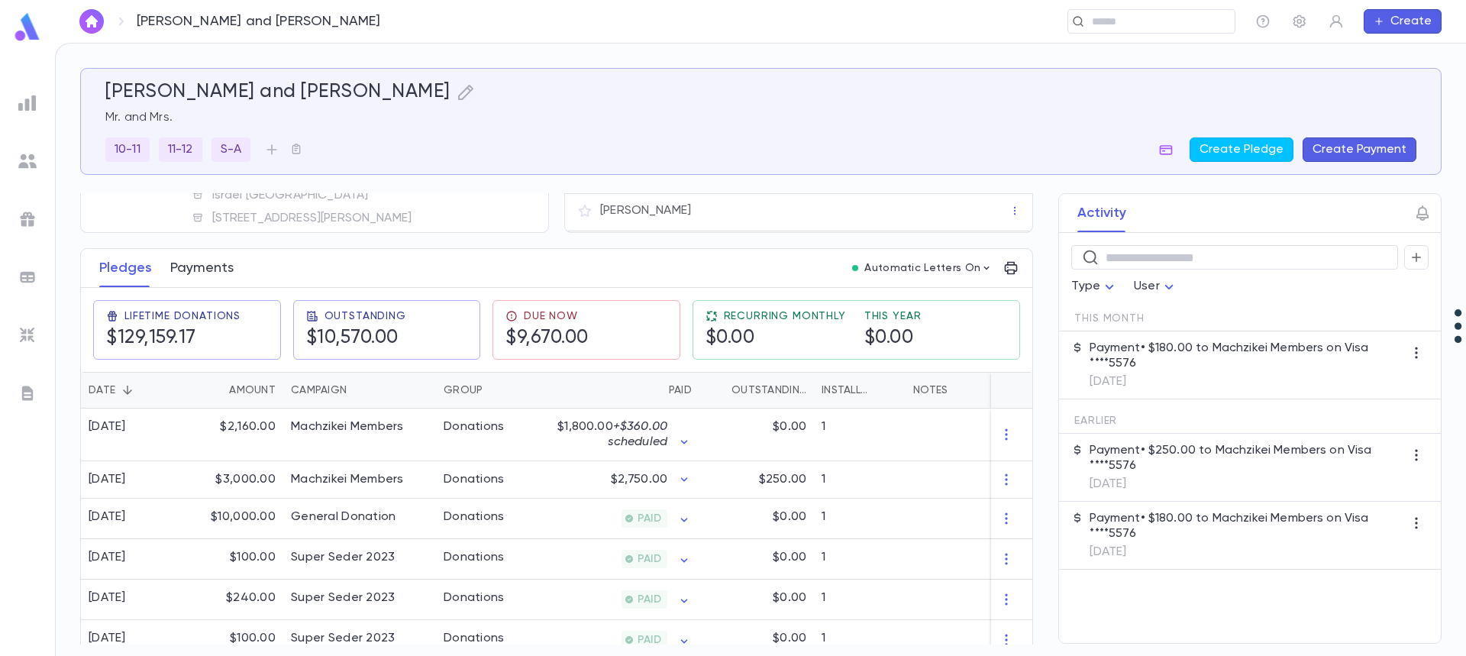
click at [195, 273] on button "Payments" at bounding box center [201, 268] width 63 height 38
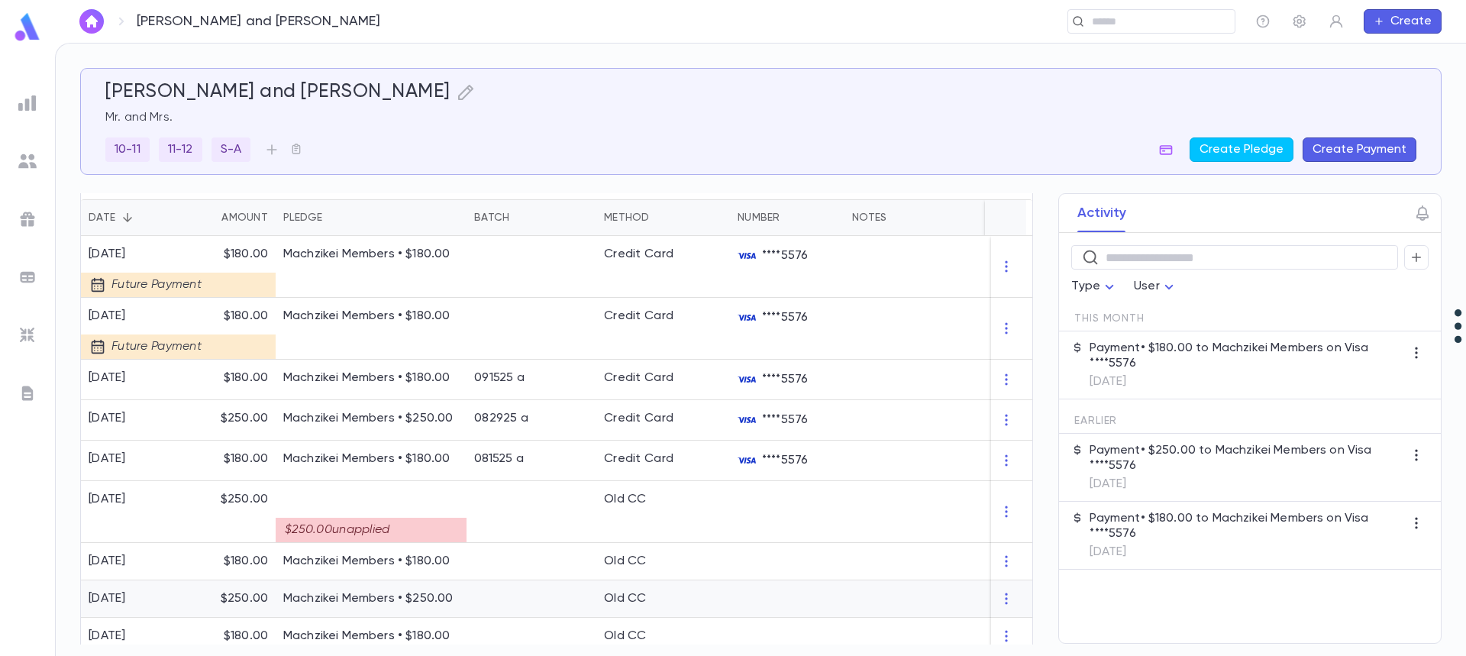
scroll to position [305, 0]
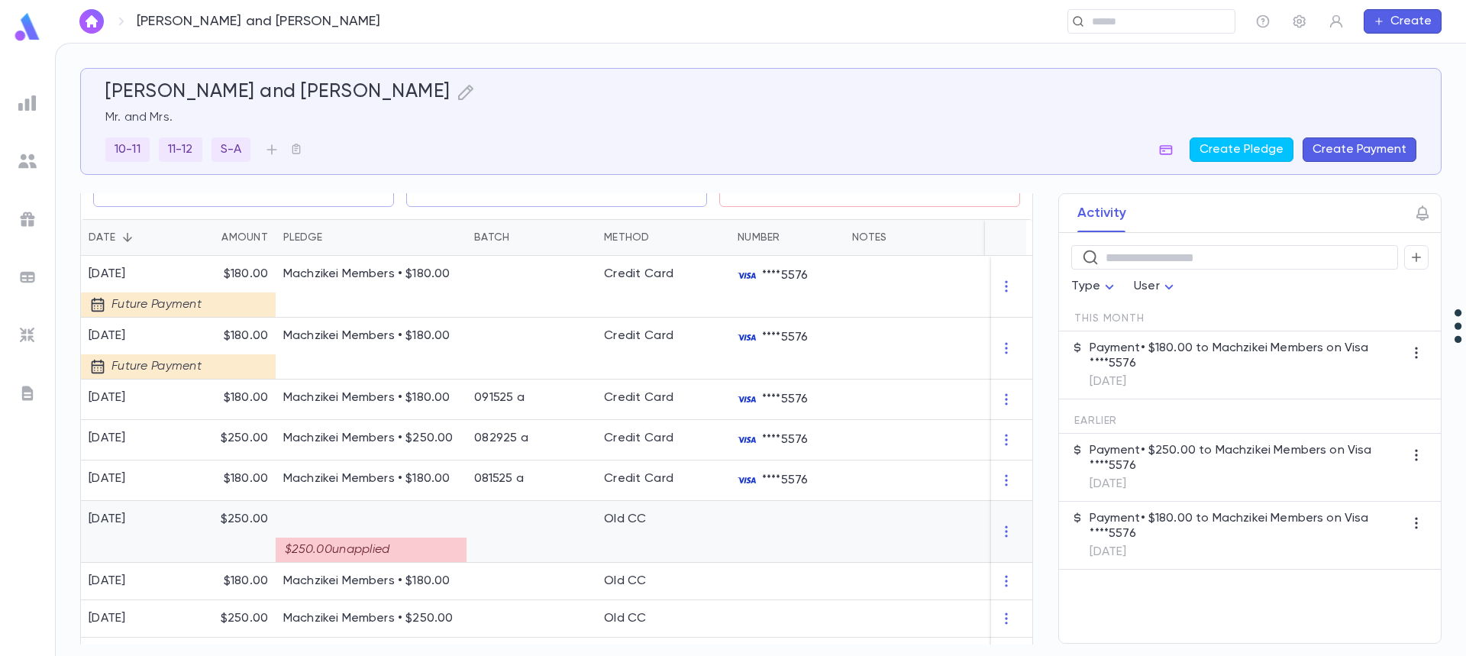
click at [403, 551] on div "$250.00 unapplied" at bounding box center [371, 549] width 191 height 24
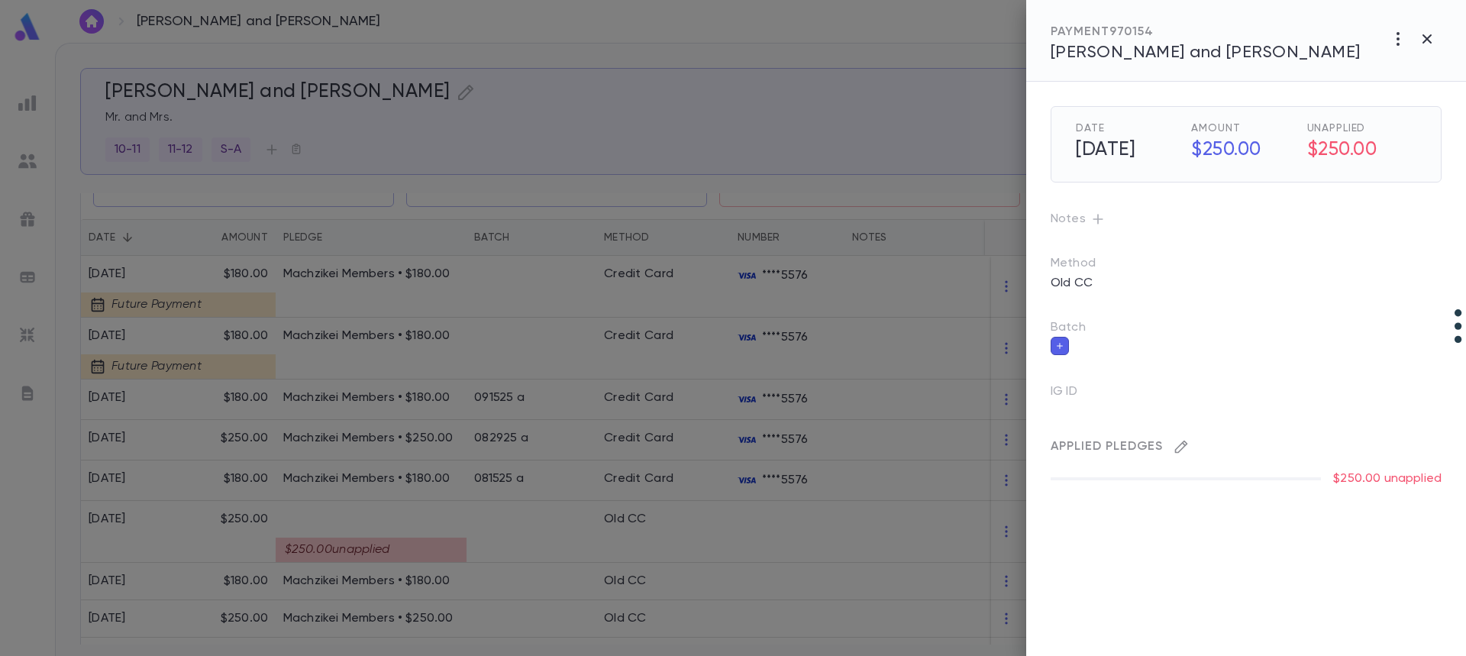
click at [1191, 454] on button "button" at bounding box center [1181, 446] width 24 height 24
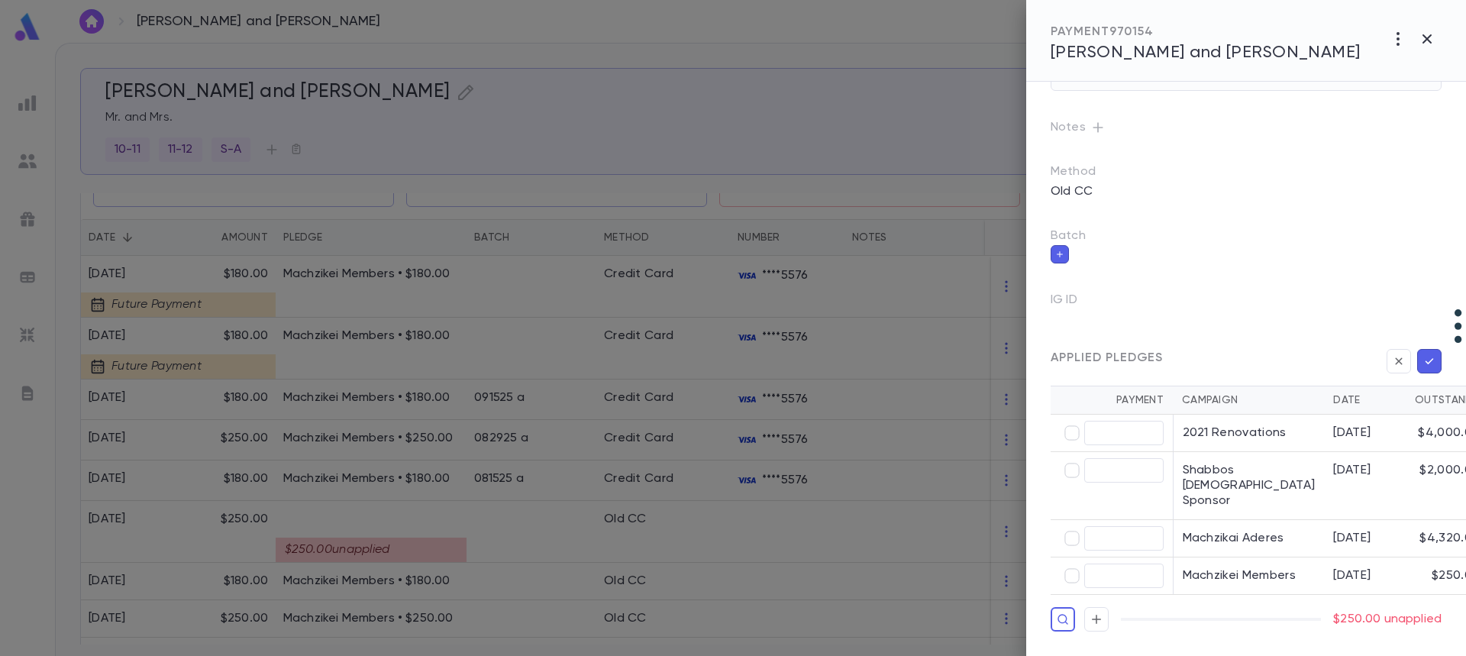
scroll to position [137, 0]
click at [550, 524] on div at bounding box center [733, 328] width 1466 height 656
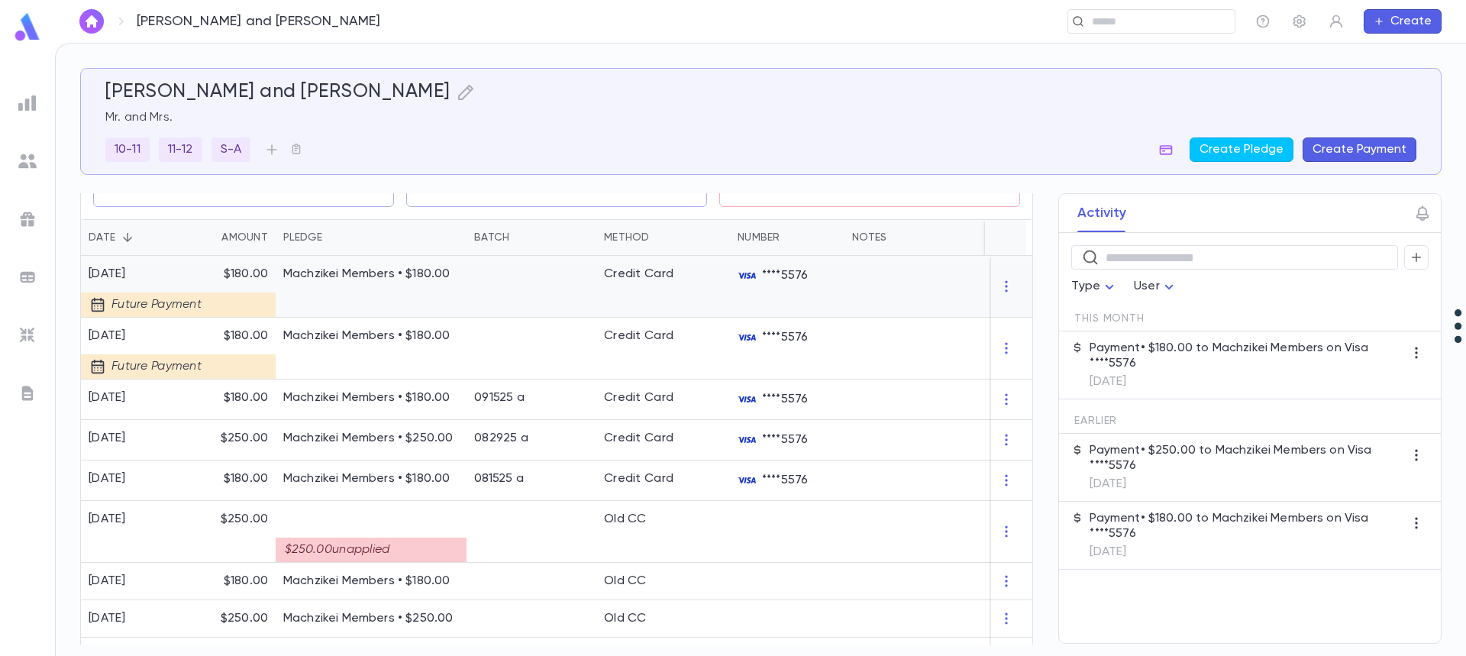
scroll to position [0, 0]
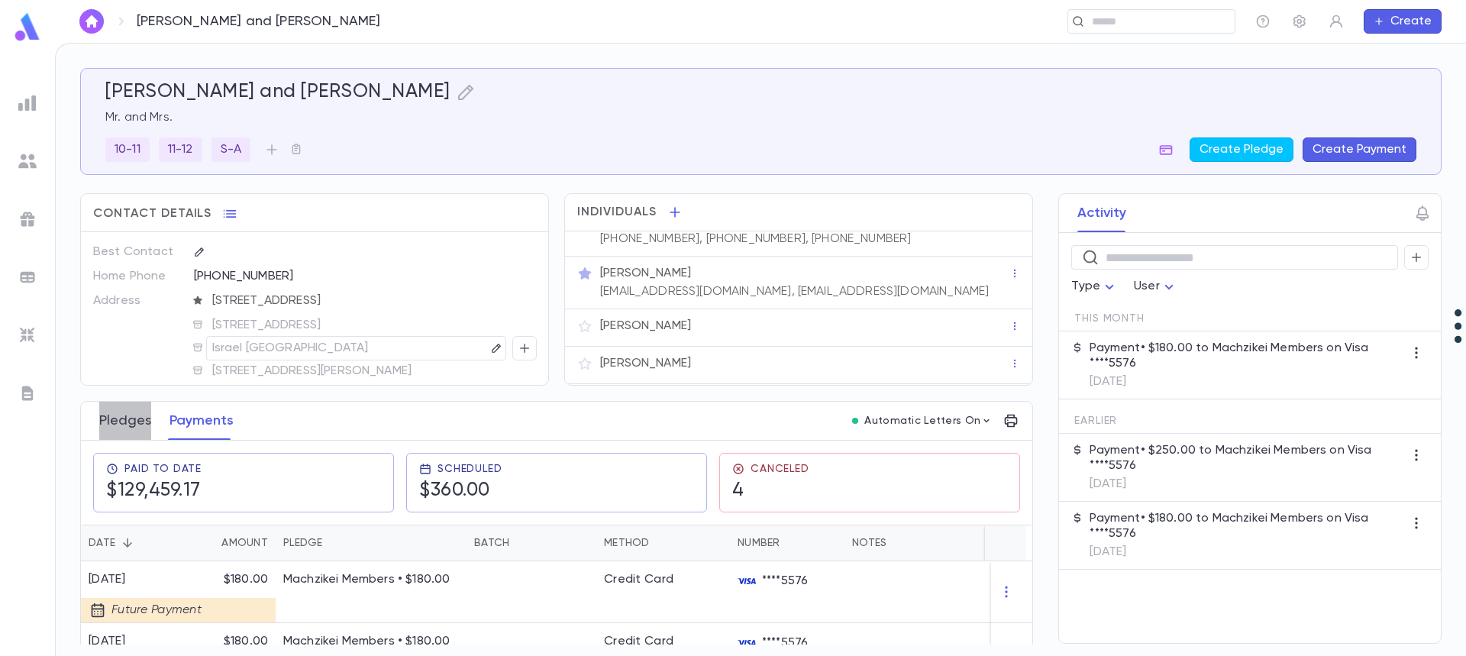
click at [128, 415] on button "Pledges" at bounding box center [125, 421] width 52 height 38
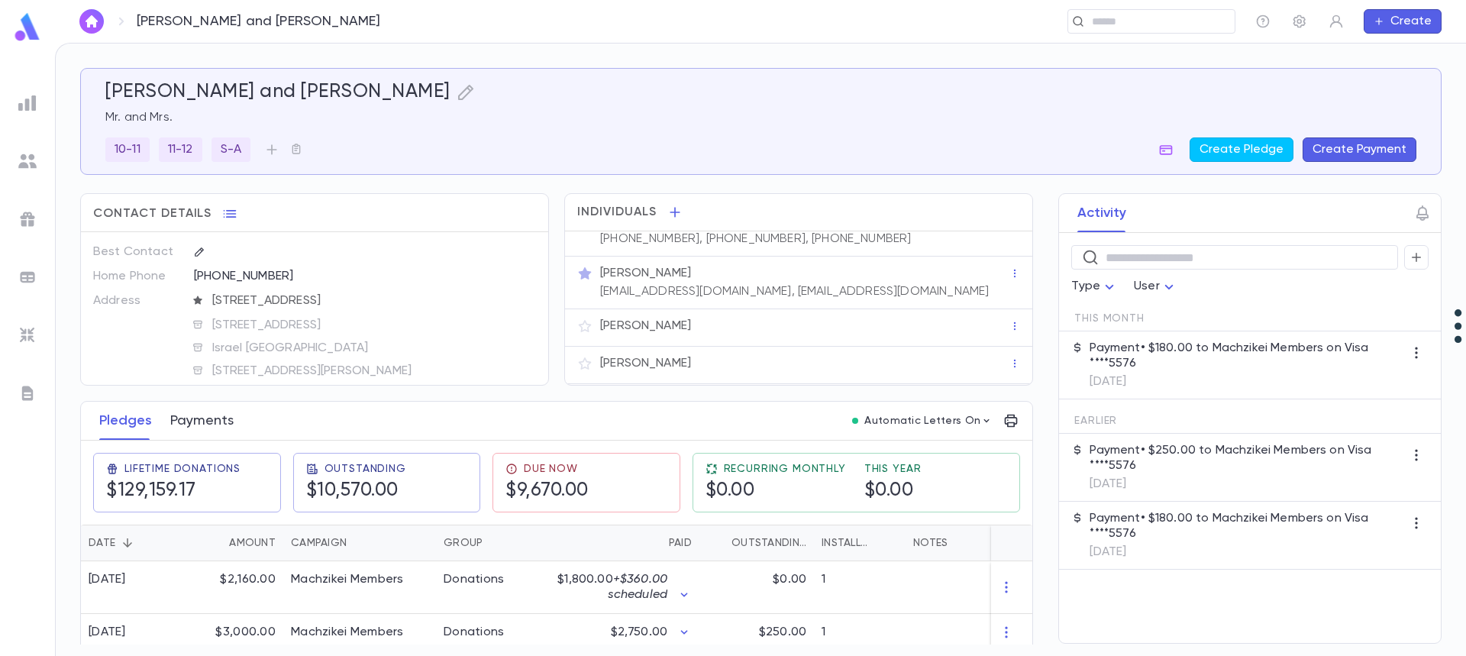
click at [222, 426] on button "Payments" at bounding box center [201, 421] width 63 height 38
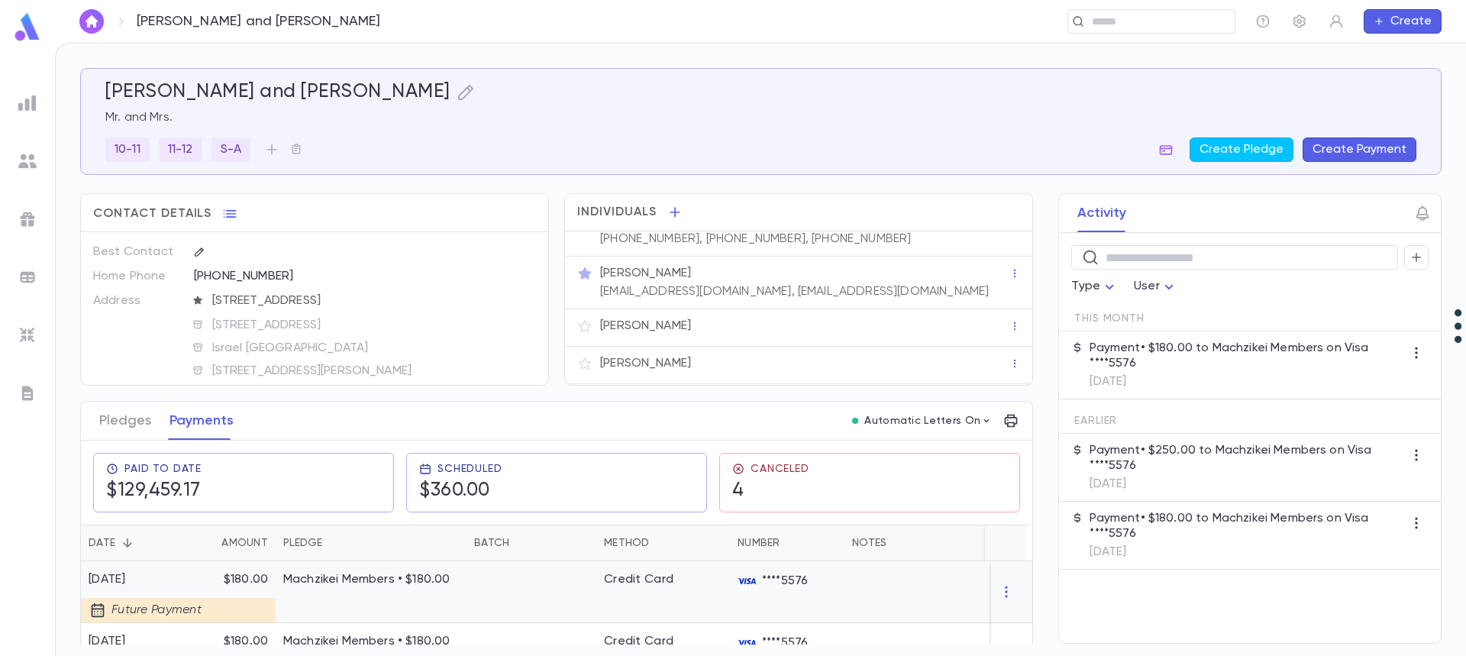
scroll to position [229, 0]
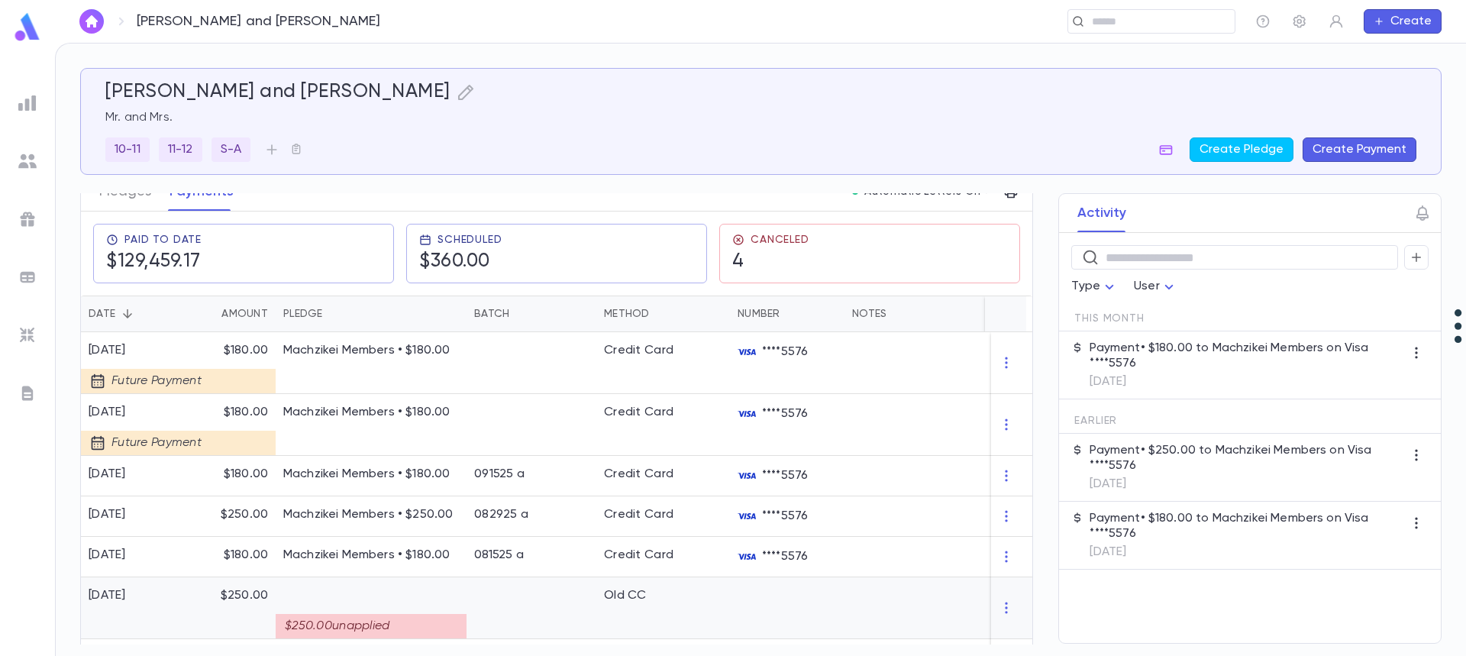
click at [381, 626] on div "$250.00 unapplied" at bounding box center [371, 626] width 191 height 24
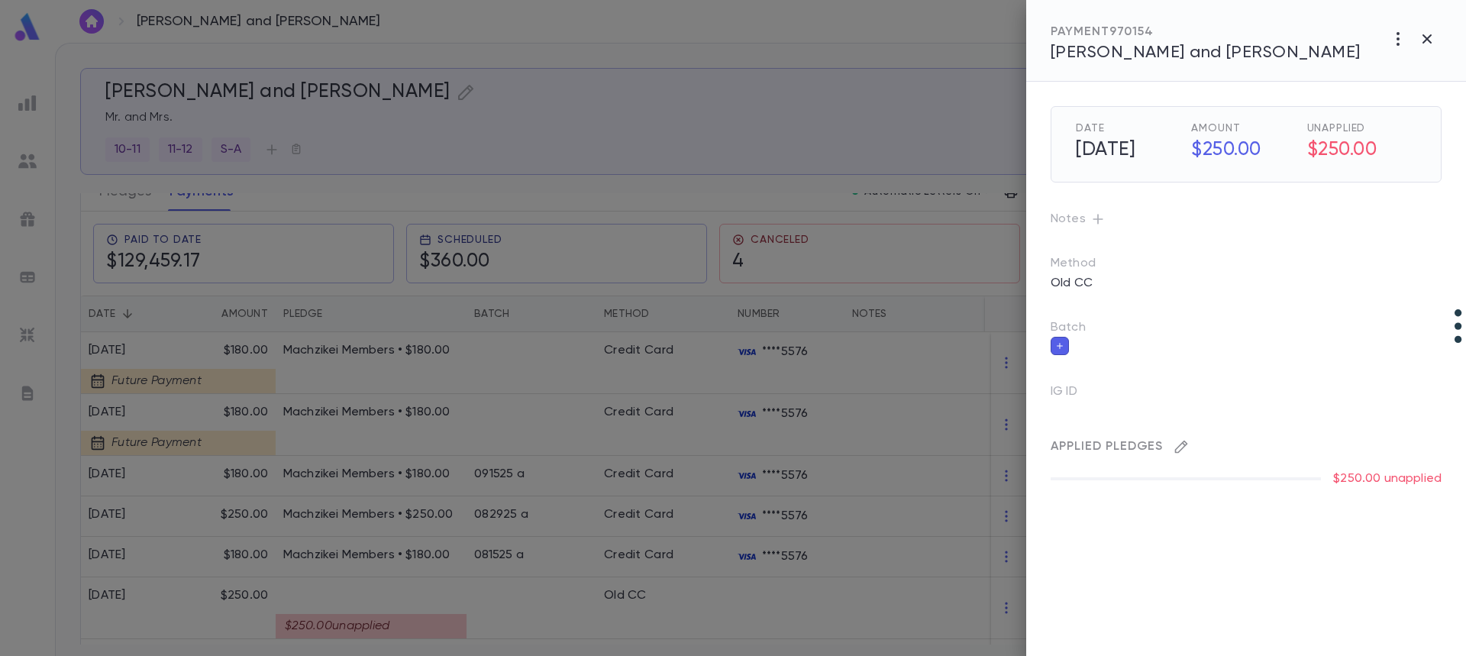
click at [1175, 447] on icon "button" at bounding box center [1180, 446] width 15 height 15
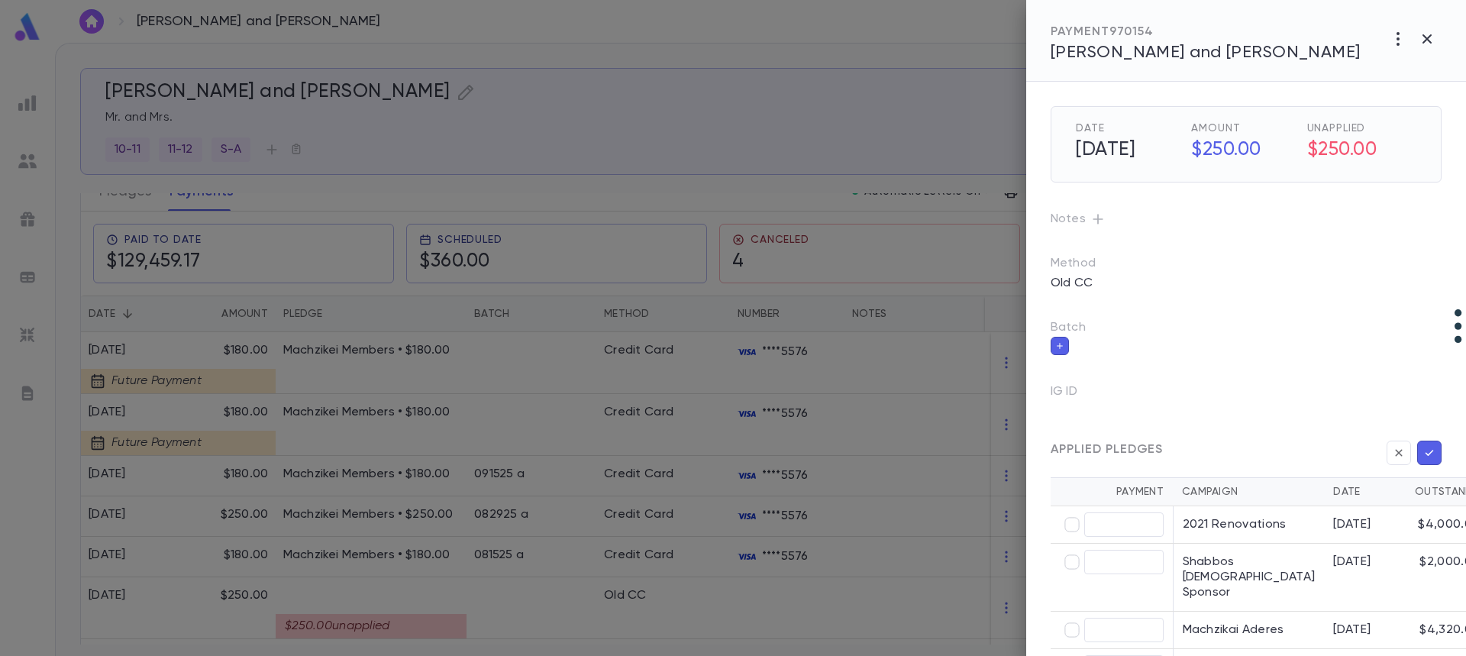
scroll to position [137, 0]
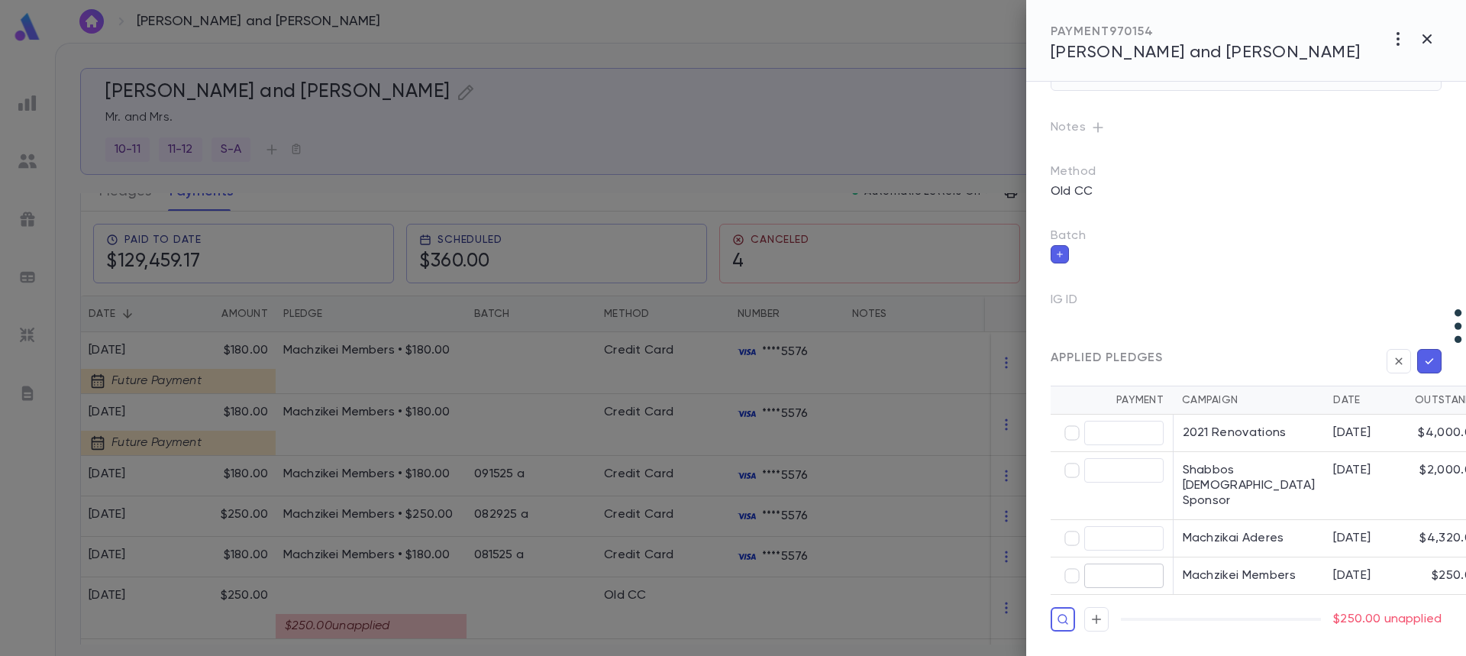
type input "******"
click at [1423, 353] on icon "button" at bounding box center [1429, 360] width 14 height 15
click at [1425, 353] on icon "button" at bounding box center [1429, 360] width 14 height 15
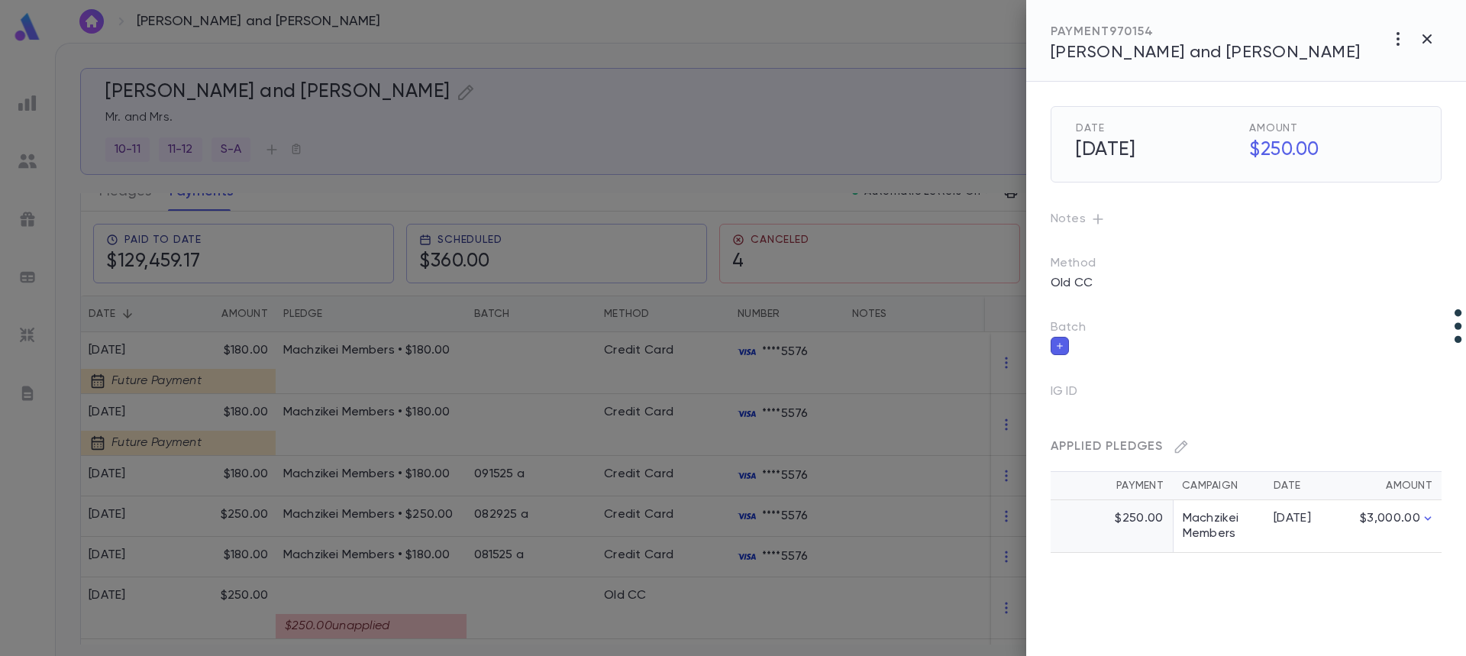
scroll to position [0, 0]
click at [479, 603] on div at bounding box center [733, 328] width 1466 height 656
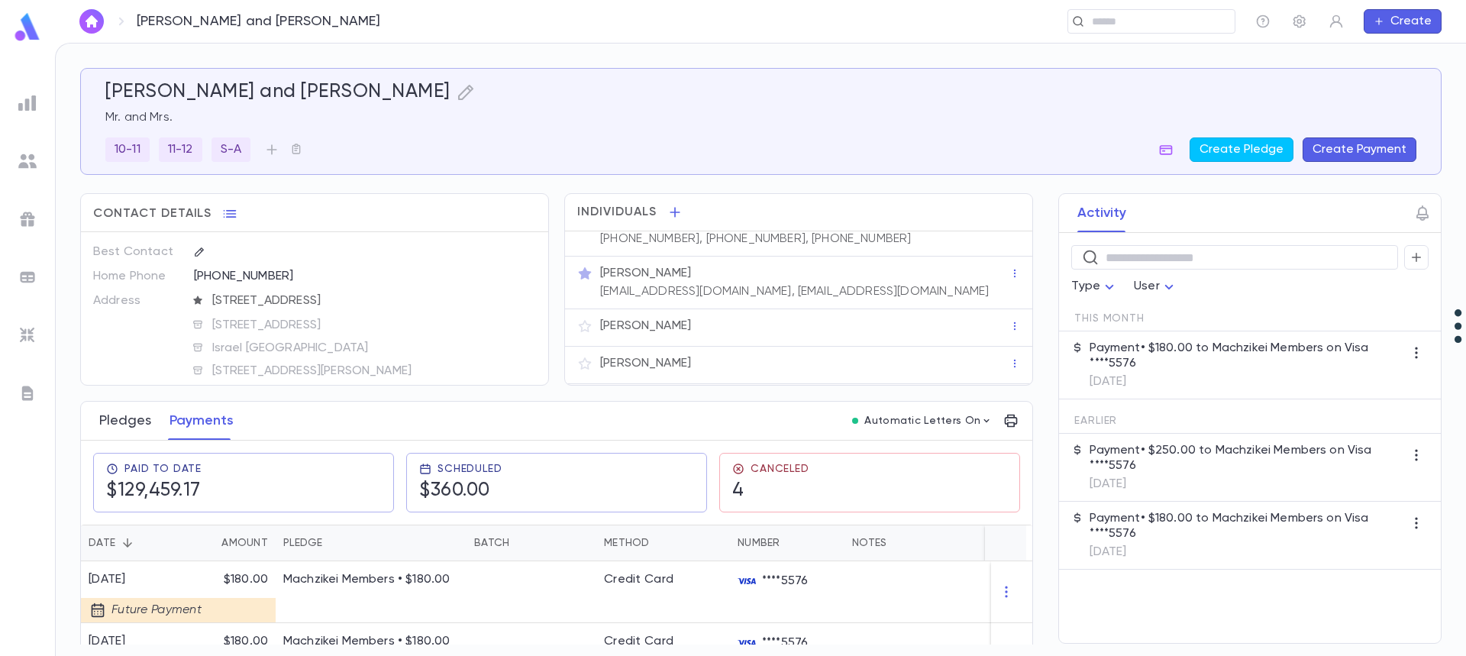
click at [124, 426] on button "Pledges" at bounding box center [125, 421] width 52 height 38
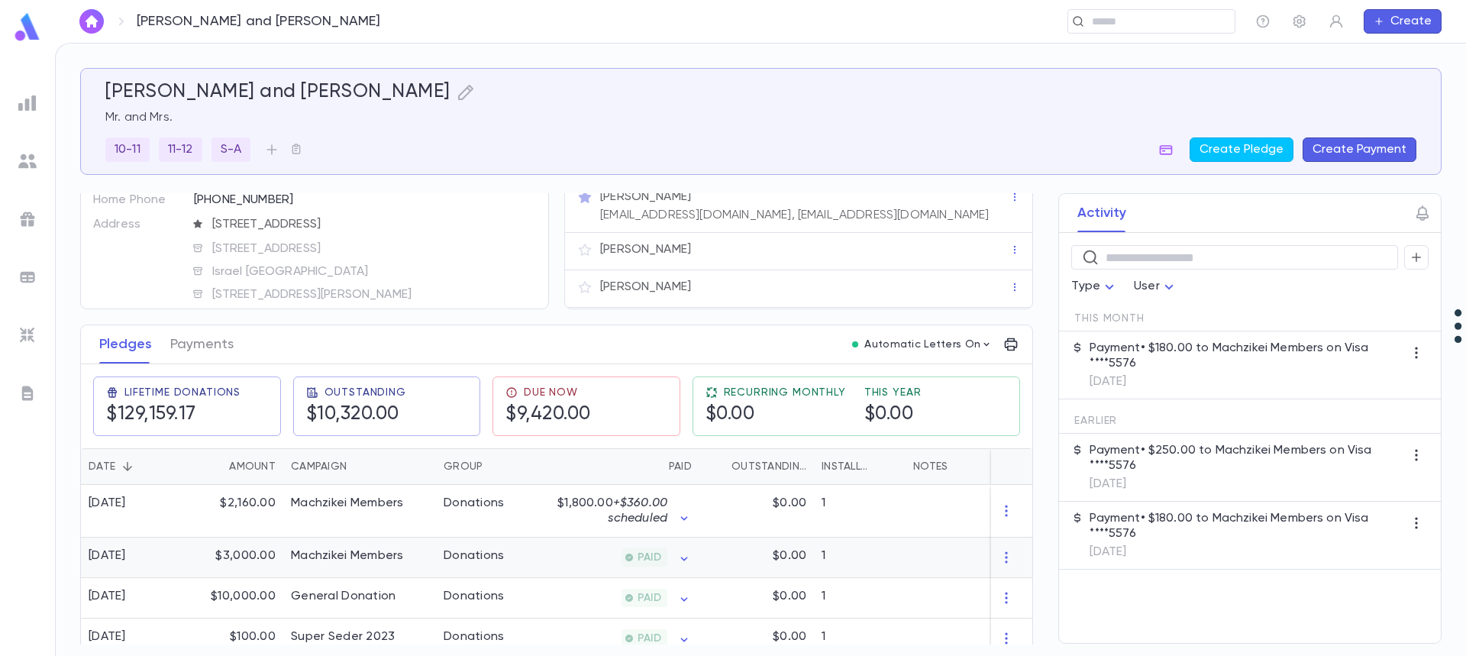
scroll to position [153, 0]
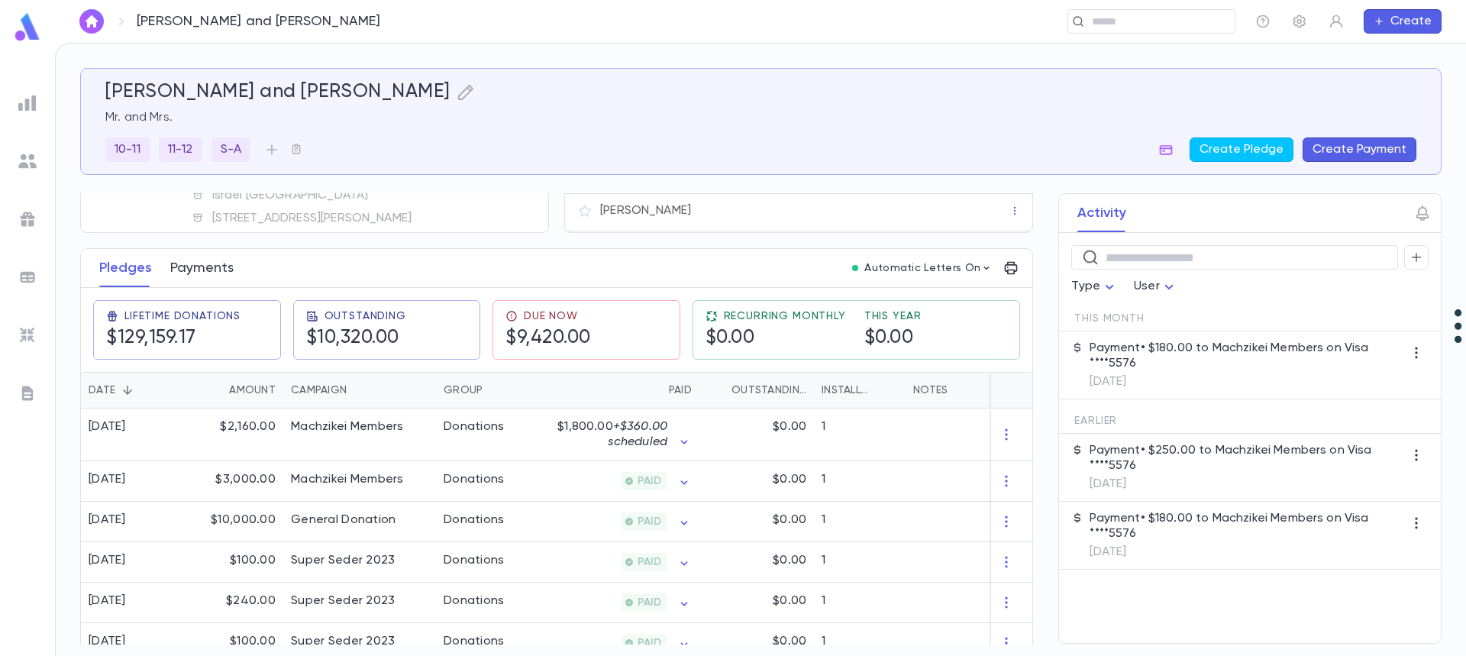
click at [205, 269] on button "Payments" at bounding box center [201, 268] width 63 height 38
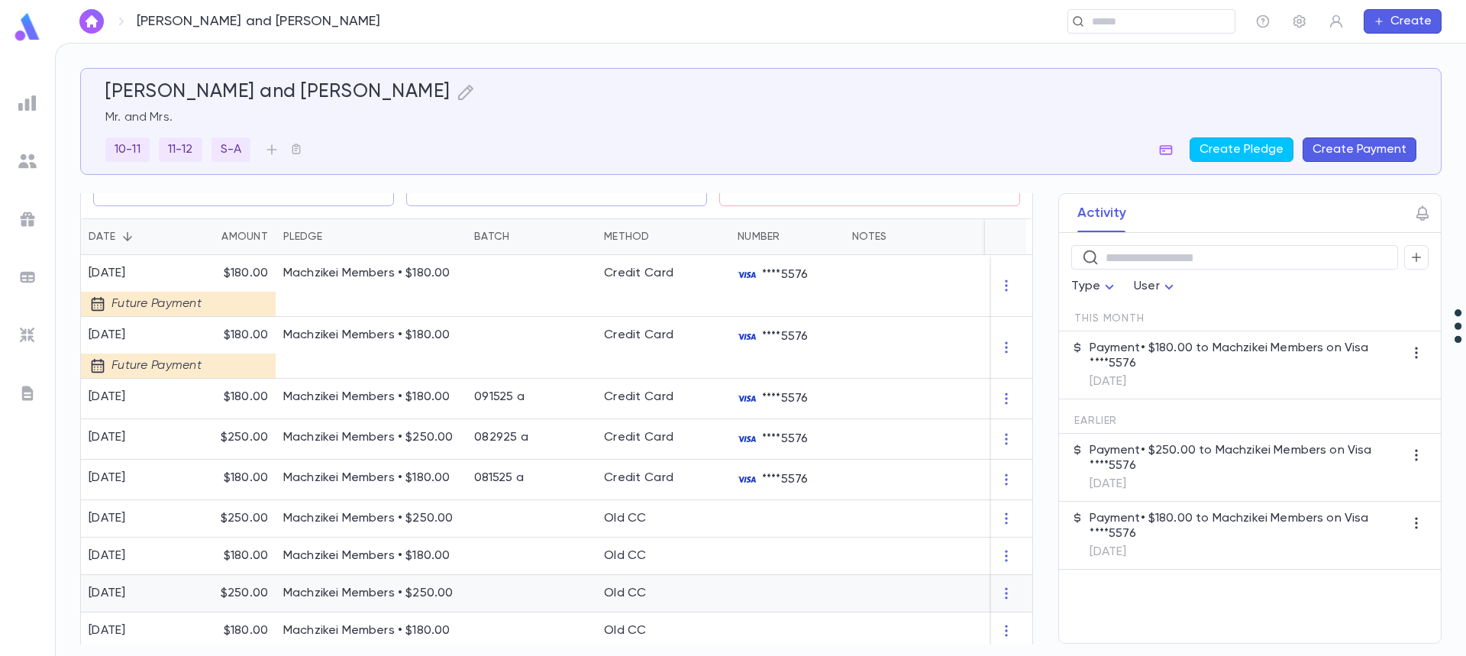
scroll to position [305, 0]
click at [1244, 146] on button "Create Pledge" at bounding box center [1241, 149] width 104 height 24
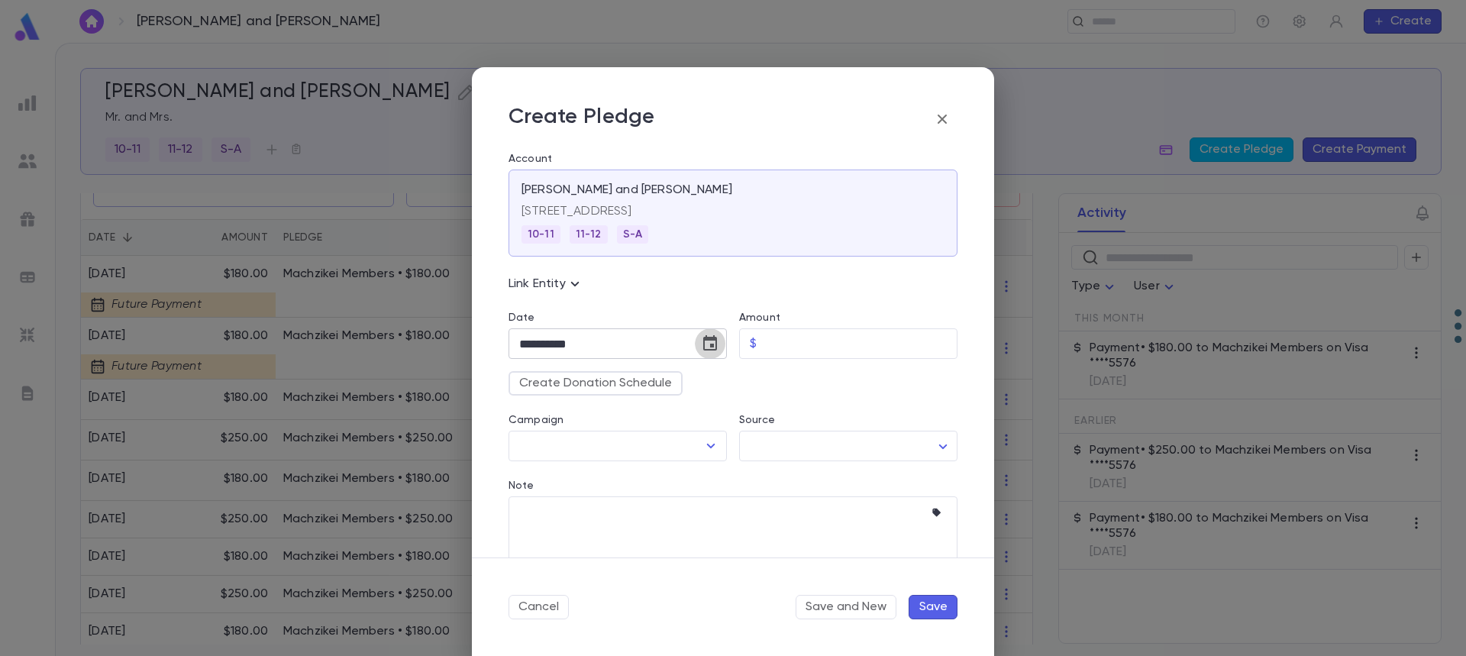
click at [703, 339] on icon "Choose date, selected date is Sep 30, 2025" at bounding box center [710, 342] width 14 height 15
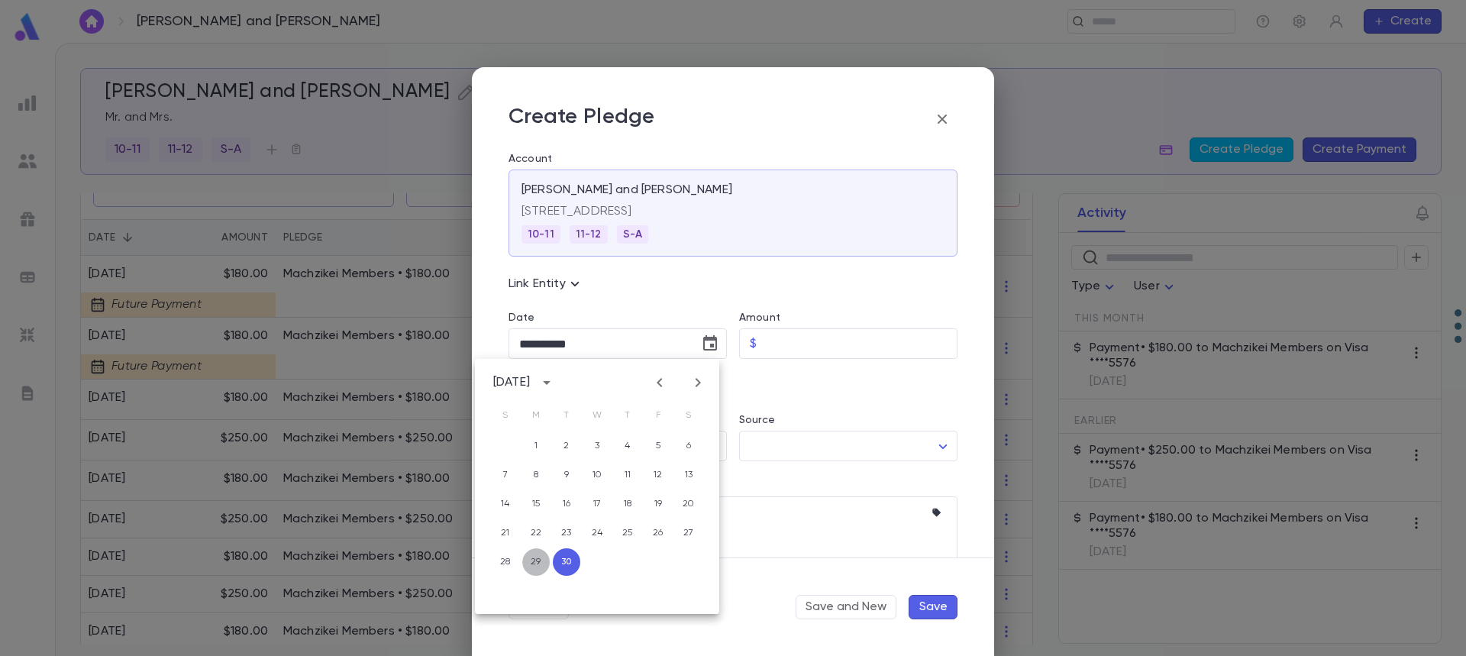
click at [537, 560] on button "29" at bounding box center [535, 561] width 27 height 27
type input "**********"
click at [791, 344] on input "Amount" at bounding box center [860, 344] width 195 height 30
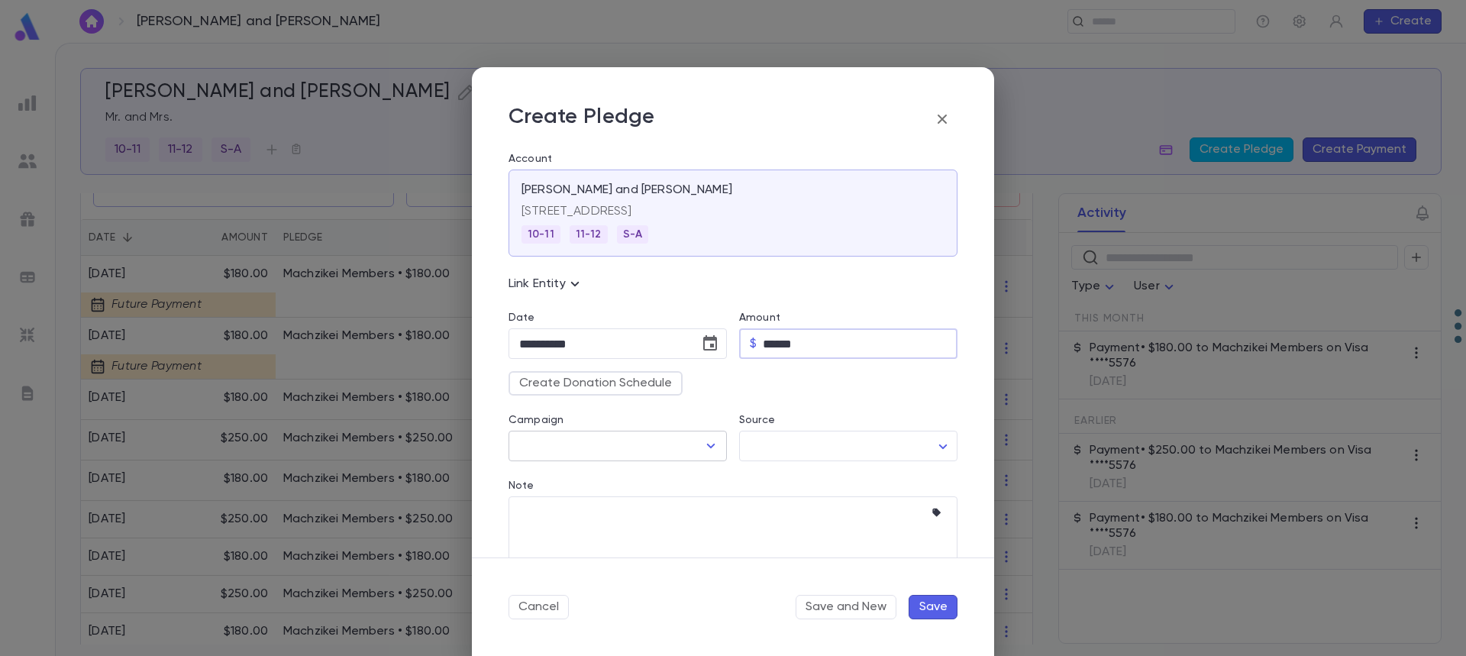
type input "******"
click at [576, 441] on input "Campaign" at bounding box center [606, 445] width 182 height 29
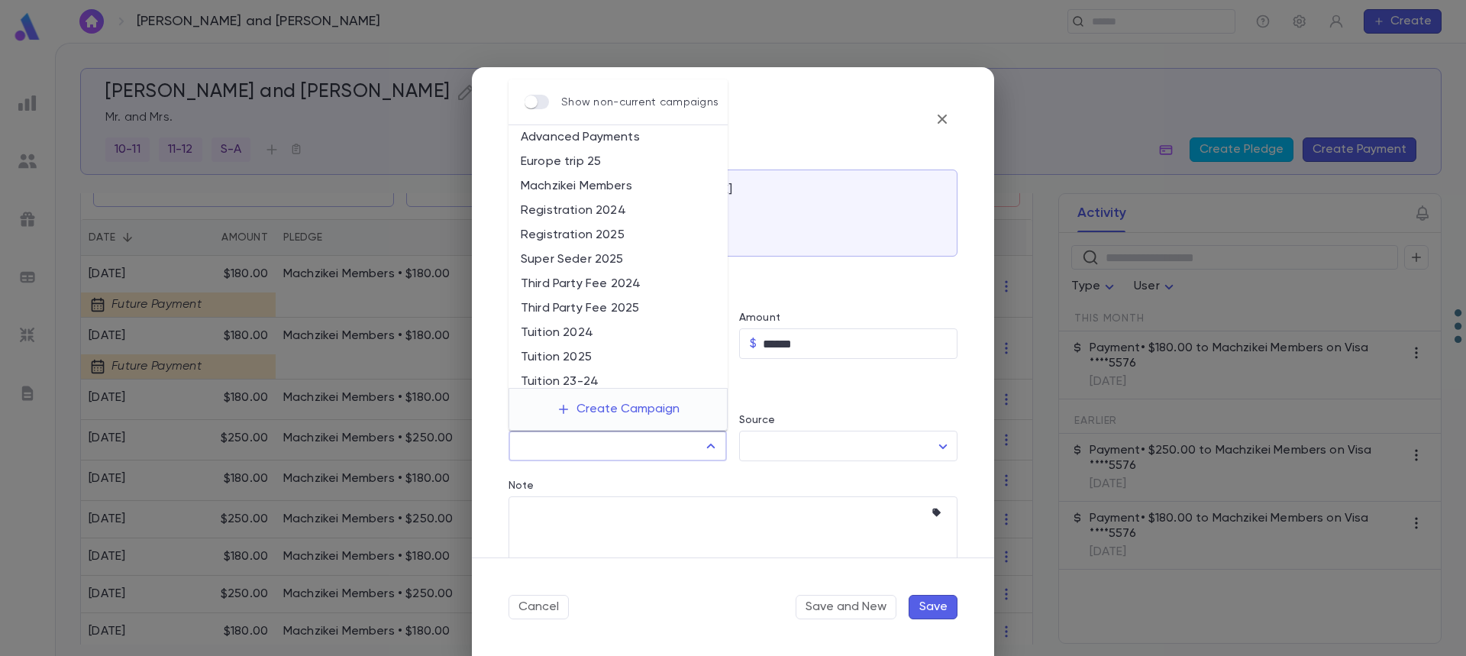
click at [579, 195] on li "Machzikei Members" at bounding box center [617, 186] width 219 height 24
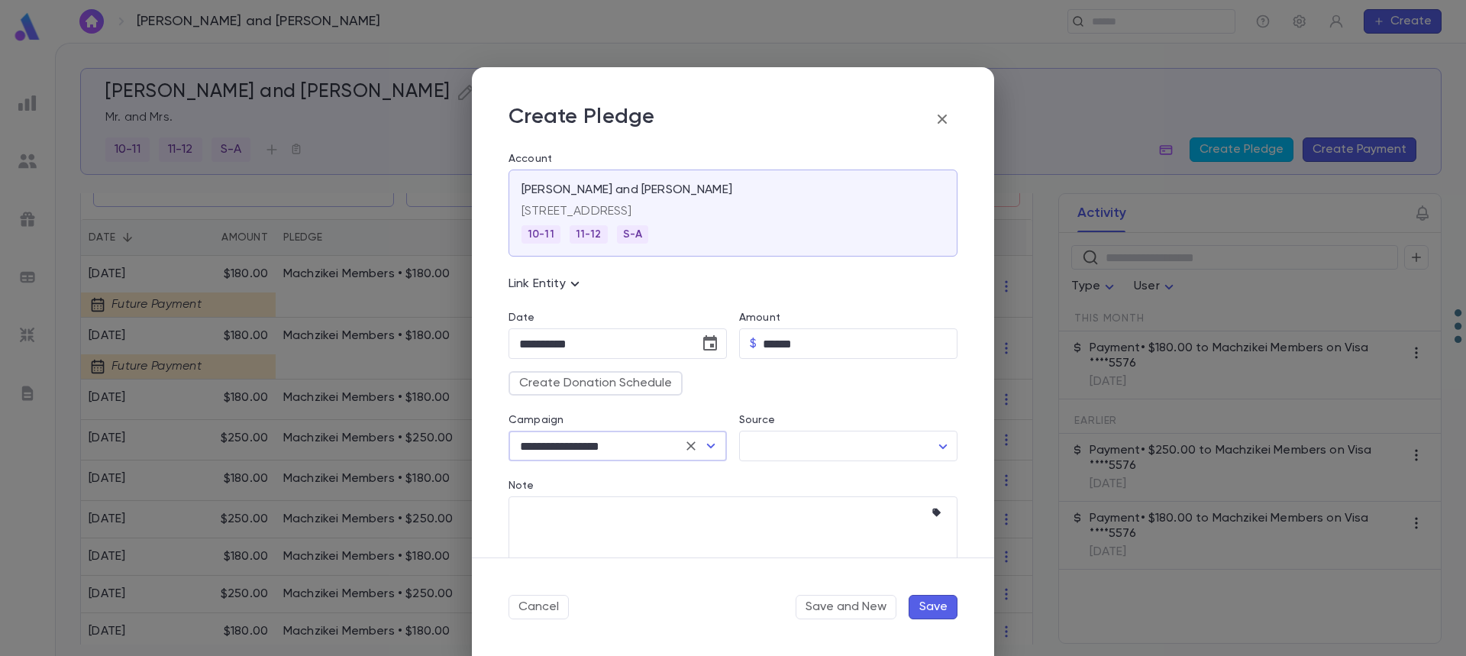
type input "**********"
click at [618, 382] on button "Create Donation Schedule" at bounding box center [595, 383] width 174 height 24
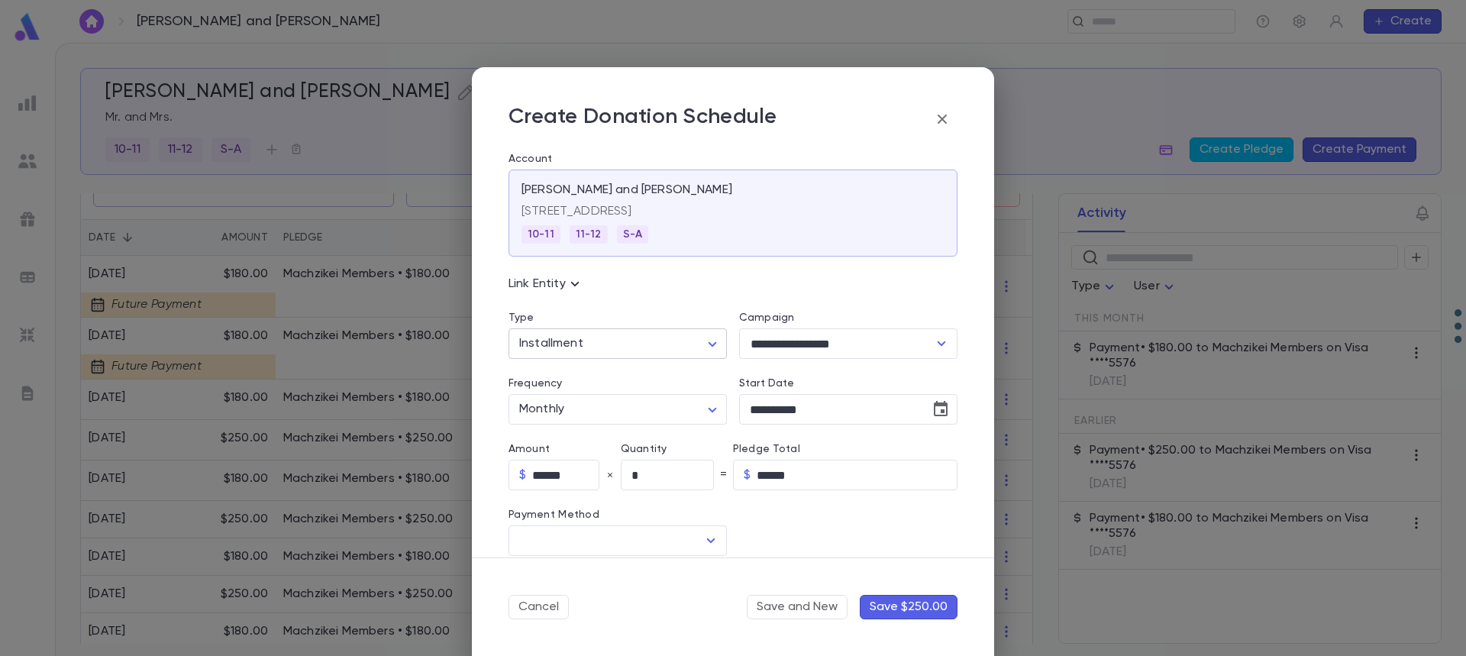
click at [589, 351] on body "Moerman, Ari and Chavi ​ Create Moerman, Ari and Chavi Mr. and Mrs. 10-11 11-12…" at bounding box center [733, 349] width 1466 height 613
click at [573, 398] on span "Recurring" at bounding box center [619, 400] width 189 height 15
type input "*********"
click at [646, 545] on input "Method" at bounding box center [606, 540] width 182 height 29
click at [605, 605] on li "Credit Card" at bounding box center [615, 598] width 215 height 24
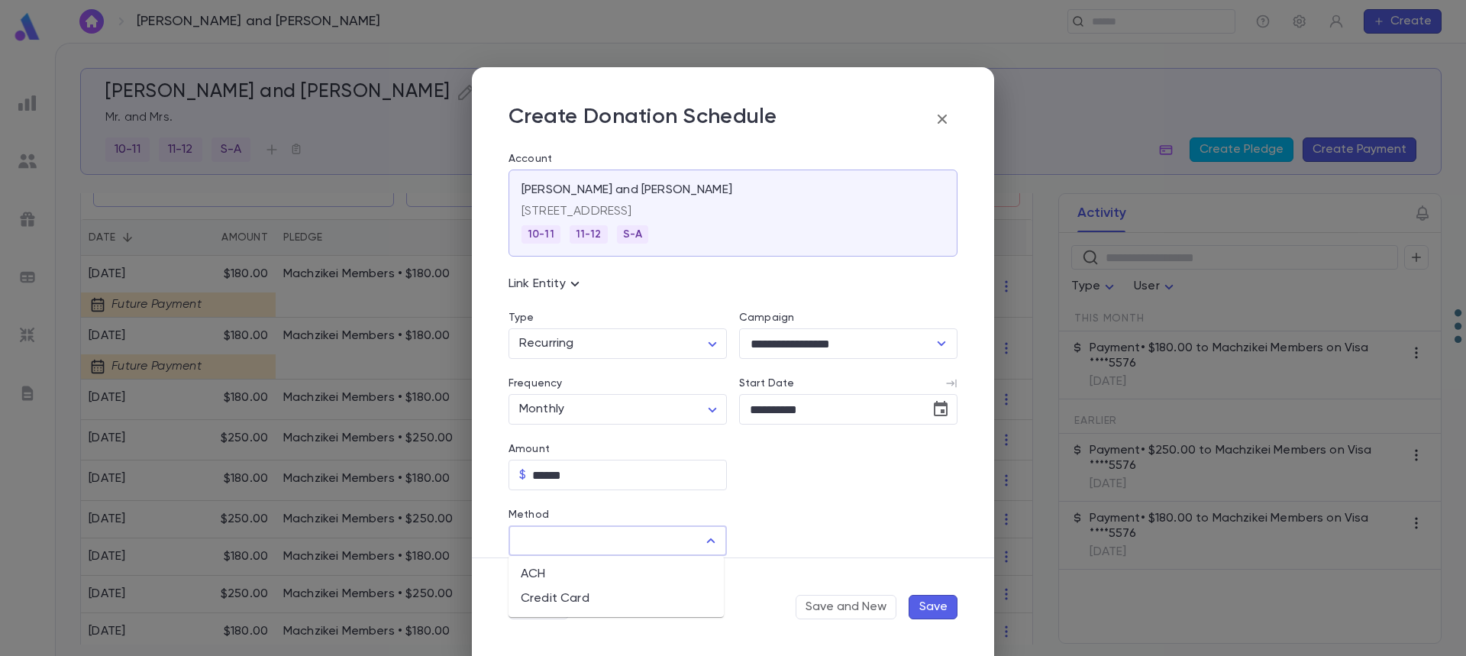
type input "**********"
click at [777, 546] on input "Credit Card" at bounding box center [835, 541] width 193 height 30
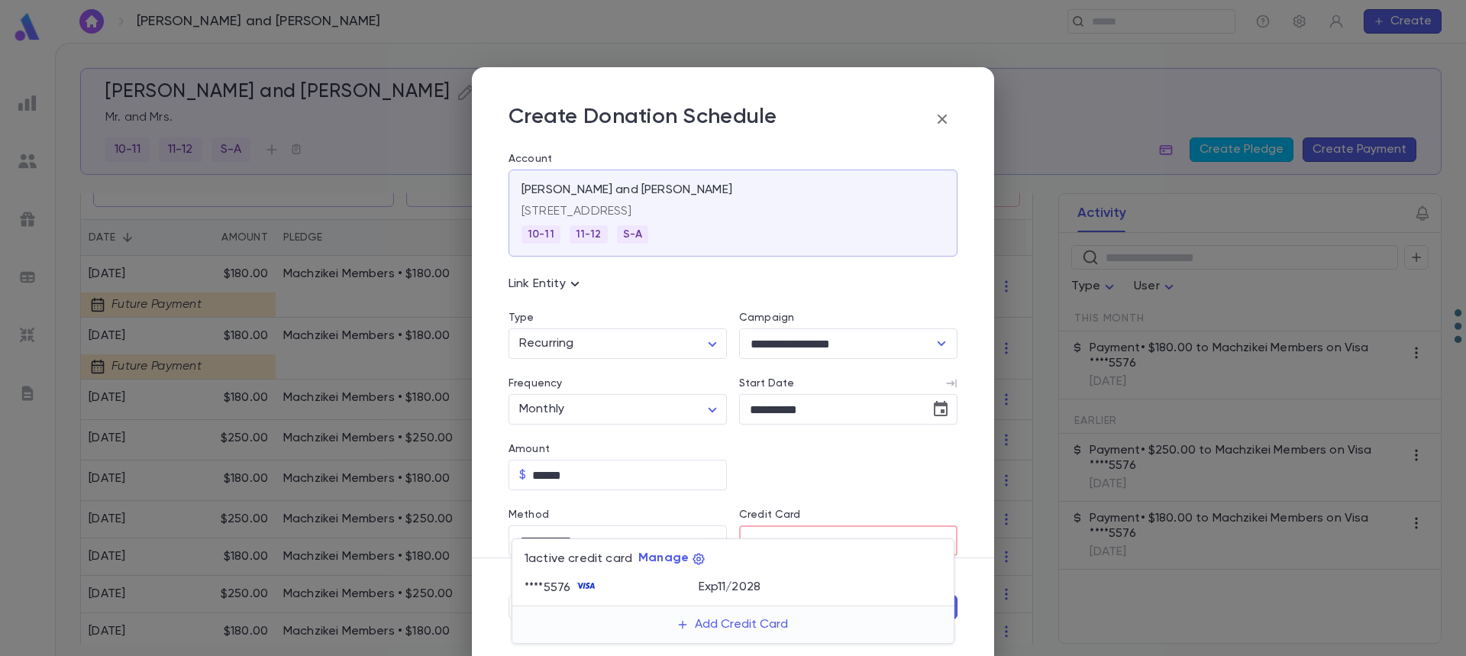
click at [734, 591] on p "Exp 11 / 2028" at bounding box center [730, 586] width 63 height 15
type input "********"
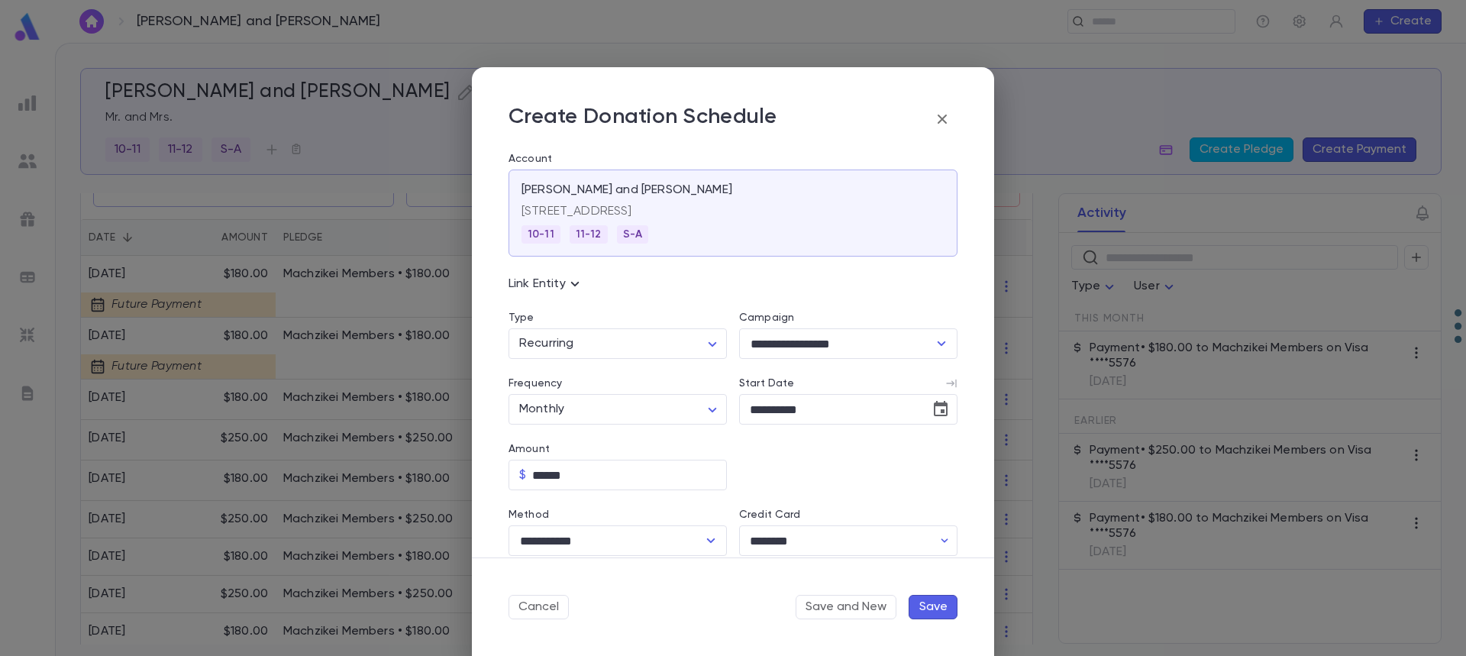
click at [934, 608] on button "Save" at bounding box center [933, 607] width 49 height 24
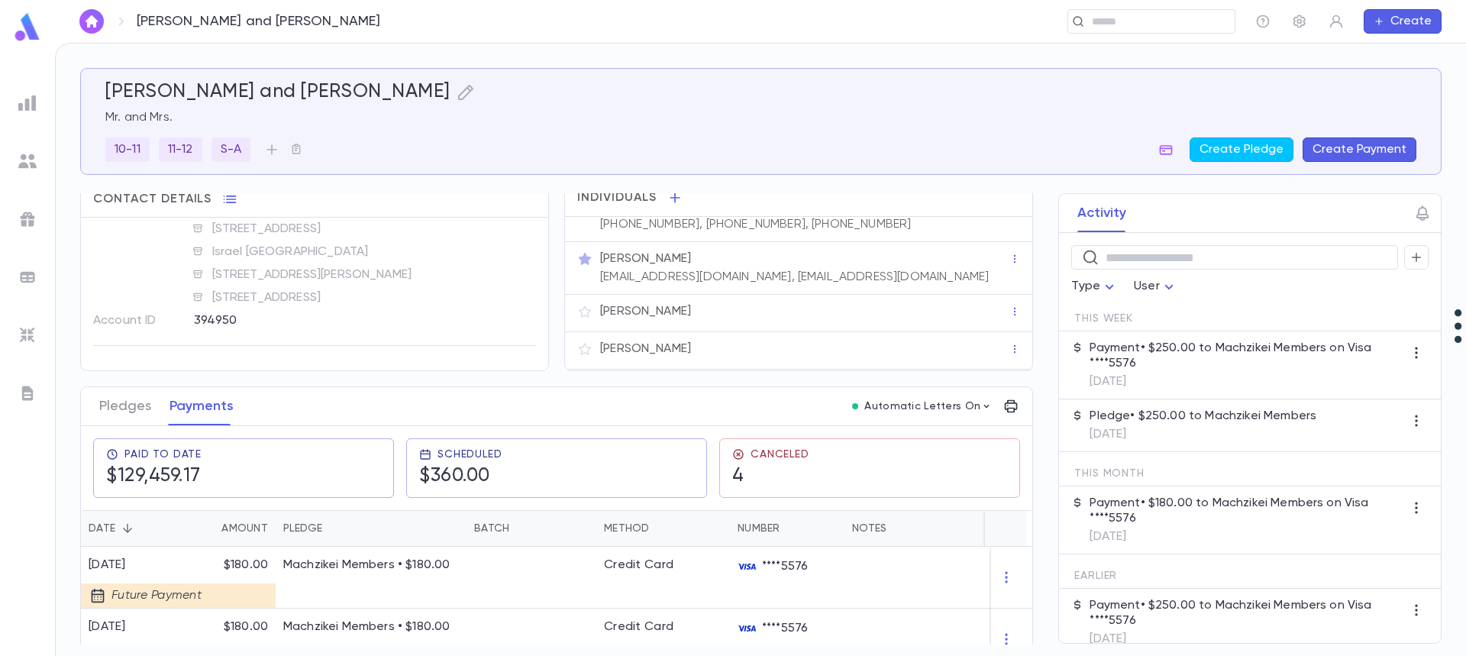
scroll to position [0, 0]
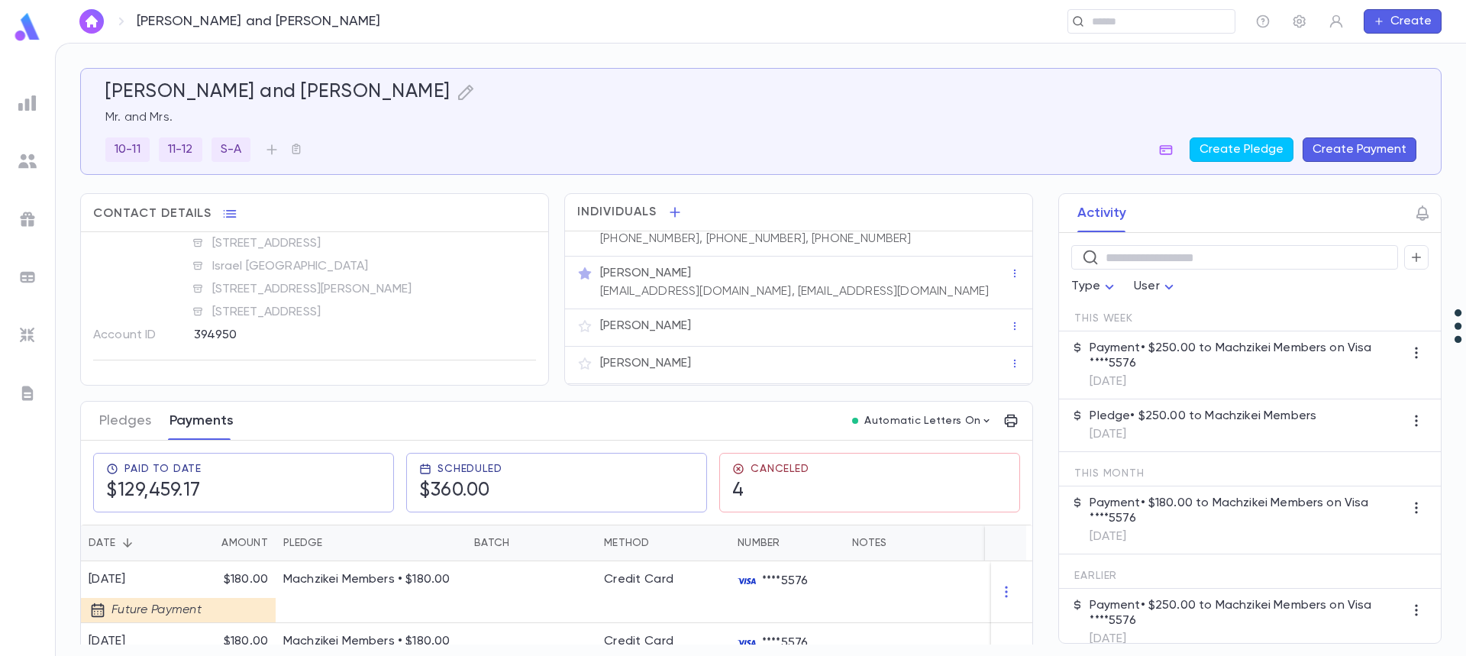
drag, startPoint x: 120, startPoint y: 420, endPoint x: 179, endPoint y: 415, distance: 59.8
click at [121, 420] on button "Pledges" at bounding box center [125, 421] width 52 height 38
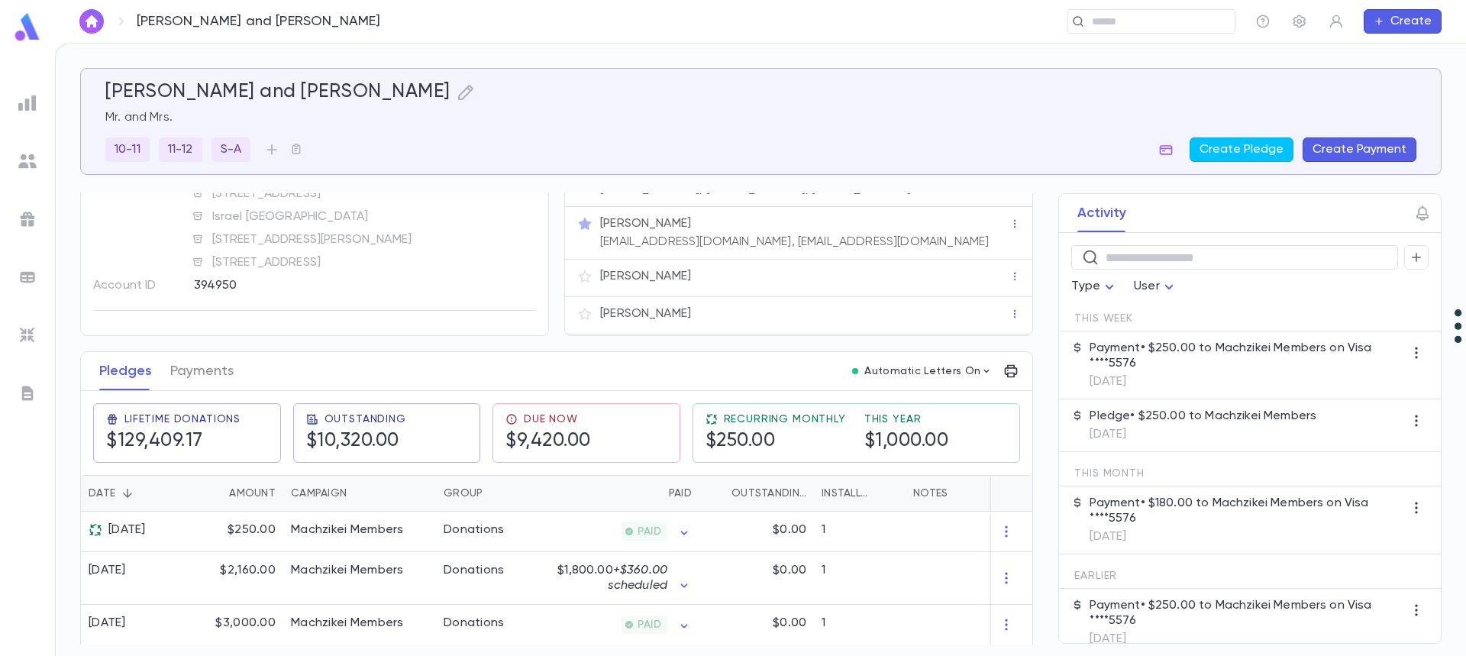
scroll to position [76, 0]
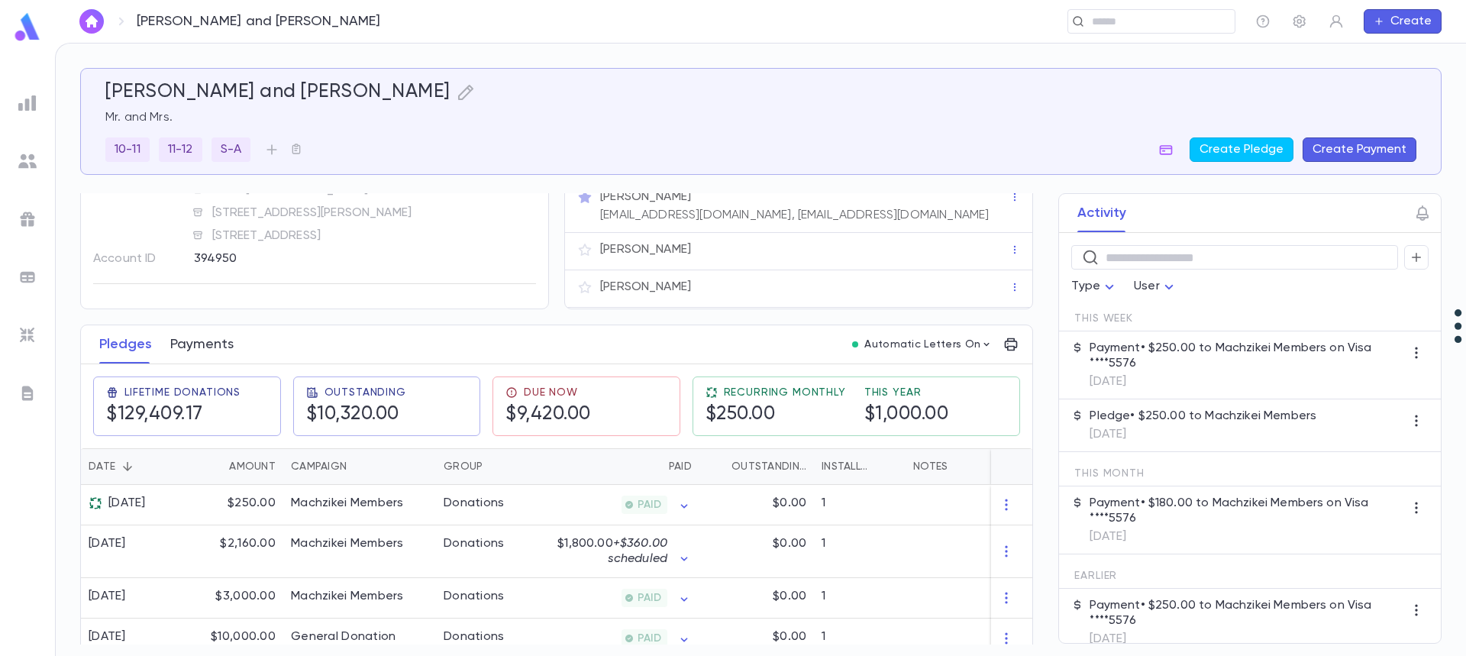
click at [195, 344] on button "Payments" at bounding box center [201, 344] width 63 height 38
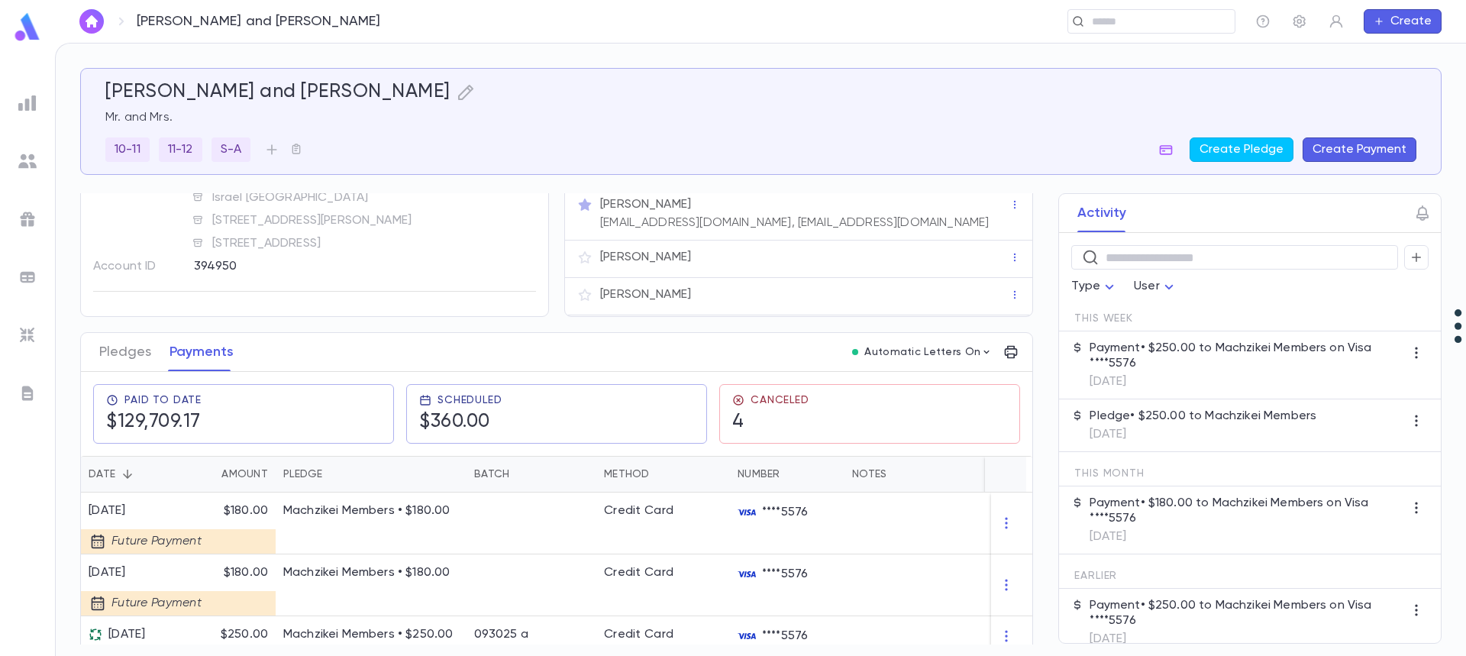
scroll to position [229, 0]
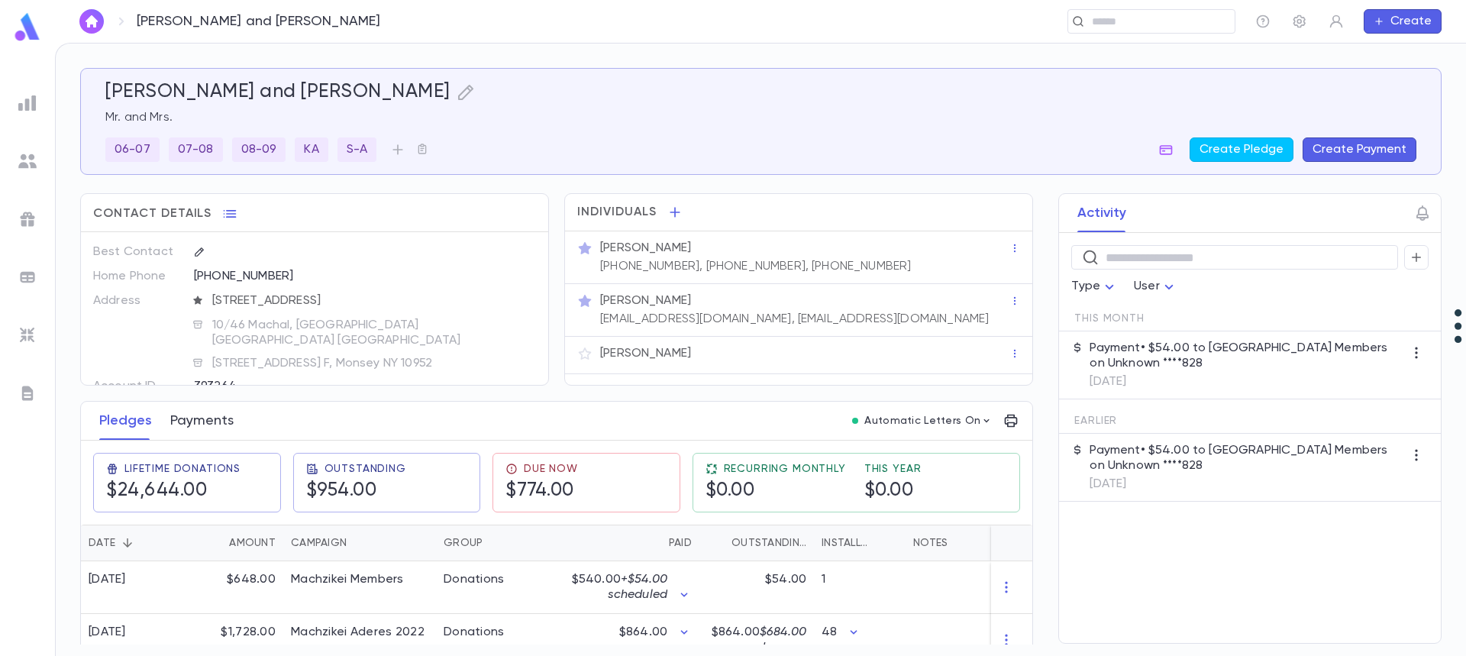
click at [179, 420] on button "Payments" at bounding box center [201, 421] width 63 height 38
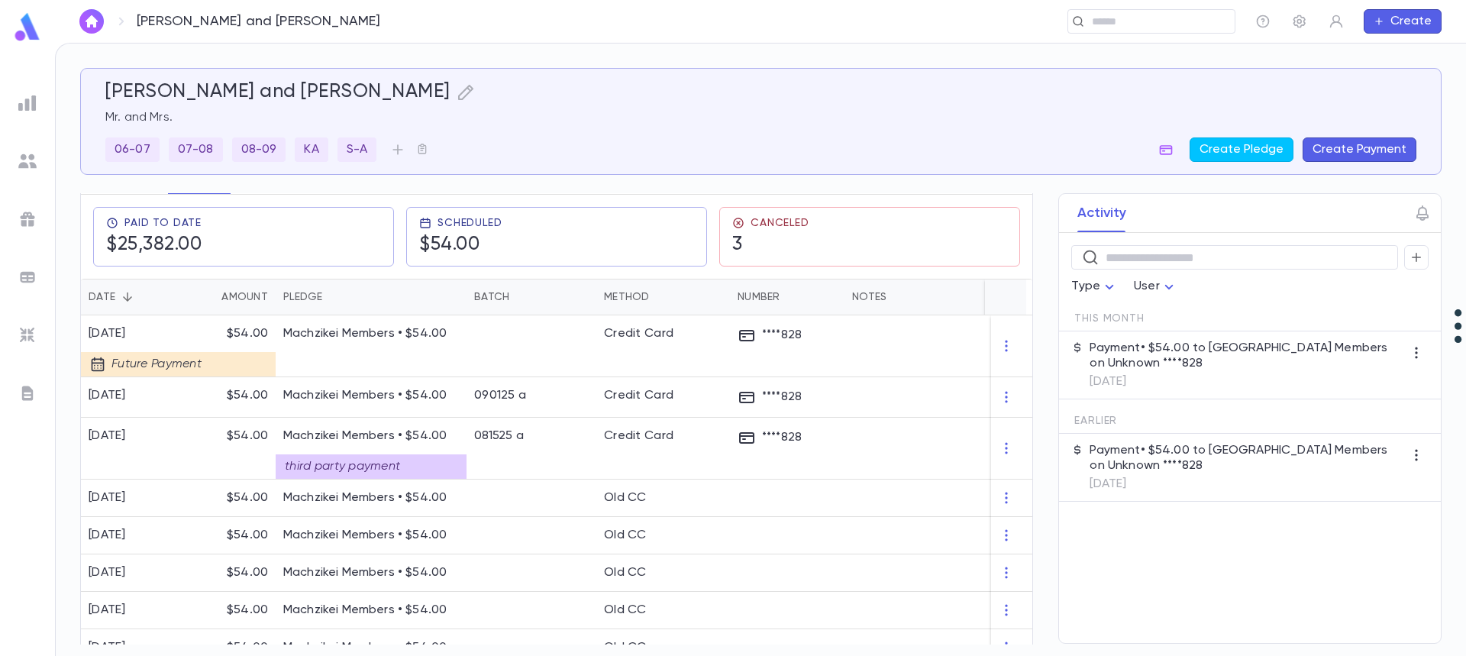
scroll to position [305, 0]
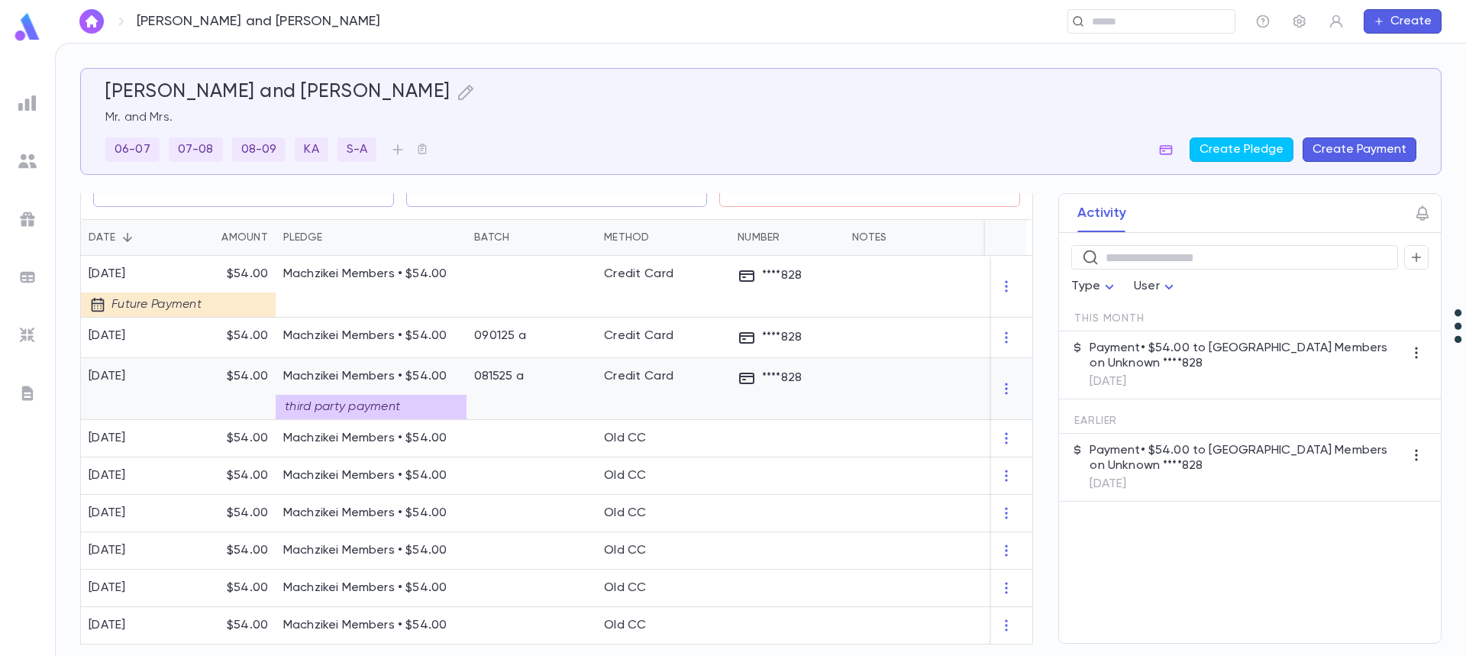
click at [396, 405] on div "third party payment" at bounding box center [371, 407] width 191 height 24
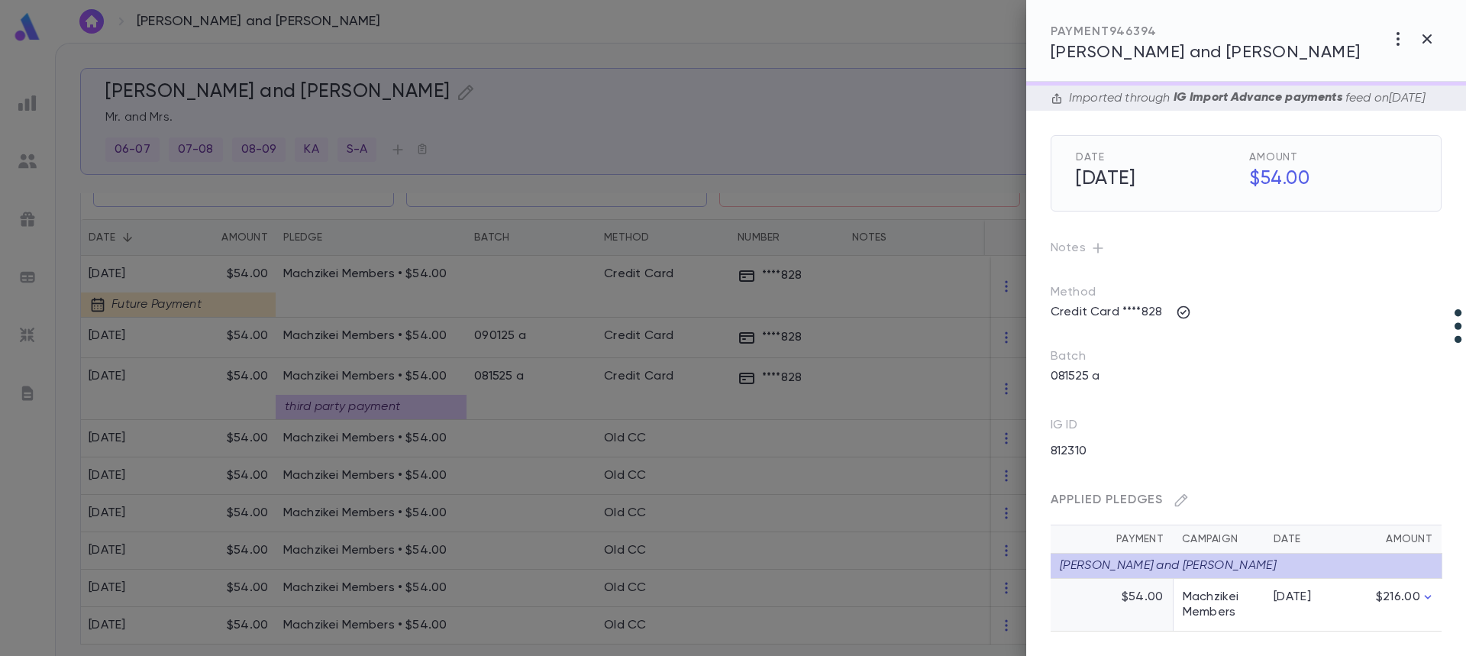
scroll to position [42, 0]
click at [1181, 495] on icon "button" at bounding box center [1180, 499] width 15 height 15
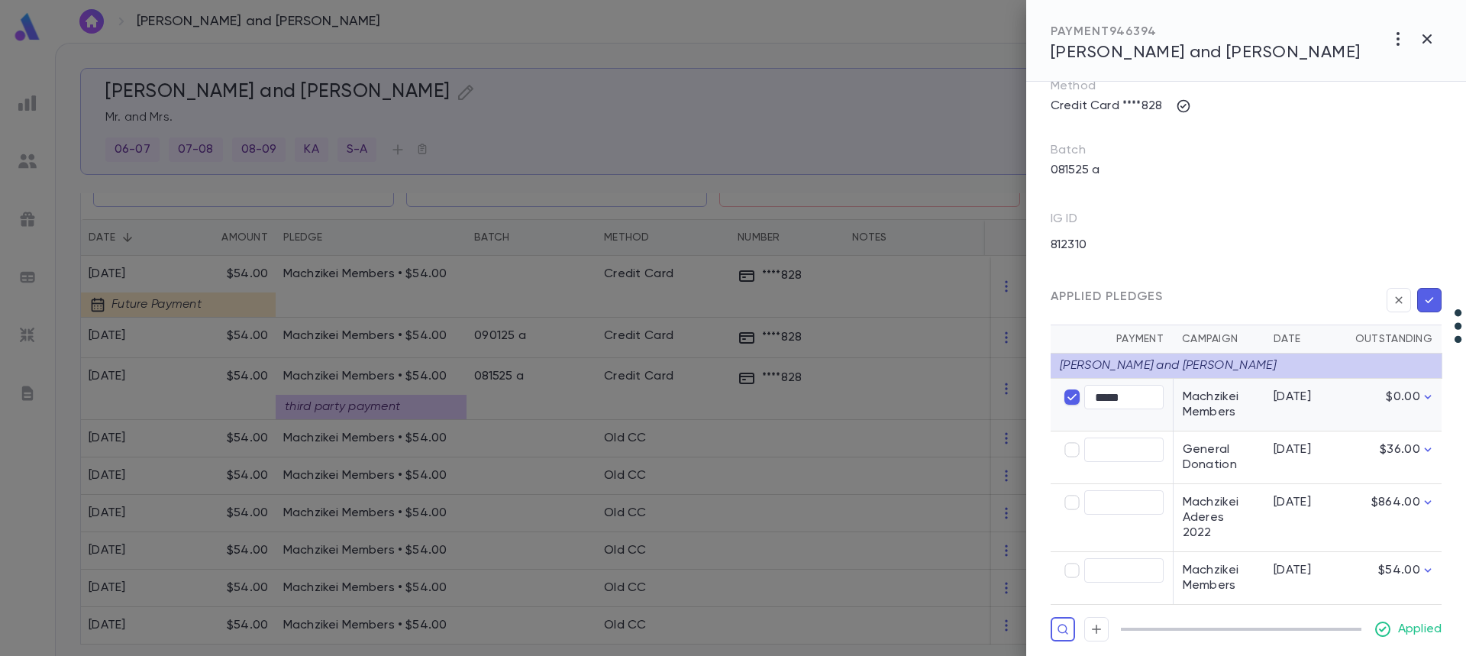
scroll to position [243, 0]
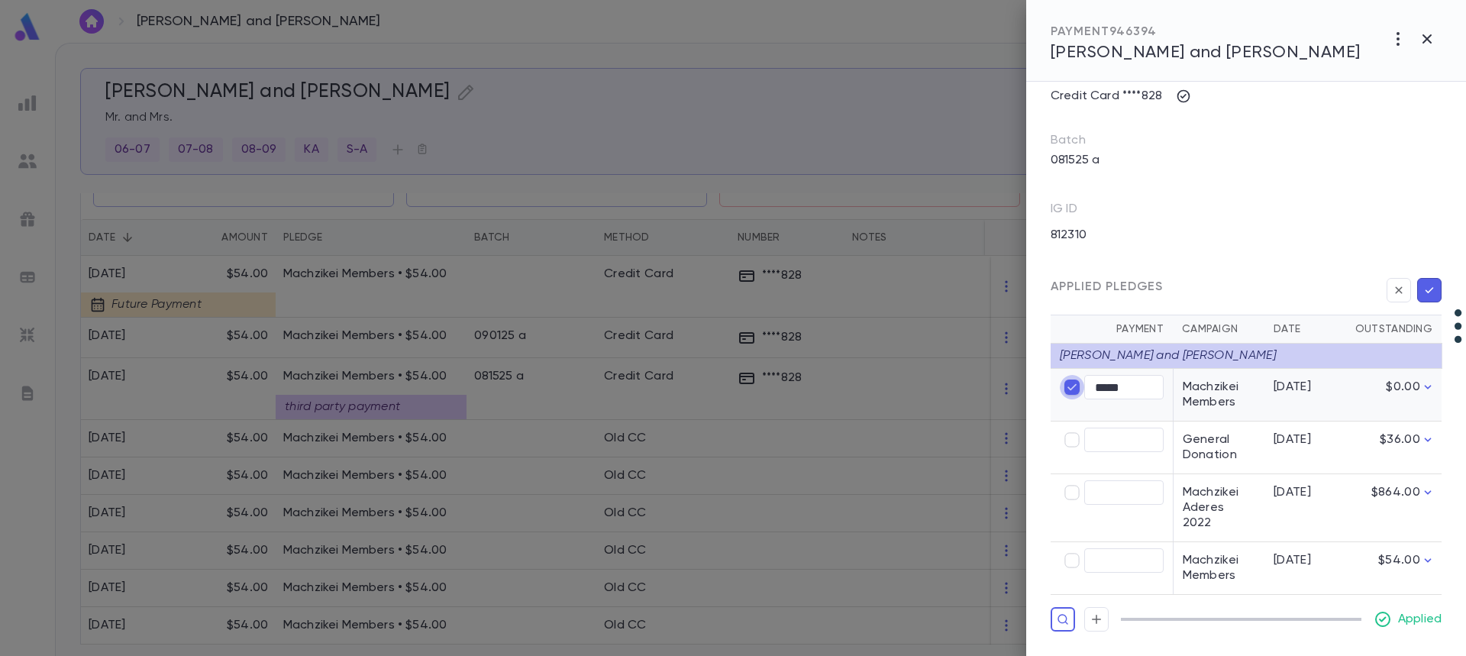
type input "****"
click at [1422, 298] on icon "button" at bounding box center [1429, 289] width 14 height 15
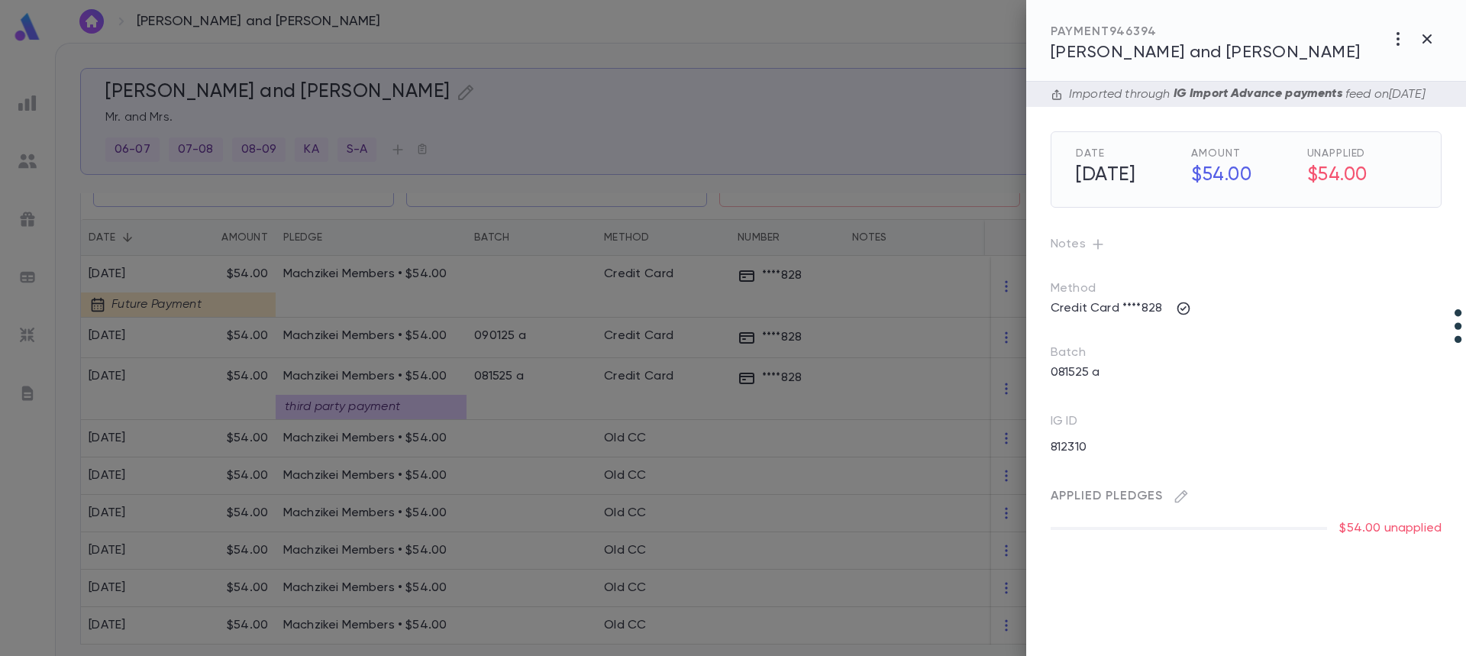
scroll to position [0, 0]
click at [363, 382] on div at bounding box center [733, 328] width 1466 height 656
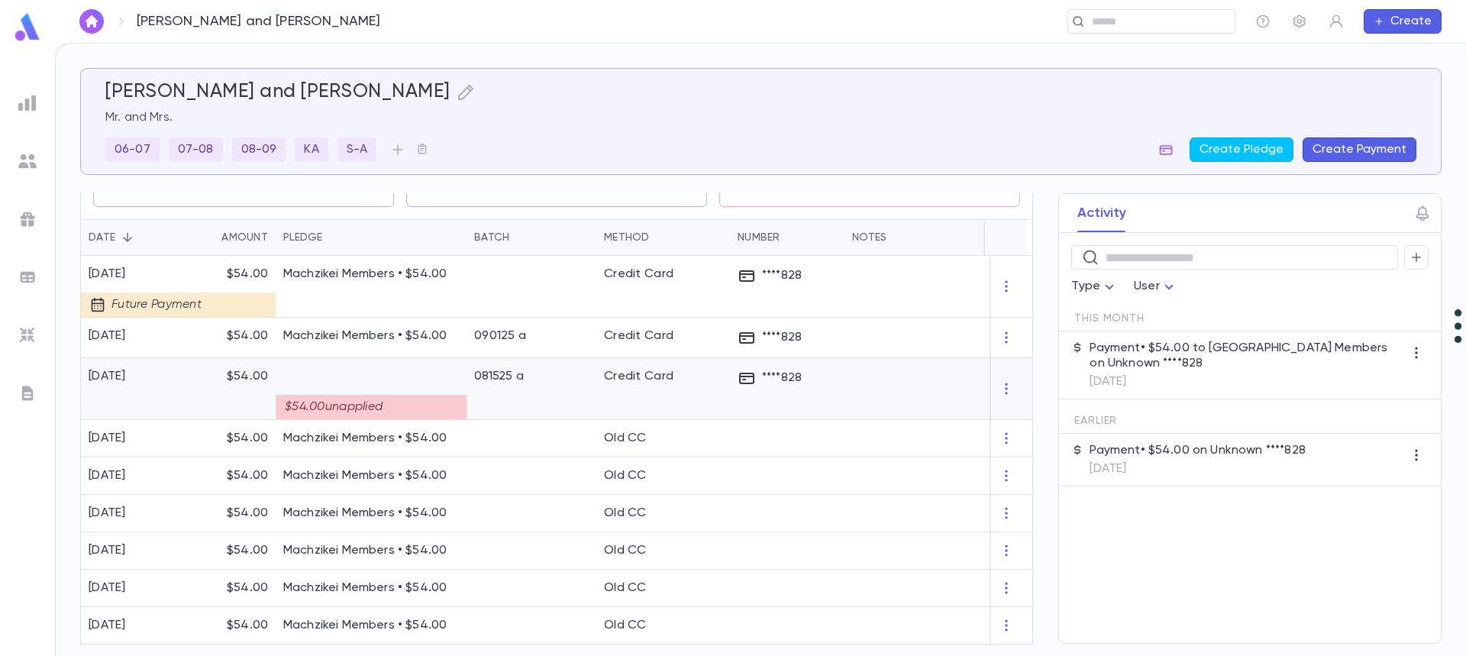
click at [408, 405] on div "$54.00 unapplied" at bounding box center [371, 407] width 191 height 24
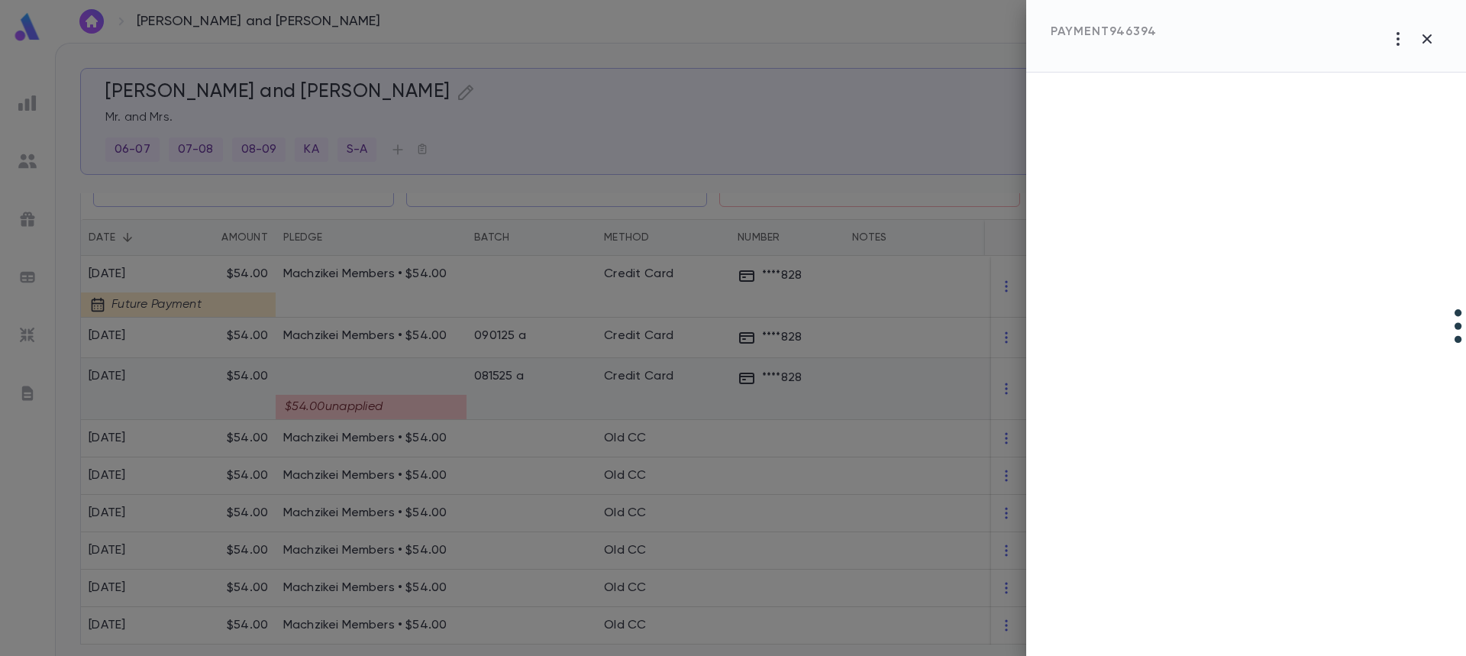
click at [408, 405] on div at bounding box center [733, 328] width 1466 height 656
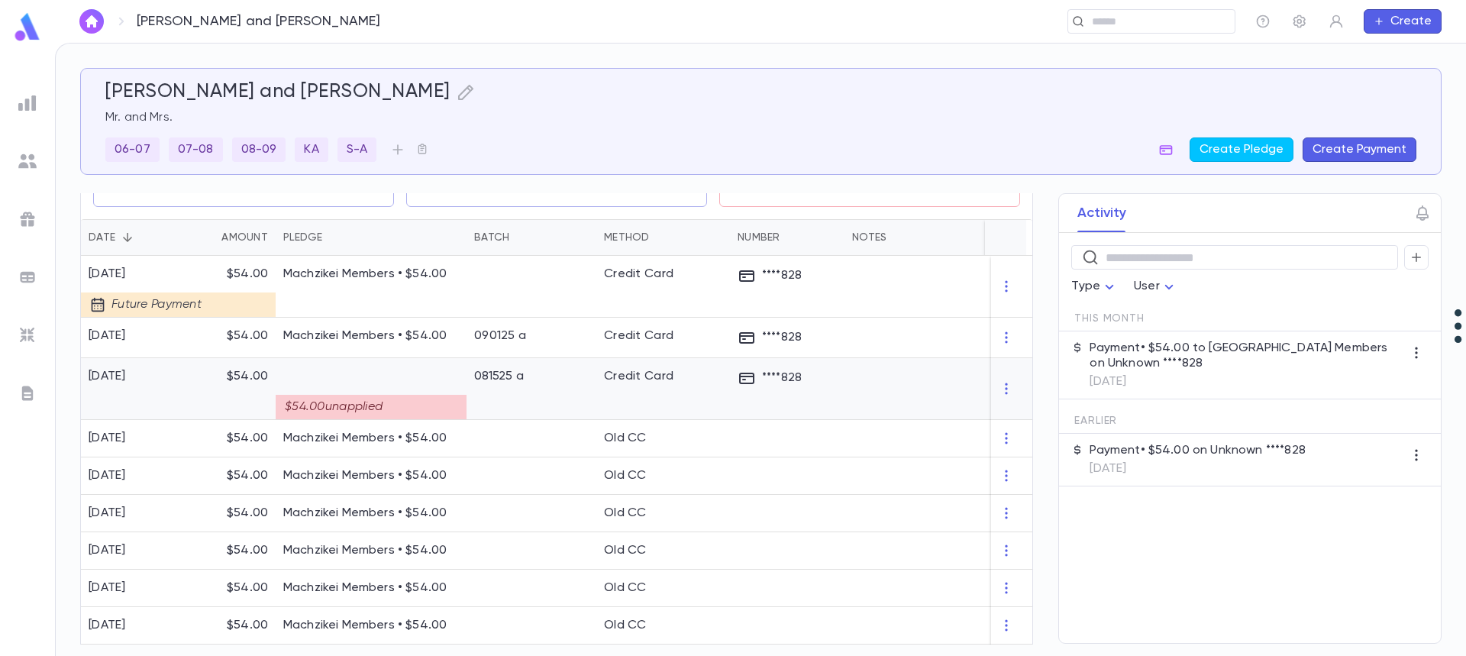
click at [647, 405] on div "Credit Card" at bounding box center [663, 389] width 134 height 62
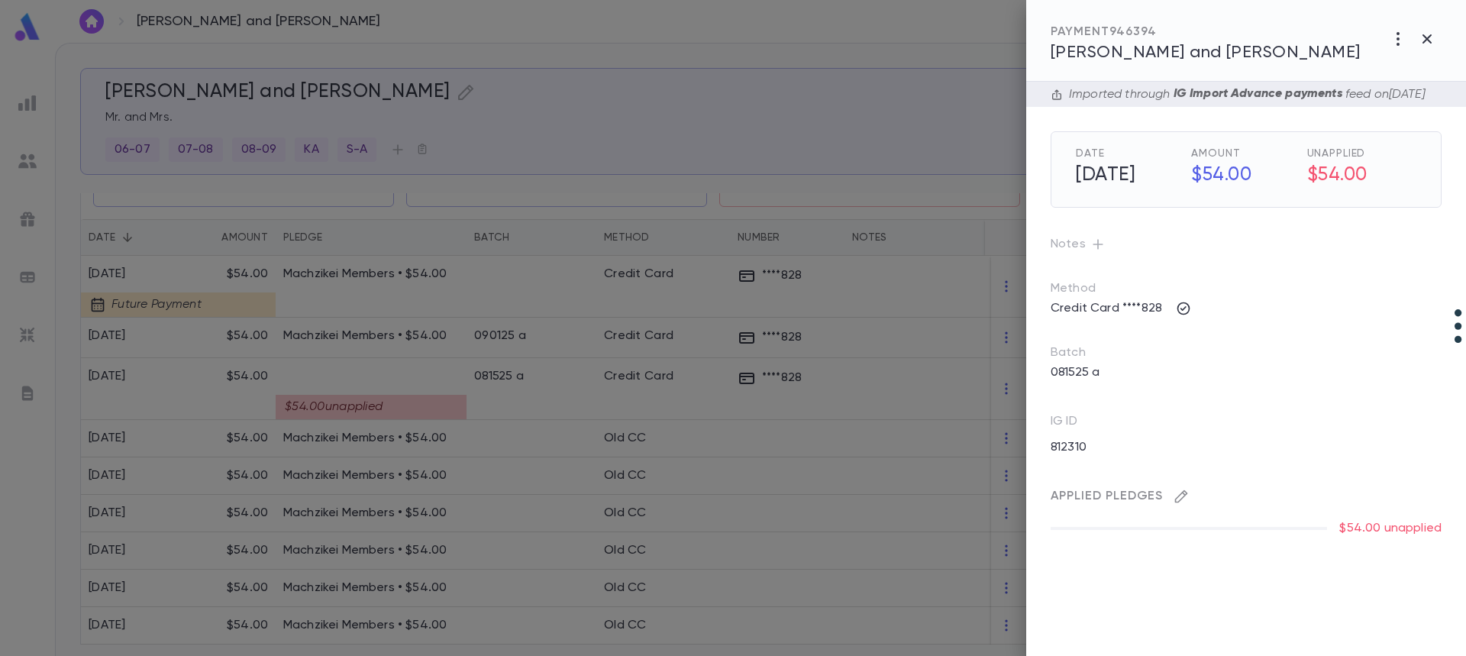
click at [1178, 504] on icon "button" at bounding box center [1180, 496] width 15 height 15
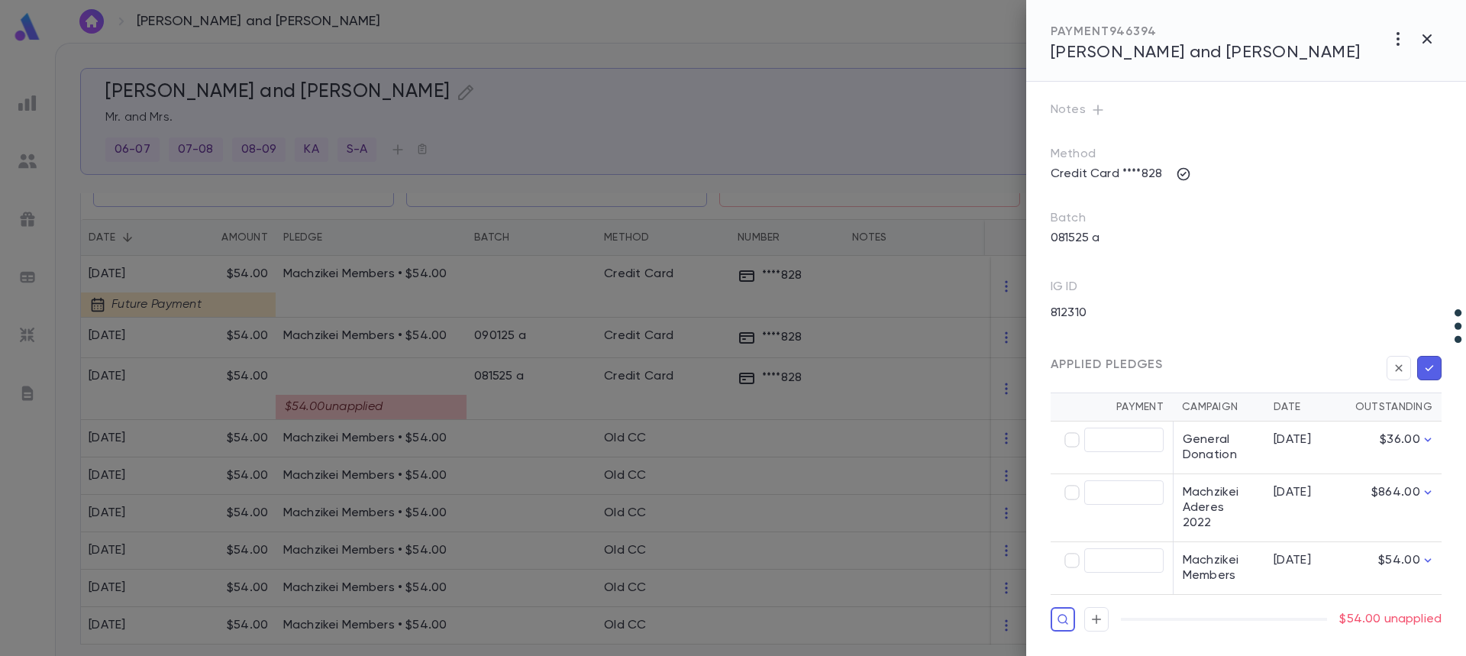
scroll to position [140, 0]
type input "*****"
click at [1422, 376] on icon "button" at bounding box center [1429, 367] width 14 height 15
click at [1425, 371] on icon "button" at bounding box center [1429, 368] width 8 height 6
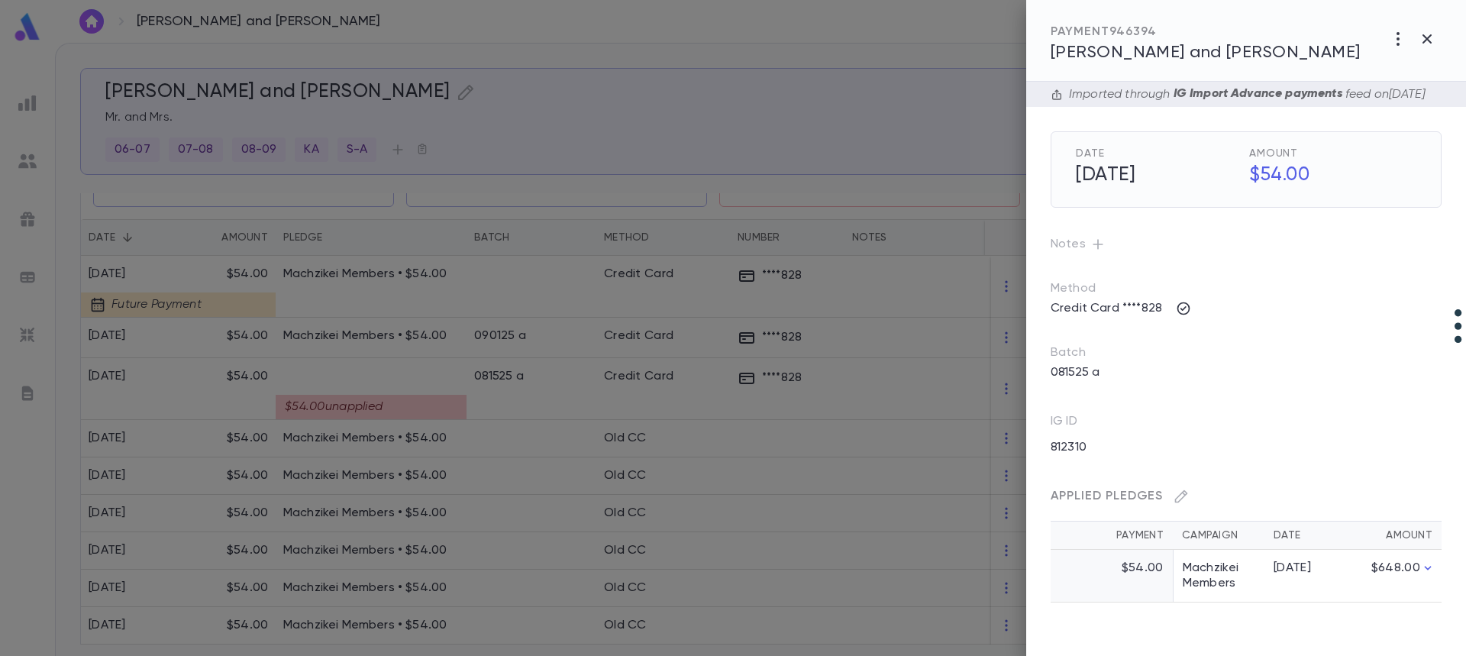
scroll to position [0, 0]
click at [799, 444] on div at bounding box center [733, 328] width 1466 height 656
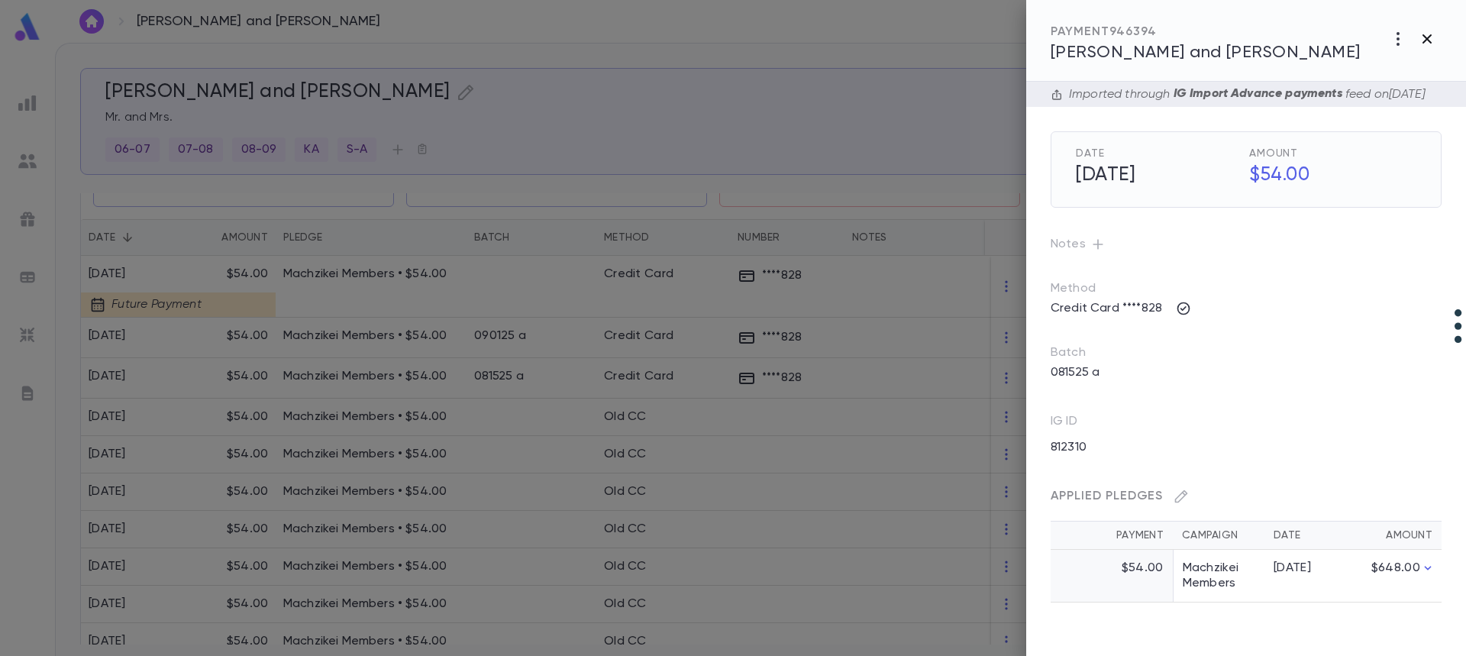
click at [1424, 43] on icon "button" at bounding box center [1426, 38] width 9 height 9
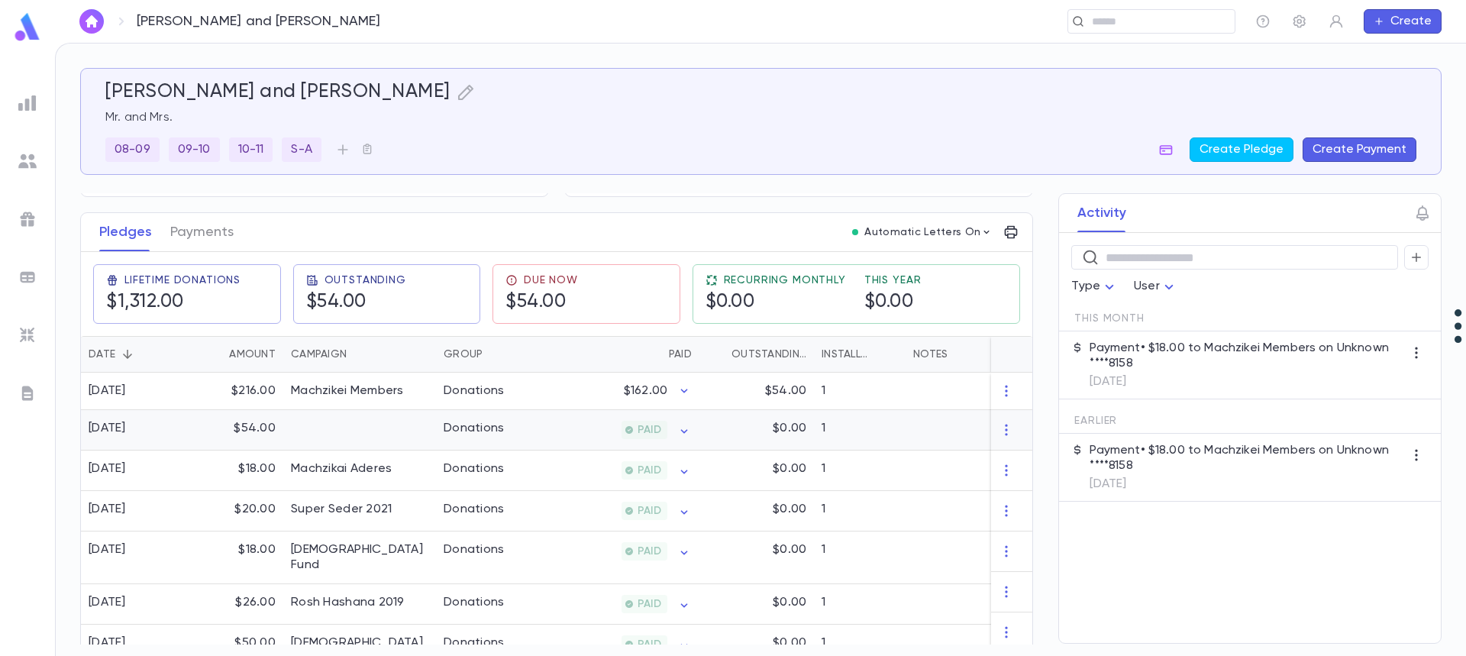
scroll to position [153, 0]
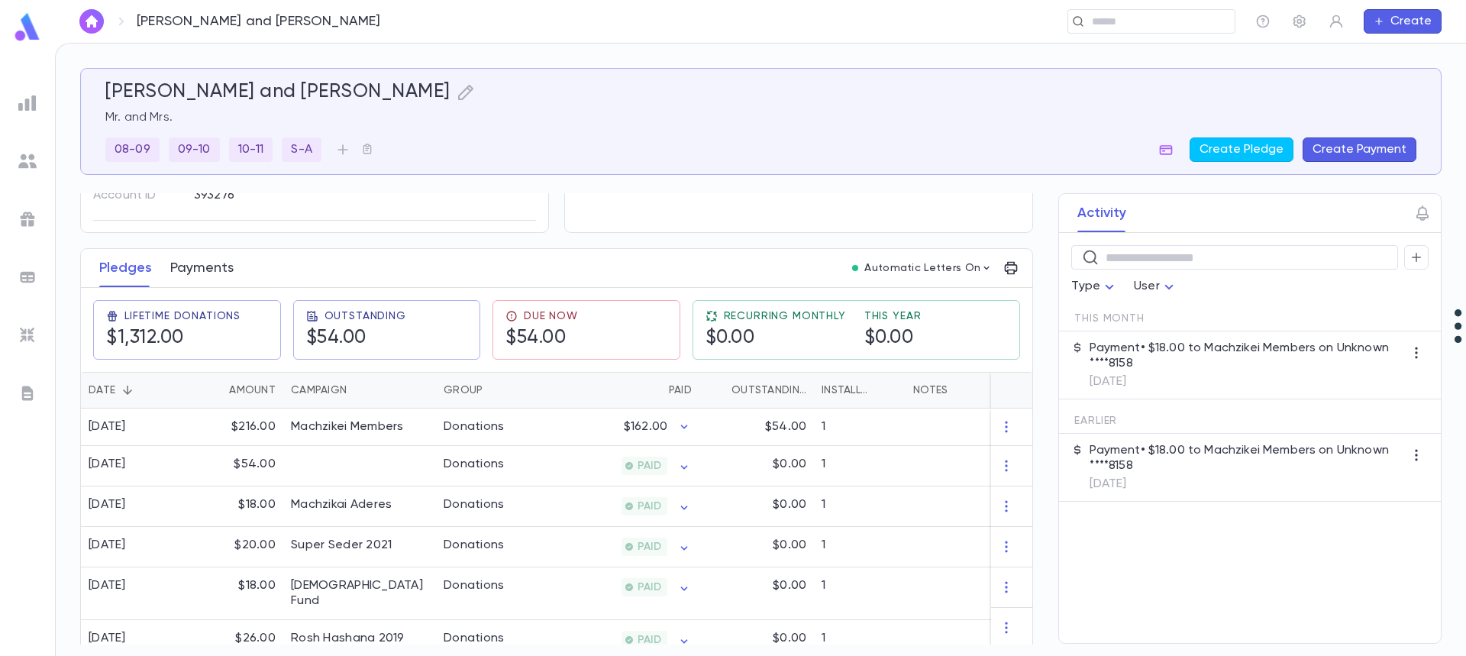
click at [199, 271] on button "Payments" at bounding box center [201, 268] width 63 height 38
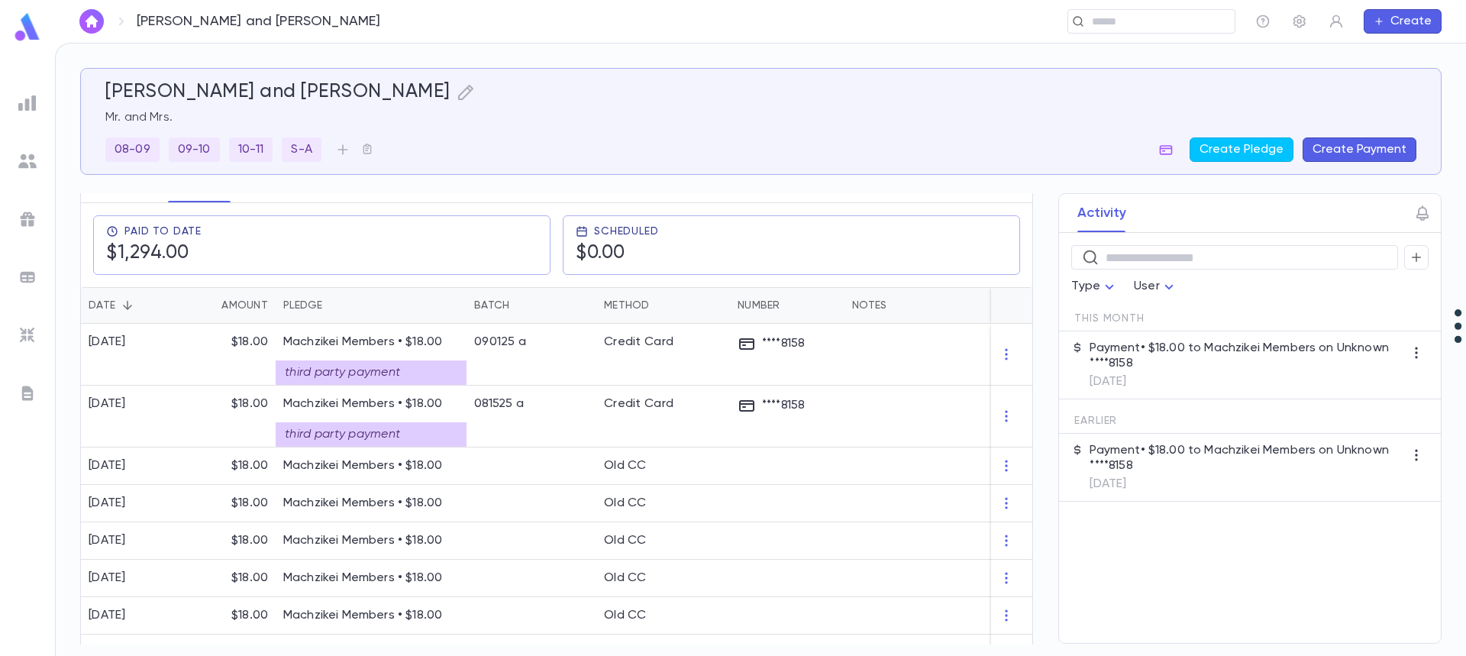
scroll to position [229, 0]
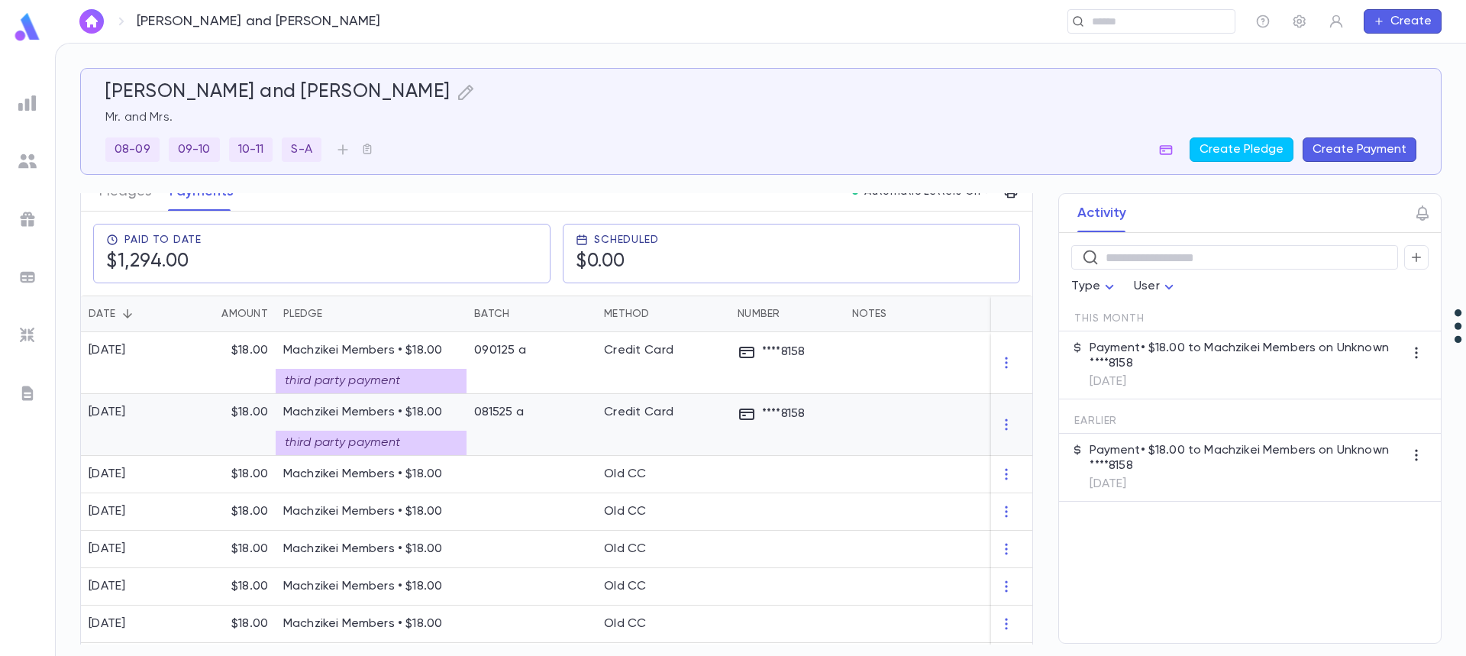
click at [368, 429] on div "third party payment" at bounding box center [371, 437] width 176 height 35
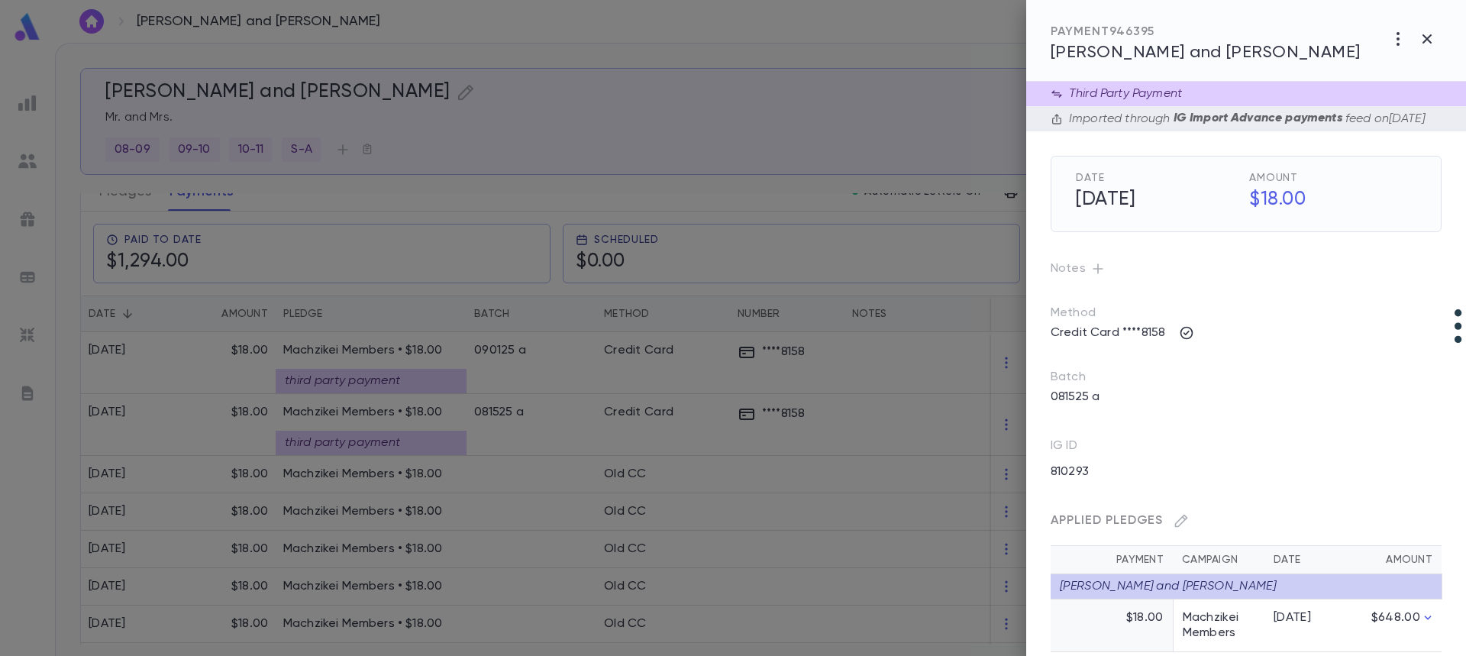
scroll to position [42, 0]
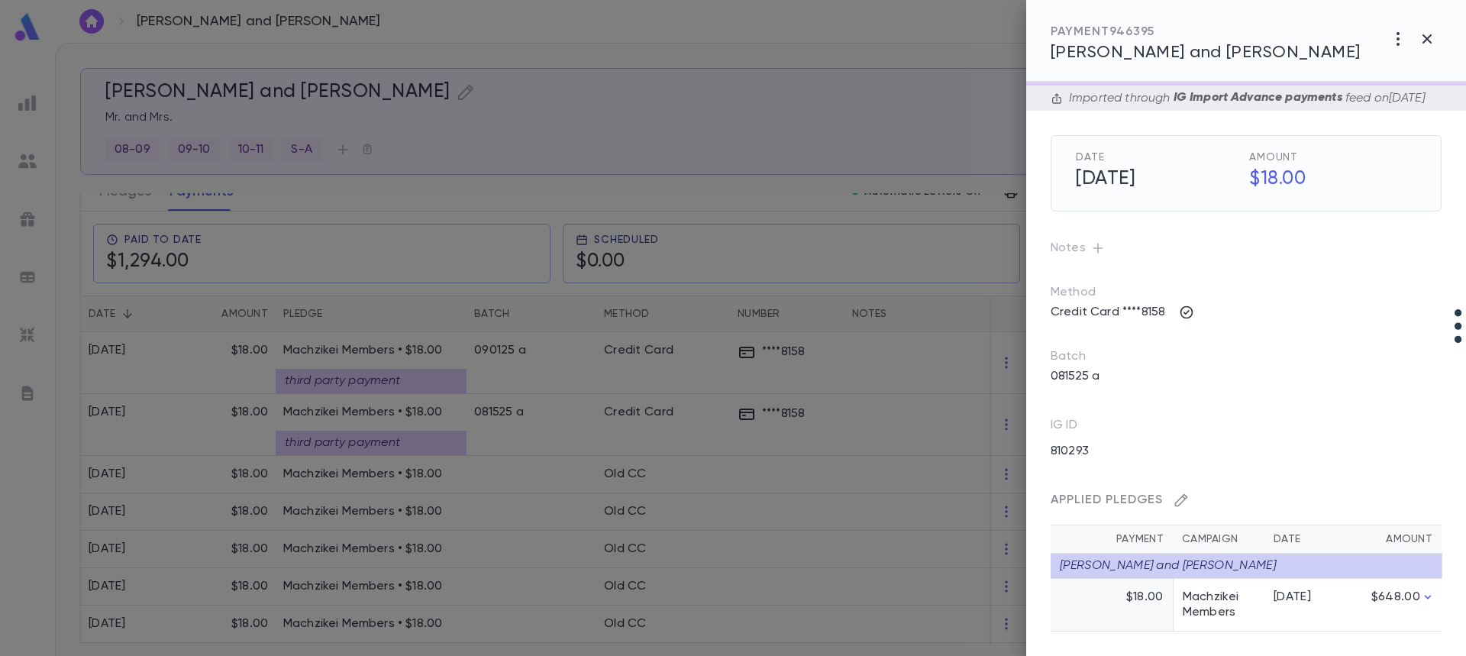
click at [1181, 495] on icon "button" at bounding box center [1180, 499] width 15 height 15
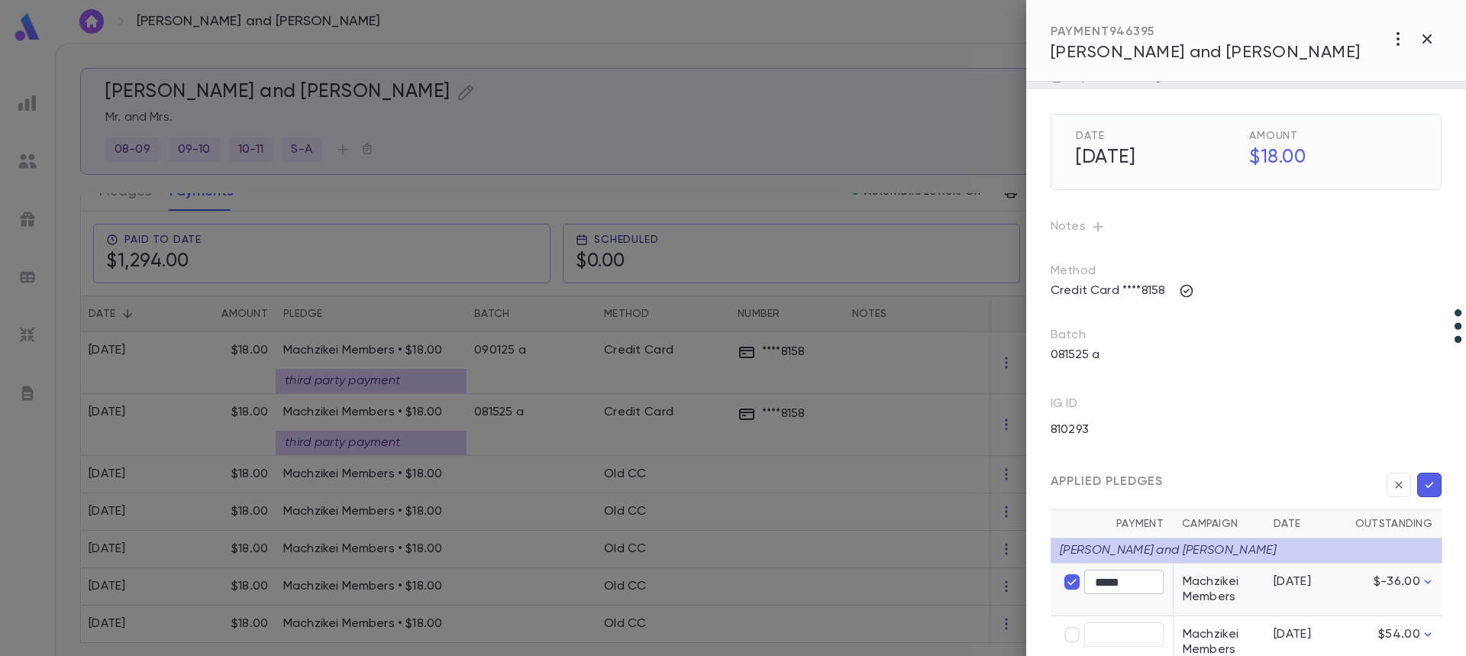
type input "****"
click at [1425, 488] on icon "button" at bounding box center [1429, 485] width 8 height 6
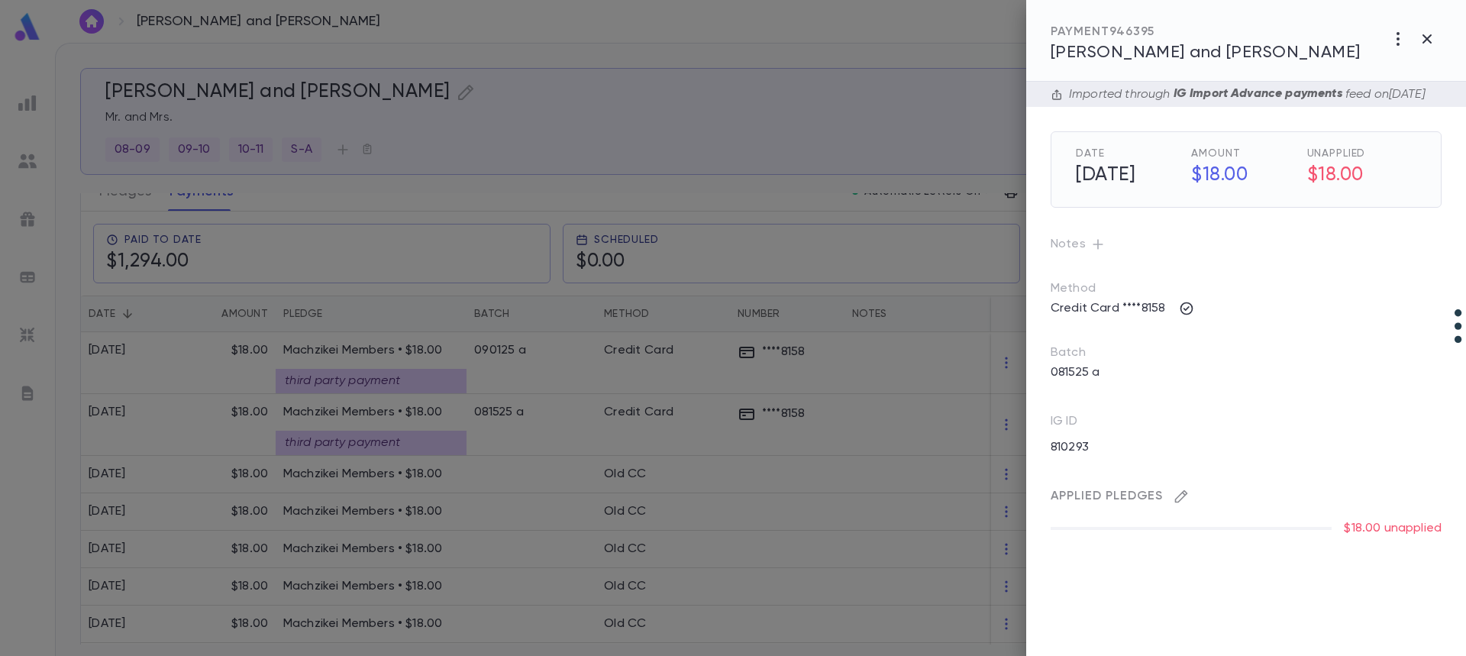
click at [1182, 503] on icon "button" at bounding box center [1181, 496] width 13 height 13
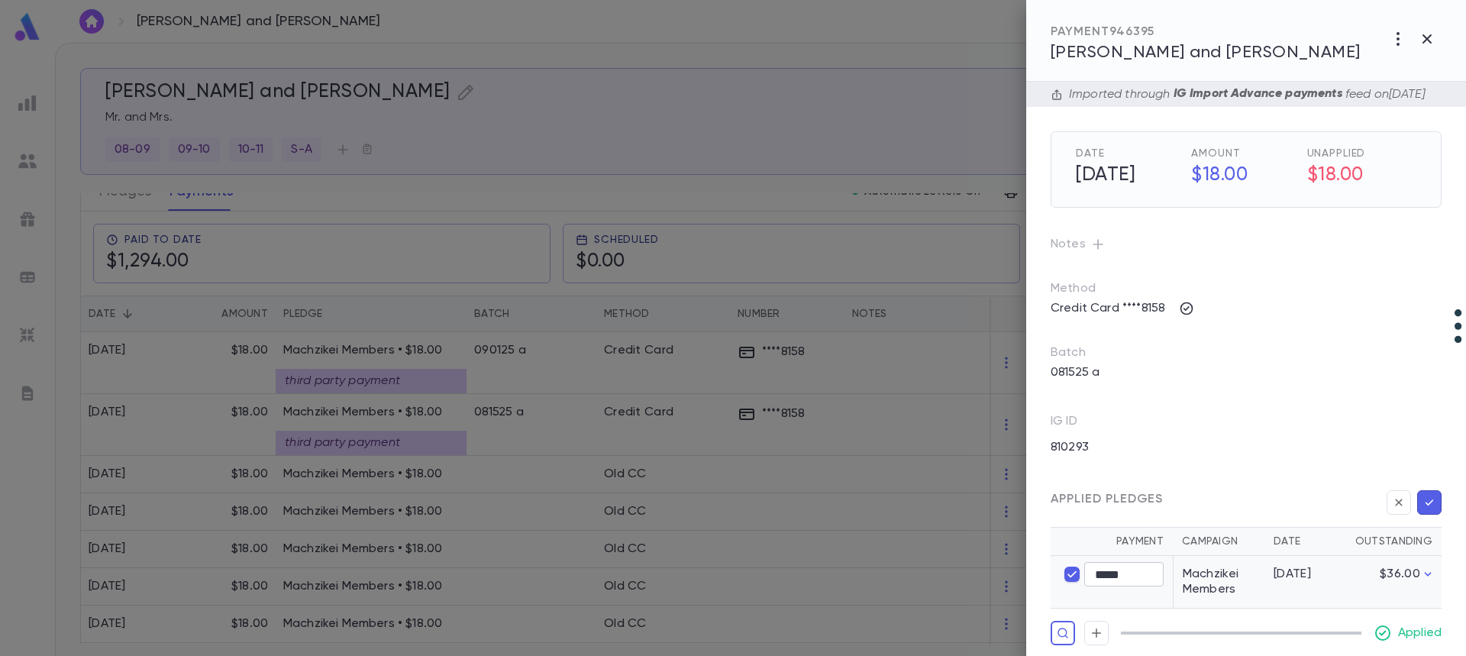
type input "*****"
click at [1425, 510] on icon "button" at bounding box center [1429, 502] width 14 height 15
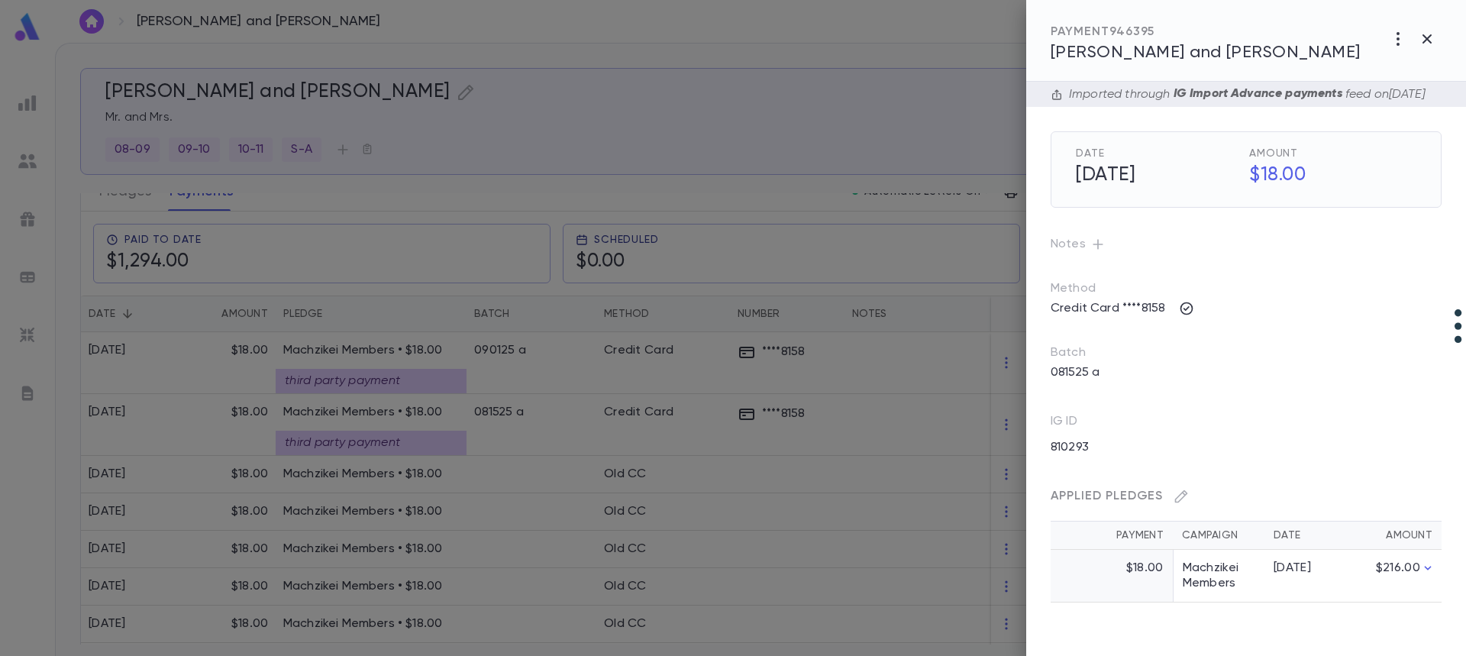
click at [436, 383] on div at bounding box center [733, 328] width 1466 height 656
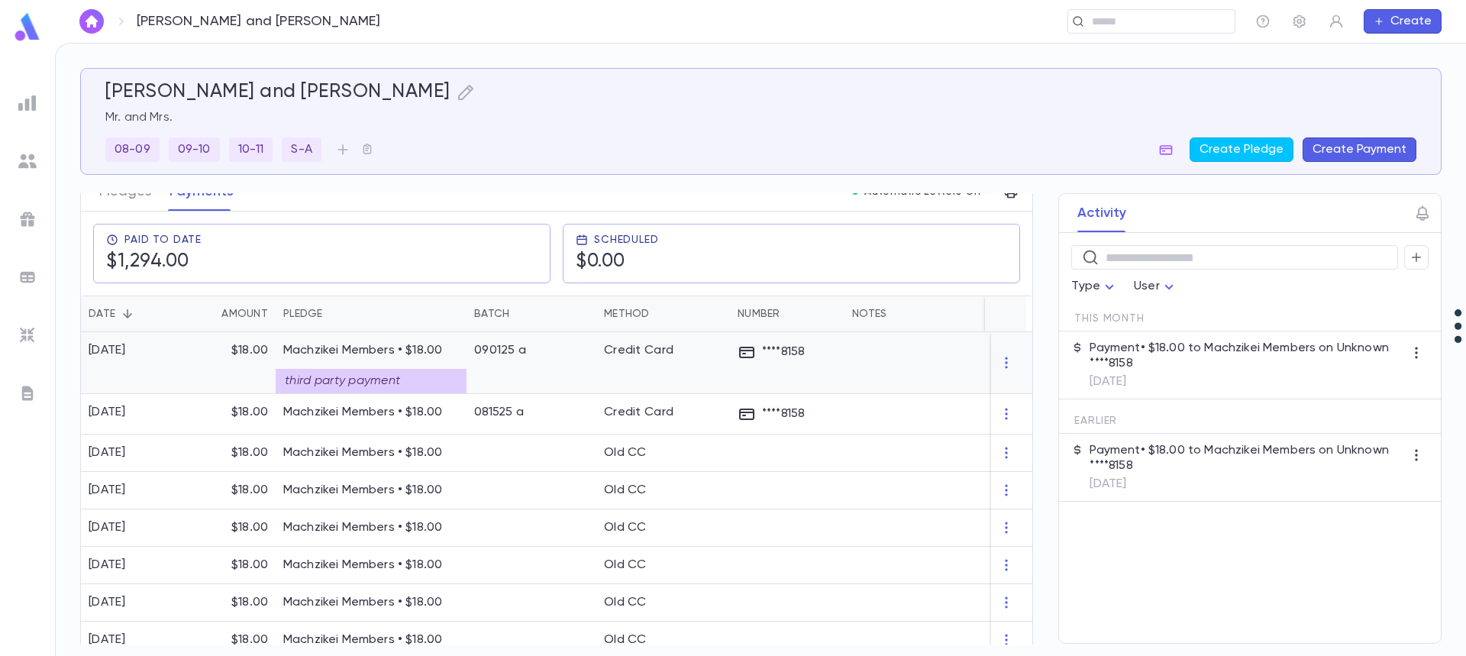
click at [435, 377] on div "third party payment" at bounding box center [371, 381] width 191 height 24
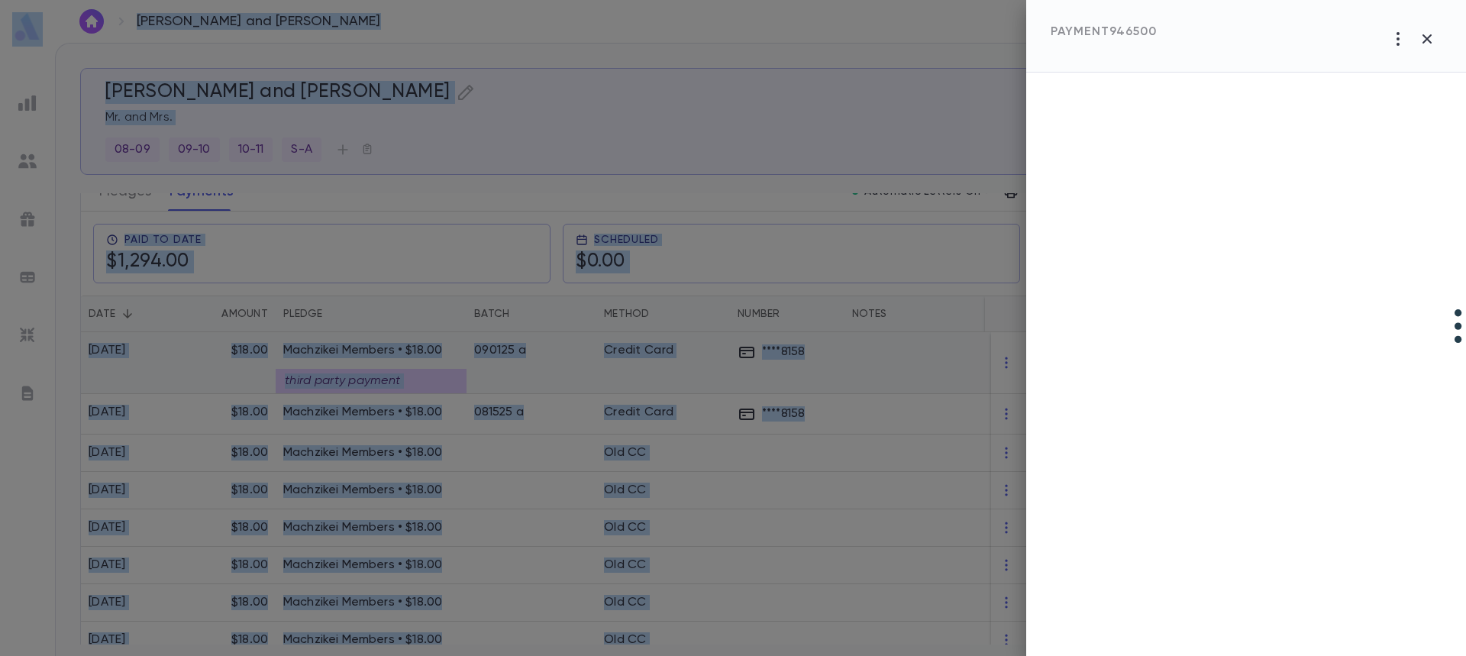
click at [435, 377] on div at bounding box center [733, 328] width 1466 height 656
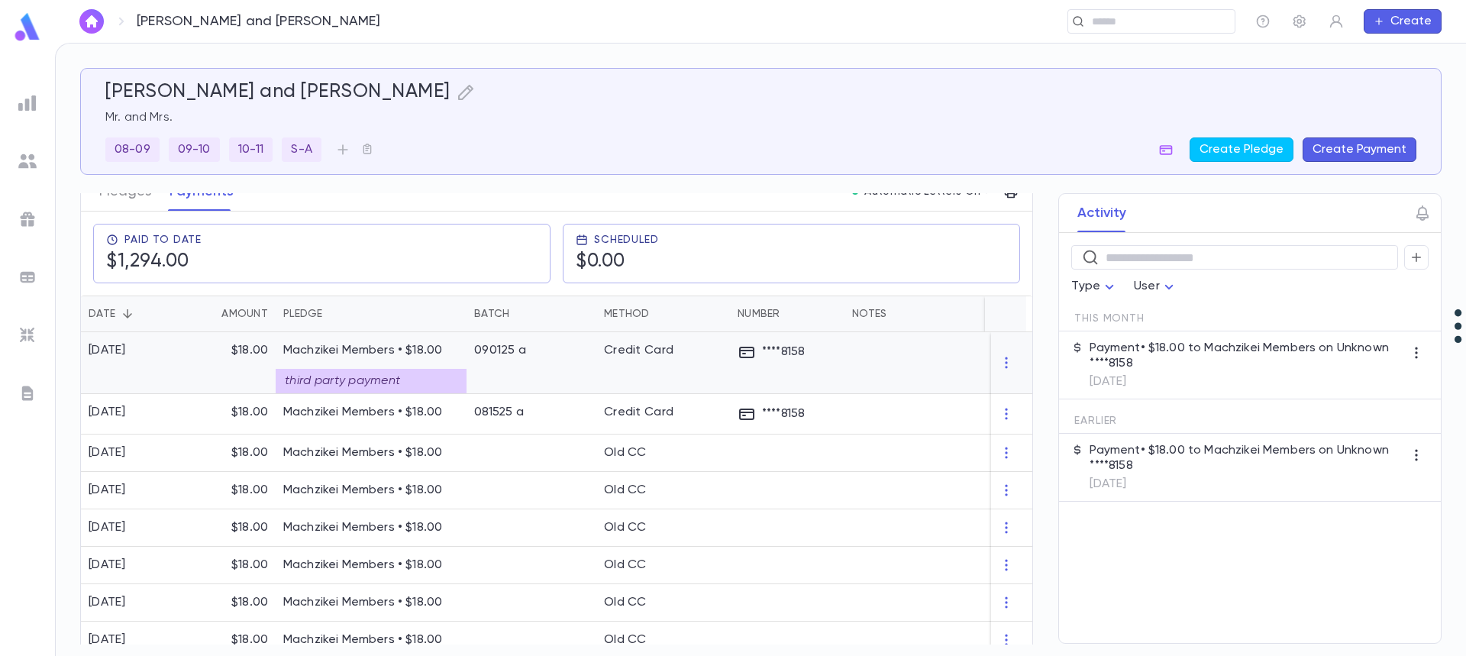
click at [564, 373] on div "090125 a" at bounding box center [531, 363] width 130 height 62
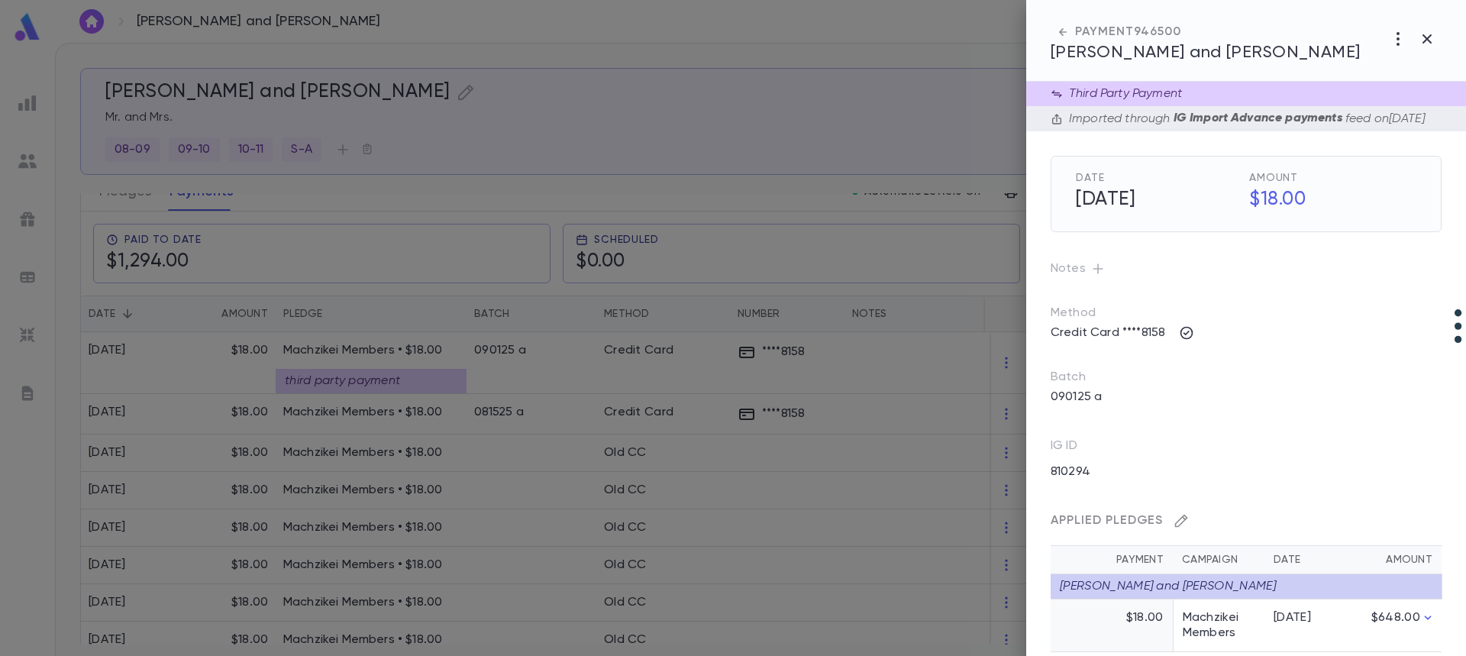
click at [1170, 533] on button "button" at bounding box center [1181, 520] width 24 height 24
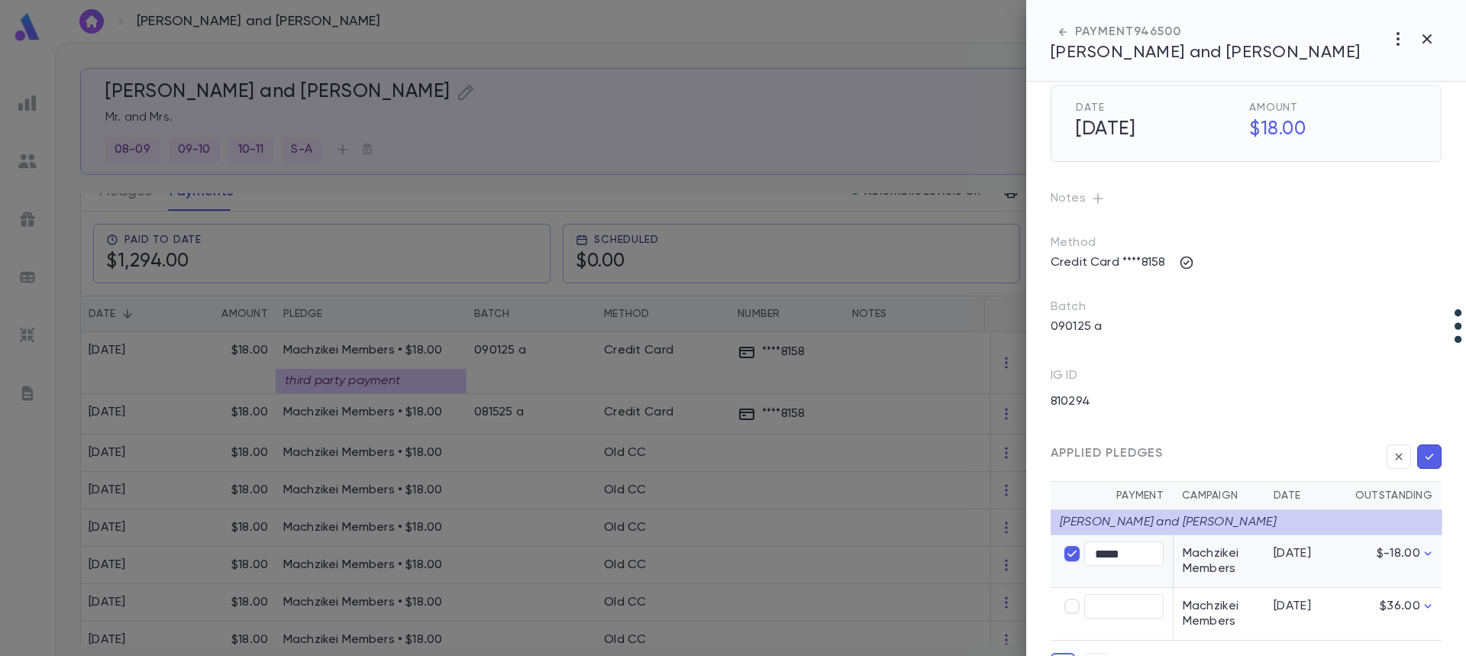
scroll to position [137, 0]
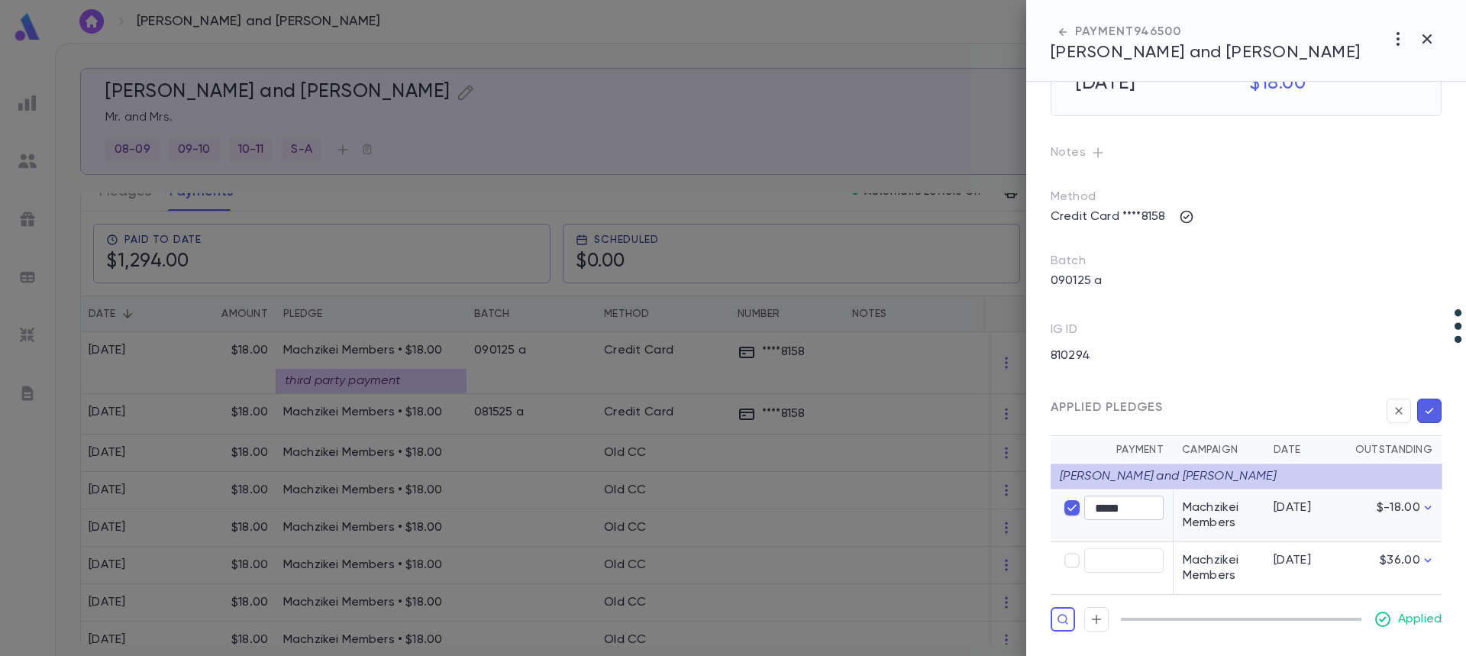
type input "****"
type input "*****"
click at [1426, 409] on icon "button" at bounding box center [1429, 410] width 14 height 15
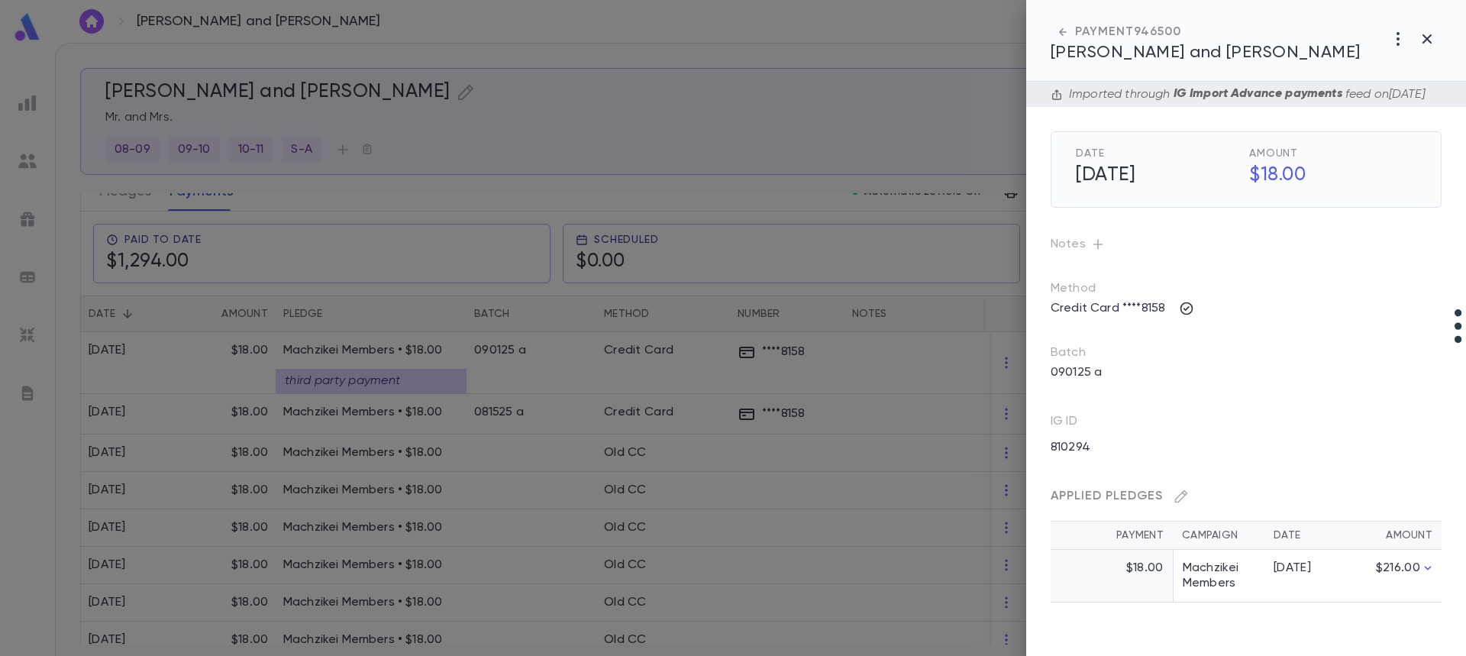
scroll to position [0, 0]
click at [515, 465] on div at bounding box center [733, 328] width 1466 height 656
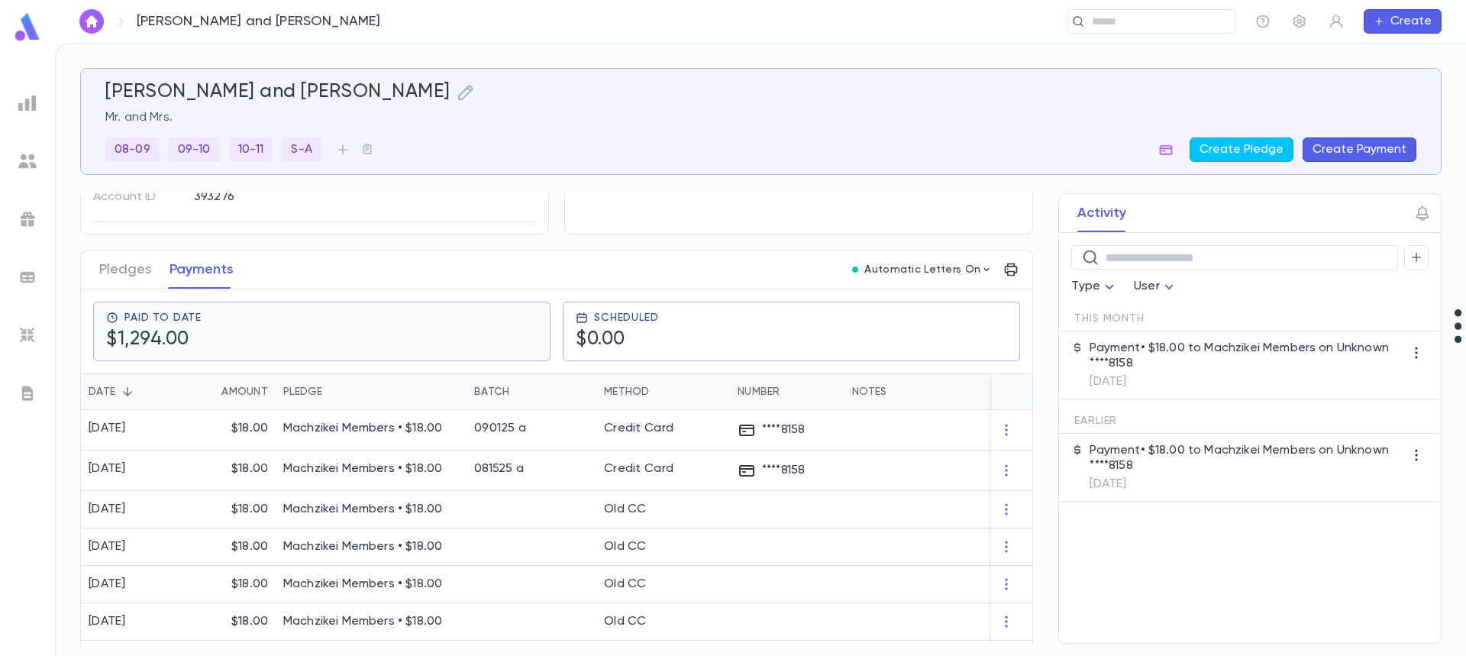
scroll to position [76, 0]
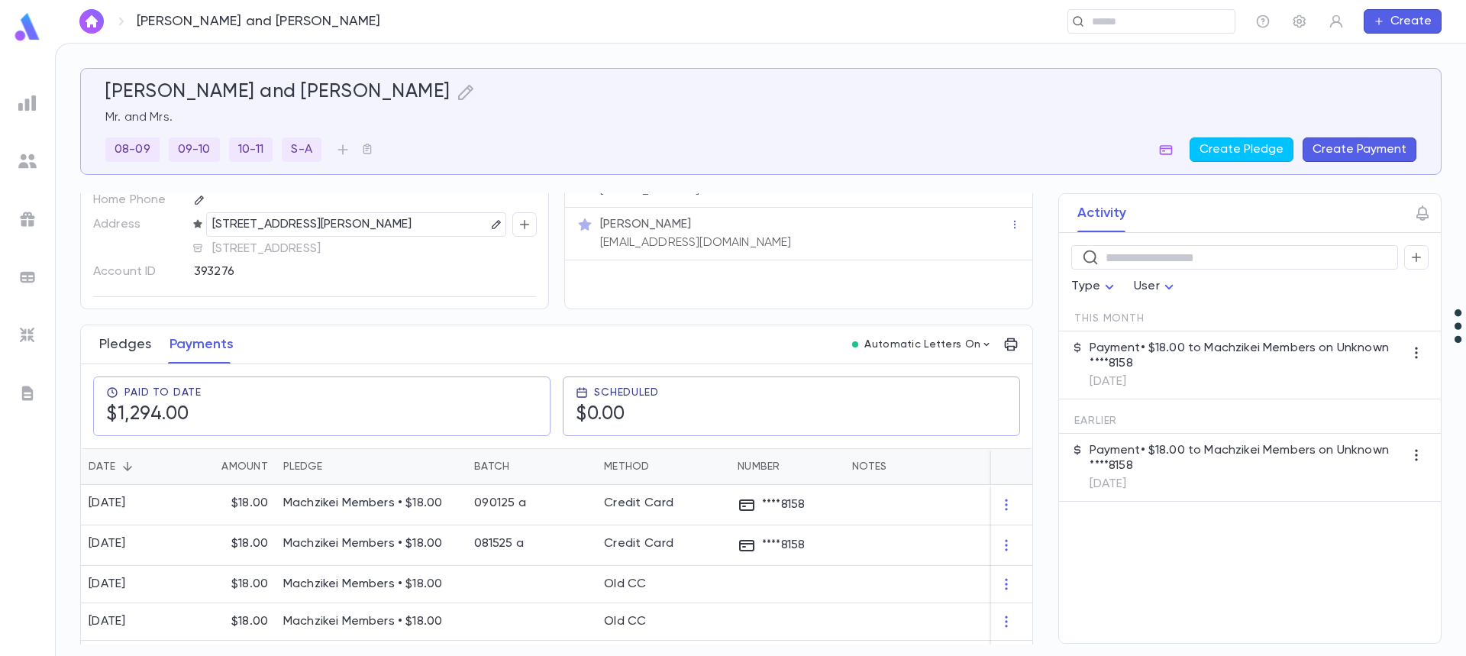
click at [120, 343] on button "Pledges" at bounding box center [125, 344] width 52 height 38
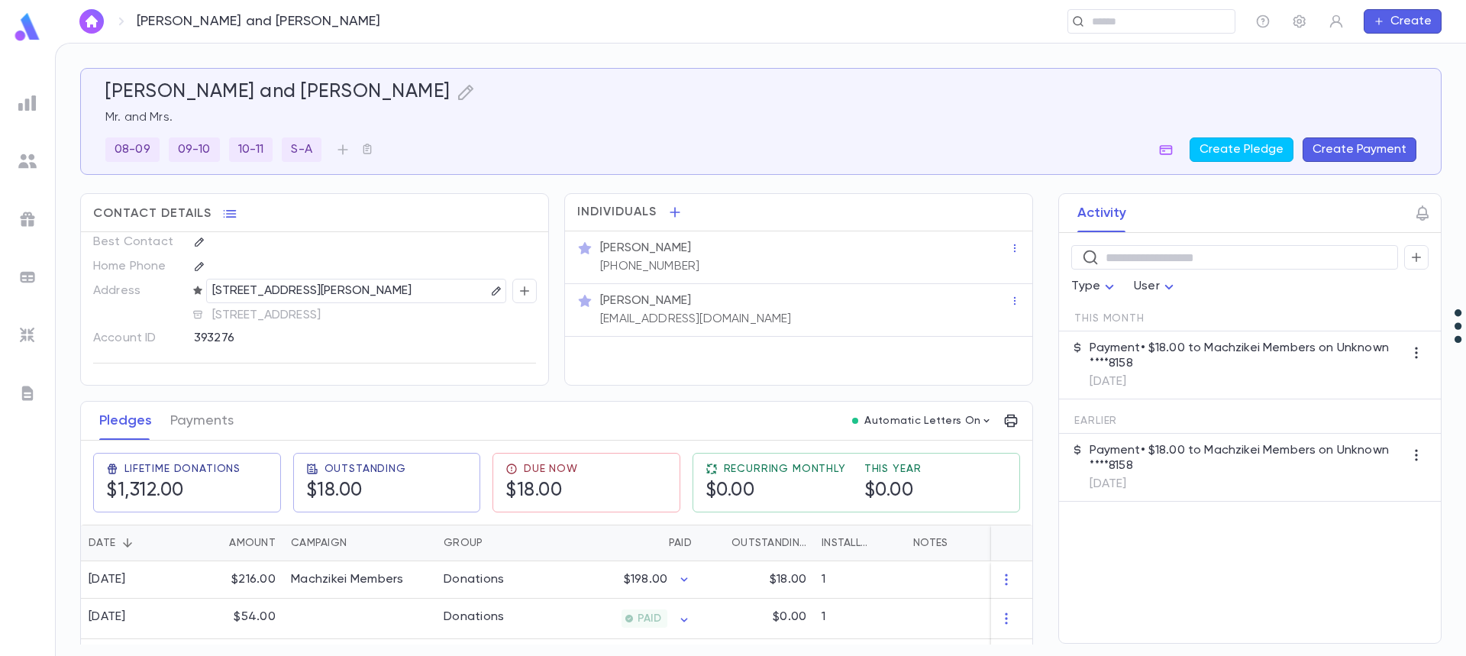
scroll to position [13, 0]
click at [197, 426] on button "Payments" at bounding box center [201, 421] width 63 height 38
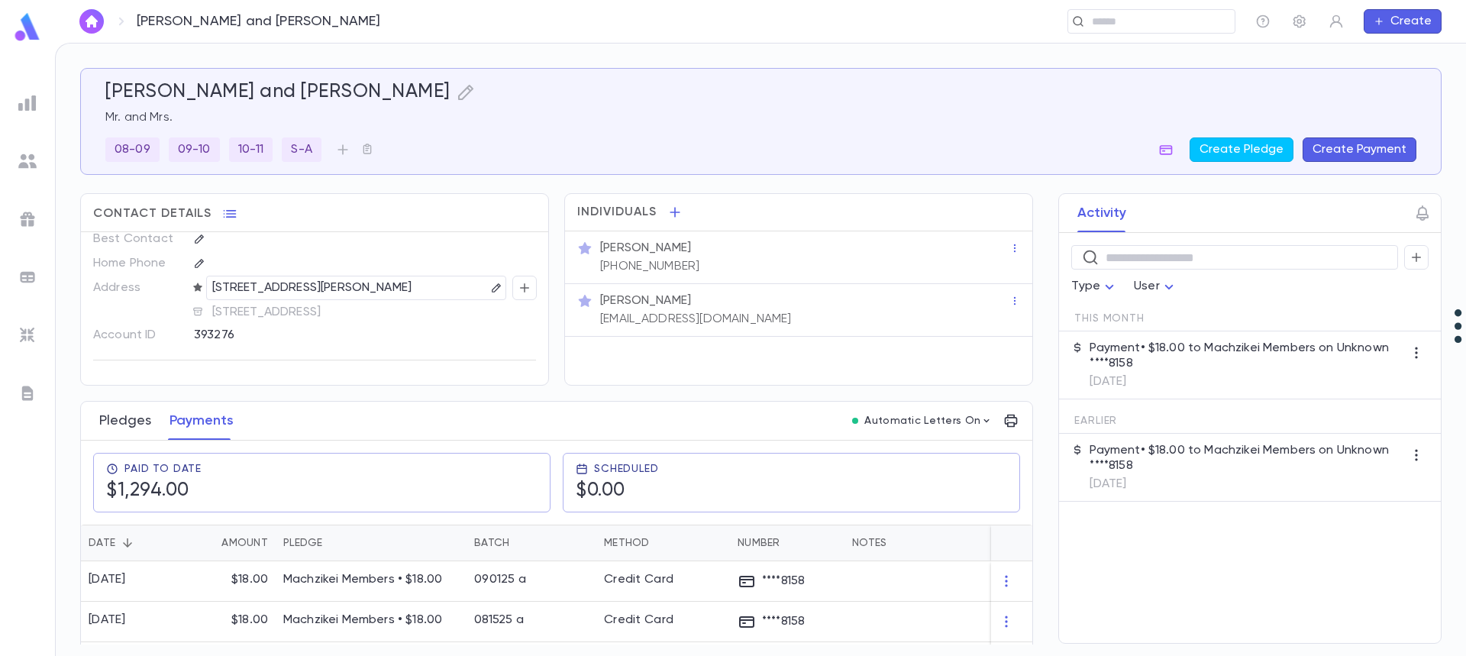
click at [137, 419] on button "Pledges" at bounding box center [125, 421] width 52 height 38
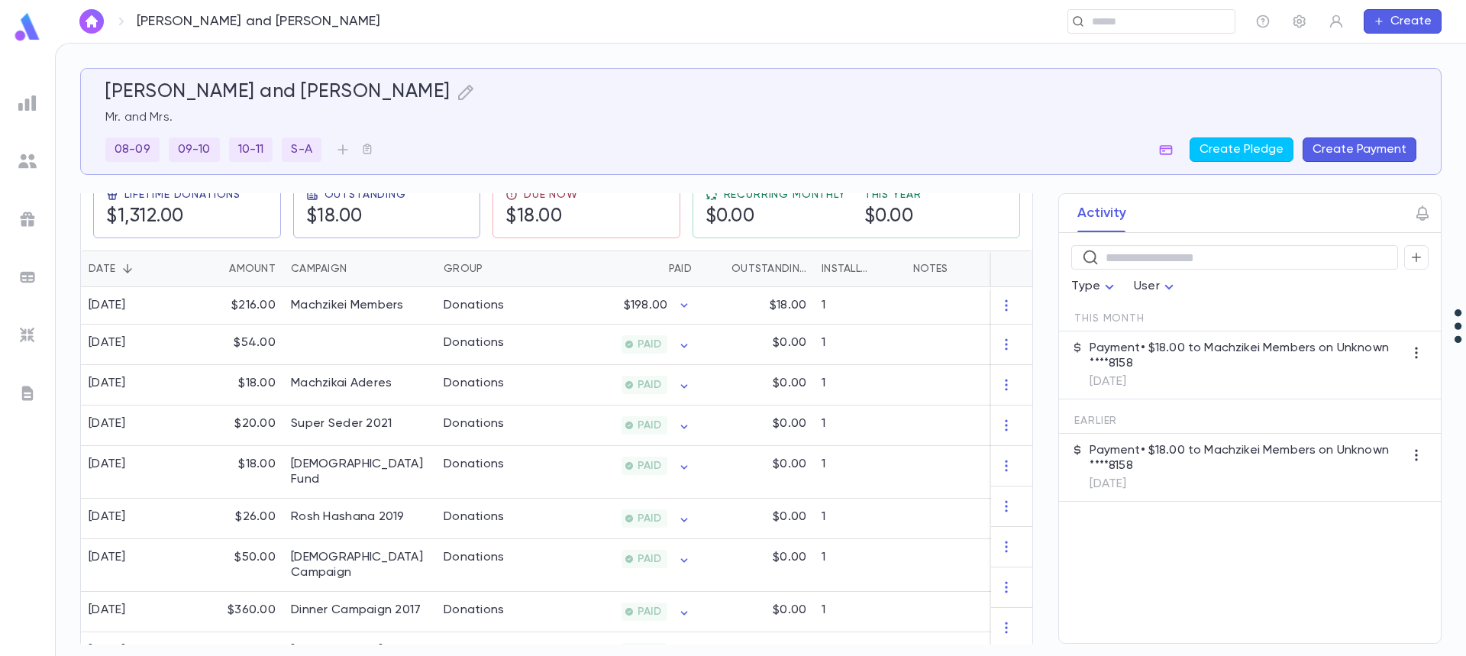
scroll to position [285, 0]
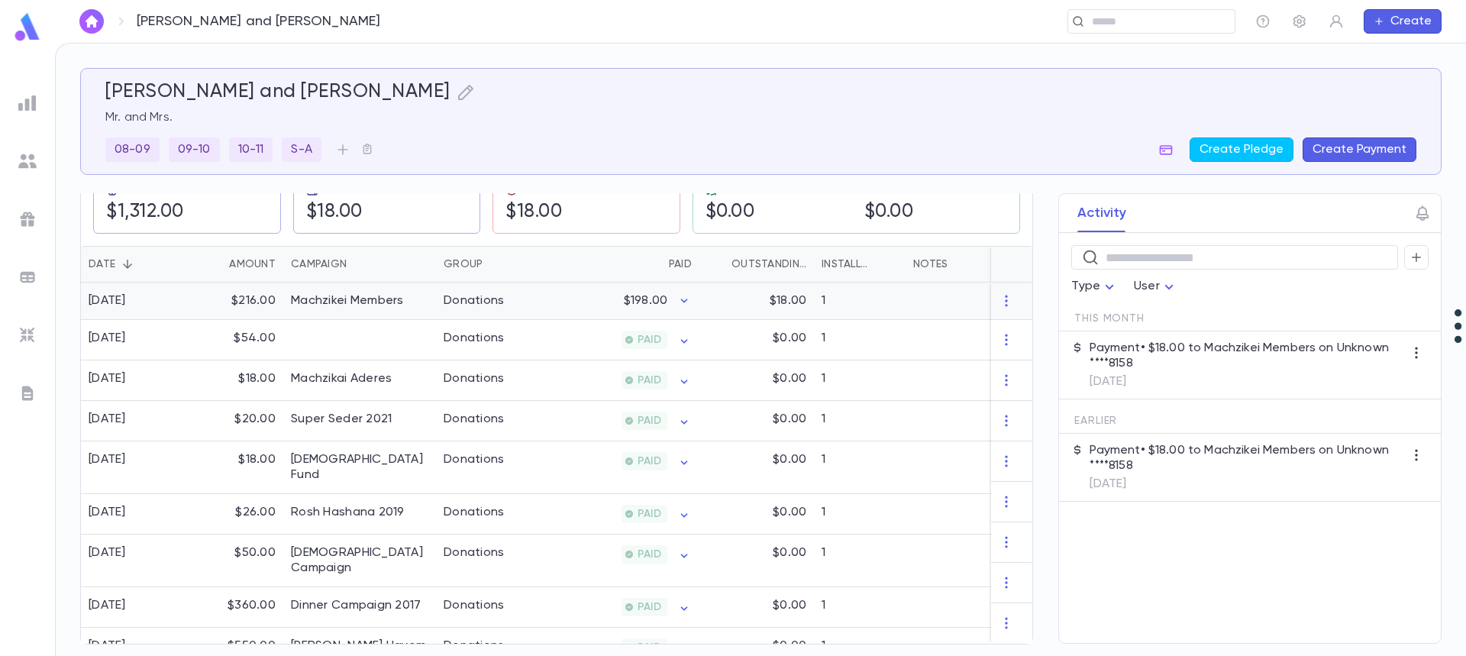
click at [638, 295] on p "$198.00" at bounding box center [646, 300] width 44 height 15
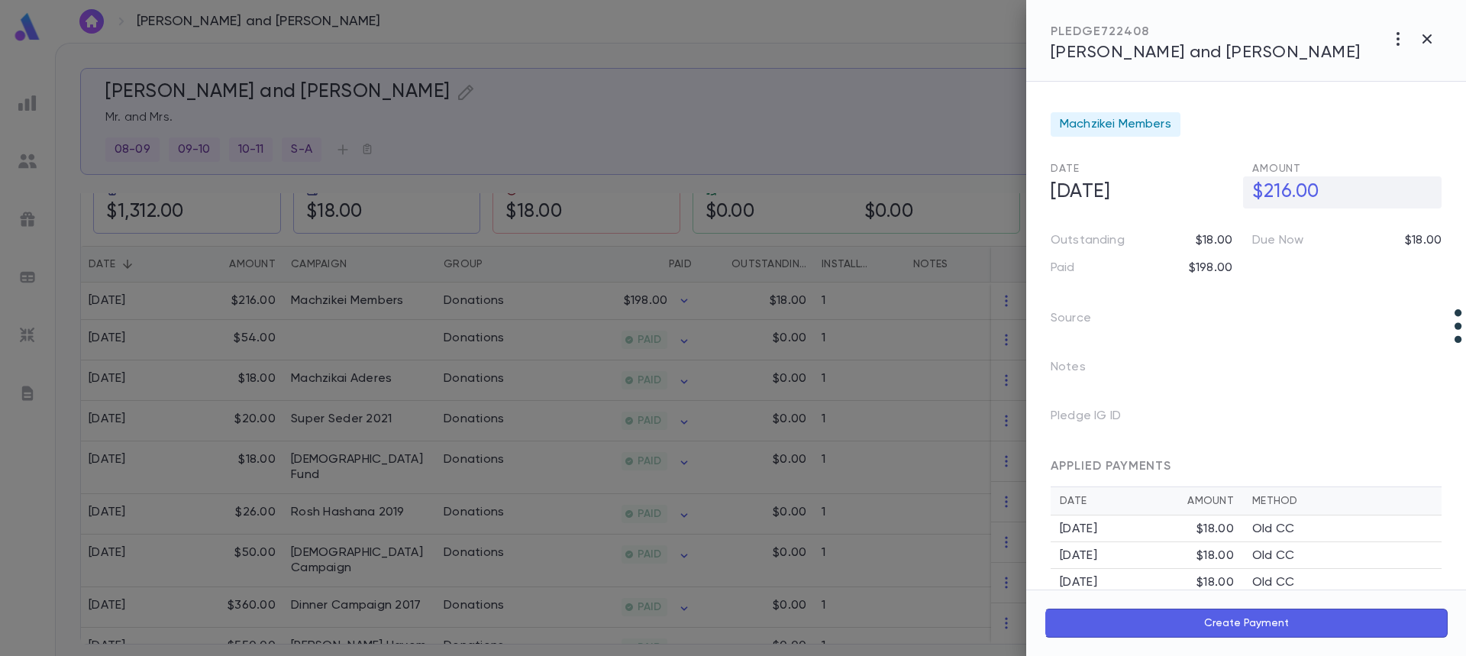
click at [1289, 192] on h5 "$216.00" at bounding box center [1342, 192] width 199 height 32
click at [1290, 197] on input "********" at bounding box center [1346, 192] width 189 height 30
click at [1290, 199] on input "********" at bounding box center [1346, 192] width 189 height 30
type input "********"
click at [1427, 224] on icon "button" at bounding box center [1429, 225] width 14 height 15
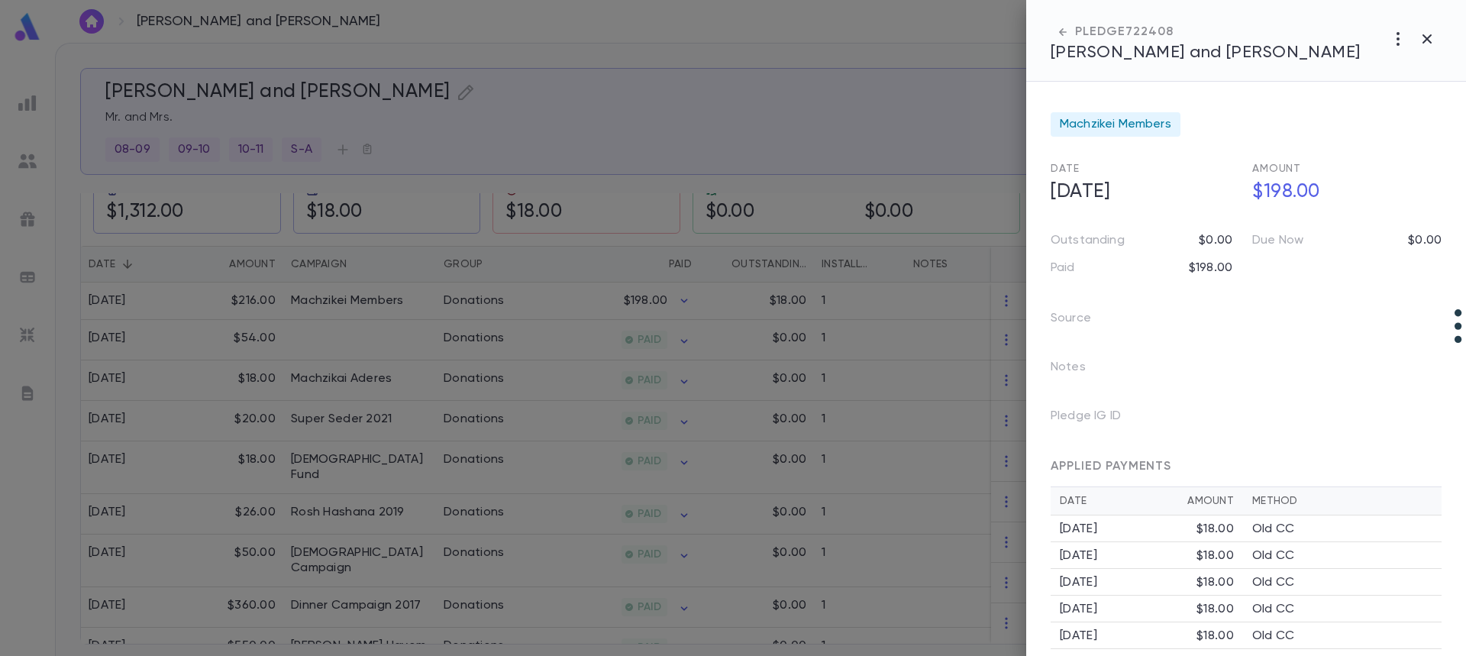
click at [417, 292] on div at bounding box center [733, 328] width 1466 height 656
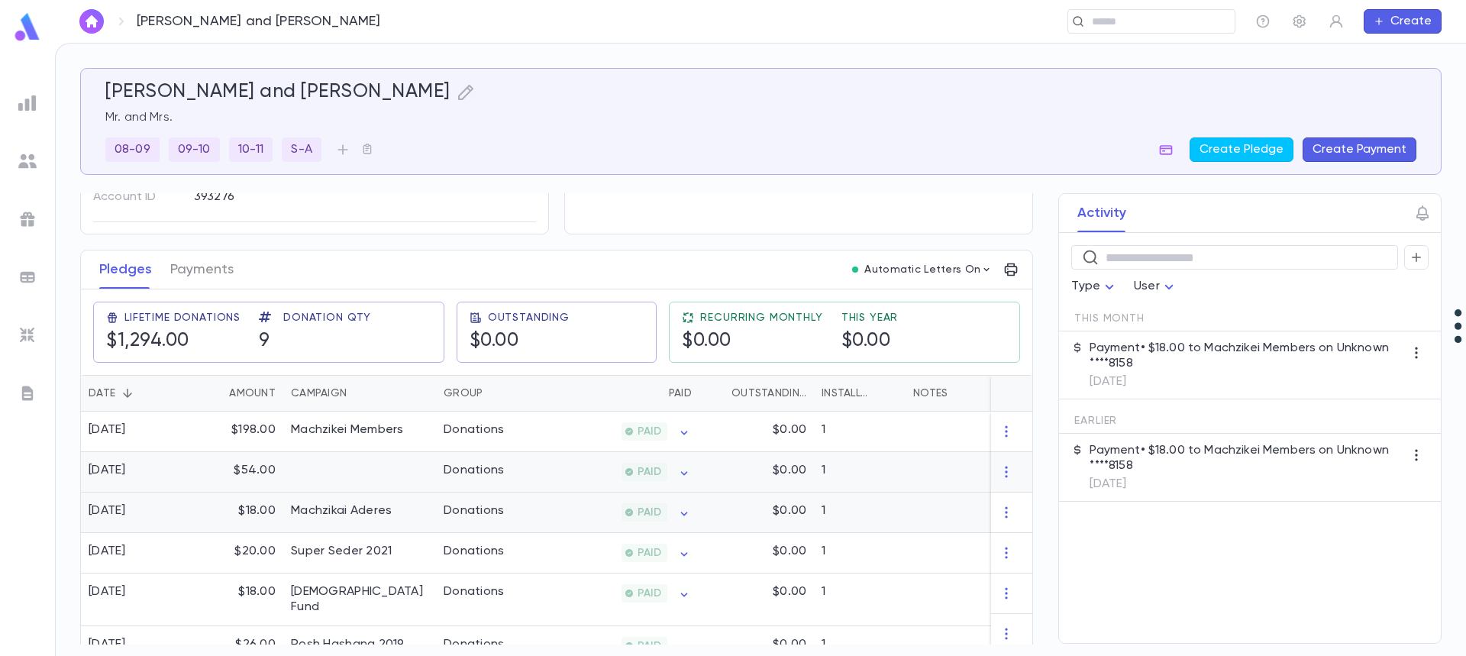
scroll to position [153, 0]
click at [210, 270] on button "Payments" at bounding box center [201, 268] width 63 height 38
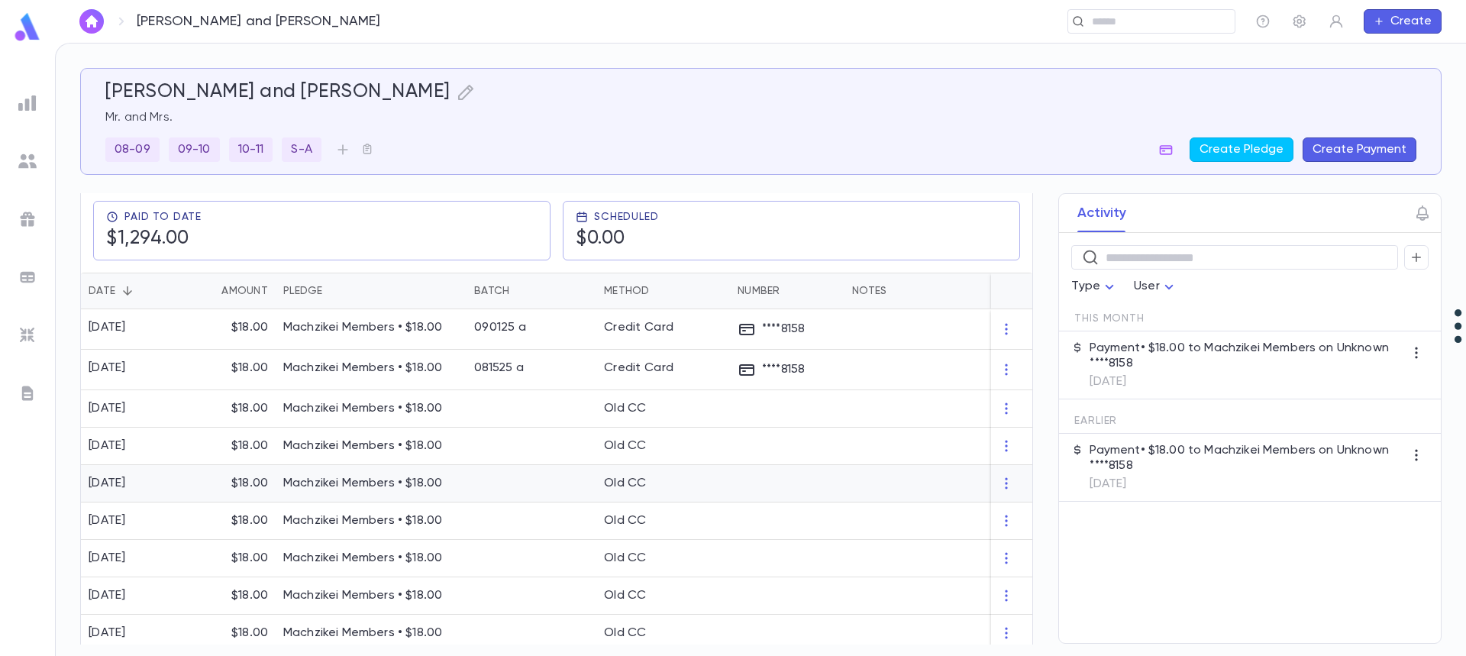
scroll to position [229, 0]
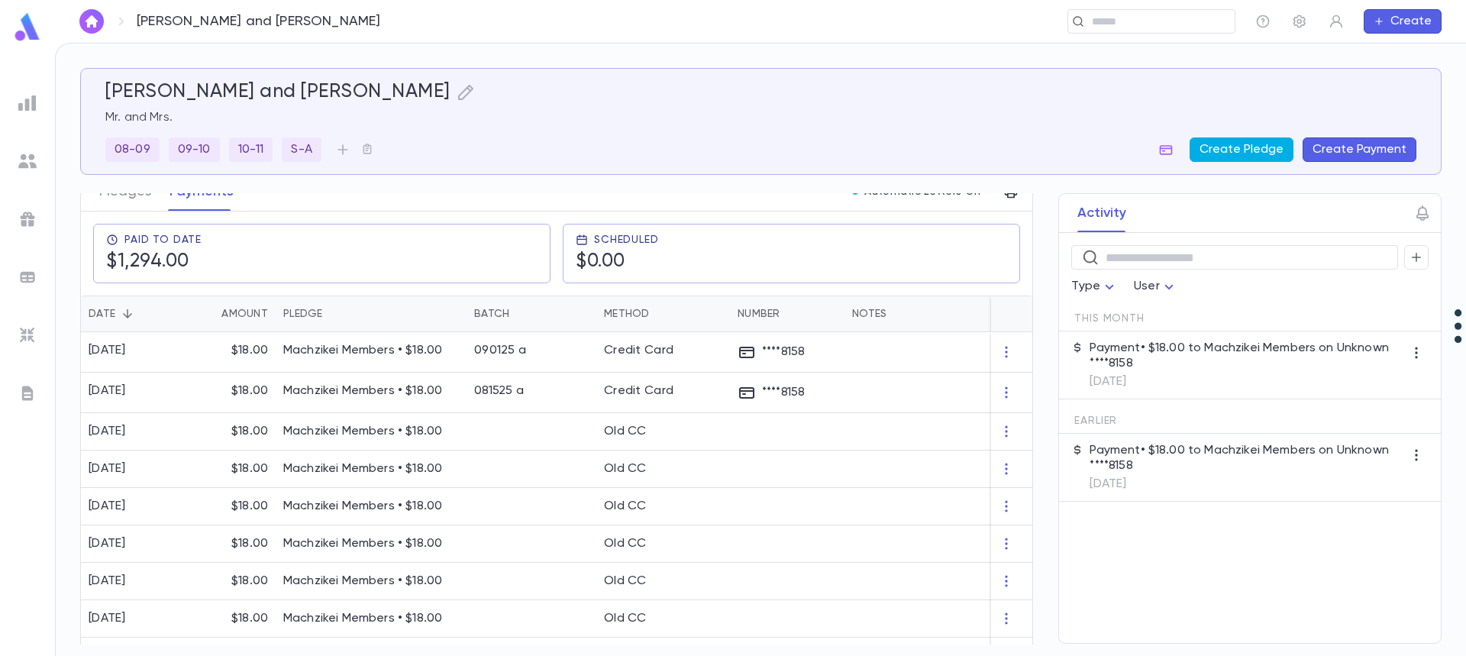
click at [1260, 146] on button "Create Pledge" at bounding box center [1241, 149] width 104 height 24
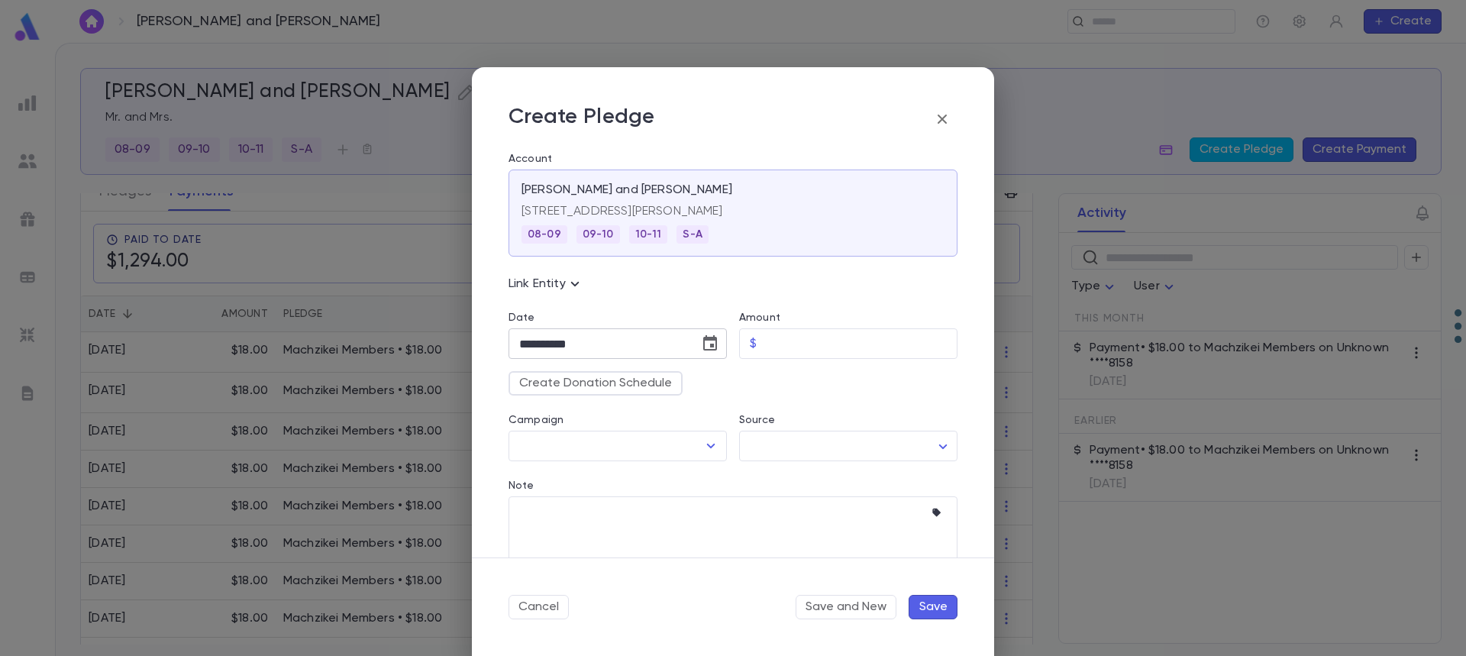
click at [706, 350] on icon "Choose date, selected date is Sep 30, 2025" at bounding box center [710, 342] width 14 height 15
click at [701, 380] on icon "Next month" at bounding box center [698, 382] width 18 height 18
click at [599, 447] on button "1" at bounding box center [596, 445] width 27 height 27
type input "**********"
click at [774, 350] on input "Amount" at bounding box center [860, 344] width 195 height 30
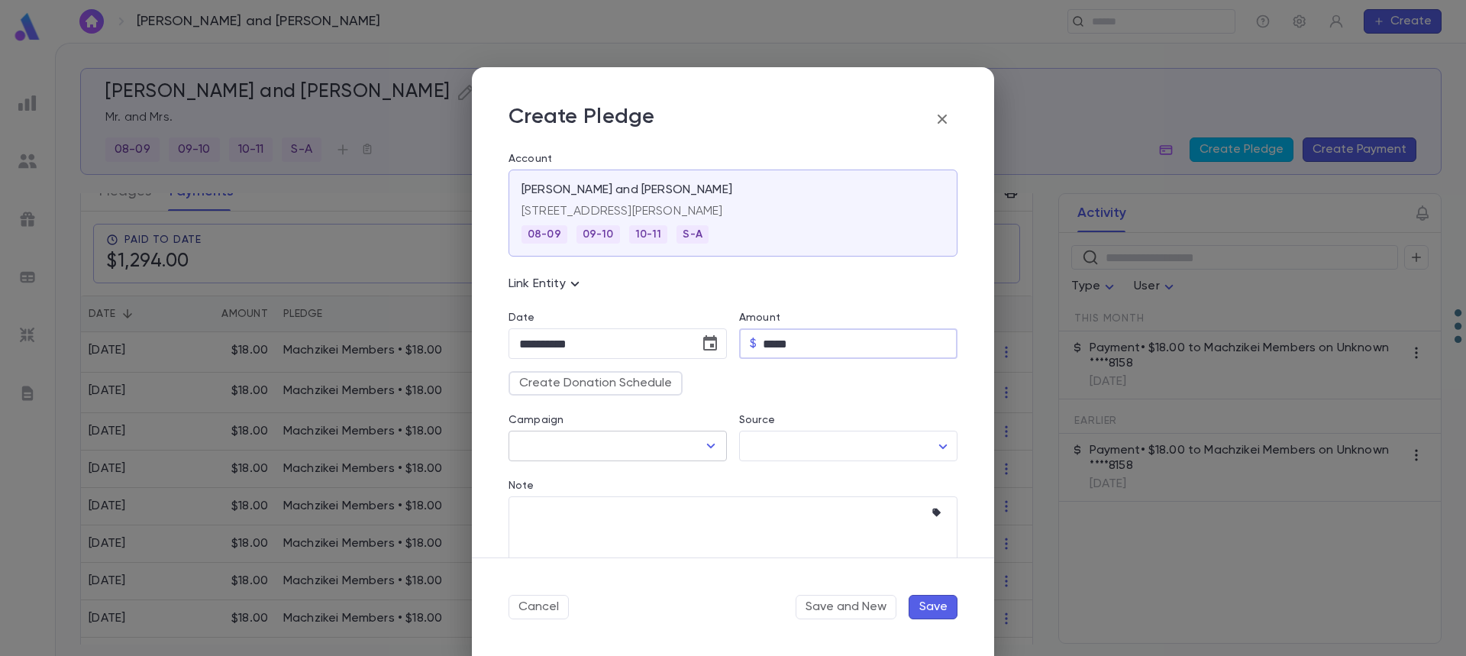
type input "*****"
click at [583, 444] on input "Campaign" at bounding box center [606, 445] width 182 height 29
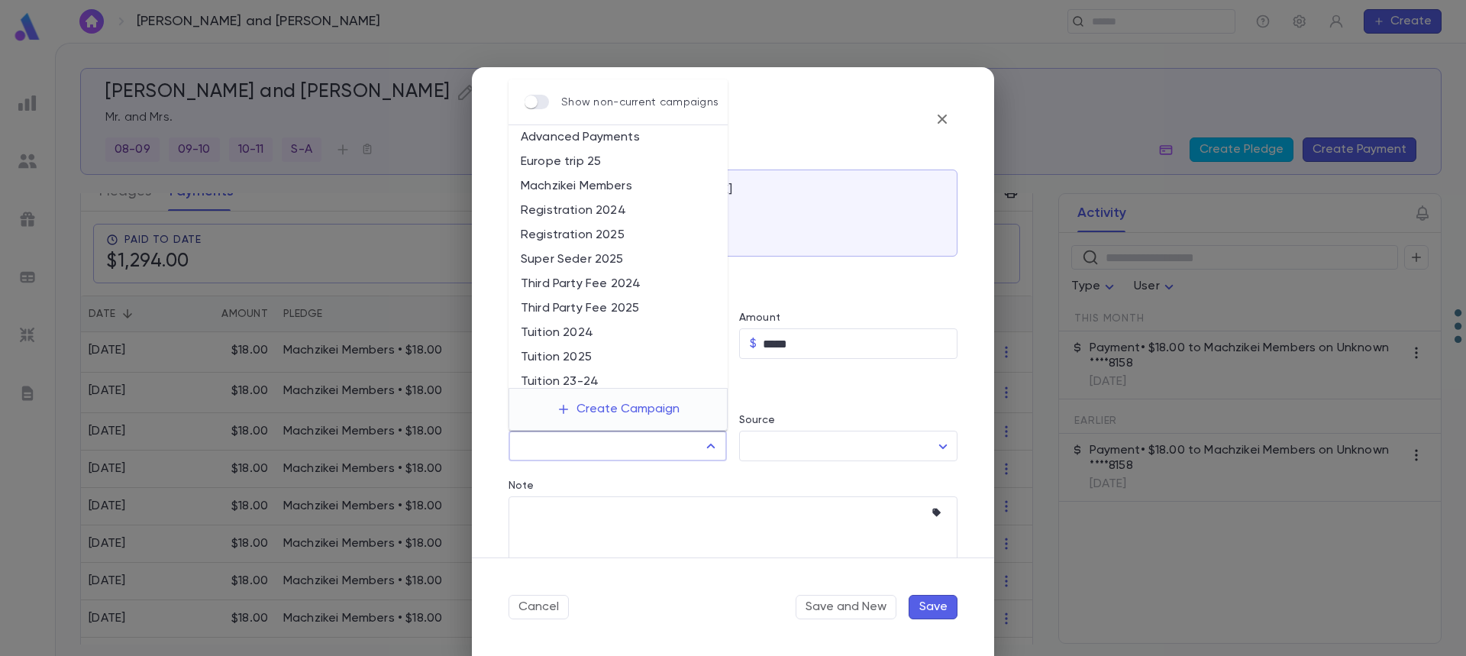
click at [575, 182] on li "Machzikei Members" at bounding box center [617, 186] width 219 height 24
type input "**********"
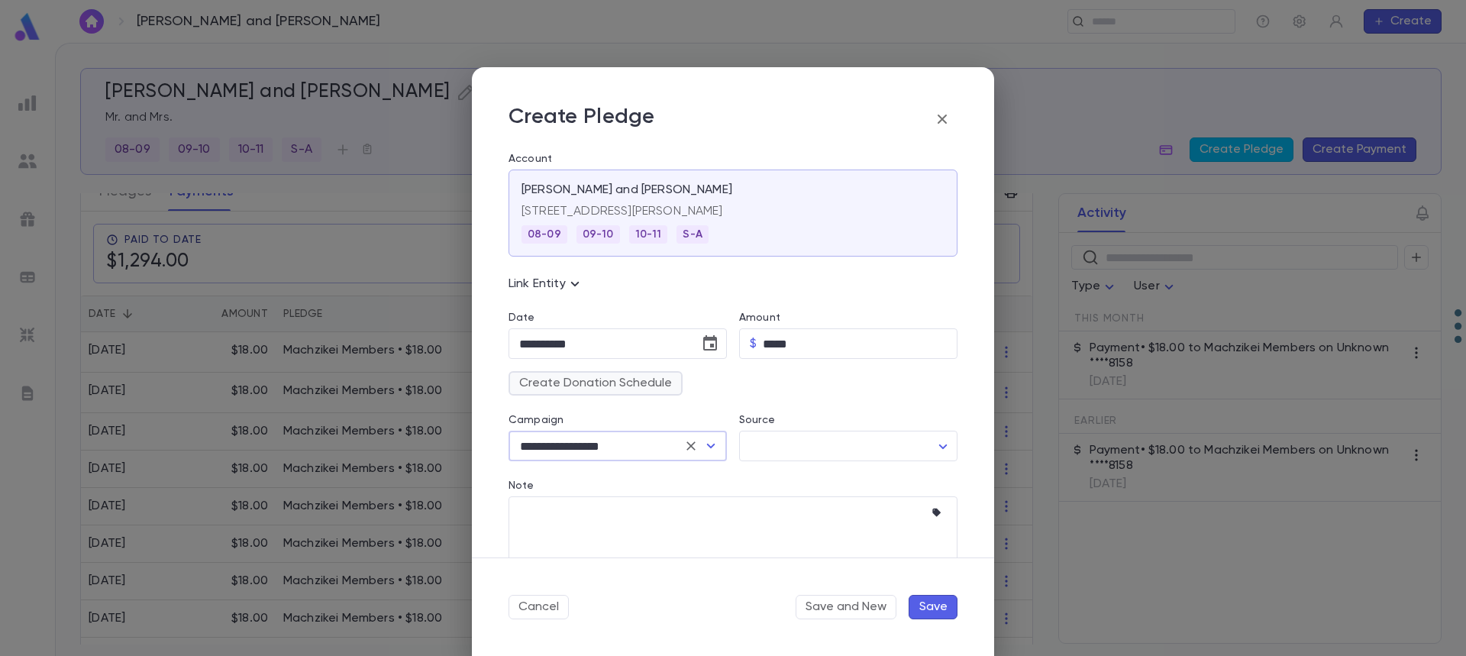
click at [647, 379] on button "Create Donation Schedule" at bounding box center [595, 383] width 174 height 24
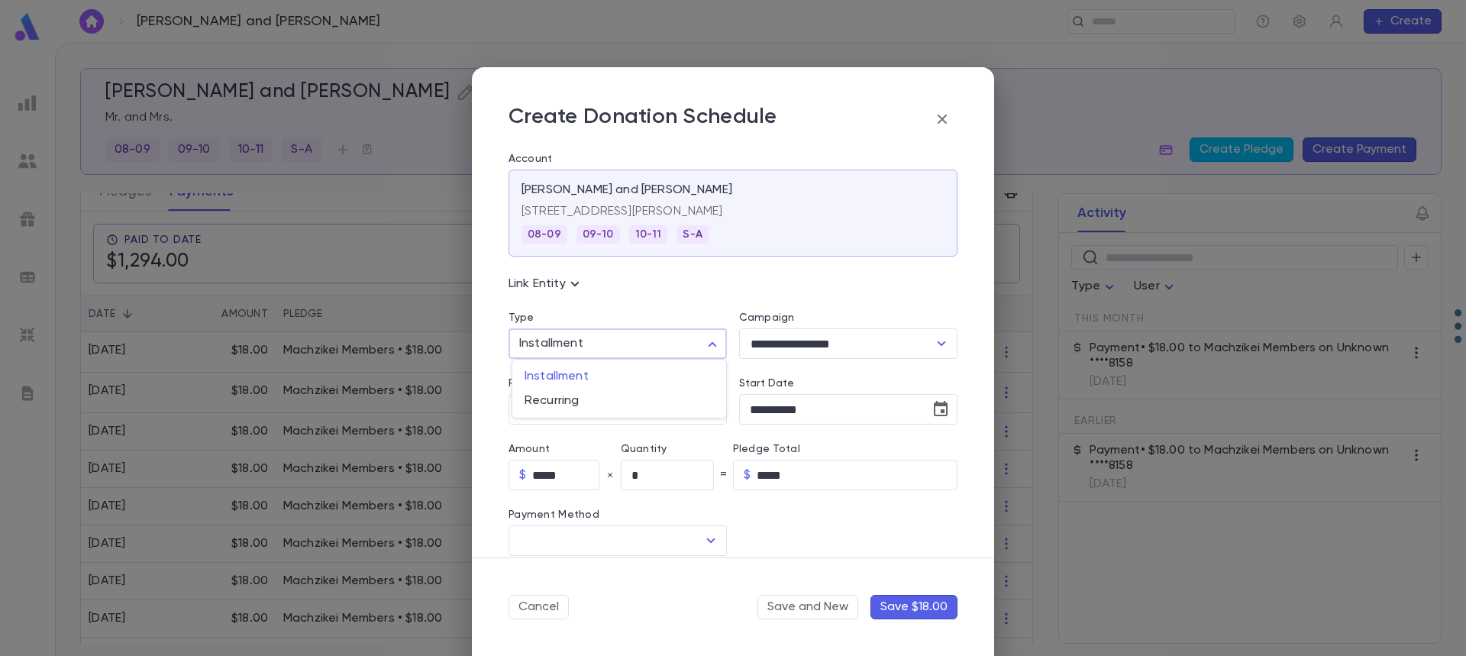
click at [641, 343] on body "Friedman, Pinchas and Dina ​ Create Friedman, Pinchas and Dina Mr. and Mrs. 08-…" at bounding box center [733, 349] width 1466 height 613
click at [642, 407] on span "Recurring" at bounding box center [619, 400] width 189 height 15
type input "*********"
click at [634, 544] on input "Method" at bounding box center [606, 540] width 182 height 29
click at [623, 600] on li "Credit Card" at bounding box center [615, 598] width 215 height 24
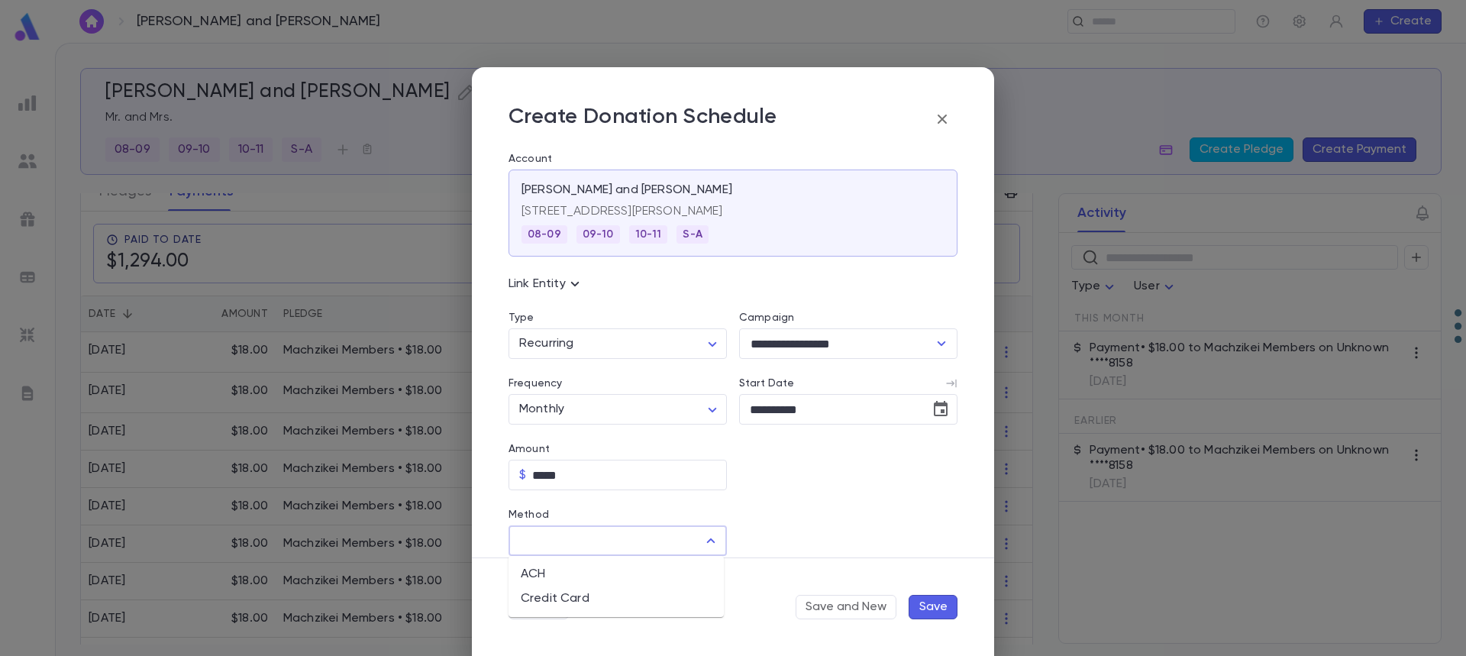
type input "**********"
click at [784, 534] on input "Credit Card" at bounding box center [835, 541] width 193 height 30
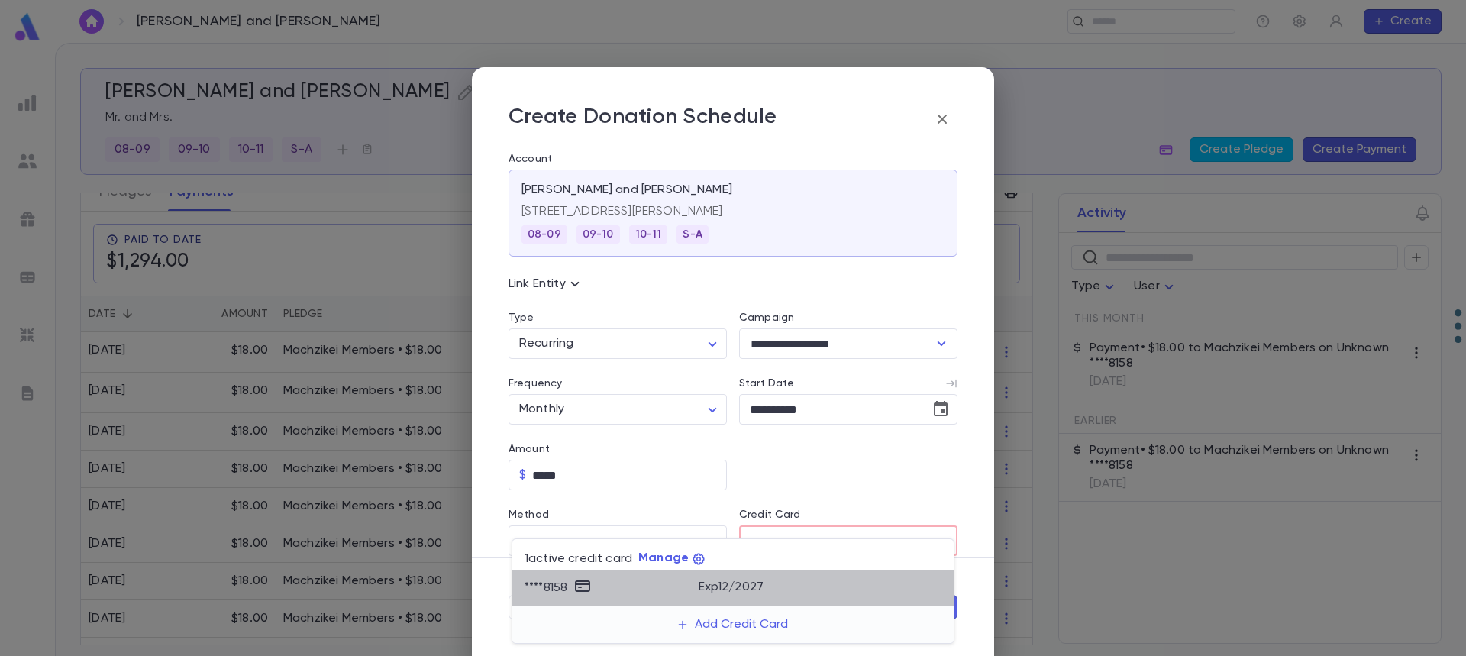
click at [702, 587] on p "Exp 12 / 2027" at bounding box center [732, 586] width 66 height 15
type input "********"
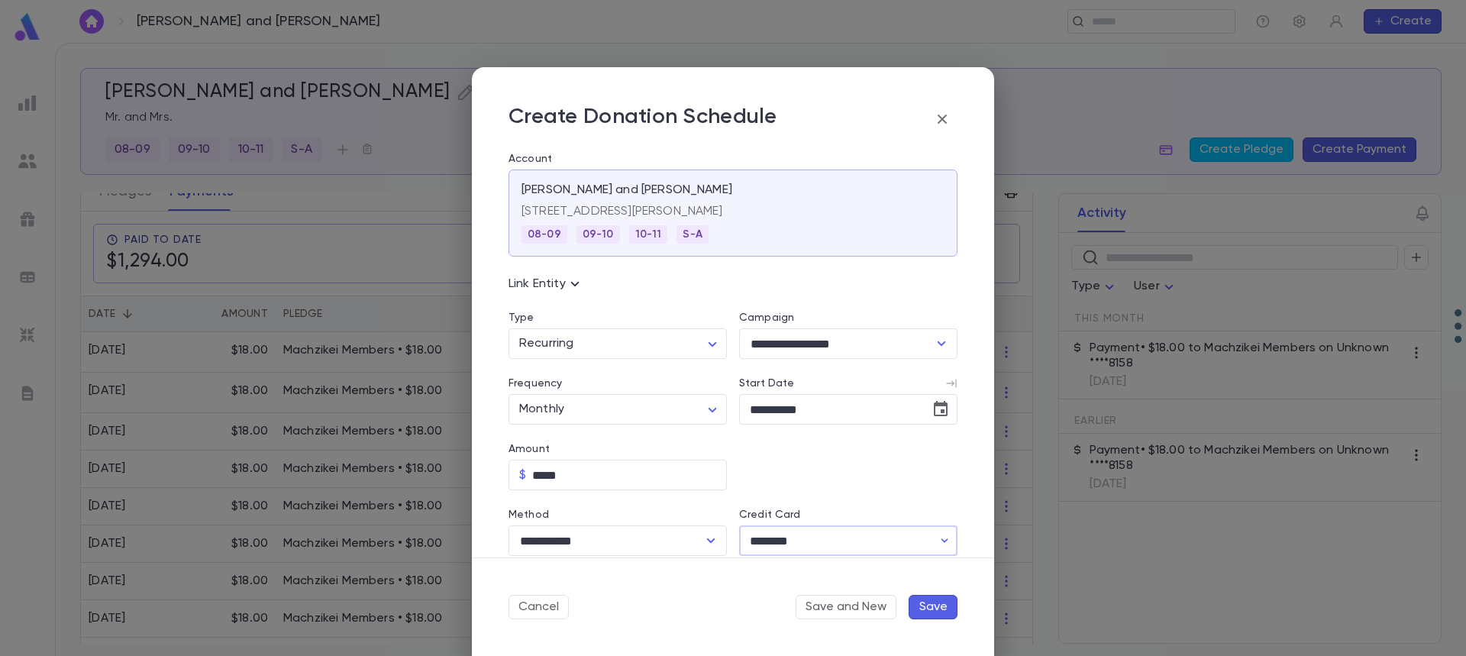
click at [932, 605] on button "Save" at bounding box center [933, 607] width 49 height 24
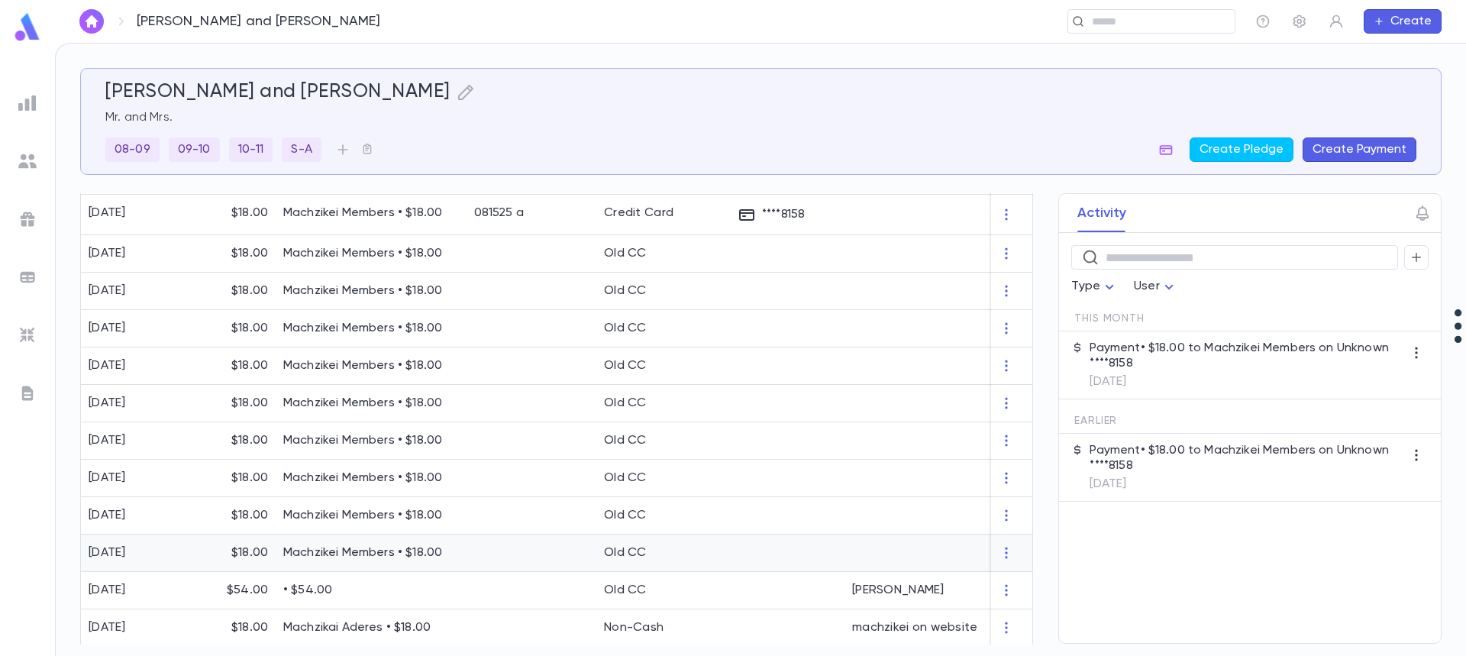
scroll to position [213, 0]
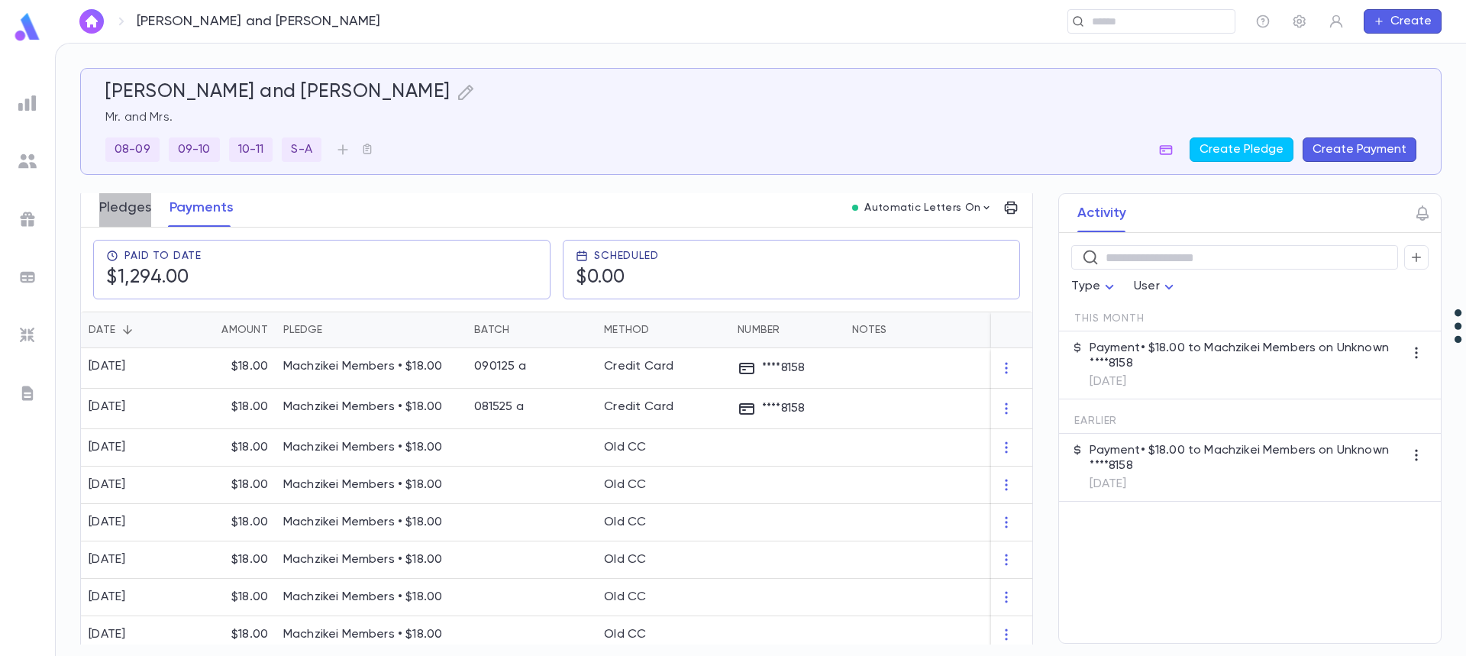
click at [137, 214] on button "Pledges" at bounding box center [125, 208] width 52 height 38
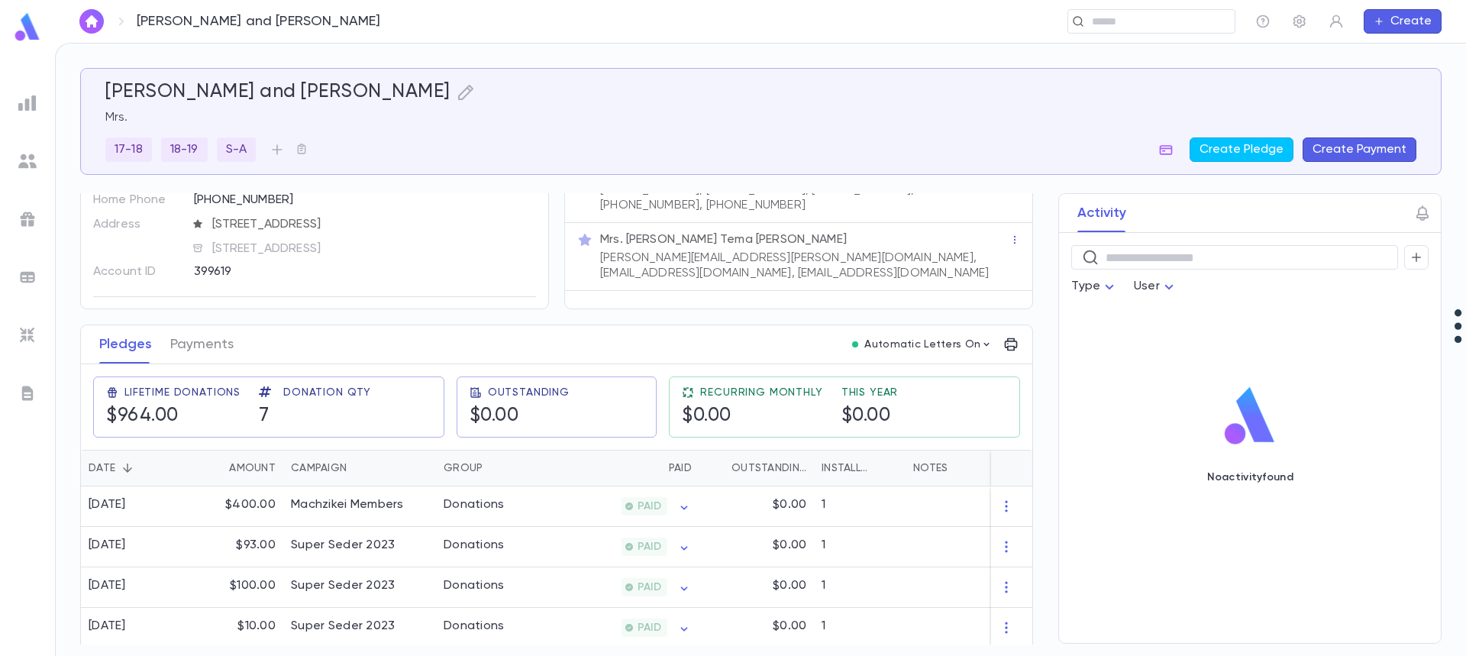
scroll to position [153, 0]
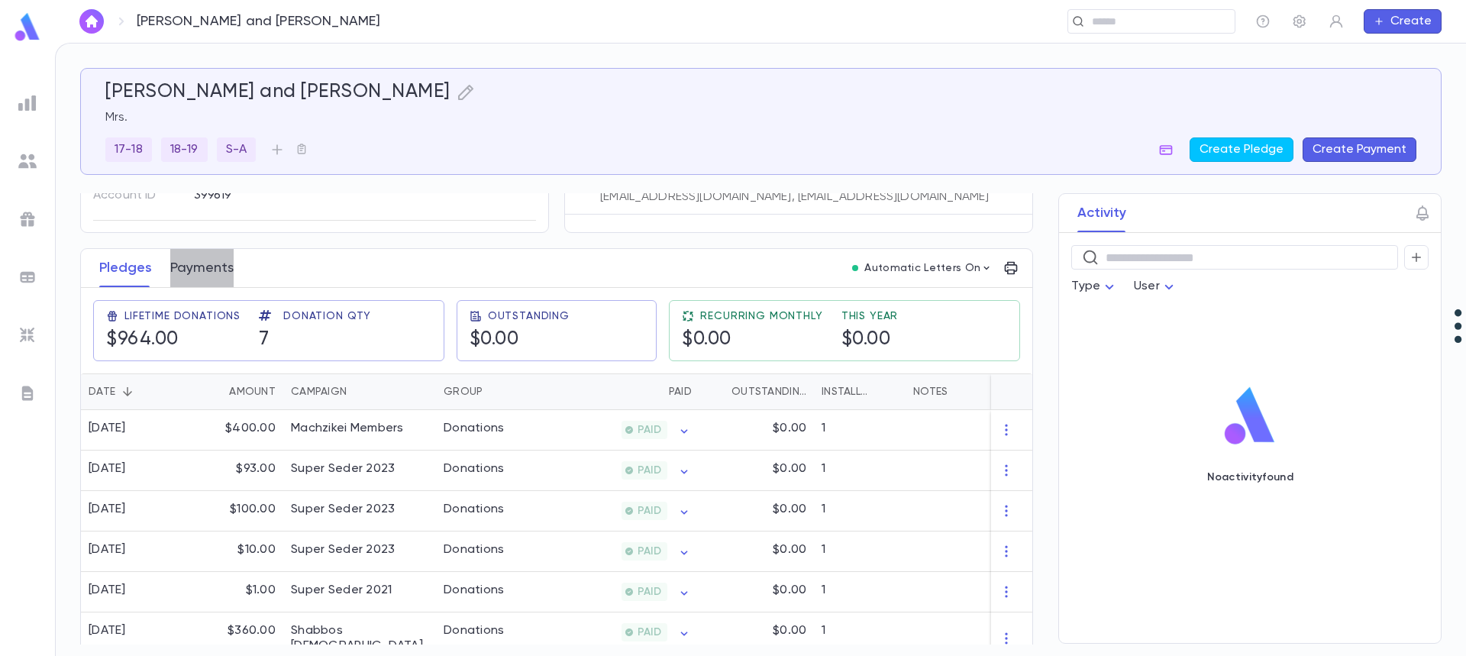
click at [200, 272] on button "Payments" at bounding box center [201, 268] width 63 height 38
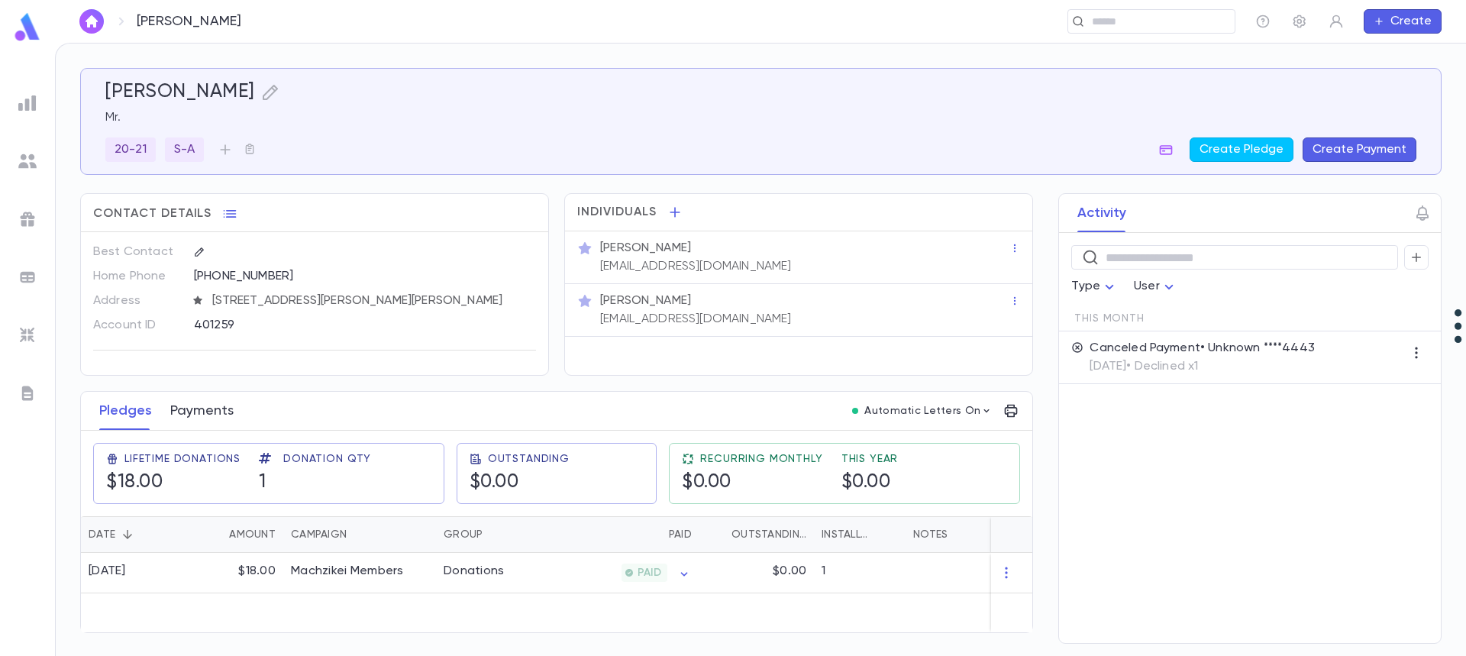
click at [196, 409] on button "Payments" at bounding box center [201, 411] width 63 height 38
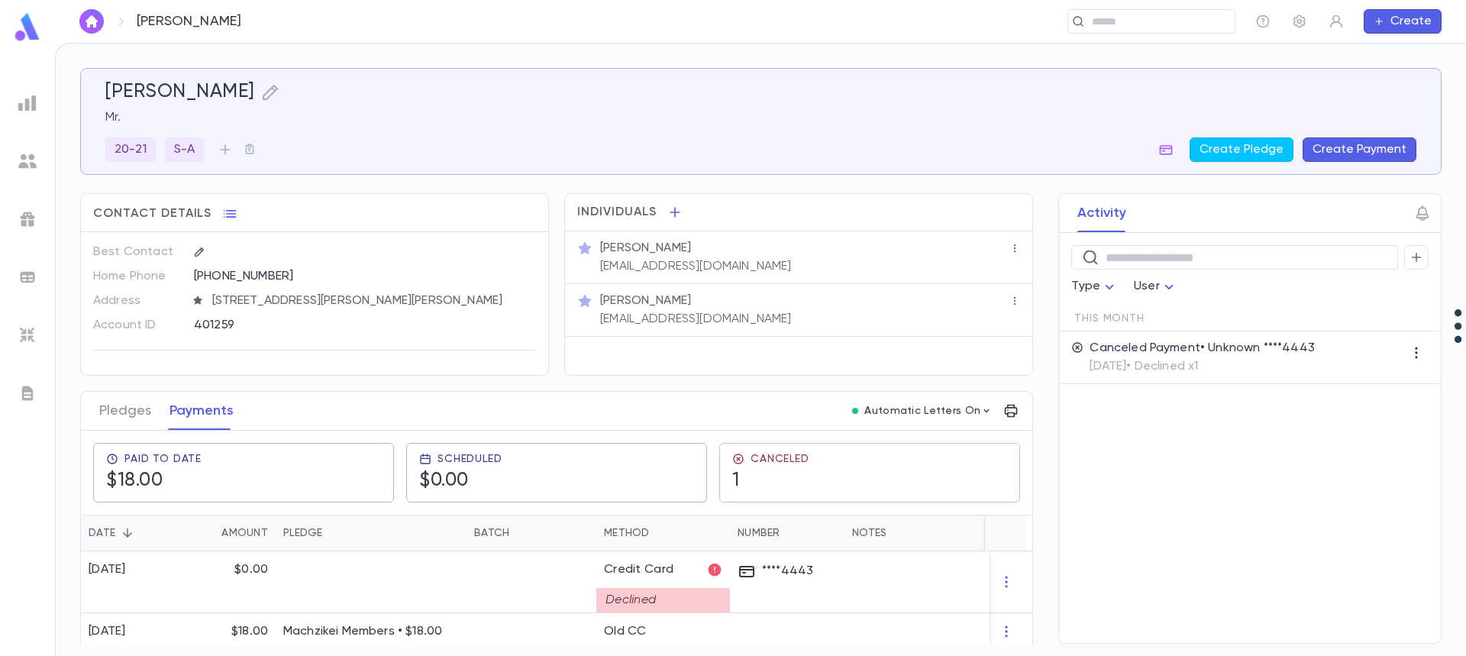
scroll to position [13, 0]
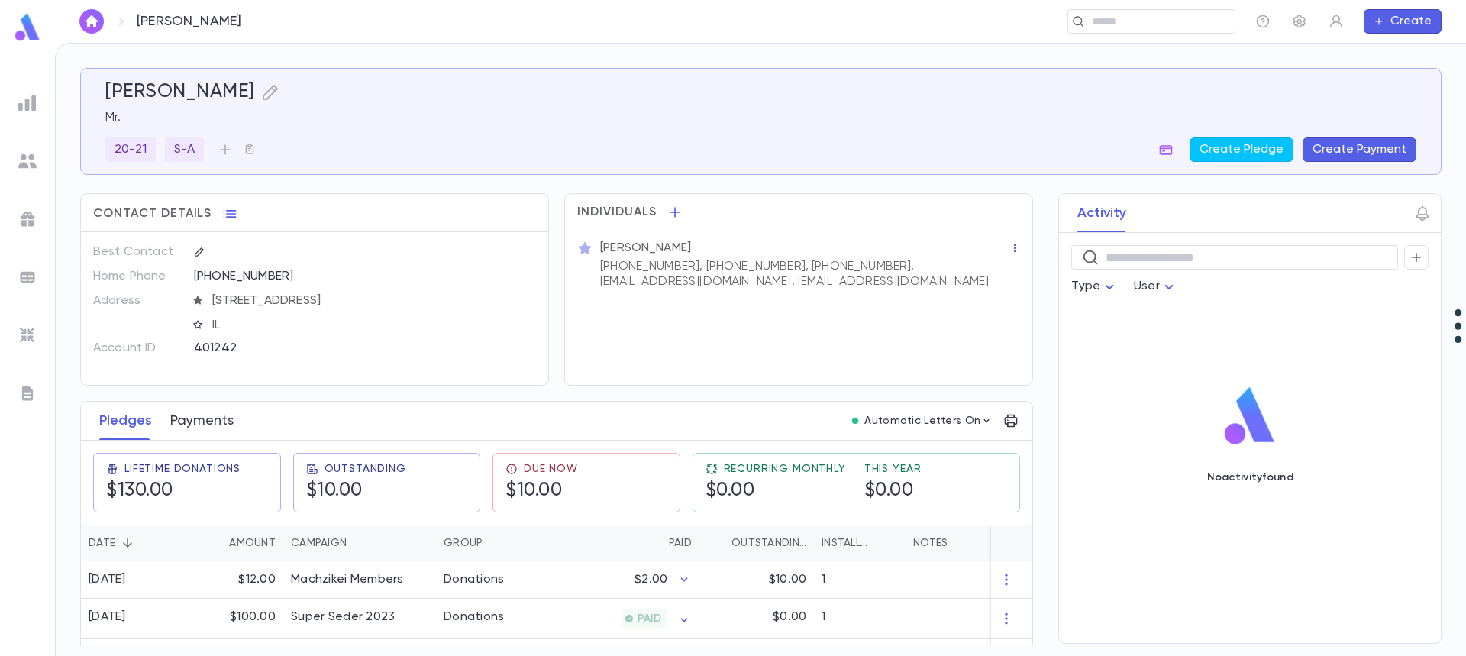
click at [195, 428] on button "Payments" at bounding box center [201, 421] width 63 height 38
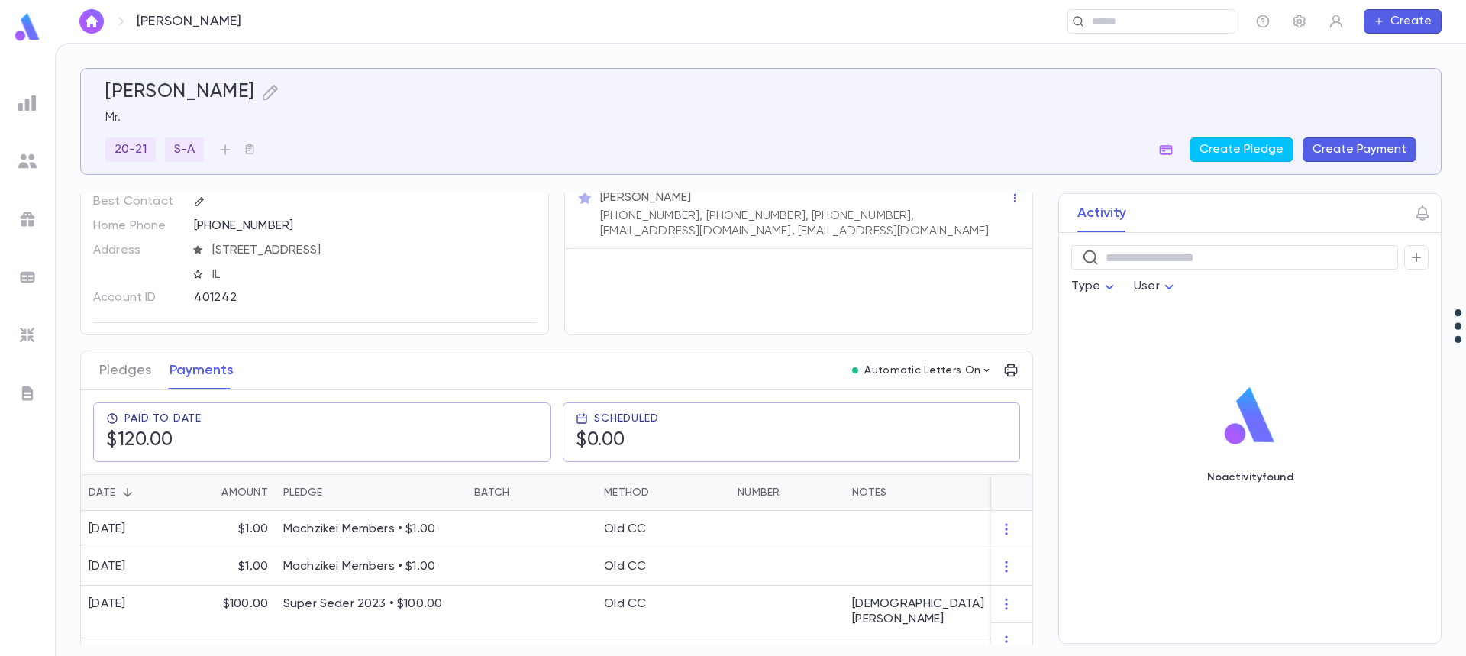
scroll to position [73, 0]
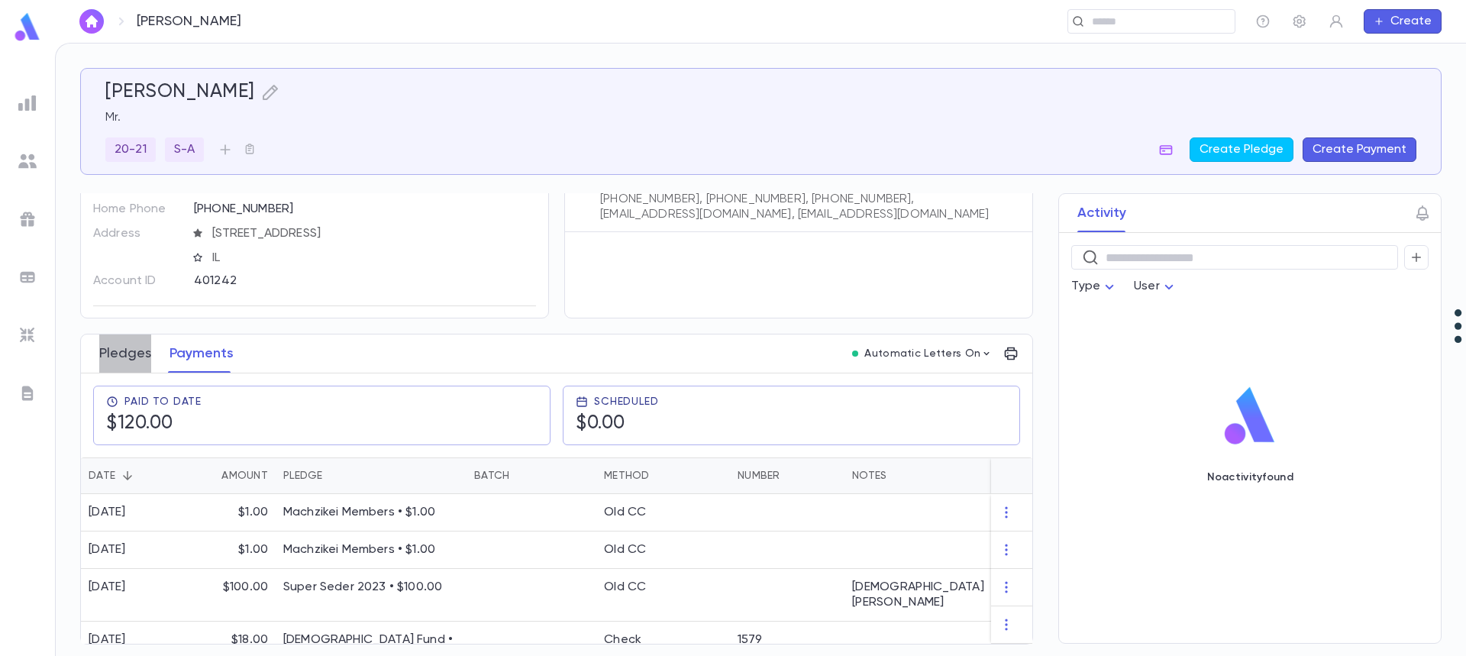
click at [135, 353] on button "Pledges" at bounding box center [125, 353] width 52 height 38
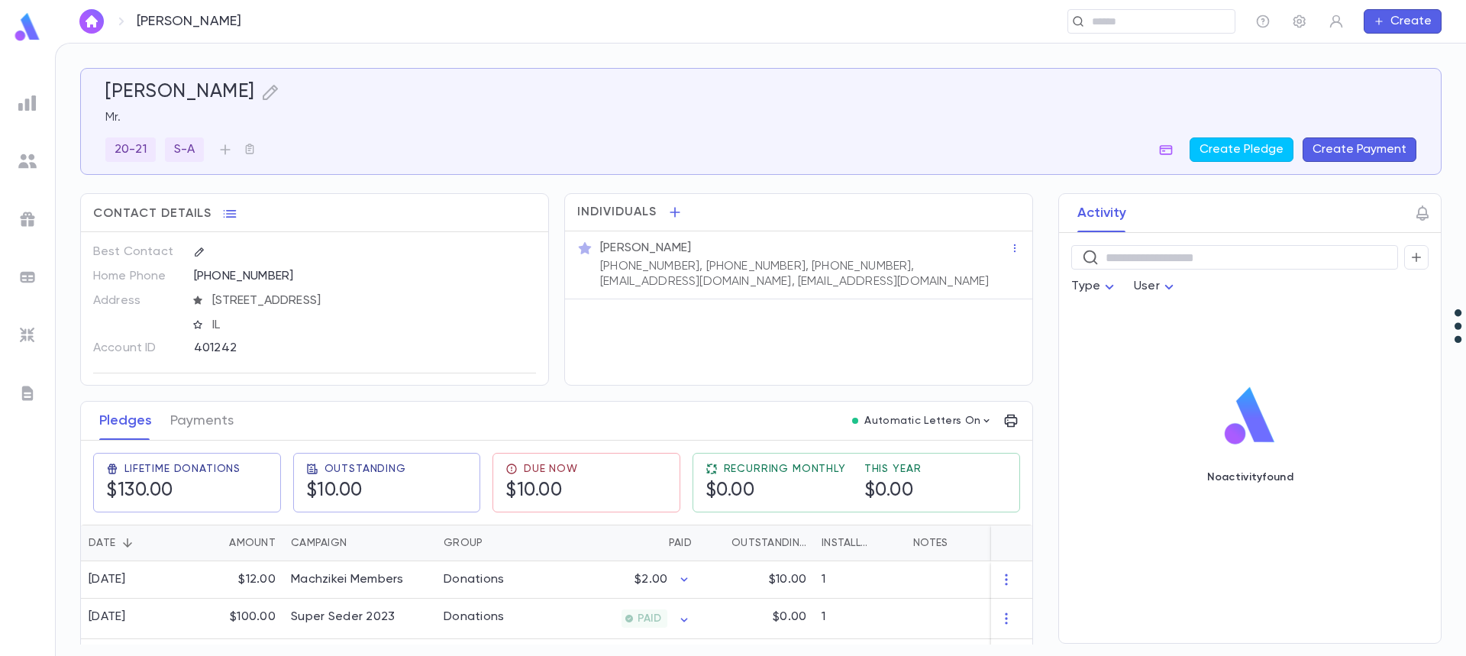
scroll to position [42, 0]
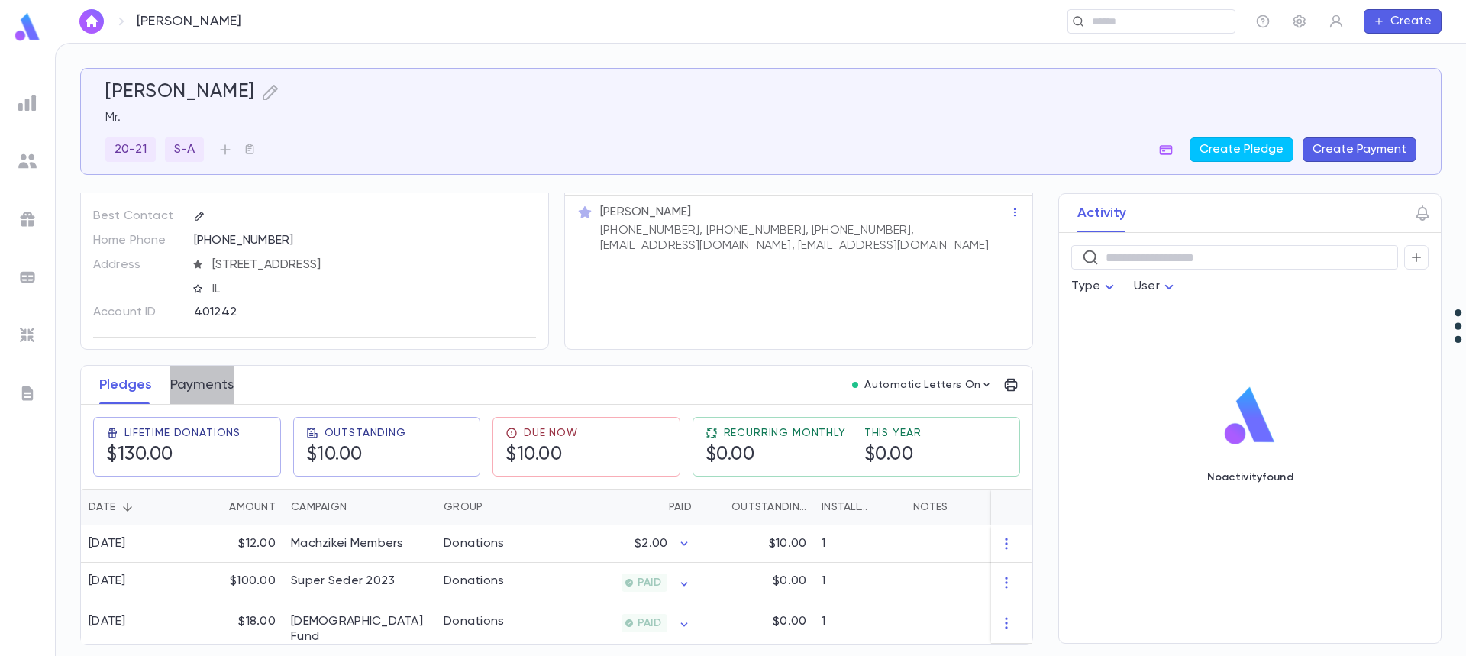
click at [212, 373] on button "Payments" at bounding box center [201, 385] width 63 height 38
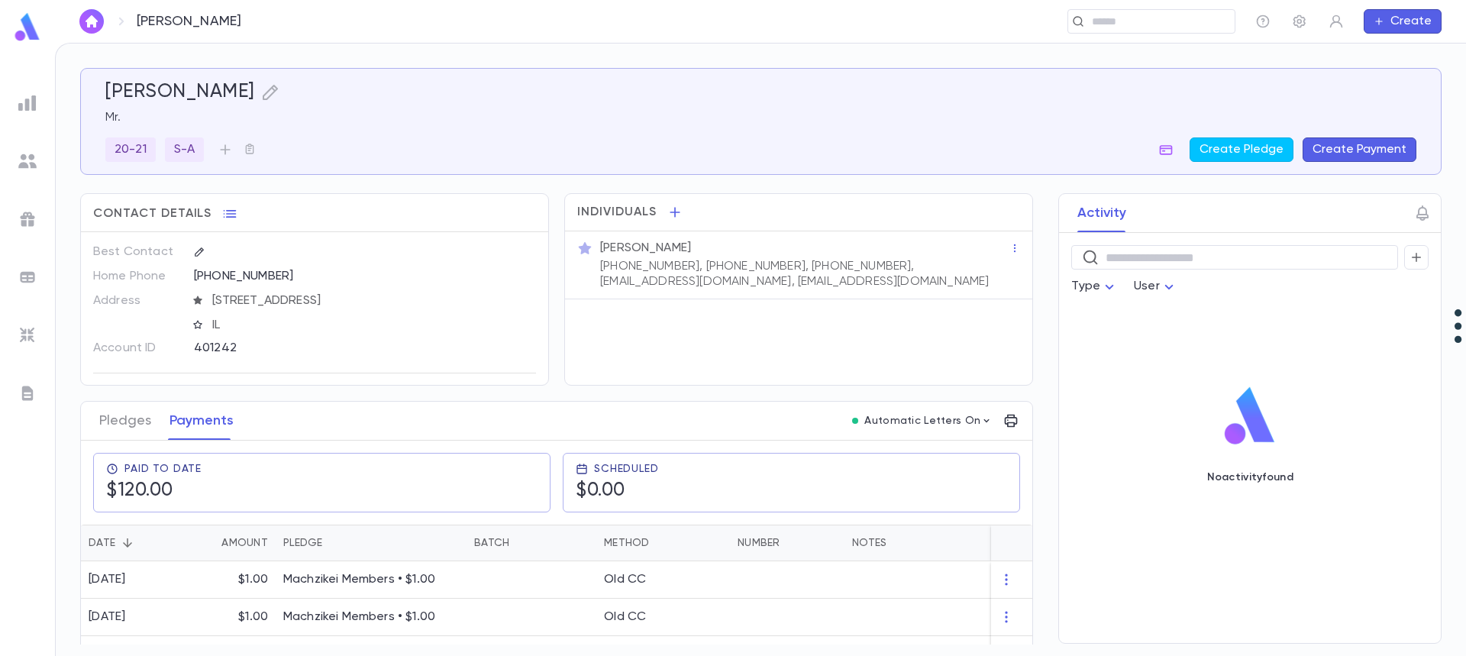
scroll to position [73, 0]
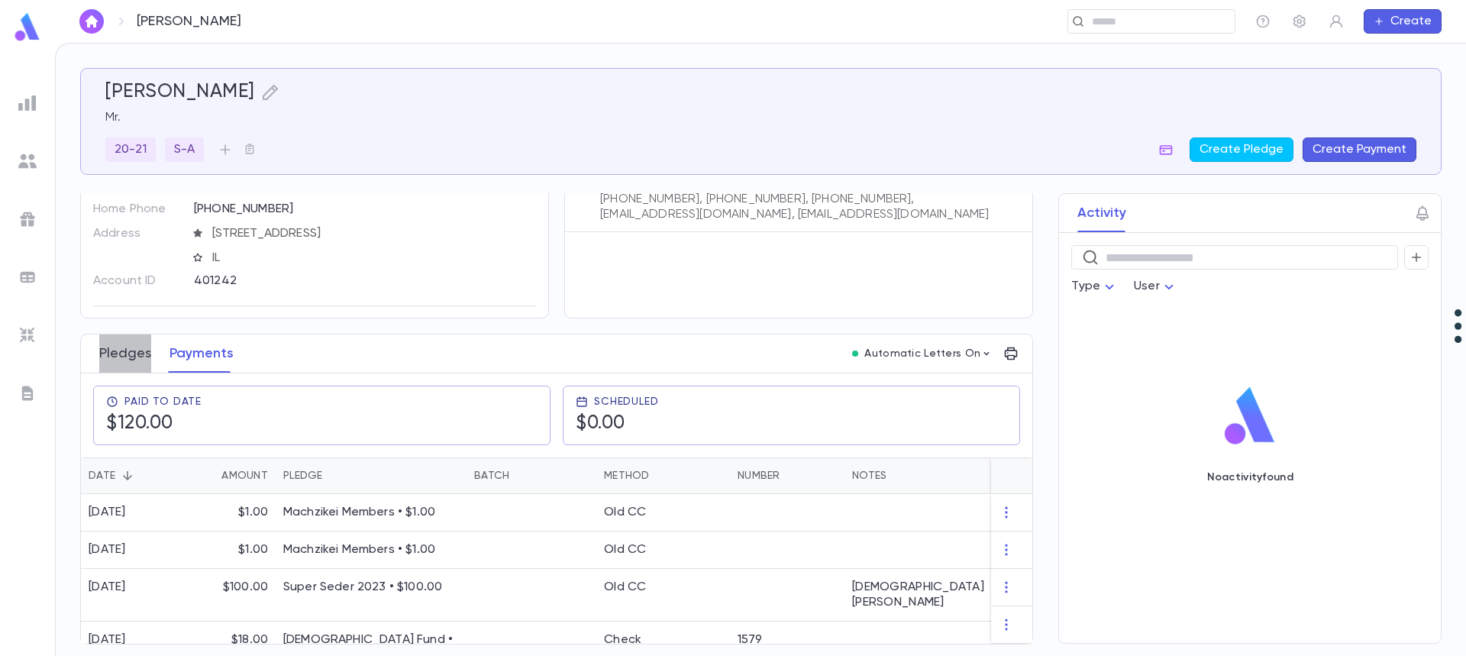
click at [123, 349] on button "Pledges" at bounding box center [125, 353] width 52 height 38
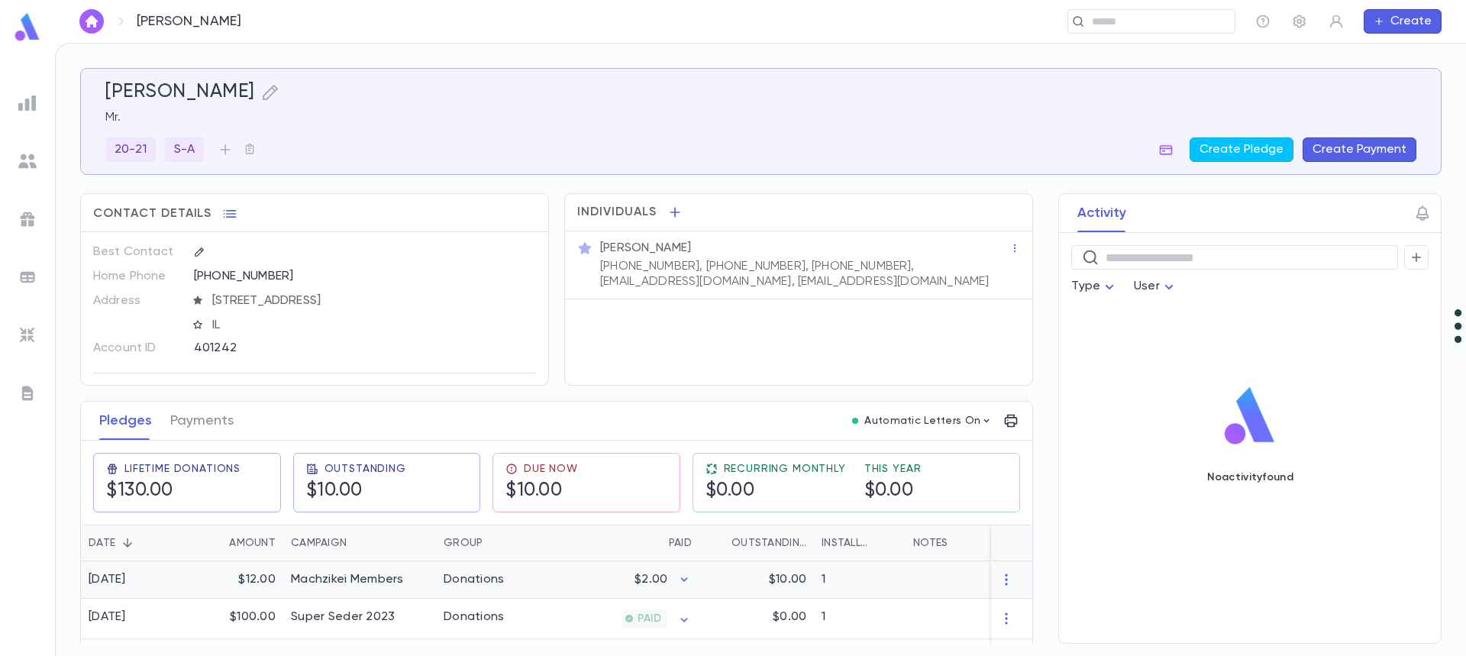
click at [354, 579] on div "Machzikei Members" at bounding box center [347, 579] width 113 height 15
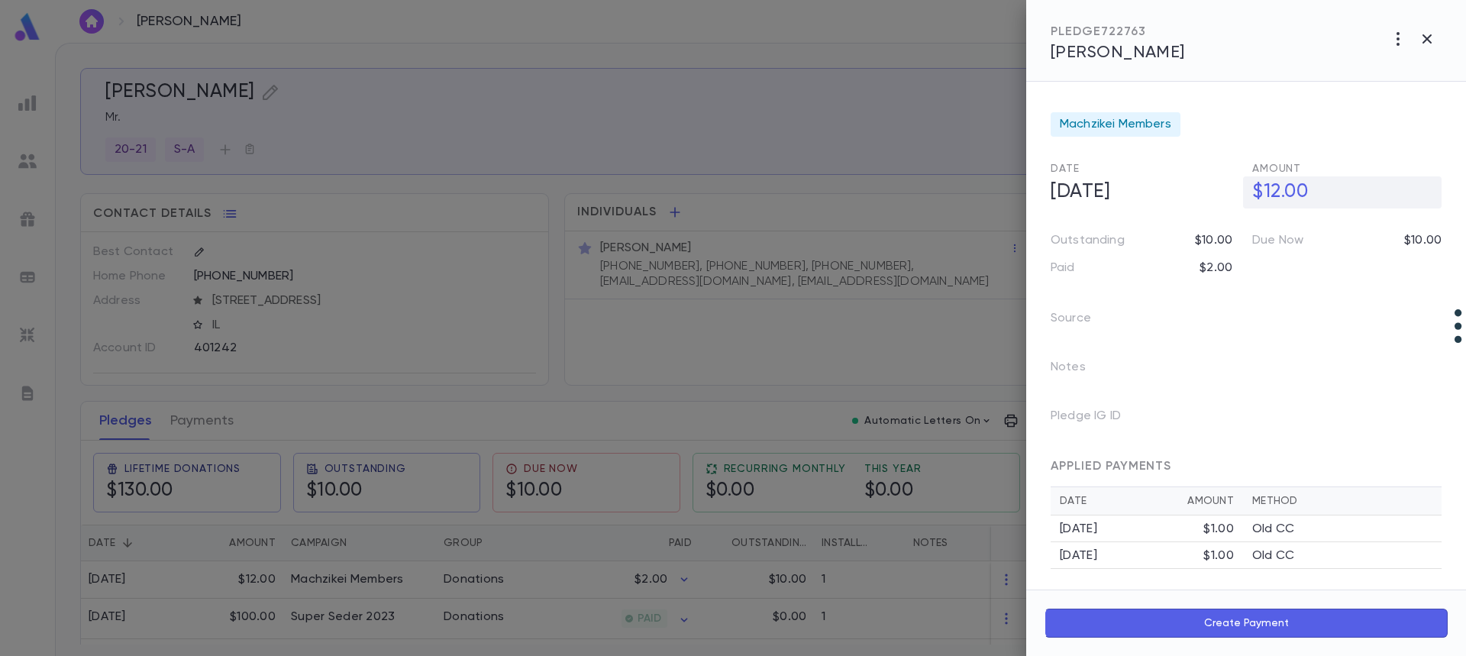
click at [1285, 193] on h5 "$12.00" at bounding box center [1342, 192] width 199 height 32
click at [1285, 193] on input "*******" at bounding box center [1346, 192] width 189 height 30
type input "******"
click at [1425, 224] on icon "button" at bounding box center [1429, 225] width 8 height 6
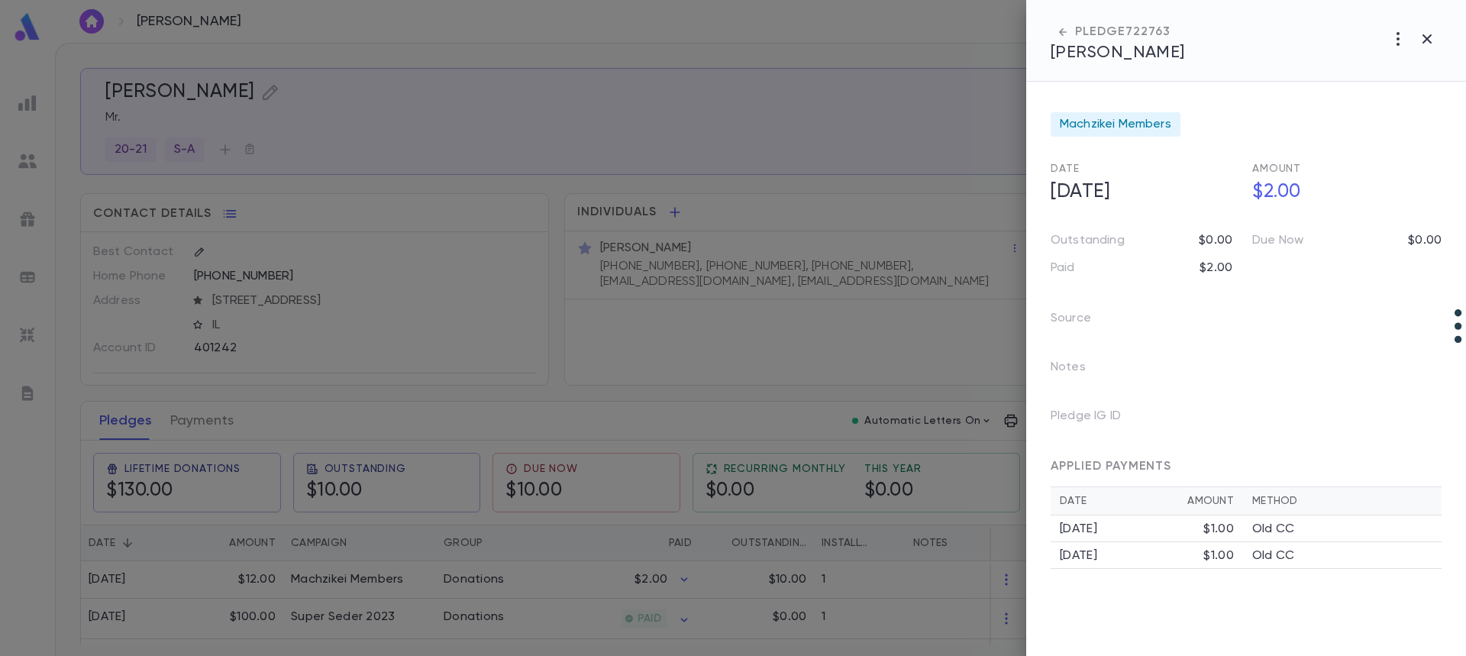
click at [583, 588] on div at bounding box center [733, 328] width 1466 height 656
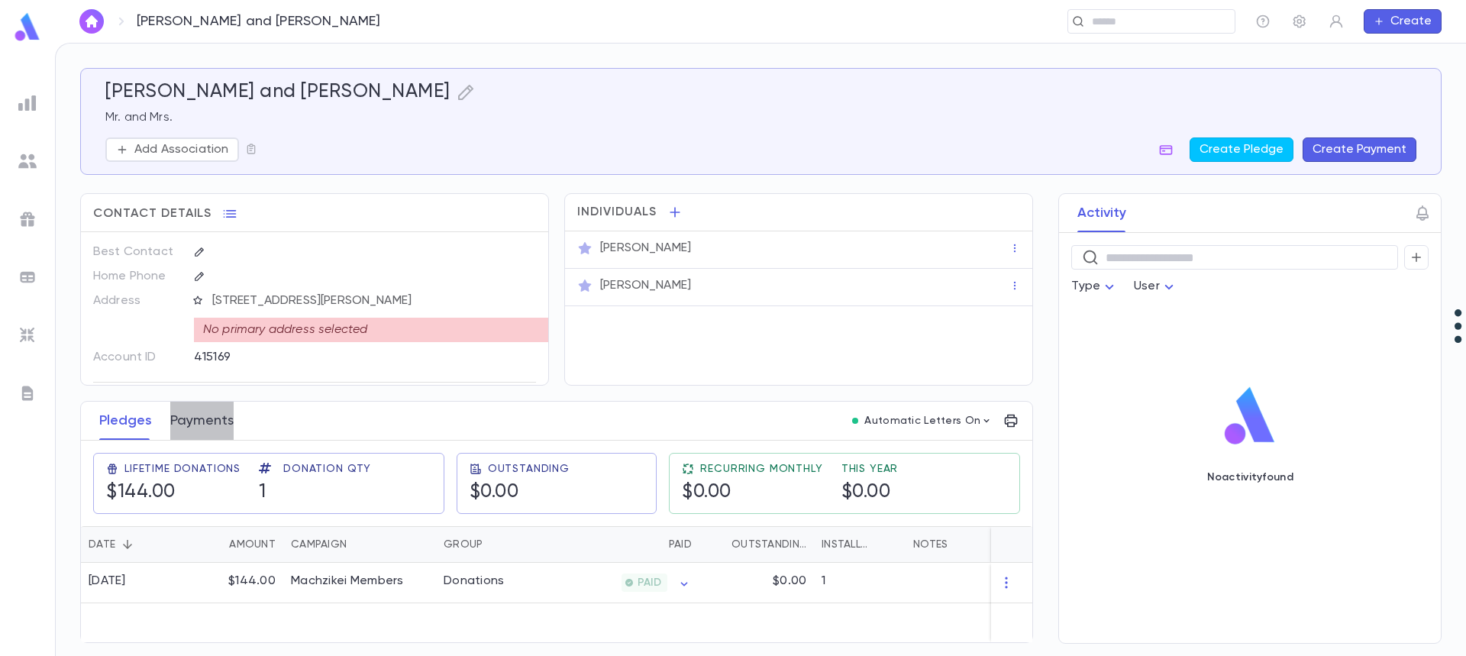
click at [207, 412] on button "Payments" at bounding box center [201, 421] width 63 height 38
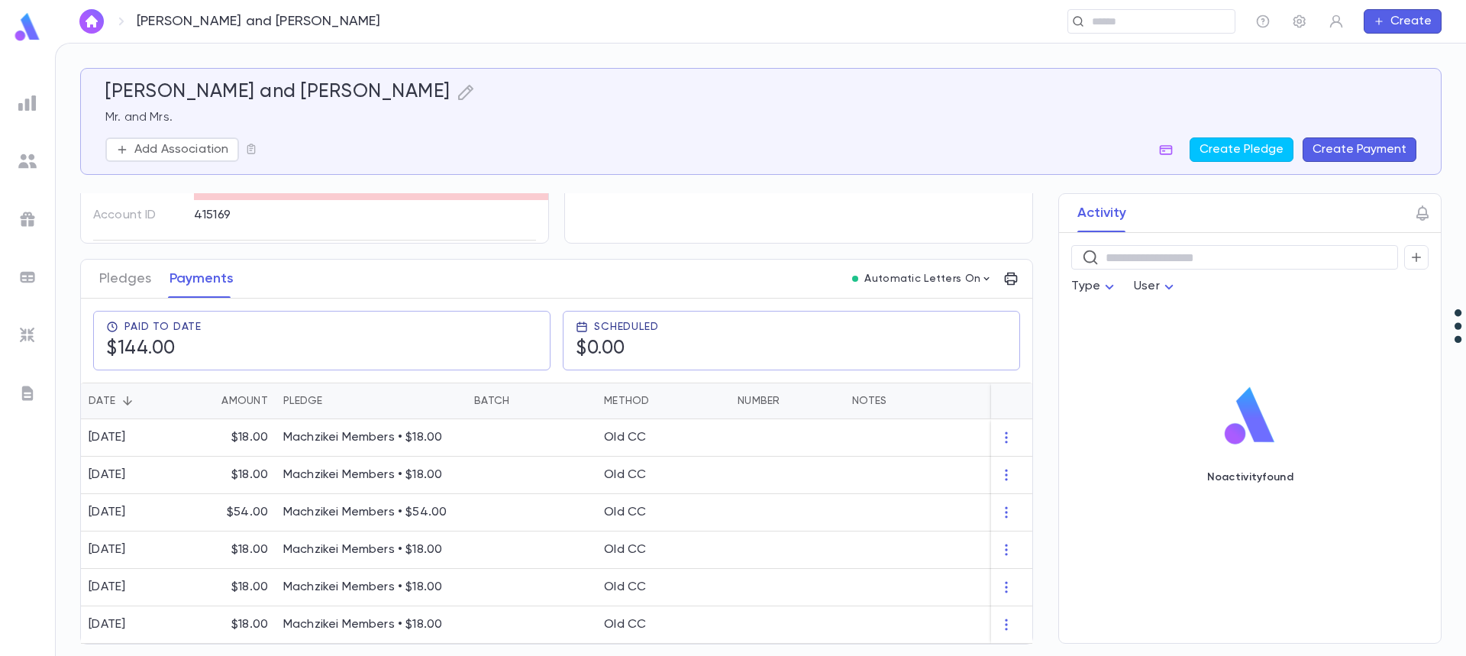
scroll to position [148, 0]
click at [126, 272] on button "Pledges" at bounding box center [125, 279] width 52 height 38
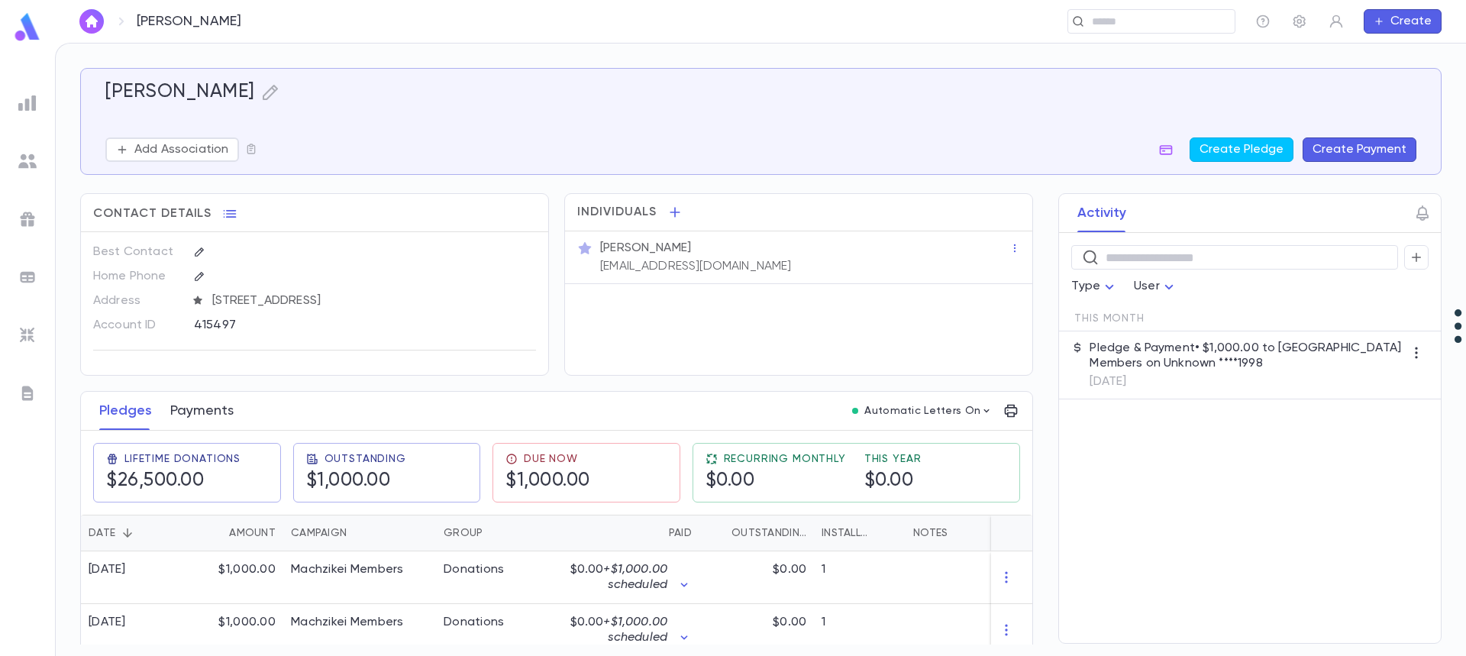
click at [210, 408] on button "Payments" at bounding box center [201, 411] width 63 height 38
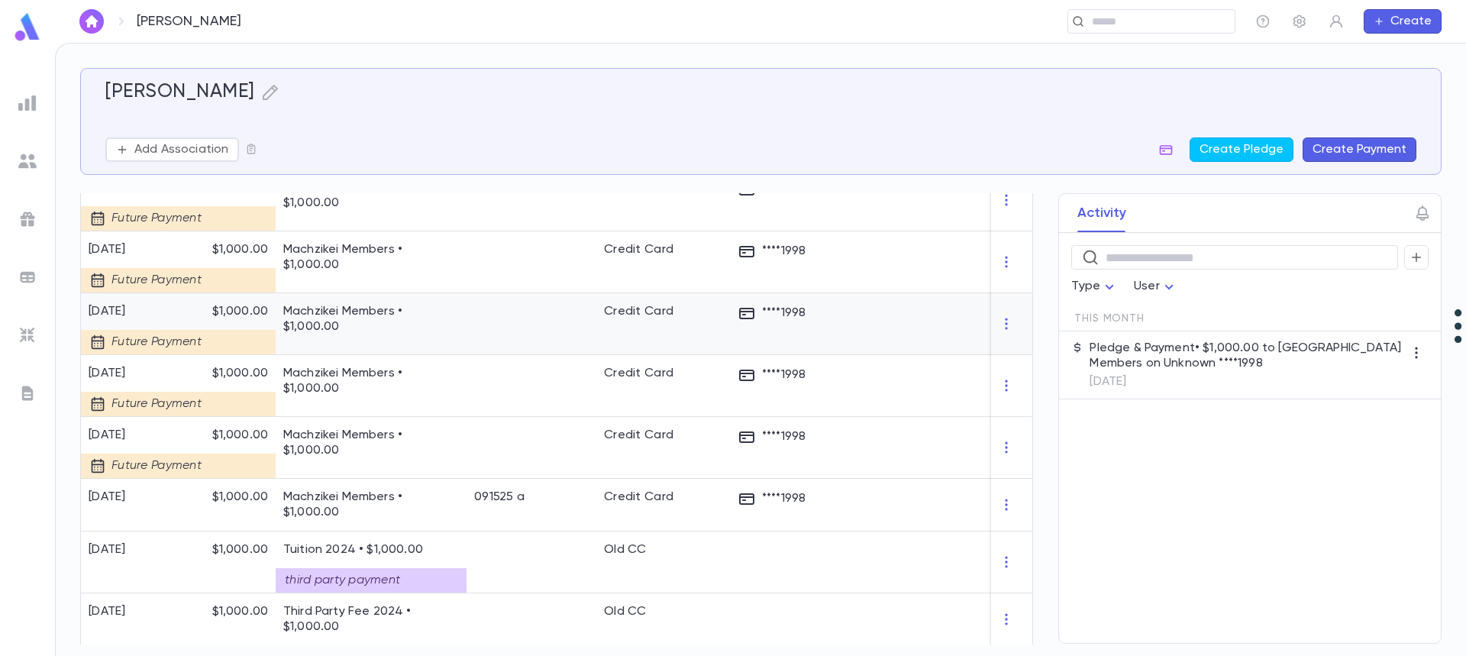
scroll to position [611, 0]
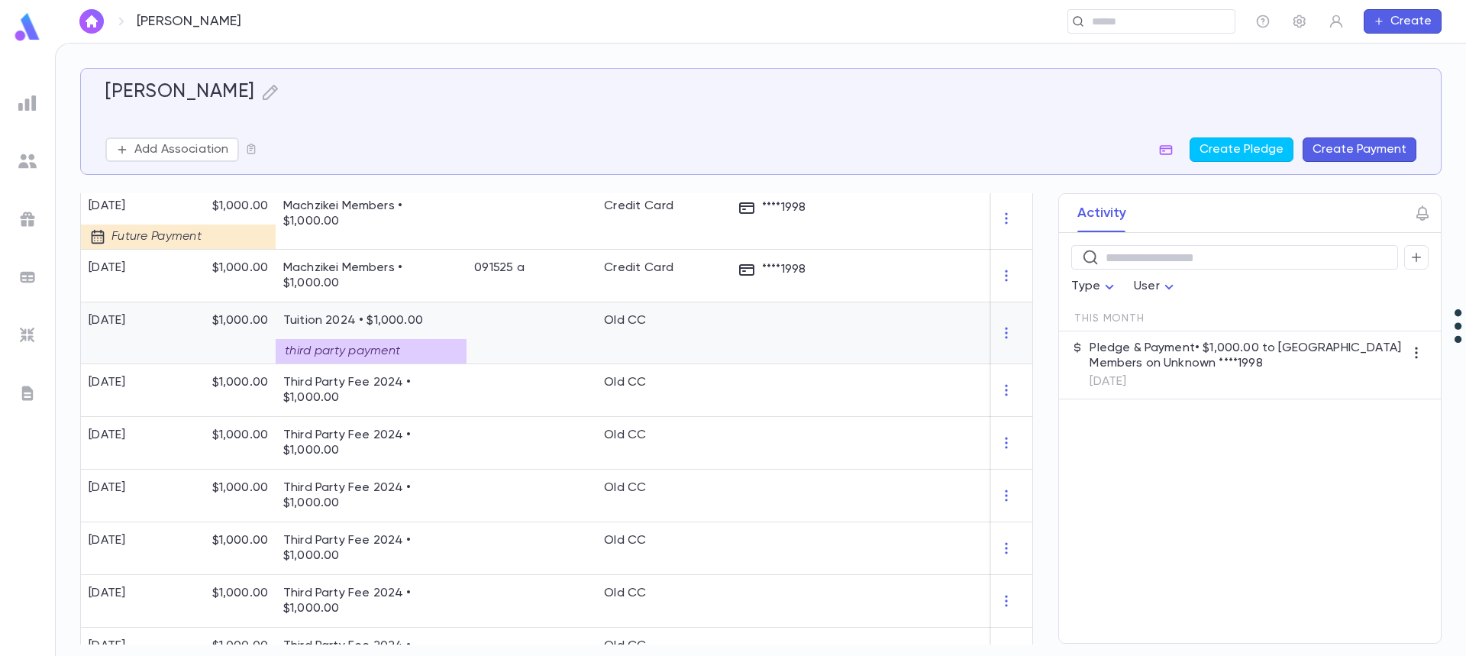
click at [380, 344] on div "third party payment" at bounding box center [371, 351] width 191 height 24
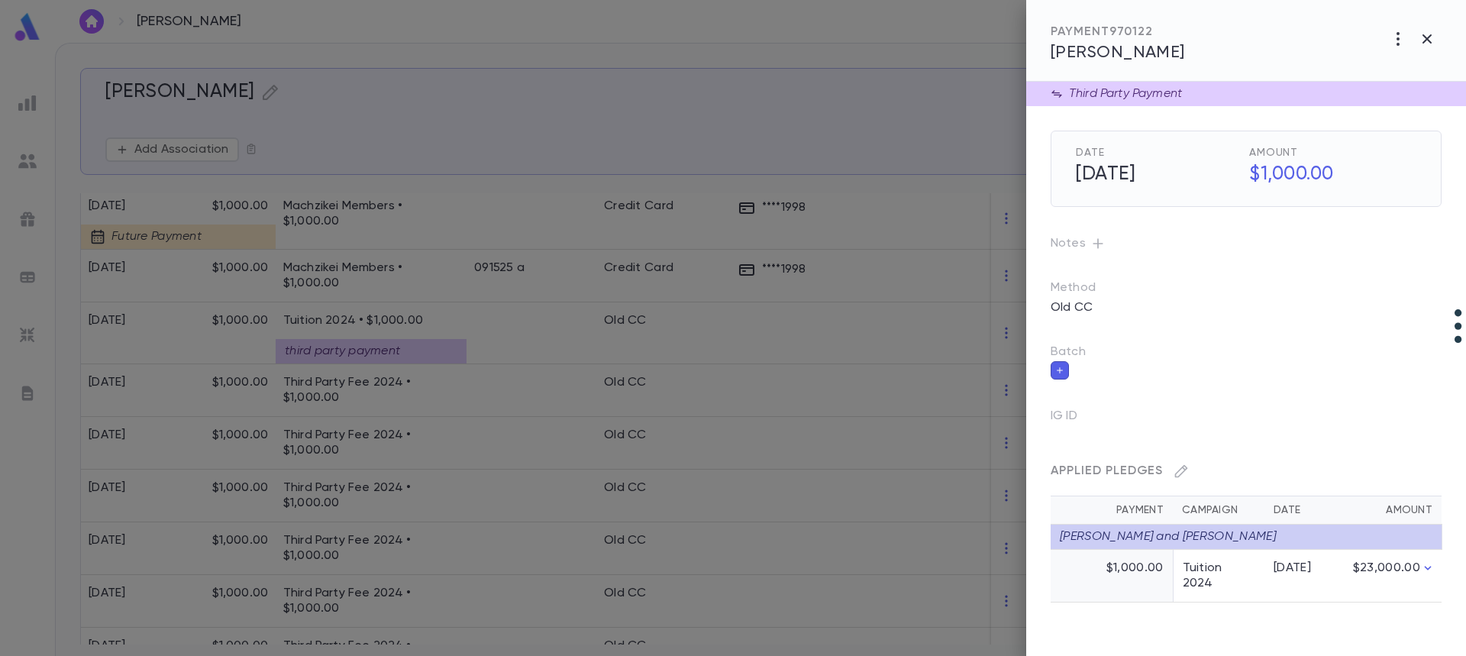
click at [481, 583] on div at bounding box center [733, 328] width 1466 height 656
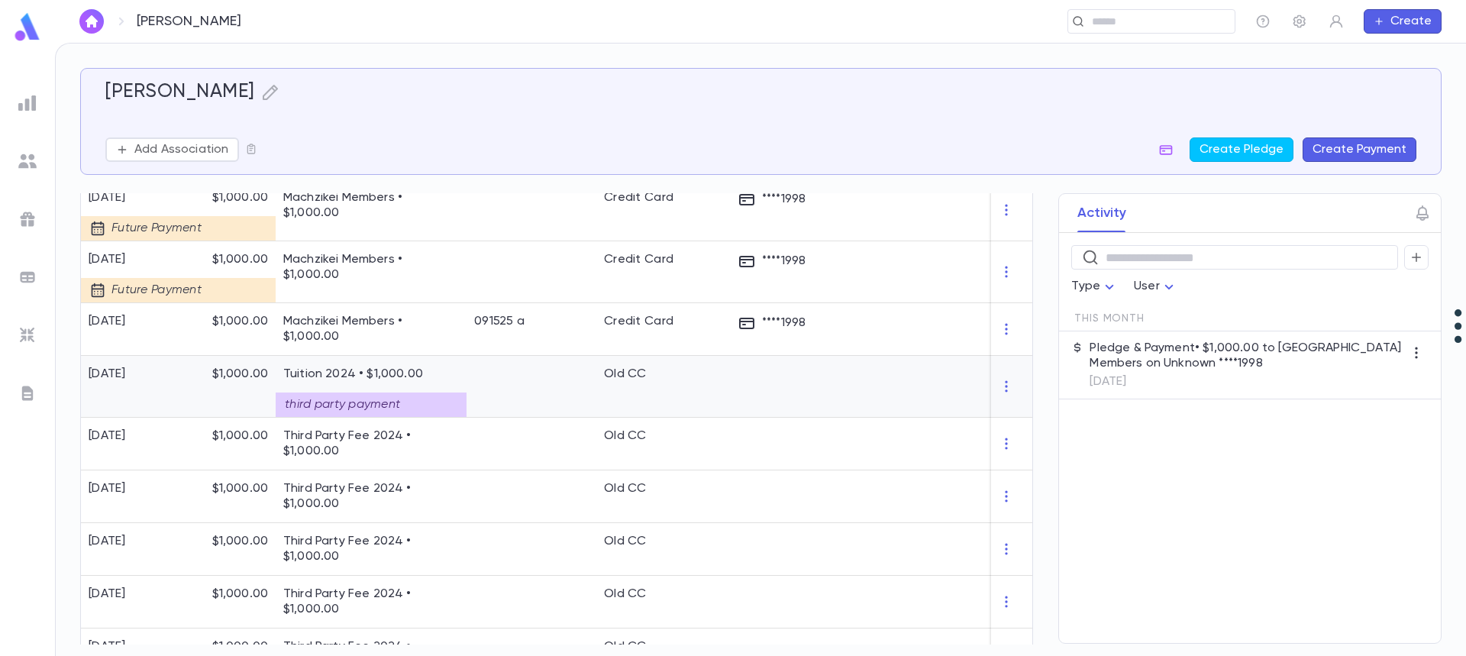
scroll to position [706, 0]
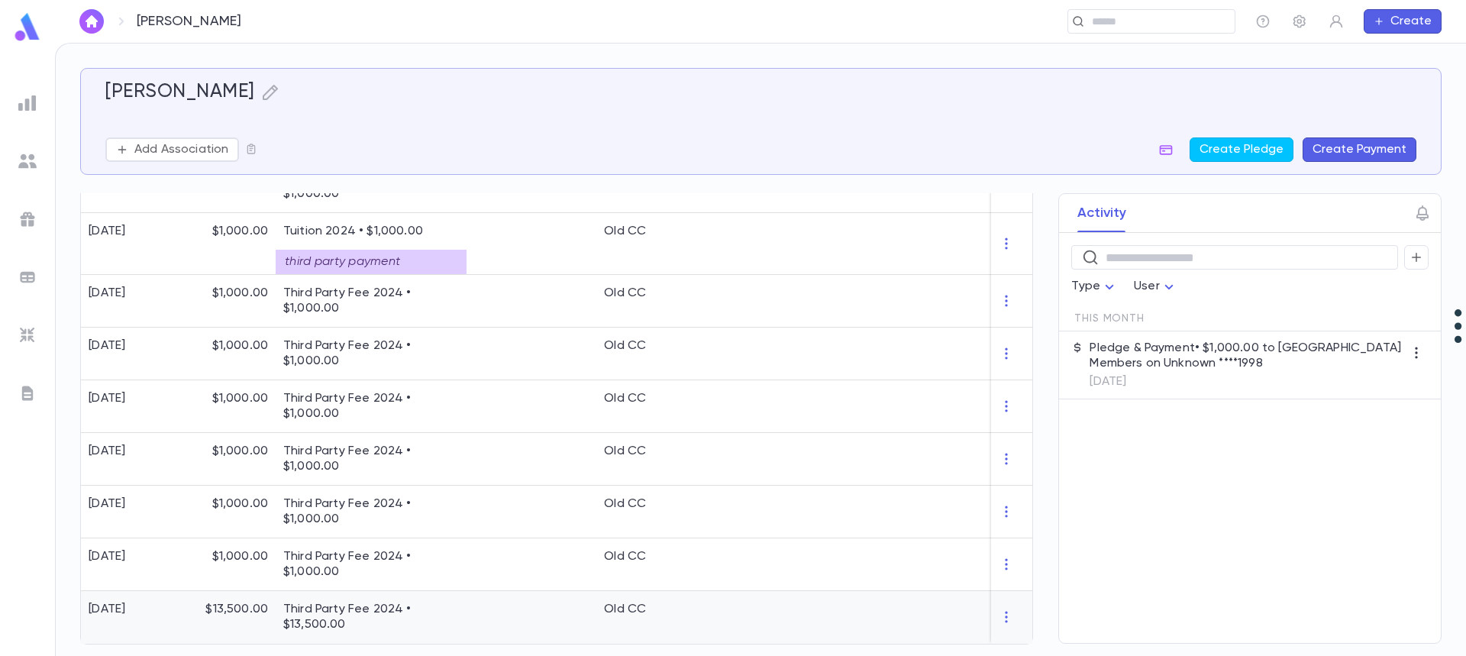
click at [451, 612] on p "Third Party Fee 2024 • $13,500.00" at bounding box center [371, 617] width 176 height 31
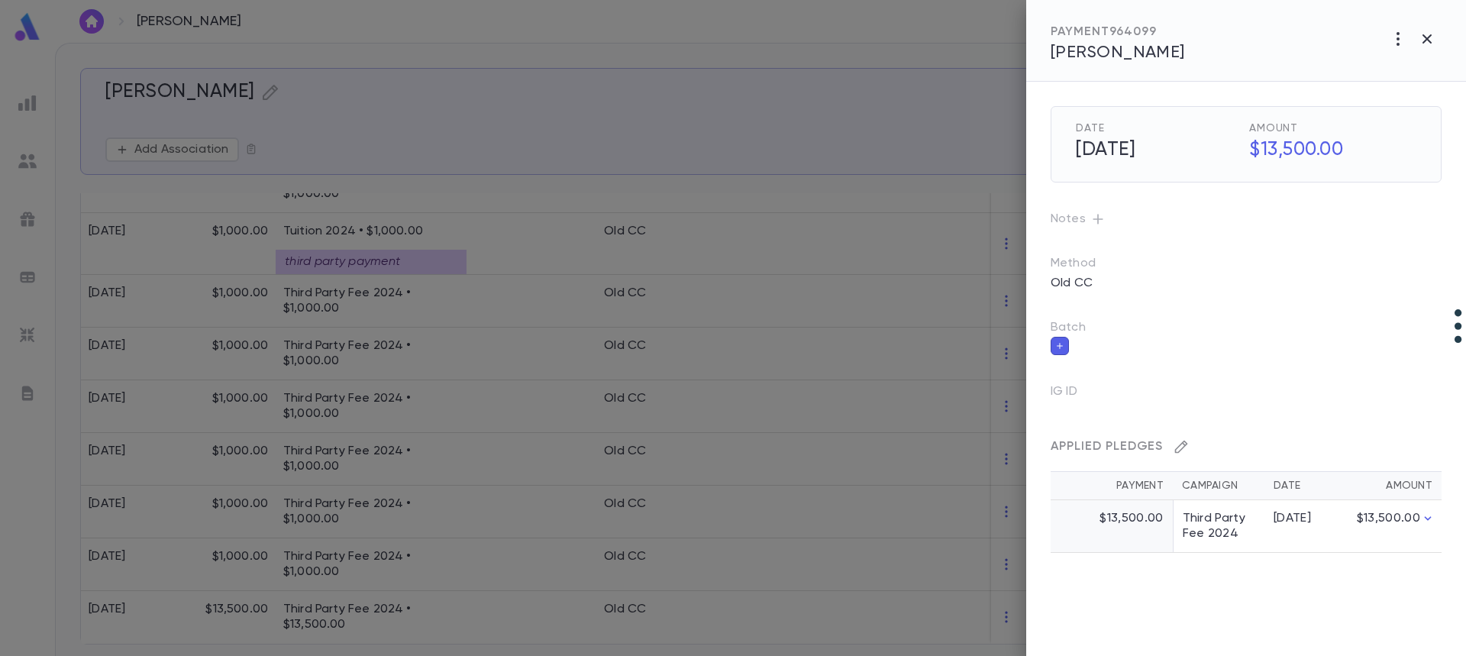
click at [1179, 447] on icon "button" at bounding box center [1181, 447] width 13 height 13
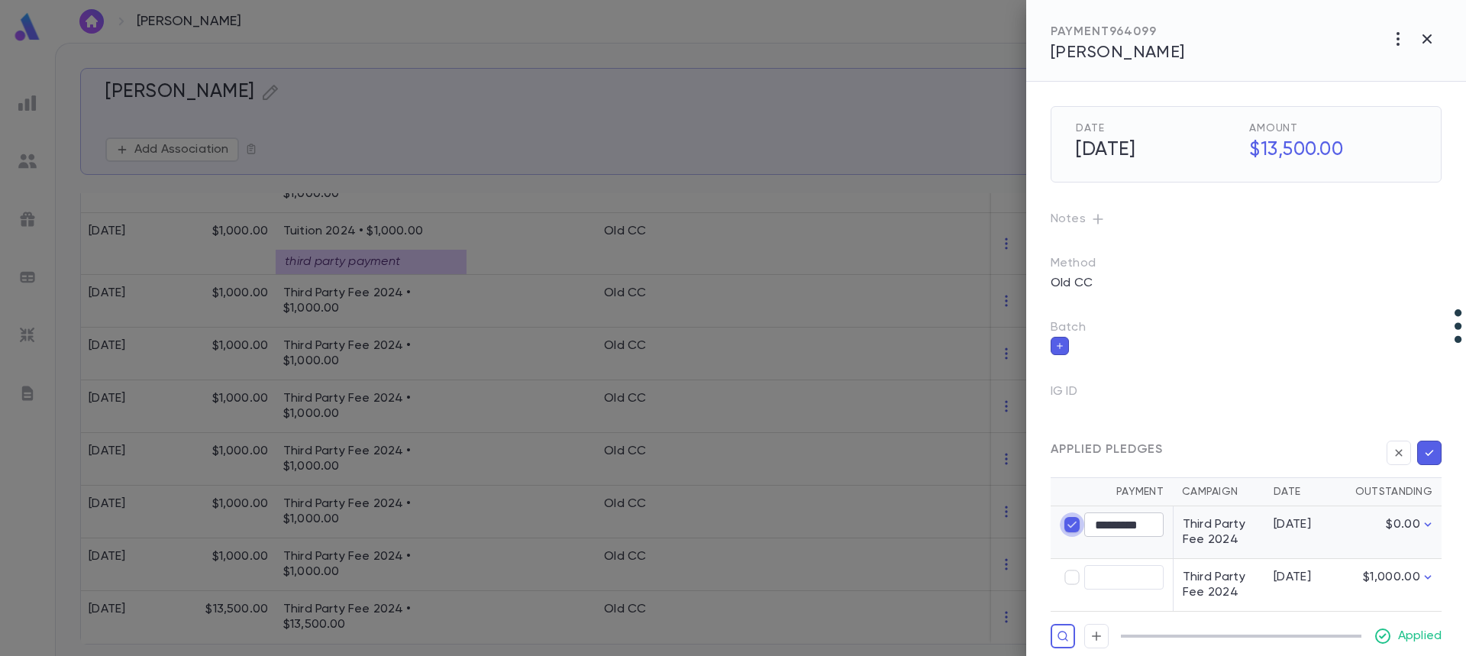
type input "****"
click at [1059, 641] on icon "button" at bounding box center [1063, 635] width 12 height 15
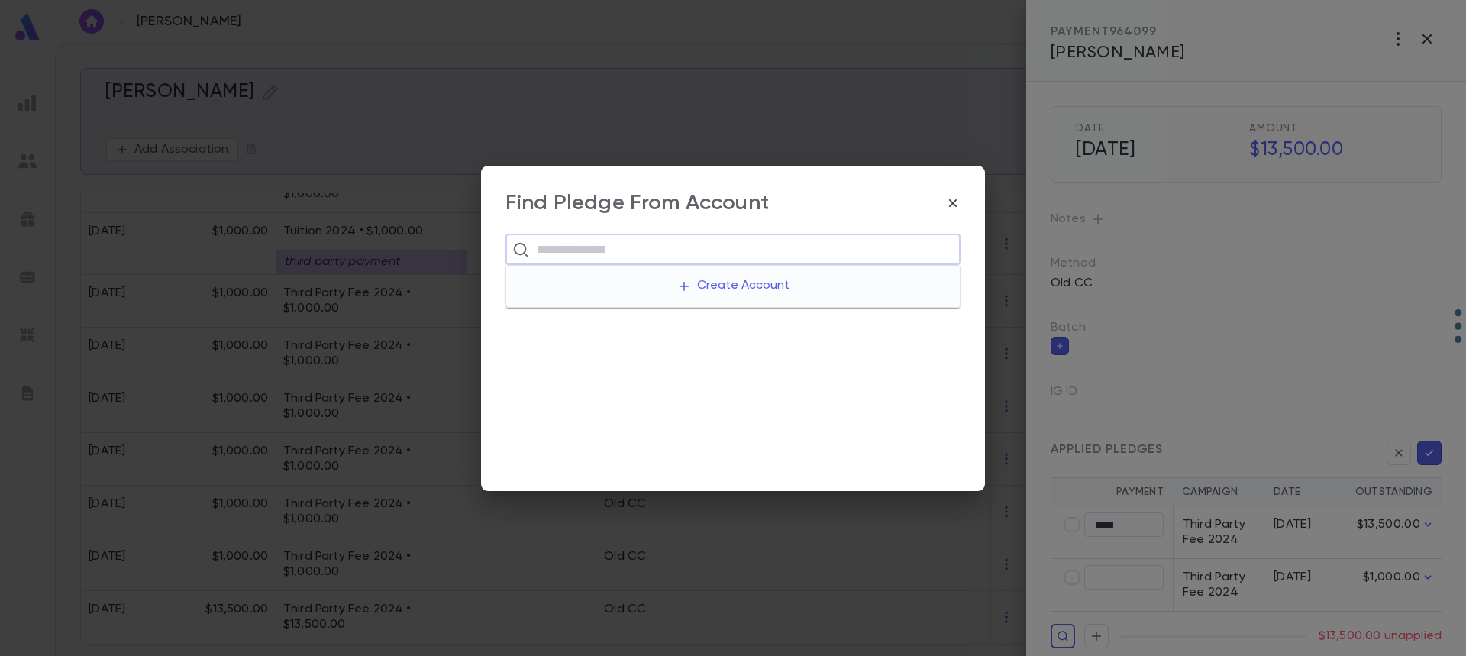
click at [630, 241] on input "text" at bounding box center [742, 249] width 421 height 29
type input "**********"
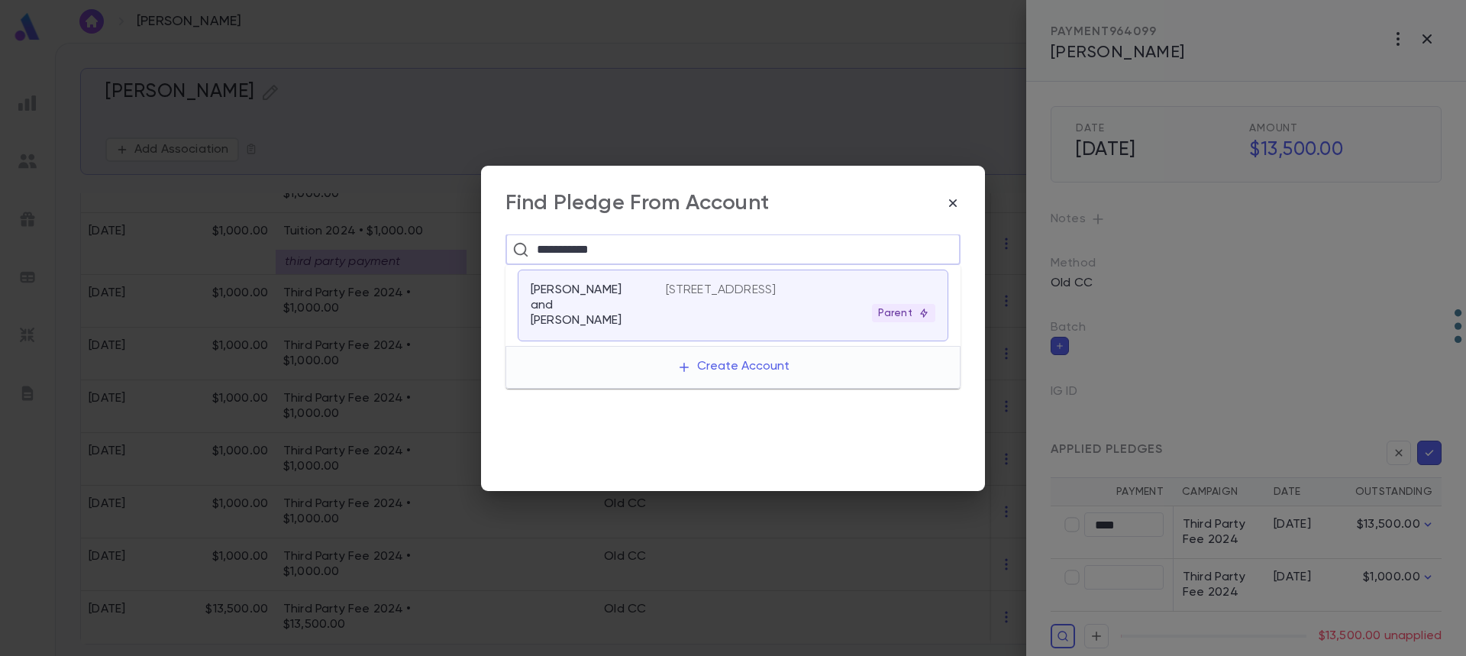
click at [656, 298] on div "[PERSON_NAME] and [PERSON_NAME]" at bounding box center [598, 305] width 135 height 46
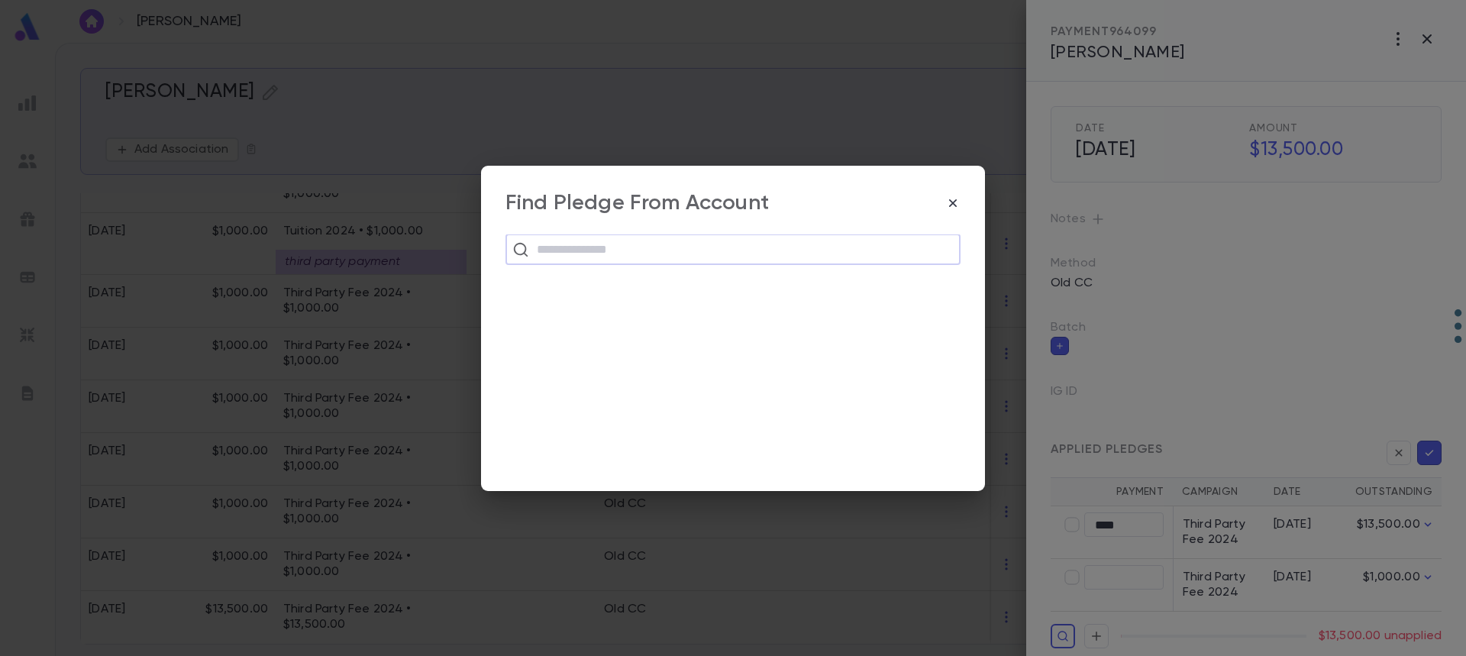
scroll to position [163, 0]
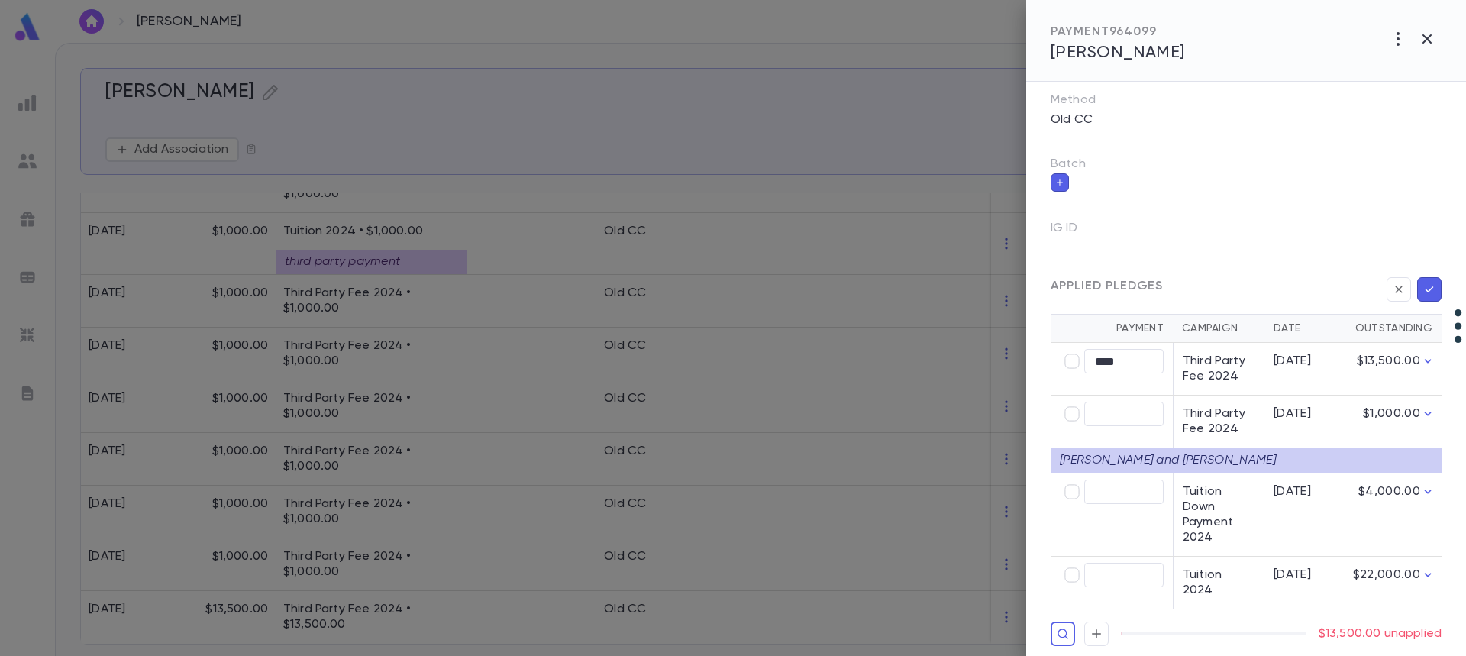
type input "********"
click at [1424, 288] on icon "button" at bounding box center [1429, 289] width 14 height 15
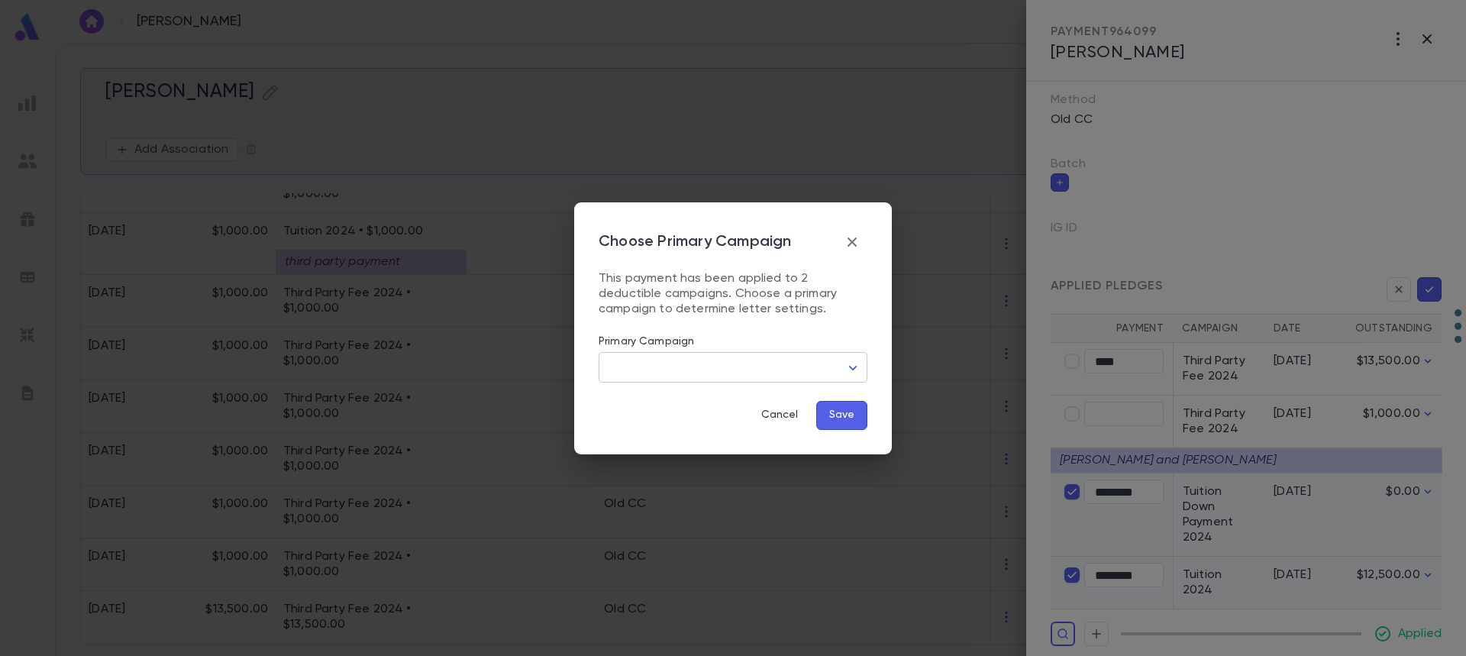
click at [812, 374] on body "[PERSON_NAME] ​ Create [PERSON_NAME] Add Association Create Pledge Create Payme…" at bounding box center [733, 349] width 1466 height 613
click at [777, 403] on span "Tuition 2024" at bounding box center [736, 399] width 243 height 15
type input "****"
click at [840, 413] on button "Save" at bounding box center [841, 415] width 51 height 29
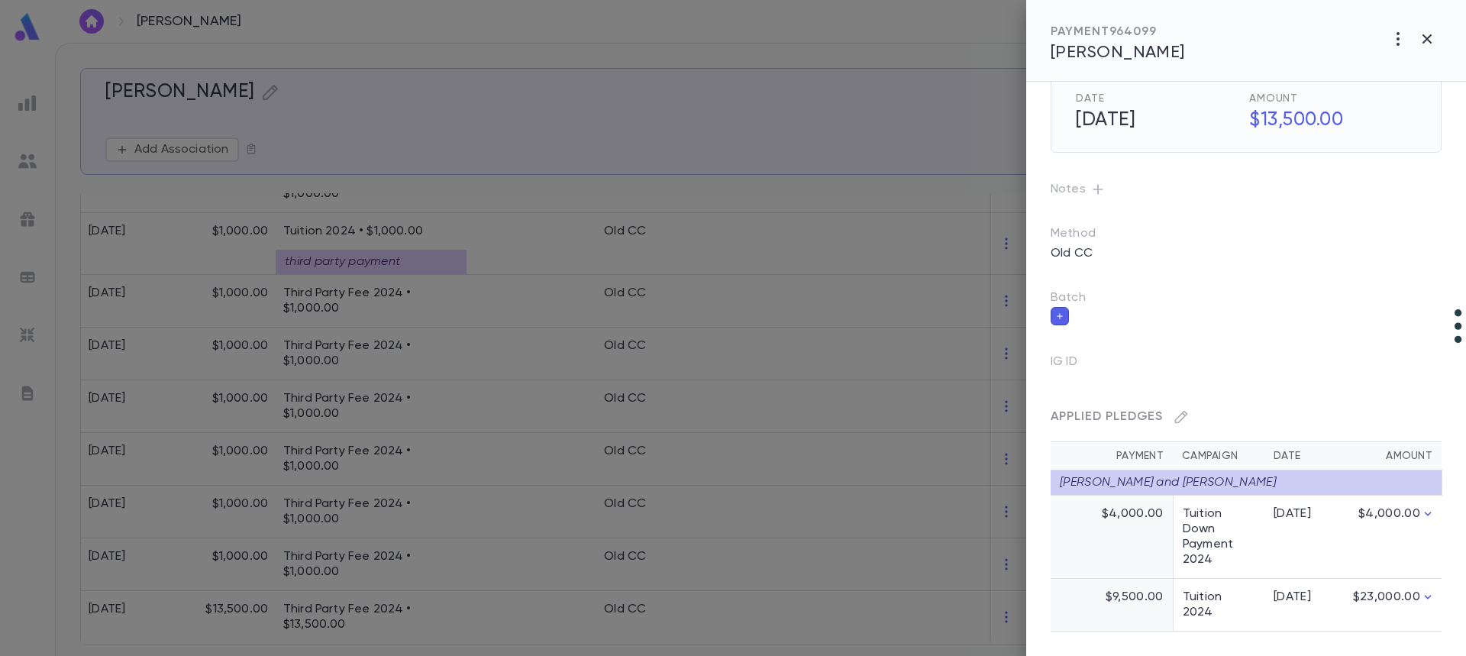
scroll to position [46, 0]
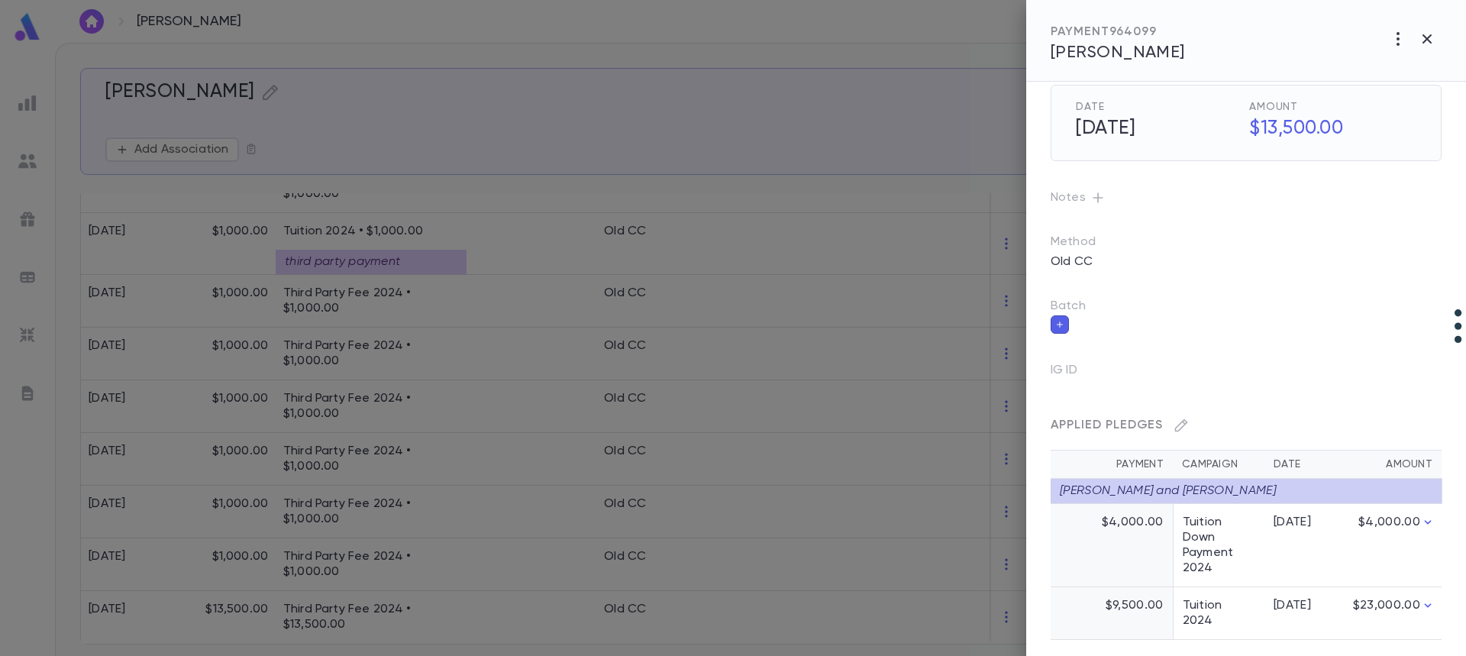
click at [408, 570] on div at bounding box center [733, 328] width 1466 height 656
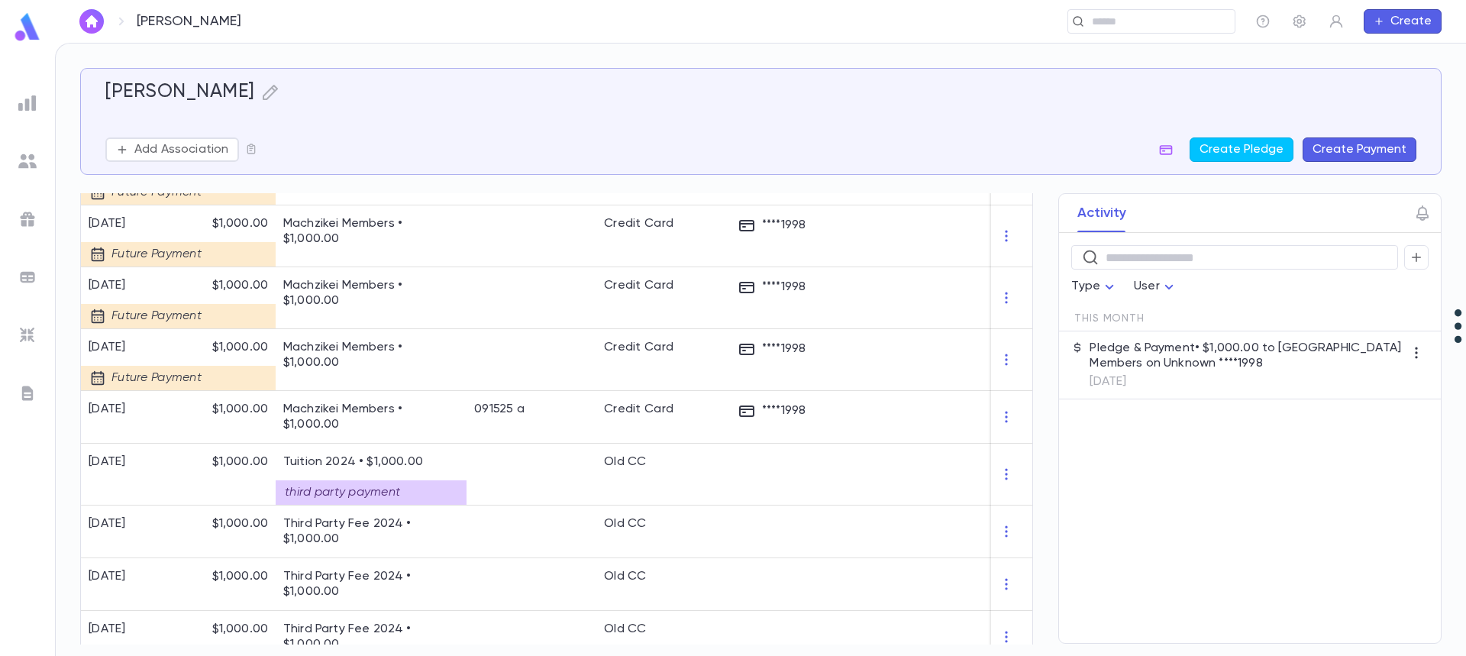
scroll to position [706, 0]
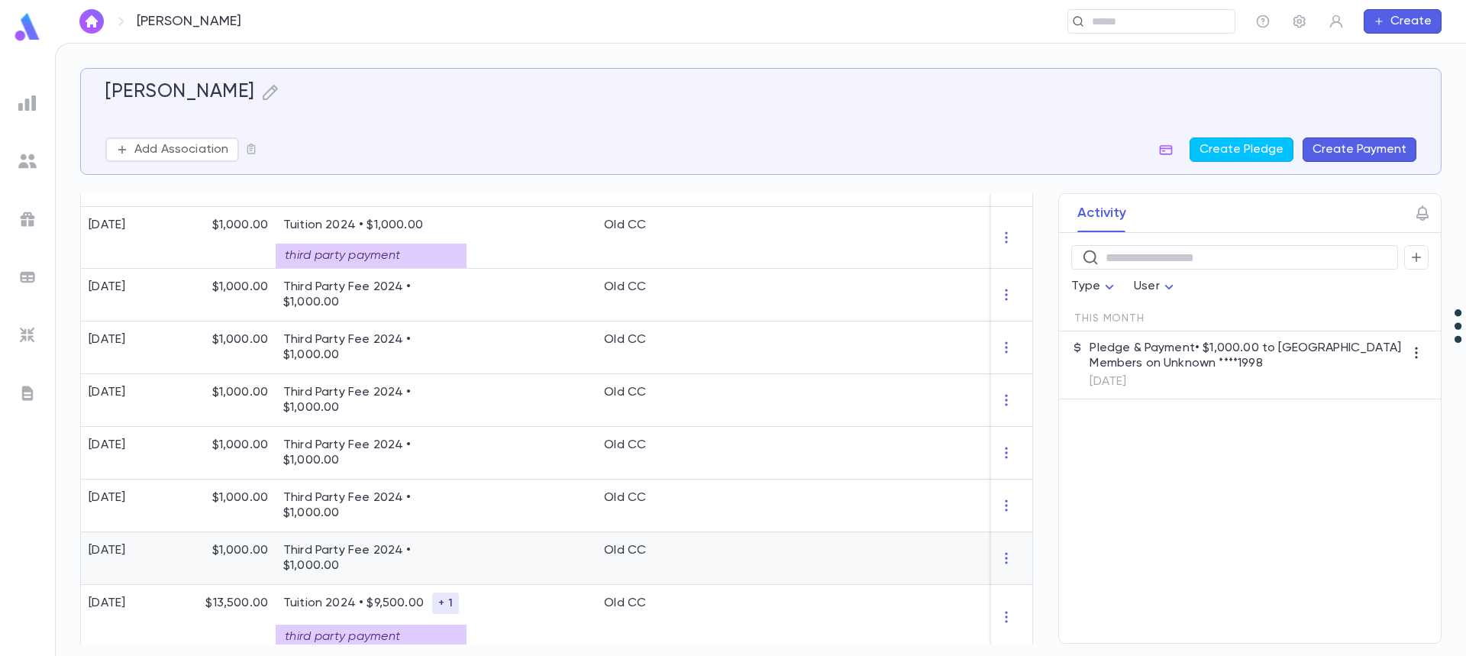
click at [463, 566] on div "Third Party Fee 2024 • $1,000.00" at bounding box center [371, 558] width 191 height 53
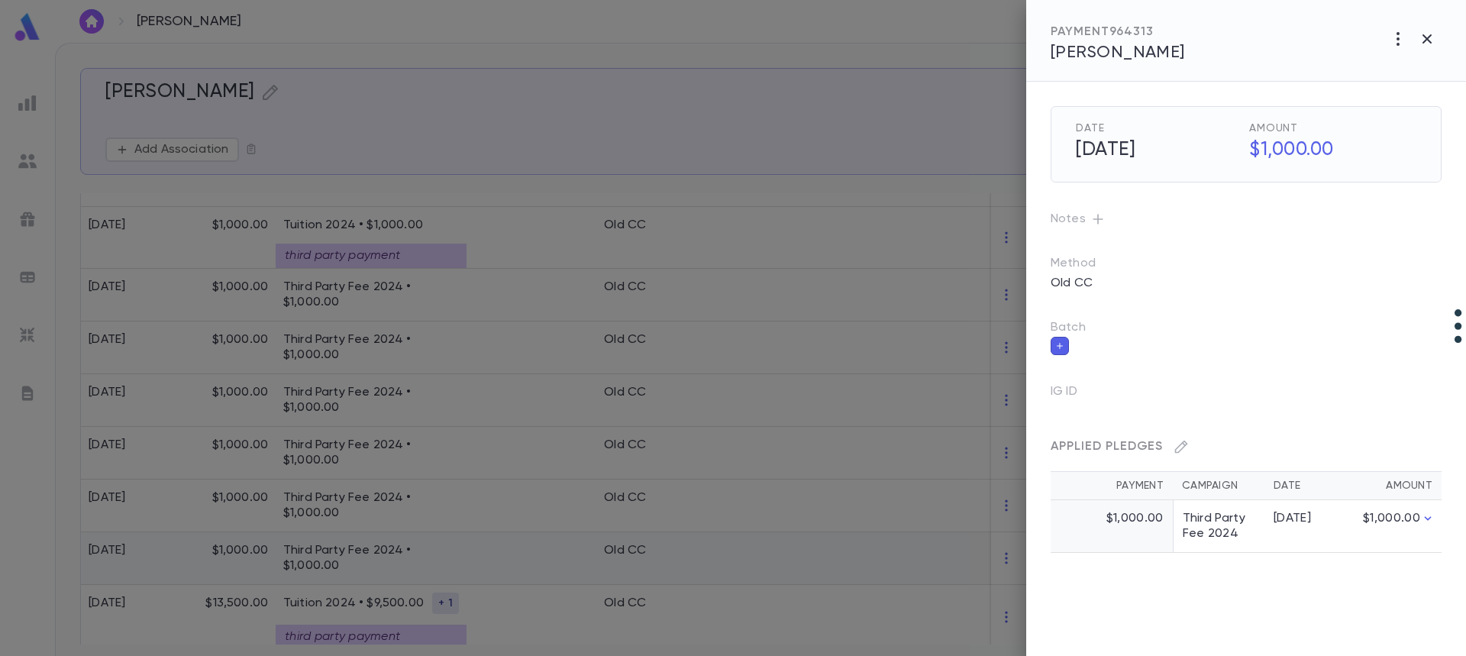
click at [463, 566] on div at bounding box center [733, 328] width 1466 height 656
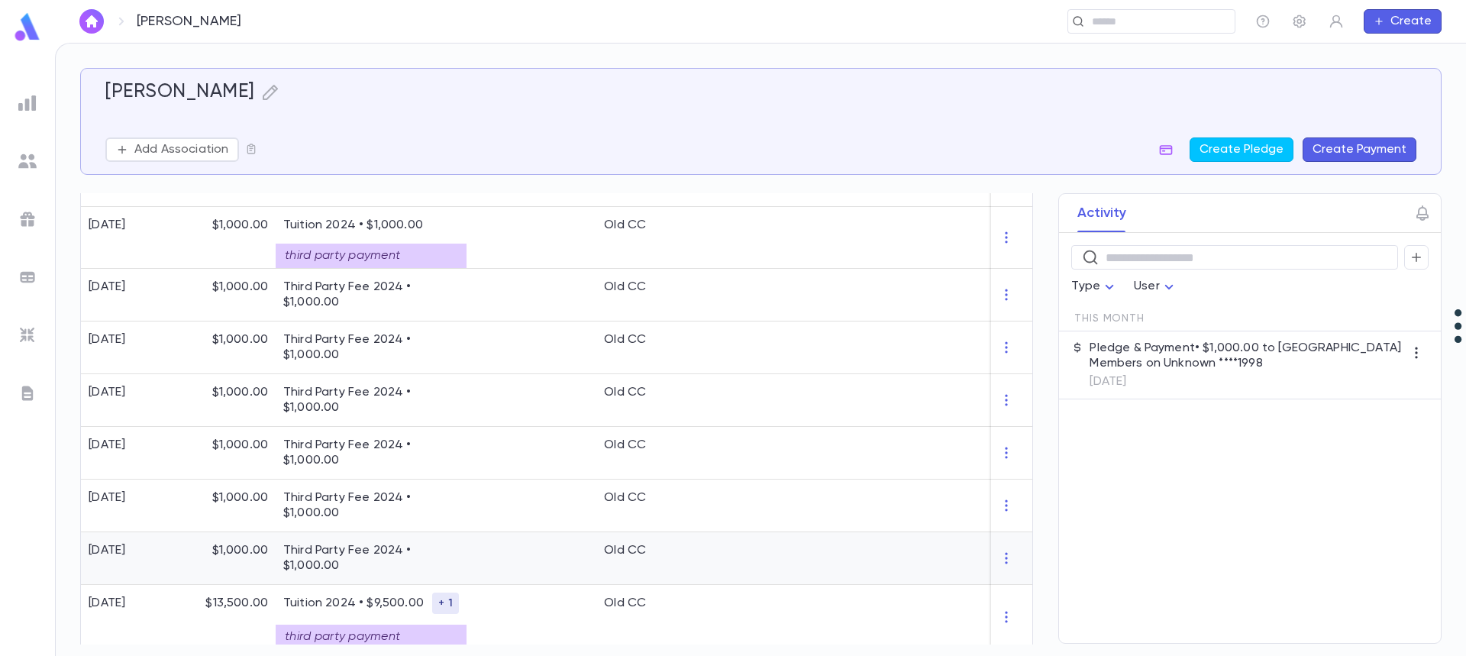
click at [463, 566] on div "Third Party Fee 2024 • $1,000.00" at bounding box center [371, 558] width 191 height 53
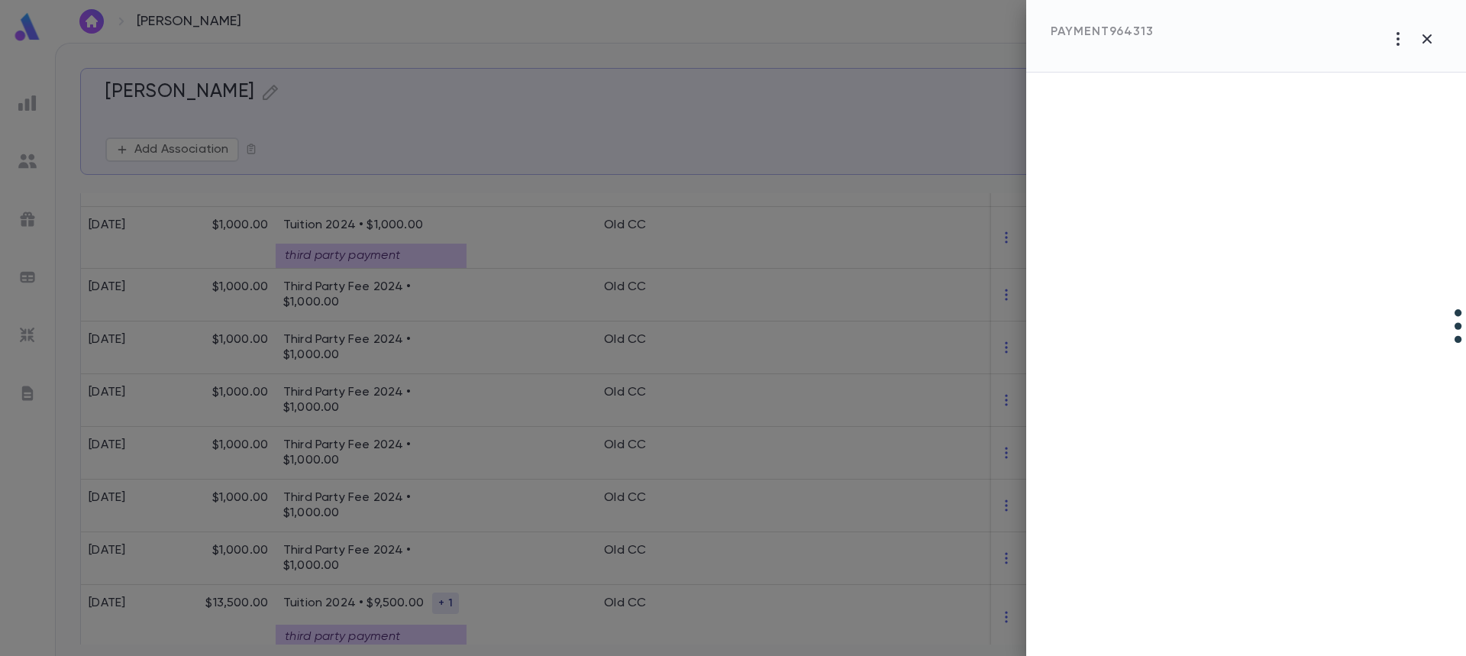
click at [464, 565] on div at bounding box center [733, 328] width 1466 height 656
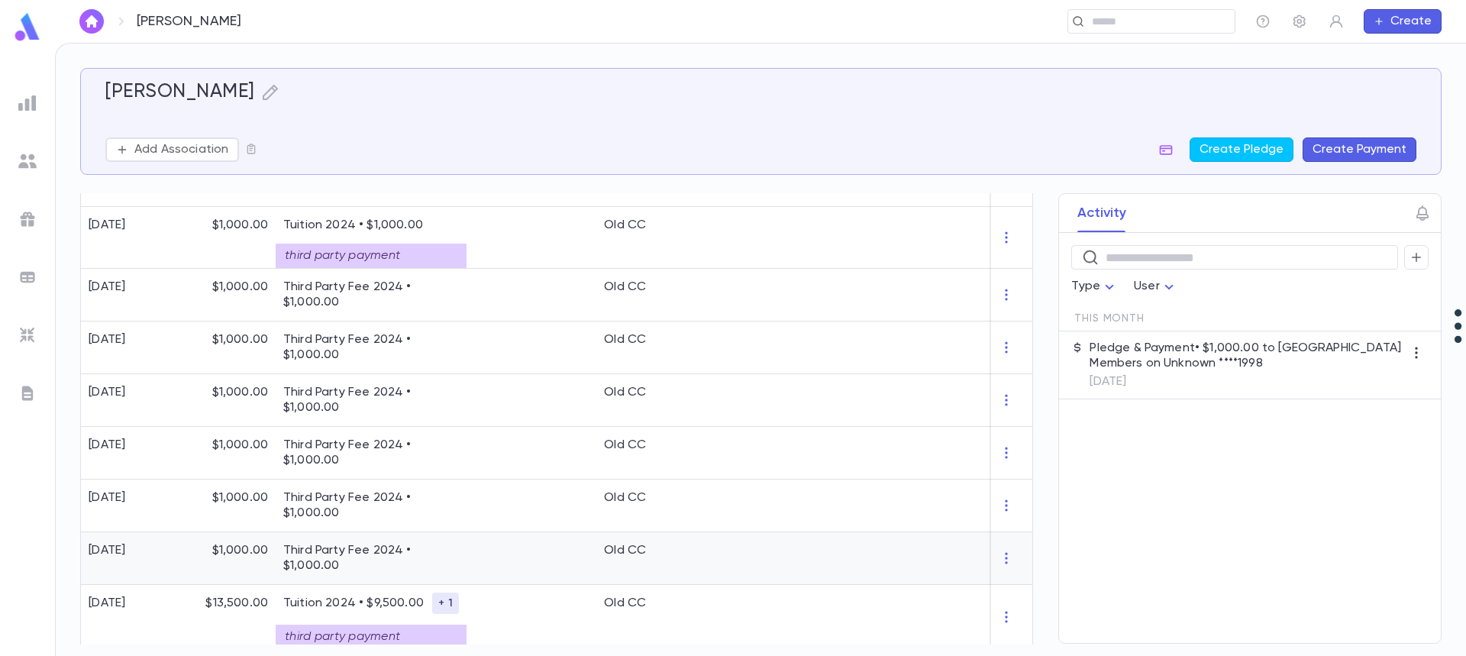
click at [477, 565] on div at bounding box center [531, 558] width 130 height 53
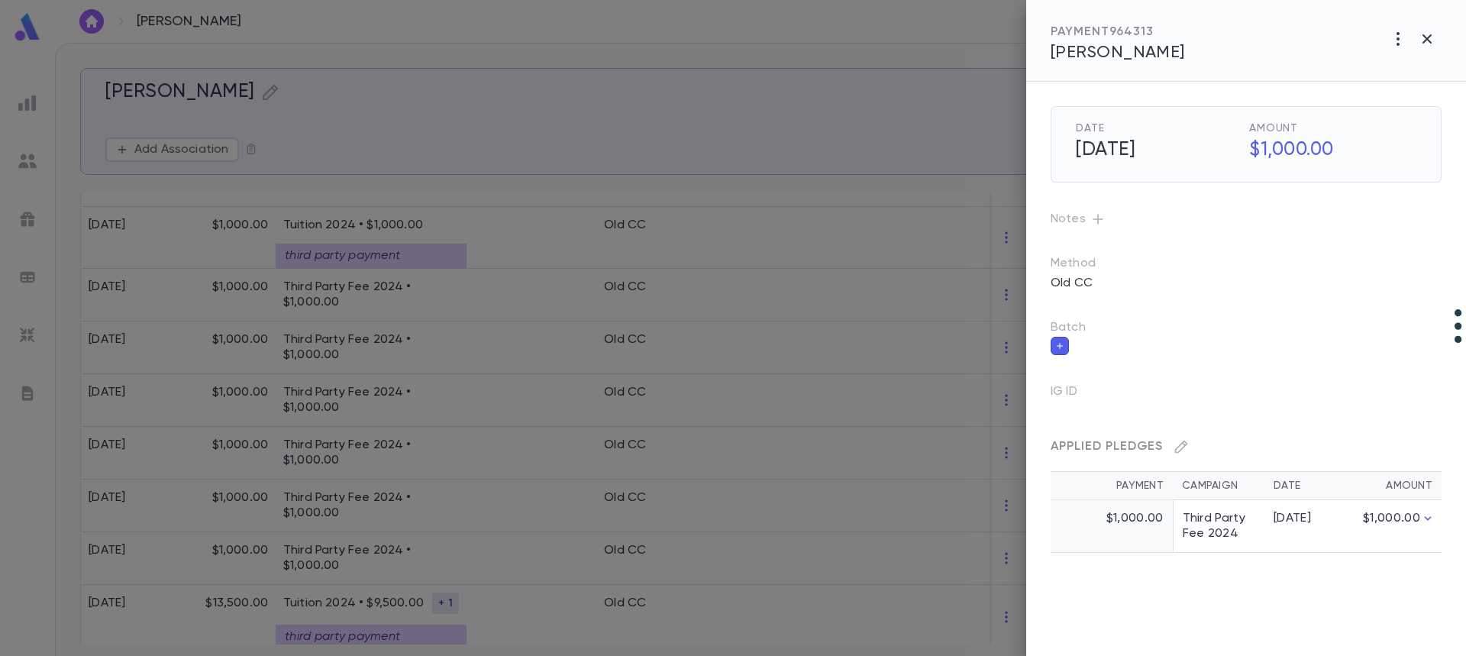
click at [519, 558] on div at bounding box center [733, 328] width 1466 height 656
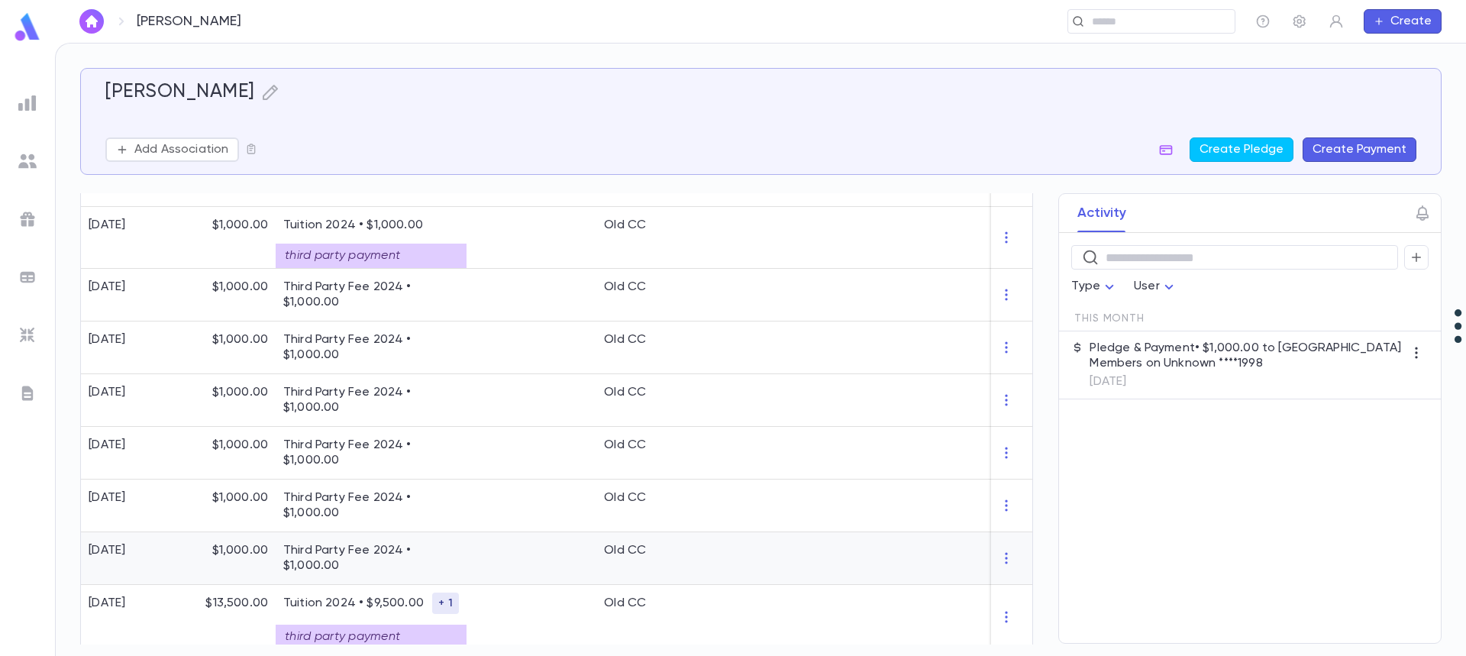
click at [554, 567] on div at bounding box center [531, 558] width 130 height 53
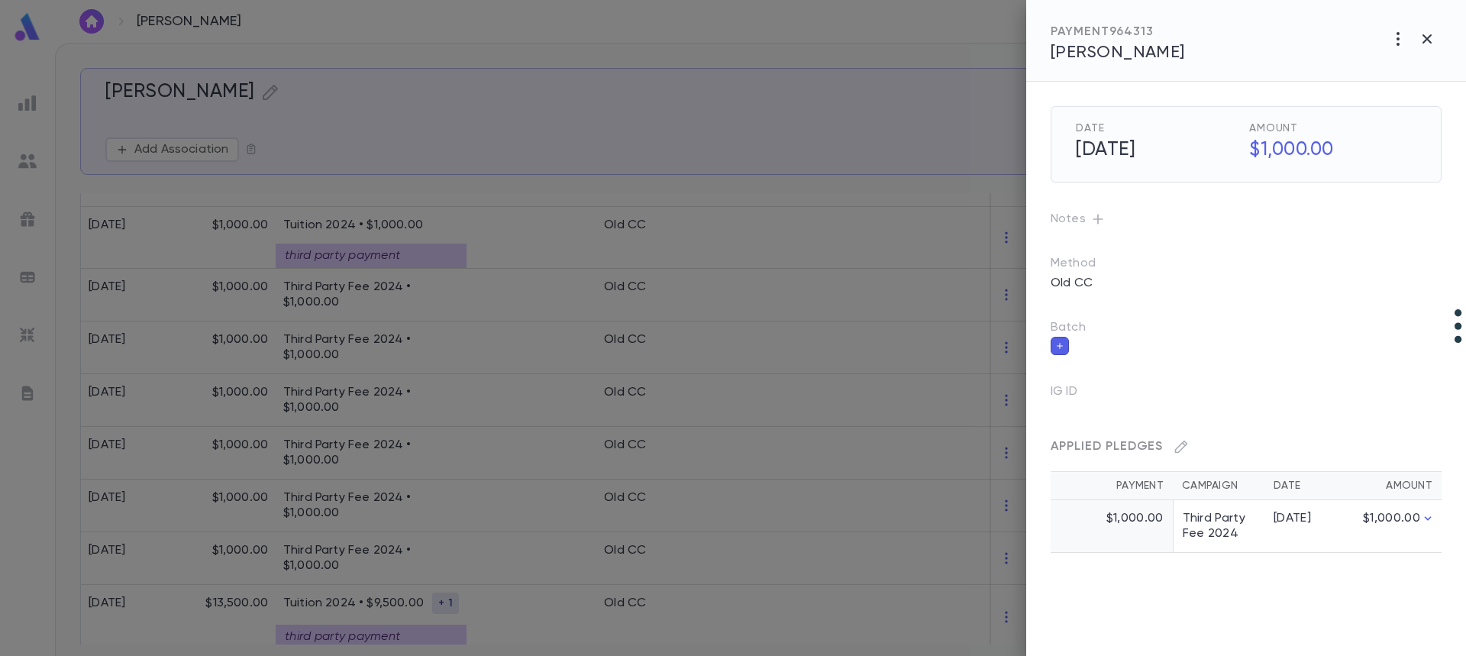
click at [556, 622] on div at bounding box center [733, 328] width 1466 height 656
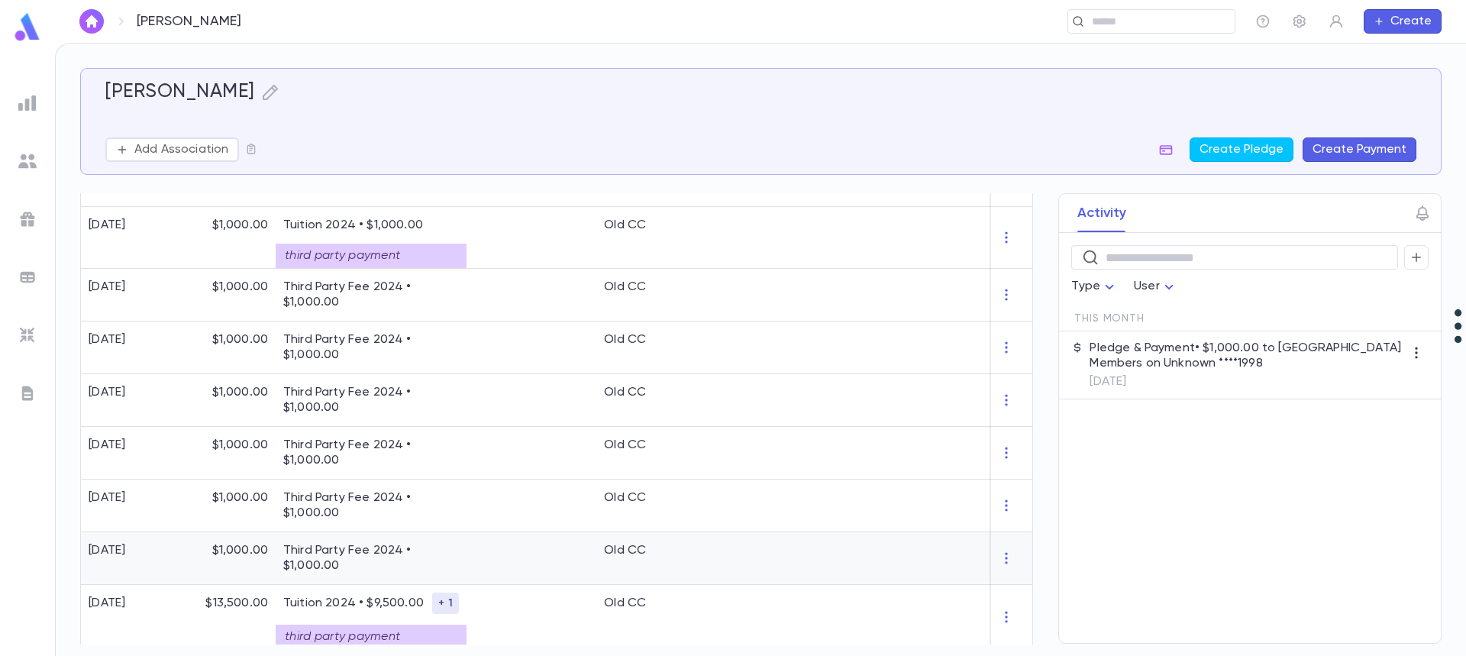
click at [521, 557] on div at bounding box center [531, 558] width 130 height 53
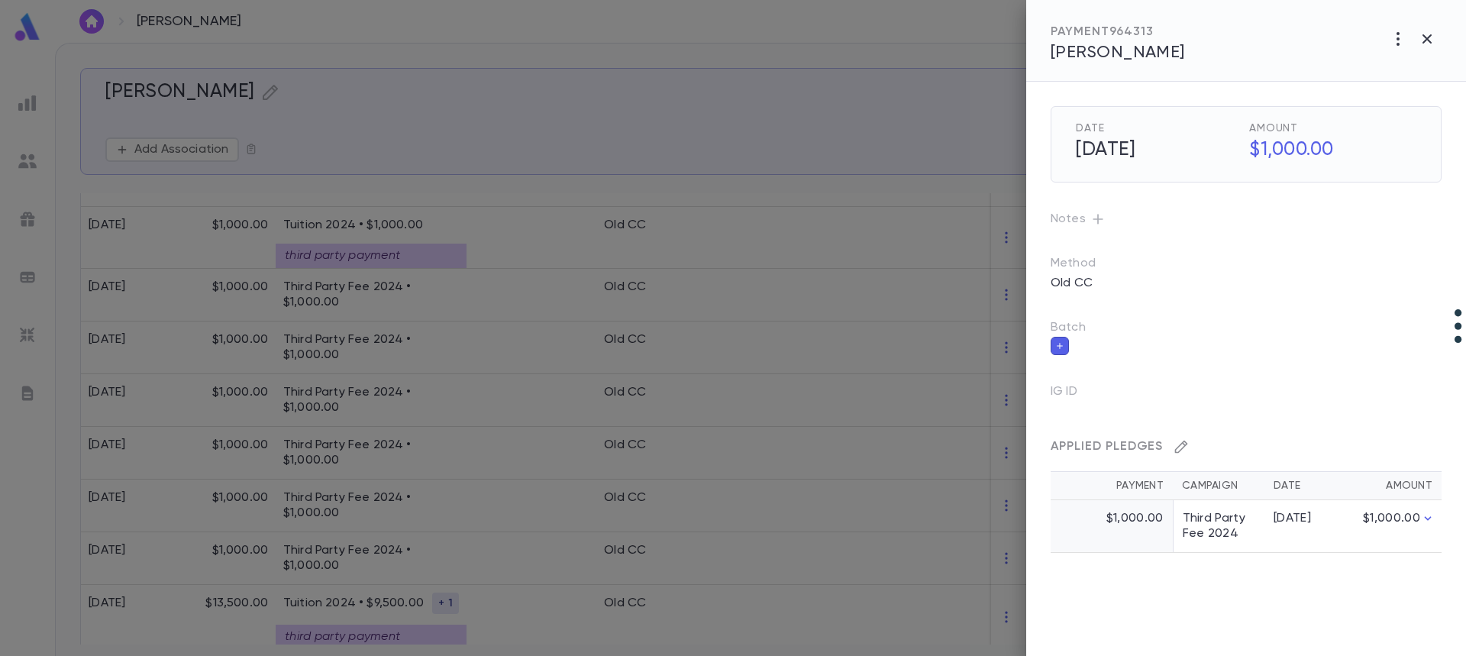
click at [1181, 446] on icon "button" at bounding box center [1180, 446] width 15 height 15
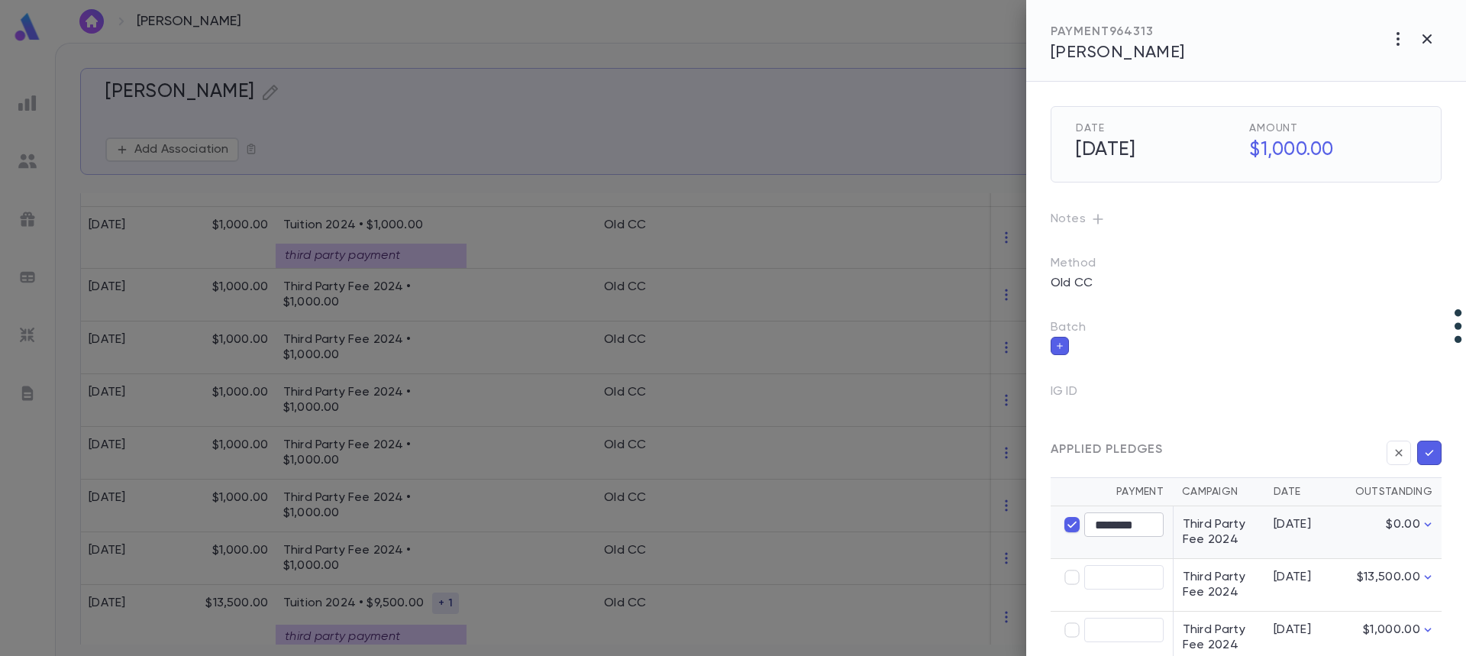
type input "****"
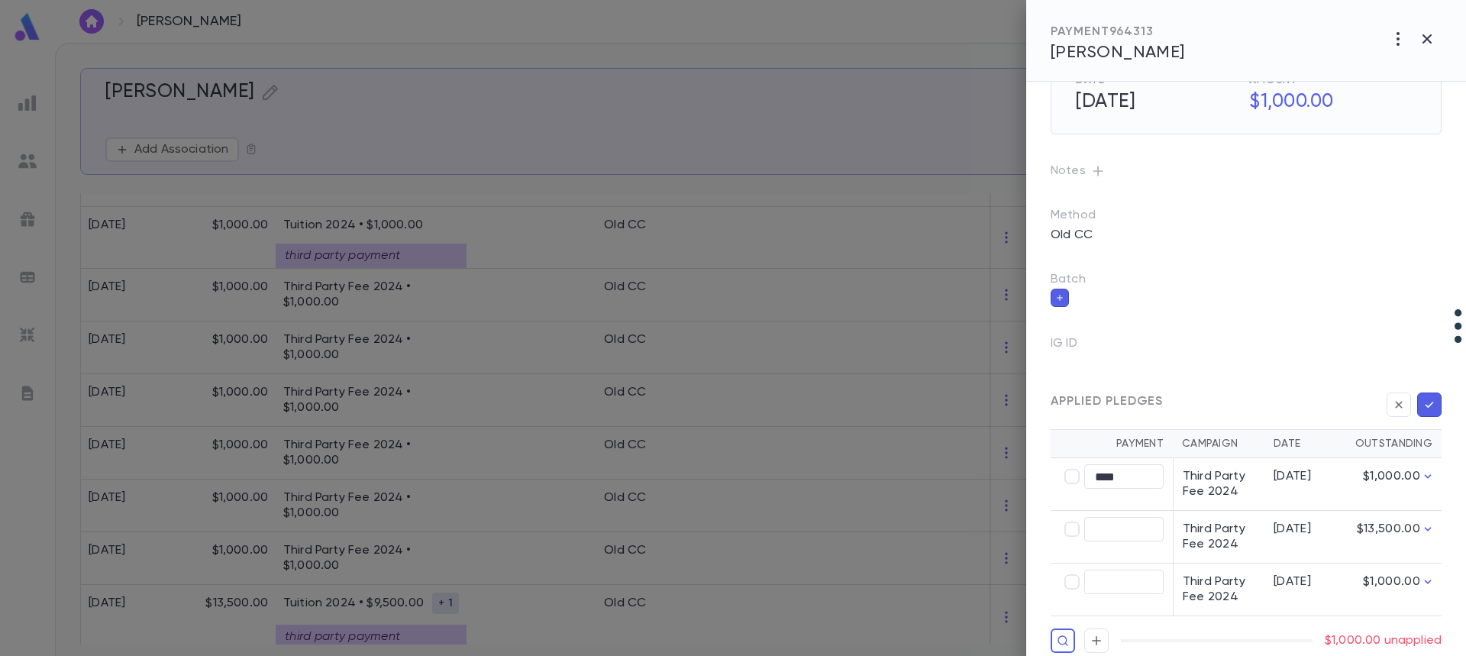
scroll to position [69, 0]
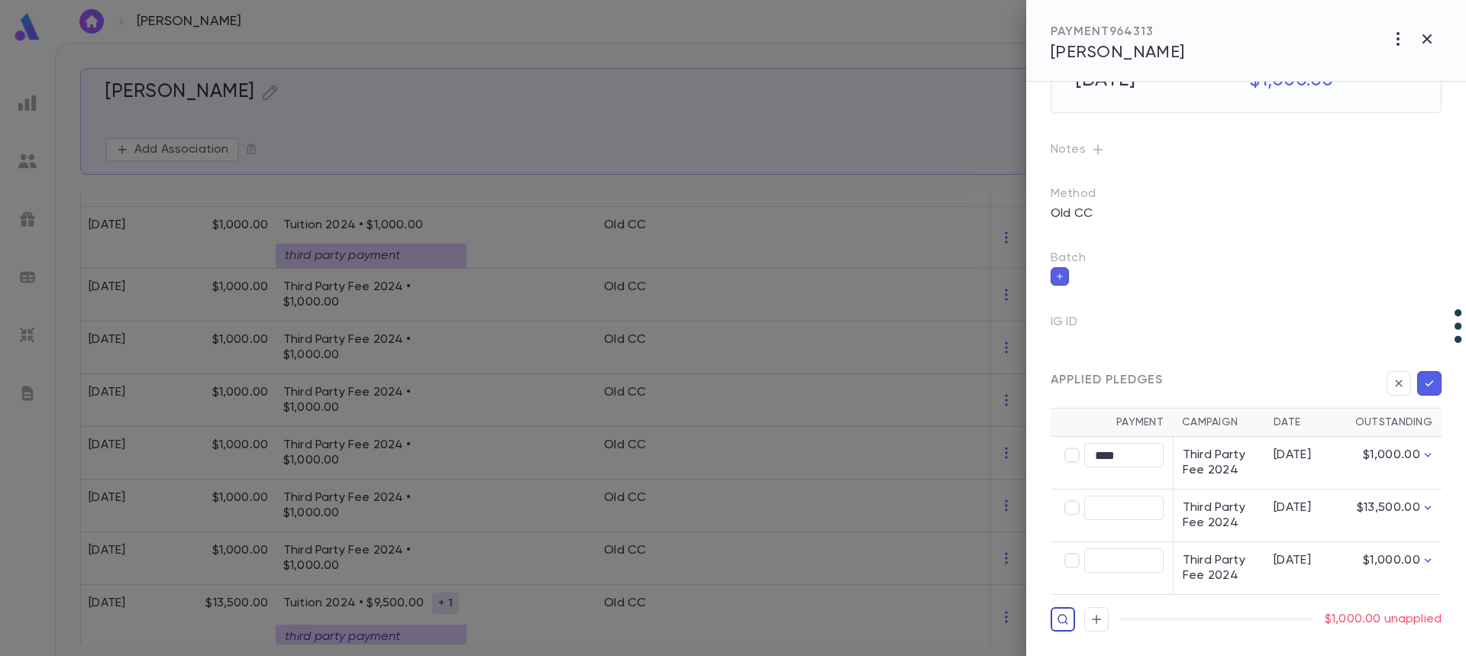
click at [1063, 618] on icon "button" at bounding box center [1063, 619] width 12 height 15
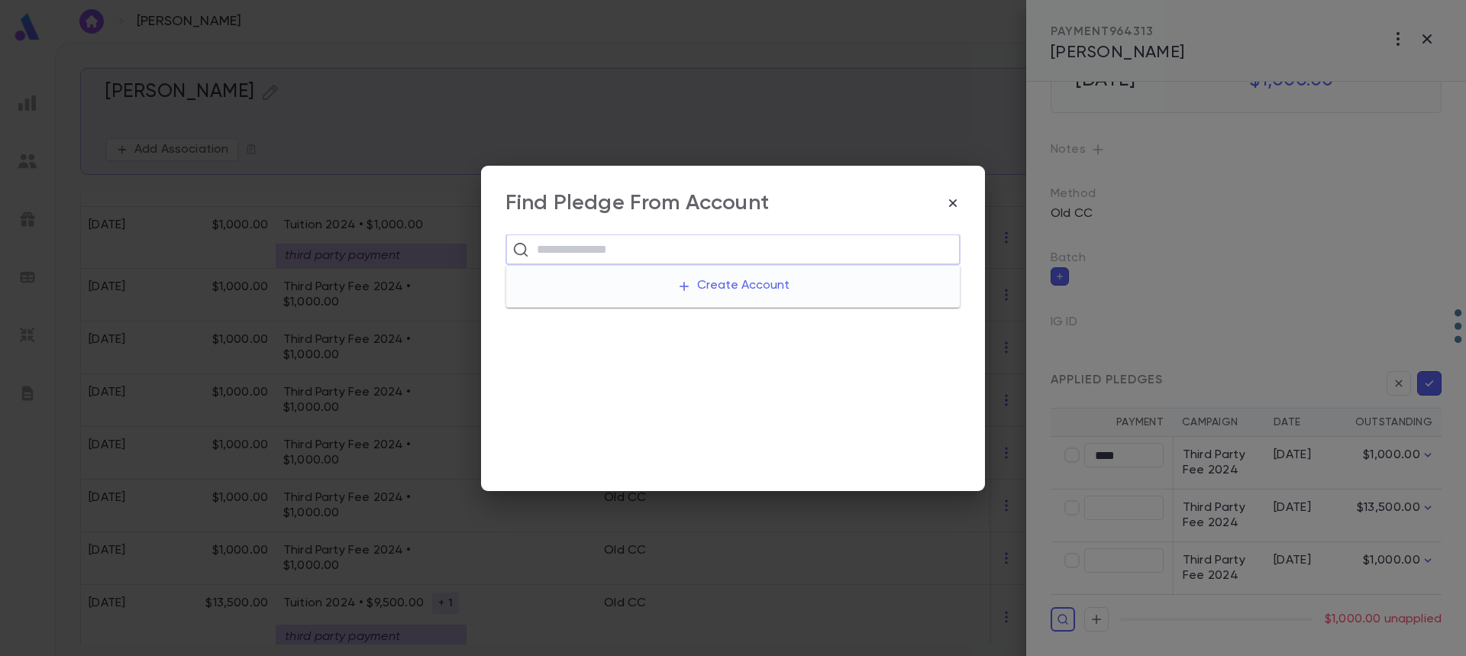
click at [551, 249] on input "text" at bounding box center [742, 249] width 421 height 29
paste input "**********"
type input "**********"
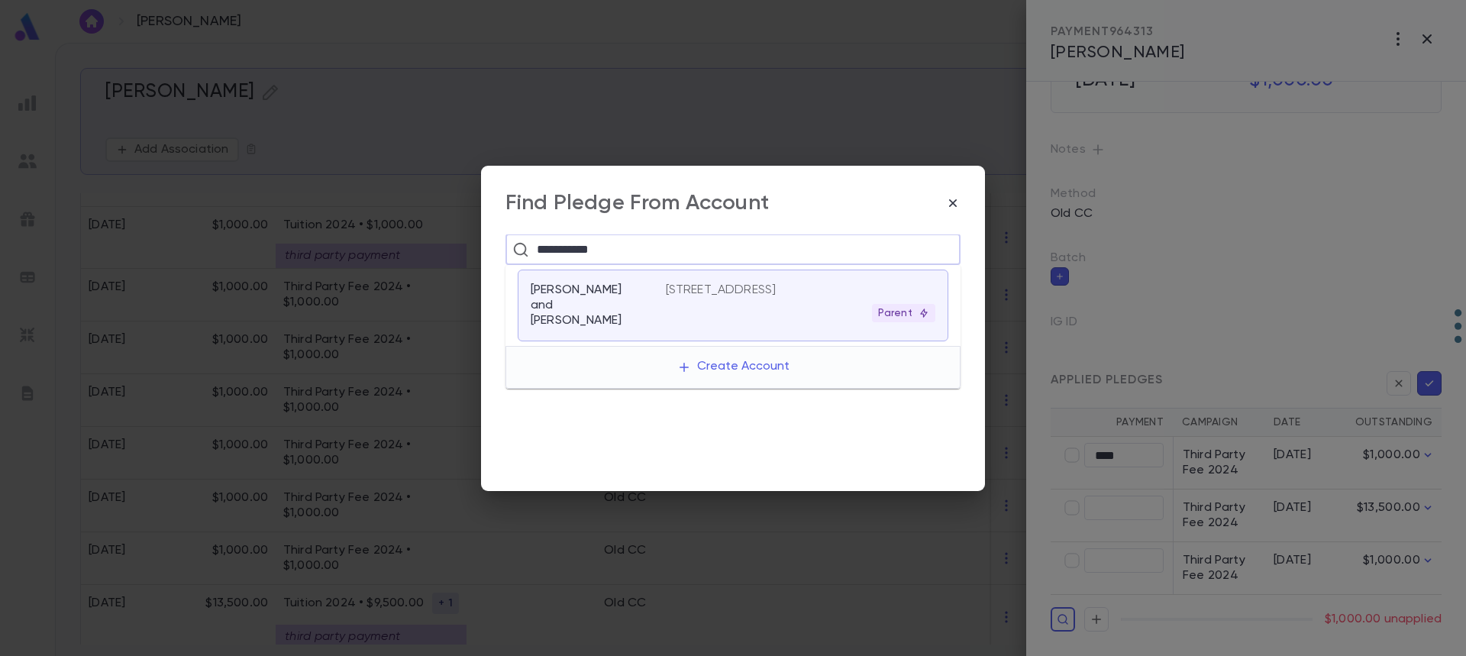
click at [704, 296] on p "[STREET_ADDRESS]" at bounding box center [721, 289] width 111 height 15
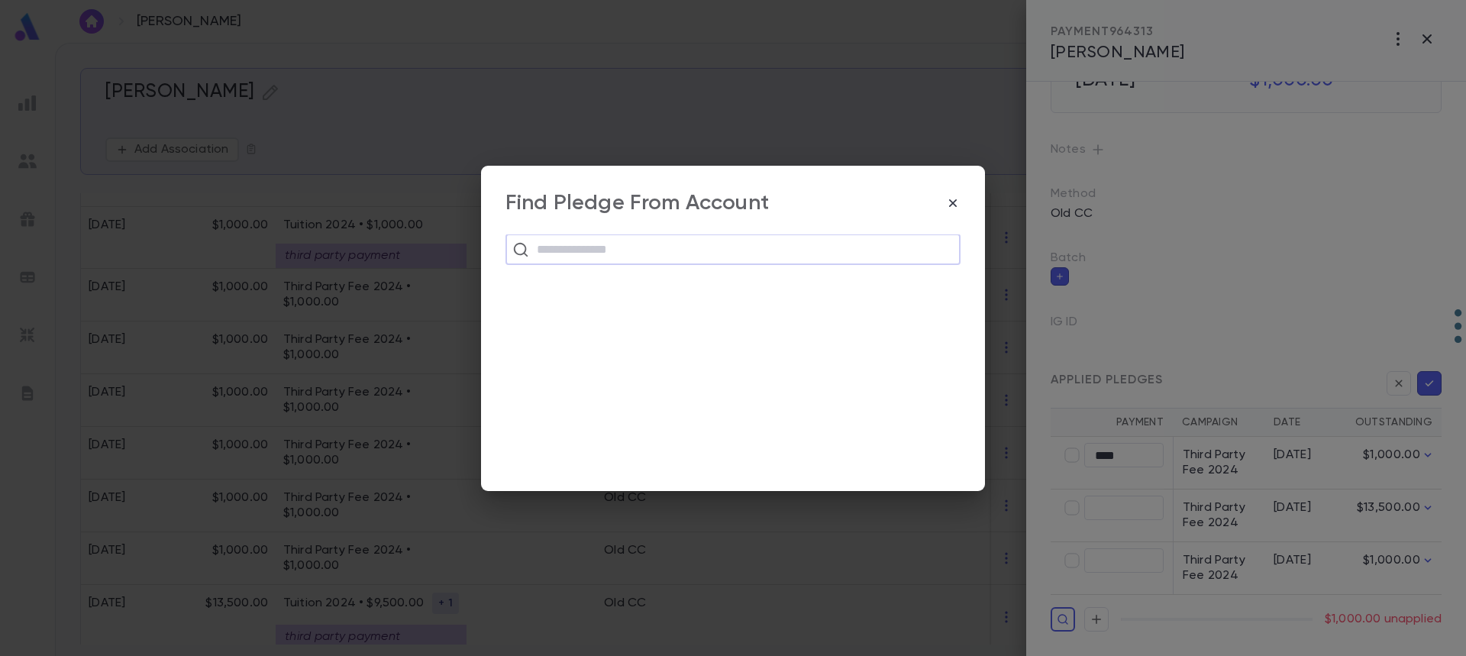
scroll to position [133, 0]
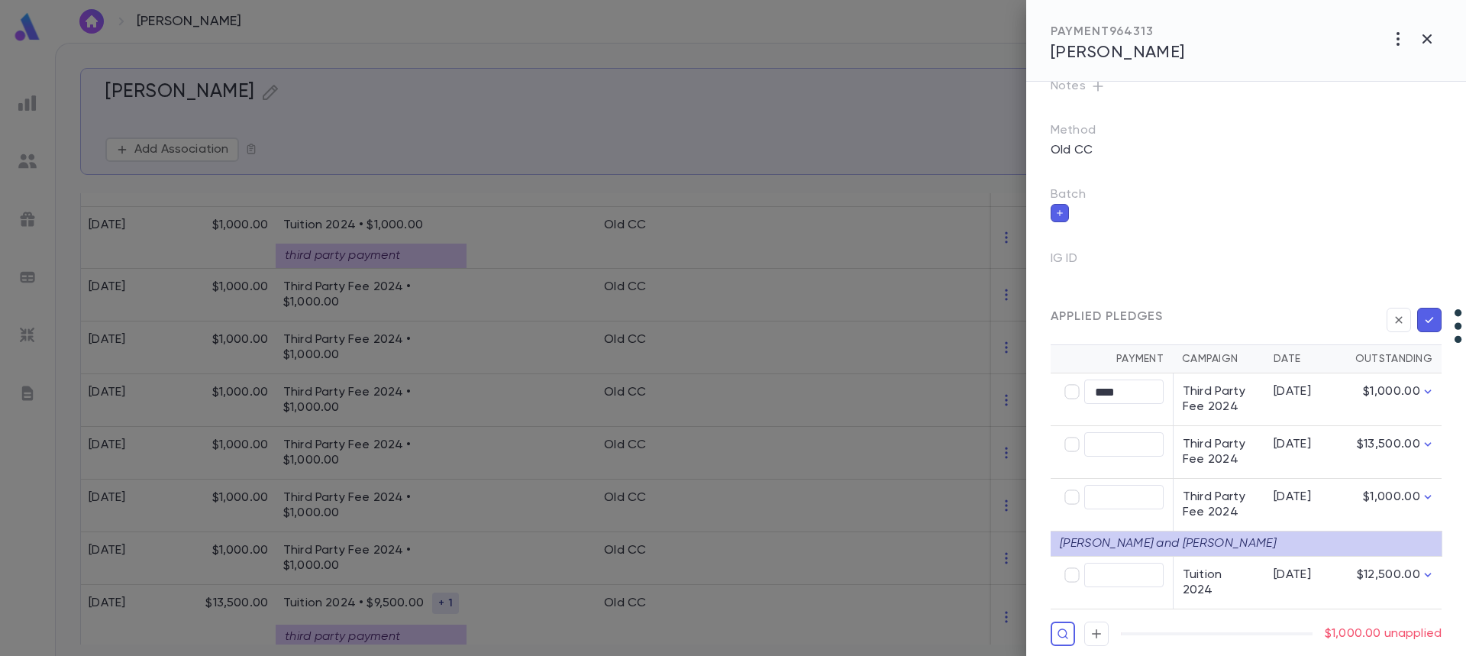
type input "********"
click at [1422, 315] on icon "button" at bounding box center [1429, 319] width 14 height 15
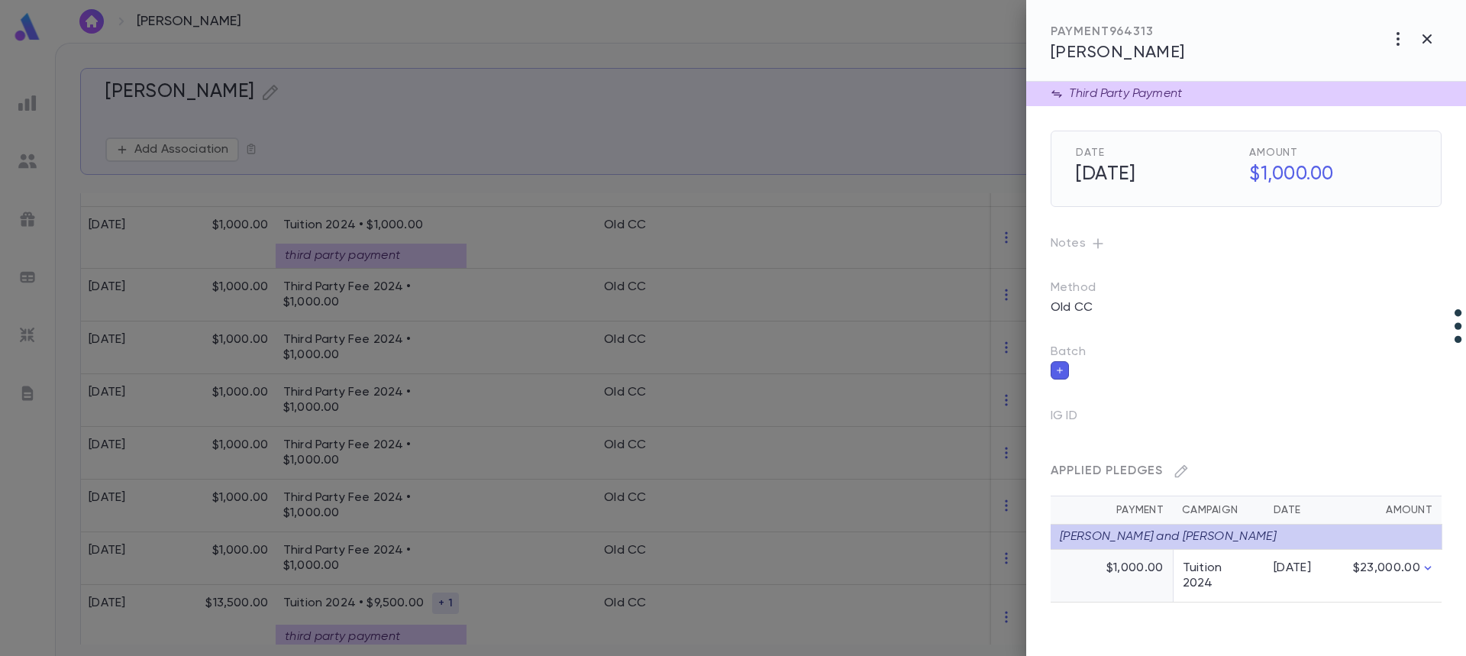
click at [424, 507] on div at bounding box center [733, 328] width 1466 height 656
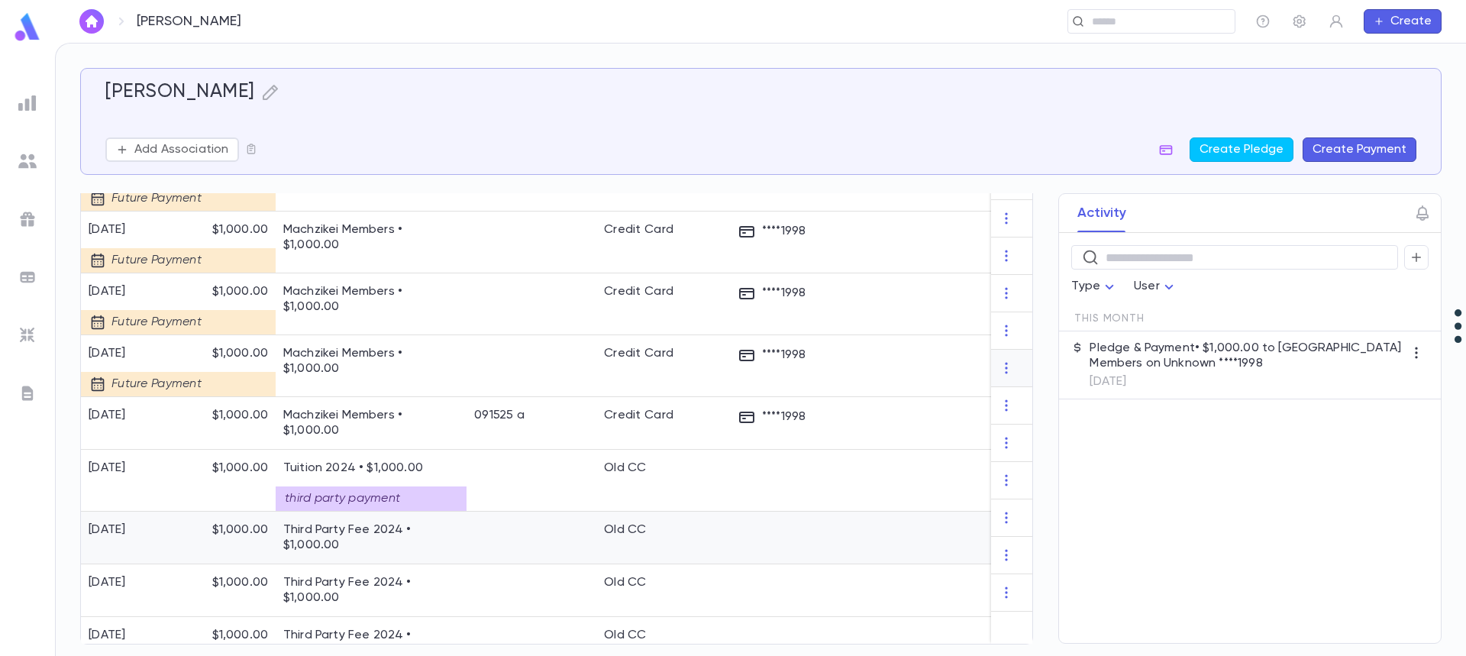
scroll to position [706, 0]
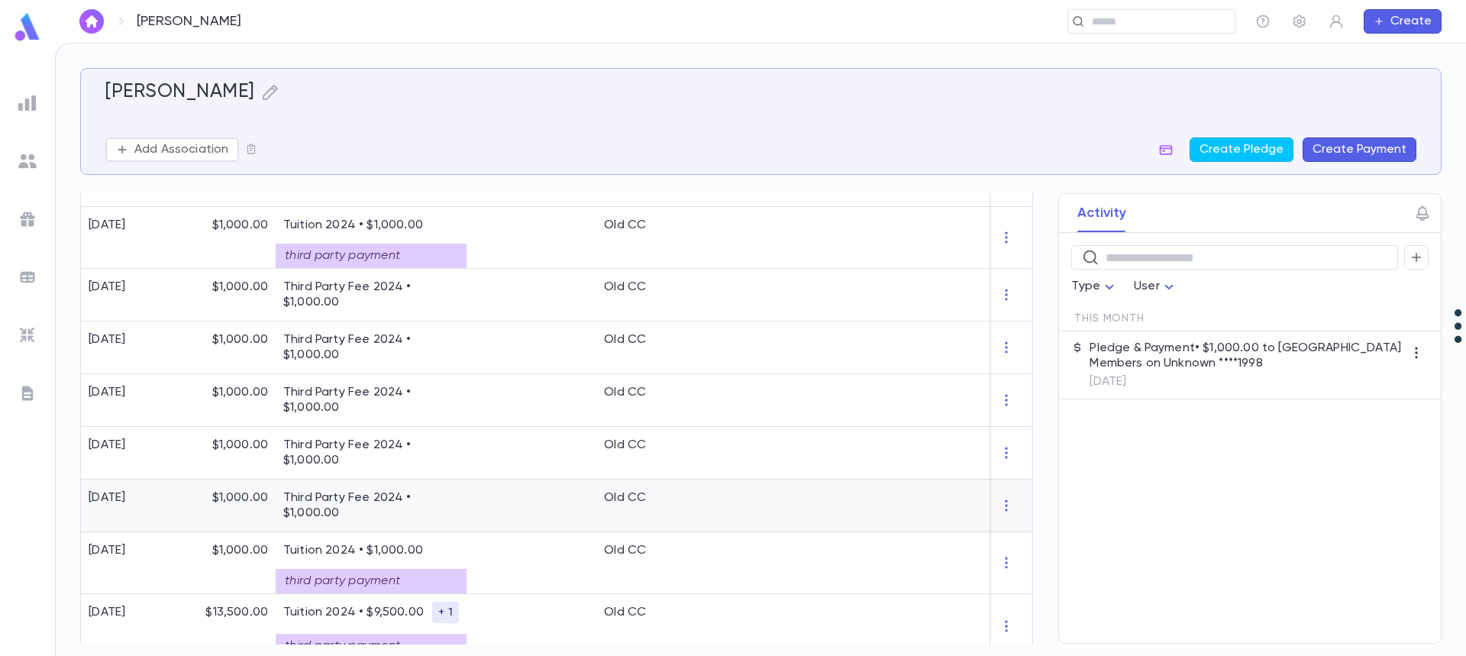
click at [450, 506] on p "Third Party Fee 2024 • $1,000.00" at bounding box center [371, 505] width 176 height 31
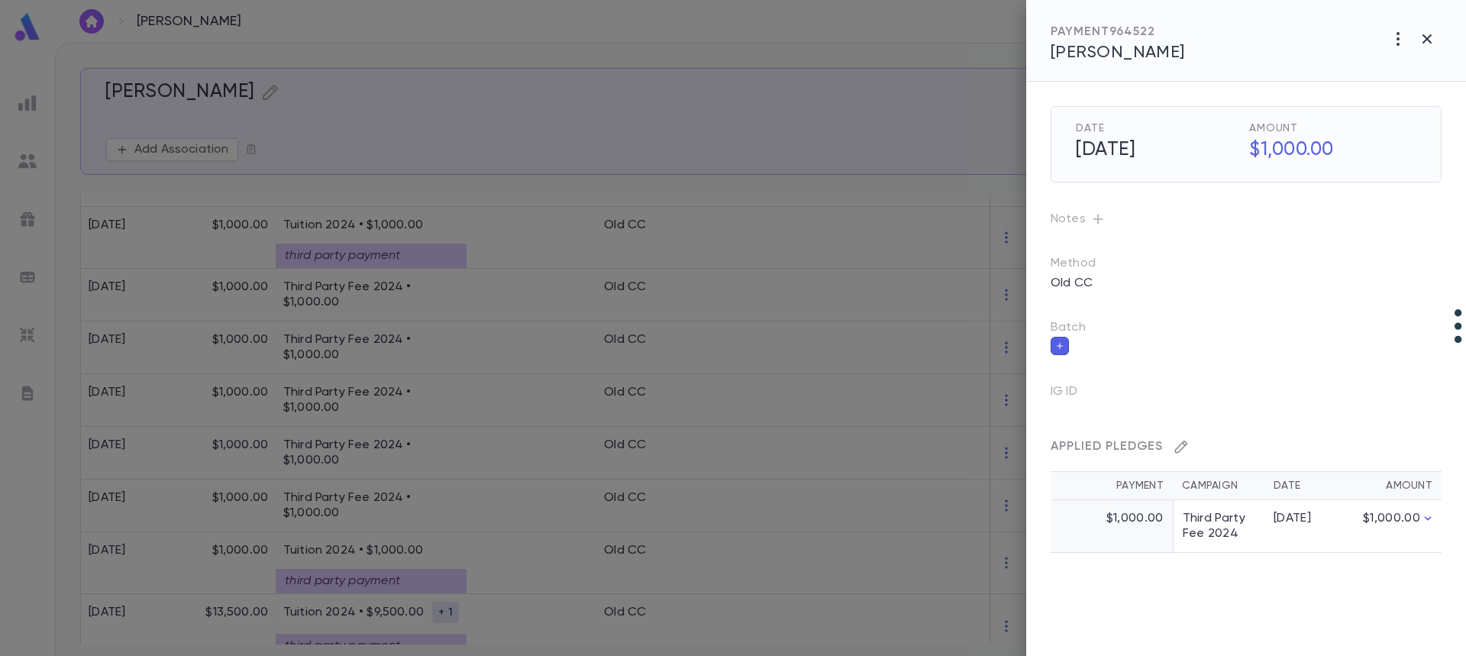
click at [1174, 451] on icon "button" at bounding box center [1180, 446] width 15 height 15
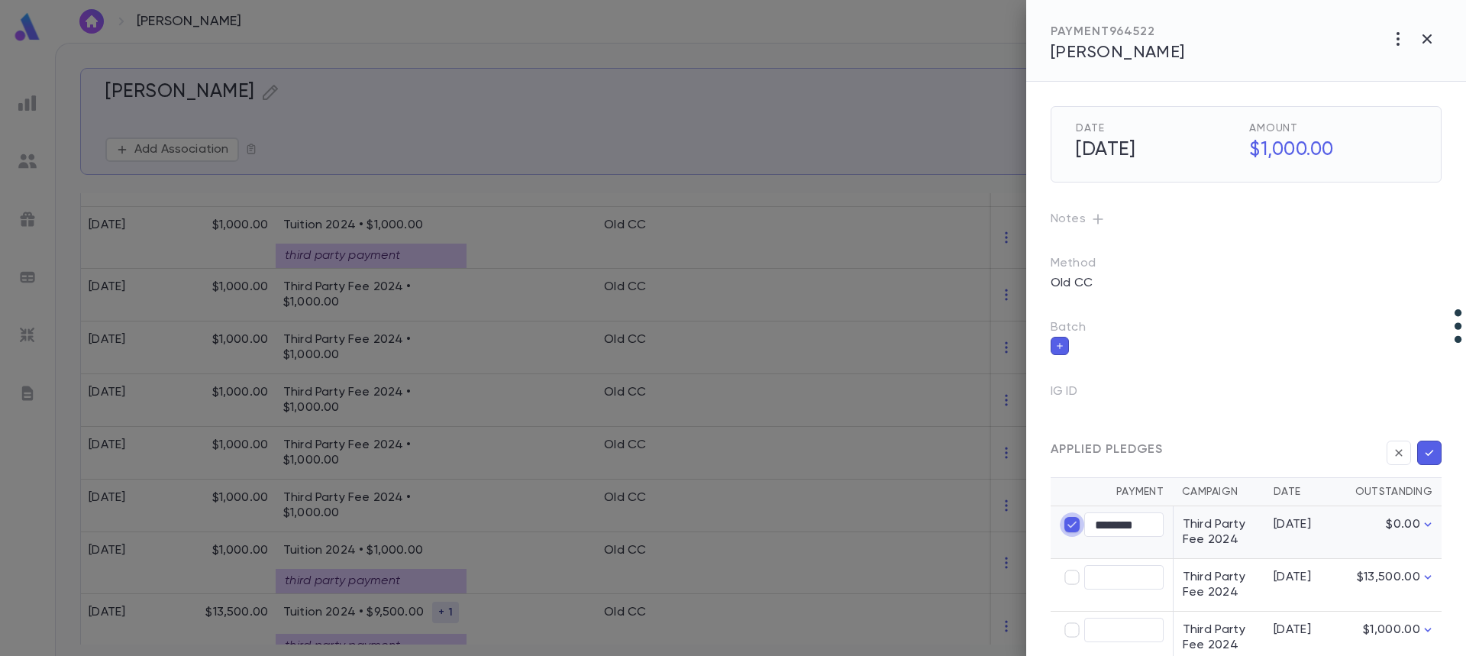
type input "****"
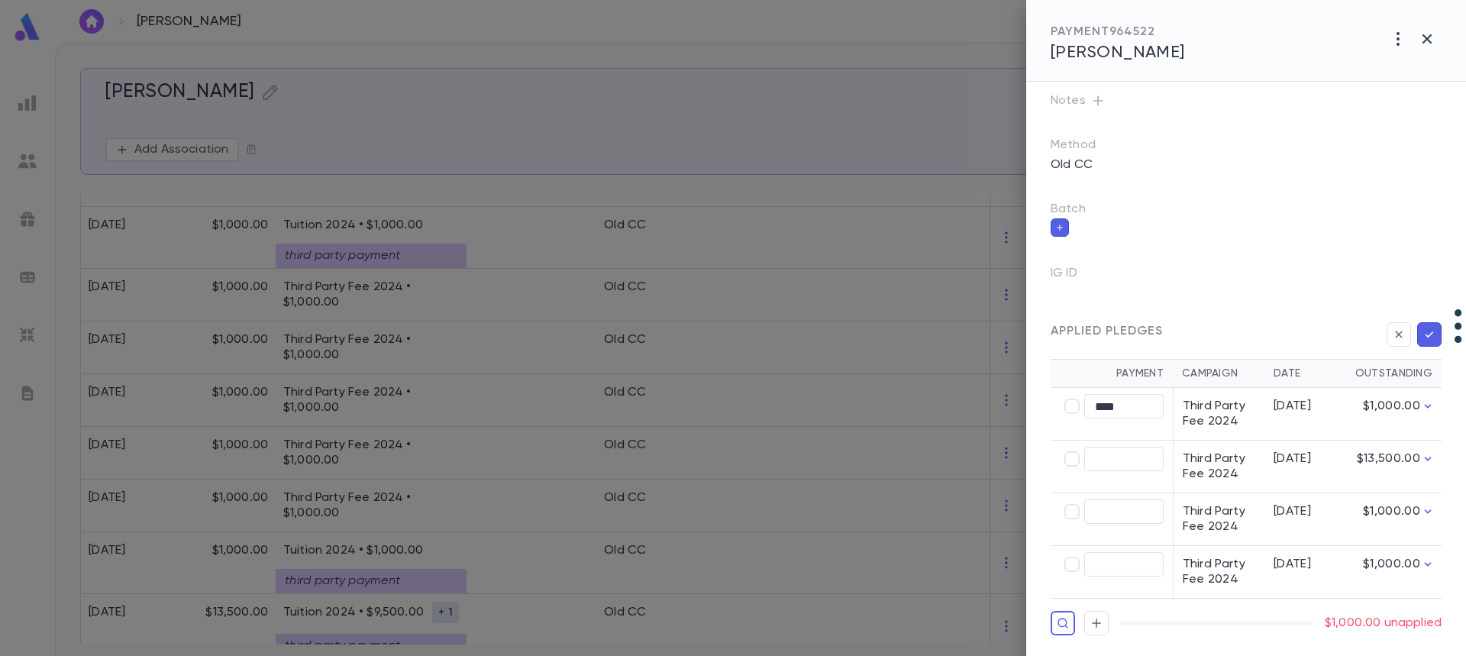
scroll to position [122, 0]
click at [1064, 621] on icon "button" at bounding box center [1063, 619] width 12 height 15
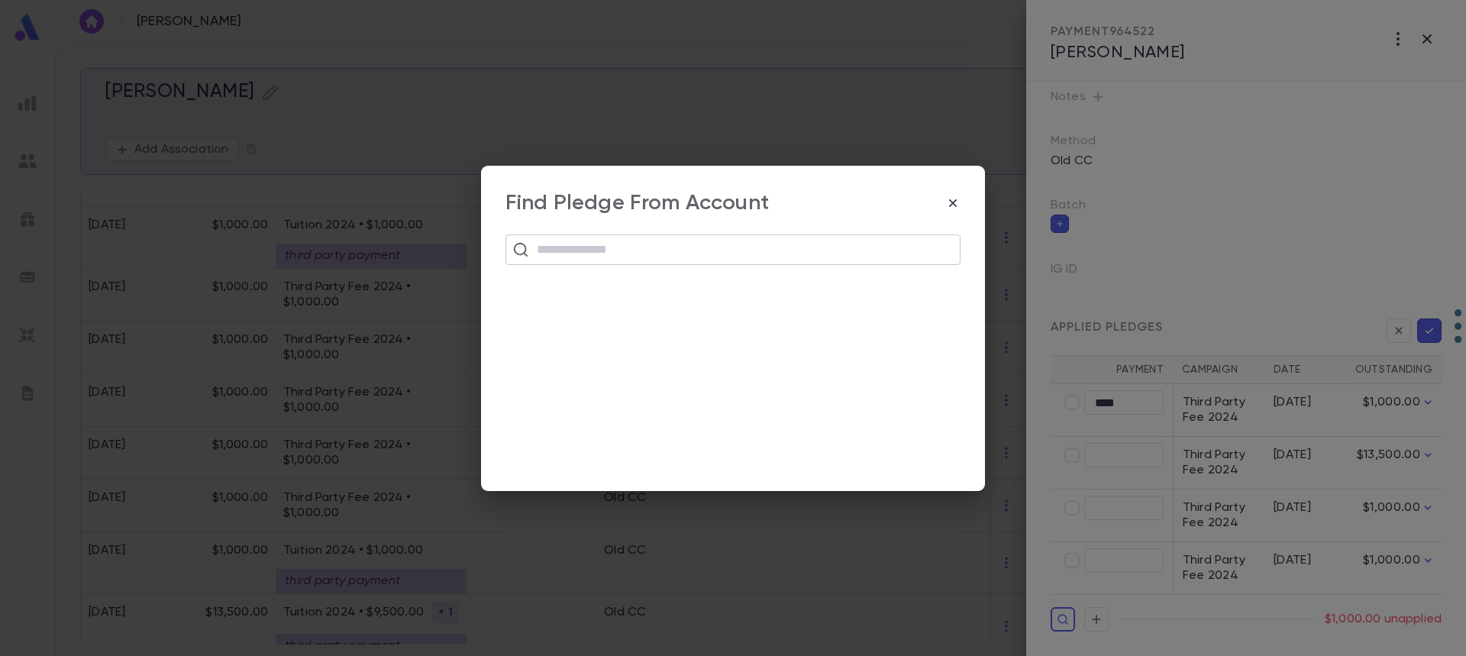
click at [628, 254] on input "text" at bounding box center [742, 249] width 421 height 29
paste input "**********"
type input "**********"
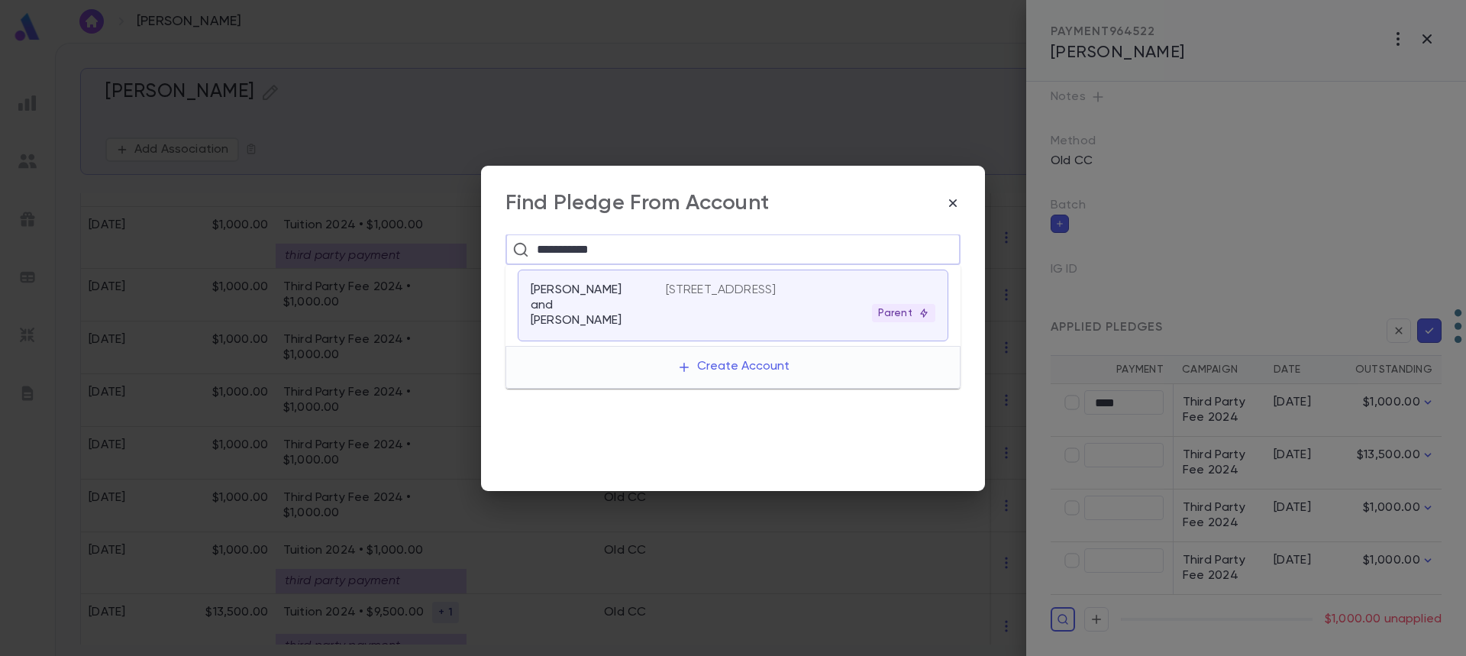
click at [720, 298] on div "[STREET_ADDRESS] Parent" at bounding box center [801, 302] width 270 height 40
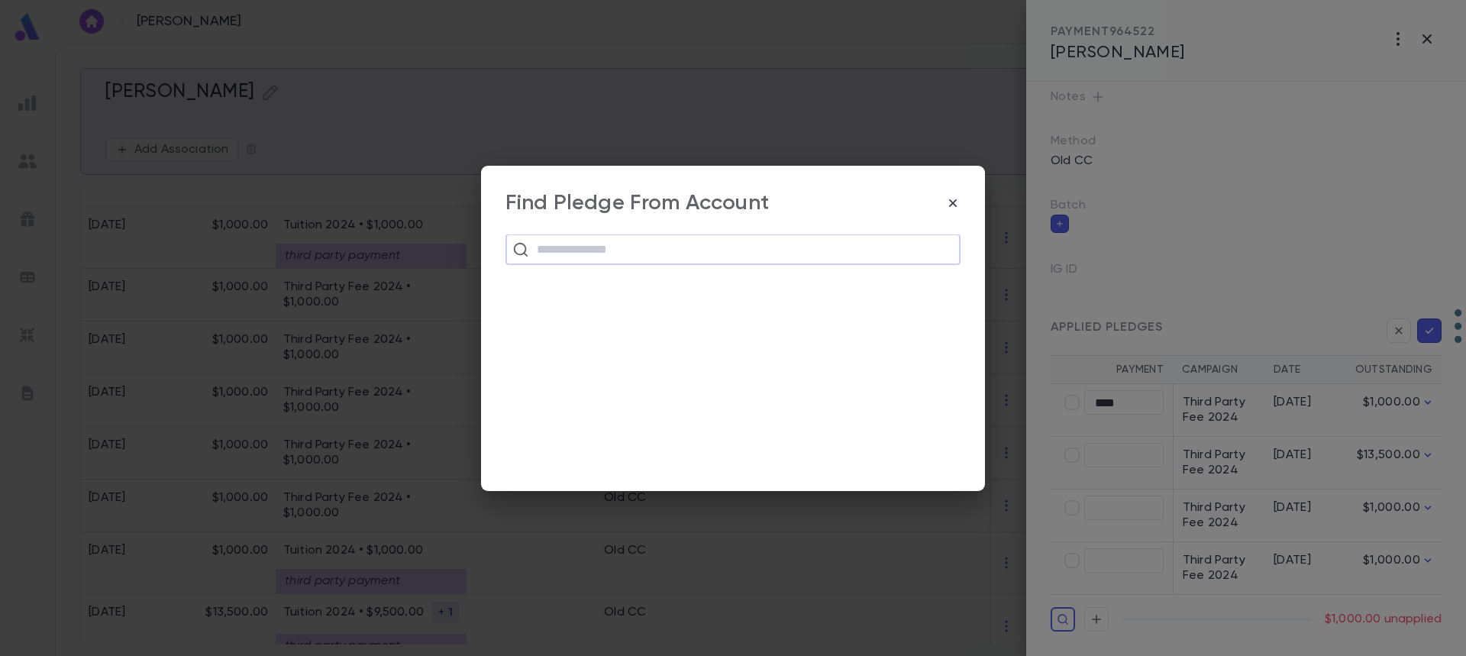
scroll to position [186, 0]
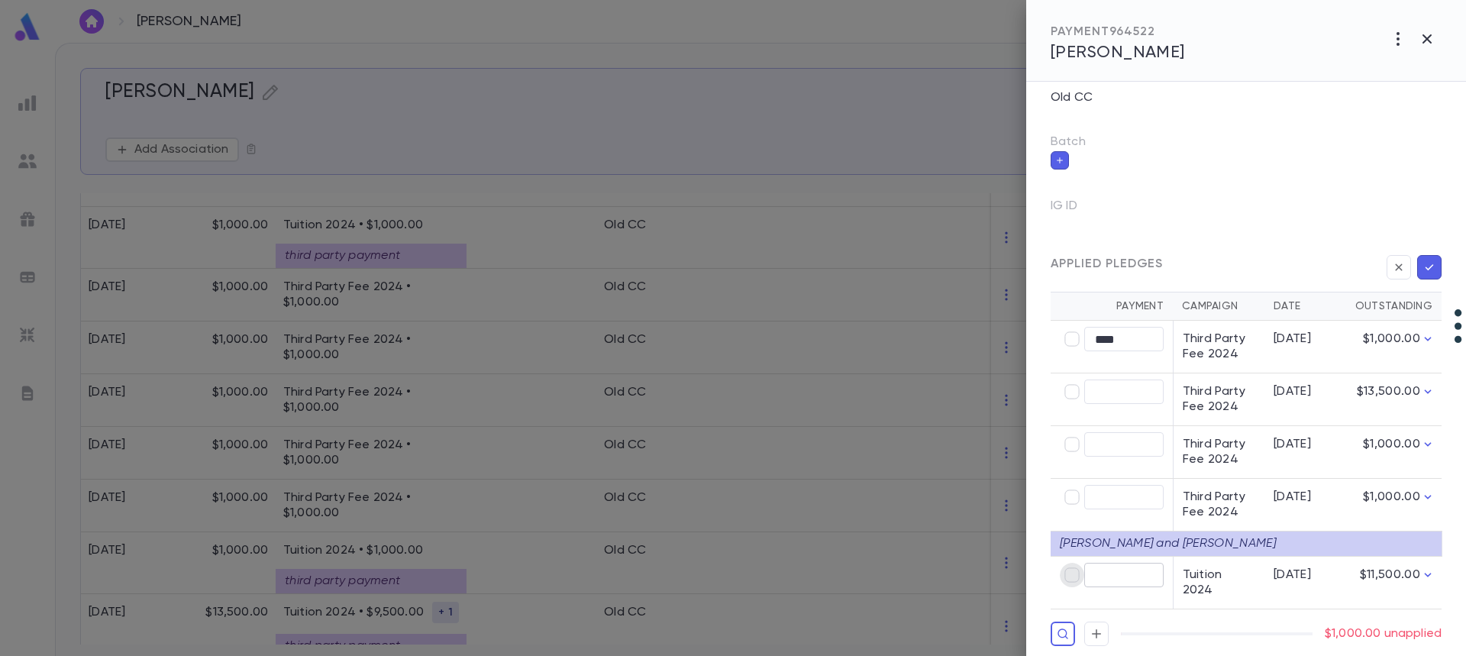
type input "********"
click at [1422, 266] on icon "button" at bounding box center [1429, 267] width 14 height 15
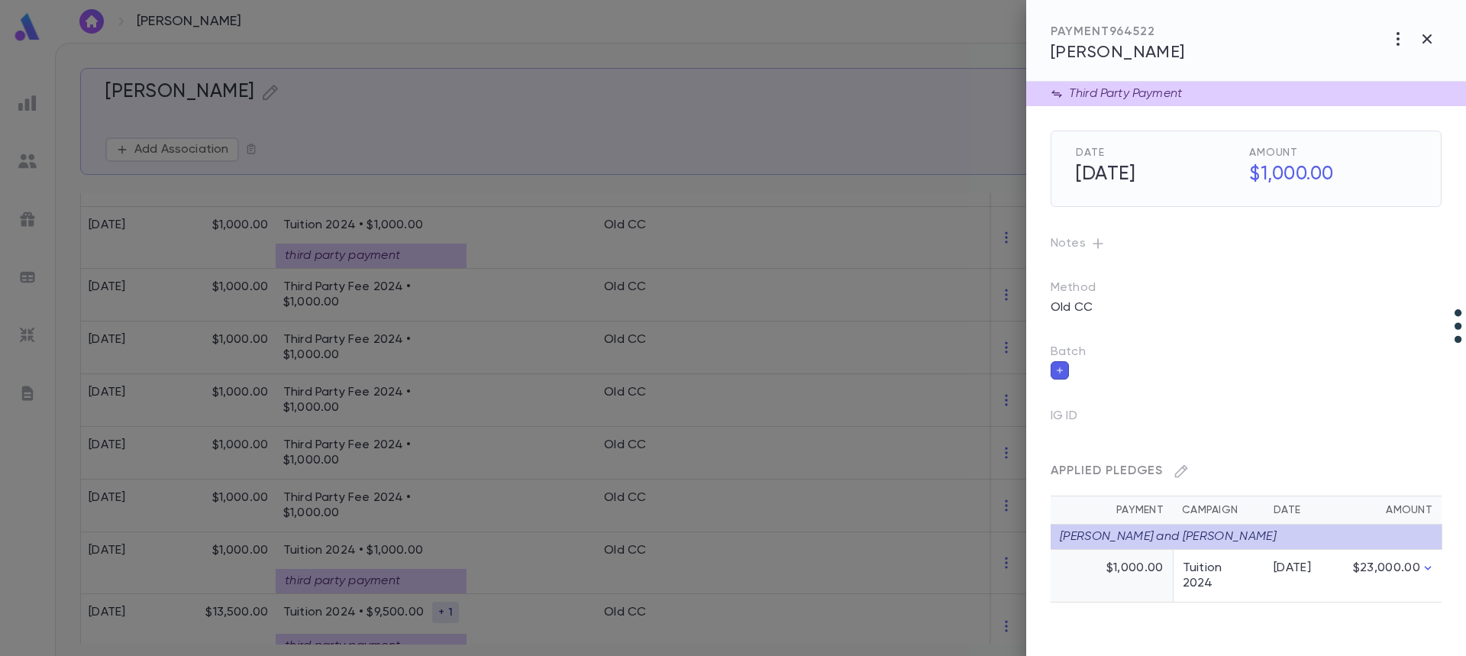
scroll to position [0, 0]
click at [418, 497] on div at bounding box center [733, 328] width 1466 height 656
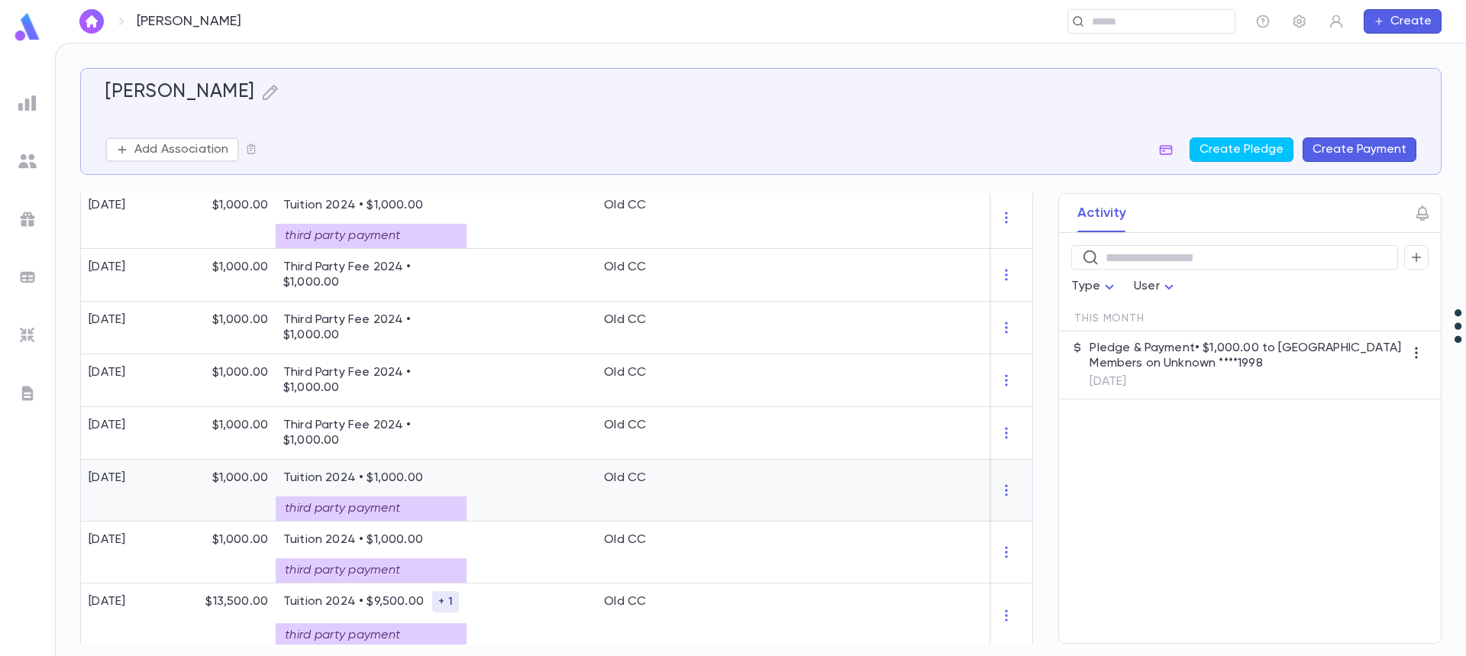
scroll to position [737, 0]
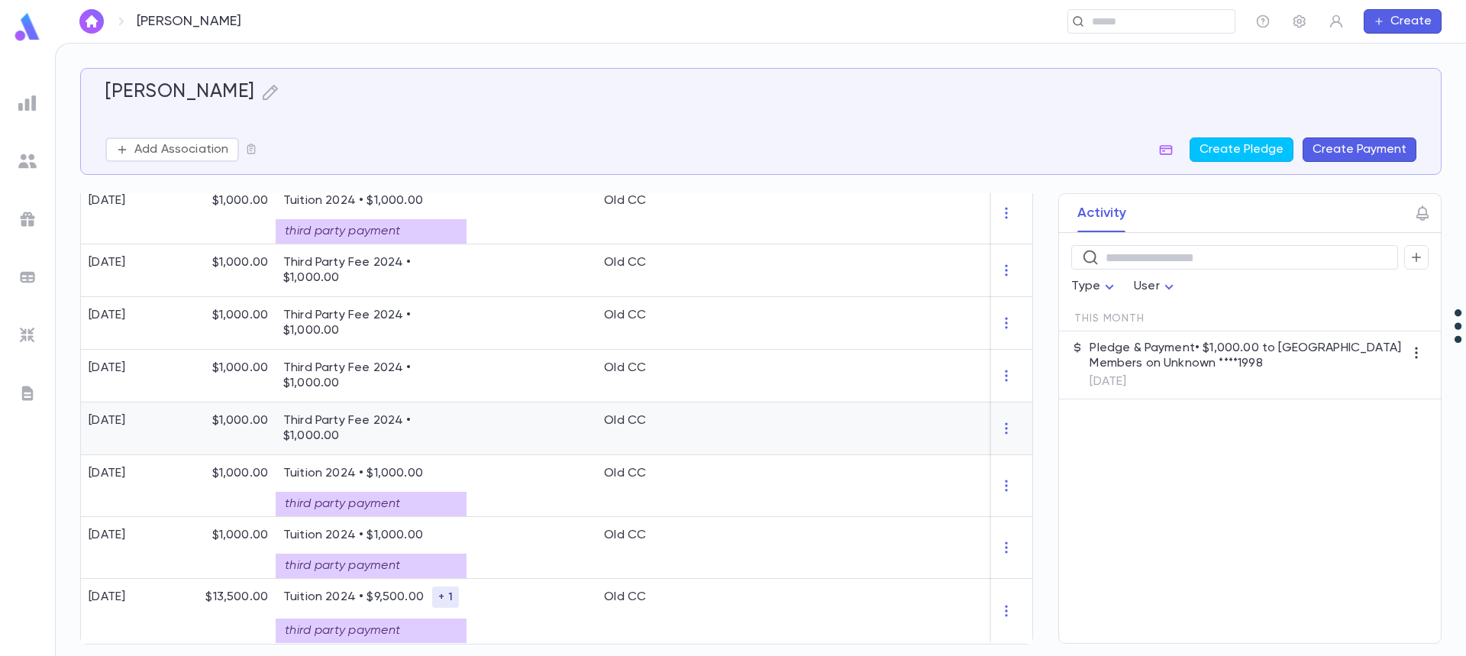
click at [438, 423] on p "Third Party Fee 2024 • $1,000.00" at bounding box center [371, 428] width 176 height 31
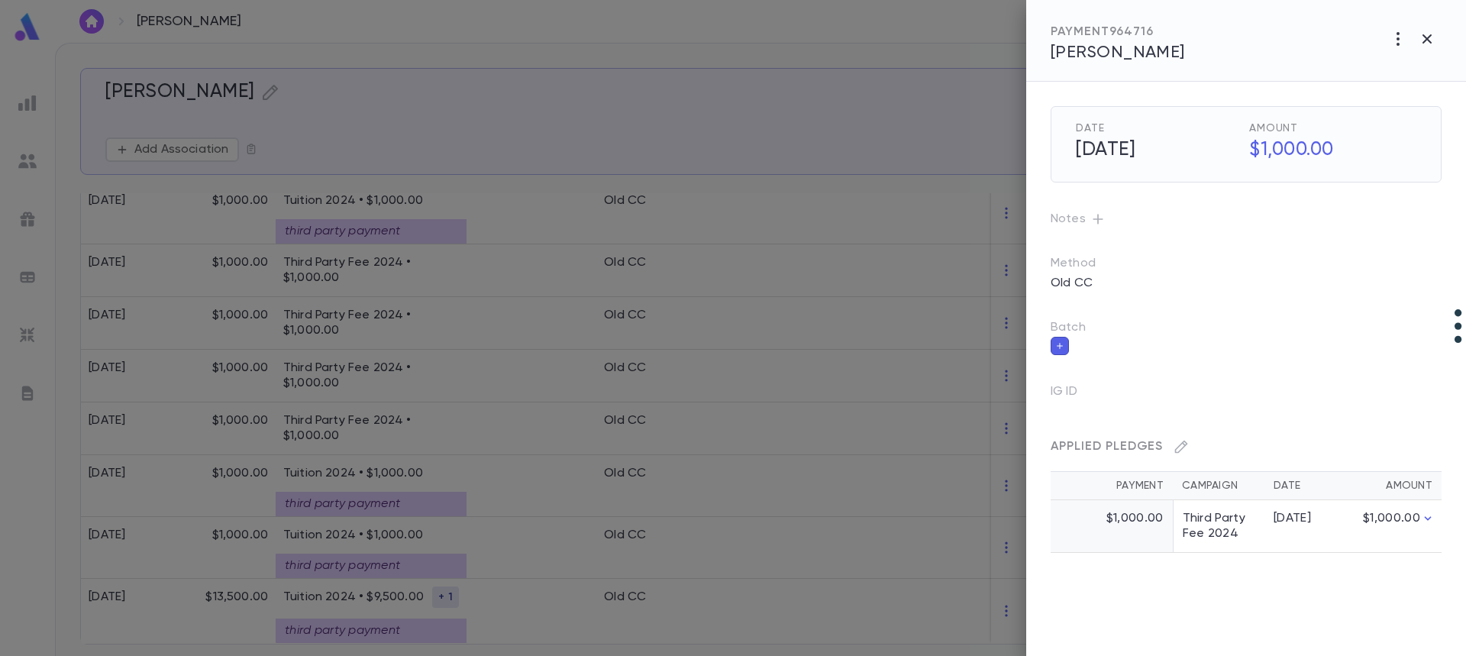
click at [380, 416] on div at bounding box center [733, 328] width 1466 height 656
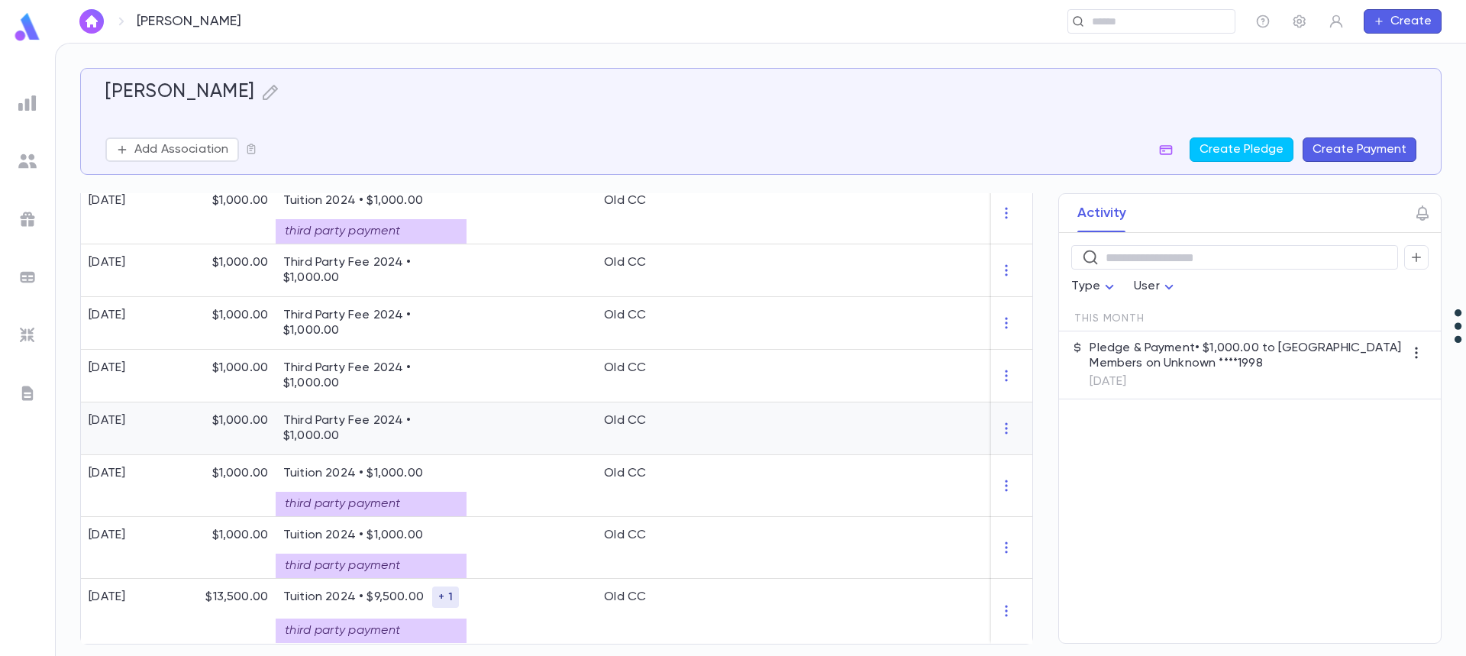
click at [381, 414] on p "Third Party Fee 2024 • $1,000.00" at bounding box center [371, 428] width 176 height 31
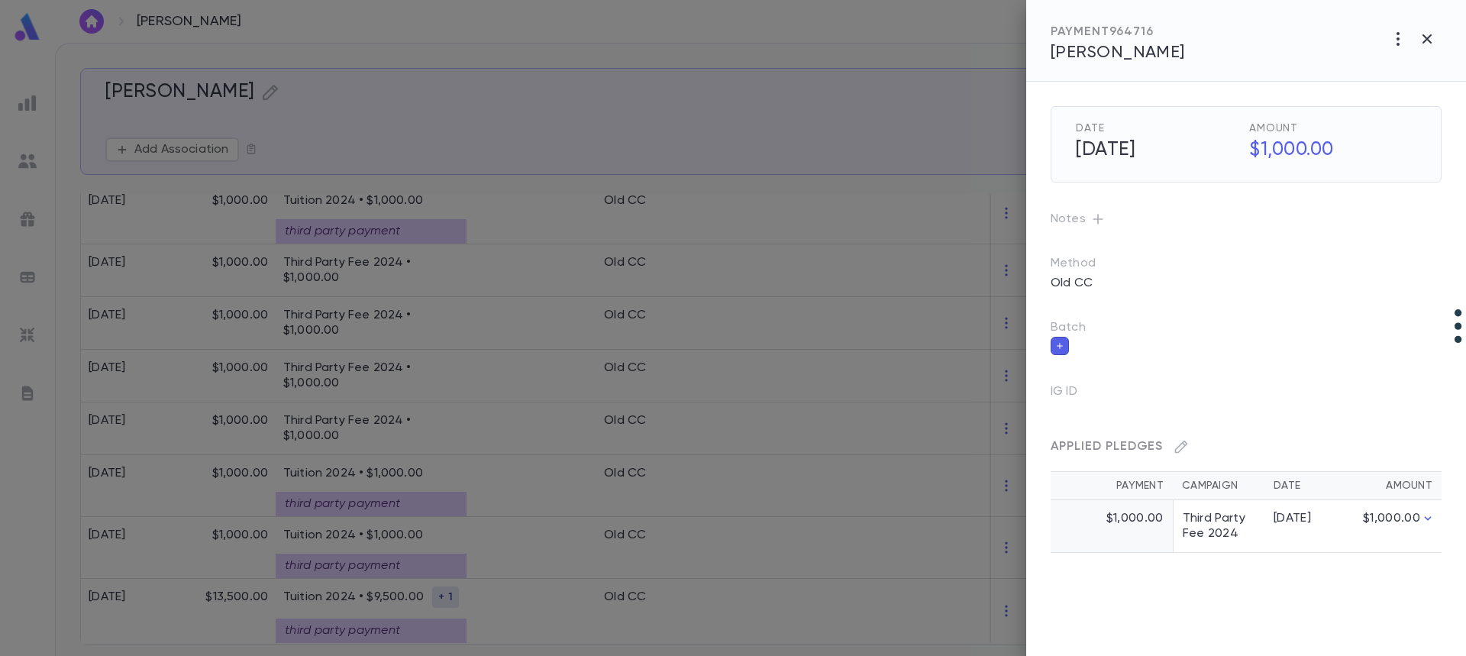
click at [528, 417] on div at bounding box center [733, 328] width 1466 height 656
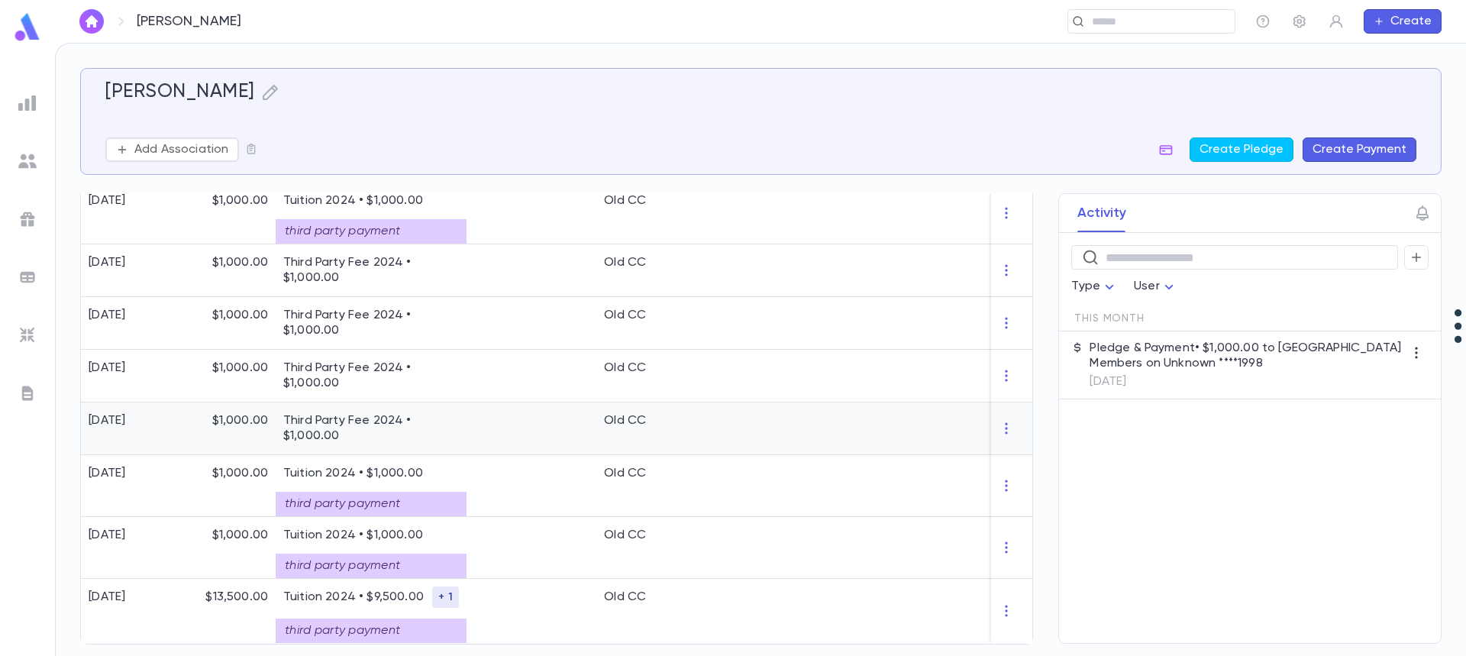
click at [528, 417] on div at bounding box center [531, 428] width 130 height 53
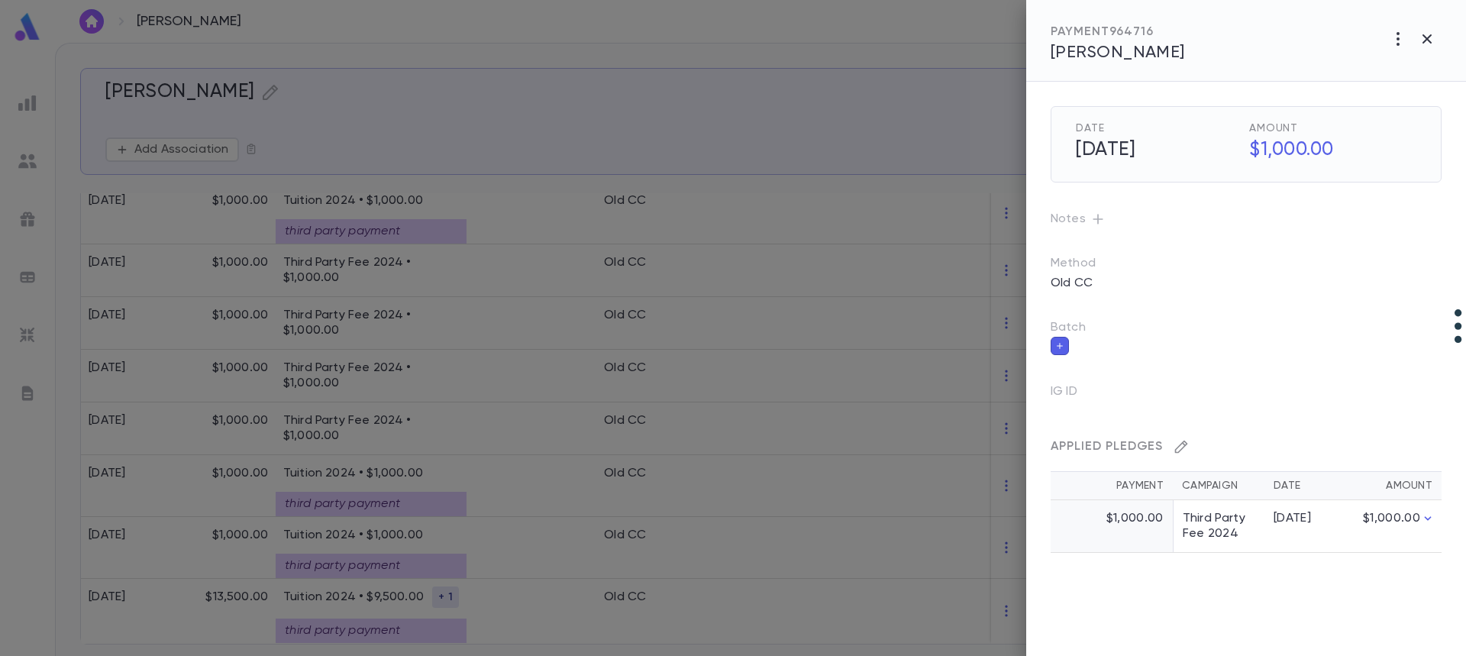
click at [1180, 448] on icon "button" at bounding box center [1180, 446] width 15 height 15
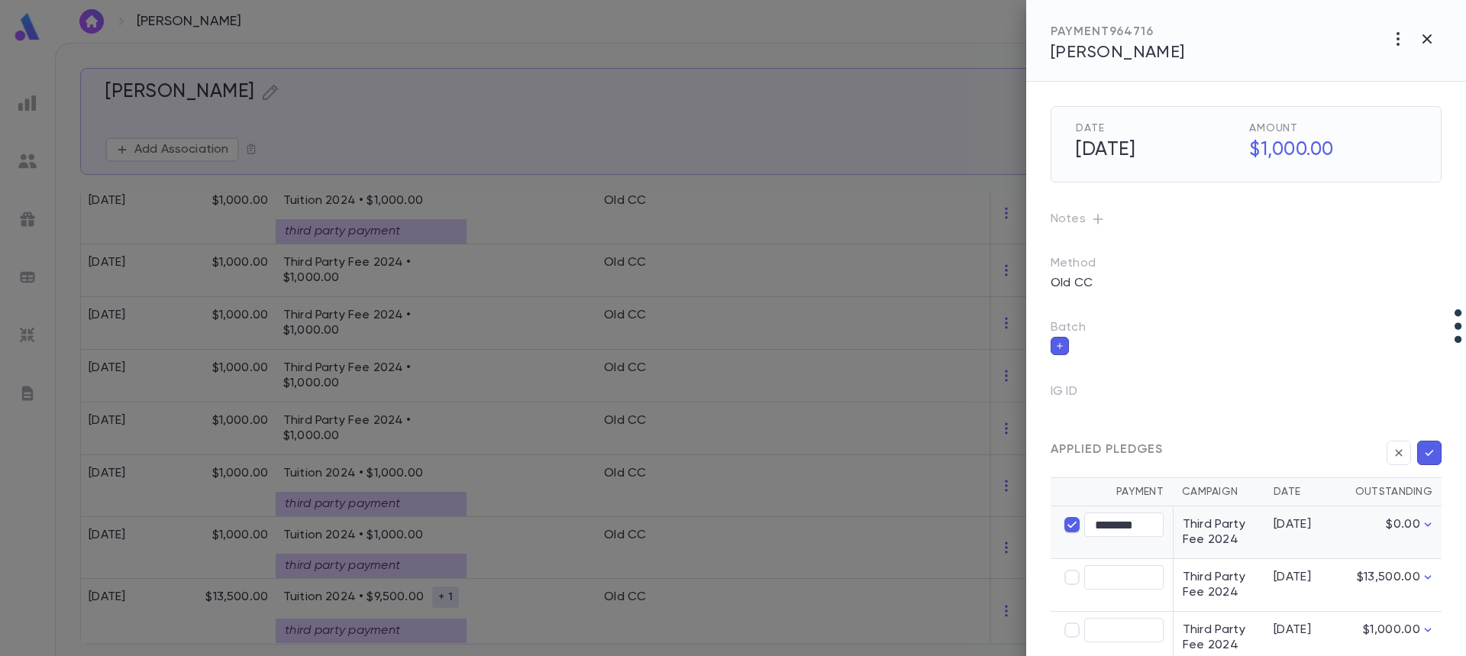
type input "****"
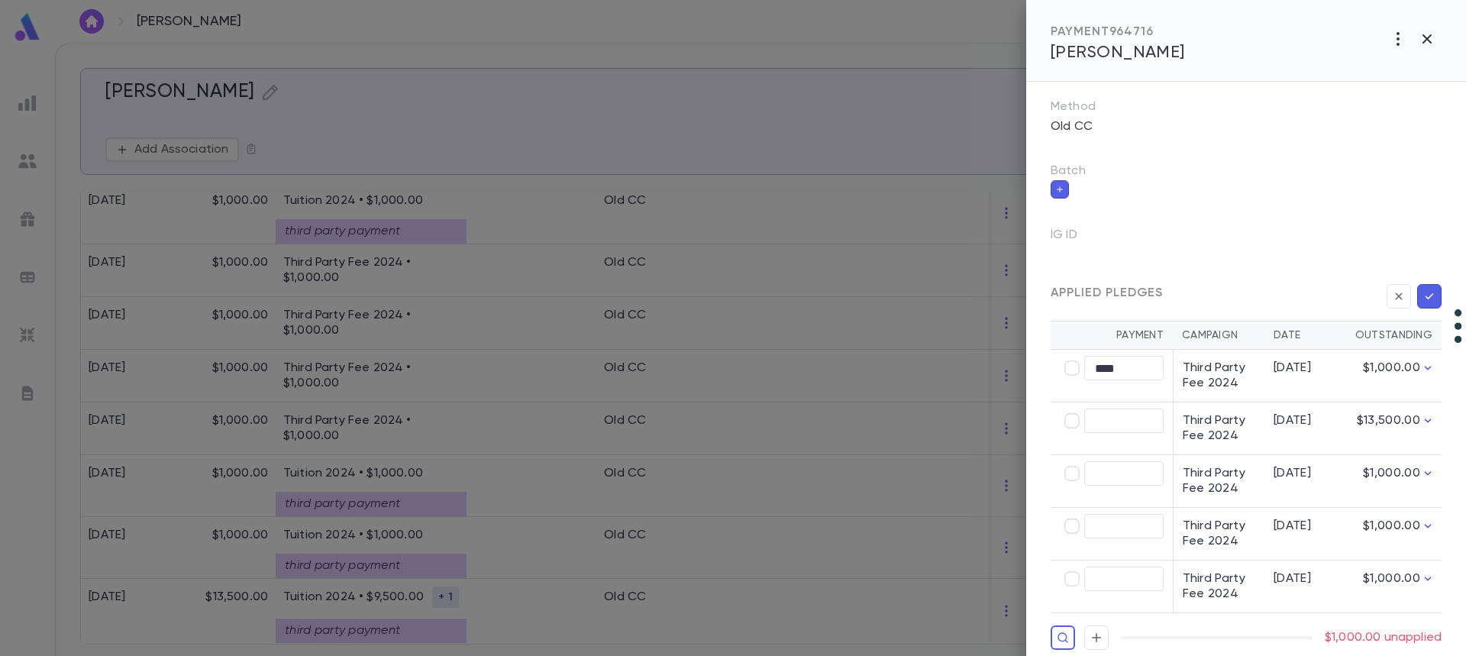
scroll to position [175, 0]
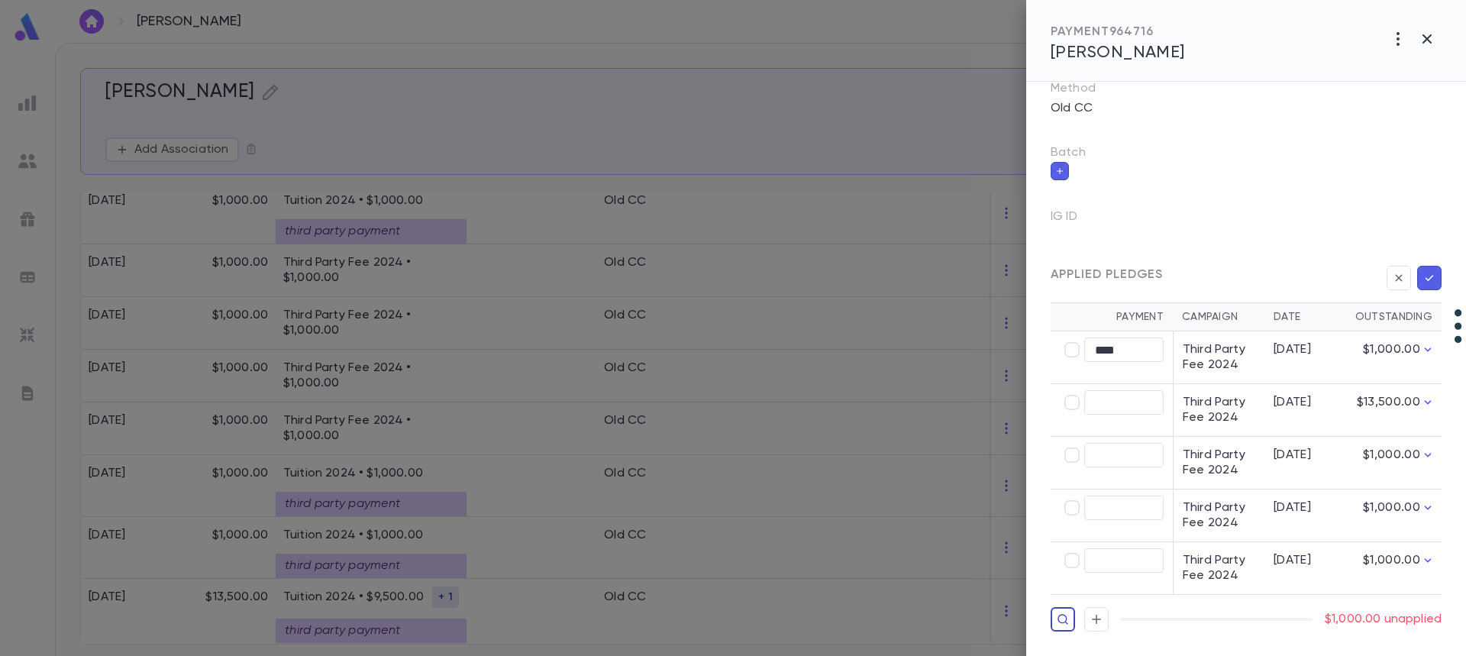
click at [1063, 621] on icon "button" at bounding box center [1063, 619] width 12 height 15
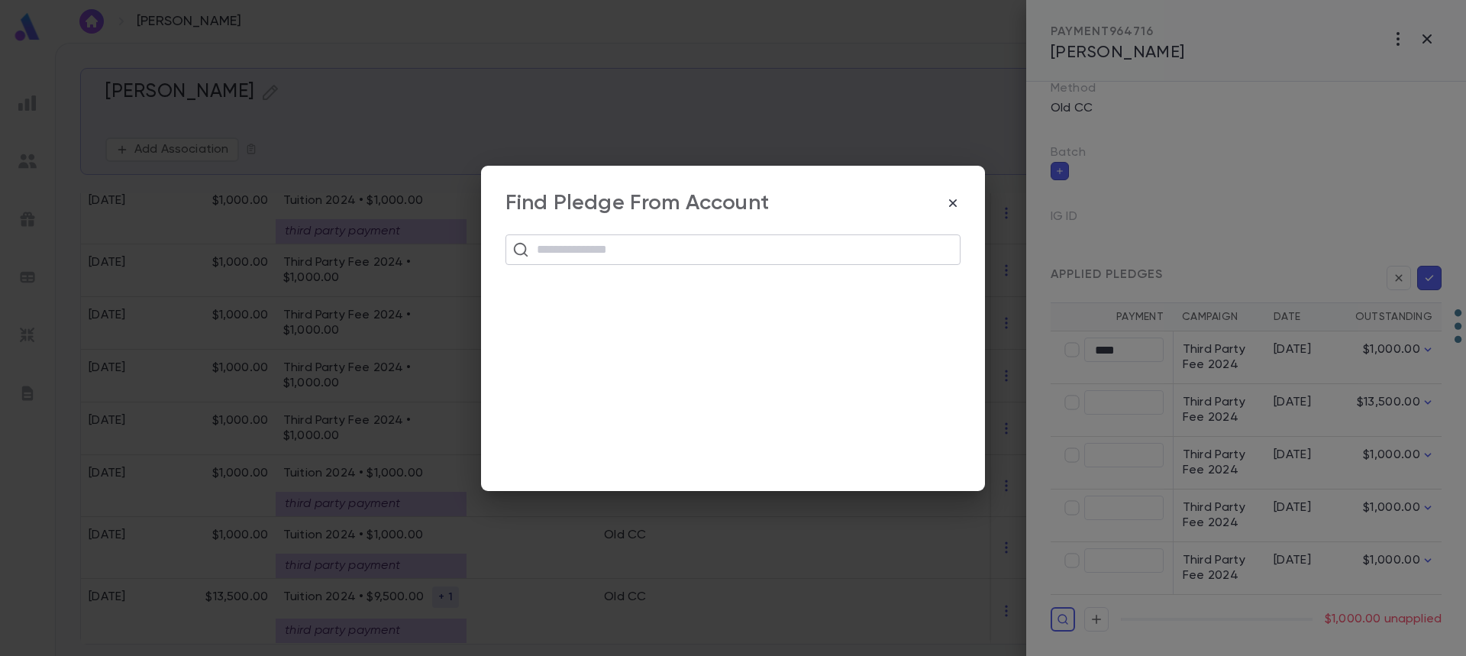
click at [679, 250] on input "text" at bounding box center [742, 249] width 421 height 29
paste input "**********"
type input "**********"
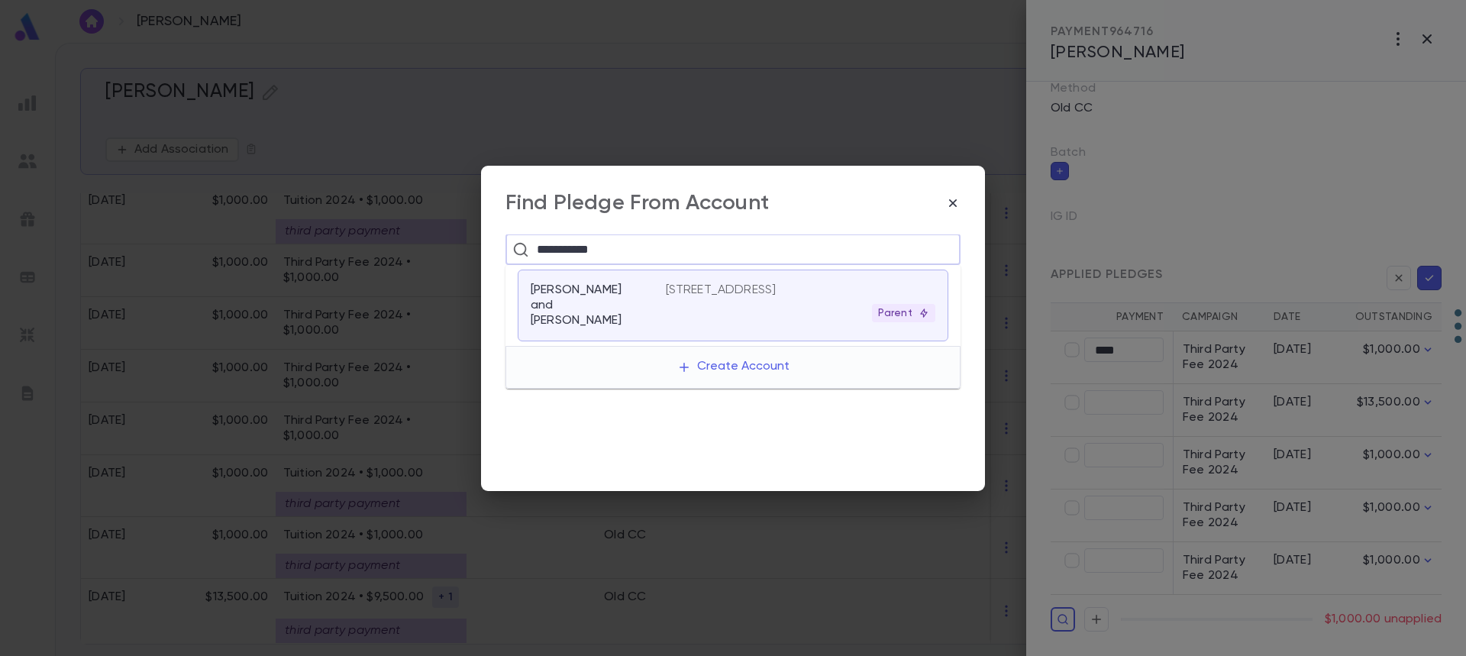
click at [617, 301] on p "[PERSON_NAME] and [PERSON_NAME]" at bounding box center [589, 305] width 117 height 46
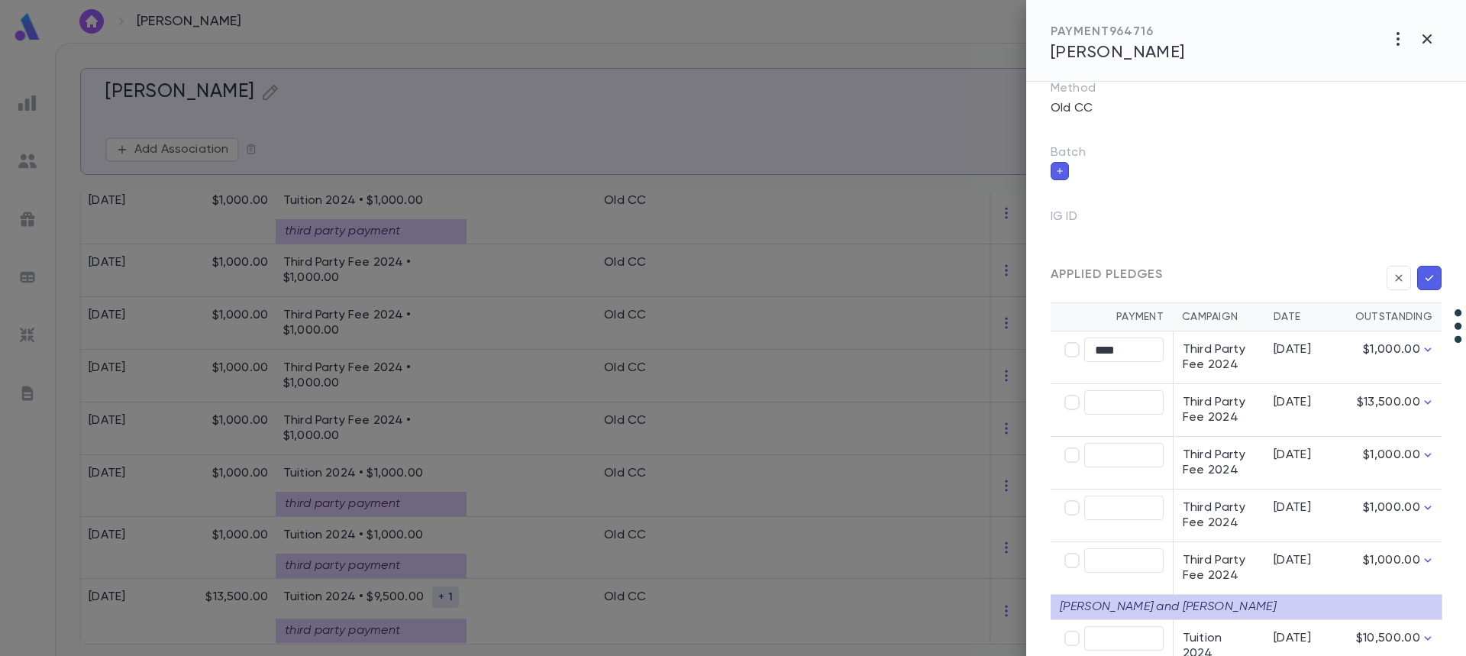
scroll to position [238, 0]
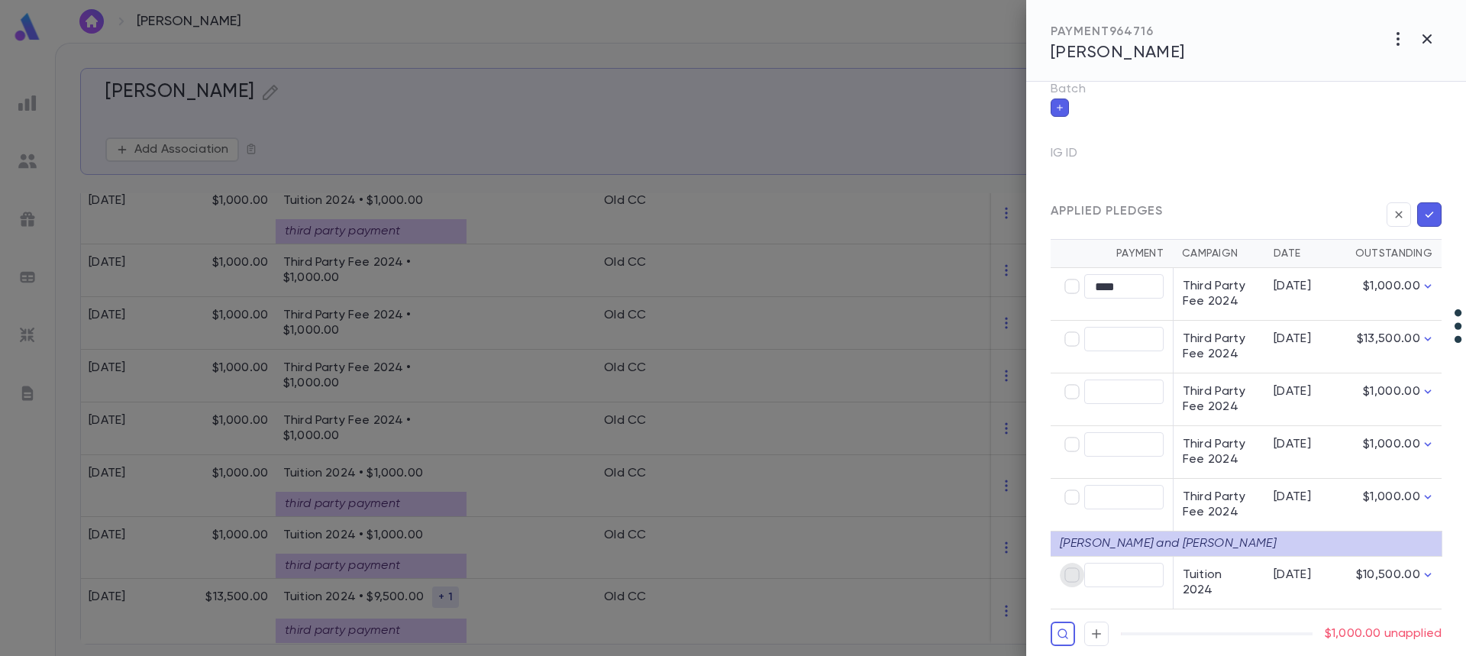
type input "********"
click at [1422, 221] on icon "button" at bounding box center [1429, 214] width 14 height 15
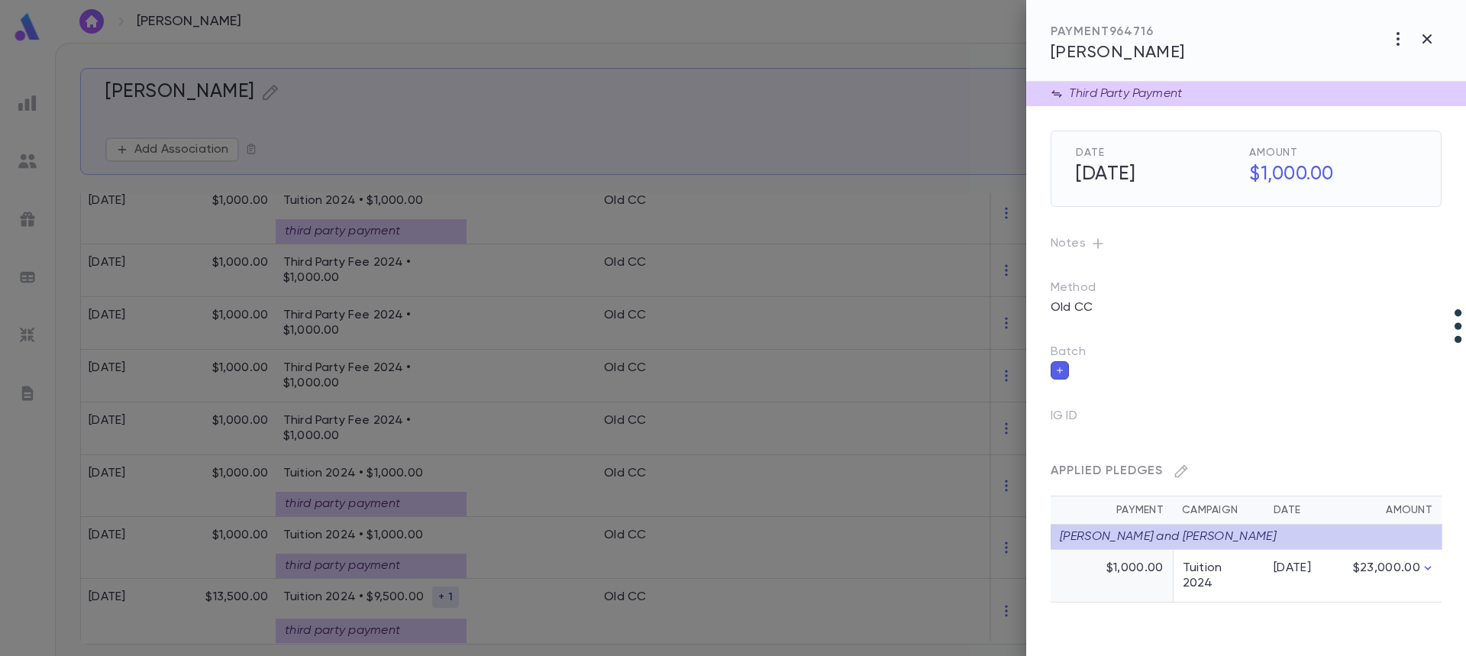
scroll to position [0, 0]
click at [386, 422] on div at bounding box center [733, 328] width 1466 height 656
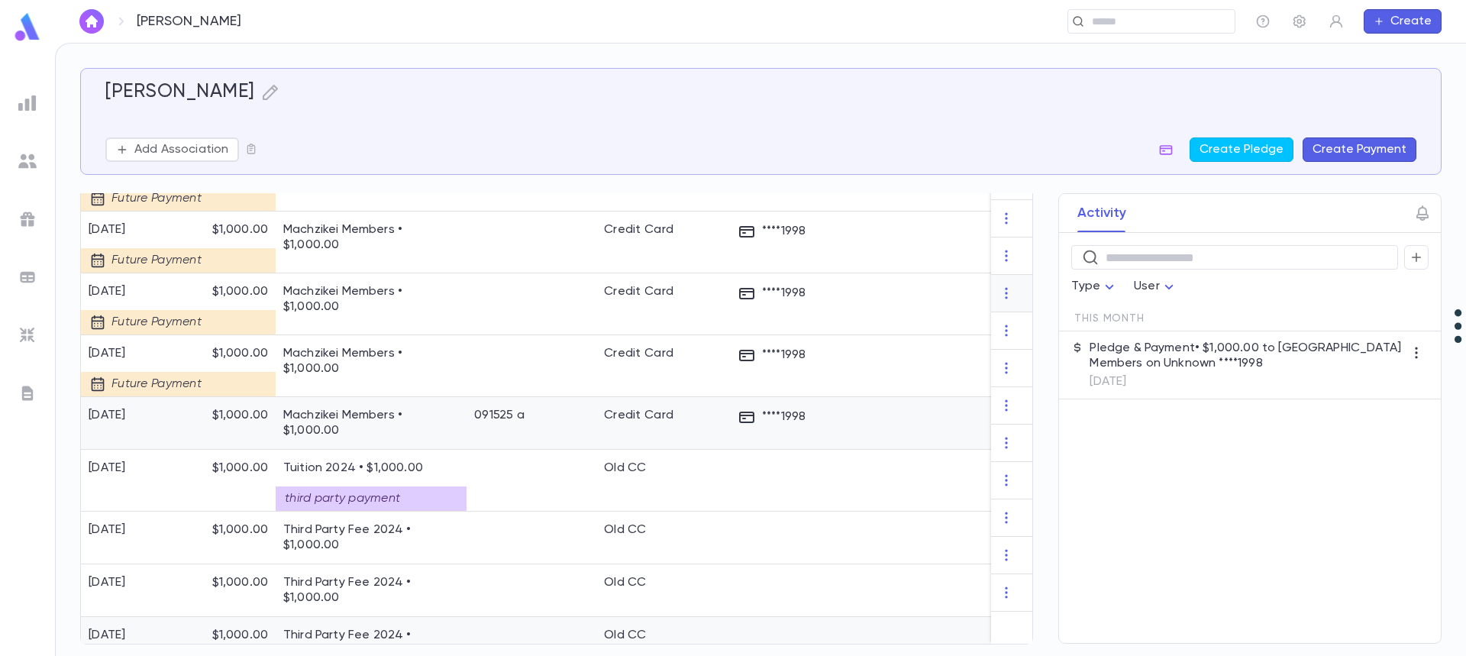
scroll to position [737, 0]
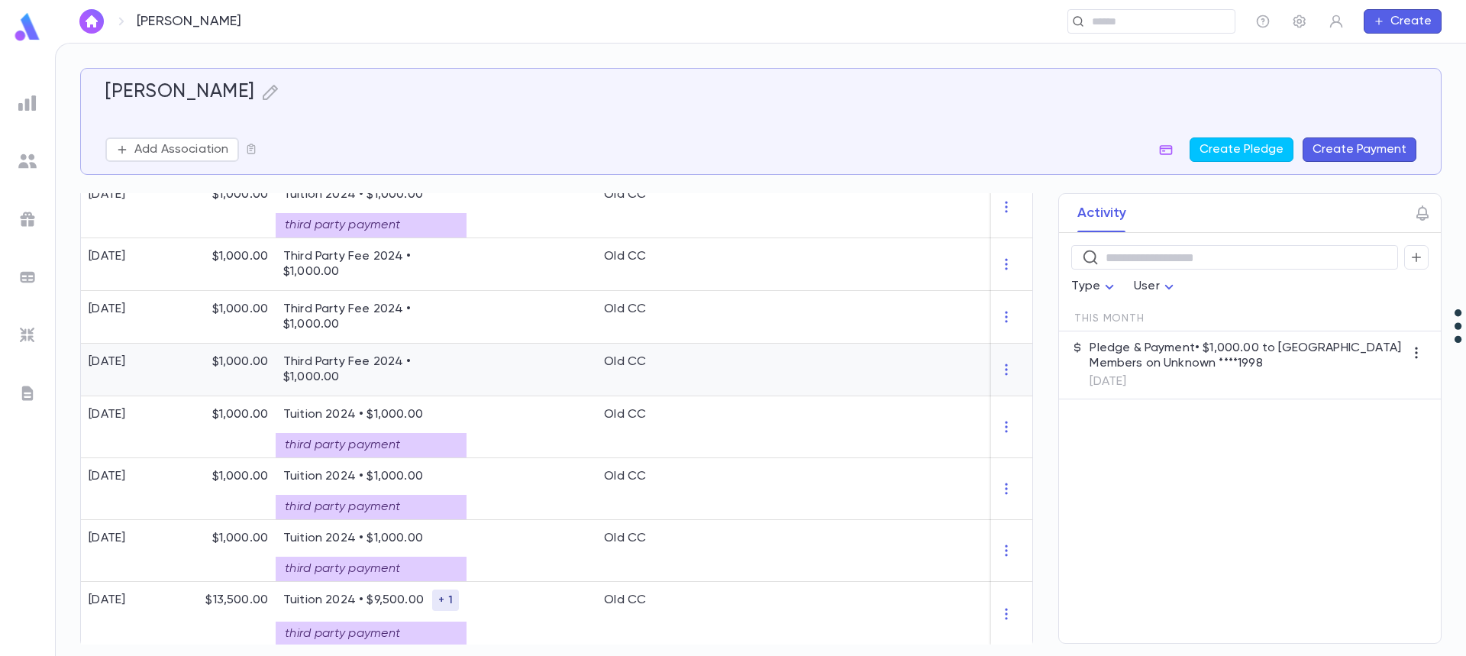
click at [461, 372] on div "Third Party Fee 2024 • $1,000.00" at bounding box center [371, 370] width 191 height 53
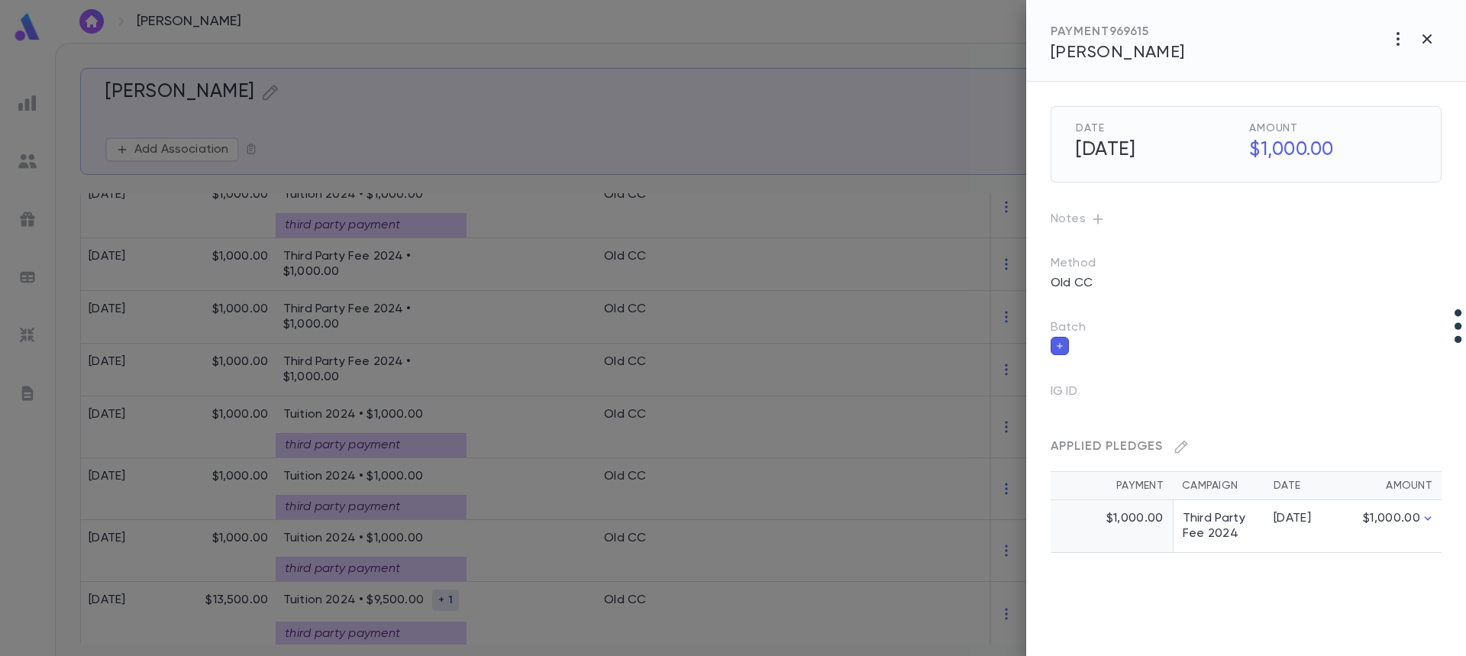
click at [454, 369] on div at bounding box center [733, 328] width 1466 height 656
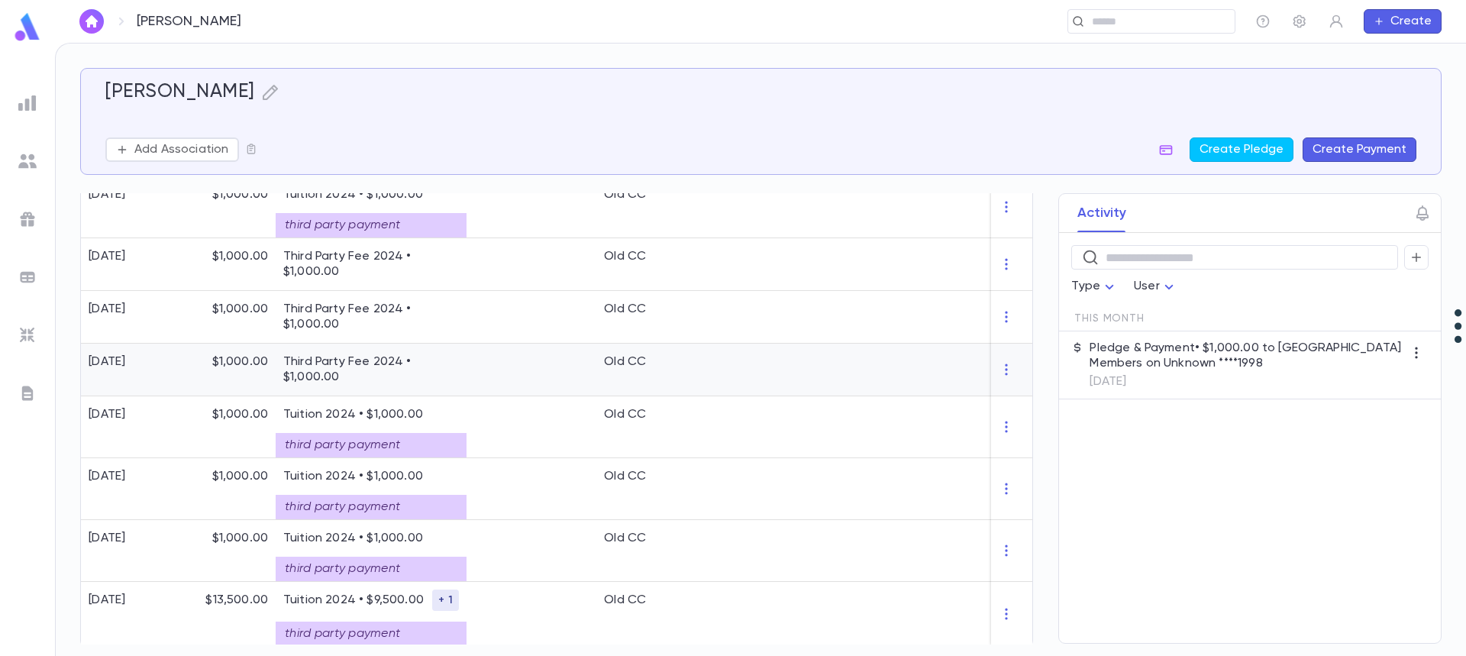
click at [454, 369] on p "Third Party Fee 2024 • $1,000.00" at bounding box center [371, 369] width 176 height 31
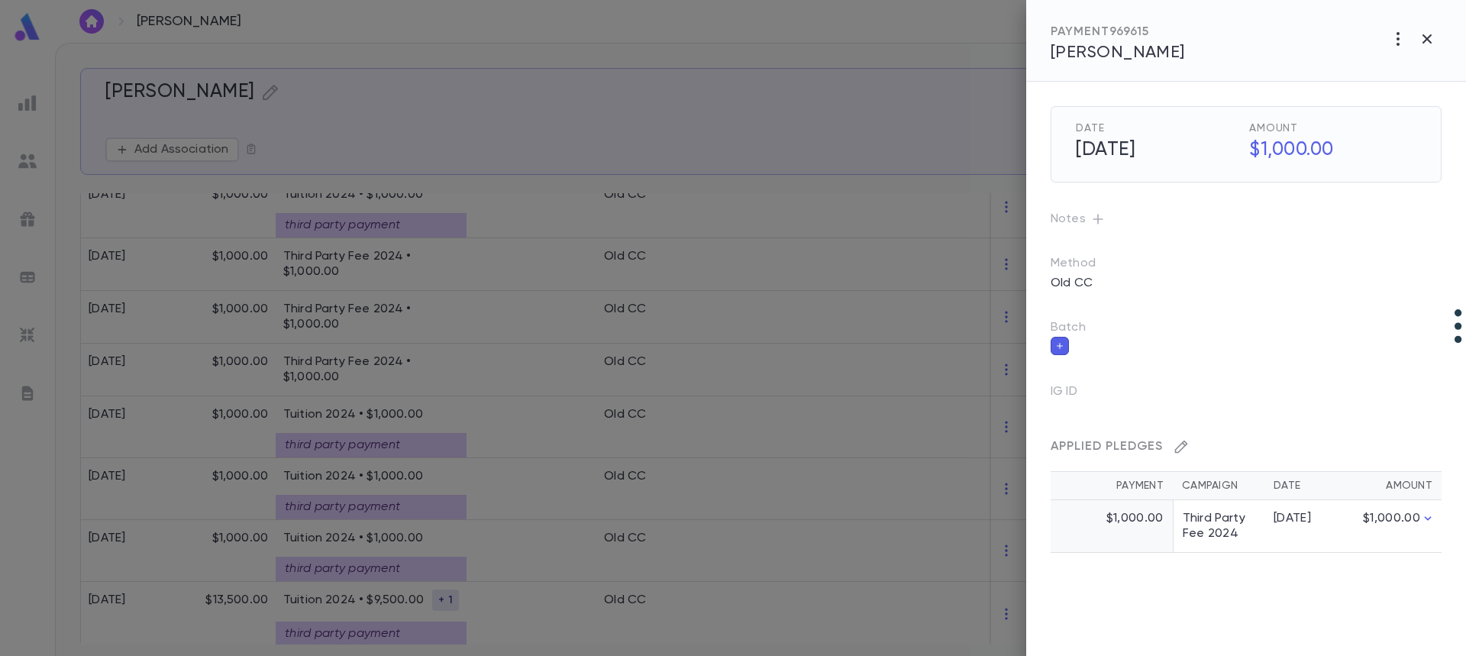
click at [1182, 447] on icon "button" at bounding box center [1180, 446] width 15 height 15
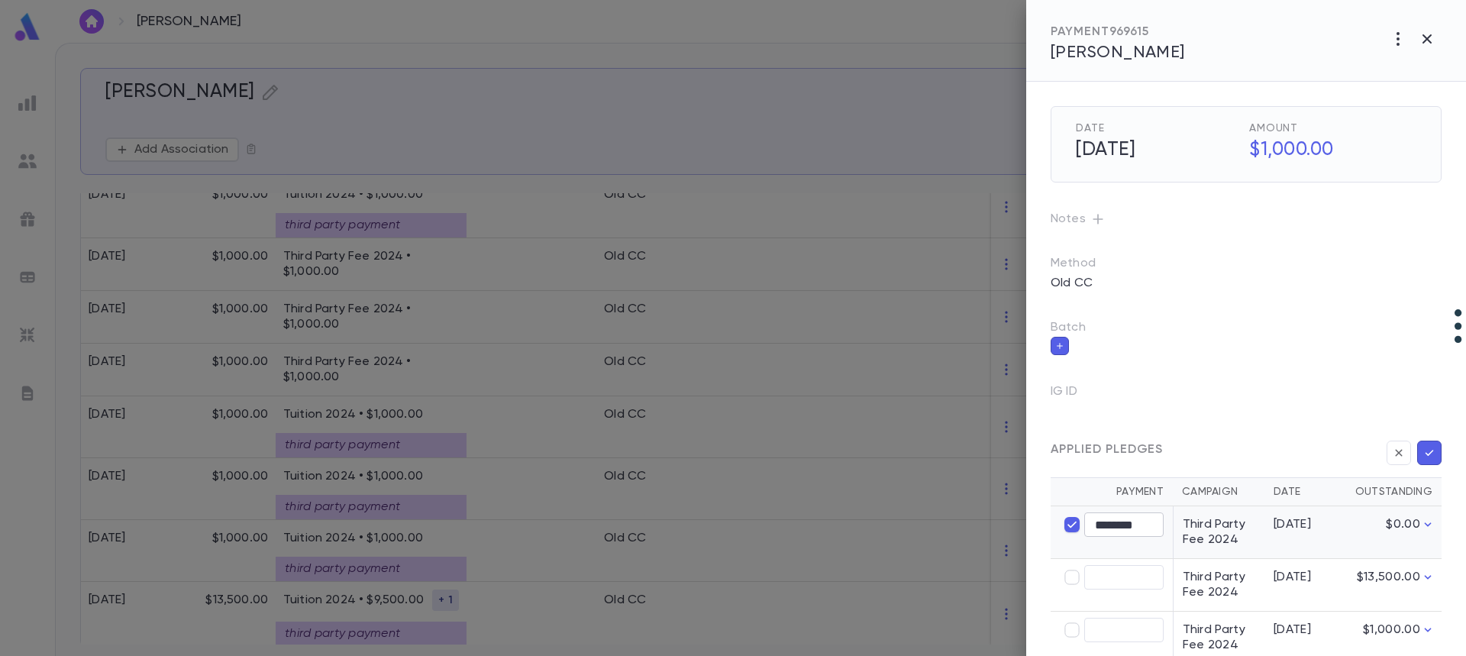
type input "****"
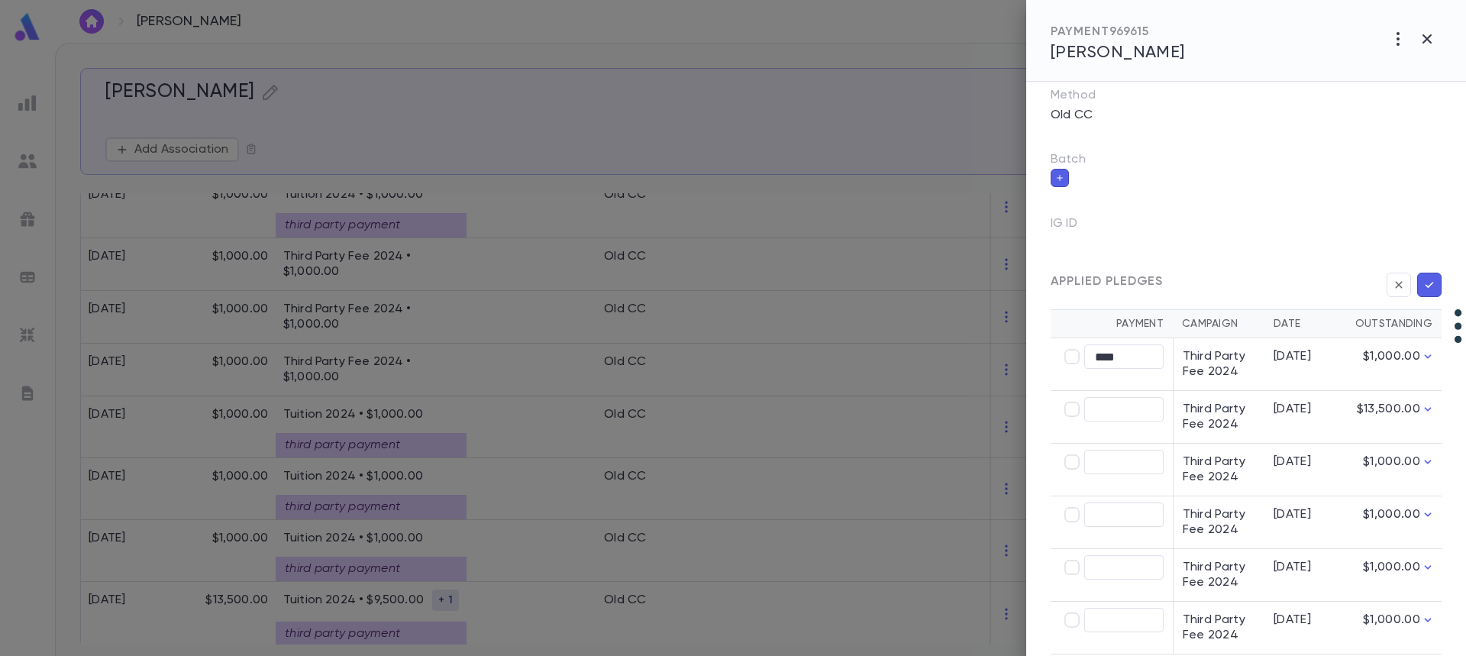
scroll to position [228, 0]
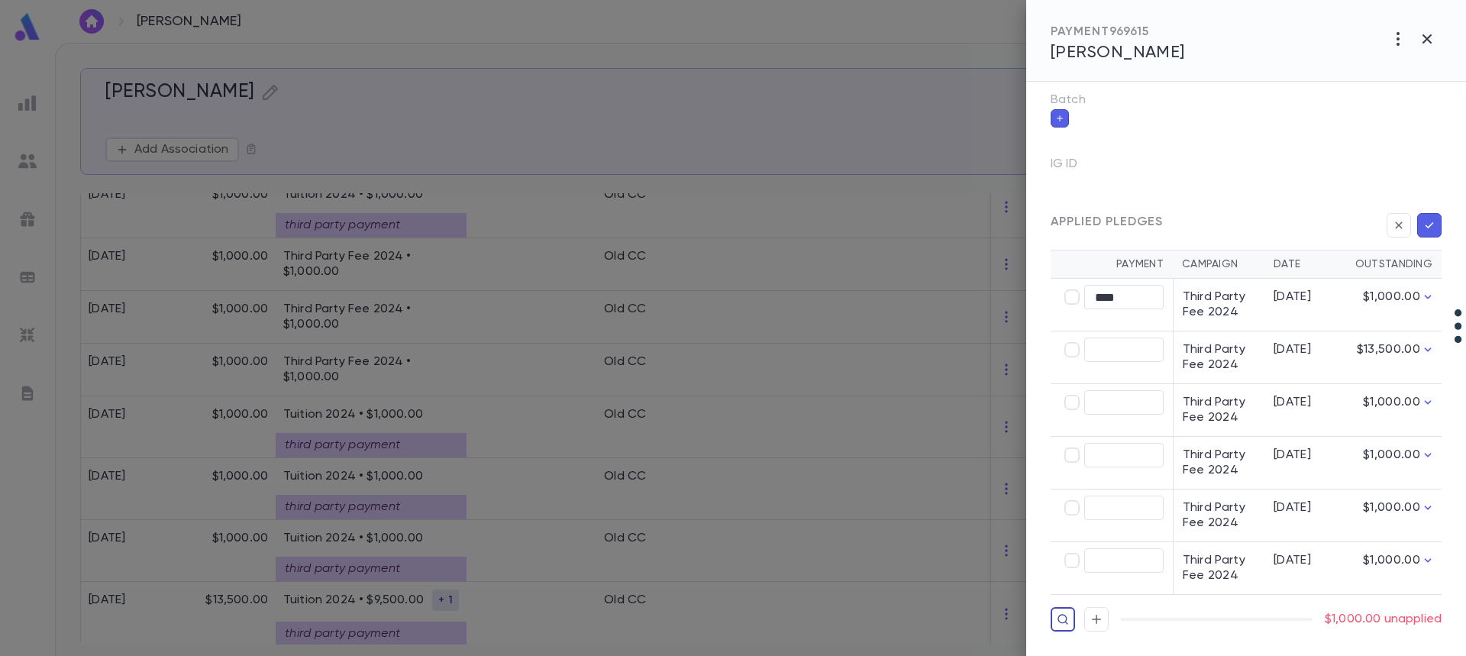
click at [1063, 622] on icon "button" at bounding box center [1062, 619] width 10 height 10
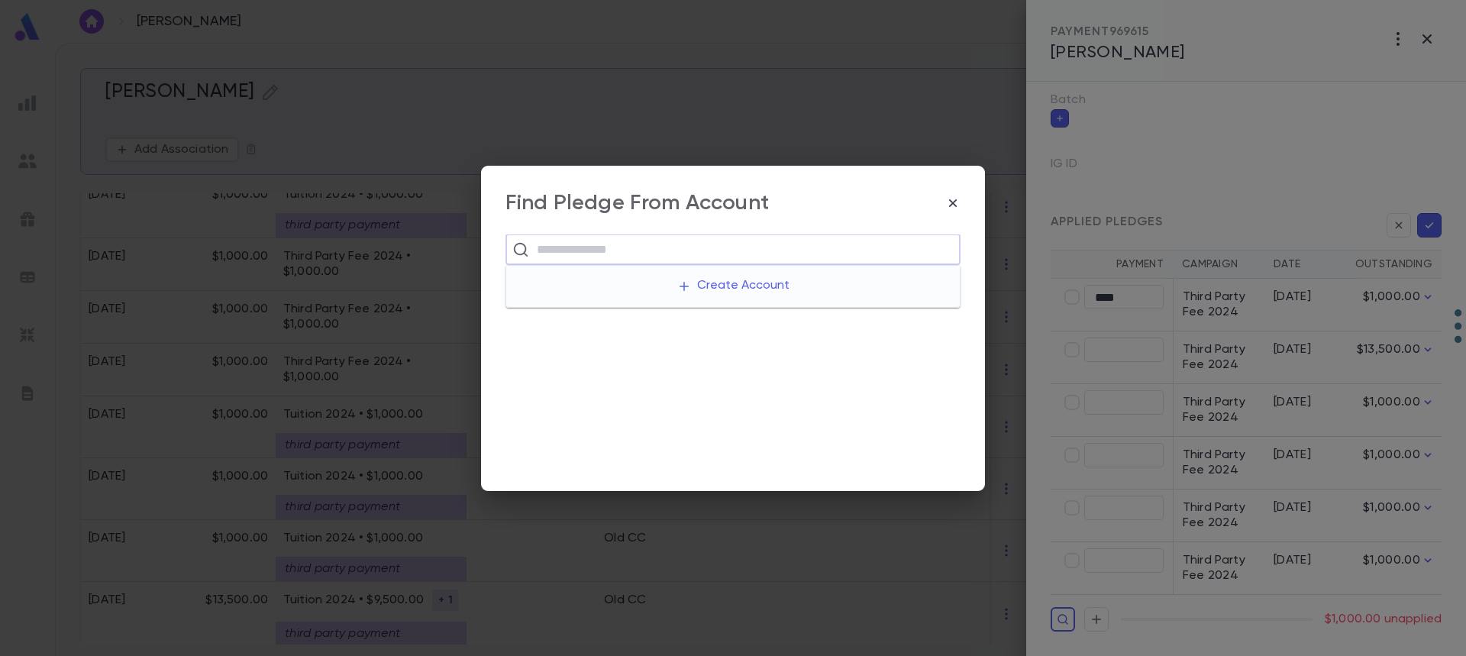
click at [648, 257] on input "text" at bounding box center [742, 249] width 421 height 29
paste input "**********"
type input "**********"
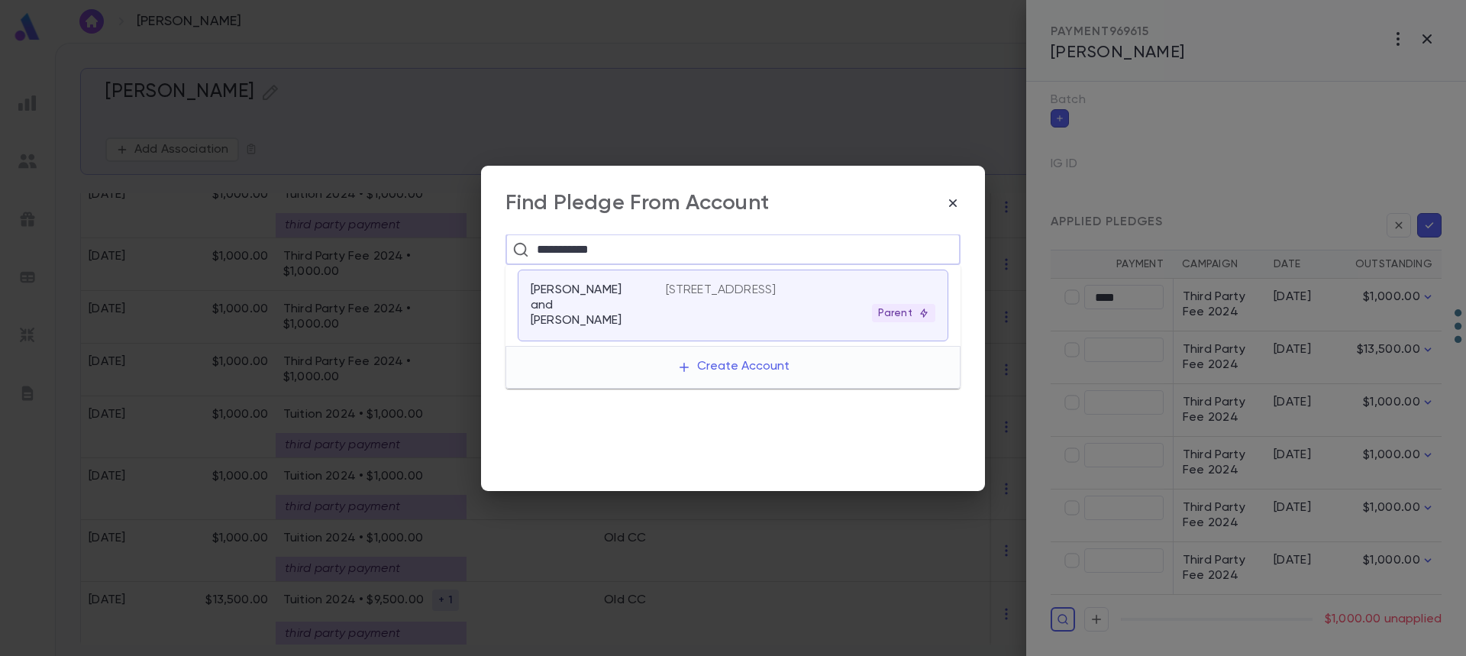
click at [643, 289] on p "[PERSON_NAME] and [PERSON_NAME]" at bounding box center [589, 305] width 117 height 46
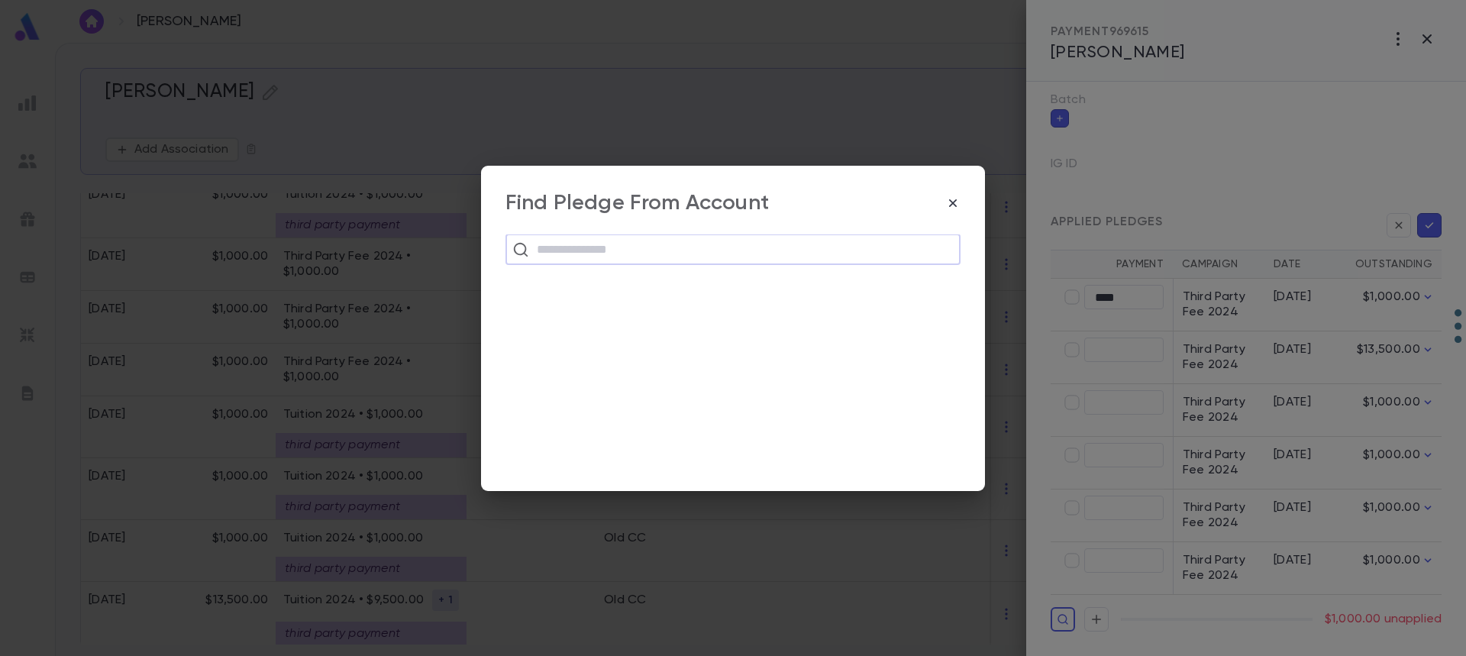
scroll to position [291, 0]
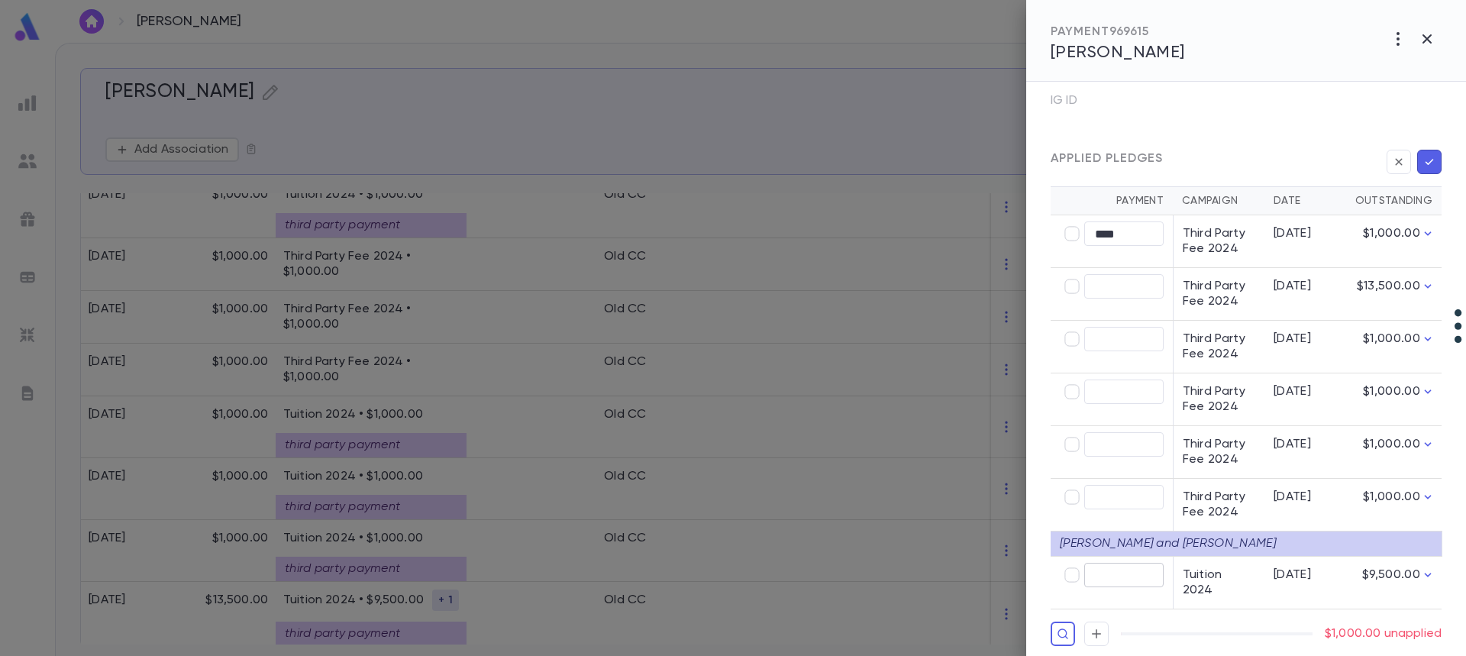
type input "********"
click at [1422, 165] on icon "button" at bounding box center [1429, 161] width 14 height 15
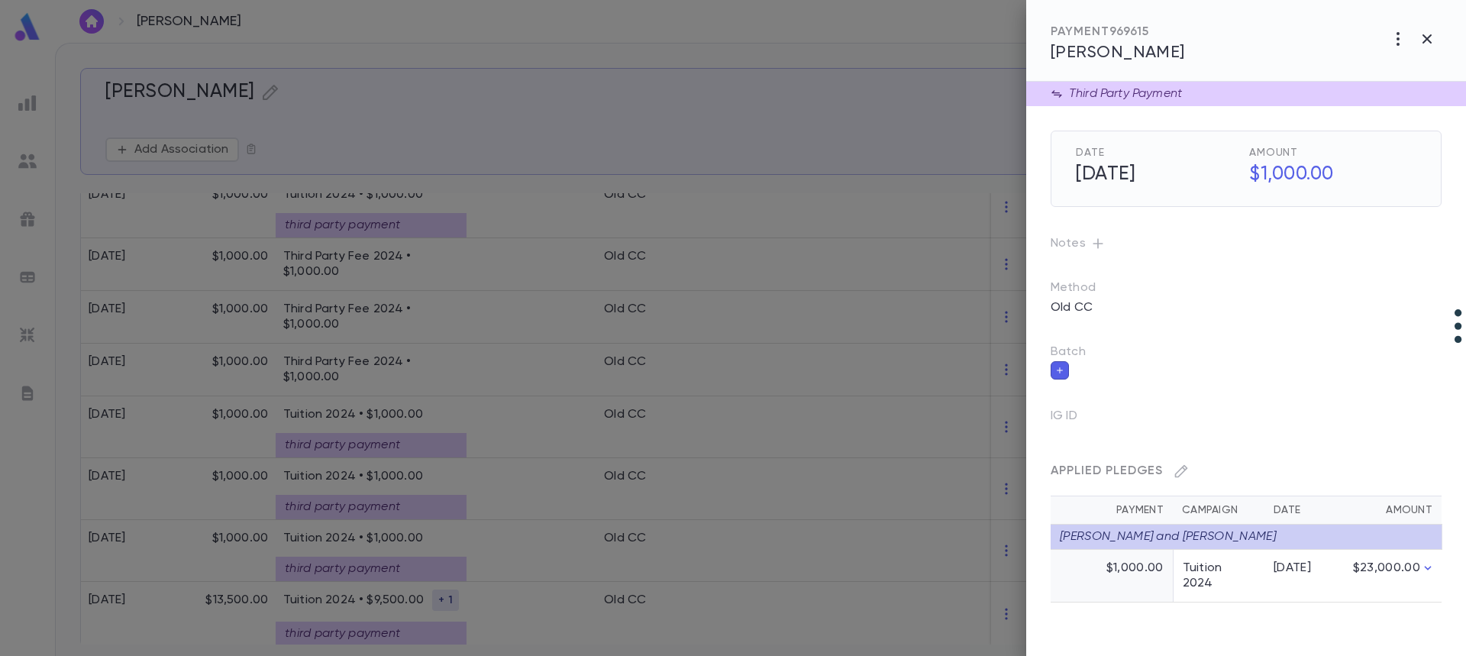
scroll to position [0, 0]
click at [366, 368] on div at bounding box center [733, 328] width 1466 height 656
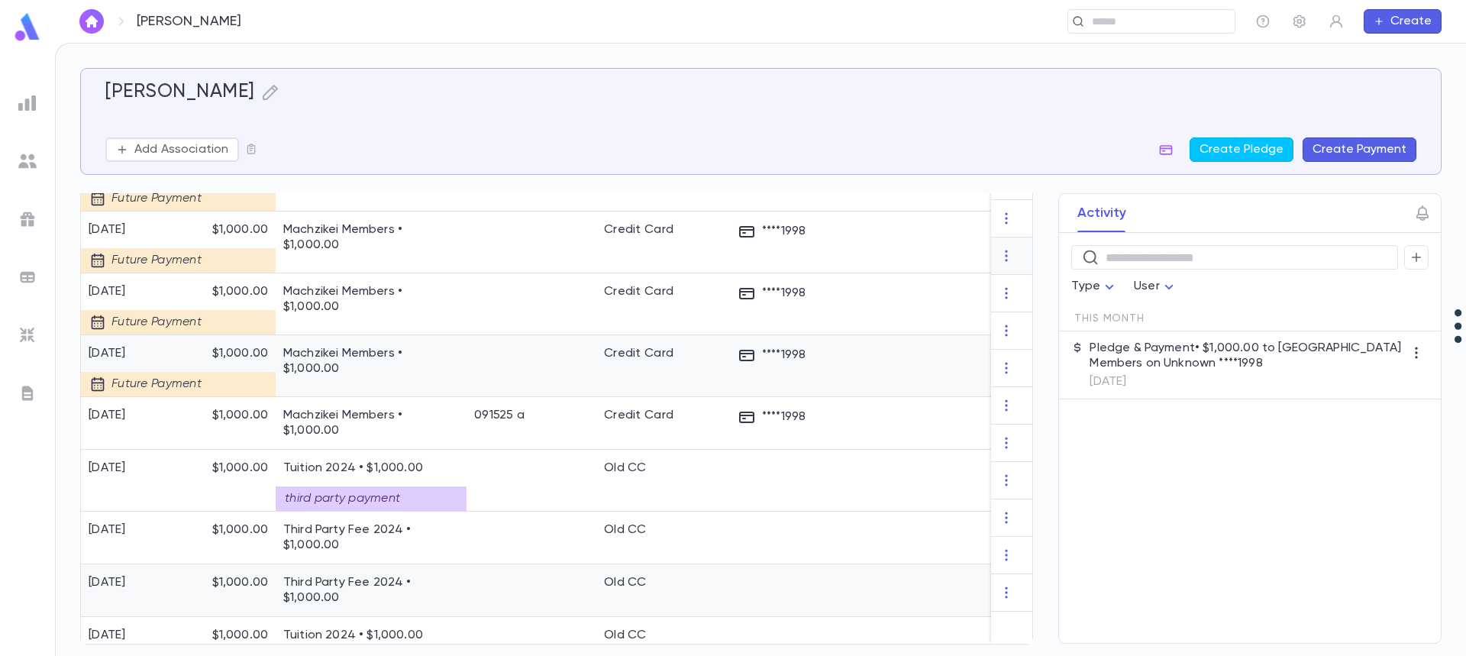
scroll to position [737, 0]
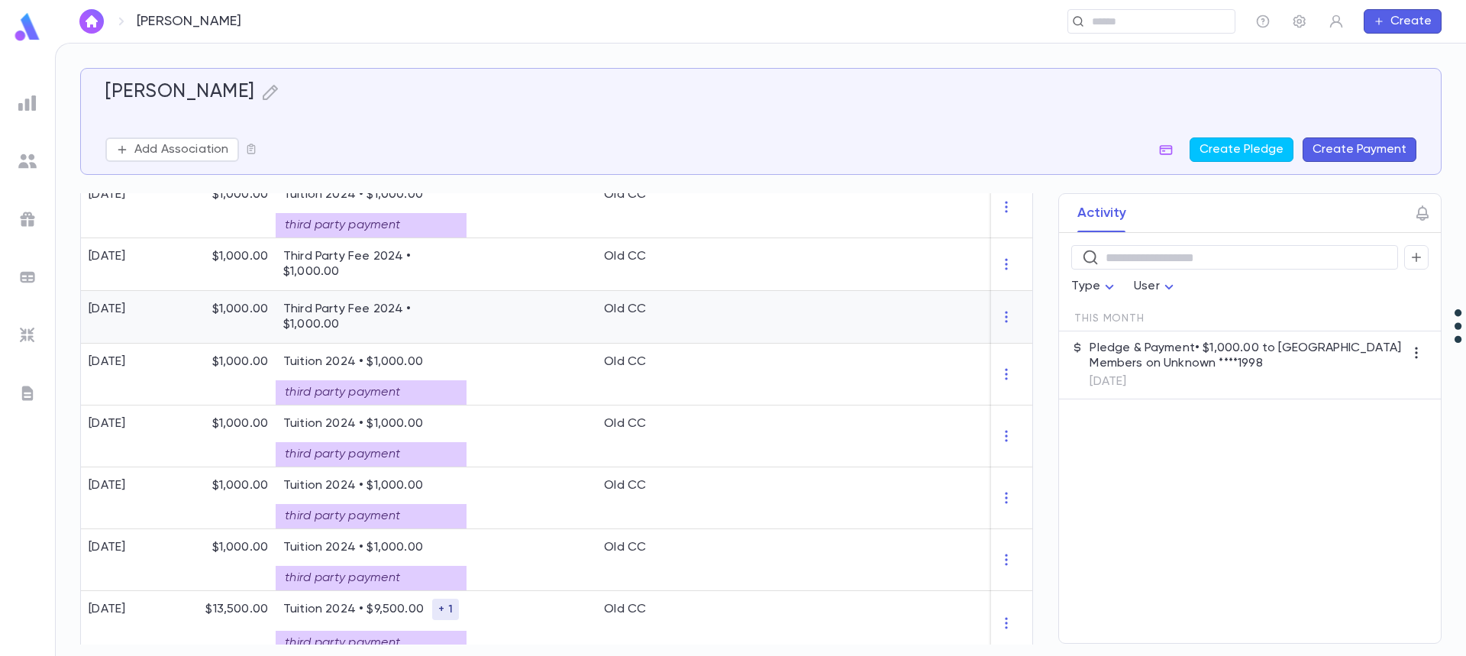
click at [436, 318] on p "Third Party Fee 2024 • $1,000.00" at bounding box center [371, 317] width 176 height 31
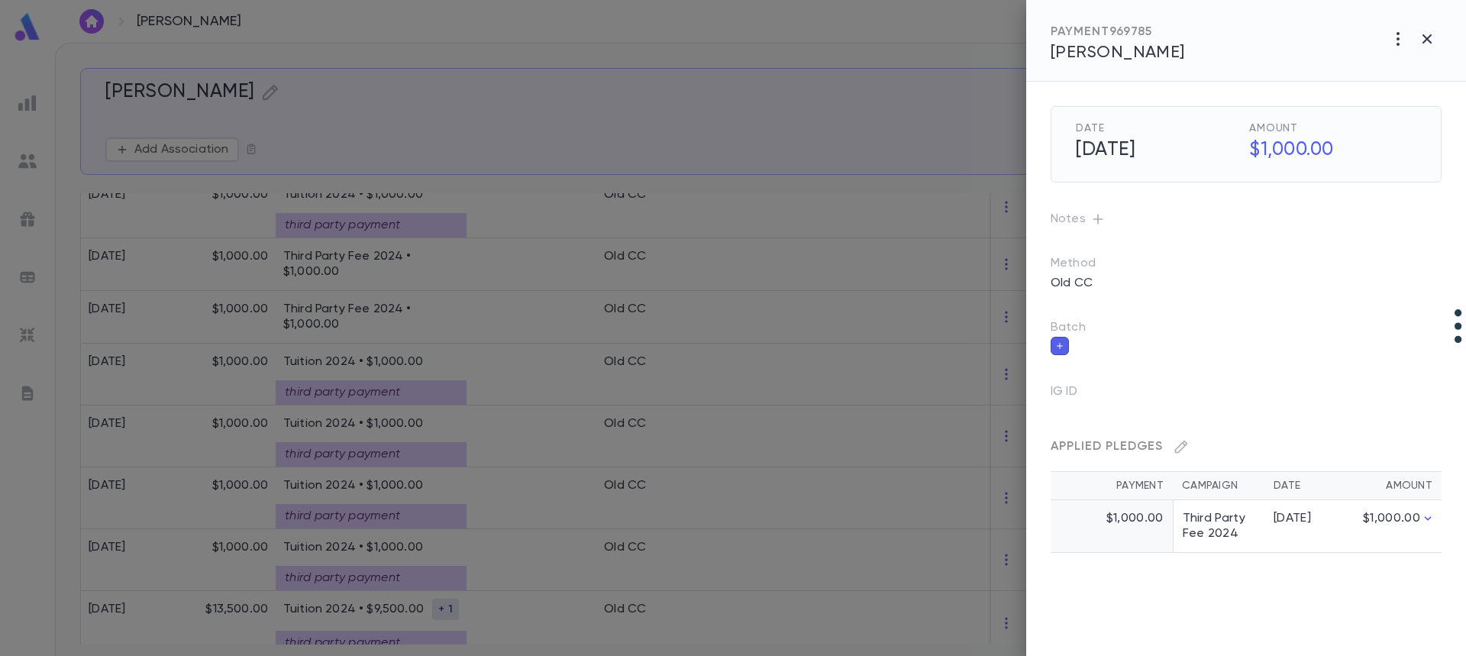
click at [468, 317] on div at bounding box center [733, 328] width 1466 height 656
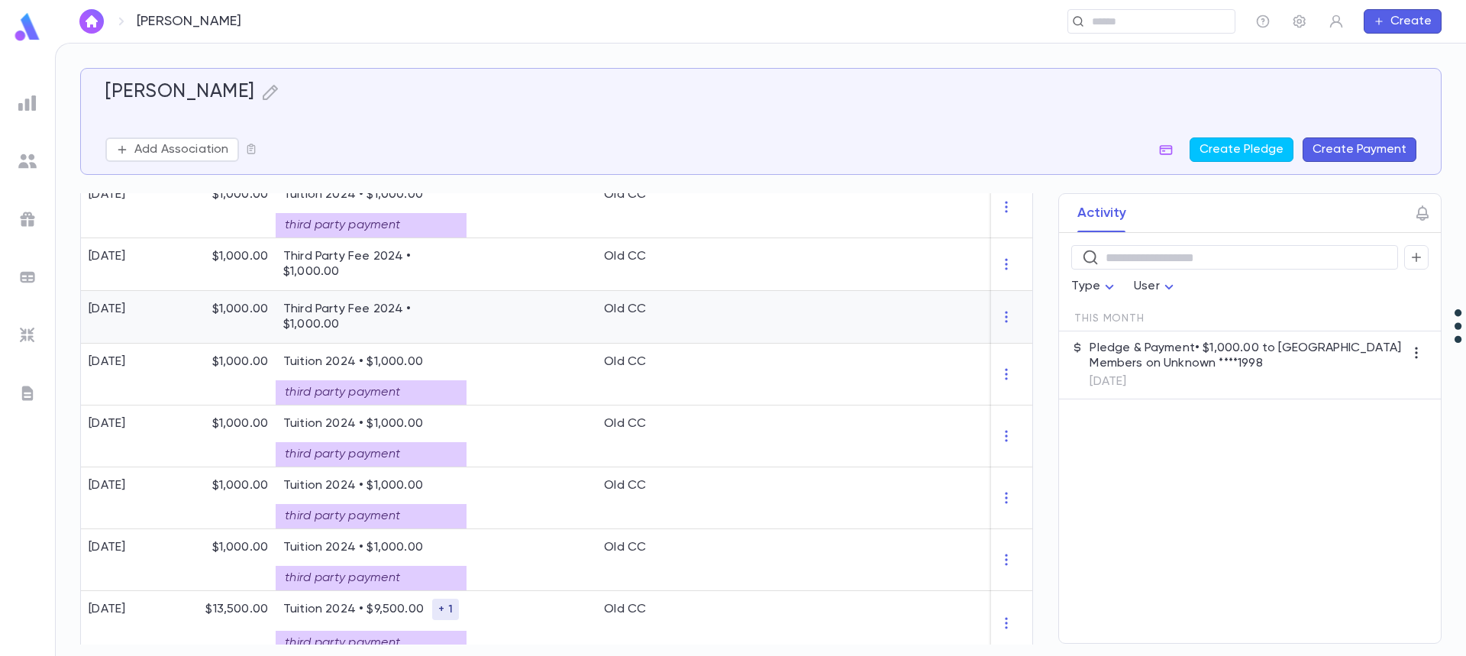
click at [497, 308] on div at bounding box center [531, 317] width 130 height 53
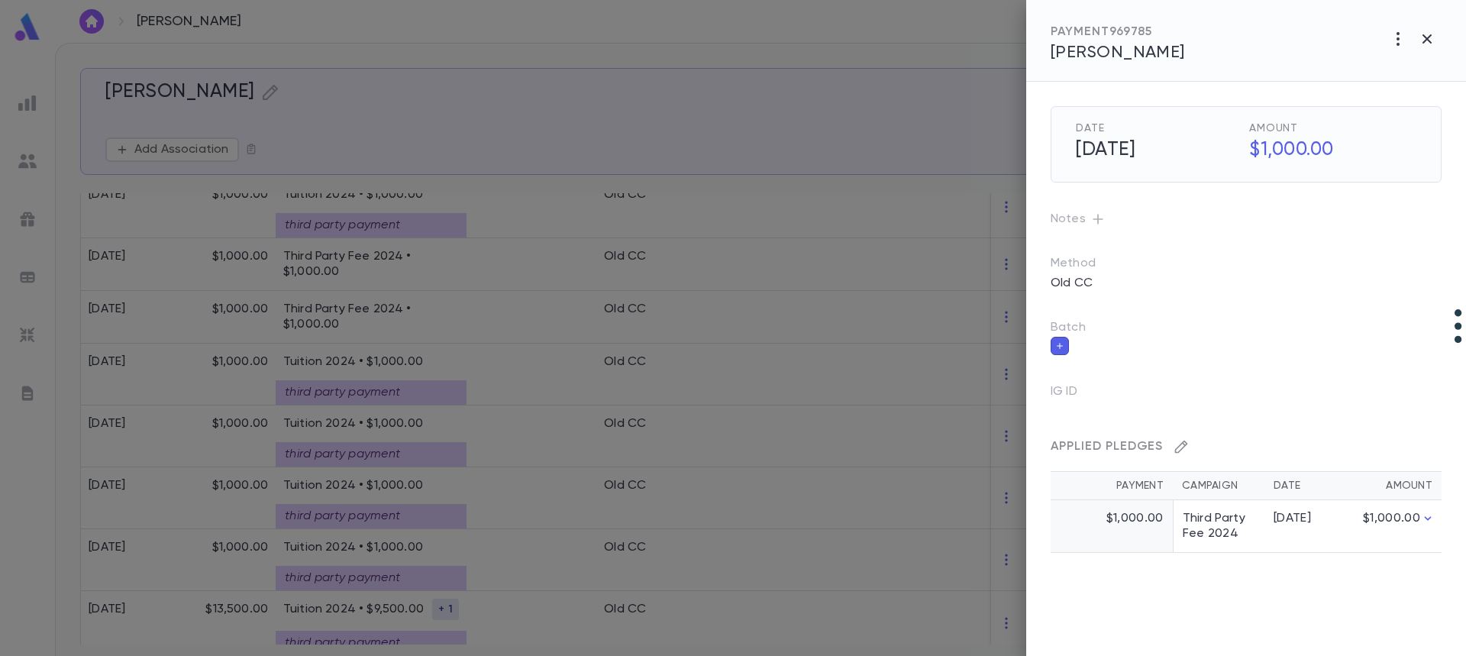
click at [1183, 444] on icon "button" at bounding box center [1180, 446] width 15 height 15
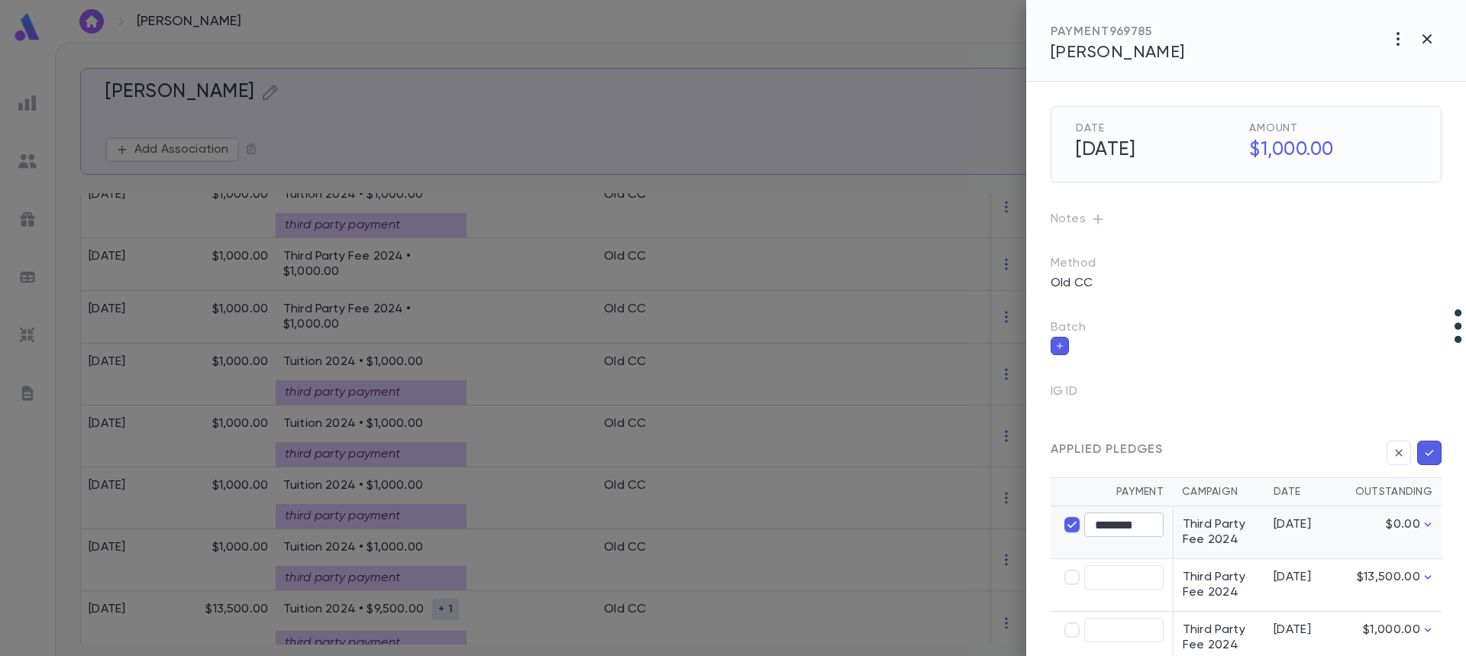
type input "****"
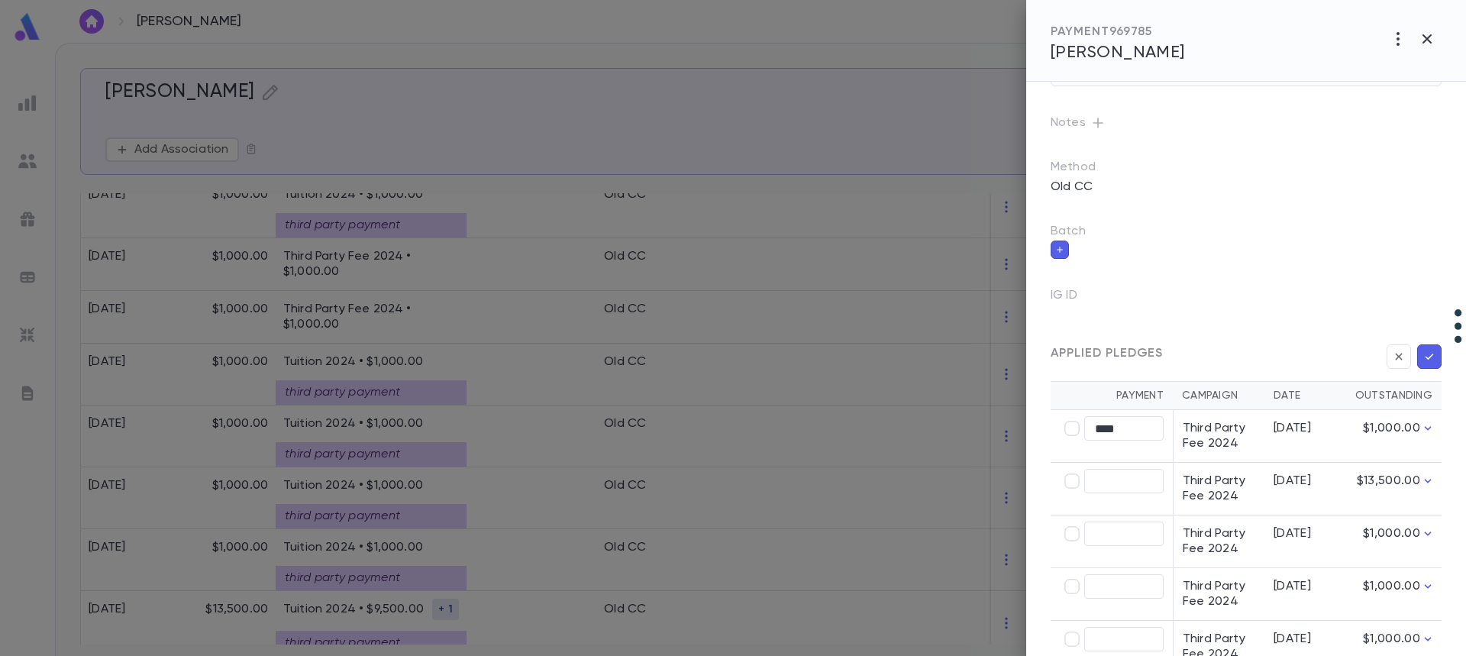
scroll to position [280, 0]
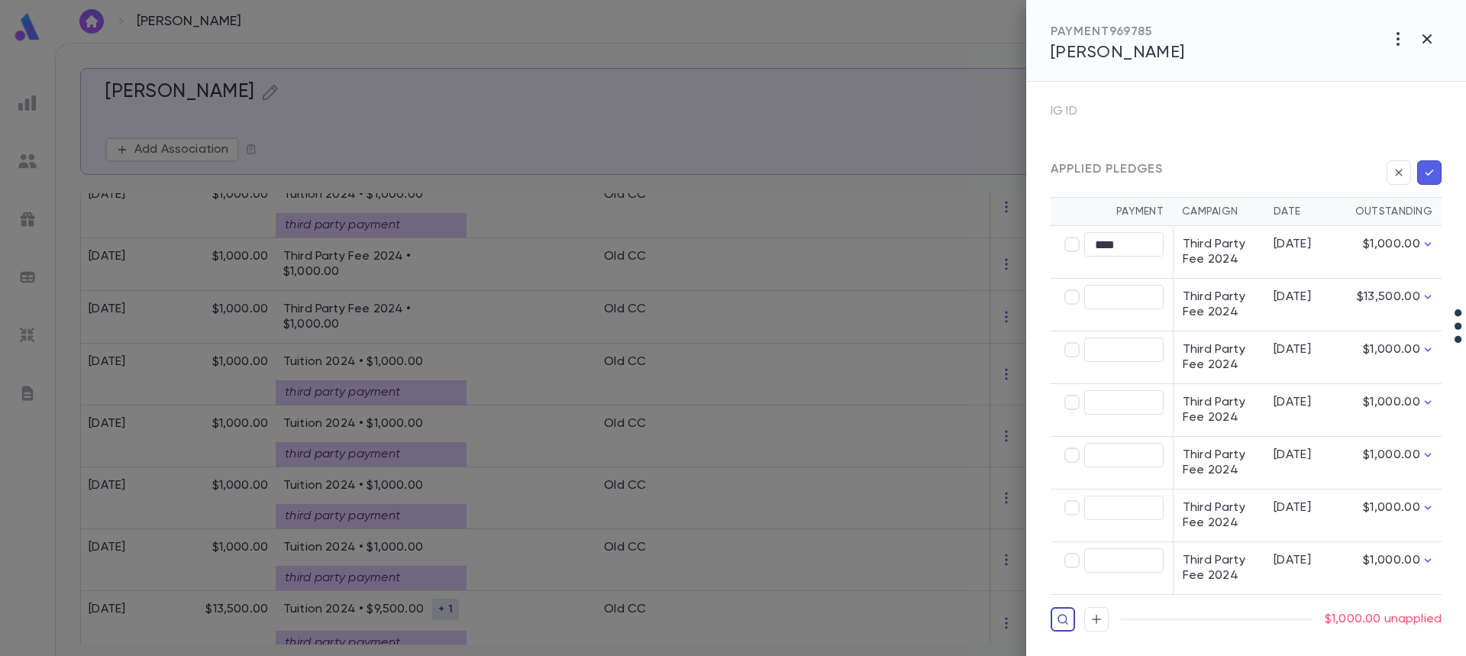
click at [1058, 623] on icon "button" at bounding box center [1063, 619] width 12 height 15
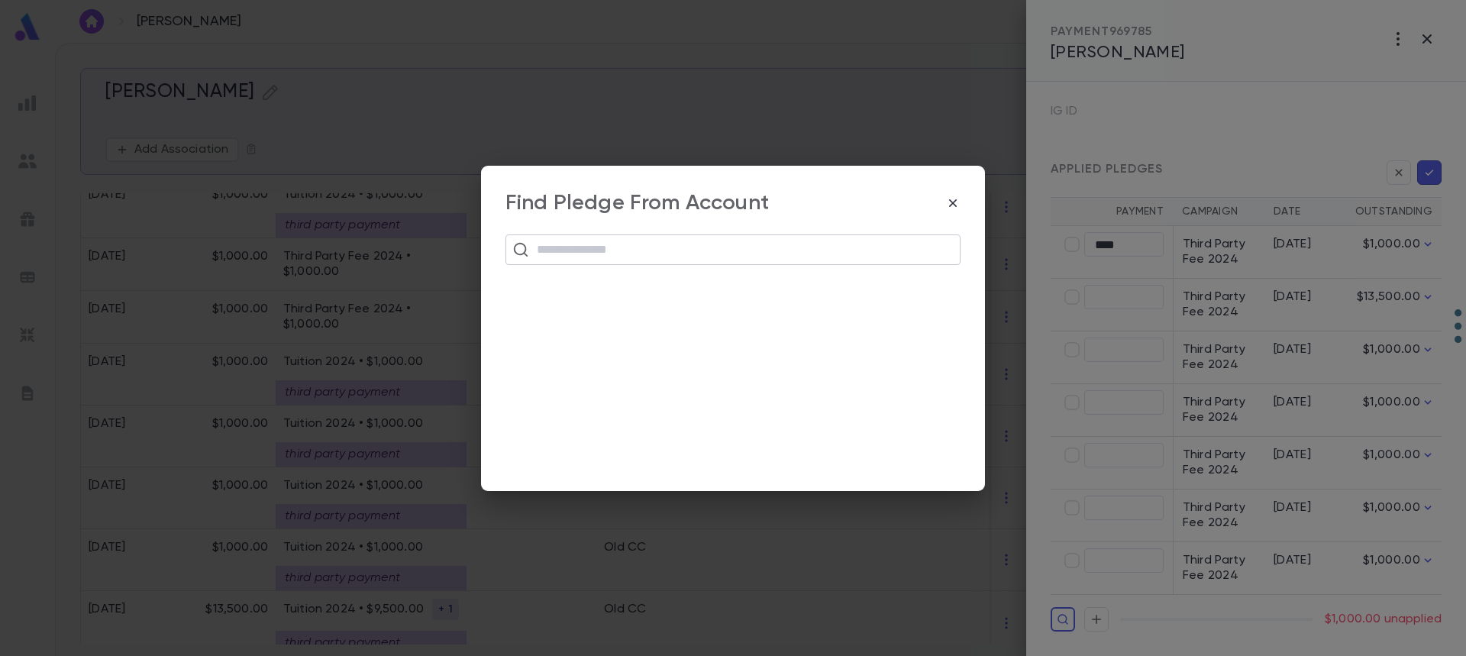
click at [551, 248] on input "text" at bounding box center [742, 249] width 421 height 29
paste input "**********"
type input "**********"
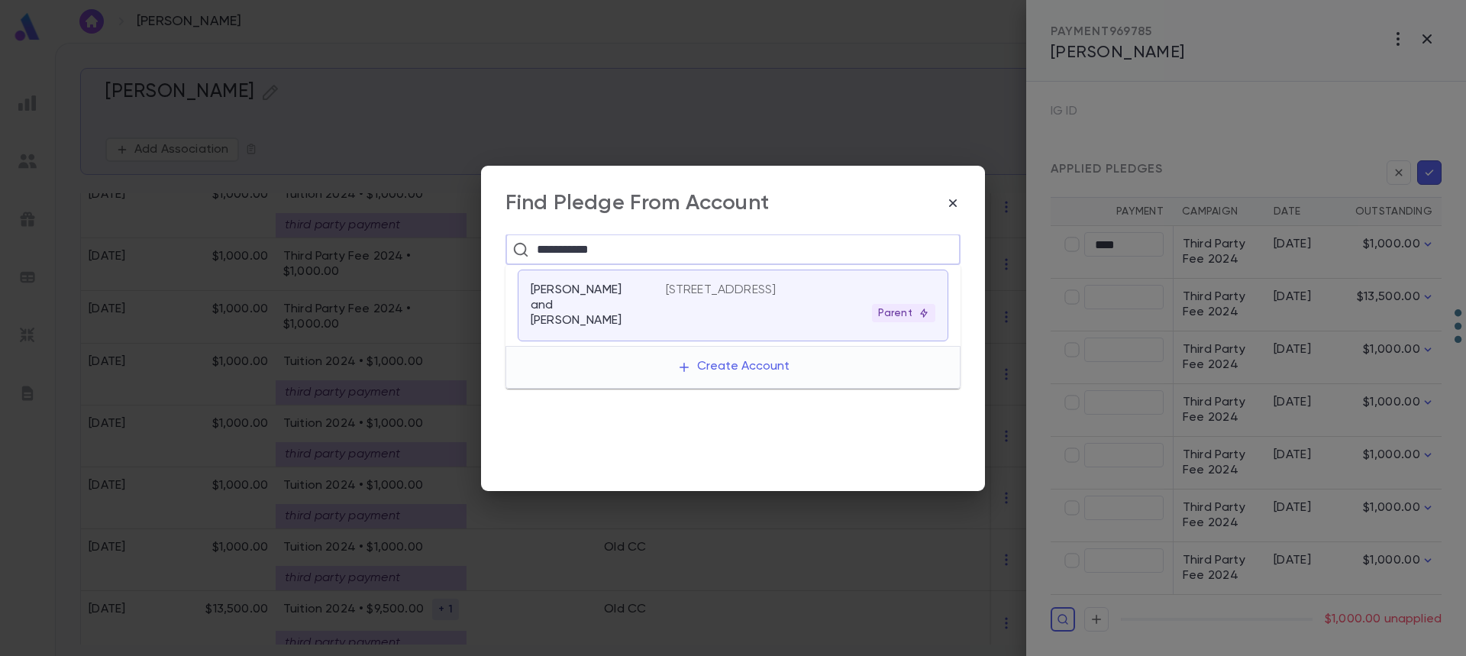
click at [569, 303] on p "[PERSON_NAME] and [PERSON_NAME]" at bounding box center [589, 305] width 117 height 46
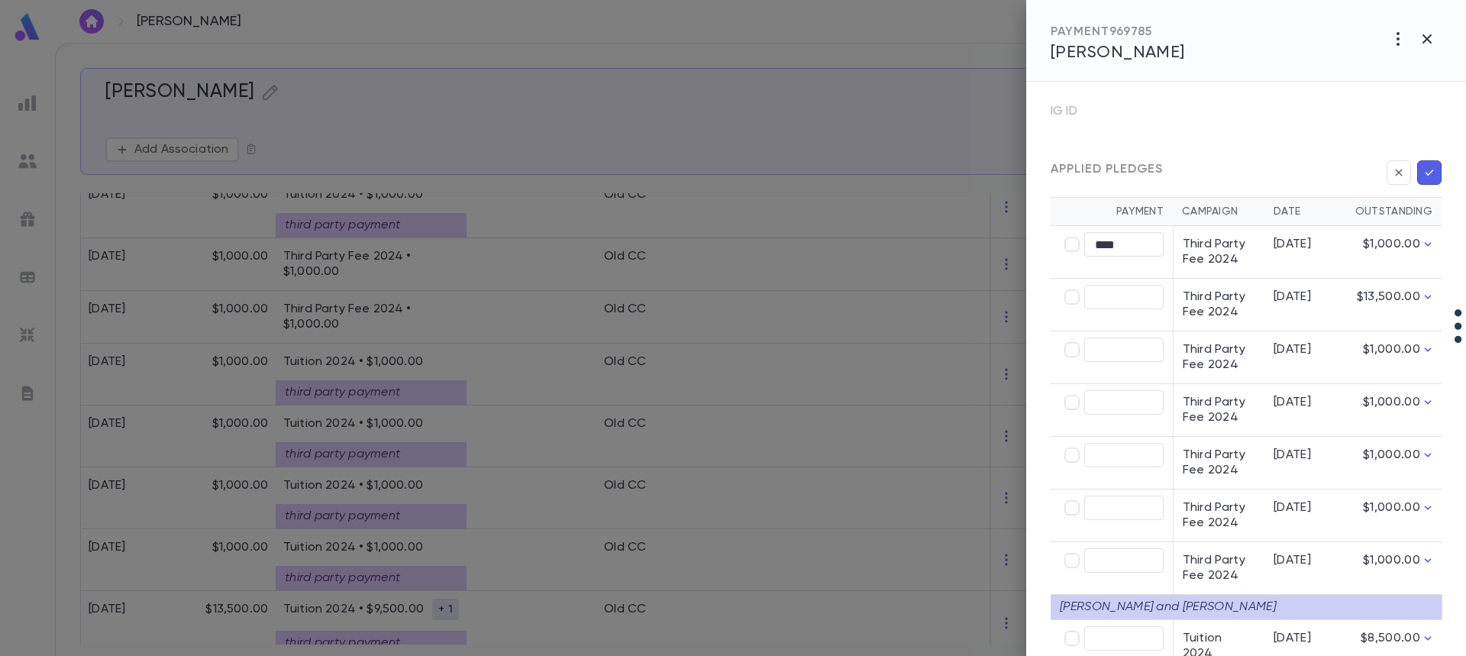
scroll to position [344, 0]
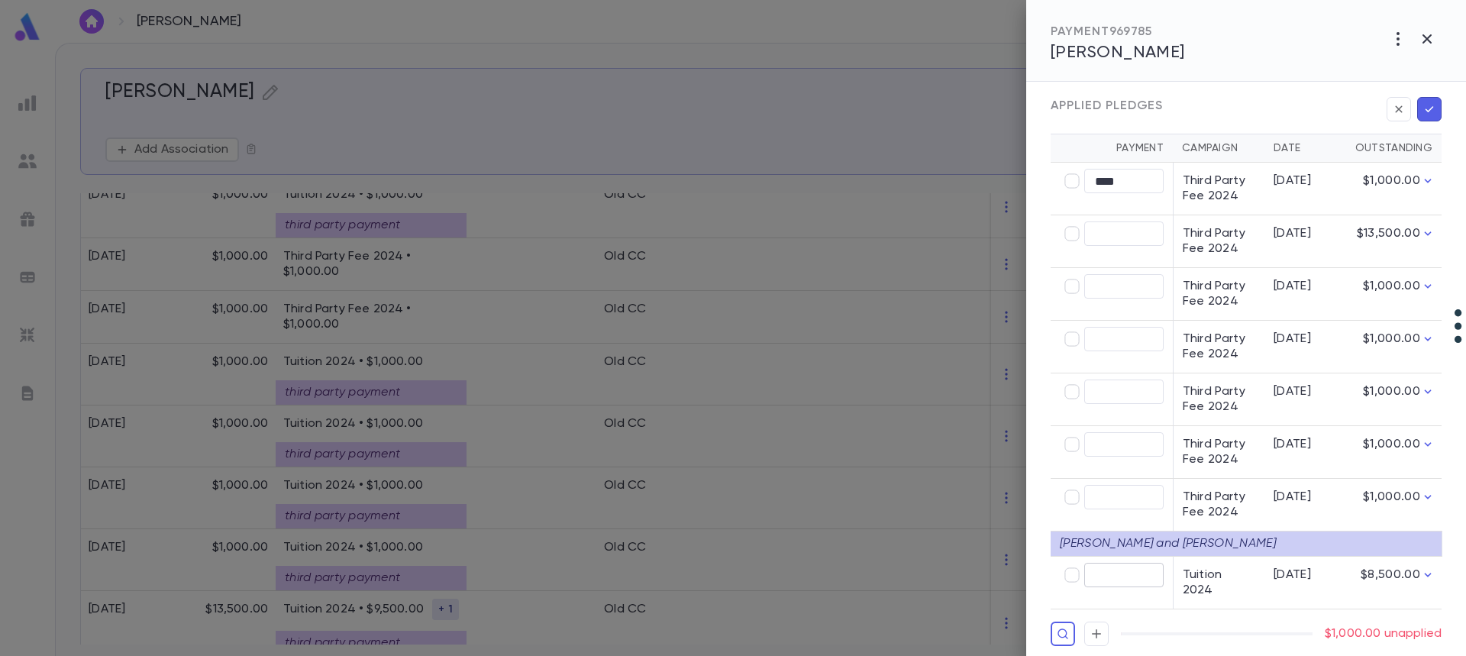
type input "********"
click at [1423, 111] on icon "button" at bounding box center [1429, 109] width 14 height 15
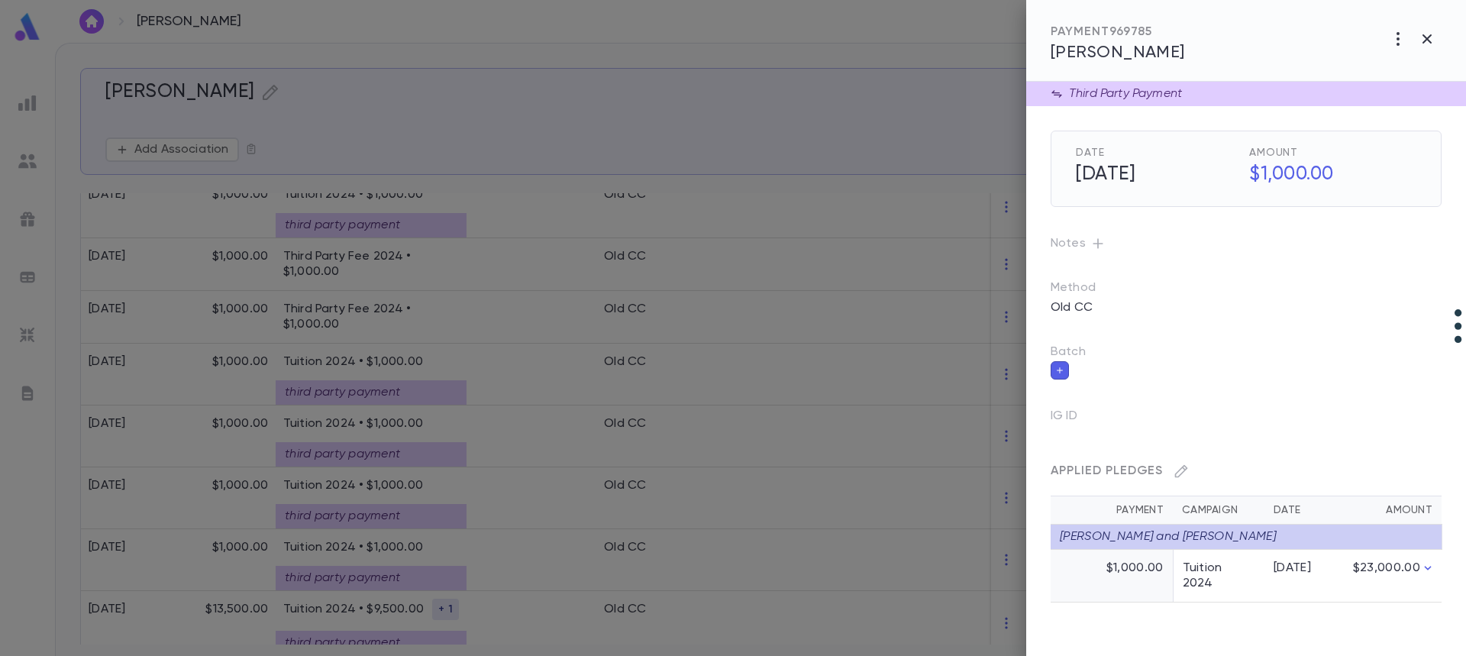
scroll to position [0, 0]
click at [390, 331] on div at bounding box center [733, 328] width 1466 height 656
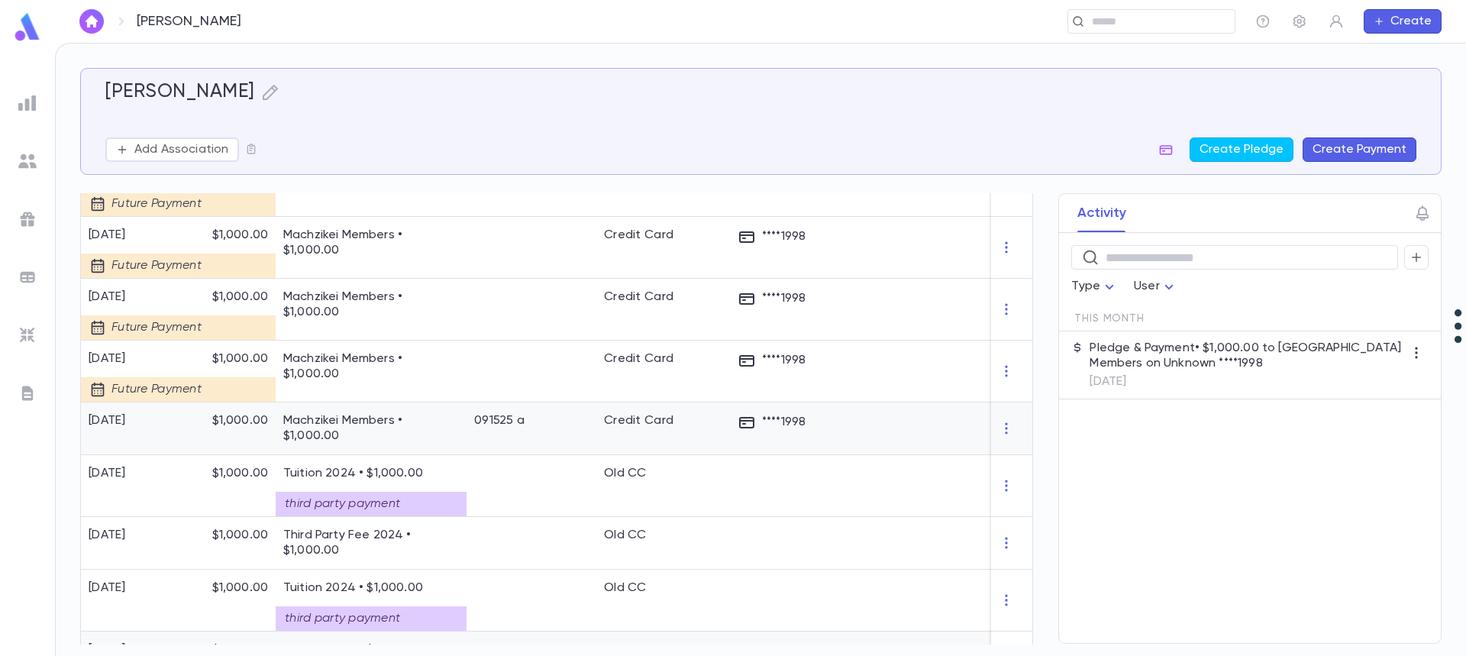
scroll to position [431, 0]
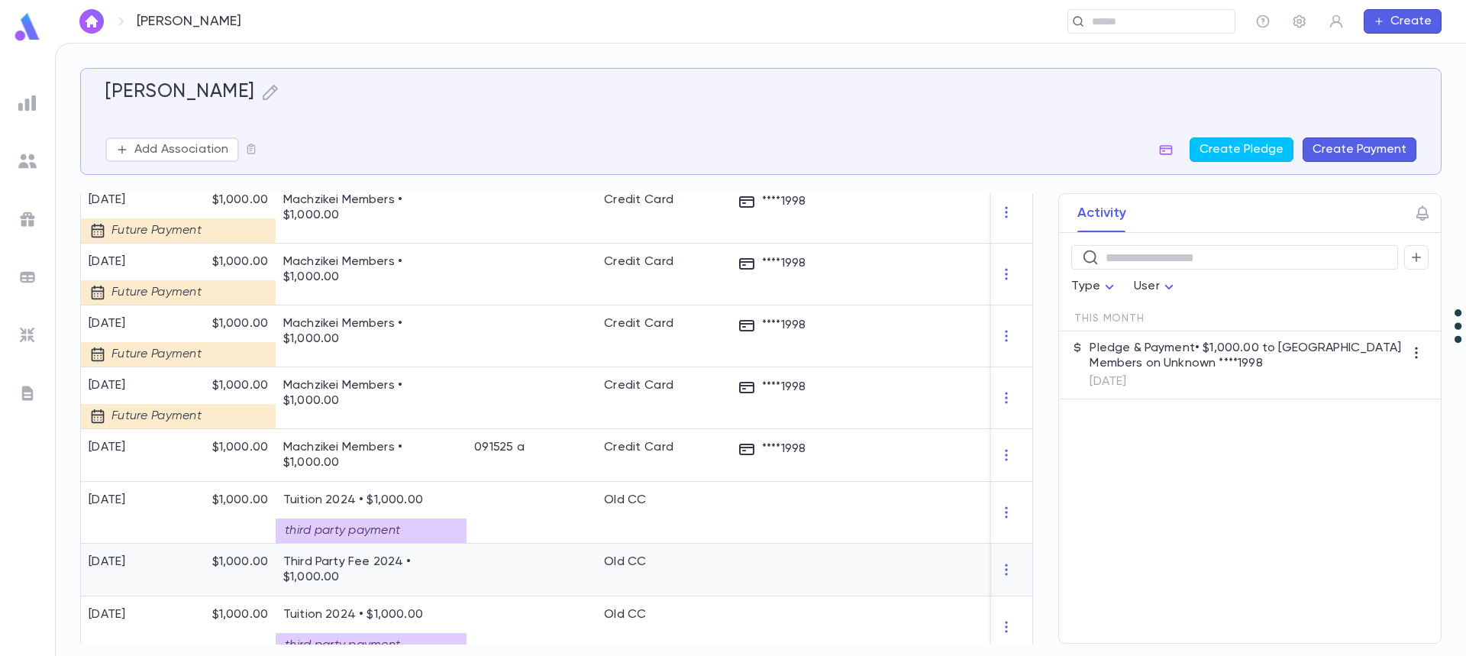
click at [403, 568] on p "Third Party Fee 2024 • $1,000.00" at bounding box center [371, 569] width 176 height 31
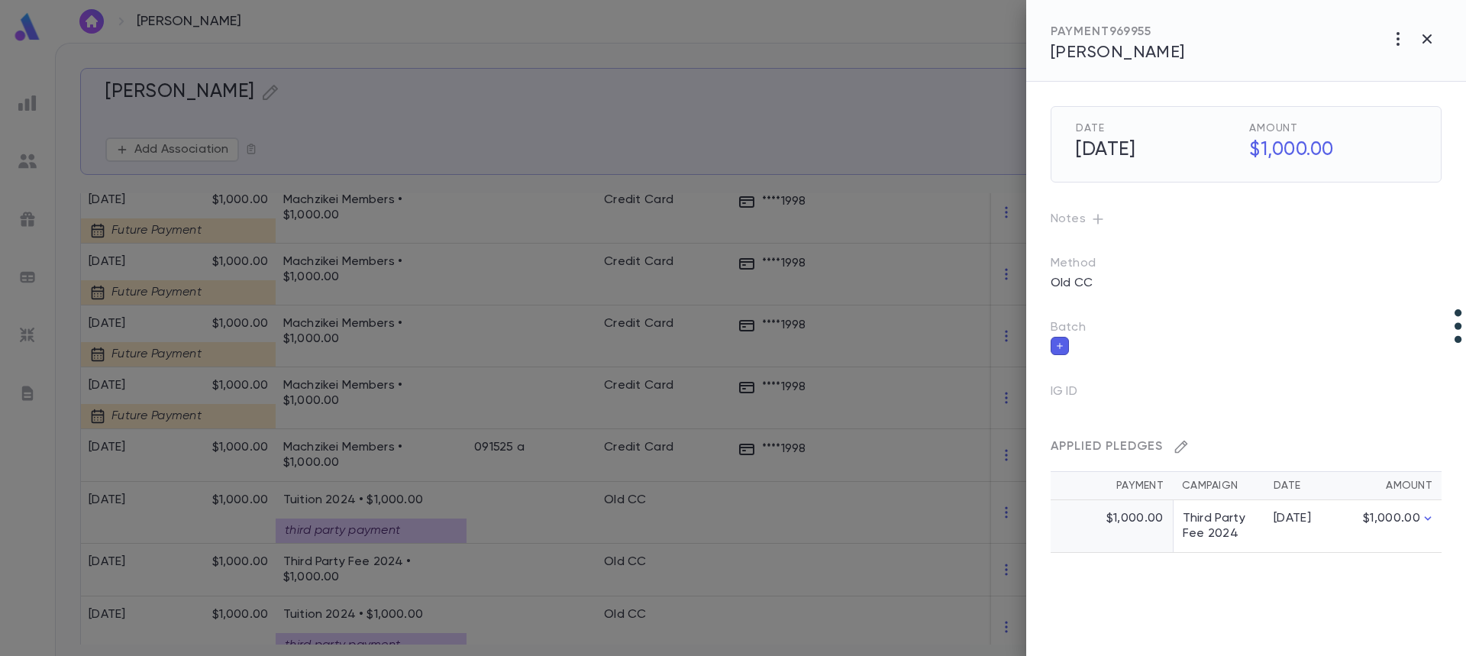
click at [1185, 444] on icon "button" at bounding box center [1180, 446] width 15 height 15
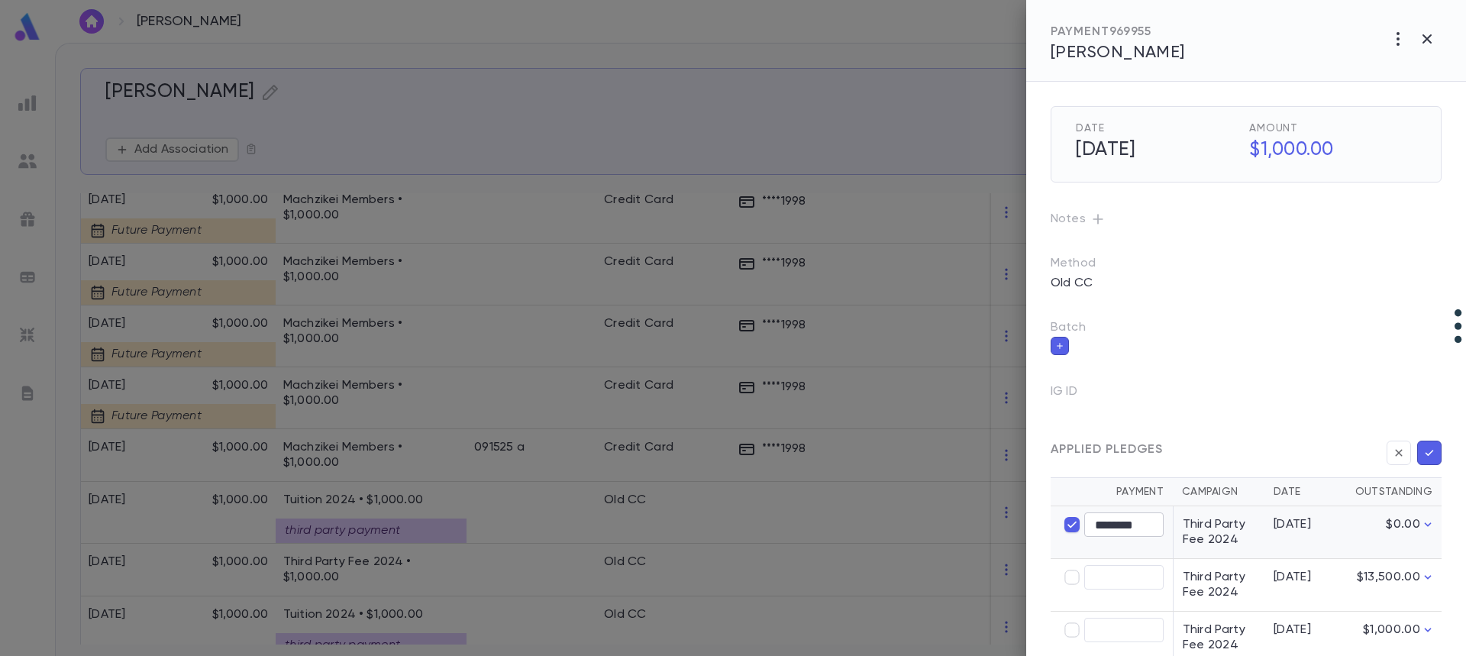
type input "****"
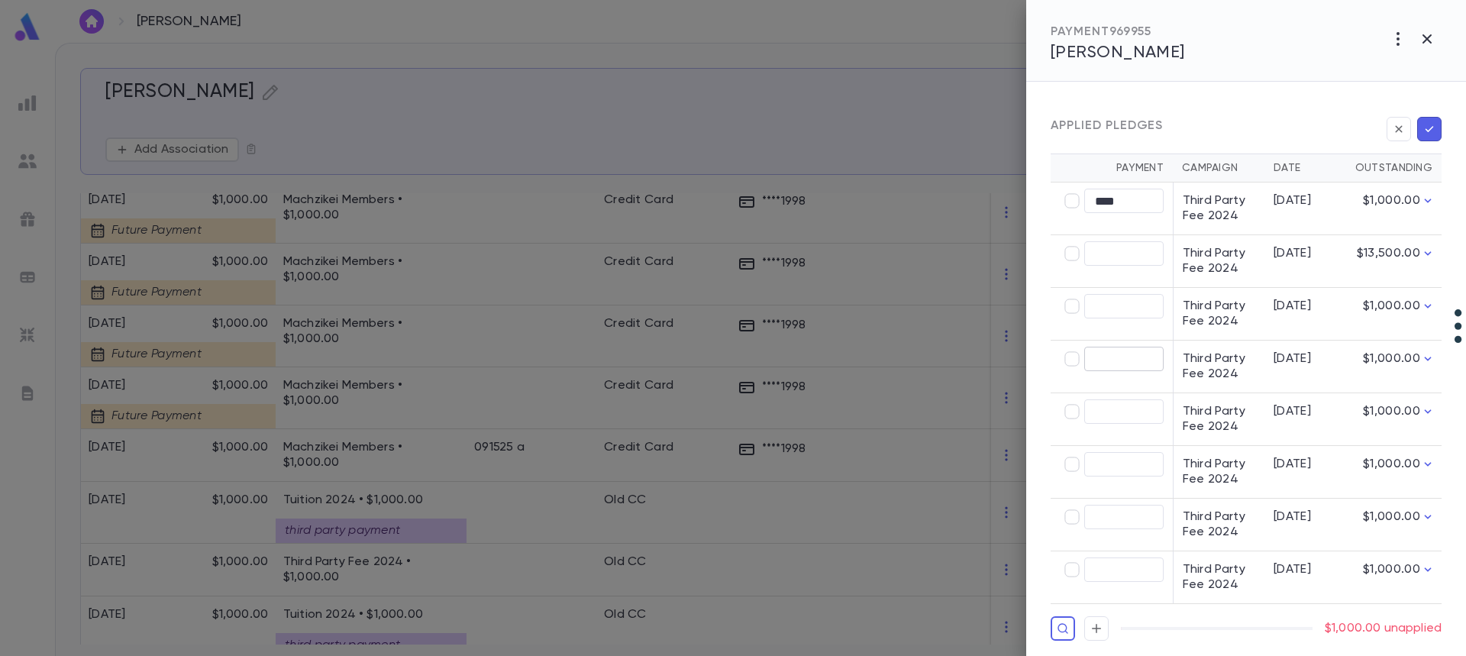
scroll to position [333, 0]
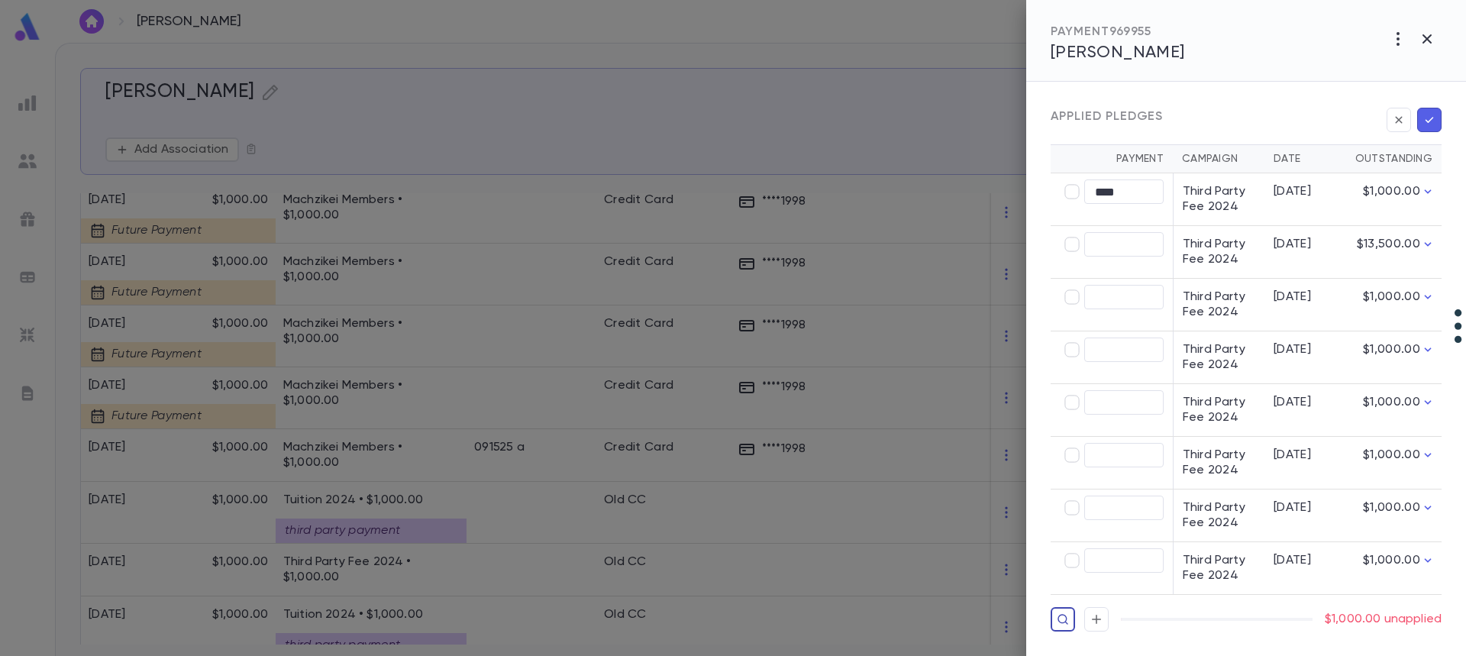
click at [1055, 626] on button "button" at bounding box center [1063, 619] width 24 height 24
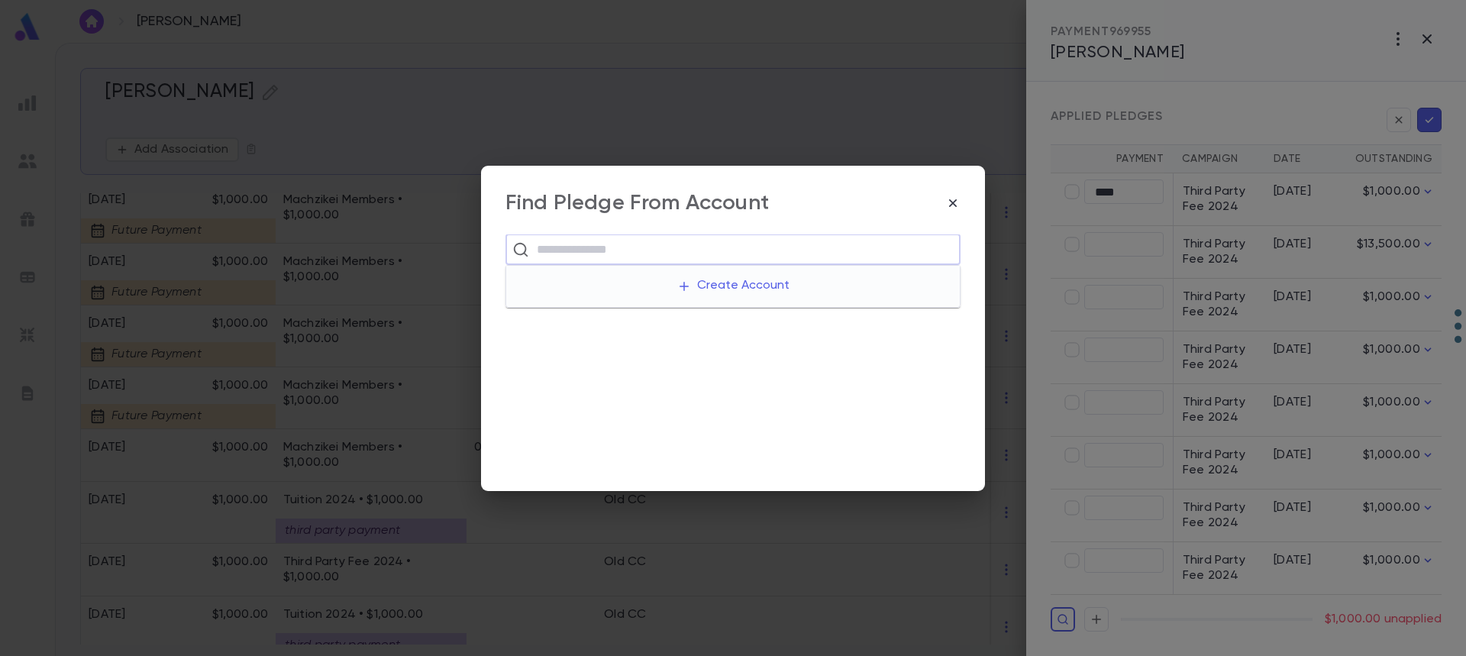
click at [561, 245] on input "text" at bounding box center [742, 249] width 421 height 29
paste input "**********"
click at [718, 285] on button "Create Account" at bounding box center [733, 286] width 137 height 29
type input "**********"
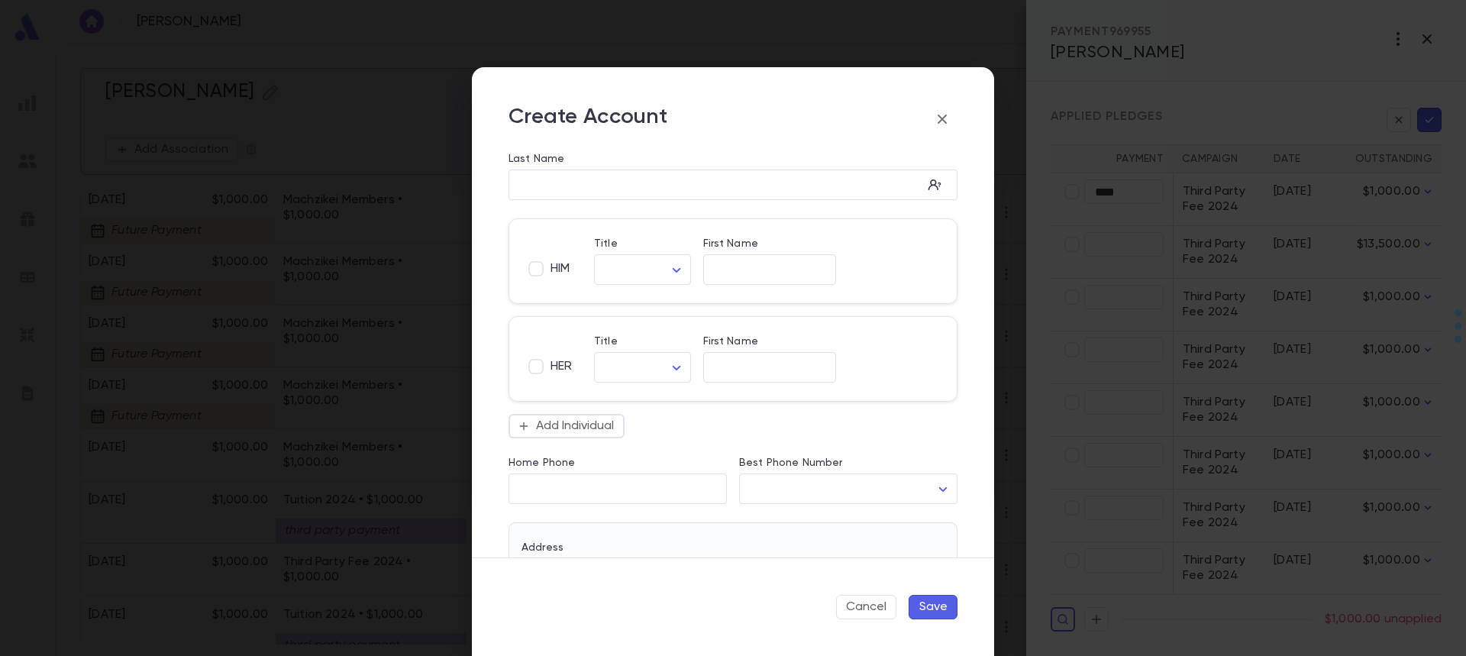
click at [866, 602] on button "Cancel" at bounding box center [866, 607] width 60 height 24
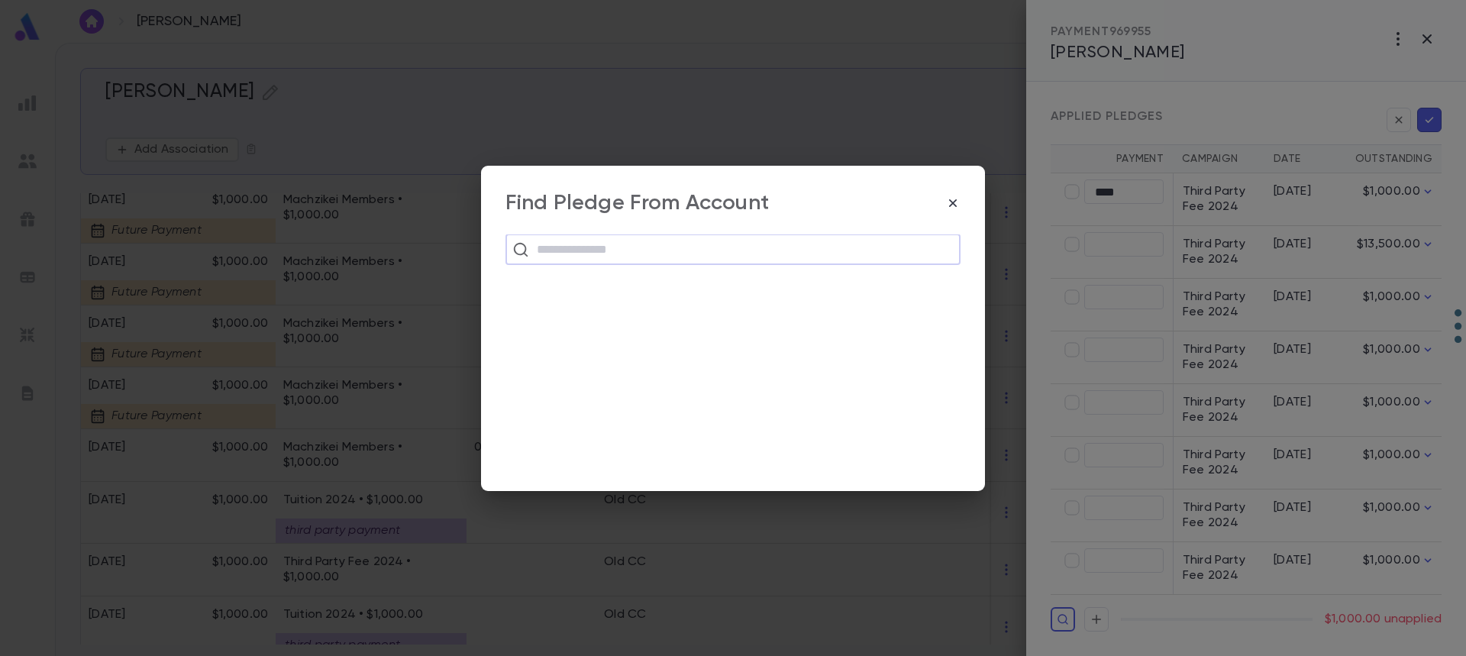
paste input "**********"
type input "**********"
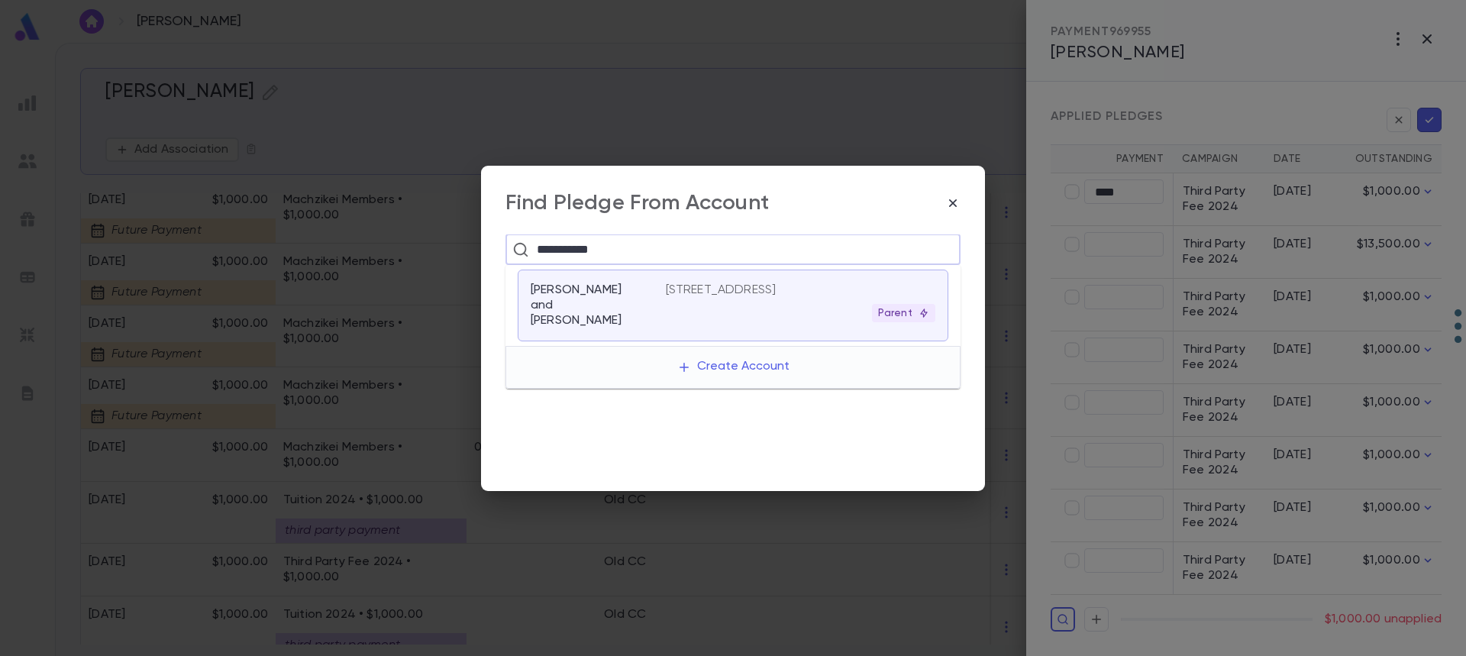
click at [611, 296] on p "[PERSON_NAME] and [PERSON_NAME]" at bounding box center [589, 305] width 117 height 46
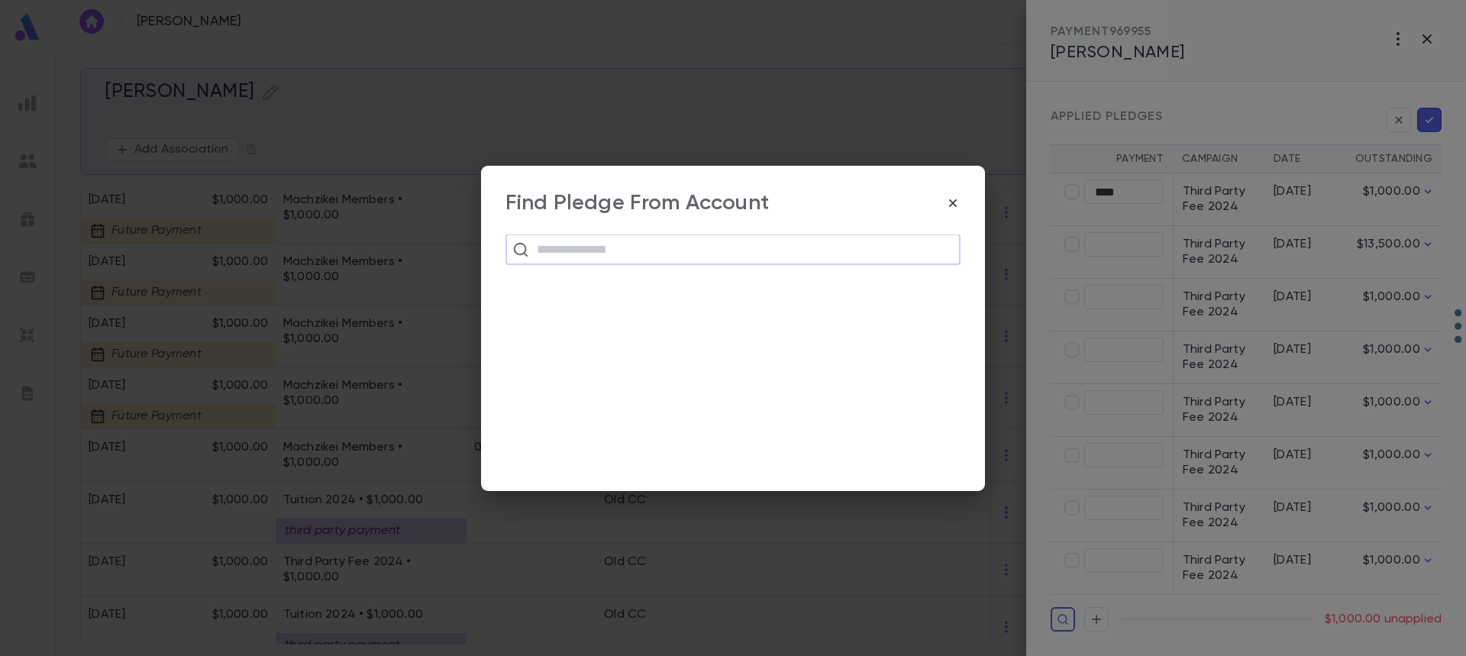
scroll to position [396, 0]
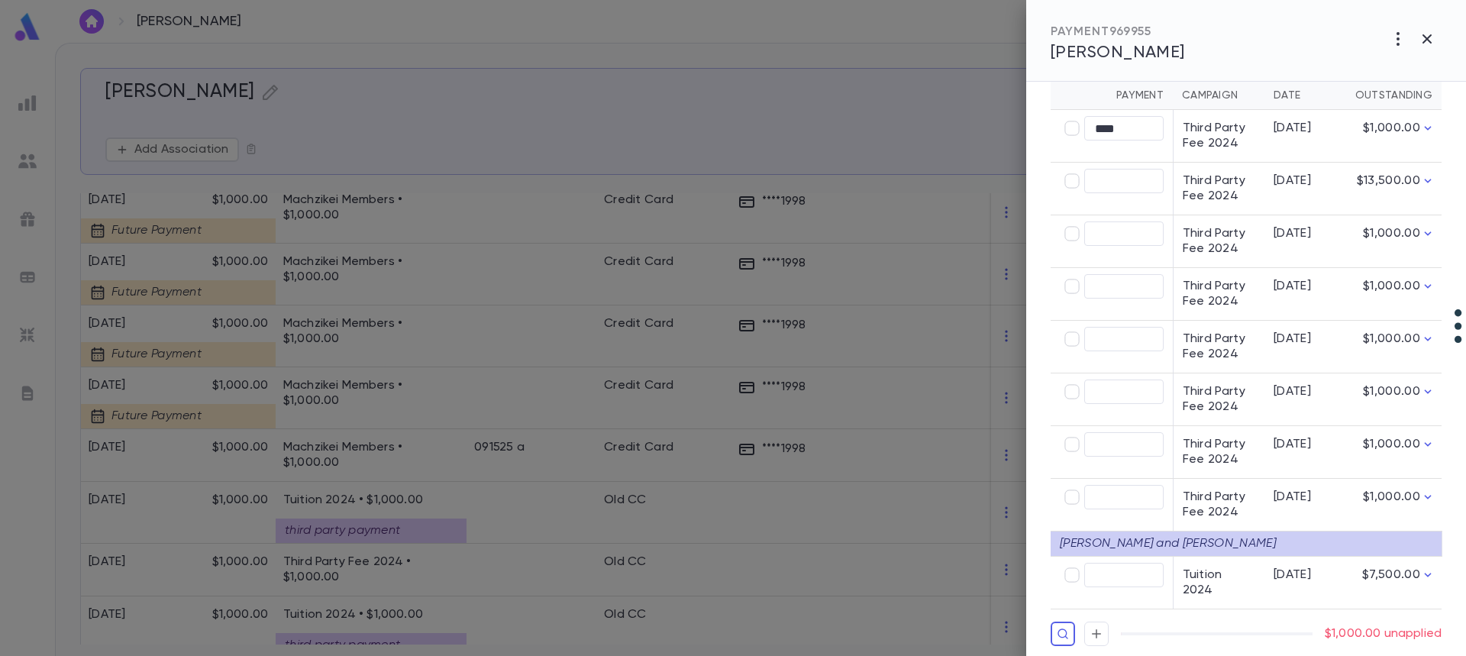
type input "********"
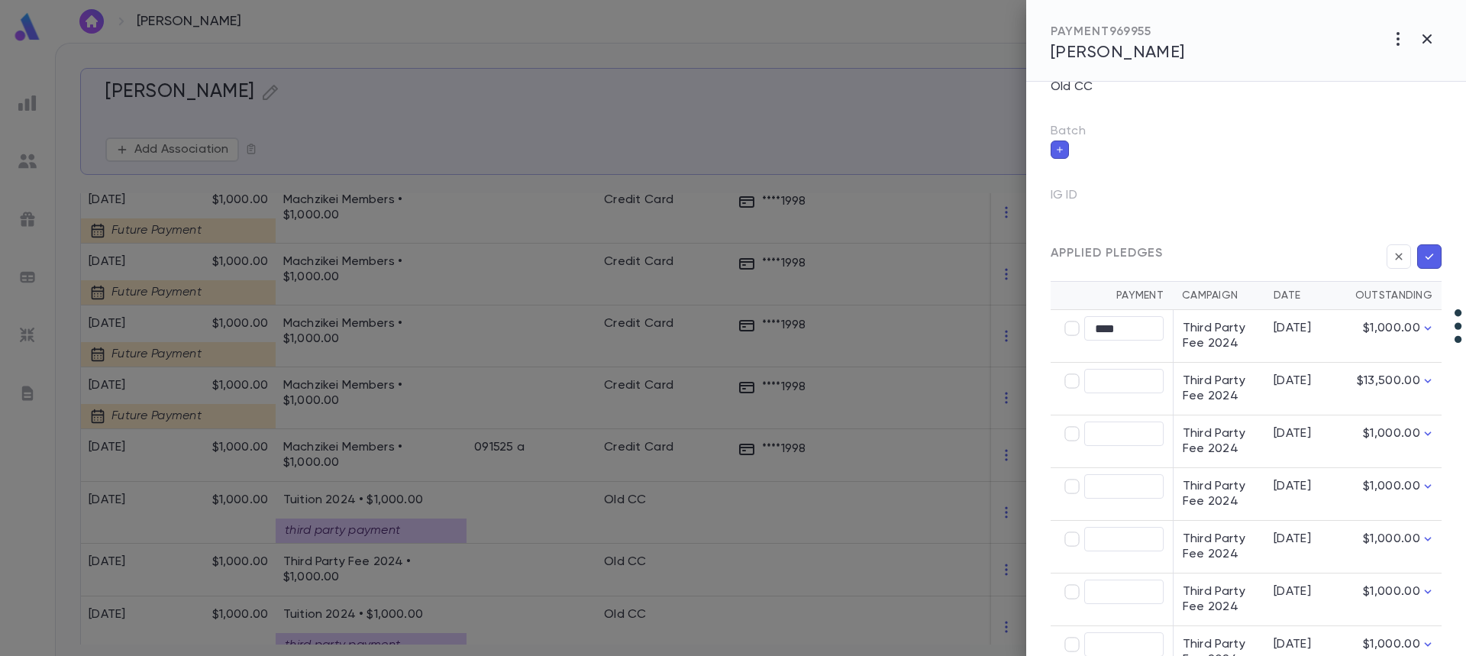
scroll to position [167, 0]
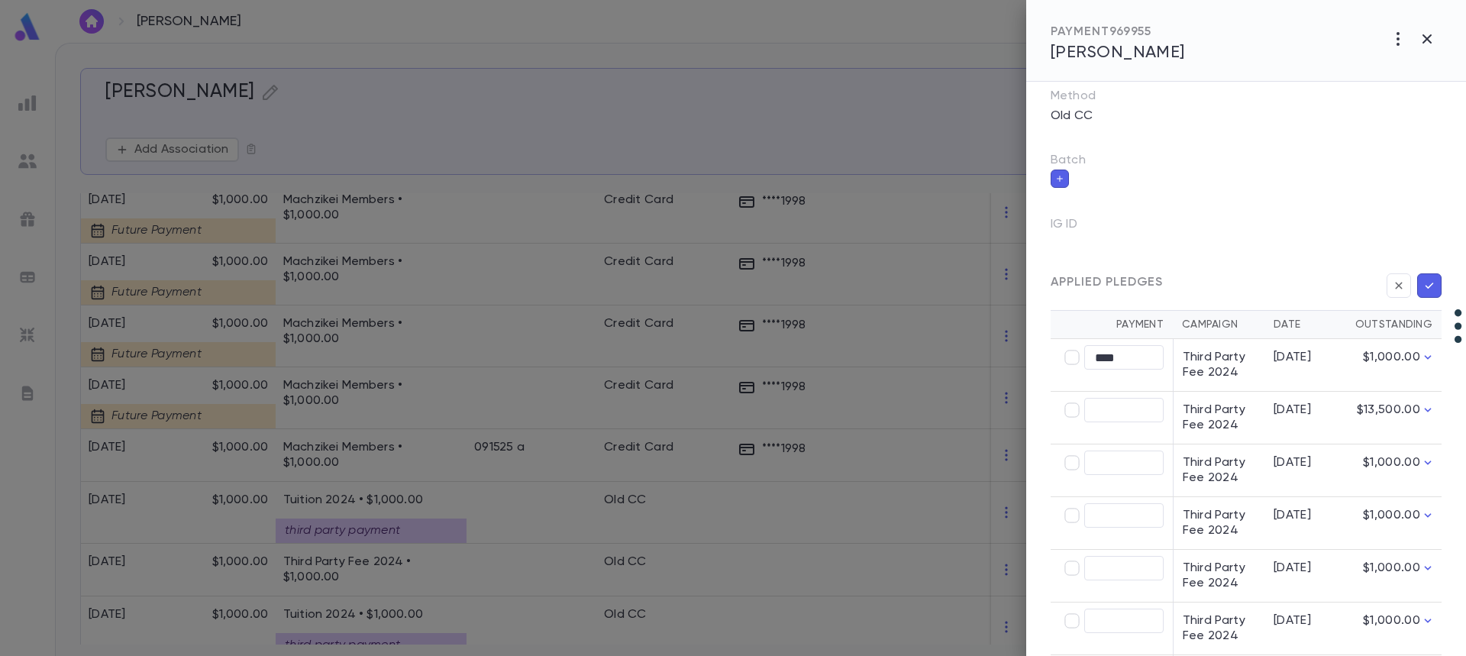
click at [1422, 279] on icon "button" at bounding box center [1429, 285] width 14 height 15
click at [363, 454] on div at bounding box center [733, 328] width 1466 height 656
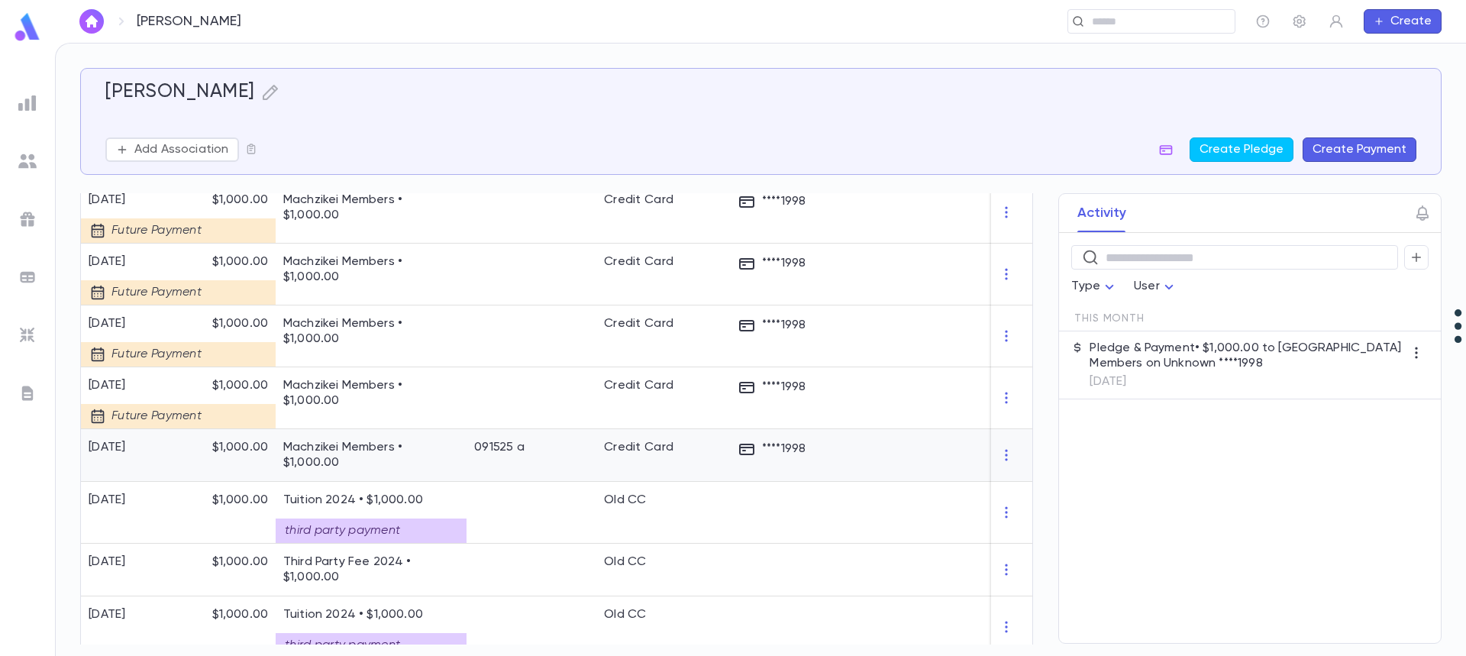
click at [363, 454] on p "Machzikei Members • $1,000.00" at bounding box center [371, 455] width 176 height 31
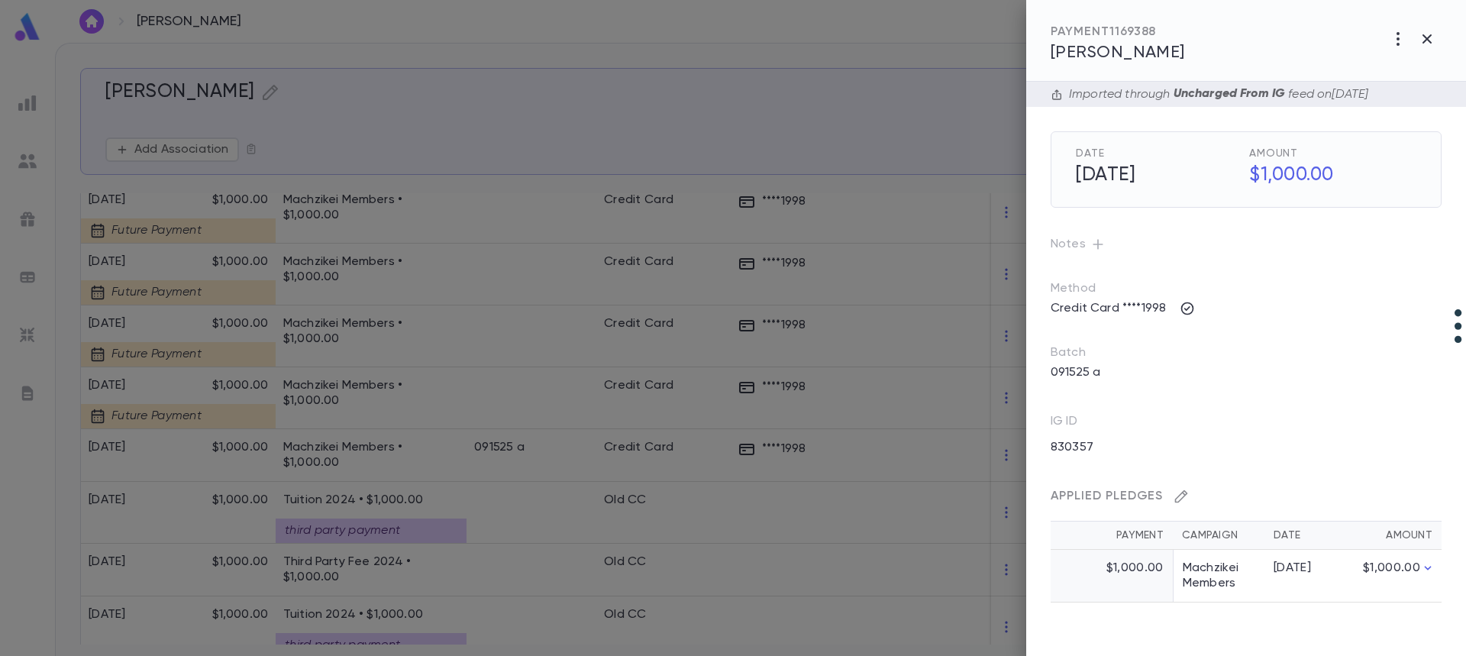
click at [1183, 495] on icon "button" at bounding box center [1180, 496] width 15 height 15
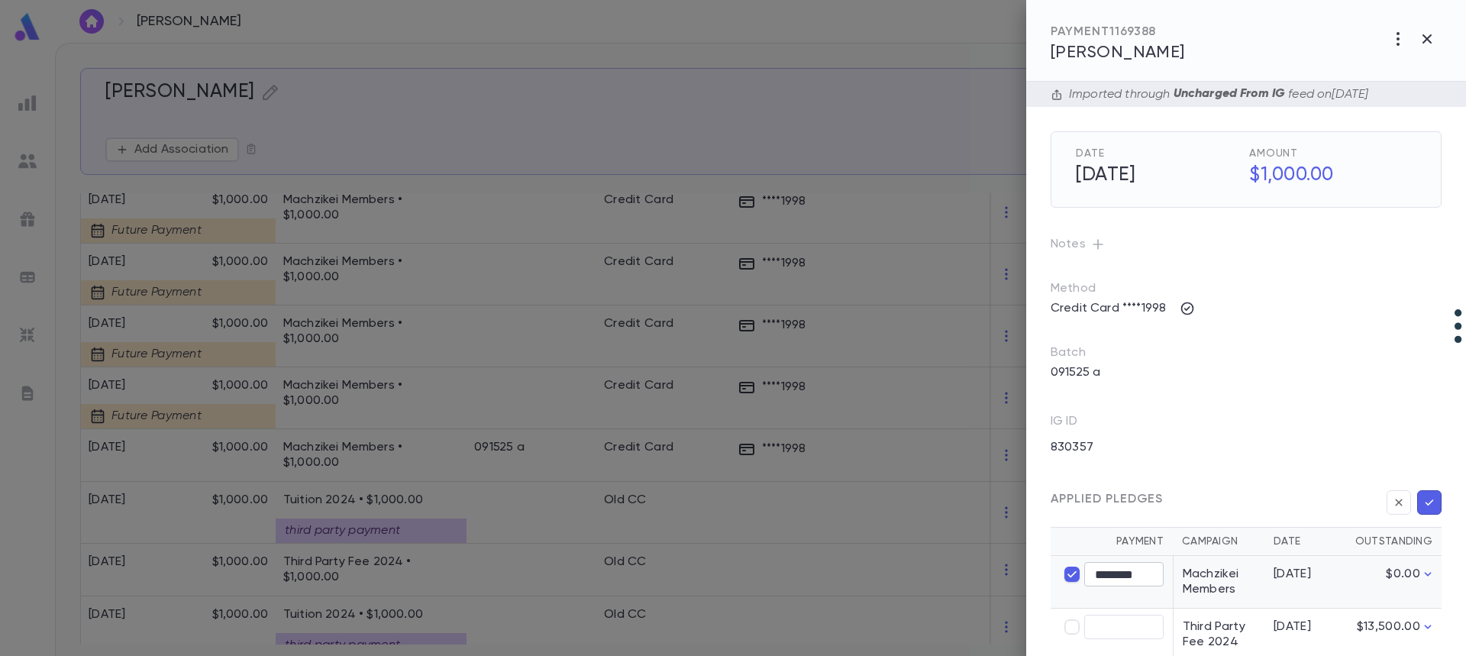
type input "****"
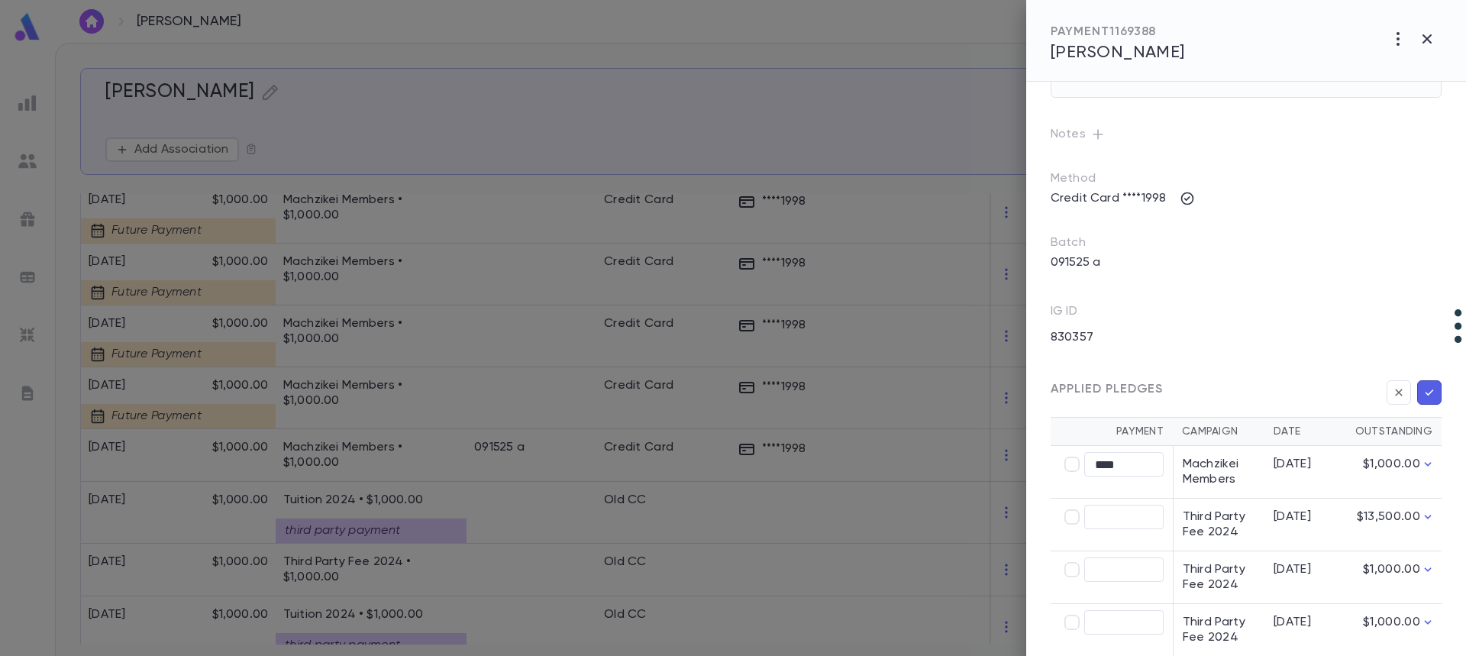
scroll to position [441, 0]
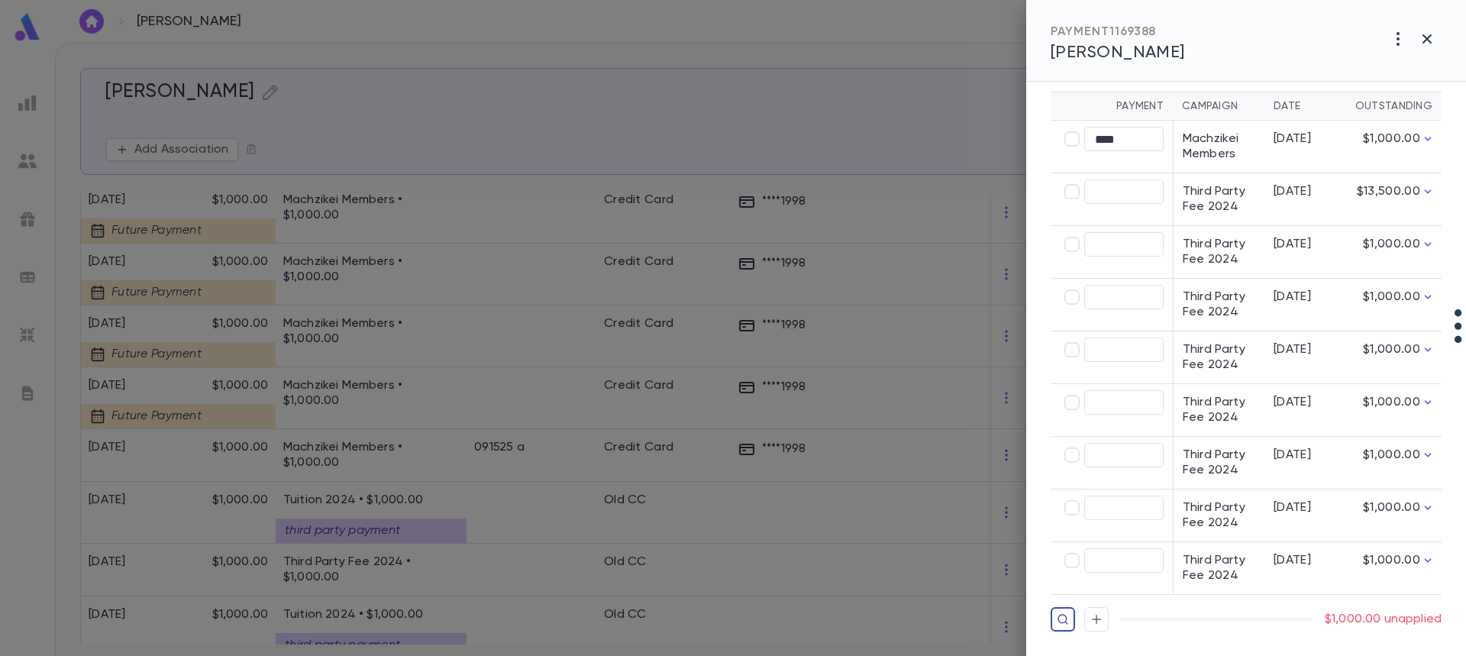
click at [1060, 613] on icon "button" at bounding box center [1063, 619] width 12 height 15
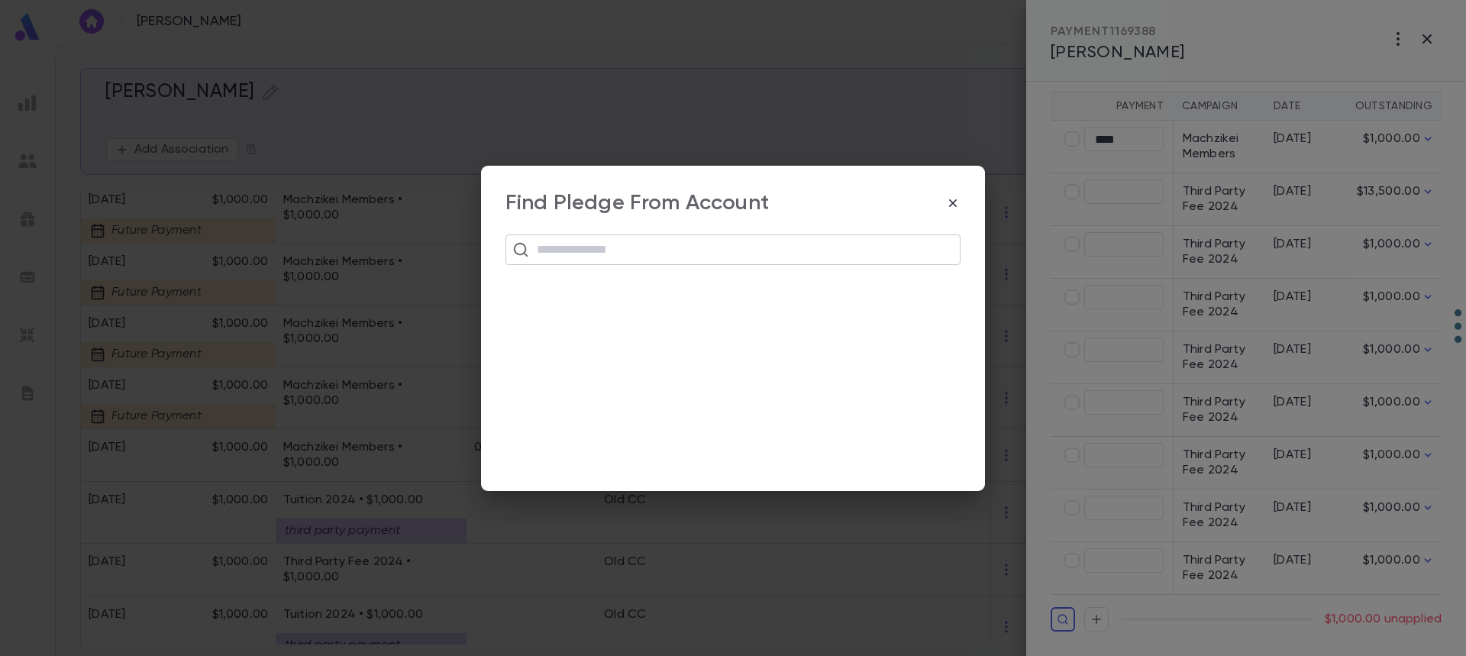
click at [642, 256] on input "text" at bounding box center [742, 249] width 421 height 29
paste input "**********"
click at [750, 286] on button "Create Account" at bounding box center [733, 286] width 137 height 29
type input "**********"
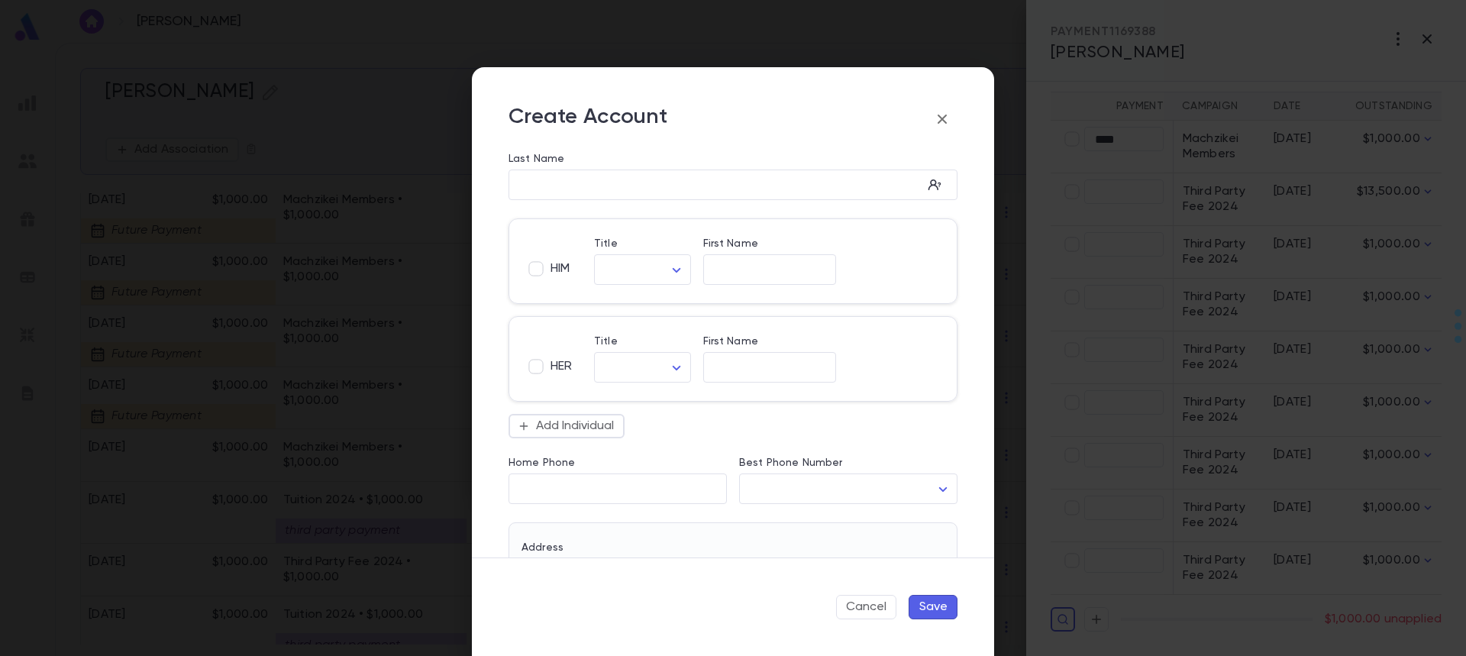
click at [943, 115] on icon "button" at bounding box center [942, 119] width 18 height 18
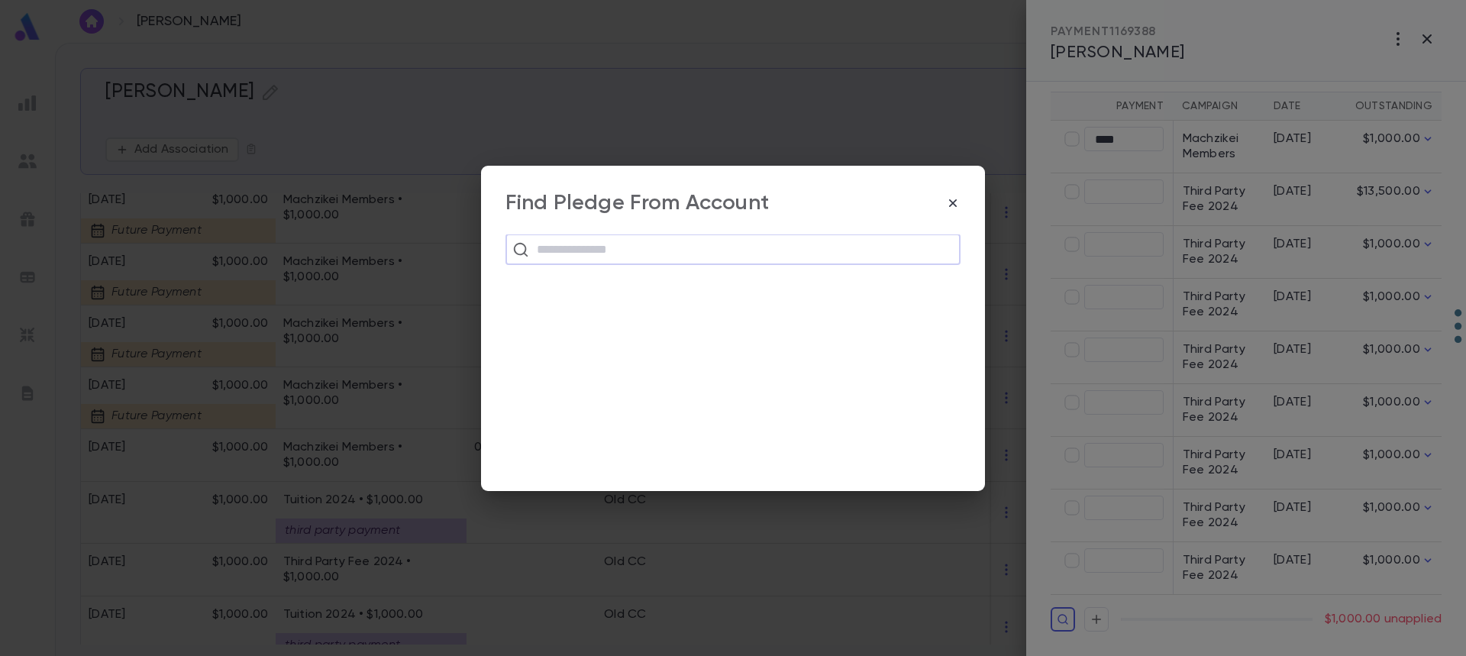
paste input "**********"
type input "**********"
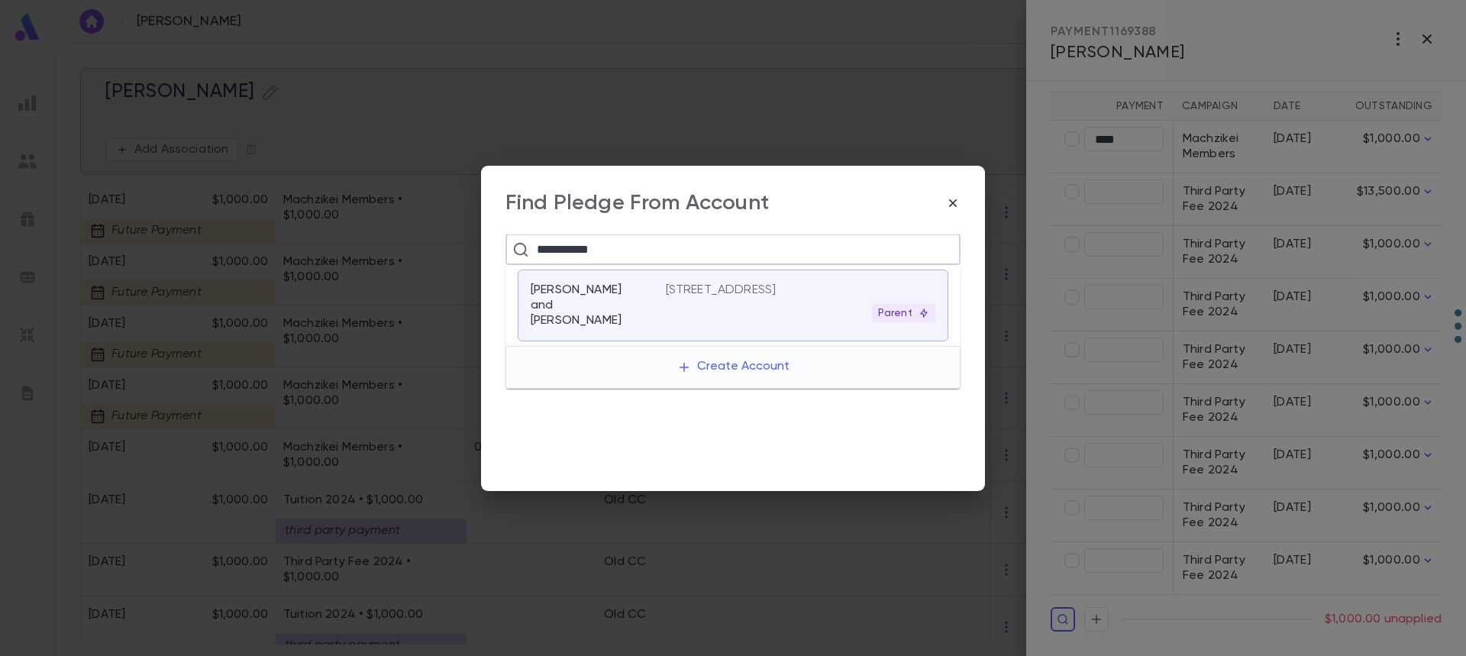
click at [567, 305] on p "[PERSON_NAME] and [PERSON_NAME]" at bounding box center [589, 305] width 117 height 46
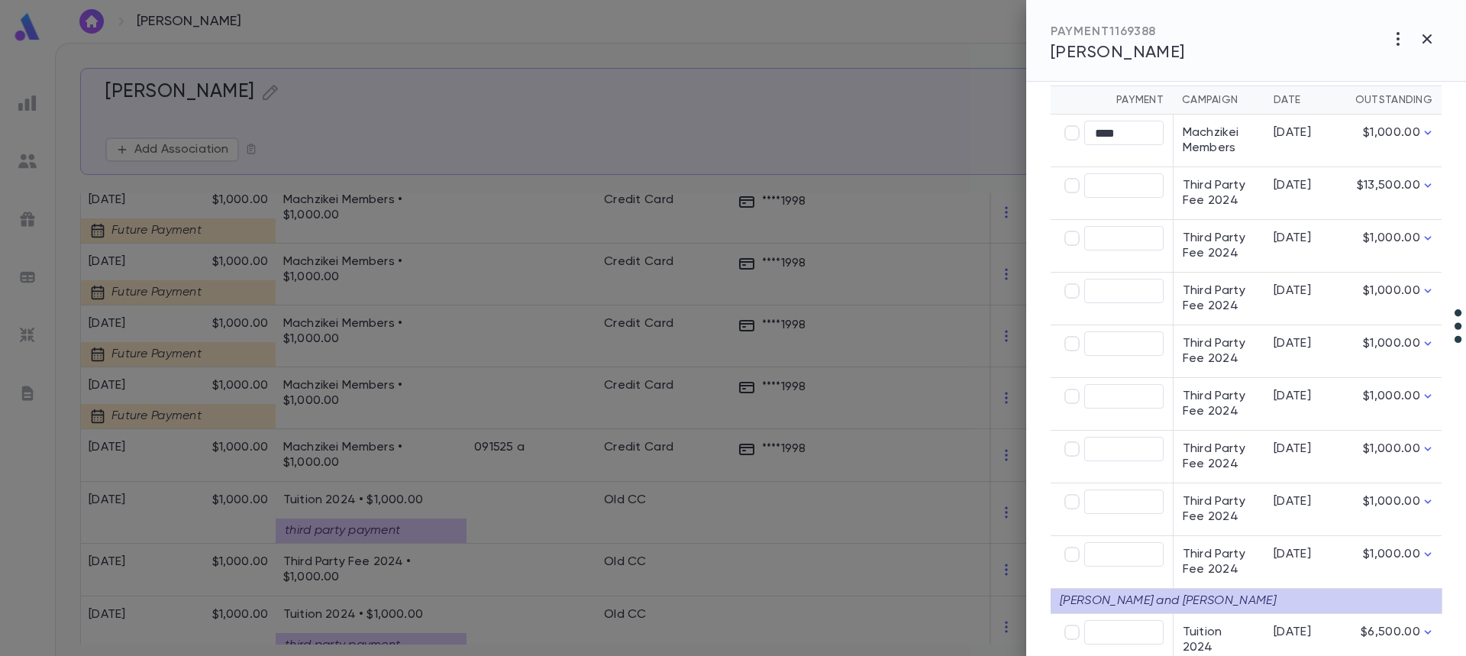
scroll to position [505, 0]
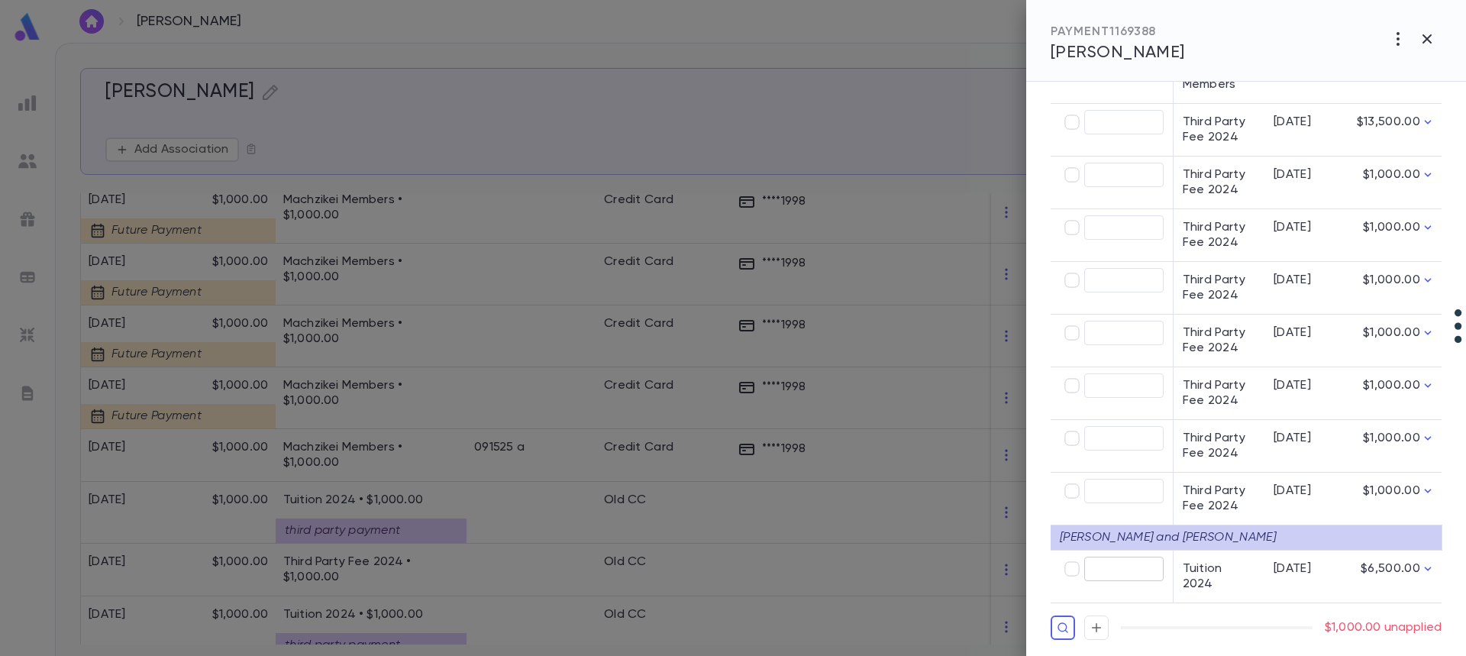
type input "********"
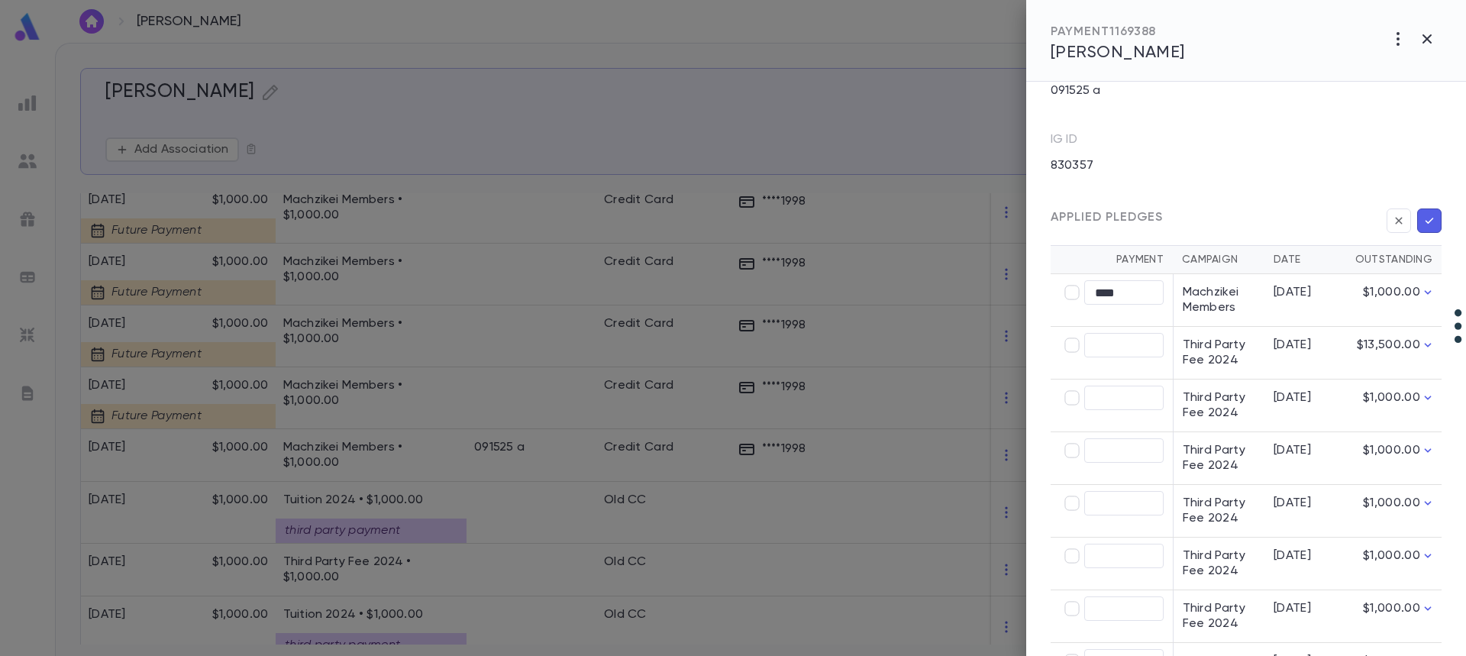
scroll to position [276, 0]
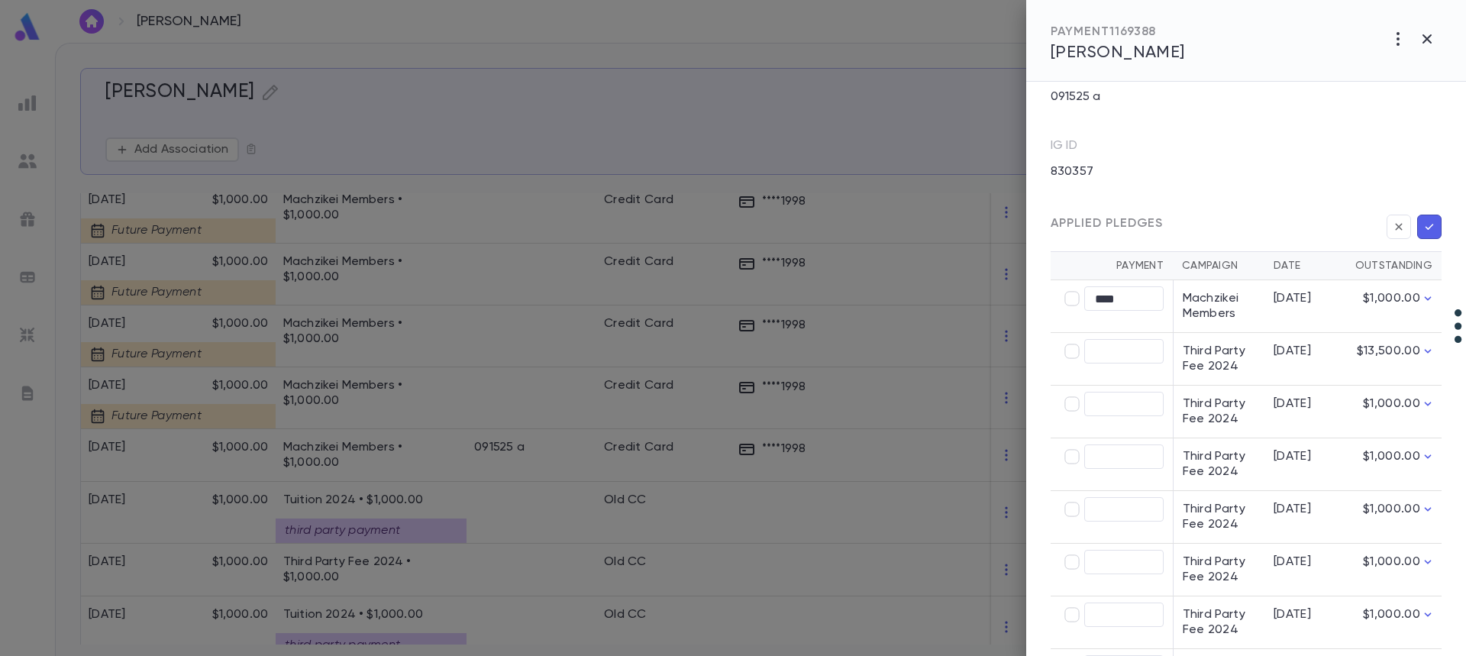
click at [1426, 226] on icon "button" at bounding box center [1429, 226] width 14 height 15
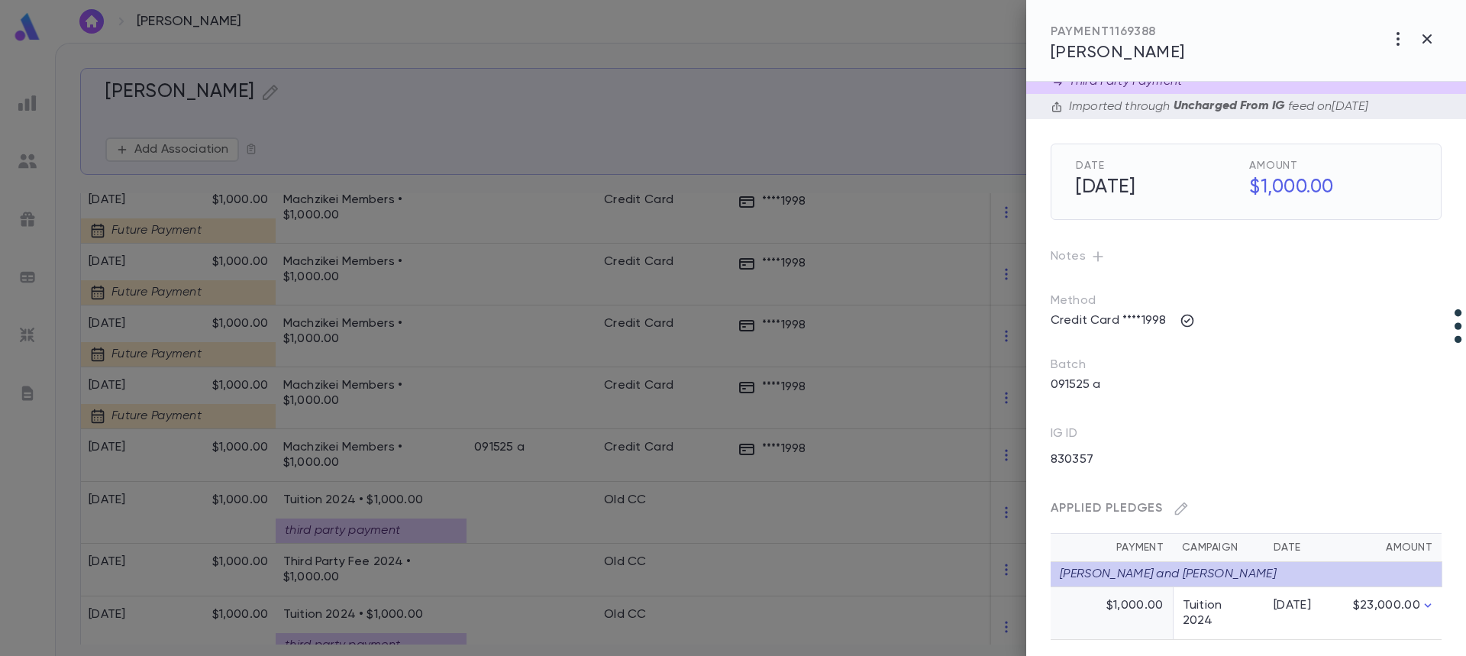
click at [342, 572] on div at bounding box center [733, 328] width 1466 height 656
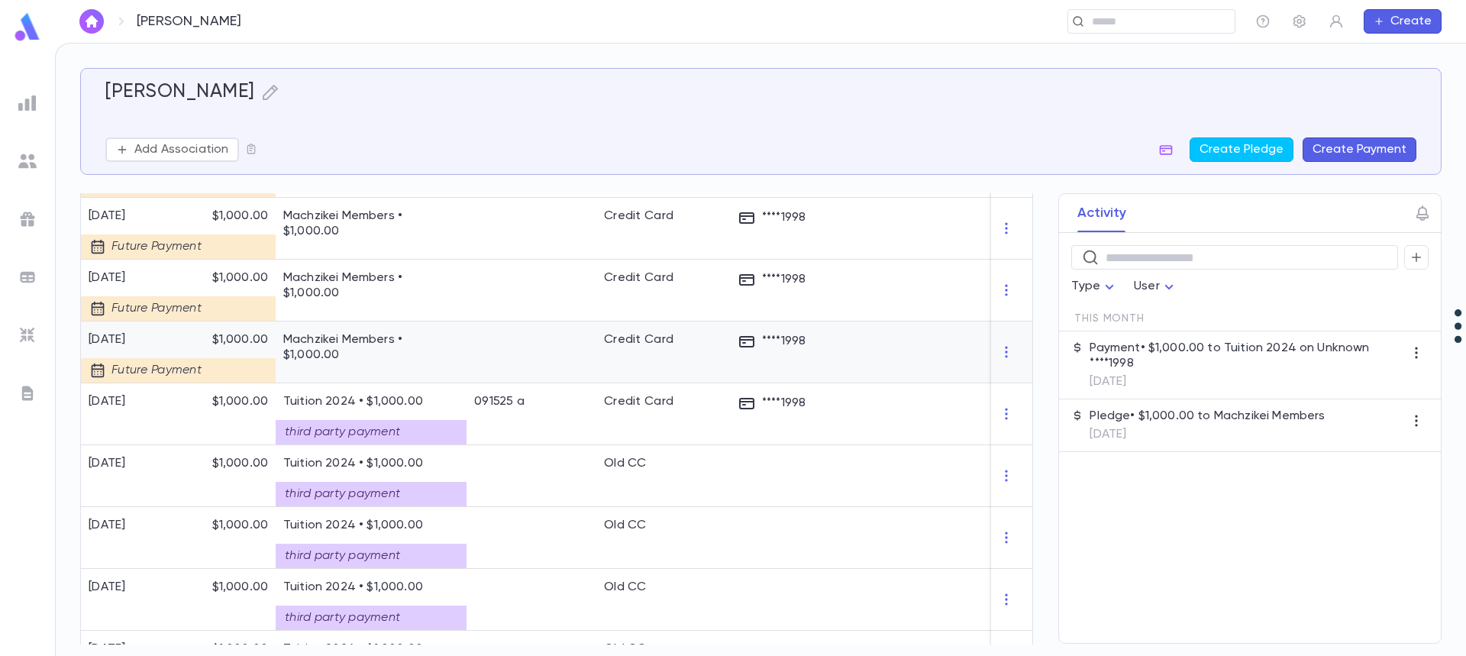
scroll to position [95, 0]
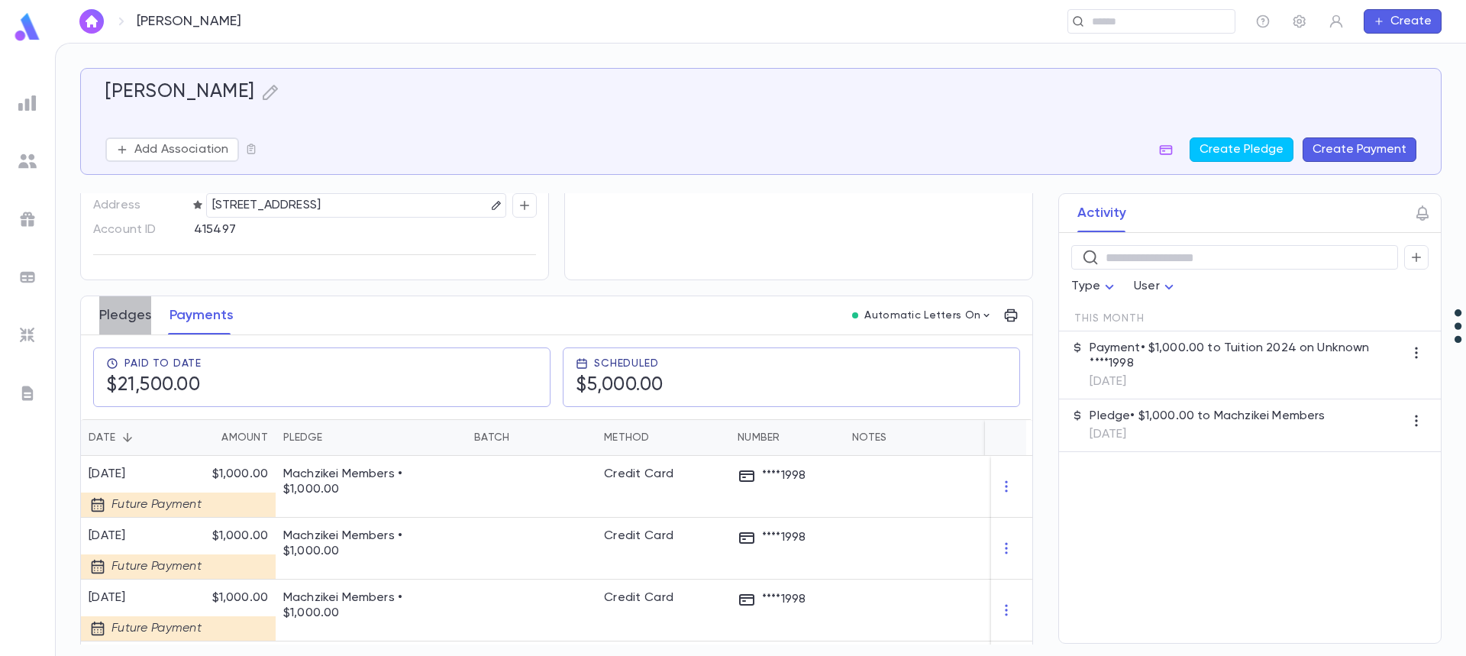
click at [120, 315] on button "Pledges" at bounding box center [125, 315] width 52 height 38
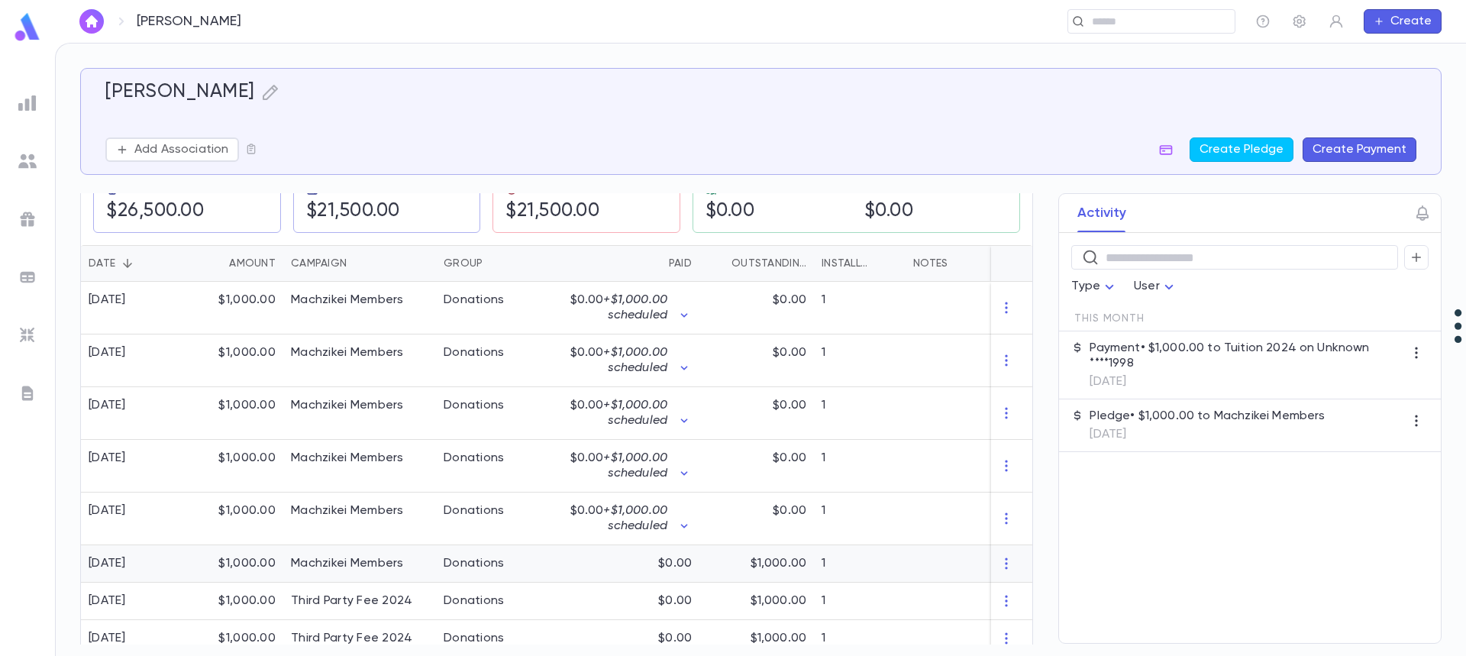
scroll to position [305, 0]
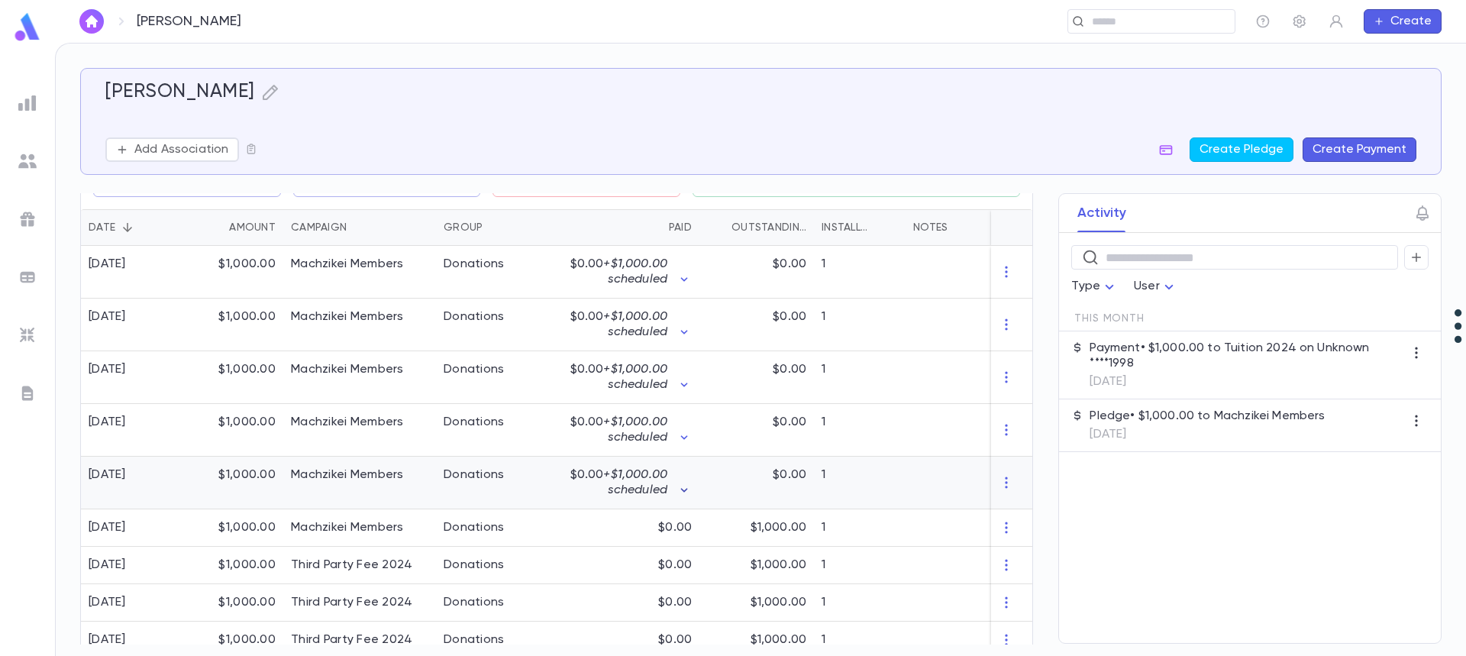
click at [683, 489] on icon "button" at bounding box center [683, 490] width 15 height 15
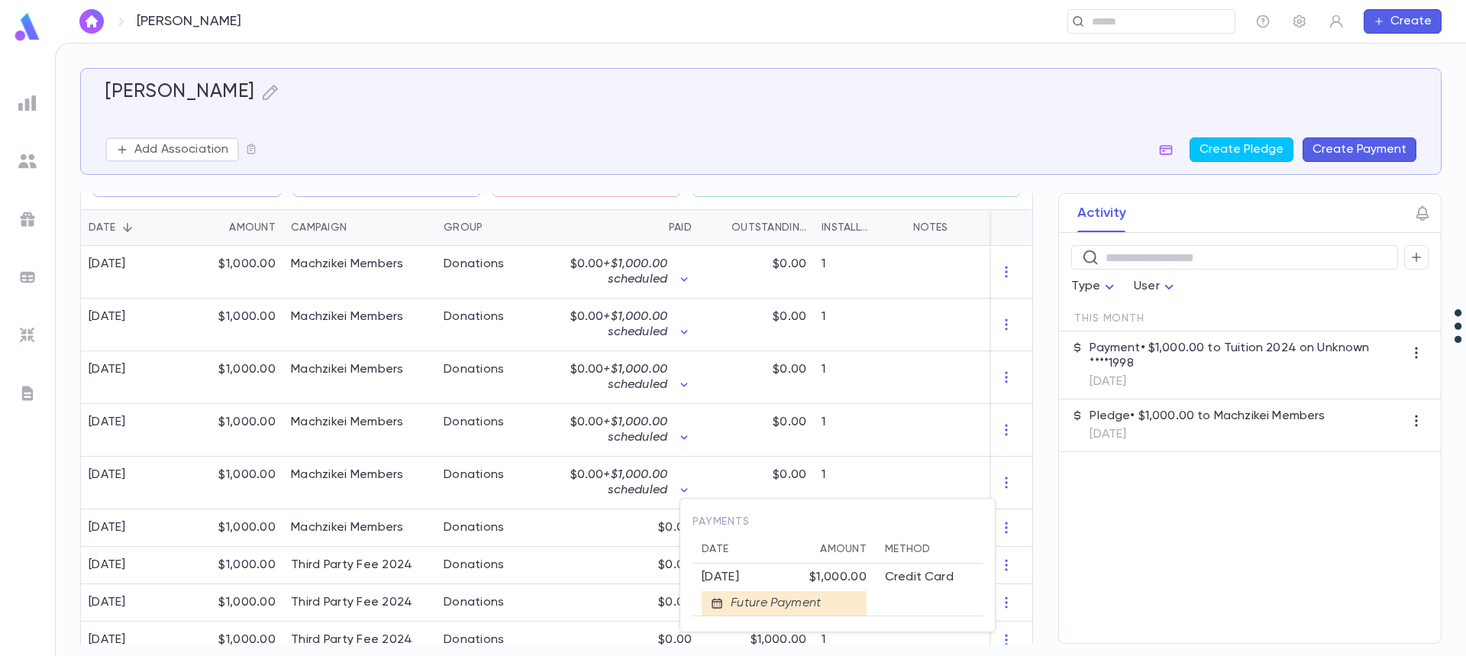
click at [177, 323] on div at bounding box center [733, 328] width 1466 height 656
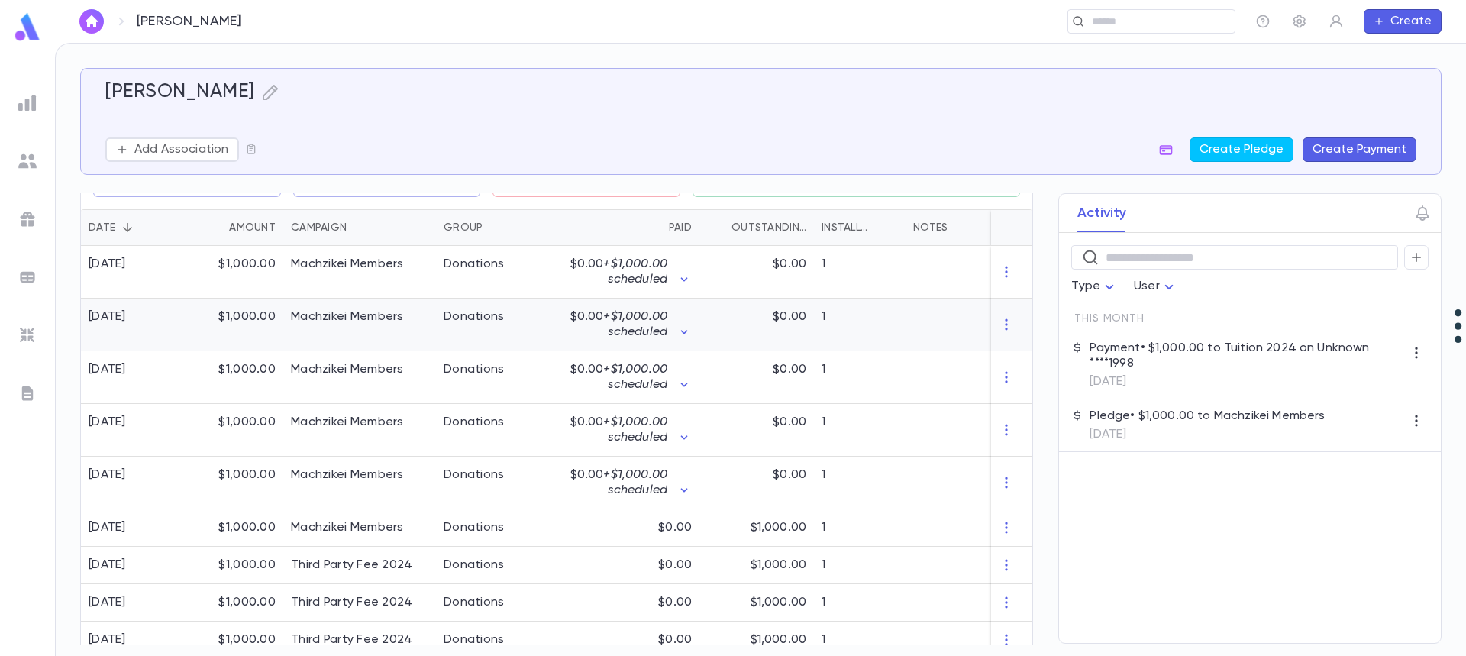
scroll to position [0, 0]
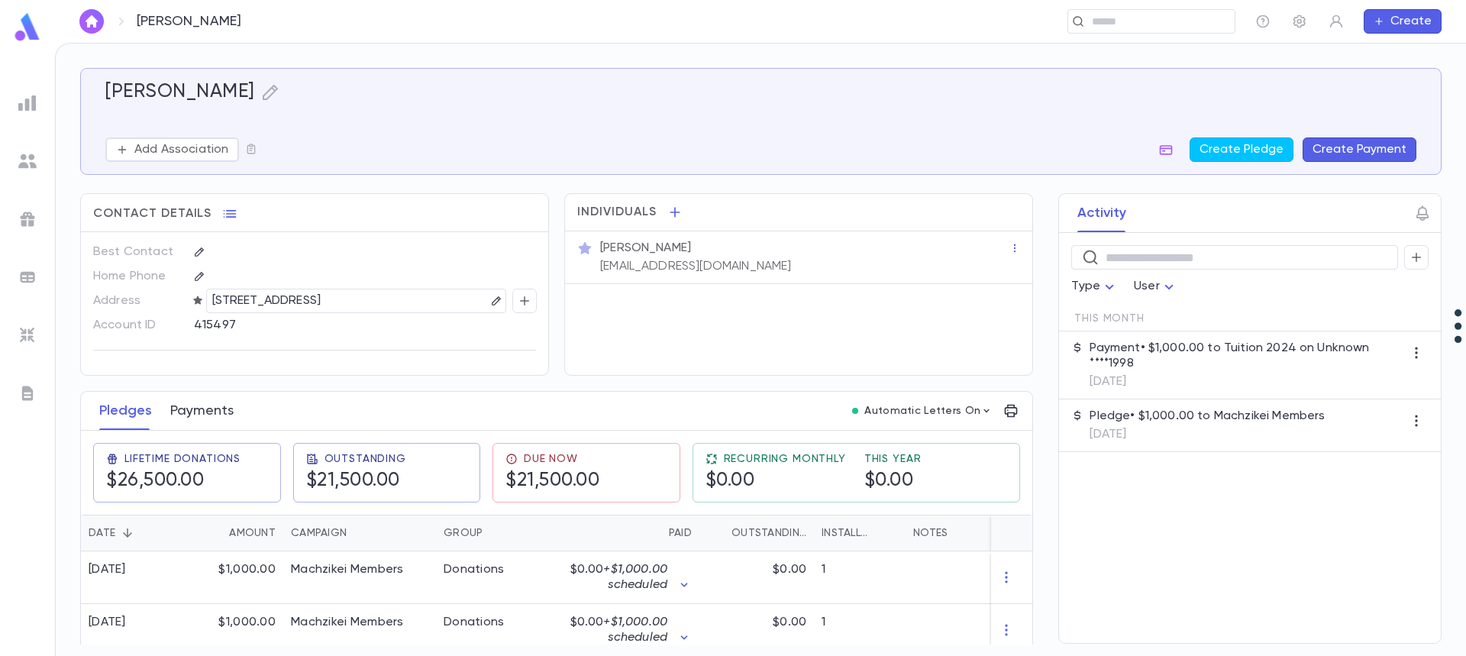
click at [202, 401] on button "Payments" at bounding box center [201, 411] width 63 height 38
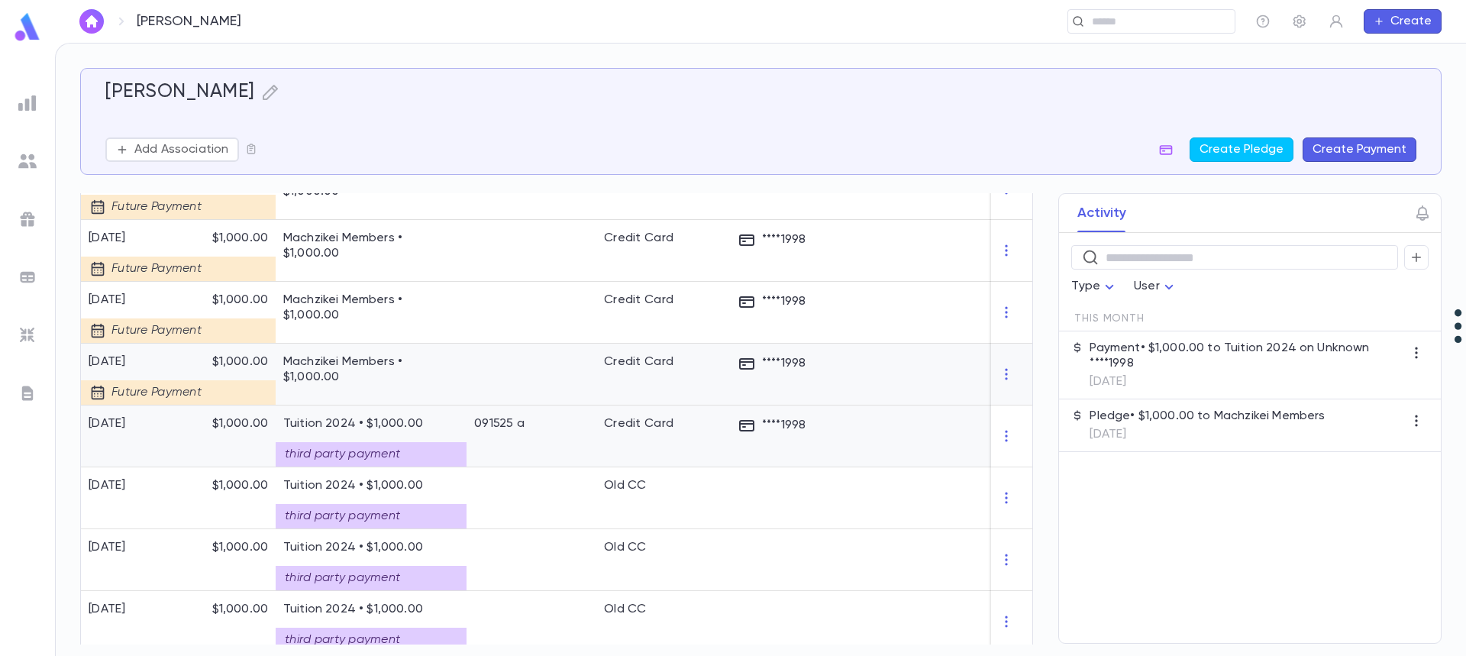
scroll to position [458, 0]
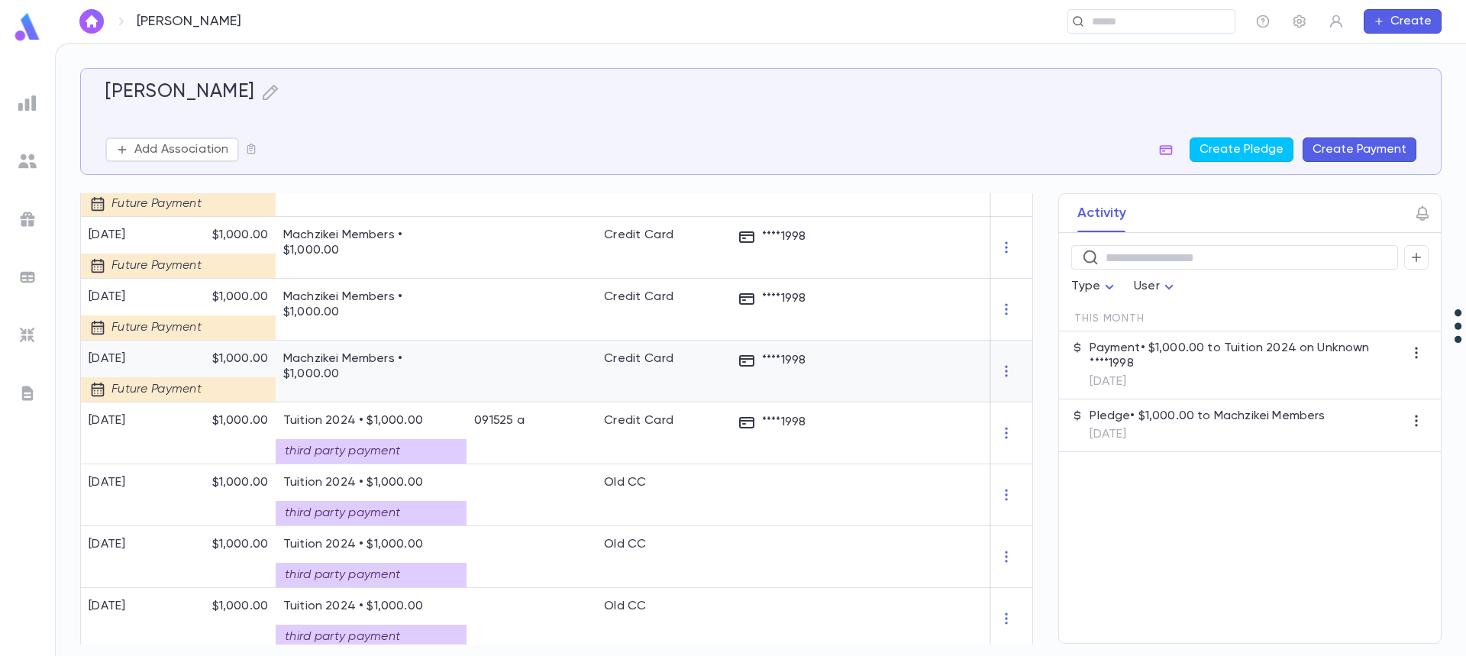
click at [324, 373] on p "Machzikei Members • $1,000.00" at bounding box center [371, 366] width 176 height 31
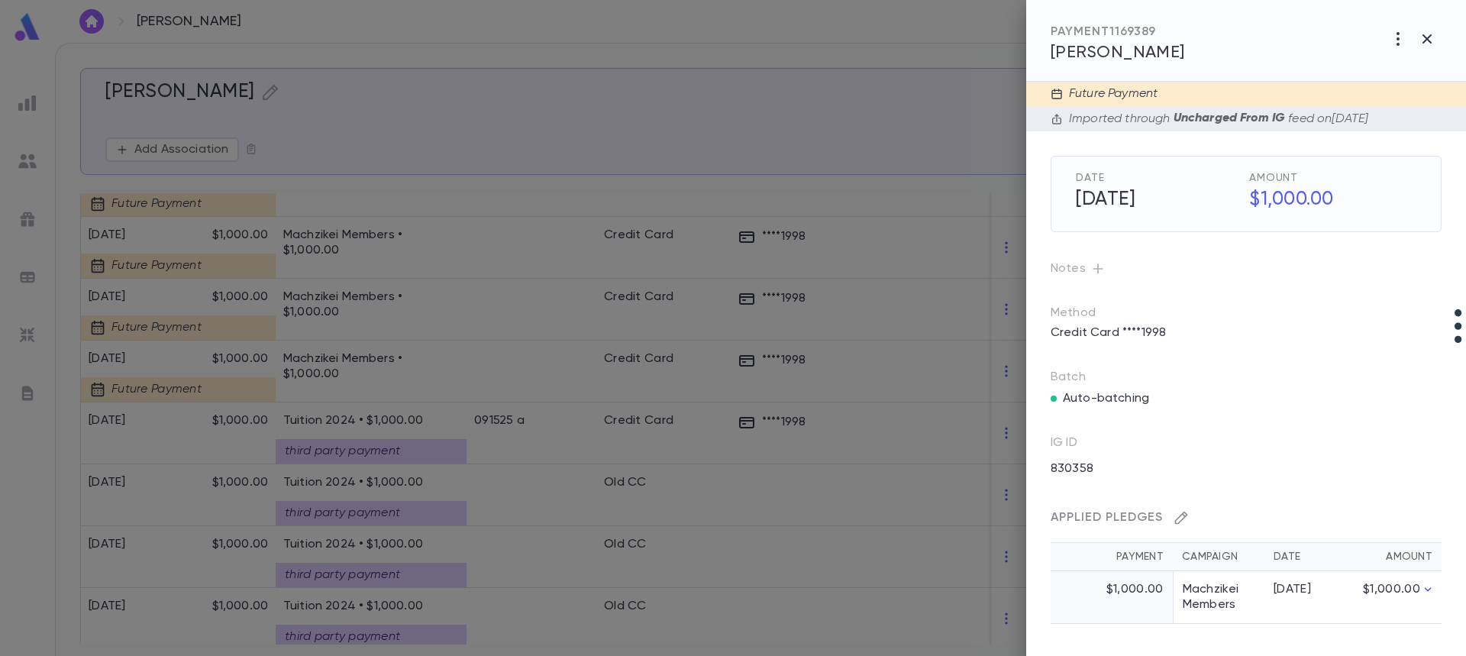
click at [1183, 515] on icon "button" at bounding box center [1181, 518] width 13 height 13
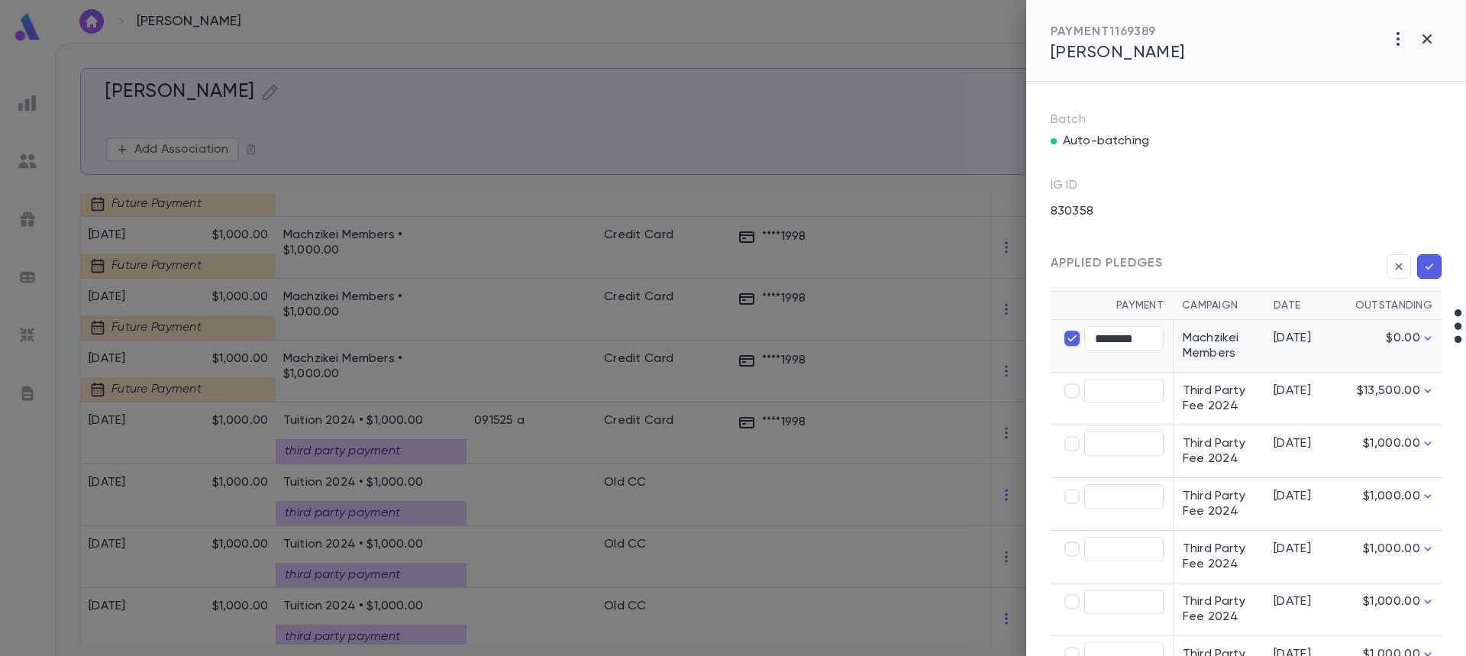
scroll to position [382, 0]
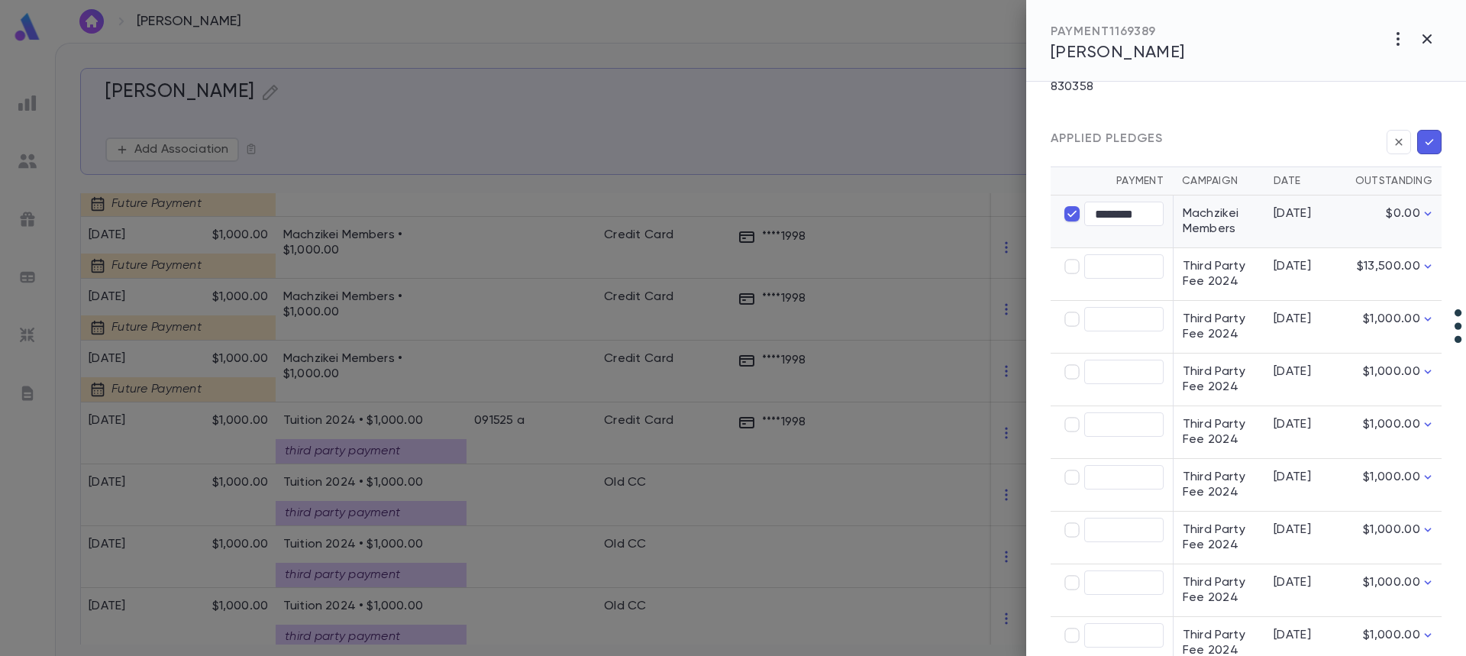
type input "****"
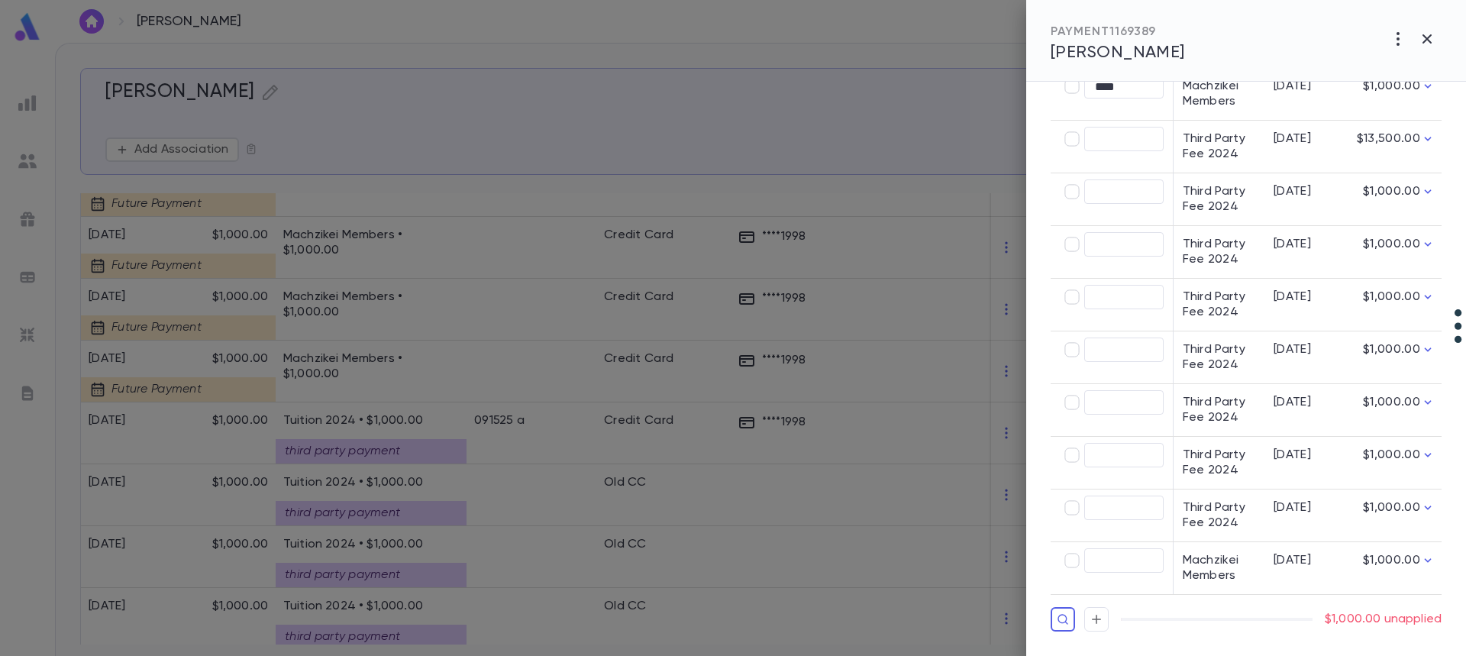
scroll to position [515, 0]
click at [1060, 612] on icon "button" at bounding box center [1063, 619] width 12 height 15
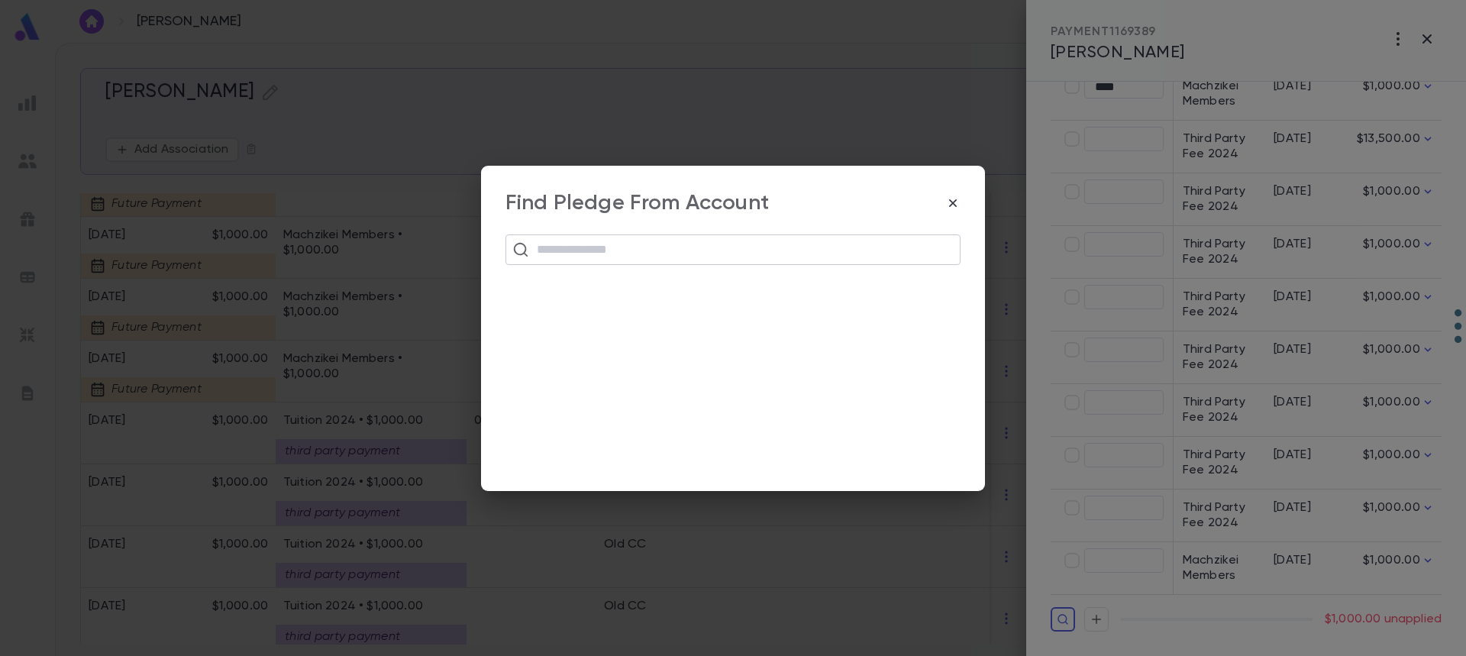
click at [586, 251] on input "text" at bounding box center [742, 249] width 421 height 29
paste input "**********"
type input "**********"
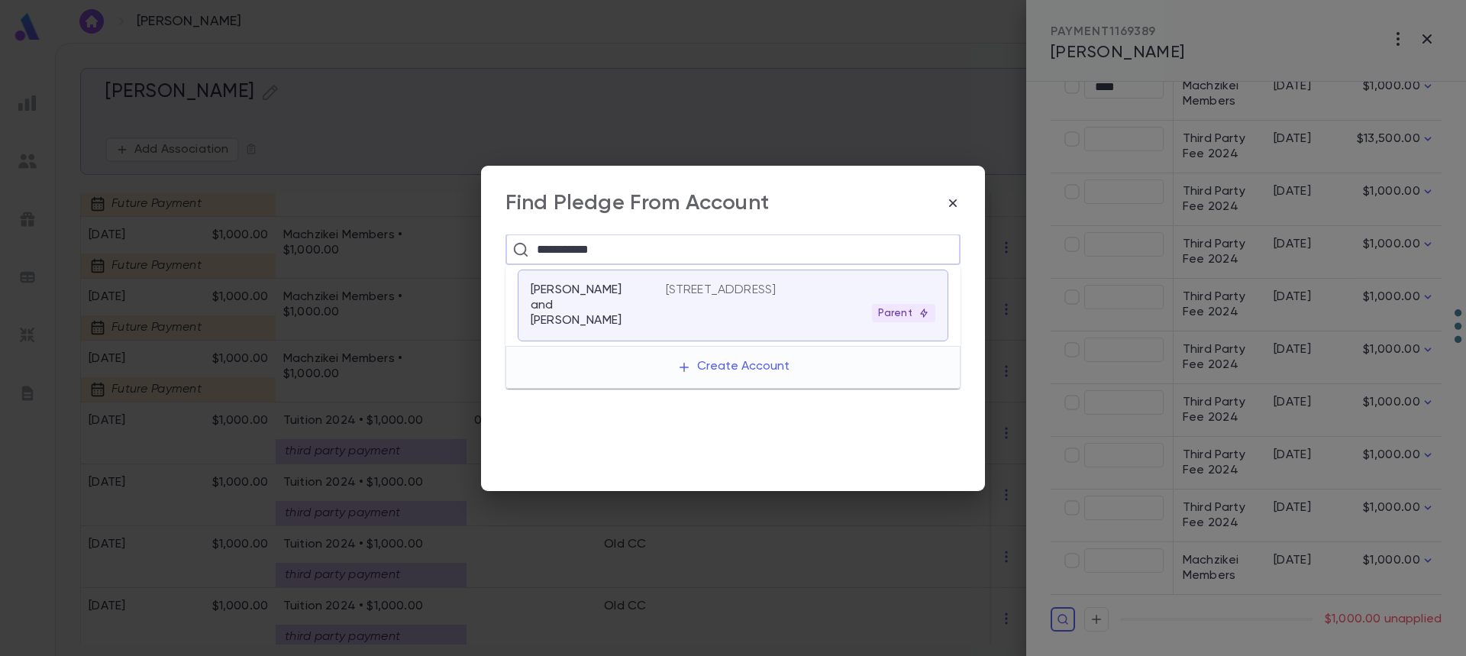
click at [641, 295] on p "[PERSON_NAME] and [PERSON_NAME]" at bounding box center [589, 305] width 117 height 46
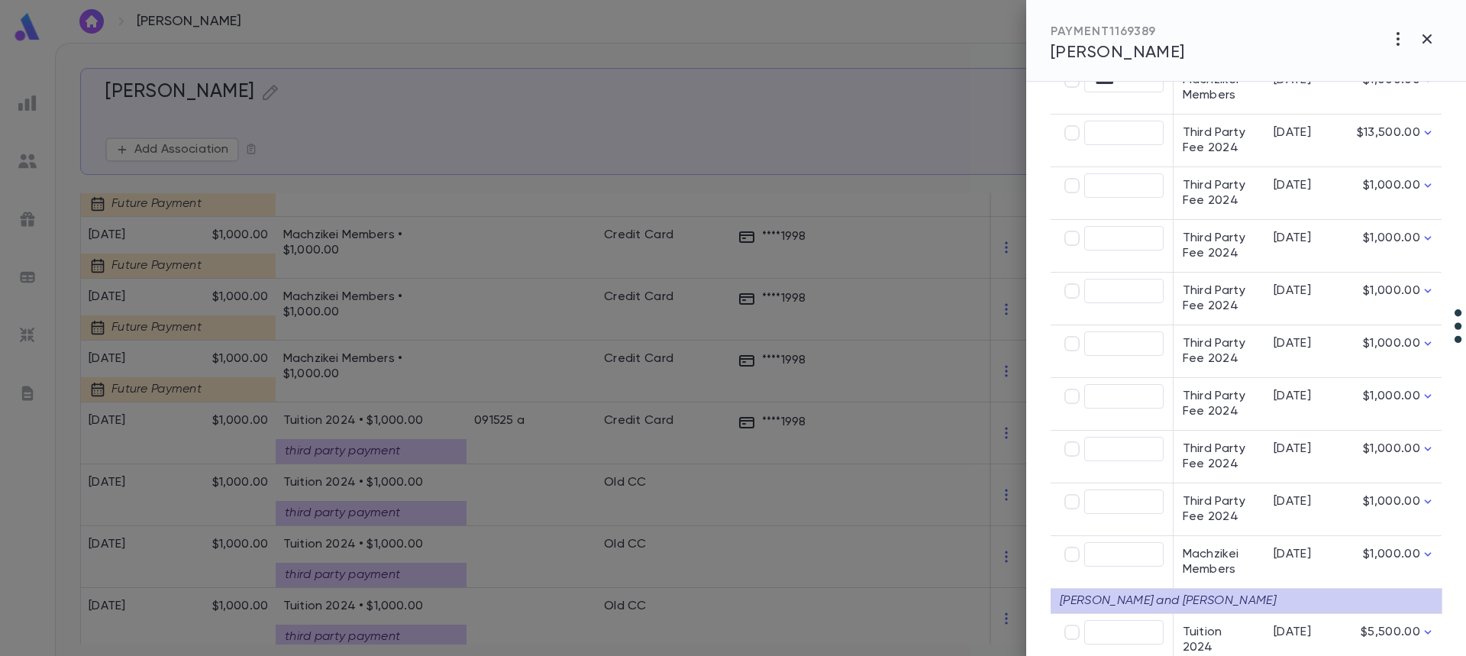
scroll to position [579, 0]
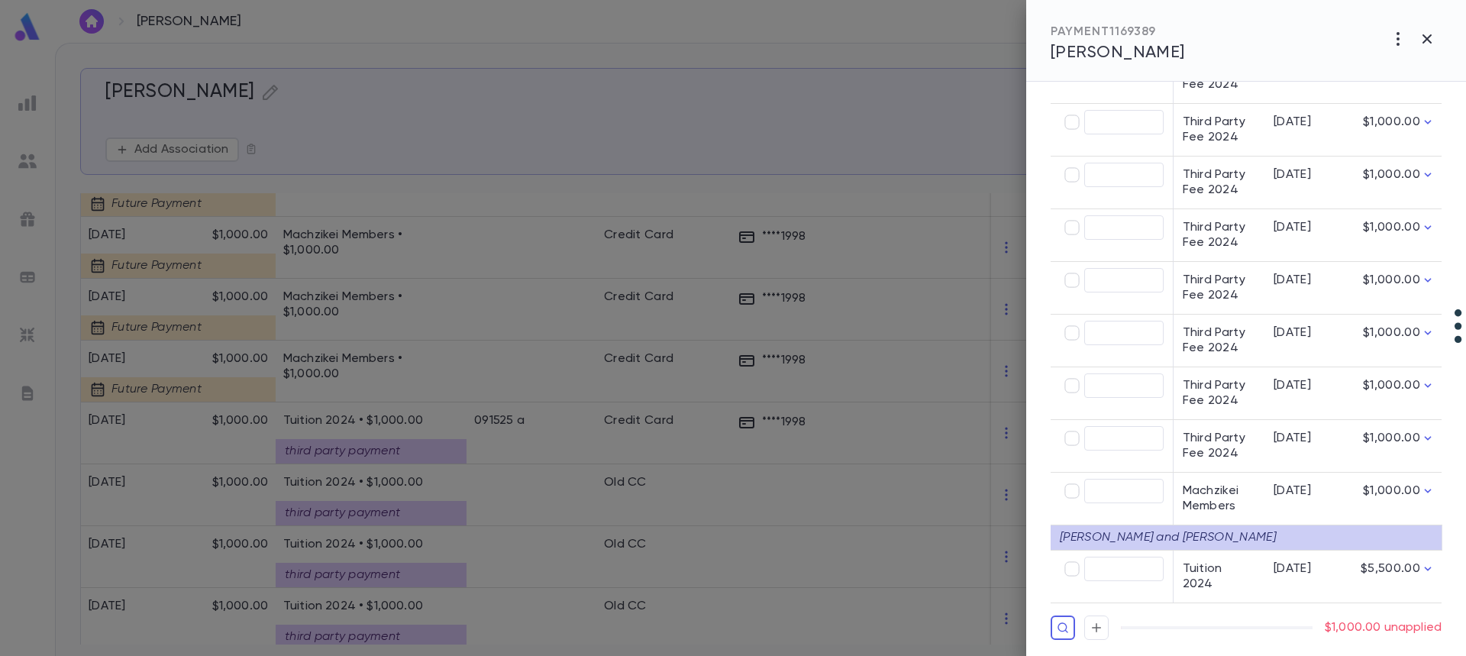
type input "********"
click at [1064, 620] on icon "button" at bounding box center [1063, 627] width 12 height 15
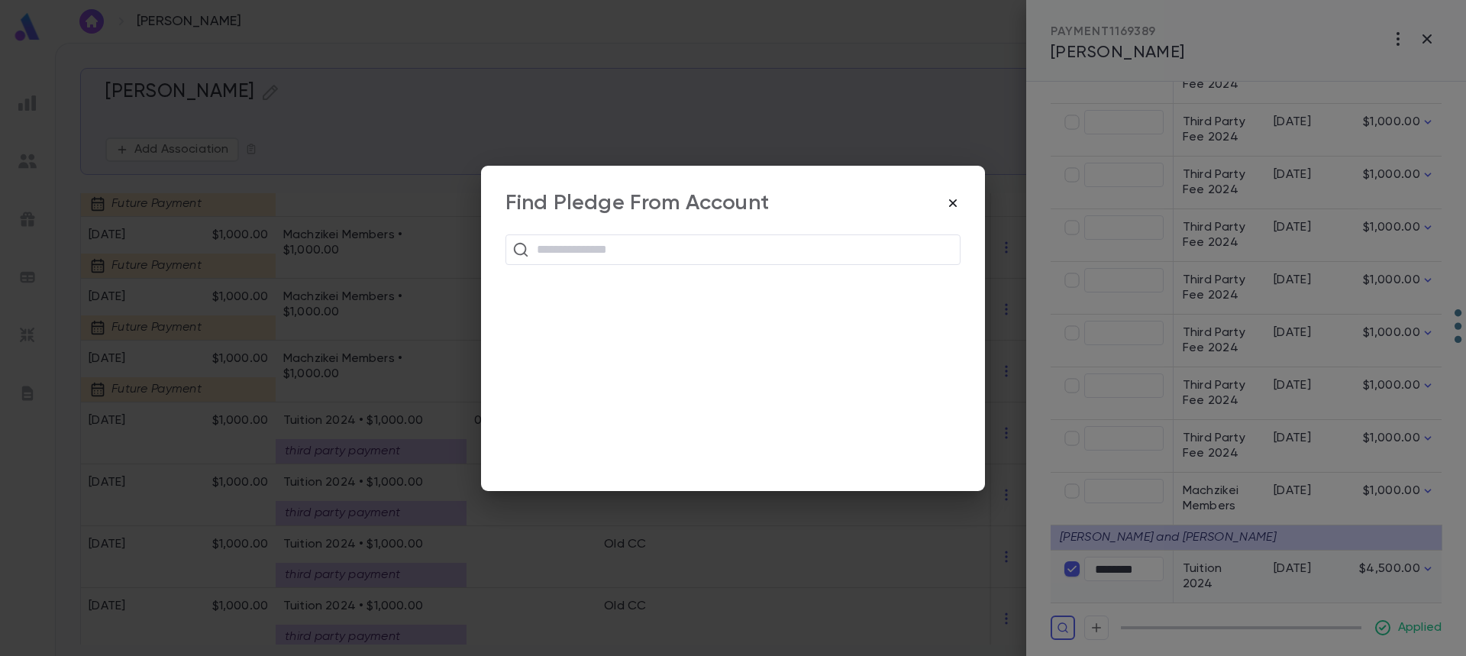
click at [952, 206] on icon "button" at bounding box center [952, 202] width 15 height 15
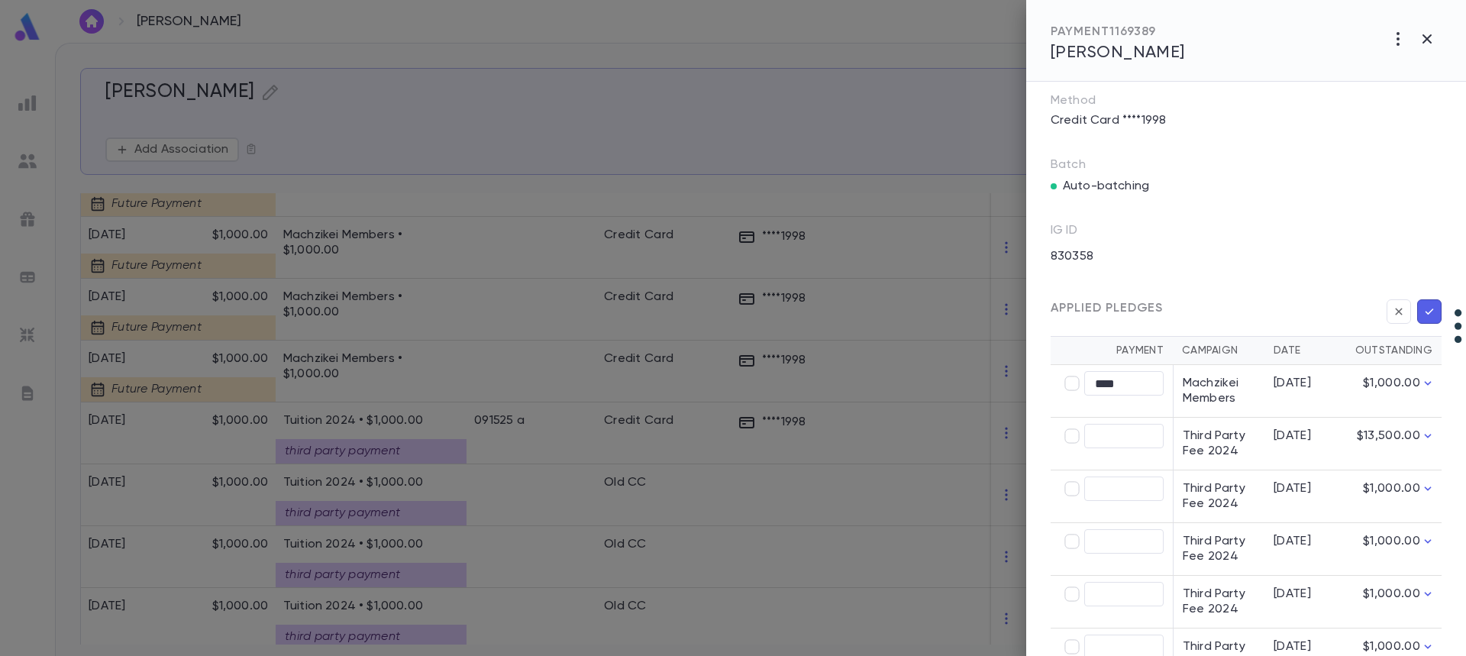
scroll to position [197, 0]
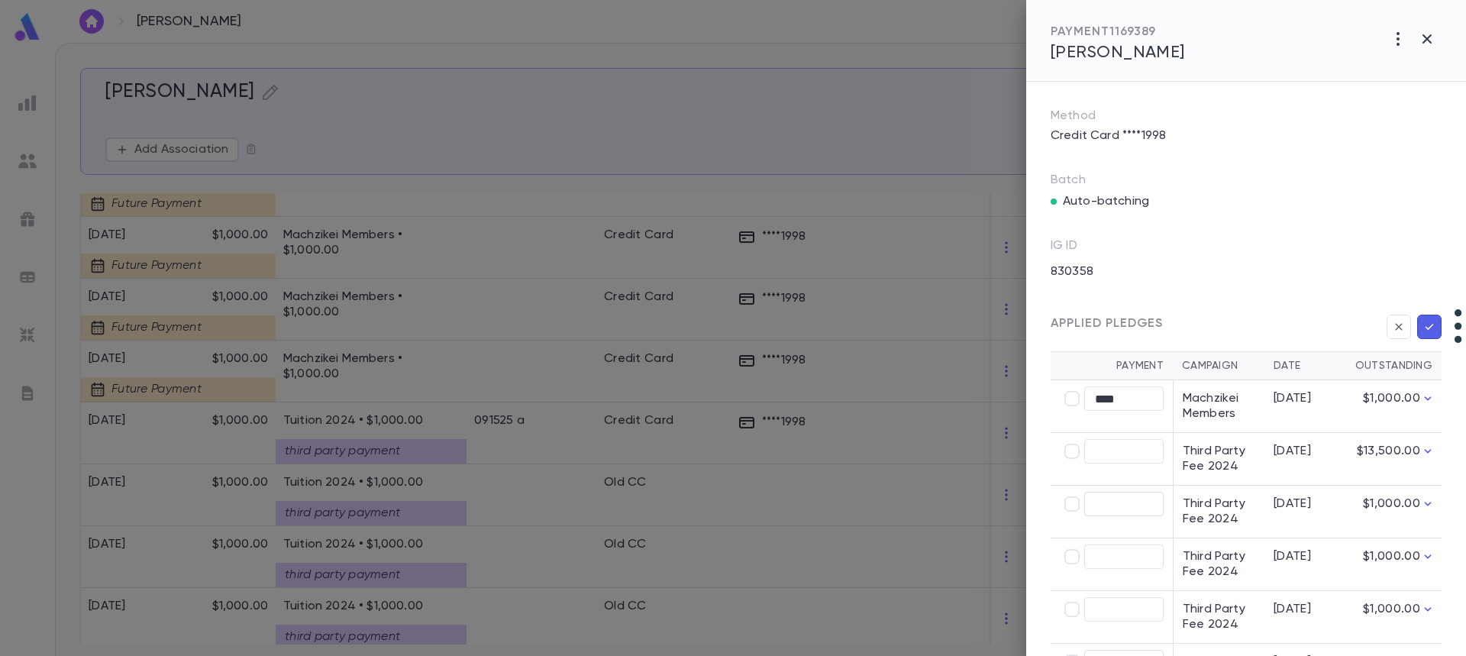
click at [1424, 326] on icon "button" at bounding box center [1429, 326] width 14 height 15
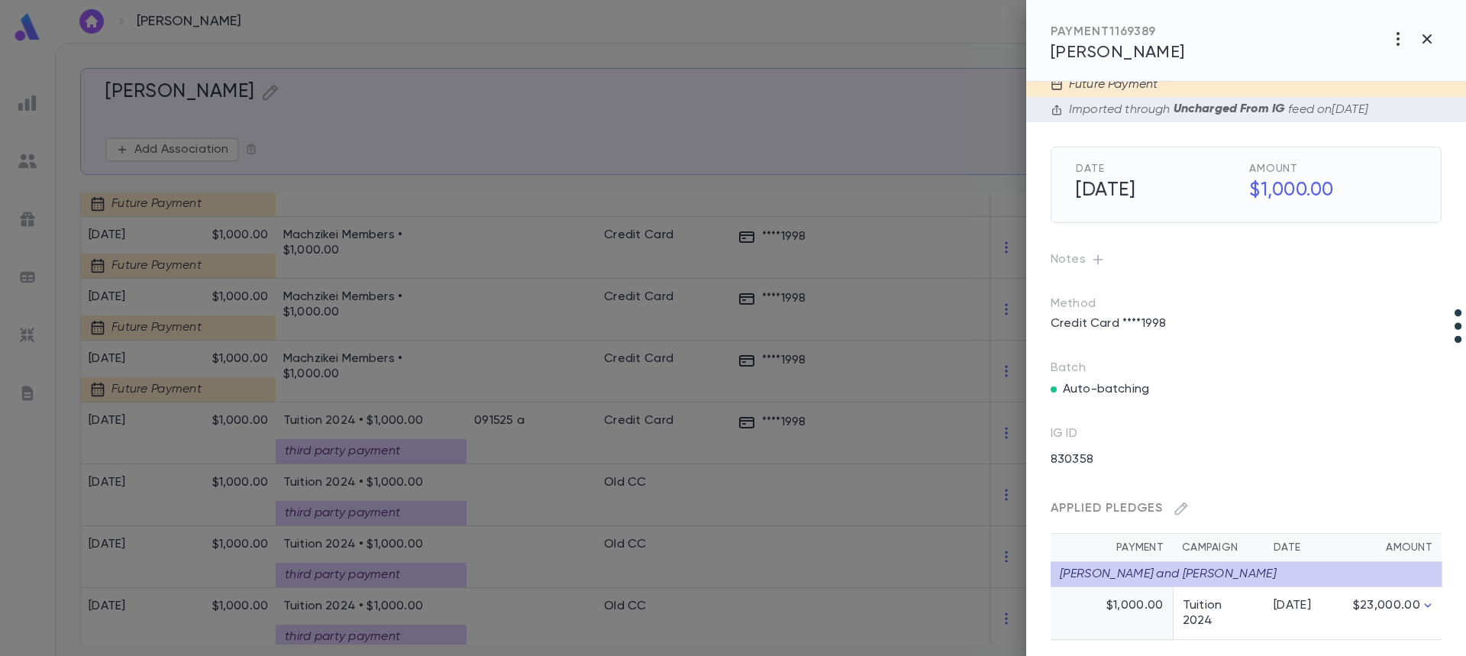
click at [610, 497] on div at bounding box center [733, 328] width 1466 height 656
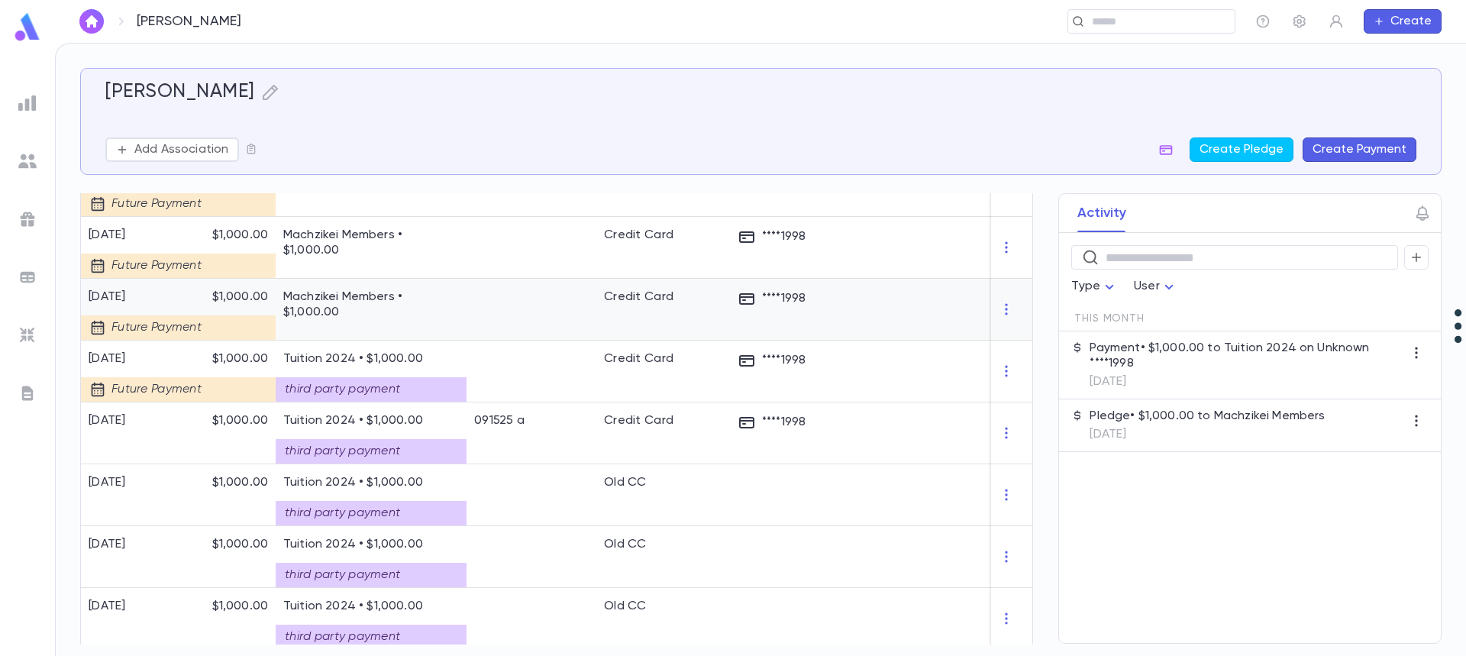
click at [490, 311] on div at bounding box center [531, 310] width 130 height 62
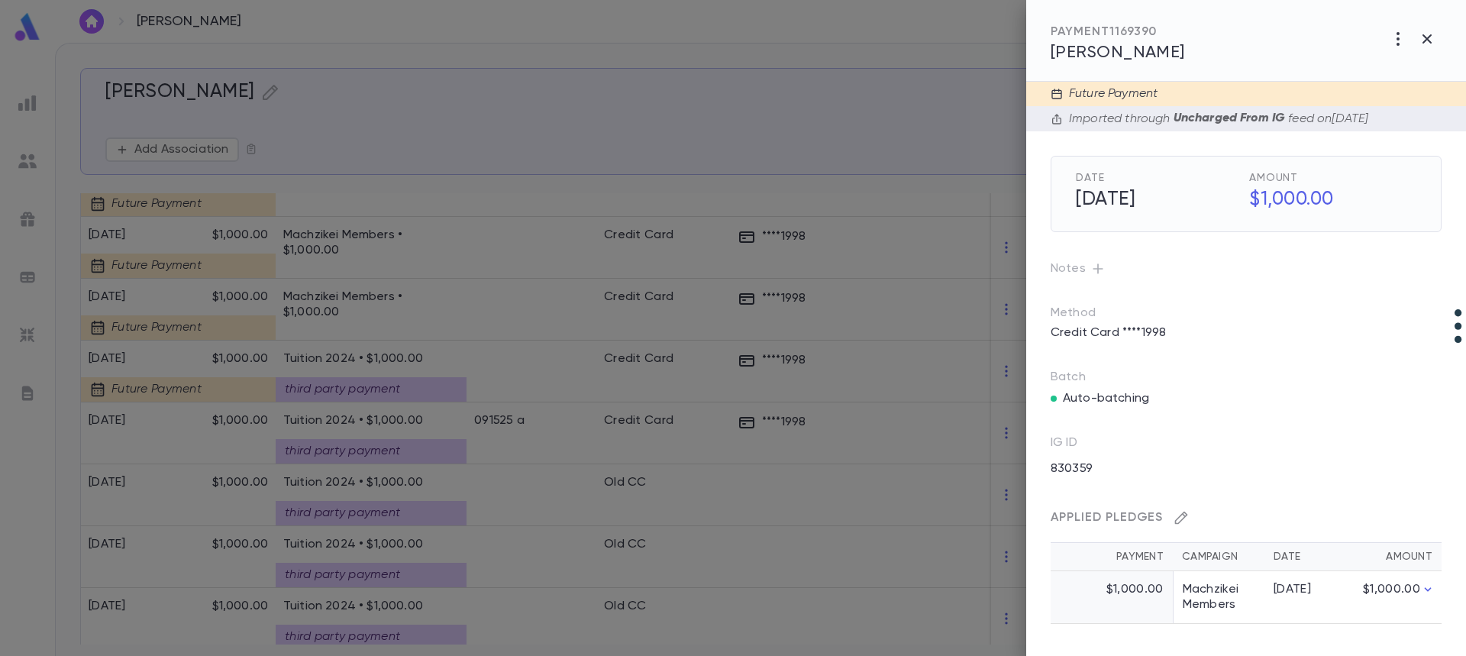
click at [1180, 519] on icon "button" at bounding box center [1180, 517] width 15 height 15
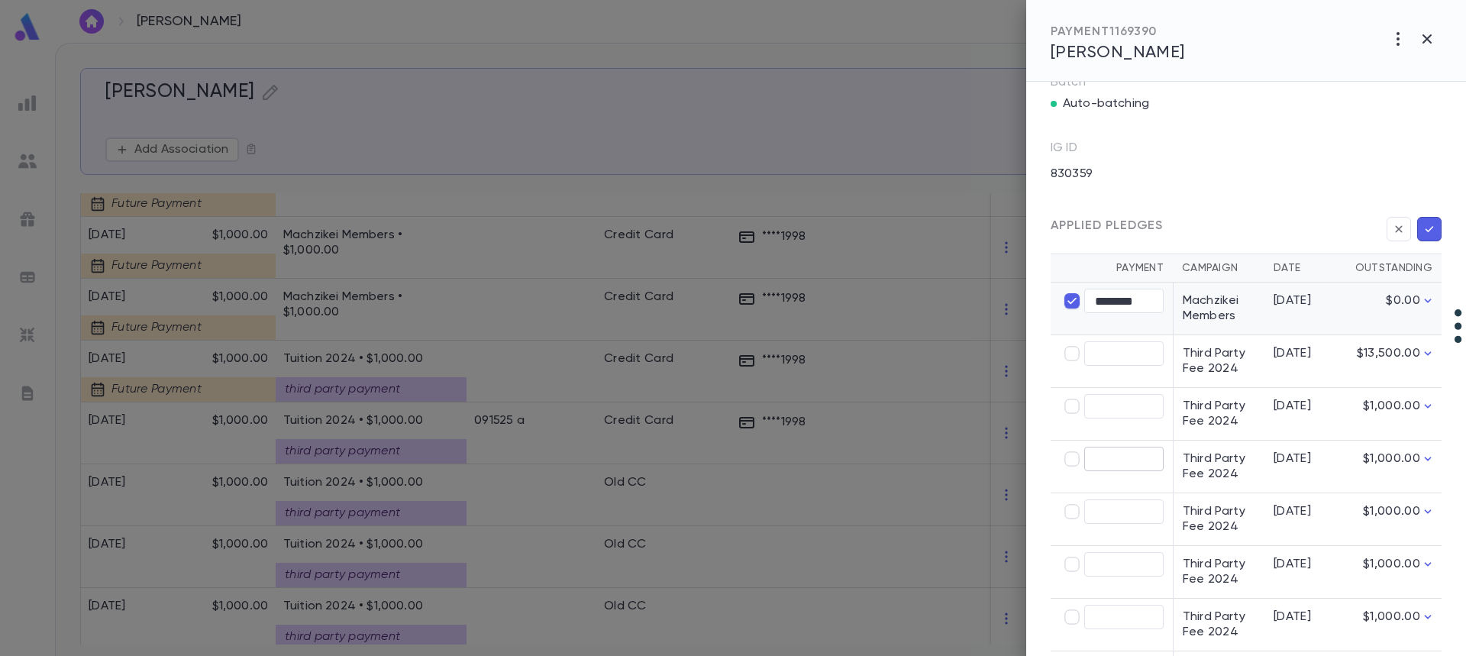
scroll to position [305, 0]
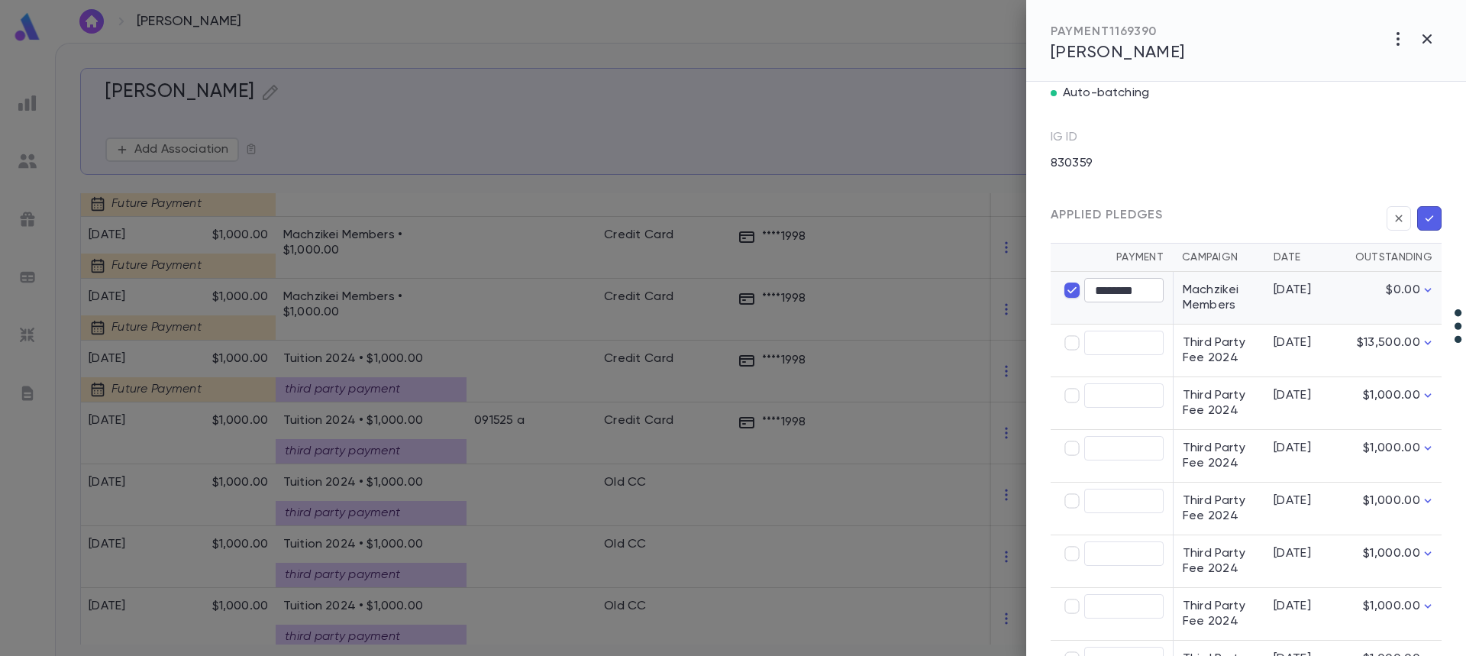
type input "****"
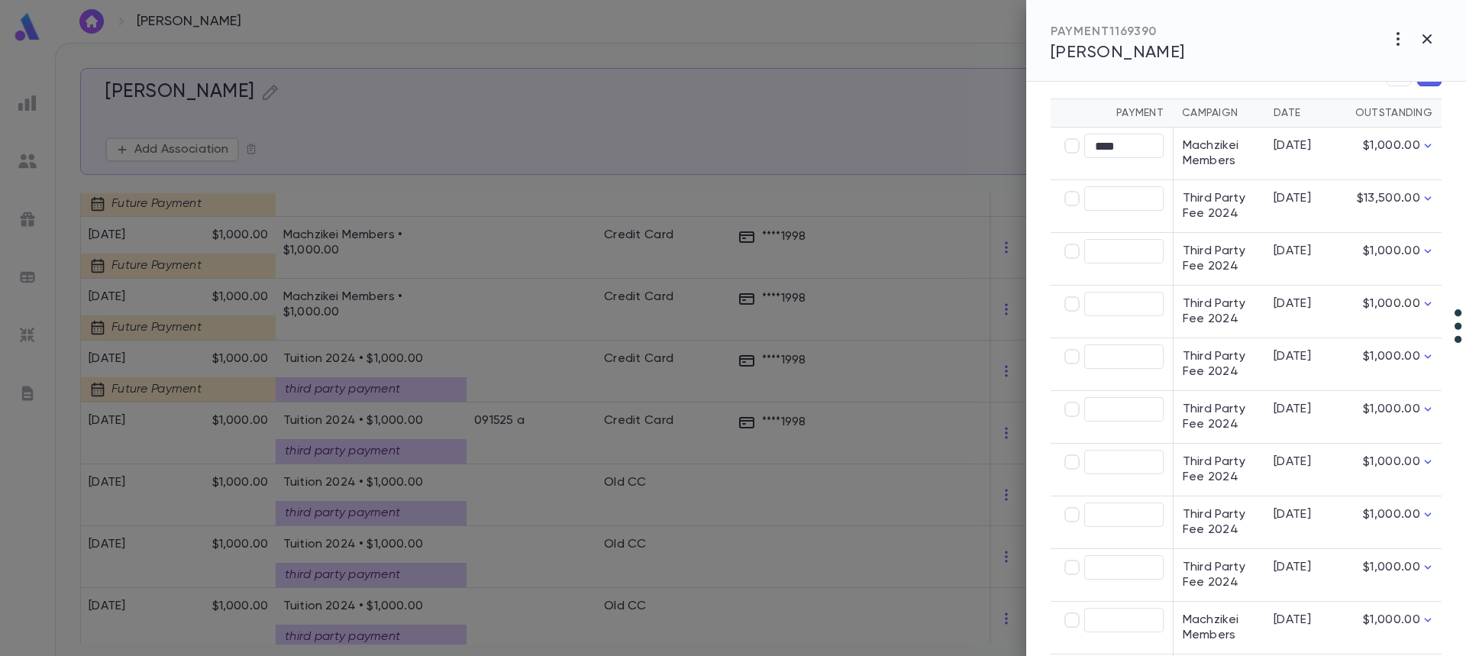
scroll to position [568, 0]
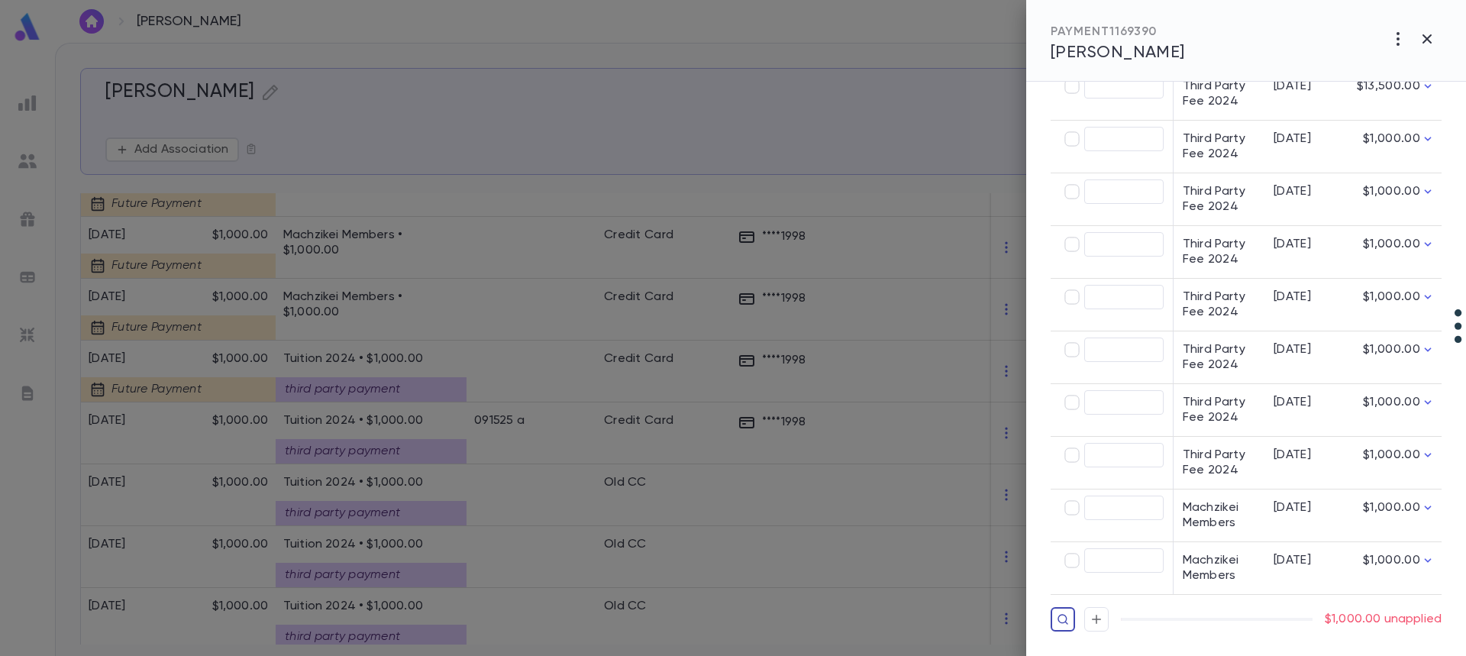
click at [1057, 617] on icon "button" at bounding box center [1063, 619] width 12 height 15
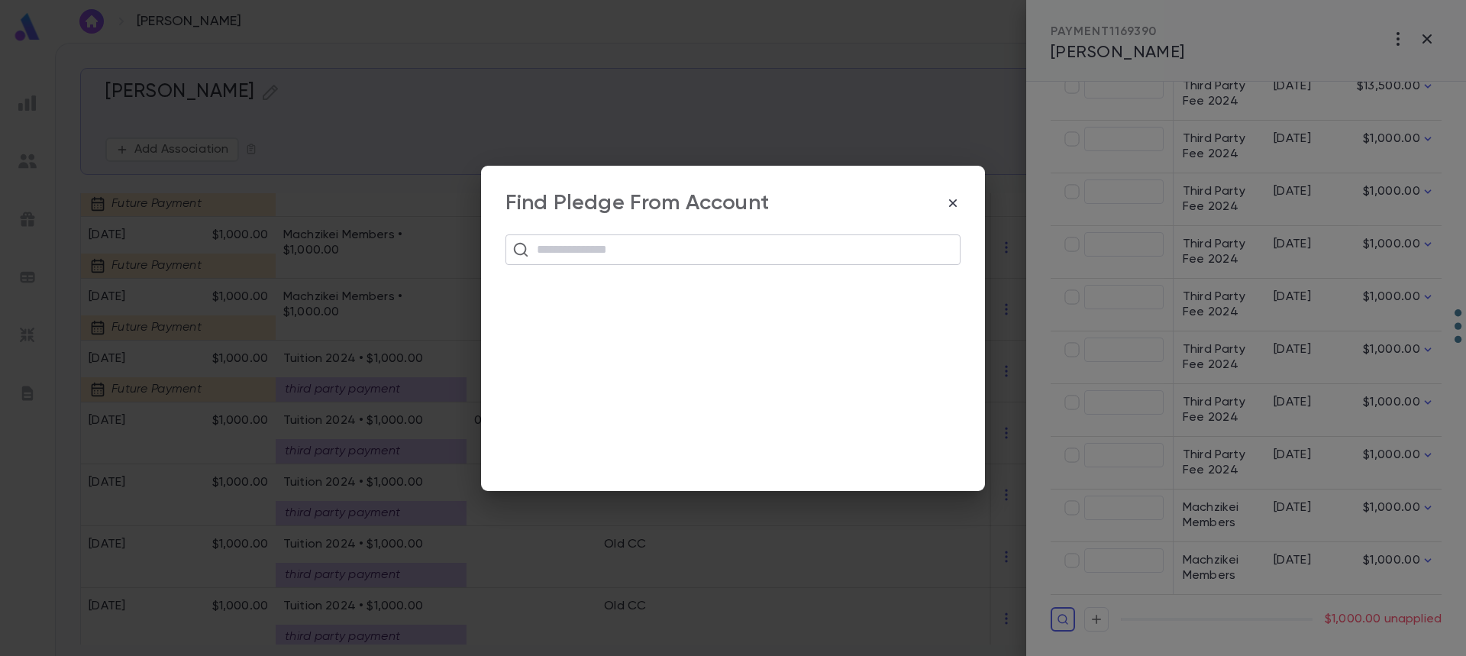
click at [543, 250] on input "text" at bounding box center [742, 249] width 421 height 29
paste input "**********"
type input "**********"
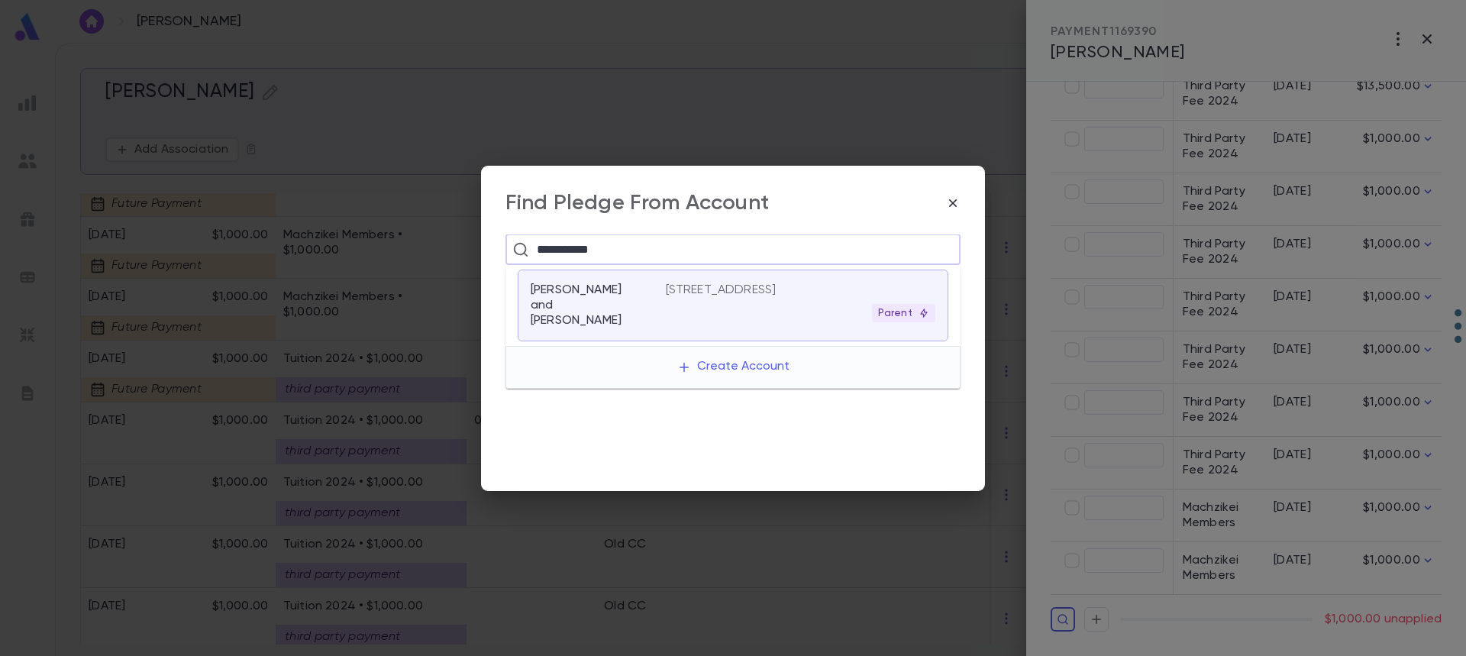
click at [725, 302] on div "[STREET_ADDRESS] Parent" at bounding box center [801, 302] width 270 height 40
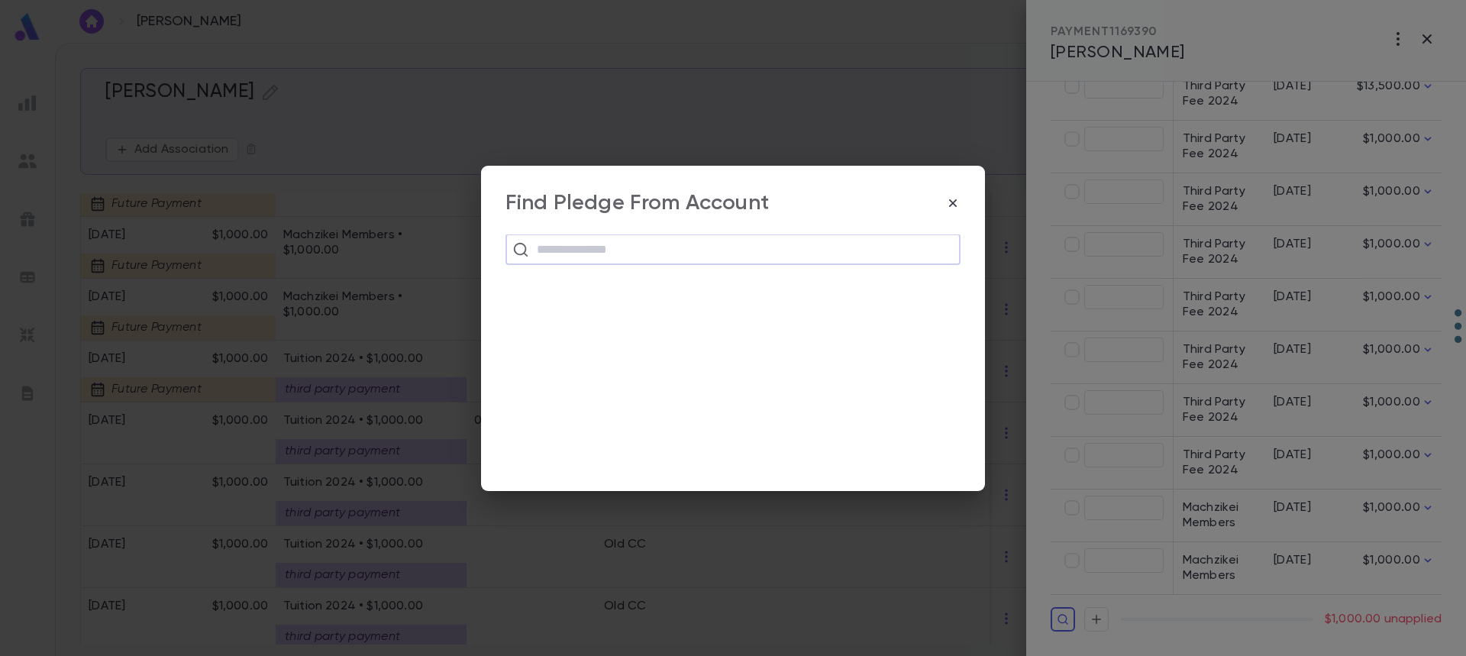
scroll to position [631, 0]
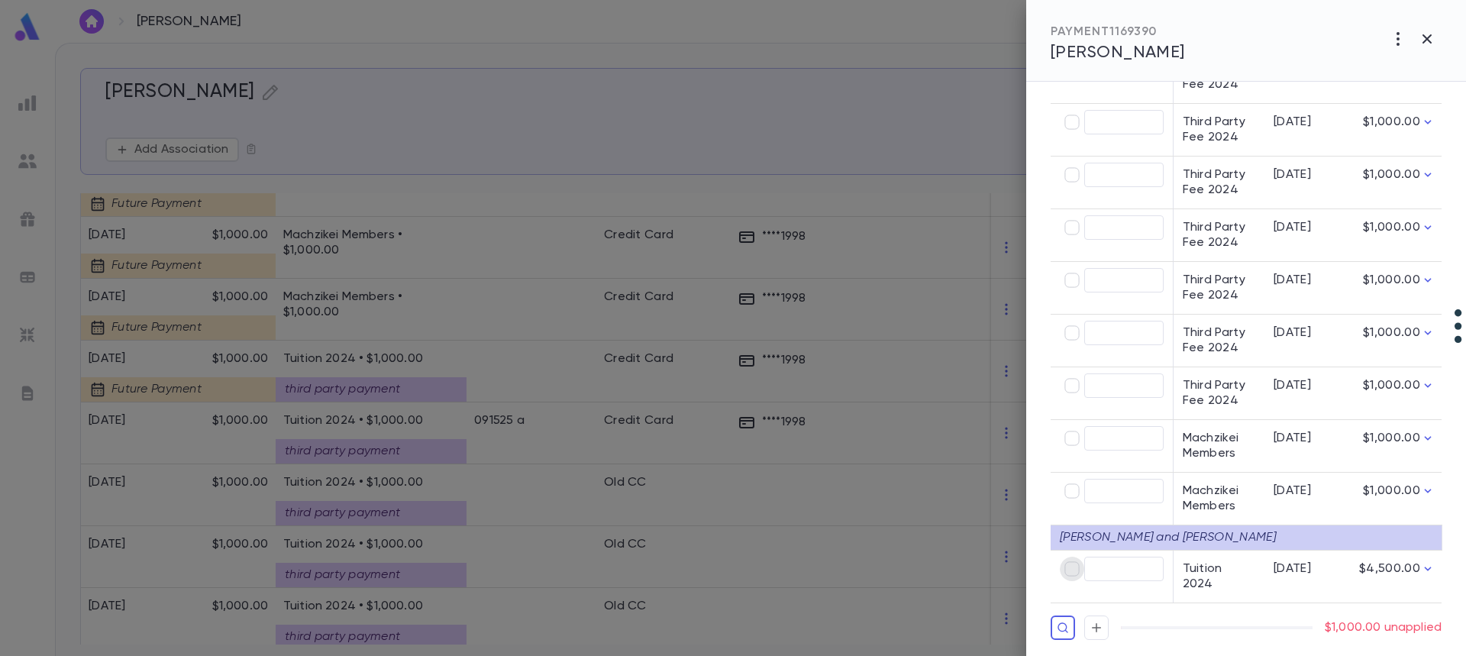
type input "********"
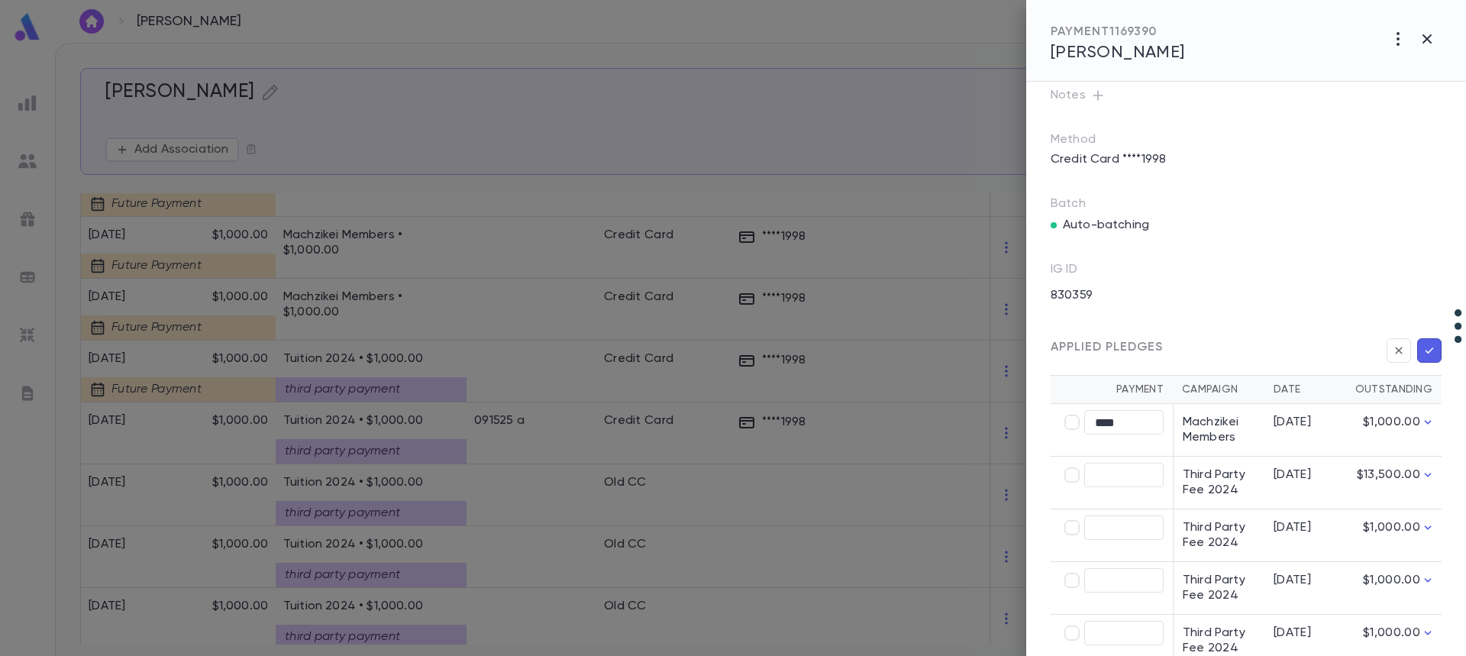
click at [1428, 347] on icon "button" at bounding box center [1429, 350] width 14 height 15
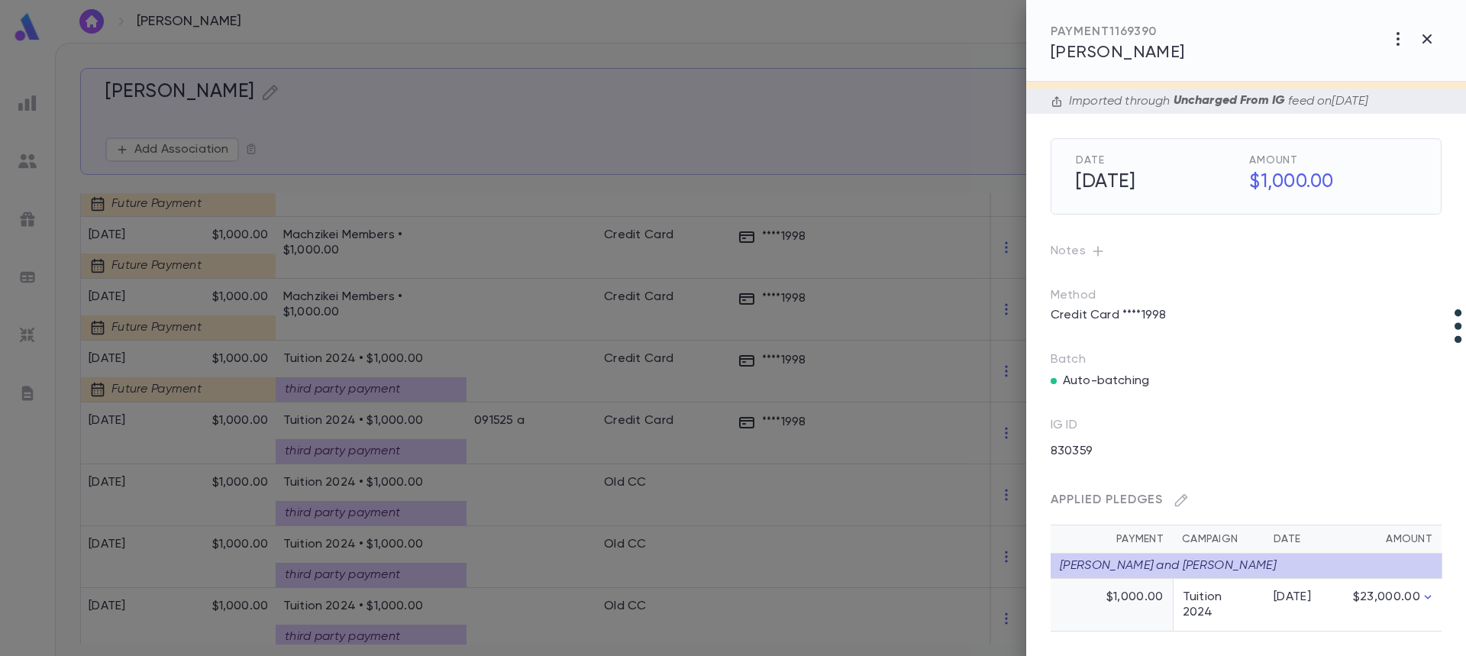
scroll to position [34, 0]
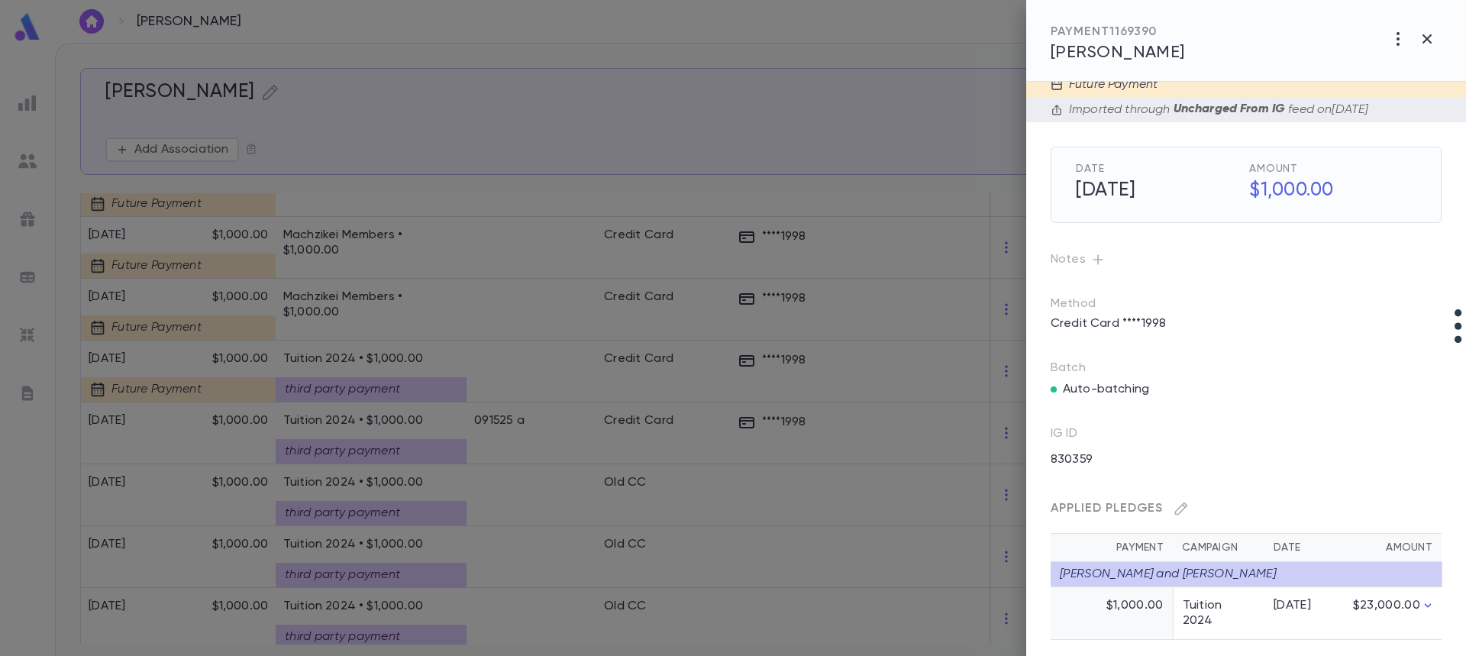
click at [453, 316] on div at bounding box center [733, 328] width 1466 height 656
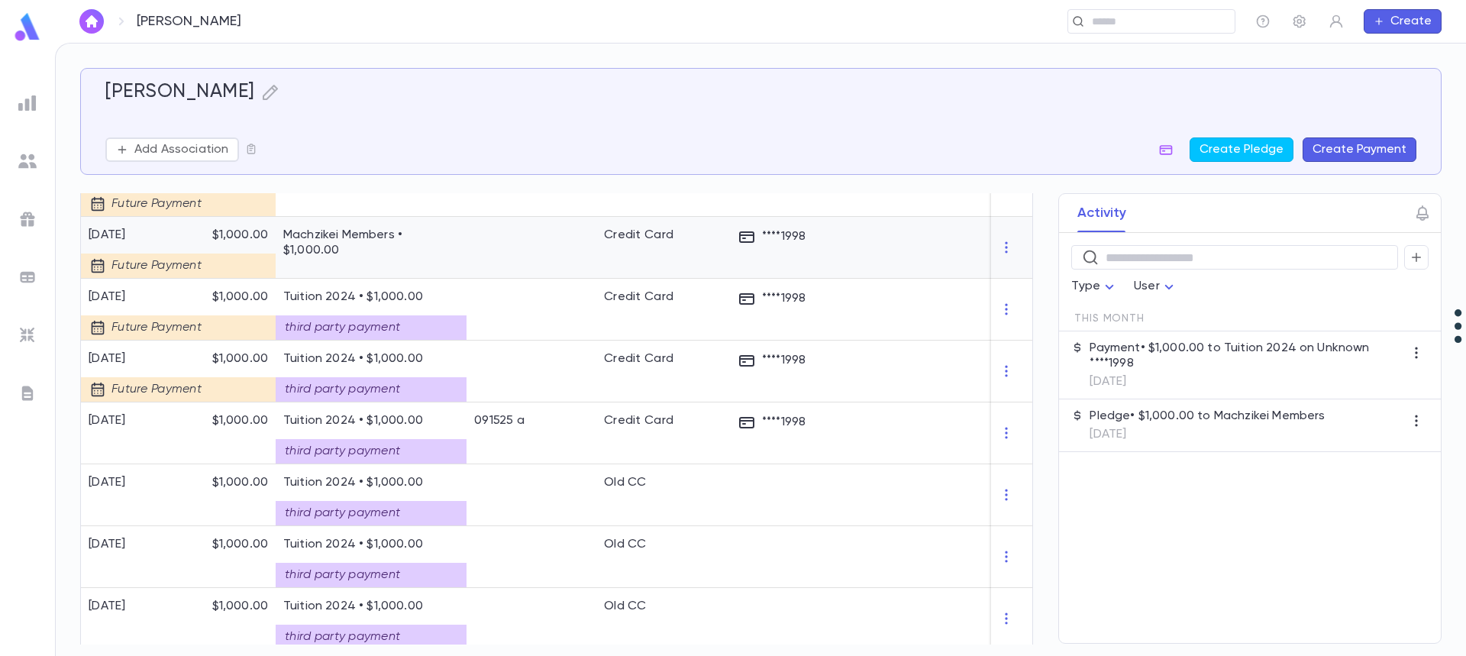
scroll to position [305, 0]
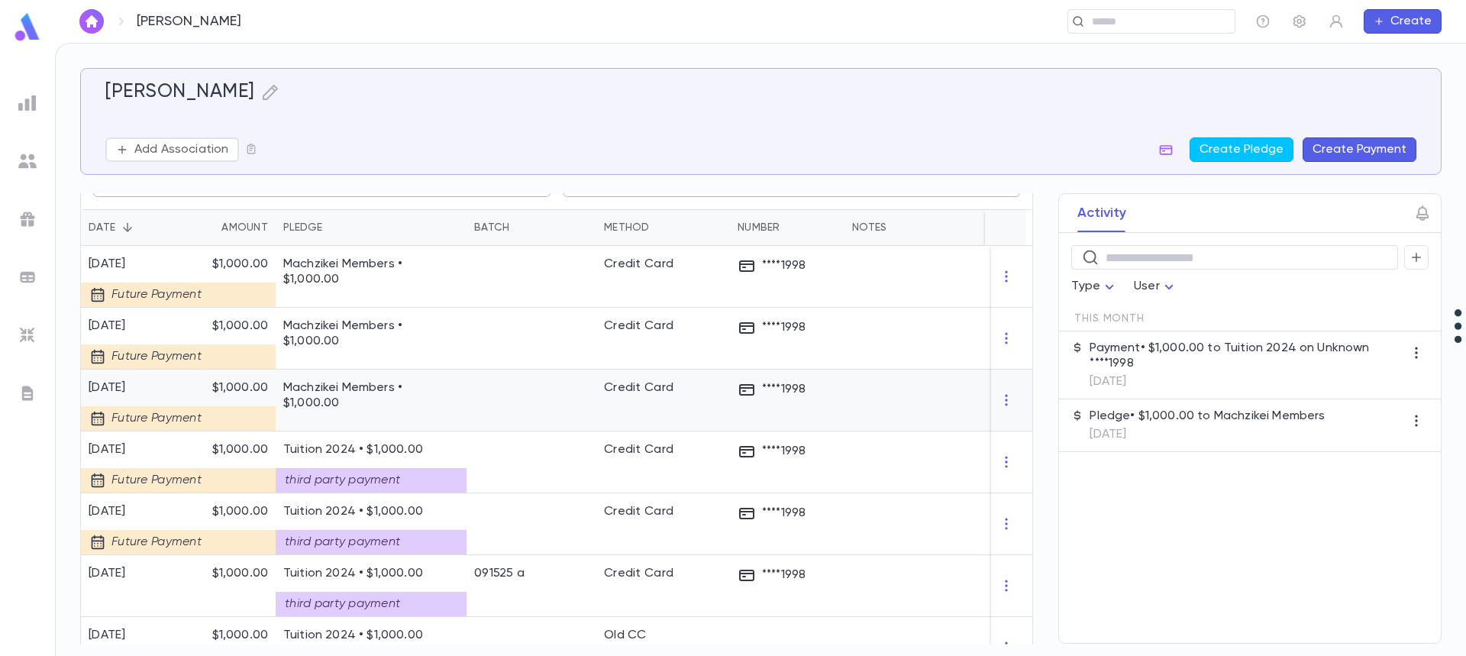
click at [500, 412] on div at bounding box center [531, 401] width 130 height 62
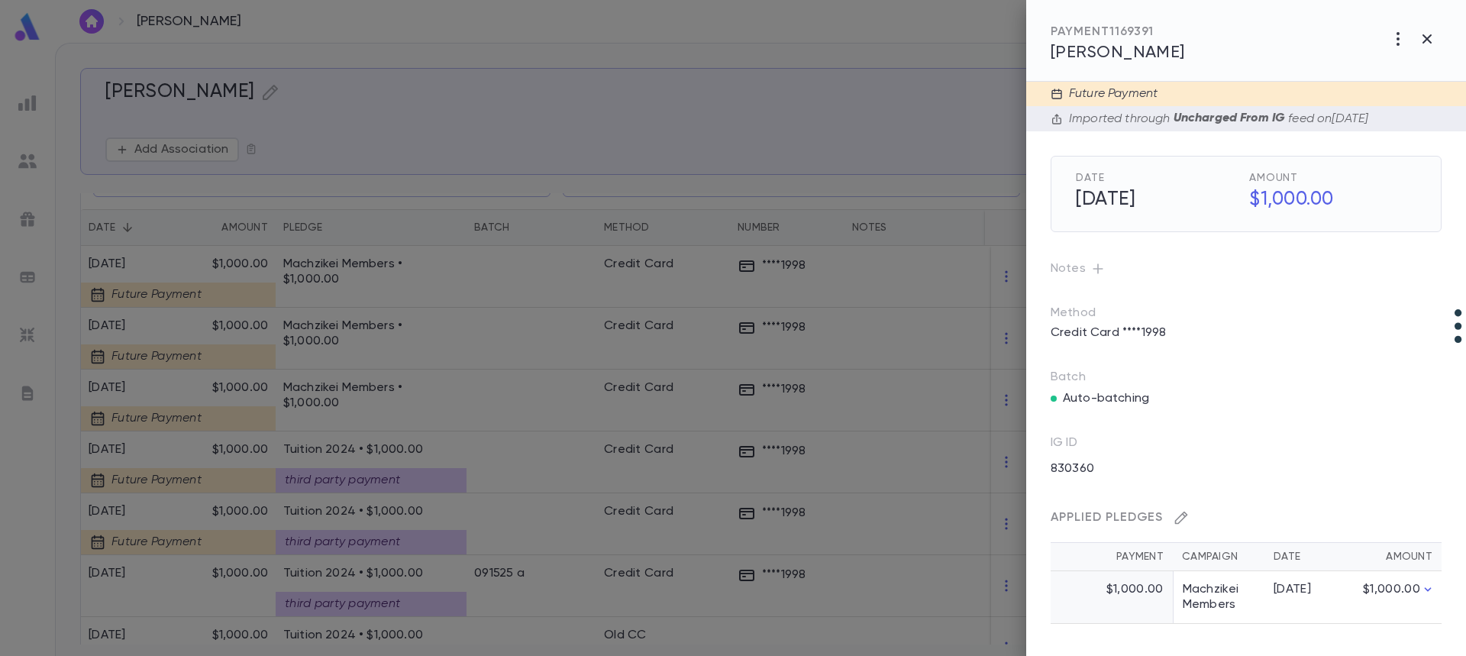
click at [1183, 521] on icon "button" at bounding box center [1180, 517] width 15 height 15
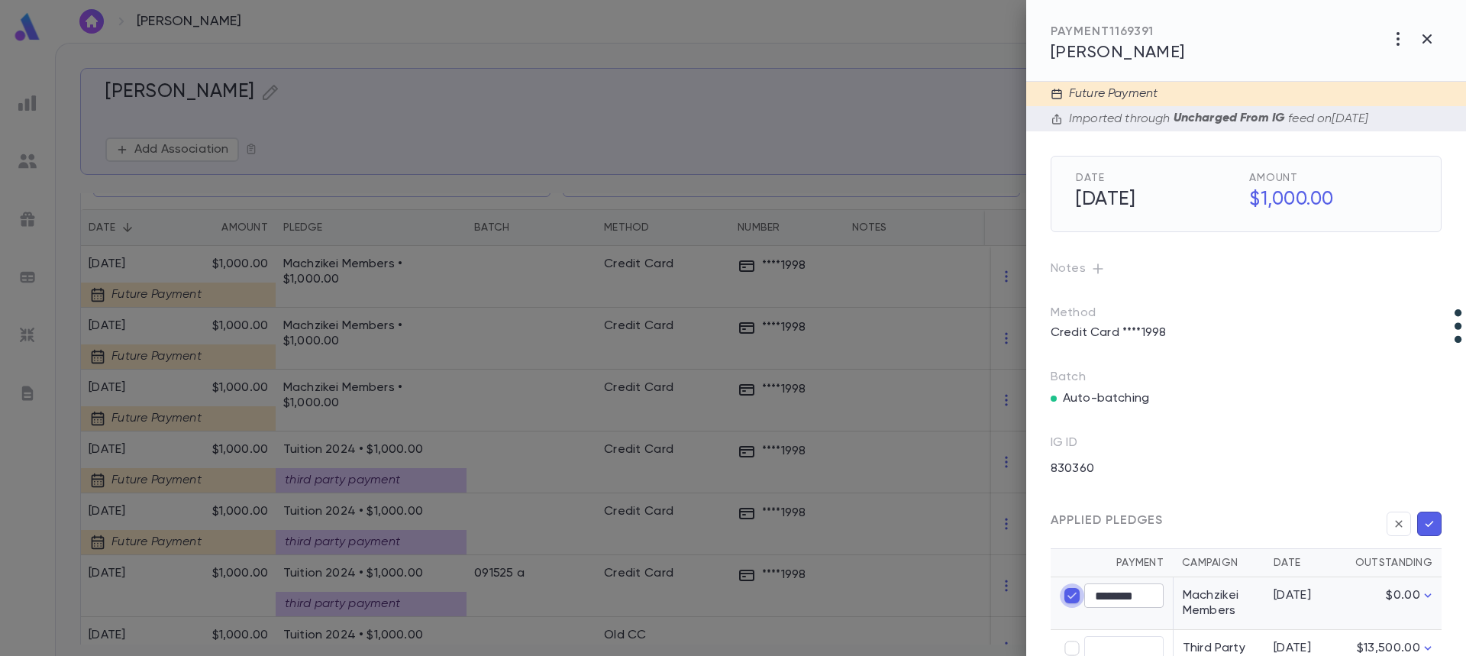
type input "****"
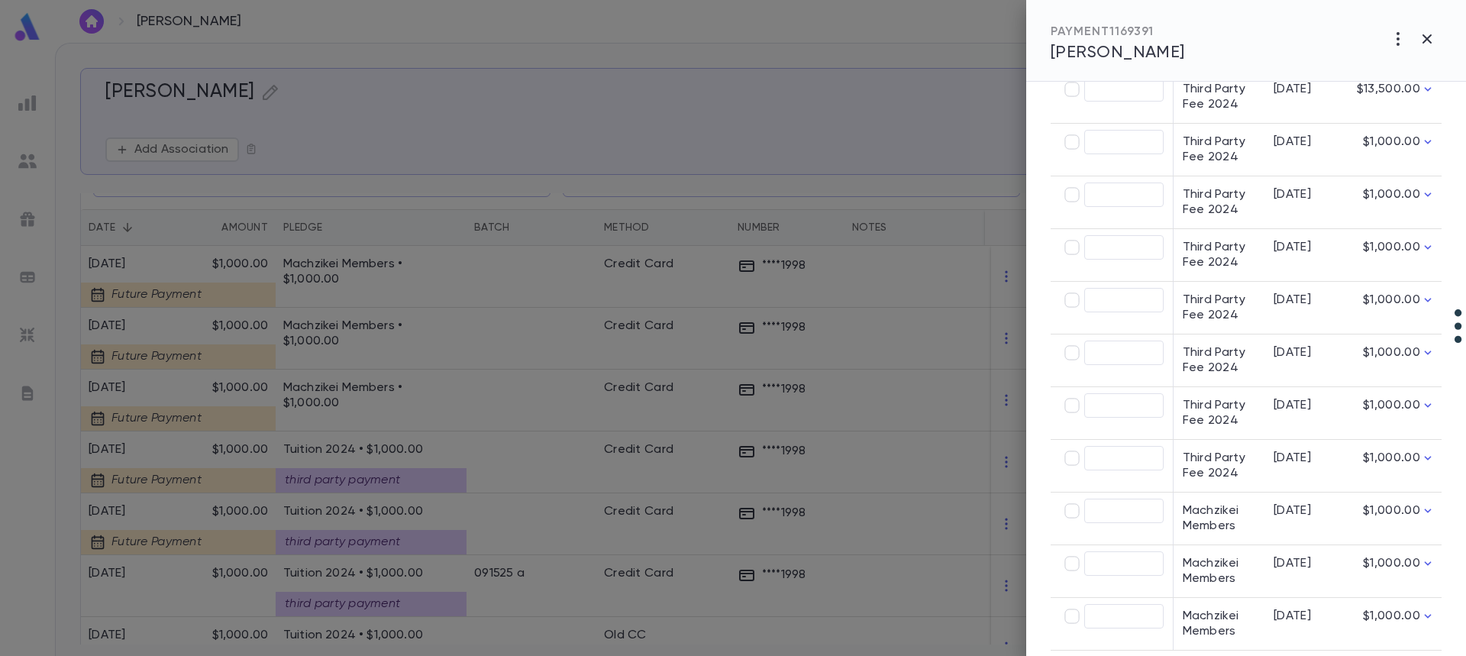
scroll to position [621, 0]
click at [1069, 611] on button "button" at bounding box center [1063, 619] width 24 height 24
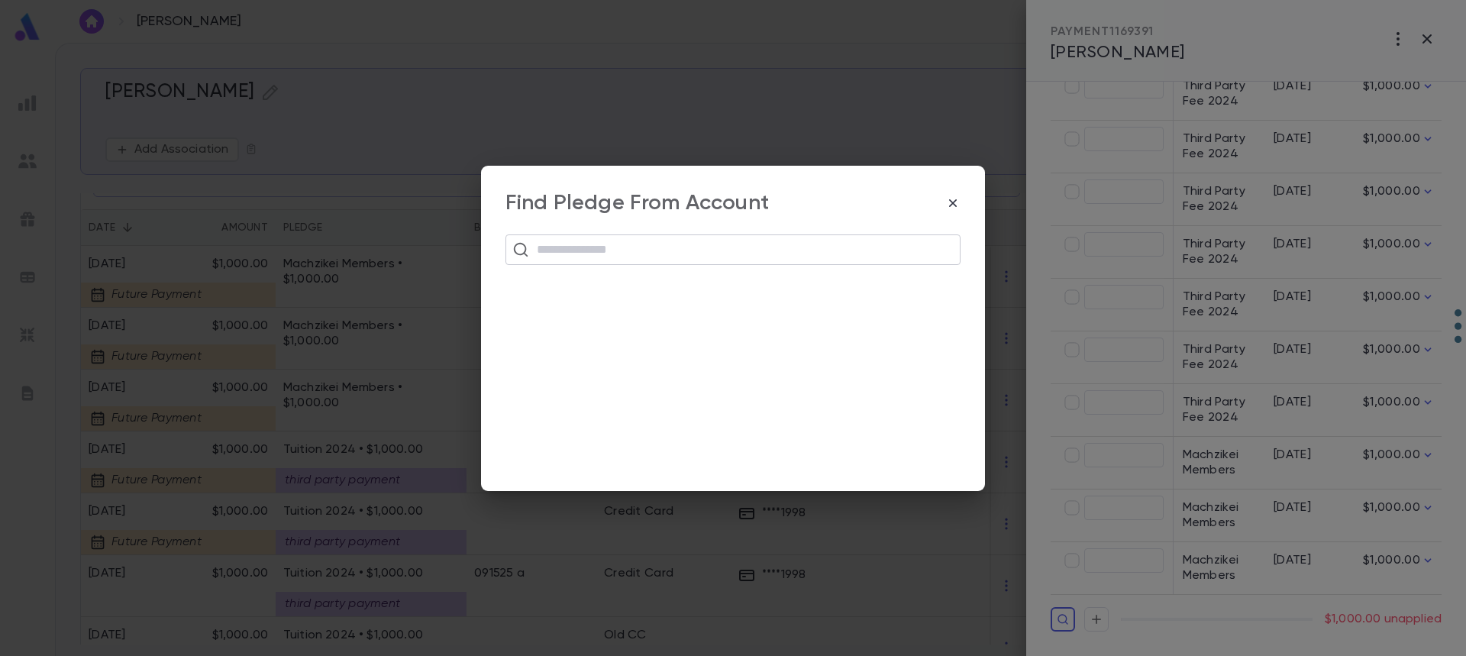
click at [616, 260] on input "text" at bounding box center [742, 249] width 421 height 29
paste input "**********"
click at [768, 287] on button "Create Account" at bounding box center [733, 286] width 137 height 29
type input "**********"
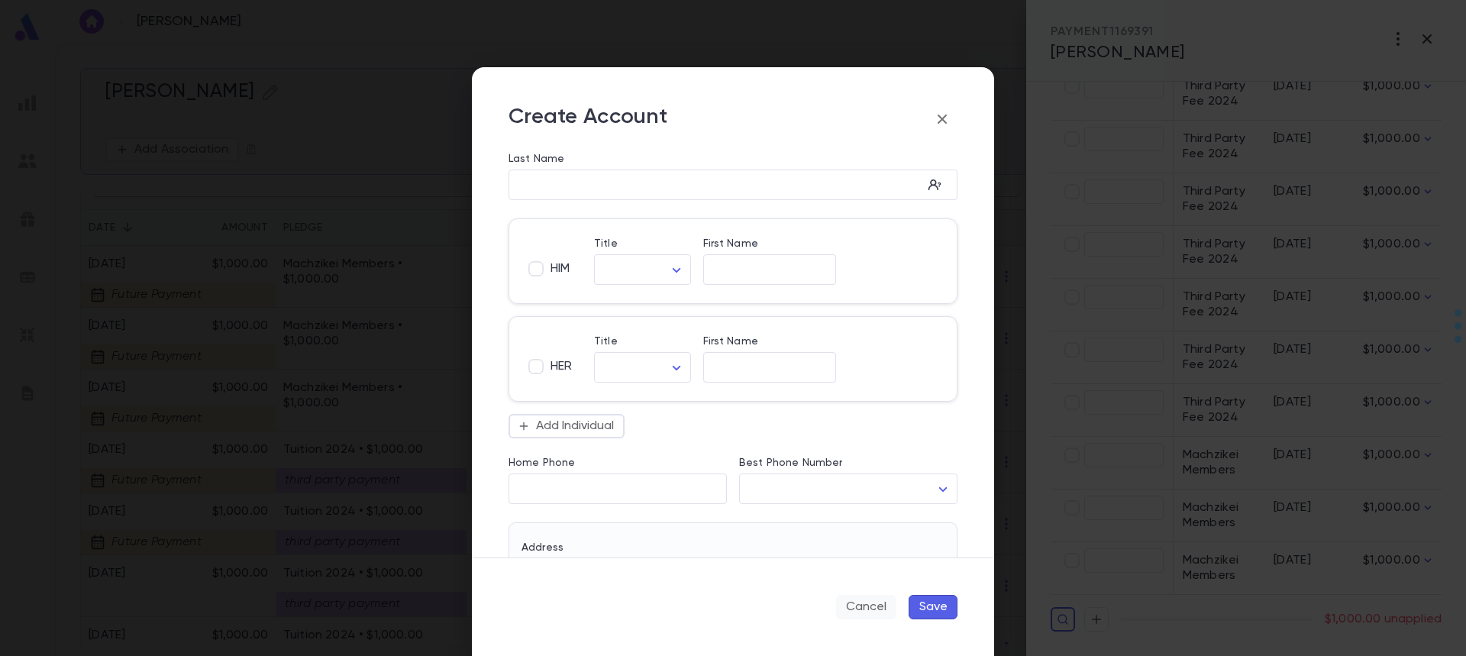
click at [867, 611] on button "Cancel" at bounding box center [866, 607] width 60 height 24
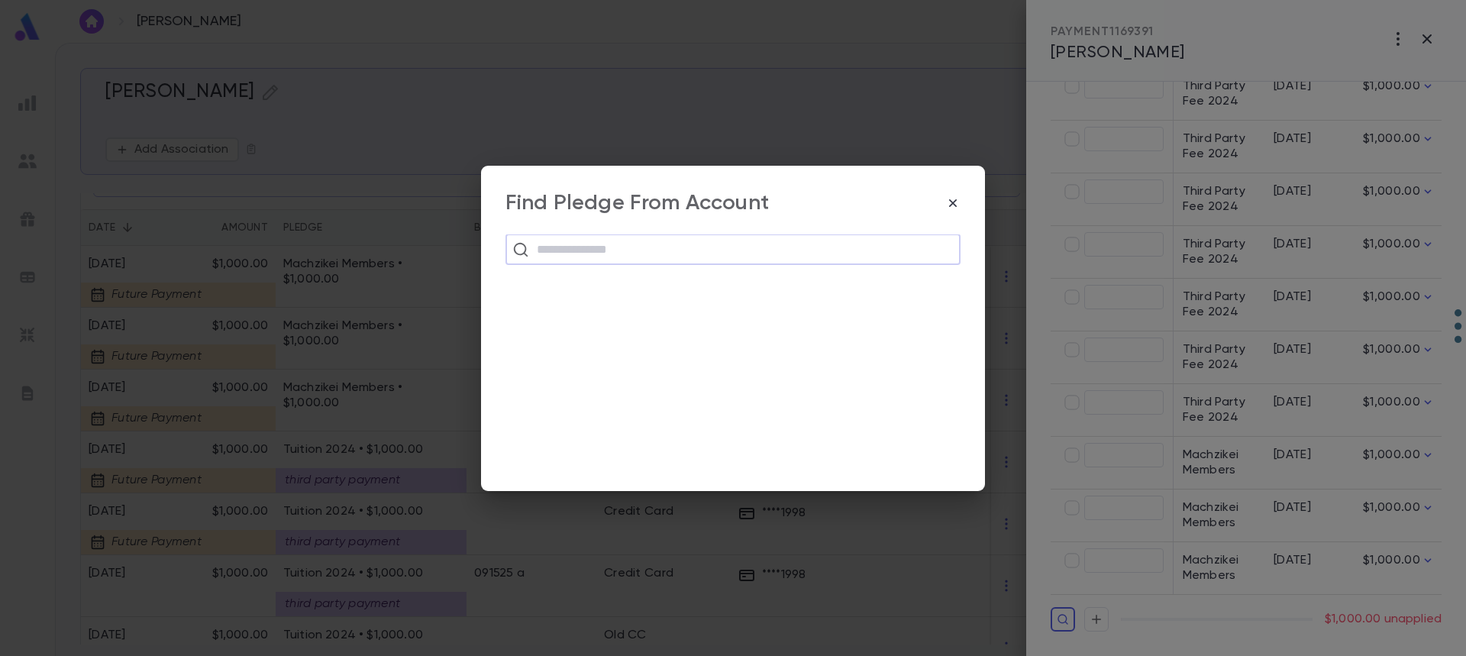
paste input "**********"
type input "**********"
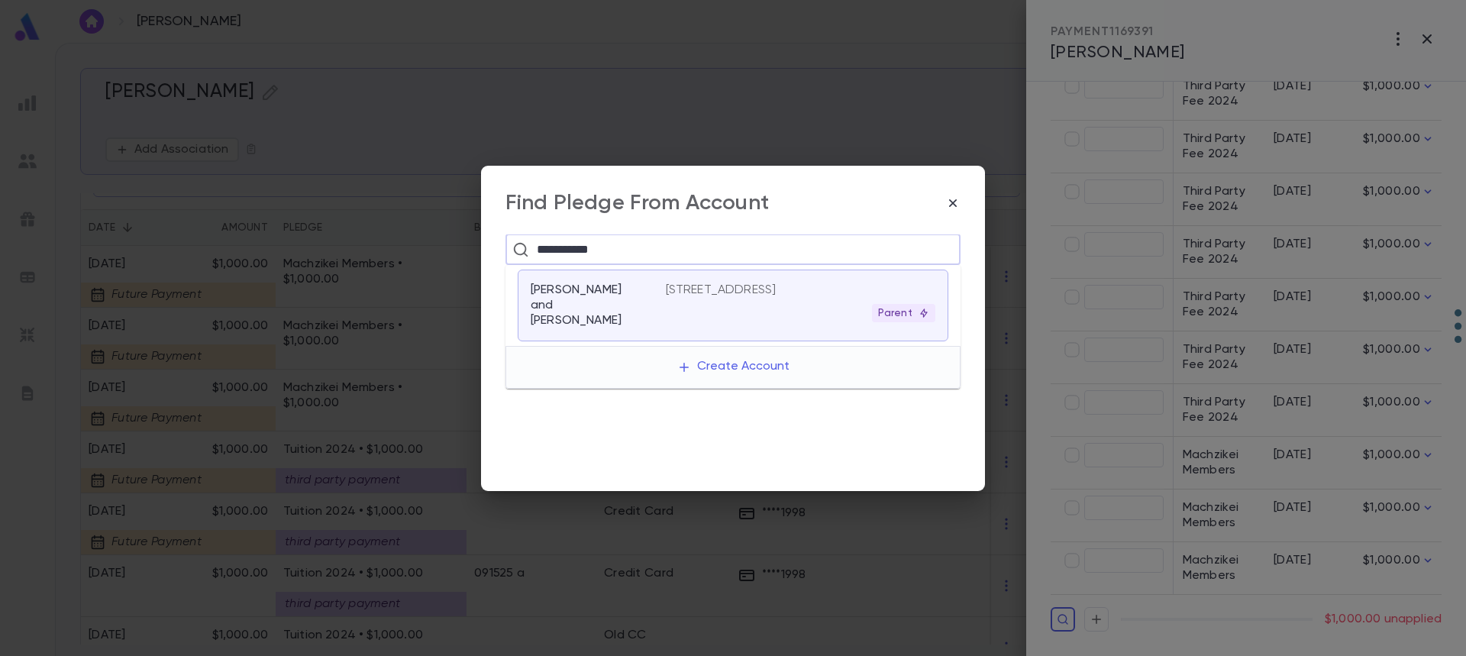
click at [684, 296] on p "[STREET_ADDRESS]" at bounding box center [721, 289] width 111 height 15
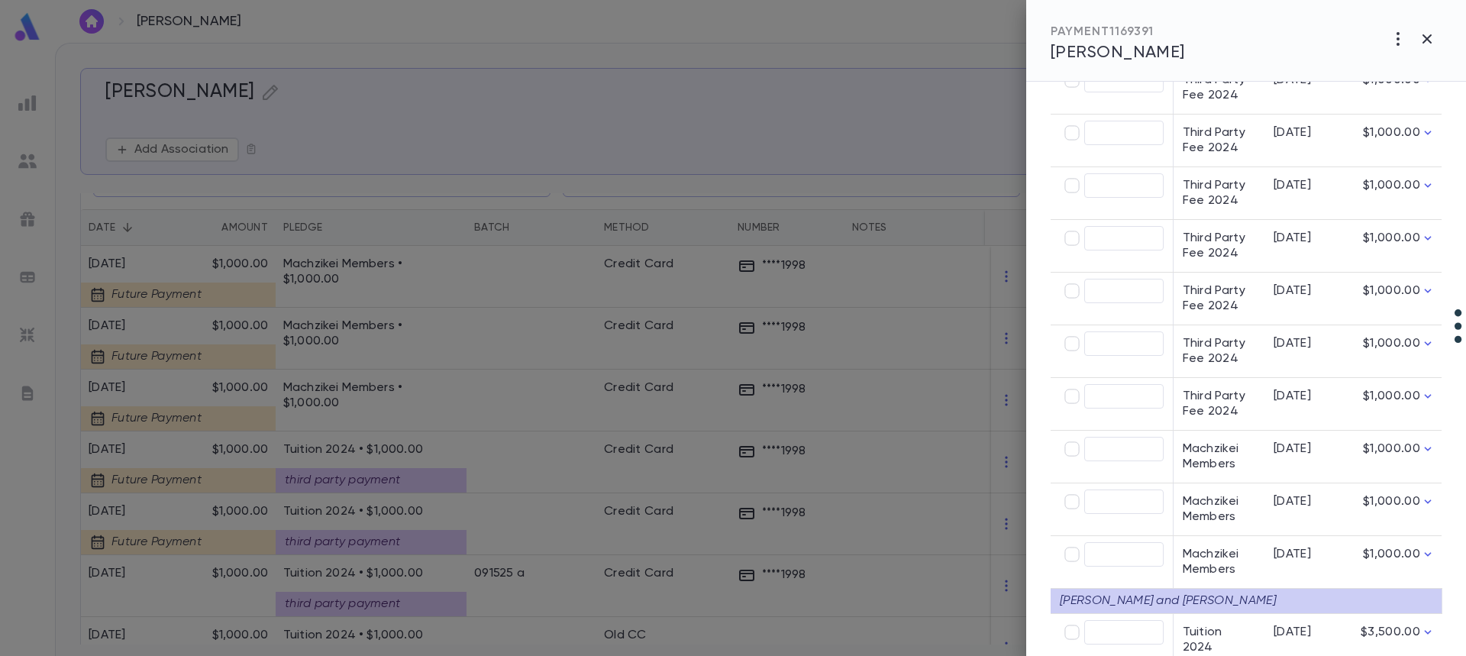
scroll to position [684, 0]
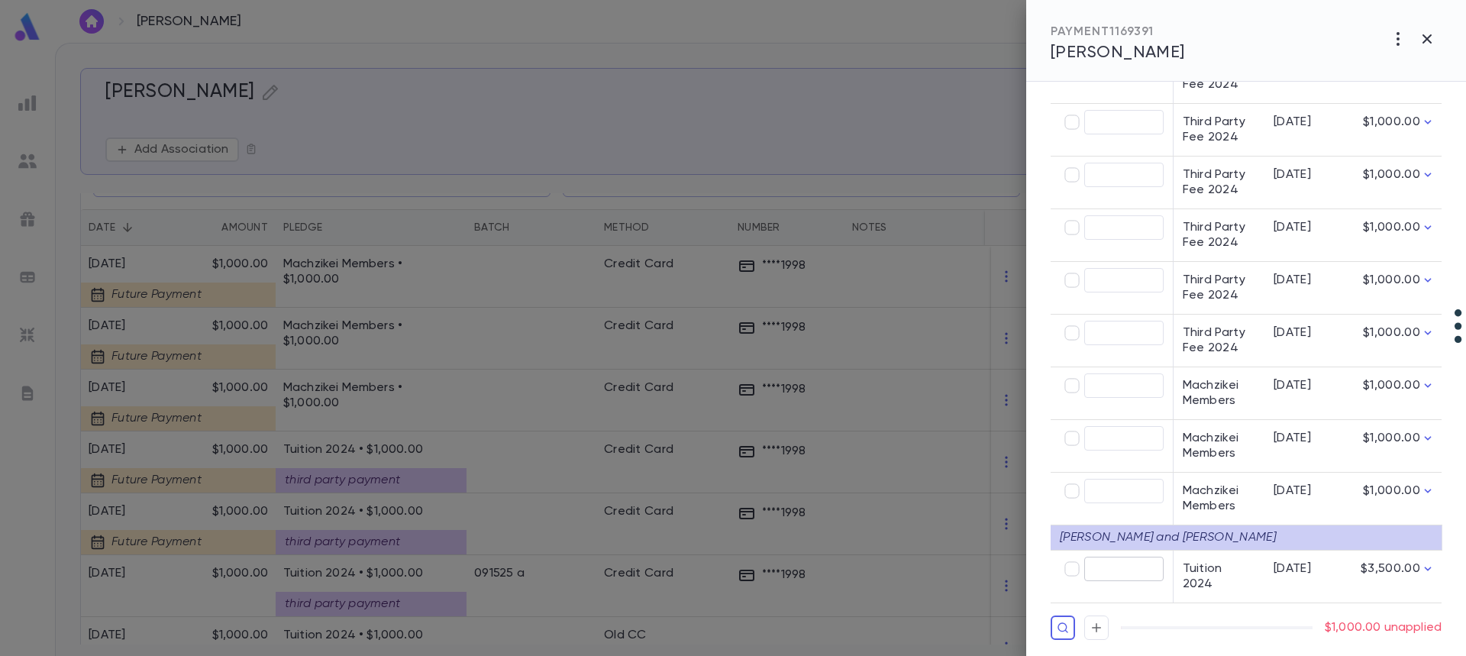
type input "********"
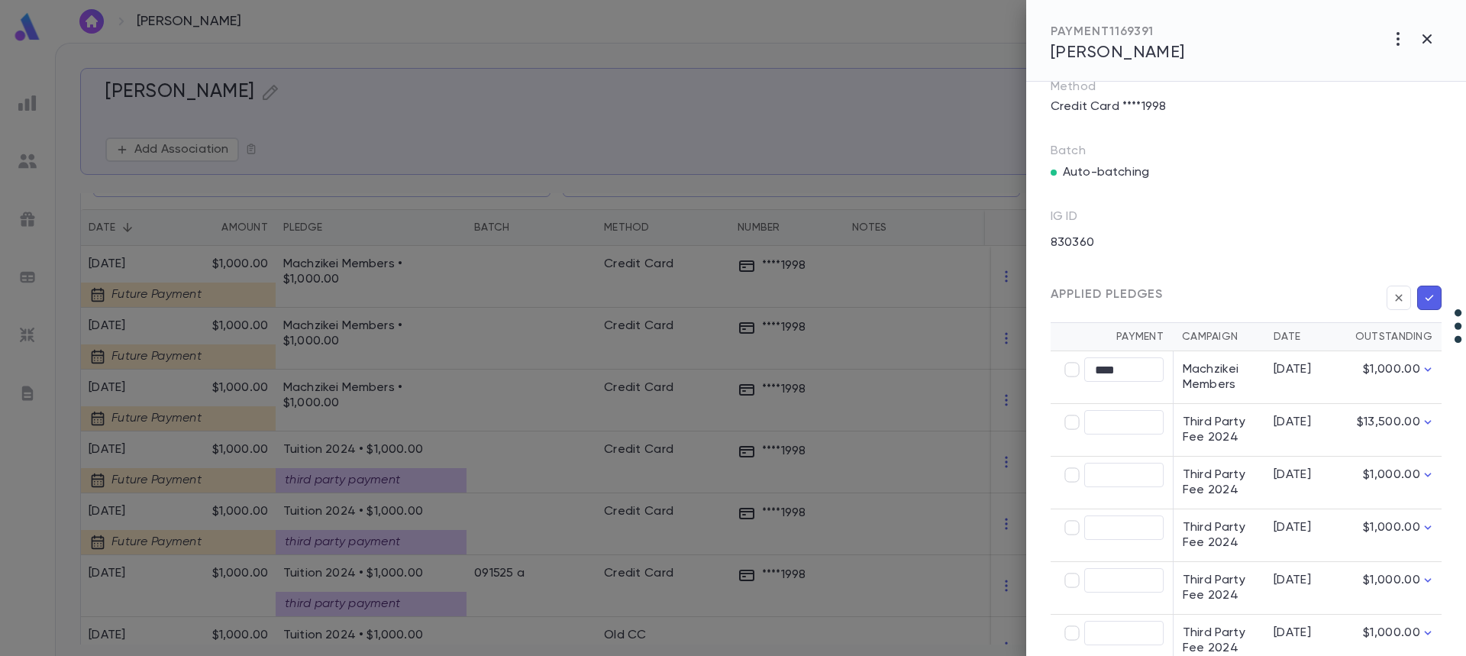
click at [1422, 304] on icon "button" at bounding box center [1429, 297] width 14 height 15
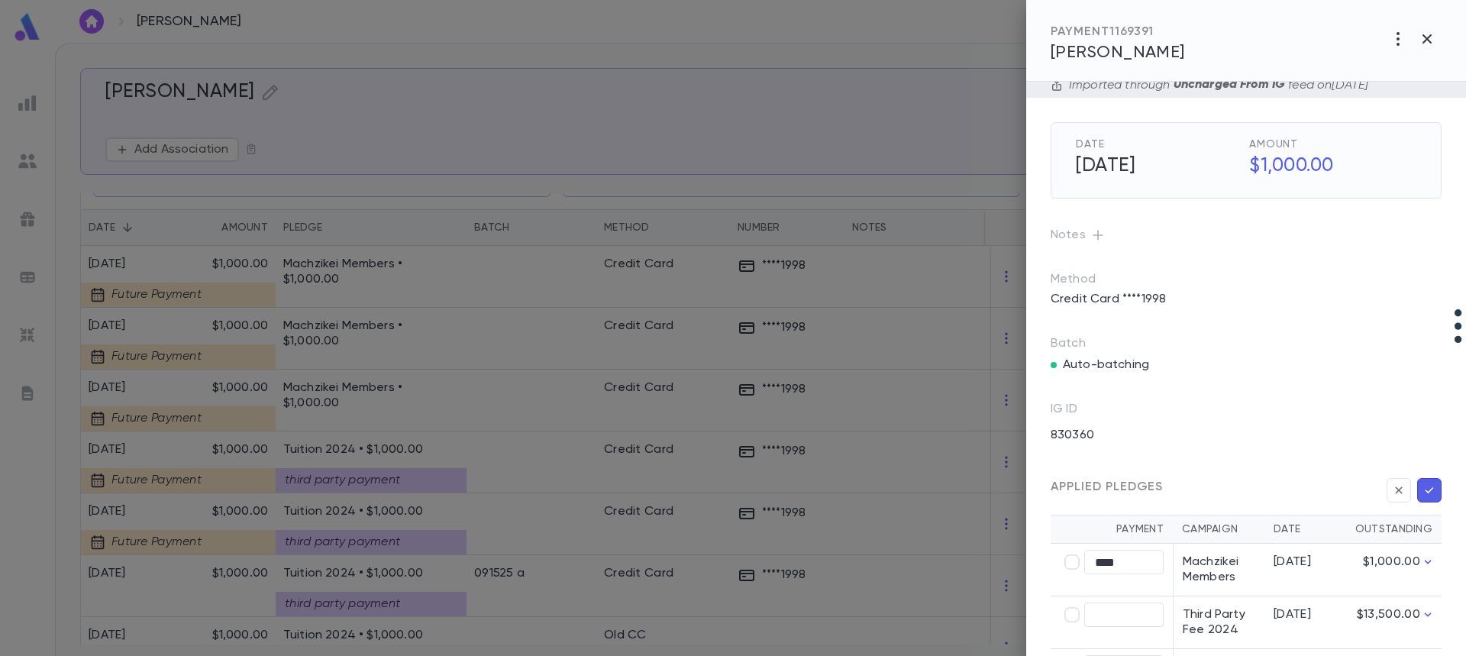
click at [1422, 299] on div "Method Credit Card ****1998" at bounding box center [1246, 292] width 391 height 40
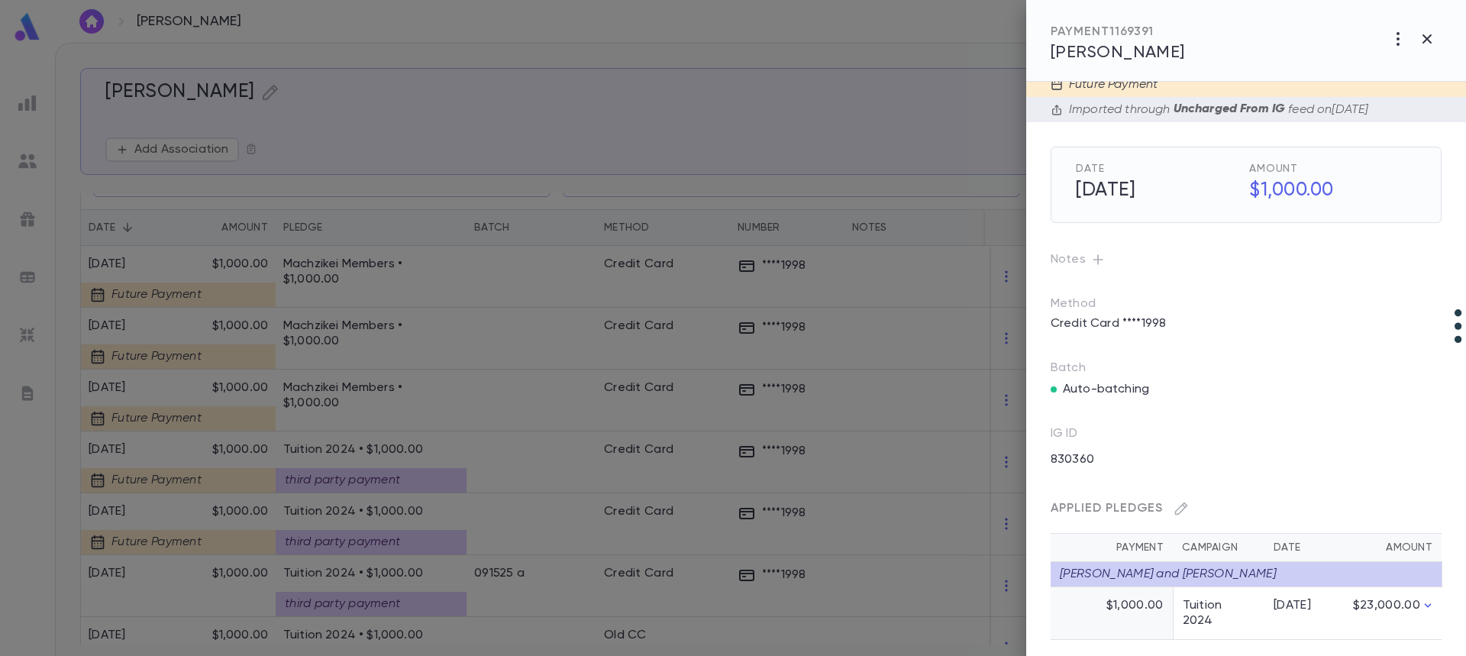
click at [145, 411] on div at bounding box center [733, 328] width 1466 height 656
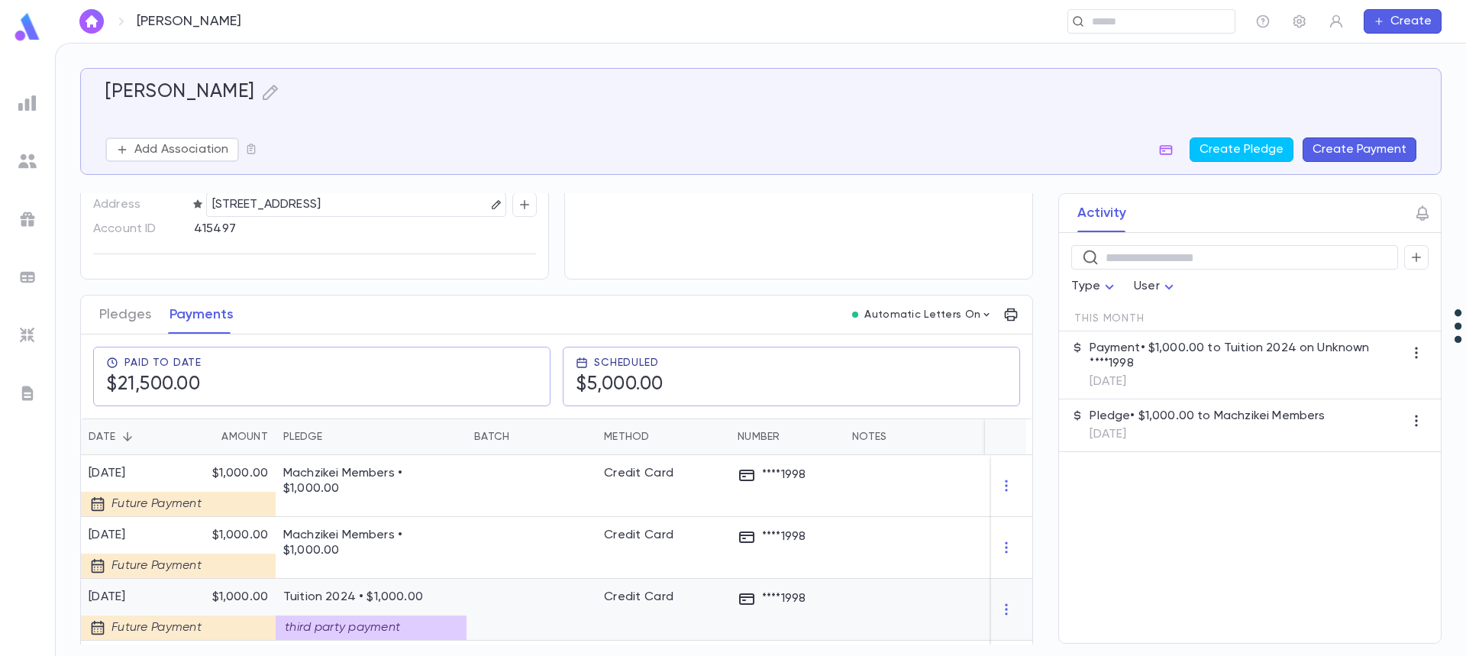
scroll to position [76, 0]
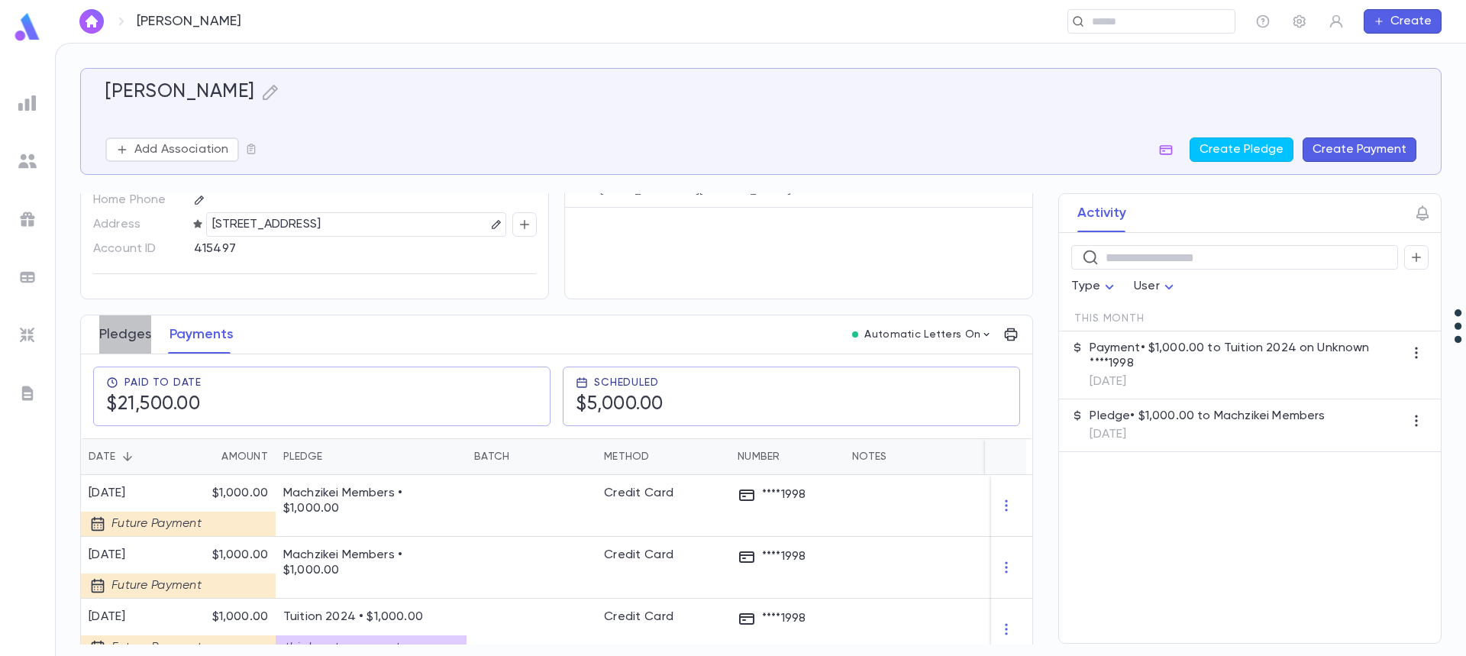
click at [129, 328] on button "Pledges" at bounding box center [125, 334] width 52 height 38
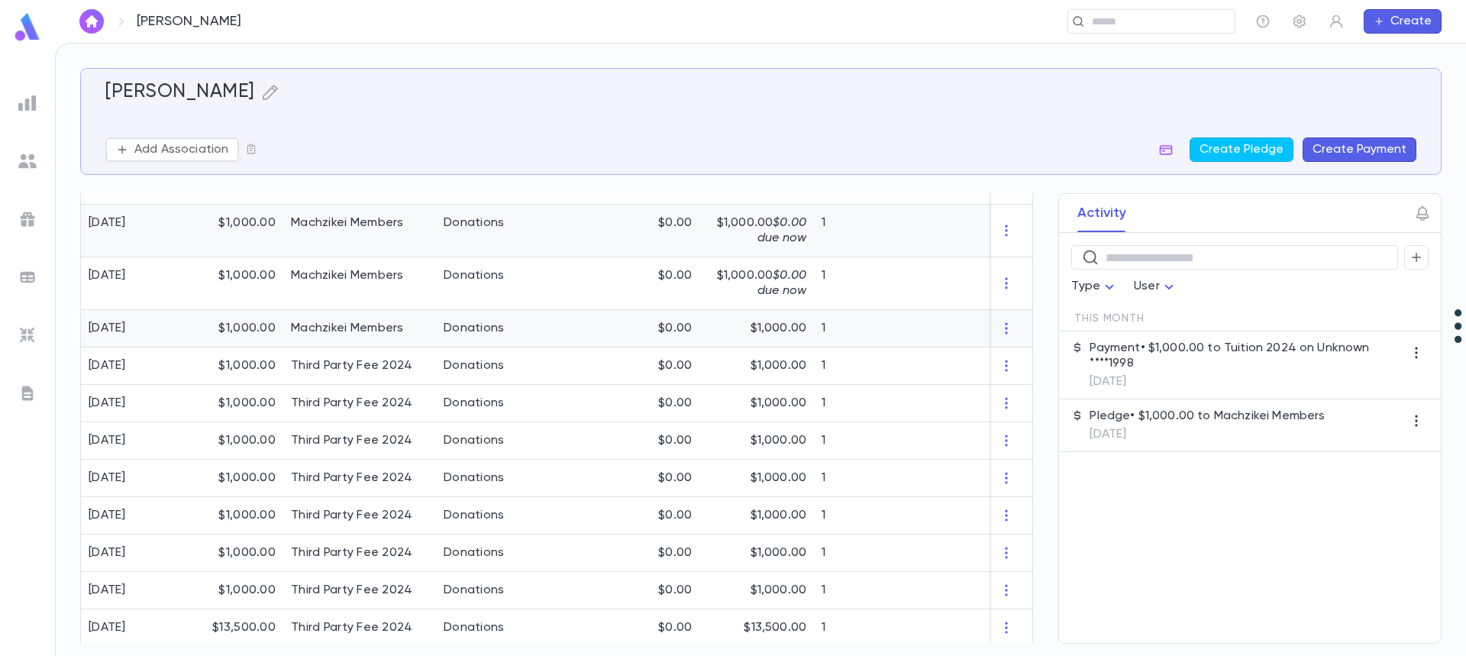
scroll to position [514, 0]
click at [1002, 621] on icon "button" at bounding box center [1006, 624] width 15 height 15
click at [1011, 622] on li "Delete" at bounding box center [1028, 626] width 64 height 24
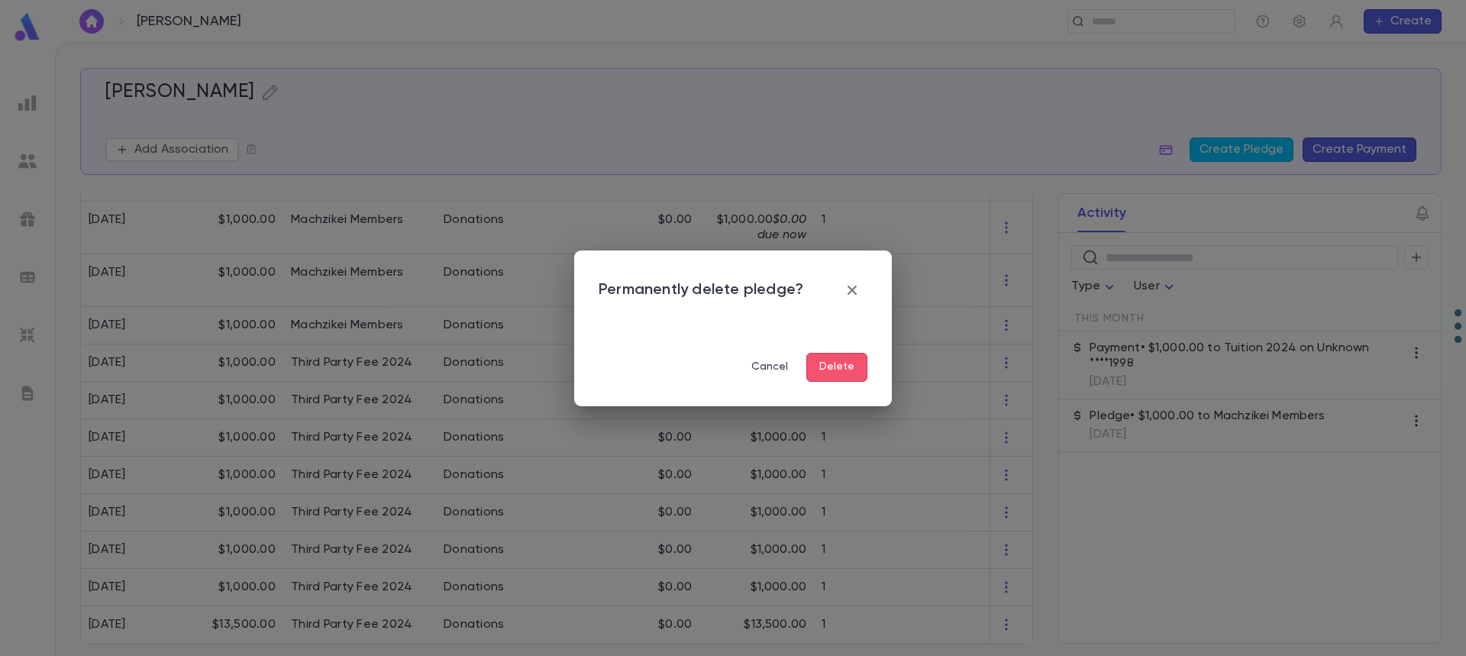
click at [849, 359] on button "Delete" at bounding box center [836, 367] width 61 height 29
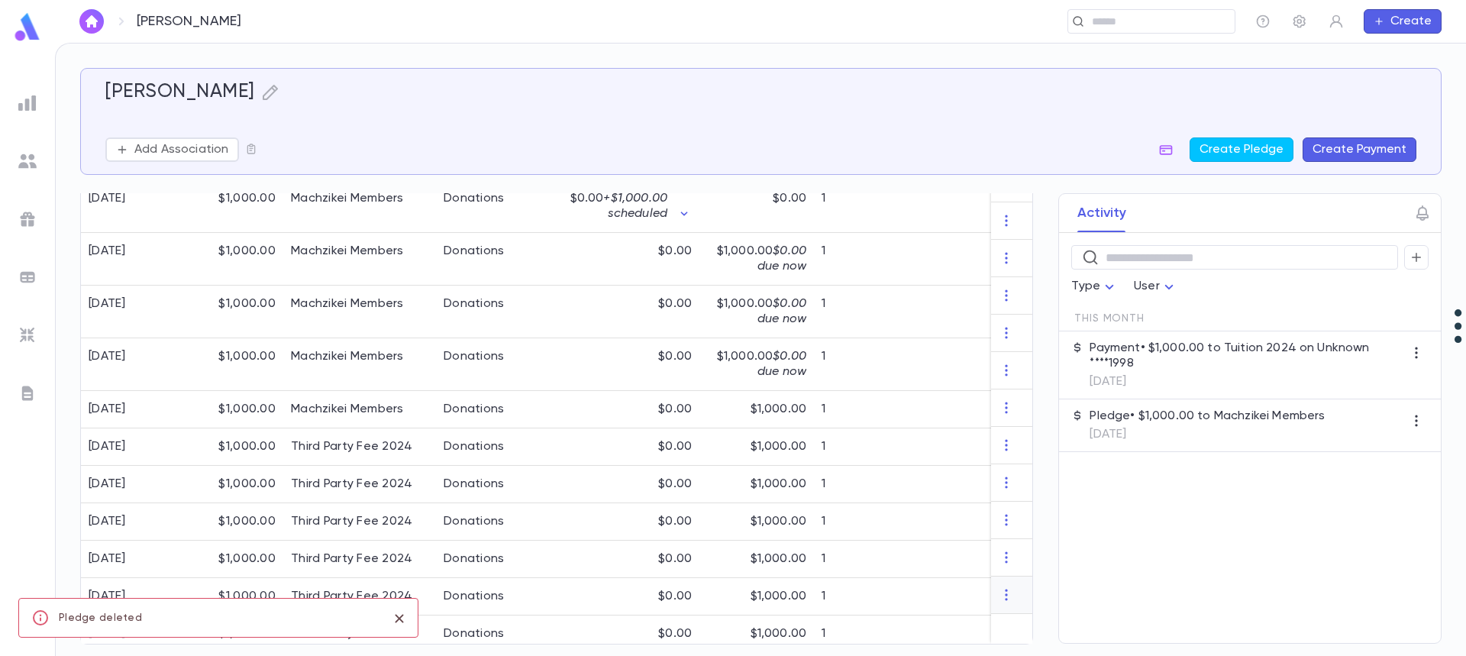
scroll to position [476, 0]
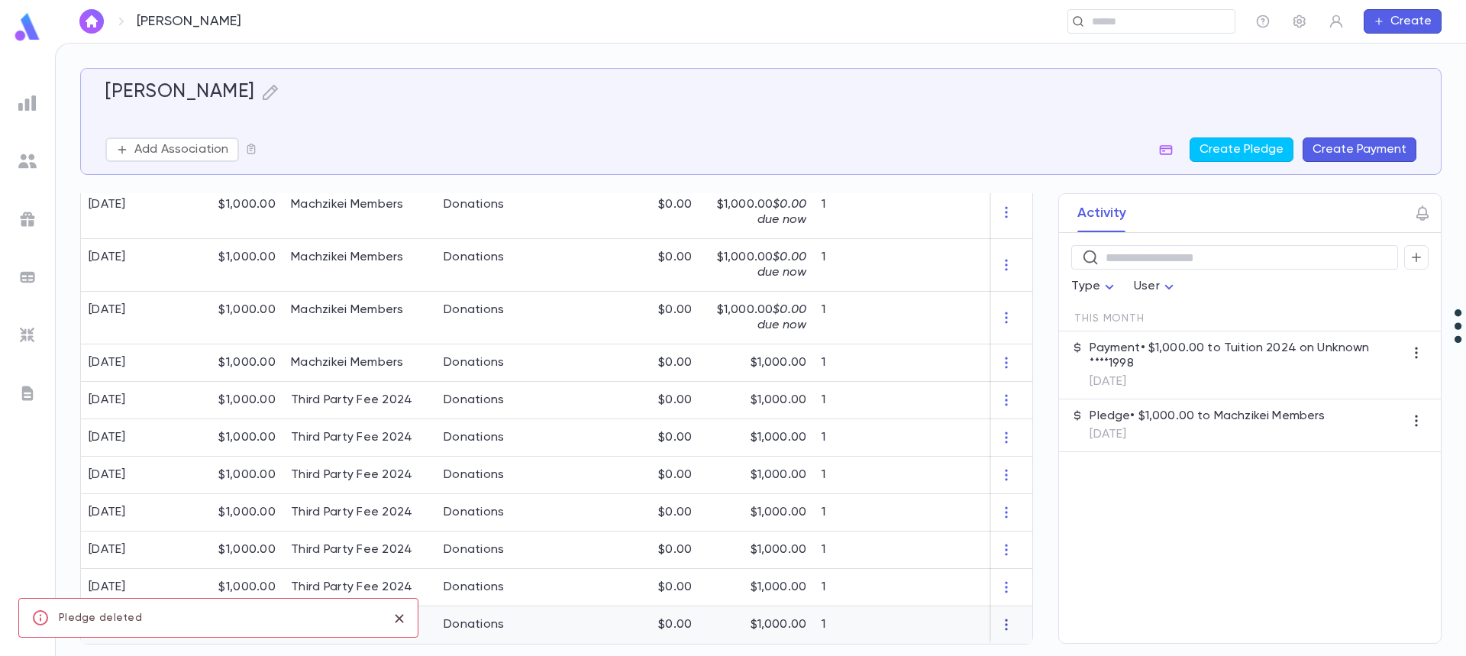
click at [1005, 619] on icon "button" at bounding box center [1006, 624] width 2 height 11
click at [401, 618] on icon "close" at bounding box center [399, 618] width 17 height 18
click at [1019, 624] on li "Delete" at bounding box center [1028, 626] width 64 height 24
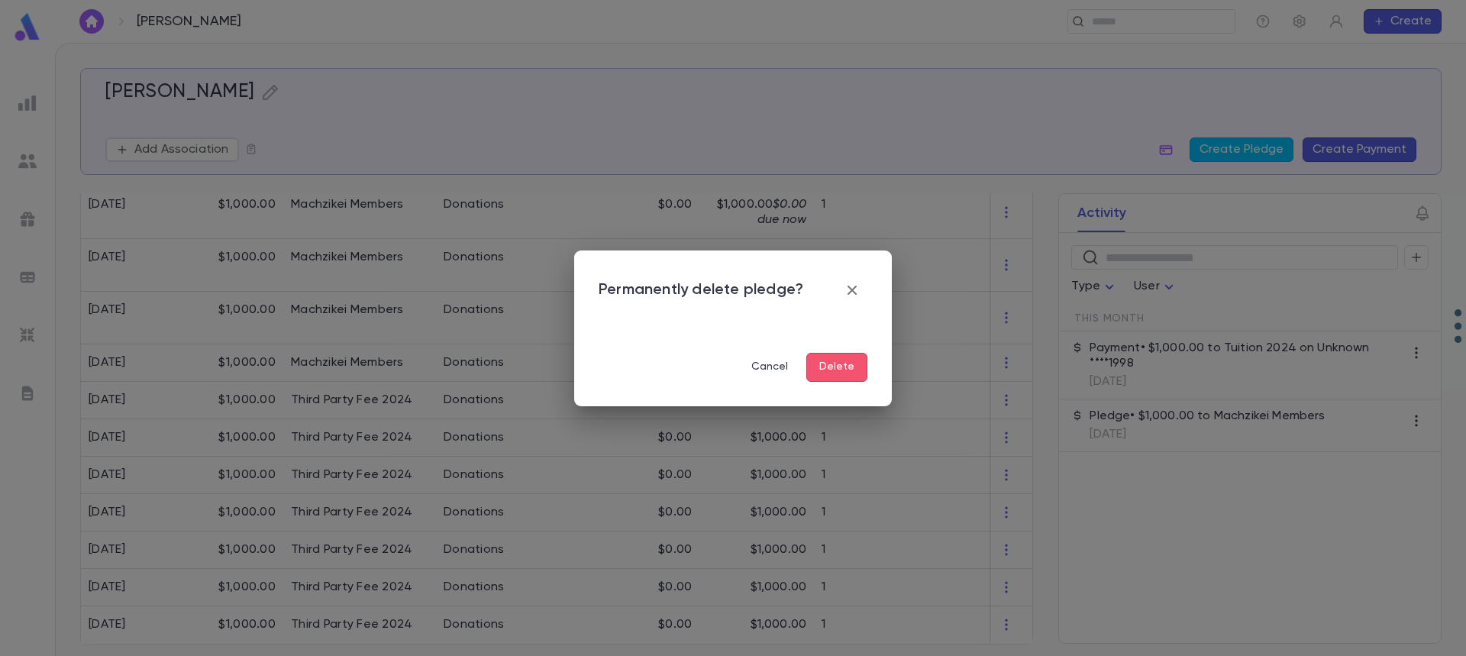
click at [843, 366] on button "Delete" at bounding box center [836, 367] width 61 height 29
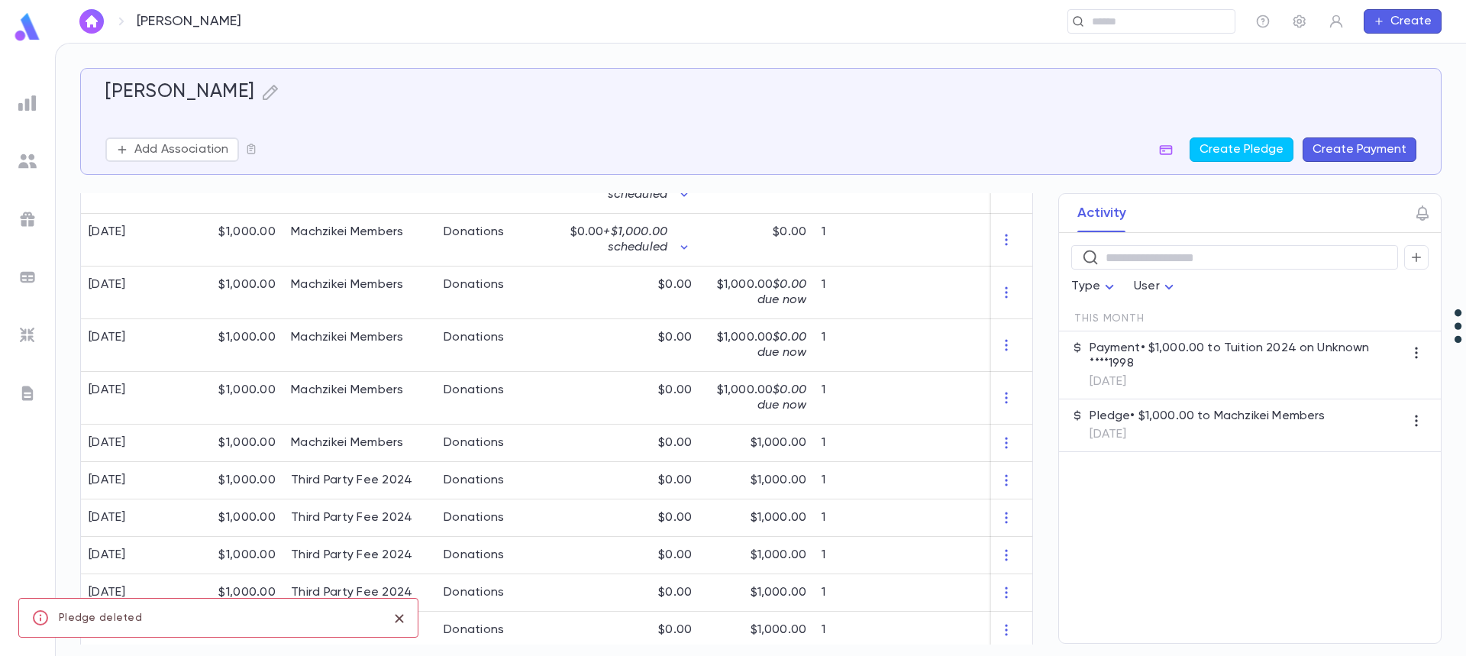
scroll to position [439, 0]
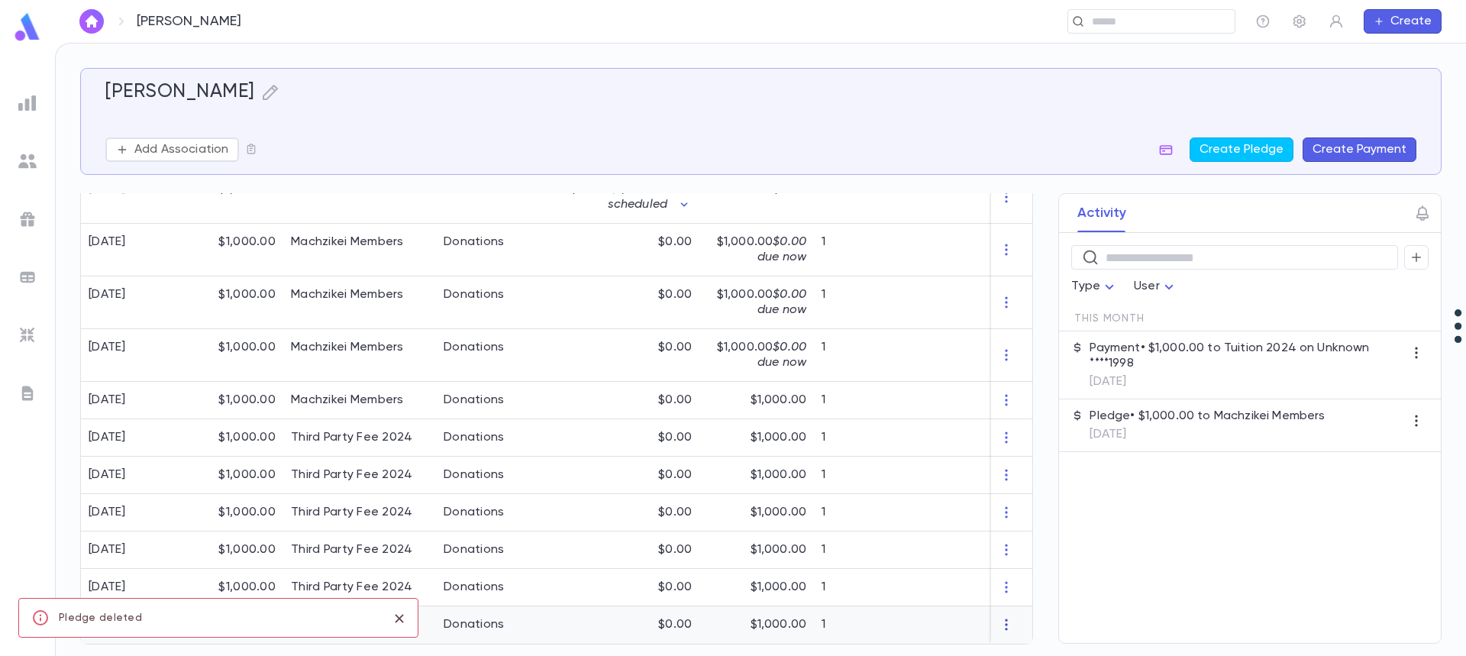
click at [999, 618] on icon "button" at bounding box center [1006, 624] width 15 height 15
click at [1018, 624] on li "Delete" at bounding box center [1028, 626] width 64 height 24
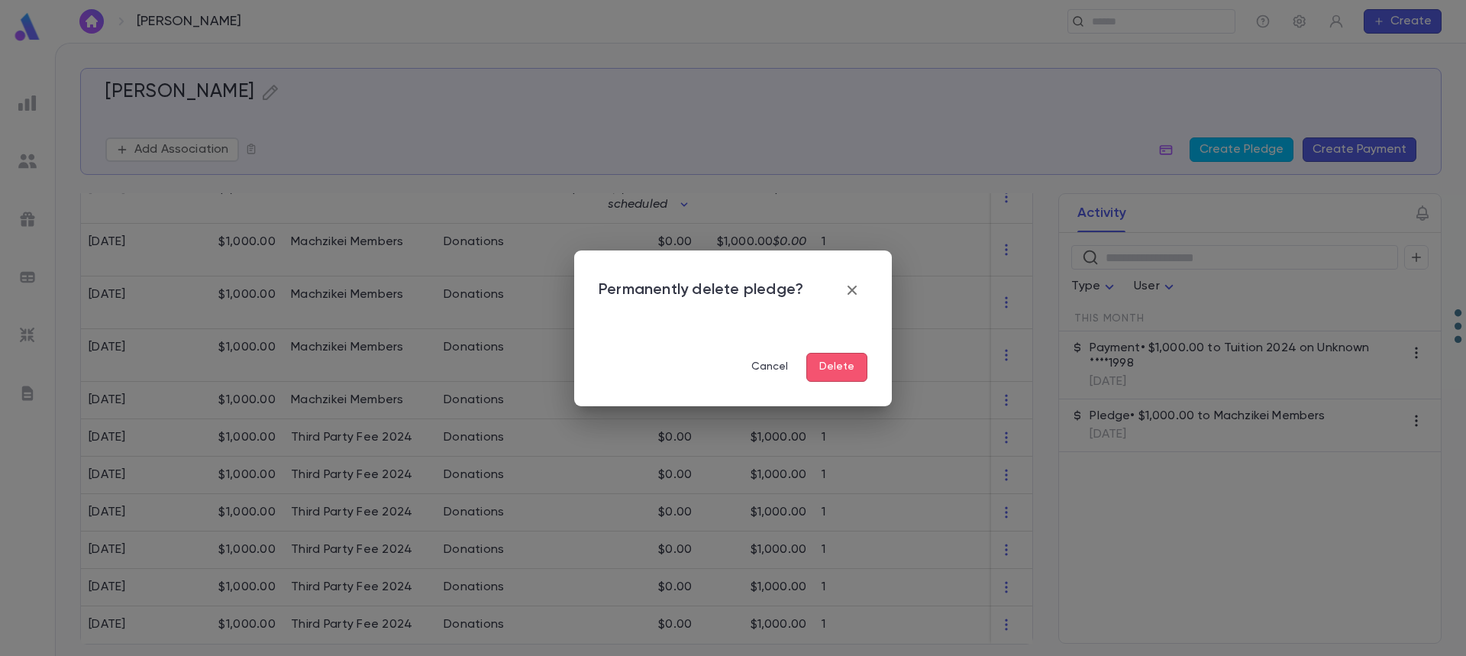
click at [850, 357] on button "Delete" at bounding box center [836, 367] width 61 height 29
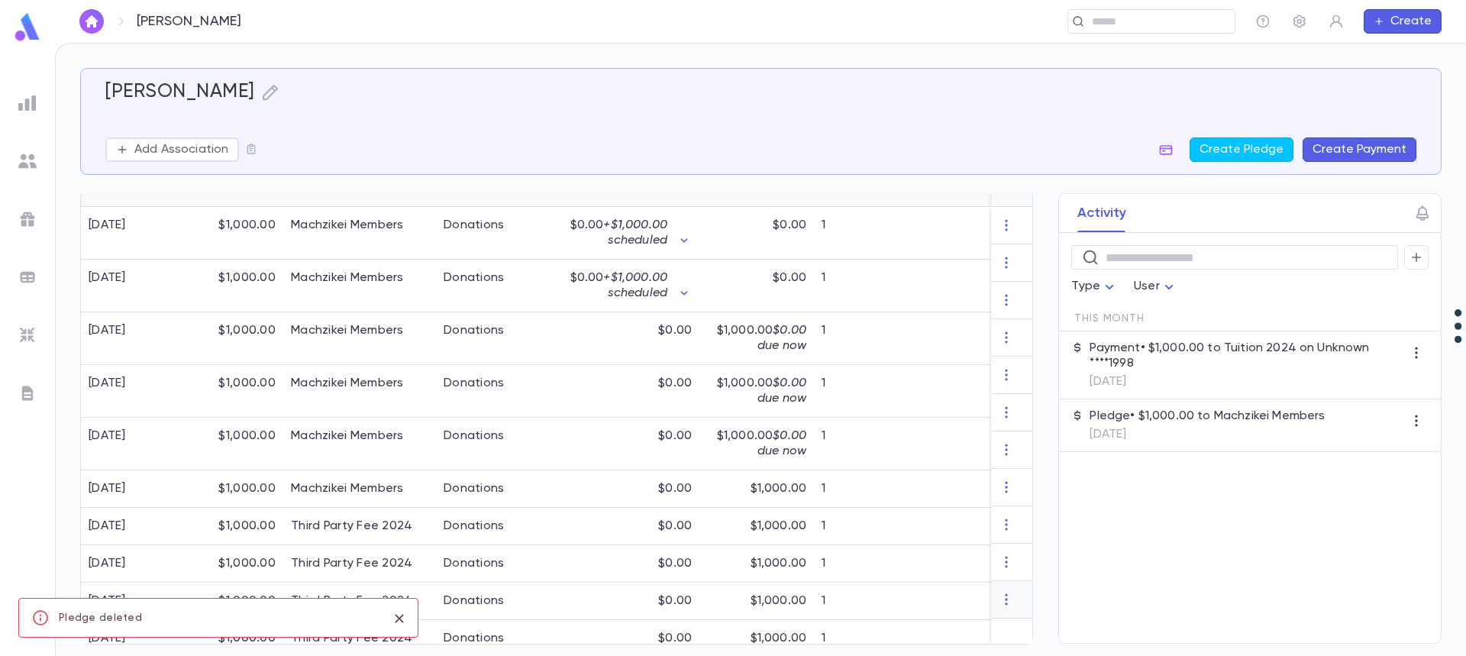
scroll to position [402, 0]
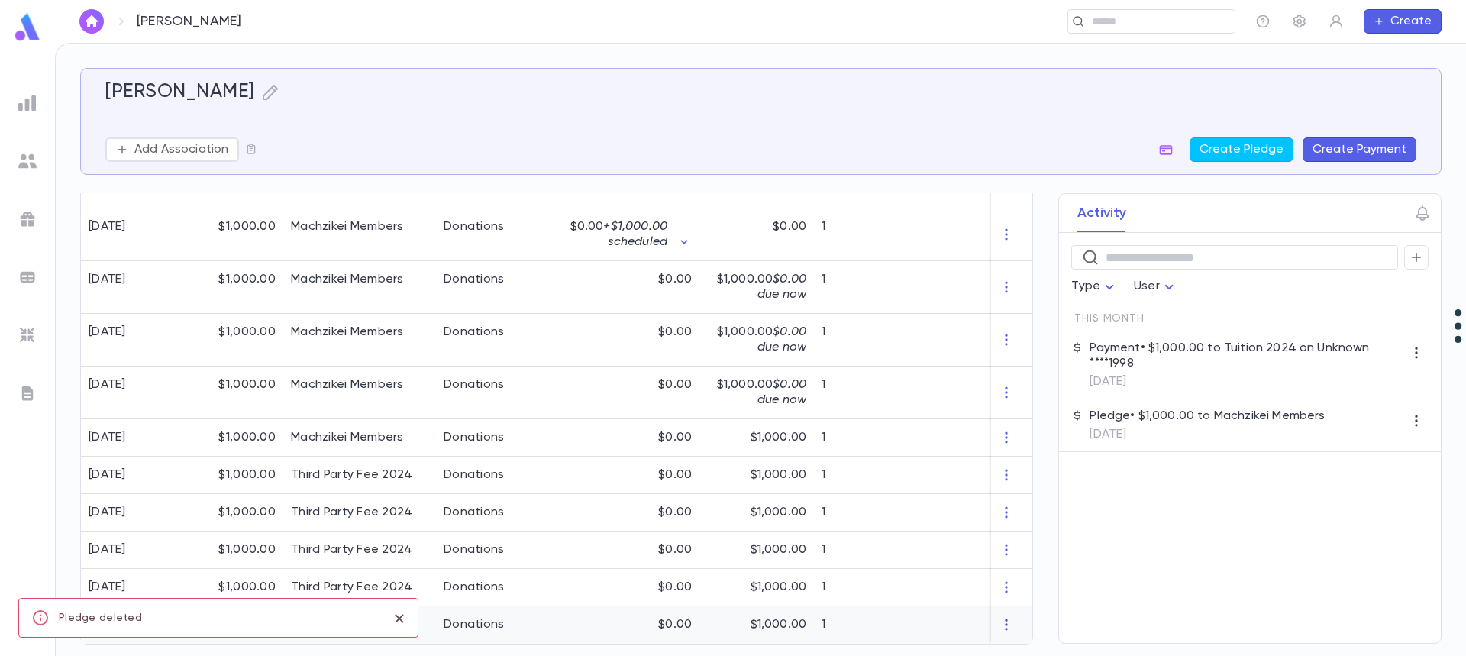
click at [1002, 617] on icon "button" at bounding box center [1006, 624] width 15 height 15
click at [1015, 628] on li "Delete" at bounding box center [1028, 626] width 64 height 24
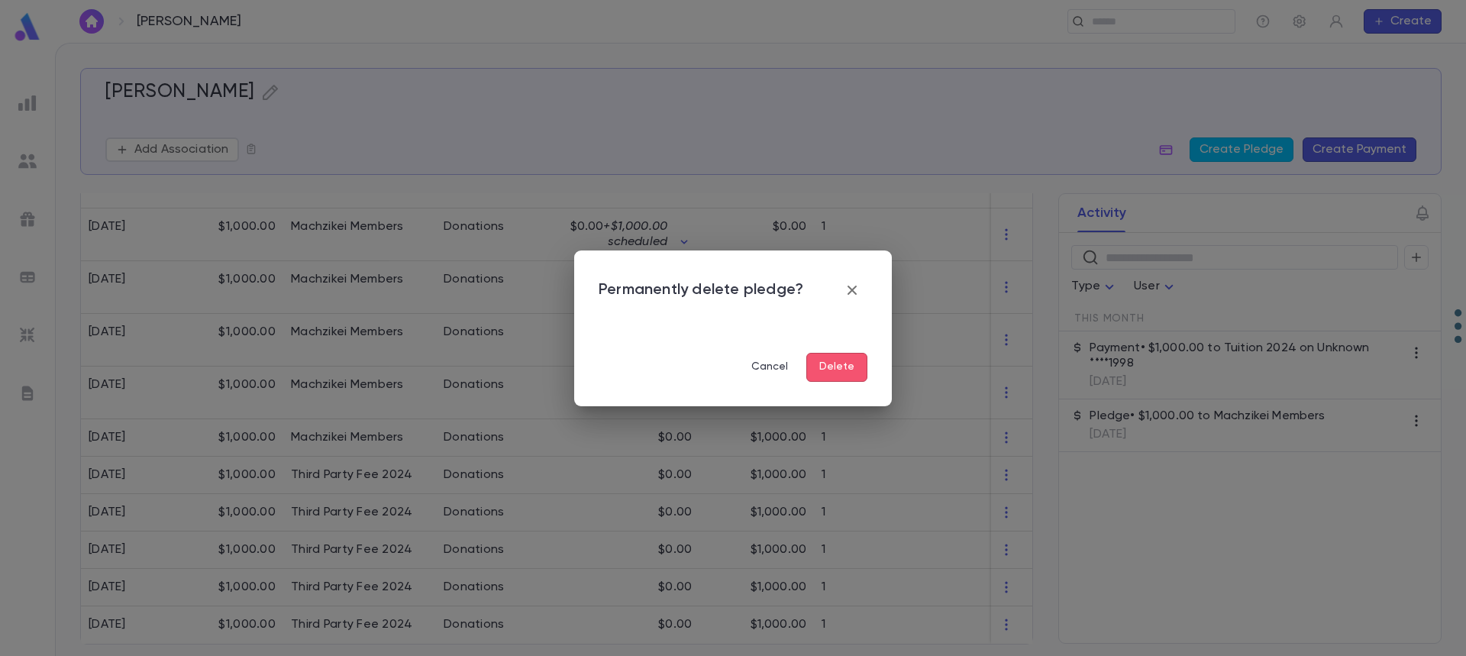
click at [844, 363] on button "Delete" at bounding box center [836, 367] width 61 height 29
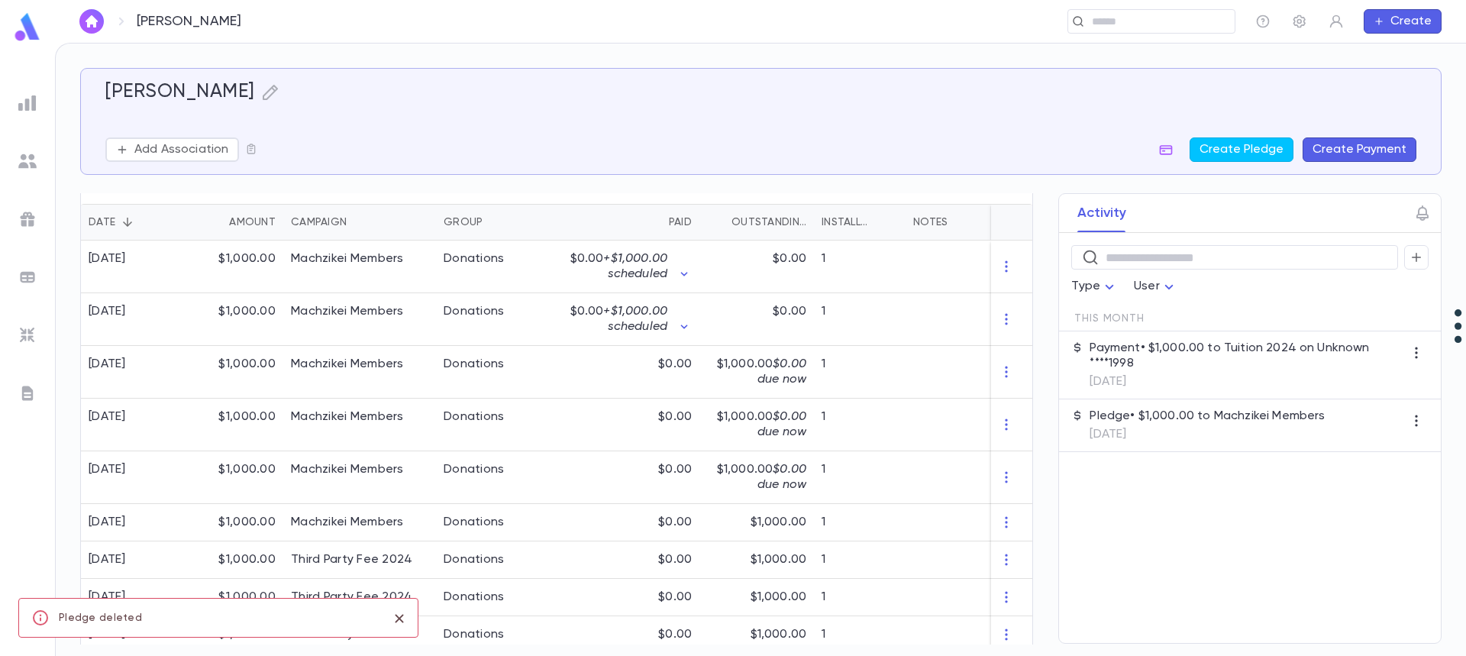
scroll to position [364, 0]
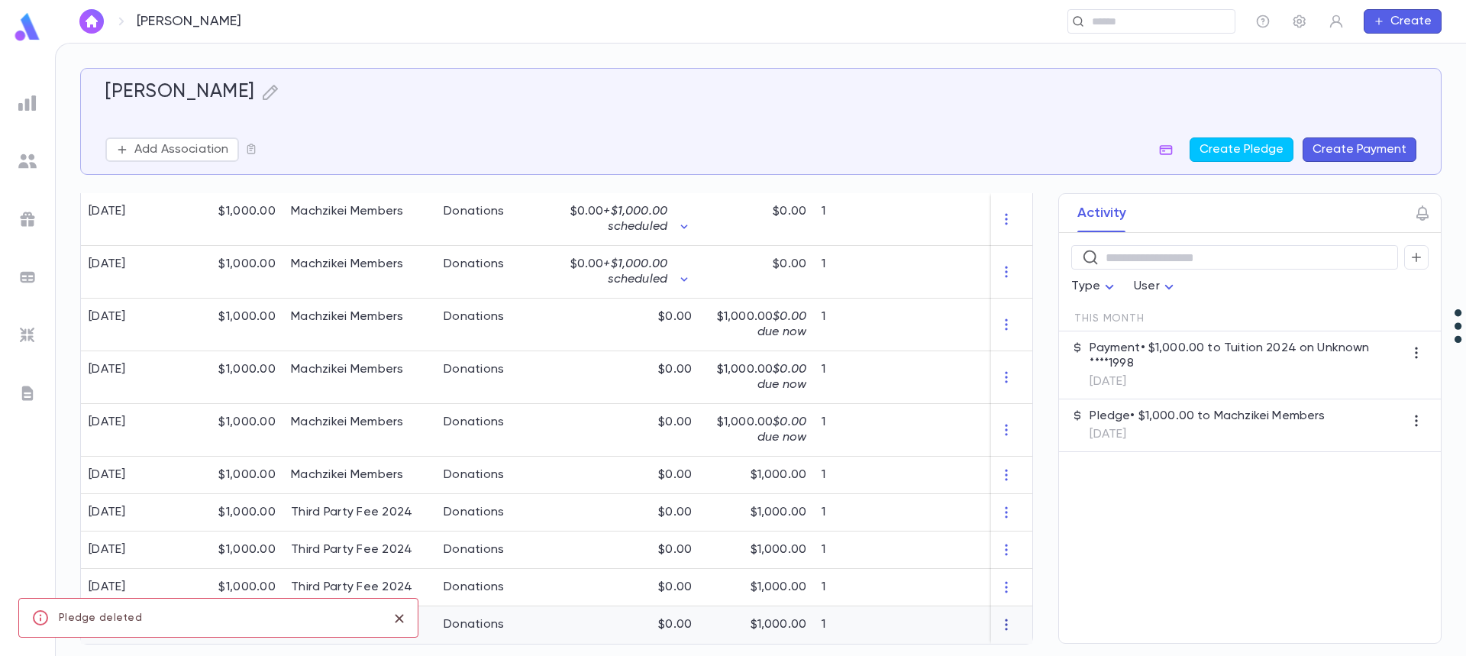
click at [999, 617] on icon "button" at bounding box center [1006, 624] width 15 height 15
click at [1011, 624] on li "Delete" at bounding box center [1028, 626] width 64 height 24
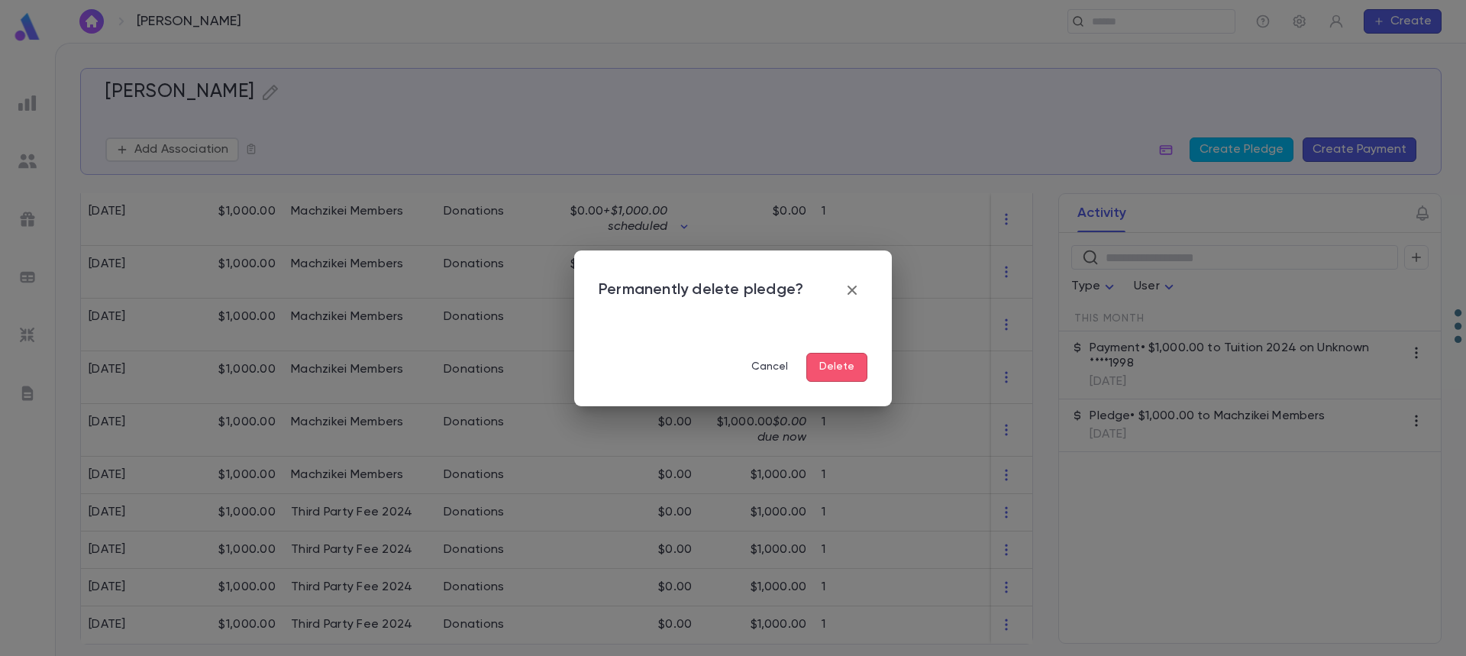
click at [834, 366] on button "Delete" at bounding box center [836, 367] width 61 height 29
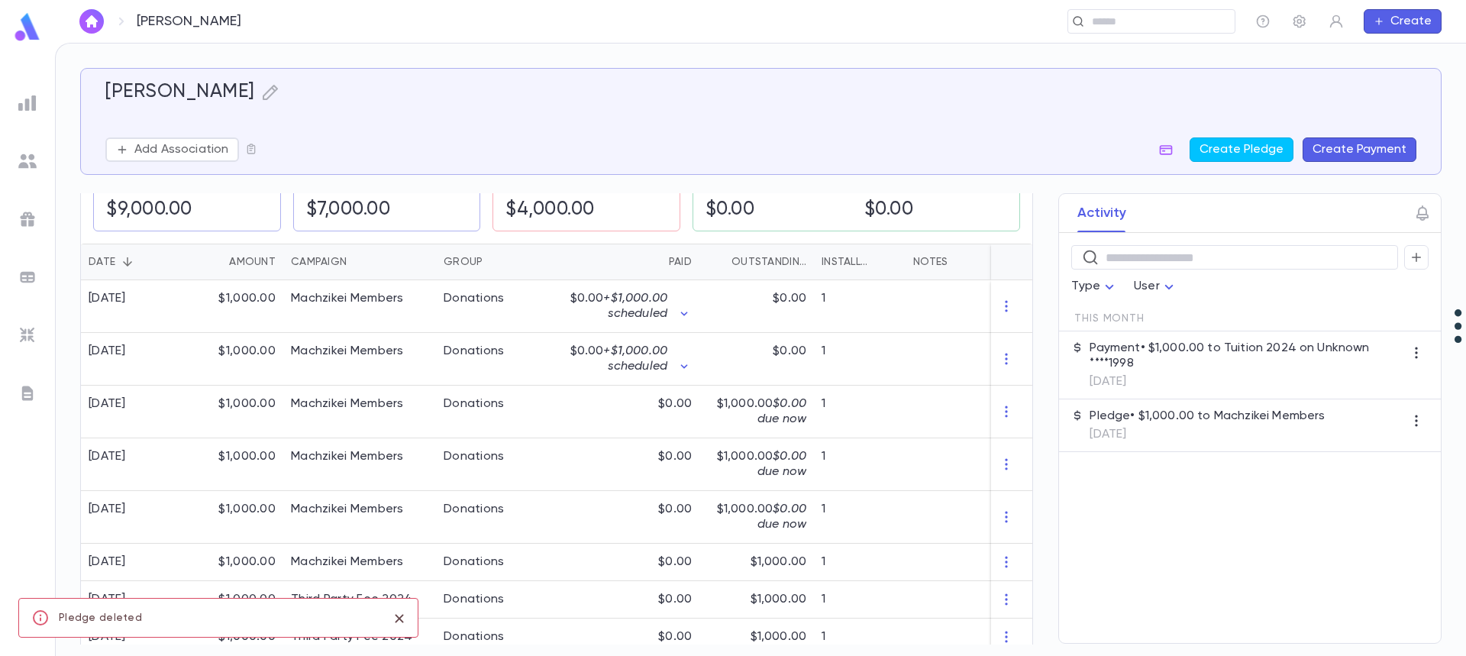
scroll to position [327, 0]
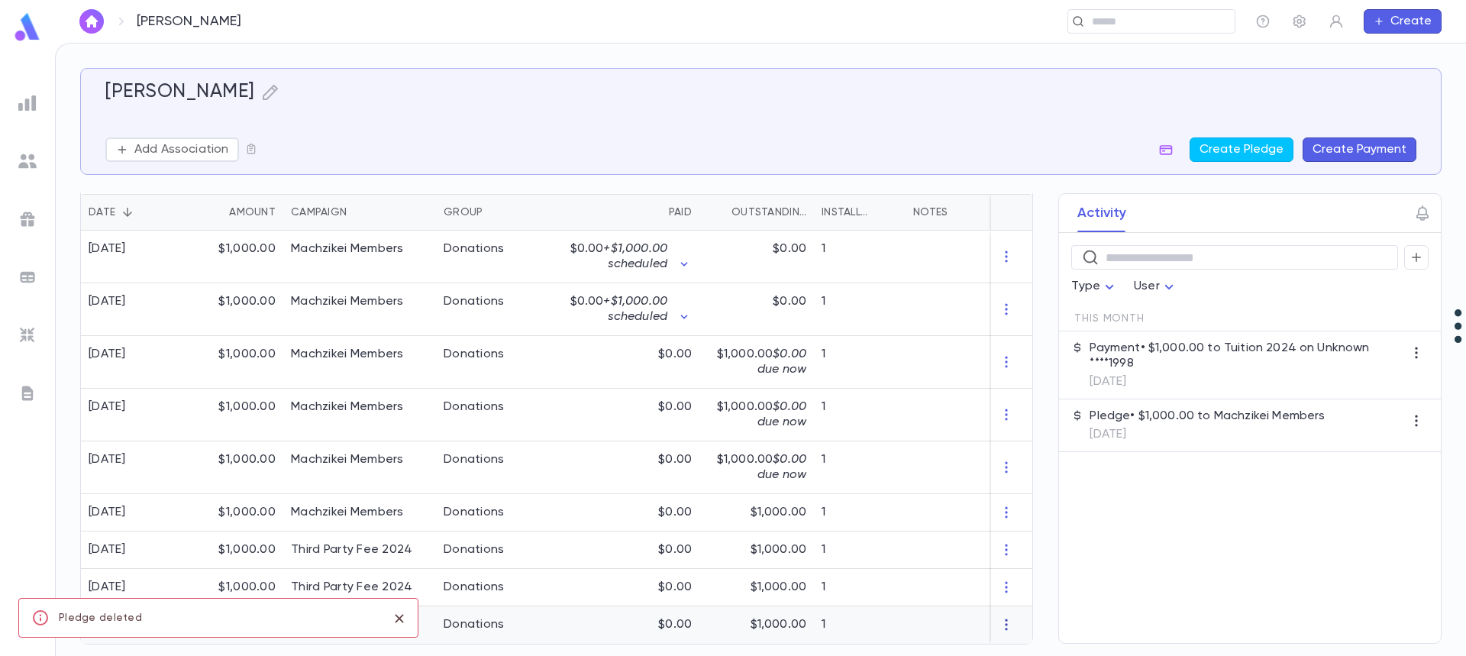
click at [1002, 617] on icon "button" at bounding box center [1006, 624] width 15 height 15
click at [1015, 624] on li "Delete" at bounding box center [1028, 626] width 64 height 24
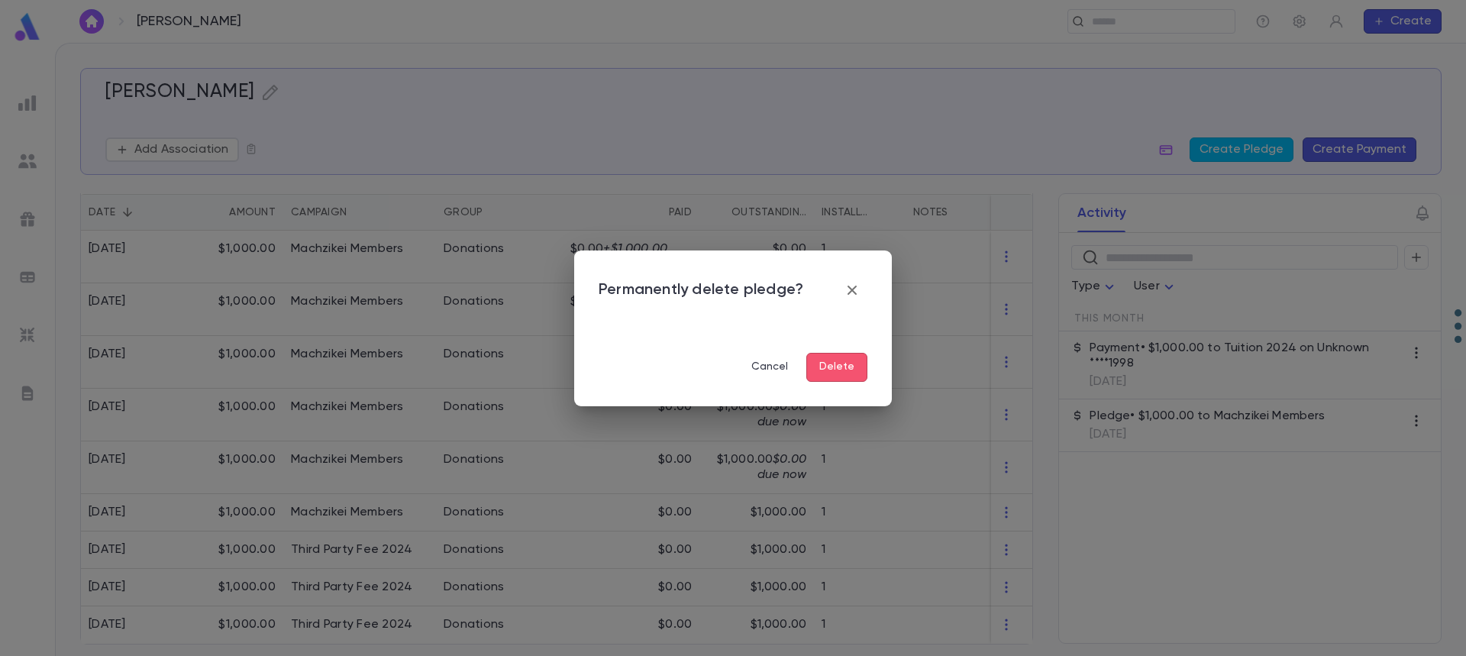
click at [835, 360] on button "Delete" at bounding box center [836, 367] width 61 height 29
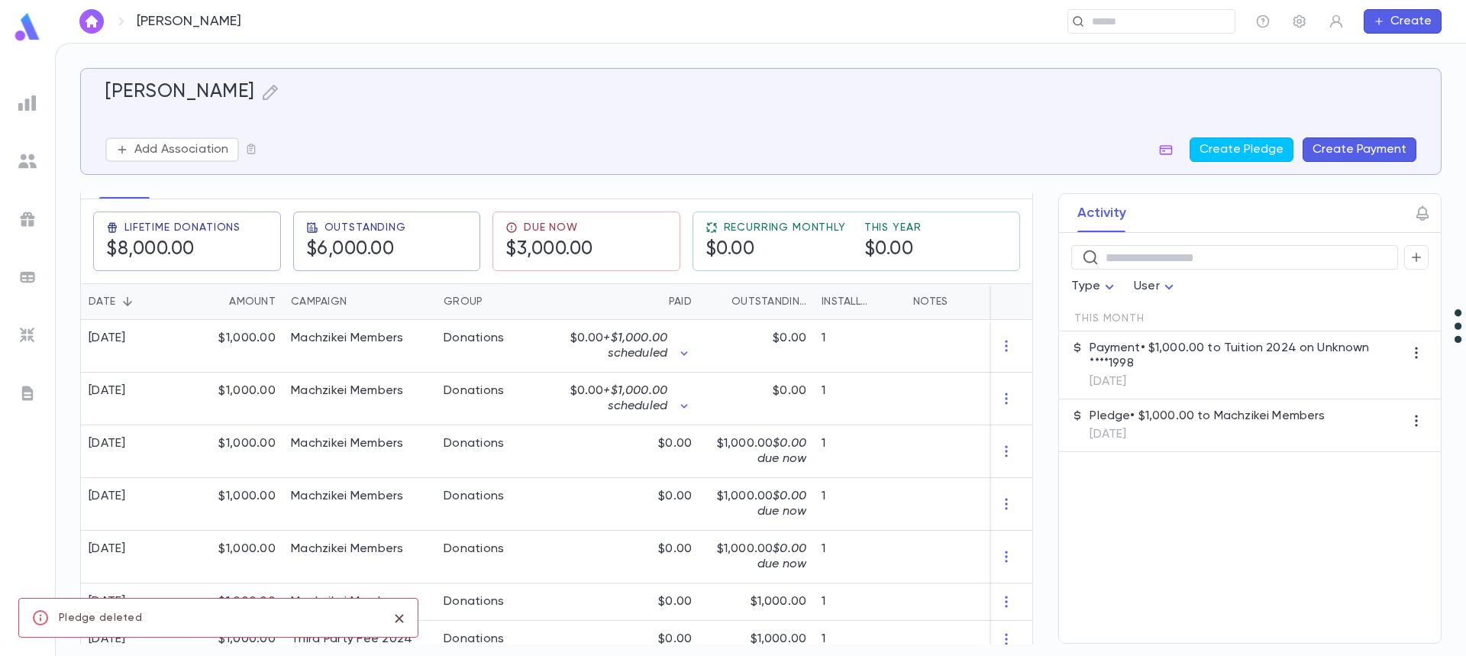
scroll to position [289, 0]
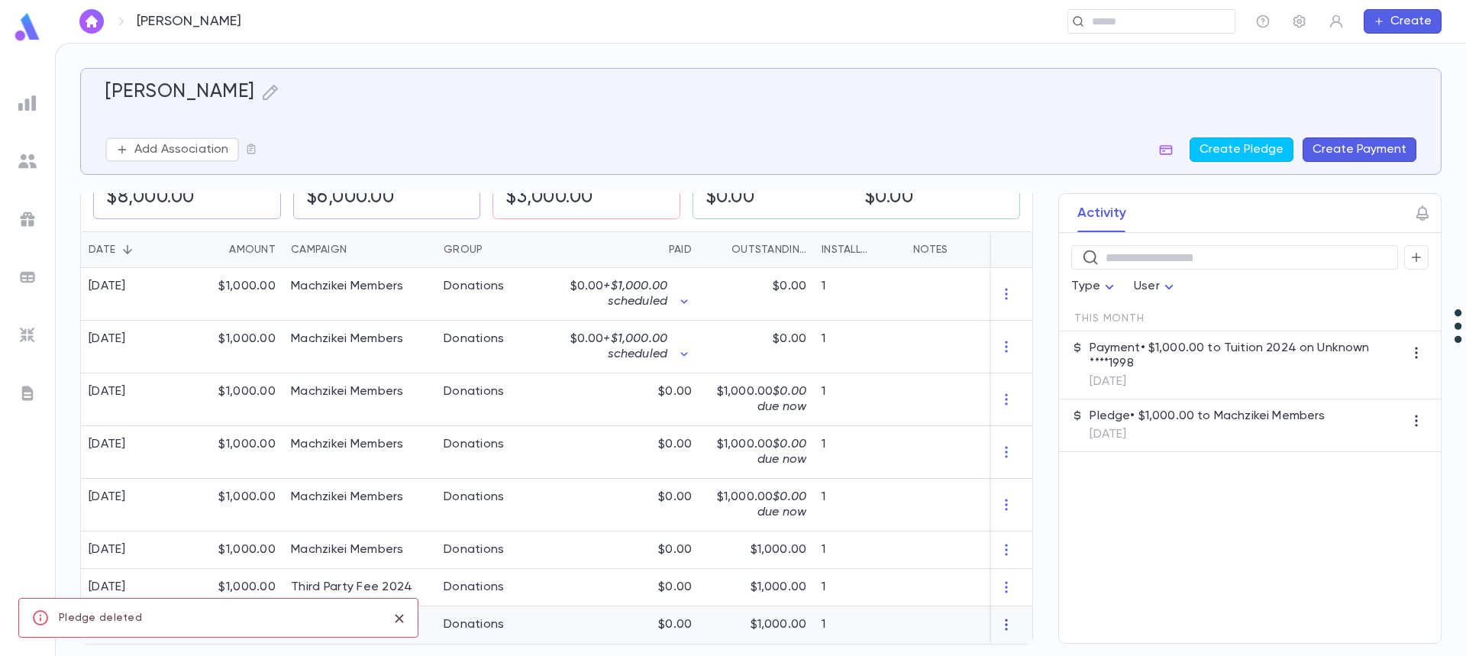
click at [1003, 621] on icon "button" at bounding box center [1006, 624] width 15 height 15
click at [1021, 625] on li "Delete" at bounding box center [1028, 626] width 64 height 24
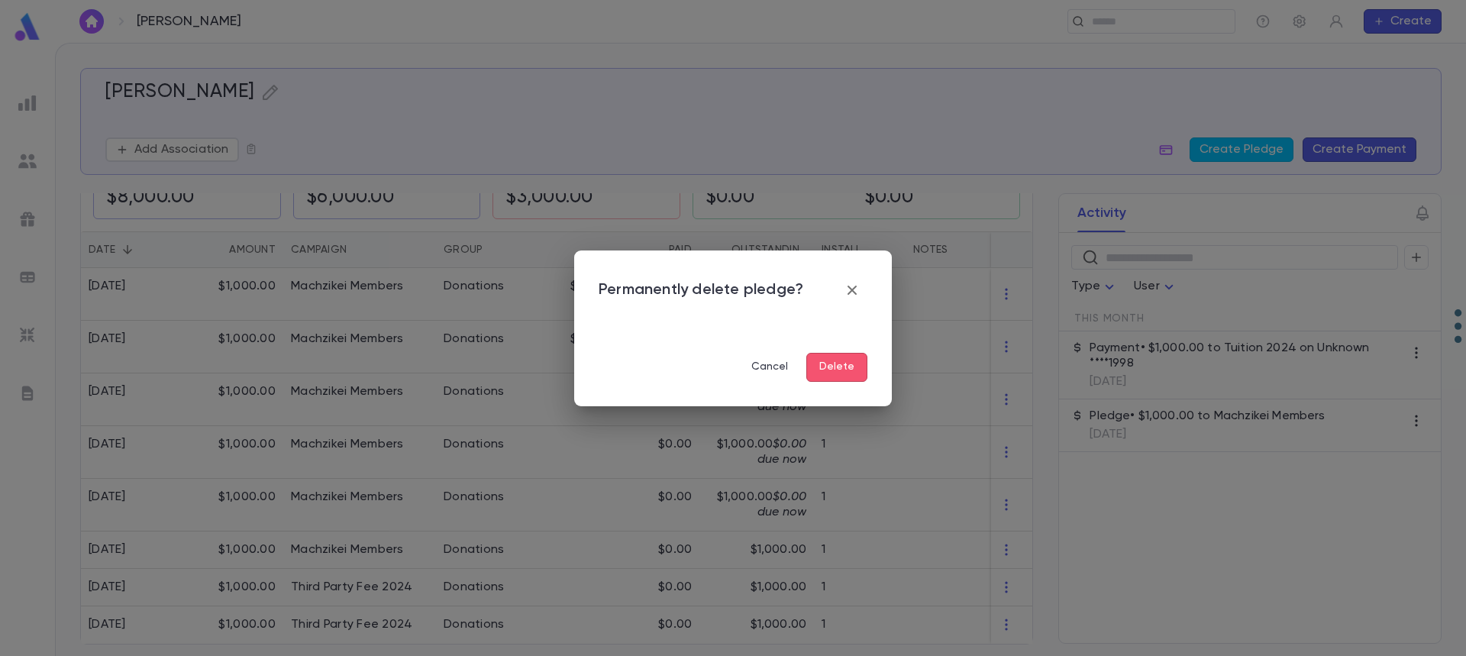
click at [831, 365] on button "Delete" at bounding box center [836, 367] width 61 height 29
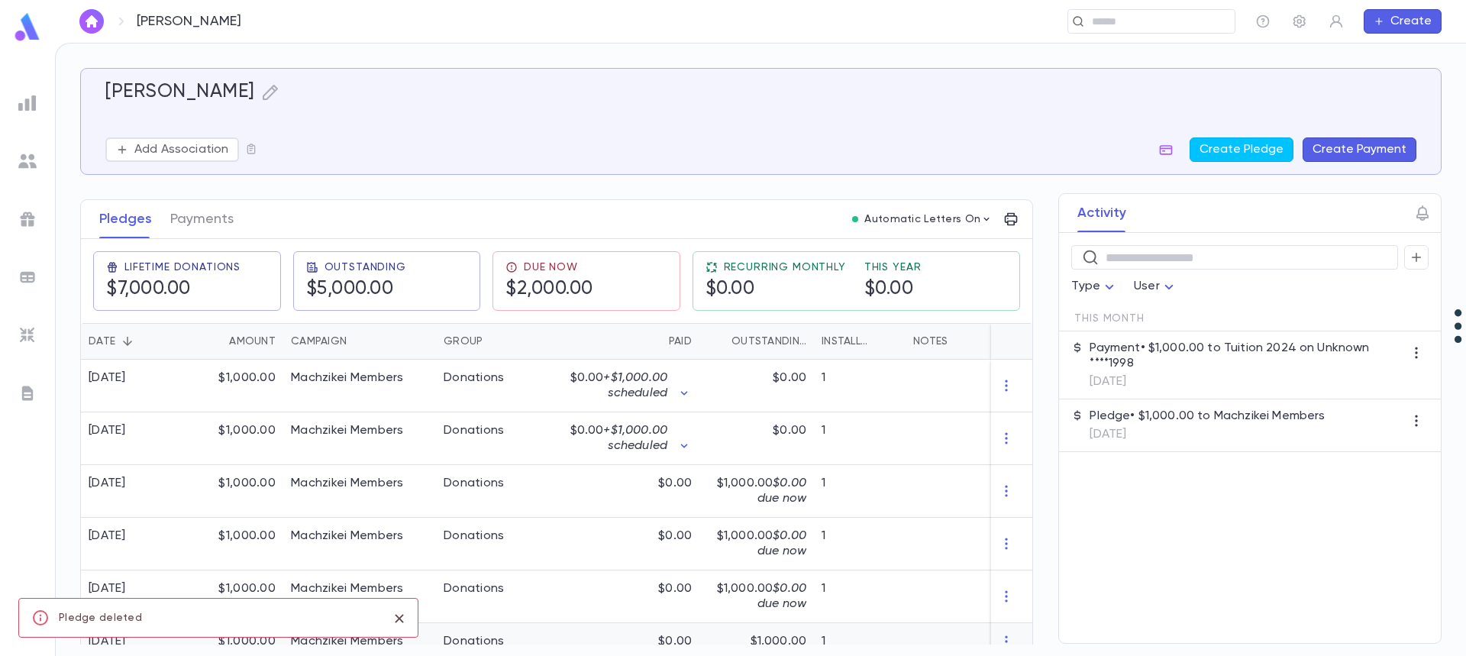
scroll to position [252, 0]
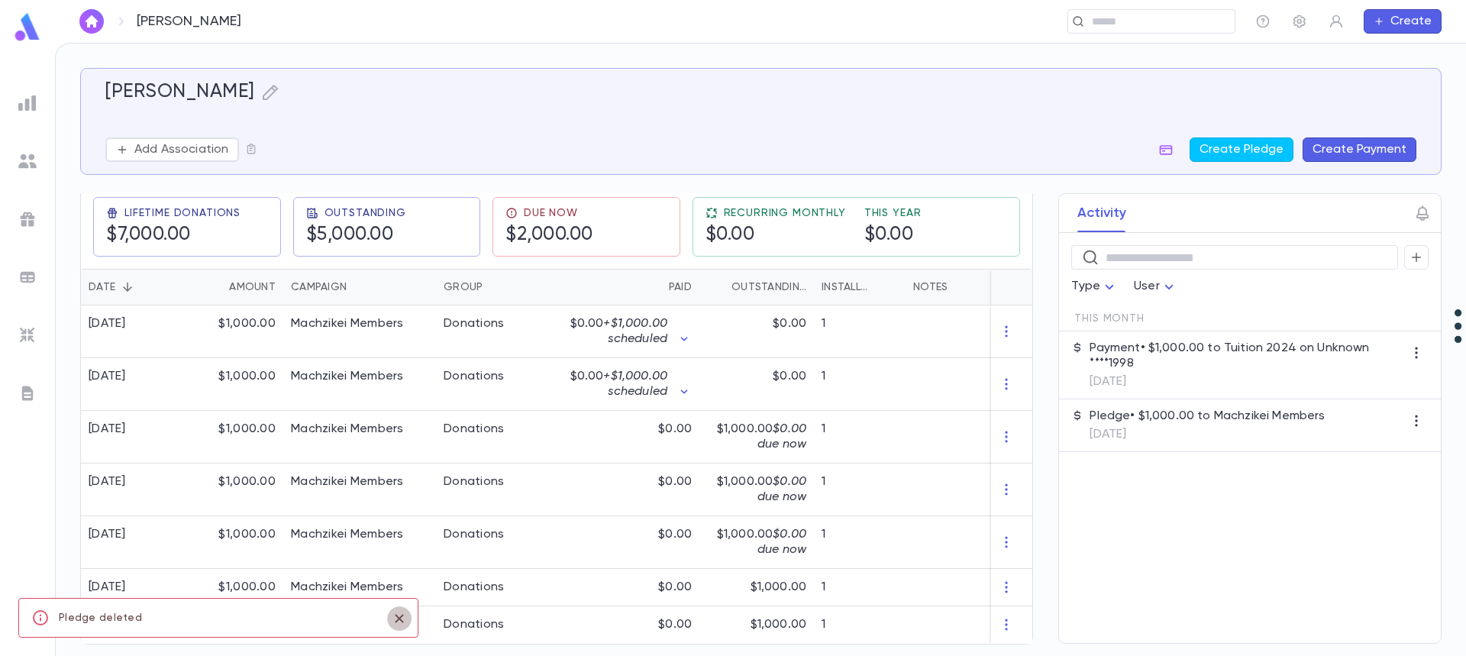
click at [399, 617] on icon "close" at bounding box center [399, 618] width 8 height 8
click at [1000, 617] on icon "button" at bounding box center [1006, 624] width 15 height 15
click at [1015, 624] on li "Delete" at bounding box center [1028, 626] width 64 height 24
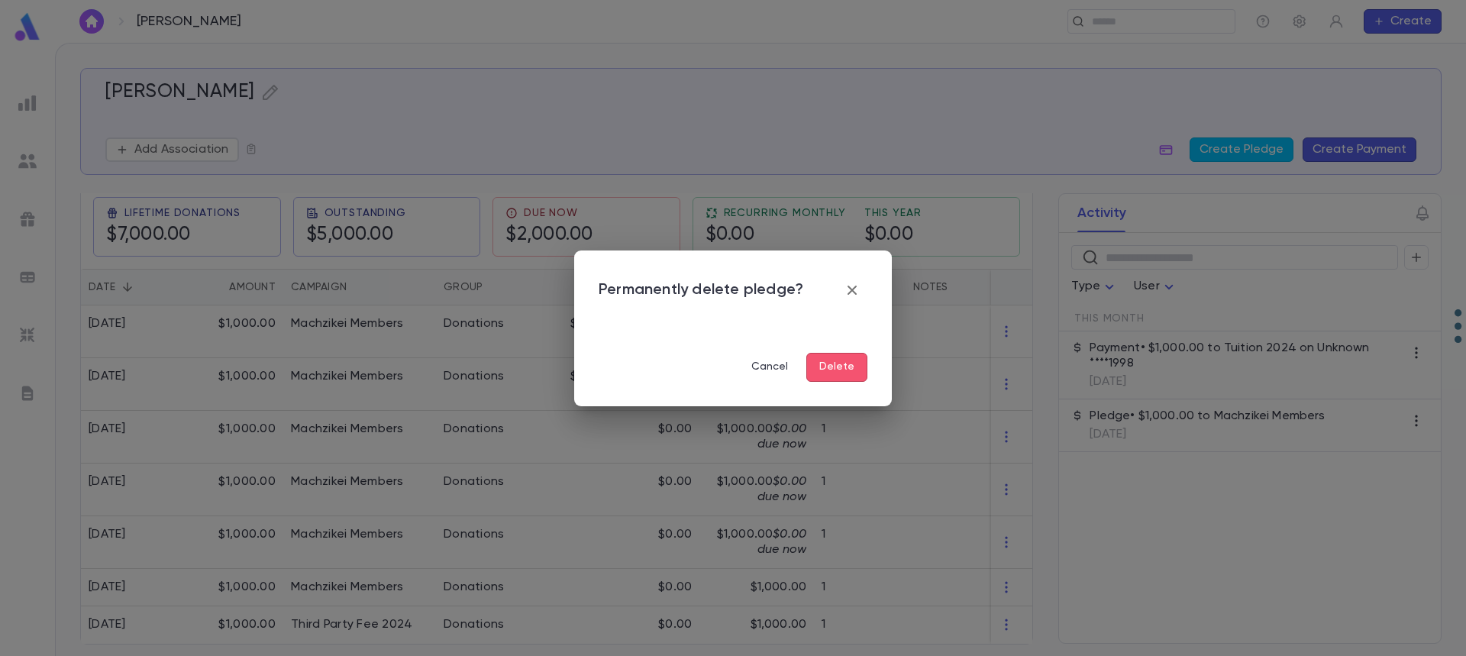
click at [834, 365] on button "Delete" at bounding box center [836, 367] width 61 height 29
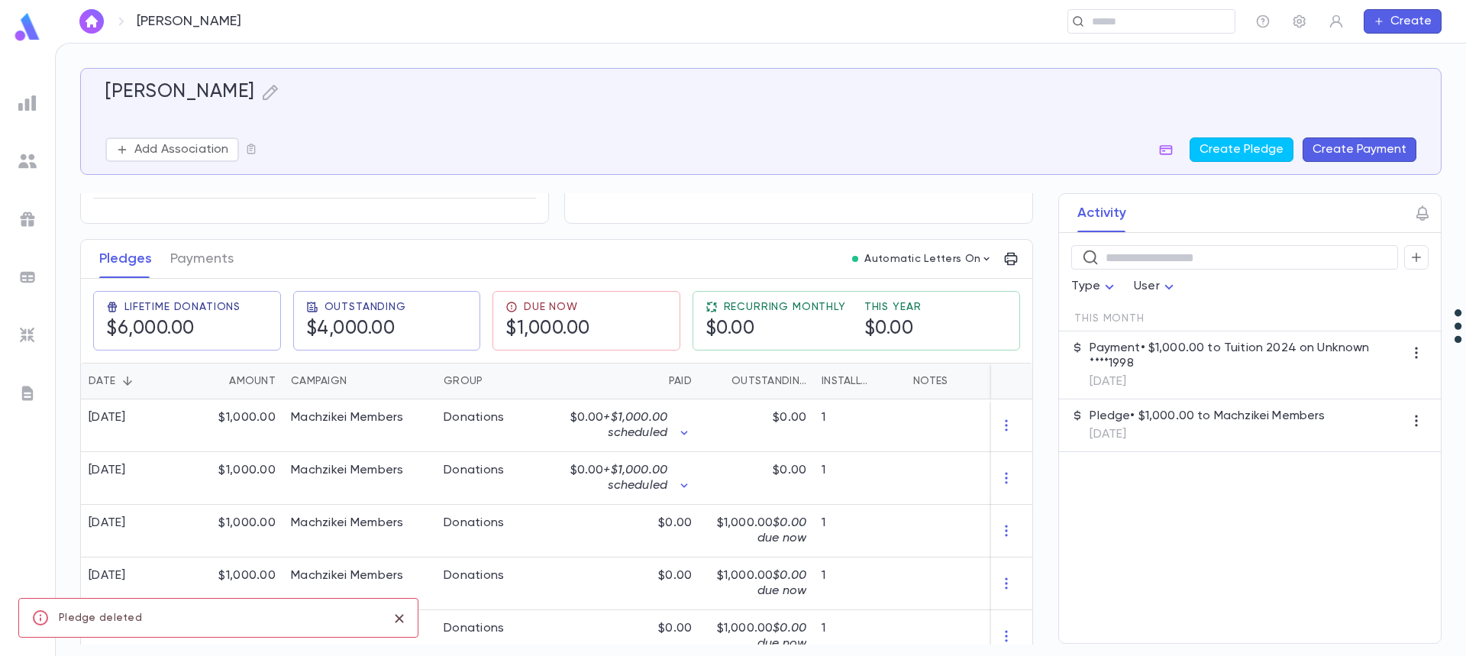
scroll to position [215, 0]
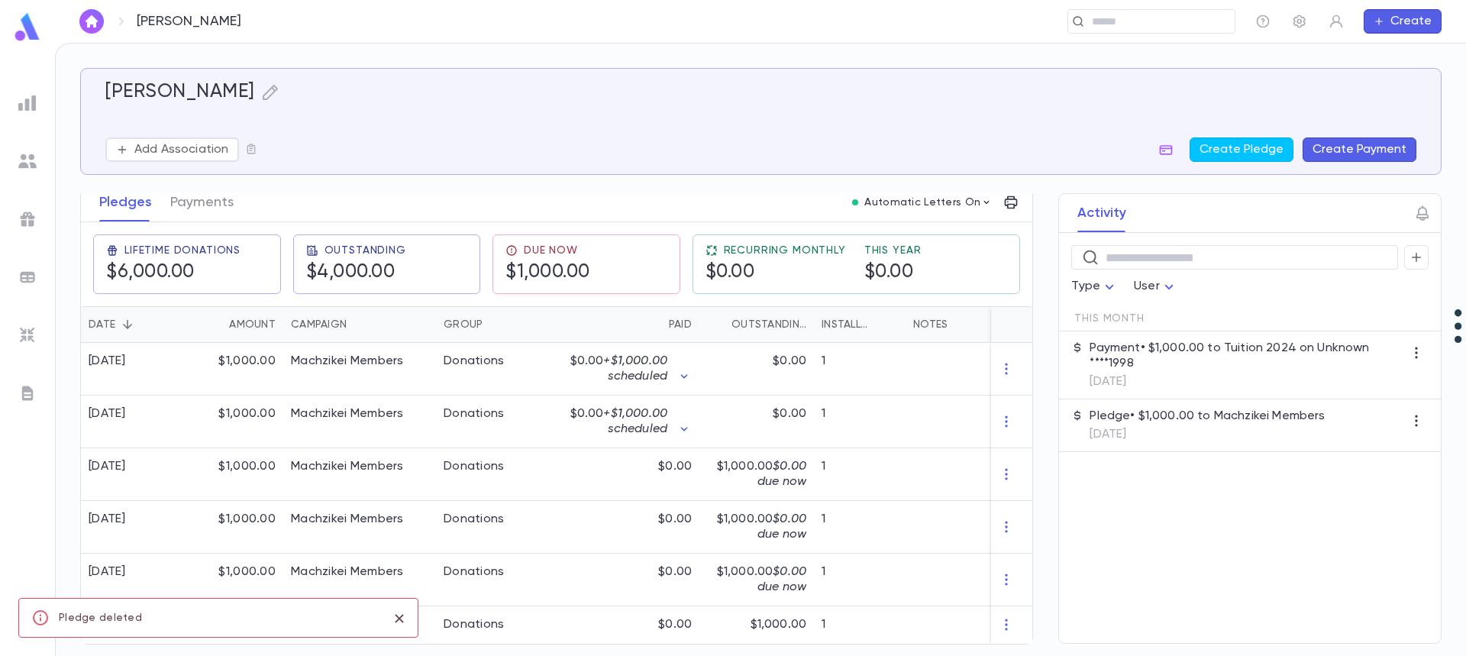
click at [399, 615] on icon "close" at bounding box center [399, 618] width 17 height 18
click at [1004, 623] on icon "button" at bounding box center [1006, 624] width 15 height 15
click at [1021, 625] on li "Delete" at bounding box center [1028, 626] width 64 height 24
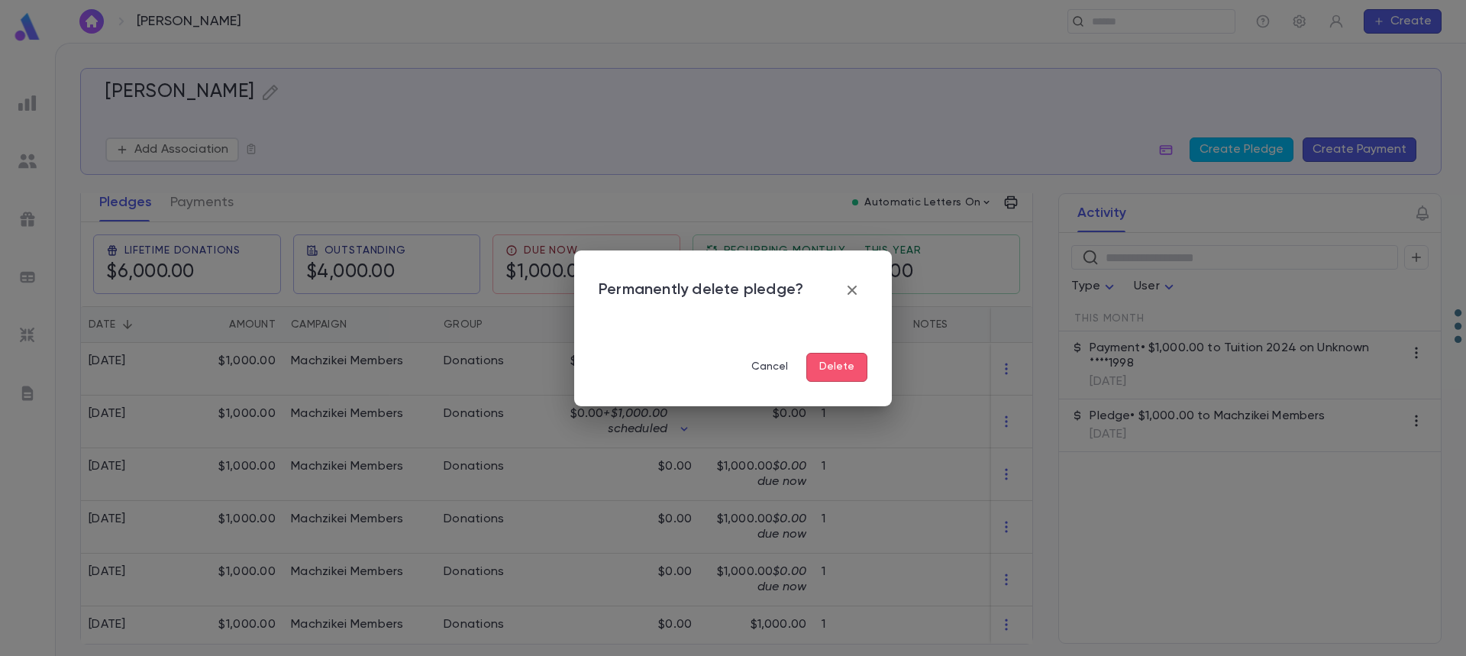
click at [837, 376] on button "Delete" at bounding box center [836, 367] width 61 height 29
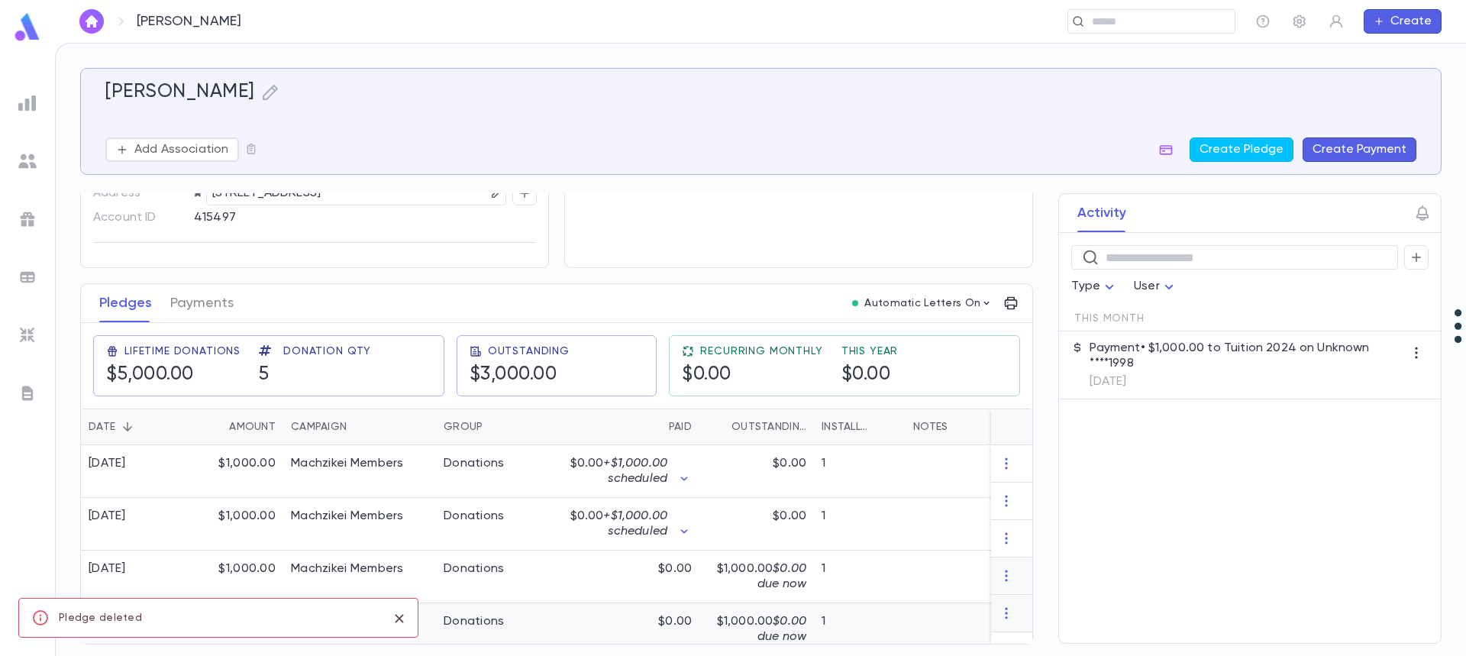
scroll to position [179, 0]
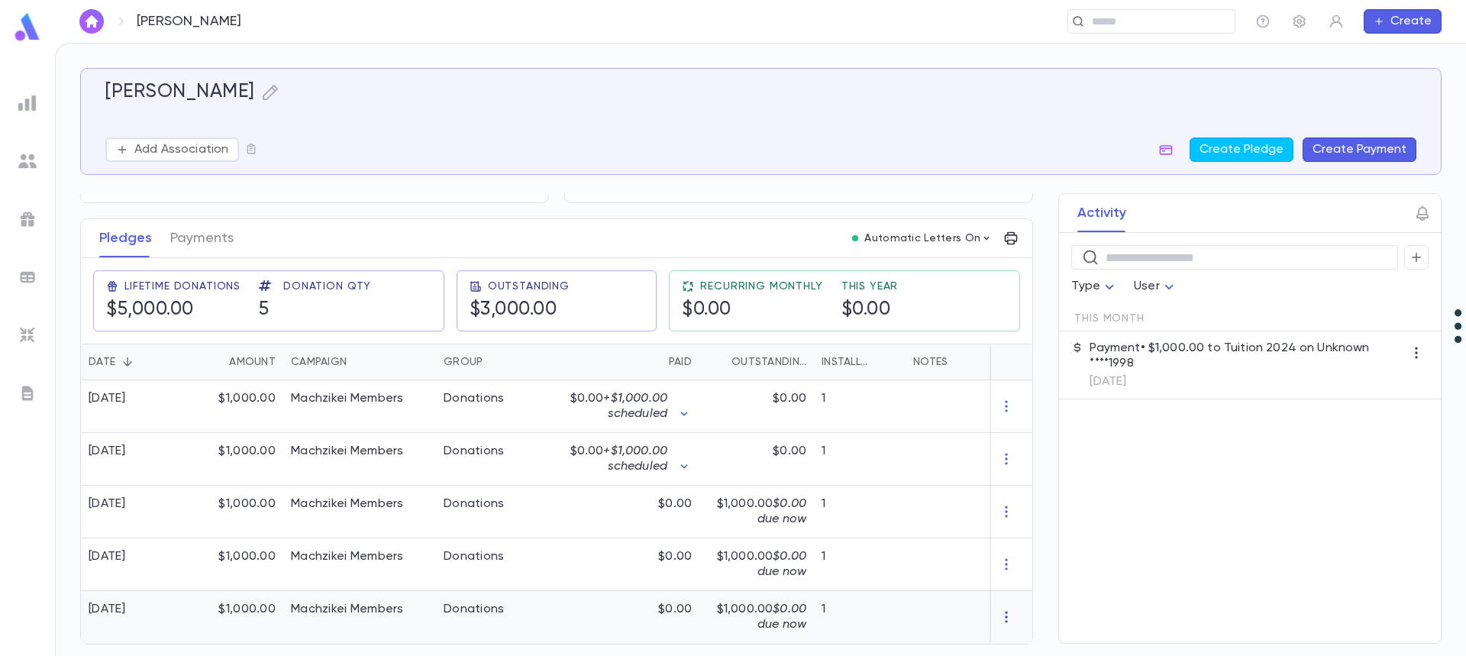
click at [1005, 612] on icon "button" at bounding box center [1006, 617] width 2 height 11
click at [1026, 629] on li "Delete" at bounding box center [1028, 626] width 64 height 24
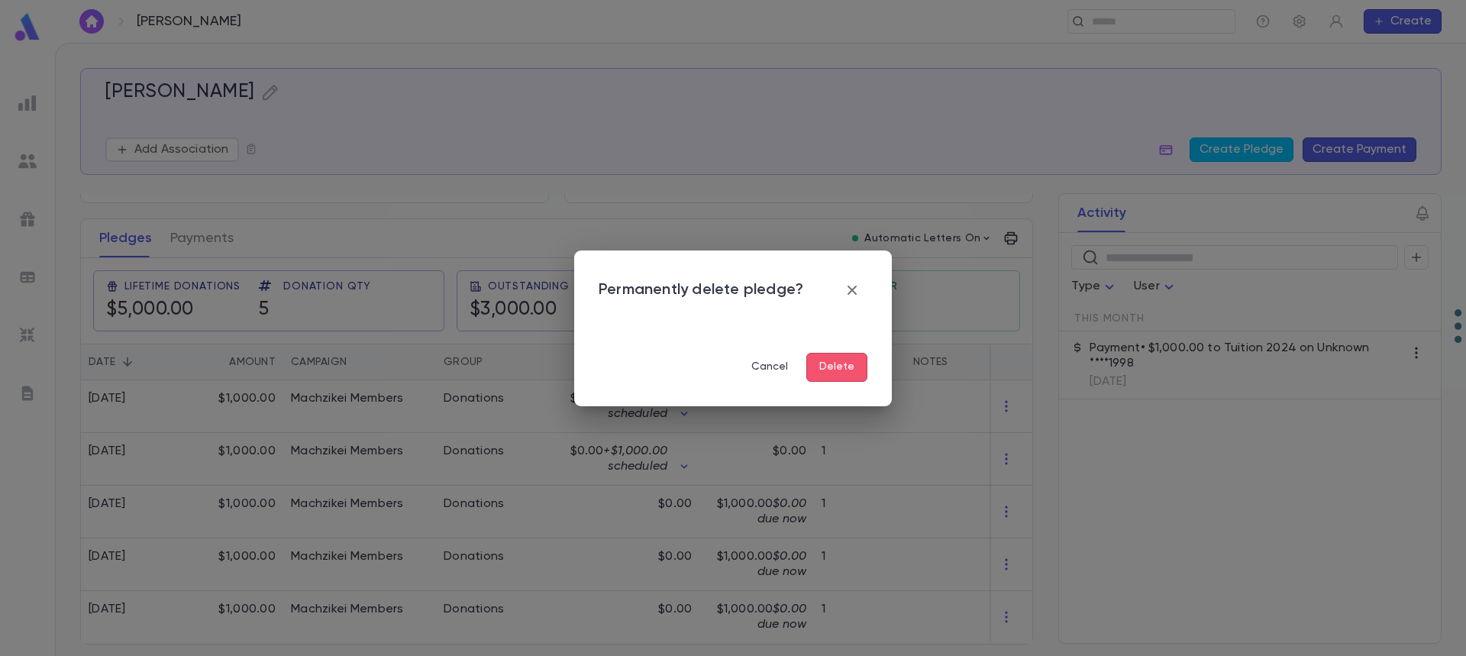
click at [844, 363] on button "Delete" at bounding box center [836, 367] width 61 height 29
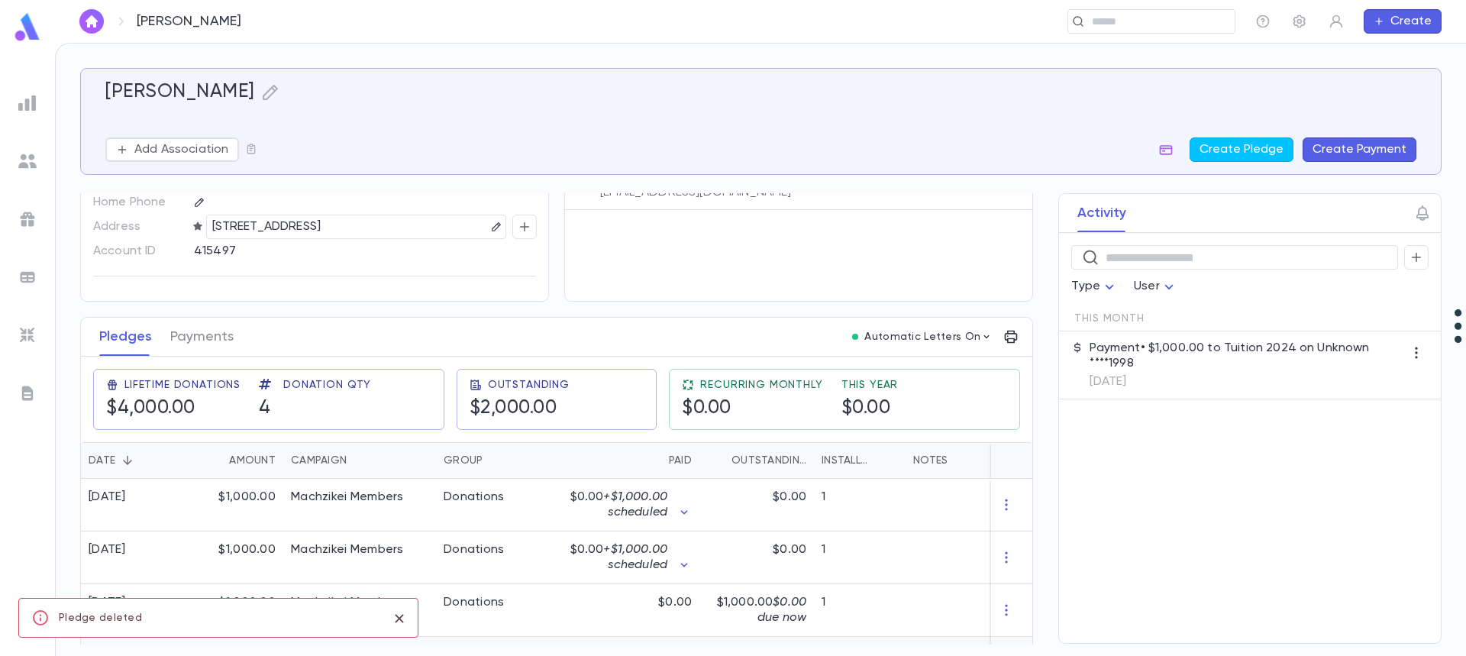
scroll to position [126, 0]
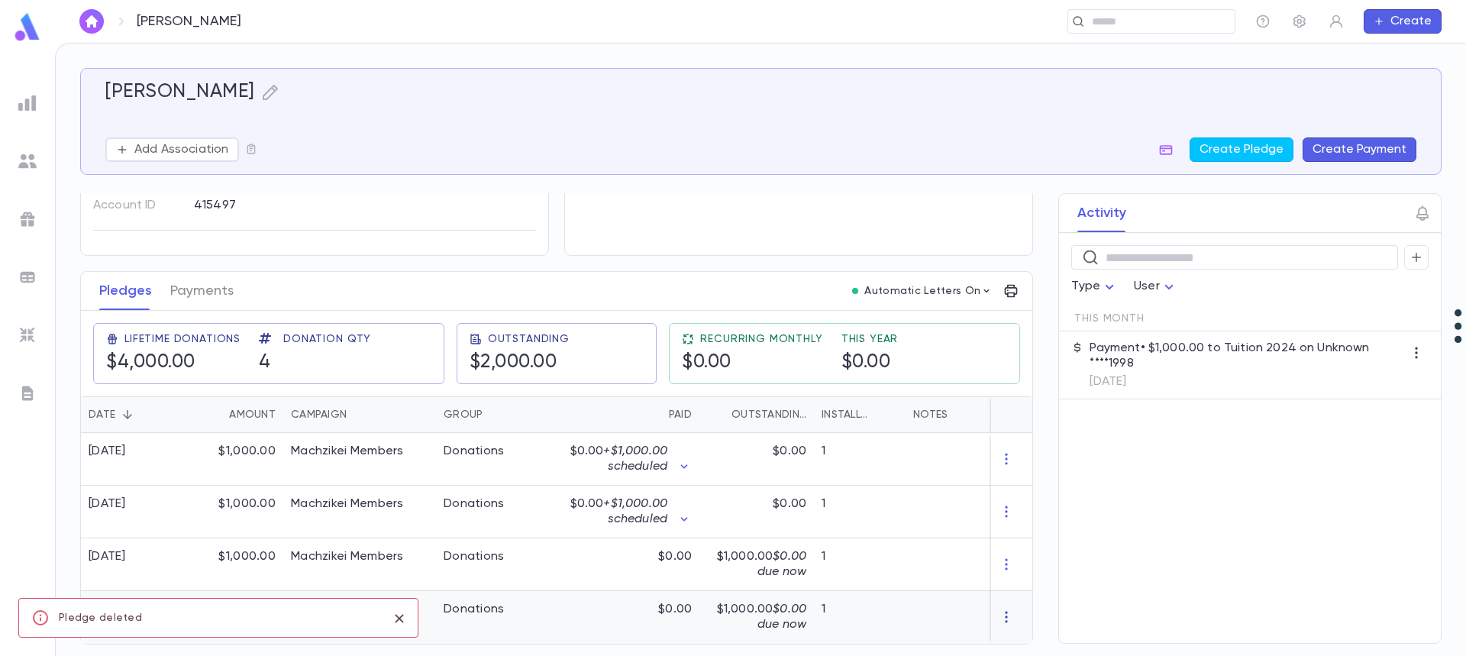
click at [1002, 615] on icon "button" at bounding box center [1006, 616] width 15 height 15
click at [1017, 623] on li "Delete" at bounding box center [1028, 626] width 64 height 24
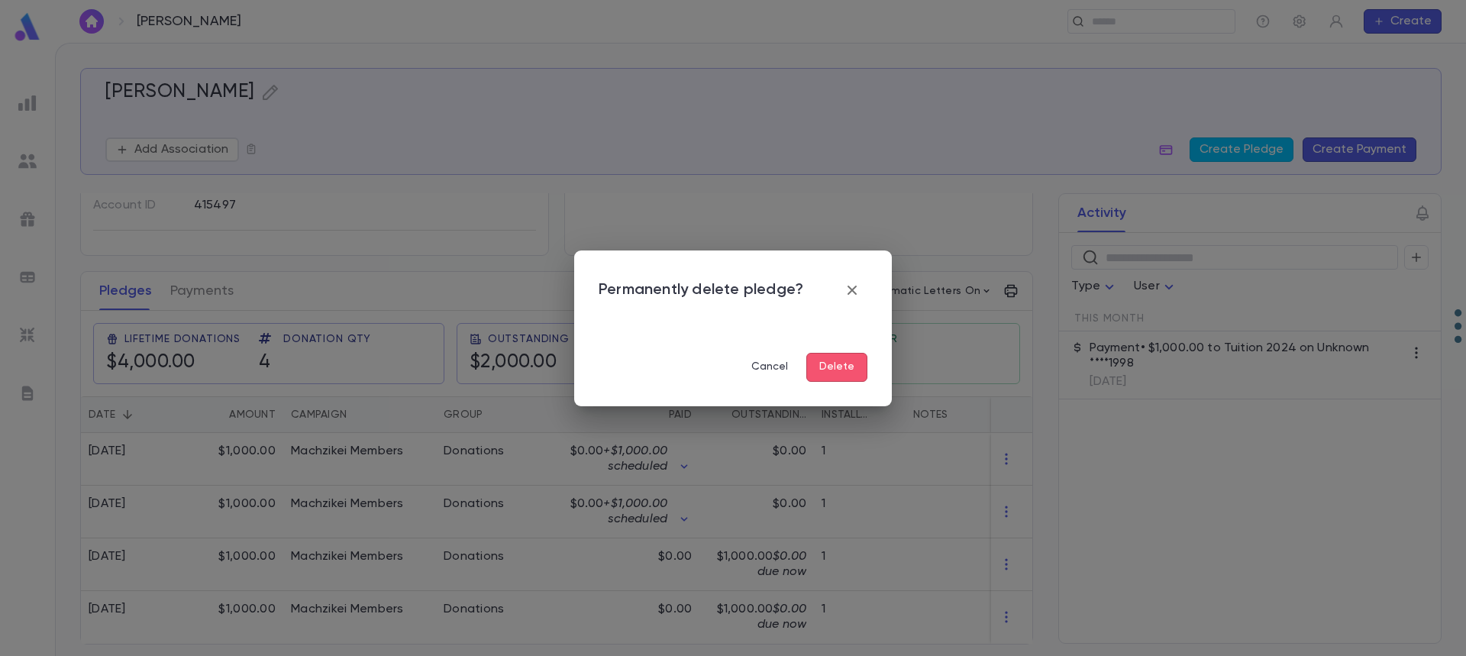
click at [834, 357] on button "Delete" at bounding box center [836, 367] width 61 height 29
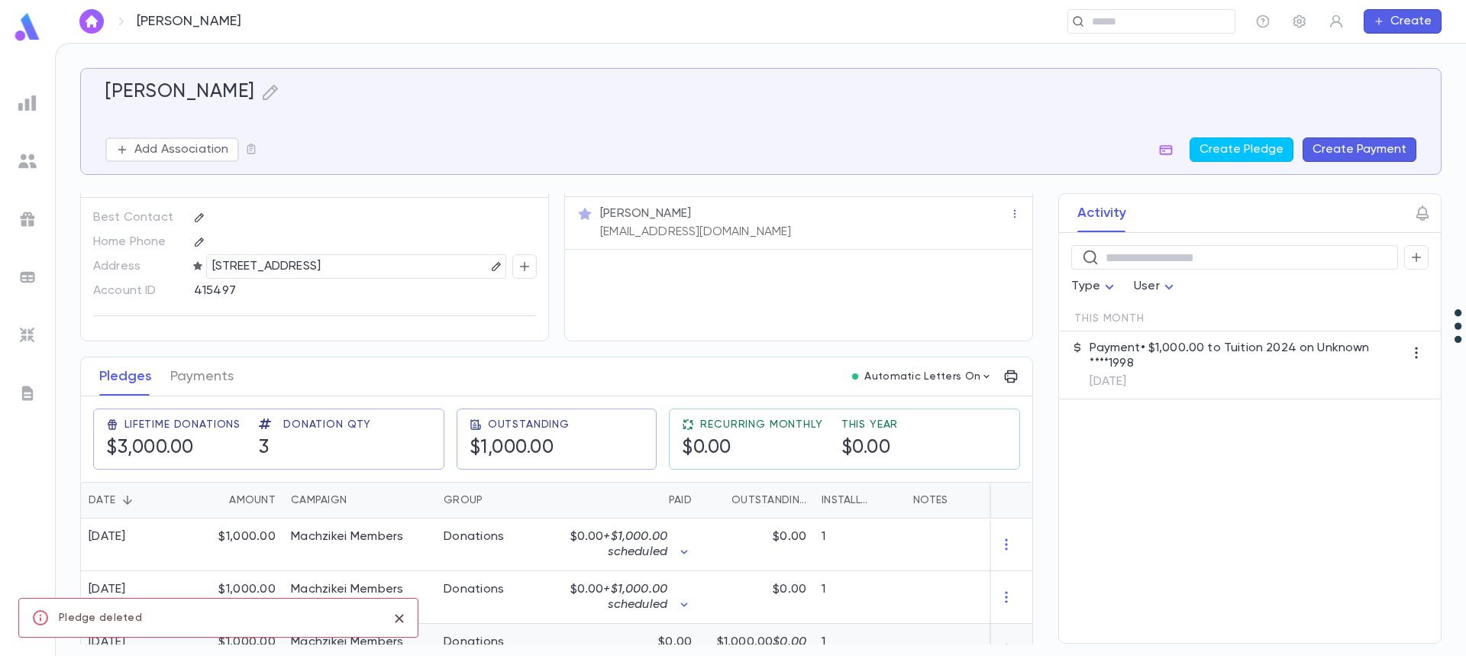
scroll to position [73, 0]
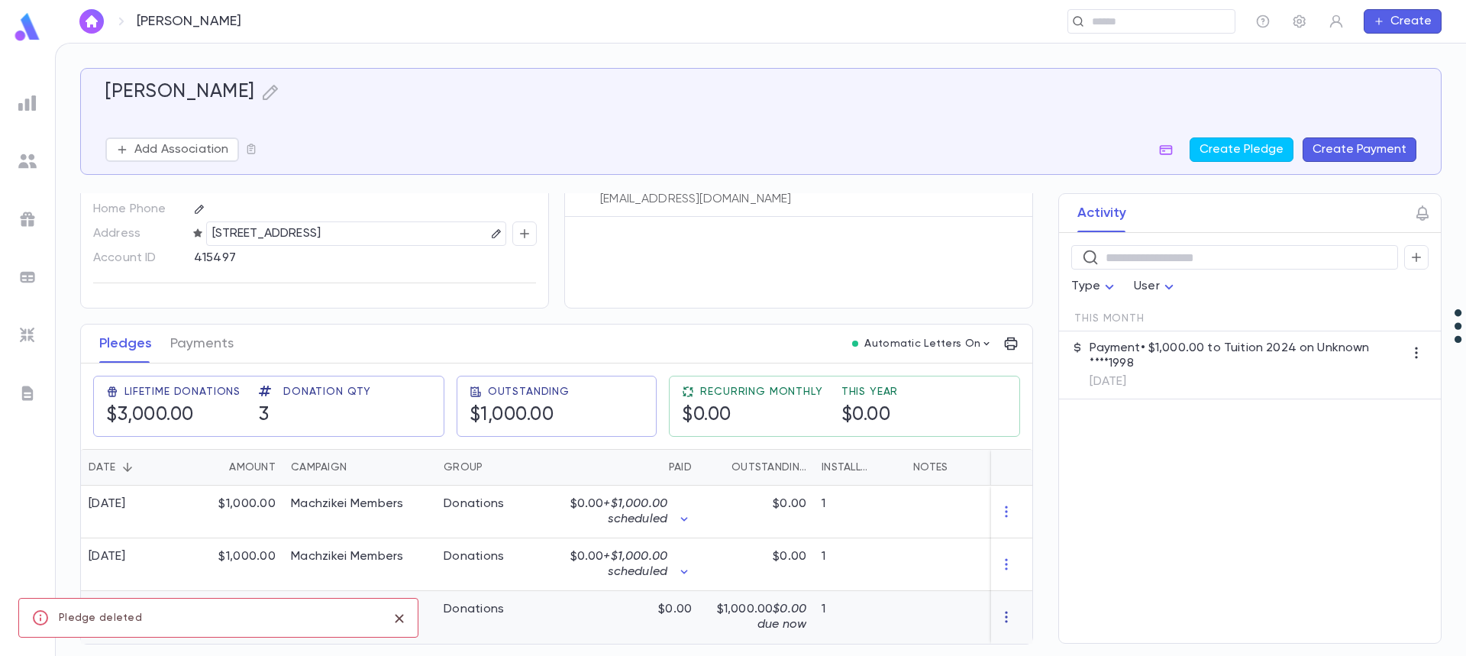
click at [1001, 609] on icon "button" at bounding box center [1006, 616] width 15 height 15
click at [1028, 631] on li "Delete" at bounding box center [1028, 626] width 64 height 24
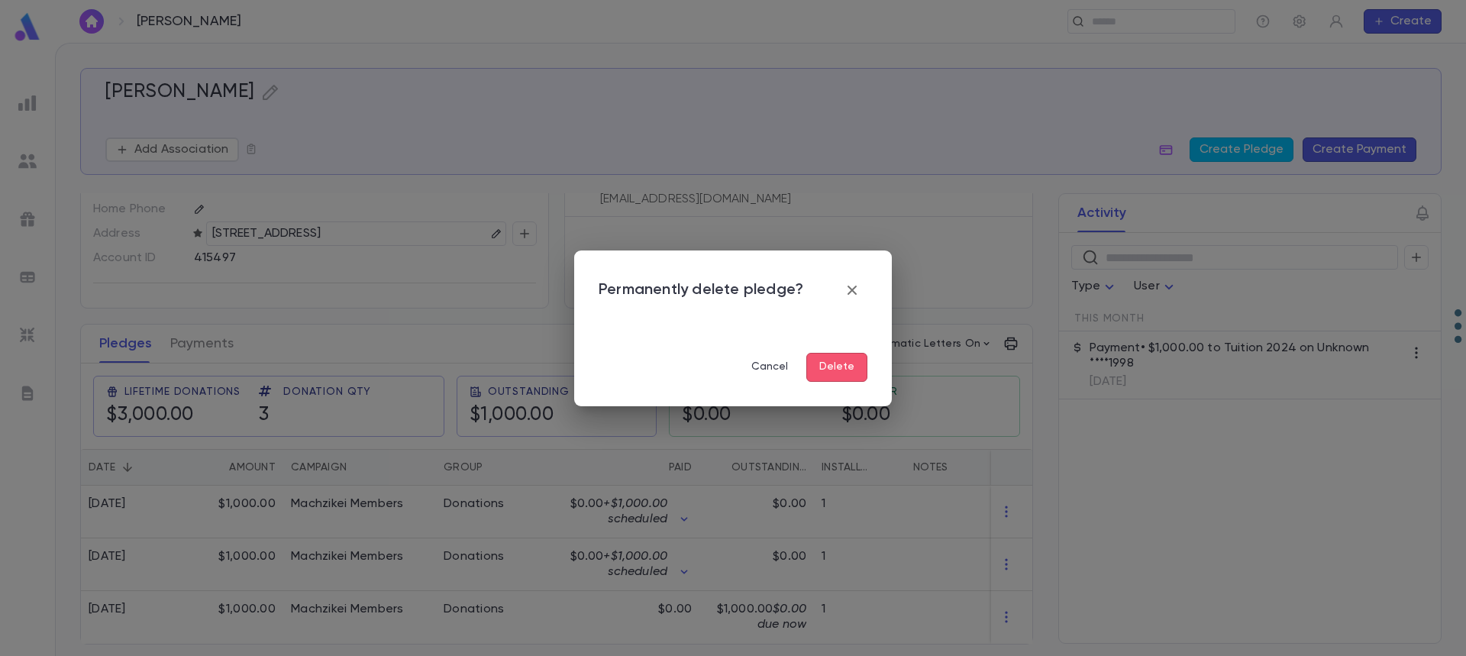
click at [831, 370] on button "Delete" at bounding box center [836, 367] width 61 height 29
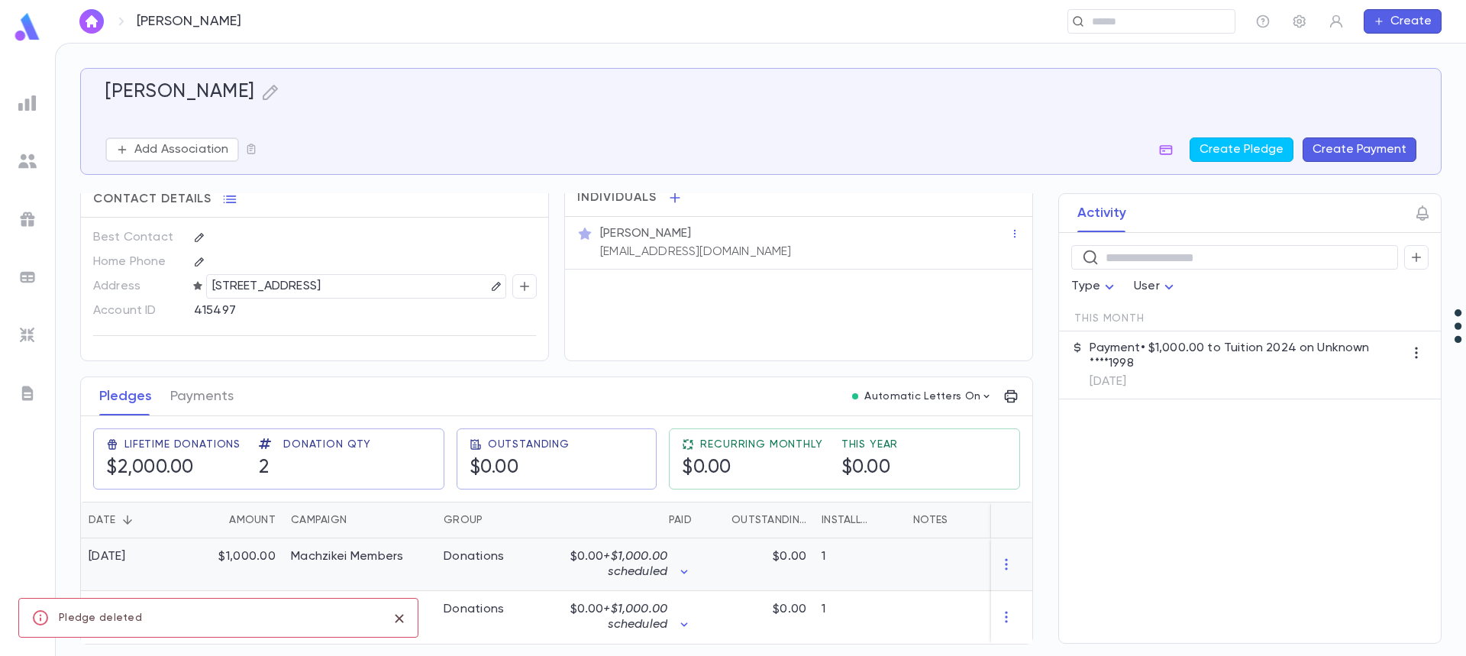
scroll to position [21, 0]
click at [999, 618] on icon "button" at bounding box center [1006, 616] width 15 height 15
click at [1015, 628] on li "Delete" at bounding box center [1028, 626] width 64 height 24
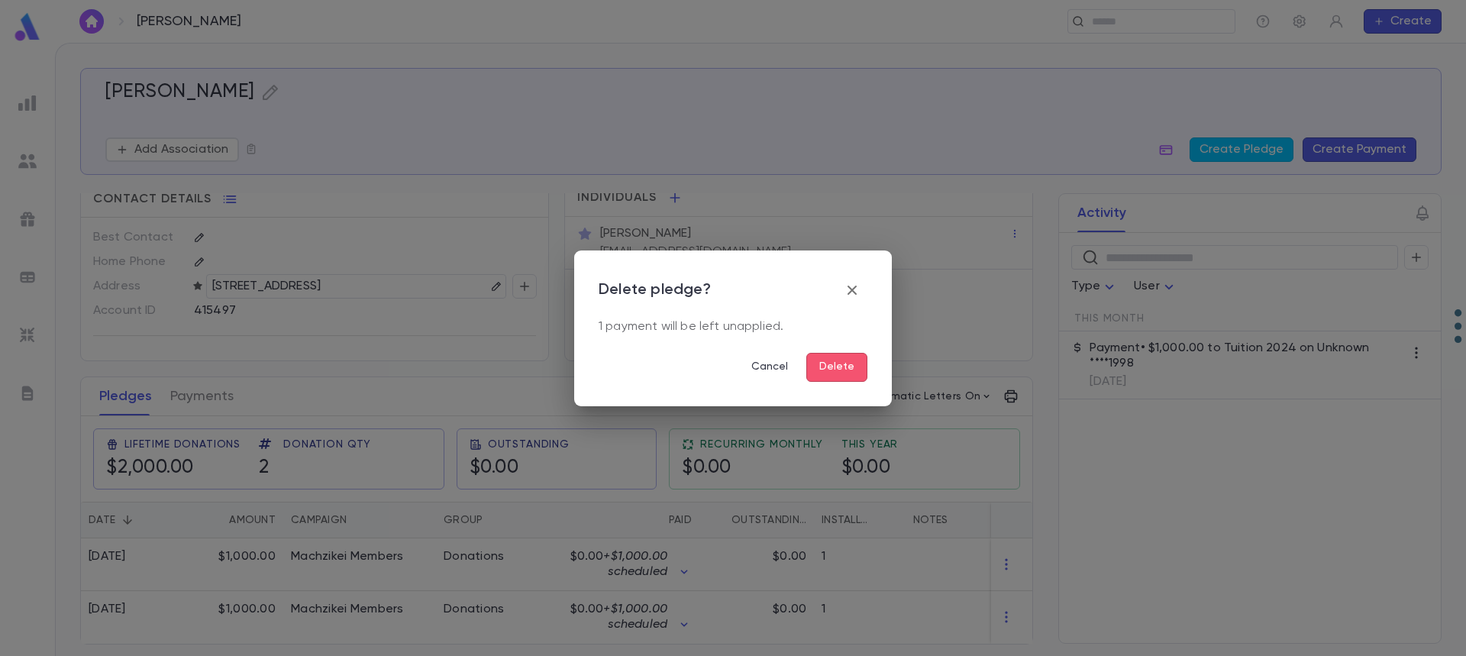
click at [823, 372] on button "Delete" at bounding box center [836, 367] width 61 height 29
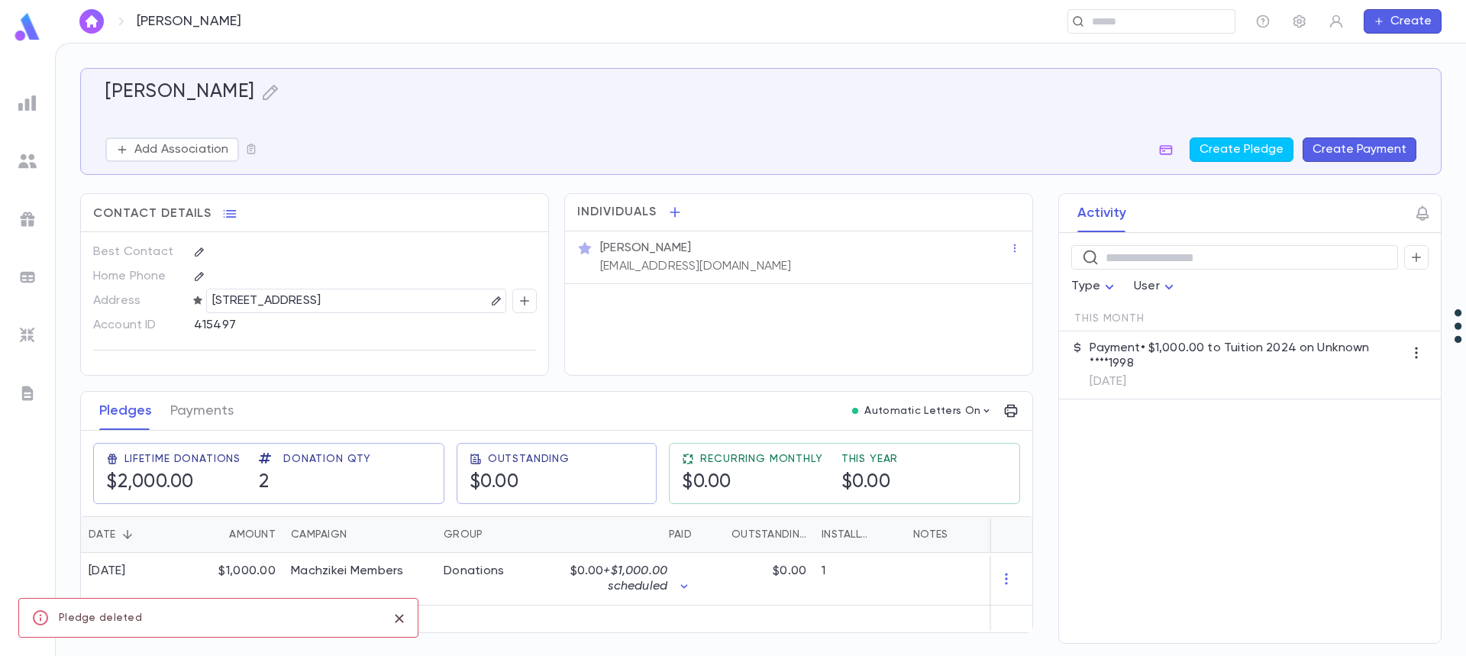
scroll to position [0, 0]
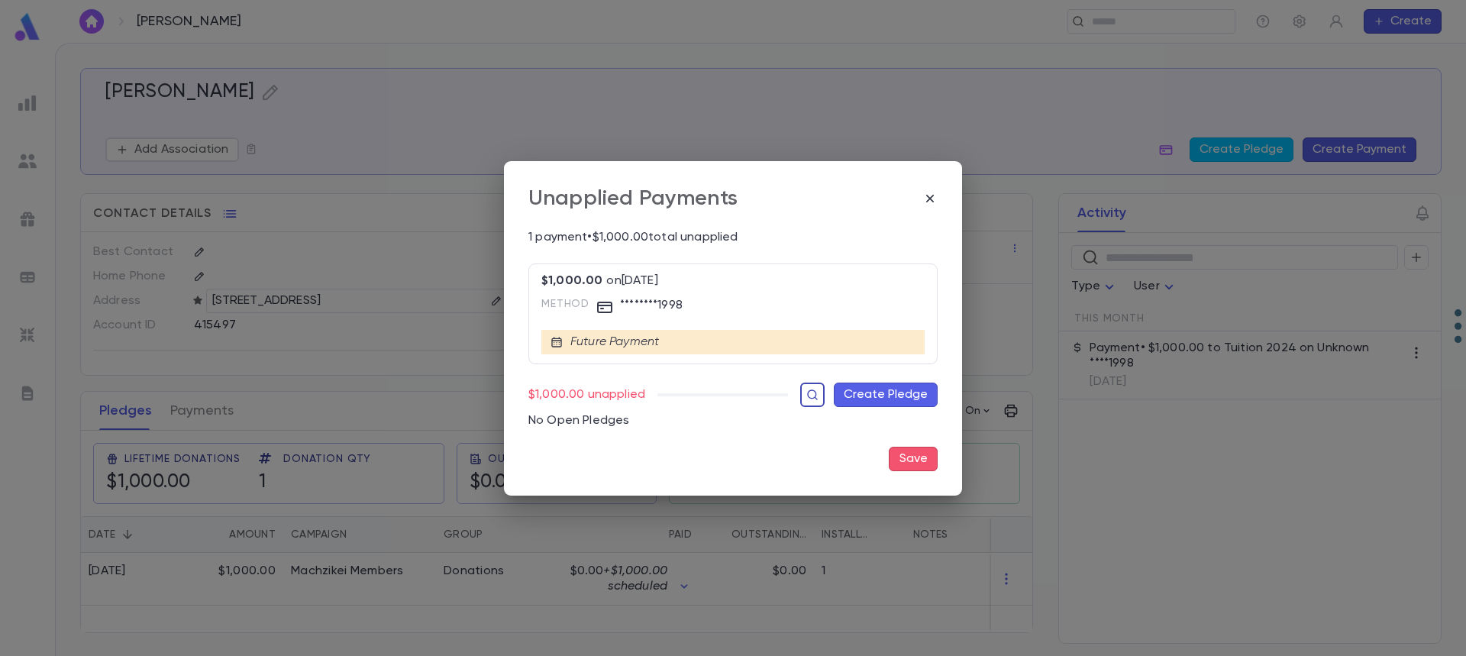
click at [812, 398] on icon "button" at bounding box center [812, 394] width 10 height 10
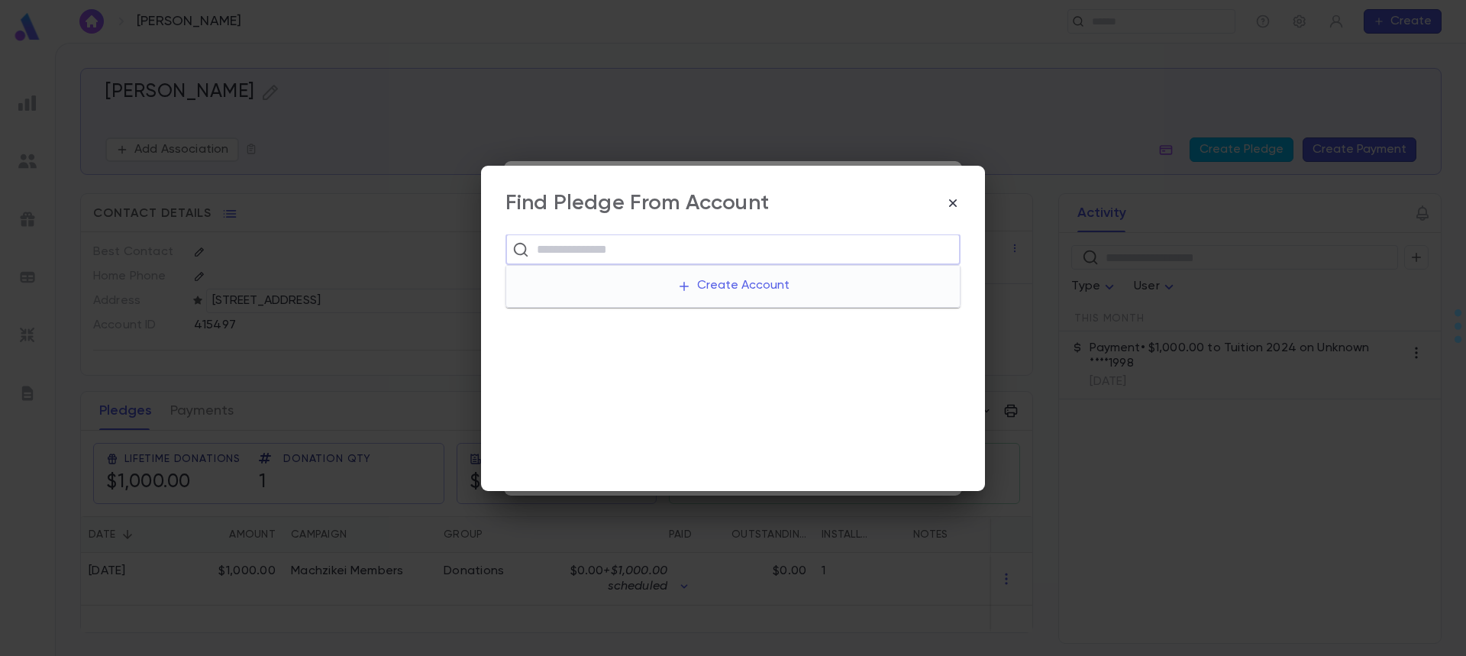
click at [586, 253] on input "text" at bounding box center [742, 249] width 421 height 29
paste input "**********"
type input "**********"
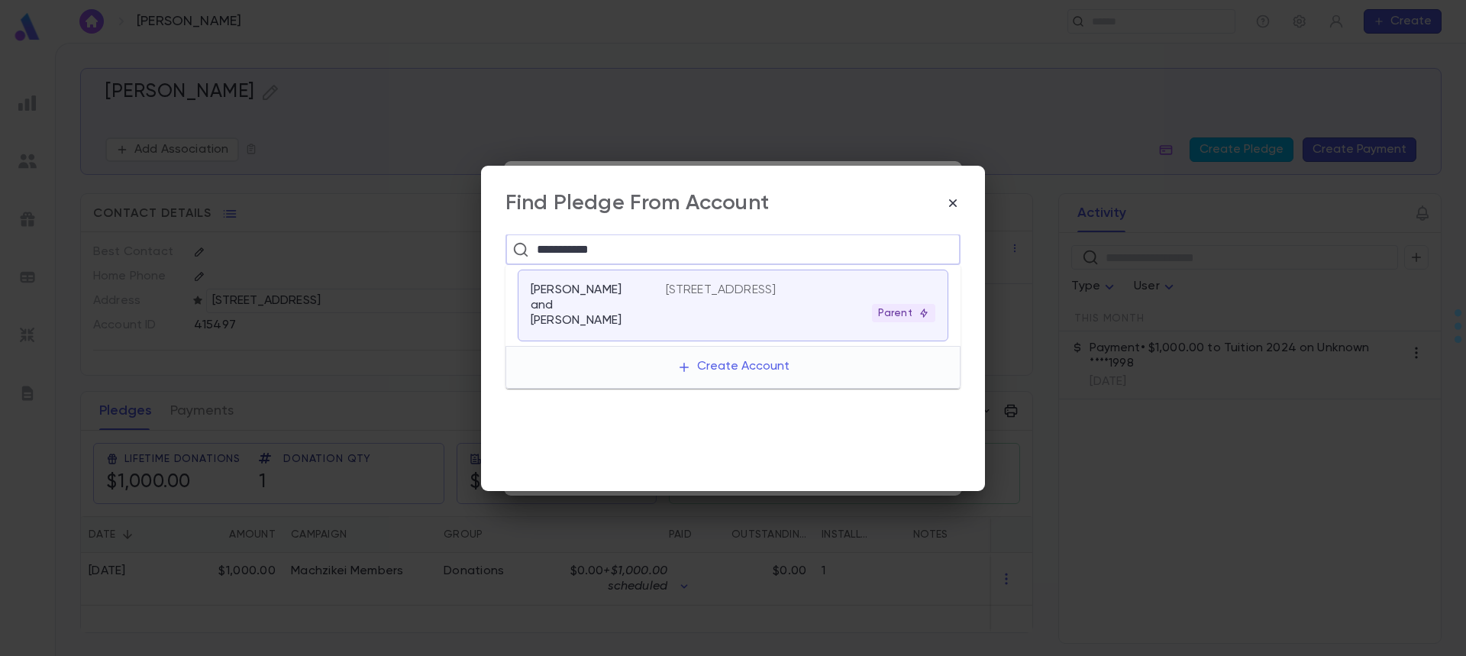
click at [648, 303] on div "[PERSON_NAME] and [PERSON_NAME]" at bounding box center [598, 305] width 135 height 46
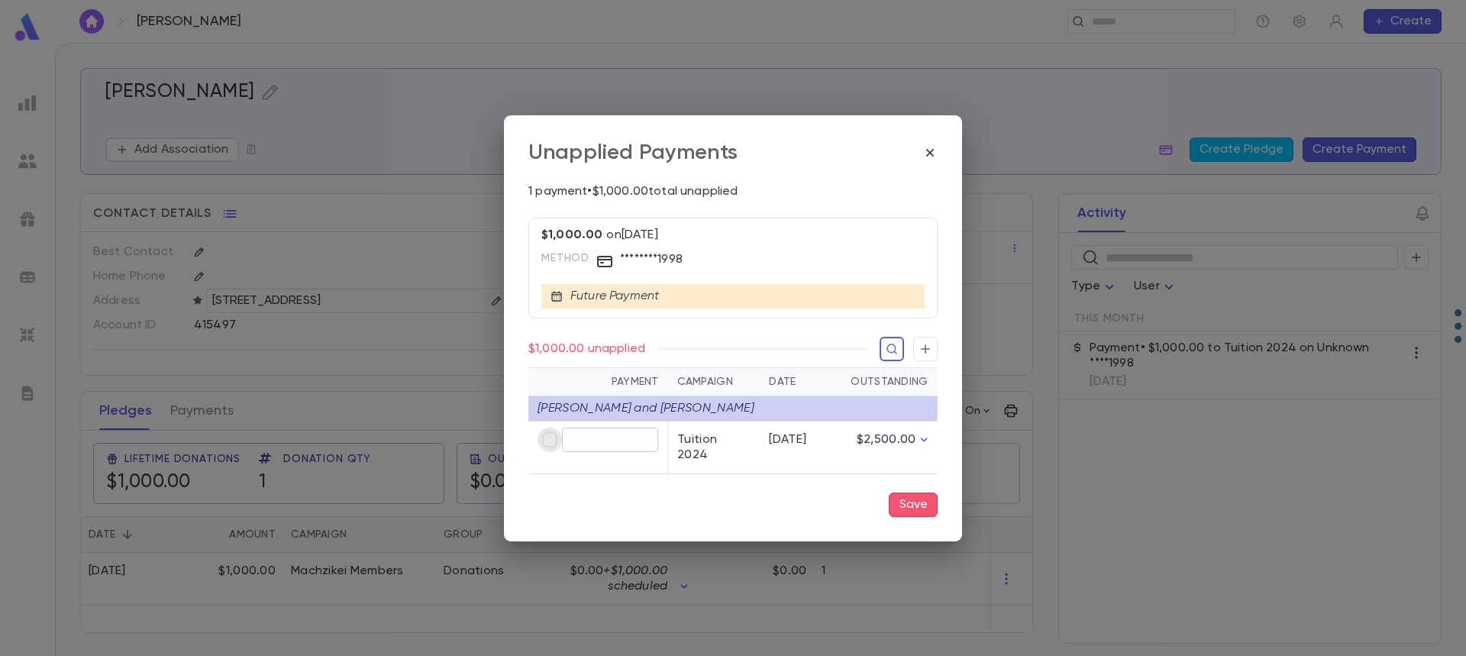
type input "********"
click at [918, 498] on button "Save" at bounding box center [913, 504] width 49 height 24
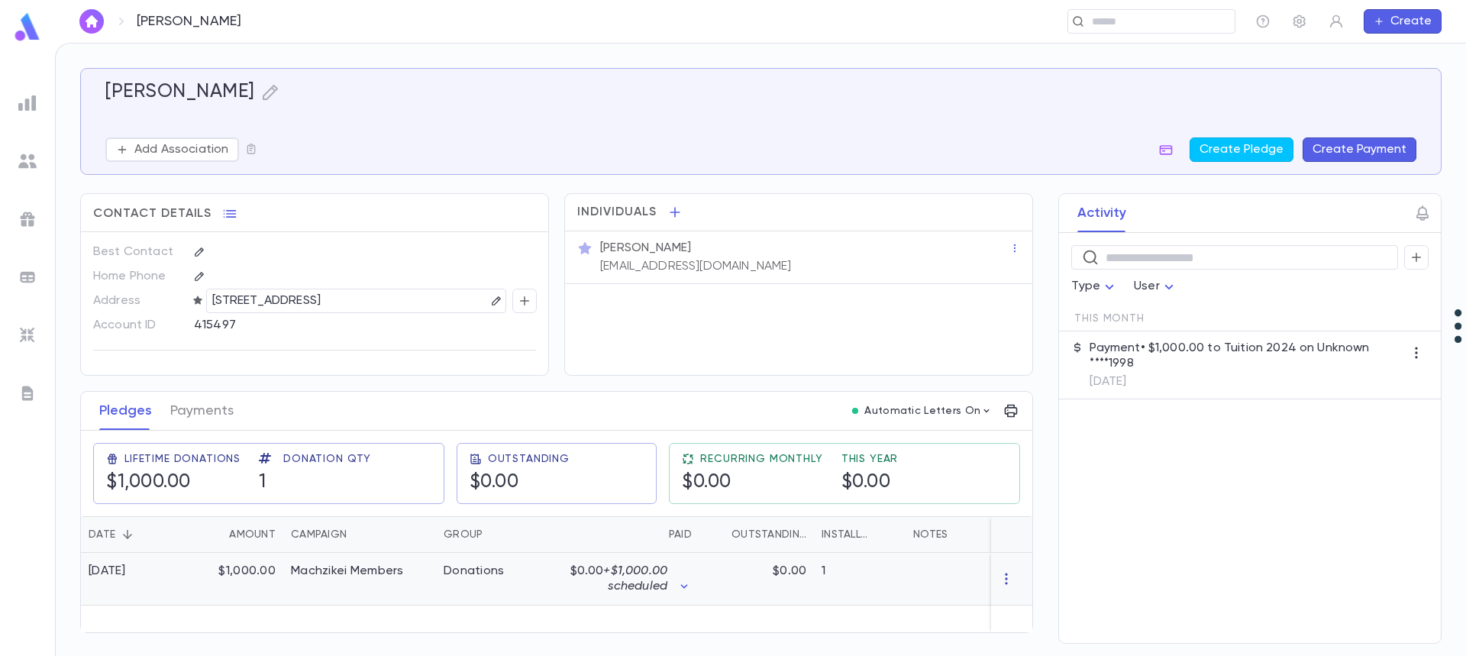
click at [1013, 577] on icon "button" at bounding box center [1006, 578] width 15 height 15
click at [1022, 602] on li "Delete" at bounding box center [1034, 604] width 64 height 24
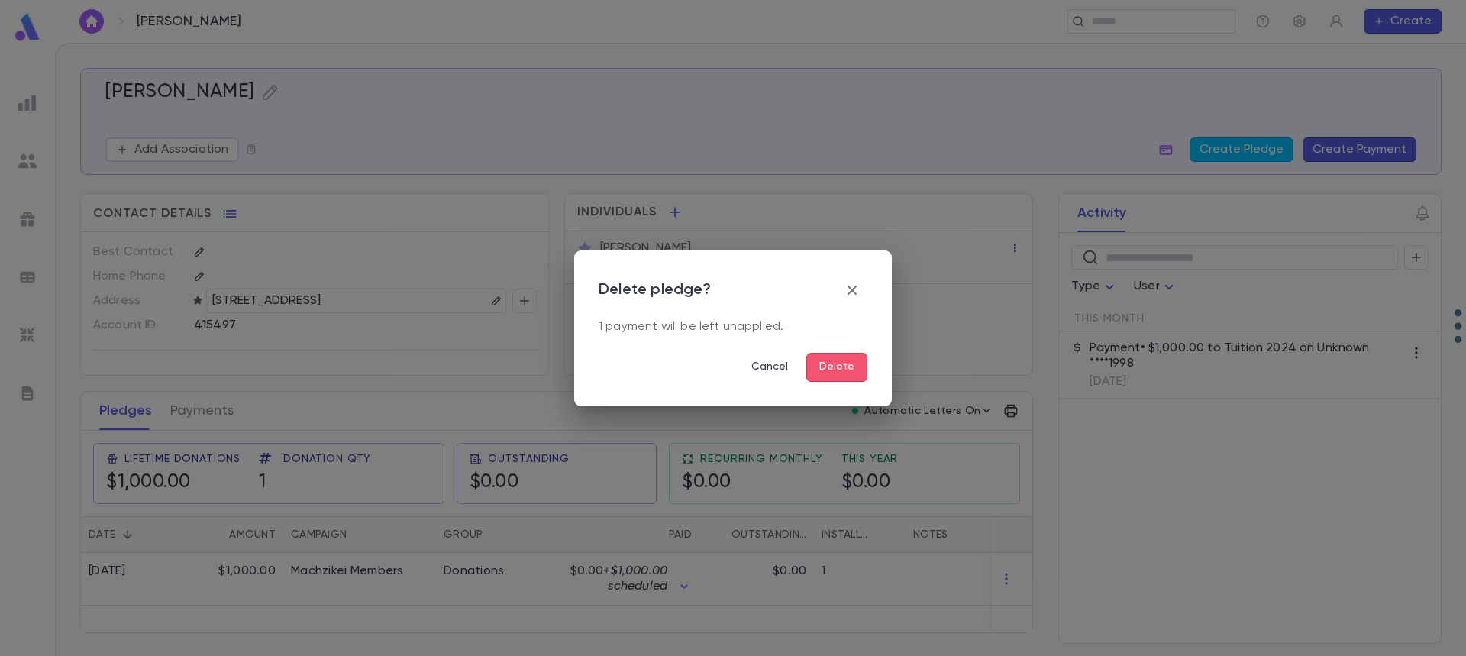
click at [844, 368] on button "Delete" at bounding box center [836, 367] width 61 height 29
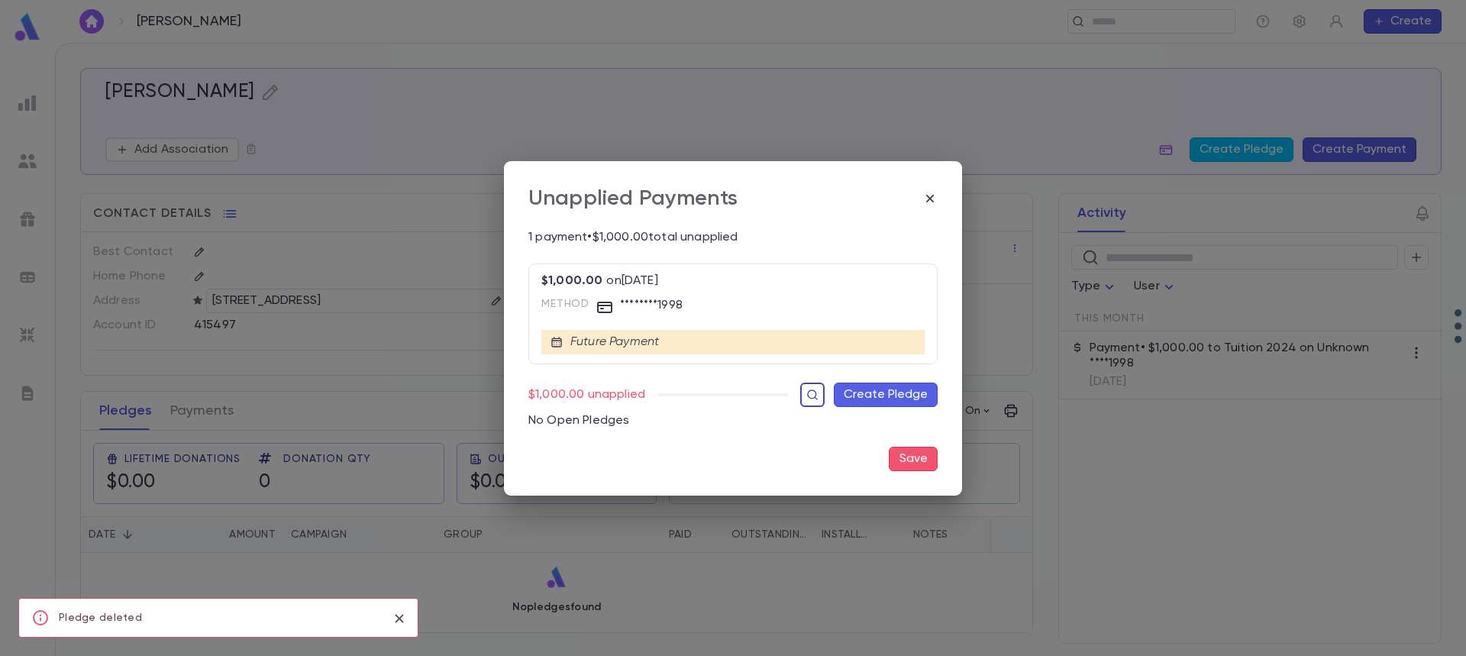
click at [809, 397] on icon "button" at bounding box center [812, 394] width 10 height 10
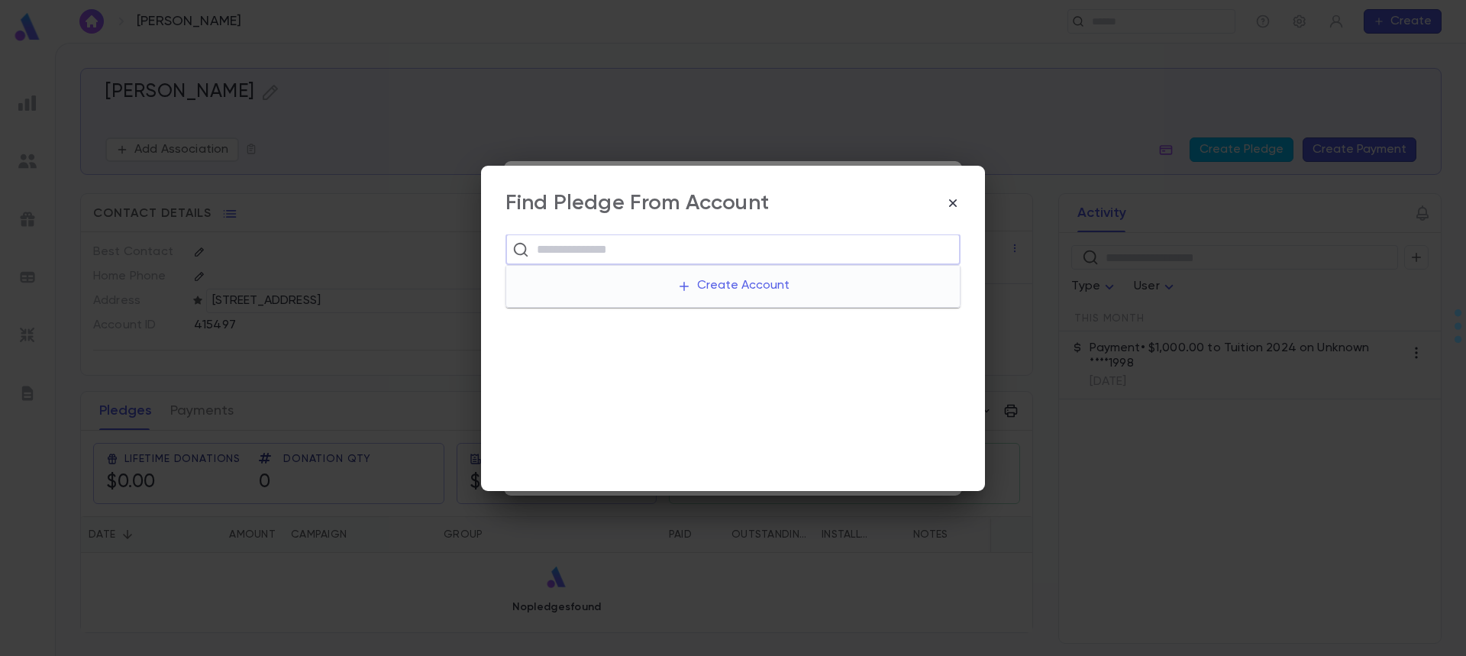
click at [573, 240] on input "text" at bounding box center [742, 249] width 421 height 29
paste input "**********"
type input "**********"
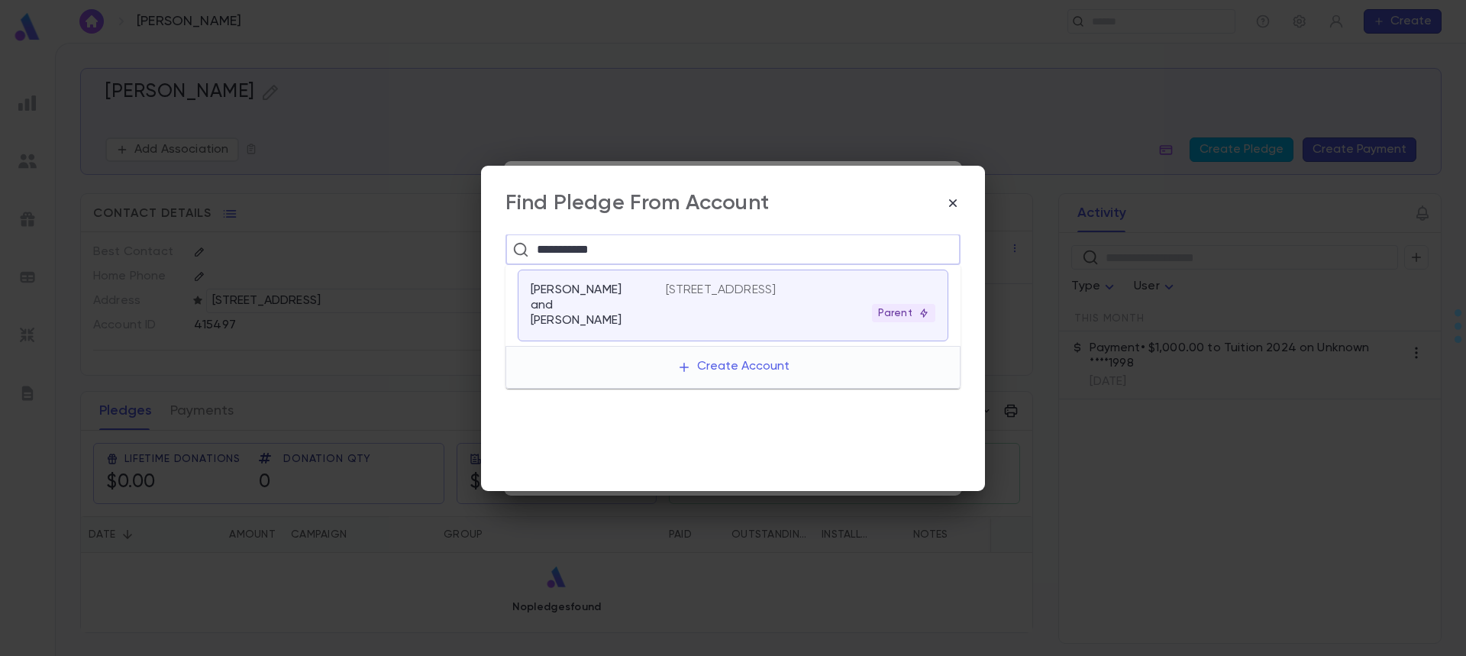
click at [607, 296] on p "[PERSON_NAME] and [PERSON_NAME]" at bounding box center [589, 305] width 117 height 46
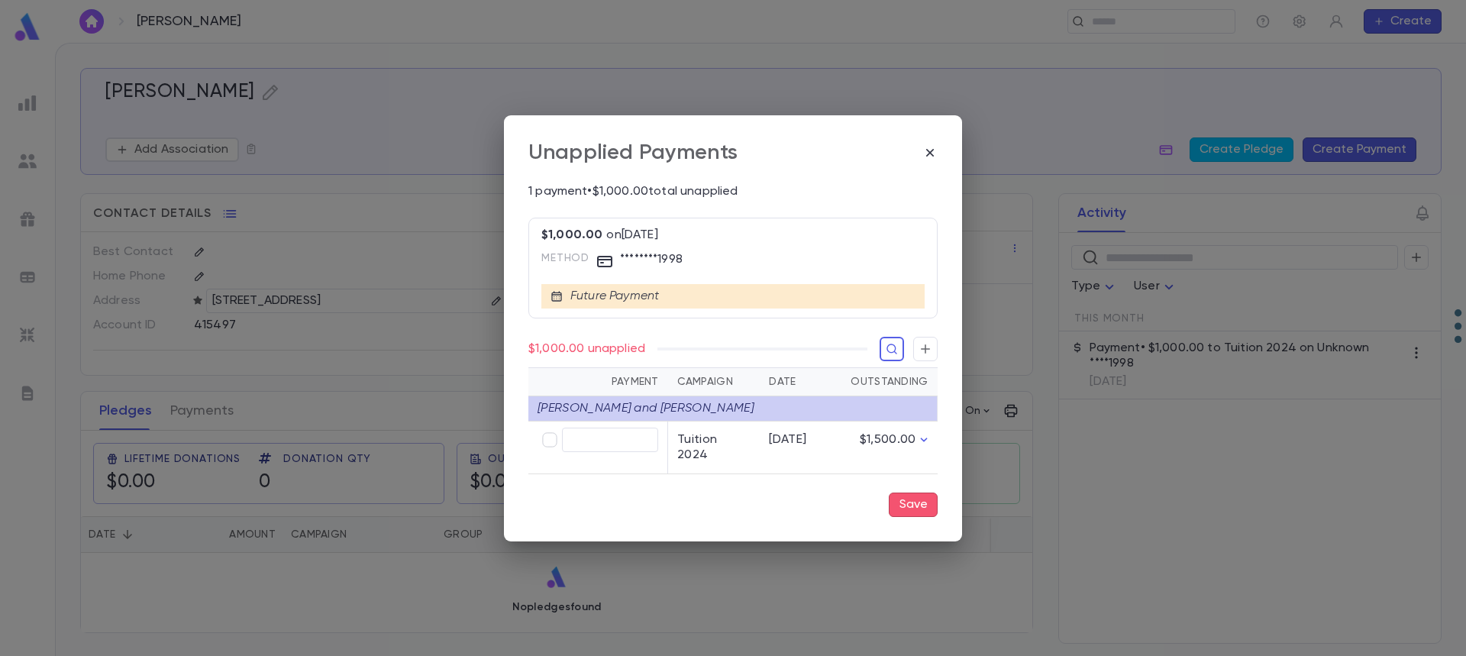
type input "********"
click at [912, 493] on button "Save" at bounding box center [913, 504] width 49 height 24
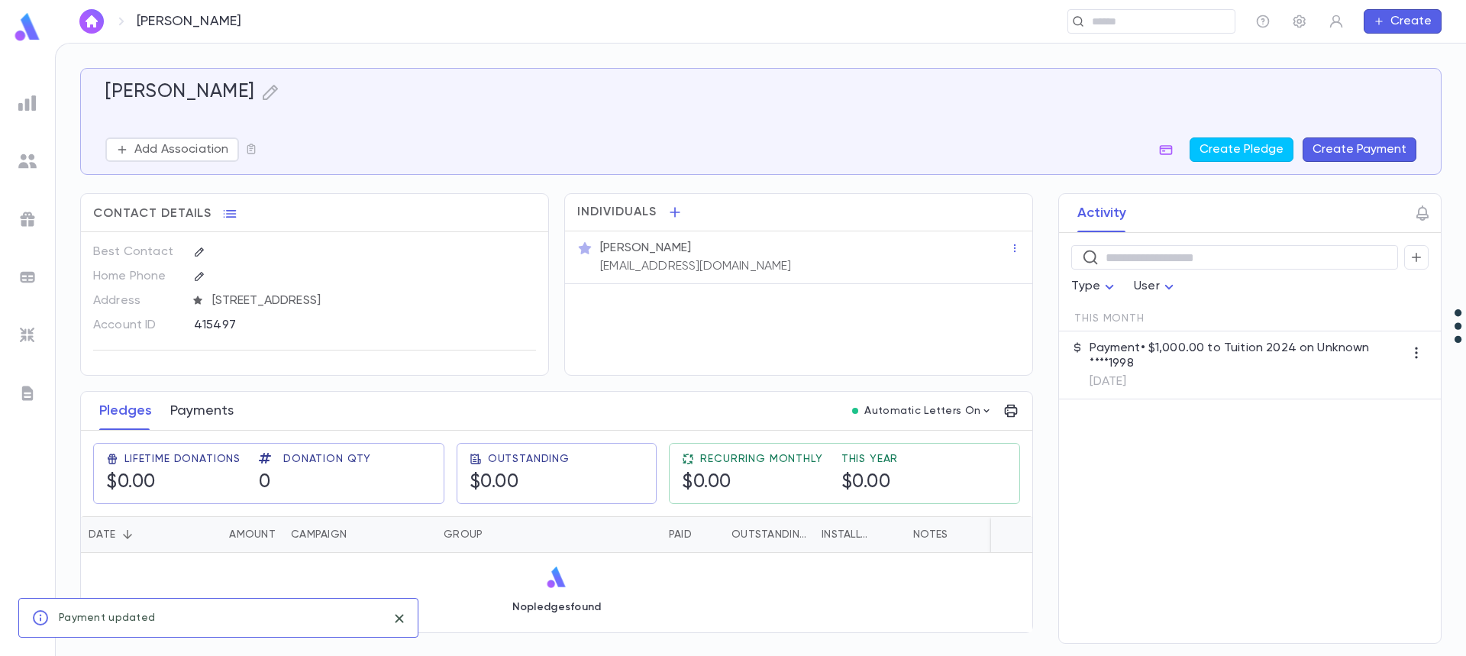
click at [191, 407] on button "Payments" at bounding box center [201, 411] width 63 height 38
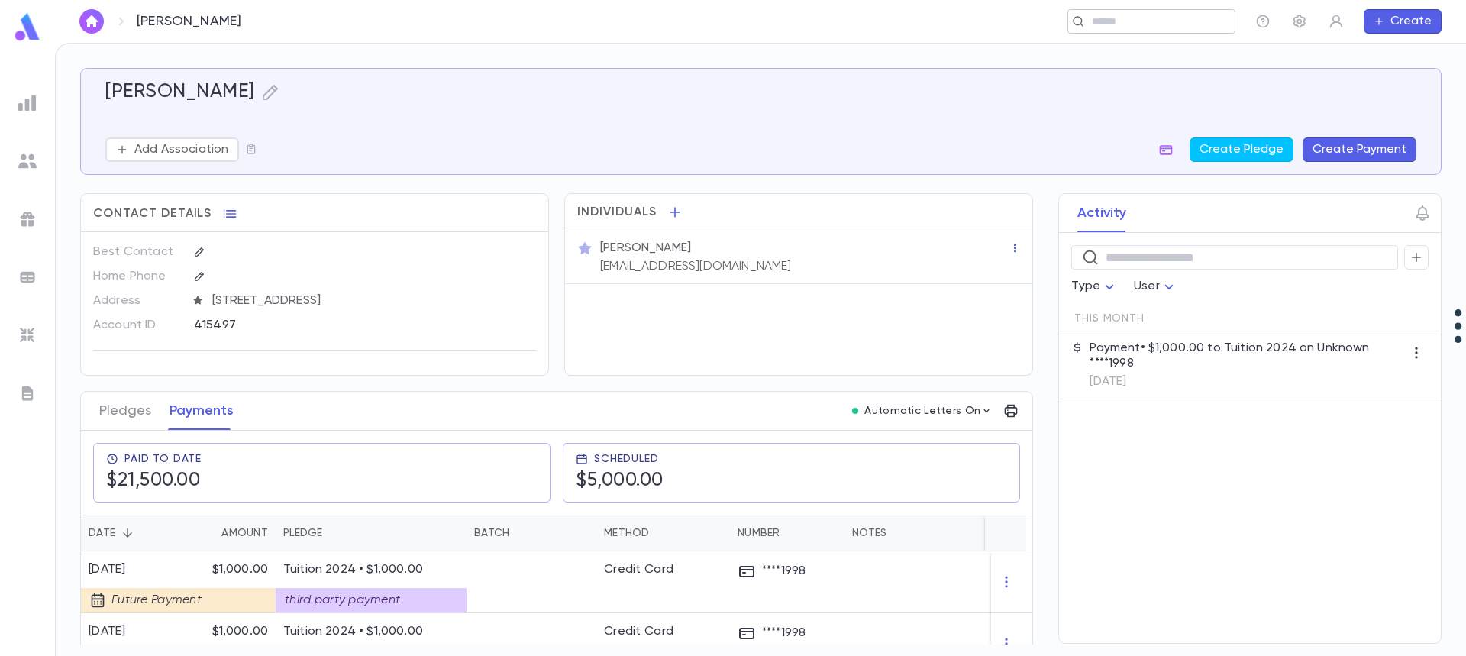
click at [1122, 21] on input "text" at bounding box center [1157, 22] width 141 height 15
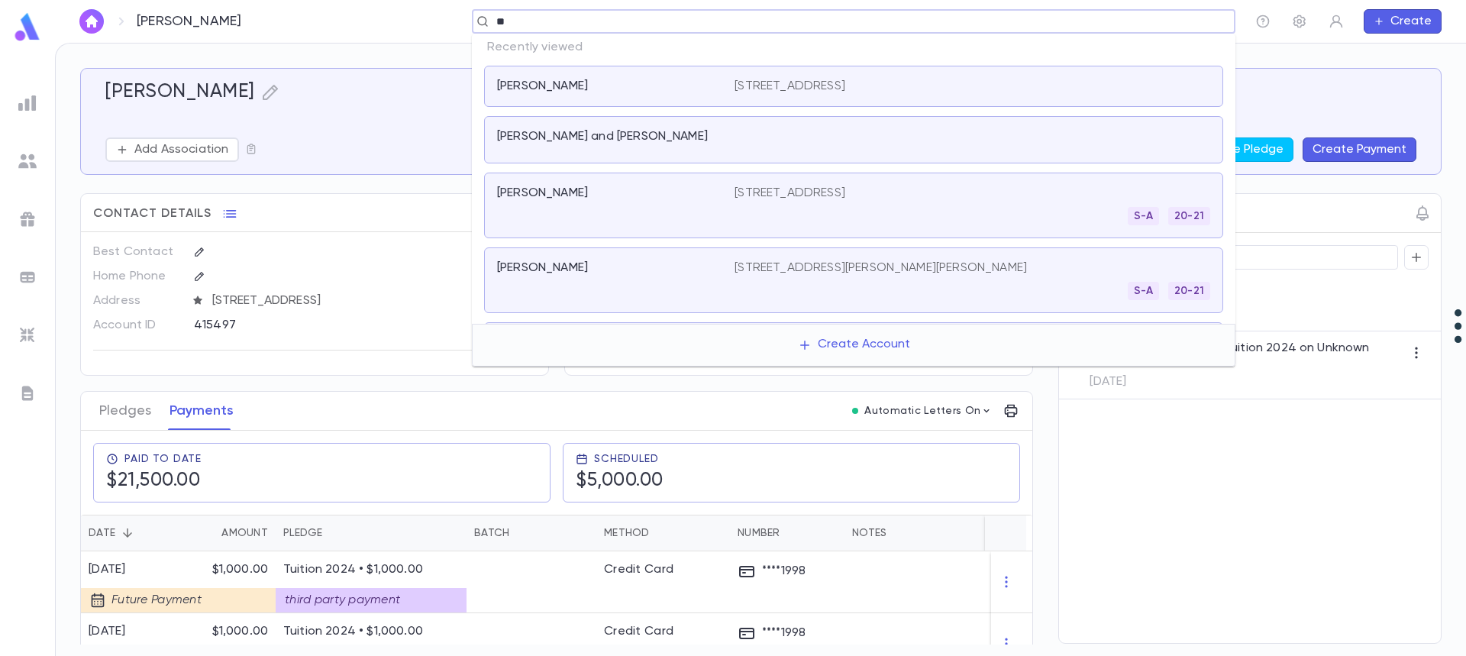
type input "*"
paste input "**********"
type input "**********"
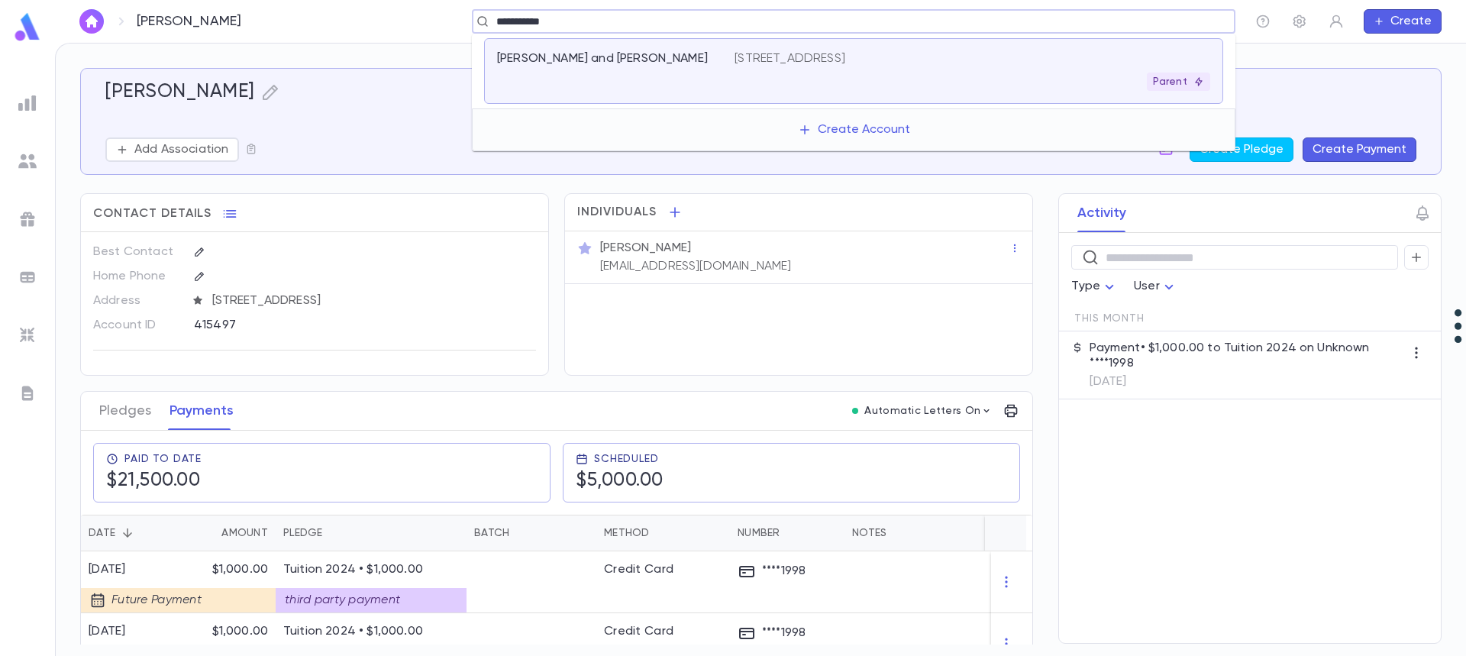
click at [738, 87] on div "Parent" at bounding box center [972, 82] width 476 height 18
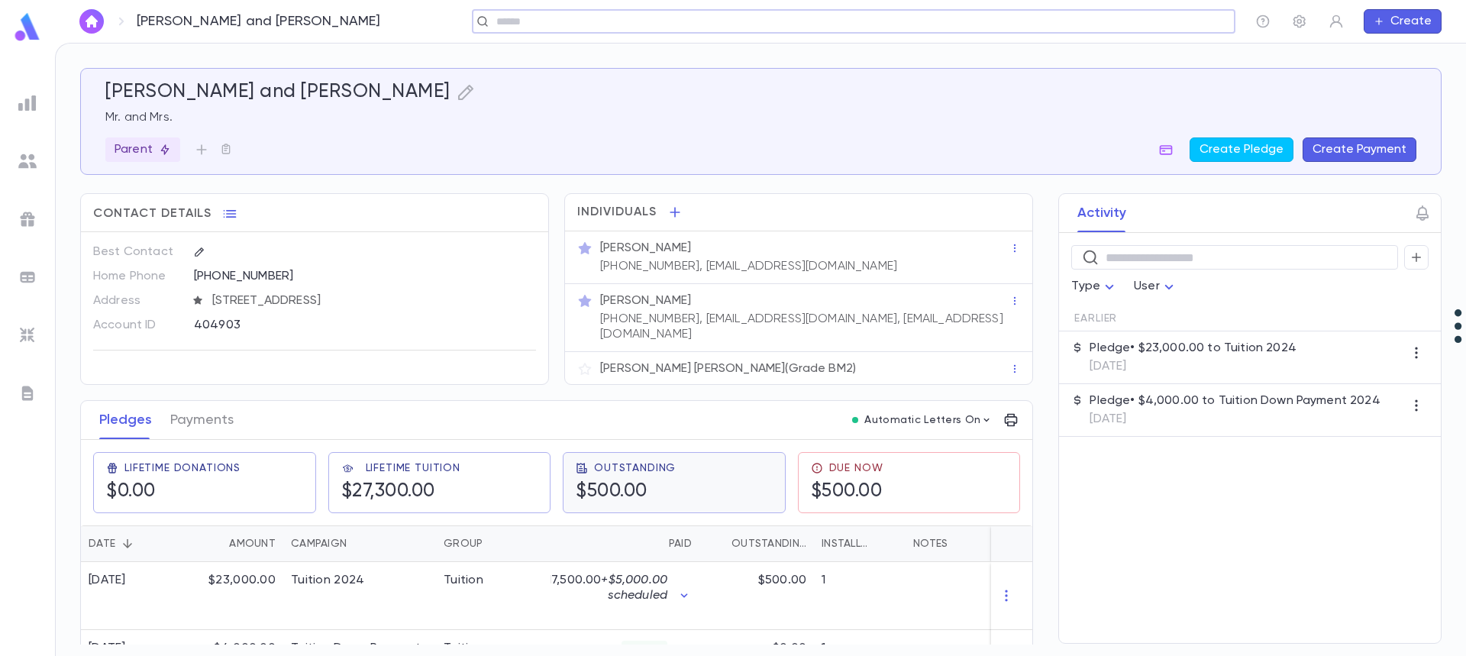
scroll to position [76, 0]
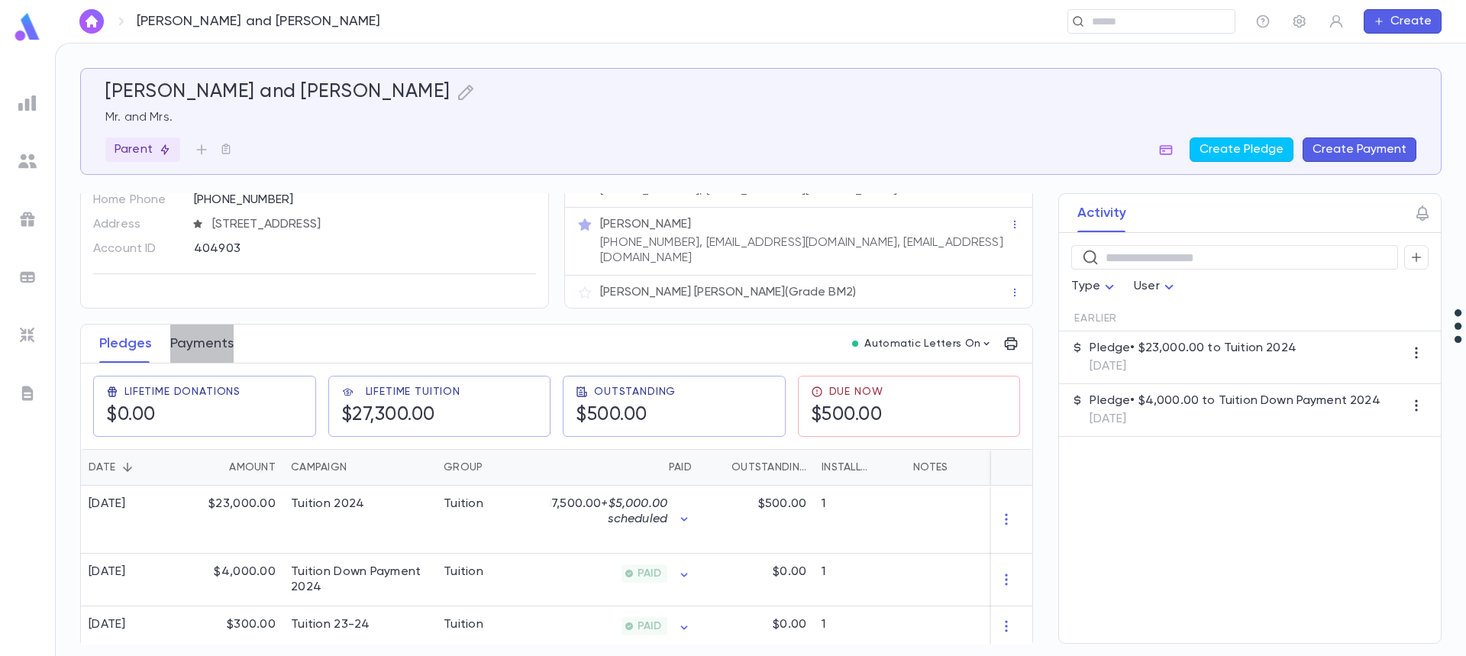
click at [198, 335] on button "Payments" at bounding box center [201, 343] width 63 height 38
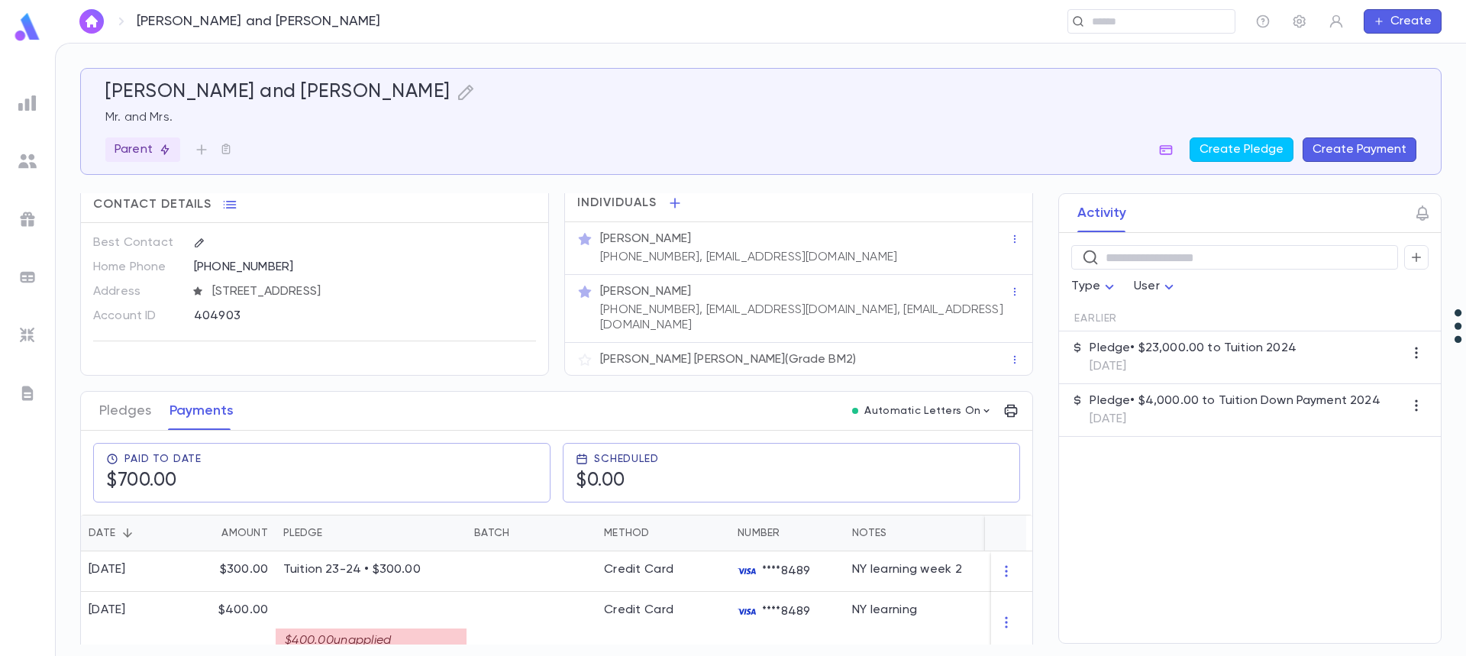
scroll to position [16, 0]
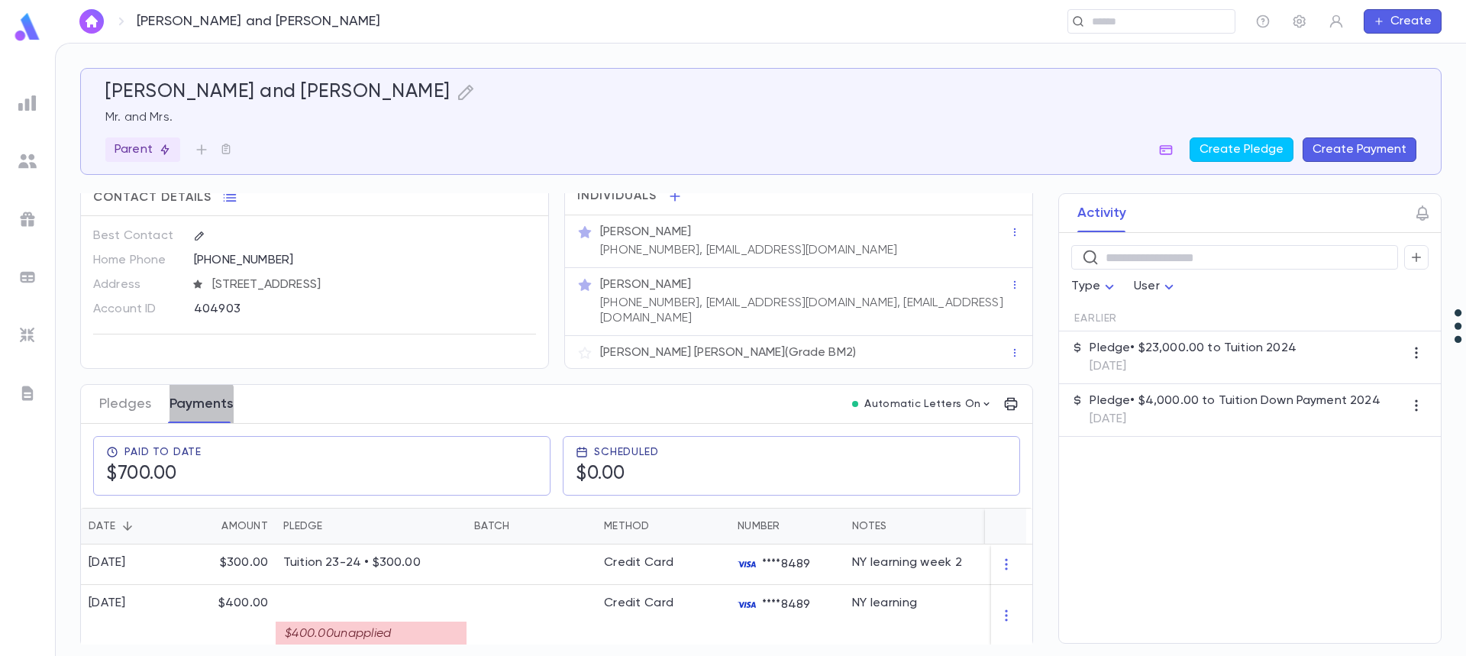
click at [184, 397] on button "Payments" at bounding box center [201, 404] width 64 height 38
click at [131, 400] on button "Pledges" at bounding box center [125, 404] width 52 height 38
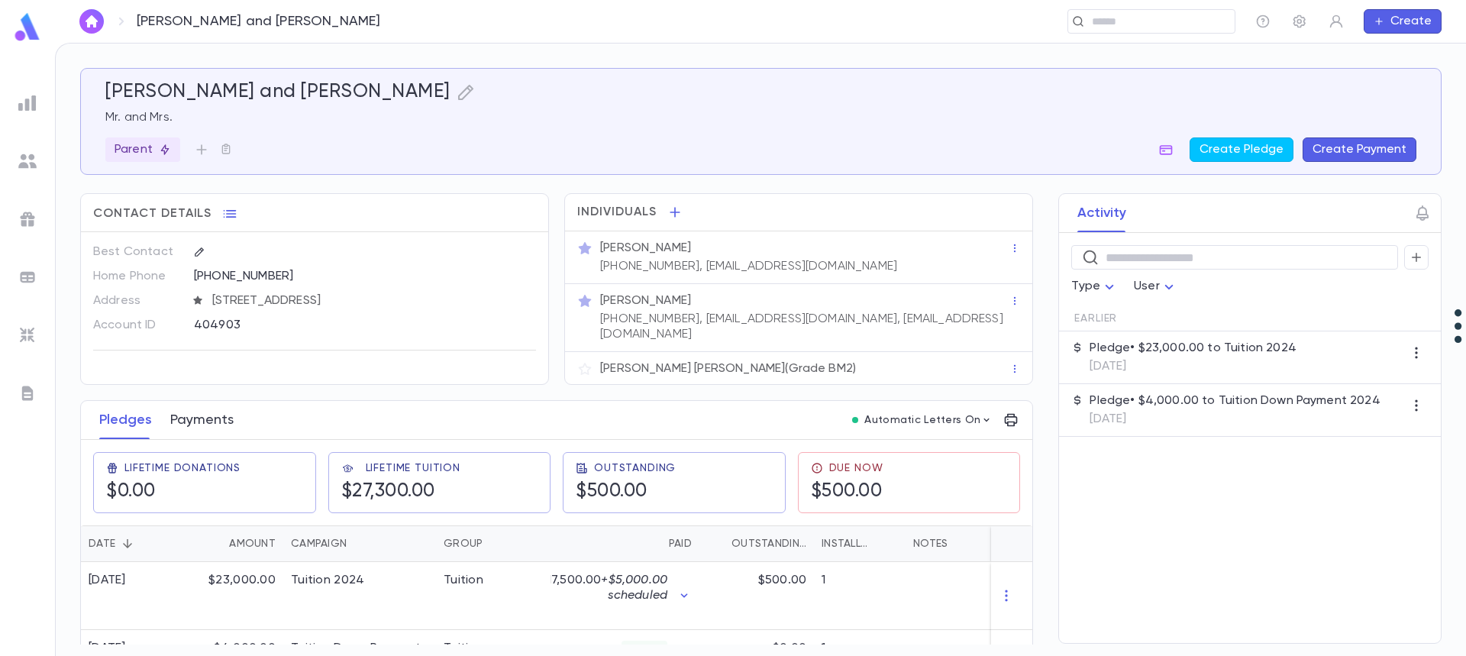
click at [224, 411] on button "Payments" at bounding box center [201, 420] width 63 height 38
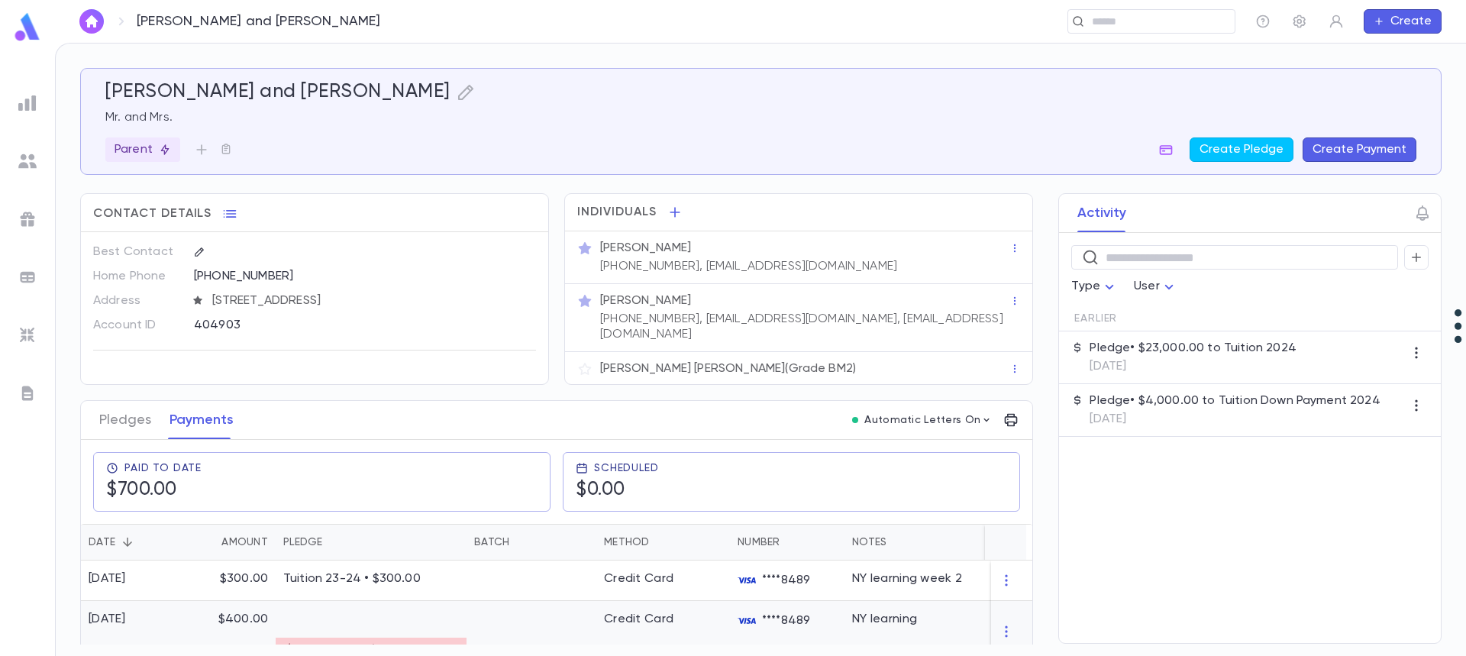
scroll to position [16, 0]
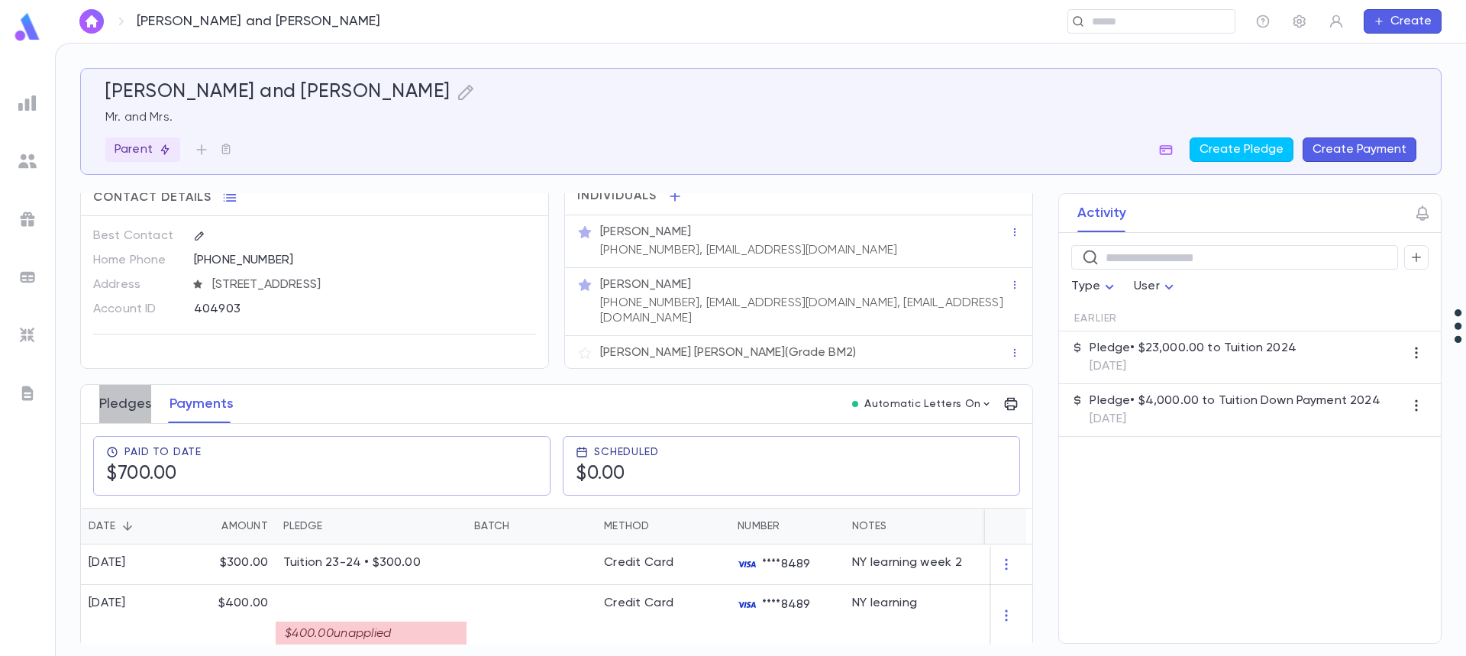
click at [122, 392] on button "Pledges" at bounding box center [125, 404] width 52 height 38
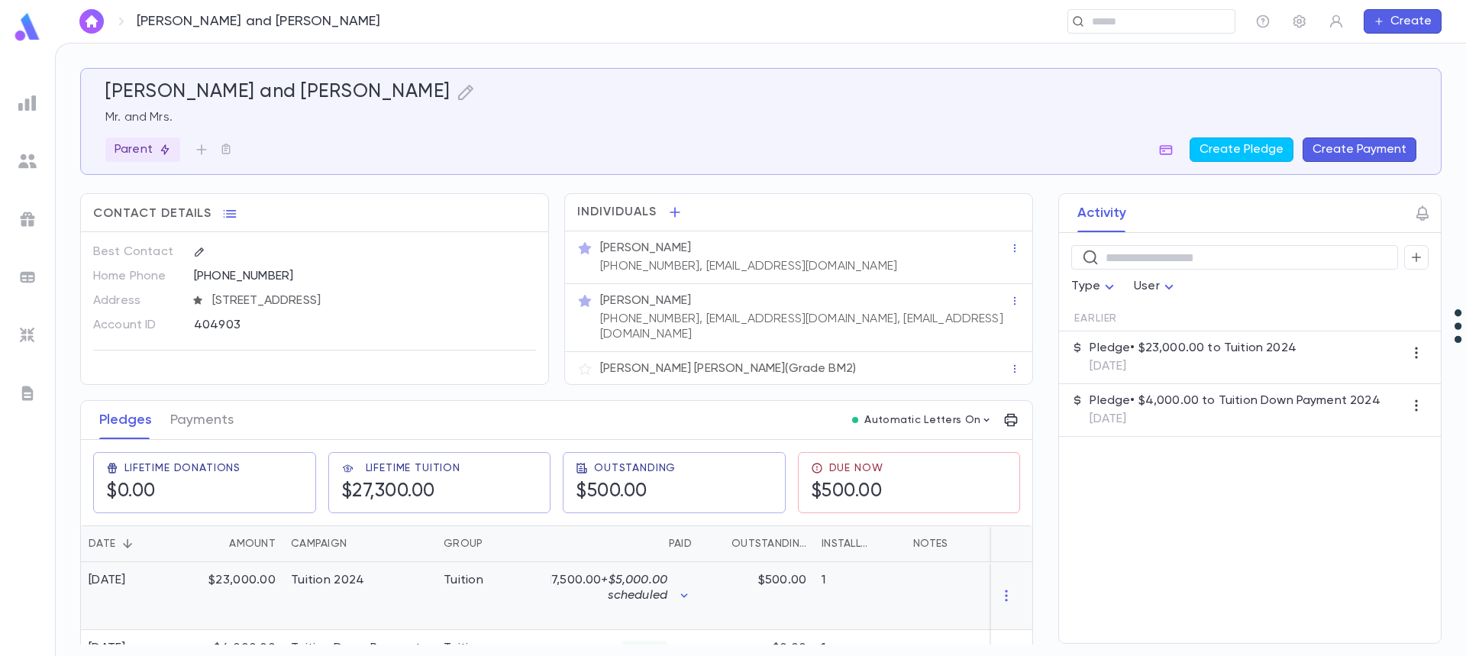
scroll to position [76, 0]
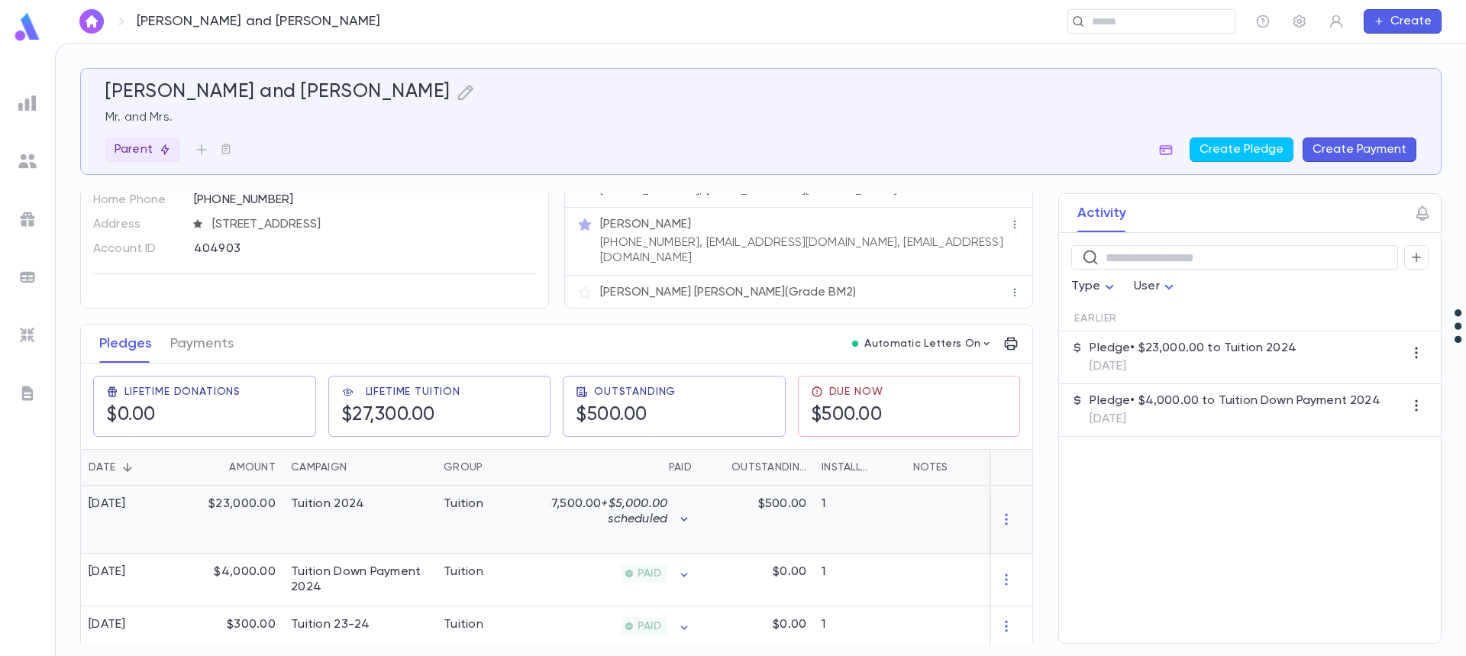
click at [686, 527] on icon "button" at bounding box center [683, 519] width 15 height 15
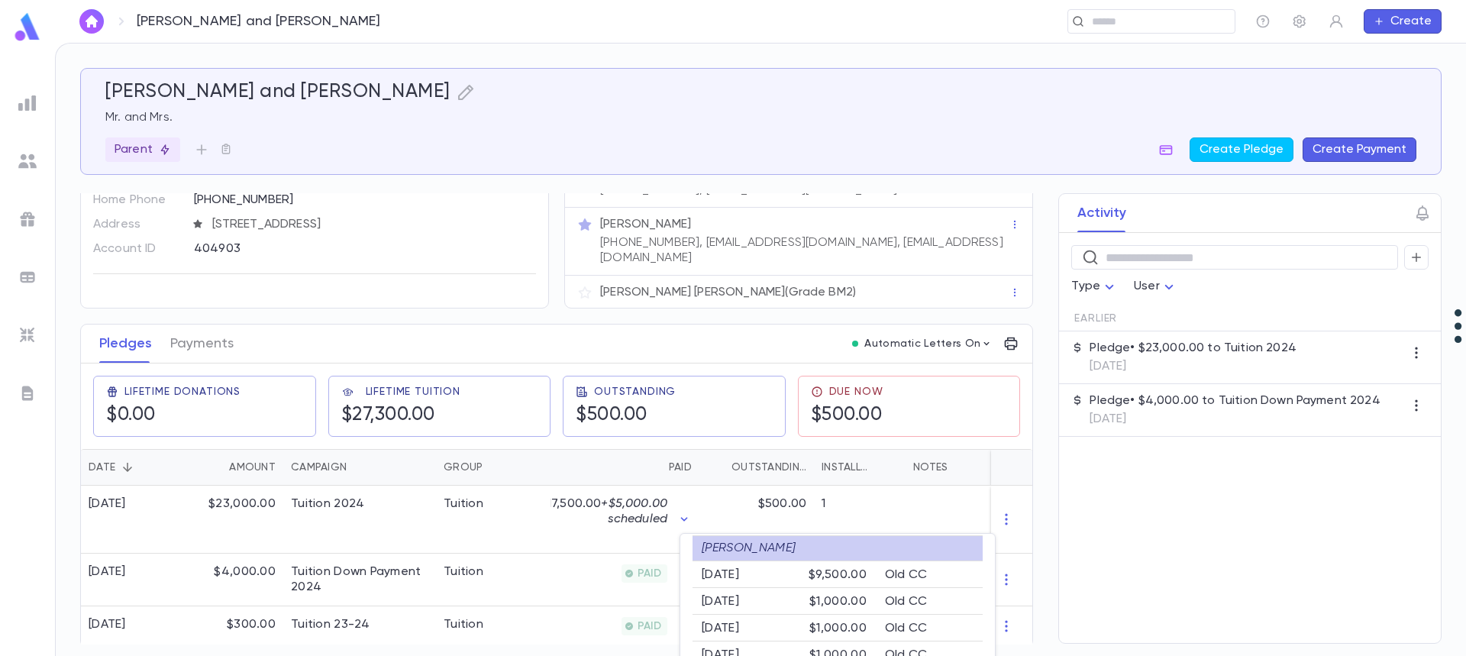
scroll to position [37, 0]
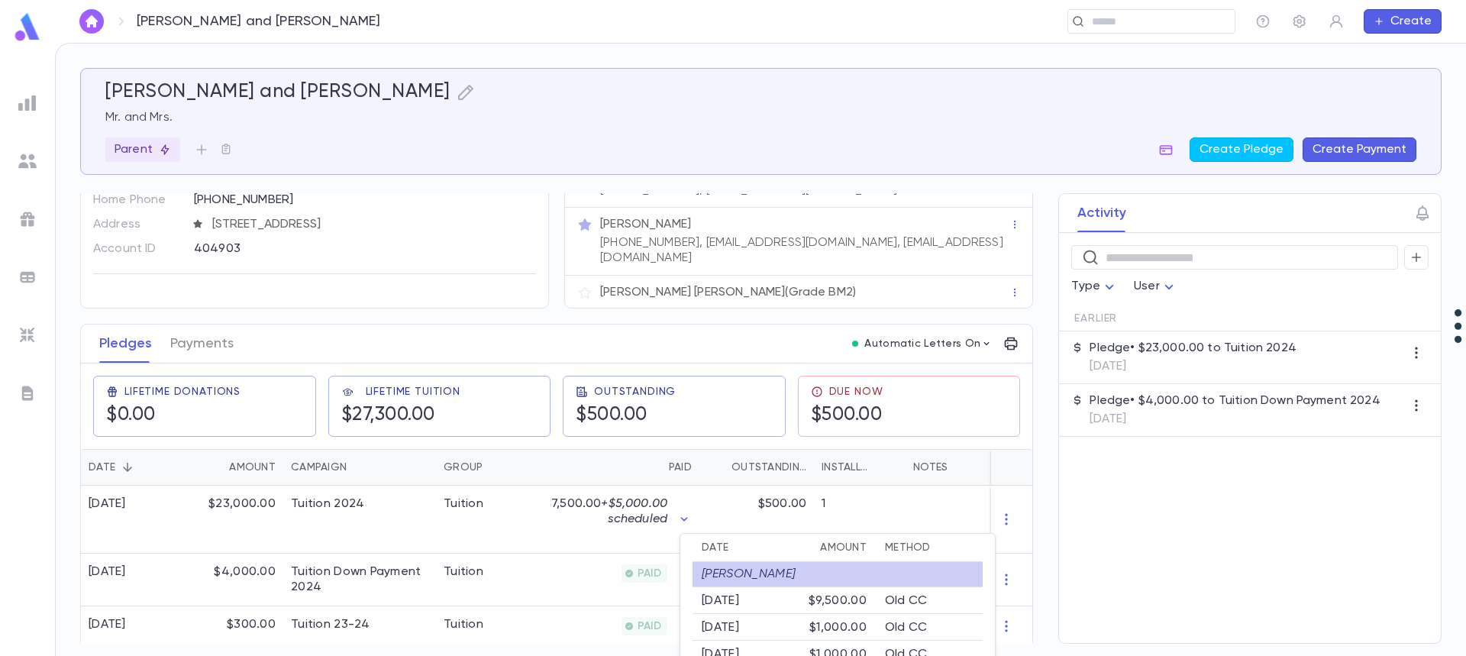
click at [595, 508] on div at bounding box center [733, 328] width 1466 height 656
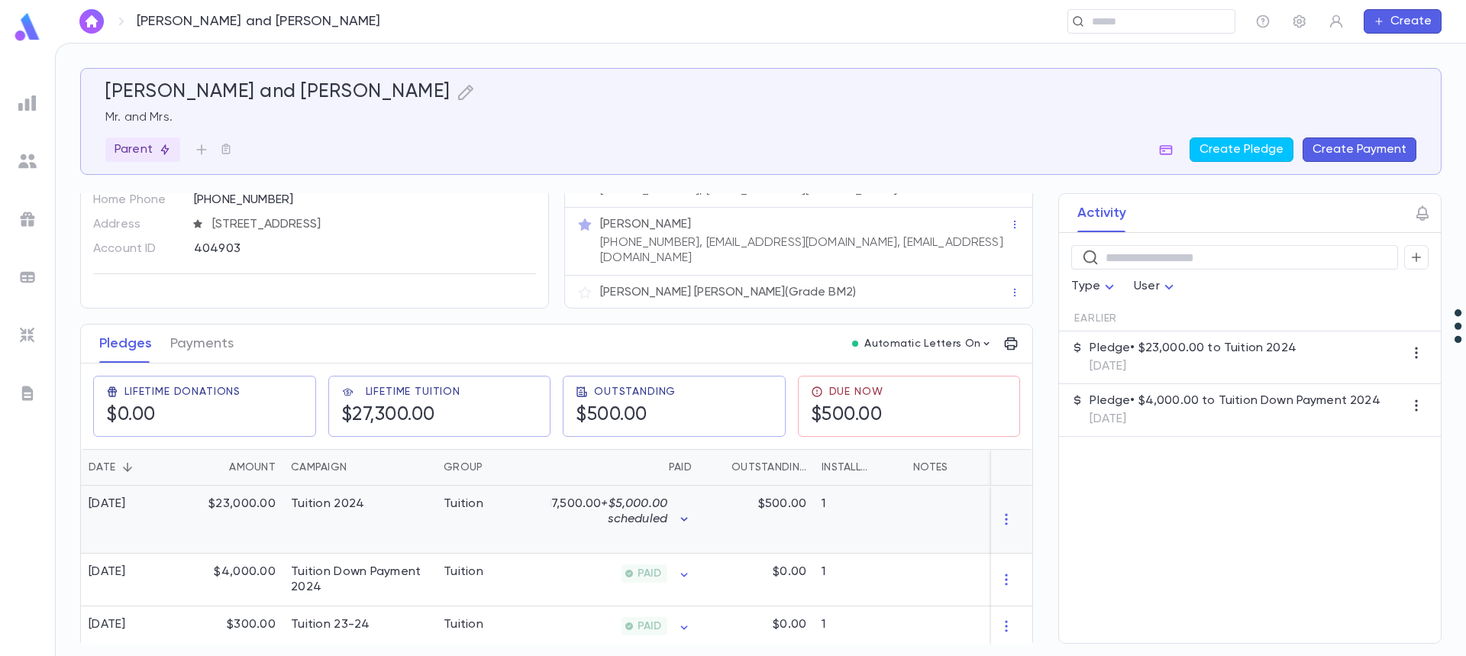
click at [687, 523] on icon "button" at bounding box center [683, 519] width 15 height 15
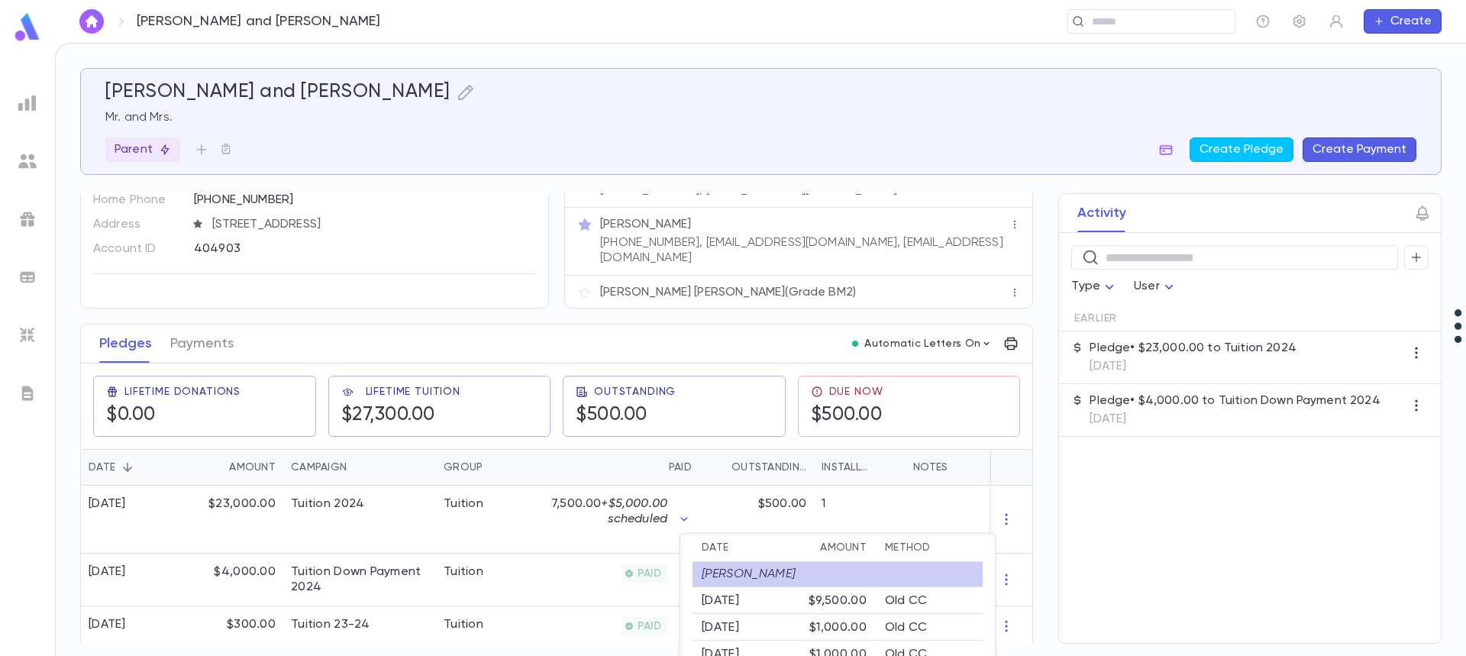
click at [897, 600] on p "Old CC" at bounding box center [906, 600] width 42 height 15
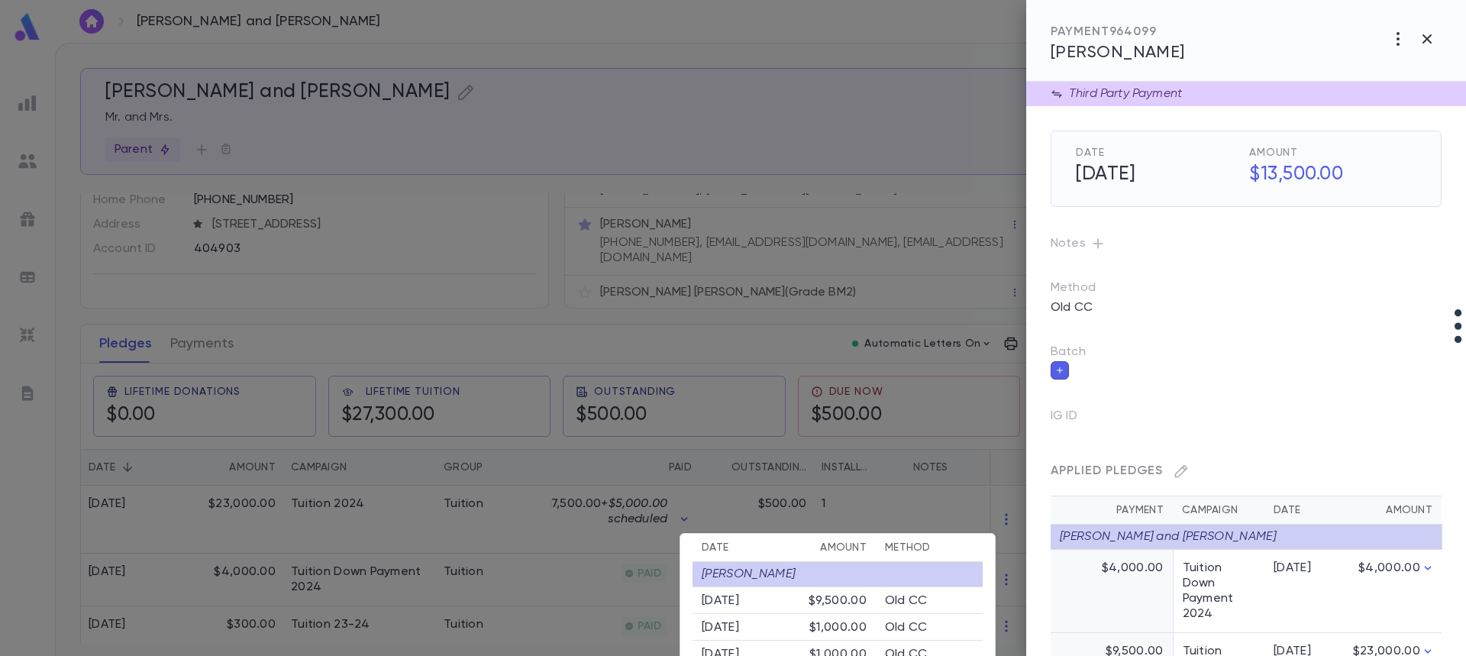
click at [918, 626] on p "Old CC" at bounding box center [906, 627] width 42 height 15
click at [592, 511] on div at bounding box center [733, 328] width 1466 height 656
